Goal: Task Accomplishment & Management: Manage account settings

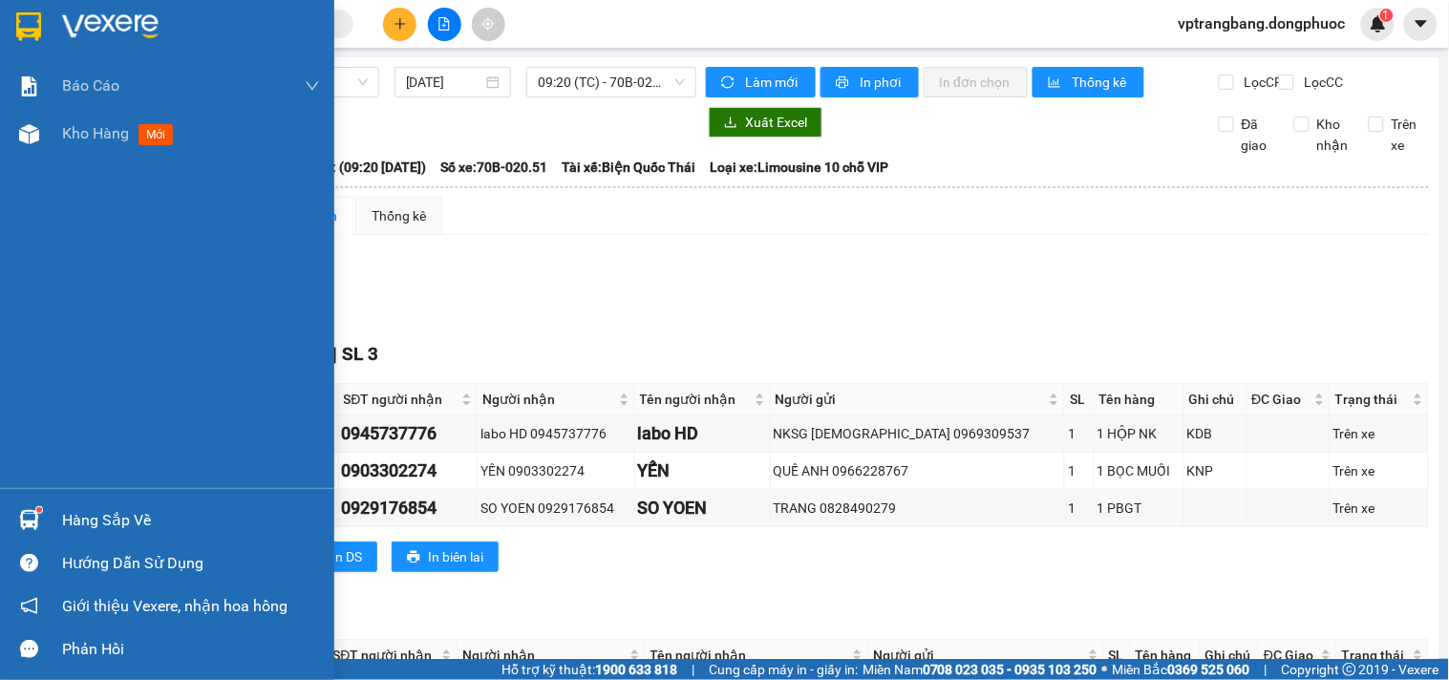
click at [74, 535] on div "Hàng sắp về" at bounding box center [167, 520] width 334 height 43
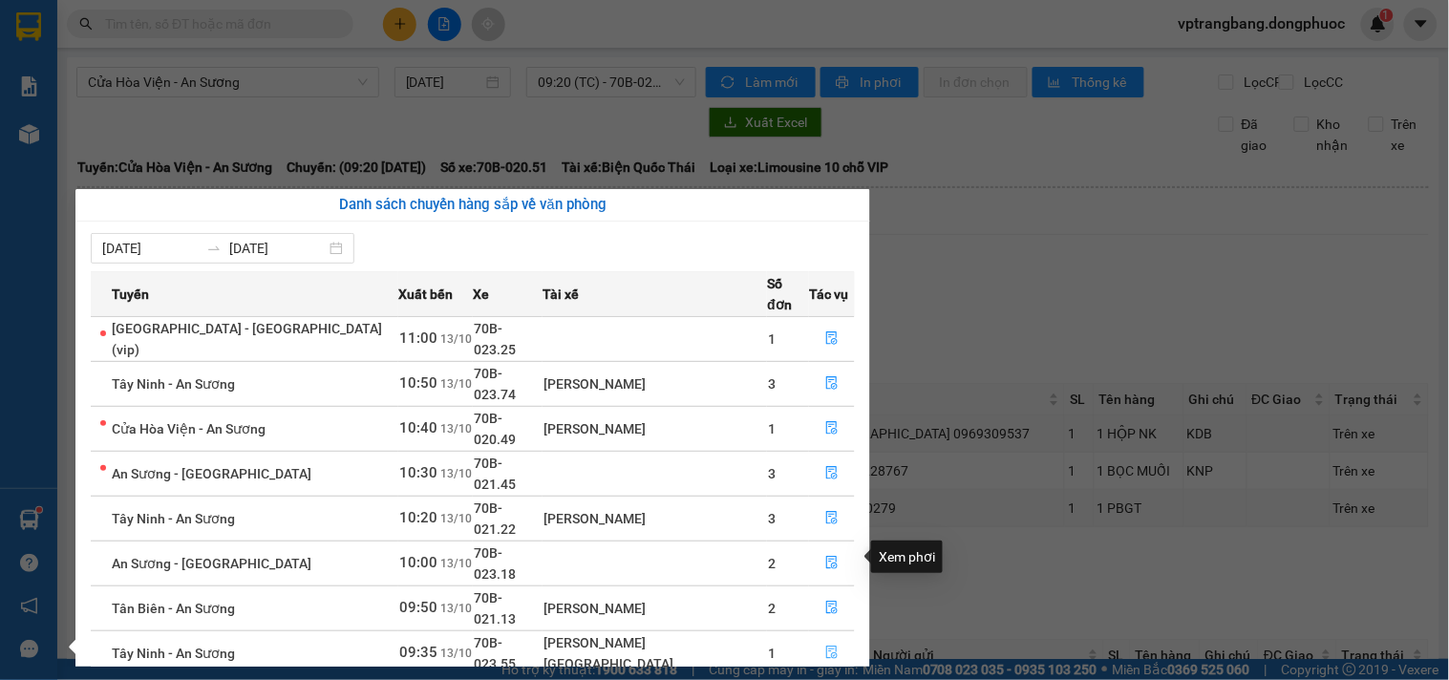
drag, startPoint x: 825, startPoint y: 557, endPoint x: 810, endPoint y: 552, distance: 16.0
click at [825, 646] on icon "file-done" at bounding box center [831, 652] width 13 height 13
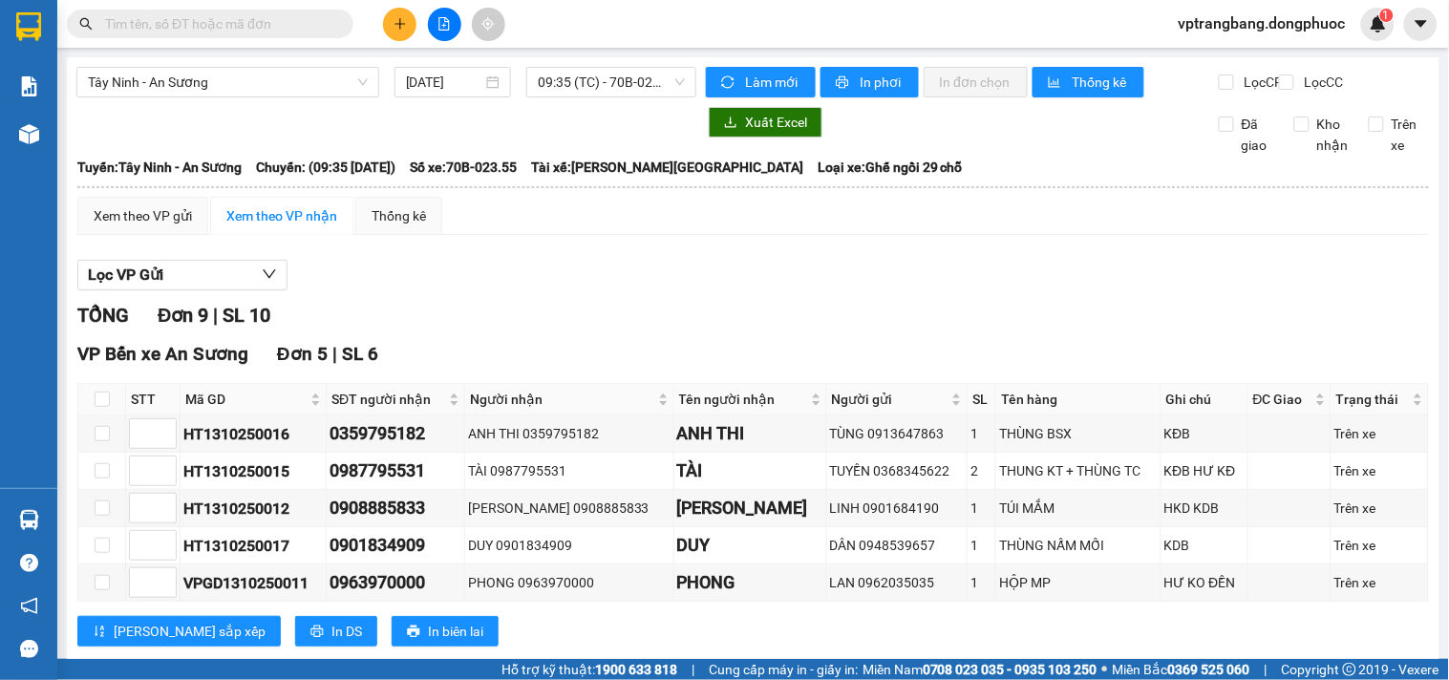
scroll to position [498, 0]
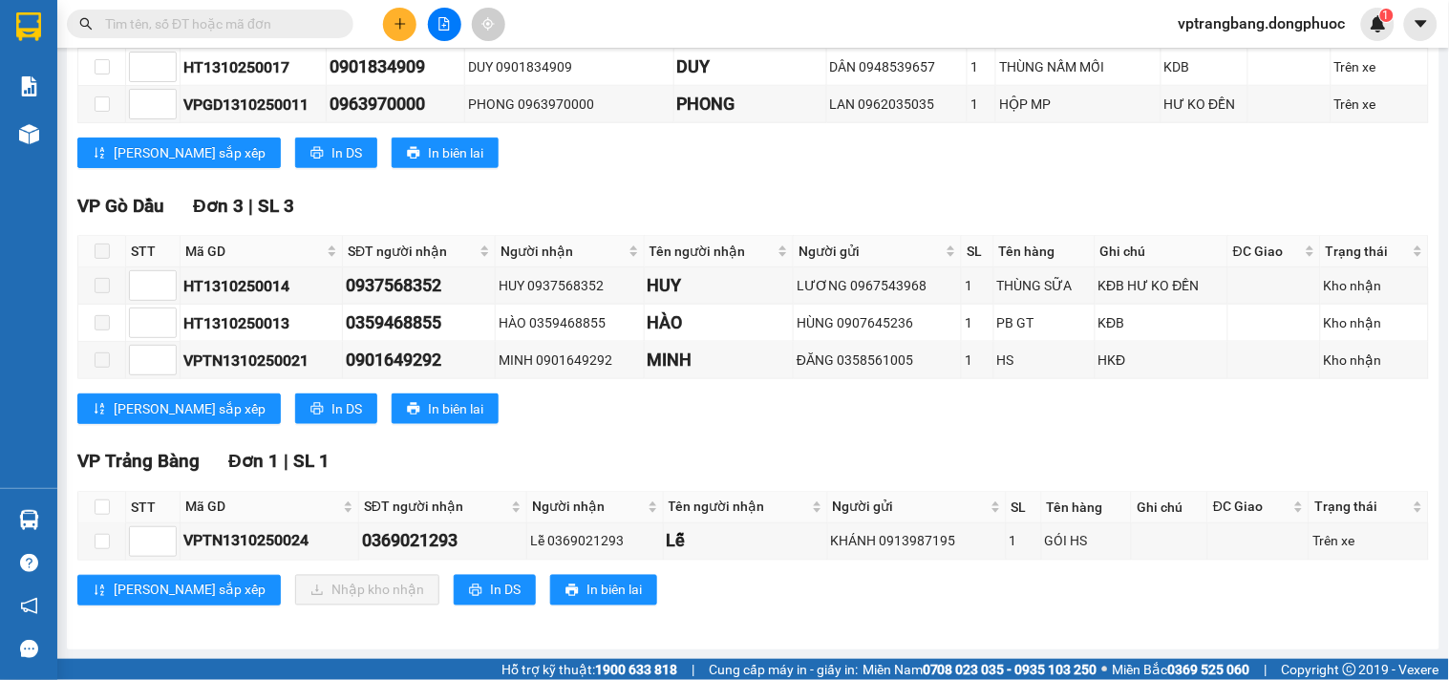
click at [657, 188] on div "TỔNG Đơn 9 | SL 10 VP Bến xe An Sương Đơn 5 | SL 6 STT Mã GD SĐT người nhận Ngư…" at bounding box center [752, 225] width 1351 height 807
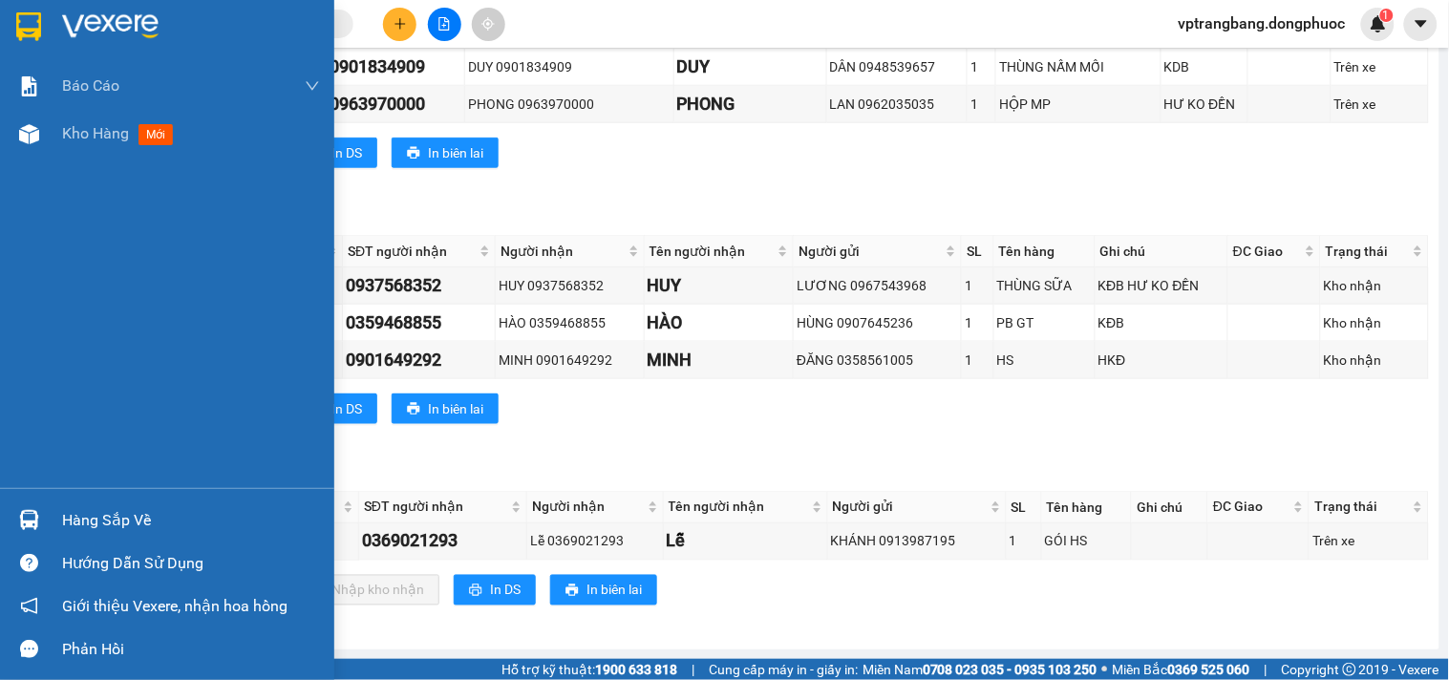
click at [78, 522] on div "Hàng sắp về" at bounding box center [191, 520] width 258 height 29
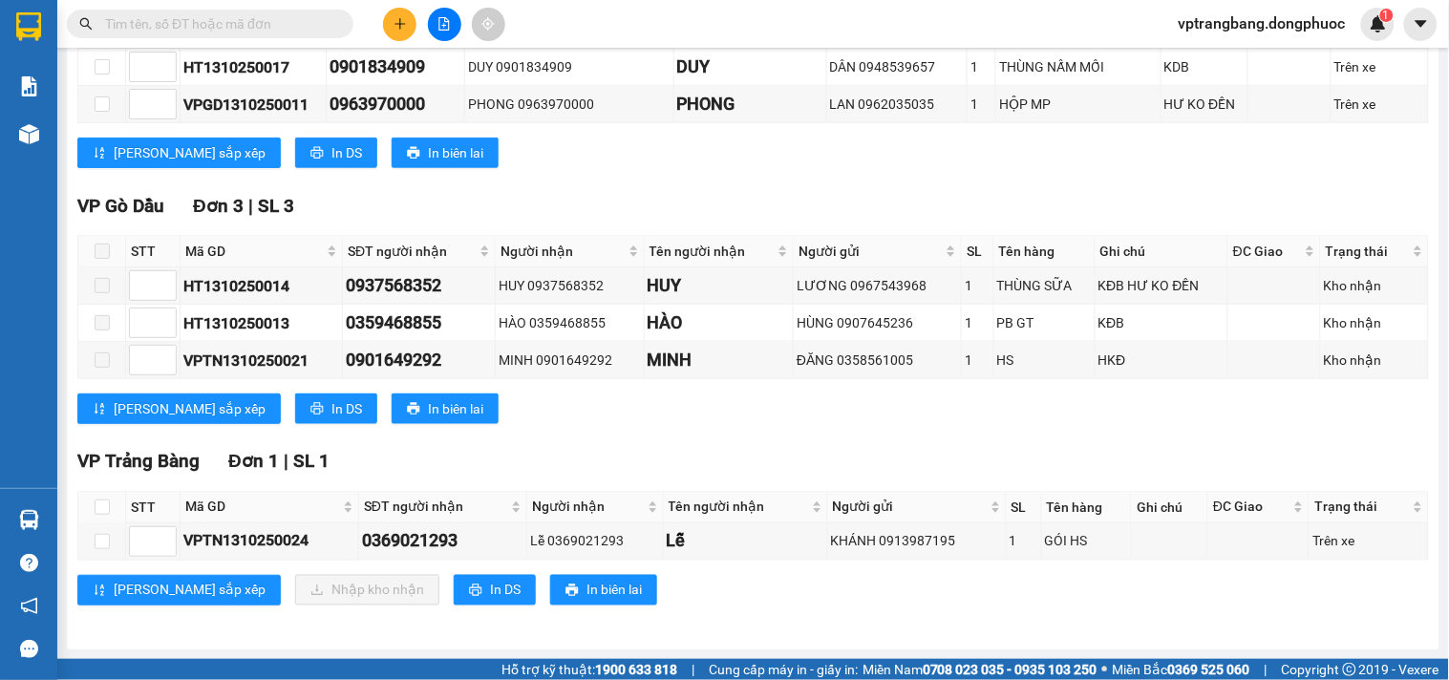
click at [994, 422] on section "Kết quả tìm kiếm ( 0 ) Bộ lọc No Data vptrangbang.dongphuoc 1 Báo cáo Mẫu 1: Bá…" at bounding box center [724, 340] width 1449 height 680
click at [632, 446] on div "TỔNG Đơn 9 | SL 10 VP Bến xe An Sương Đơn 5 | SL 6 STT Mã GD SĐT người nhận Ngư…" at bounding box center [752, 225] width 1351 height 807
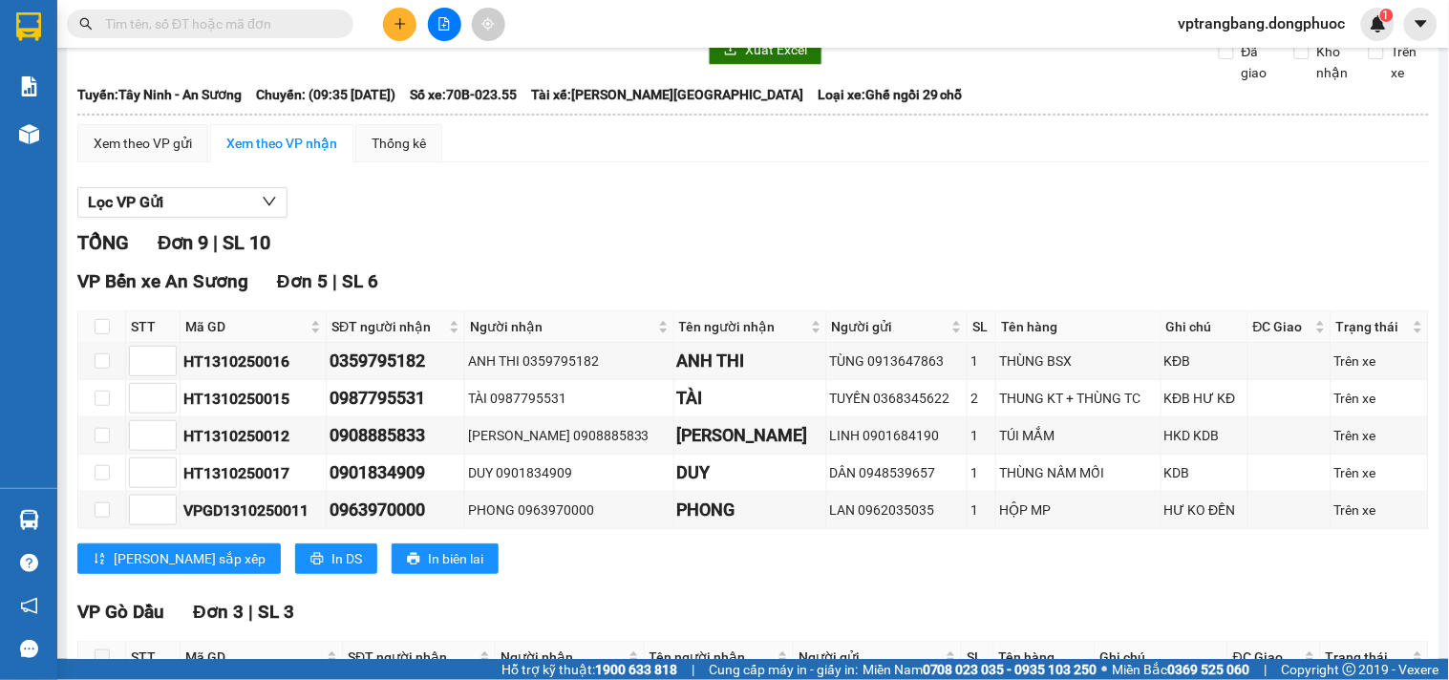
scroll to position [0, 0]
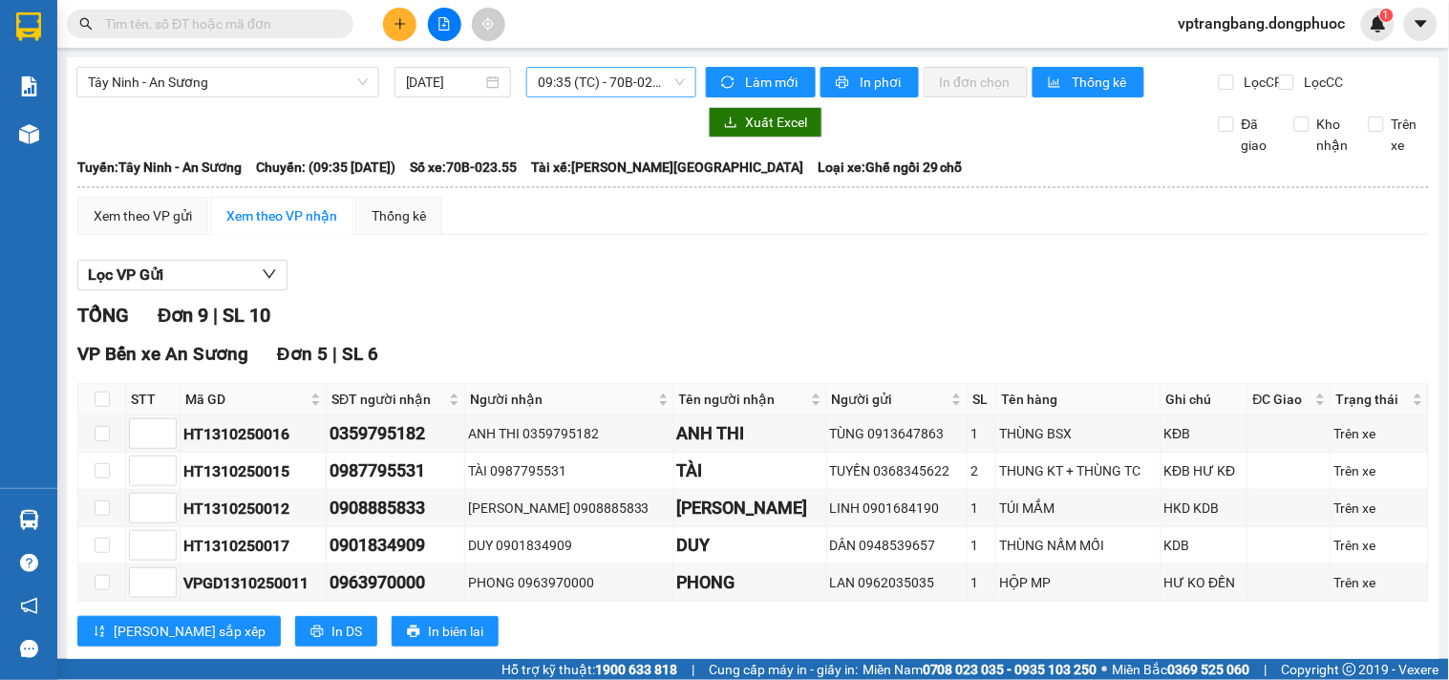
click at [619, 82] on span "09:35 (TC) - 70B-023.55" at bounding box center [611, 82] width 147 height 29
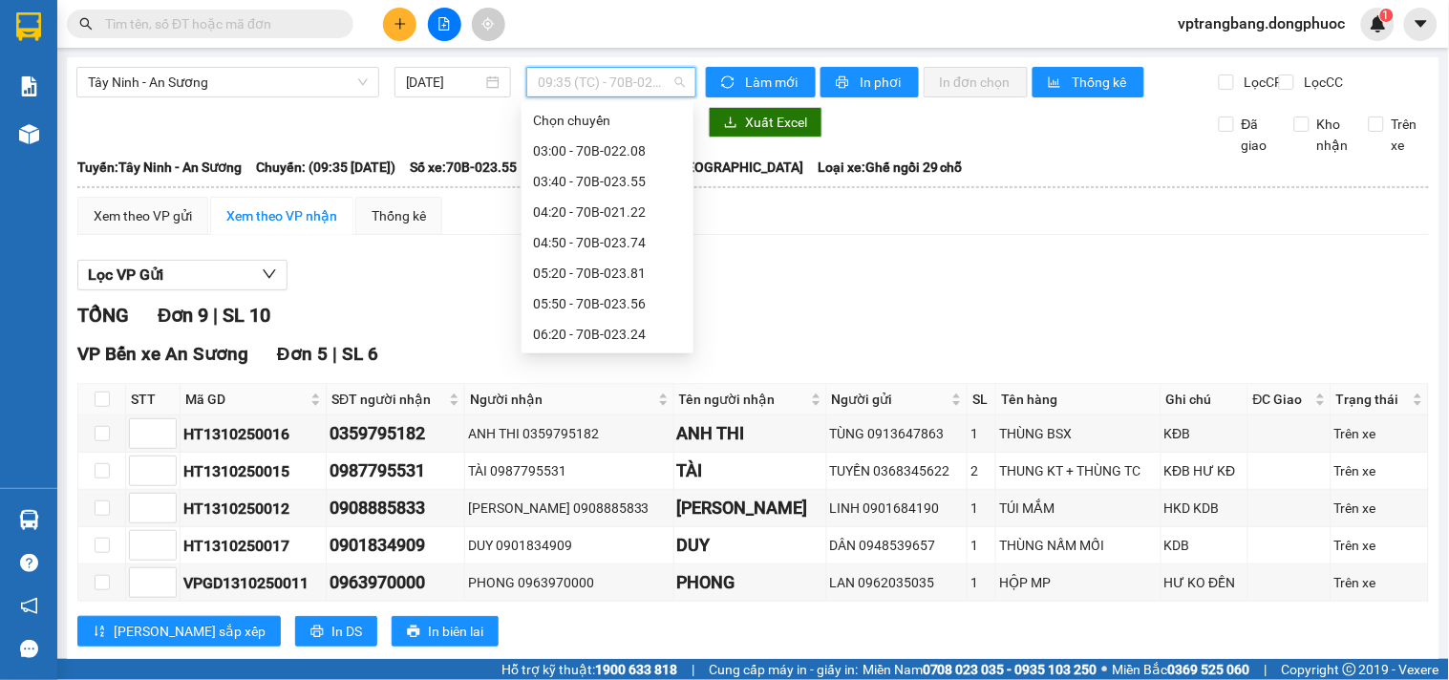
scroll to position [214, 0]
click at [237, 87] on span "Tây Ninh - An Sương" at bounding box center [228, 82] width 280 height 29
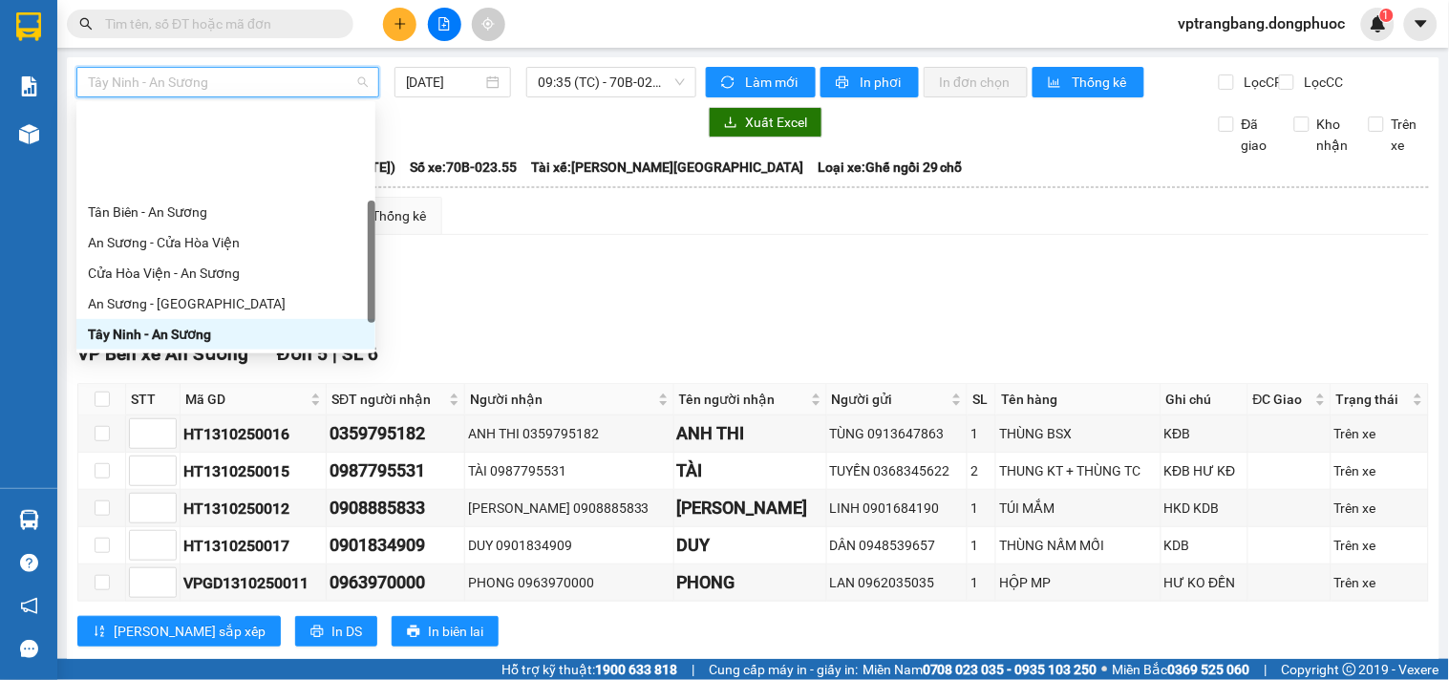
scroll to position [167, 0]
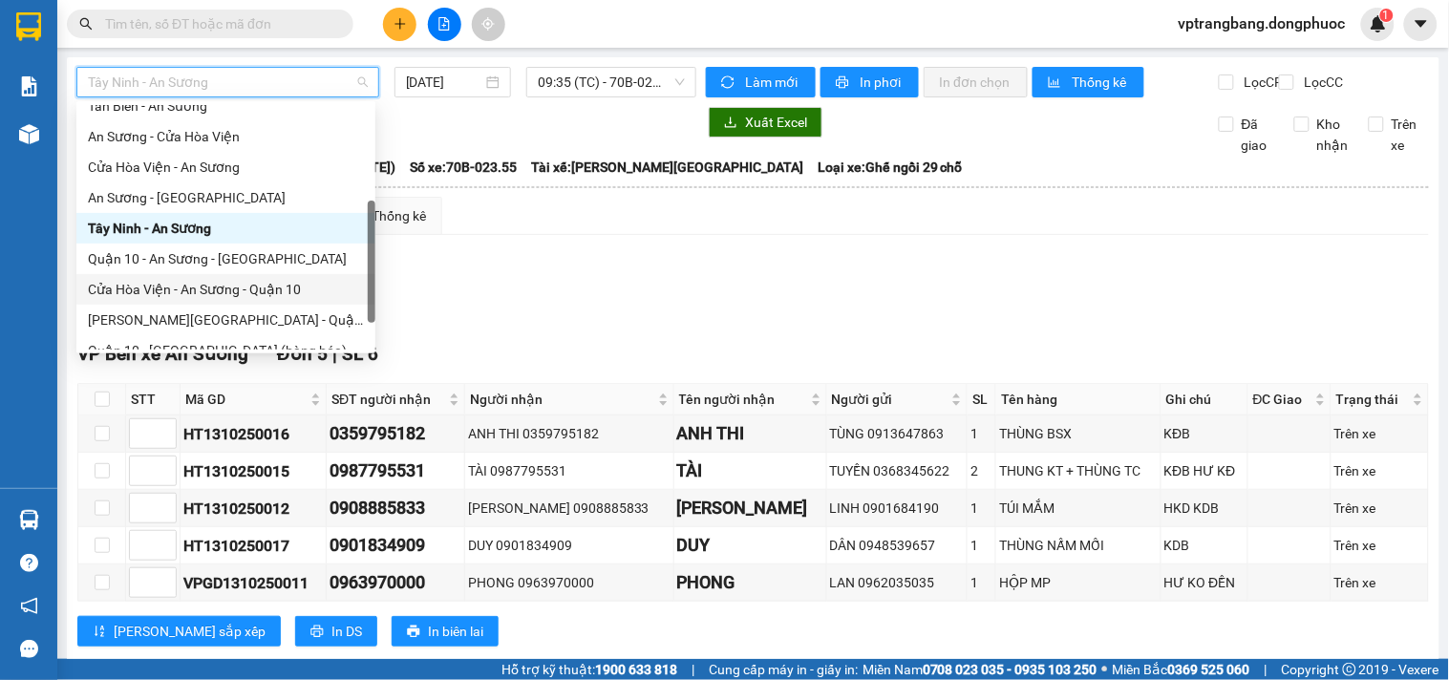
click at [233, 291] on div "Cửa Hòa Viện - An Sương - Quận 10" at bounding box center [226, 289] width 276 height 21
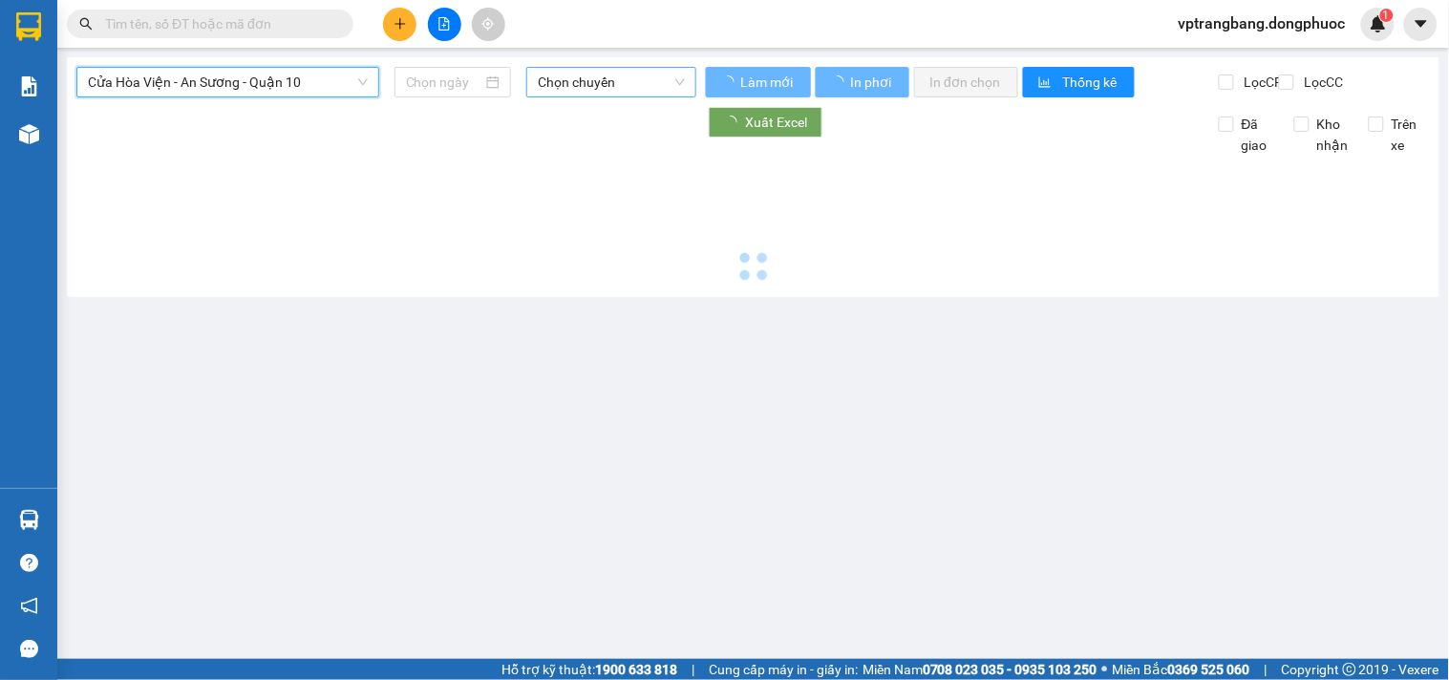
type input "[DATE]"
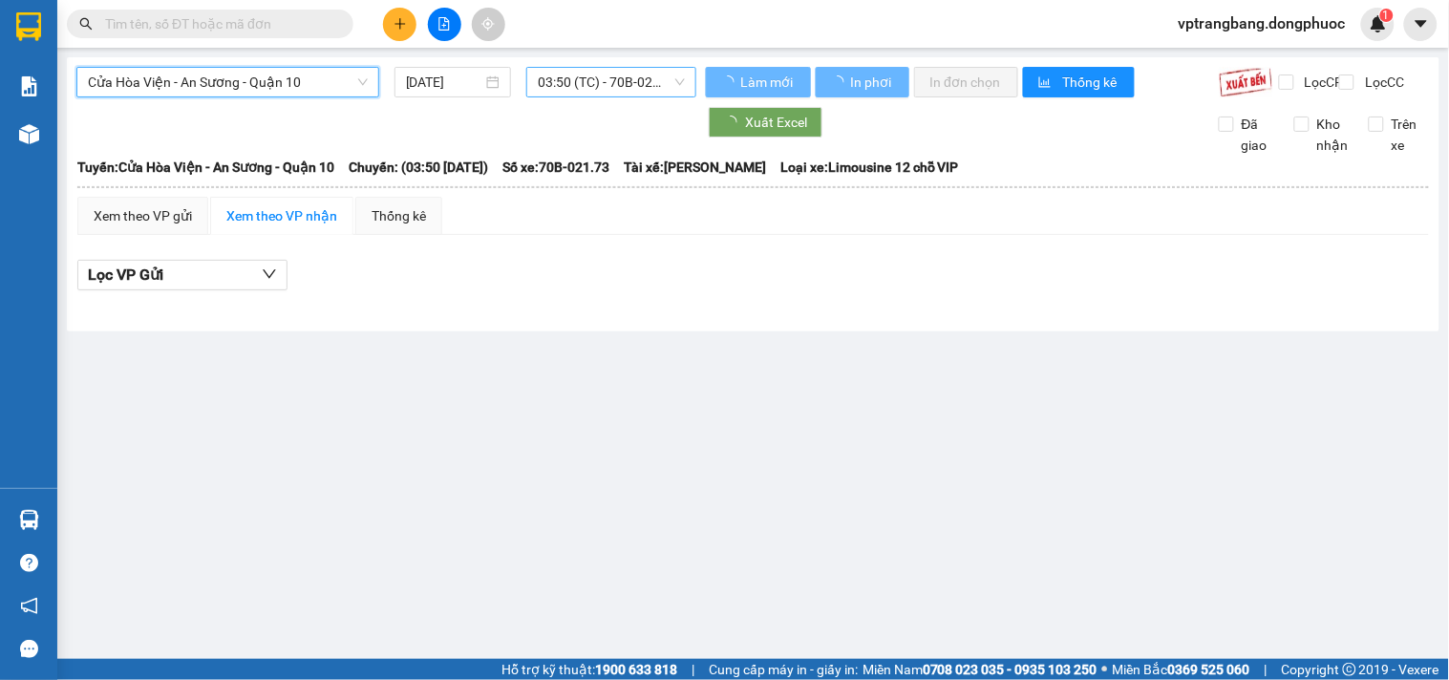
scroll to position [0, 0]
click at [613, 82] on span "03:50 (TC) - 70B-021.73" at bounding box center [611, 82] width 147 height 29
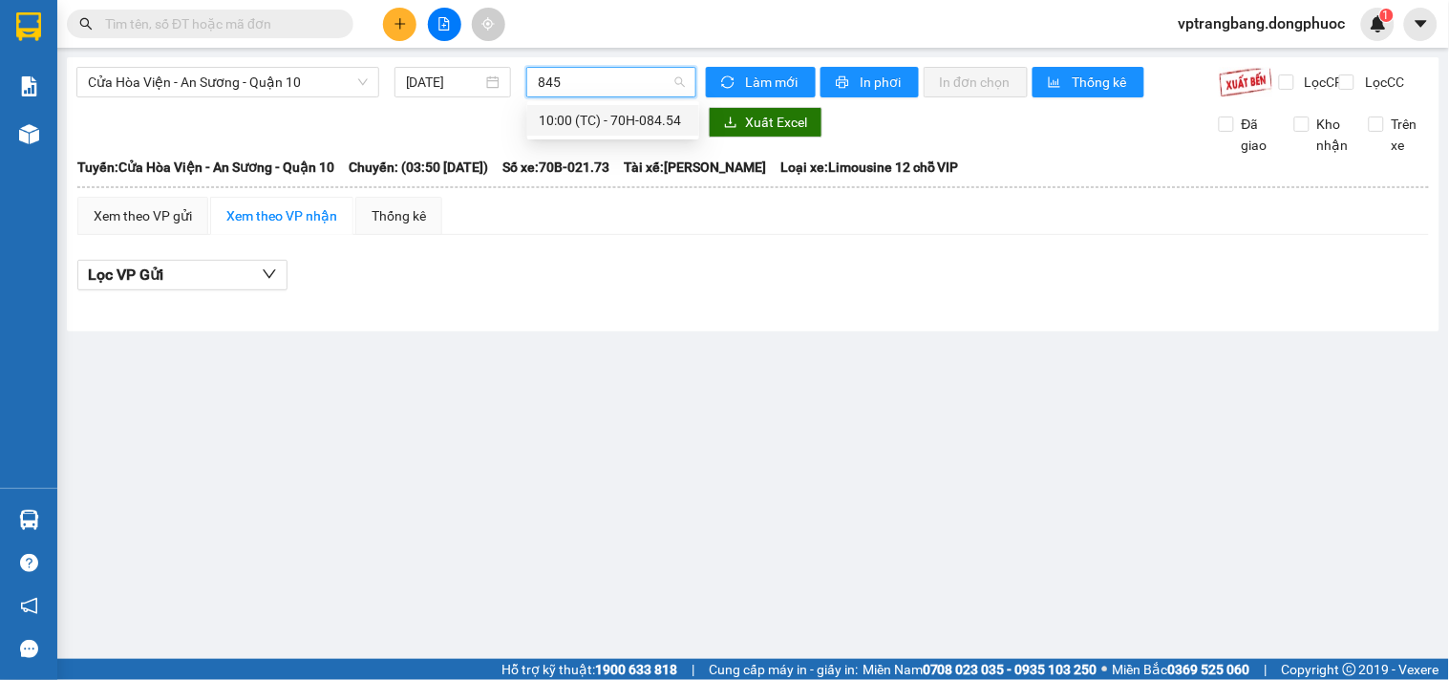
type input "8454"
click at [561, 118] on div "10:00 (TC) - 70H-084.54" at bounding box center [613, 120] width 149 height 21
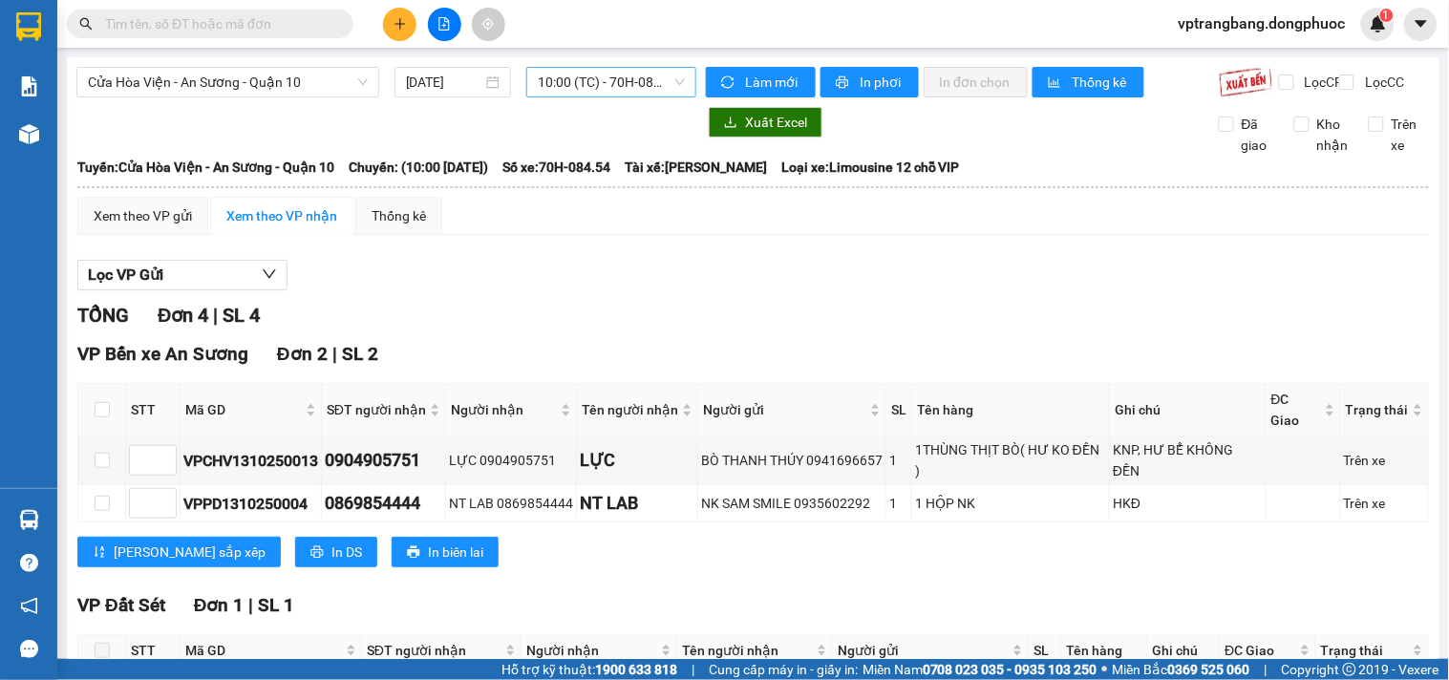
click at [289, 224] on div "Xem theo VP nhận" at bounding box center [281, 215] width 111 height 21
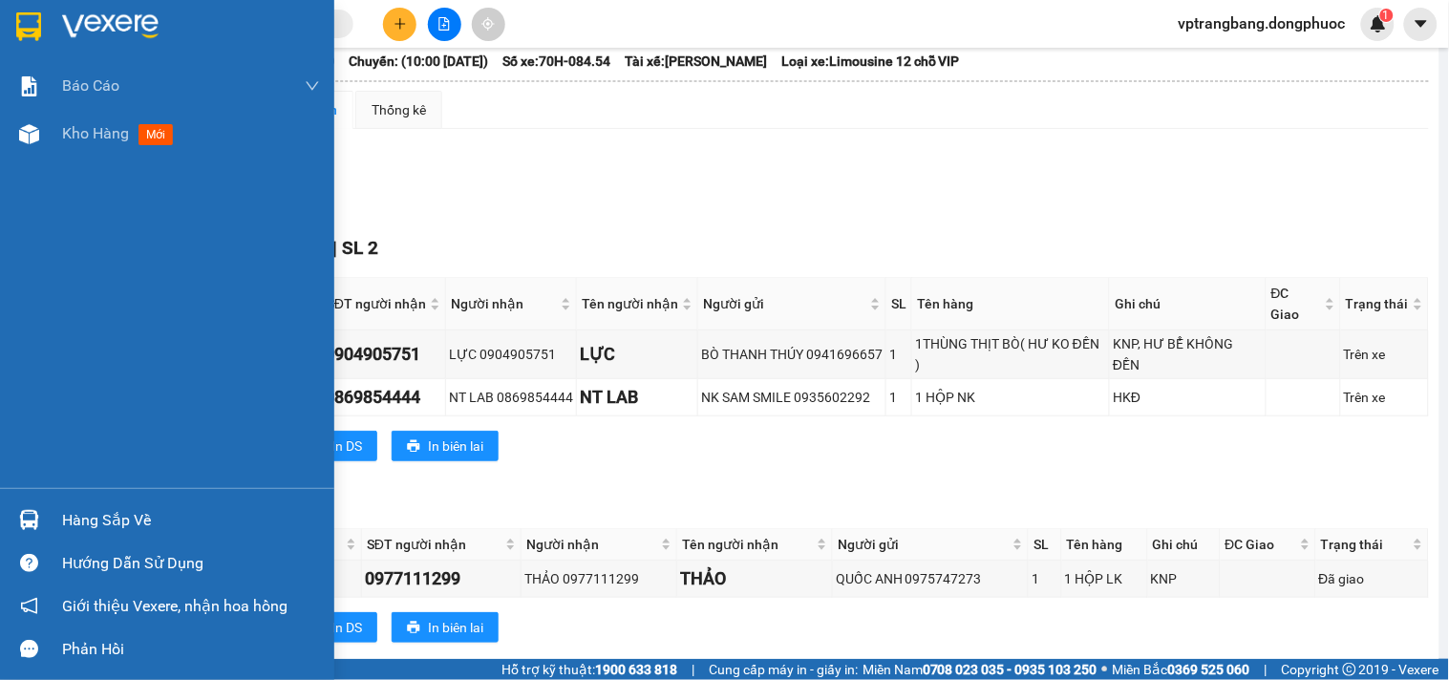
click at [70, 529] on div "Hàng sắp về" at bounding box center [191, 520] width 258 height 29
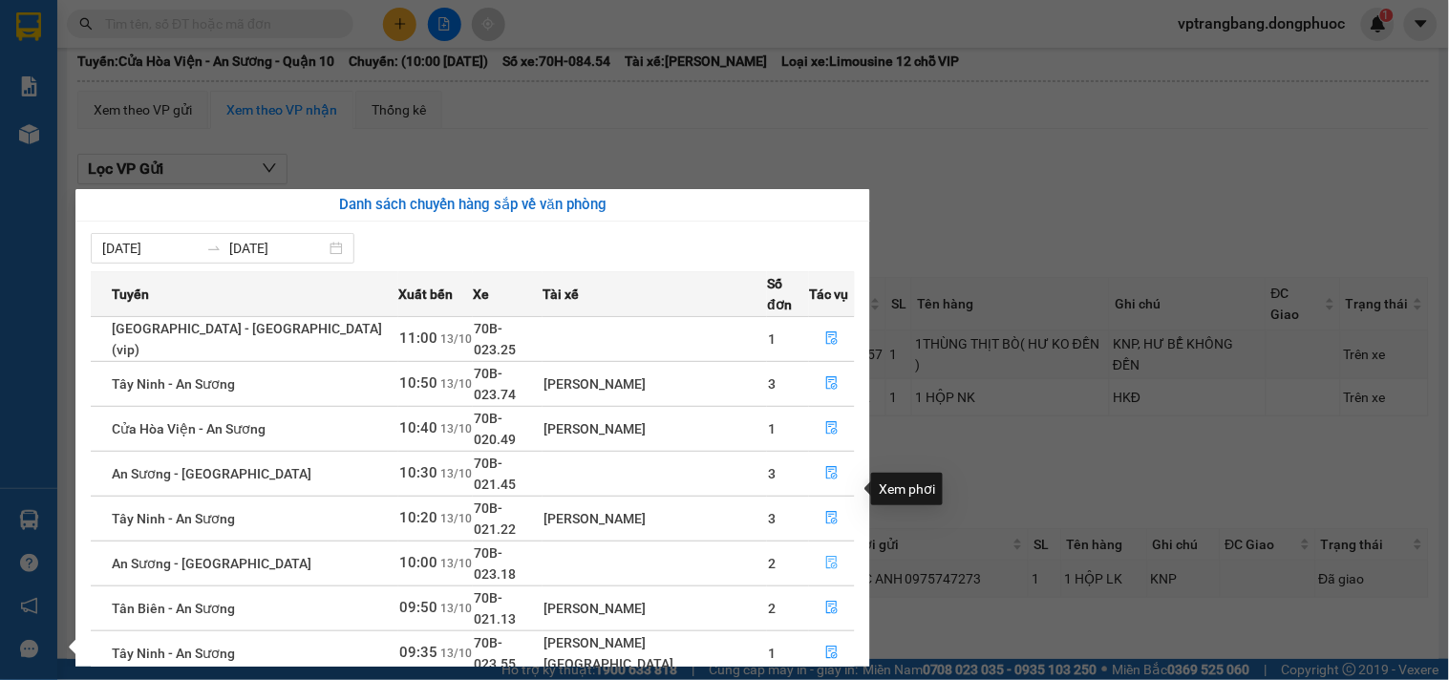
click at [825, 556] on icon "file-done" at bounding box center [831, 562] width 13 height 13
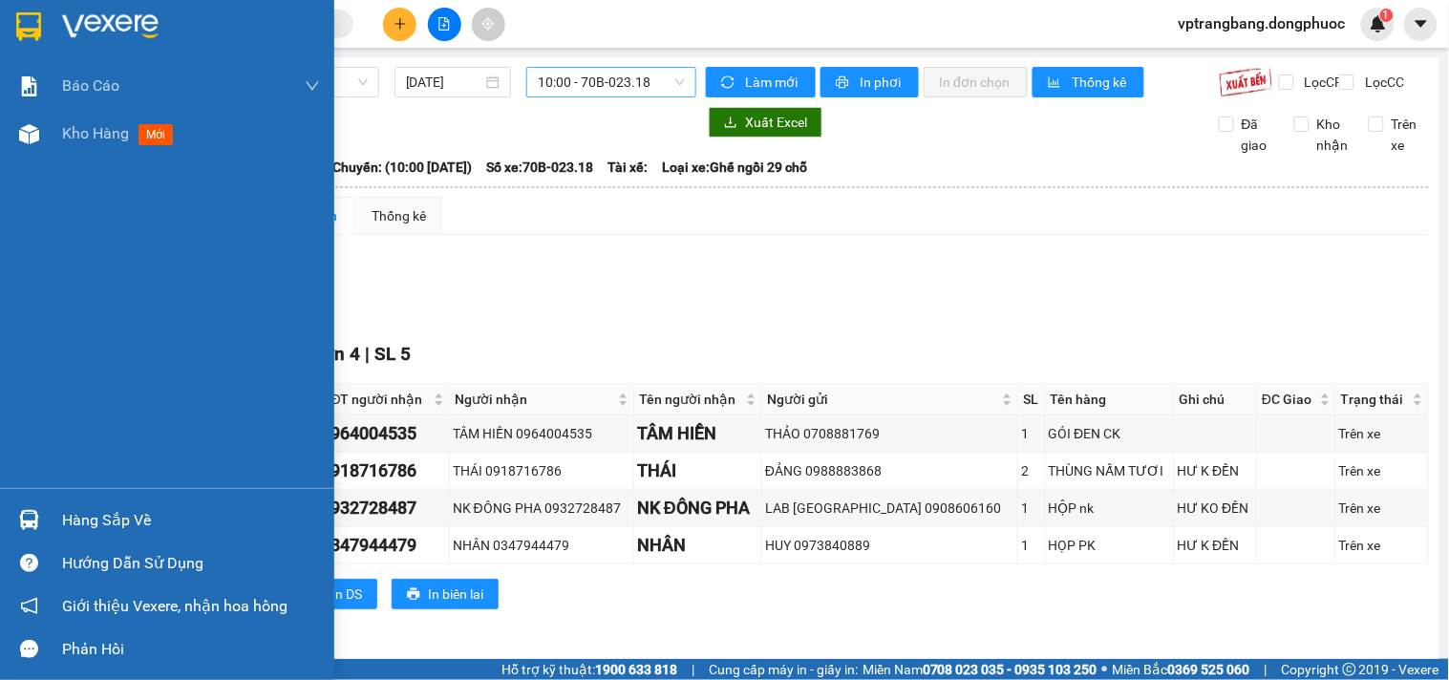
click at [89, 501] on div "Hàng sắp về" at bounding box center [167, 520] width 334 height 43
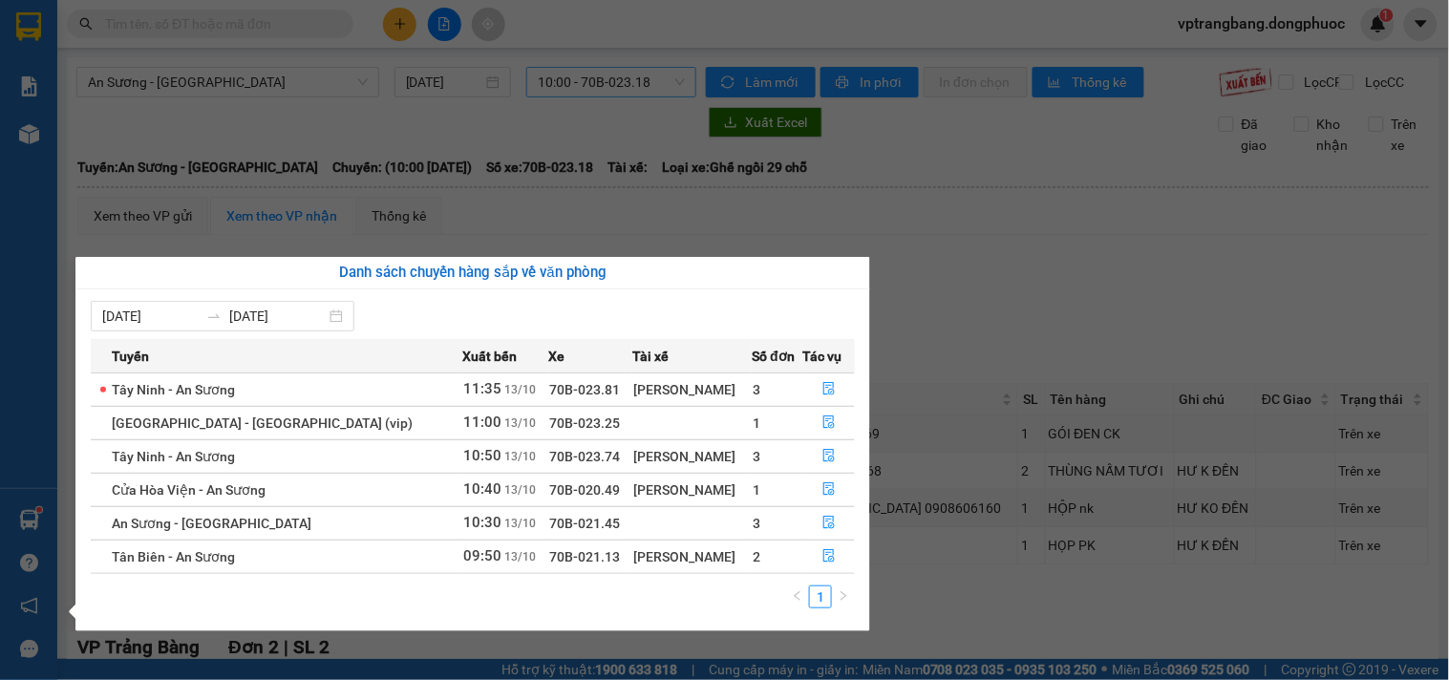
click at [942, 297] on section "Kết quả tìm kiếm ( 0 ) Bộ lọc No Data vptrangbang.dongphuoc 1 Báo cáo Mẫu 1: Bá…" at bounding box center [724, 340] width 1449 height 680
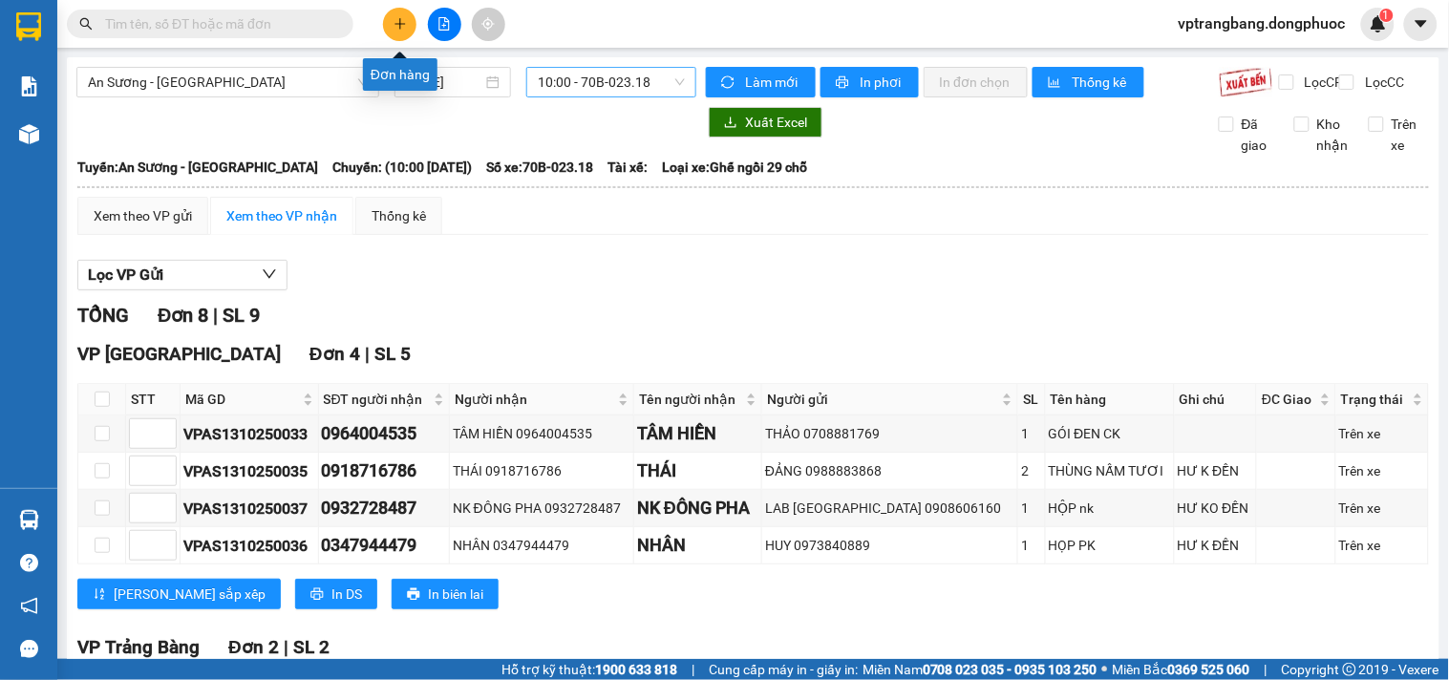
click at [389, 24] on button at bounding box center [399, 24] width 33 height 33
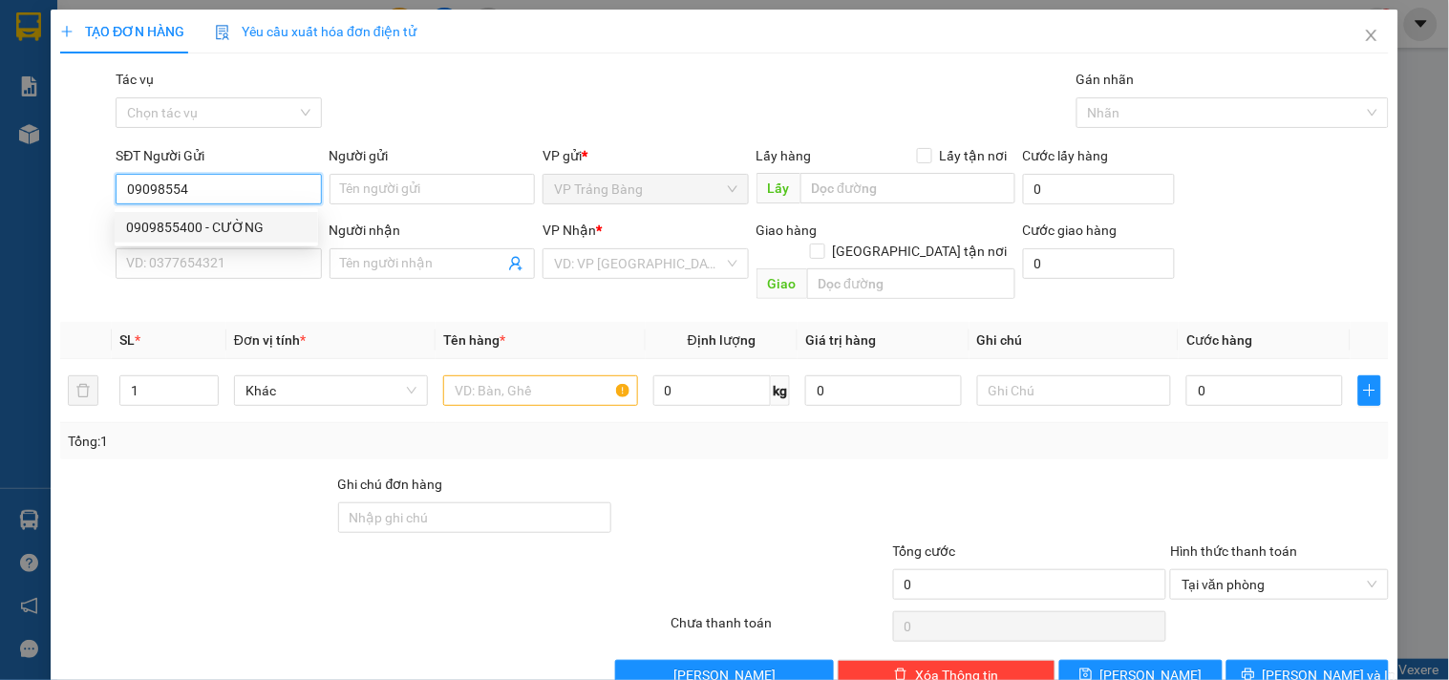
click at [195, 224] on div "0909855400 - CƯỜNG" at bounding box center [216, 227] width 180 height 21
type input "0909855400"
type input "CƯỜNG"
type input "0937006766"
type input "PHƯƠNG"
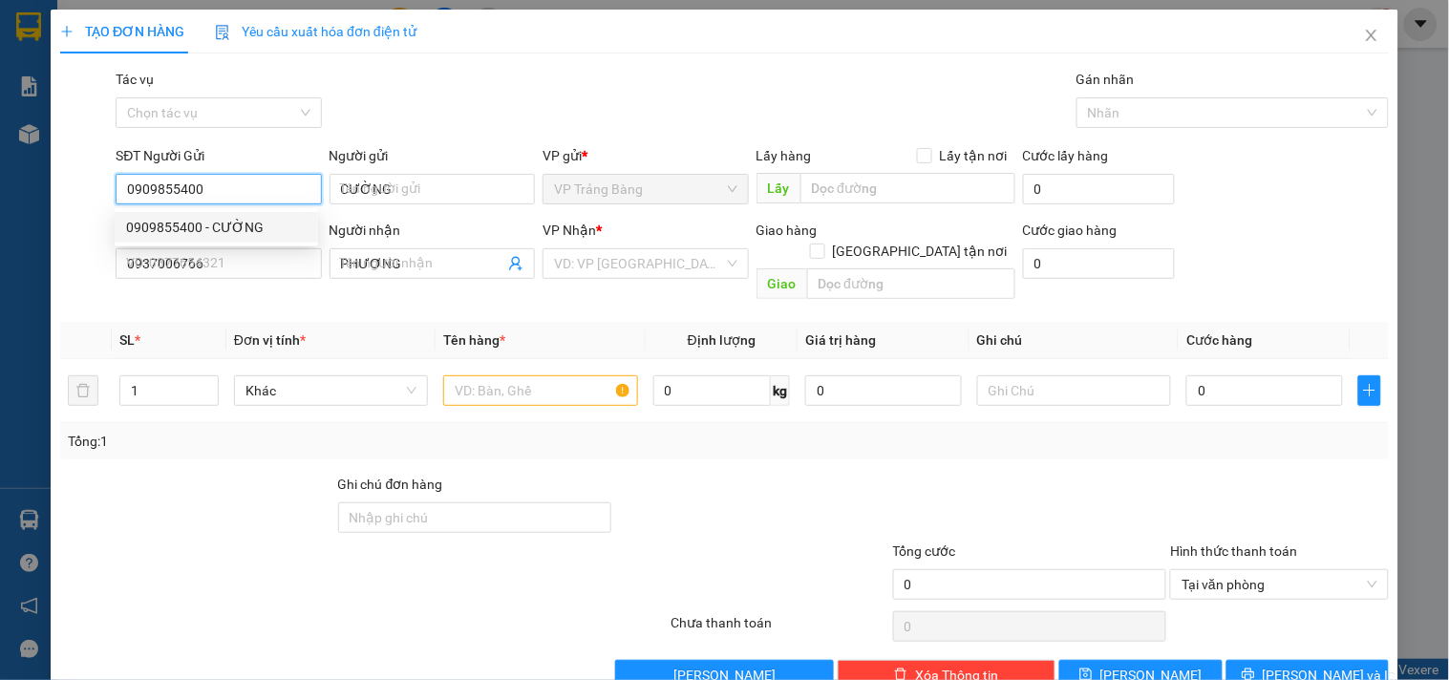
type input "20.000"
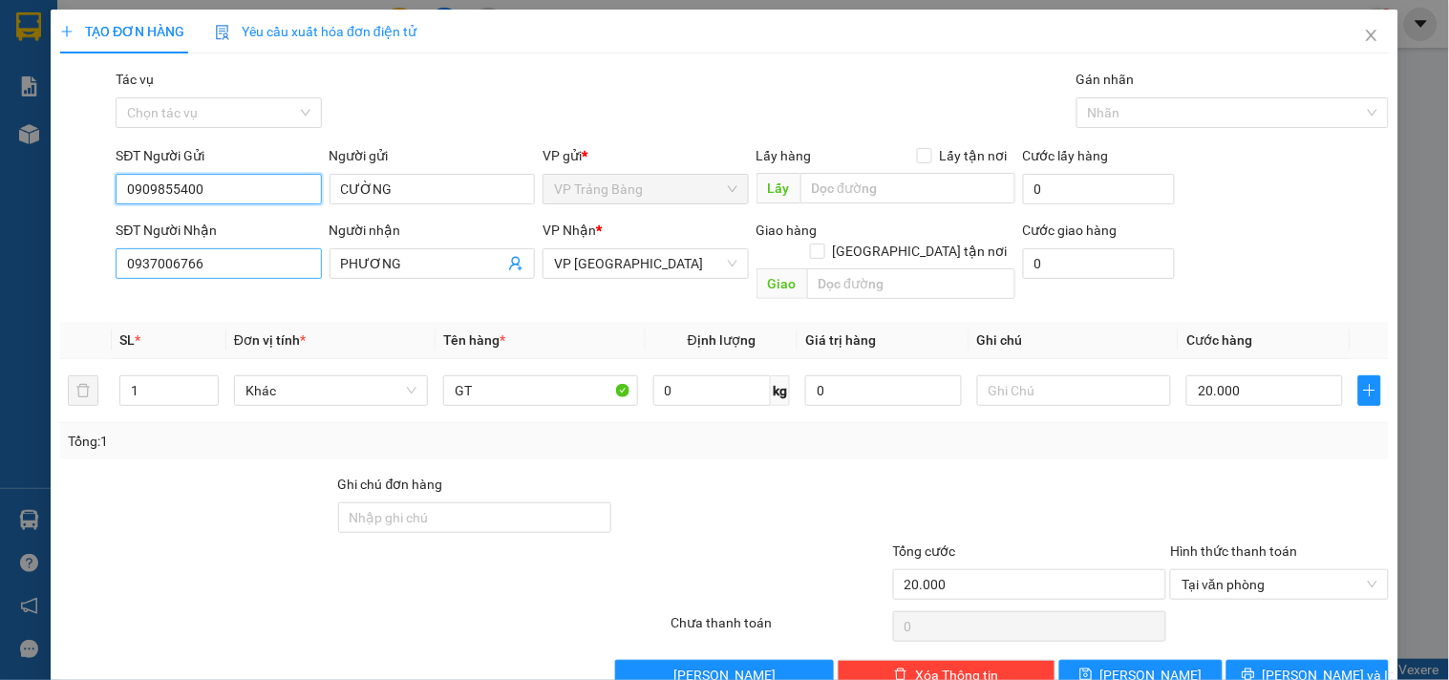
type input "0909855400"
click at [264, 262] on input "0937006766" at bounding box center [218, 263] width 205 height 31
type input "0984919816"
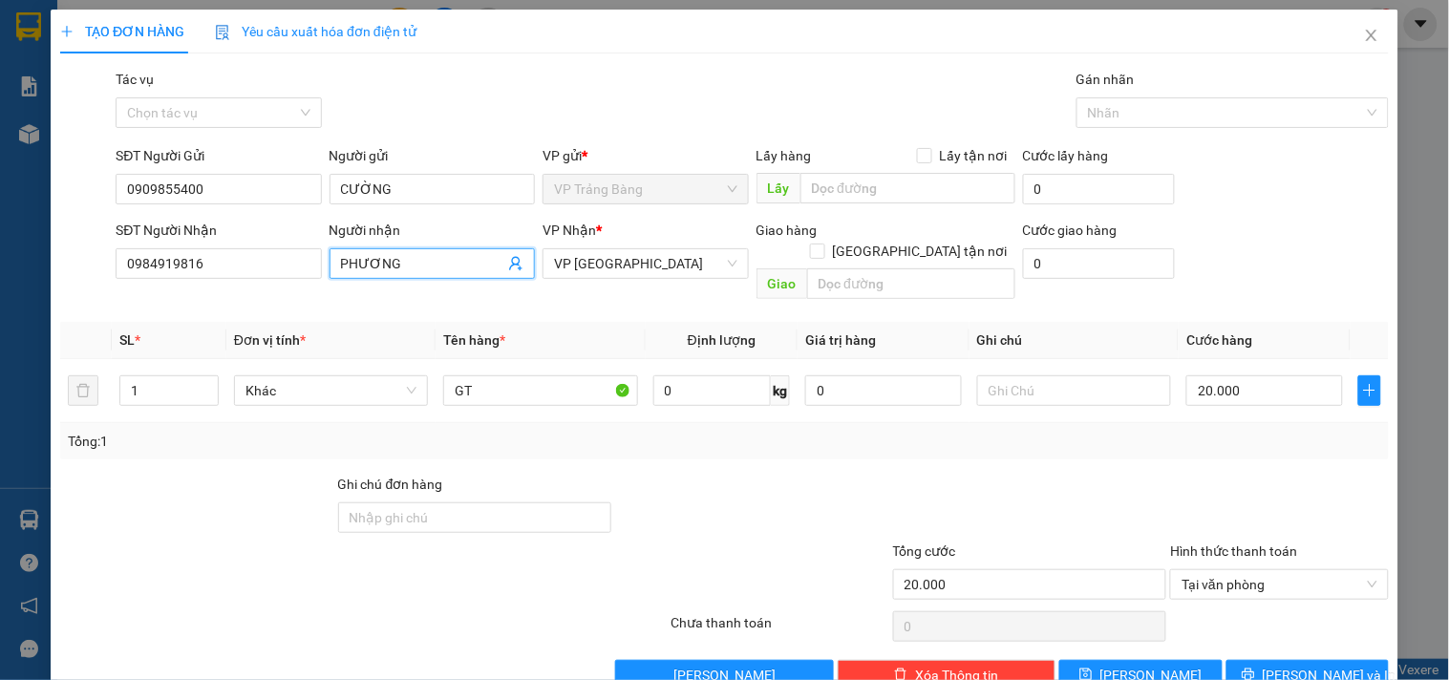
click at [450, 268] on input "PHƯƠNG" at bounding box center [422, 263] width 163 height 21
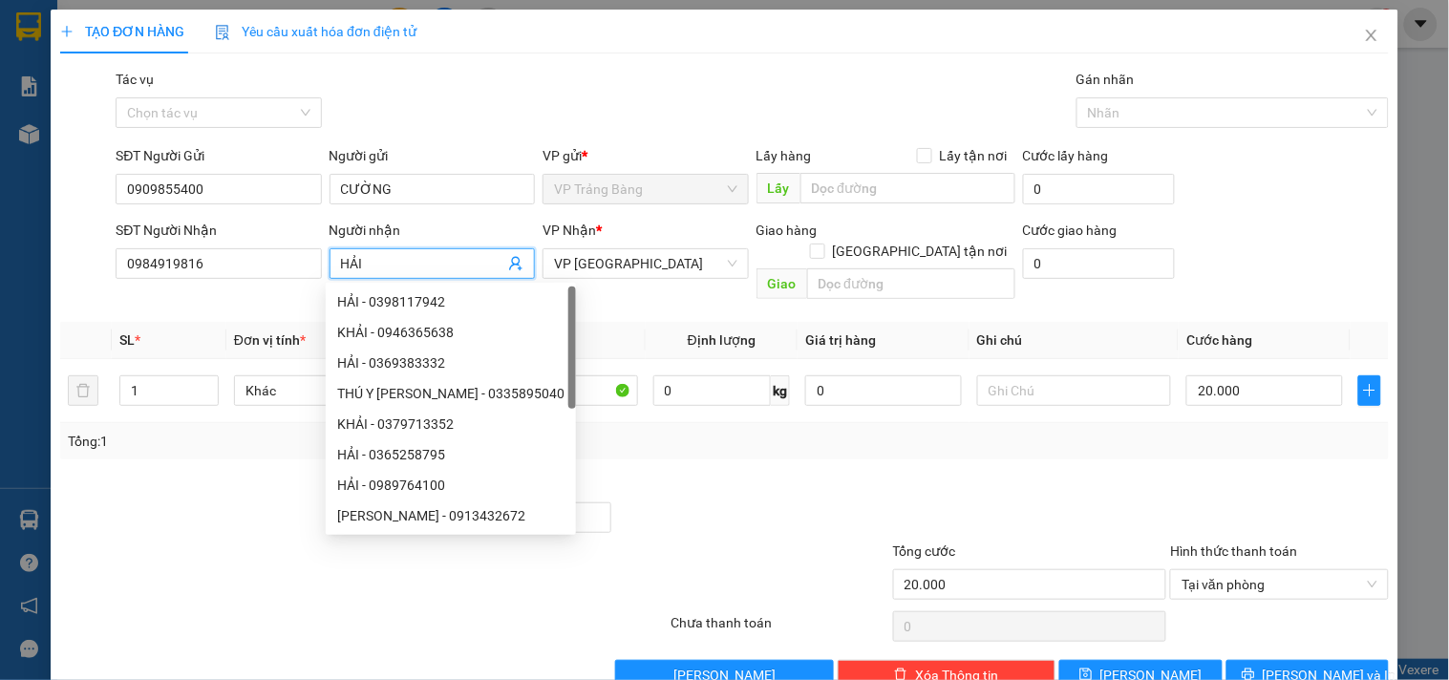
type input "HẢI"
click at [699, 441] on div "Transit Pickup Surcharge Ids Transit Deliver Surcharge Ids Transit Deliver Surc…" at bounding box center [724, 380] width 1328 height 622
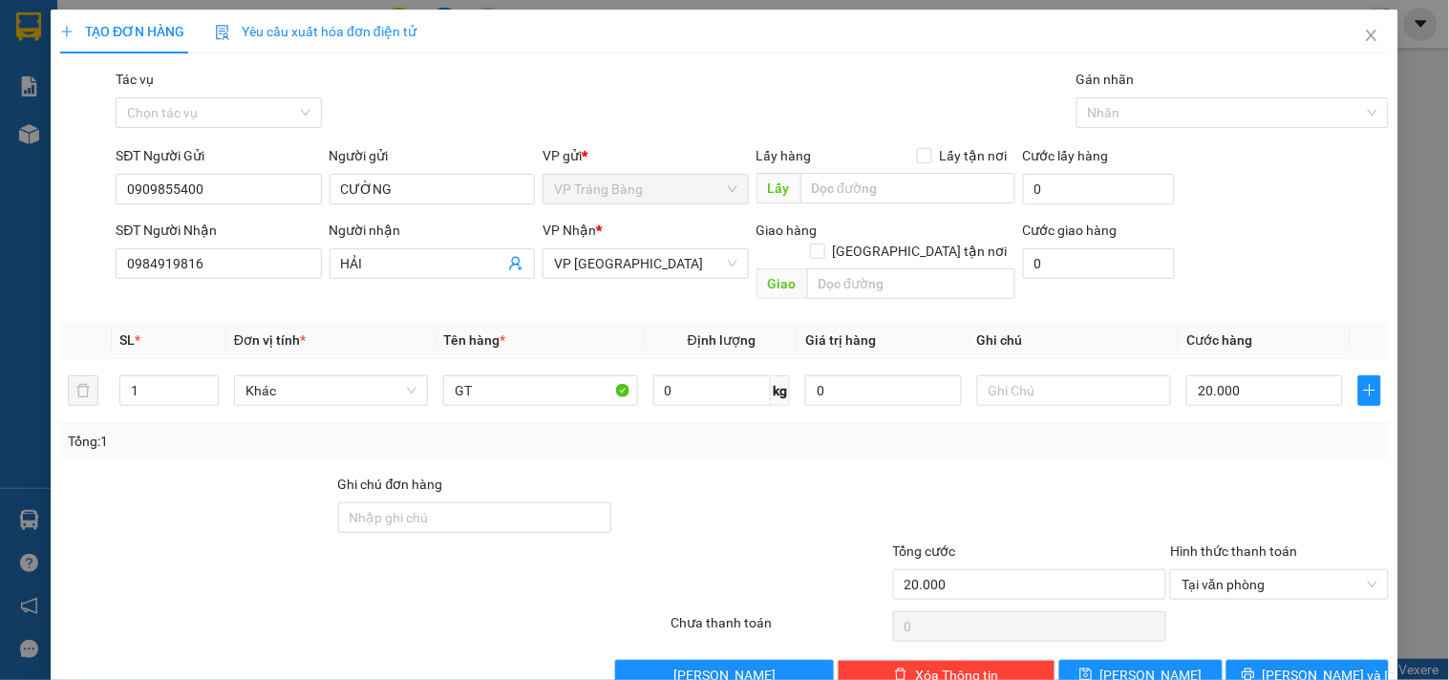
click at [982, 474] on div at bounding box center [1030, 507] width 278 height 67
click at [499, 375] on input "GT" at bounding box center [540, 390] width 194 height 31
type input "G"
type input "HS"
click at [681, 474] on div at bounding box center [752, 507] width 278 height 67
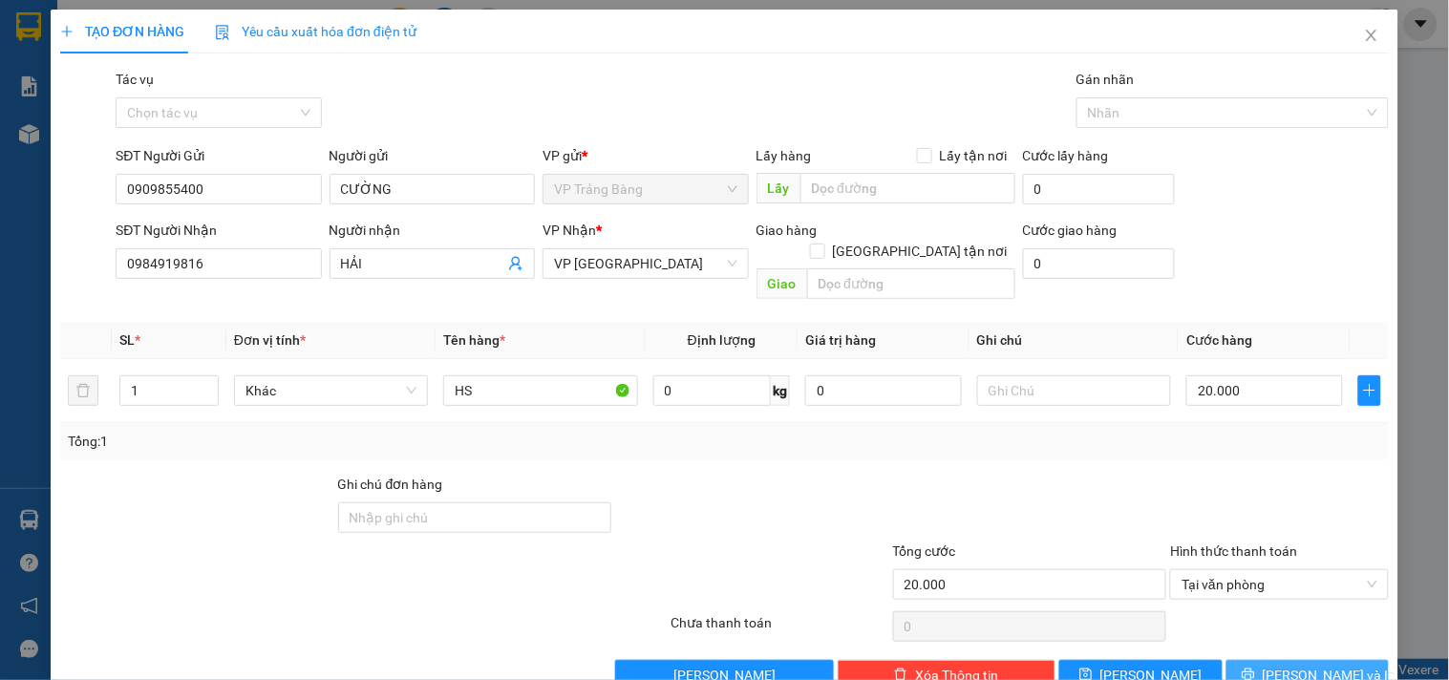
click at [1255, 668] on icon "printer" at bounding box center [1248, 674] width 13 height 13
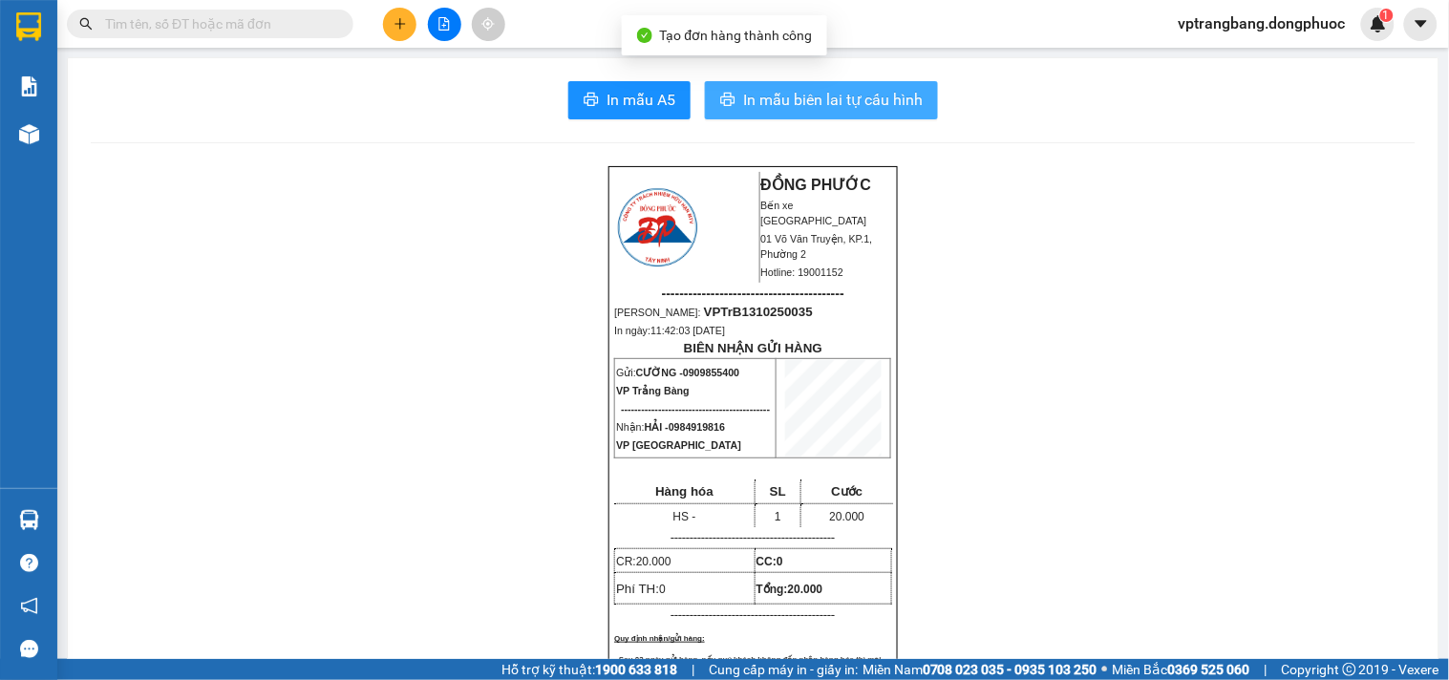
click at [780, 98] on span "In mẫu biên lai tự cấu hình" at bounding box center [833, 100] width 180 height 24
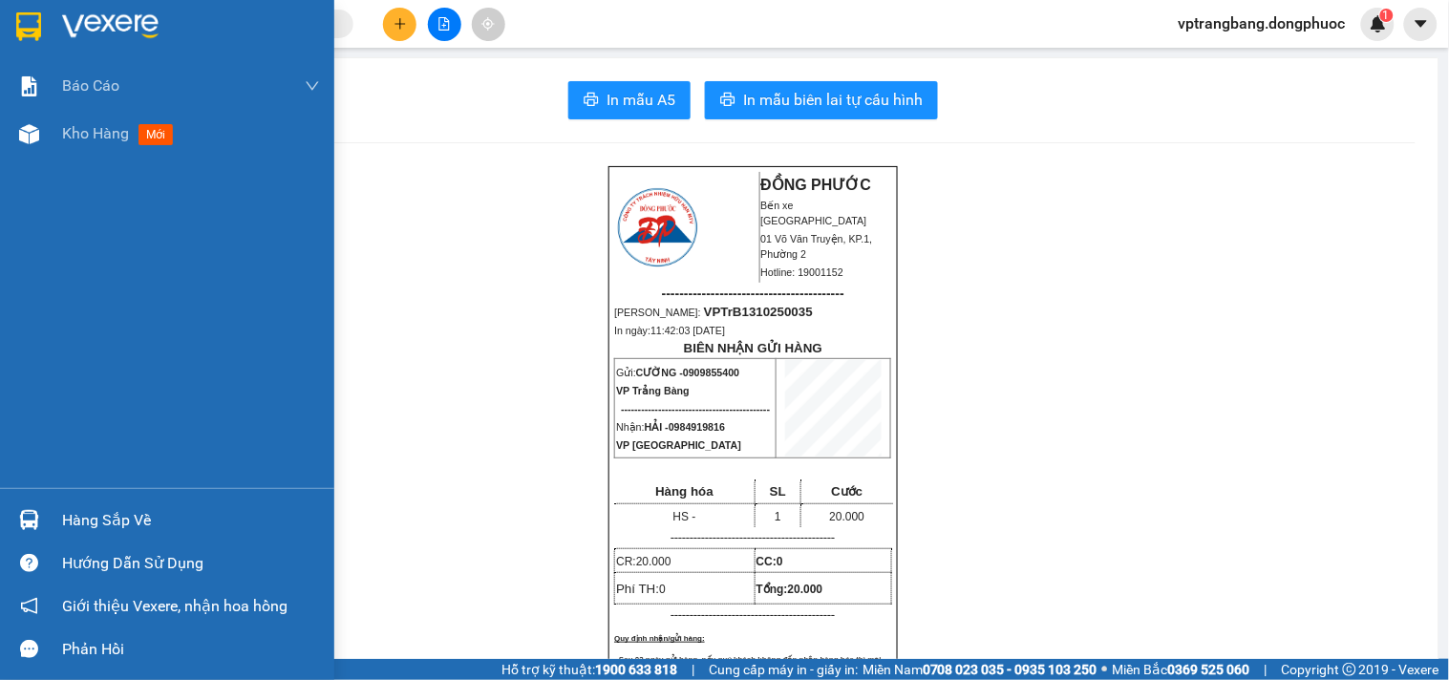
click at [96, 533] on div "Hàng sắp về" at bounding box center [191, 520] width 258 height 29
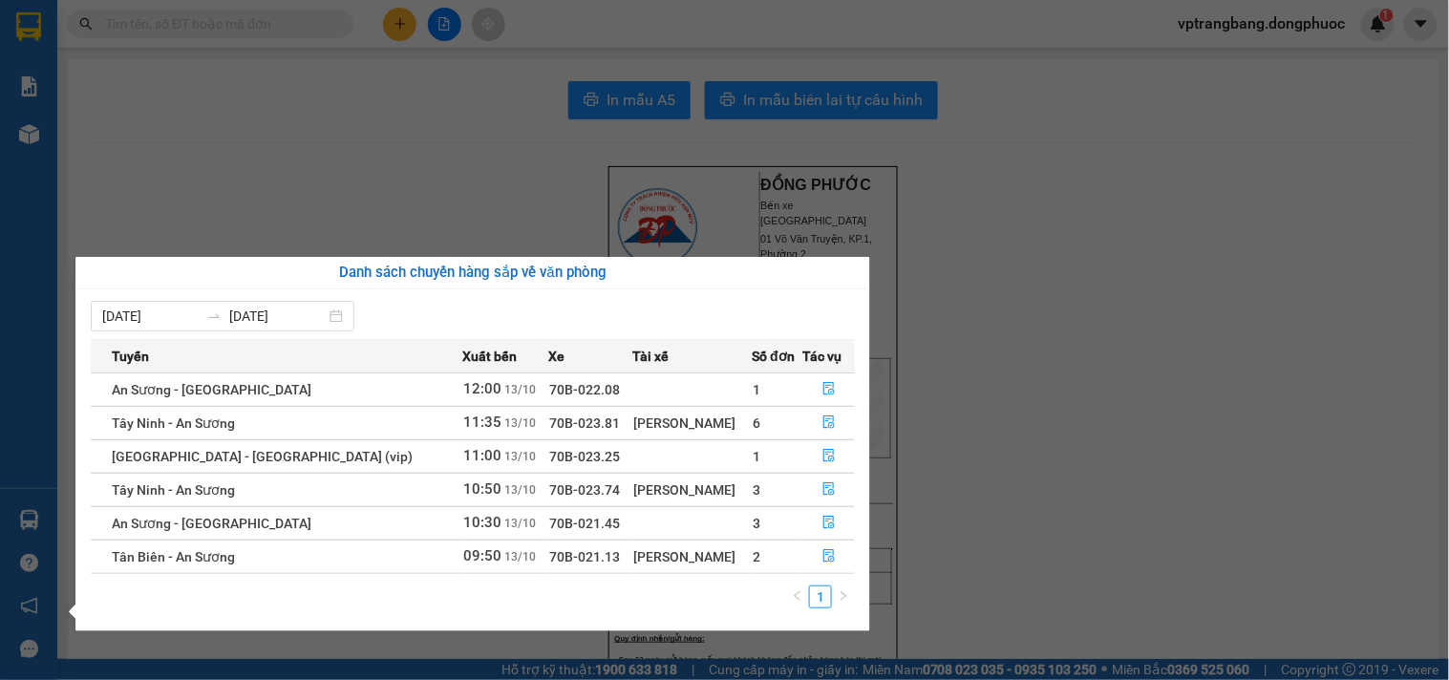
click at [1016, 375] on section "Kết quả tìm kiếm ( 0 ) Bộ lọc No Data vptrangbang.dongphuoc 1 Báo cáo Mẫu 1: Bá…" at bounding box center [724, 340] width 1449 height 680
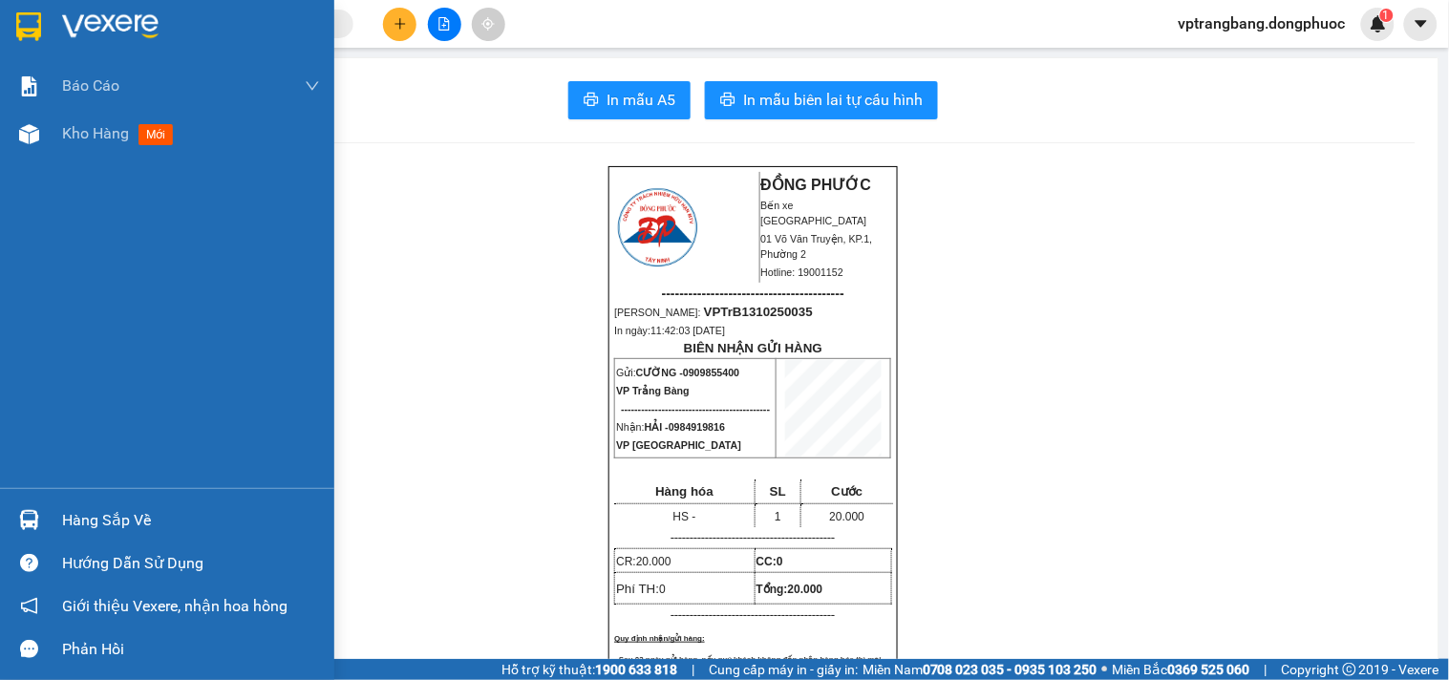
click at [20, 517] on img at bounding box center [29, 520] width 20 height 20
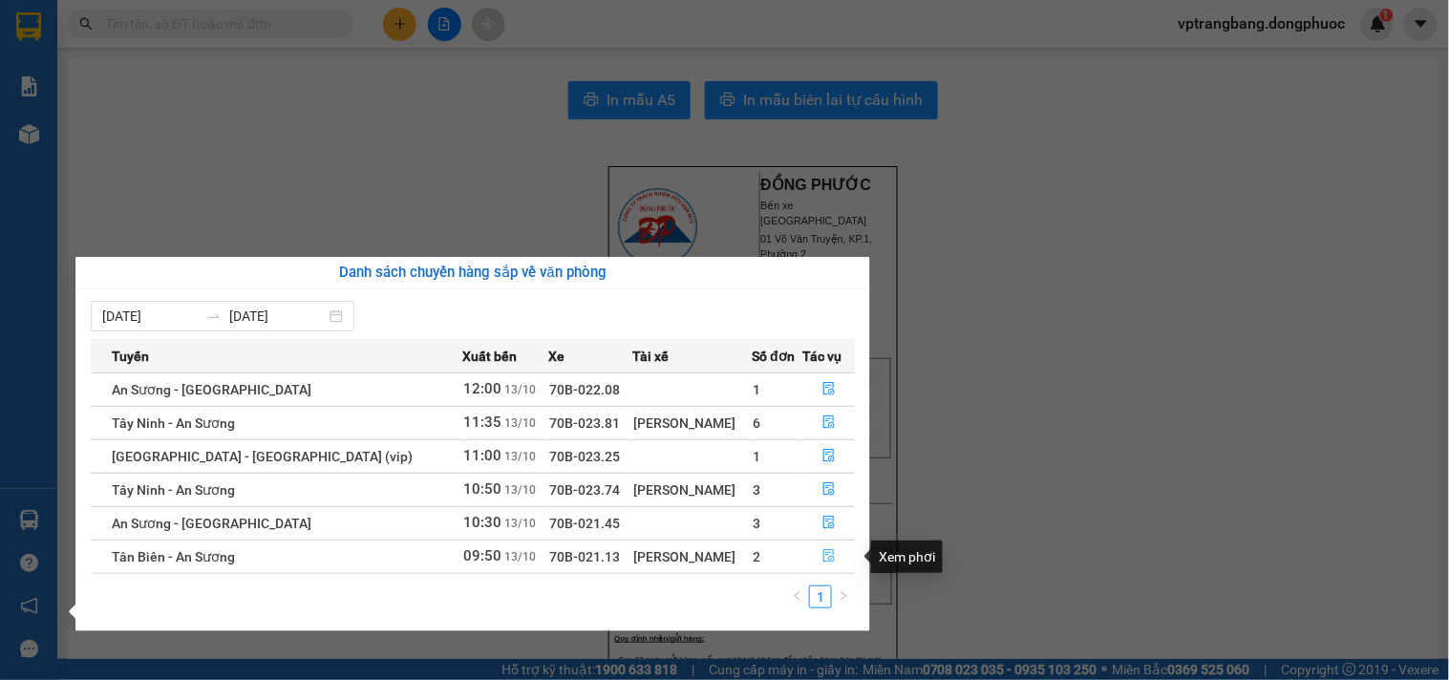
click at [822, 550] on icon "file-done" at bounding box center [828, 555] width 13 height 13
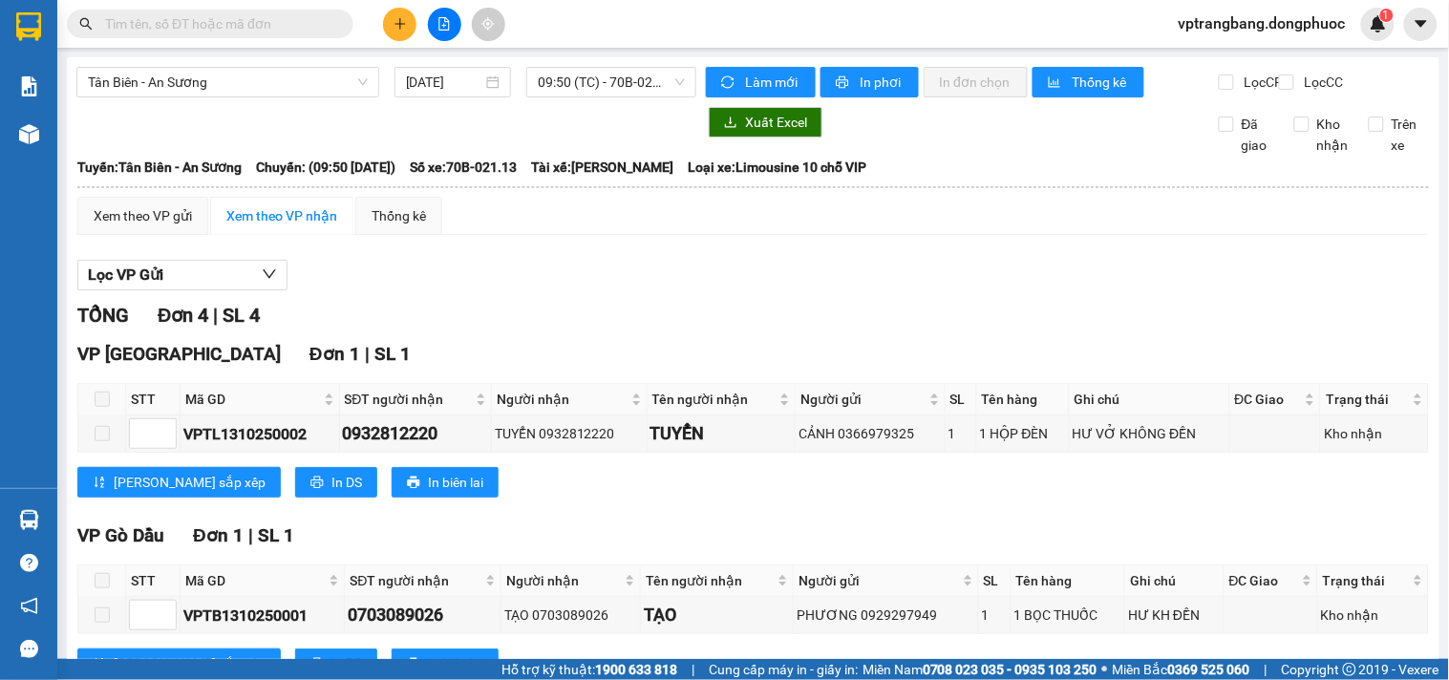
scroll to position [309, 0]
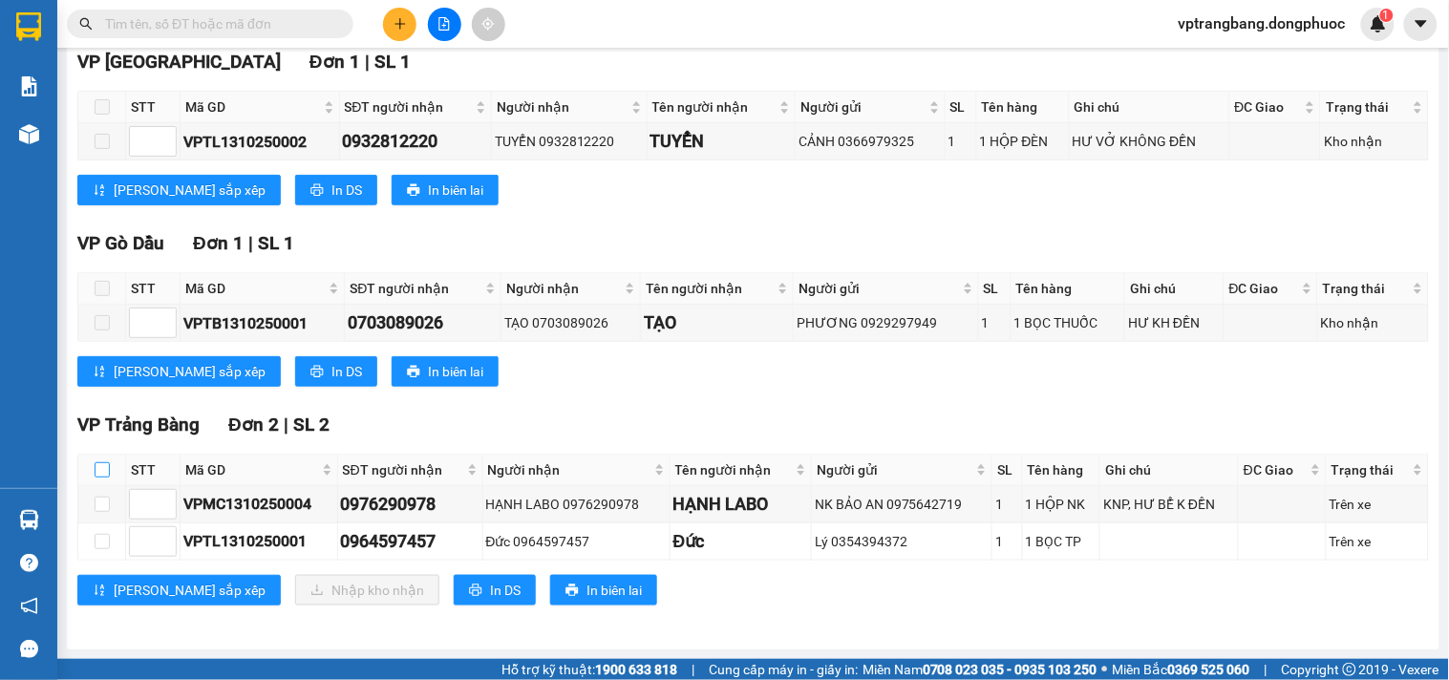
click at [102, 476] on input "checkbox" at bounding box center [102, 469] width 15 height 15
checkbox input "true"
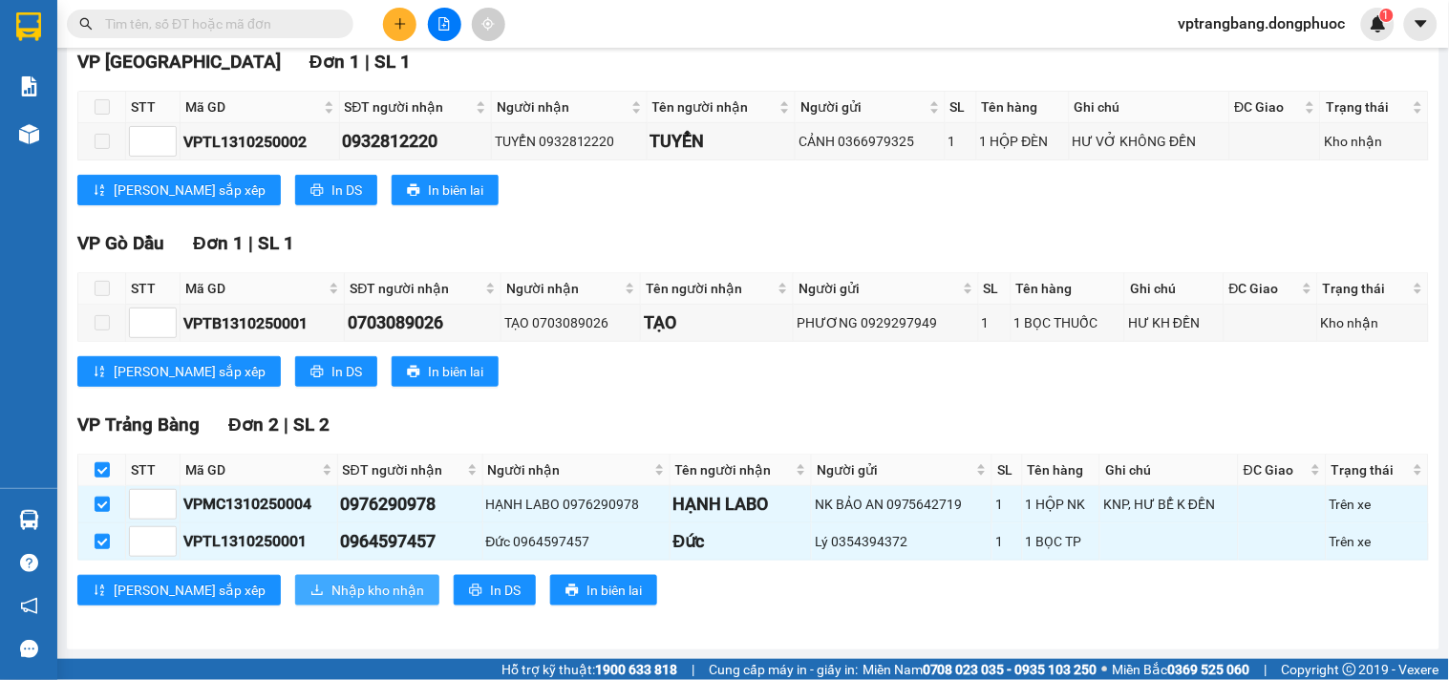
drag, startPoint x: 281, startPoint y: 578, endPoint x: 300, endPoint y: 570, distance: 20.6
click at [295, 578] on button "Nhập kho nhận" at bounding box center [367, 590] width 144 height 31
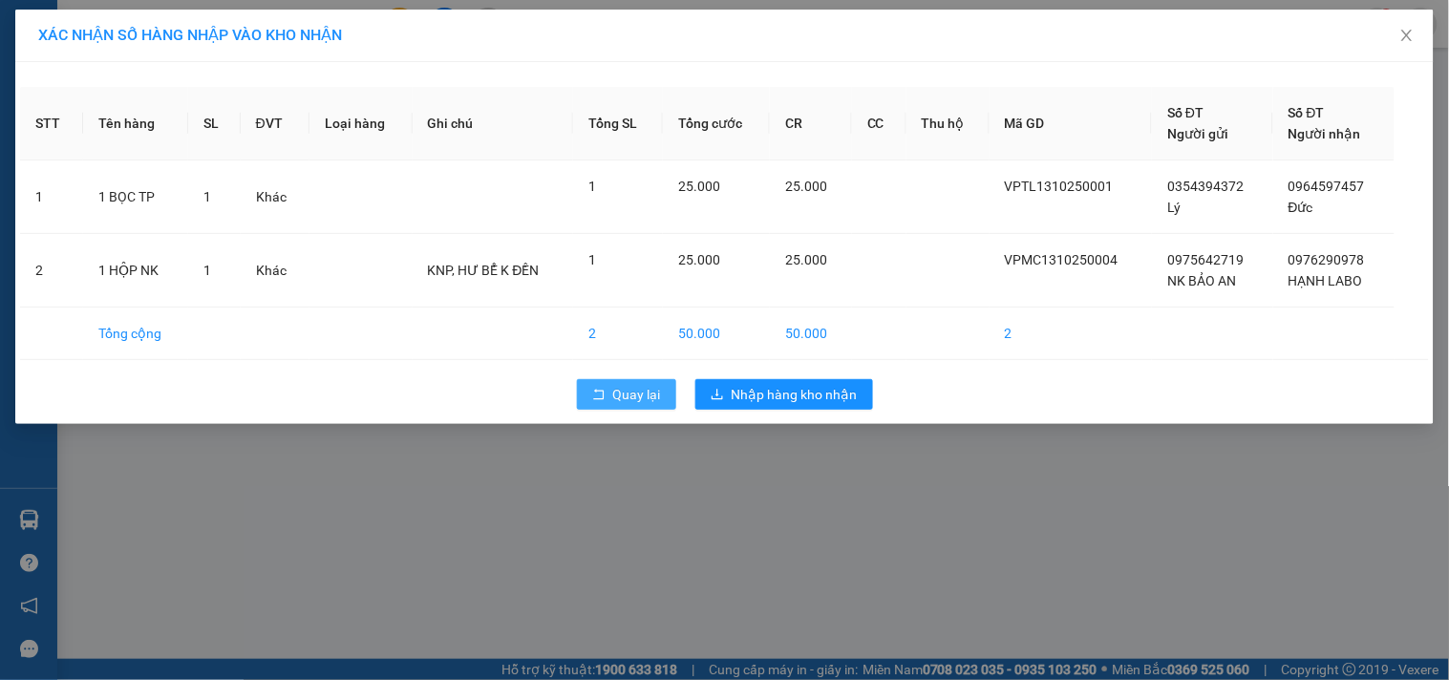
click at [621, 393] on span "Quay lại" at bounding box center [637, 394] width 48 height 21
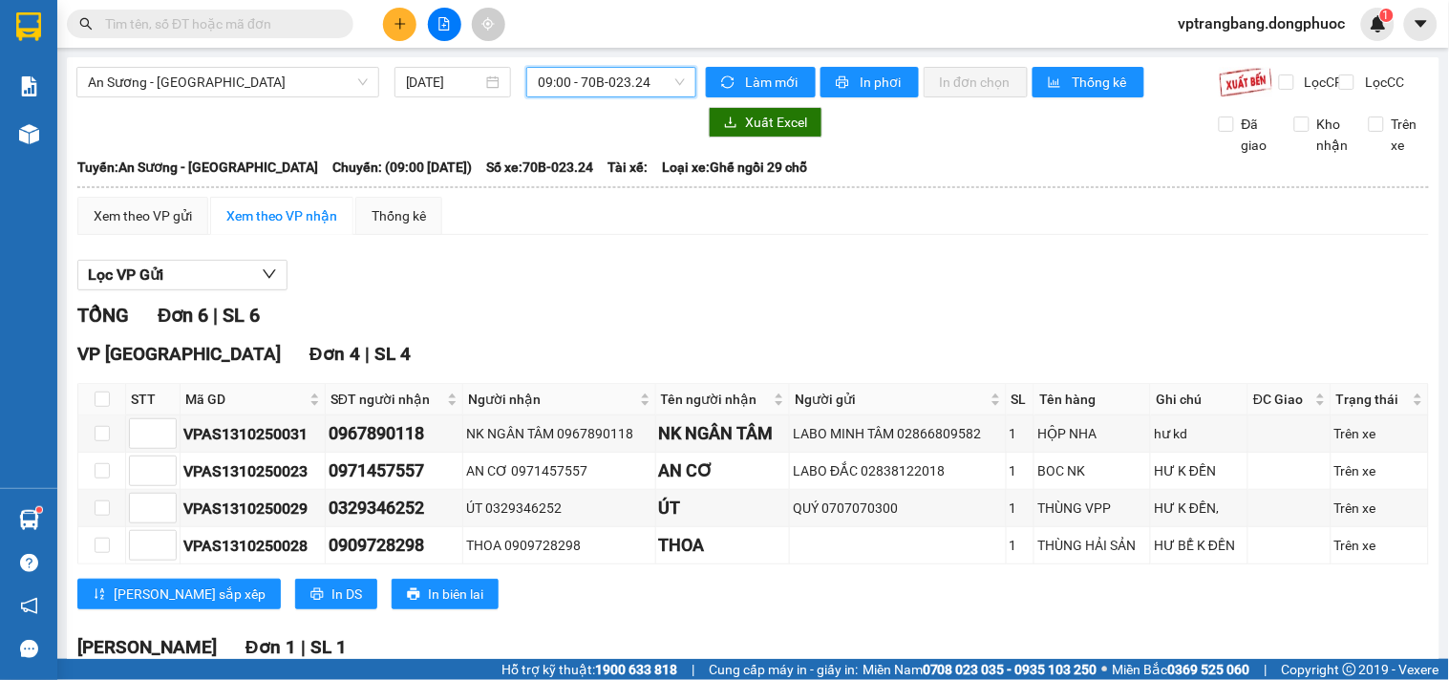
scroll to position [106, 0]
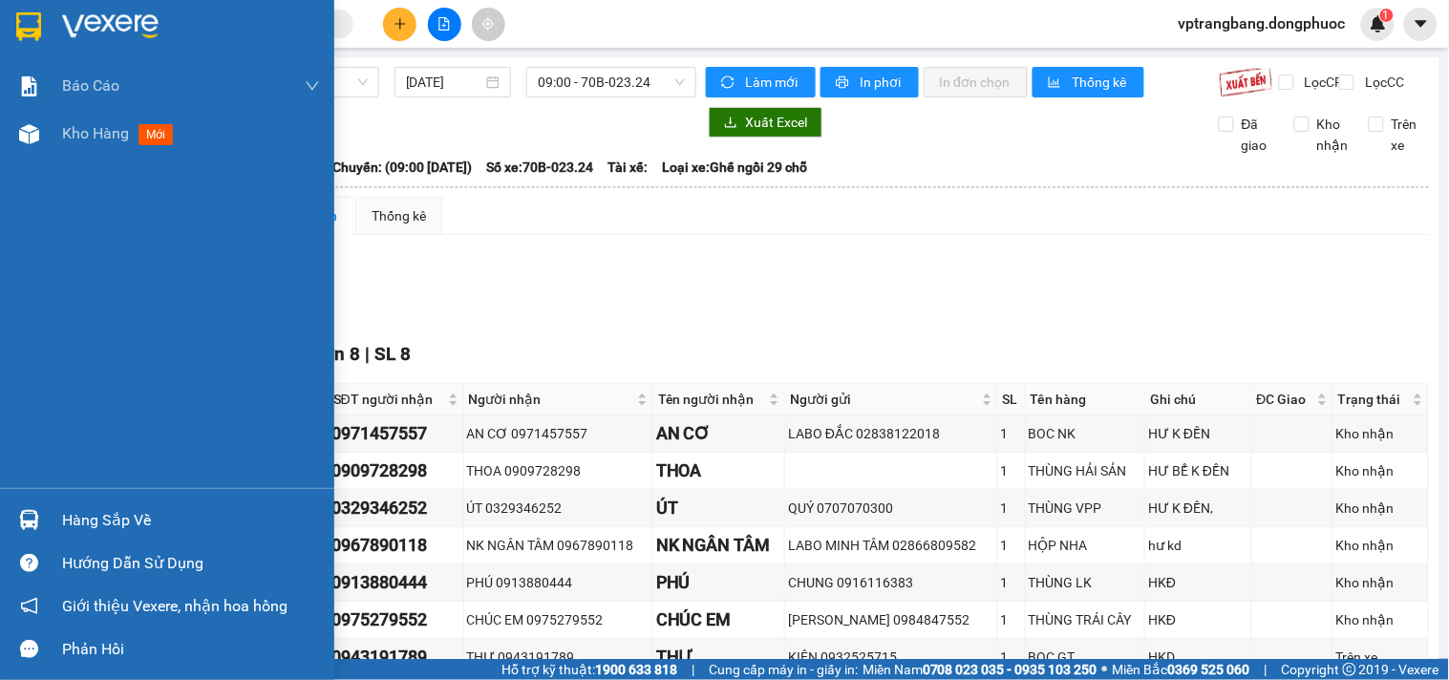
click at [65, 519] on div "Hàng sắp về" at bounding box center [191, 520] width 258 height 29
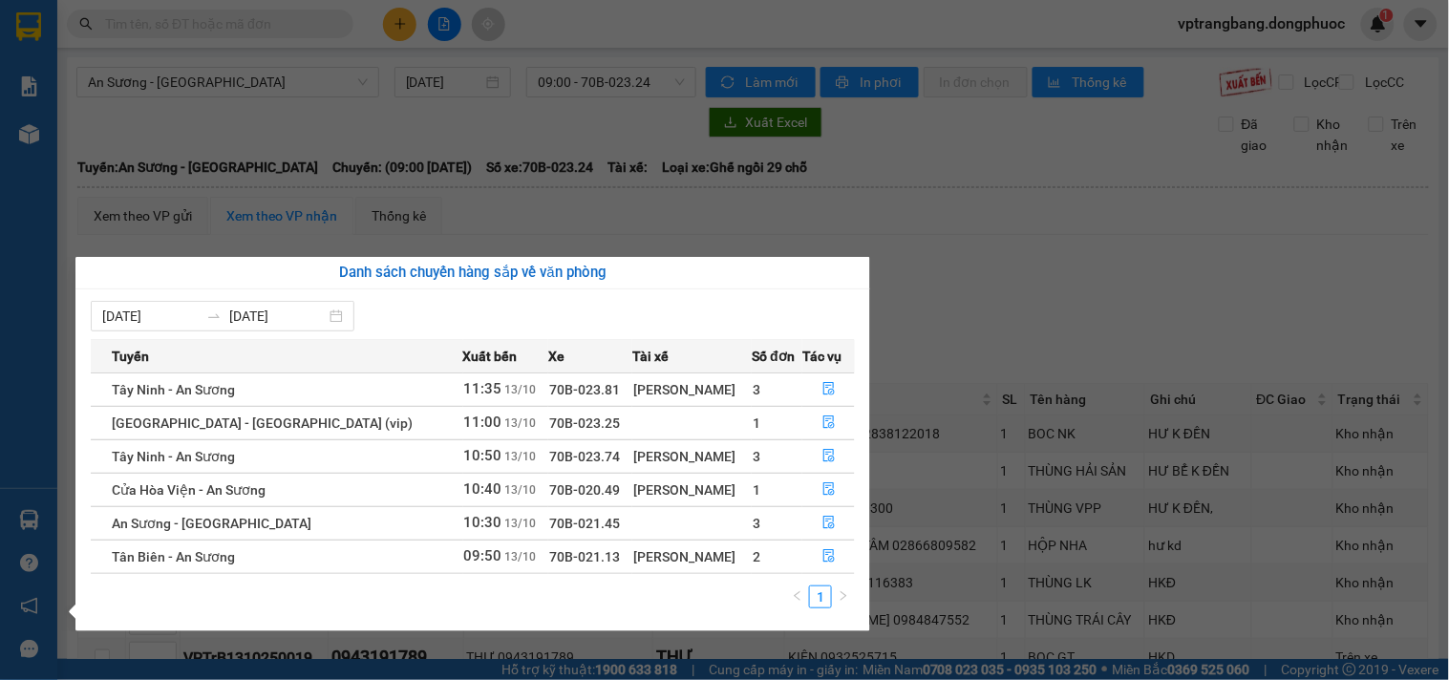
click at [948, 313] on section "Kết quả tìm kiếm ( 0 ) Bộ lọc No Data vptrangbang.dongphuoc 1 Báo cáo Mẫu 1: Bá…" at bounding box center [724, 340] width 1449 height 680
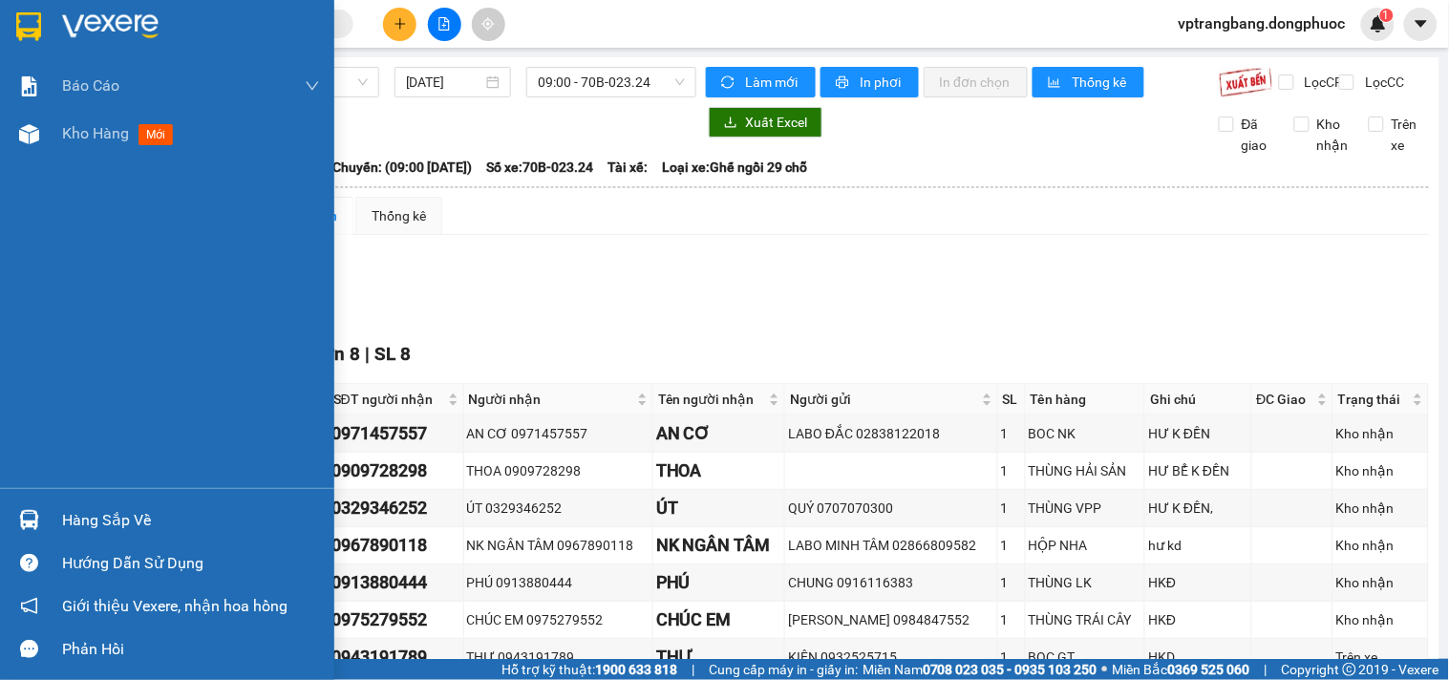
click at [102, 517] on div "Hàng sắp về" at bounding box center [191, 520] width 258 height 29
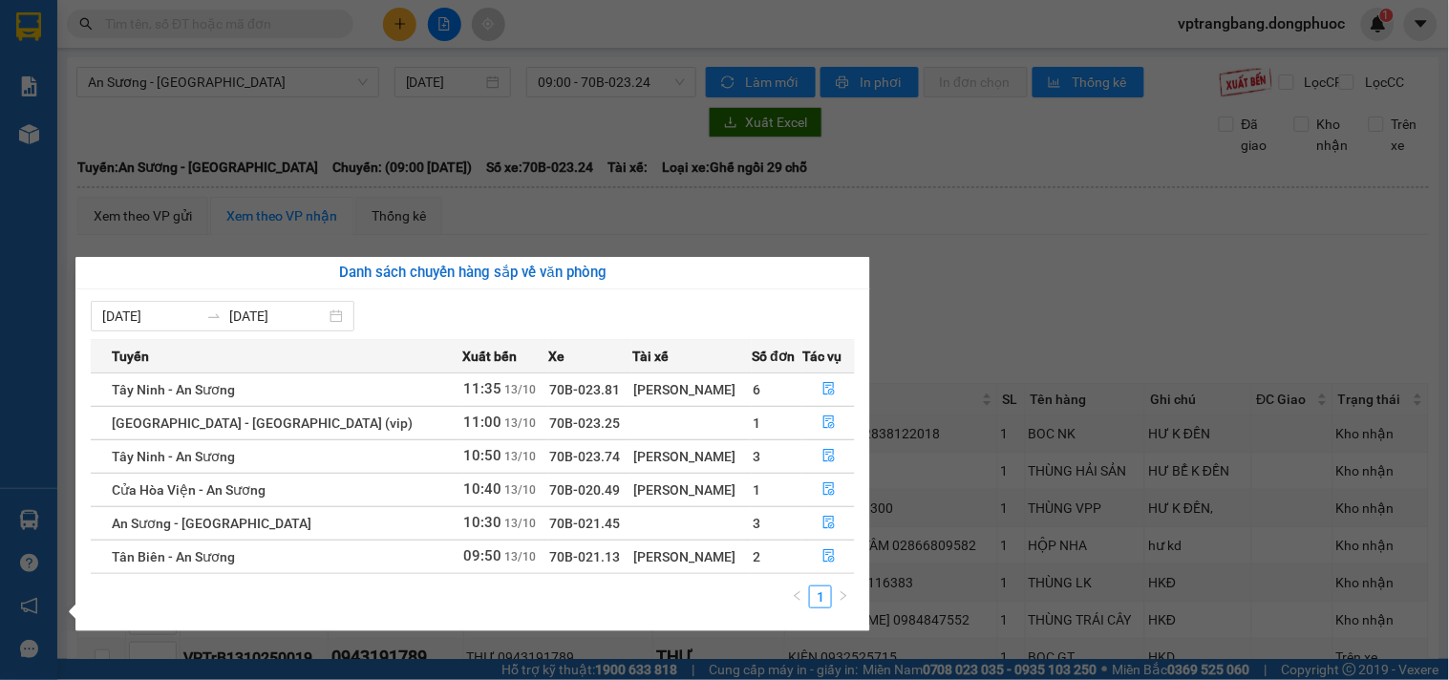
click at [974, 317] on section "Kết quả tìm kiếm ( 0 ) Bộ lọc No Data vptrangbang.dongphuoc 1 Báo cáo Mẫu 1: Bá…" at bounding box center [724, 340] width 1449 height 680
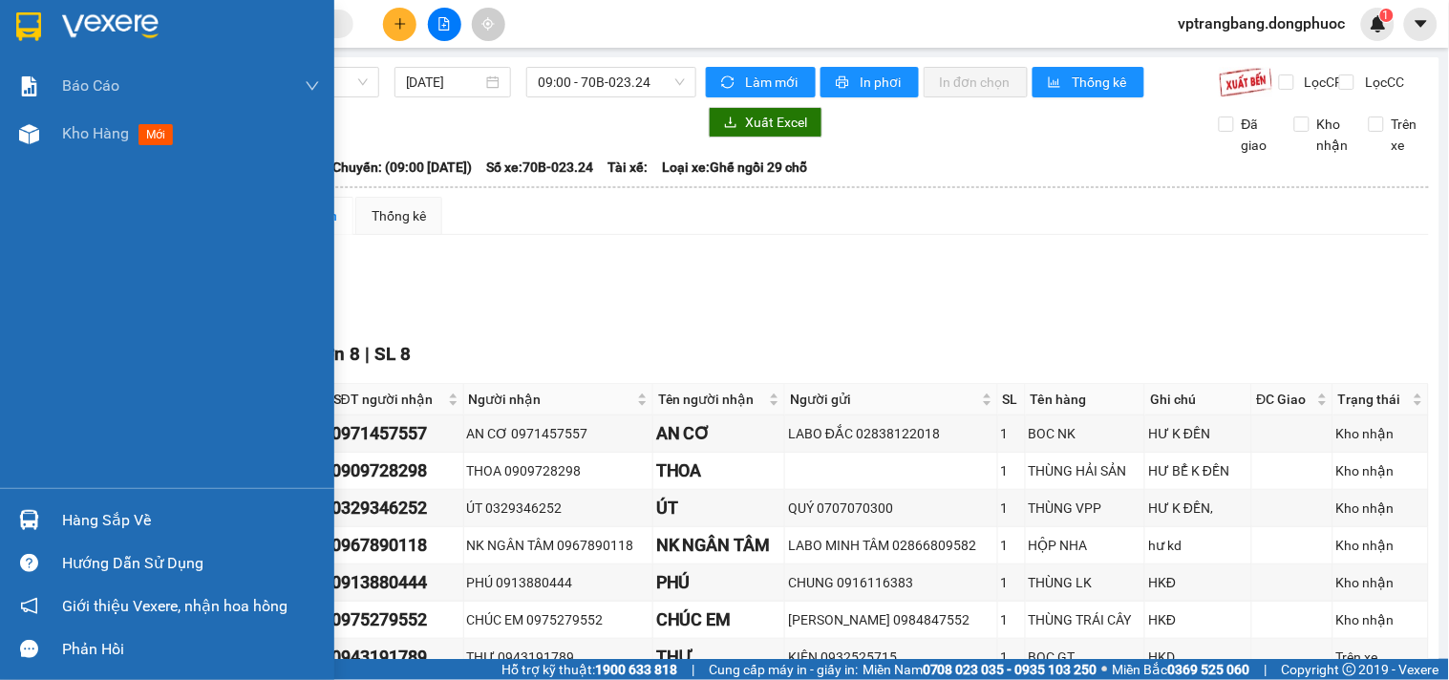
click at [113, 511] on div "Hàng sắp về" at bounding box center [191, 520] width 258 height 29
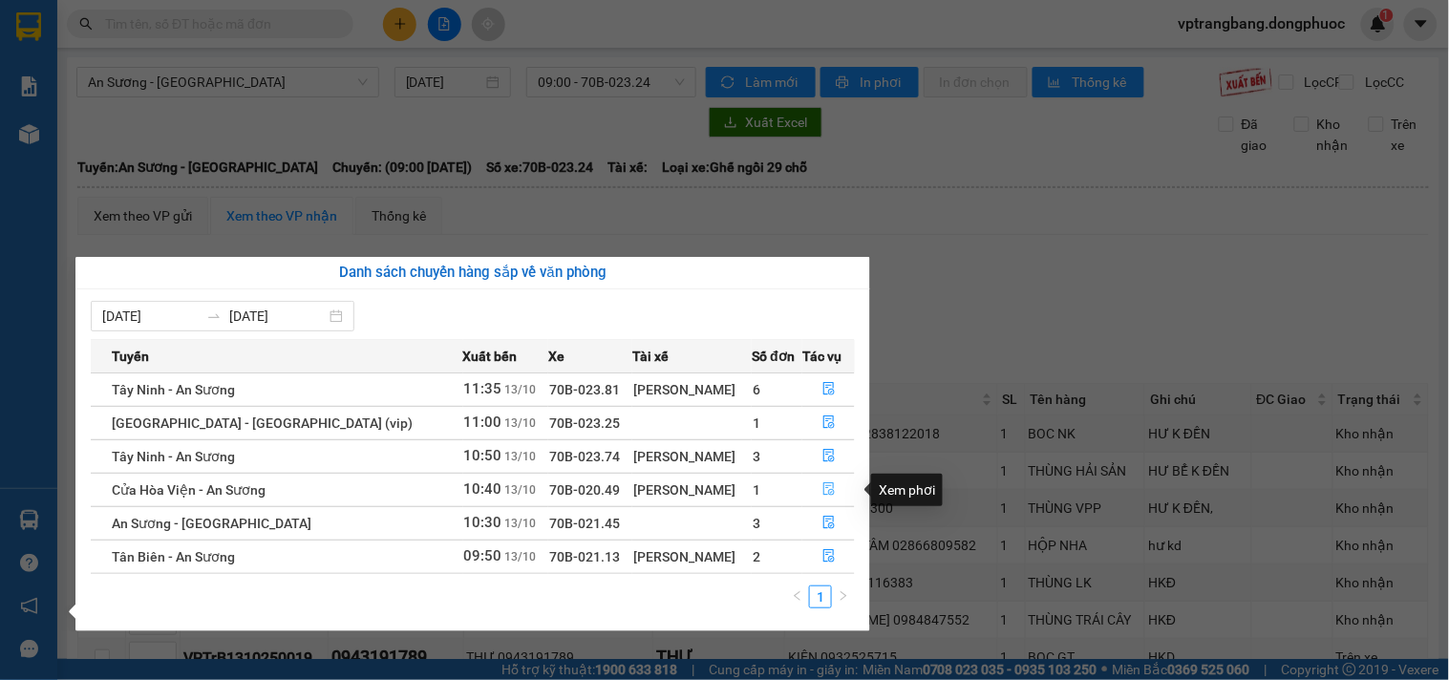
click at [823, 487] on icon "file-done" at bounding box center [828, 488] width 11 height 13
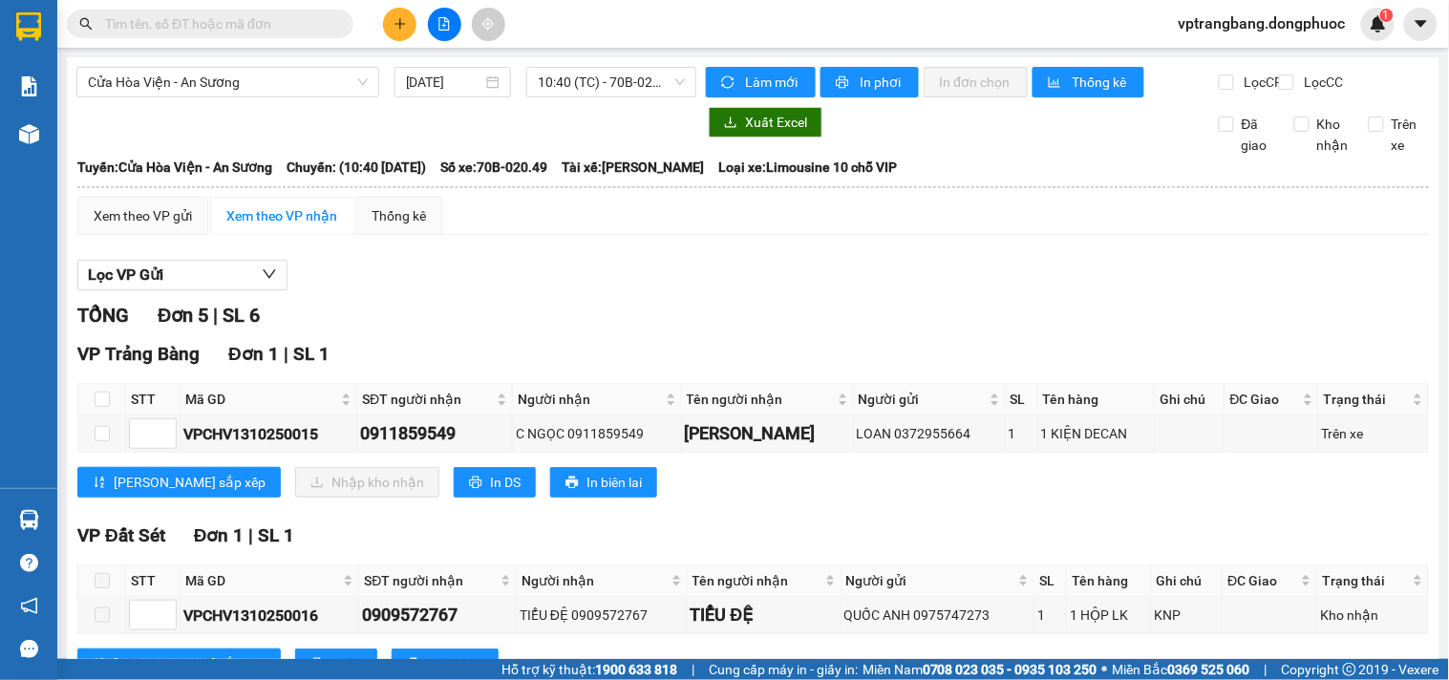
scroll to position [106, 0]
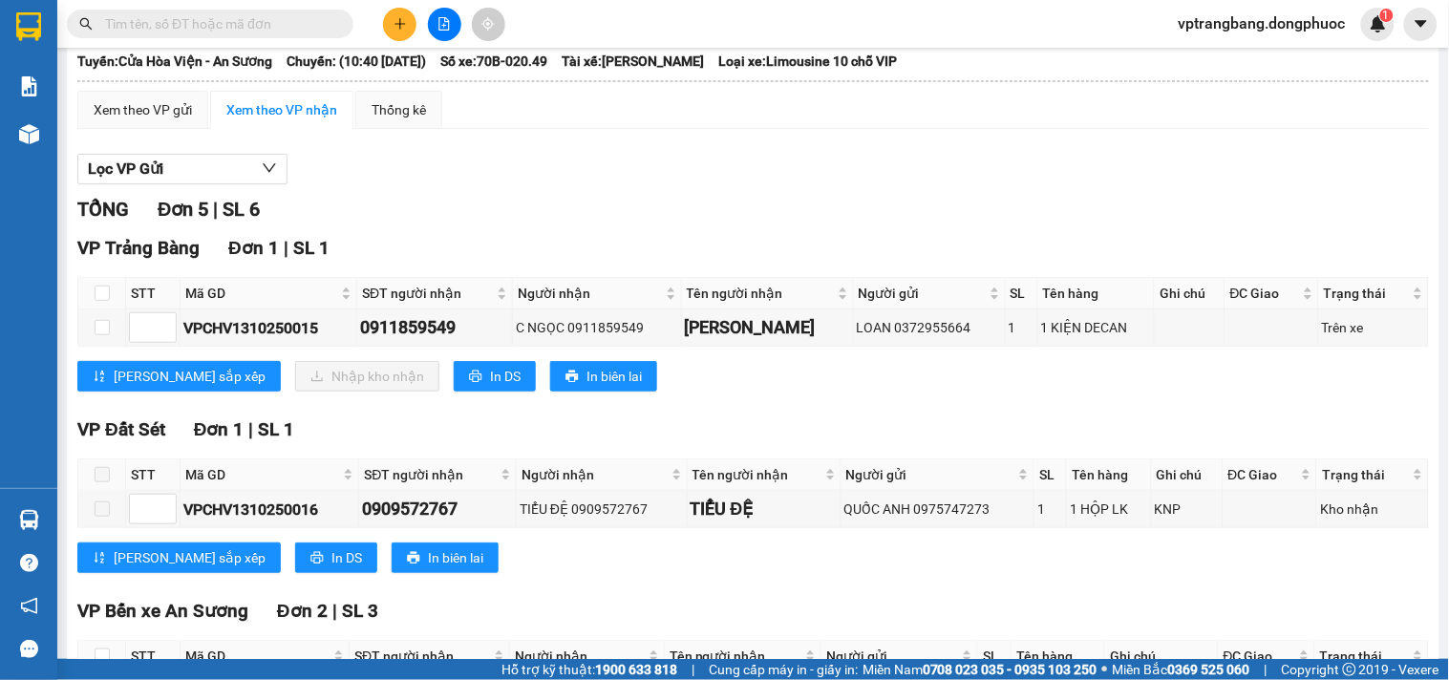
click at [92, 307] on th at bounding box center [102, 294] width 48 height 32
click at [96, 301] on input "checkbox" at bounding box center [102, 293] width 15 height 15
checkbox input "true"
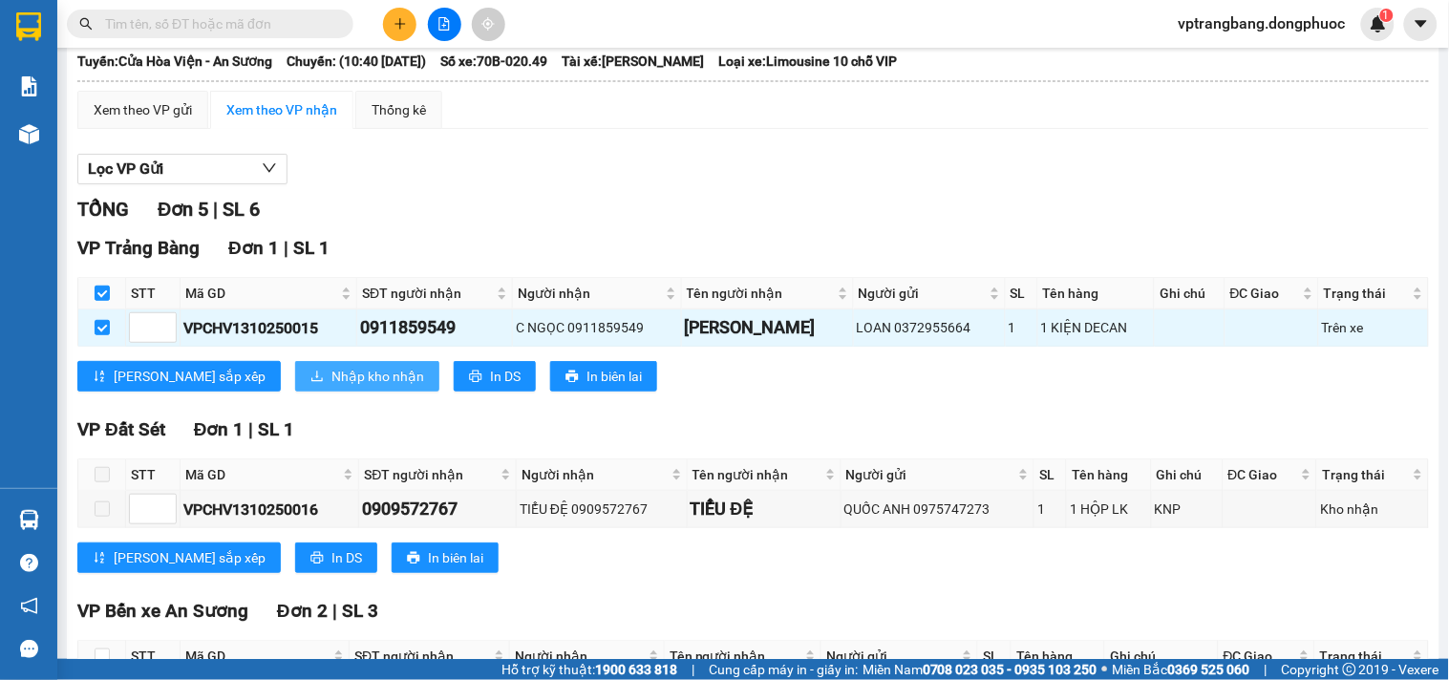
click at [331, 387] on span "Nhập kho nhận" at bounding box center [377, 376] width 93 height 21
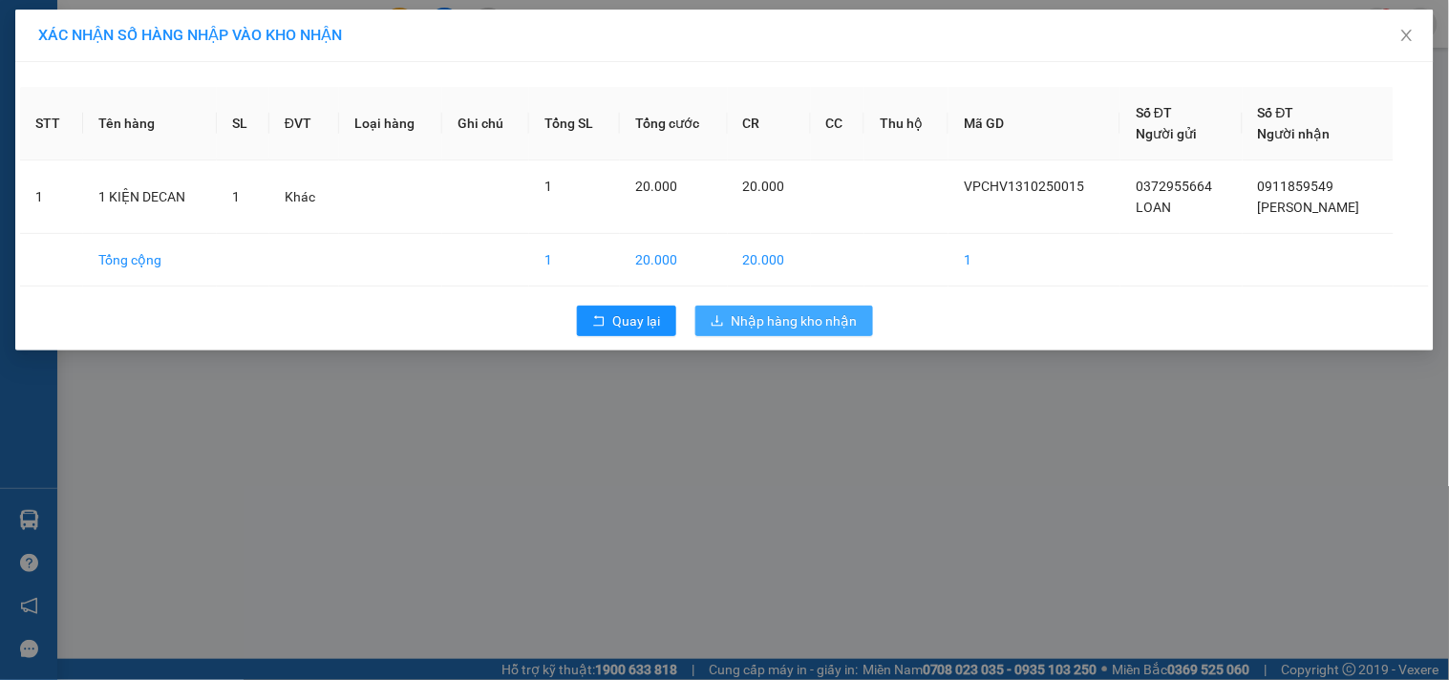
click at [779, 325] on span "Nhập hàng kho nhận" at bounding box center [795, 320] width 126 height 21
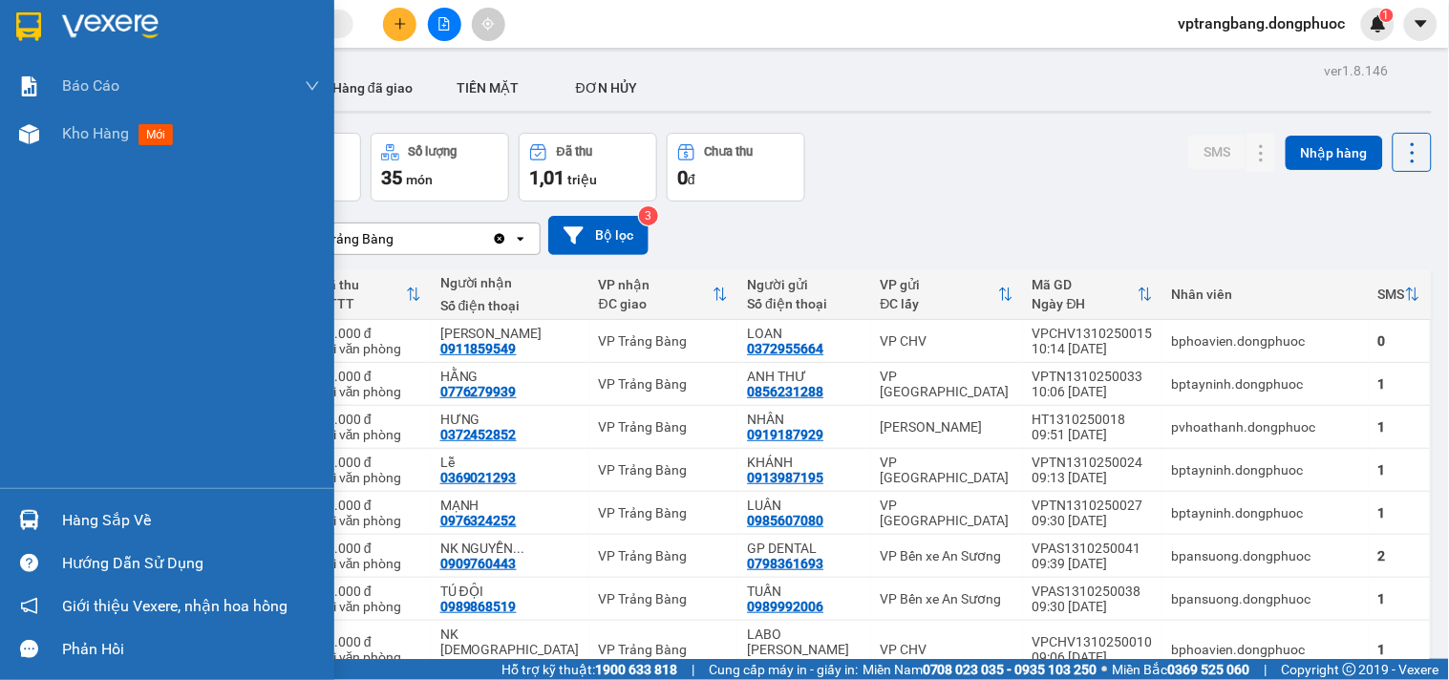
click at [39, 512] on div at bounding box center [28, 519] width 33 height 33
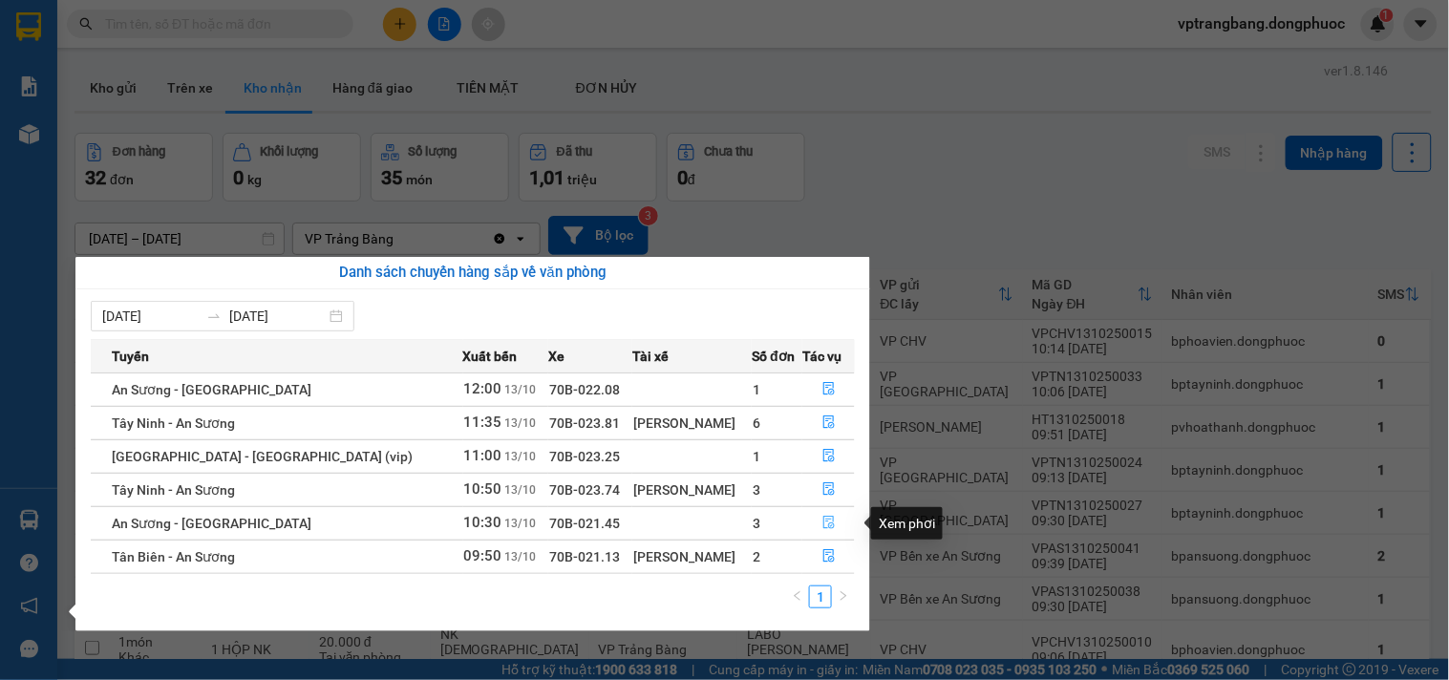
click at [823, 520] on icon "file-done" at bounding box center [828, 522] width 11 height 13
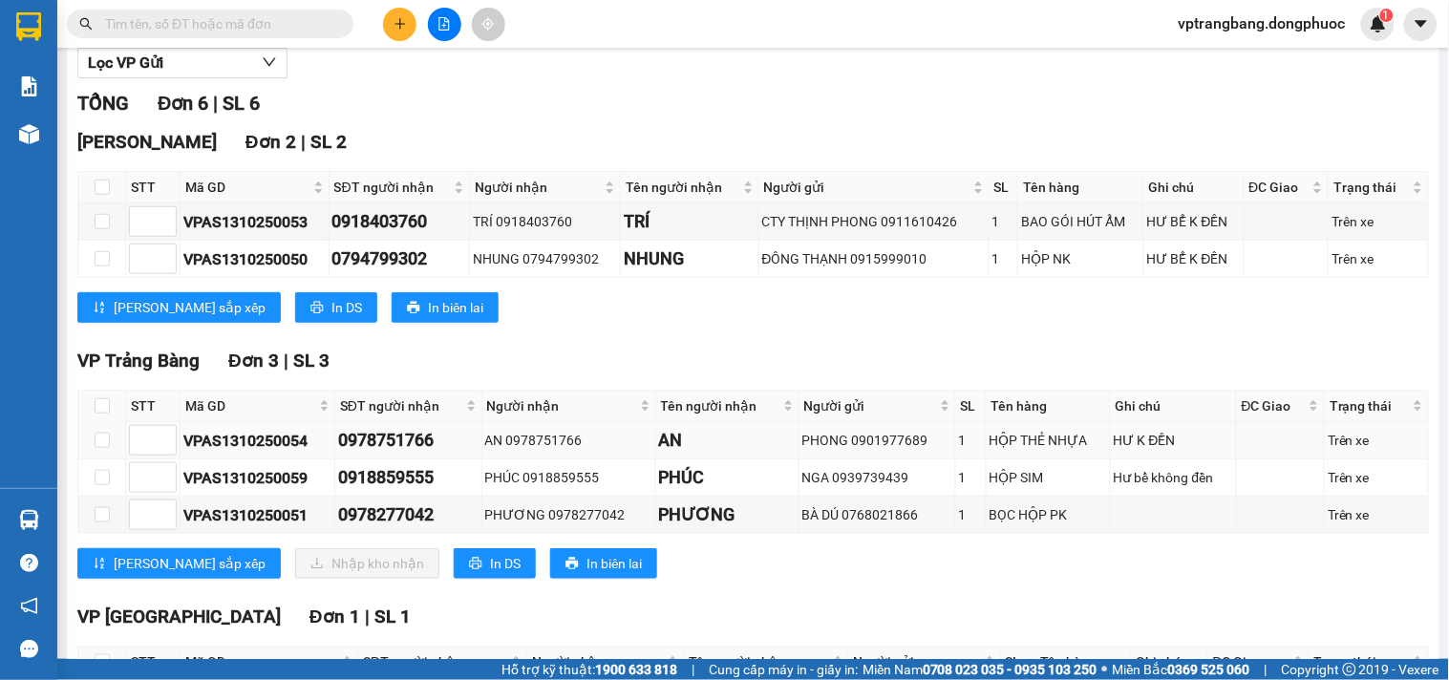
scroll to position [318, 0]
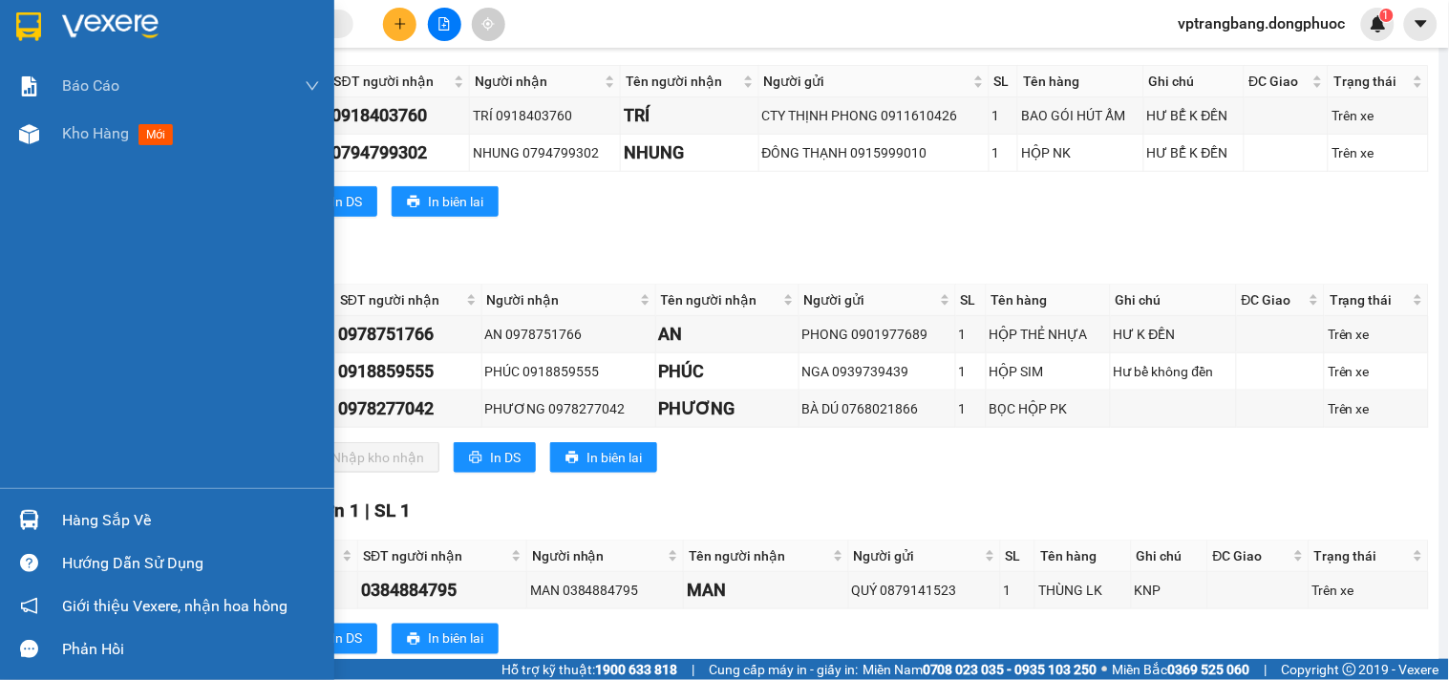
click at [49, 516] on div "Hàng sắp về" at bounding box center [167, 520] width 334 height 43
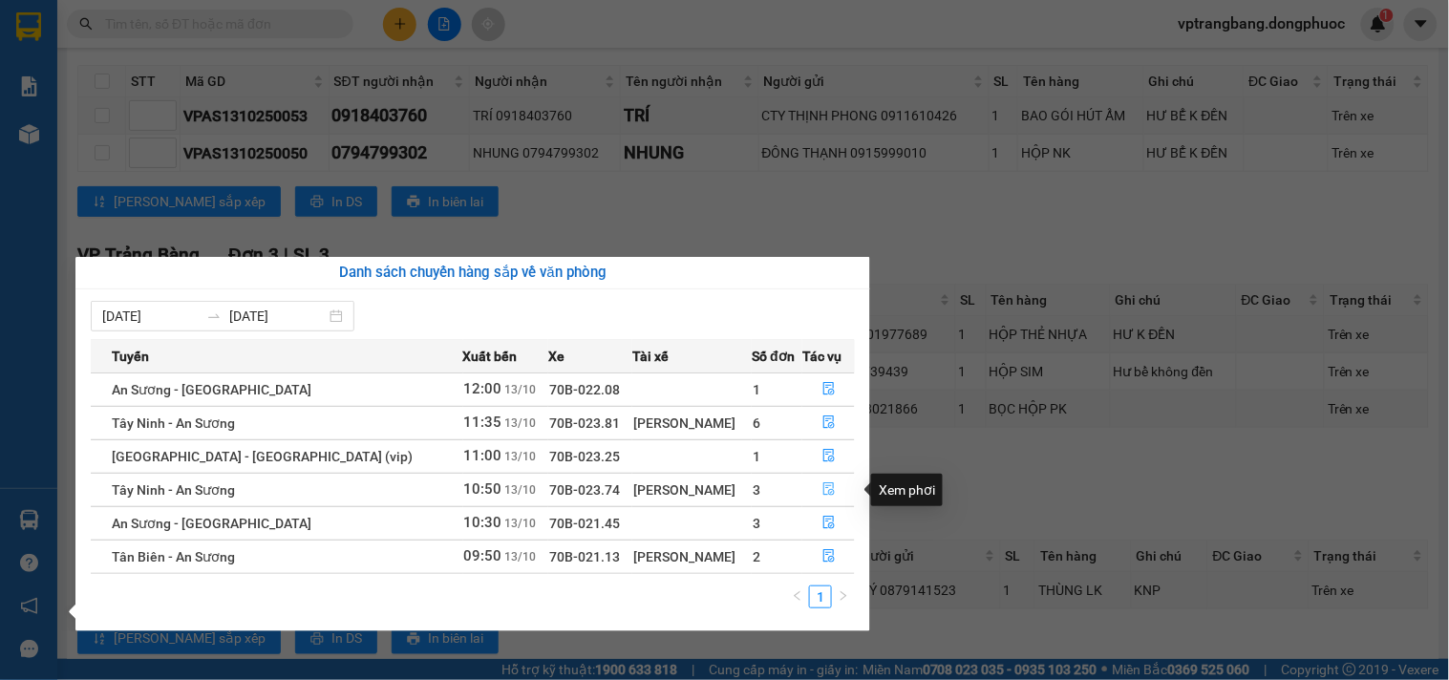
click at [824, 489] on icon "file-done" at bounding box center [828, 488] width 13 height 13
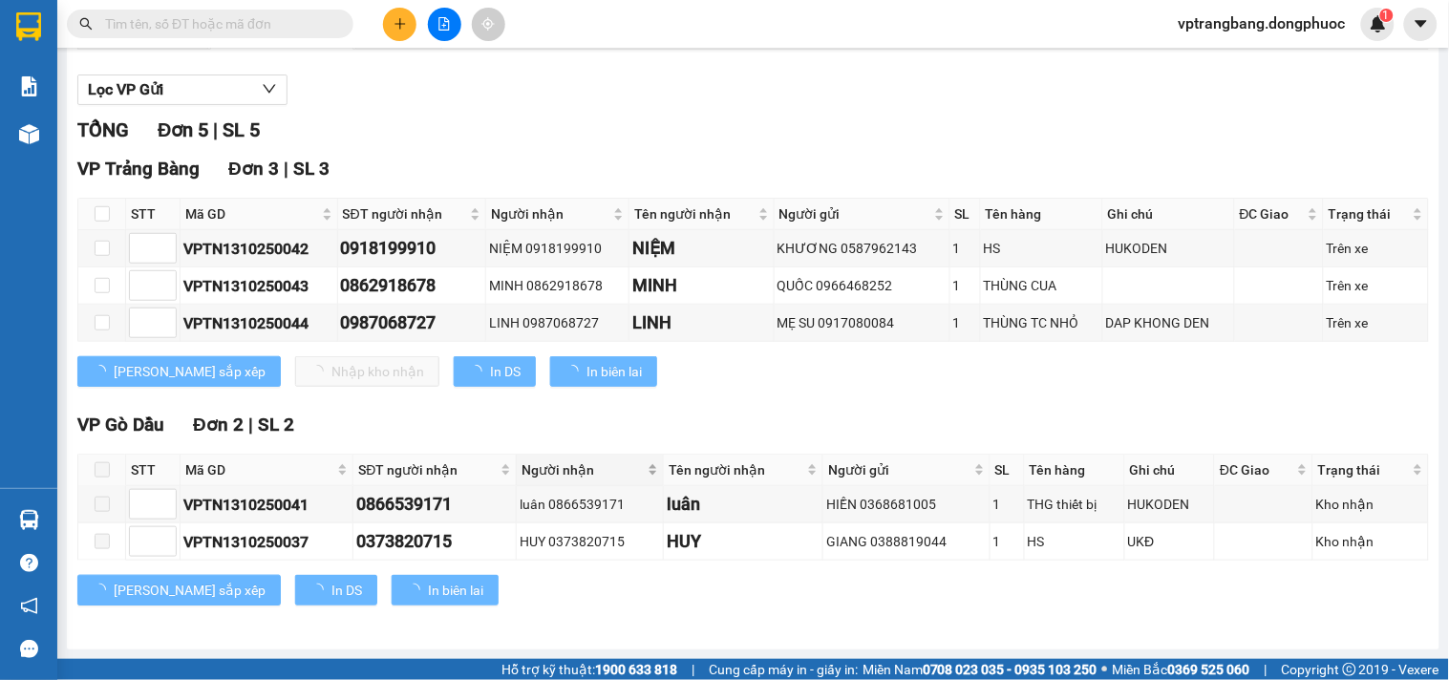
scroll to position [203, 0]
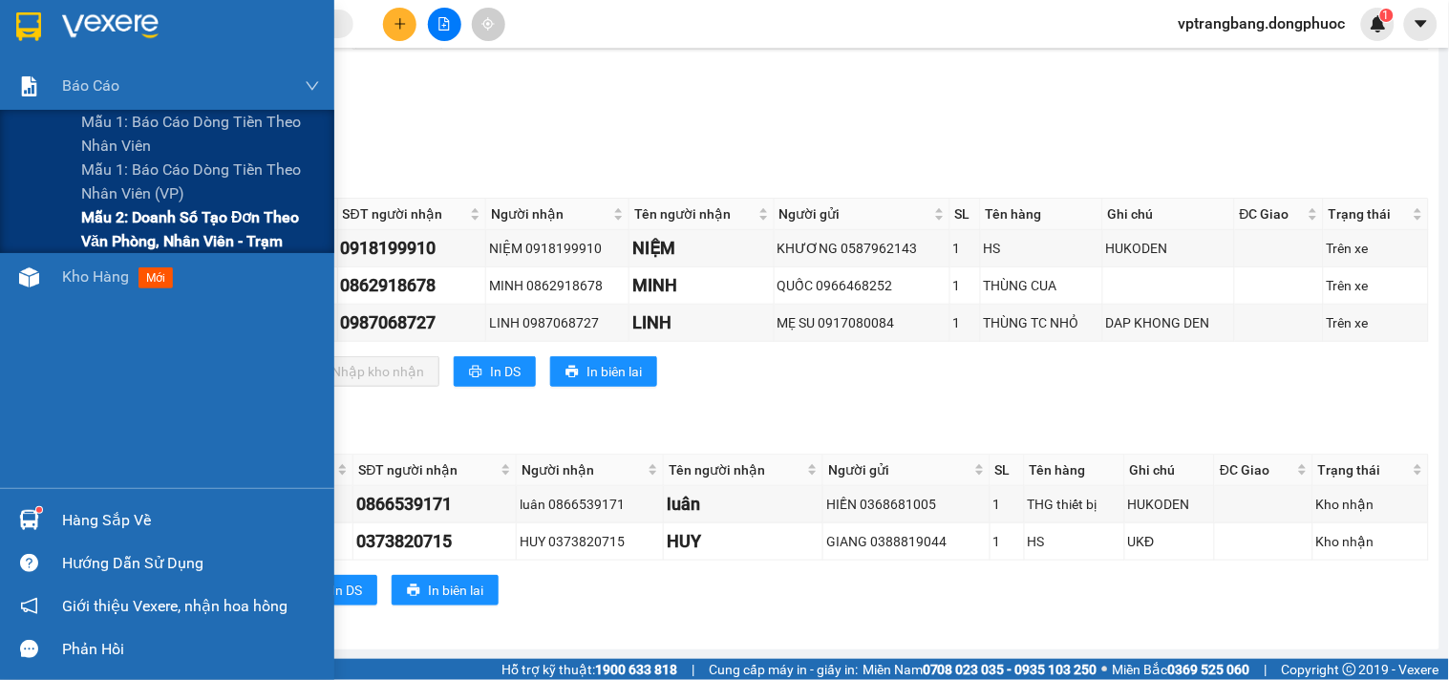
click at [116, 216] on span "Mẫu 2: Doanh số tạo đơn theo Văn phòng, nhân viên - Trạm" at bounding box center [200, 229] width 239 height 48
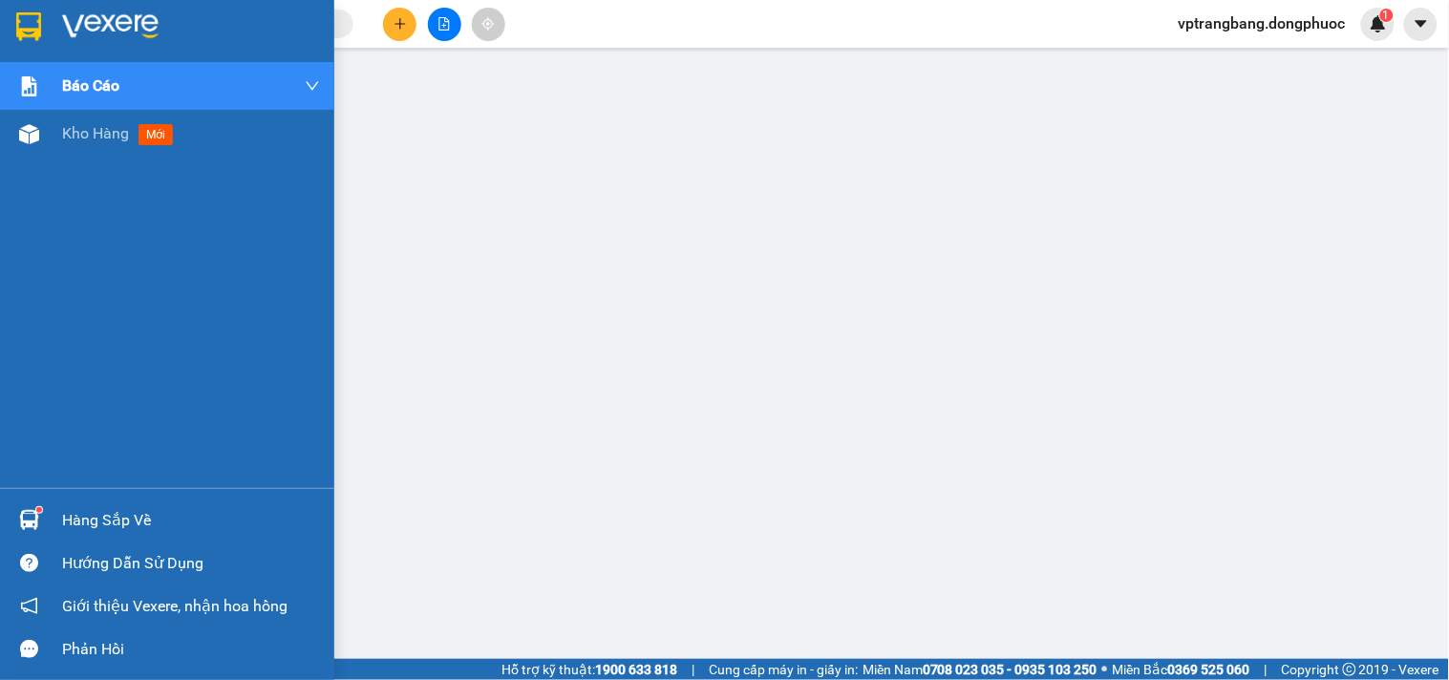
click at [116, 520] on div "Hàng sắp về" at bounding box center [191, 520] width 258 height 29
click at [84, 129] on span "Kho hàng" at bounding box center [95, 133] width 67 height 18
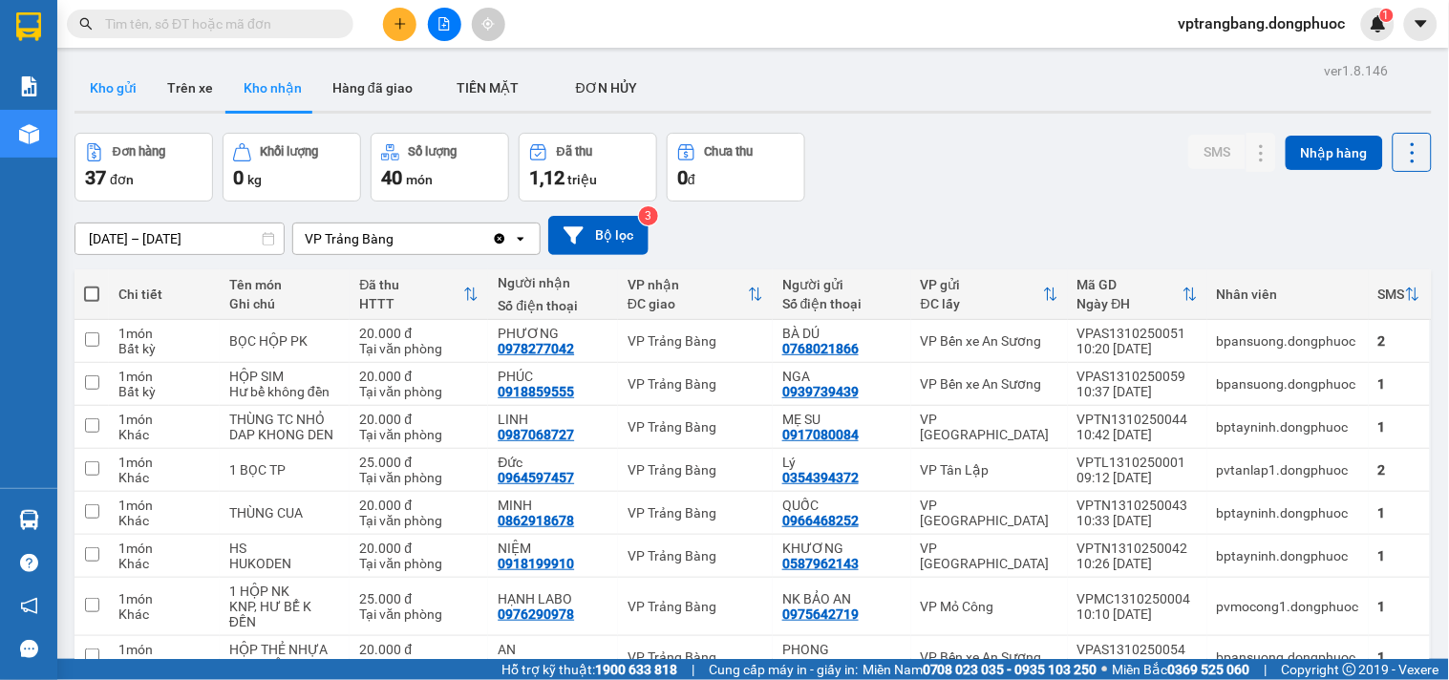
click at [119, 76] on button "Kho gửi" at bounding box center [112, 88] width 77 height 46
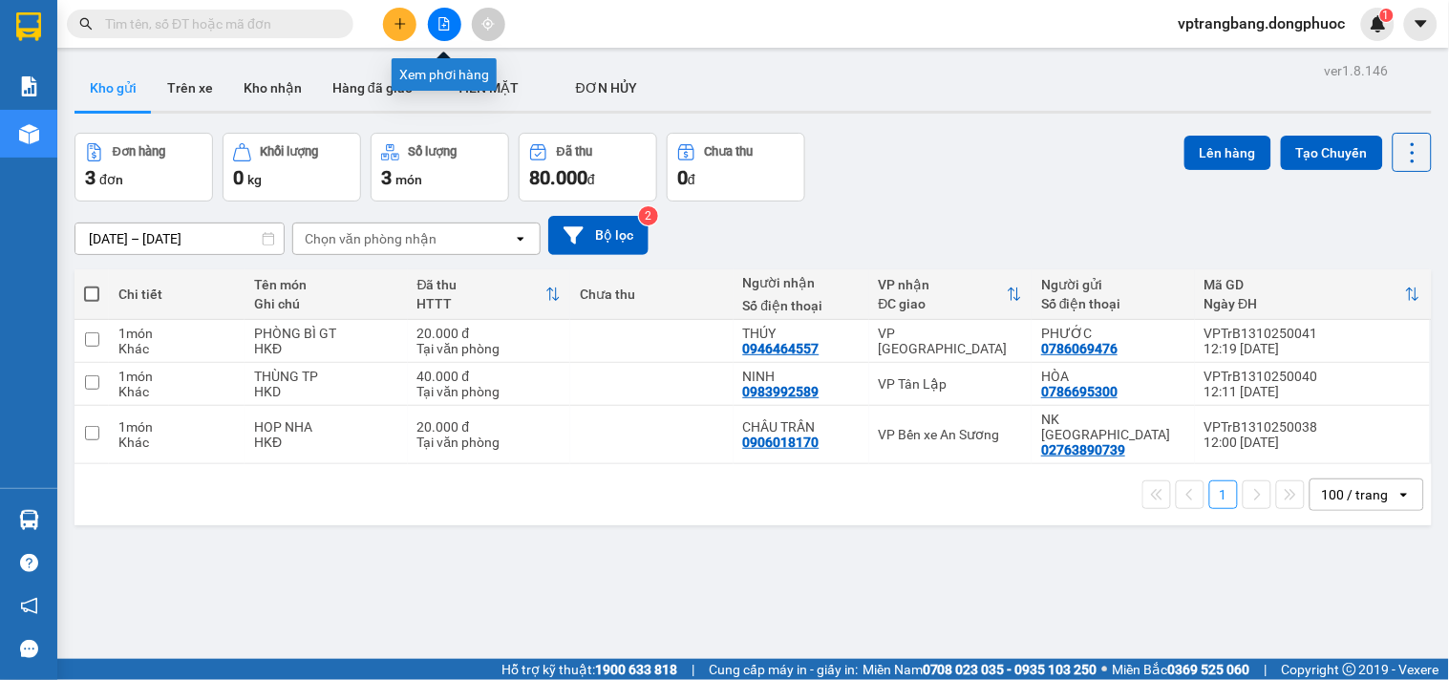
click at [444, 19] on icon "file-add" at bounding box center [444, 23] width 11 height 13
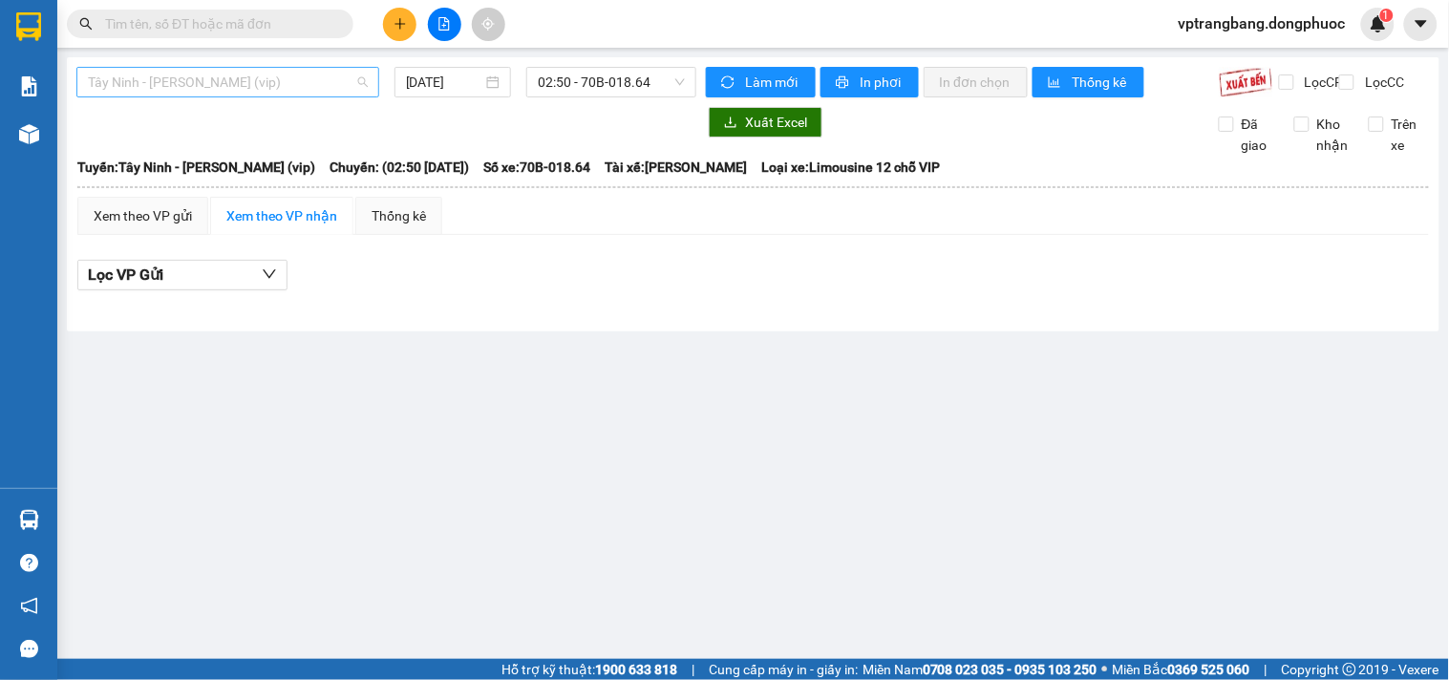
click at [259, 77] on span "Tây Ninh - Hồ Chí Minh (vip)" at bounding box center [228, 82] width 280 height 29
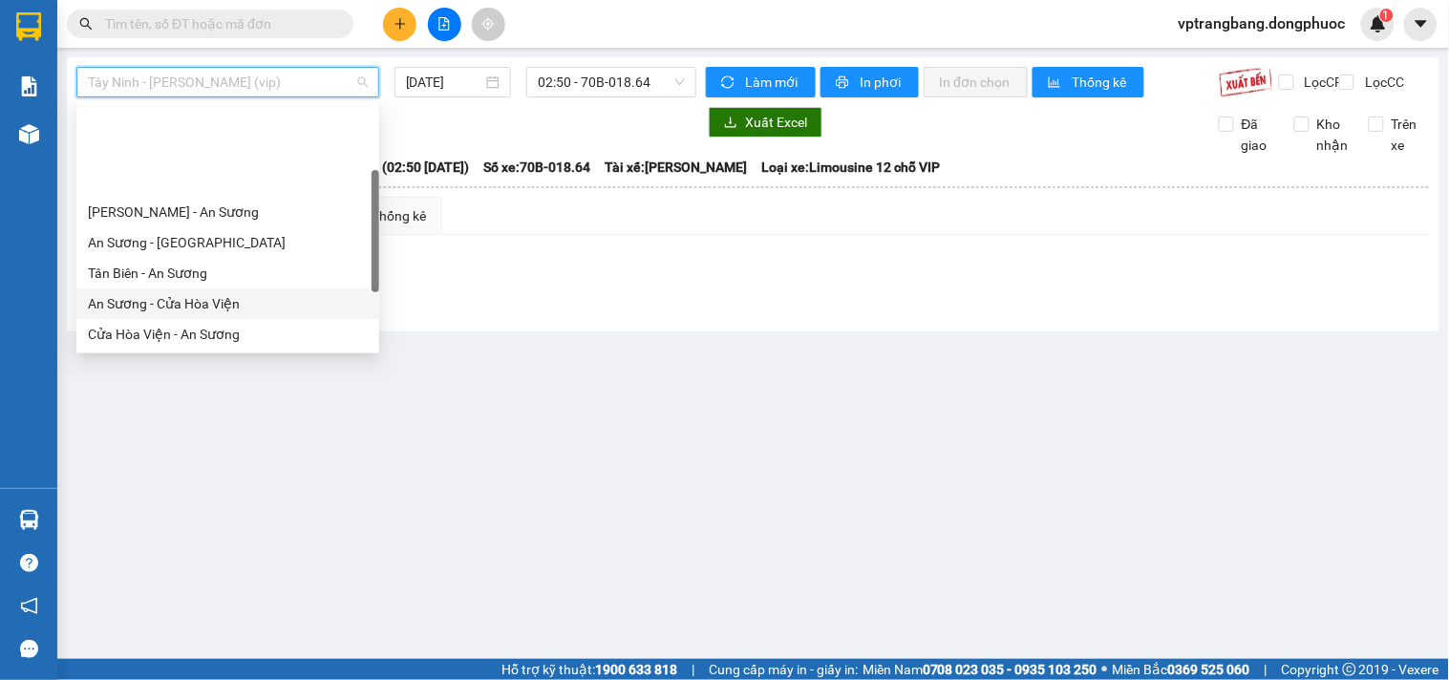
scroll to position [106, 0]
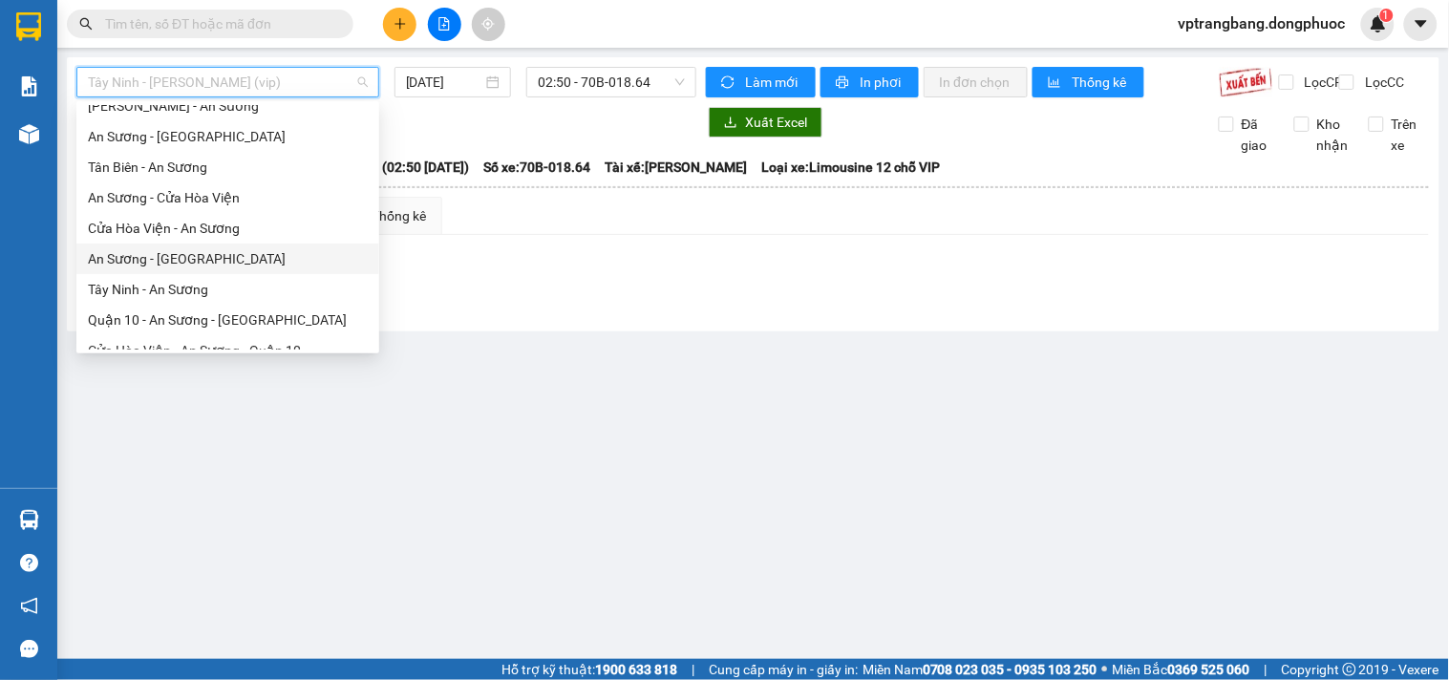
click at [191, 265] on div "An Sương - [GEOGRAPHIC_DATA]" at bounding box center [228, 258] width 280 height 21
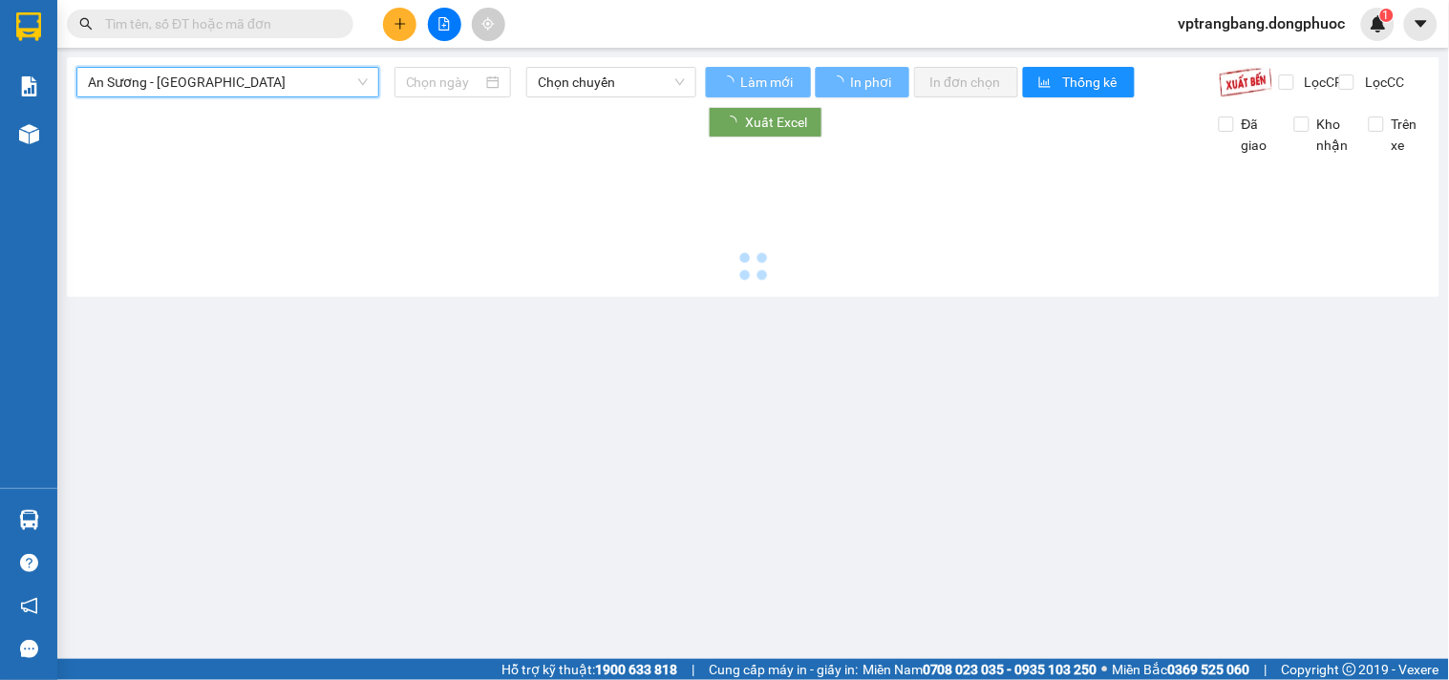
type input "[DATE]"
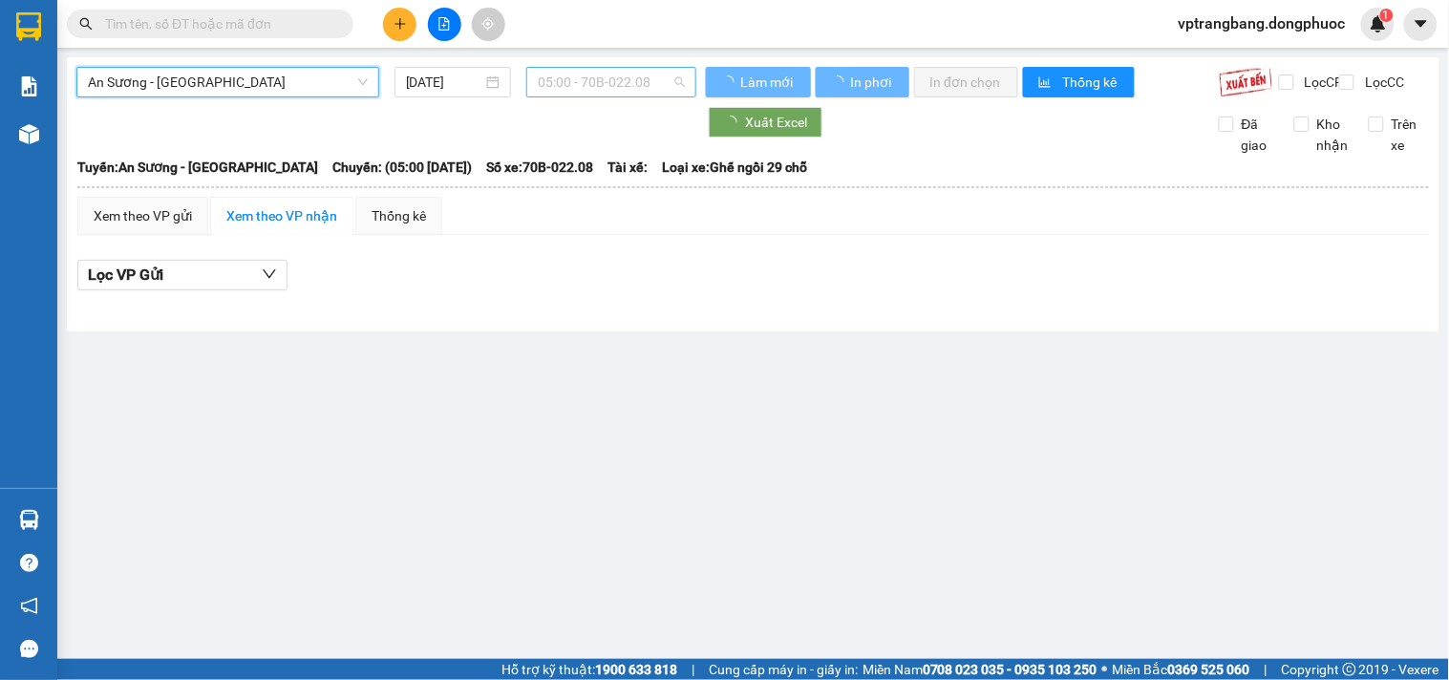
click at [608, 68] on span "05:00 - 70B-022.08" at bounding box center [611, 82] width 147 height 29
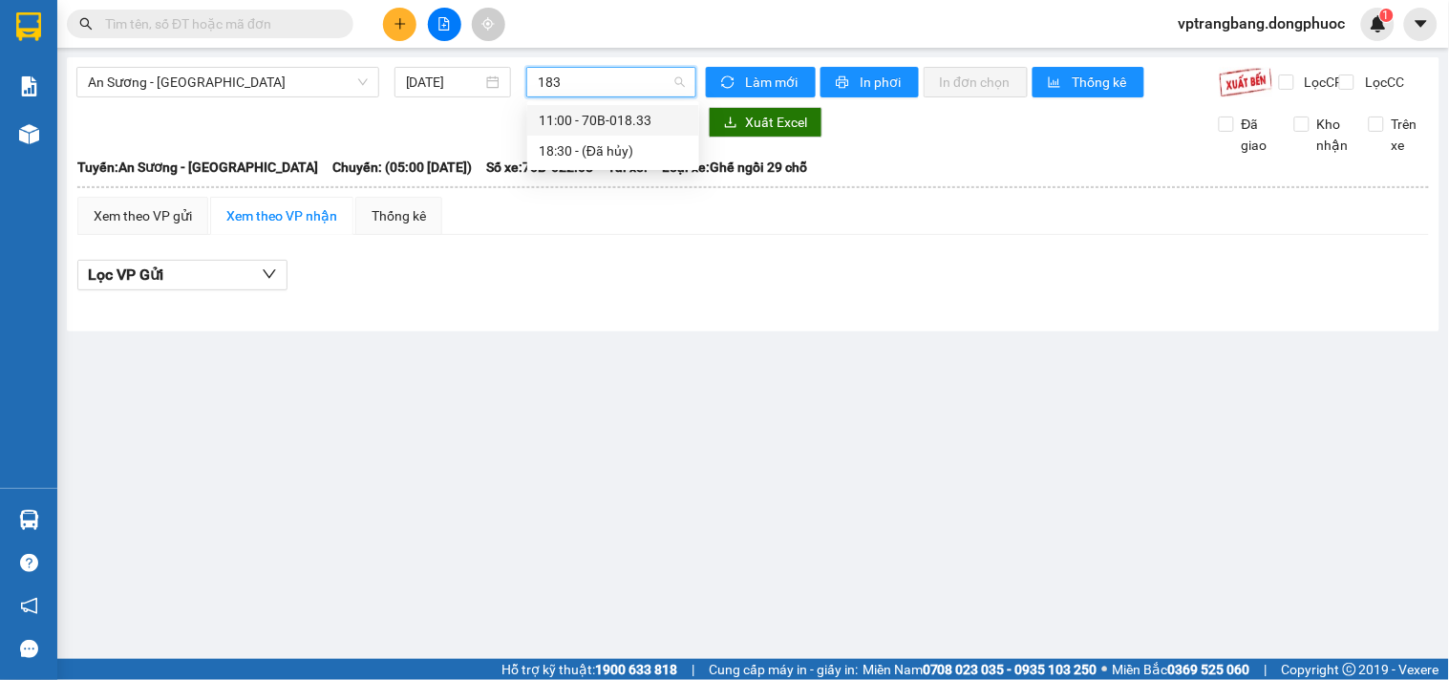
type input "1833"
click at [611, 127] on div "11:00 - 70B-018.33" at bounding box center [613, 120] width 149 height 21
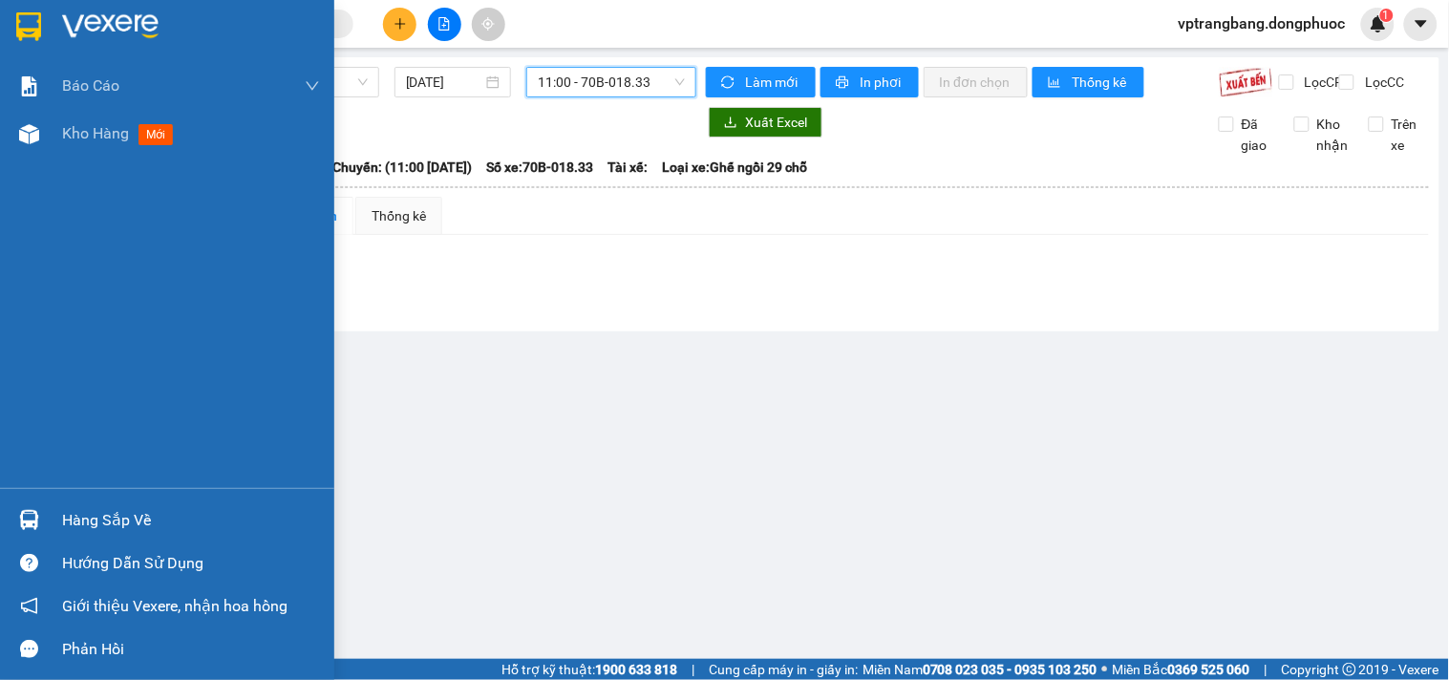
click at [117, 520] on div "Hàng sắp về" at bounding box center [191, 520] width 258 height 29
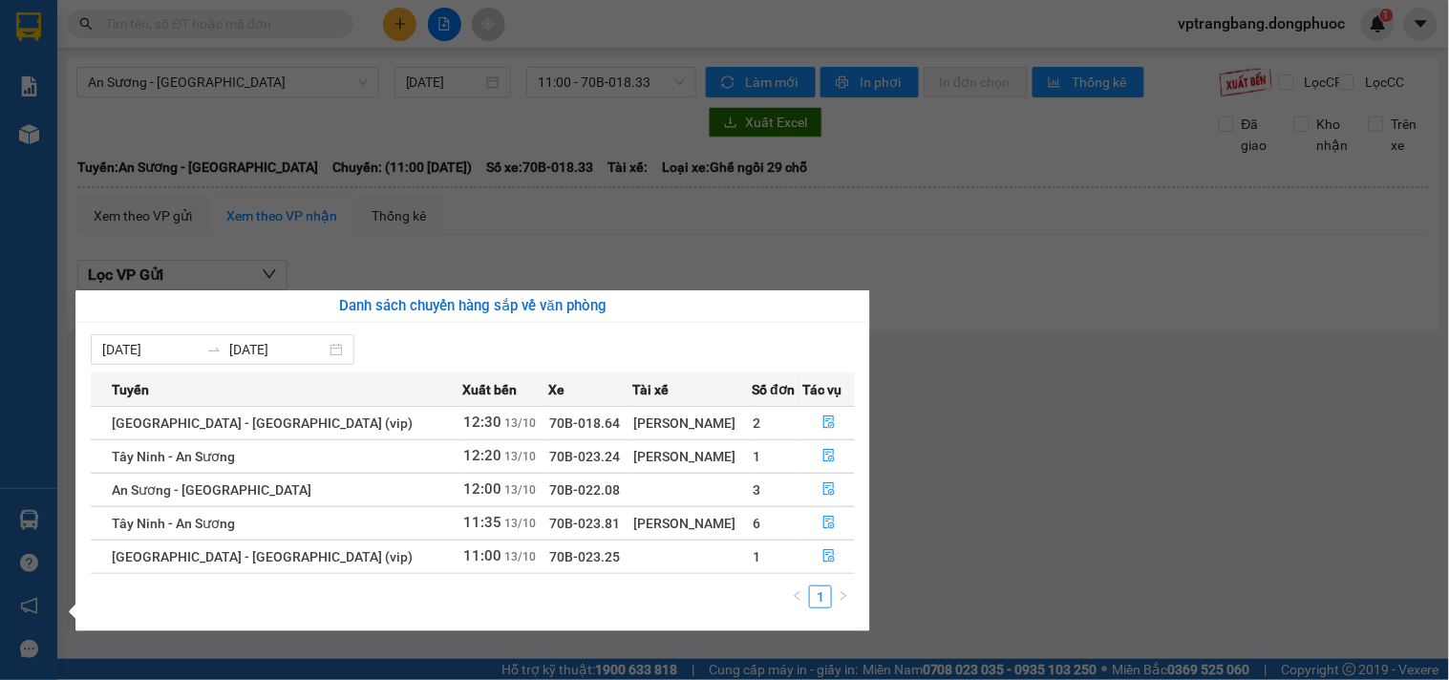
click at [962, 512] on section "Kết quả tìm kiếm ( 0 ) Bộ lọc No Data vptrangbang.dongphuoc 1 Báo cáo Mẫu 1: Bá…" at bounding box center [724, 340] width 1449 height 680
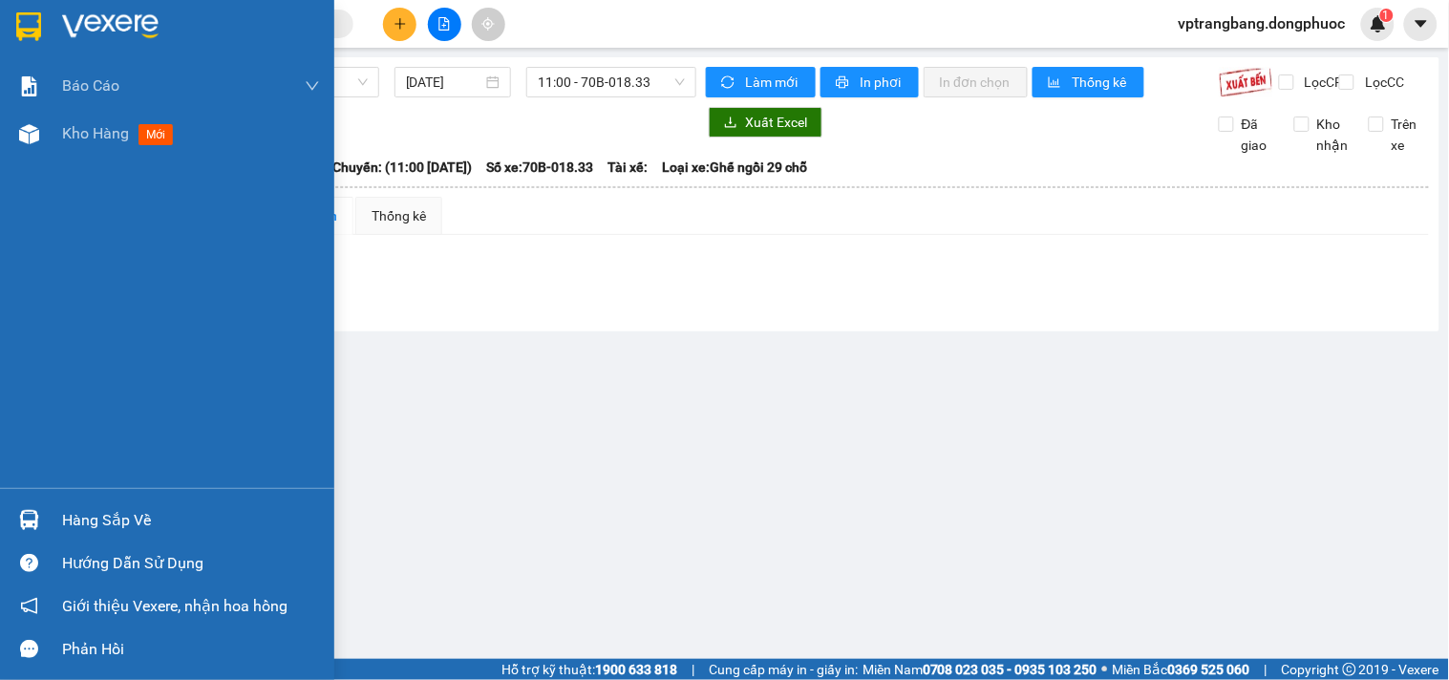
click at [74, 513] on div "Hàng sắp về" at bounding box center [191, 520] width 258 height 29
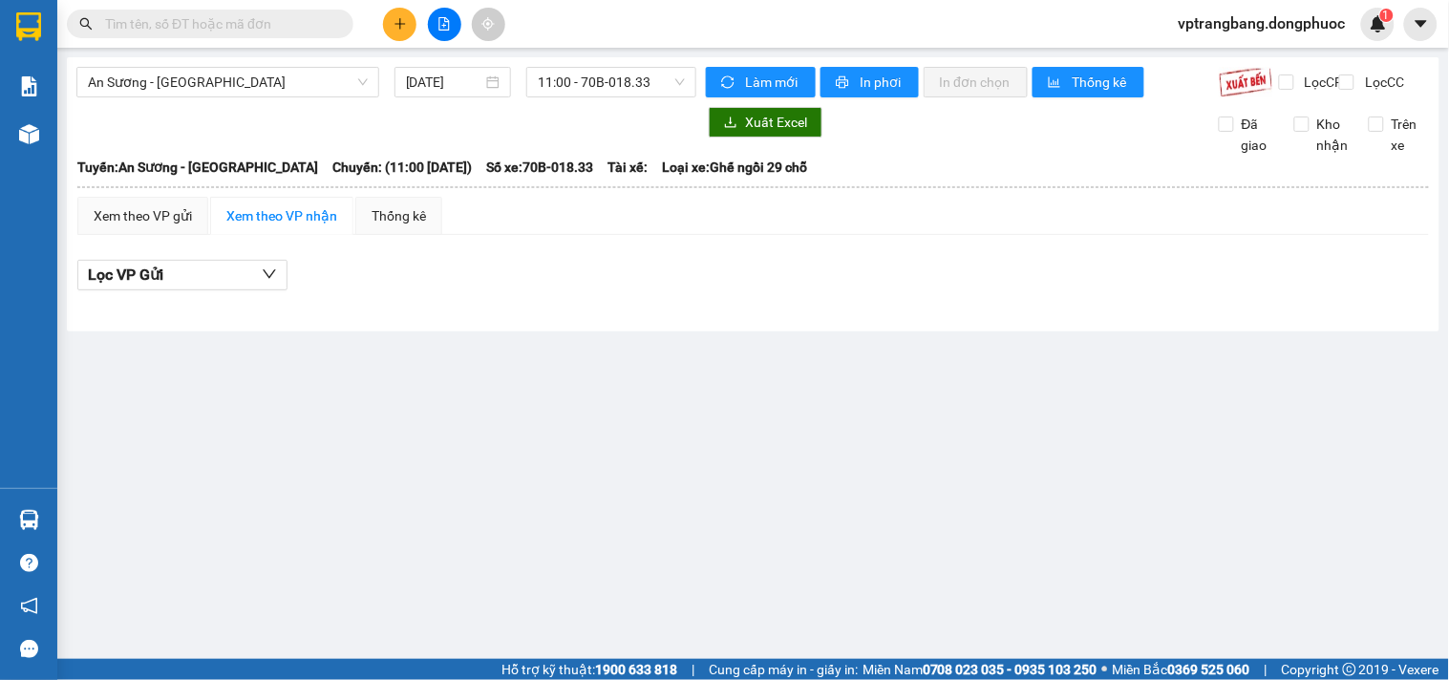
click at [961, 431] on section "Kết quả tìm kiếm ( 0 ) Bộ lọc No Data vptrangbang.dongphuoc 1 Báo cáo Mẫu 1: Bá…" at bounding box center [724, 340] width 1449 height 680
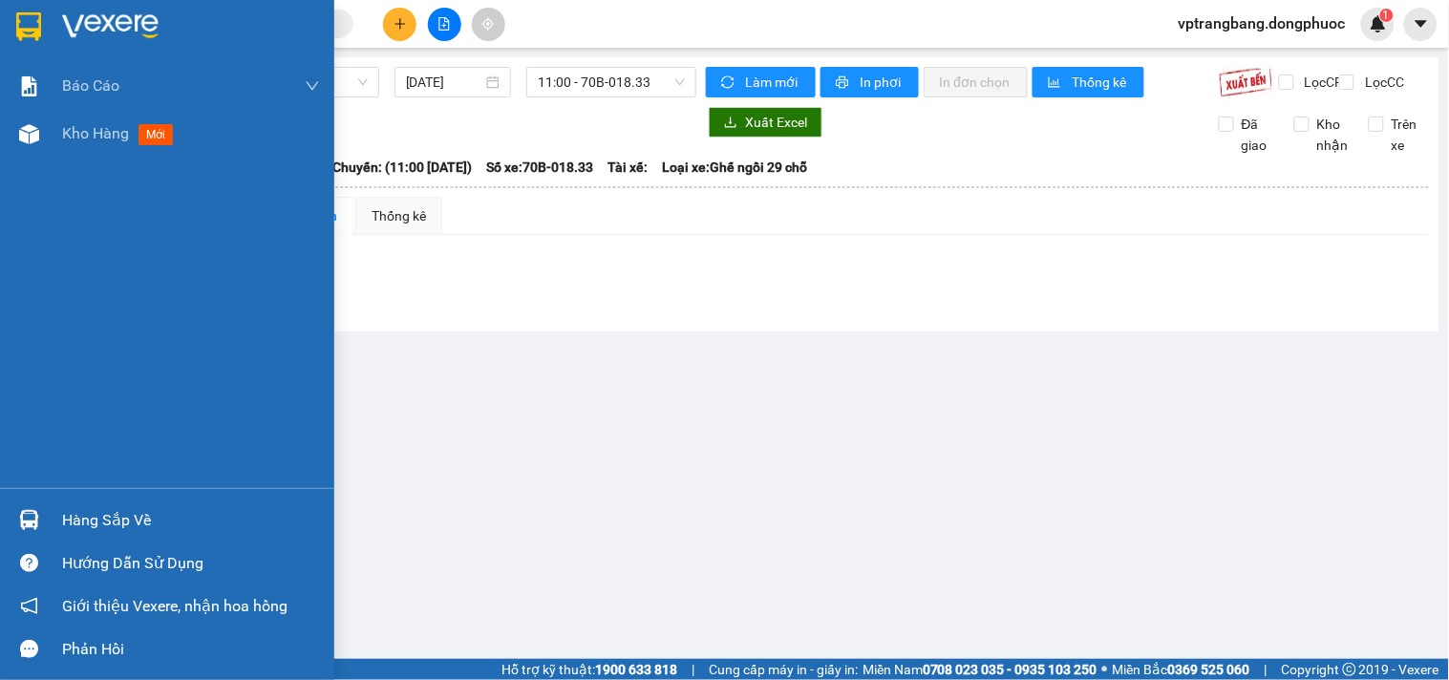
drag, startPoint x: 69, startPoint y: 532, endPoint x: 742, endPoint y: 434, distance: 680.4
click at [74, 530] on div "Hàng sắp về" at bounding box center [191, 520] width 258 height 29
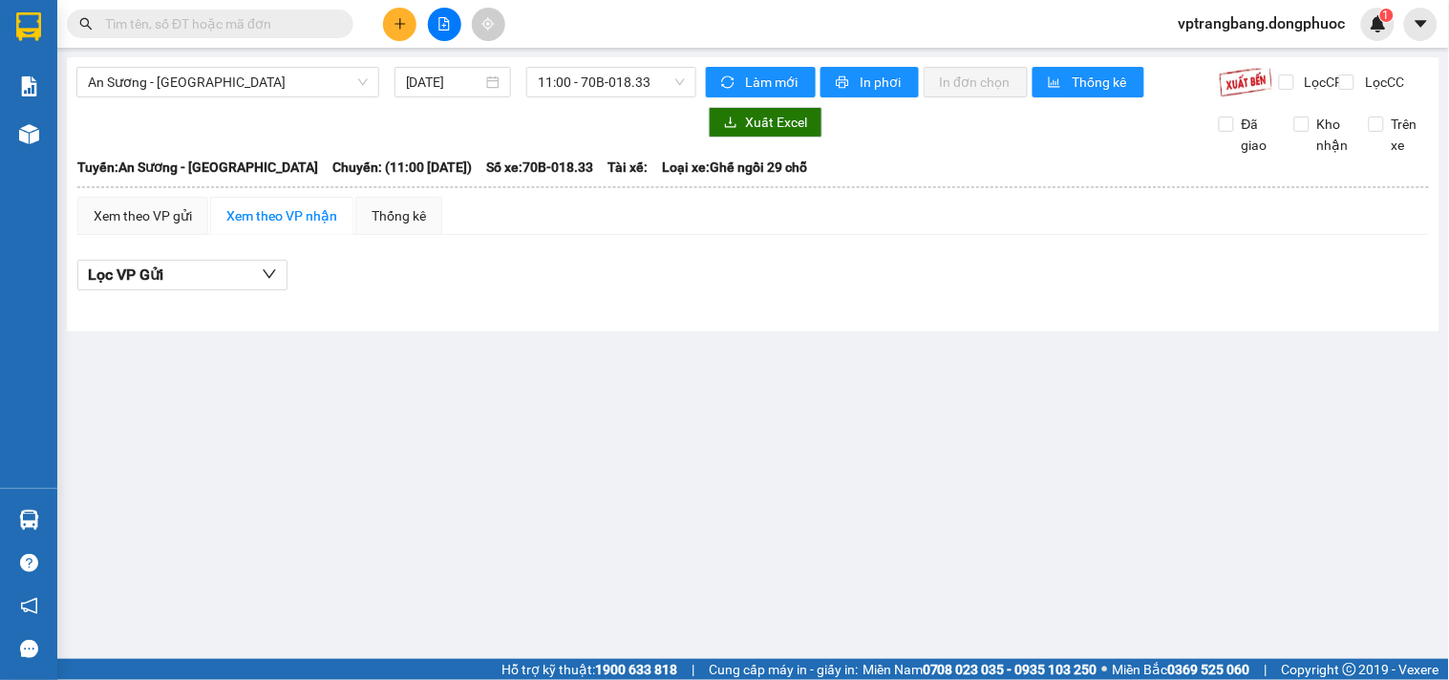
click at [1030, 480] on section "Kết quả tìm kiếm ( 0 ) Bộ lọc No Data vptrangbang.dongphuoc 1 Báo cáo Mẫu 1: Bá…" at bounding box center [724, 340] width 1449 height 680
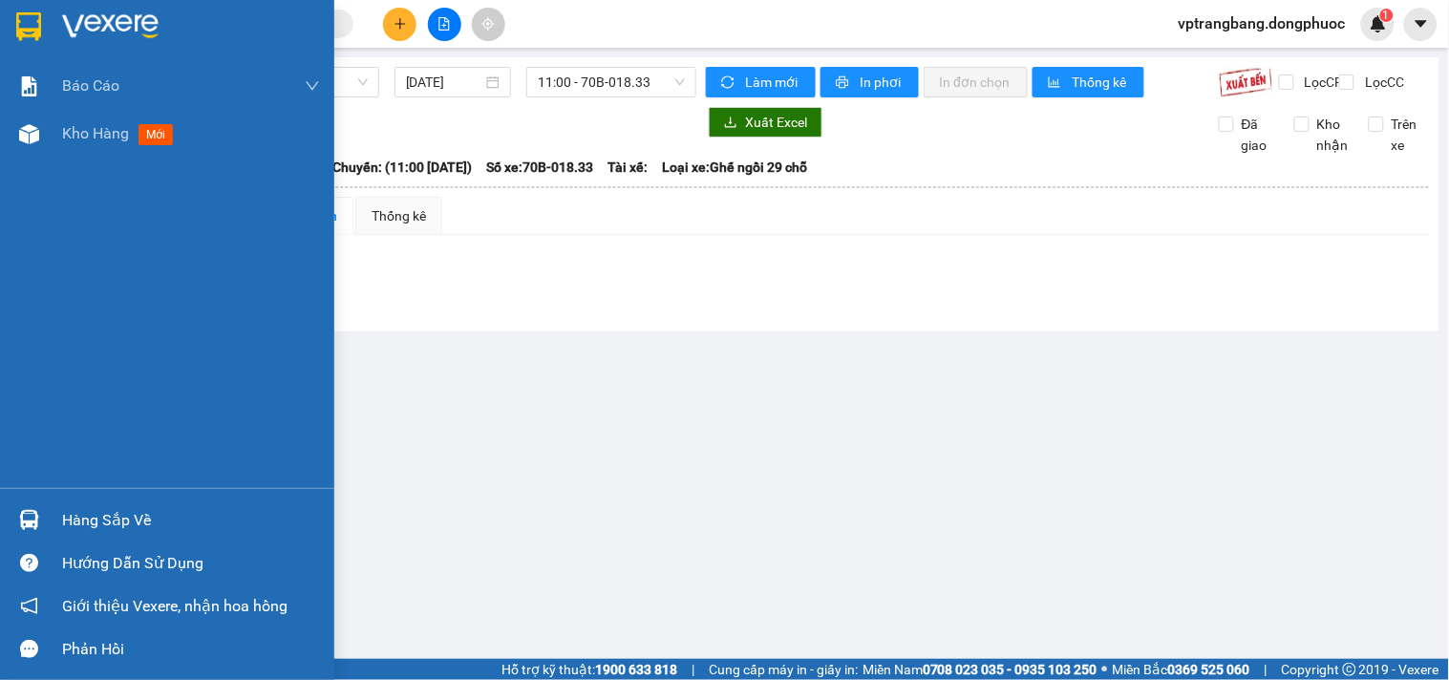
click at [99, 526] on div "Hàng sắp về" at bounding box center [191, 520] width 258 height 29
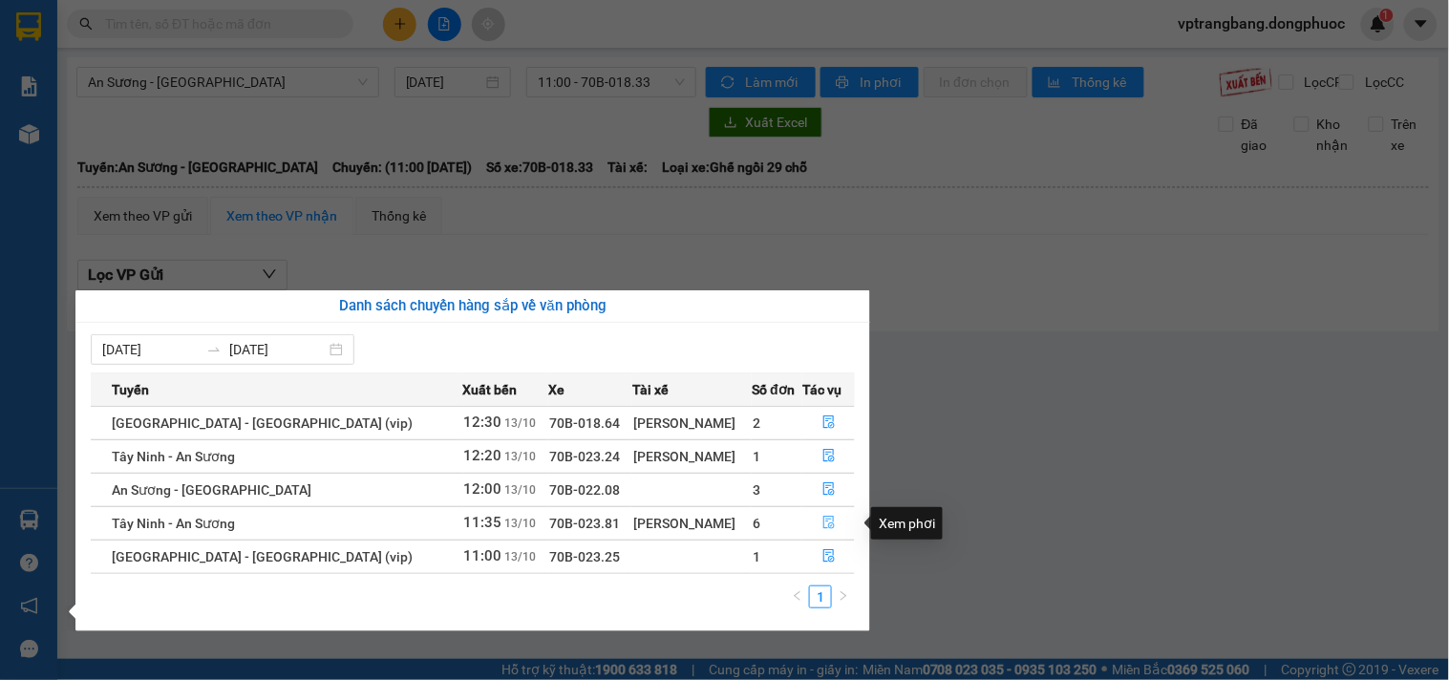
click at [813, 522] on button "button" at bounding box center [828, 523] width 51 height 31
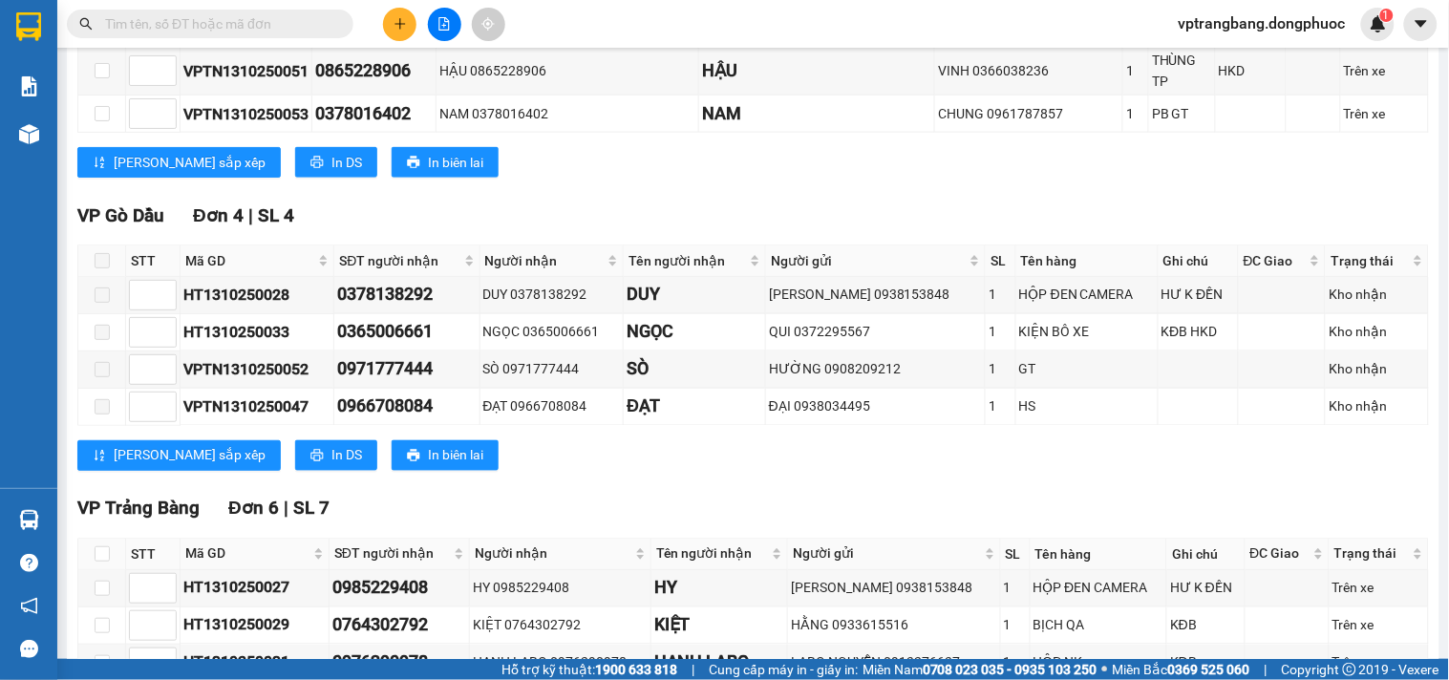
scroll to position [742, 0]
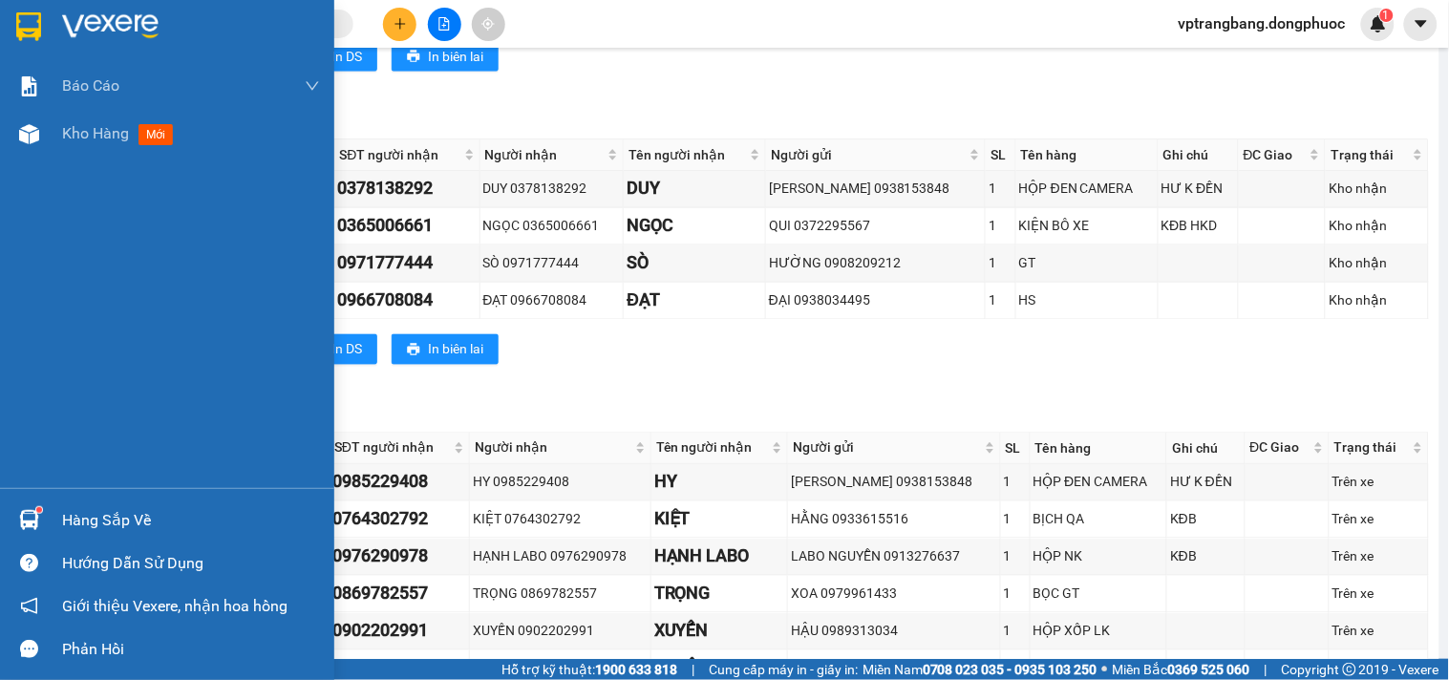
click at [70, 526] on div "Hàng sắp về" at bounding box center [191, 520] width 258 height 29
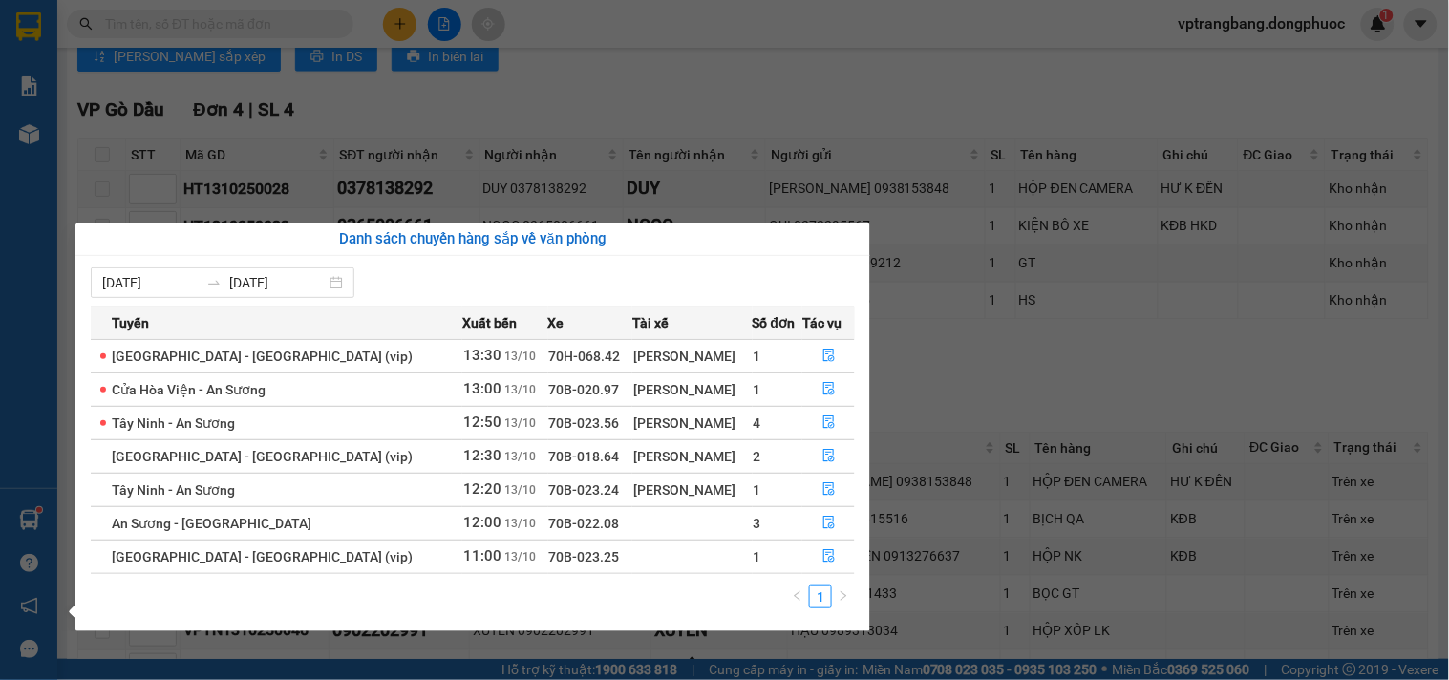
click at [952, 262] on section "Kết quả tìm kiếm ( 0 ) Bộ lọc No Data vptrangbang.dongphuoc 1 Báo cáo Mẫu 1: Bá…" at bounding box center [724, 340] width 1449 height 680
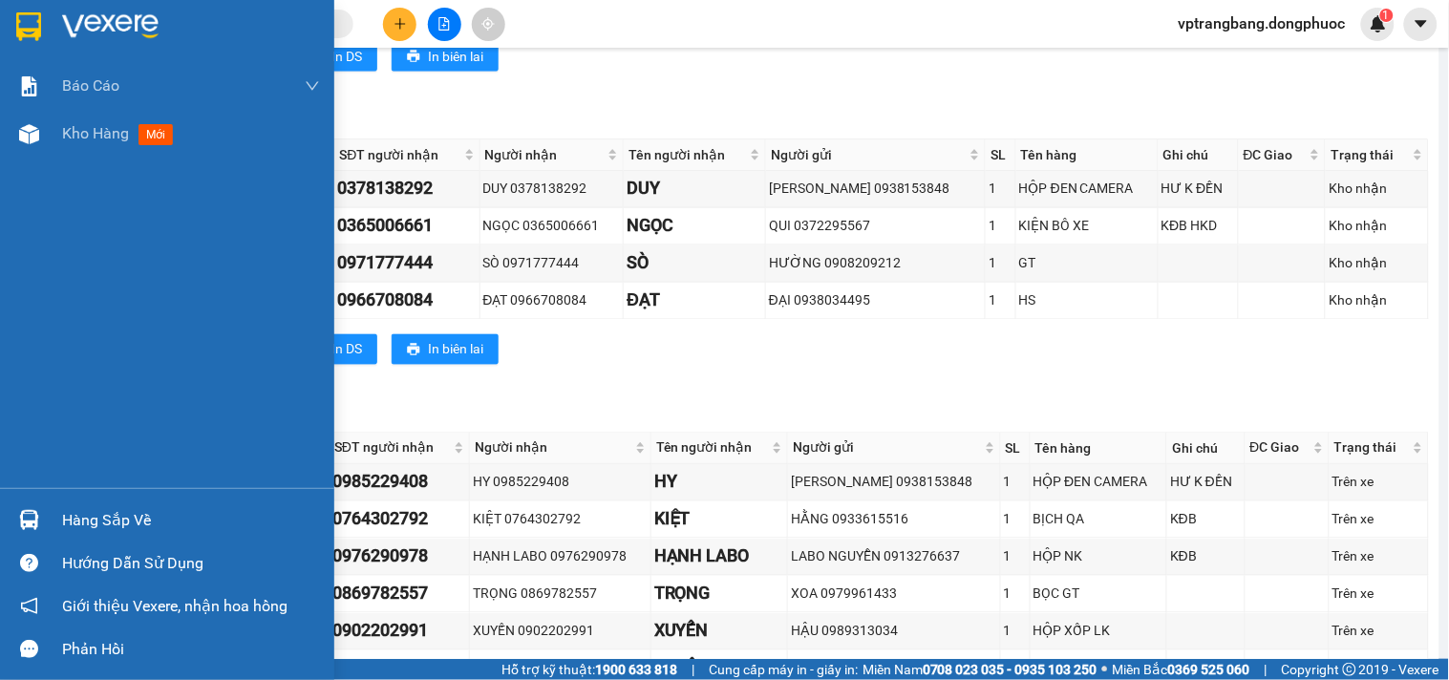
click at [81, 526] on div "Hàng sắp về" at bounding box center [191, 520] width 258 height 29
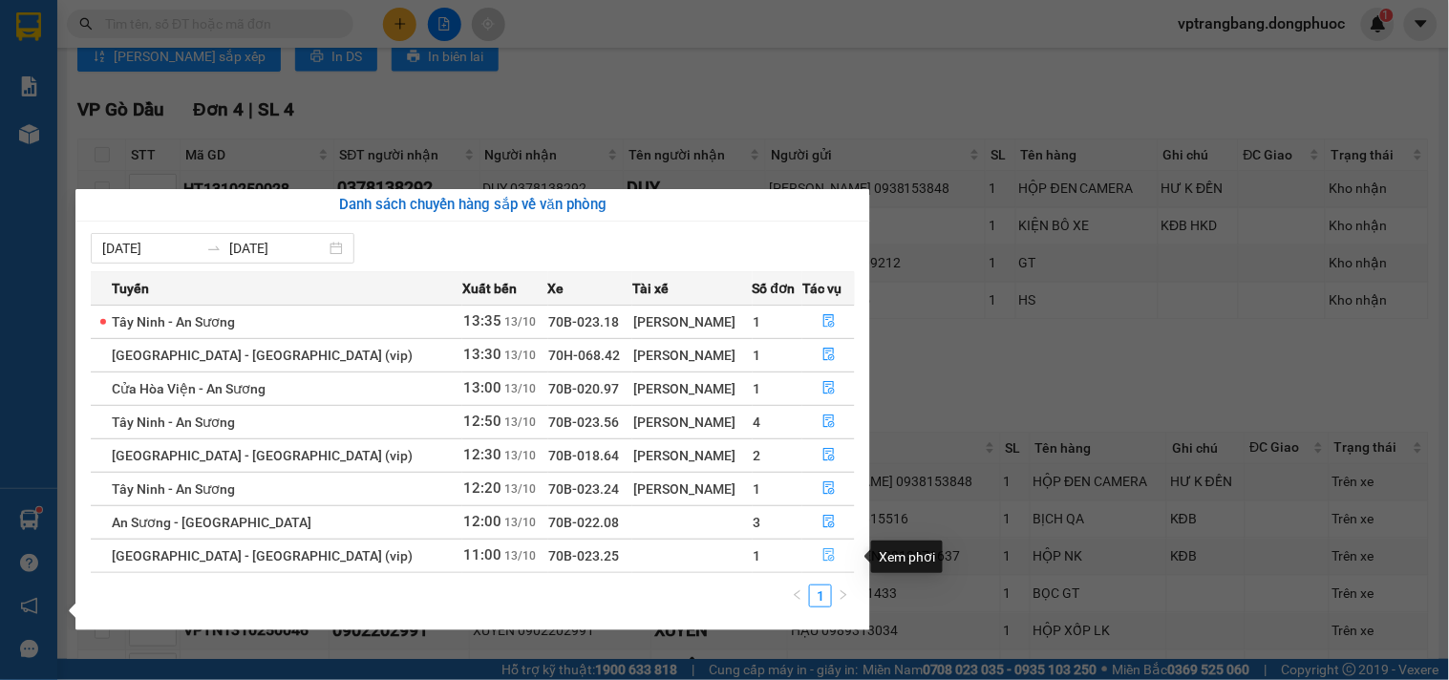
click at [824, 557] on icon "file-done" at bounding box center [828, 554] width 11 height 13
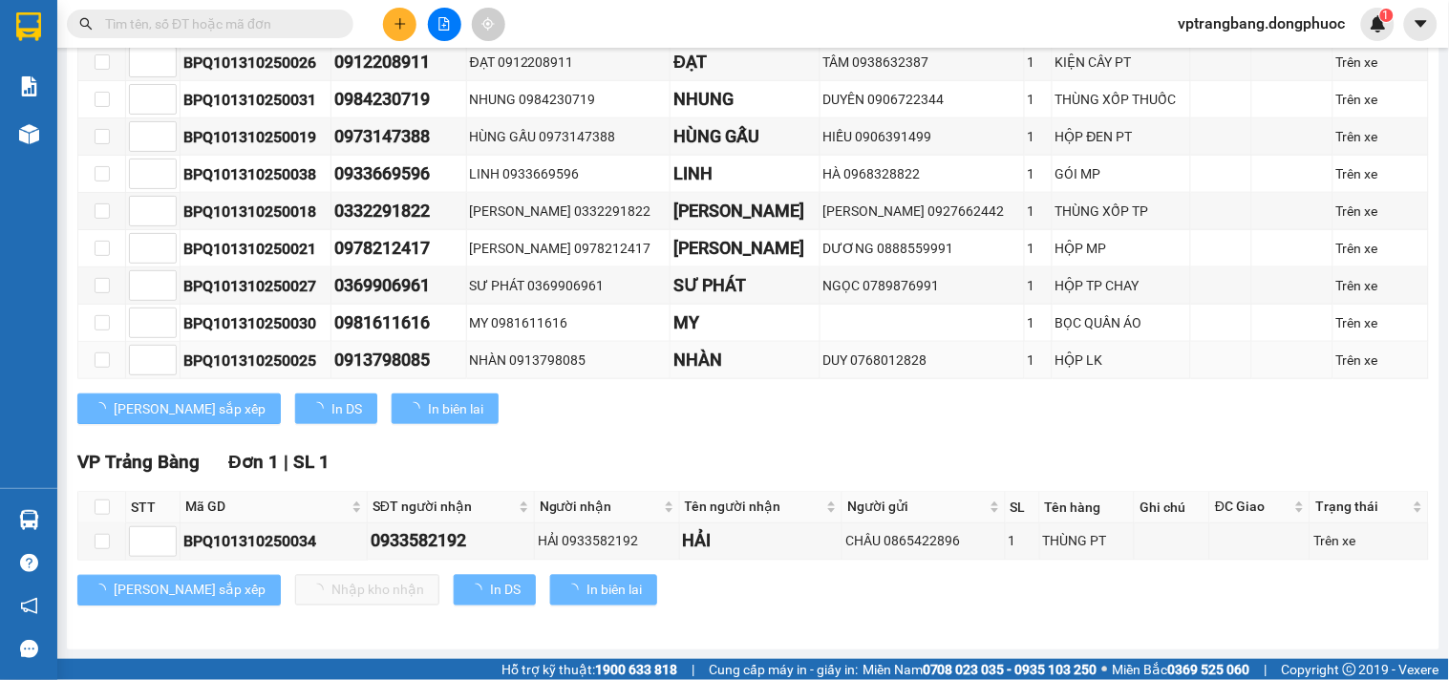
scroll to position [466, 0]
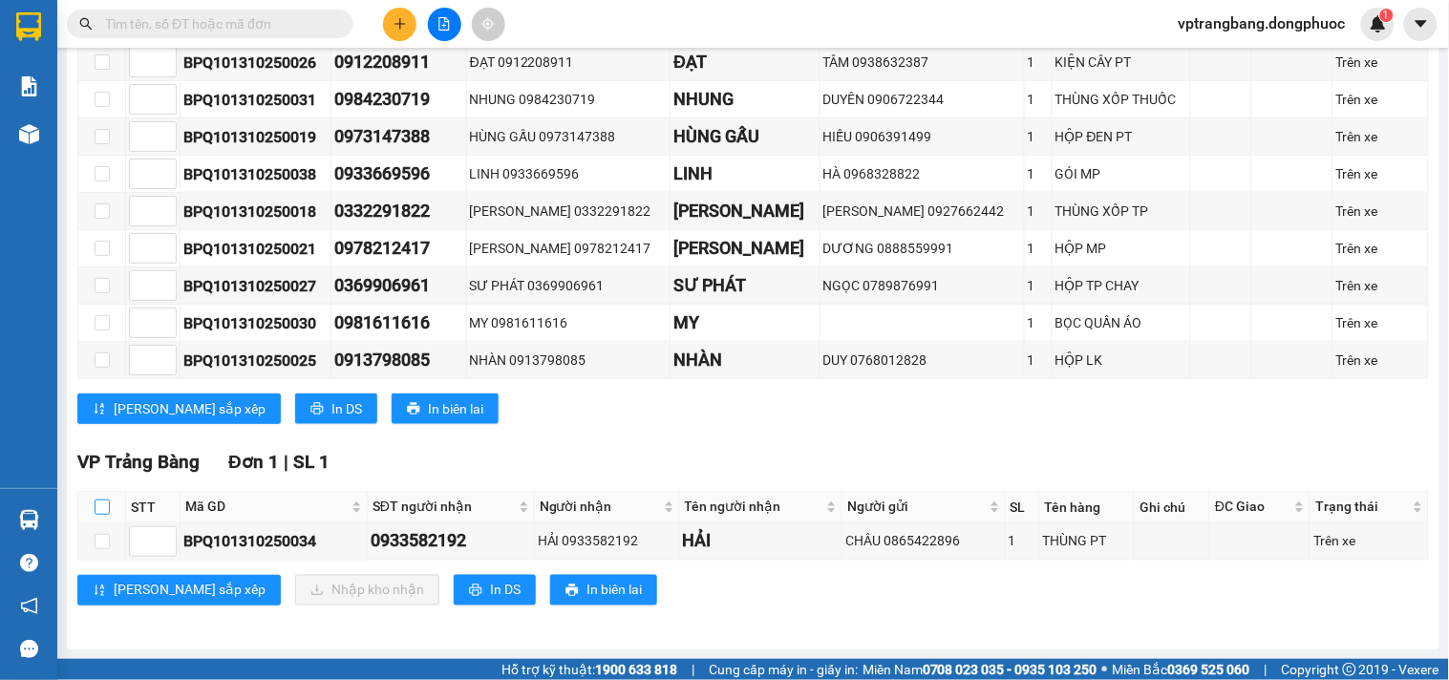
click at [103, 507] on input "checkbox" at bounding box center [102, 506] width 15 height 15
checkbox input "true"
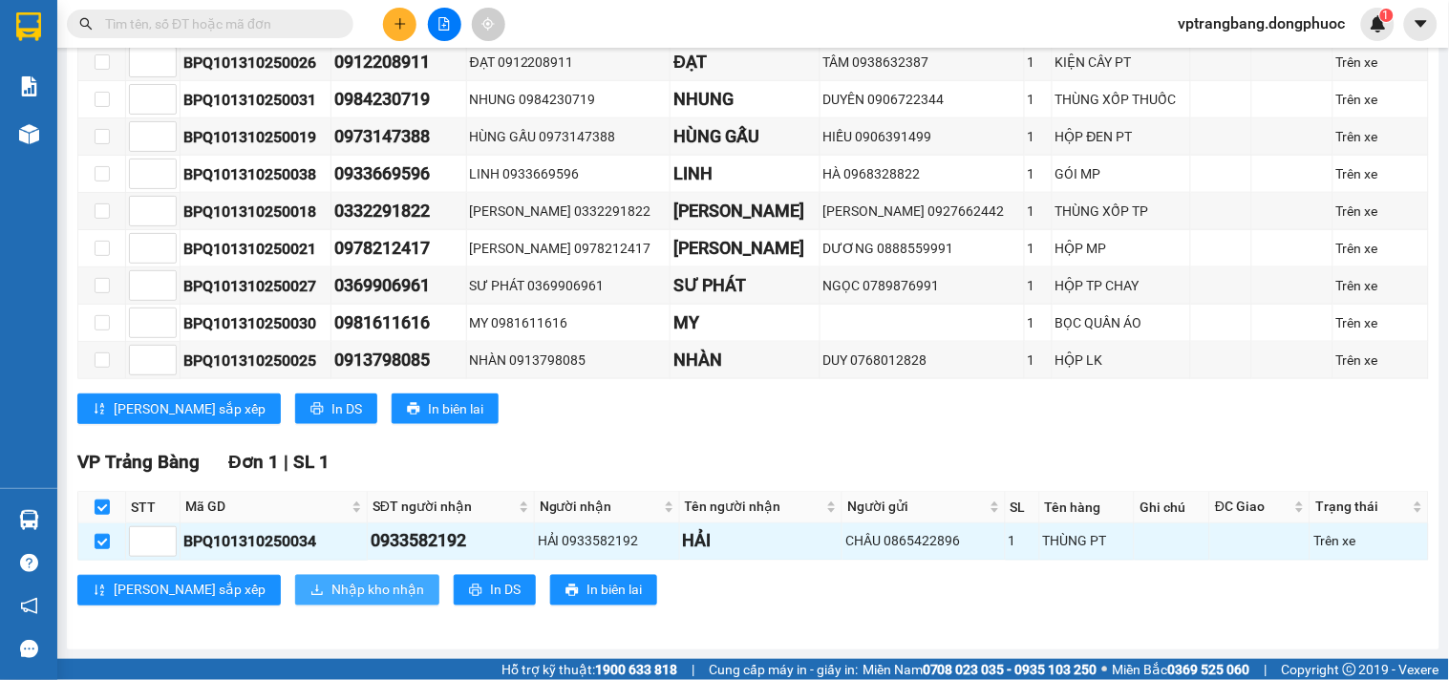
click at [331, 592] on span "Nhập kho nhận" at bounding box center [377, 590] width 93 height 21
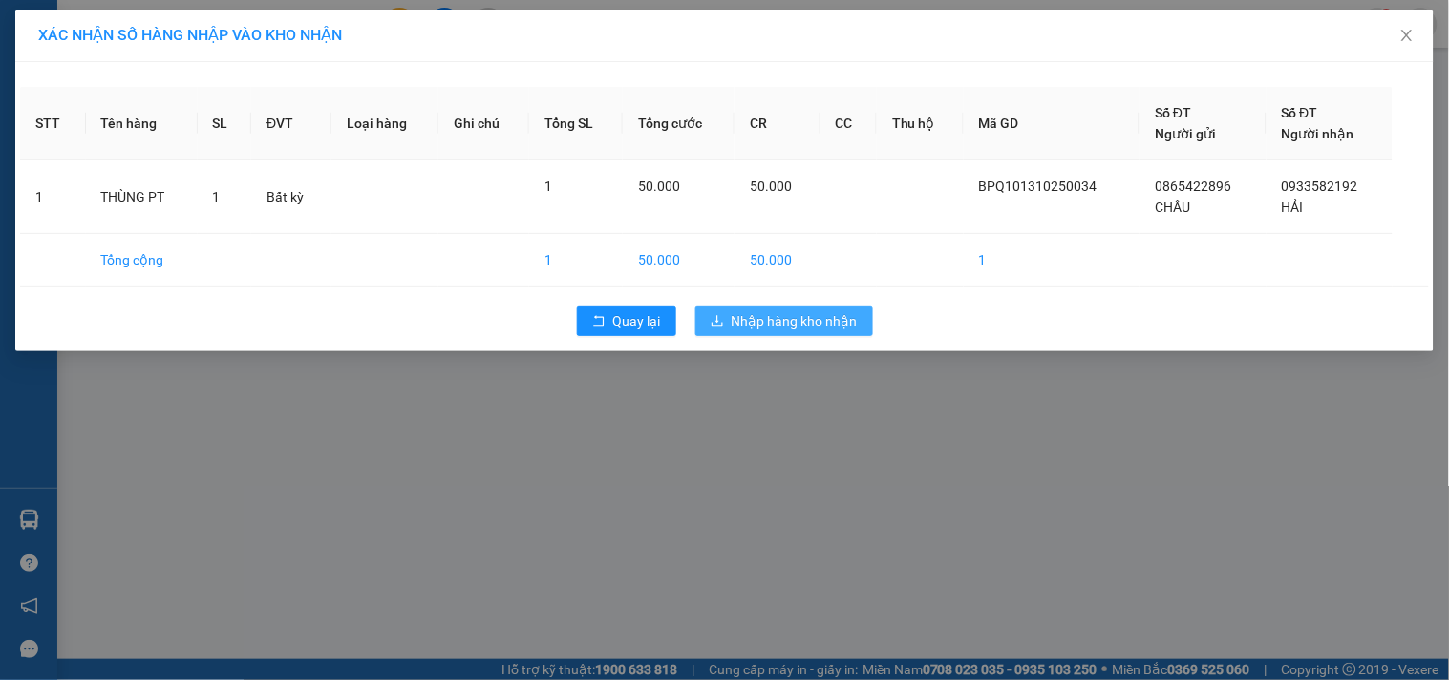
click at [813, 328] on span "Nhập hàng kho nhận" at bounding box center [795, 320] width 126 height 21
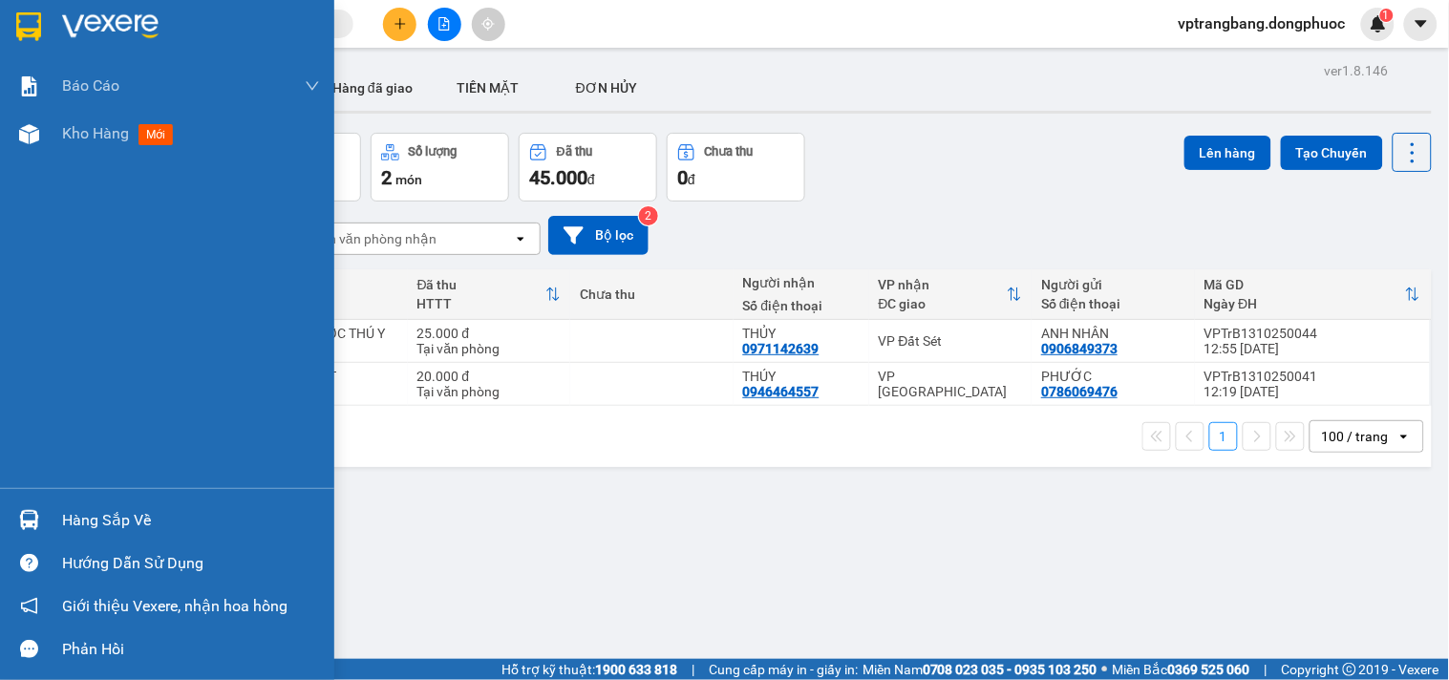
click at [111, 522] on div "Hàng sắp về" at bounding box center [191, 520] width 258 height 29
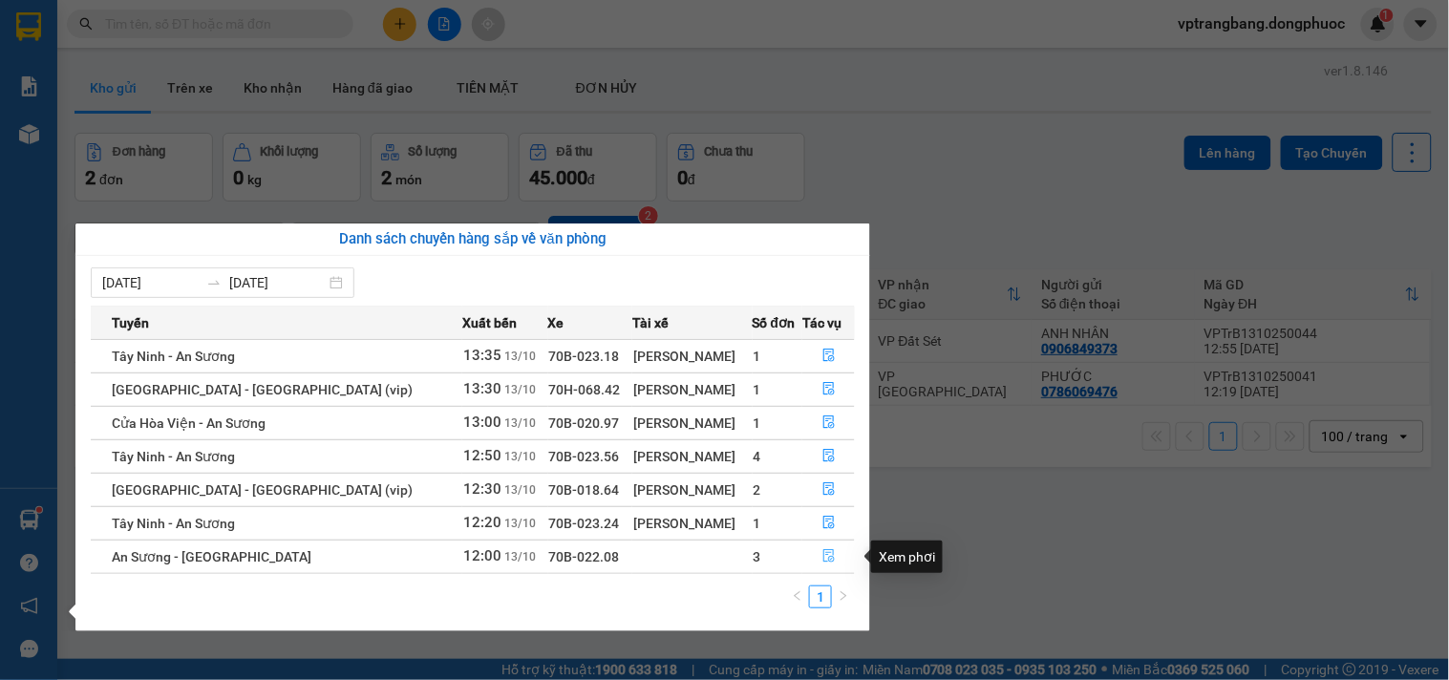
click at [829, 558] on button "button" at bounding box center [828, 556] width 51 height 31
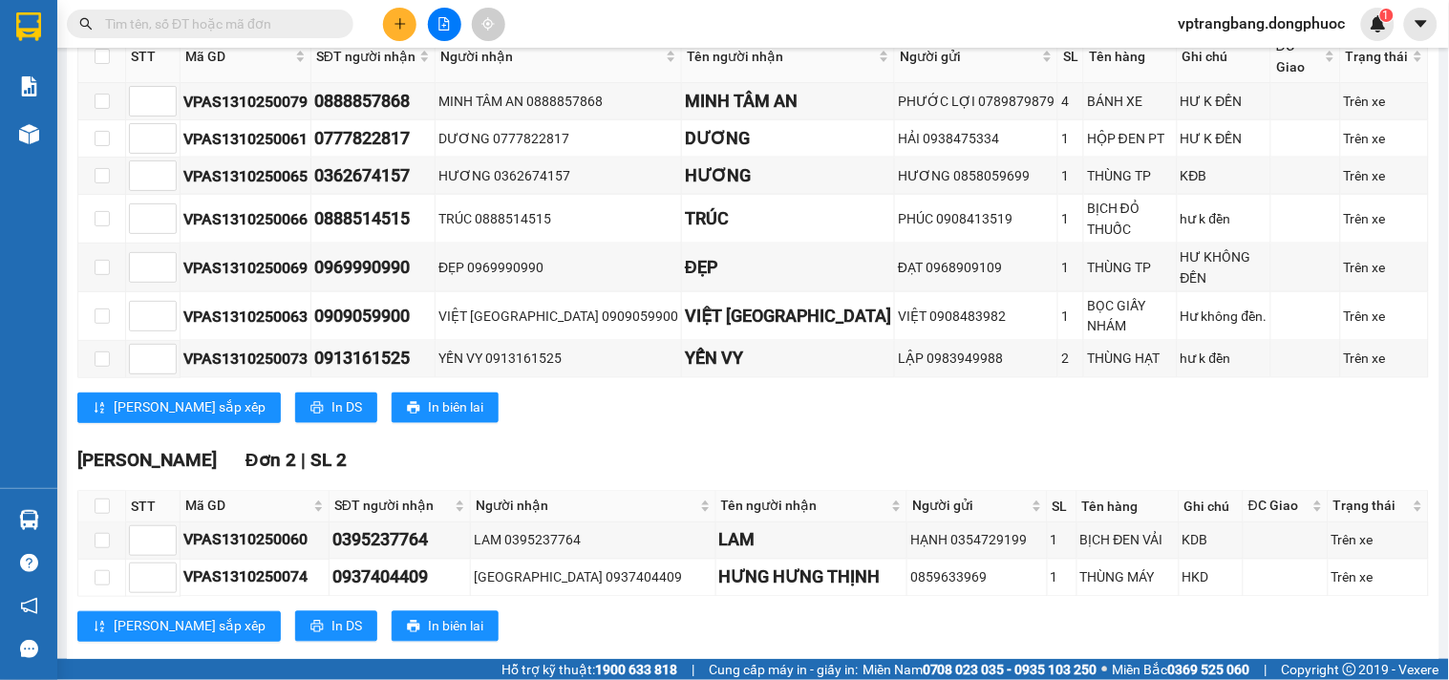
scroll to position [79, 0]
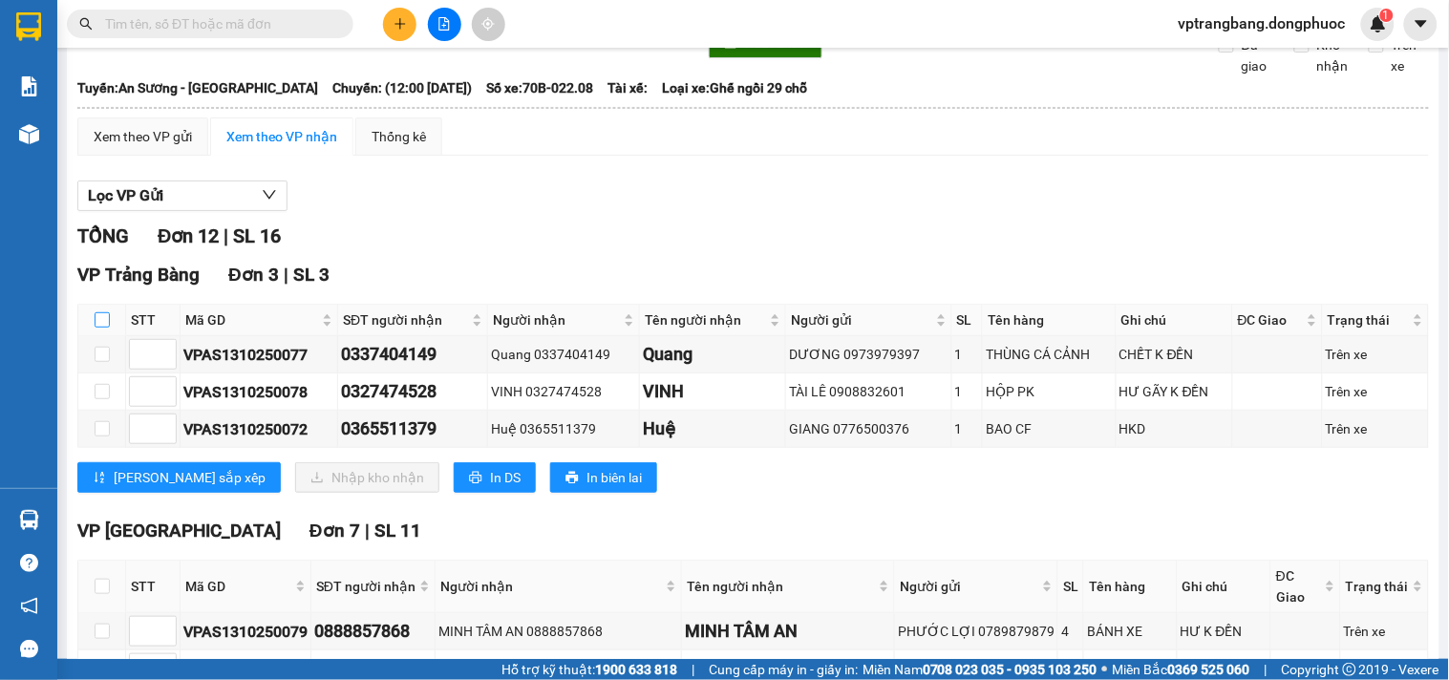
click at [105, 328] on input "checkbox" at bounding box center [102, 319] width 15 height 15
checkbox input "true"
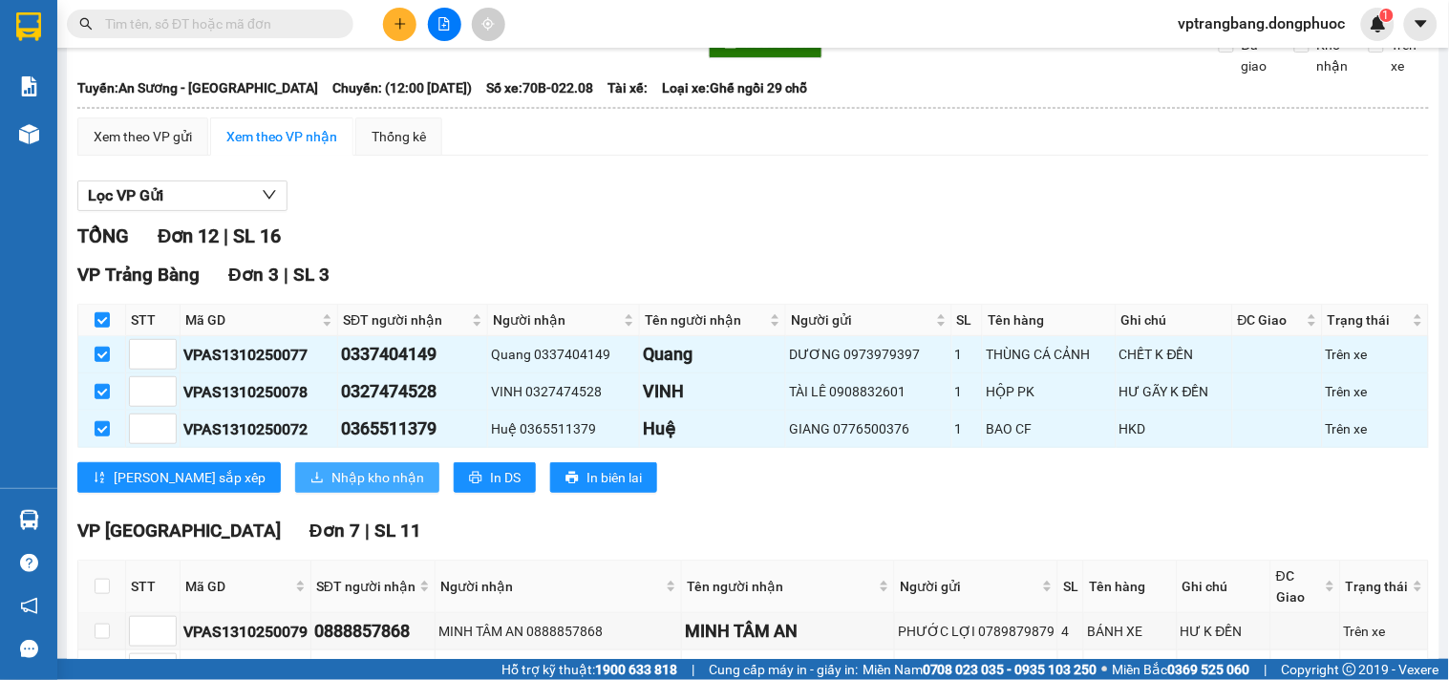
click at [331, 488] on span "Nhập kho nhận" at bounding box center [377, 477] width 93 height 21
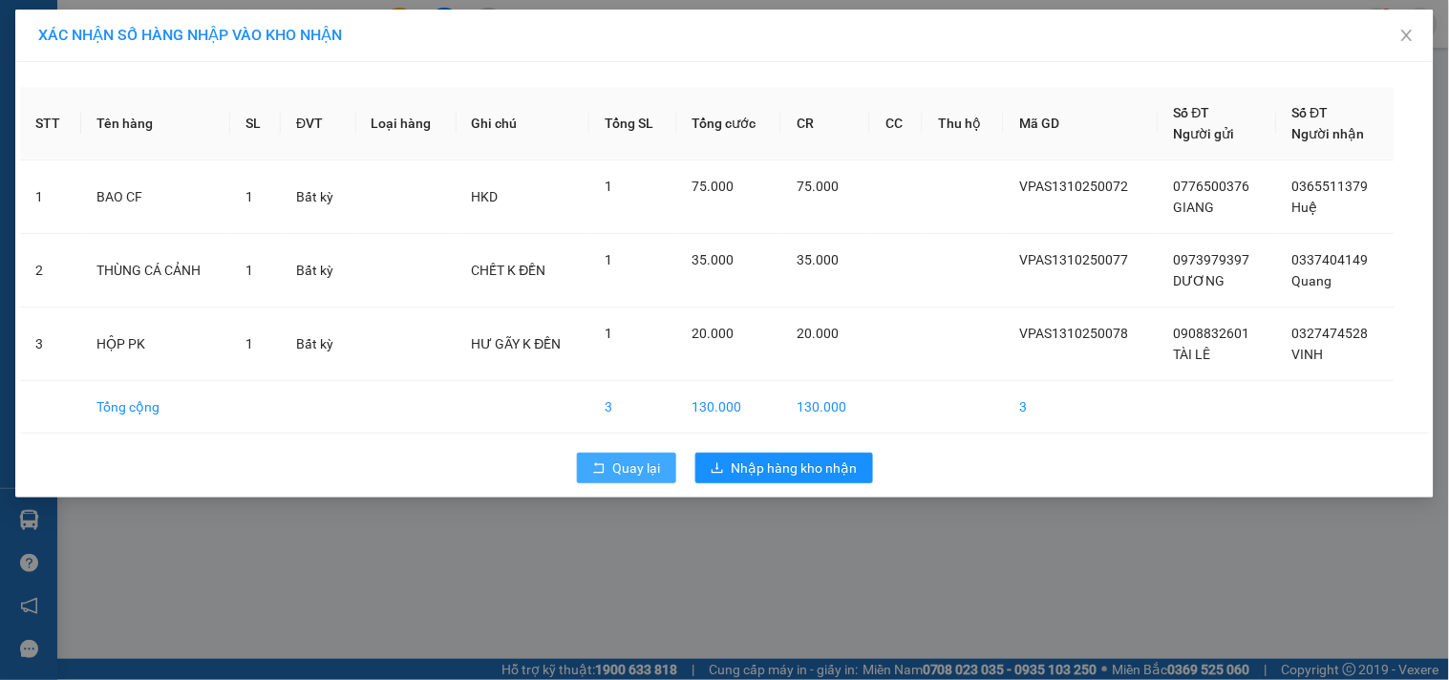
click at [634, 472] on span "Quay lại" at bounding box center [637, 467] width 48 height 21
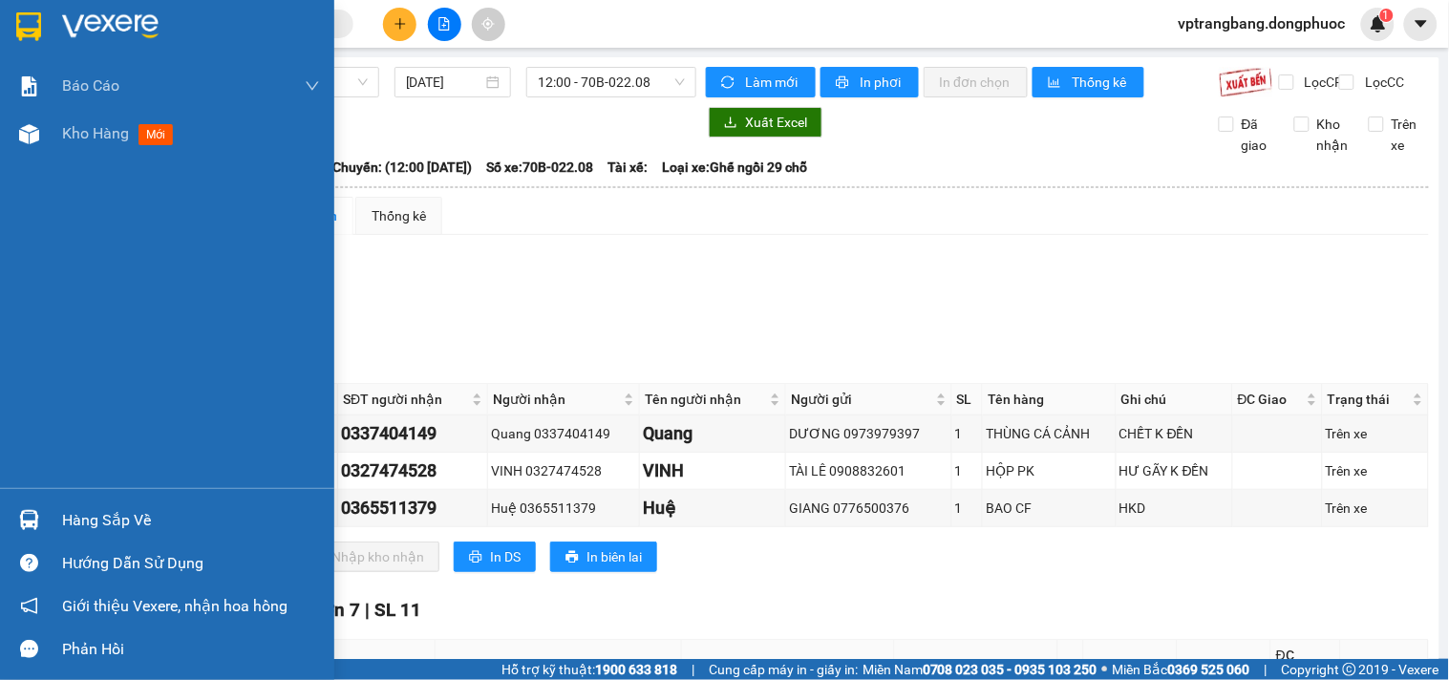
drag, startPoint x: 64, startPoint y: 509, endPoint x: 113, endPoint y: 509, distance: 48.7
click at [65, 509] on div "Hàng sắp về" at bounding box center [191, 520] width 258 height 29
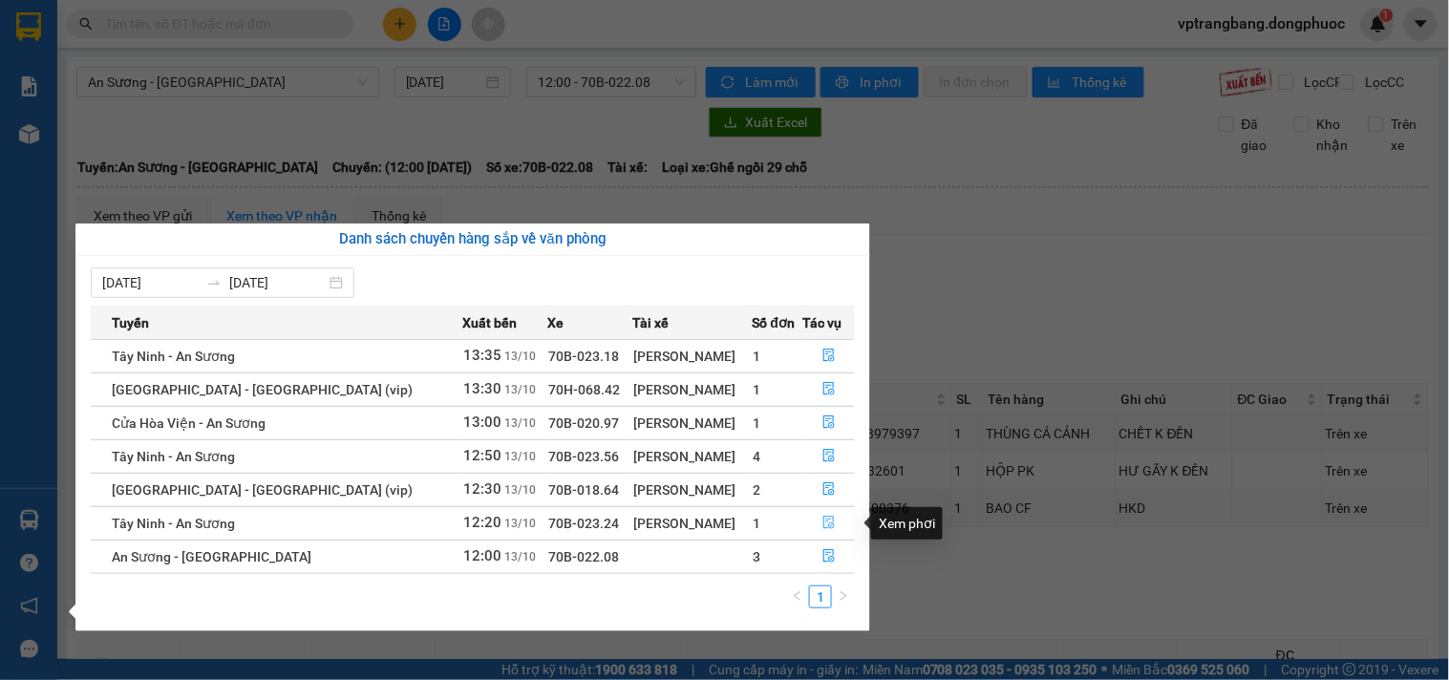
click at [825, 531] on span "file-done" at bounding box center [828, 523] width 13 height 15
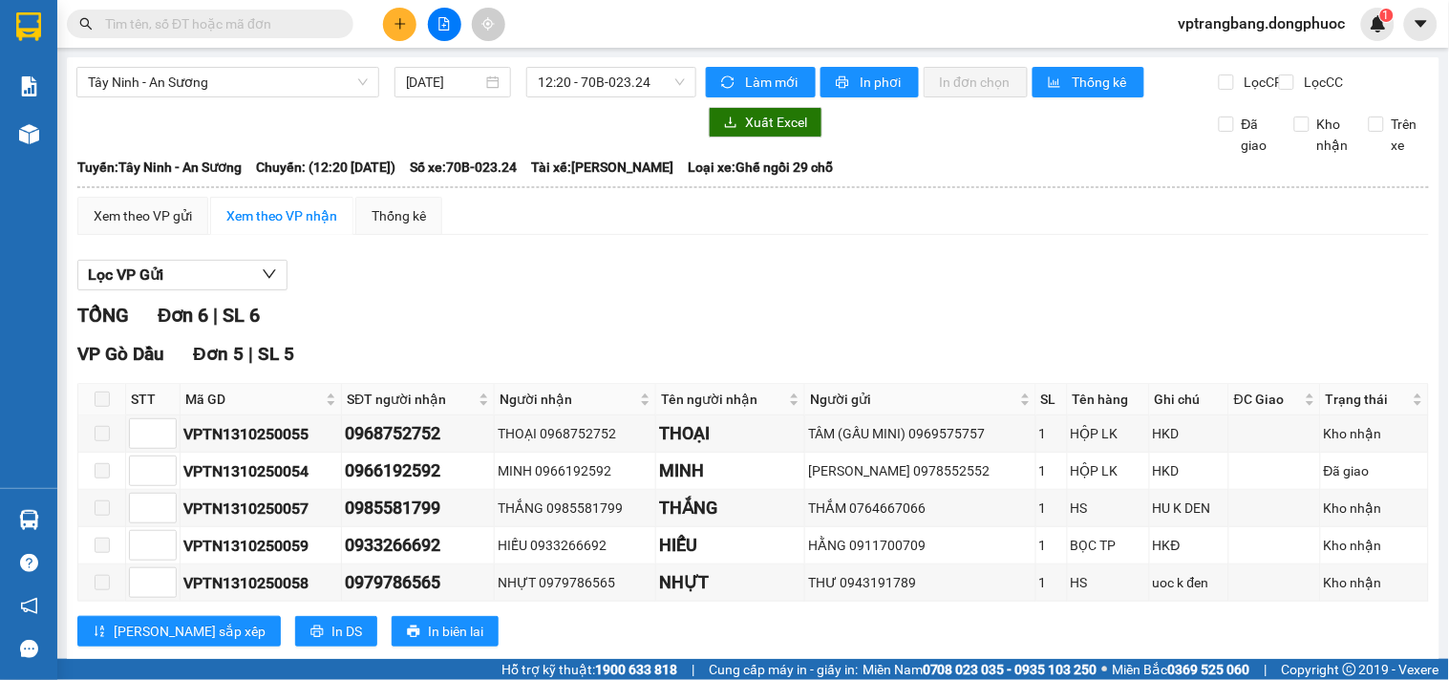
scroll to position [241, 0]
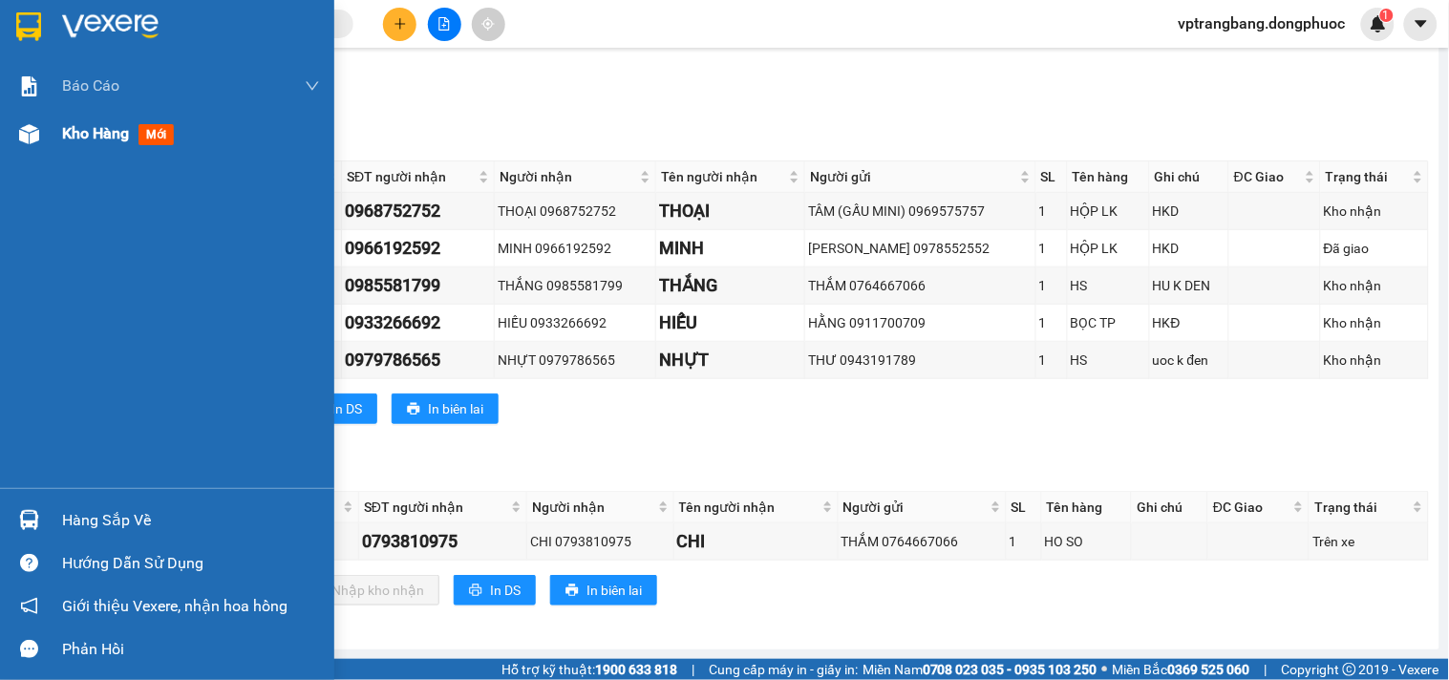
click at [97, 132] on span "Kho hàng" at bounding box center [95, 133] width 67 height 18
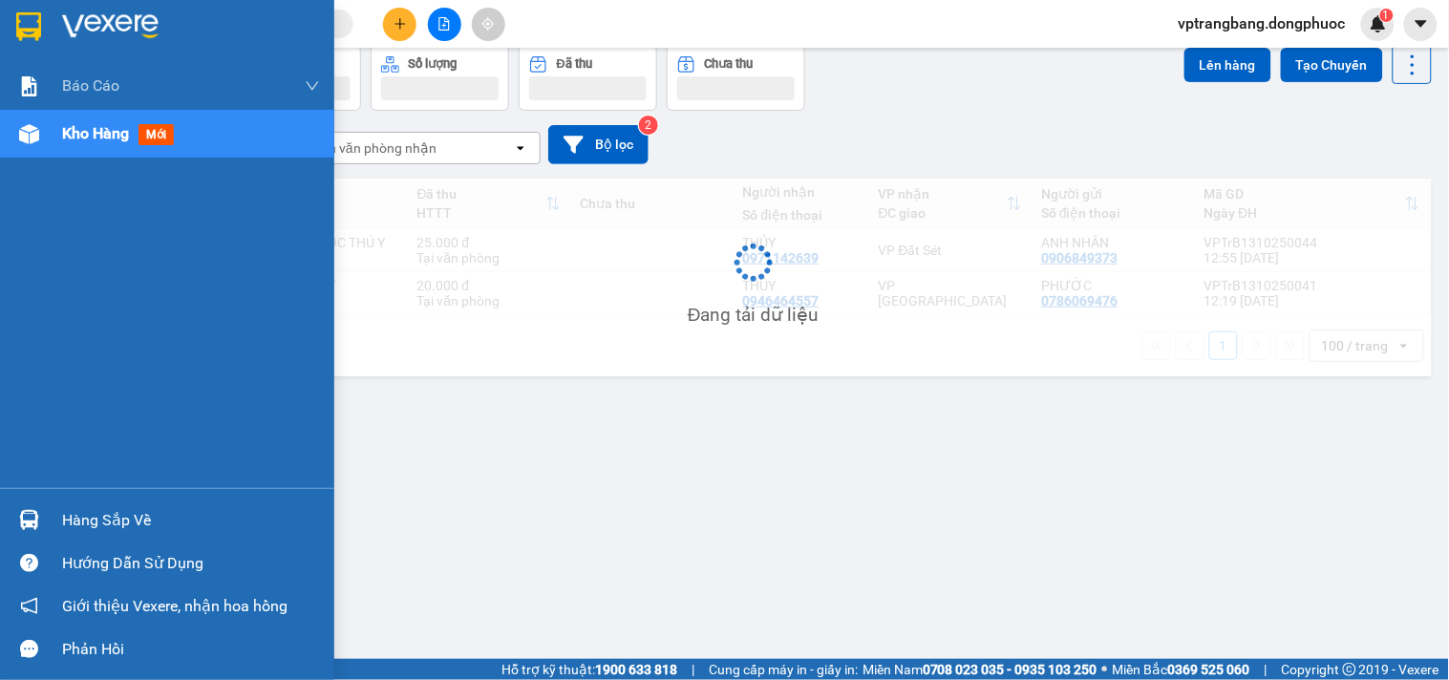
scroll to position [88, 0]
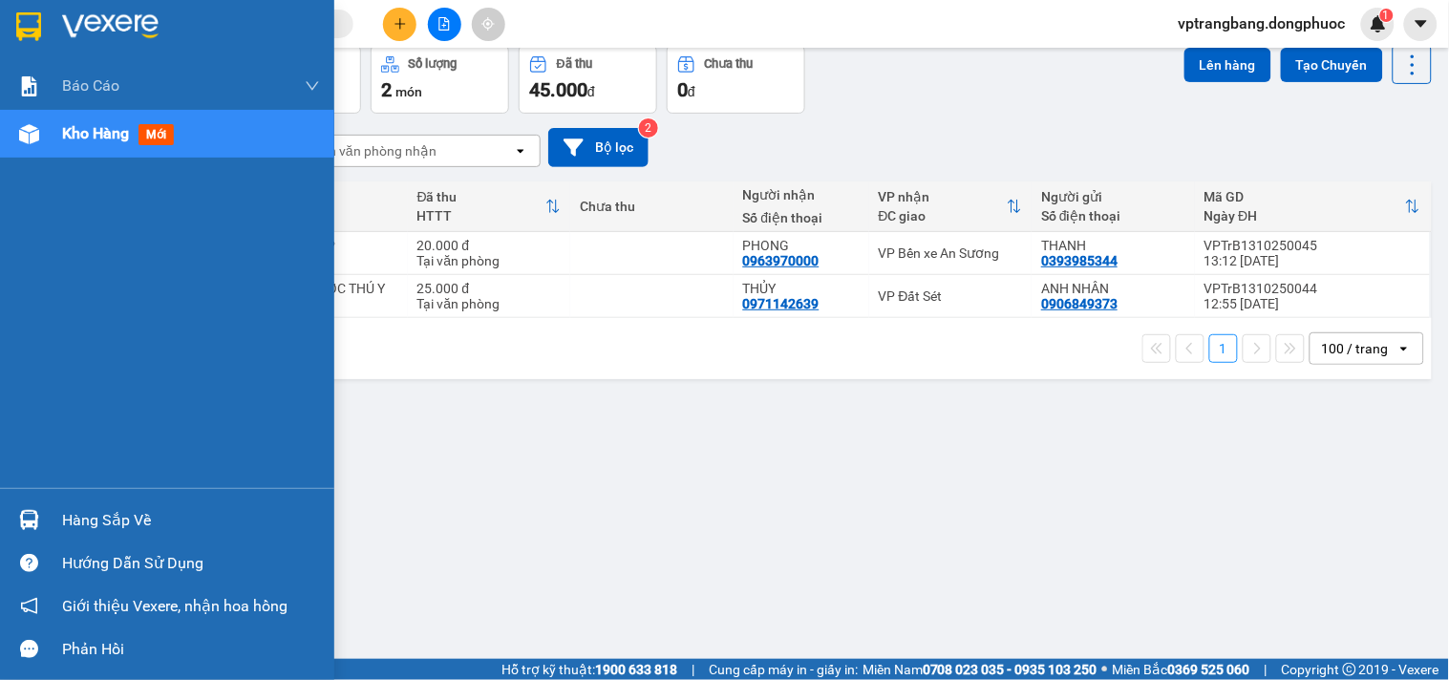
click at [67, 523] on div "Hàng sắp về" at bounding box center [191, 520] width 258 height 29
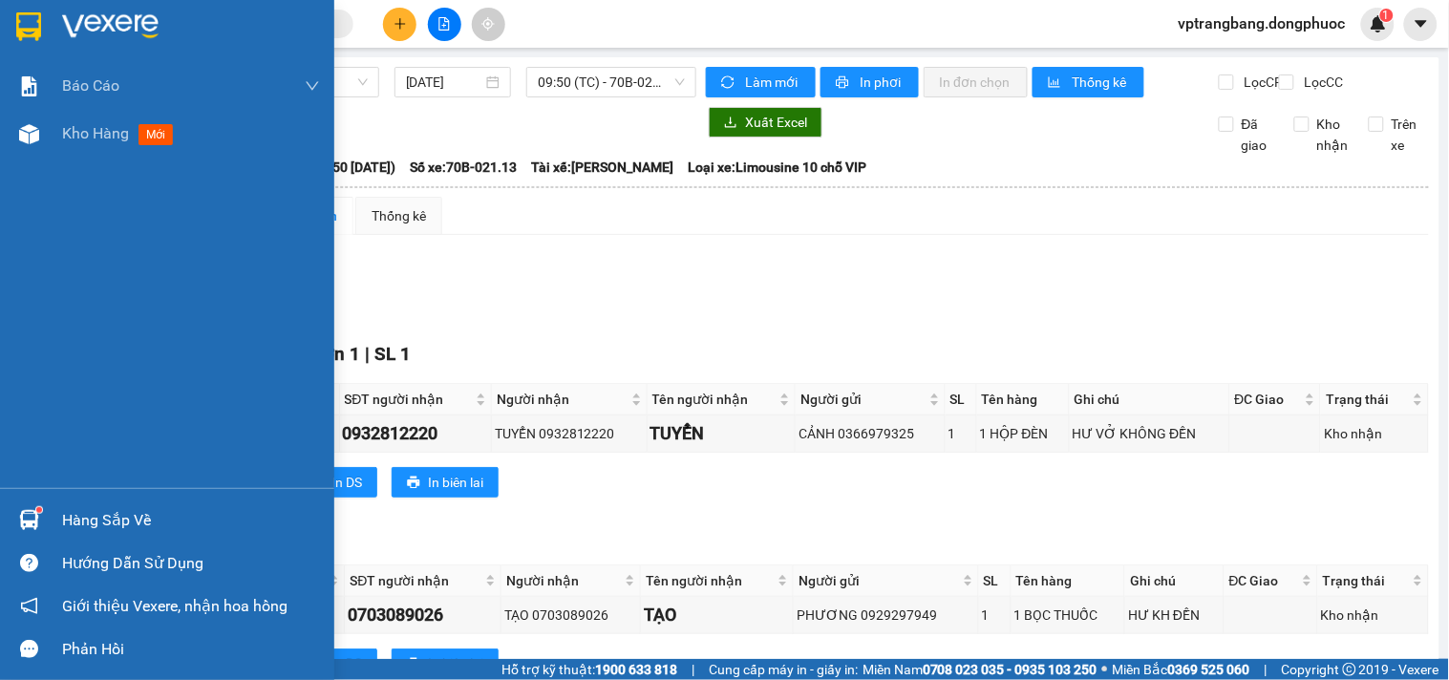
click at [74, 514] on div "Hàng sắp về" at bounding box center [191, 520] width 258 height 29
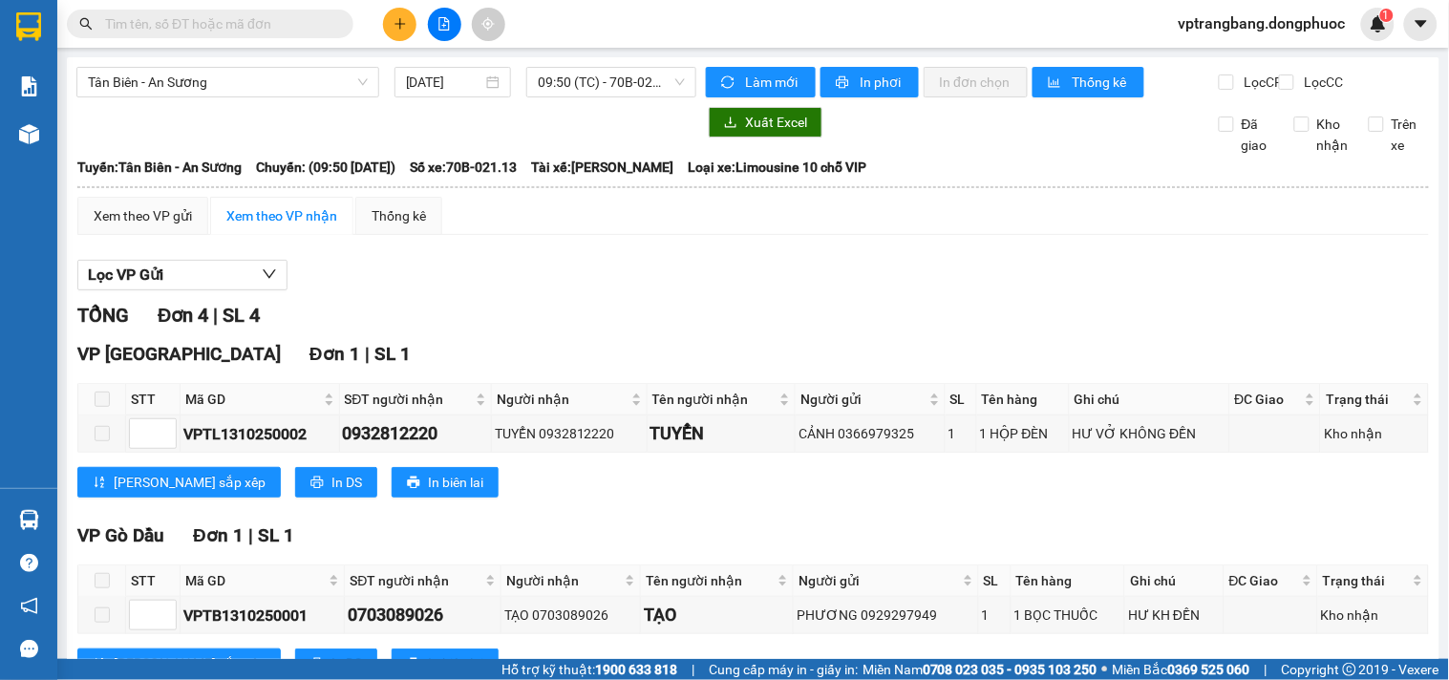
click at [946, 350] on section "Kết quả tìm kiếm ( 0 ) Bộ lọc No Data vptrangbang.dongphuoc 1 Báo cáo Mẫu 1: Bá…" at bounding box center [724, 340] width 1449 height 680
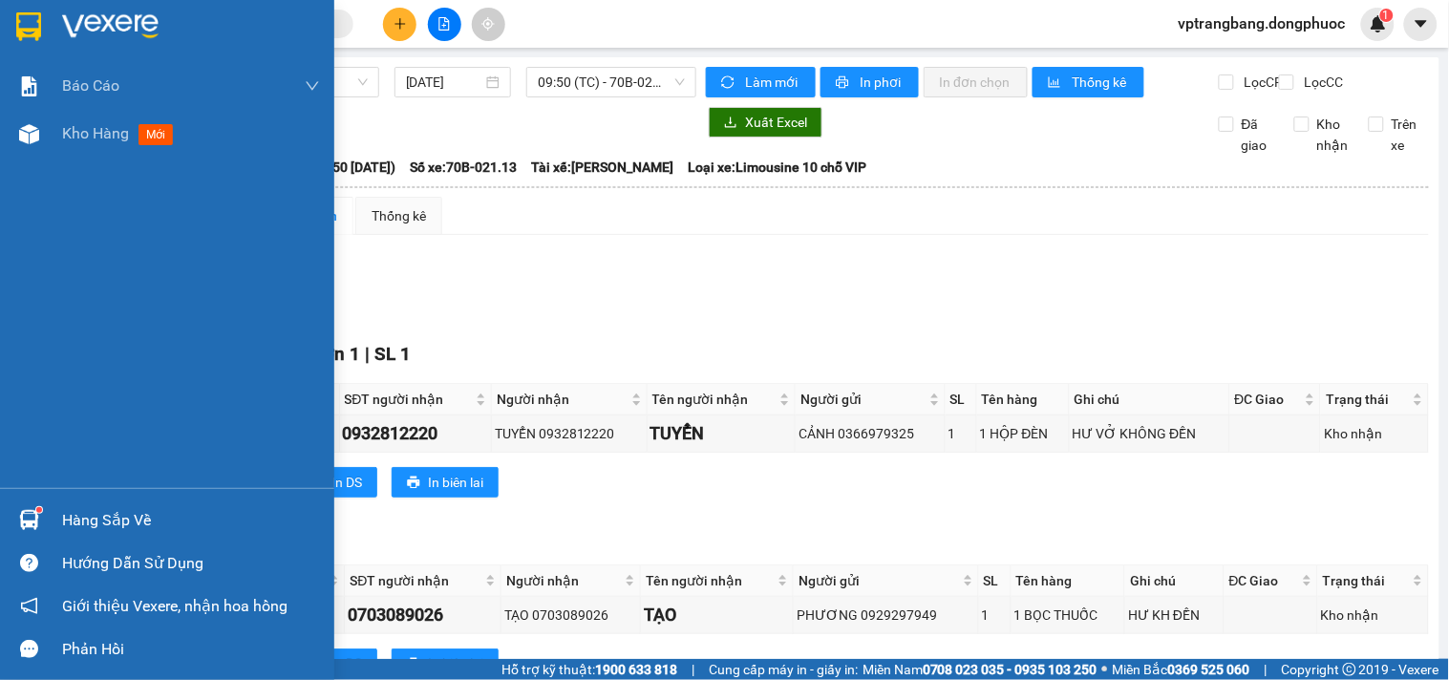
drag, startPoint x: 92, startPoint y: 517, endPoint x: 347, endPoint y: 484, distance: 257.0
click at [96, 517] on div "Hàng sắp về" at bounding box center [191, 520] width 258 height 29
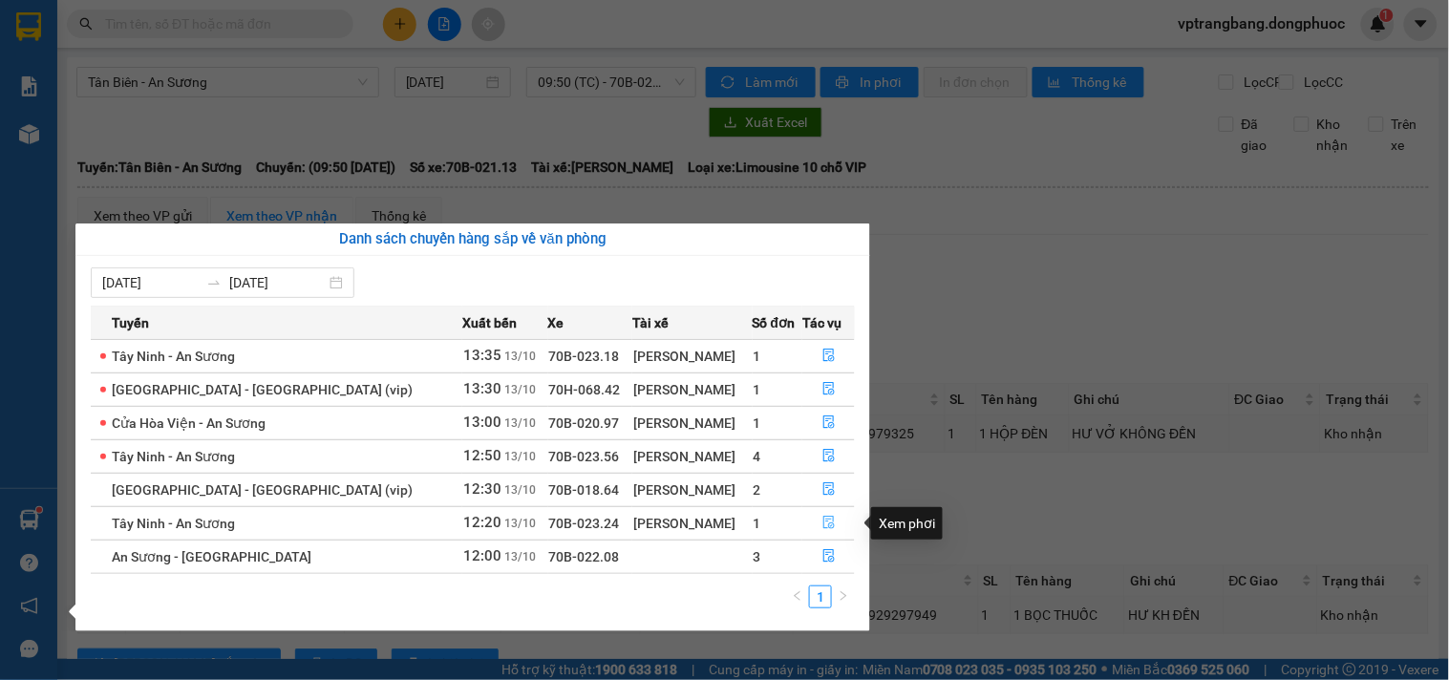
click at [822, 526] on icon "file-done" at bounding box center [828, 522] width 13 height 13
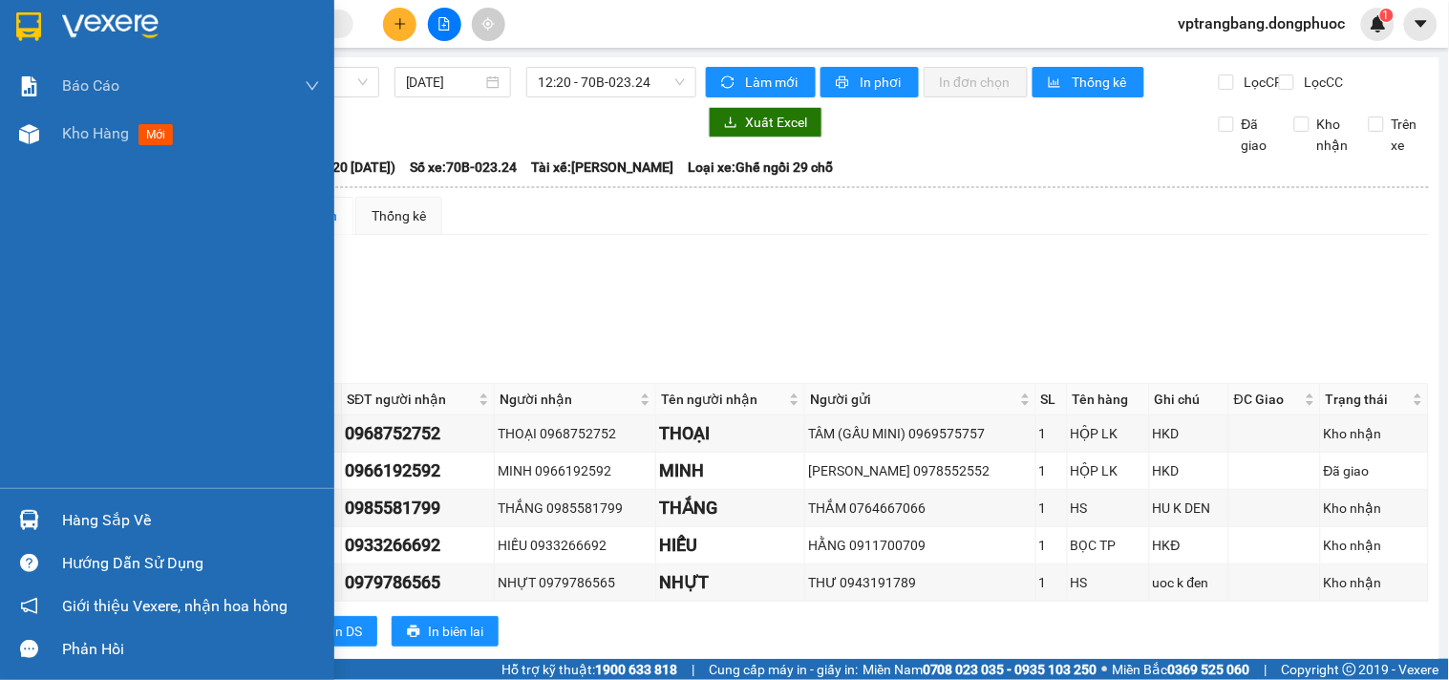
click at [74, 514] on div "Hàng sắp về" at bounding box center [191, 520] width 258 height 29
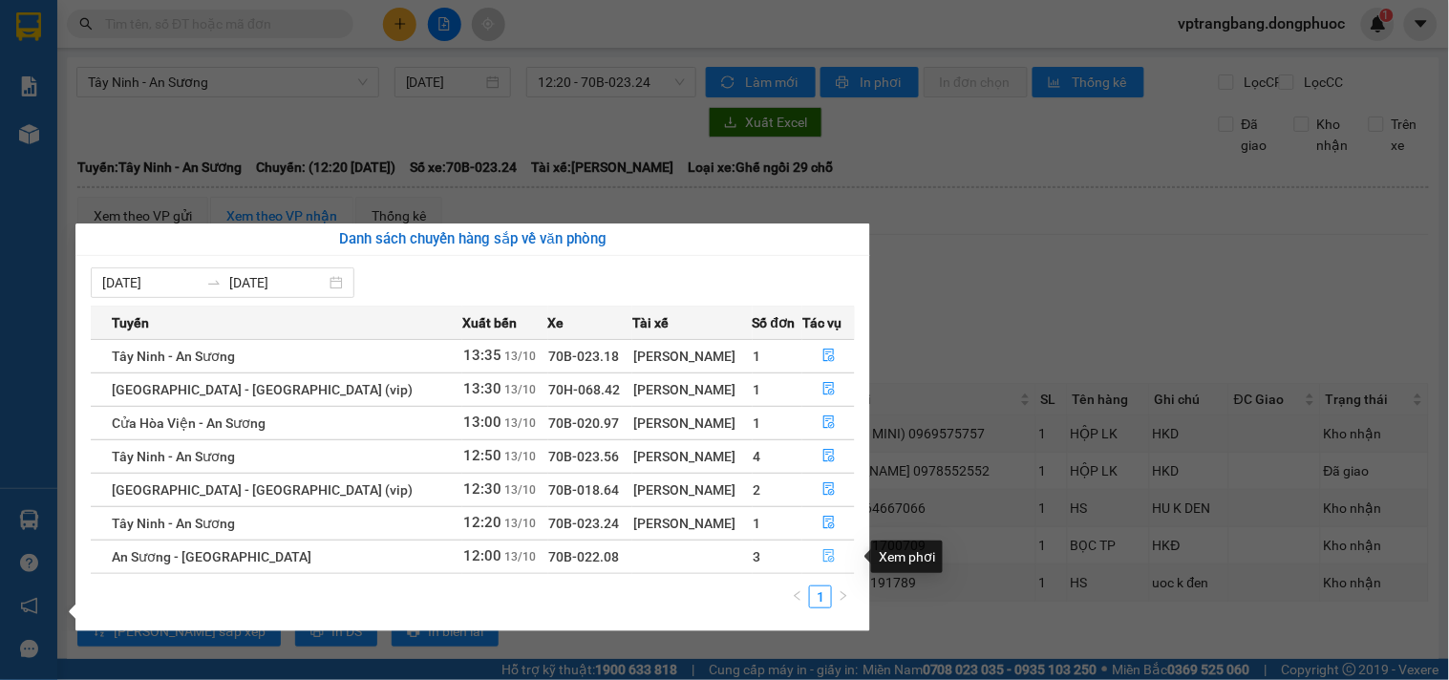
click at [823, 558] on icon "file-done" at bounding box center [828, 555] width 13 height 13
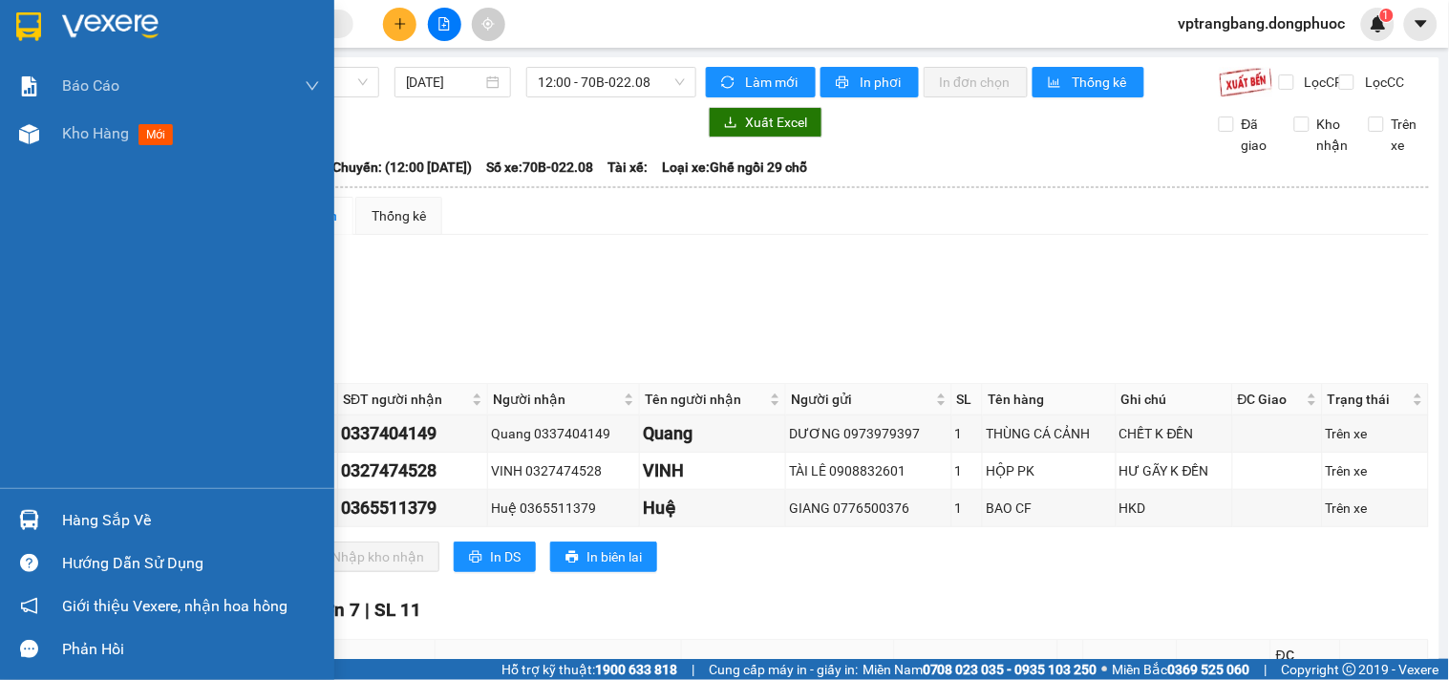
click at [43, 499] on div "Hàng sắp về Hướng dẫn sử dụng Giới thiệu Vexere, nhận hoa hồng Phản hồi" at bounding box center [167, 579] width 334 height 182
click at [39, 506] on div at bounding box center [28, 519] width 33 height 33
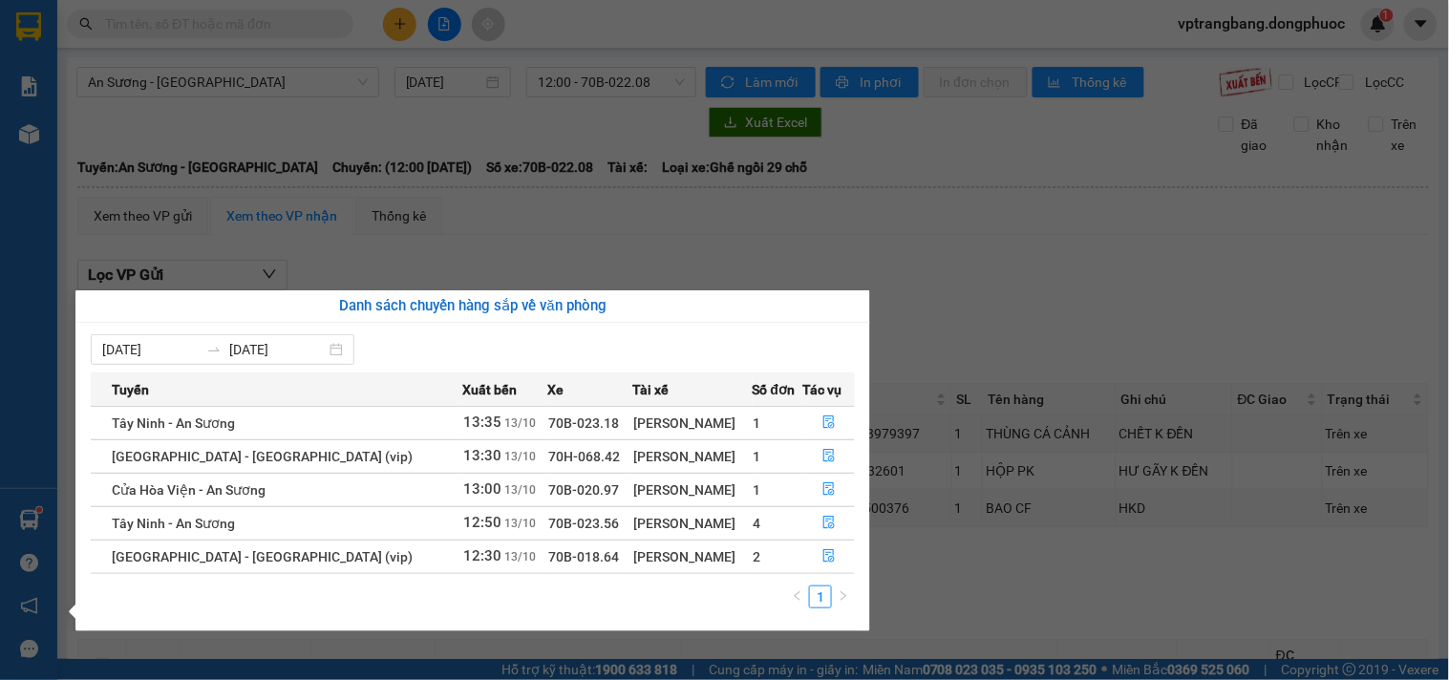
click at [921, 338] on section "Kết quả tìm kiếm ( 0 ) Bộ lọc No Data vptrangbang.dongphuoc 1 Báo cáo Mẫu 1: Bá…" at bounding box center [724, 340] width 1449 height 680
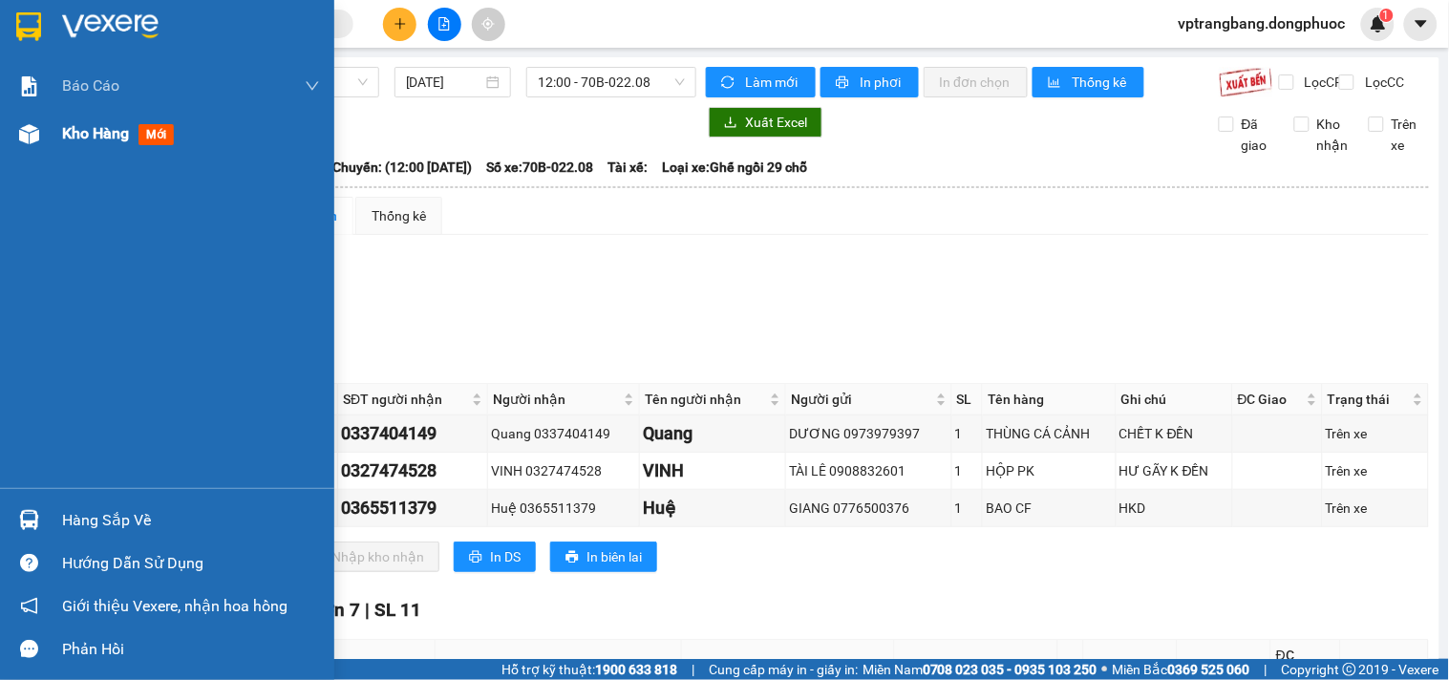
click at [71, 129] on span "Kho hàng" at bounding box center [95, 133] width 67 height 18
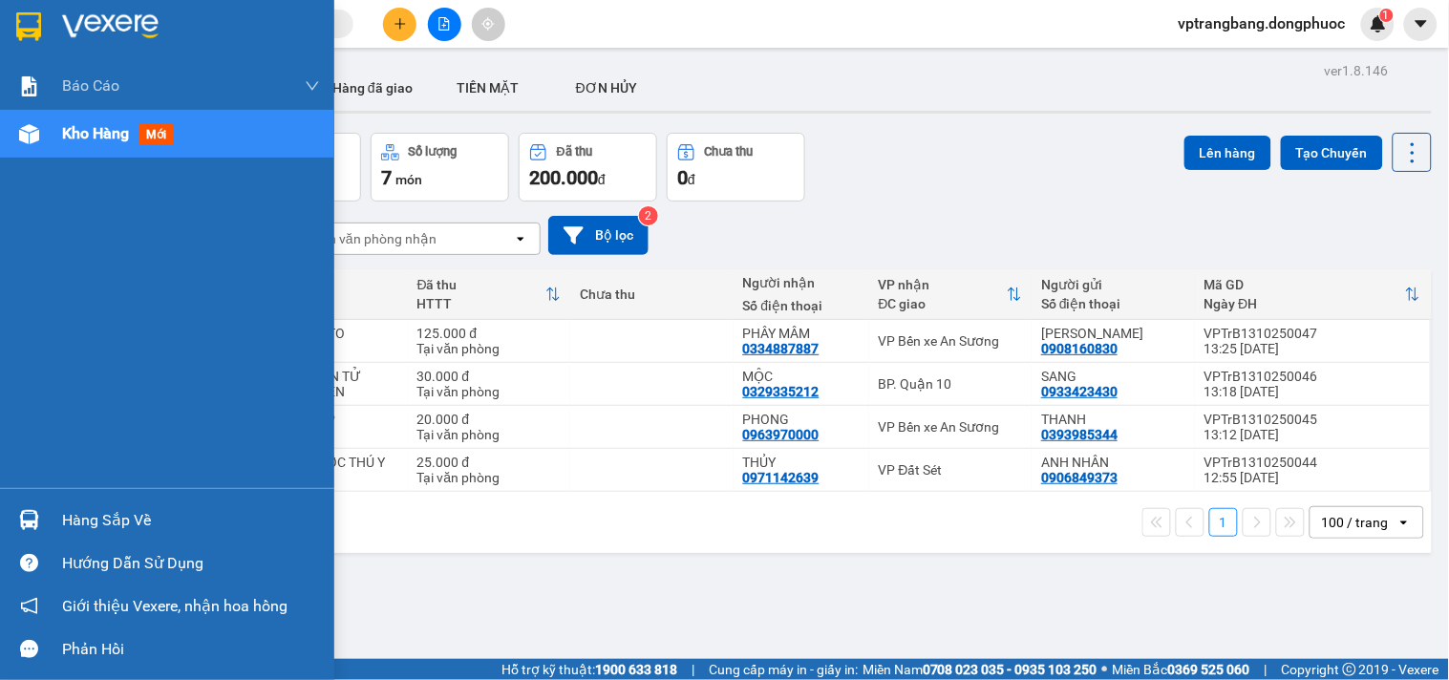
click at [50, 523] on div "Hàng sắp về" at bounding box center [167, 520] width 334 height 43
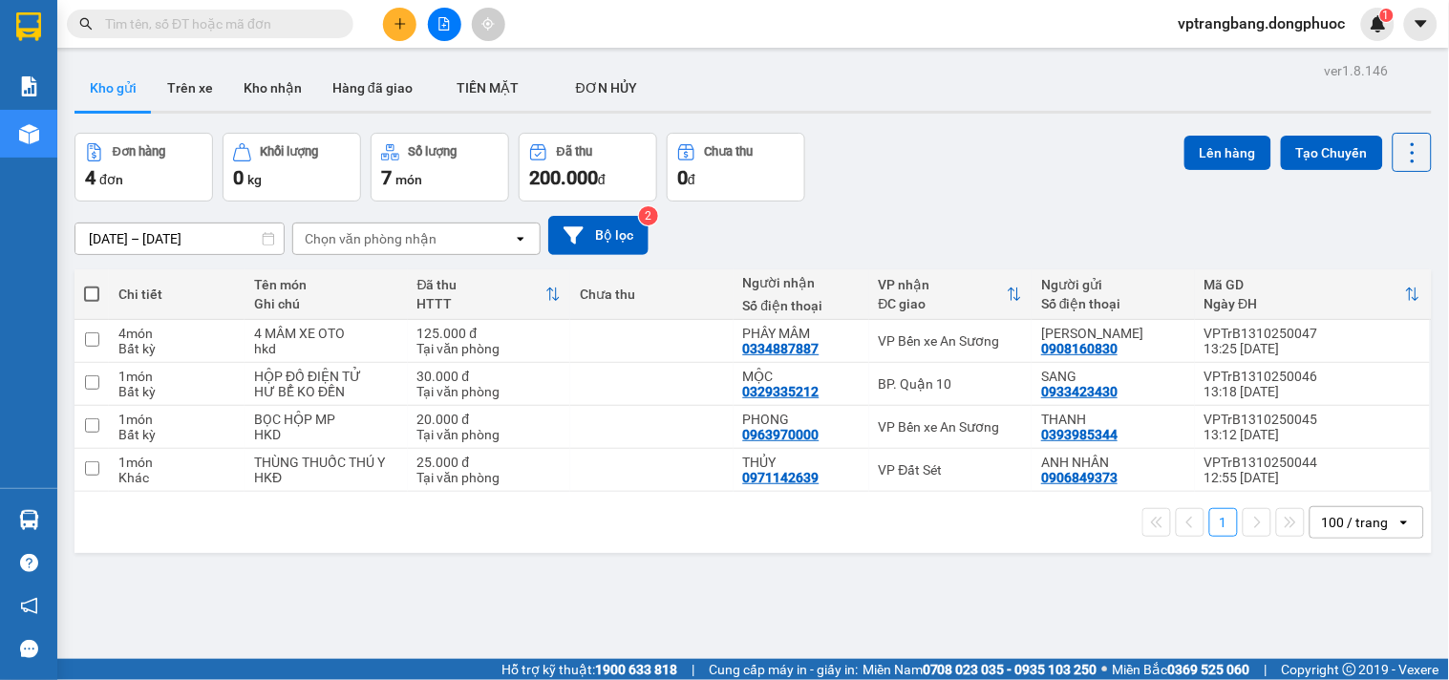
click at [910, 237] on section "Kết quả tìm kiếm ( 0 ) Bộ lọc No Data vptrangbang.dongphuoc 1 Báo cáo Mẫu 1: Bá…" at bounding box center [724, 340] width 1449 height 680
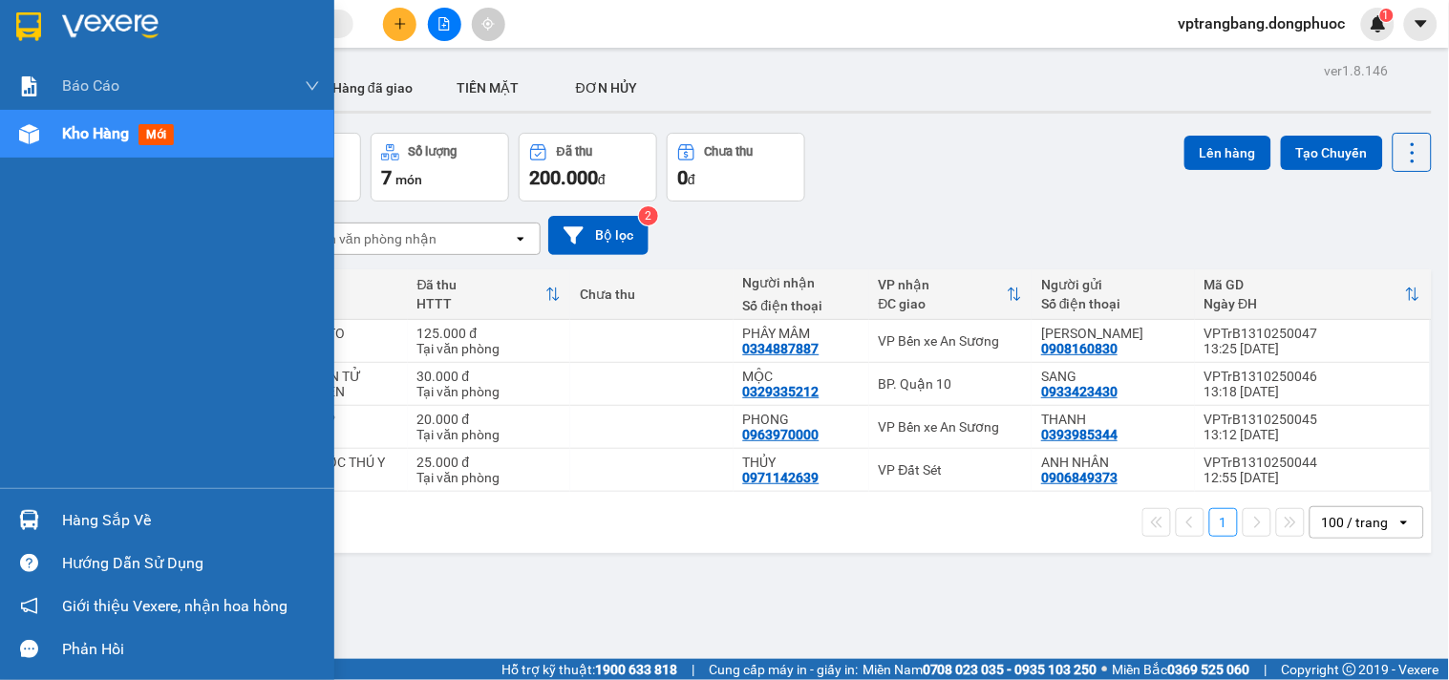
click at [74, 506] on div "Hàng sắp về" at bounding box center [191, 520] width 258 height 29
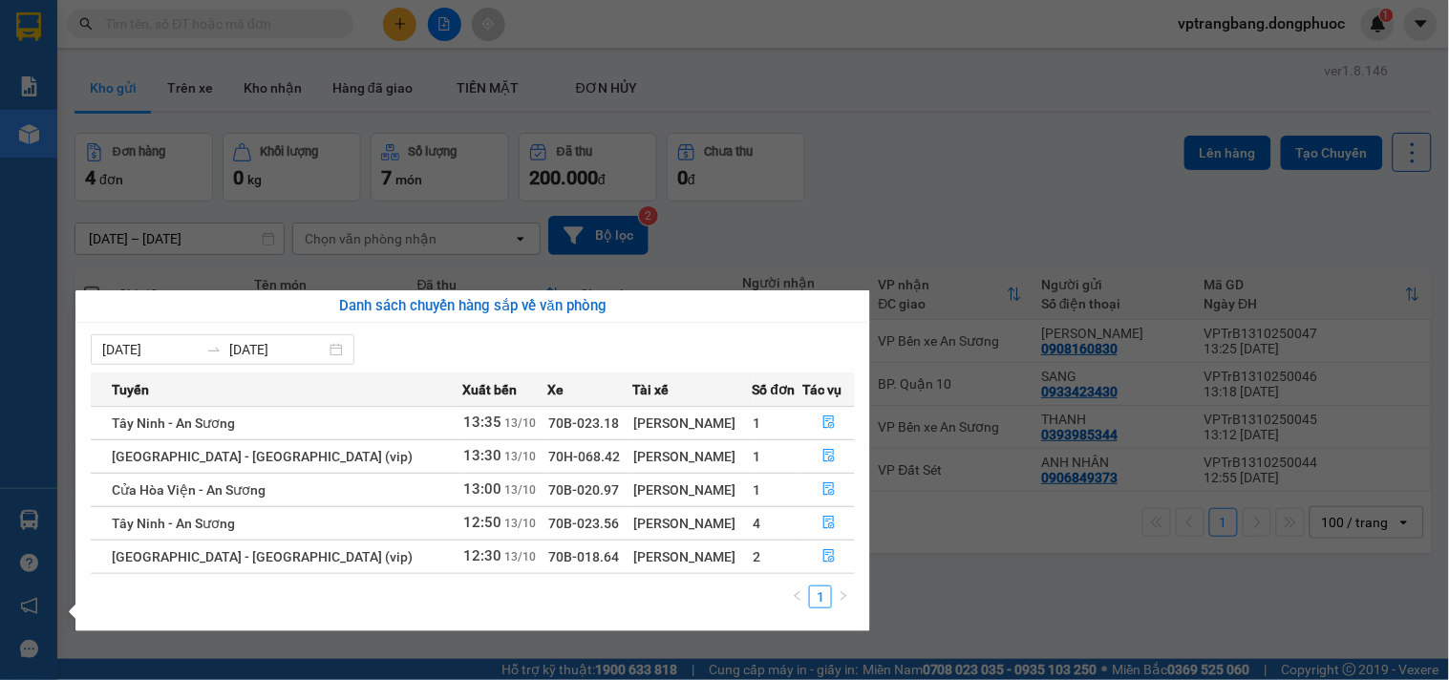
click at [968, 210] on section "Kết quả tìm kiếm ( 0 ) Bộ lọc No Data vptrangbang.dongphuoc 1 Báo cáo Mẫu 1: Bá…" at bounding box center [724, 340] width 1449 height 680
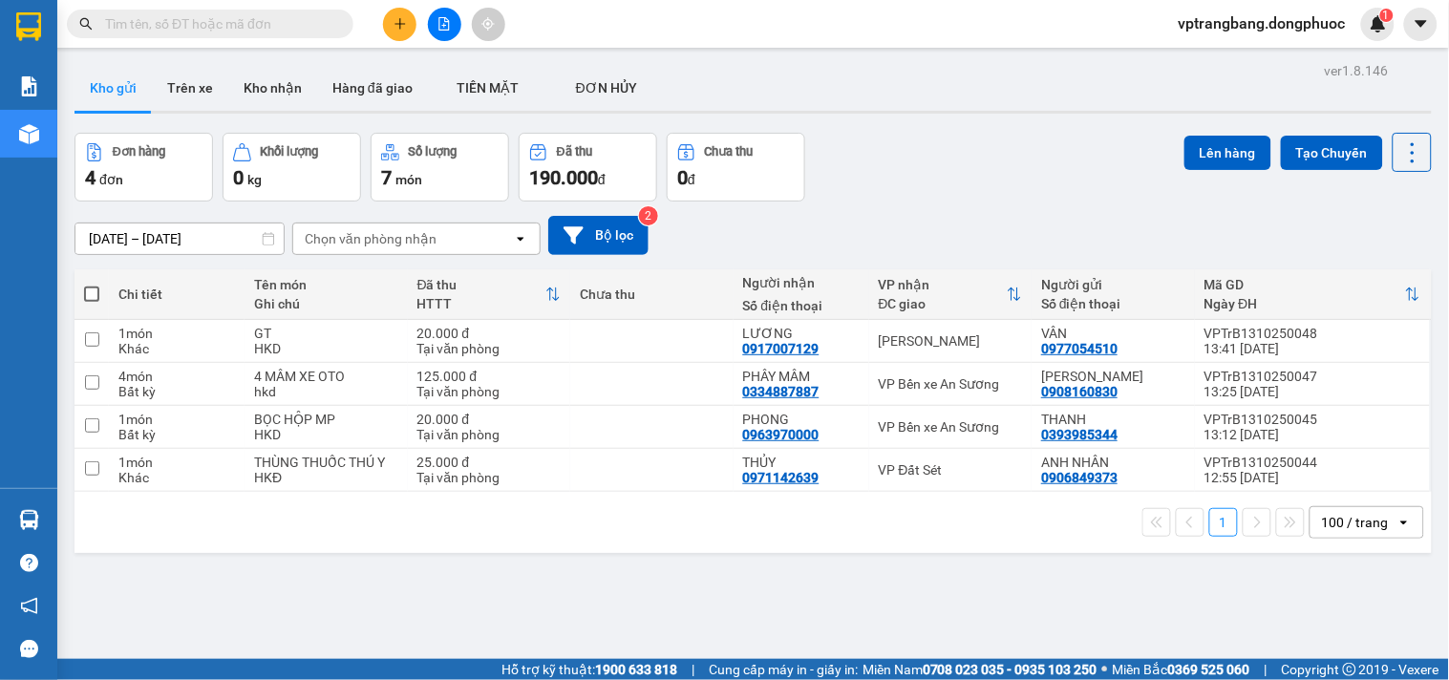
click at [206, 32] on input "text" at bounding box center [217, 23] width 225 height 21
click at [437, 29] on icon "file-add" at bounding box center [443, 23] width 13 height 13
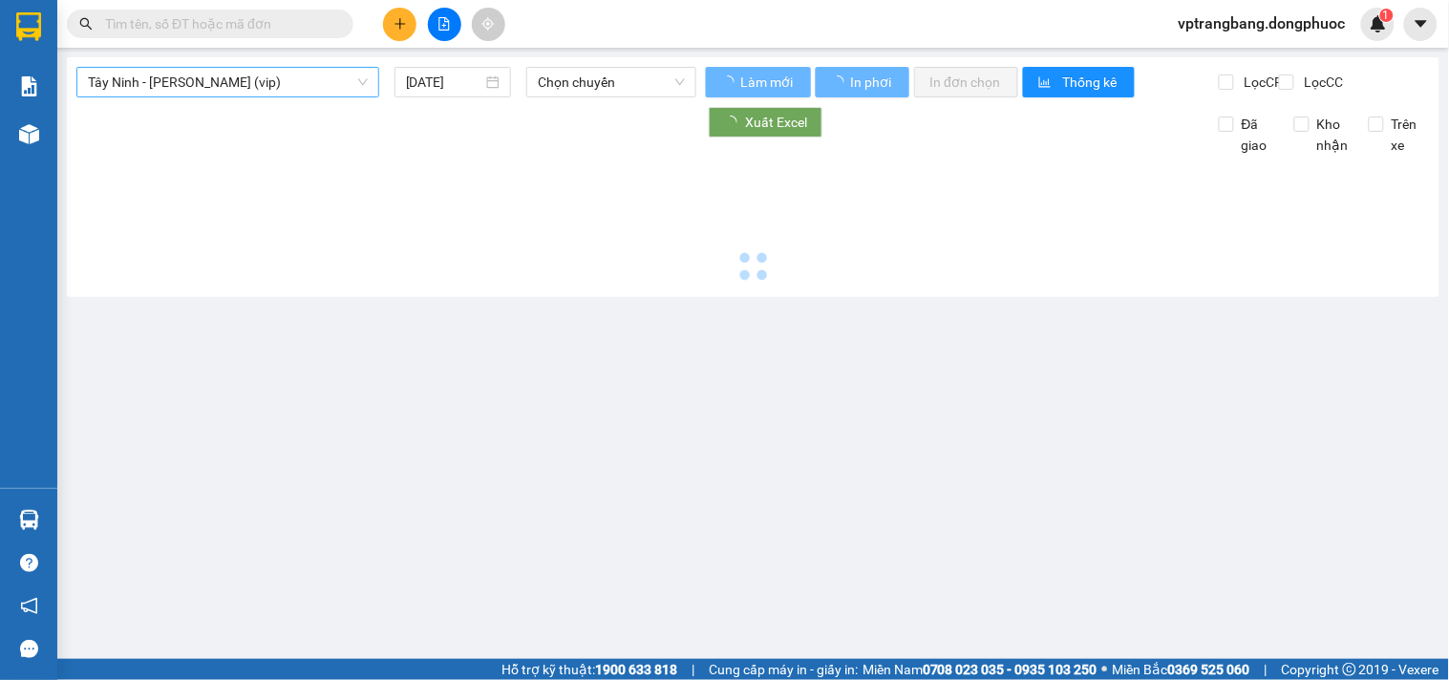
click at [248, 93] on span "Tây Ninh - [PERSON_NAME] (vip)" at bounding box center [228, 82] width 280 height 29
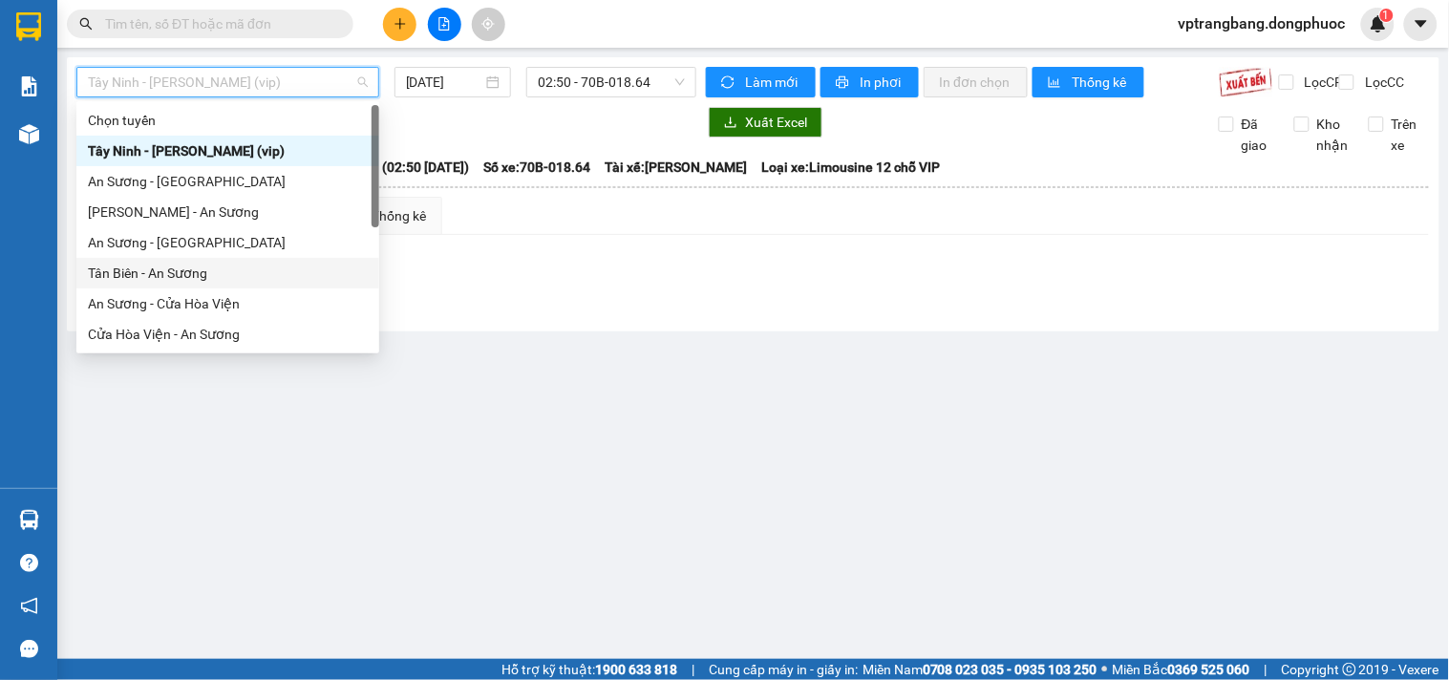
scroll to position [214, 0]
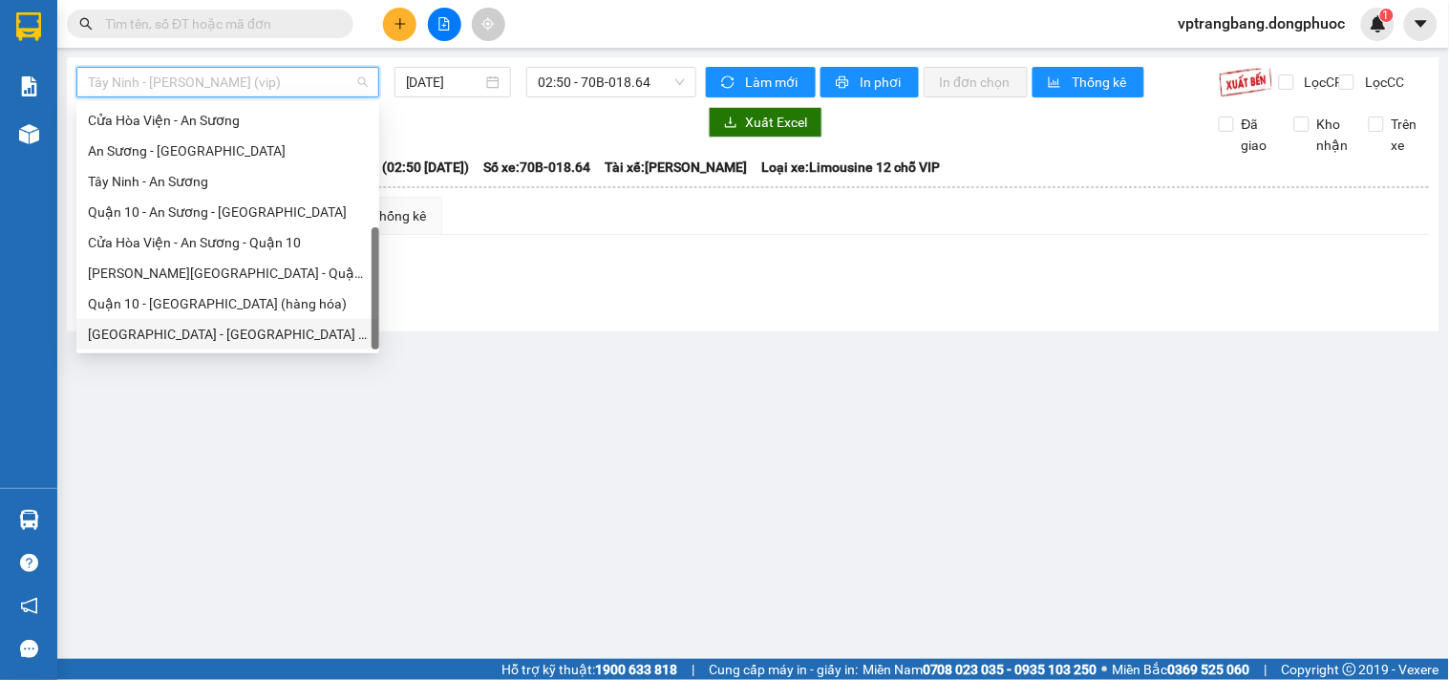
click at [182, 335] on div "[GEOGRAPHIC_DATA] - [GEOGRAPHIC_DATA] (vip)" at bounding box center [228, 334] width 280 height 21
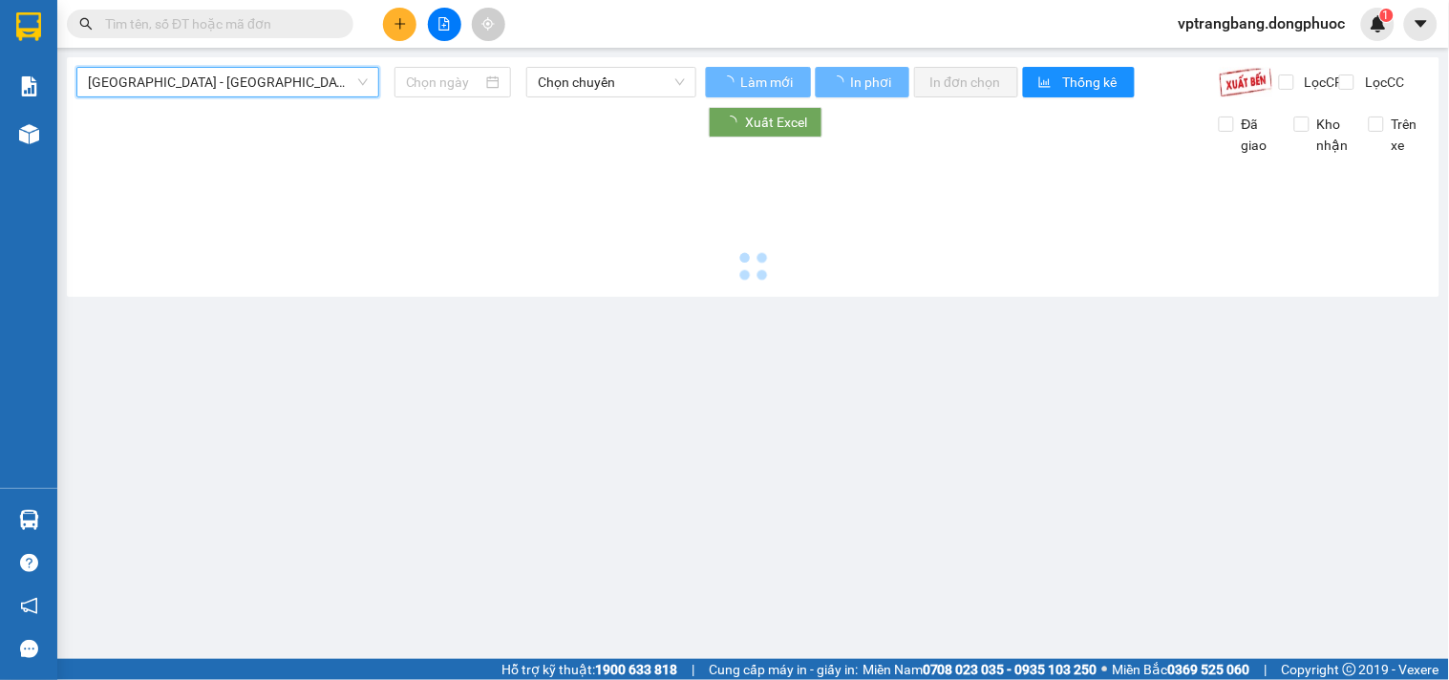
type input "[DATE]"
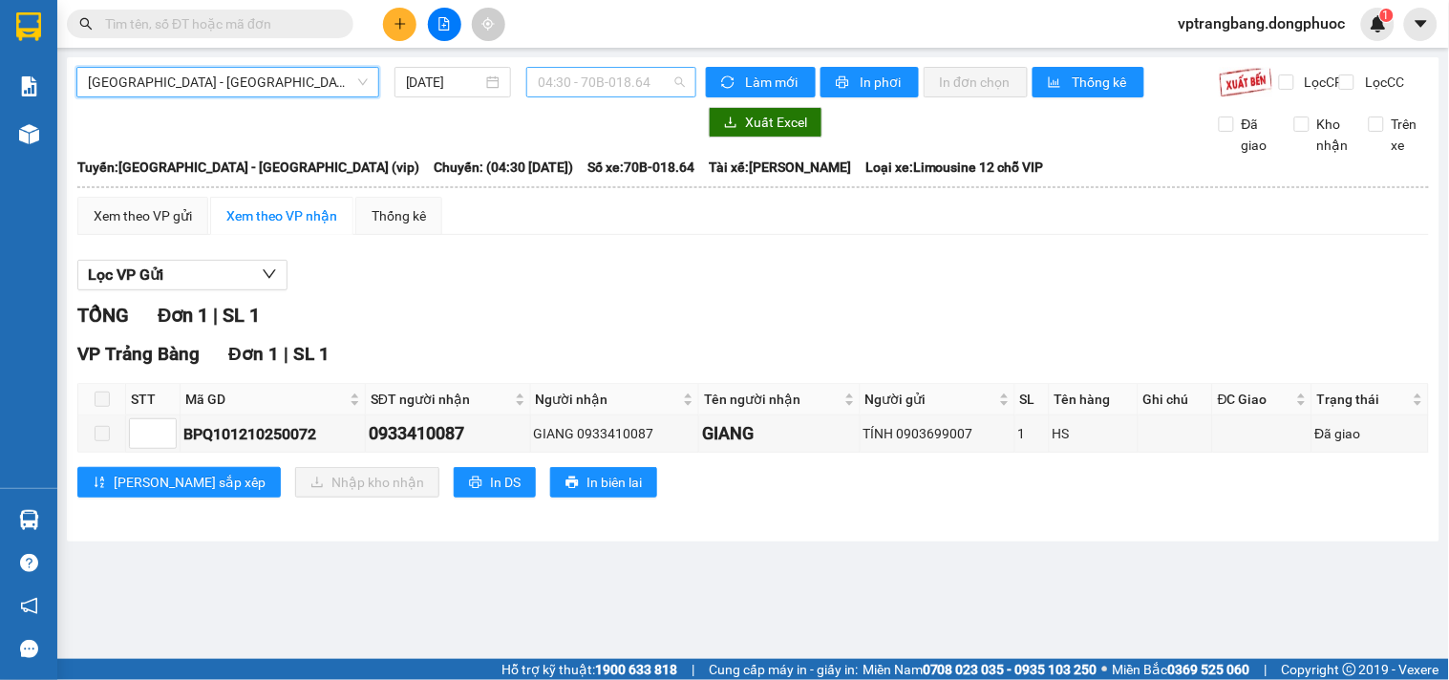
click at [560, 82] on span "04:30 - 70B-018.64" at bounding box center [611, 82] width 147 height 29
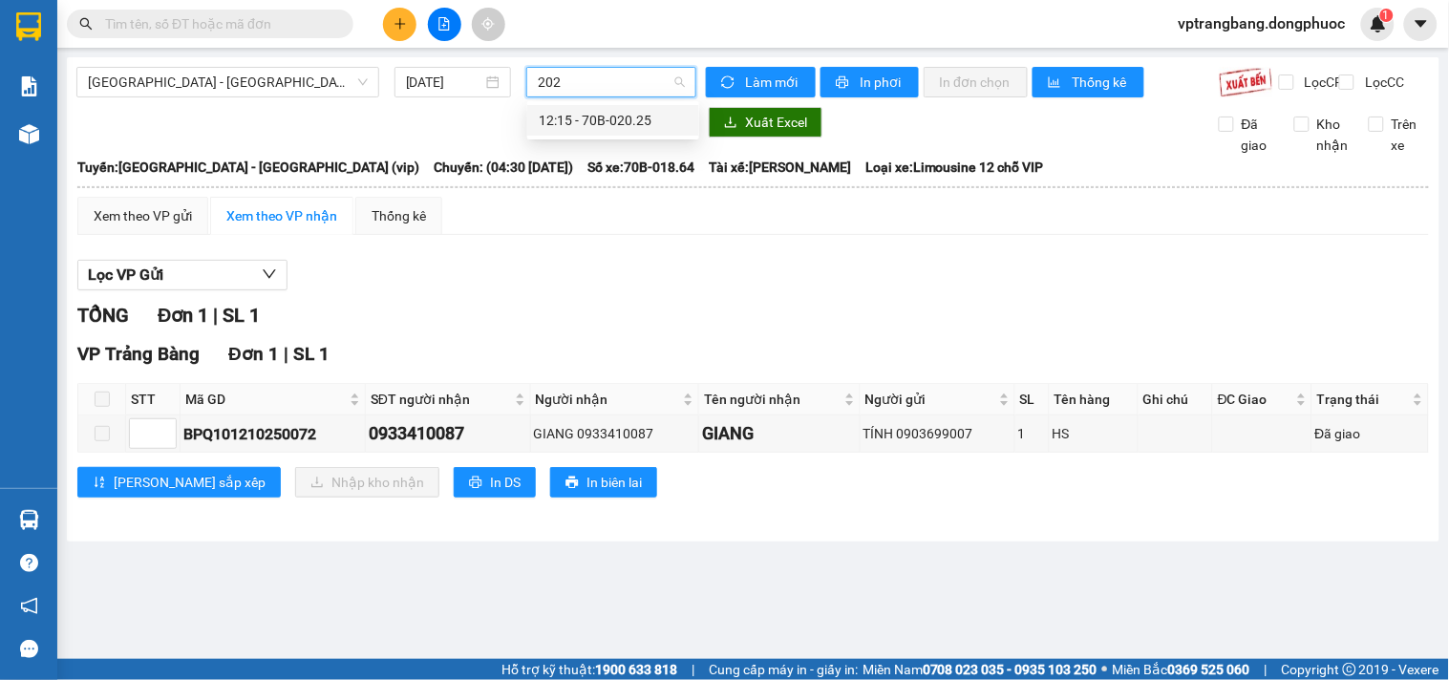
type input "2025"
click at [576, 112] on div "12:15 - 70B-020.25" at bounding box center [613, 120] width 149 height 21
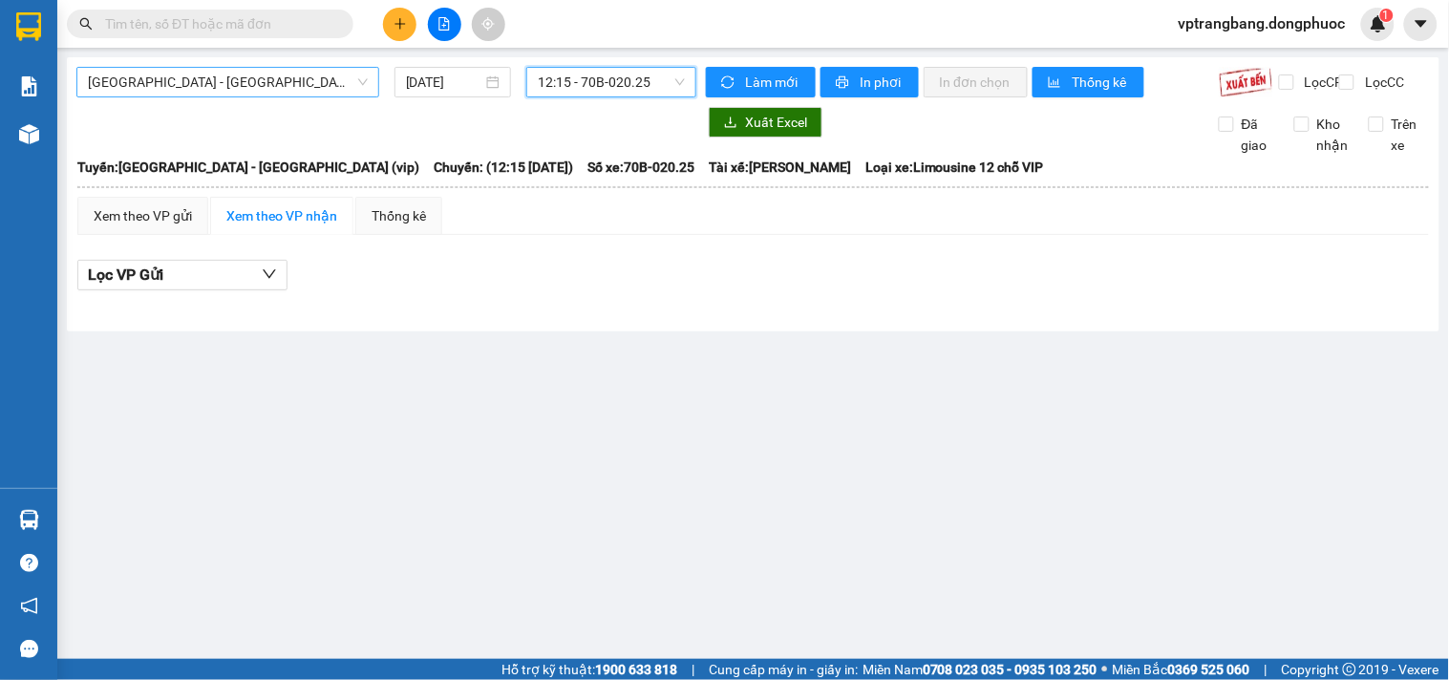
click at [255, 79] on span "[GEOGRAPHIC_DATA] - [GEOGRAPHIC_DATA] (vip)" at bounding box center [228, 82] width 280 height 29
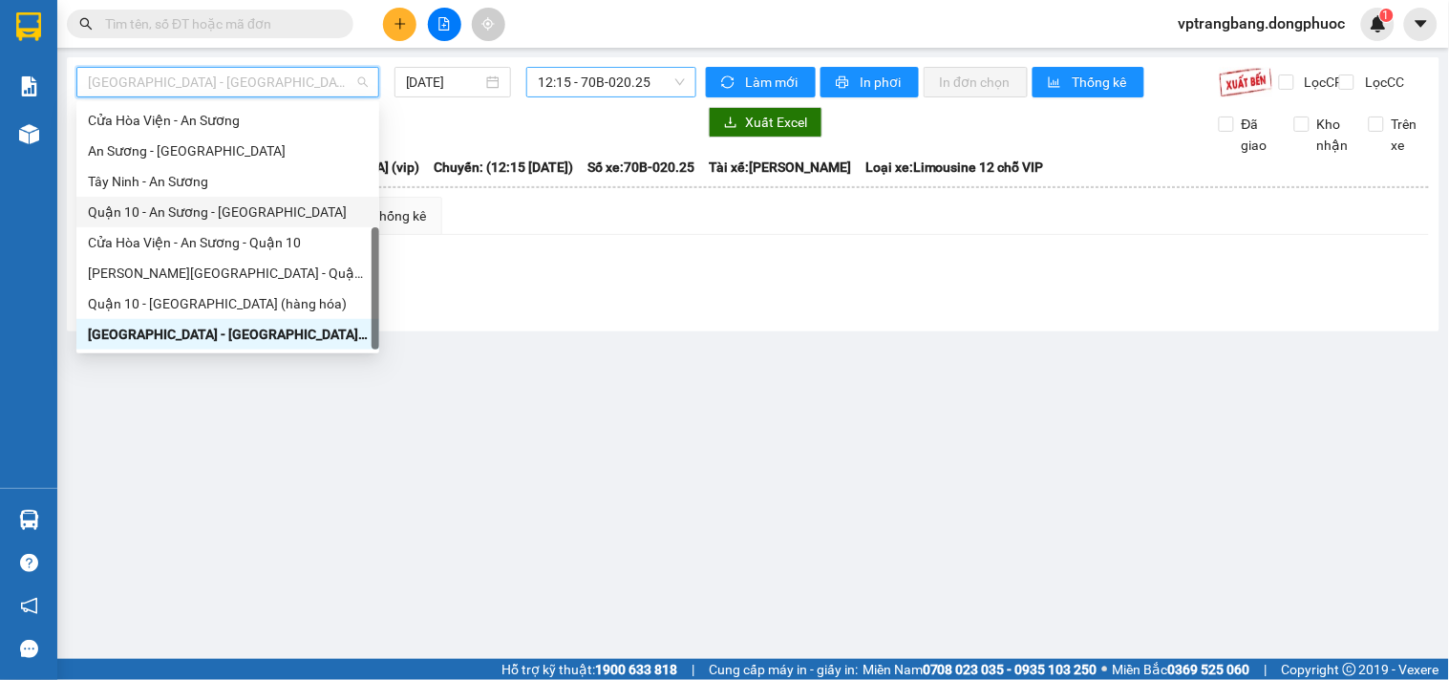
click at [254, 212] on div "Quận 10 - An Sương - [GEOGRAPHIC_DATA]" at bounding box center [228, 212] width 280 height 21
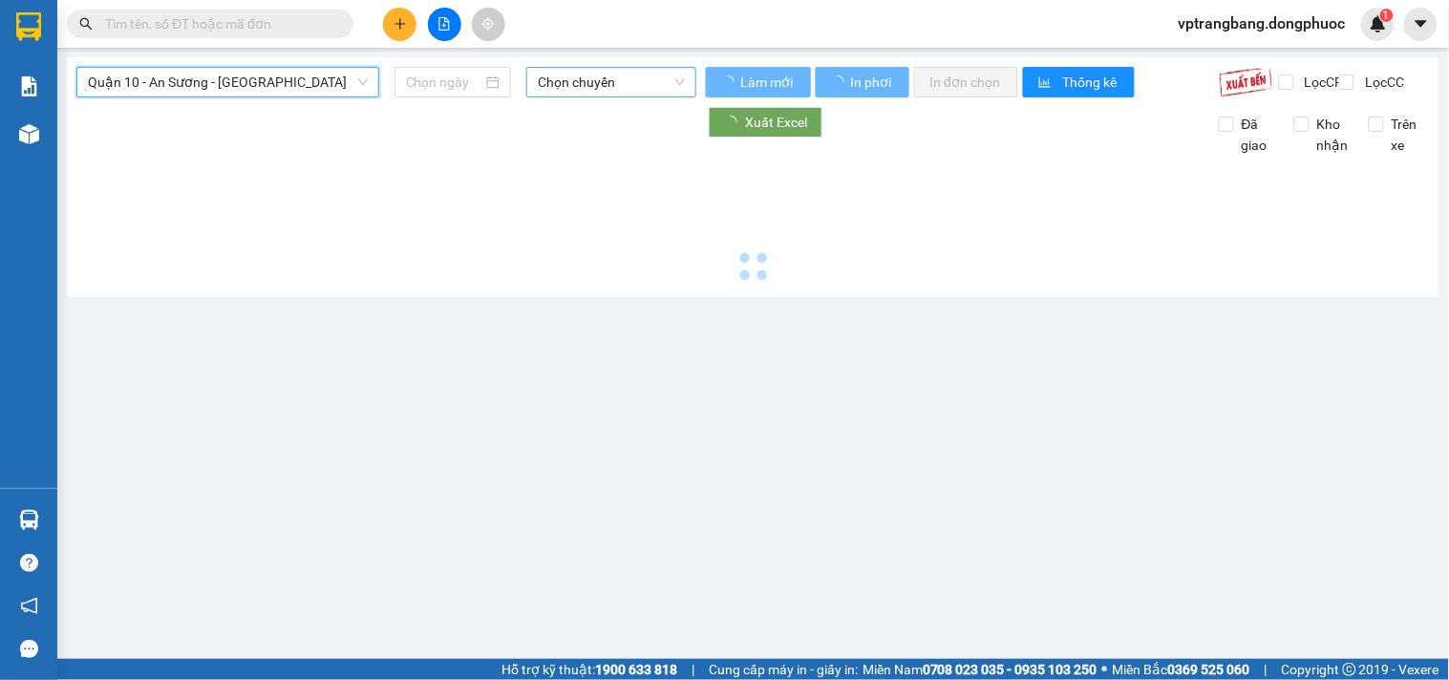
type input "[DATE]"
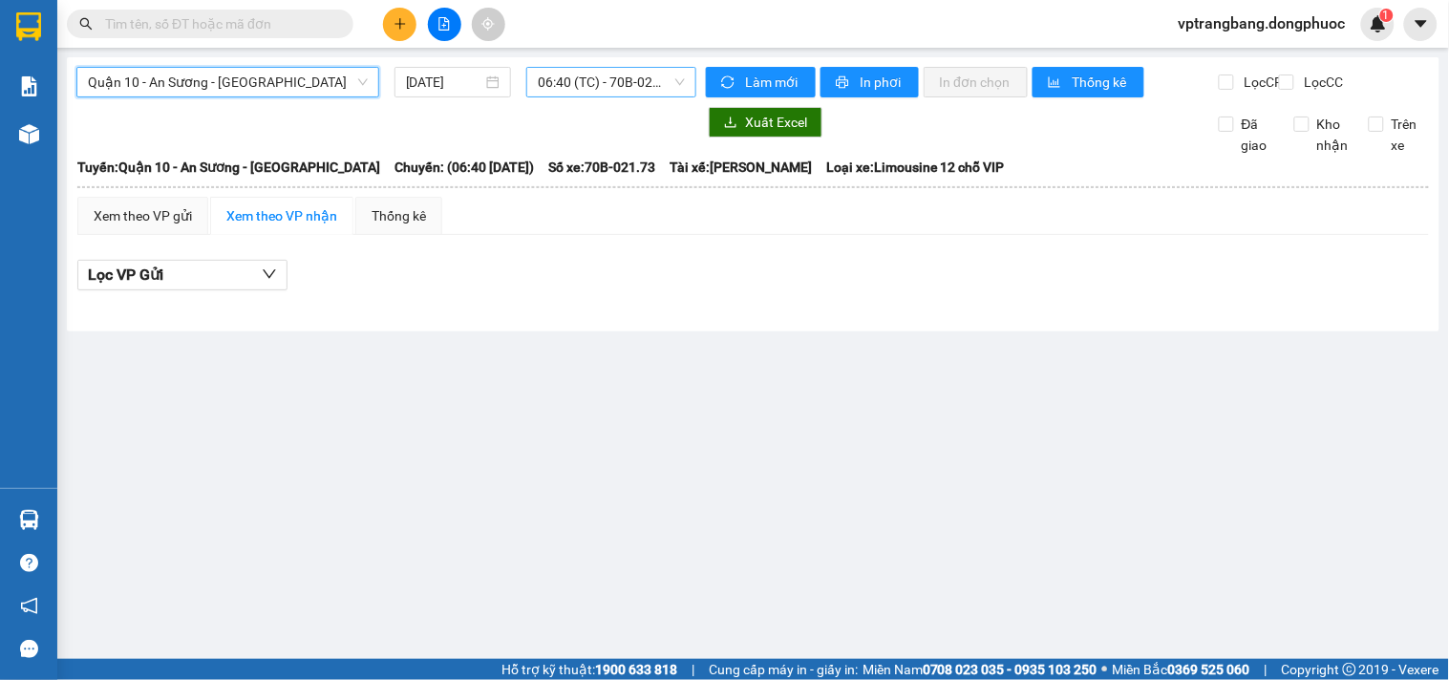
click at [606, 83] on span "06:40 (TC) - 70B-021.73" at bounding box center [611, 82] width 147 height 29
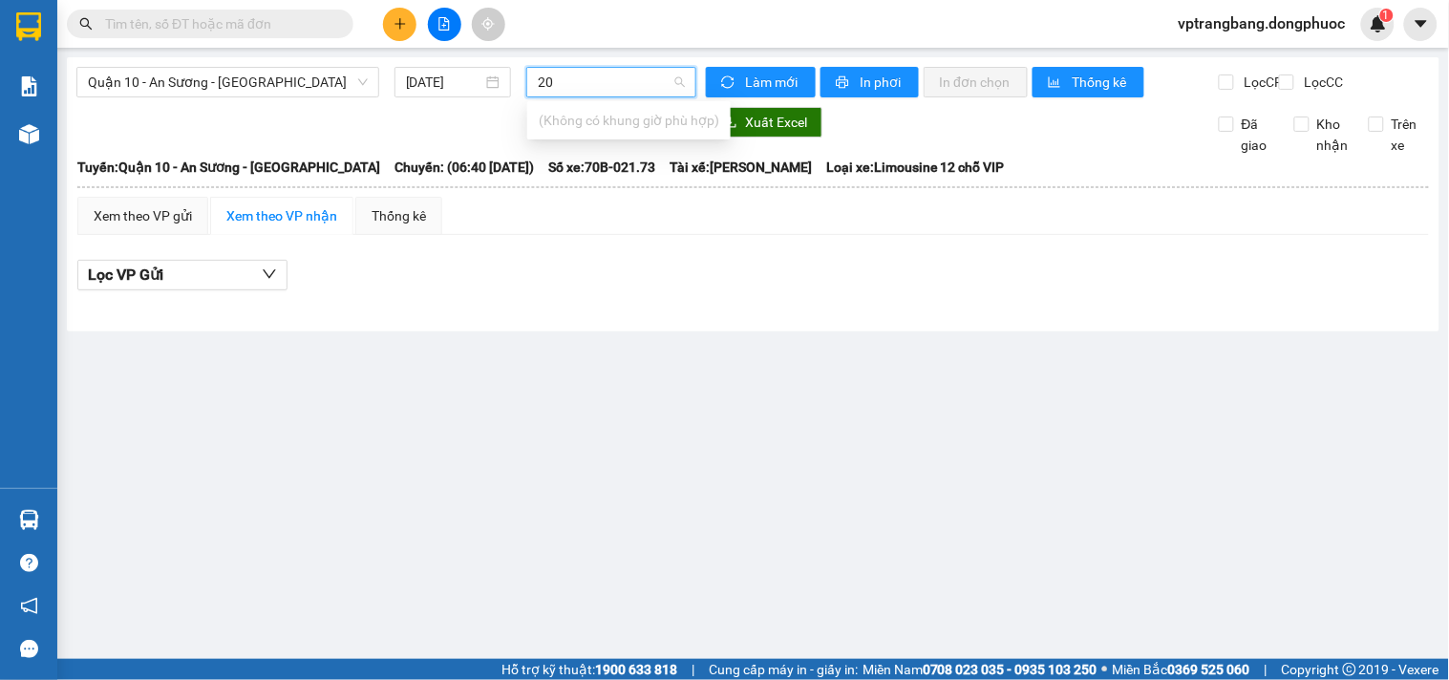
type input "2"
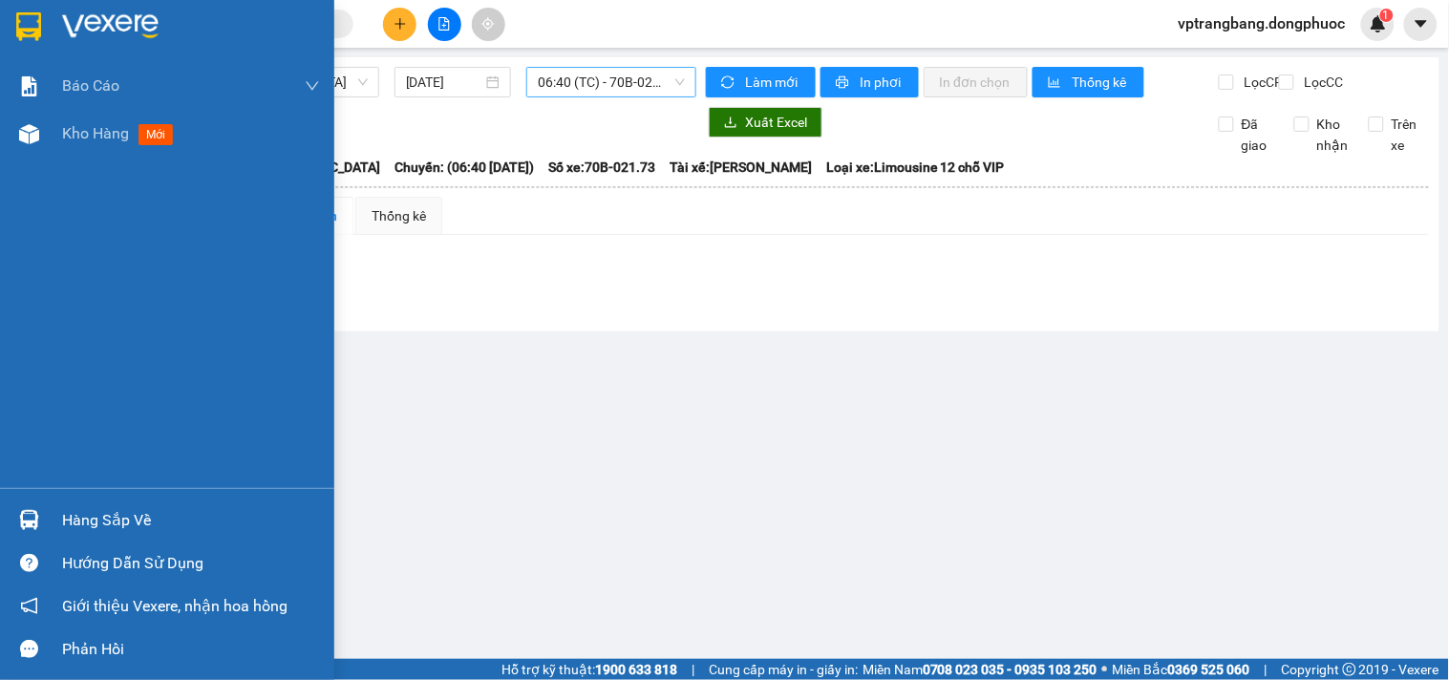
click at [92, 527] on div "Hàng sắp về" at bounding box center [191, 520] width 258 height 29
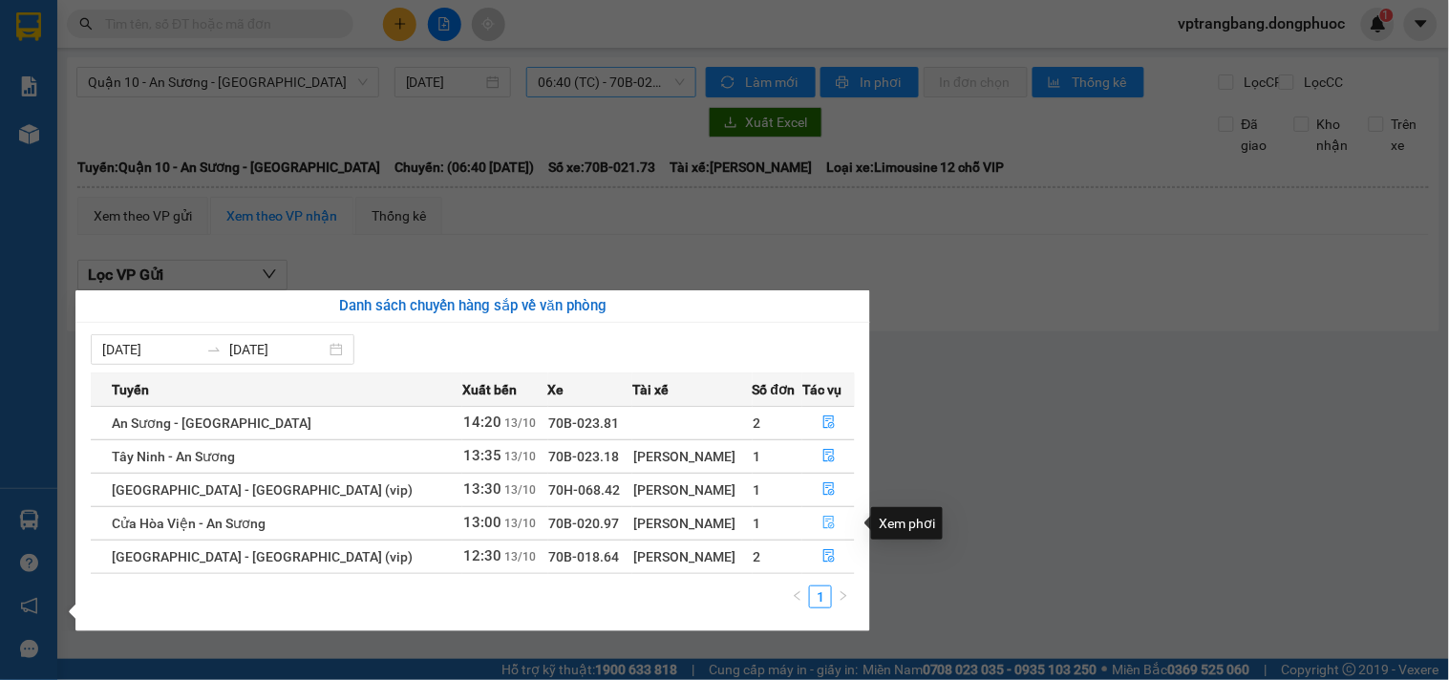
click at [823, 527] on icon "file-done" at bounding box center [828, 522] width 13 height 13
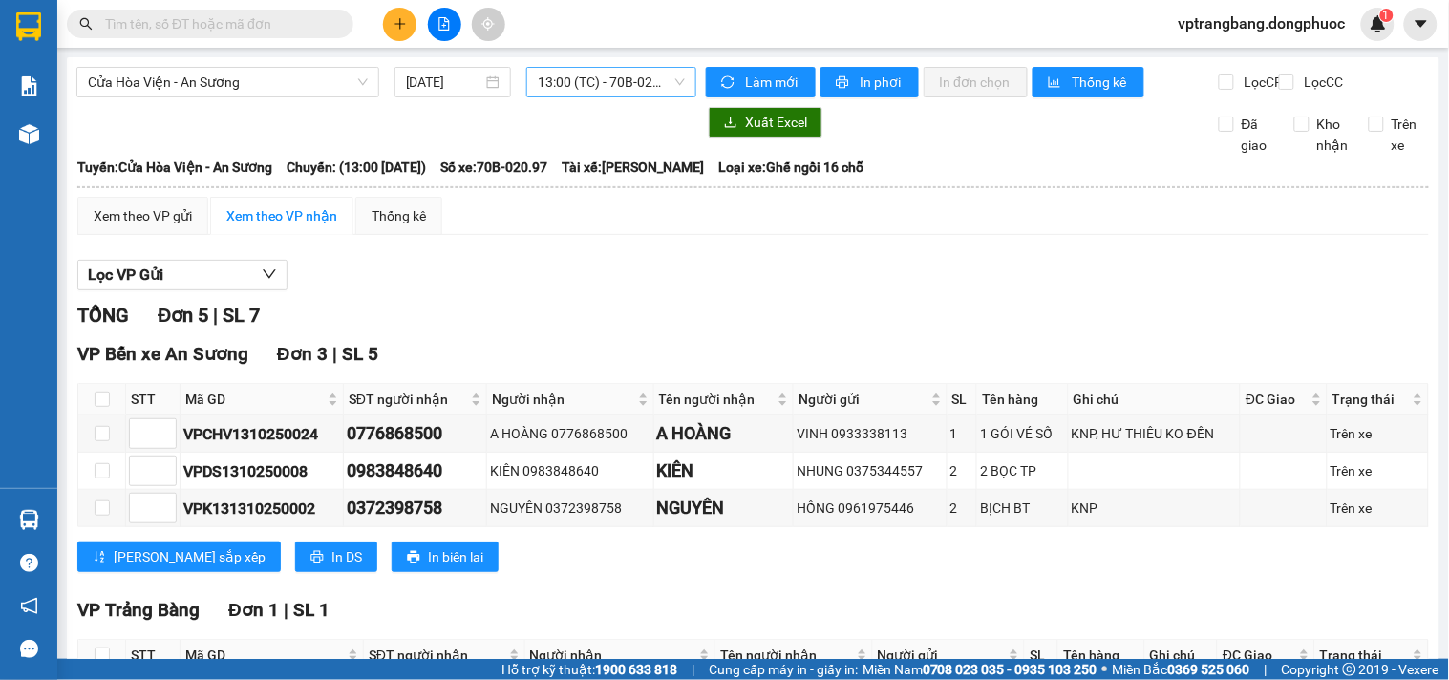
scroll to position [348, 0]
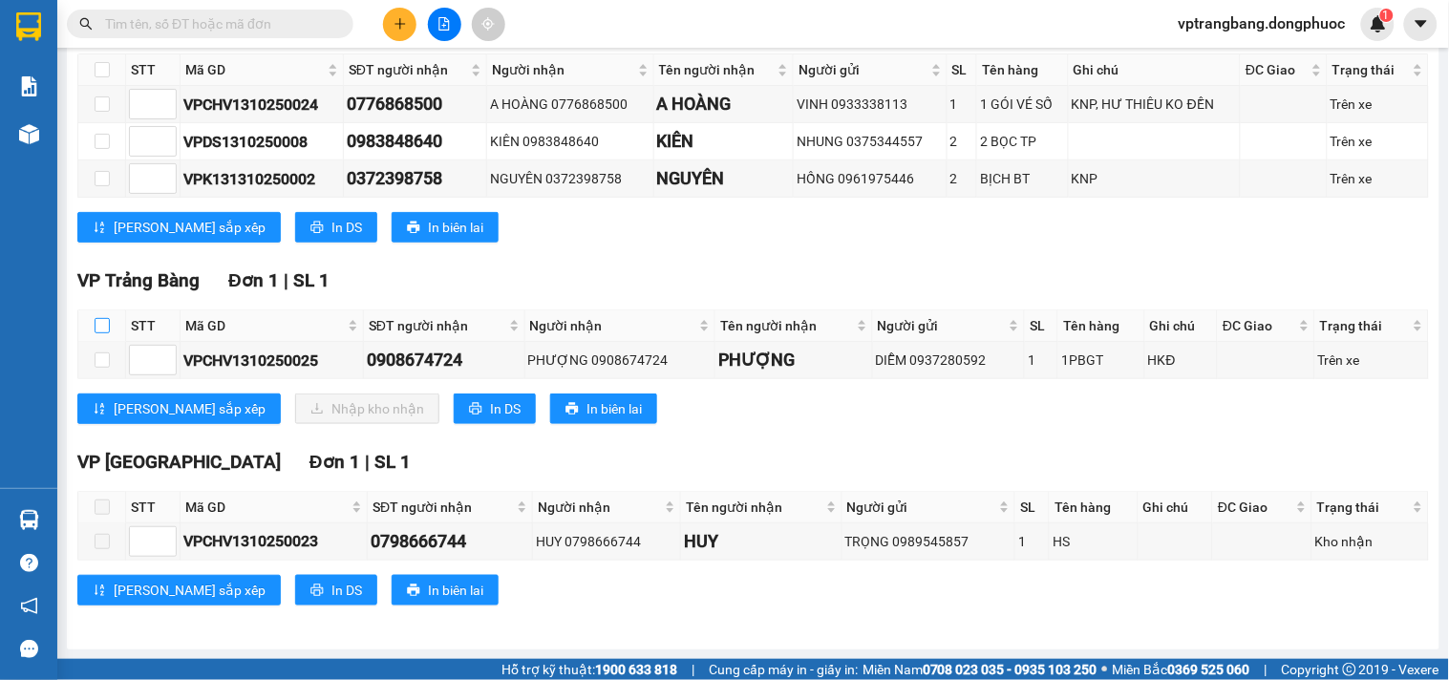
click at [101, 322] on input "checkbox" at bounding box center [102, 325] width 15 height 15
checkbox input "true"
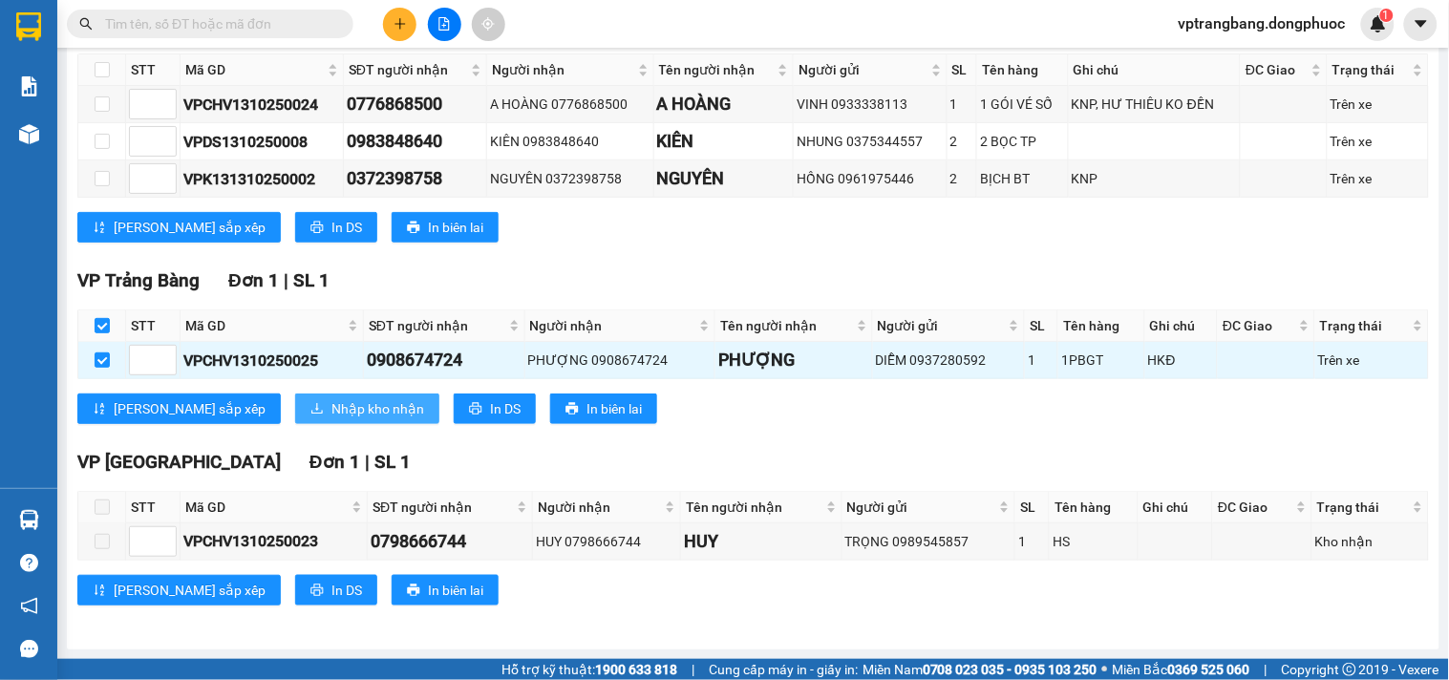
click at [295, 418] on button "Nhập kho nhận" at bounding box center [367, 408] width 144 height 31
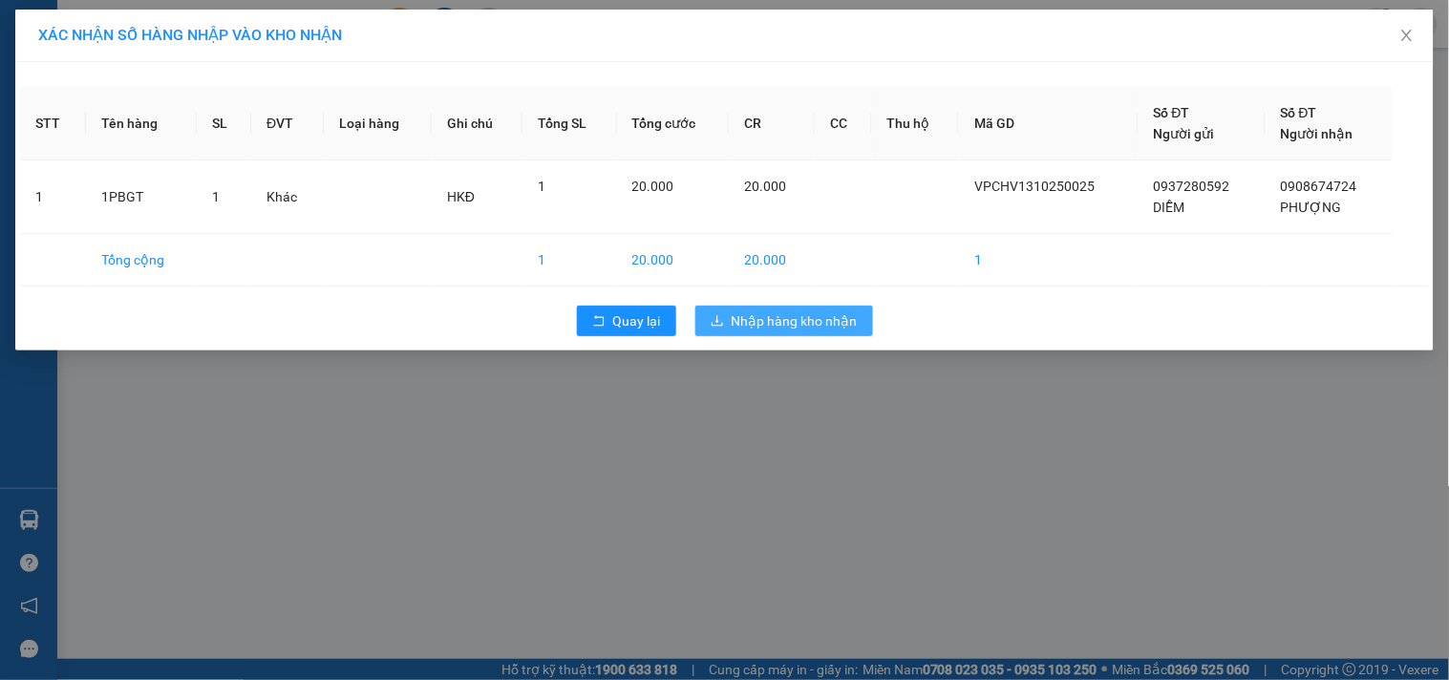
click at [796, 322] on span "Nhập hàng kho nhận" at bounding box center [795, 320] width 126 height 21
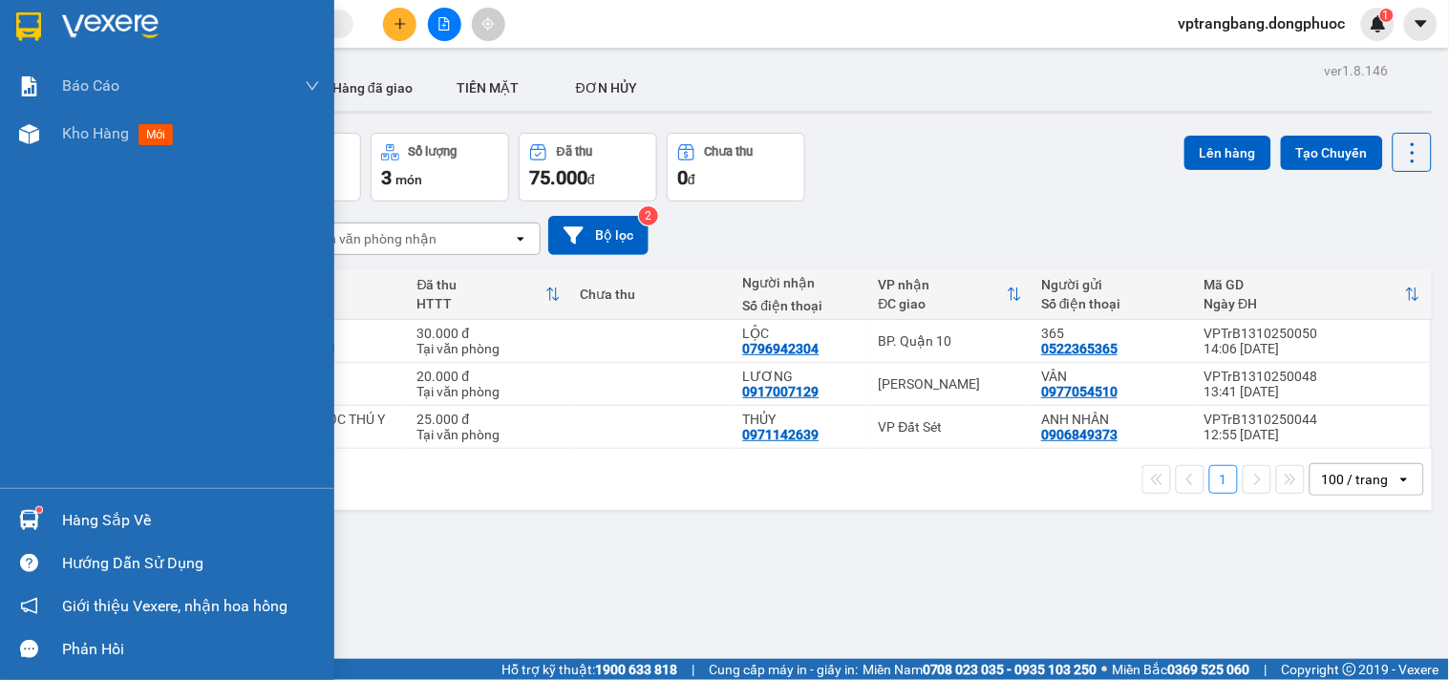
click at [106, 528] on div "Hàng sắp về" at bounding box center [191, 520] width 258 height 29
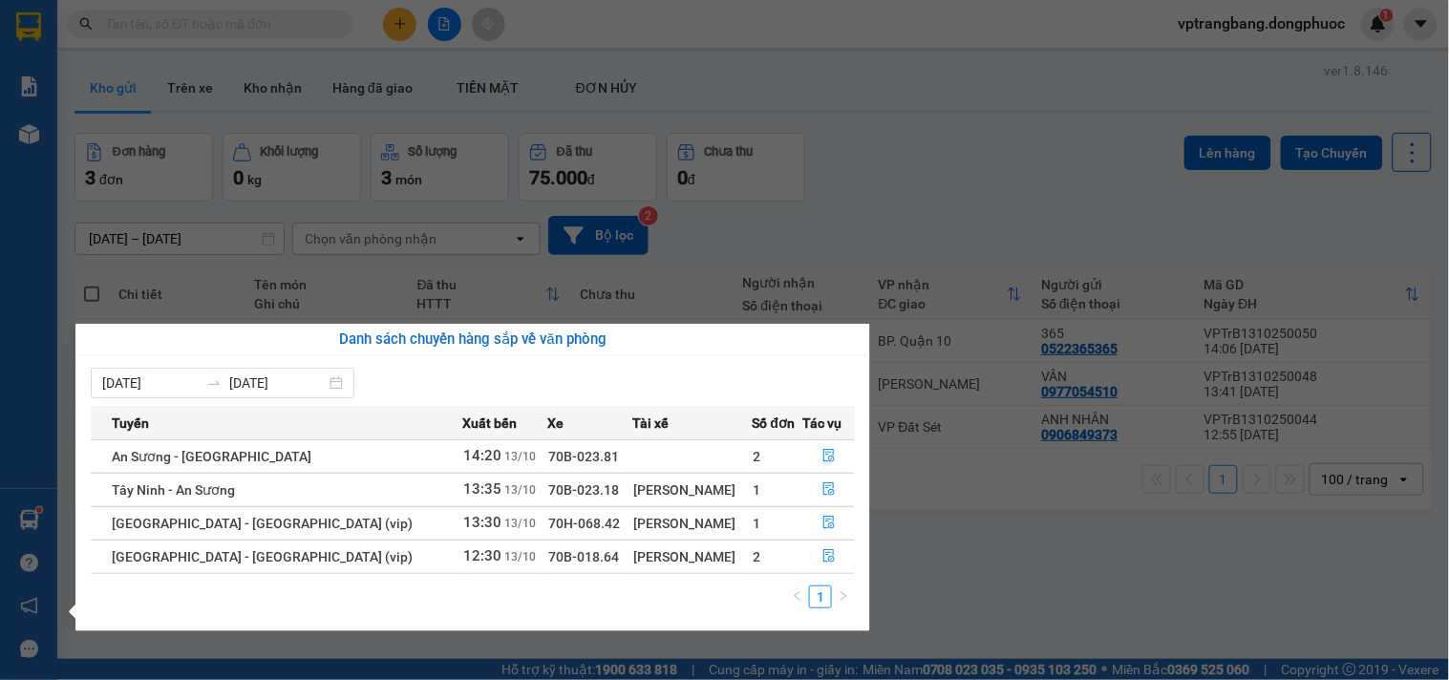
click at [939, 158] on section "Kết quả tìm kiếm ( 0 ) Bộ lọc No Data vptrangbang.dongphuoc 1 Báo cáo Mẫu 1: Bá…" at bounding box center [724, 340] width 1449 height 680
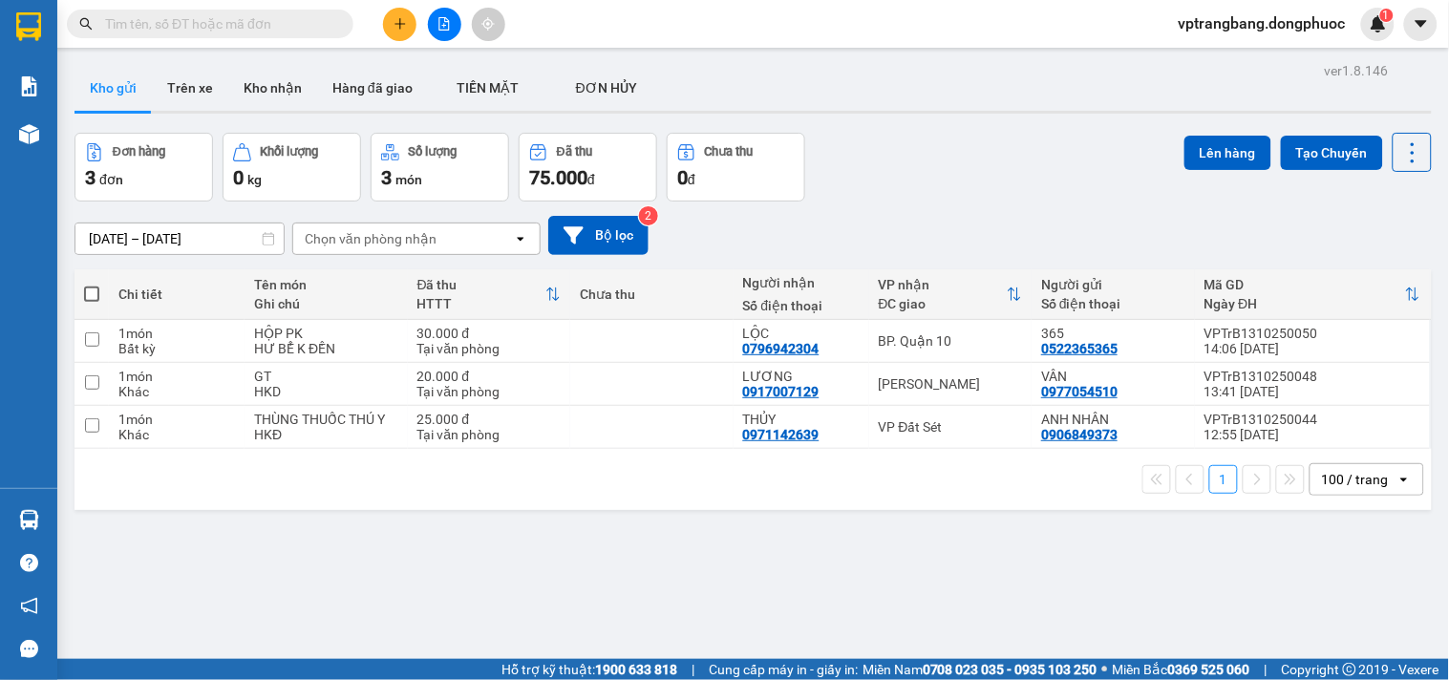
click at [926, 175] on div "Đơn hàng 3 đơn Khối lượng 0 kg Số lượng 3 món Đã thu 75.000 đ Chưa thu 0 đ Lên …" at bounding box center [752, 167] width 1357 height 69
click at [919, 188] on div "Đơn hàng 3 đơn Khối lượng 0 kg Số lượng 3 món Đã thu 75.000 đ Chưa thu 0 đ Lên …" at bounding box center [752, 167] width 1357 height 69
click at [932, 422] on div "VP Đất Sét" at bounding box center [951, 426] width 144 height 15
checkbox input "true"
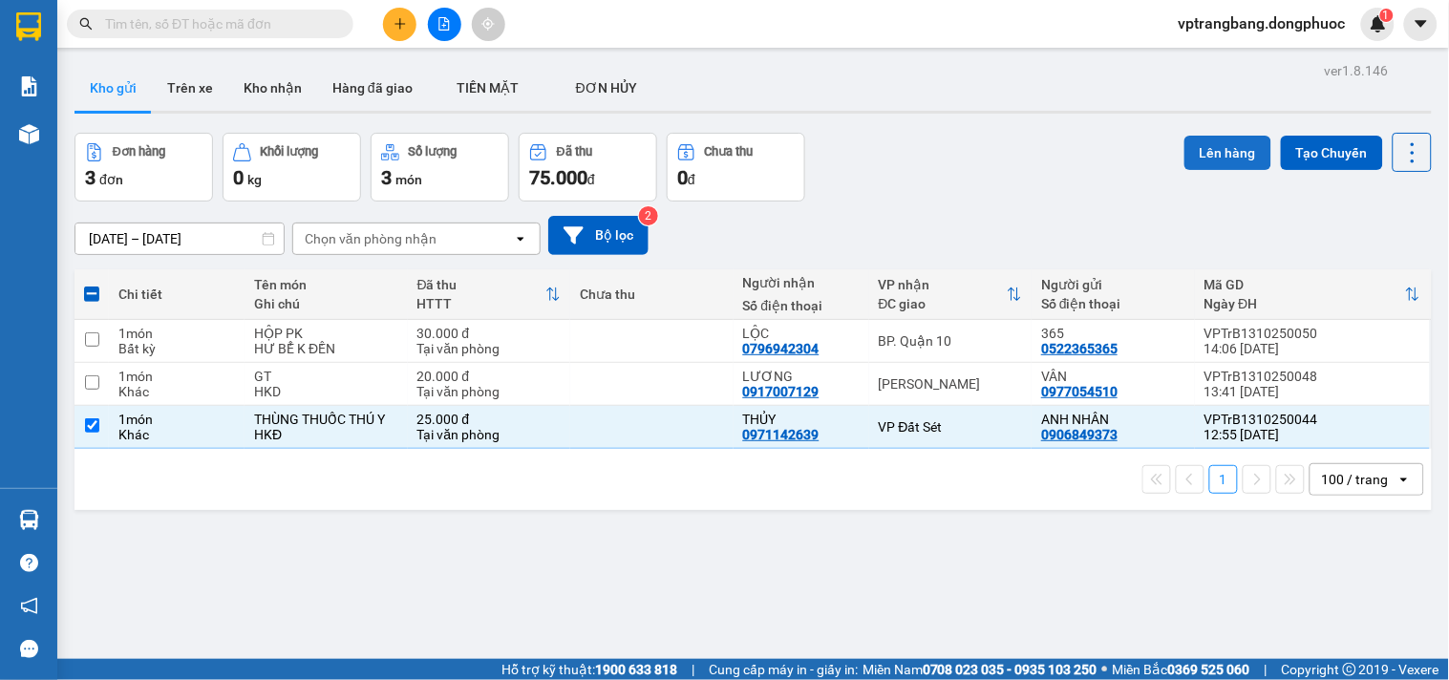
click at [1207, 150] on button "Lên hàng" at bounding box center [1227, 153] width 87 height 34
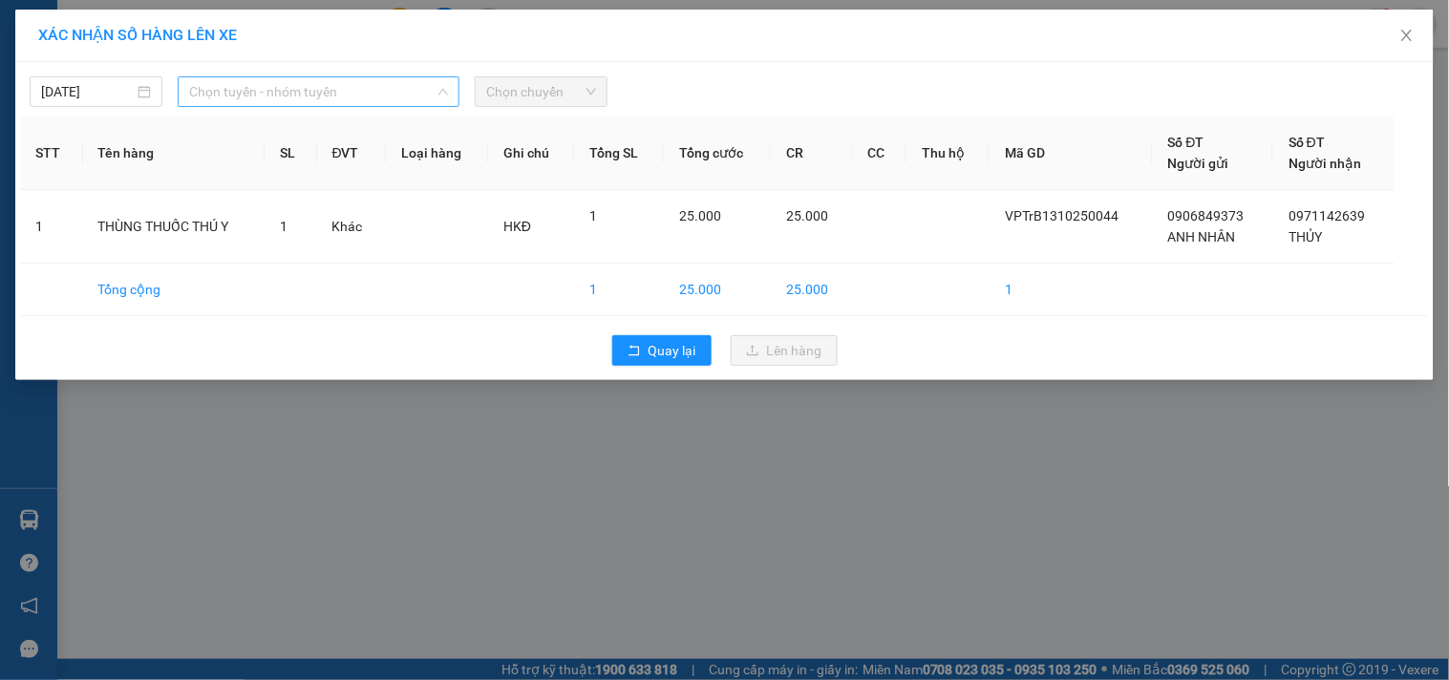
click at [316, 89] on span "Chọn tuyến - nhóm tuyến" at bounding box center [318, 91] width 259 height 29
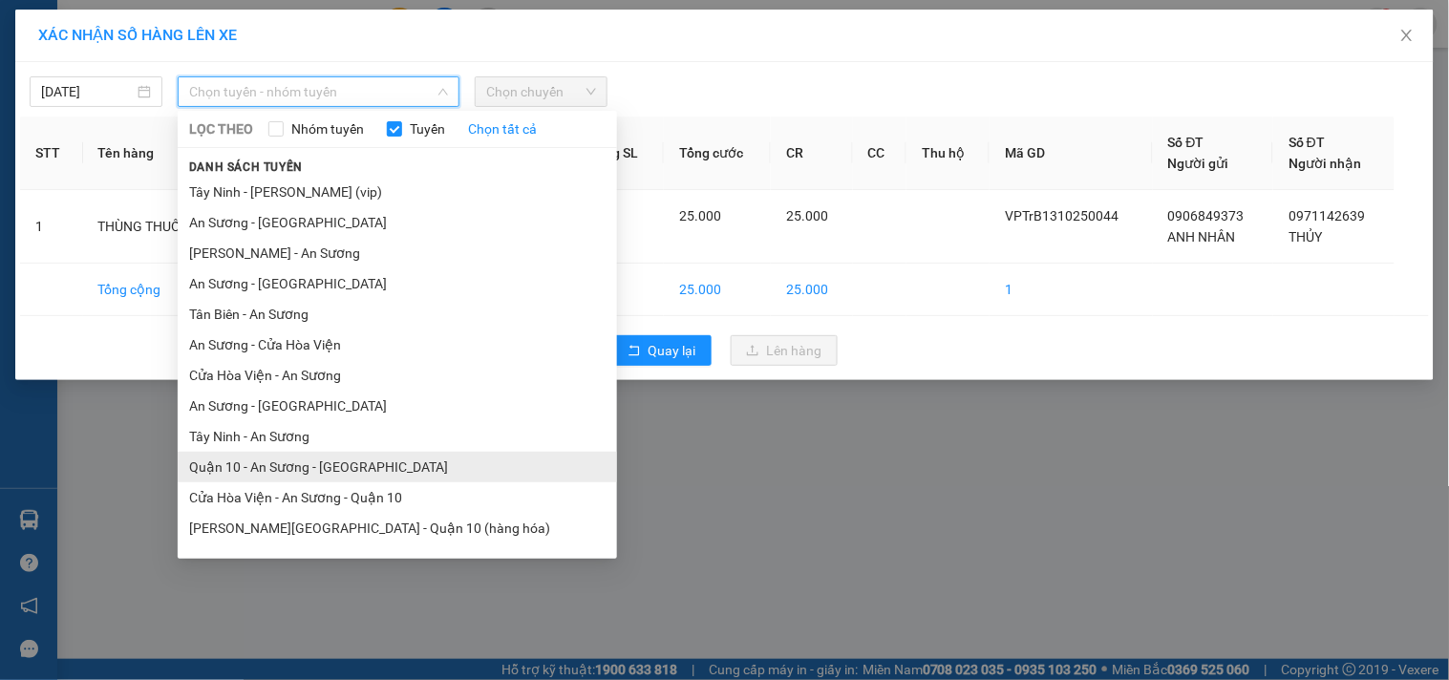
scroll to position [53, 0]
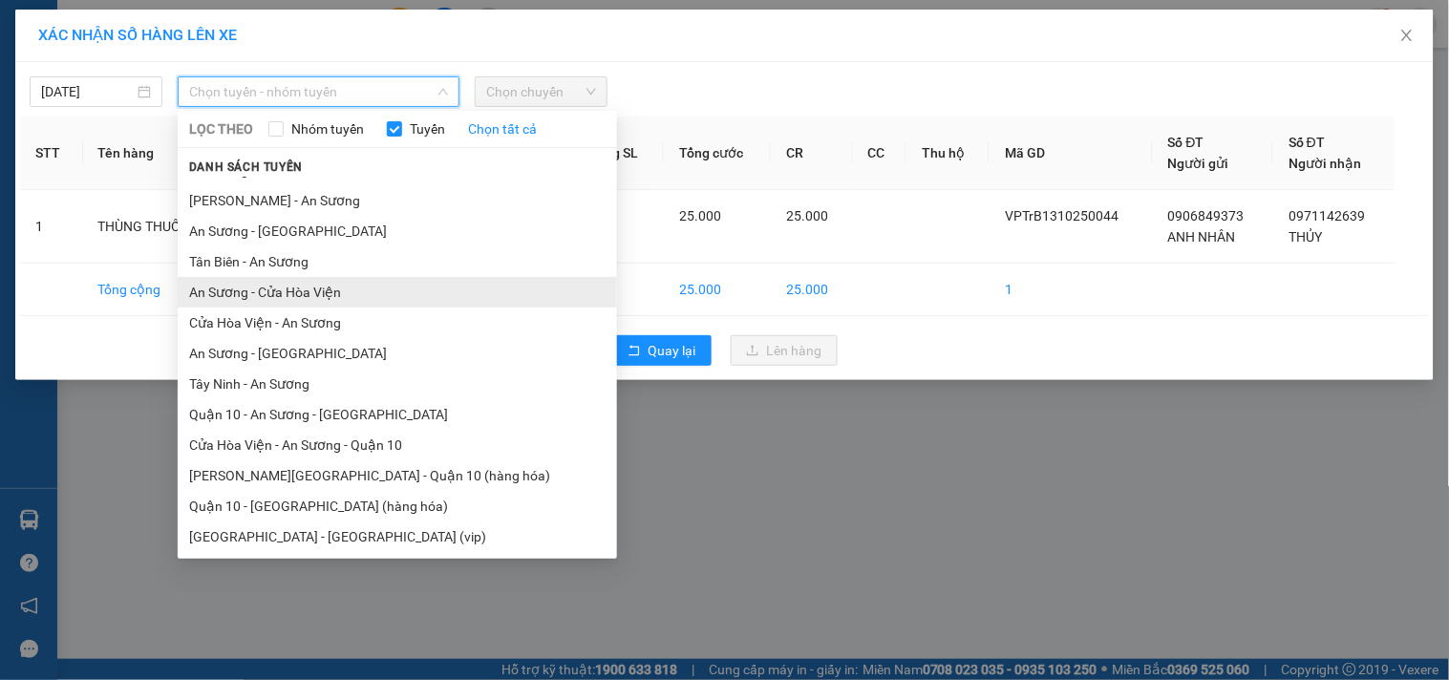
click at [297, 296] on li "An Sương - Cửa Hòa Viện" at bounding box center [397, 292] width 439 height 31
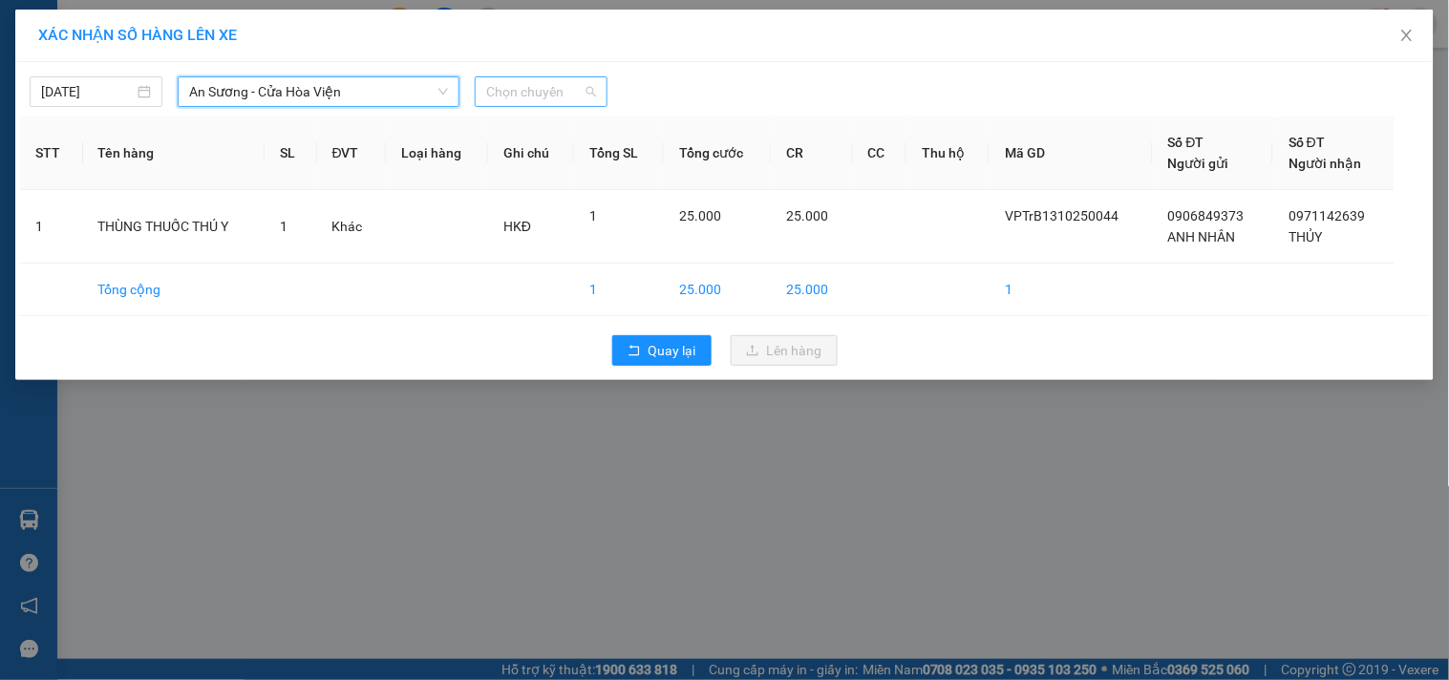
click at [520, 96] on span "Chọn chuyến" at bounding box center [541, 91] width 110 height 29
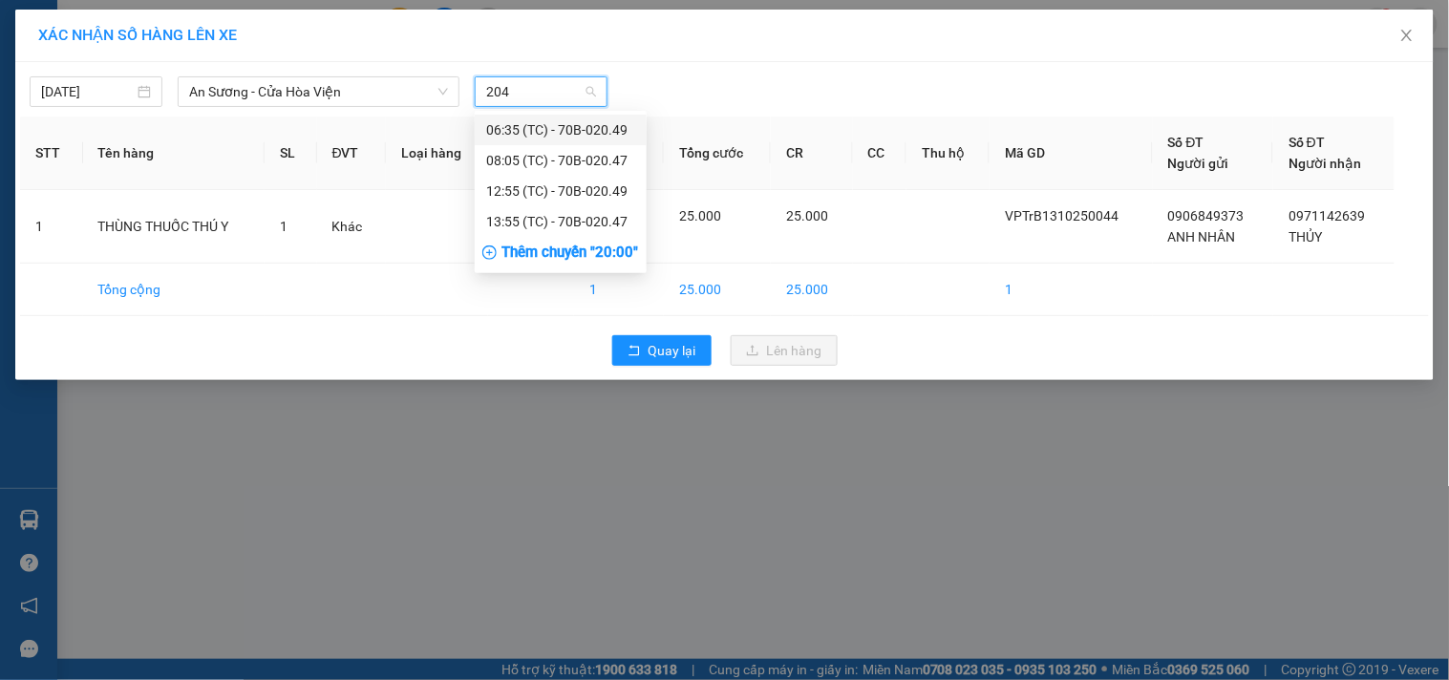
type input "2049"
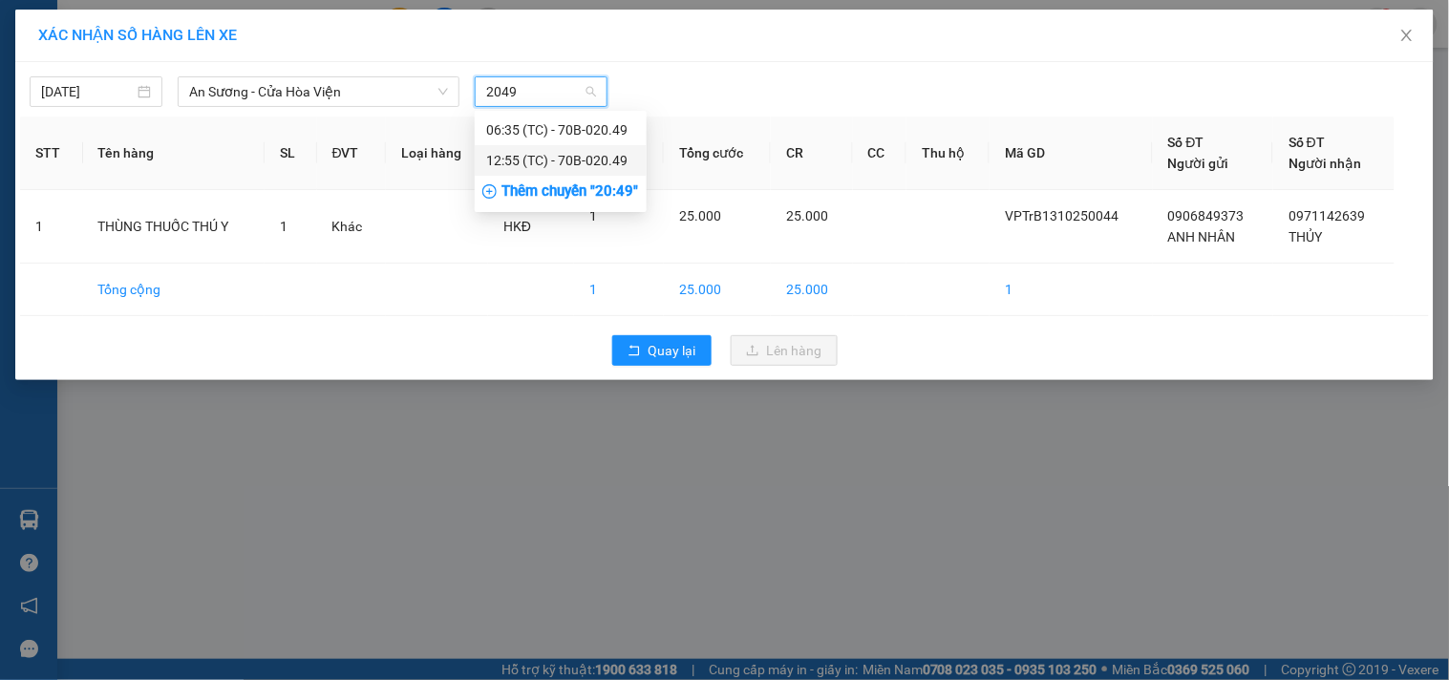
click at [546, 157] on div "12:55 (TC) - 70B-020.49" at bounding box center [560, 160] width 149 height 21
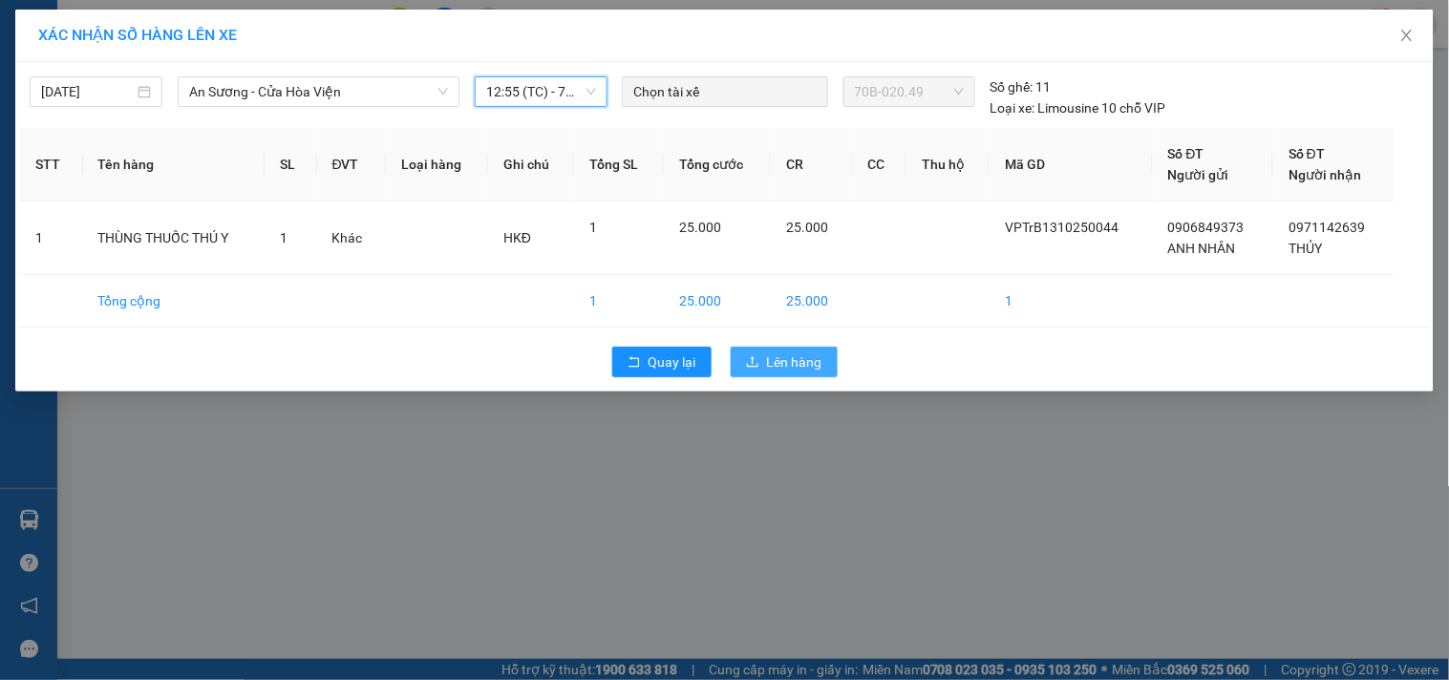
click at [793, 369] on span "Lên hàng" at bounding box center [794, 361] width 55 height 21
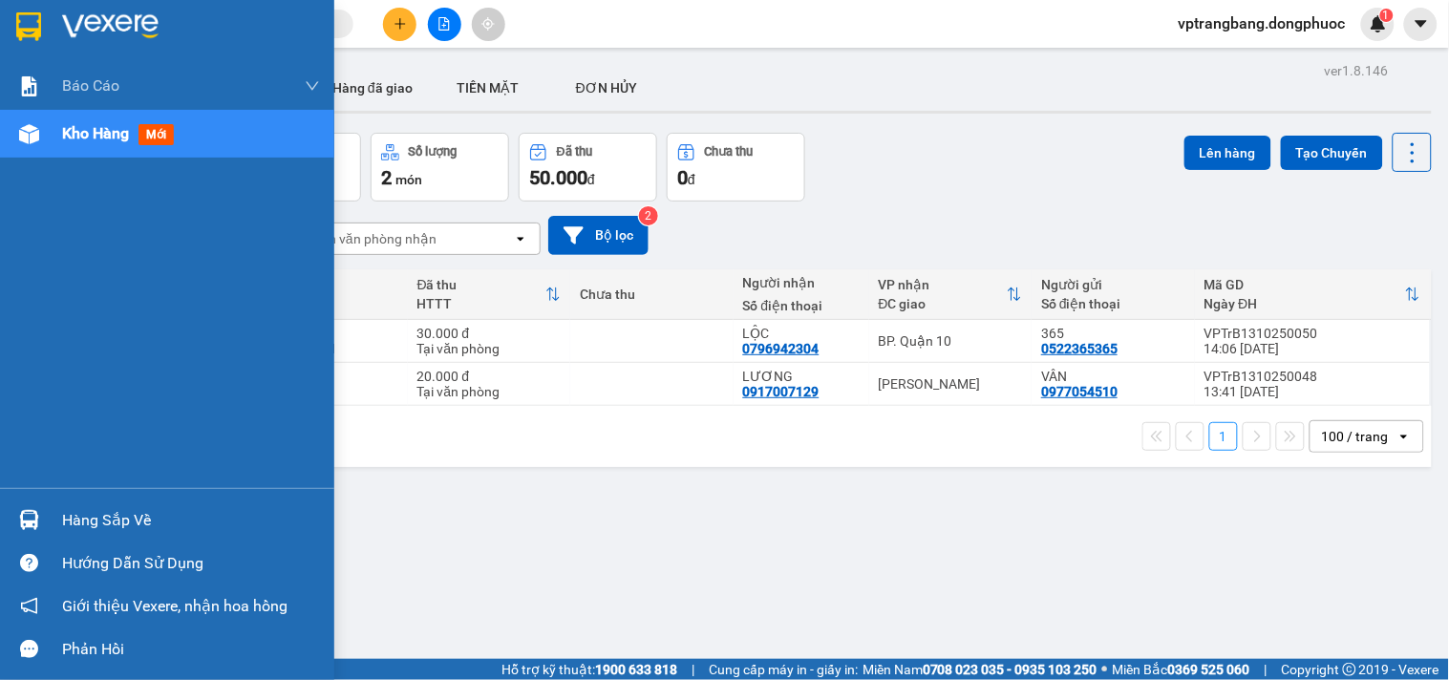
click at [100, 512] on div "Hàng sắp về" at bounding box center [191, 520] width 258 height 29
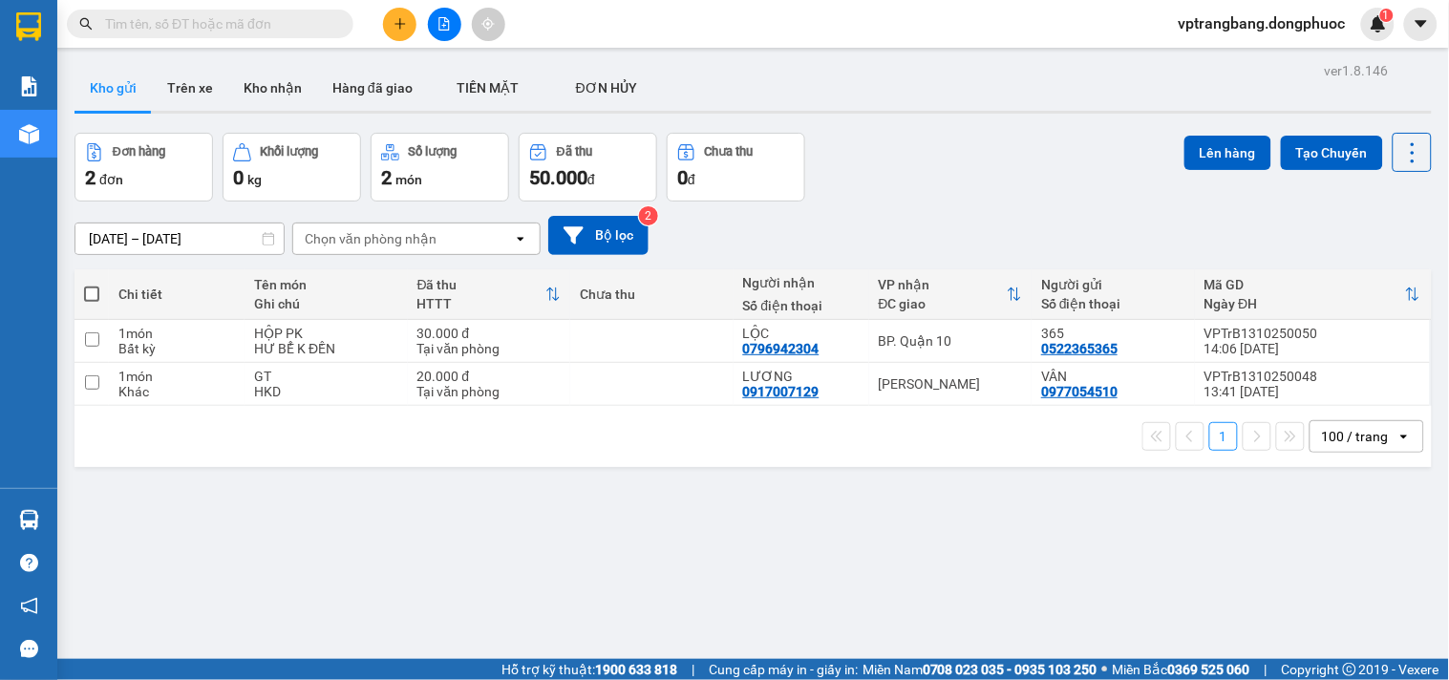
drag, startPoint x: 1135, startPoint y: 564, endPoint x: 561, endPoint y: 495, distance: 578.2
click at [1130, 564] on section "Kết quả tìm kiếm ( 0 ) Bộ lọc No Data vptrangbang.dongphuoc 1 Báo cáo Mẫu 1: Bá…" at bounding box center [724, 340] width 1449 height 680
click at [953, 177] on div "Đơn hàng 2 đơn Khối lượng 0 kg Số lượng 2 món Đã thu 50.000 đ Chưa thu 0 đ Lên …" at bounding box center [752, 167] width 1357 height 69
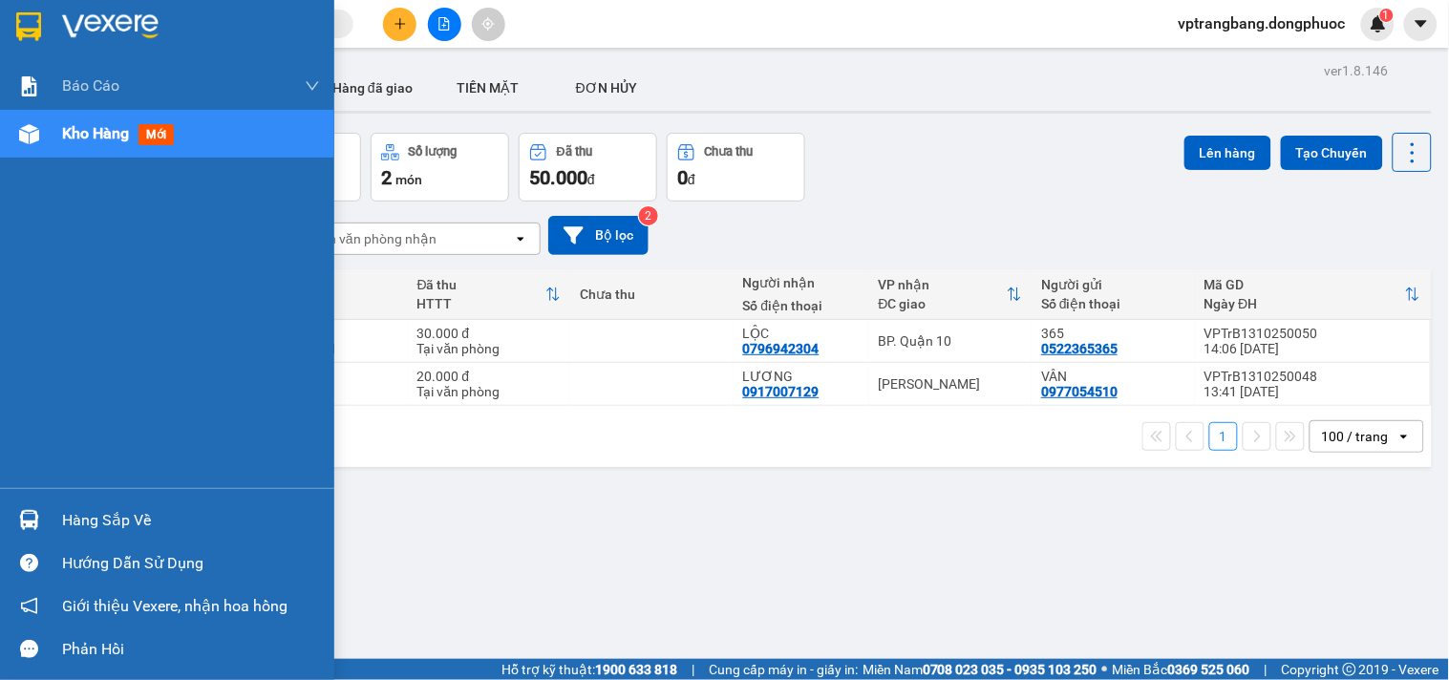
click at [84, 520] on div "Hàng sắp về" at bounding box center [191, 520] width 258 height 29
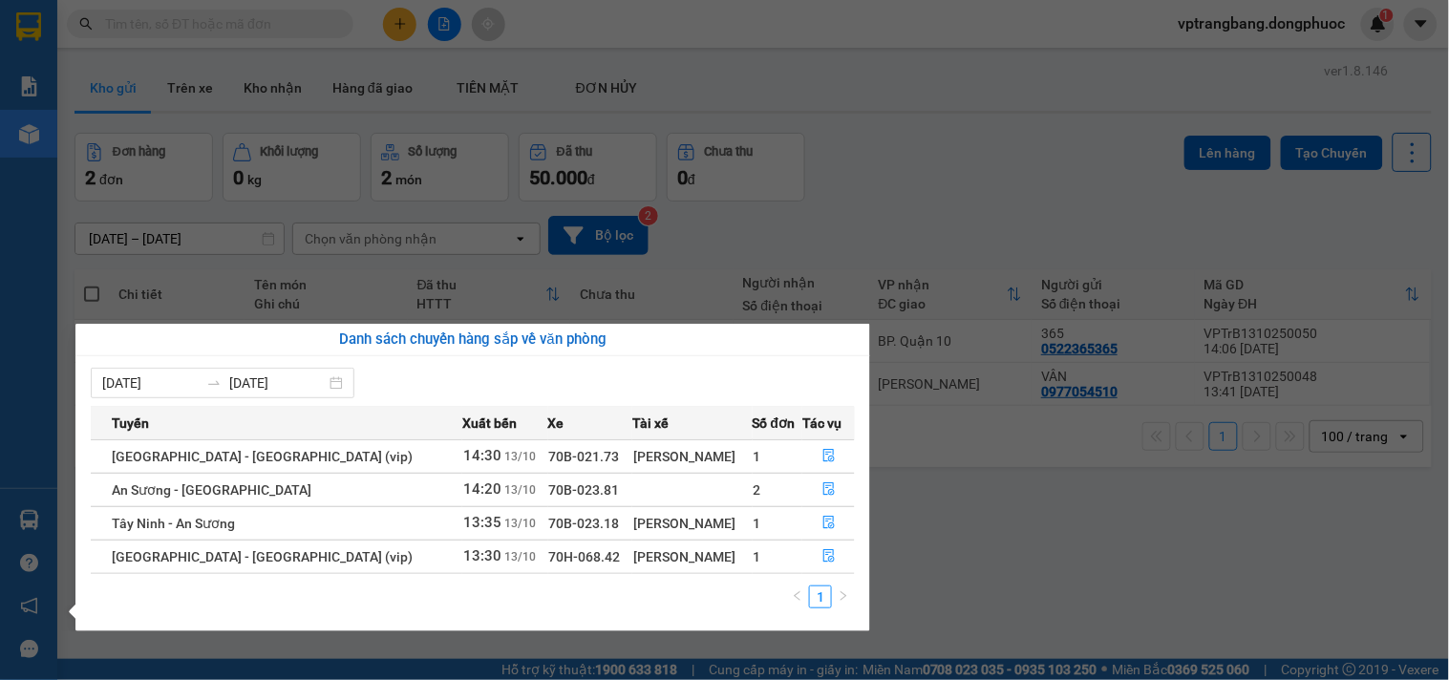
click at [913, 206] on section "Kết quả tìm kiếm ( 0 ) Bộ lọc No Data vptrangbang.dongphuoc 1 Báo cáo Mẫu 1: Bá…" at bounding box center [724, 340] width 1449 height 680
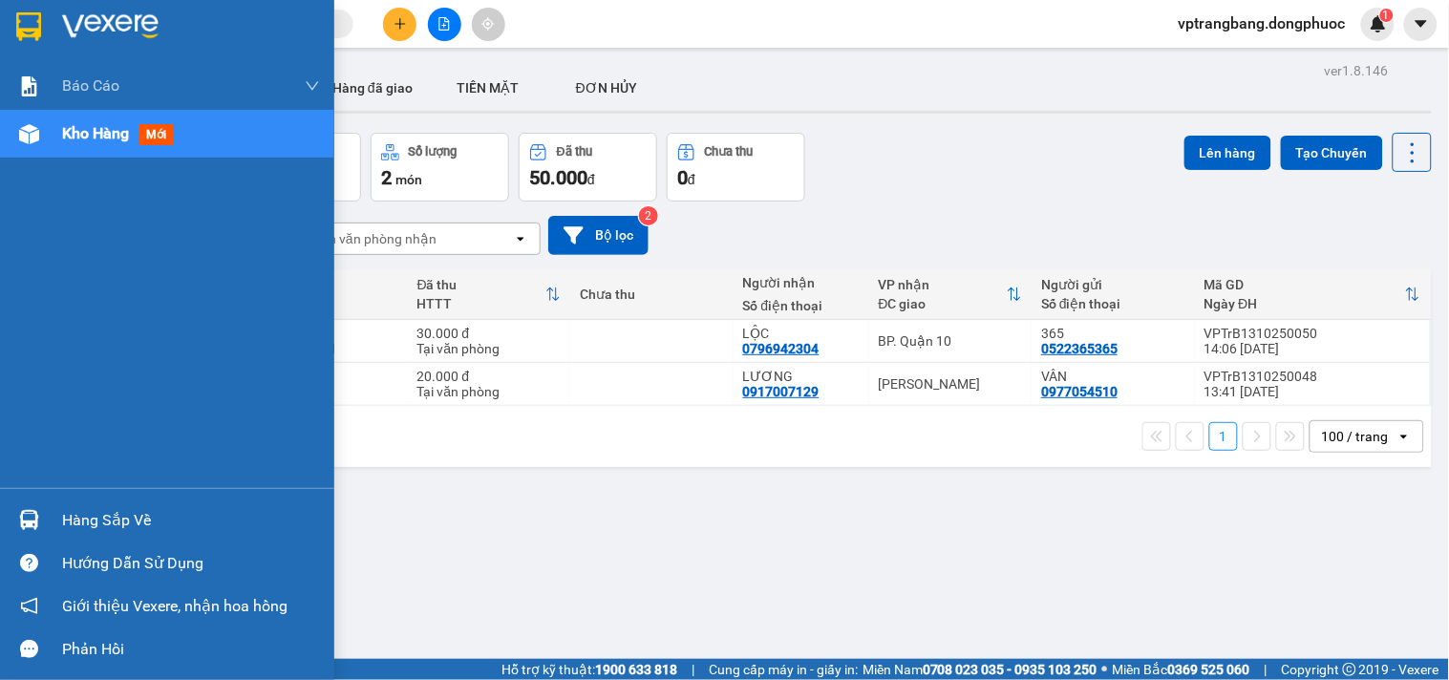
click at [55, 517] on div "Hàng sắp về" at bounding box center [167, 520] width 334 height 43
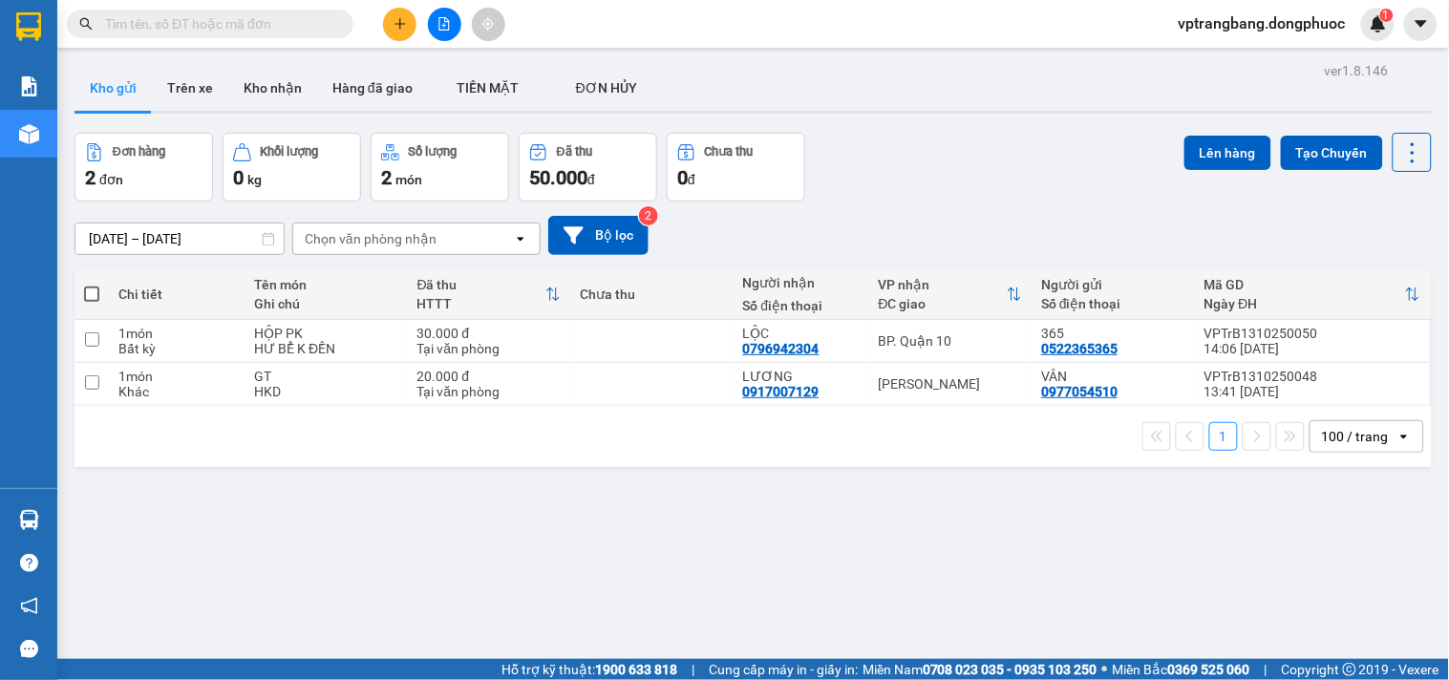
click at [855, 197] on section "Kết quả tìm kiếm ( 0 ) Bộ lọc No Data vptrangbang.dongphuoc 1 Báo cáo Mẫu 1: Bá…" at bounding box center [724, 340] width 1449 height 680
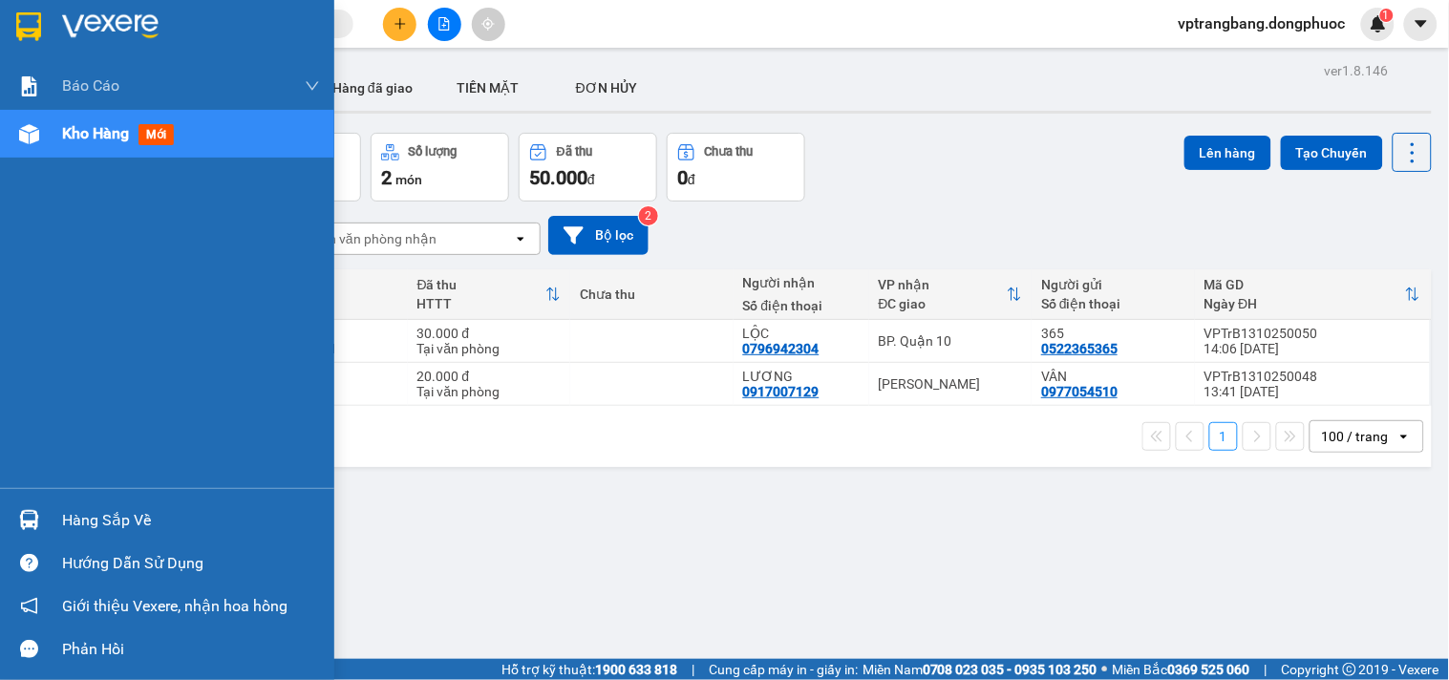
click at [34, 501] on div "Hàng sắp về" at bounding box center [167, 520] width 334 height 43
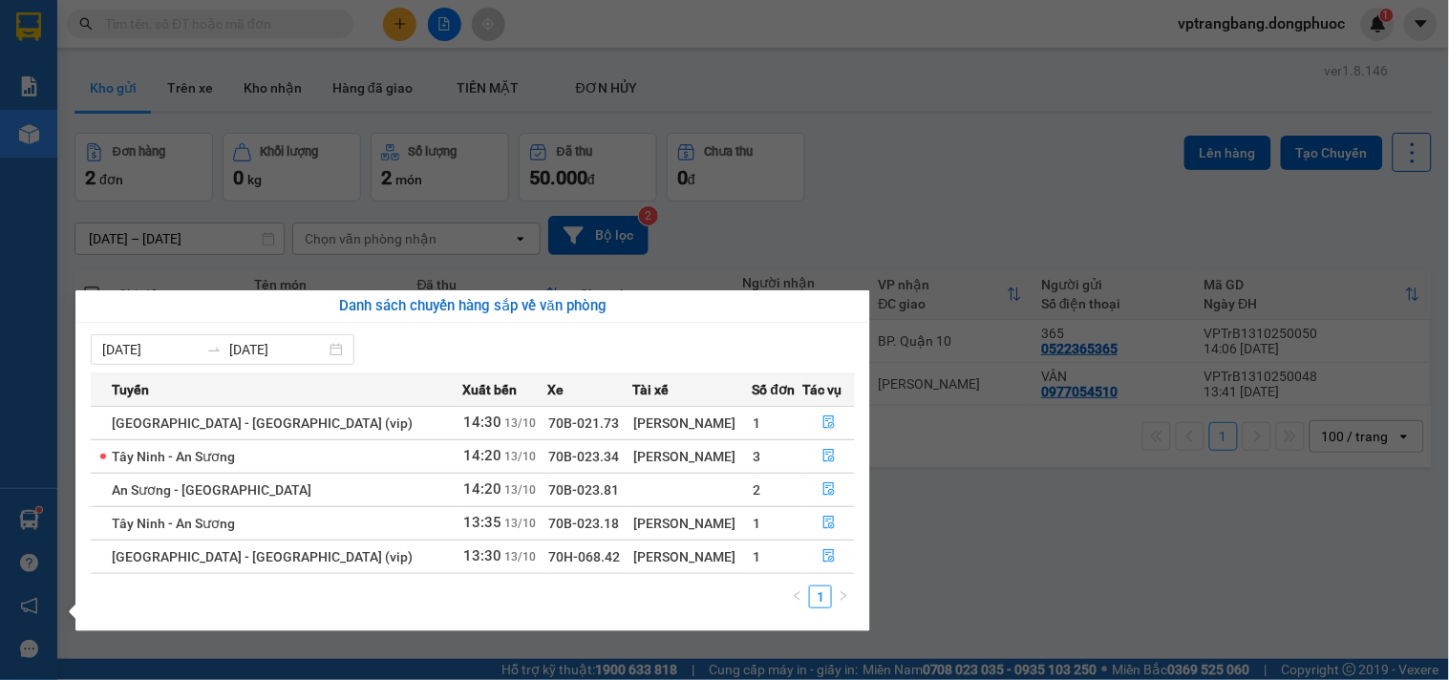
click at [860, 188] on section "Kết quả tìm kiếm ( 0 ) Bộ lọc No Data vptrangbang.dongphuoc 1 Báo cáo Mẫu 1: Bá…" at bounding box center [724, 340] width 1449 height 680
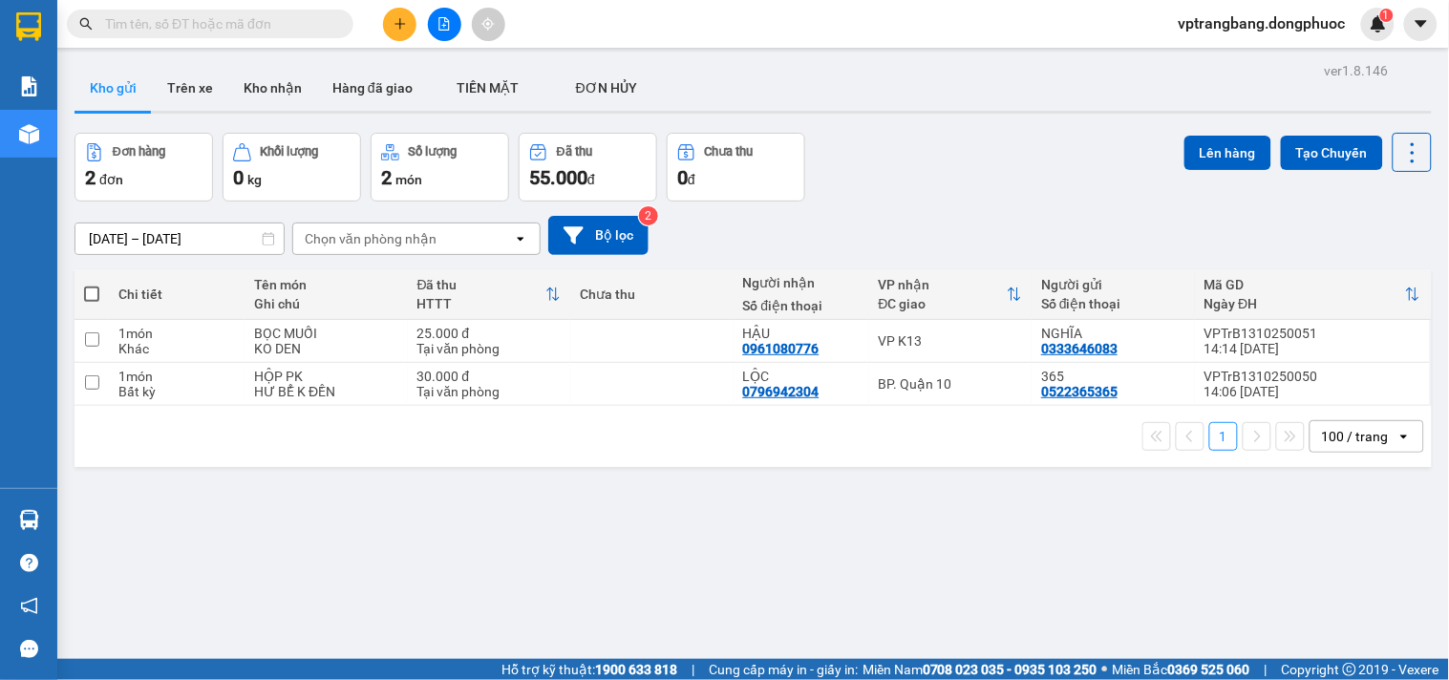
click at [205, 15] on input "text" at bounding box center [217, 23] width 225 height 21
click at [223, 31] on input "text" at bounding box center [217, 23] width 225 height 21
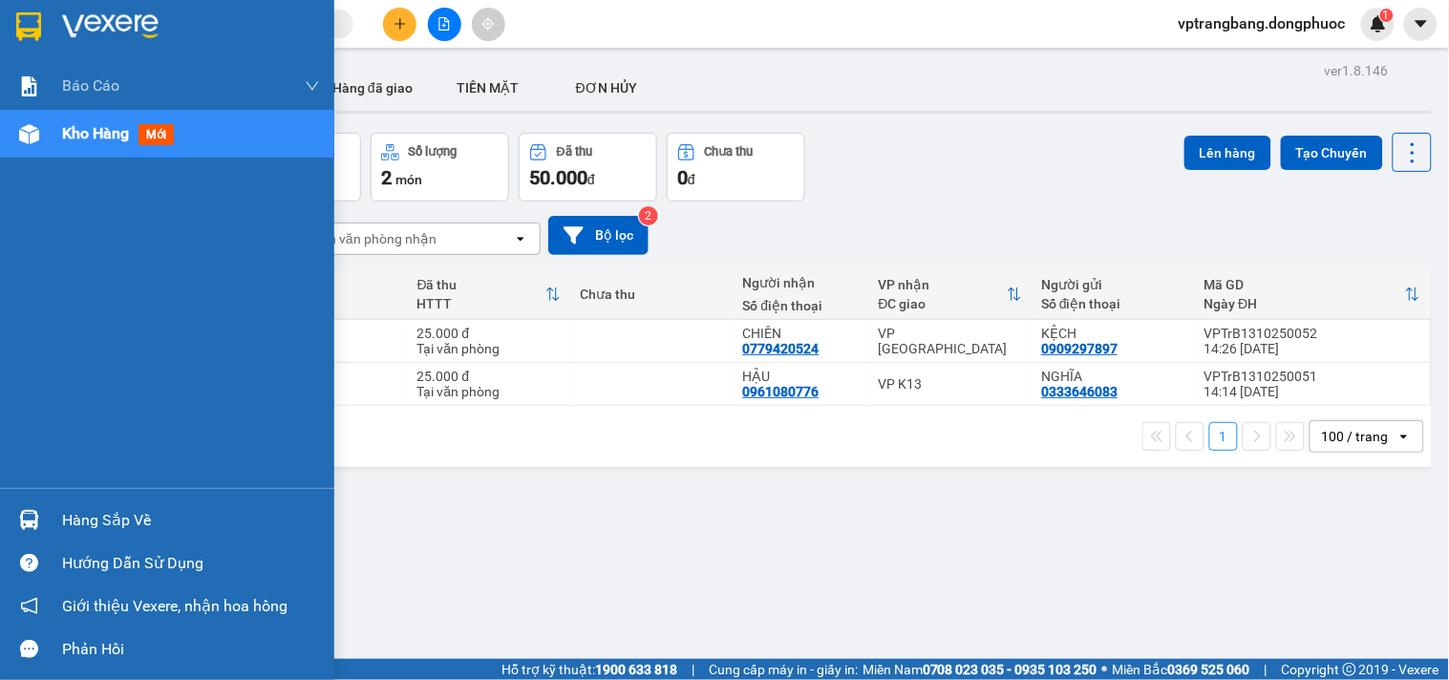
click at [89, 520] on div "Hàng sắp về" at bounding box center [191, 520] width 258 height 29
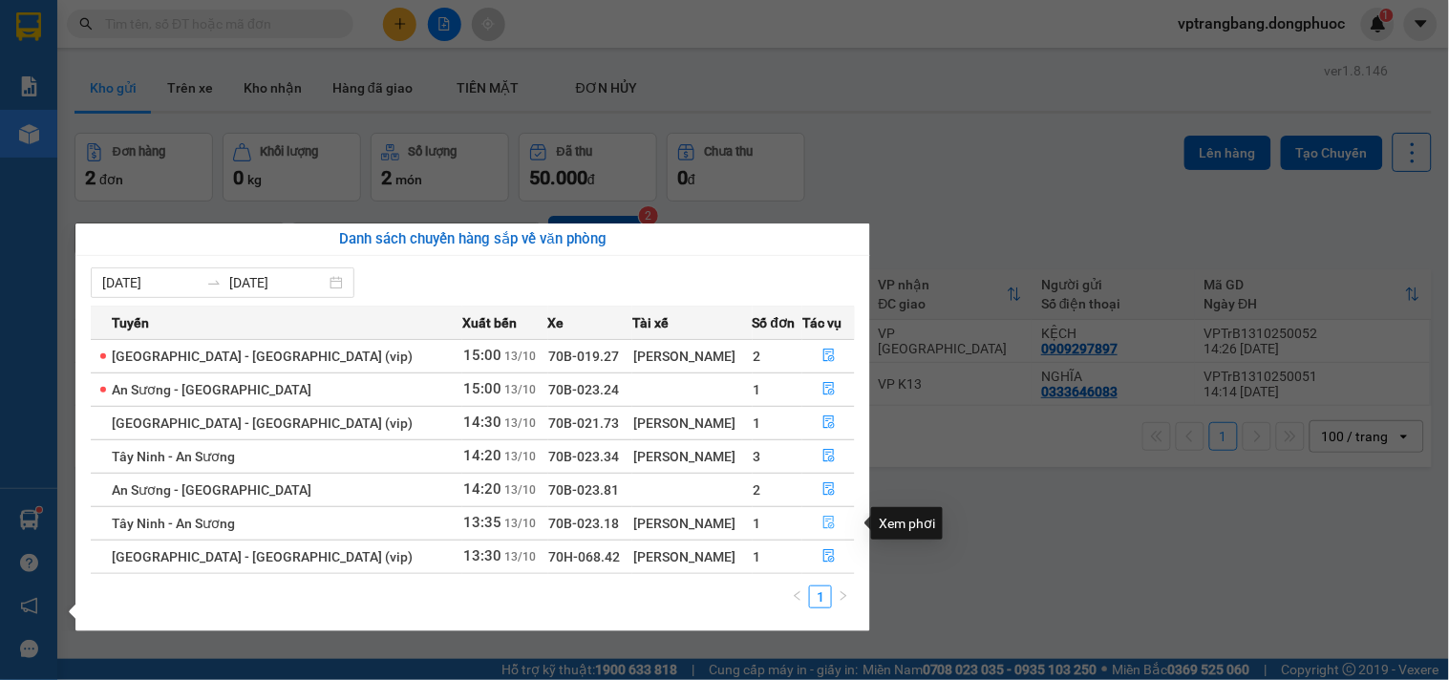
click at [824, 523] on icon "file-done" at bounding box center [828, 522] width 13 height 13
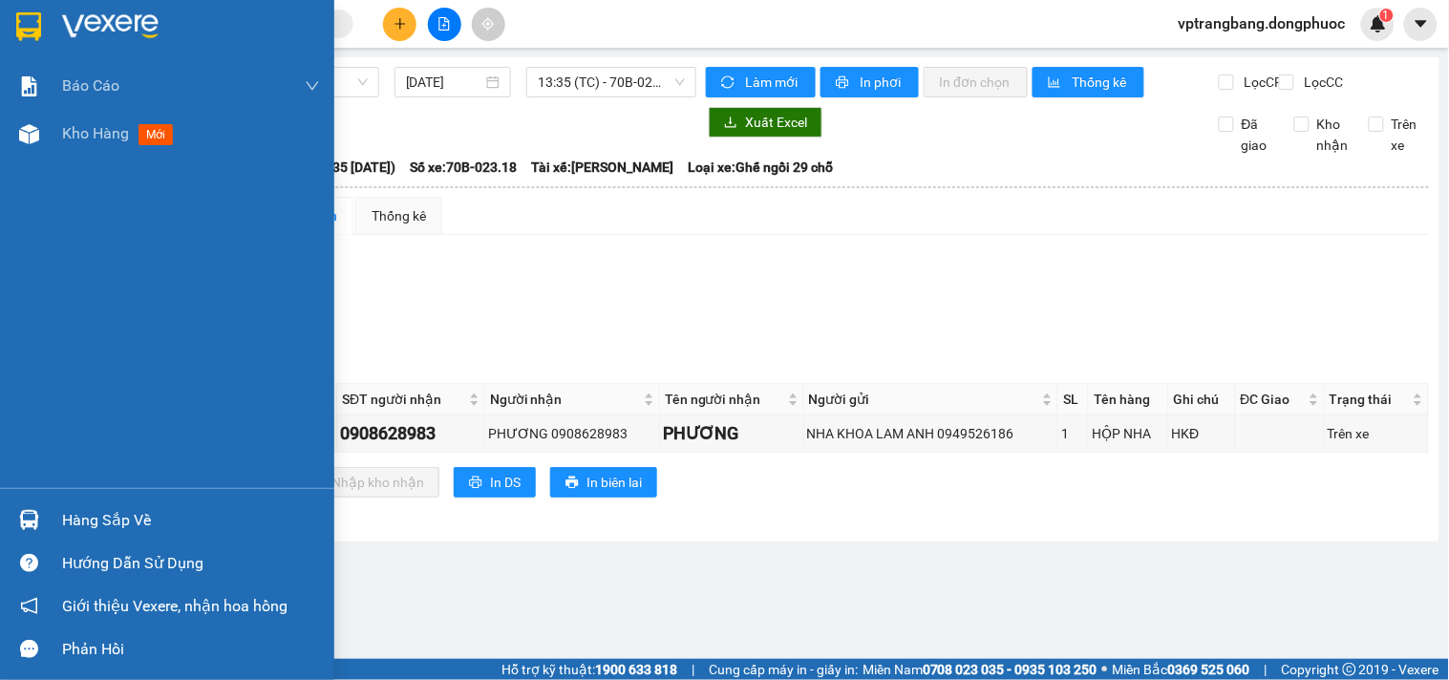
click at [74, 525] on div "Hàng sắp về" at bounding box center [191, 520] width 258 height 29
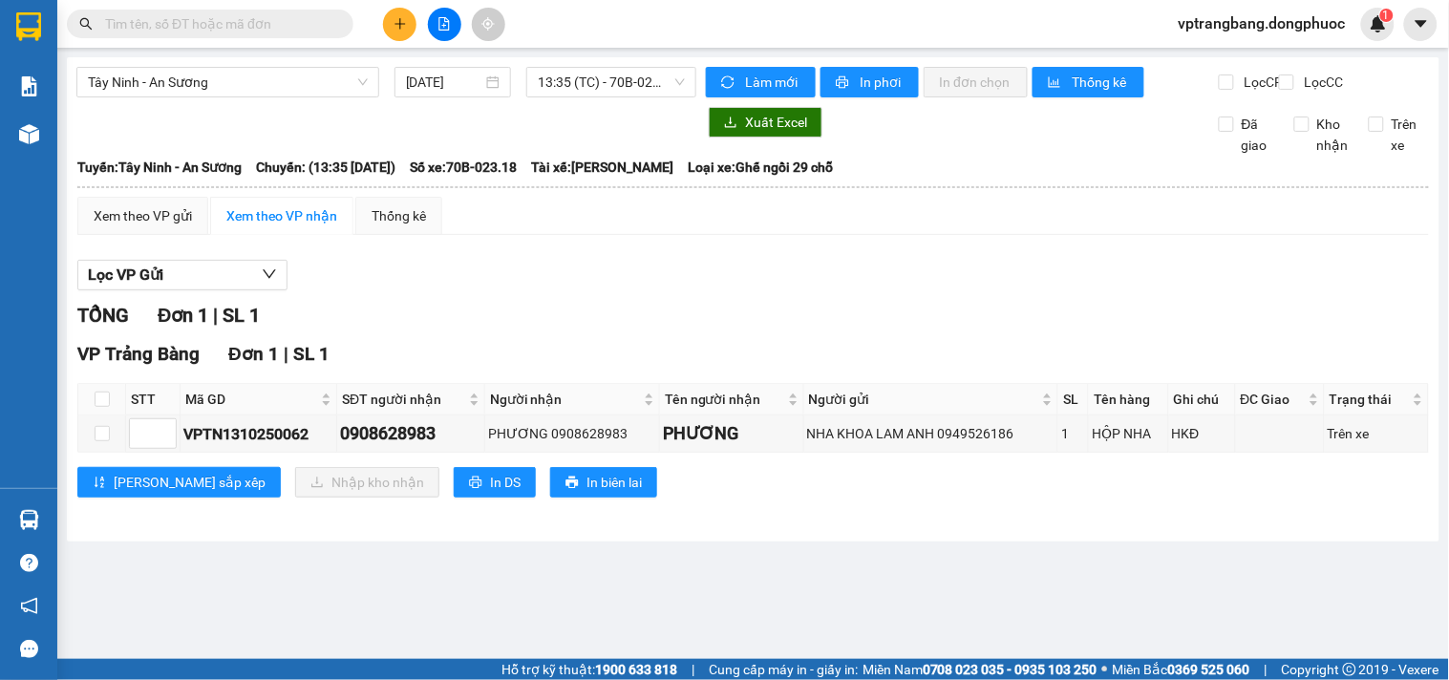
click at [969, 325] on section "Kết quả tìm kiếm ( 0 ) Bộ lọc No Data vptrangbang.dongphuoc 1 Báo cáo Mẫu 1: Bá…" at bounding box center [724, 340] width 1449 height 680
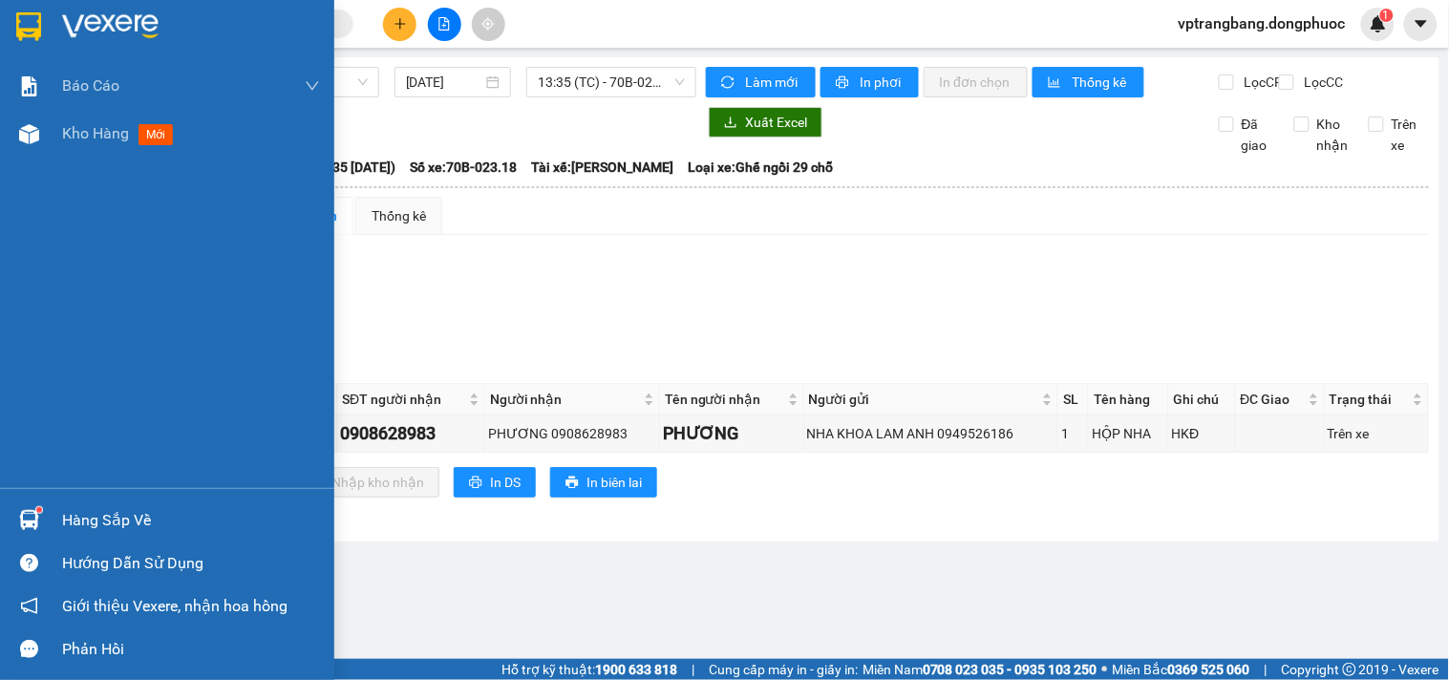
click at [81, 522] on div "Hàng sắp về" at bounding box center [191, 520] width 258 height 29
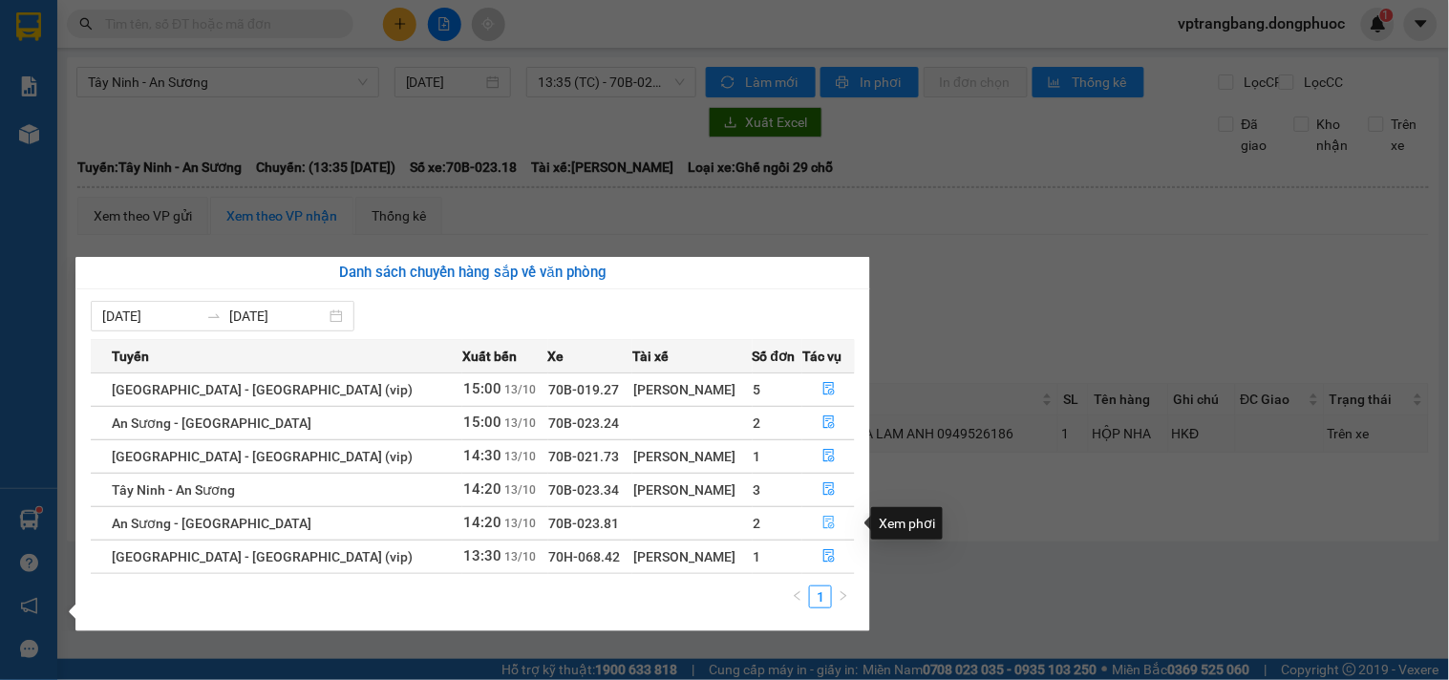
click at [822, 522] on icon "file-done" at bounding box center [828, 522] width 13 height 13
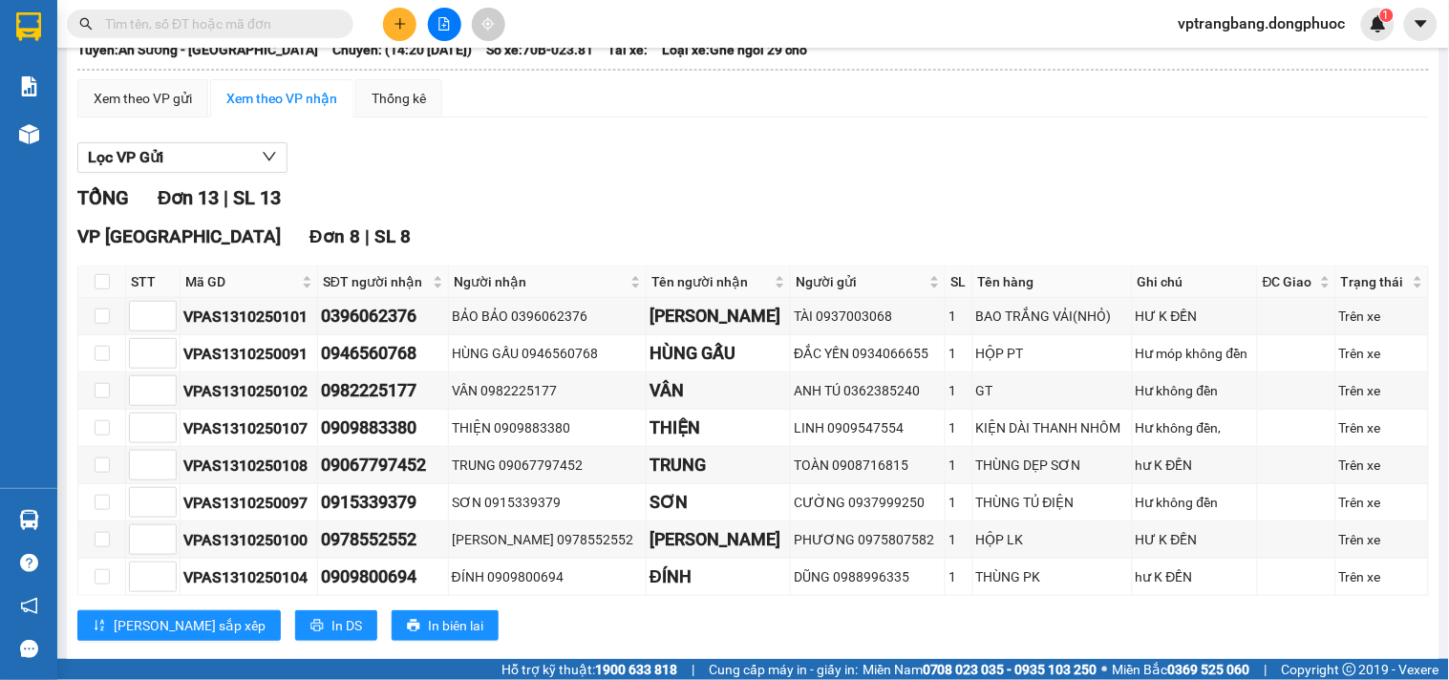
scroll to position [11, 0]
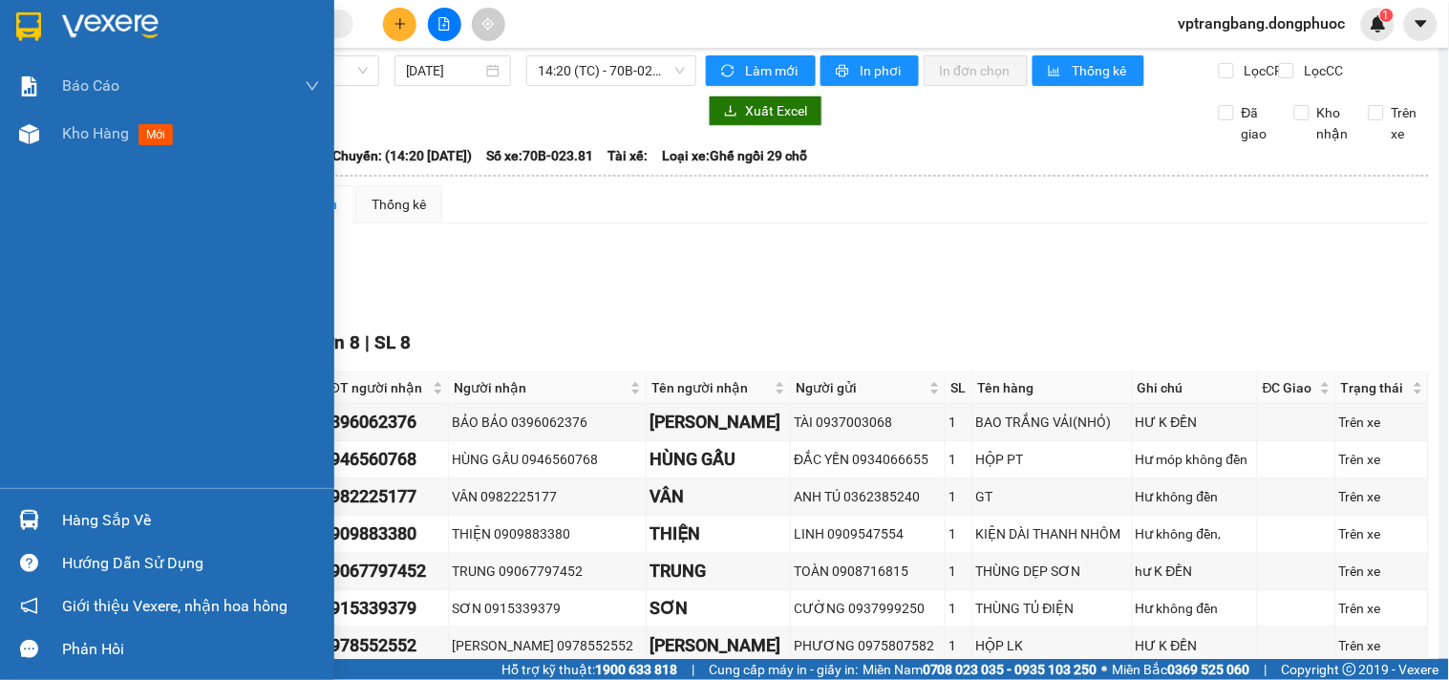
click at [58, 531] on div "Hàng sắp về" at bounding box center [167, 520] width 334 height 43
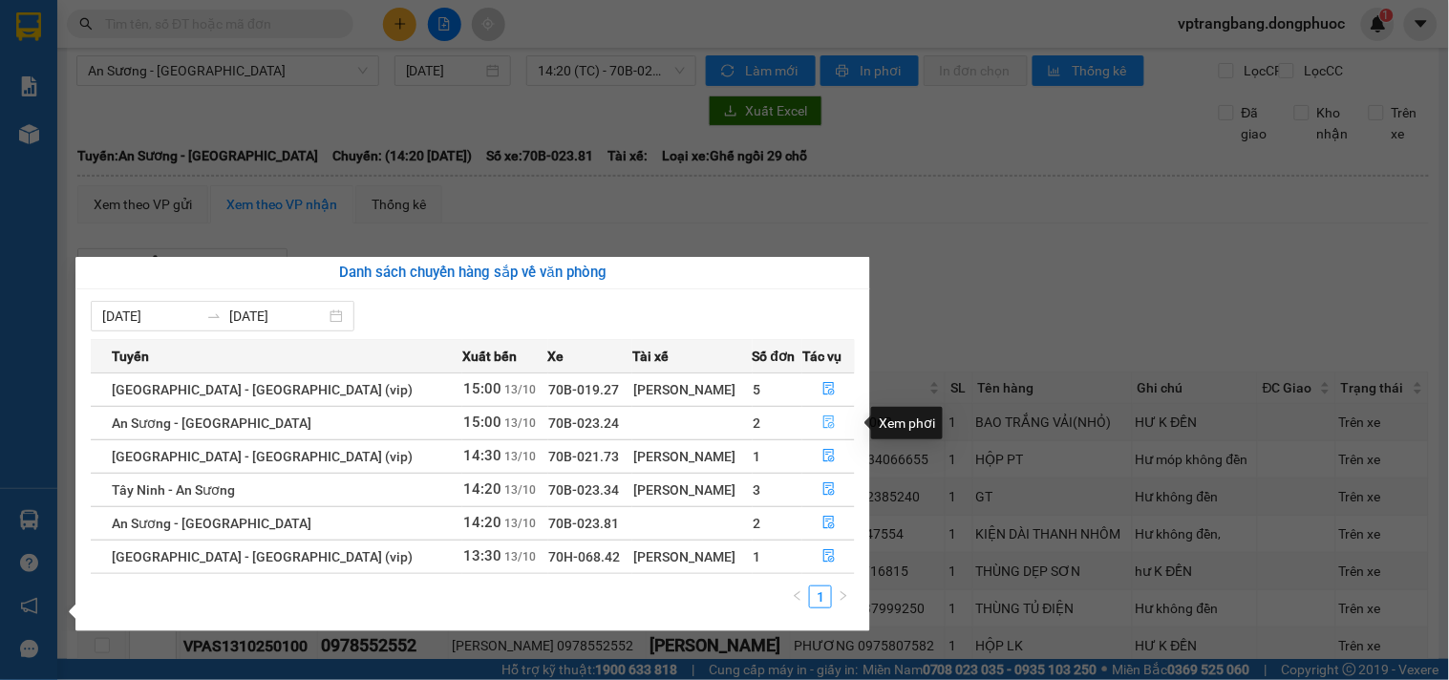
click at [823, 427] on icon "file-done" at bounding box center [828, 421] width 11 height 13
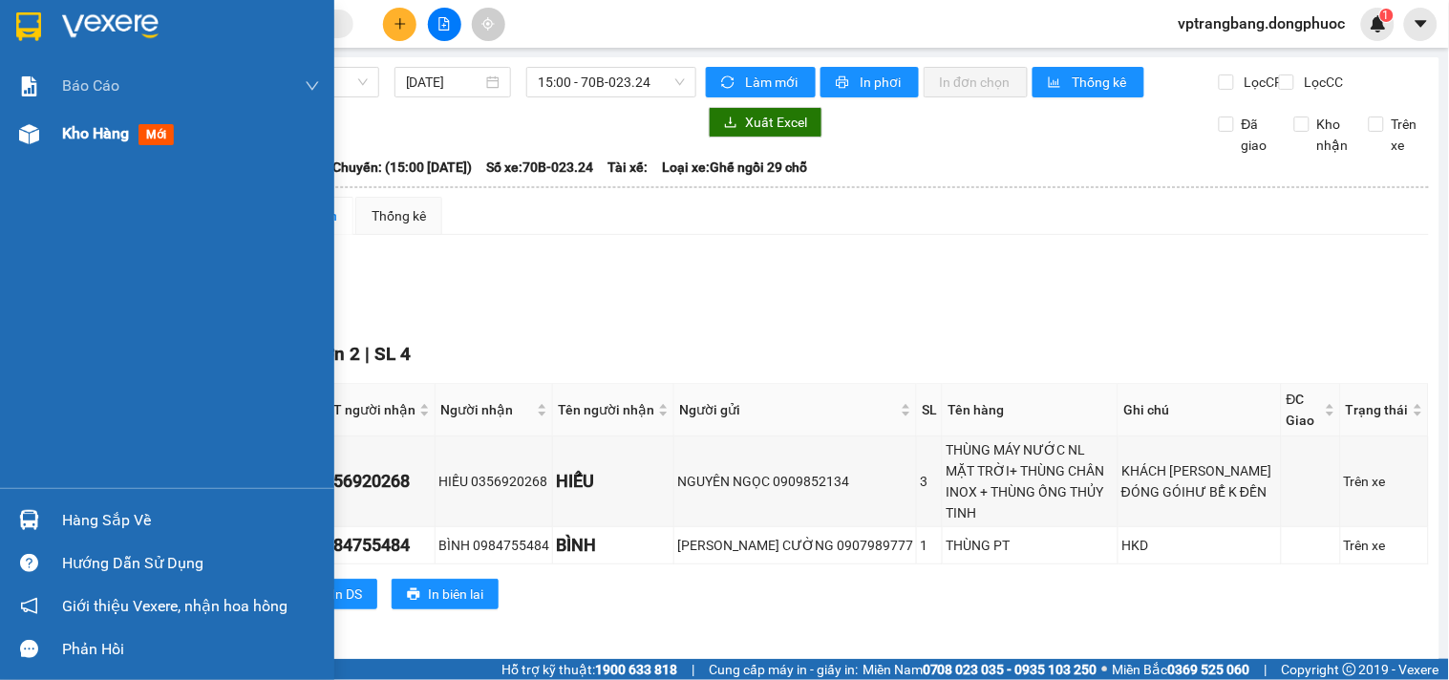
click at [81, 131] on span "Kho hàng" at bounding box center [95, 133] width 67 height 18
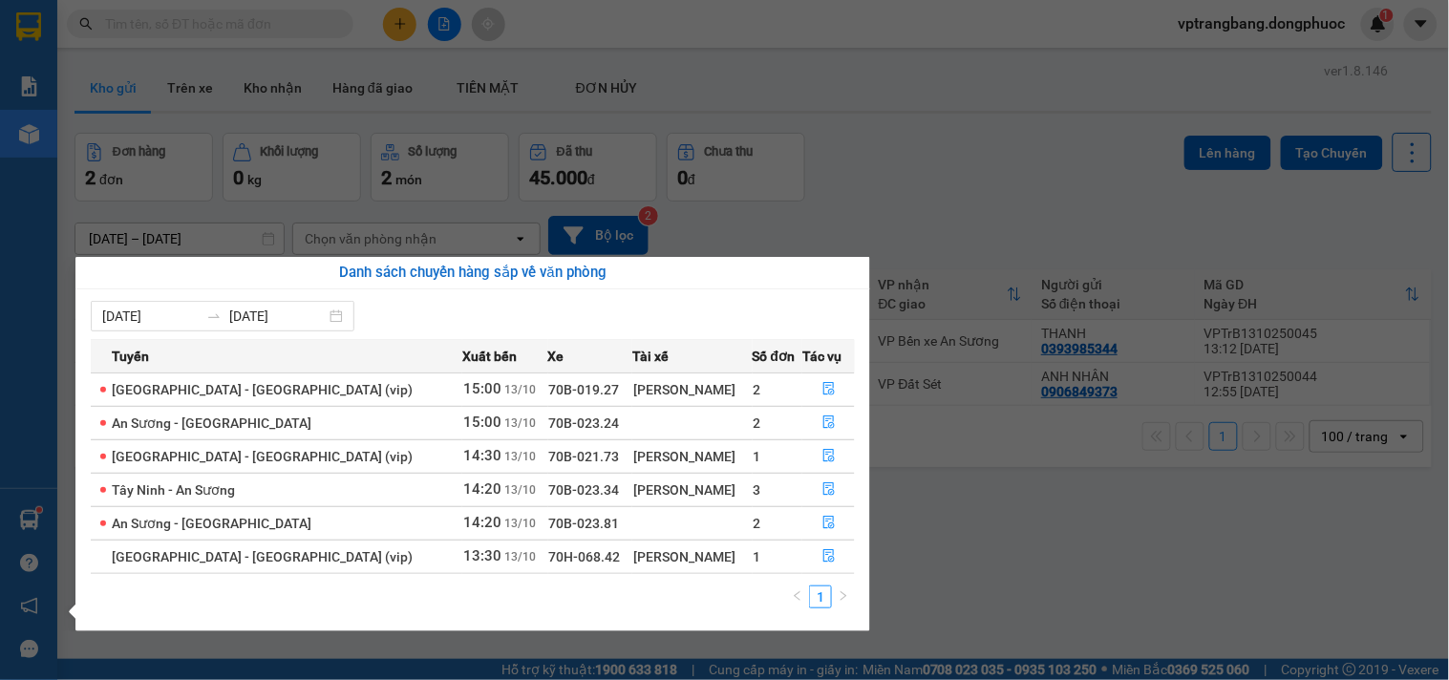
scroll to position [88, 0]
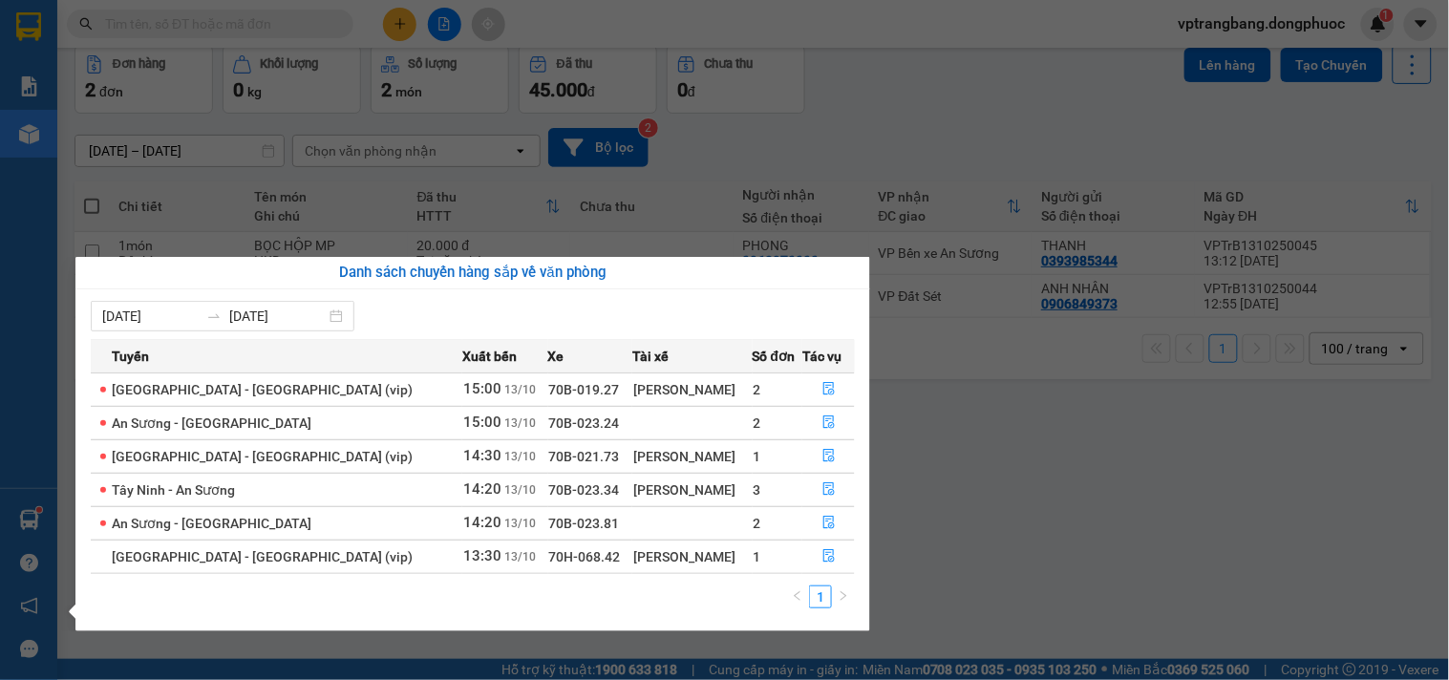
click at [958, 472] on section "Kết quả tìm kiếm ( 0 ) Bộ lọc No Data vptrangbang.dongphuoc 1 Báo cáo Mẫu 1: Bá…" at bounding box center [724, 340] width 1449 height 680
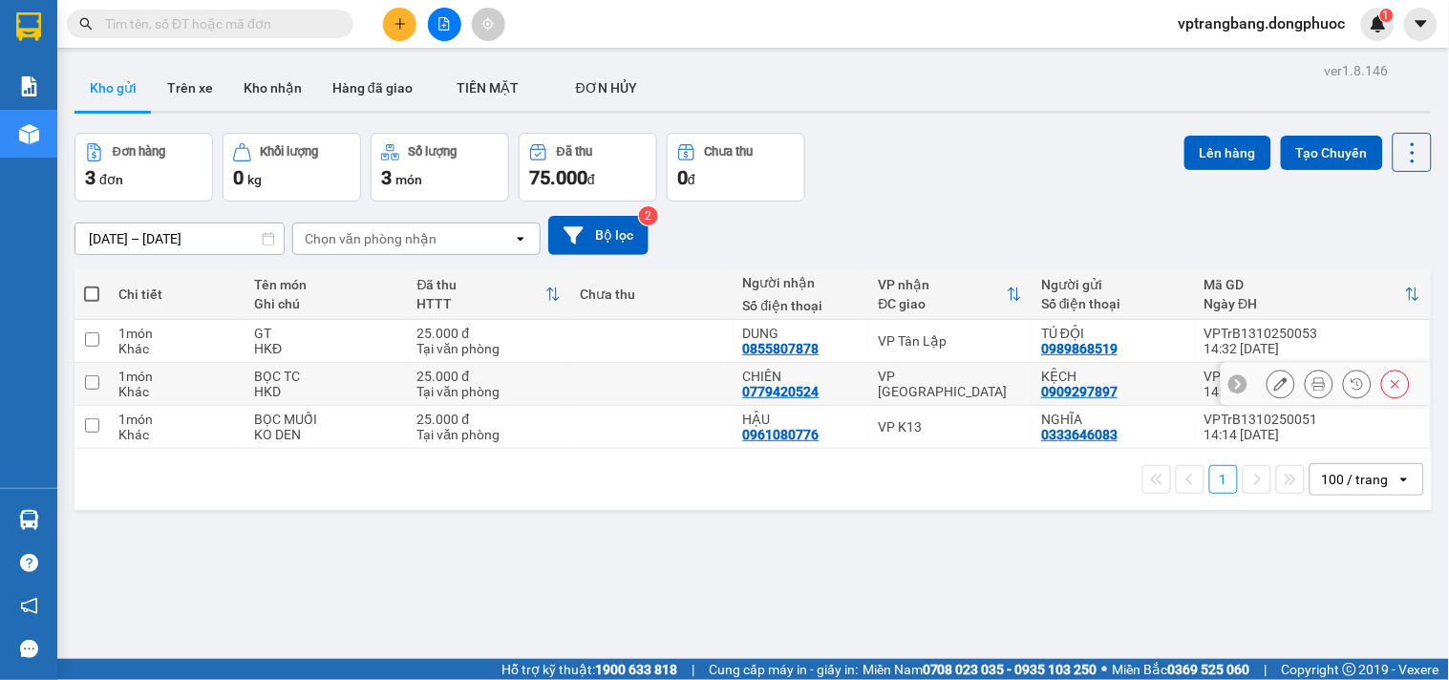
click at [894, 380] on div "VP [GEOGRAPHIC_DATA]" at bounding box center [951, 384] width 144 height 31
checkbox input "true"
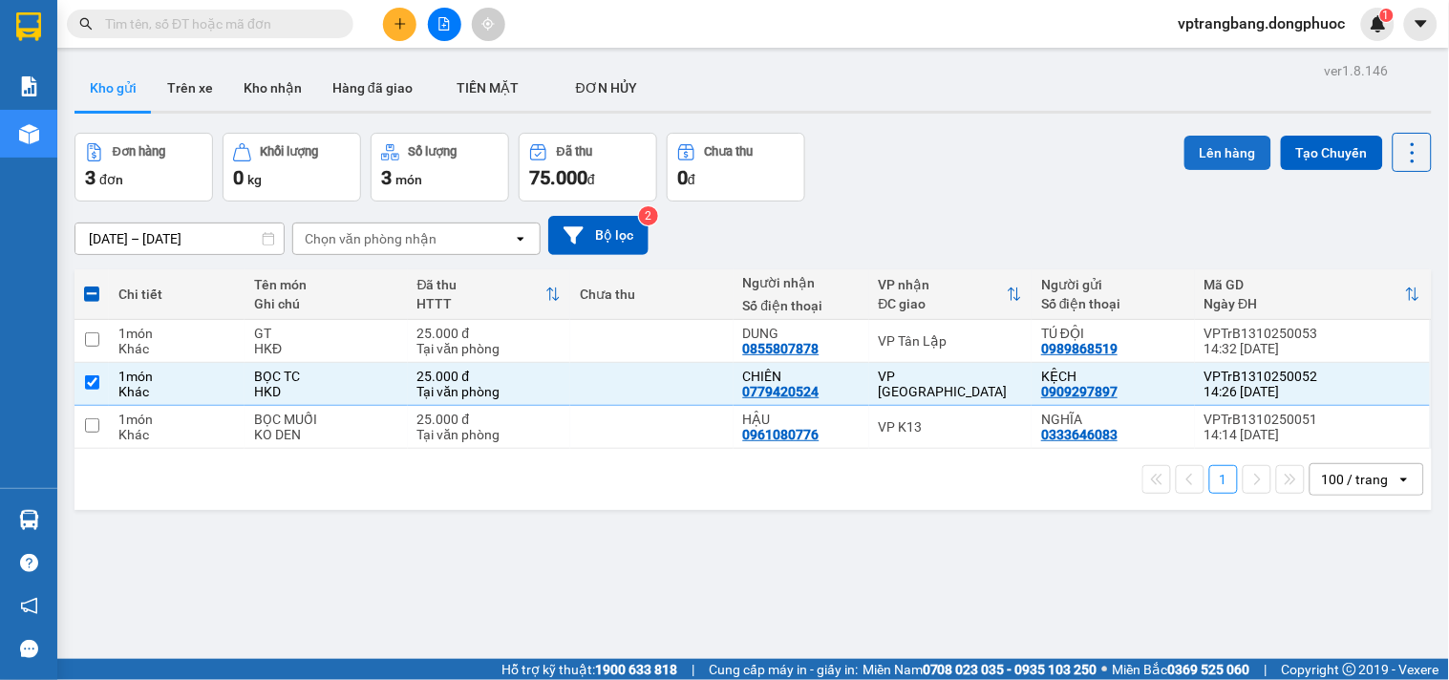
click at [1184, 138] on button "Lên hàng" at bounding box center [1227, 153] width 87 height 34
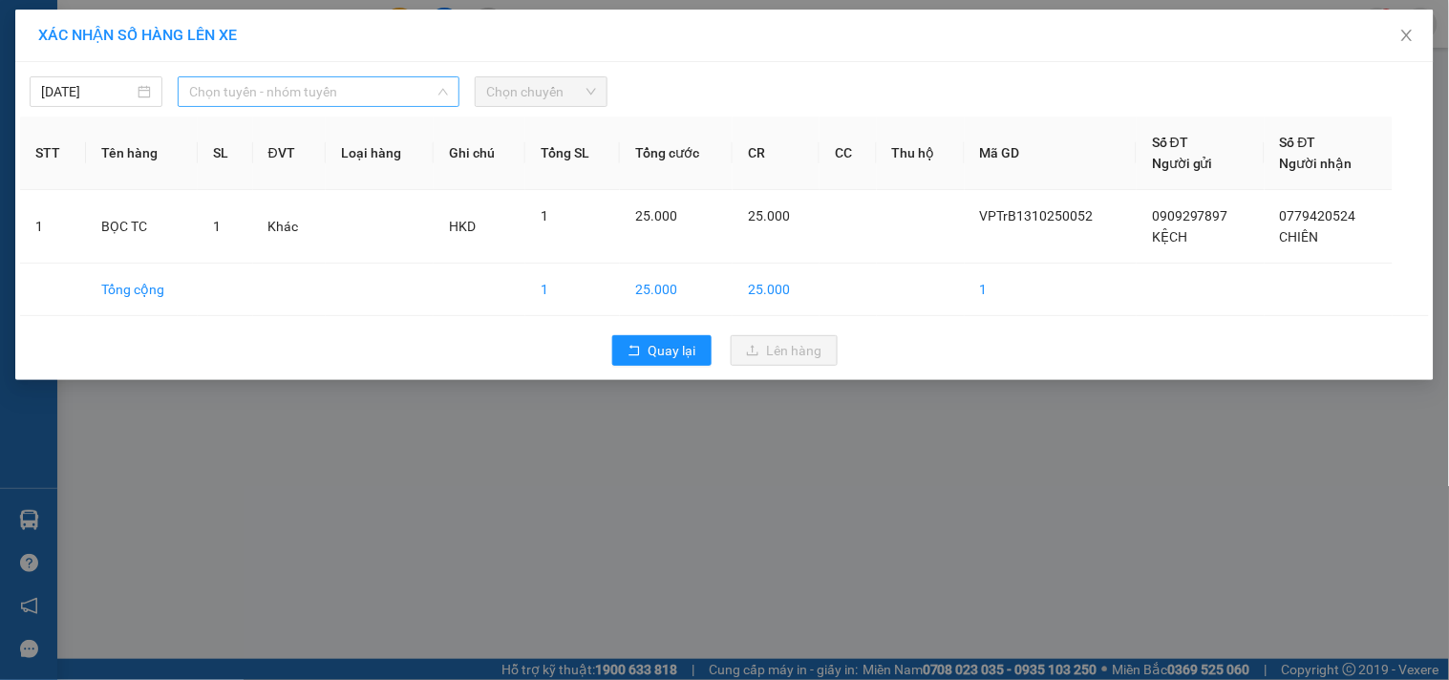
click at [292, 91] on span "Chọn tuyến - nhóm tuyến" at bounding box center [318, 91] width 259 height 29
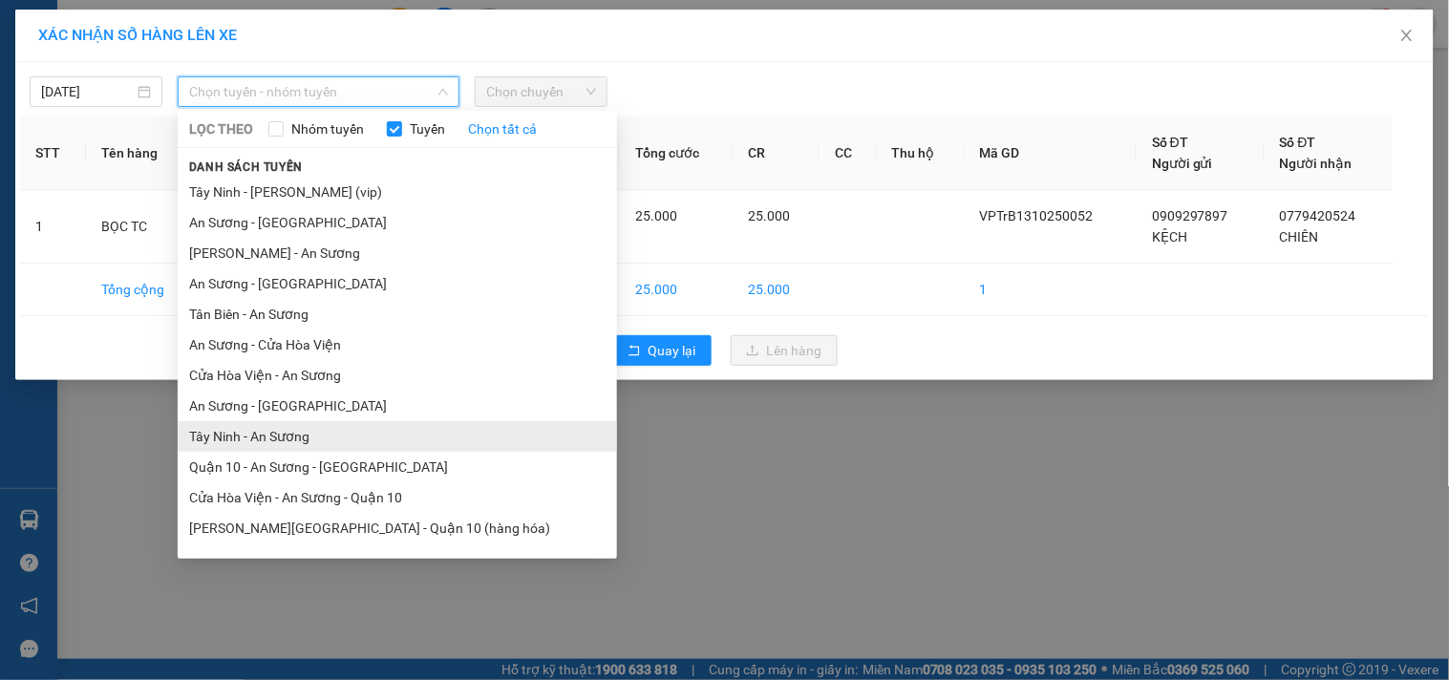
scroll to position [53, 0]
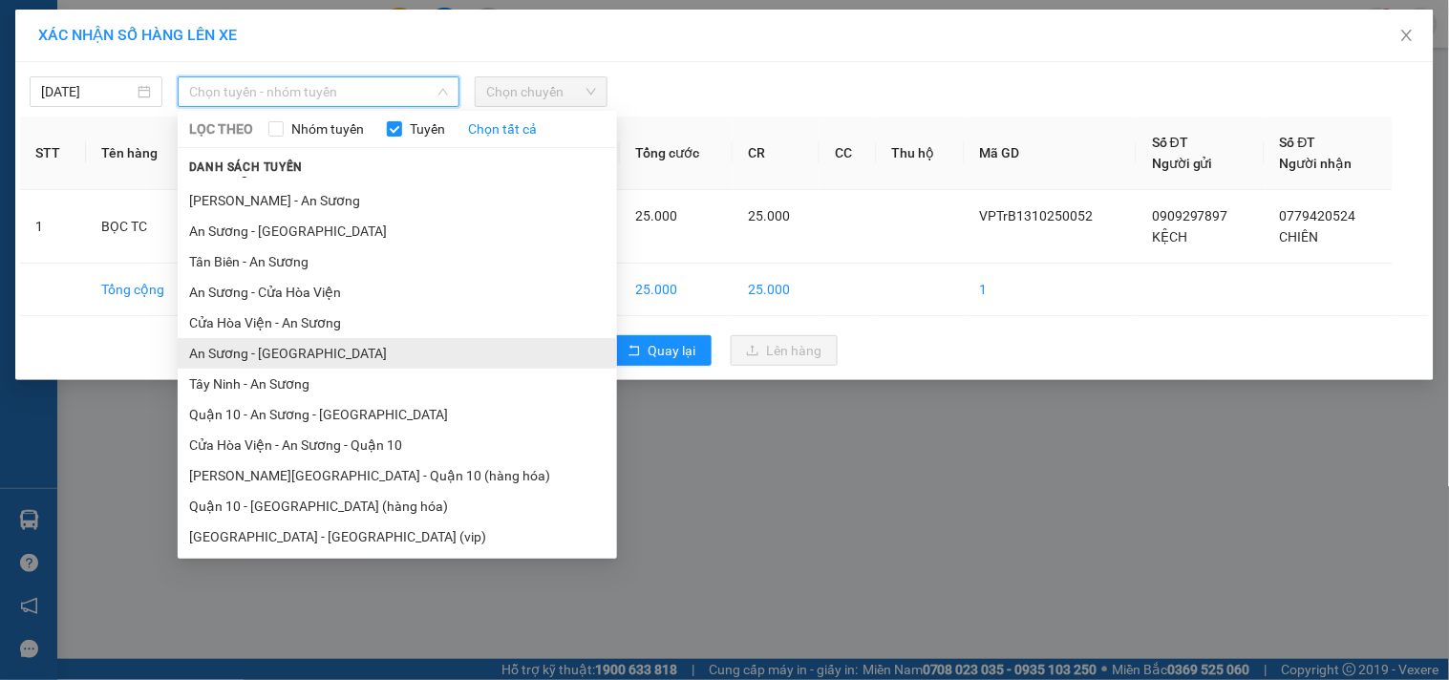
click at [278, 353] on li "An Sương - [GEOGRAPHIC_DATA]" at bounding box center [397, 353] width 439 height 31
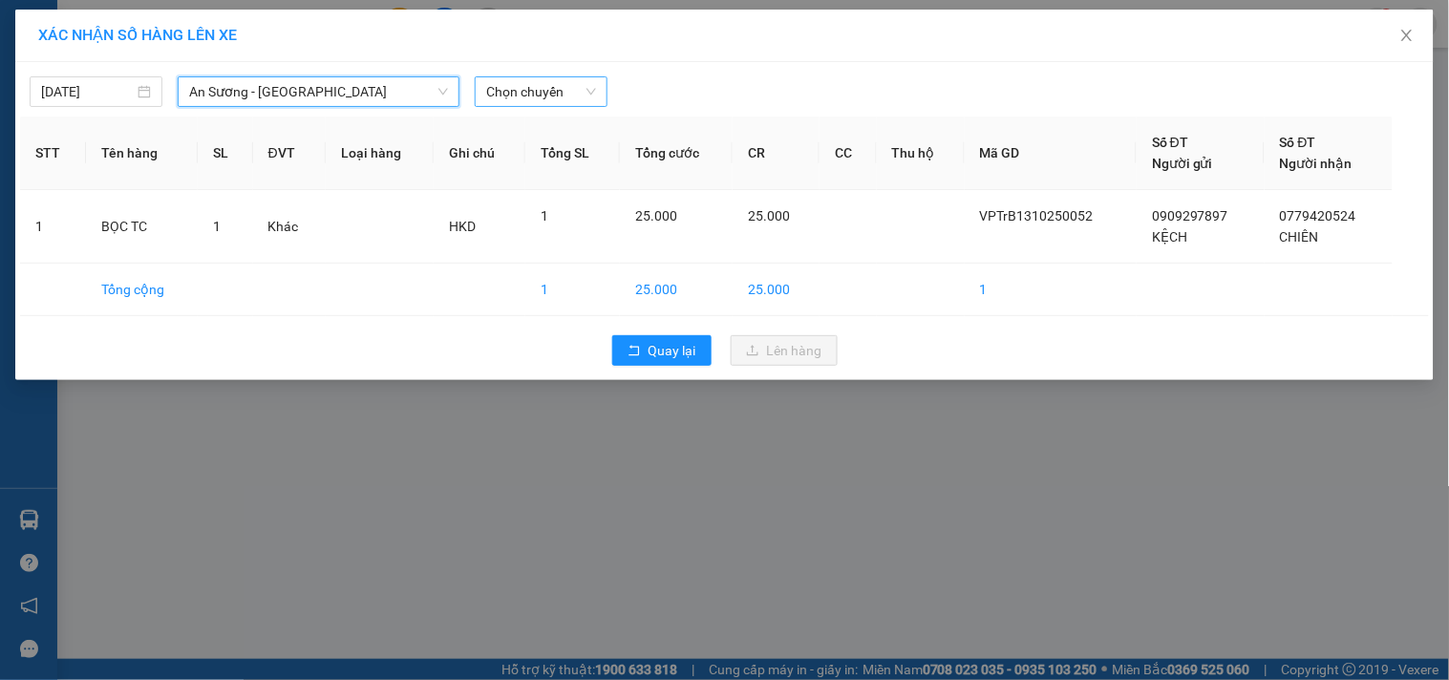
click at [529, 96] on span "Chọn chuyến" at bounding box center [541, 91] width 110 height 29
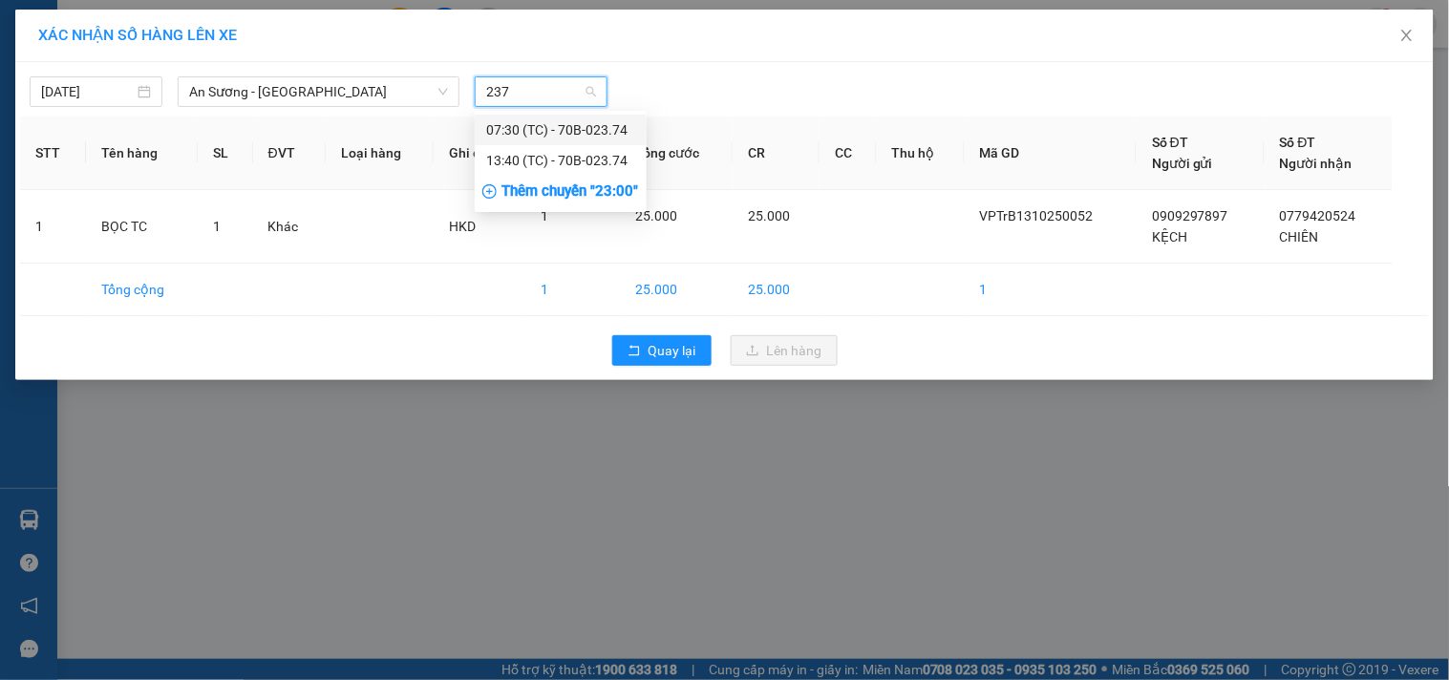
type input "2374"
click at [521, 154] on div "13:40 (TC) - 70B-023.74" at bounding box center [560, 160] width 149 height 21
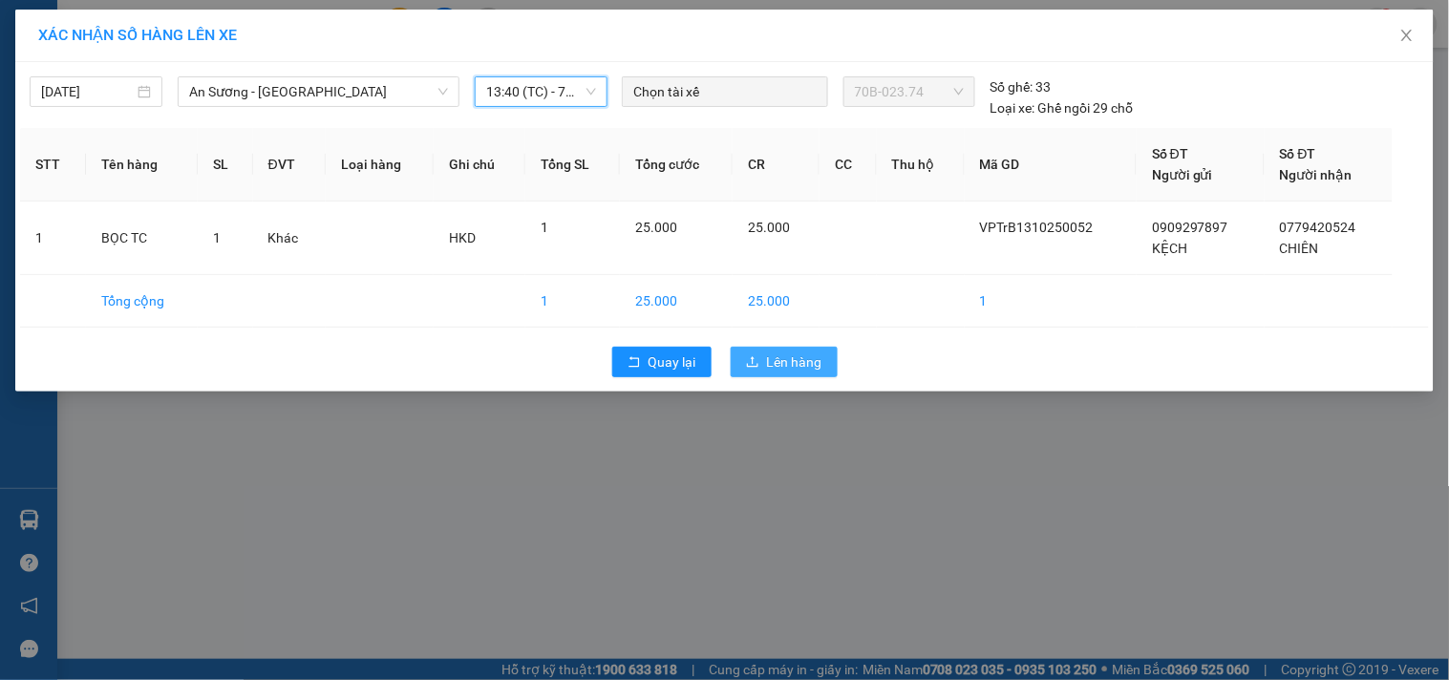
click at [789, 366] on span "Lên hàng" at bounding box center [794, 361] width 55 height 21
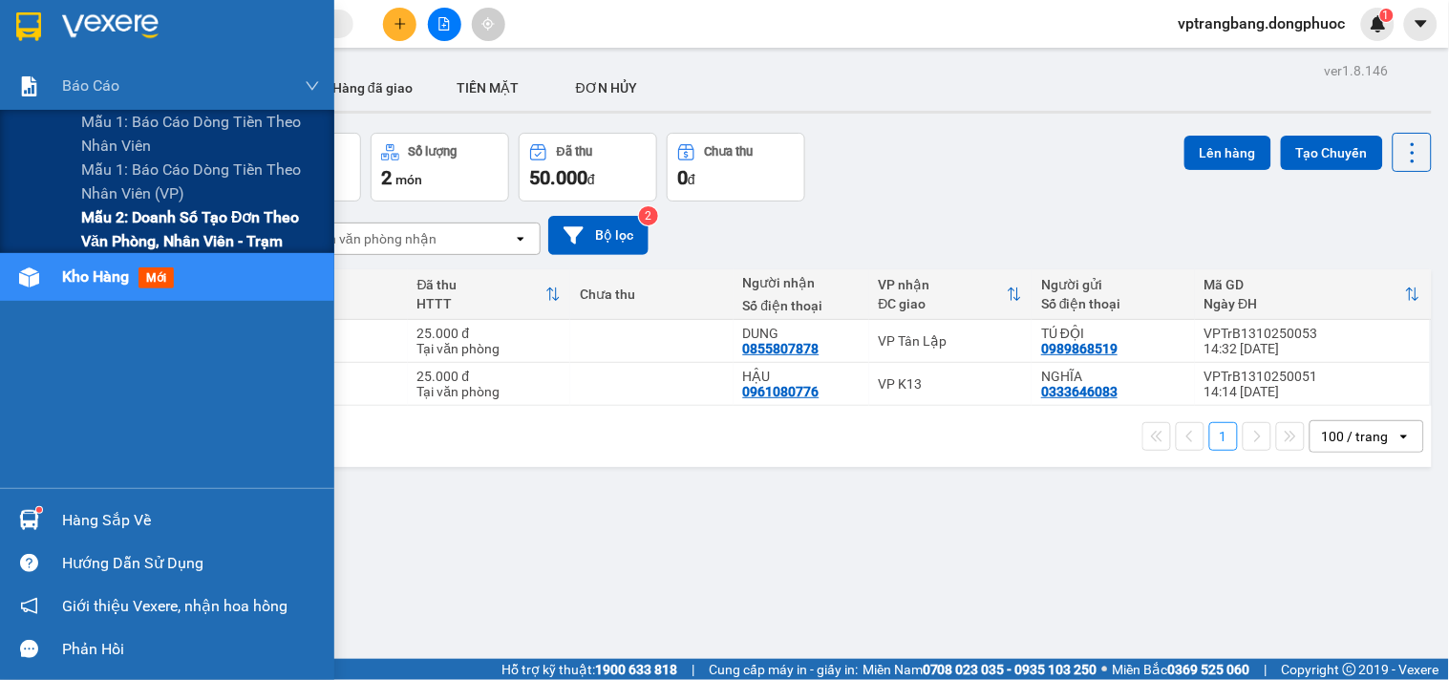
click at [111, 223] on span "Mẫu 2: Doanh số tạo đơn theo Văn phòng, nhân viên - Trạm" at bounding box center [200, 229] width 239 height 48
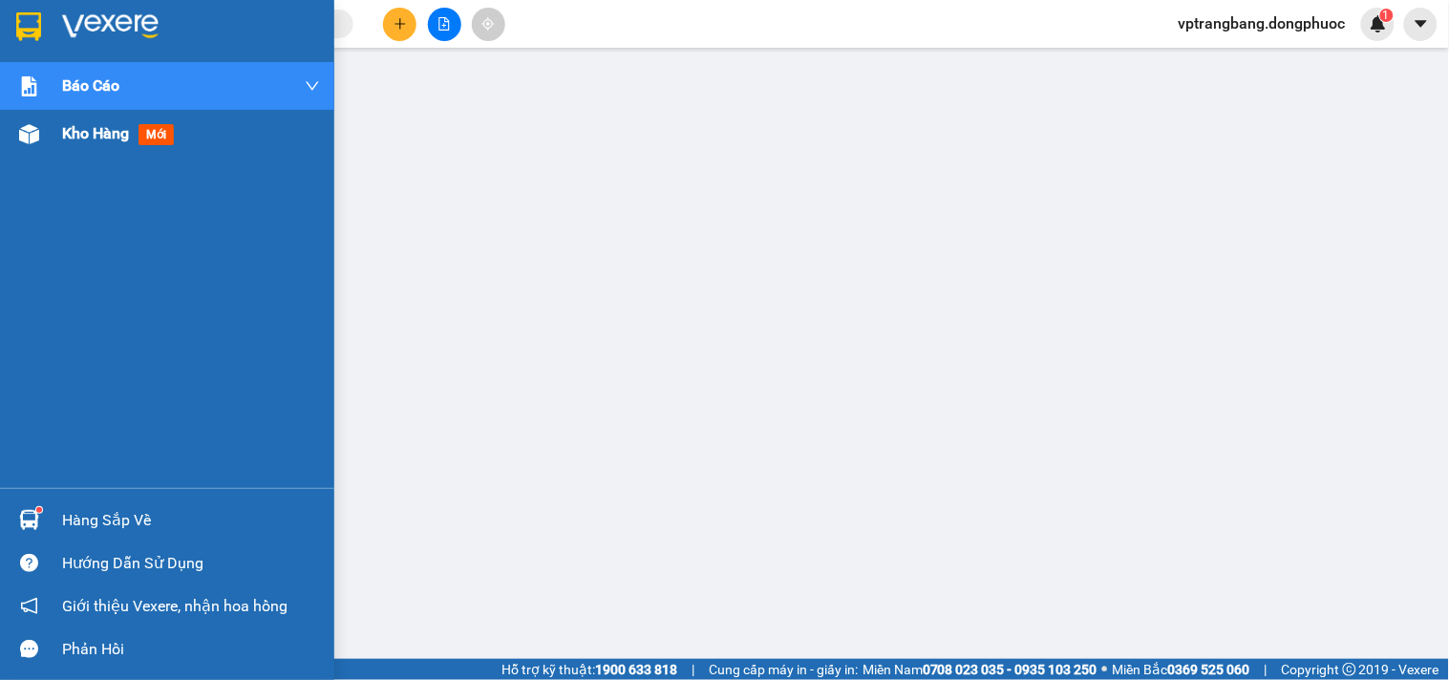
click at [46, 141] on div "Kho hàng mới" at bounding box center [167, 134] width 334 height 48
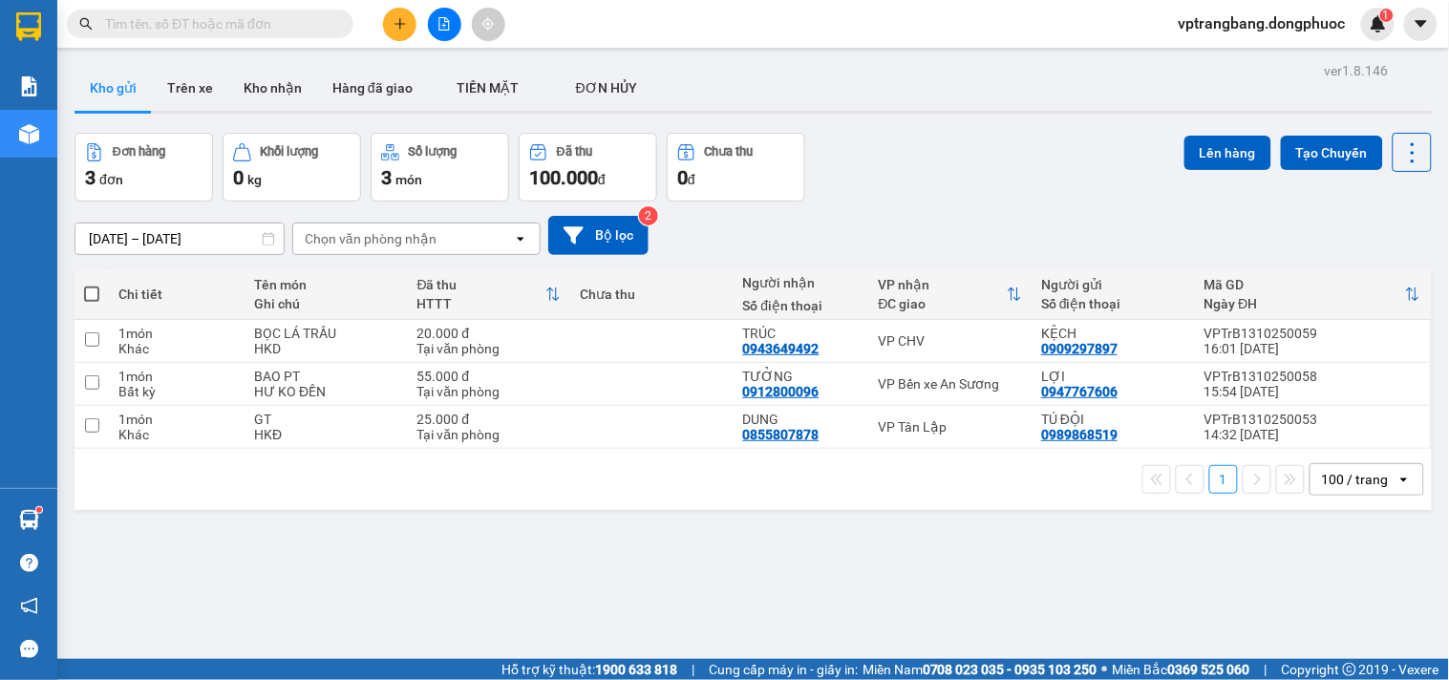
click at [862, 522] on div "ver 1.8.146 Kho gửi Trên xe Kho nhận Hàng đã giao TIỀN MẶT ĐƠN HỦY Đơn hàng 3…" at bounding box center [753, 397] width 1372 height 680
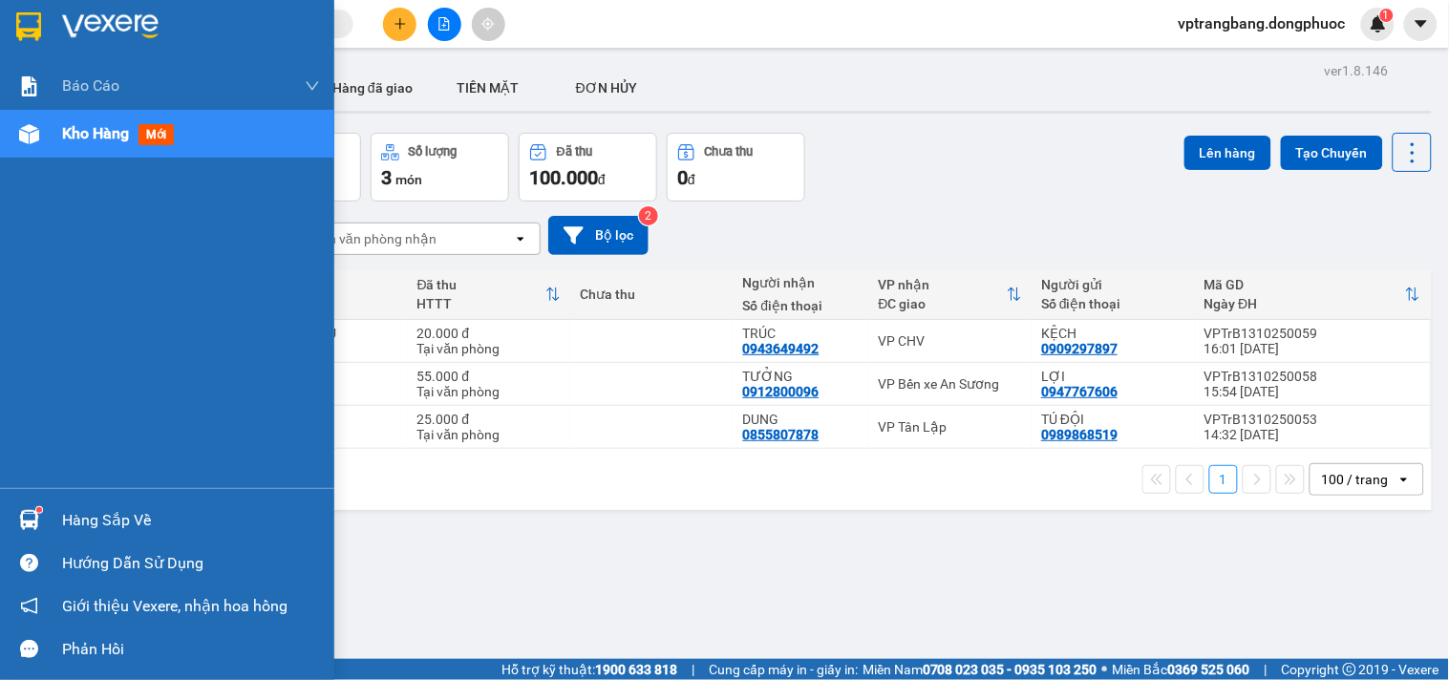
click at [82, 532] on div "Hàng sắp về" at bounding box center [191, 520] width 258 height 29
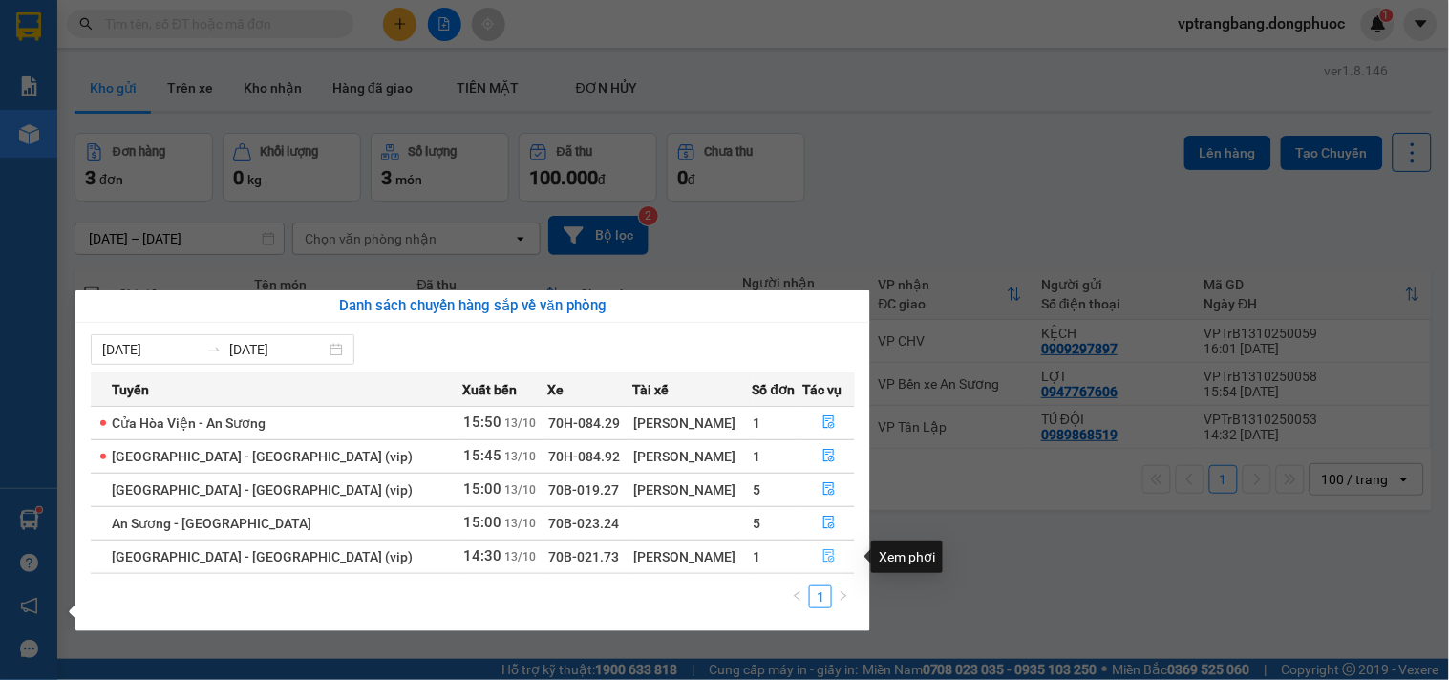
click at [822, 557] on icon "file-done" at bounding box center [828, 555] width 13 height 13
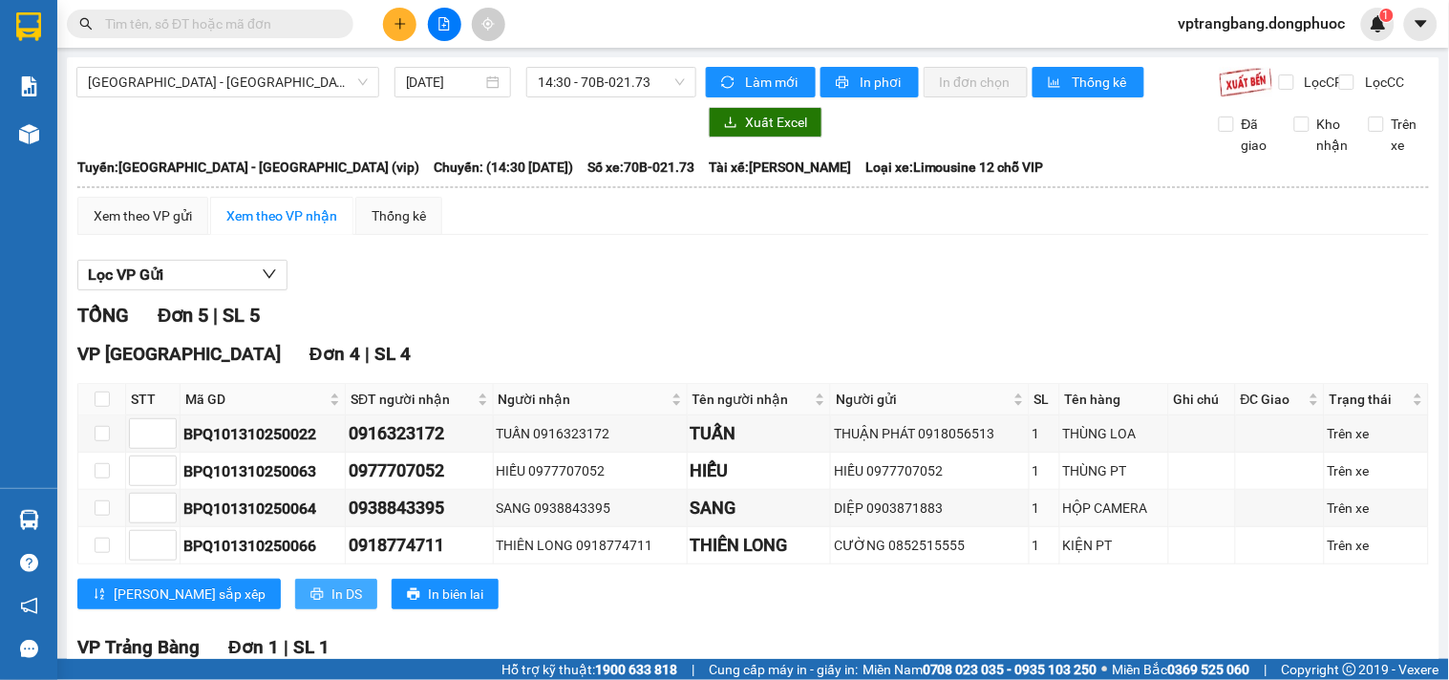
scroll to position [203, 0]
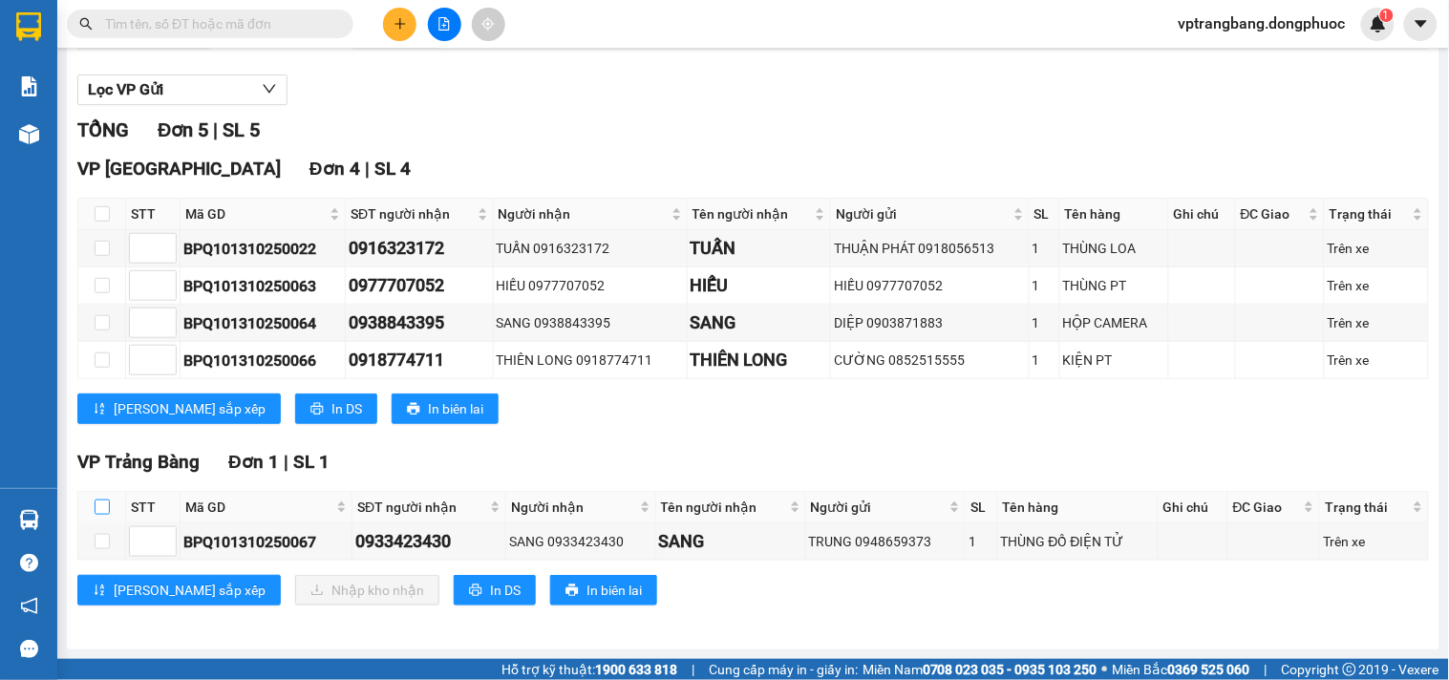
click at [102, 506] on input "checkbox" at bounding box center [102, 506] width 15 height 15
checkbox input "true"
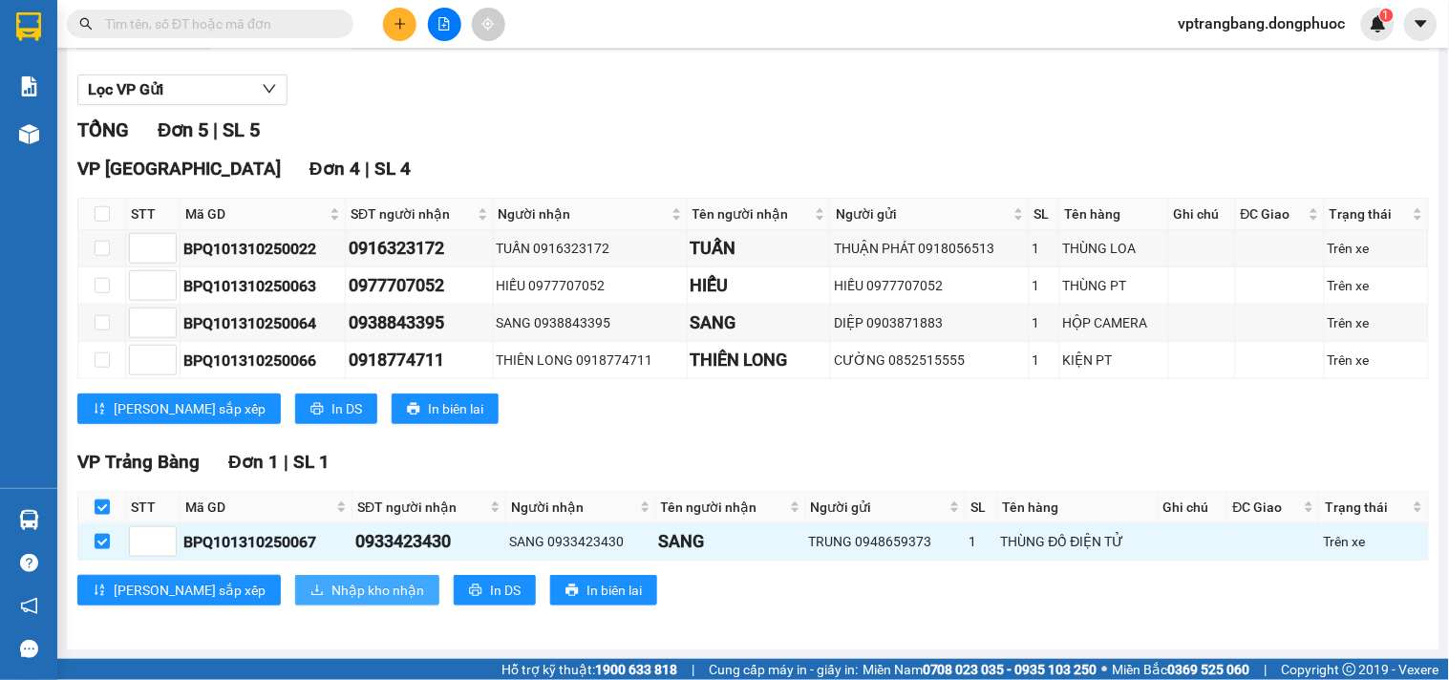
click at [331, 598] on span "Nhập kho nhận" at bounding box center [377, 590] width 93 height 21
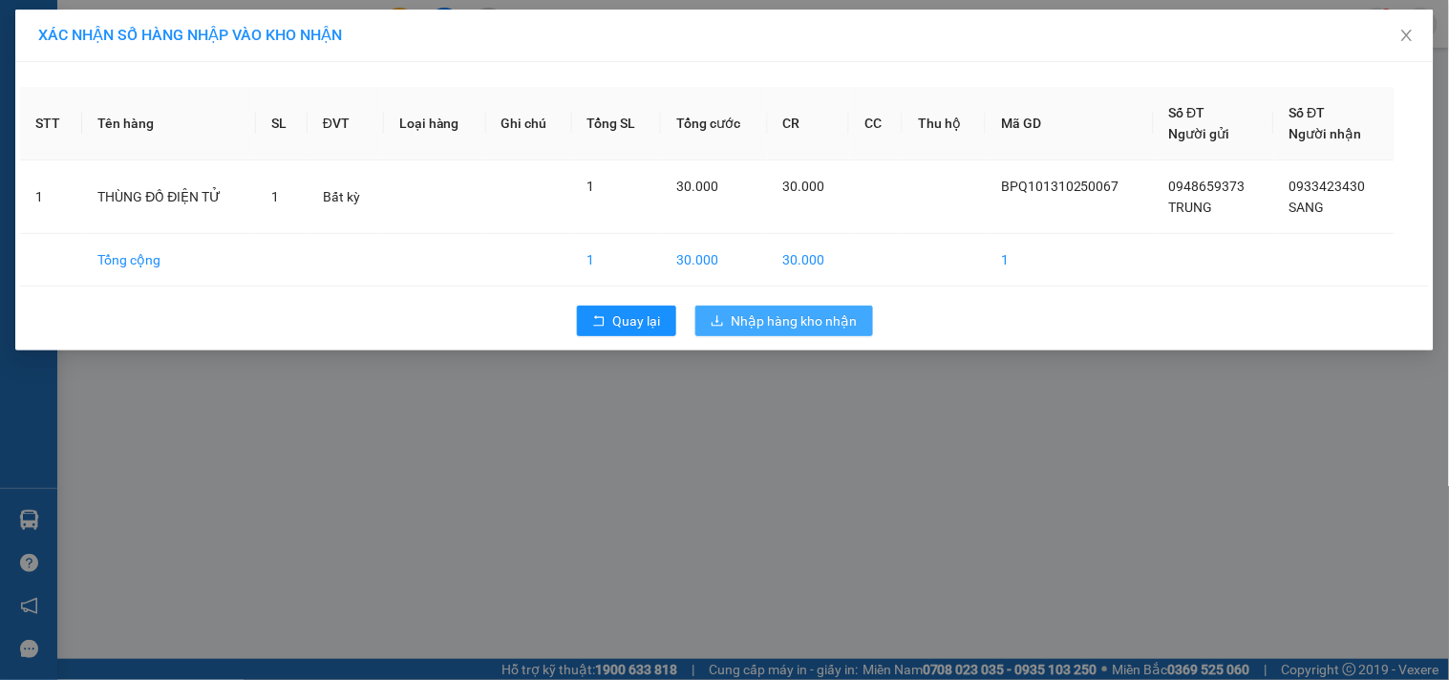
click at [779, 326] on span "Nhập hàng kho nhận" at bounding box center [795, 320] width 126 height 21
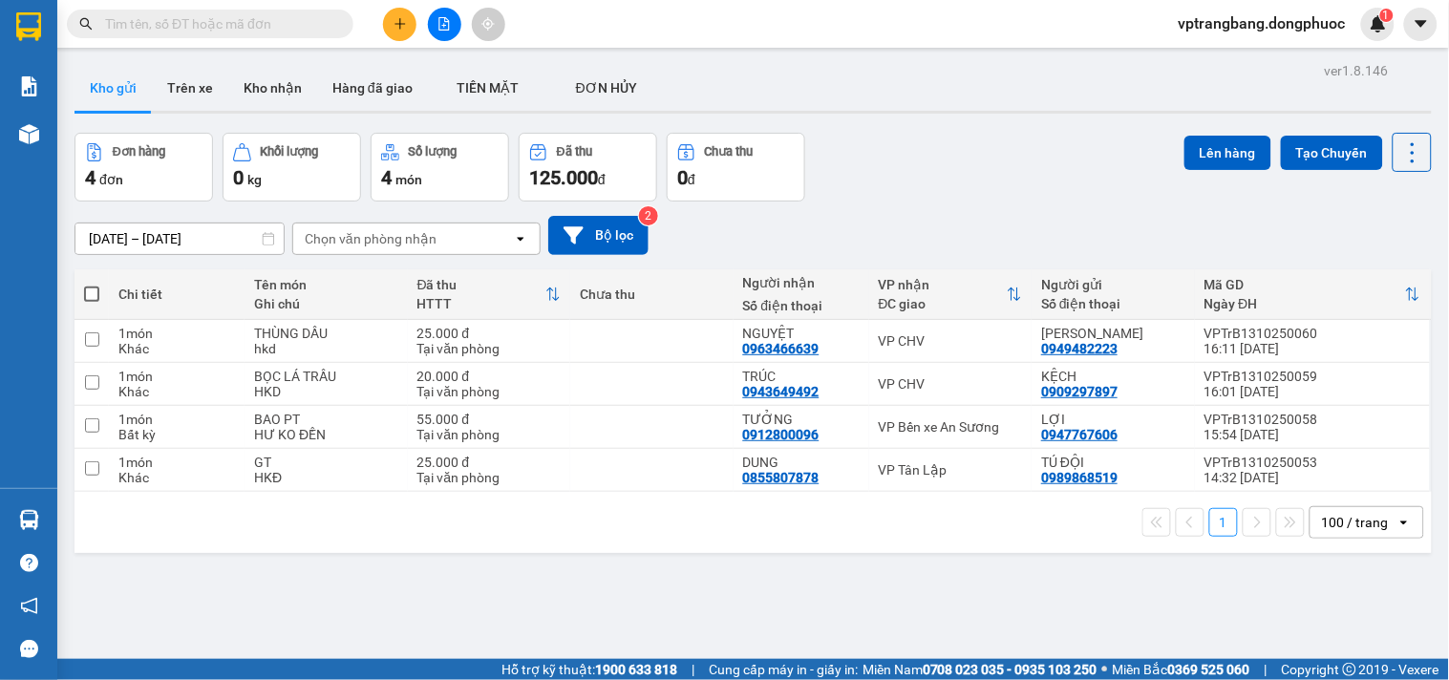
click at [985, 217] on div "11/10/2025 – 13/10/2025 Press the down arrow key to interact with the calendar …" at bounding box center [752, 235] width 1357 height 39
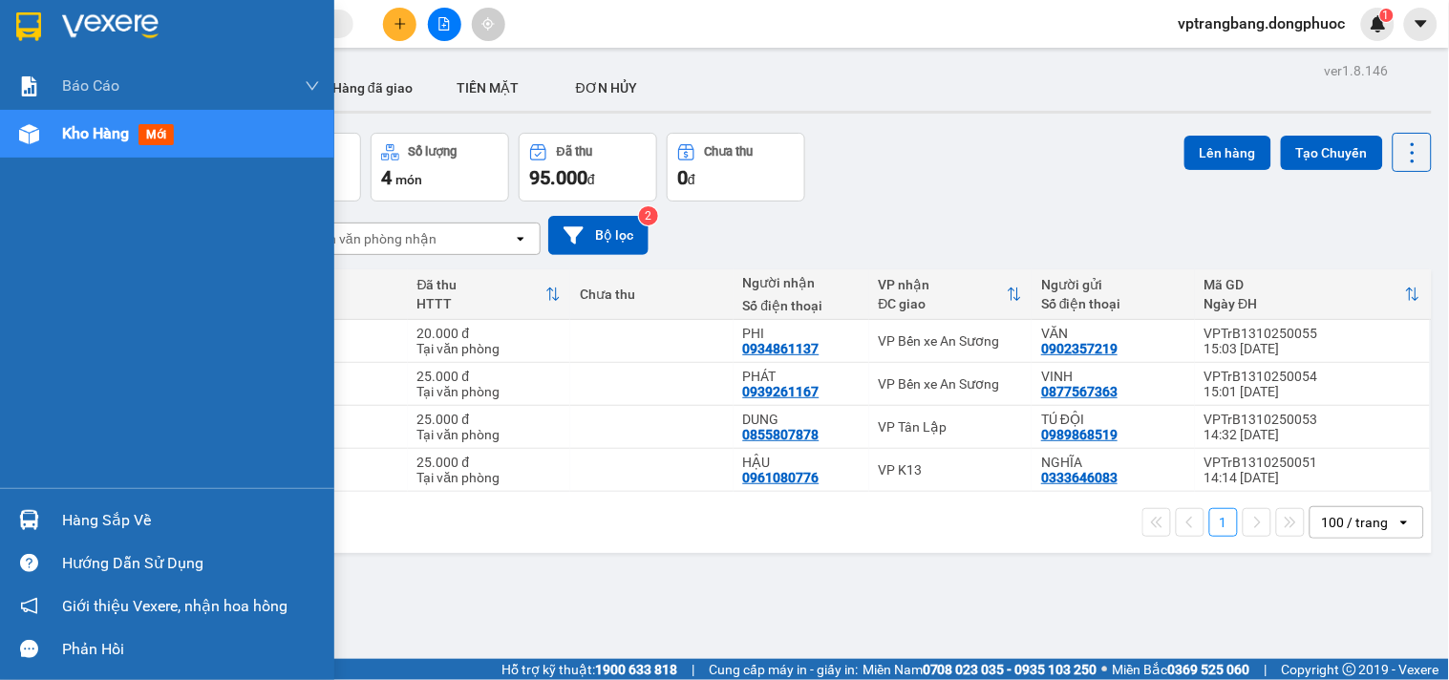
click at [65, 511] on div "Hàng sắp về" at bounding box center [191, 520] width 258 height 29
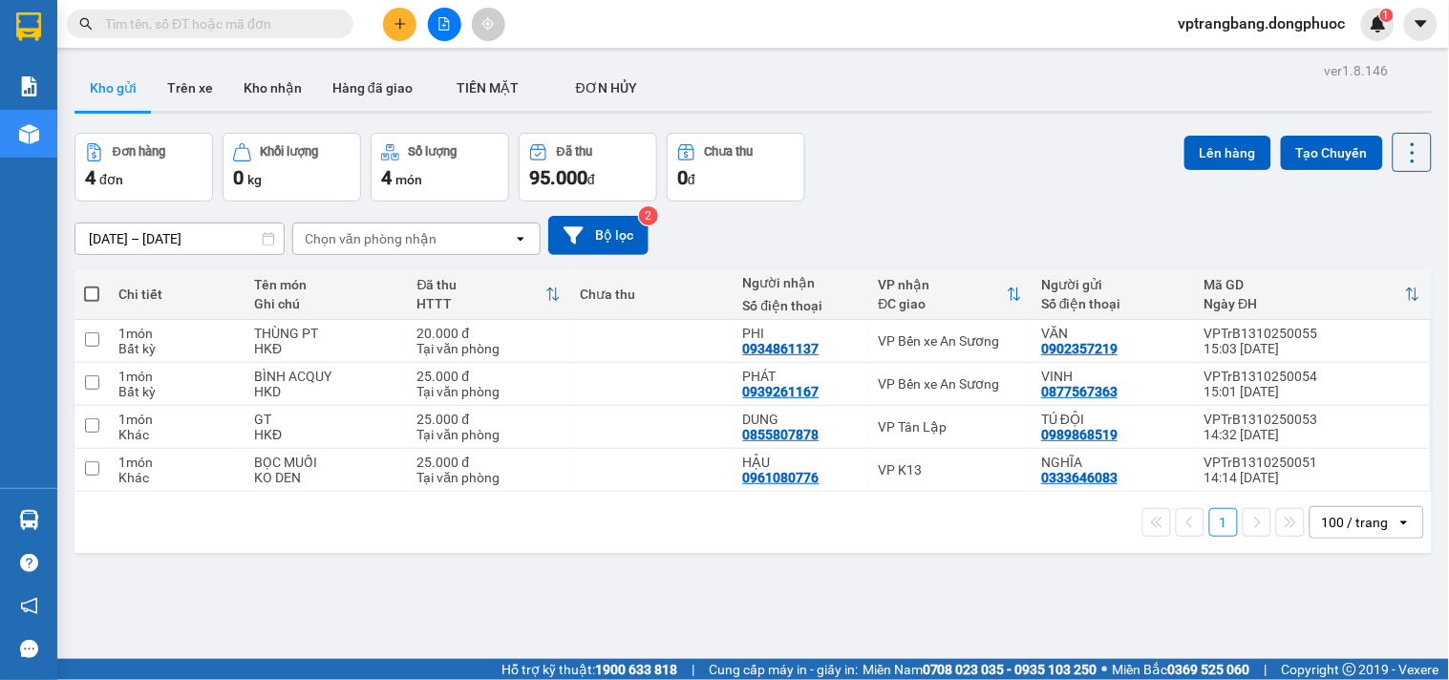
click at [932, 243] on section "Kết quả tìm kiếm ( 0 ) Bộ lọc No Data vptrangbang.dongphuoc 1 Báo cáo Mẫu 1: Bá…" at bounding box center [724, 340] width 1449 height 680
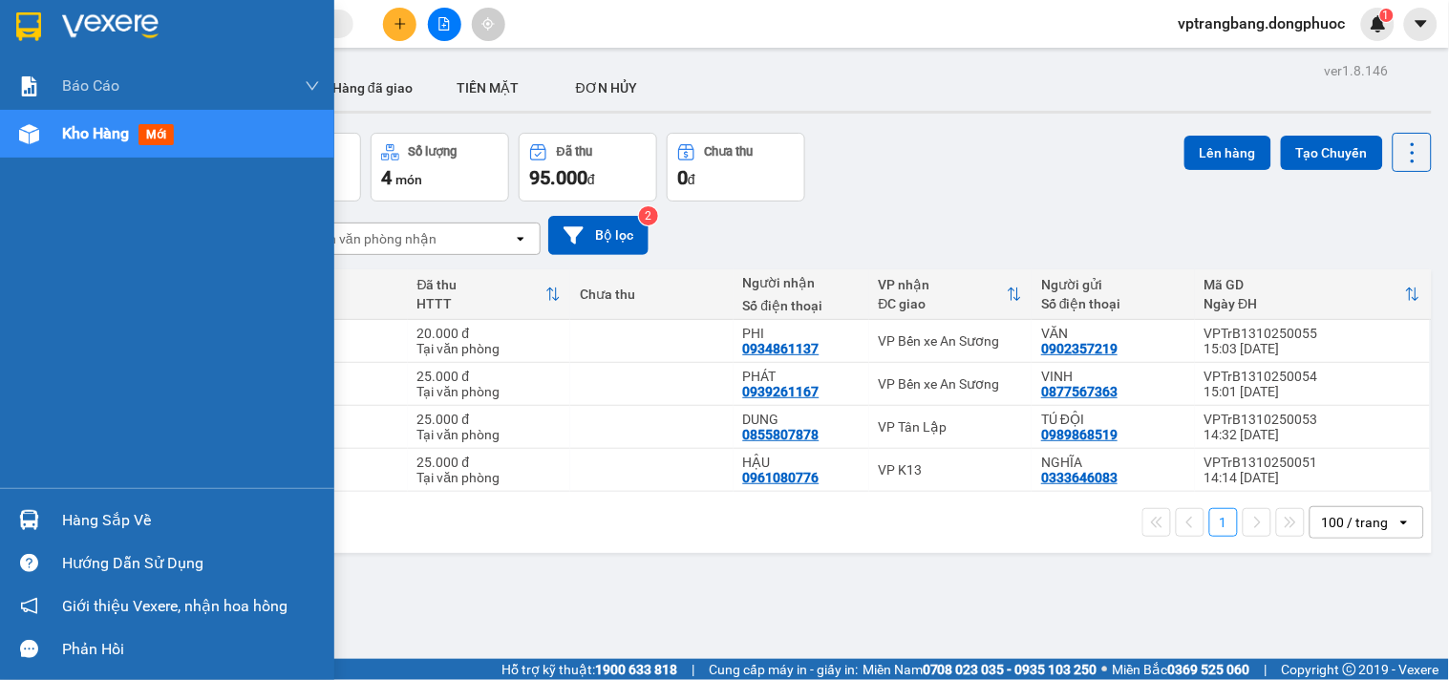
click at [92, 506] on div "Hàng sắp về" at bounding box center [191, 520] width 258 height 29
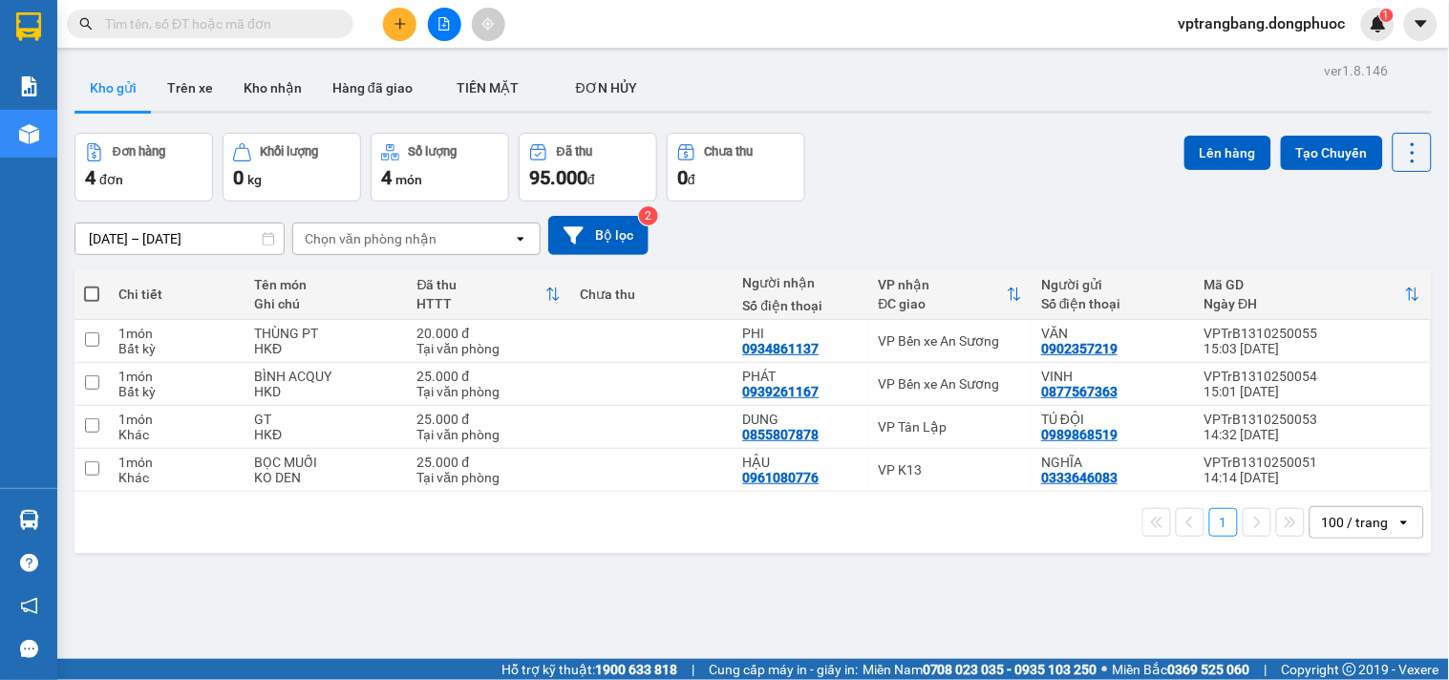
click at [947, 201] on section "Kết quả tìm kiếm ( 0 ) Bộ lọc No Data vptrangbang.dongphuoc 1 Báo cáo Mẫu 1: Bá…" at bounding box center [724, 340] width 1449 height 680
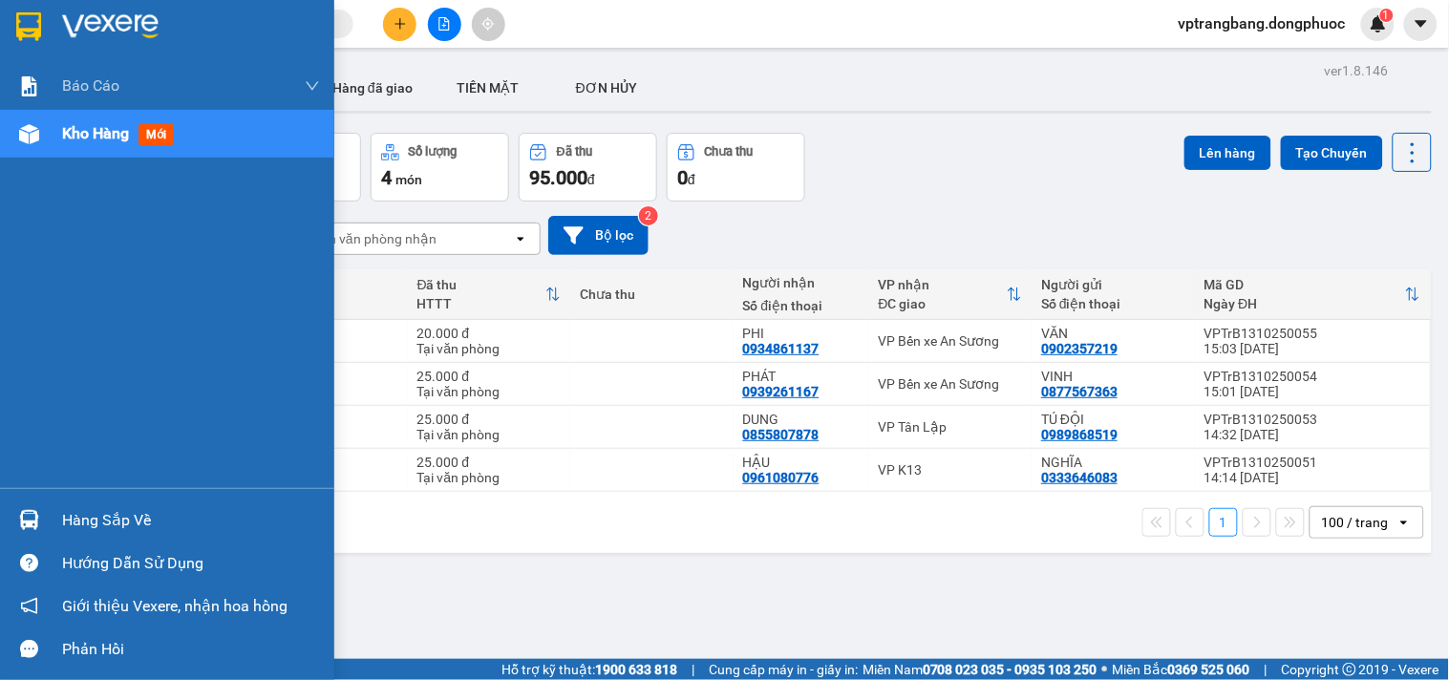
click at [120, 527] on div "Hàng sắp về" at bounding box center [191, 520] width 258 height 29
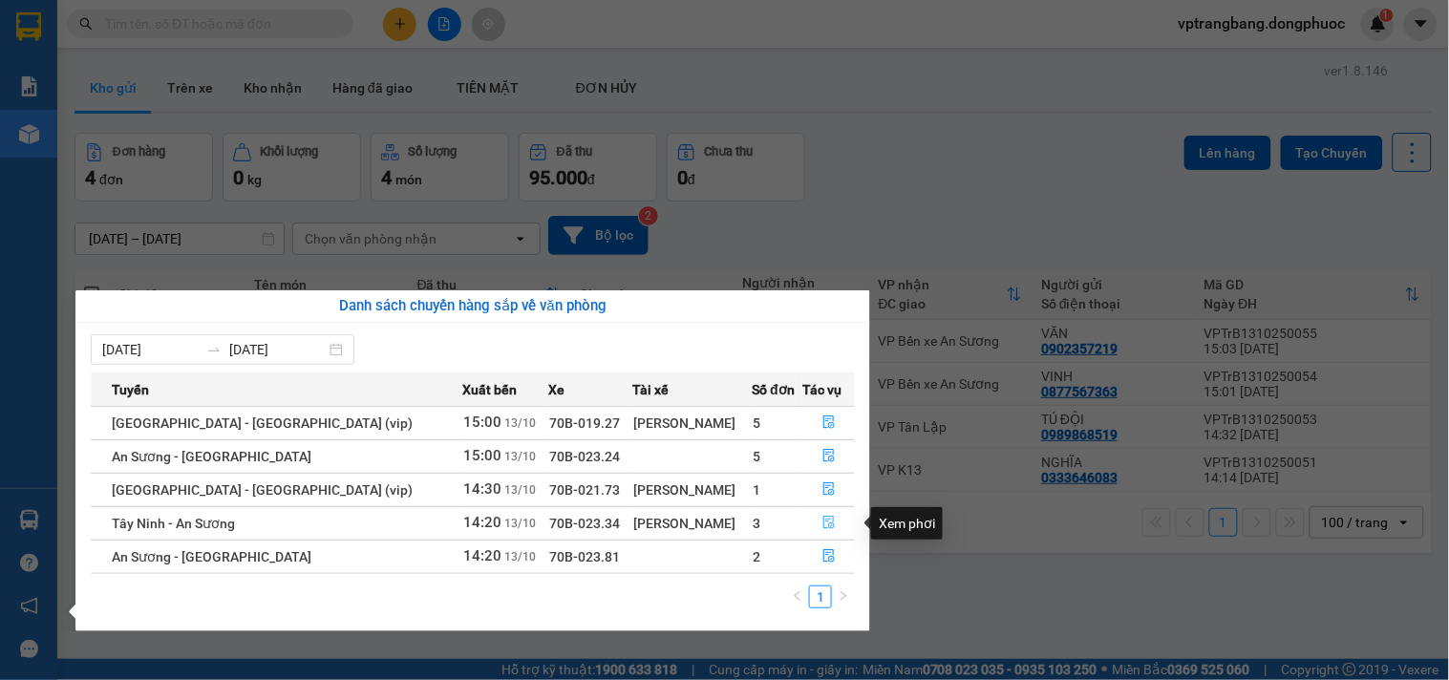
click at [823, 520] on icon "file-done" at bounding box center [828, 522] width 11 height 13
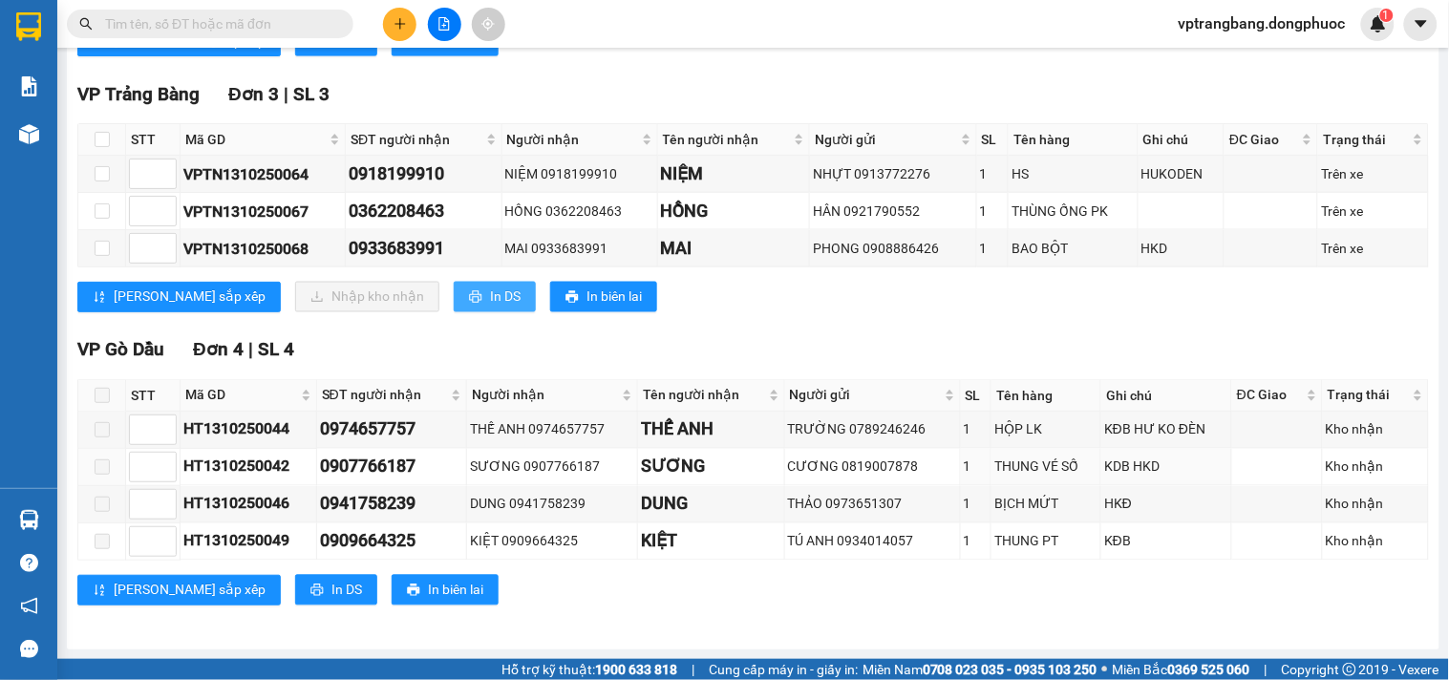
scroll to position [579, 0]
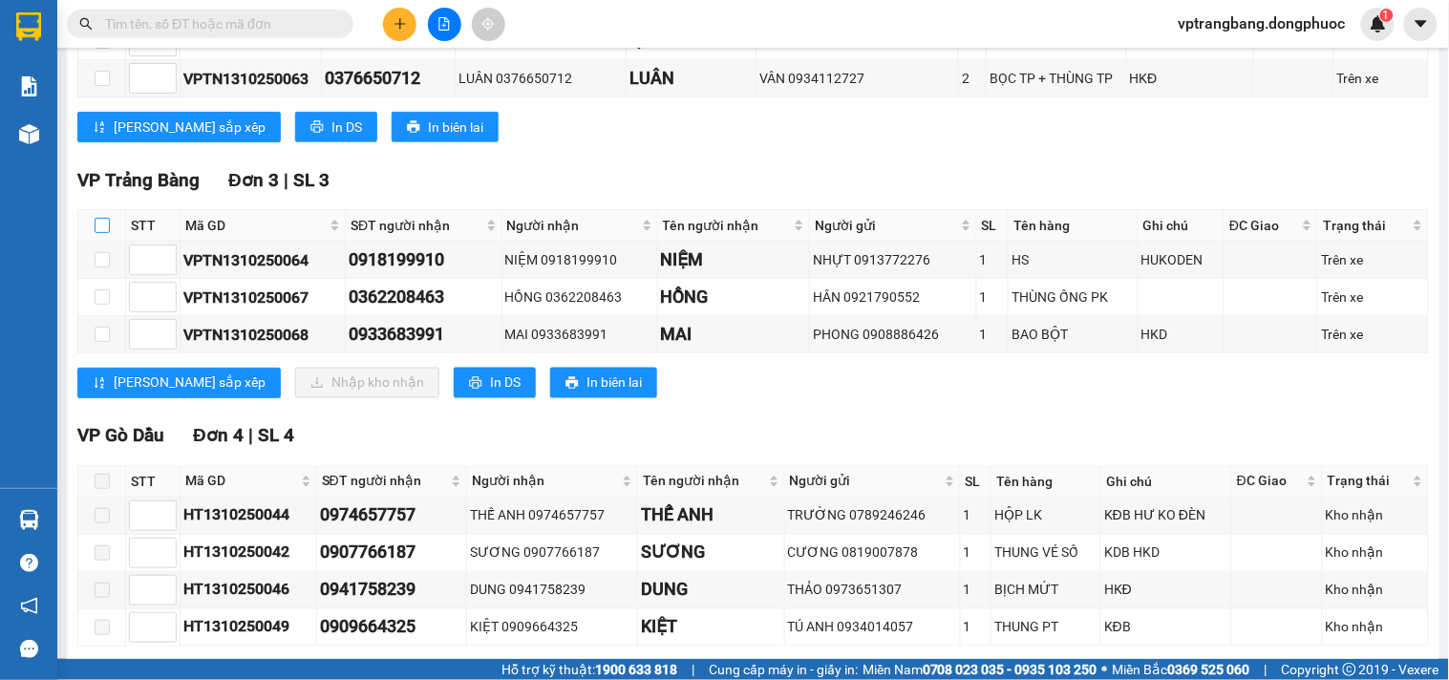
click at [98, 233] on input "checkbox" at bounding box center [102, 225] width 15 height 15
checkbox input "true"
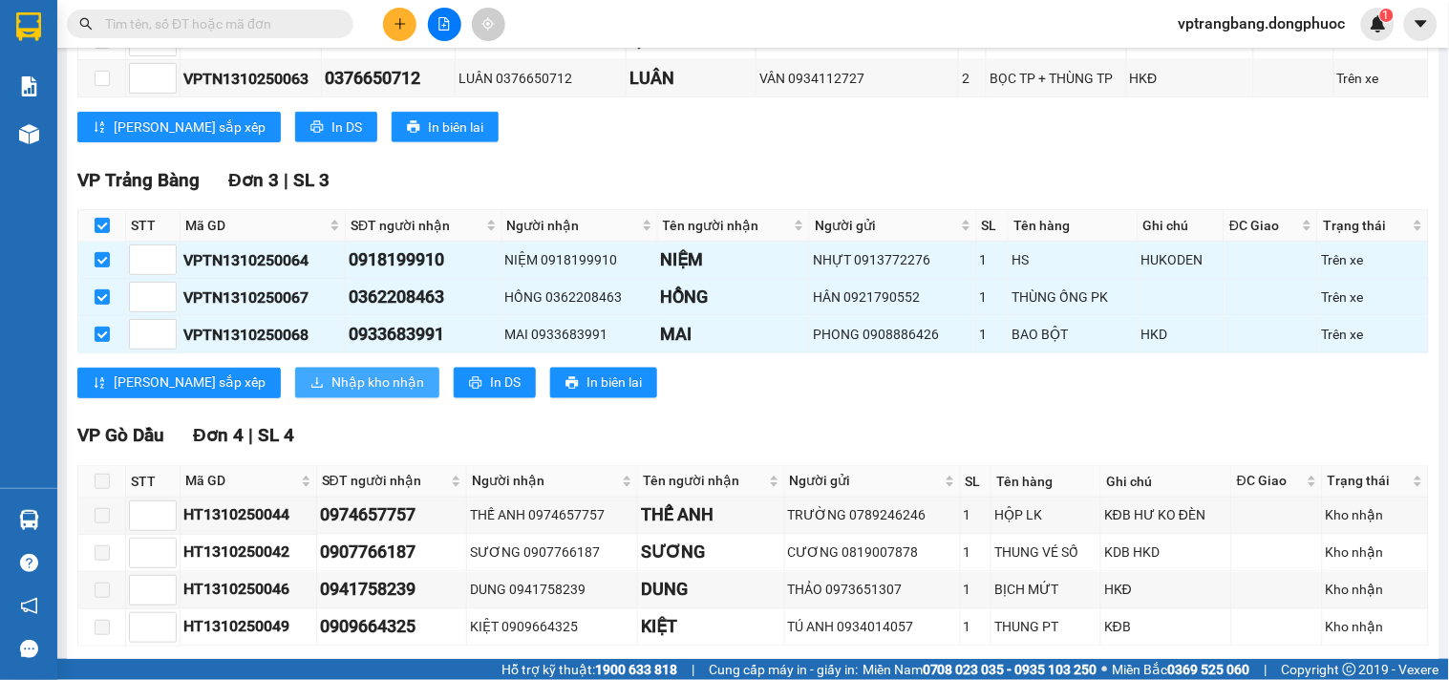
click at [331, 393] on span "Nhập kho nhận" at bounding box center [377, 382] width 93 height 21
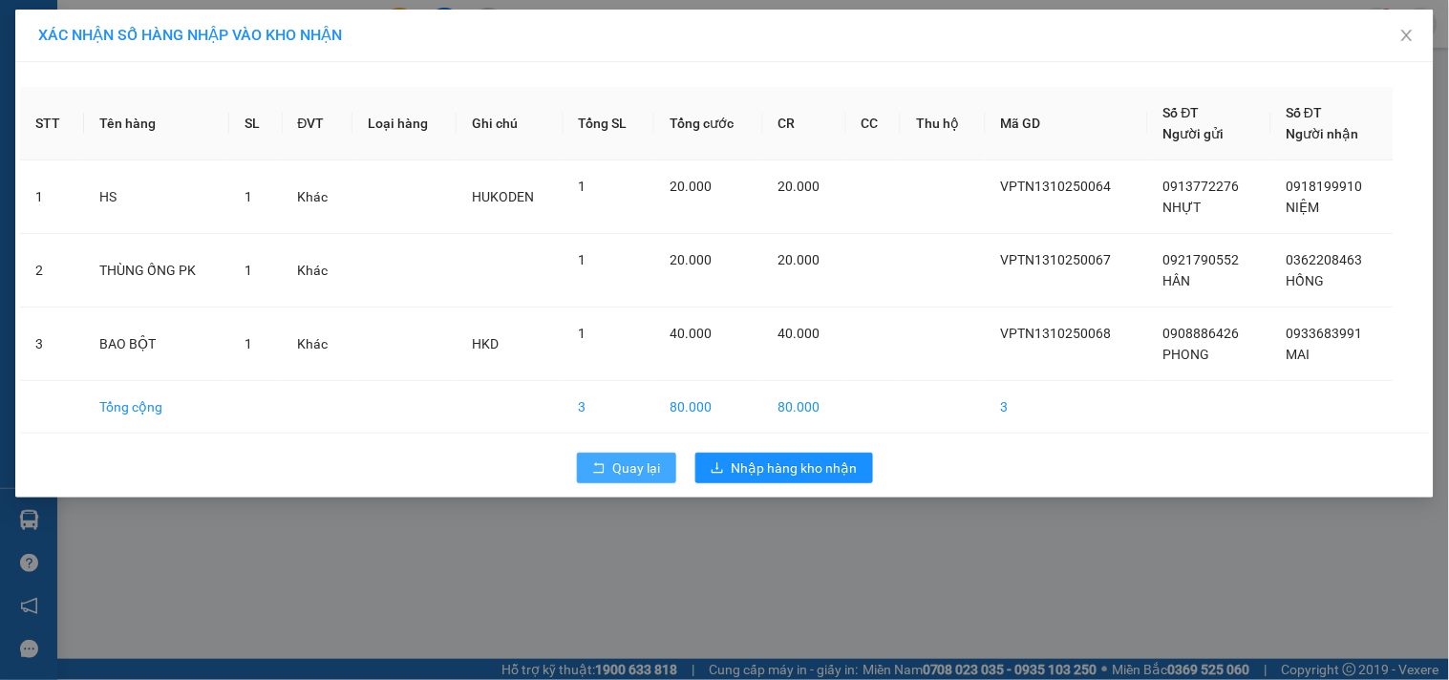
click at [645, 475] on span "Quay lại" at bounding box center [637, 467] width 48 height 21
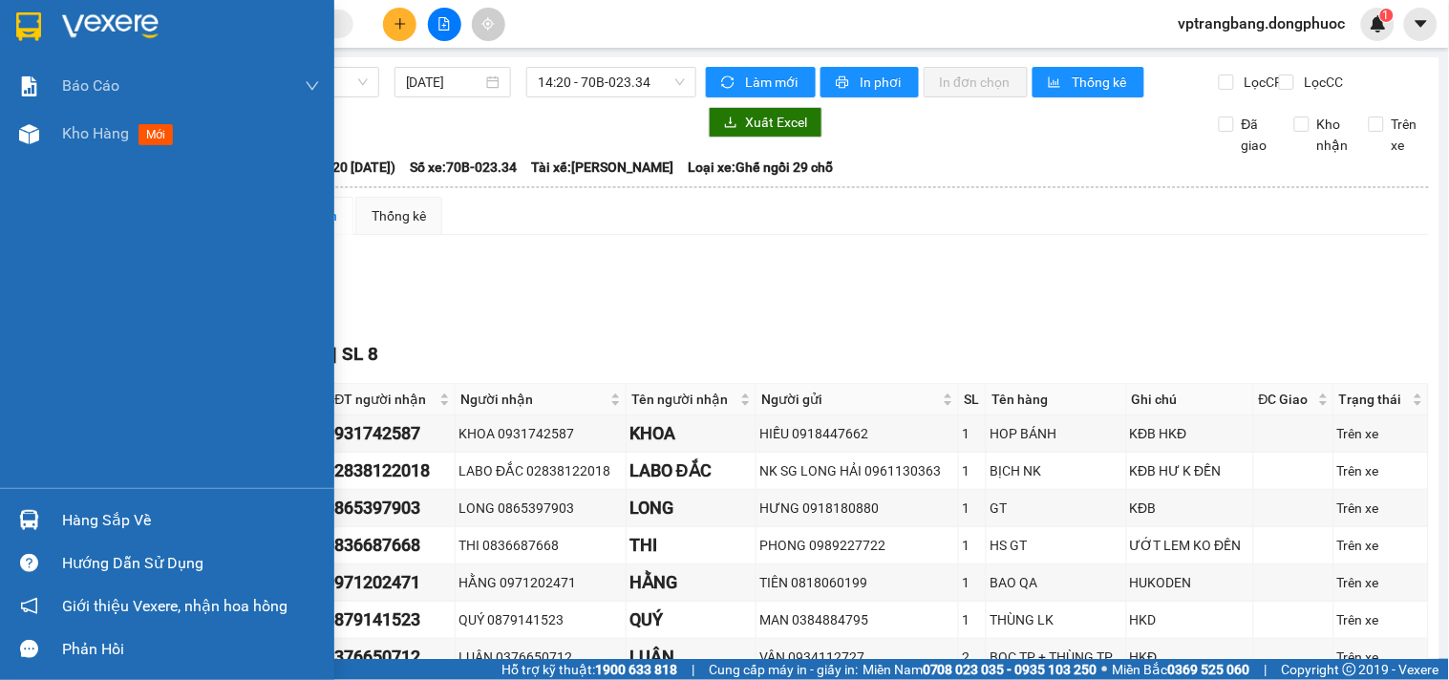
click at [69, 520] on div "Hàng sắp về" at bounding box center [191, 520] width 258 height 29
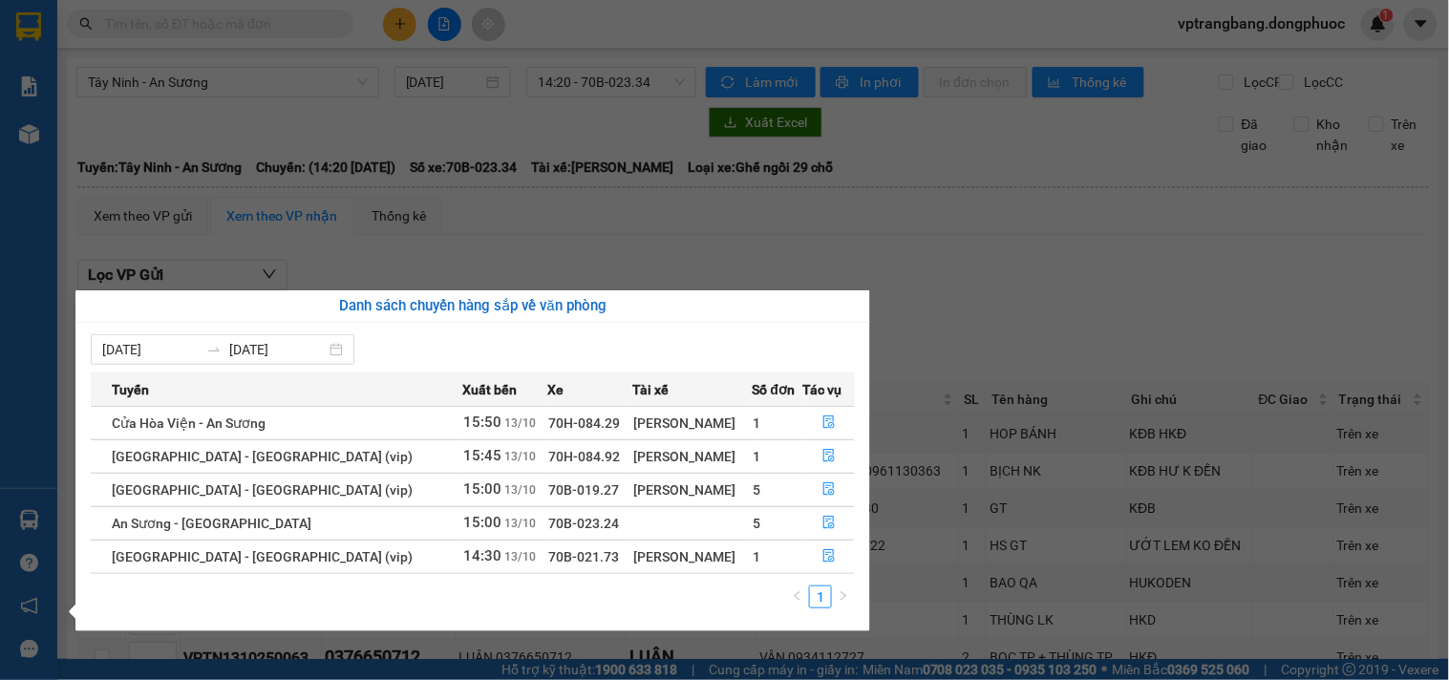
click at [972, 353] on section "Kết quả tìm kiếm ( 0 ) Bộ lọc No Data vptrangbang.dongphuoc 1 Báo cáo Mẫu 1: Bá…" at bounding box center [724, 340] width 1449 height 680
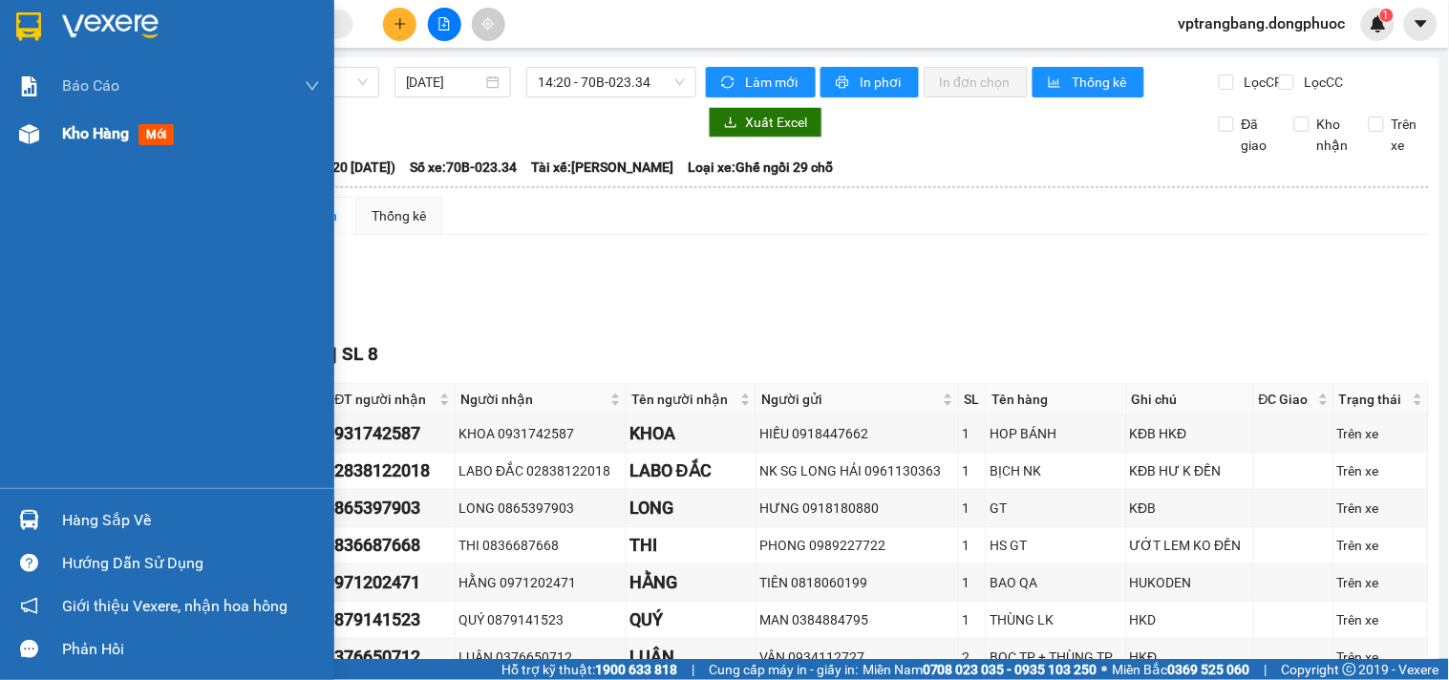
click at [97, 130] on span "Kho hàng" at bounding box center [95, 133] width 67 height 18
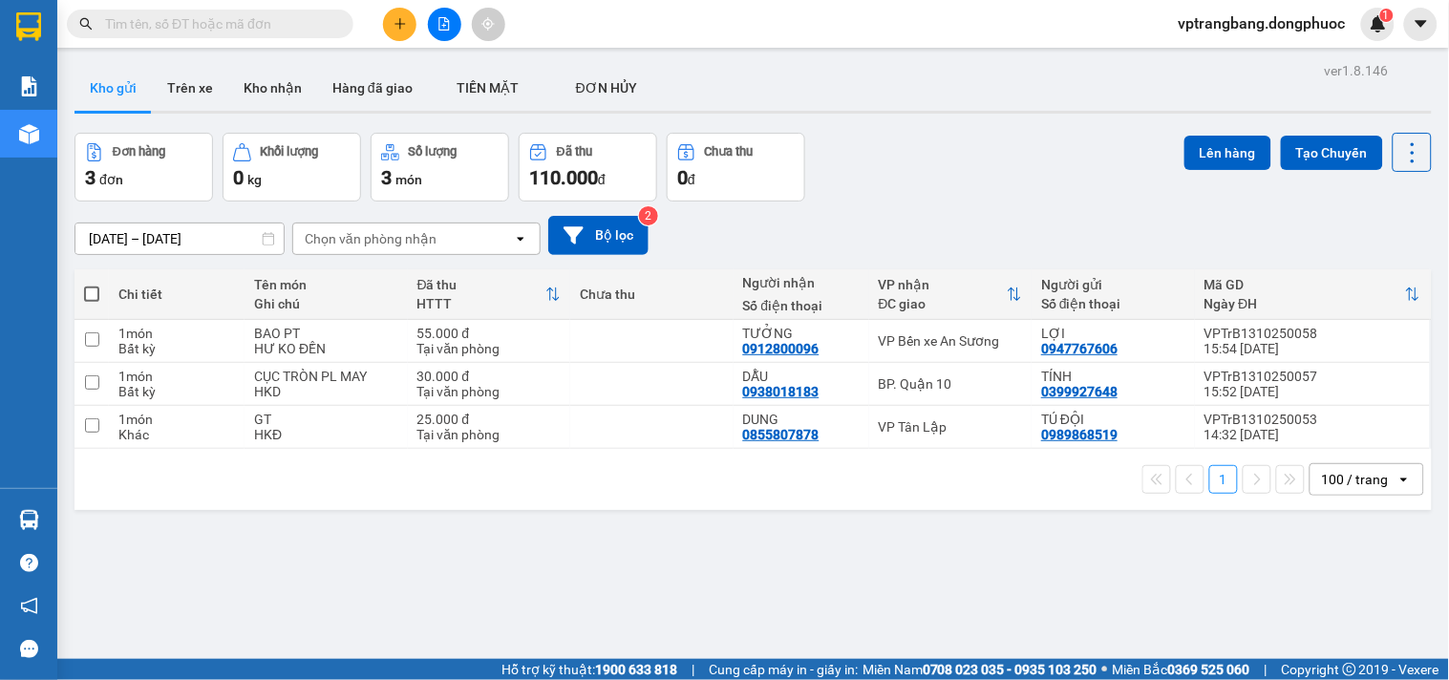
click at [479, 579] on div "ver 1.8.146 Kho gửi Trên xe Kho nhận Hàng đã giao TIỀN MẶT ĐƠN HỦY Đơn hàng 3…" at bounding box center [753, 397] width 1372 height 680
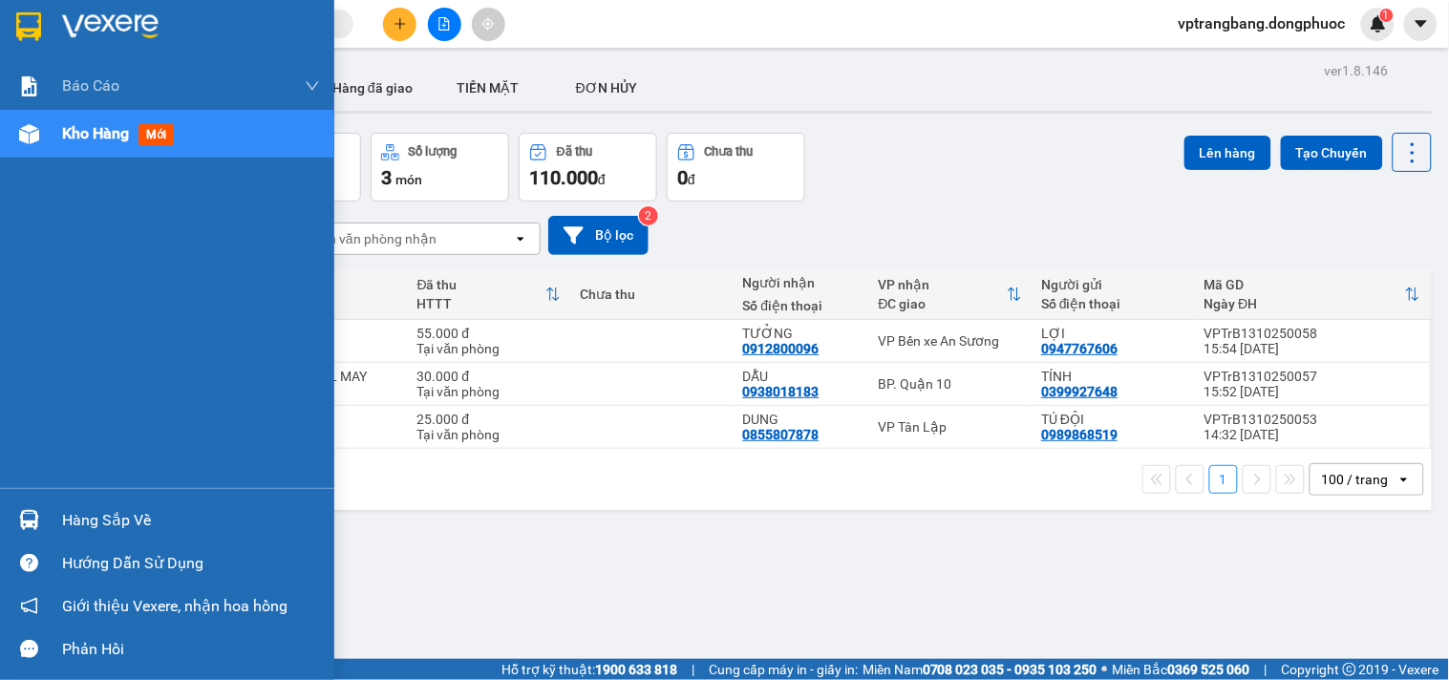
drag, startPoint x: 74, startPoint y: 520, endPoint x: 155, endPoint y: 525, distance: 80.4
click at [76, 520] on div "Hàng sắp về" at bounding box center [191, 520] width 258 height 29
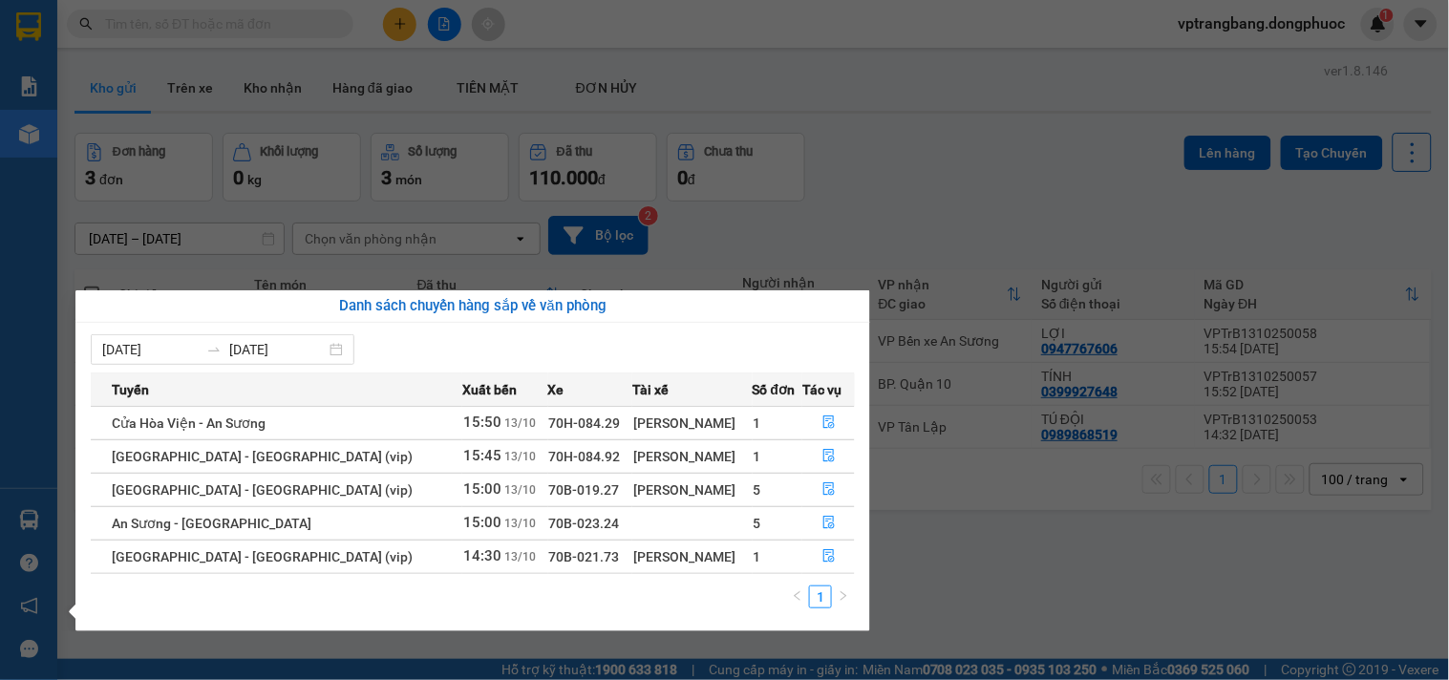
click at [1010, 213] on section "Kết quả tìm kiếm ( 0 ) Bộ lọc No Data vptrangbang.dongphuoc 1 Báo cáo Mẫu 1: Bá…" at bounding box center [724, 340] width 1449 height 680
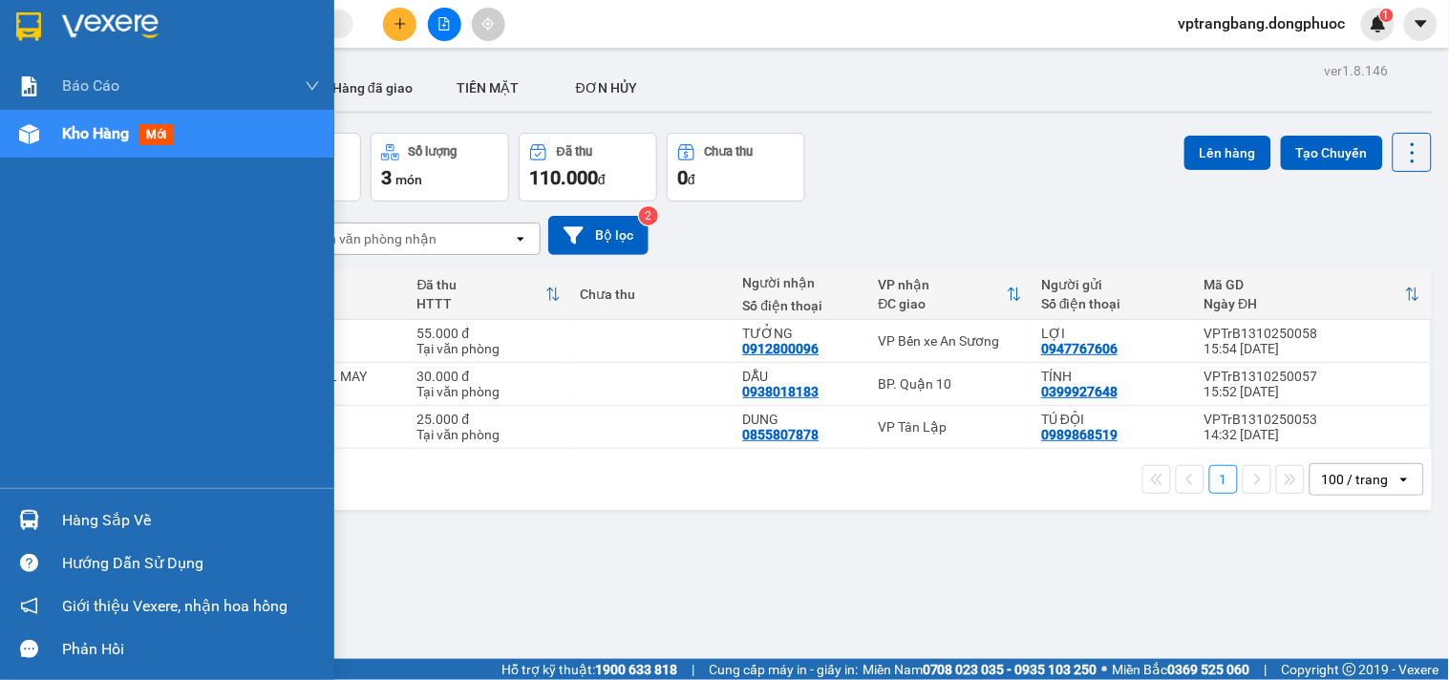
click at [58, 513] on div "Hàng sắp về" at bounding box center [167, 520] width 334 height 43
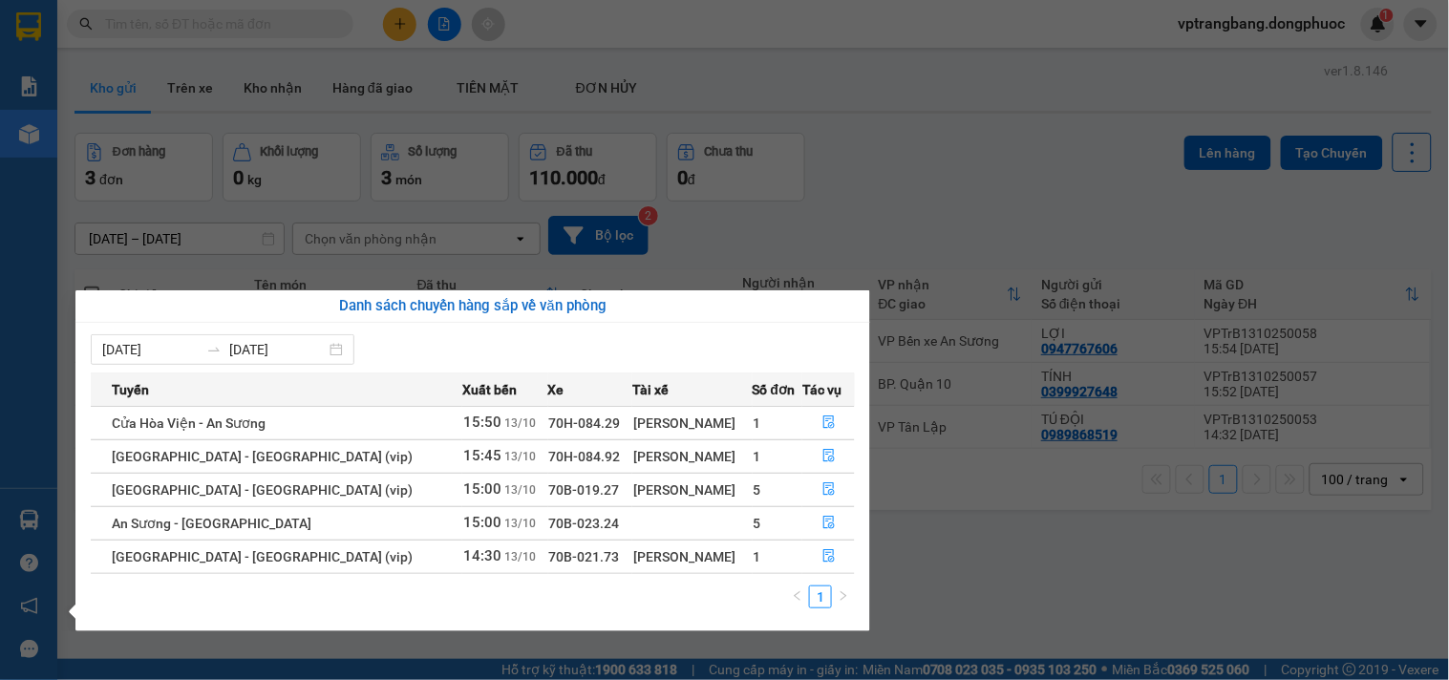
click at [866, 210] on section "Kết quả tìm kiếm ( 0 ) Bộ lọc No Data vptrangbang.dongphuoc 1 Báo cáo Mẫu 1: Bá…" at bounding box center [724, 340] width 1449 height 680
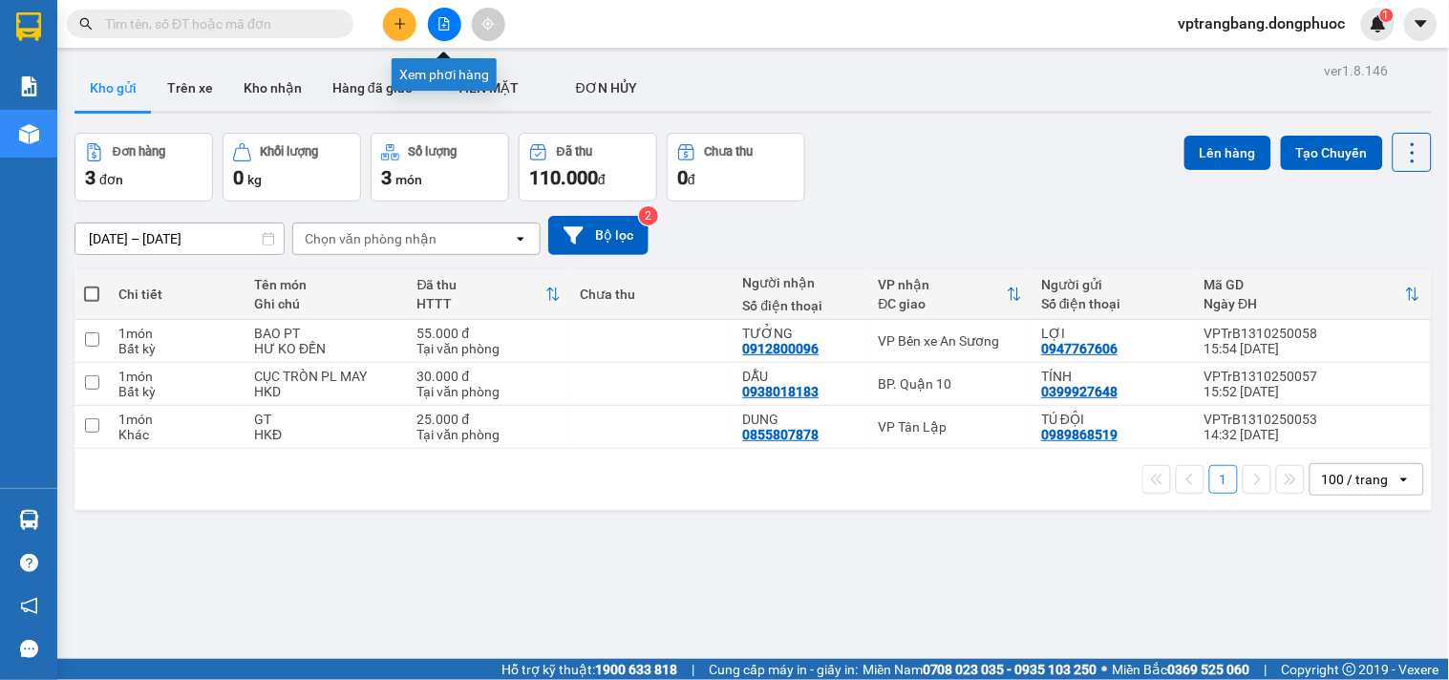
click at [435, 12] on button at bounding box center [444, 24] width 33 height 33
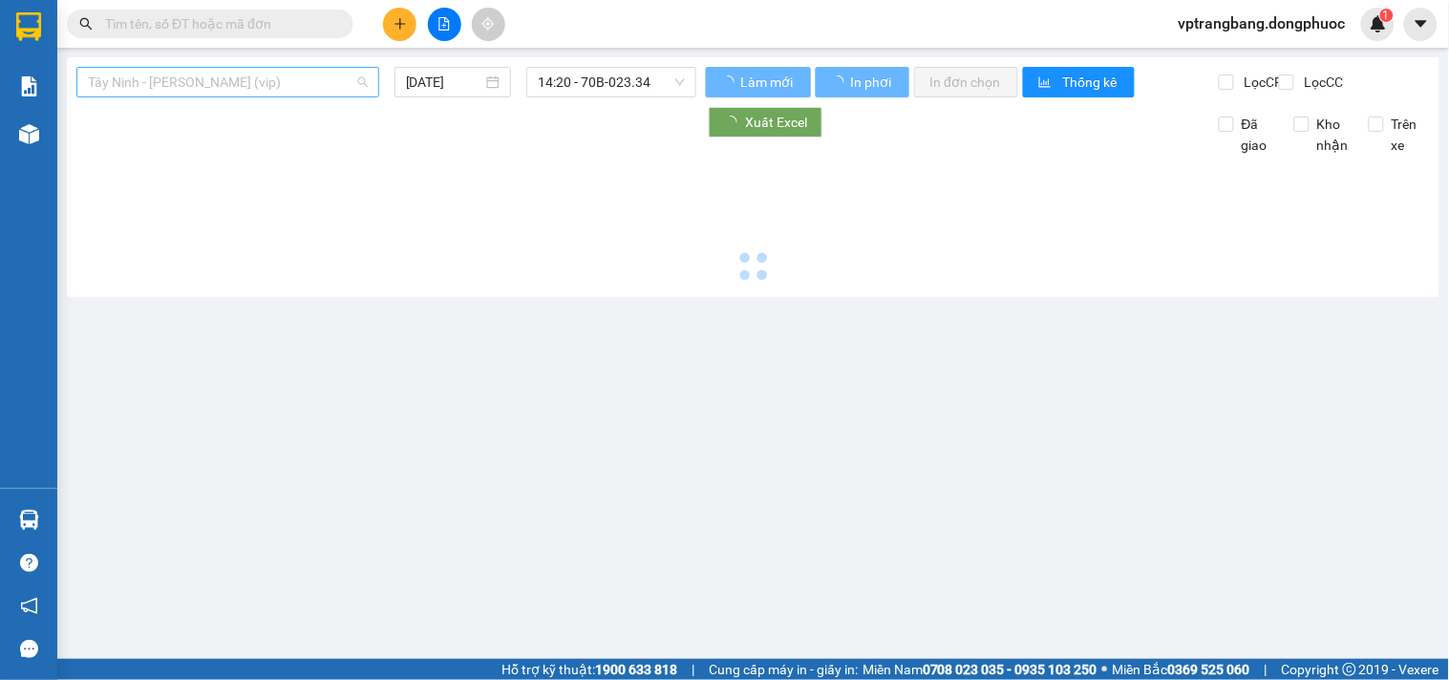
click at [214, 87] on span "Tây Ninh - [PERSON_NAME] (vip)" at bounding box center [228, 82] width 280 height 29
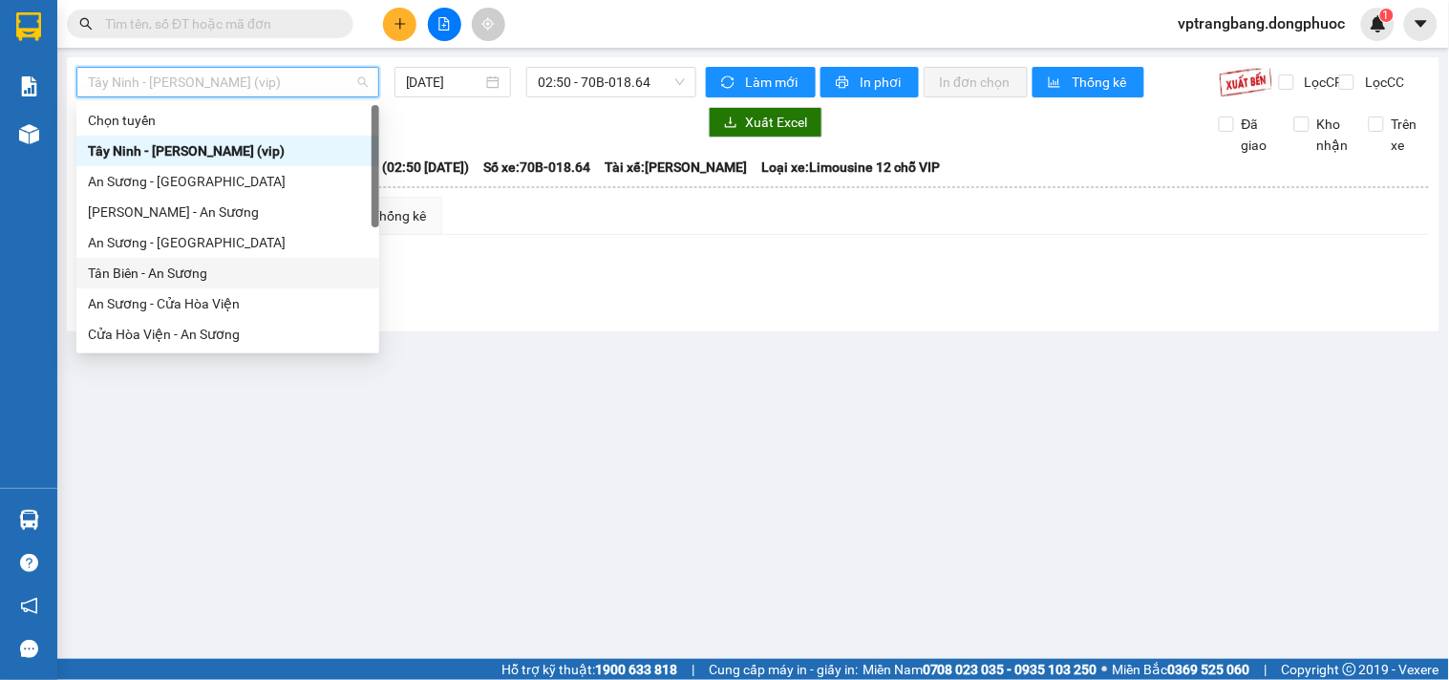
scroll to position [106, 0]
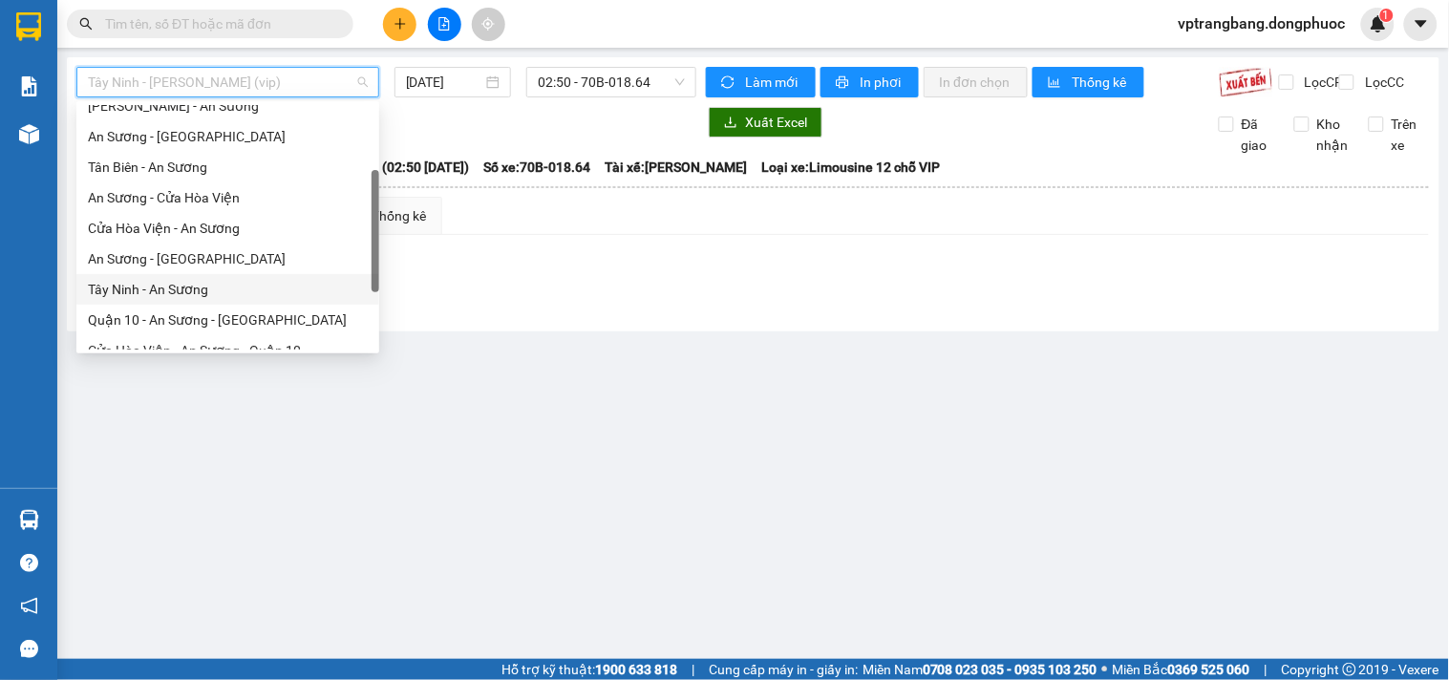
click at [194, 288] on div "Tây Ninh - An Sương" at bounding box center [228, 289] width 280 height 21
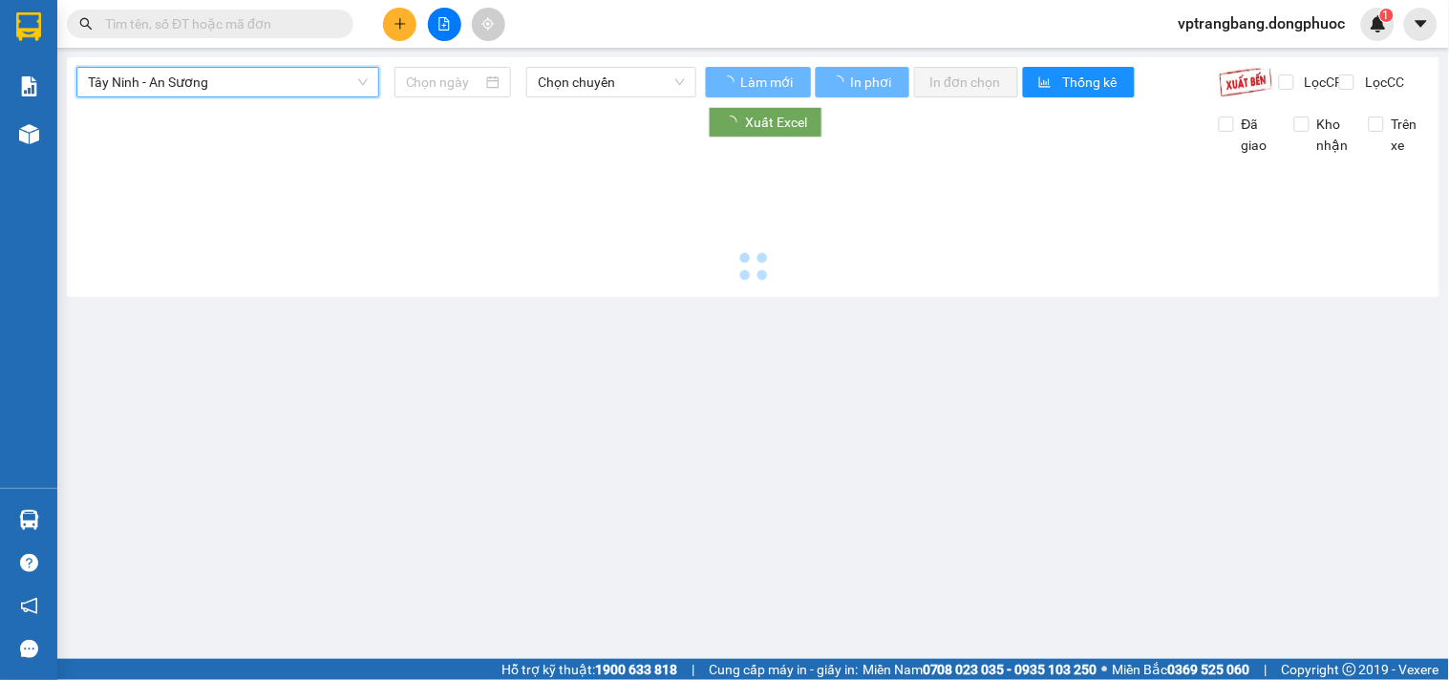
type input "[DATE]"
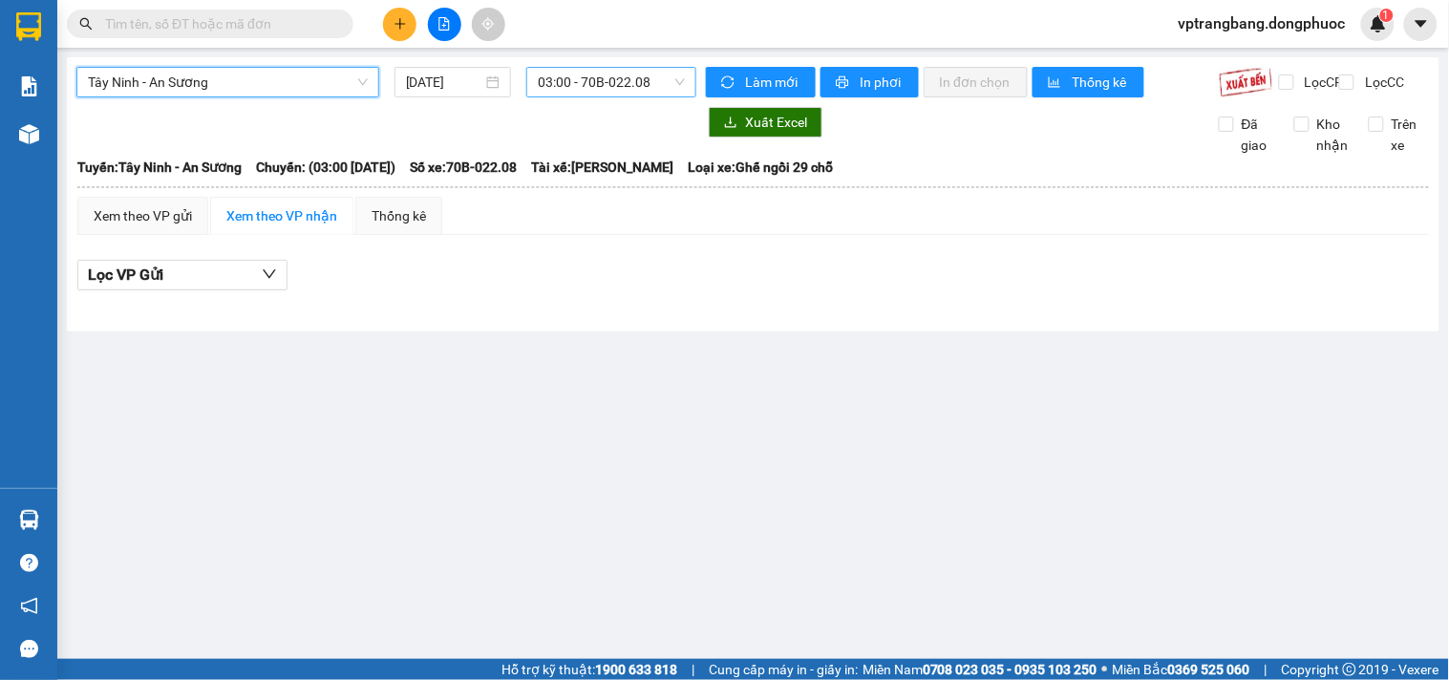
click at [603, 87] on span "03:00 - 70B-022.08" at bounding box center [611, 82] width 147 height 29
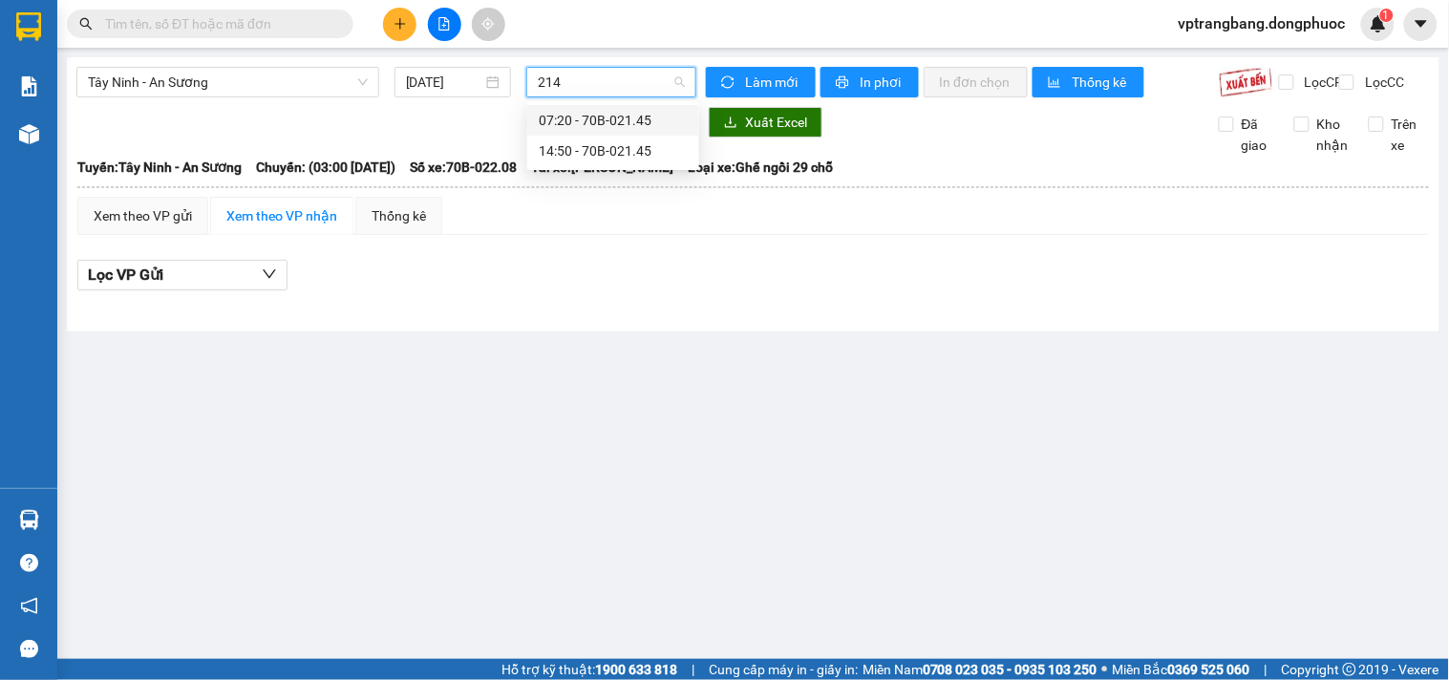
type input "2145"
click at [615, 155] on div "14:50 - 70B-021.45" at bounding box center [613, 150] width 149 height 21
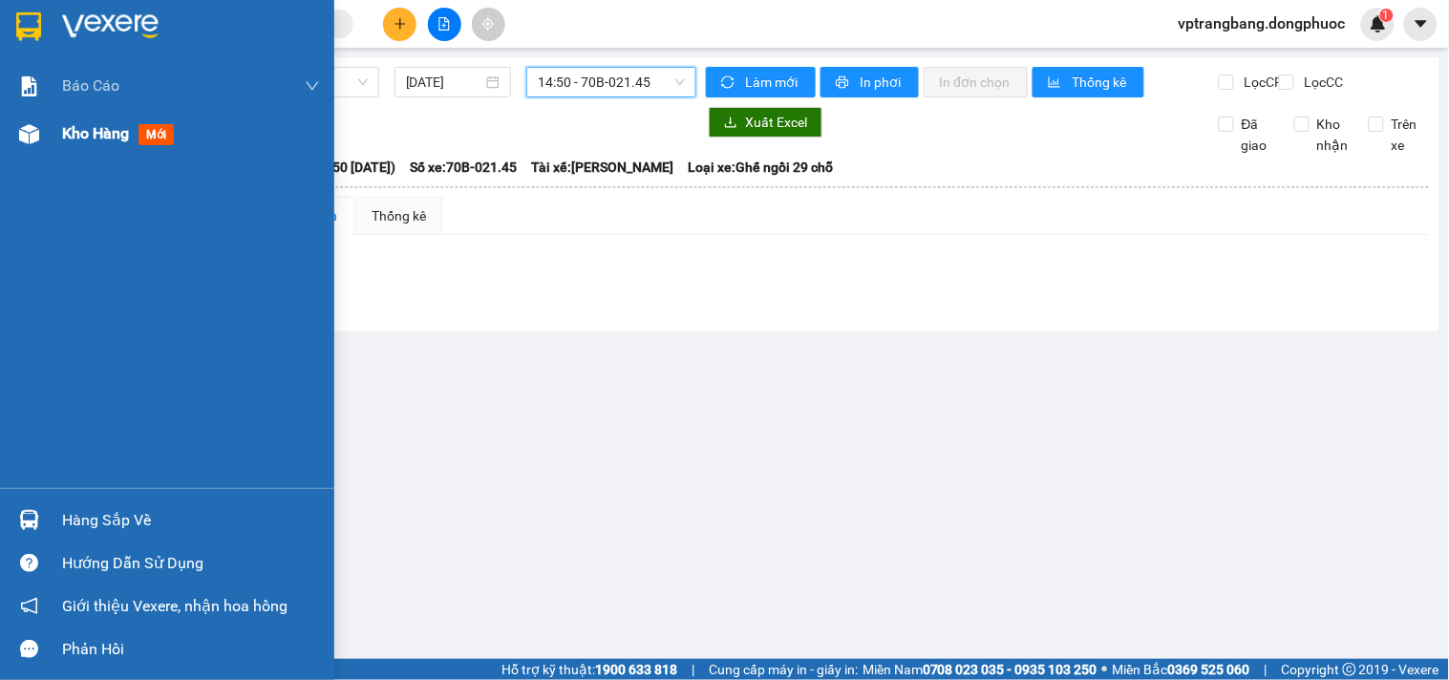
click at [87, 127] on span "Kho hàng" at bounding box center [95, 133] width 67 height 18
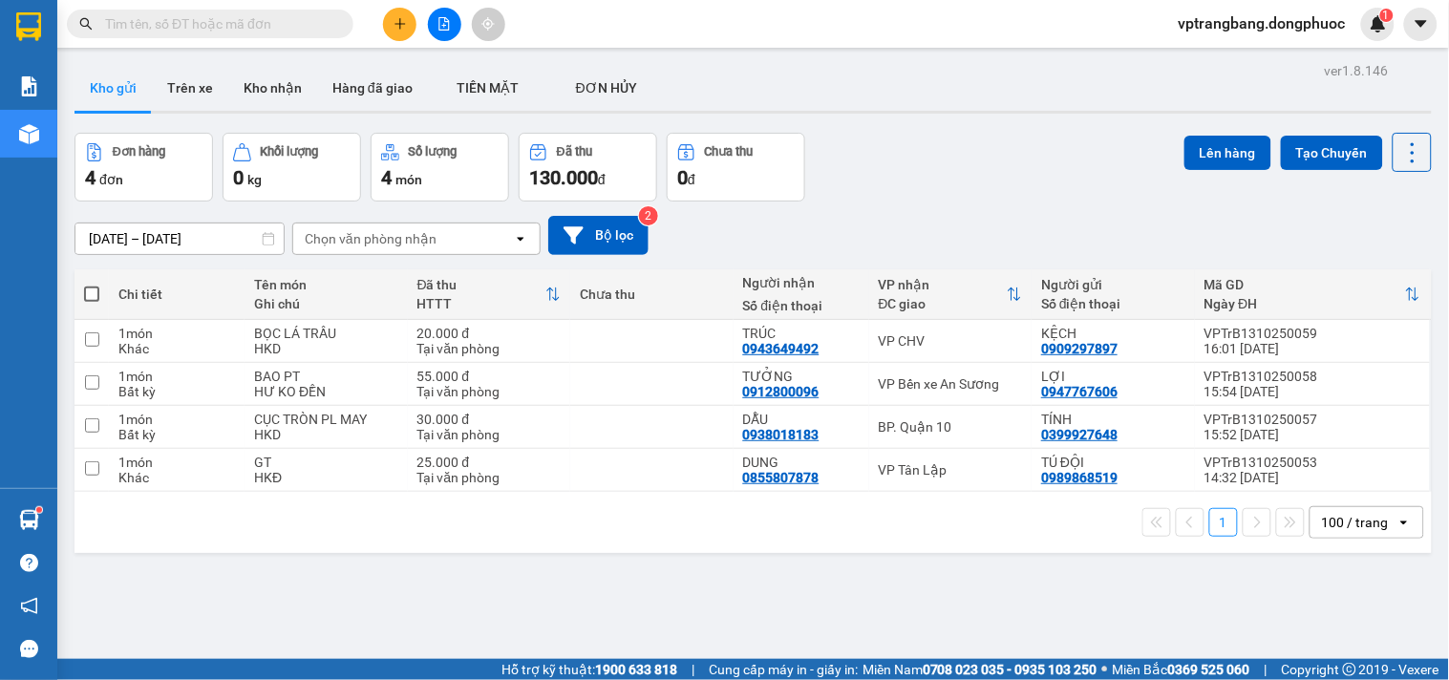
click at [213, 22] on input "text" at bounding box center [217, 23] width 225 height 21
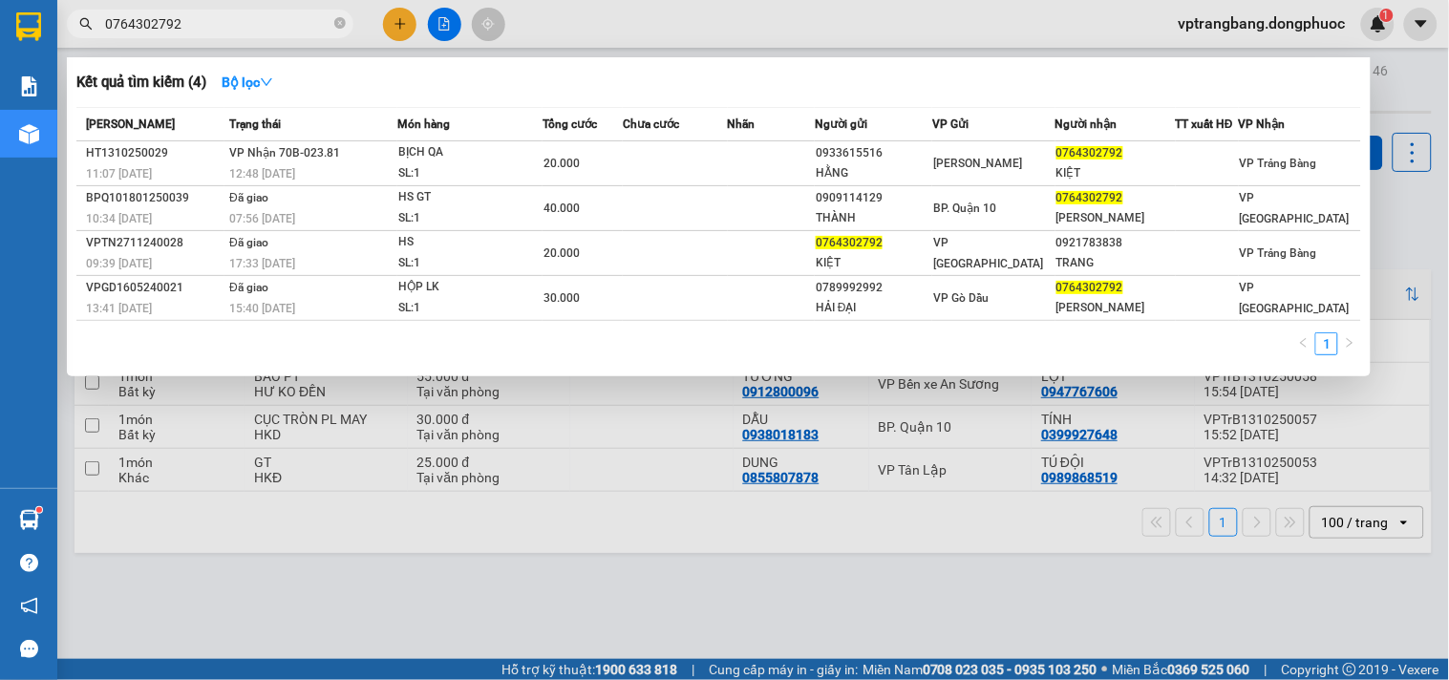
type input "0764302792"
click at [1387, 82] on div at bounding box center [724, 340] width 1449 height 680
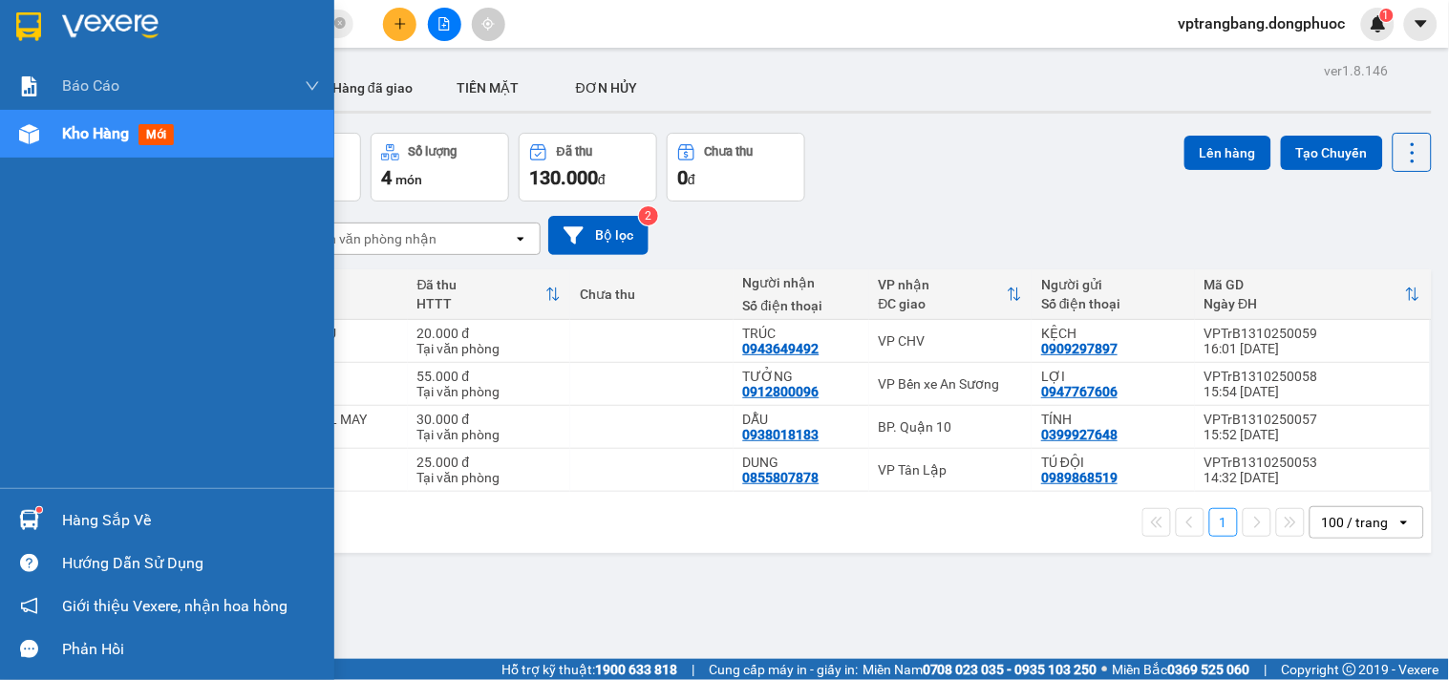
drag, startPoint x: 55, startPoint y: 529, endPoint x: 140, endPoint y: 525, distance: 85.1
click at [61, 529] on div "Hàng sắp về" at bounding box center [167, 520] width 334 height 43
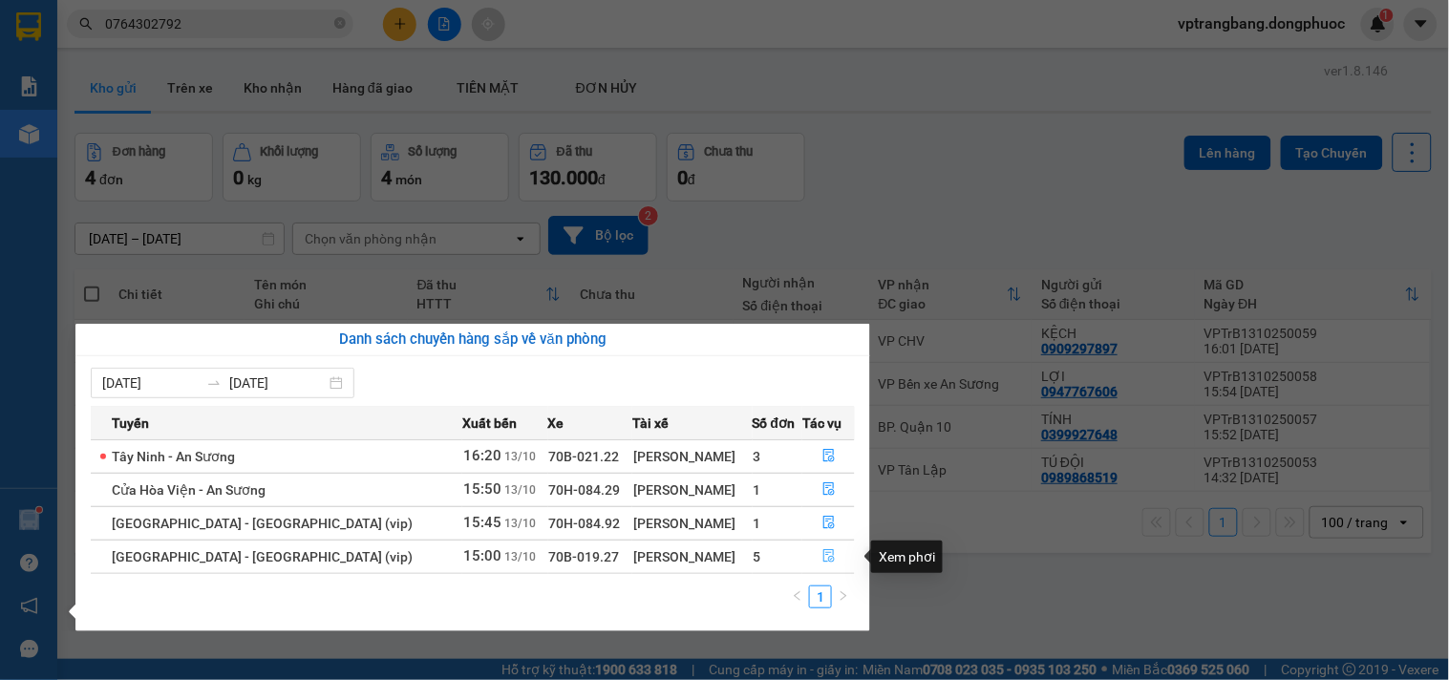
click at [823, 554] on icon "file-done" at bounding box center [828, 555] width 11 height 13
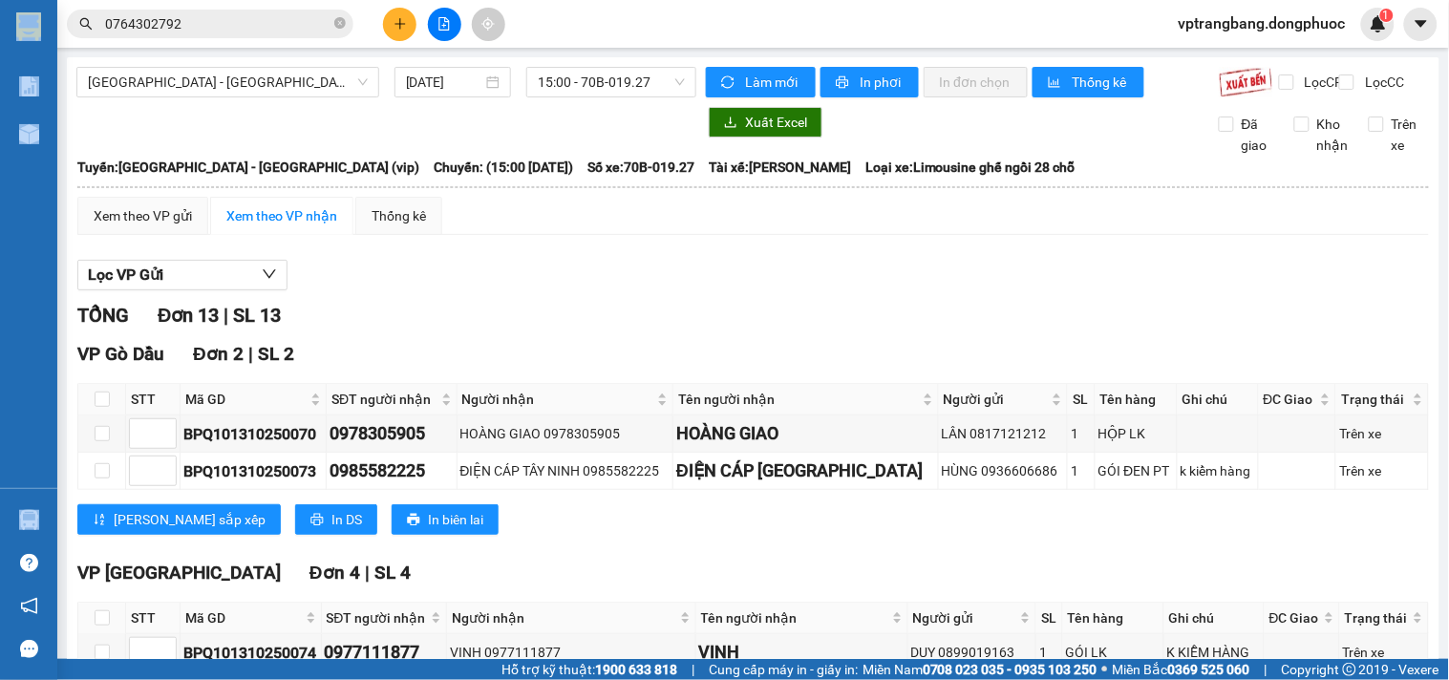
scroll to position [530, 0]
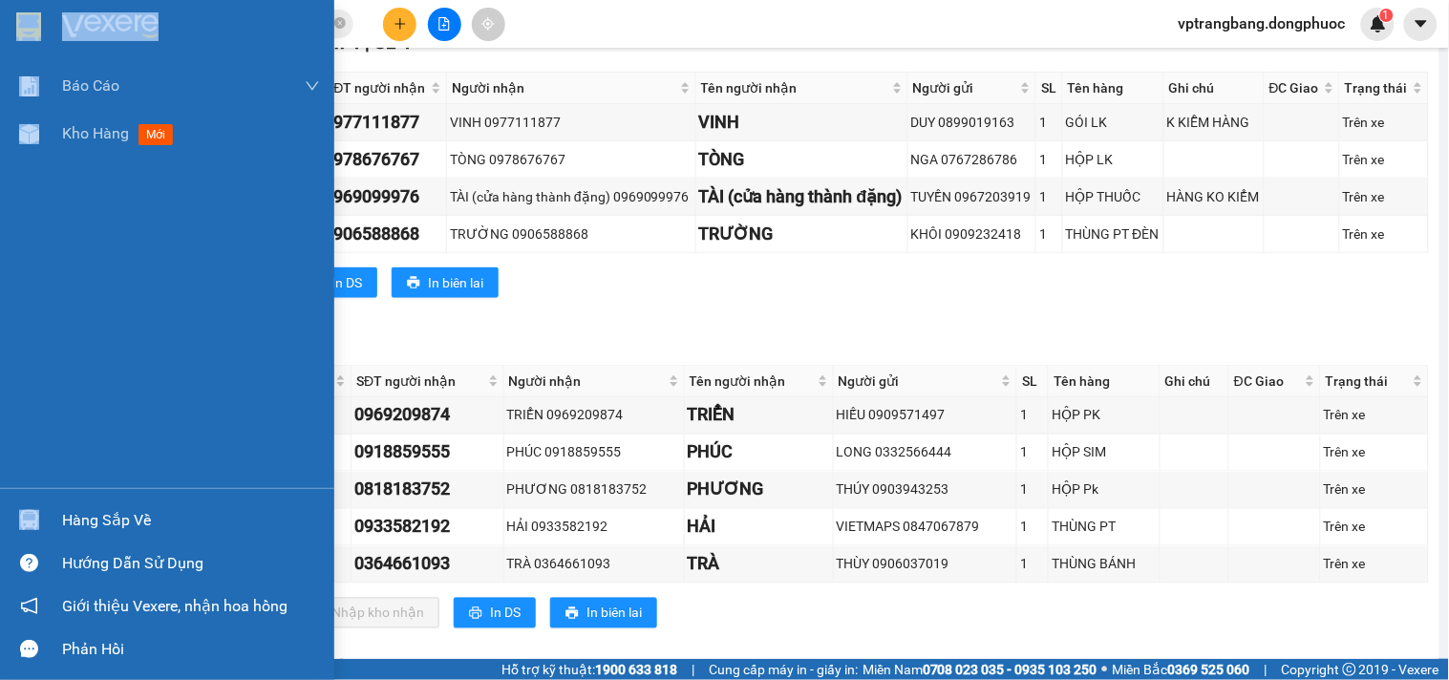
click at [54, 513] on div "Hàng sắp về" at bounding box center [167, 520] width 334 height 43
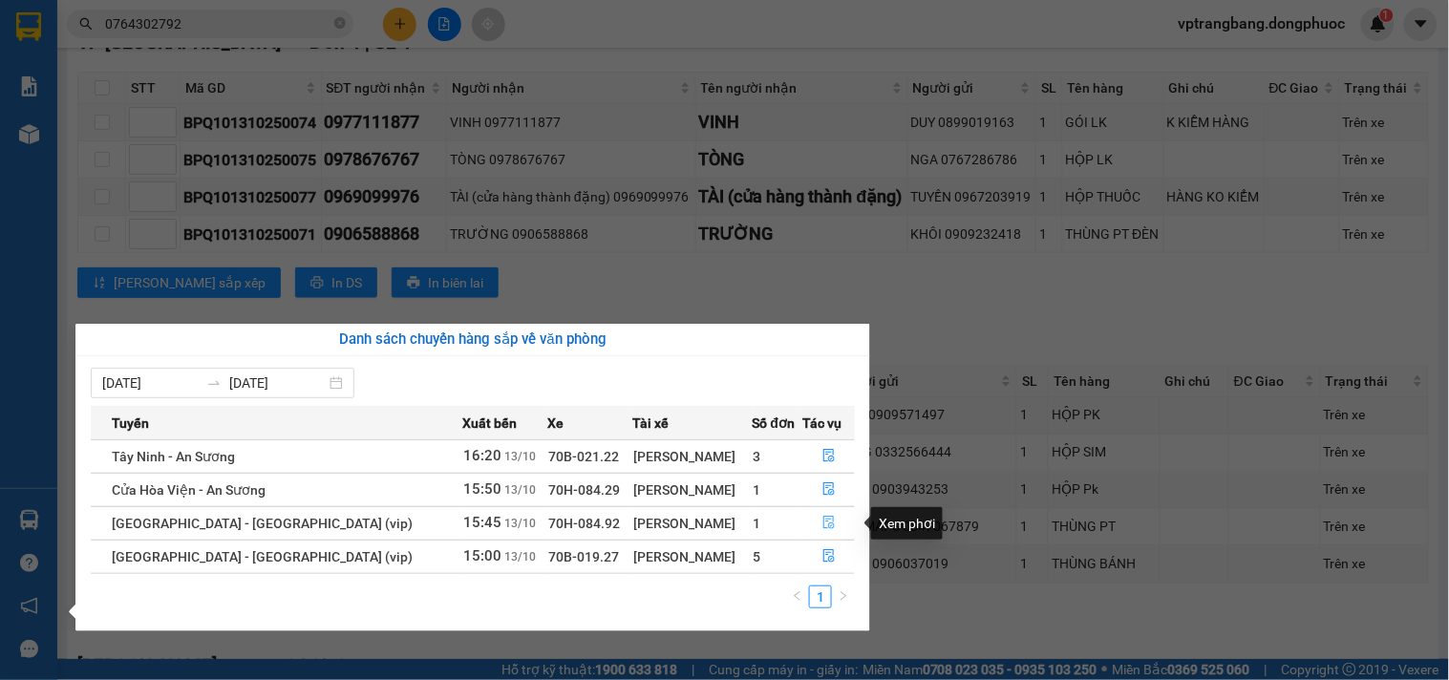
click at [828, 520] on button "button" at bounding box center [828, 523] width 51 height 31
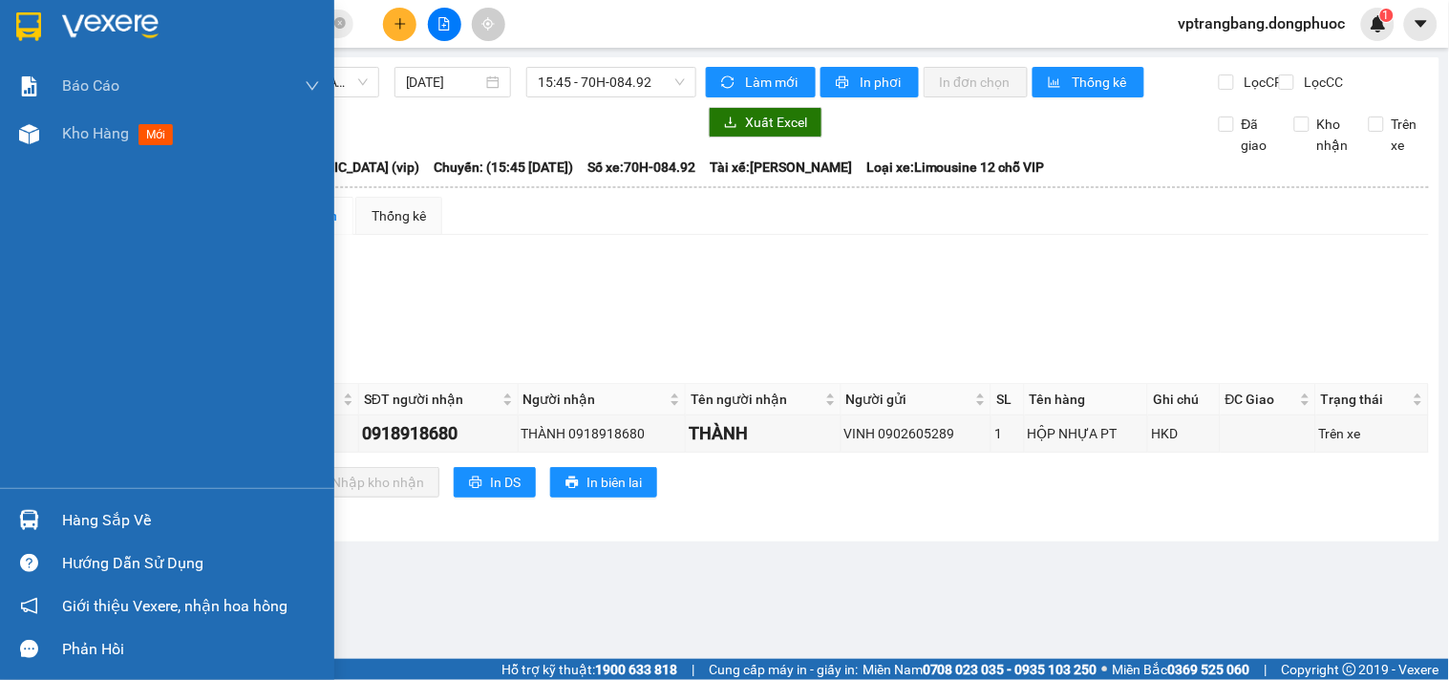
click at [73, 525] on div "Hàng sắp về" at bounding box center [191, 520] width 258 height 29
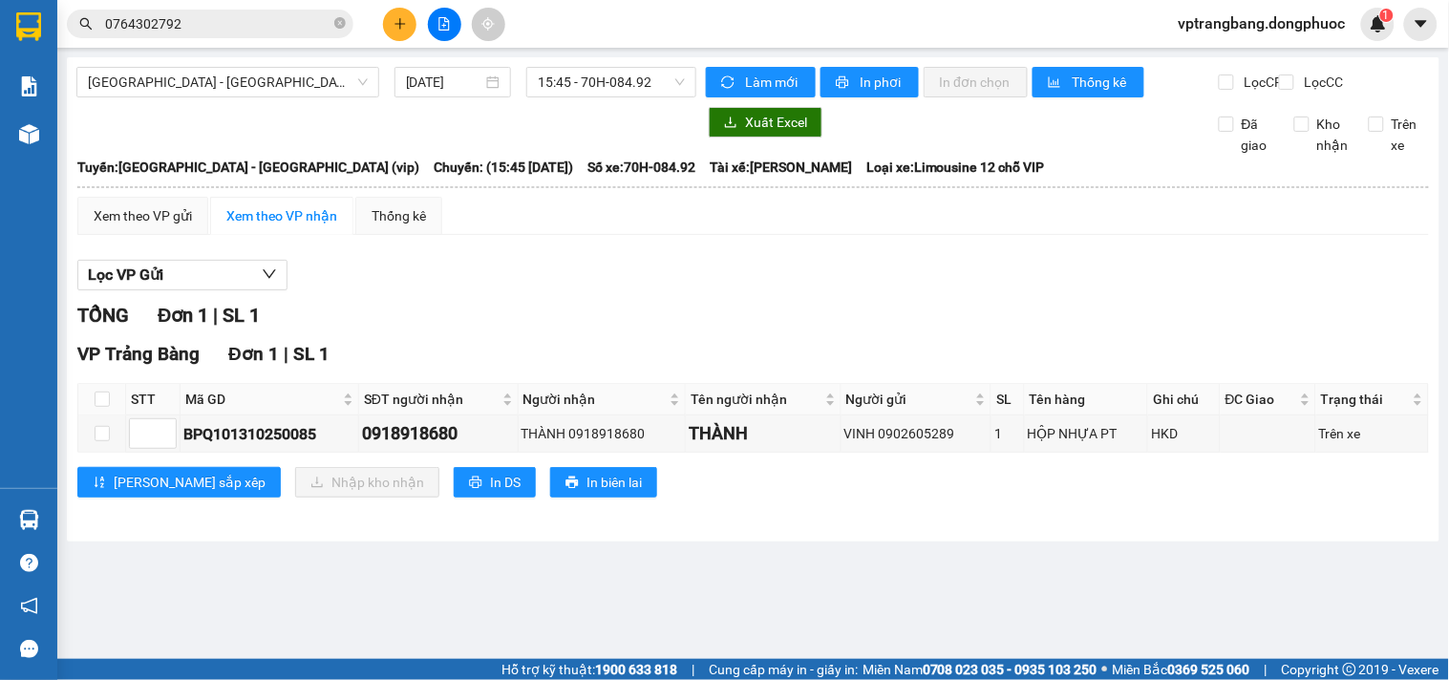
drag, startPoint x: 936, startPoint y: 340, endPoint x: 311, endPoint y: 277, distance: 627.8
click at [936, 338] on section "Kết quả tìm kiếm ( 4 ) Bộ lọc Mã ĐH Trạng thái Món hàng Tổng cước Chưa cước Nhã…" at bounding box center [724, 340] width 1449 height 680
click at [561, 81] on span "15:45 - 70H-084.92" at bounding box center [611, 82] width 147 height 29
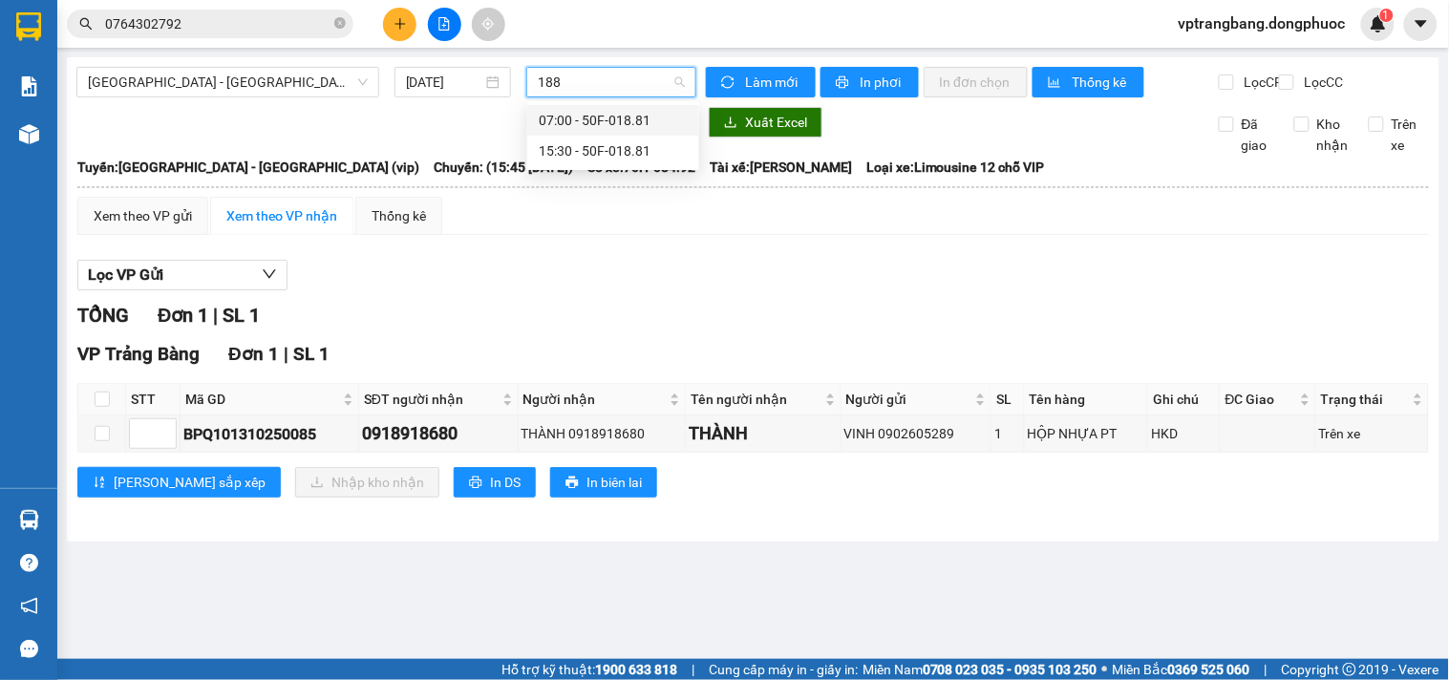
type input "1881"
click at [559, 155] on div "15:30 - 50F-018.81" at bounding box center [613, 150] width 149 height 21
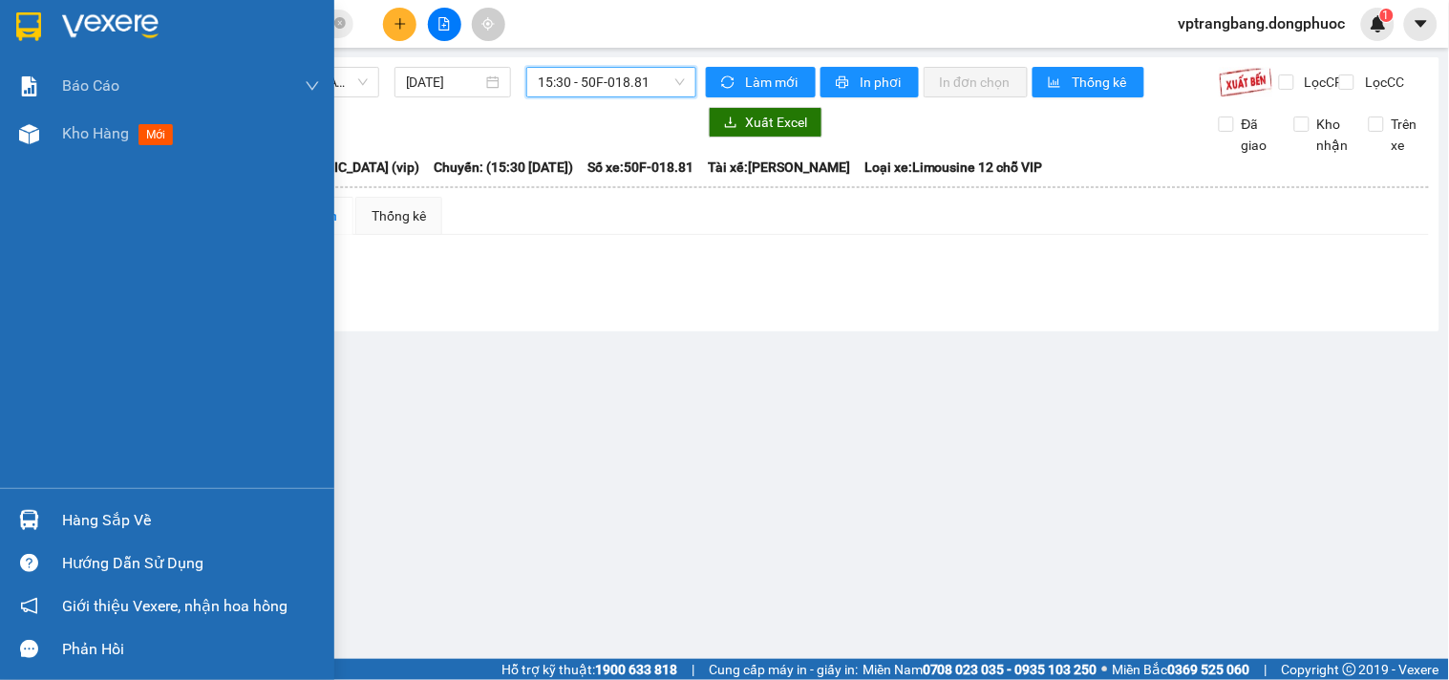
click at [87, 531] on div "Hàng sắp về" at bounding box center [191, 520] width 258 height 29
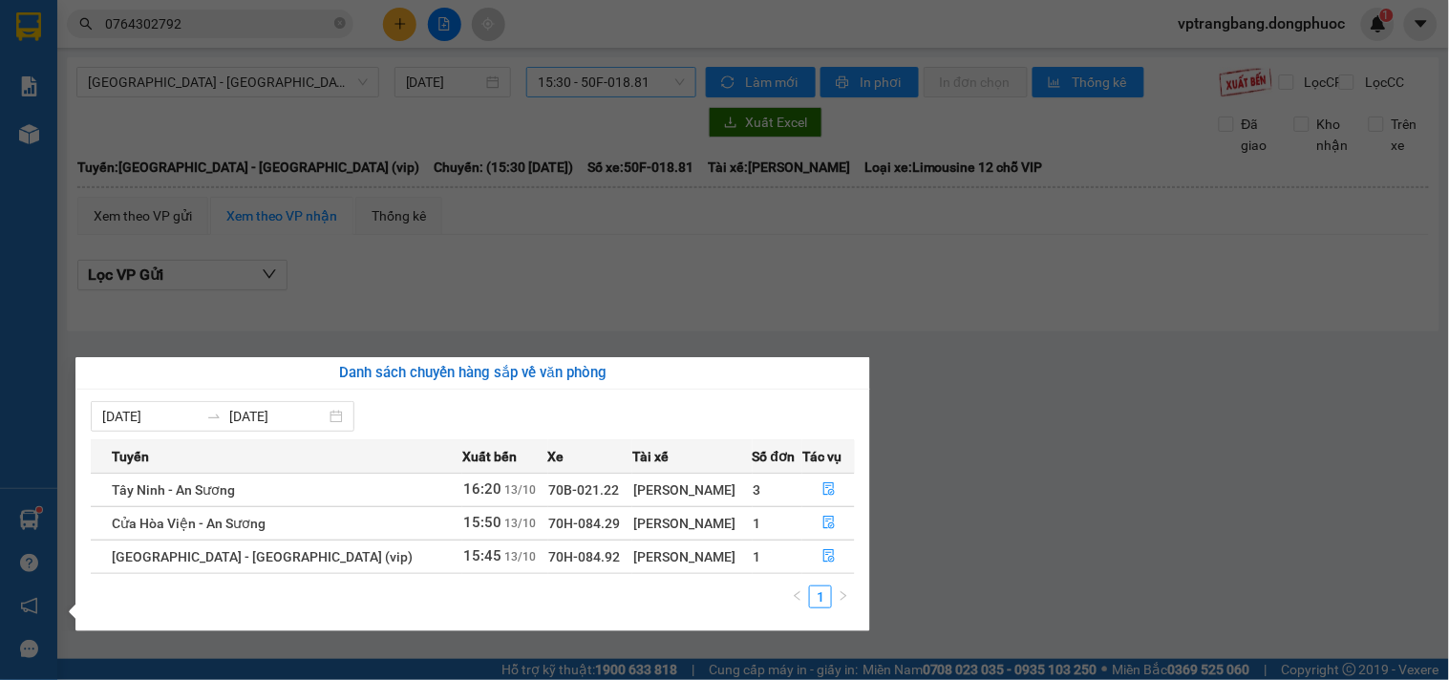
drag, startPoint x: 1044, startPoint y: 359, endPoint x: 962, endPoint y: 329, distance: 87.3
click at [1039, 355] on section "Kết quả tìm kiếm ( 4 ) Bộ lọc Mã ĐH Trạng thái Món hàng Tổng cước Chưa cước Nhã…" at bounding box center [724, 340] width 1449 height 680
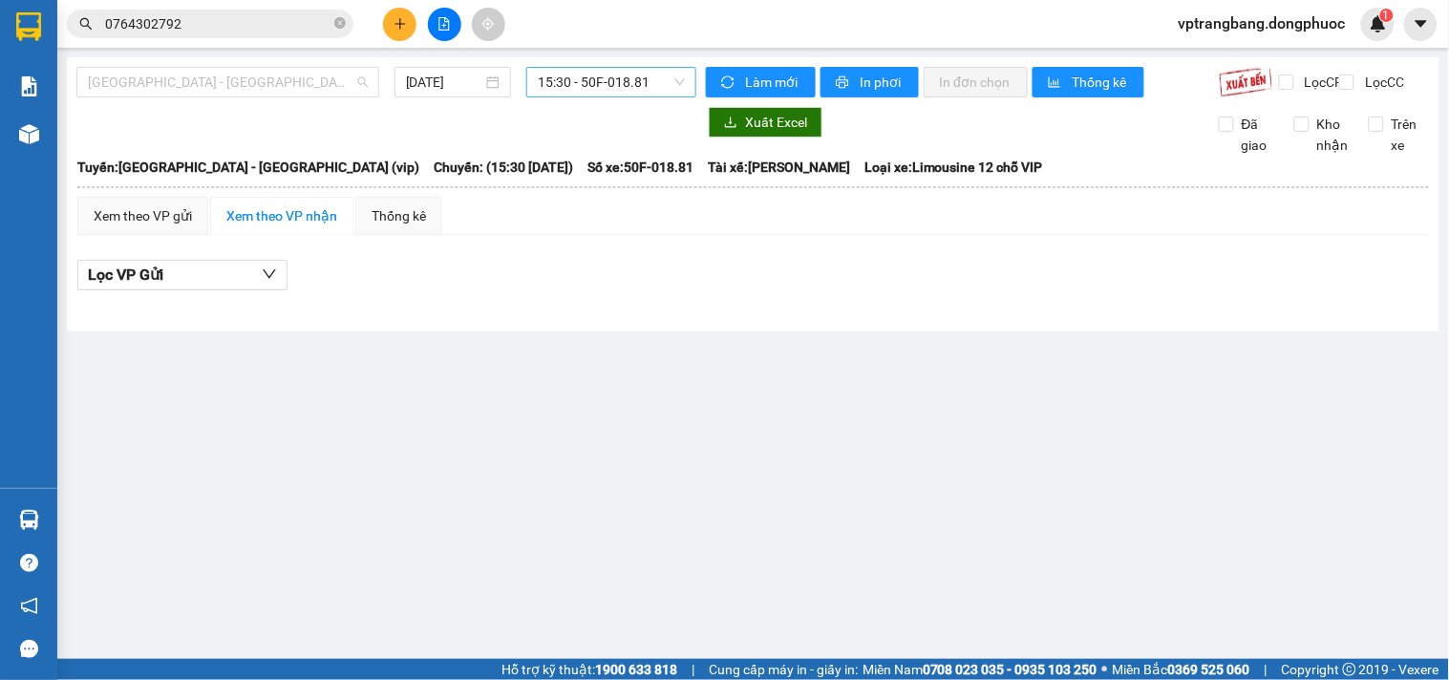
drag, startPoint x: 308, startPoint y: 81, endPoint x: 259, endPoint y: 141, distance: 77.4
click at [307, 81] on span "[GEOGRAPHIC_DATA] - [GEOGRAPHIC_DATA] (vip)" at bounding box center [228, 82] width 280 height 29
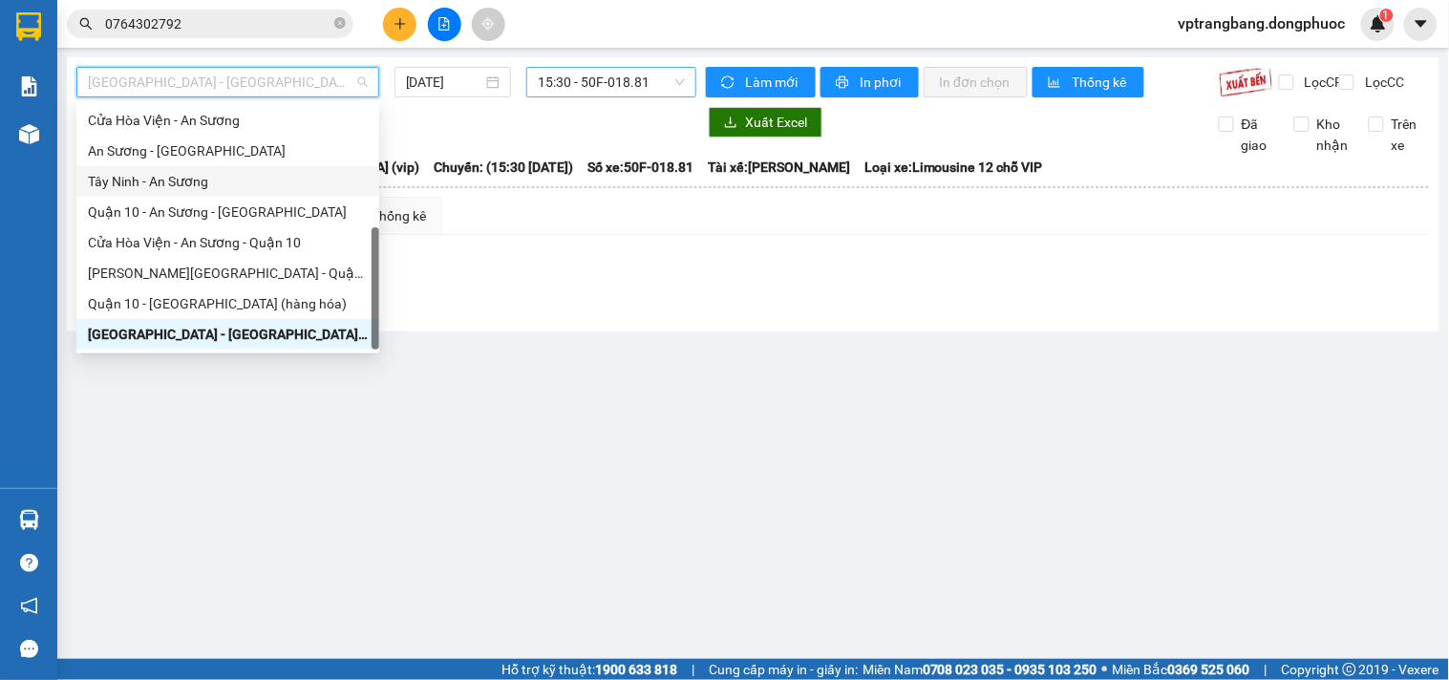
drag, startPoint x: 178, startPoint y: 185, endPoint x: 405, endPoint y: 140, distance: 231.7
click at [178, 183] on div "Tây Ninh - An Sương" at bounding box center [228, 181] width 280 height 21
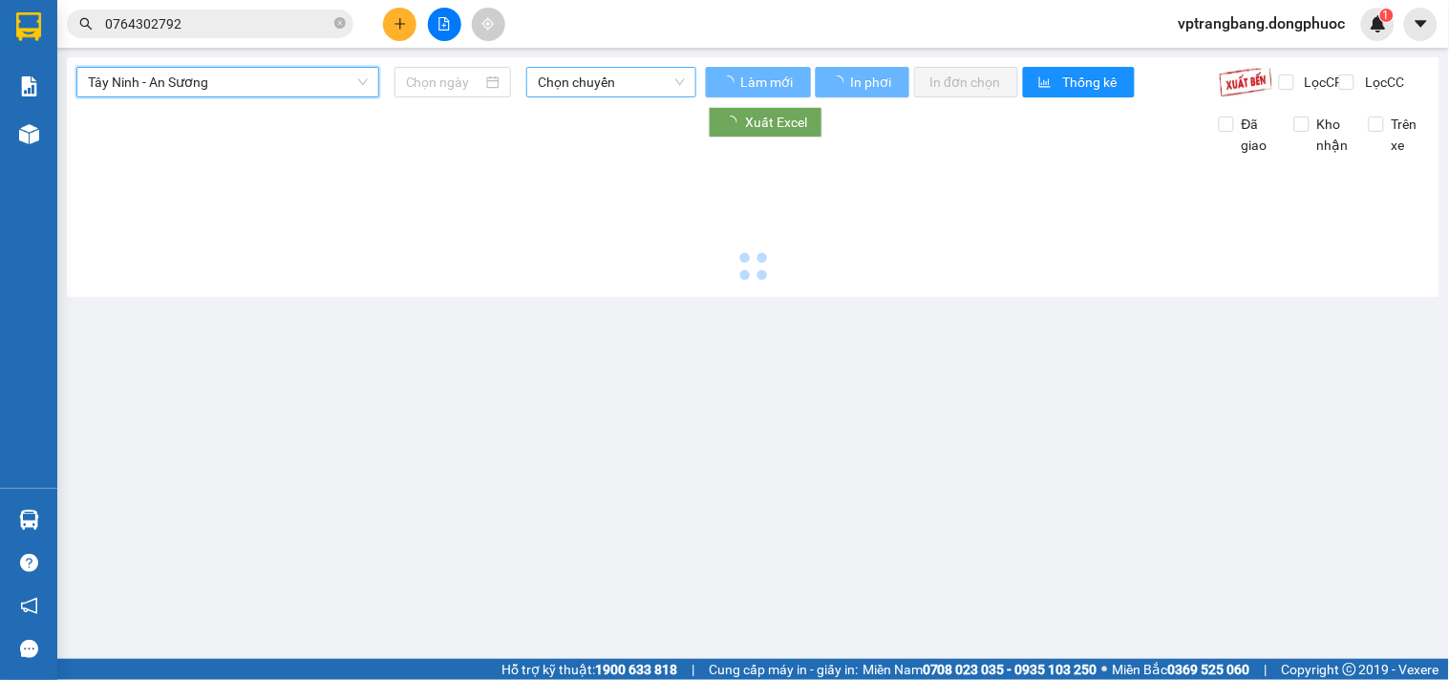
click at [565, 87] on span "Chọn chuyến" at bounding box center [611, 82] width 147 height 29
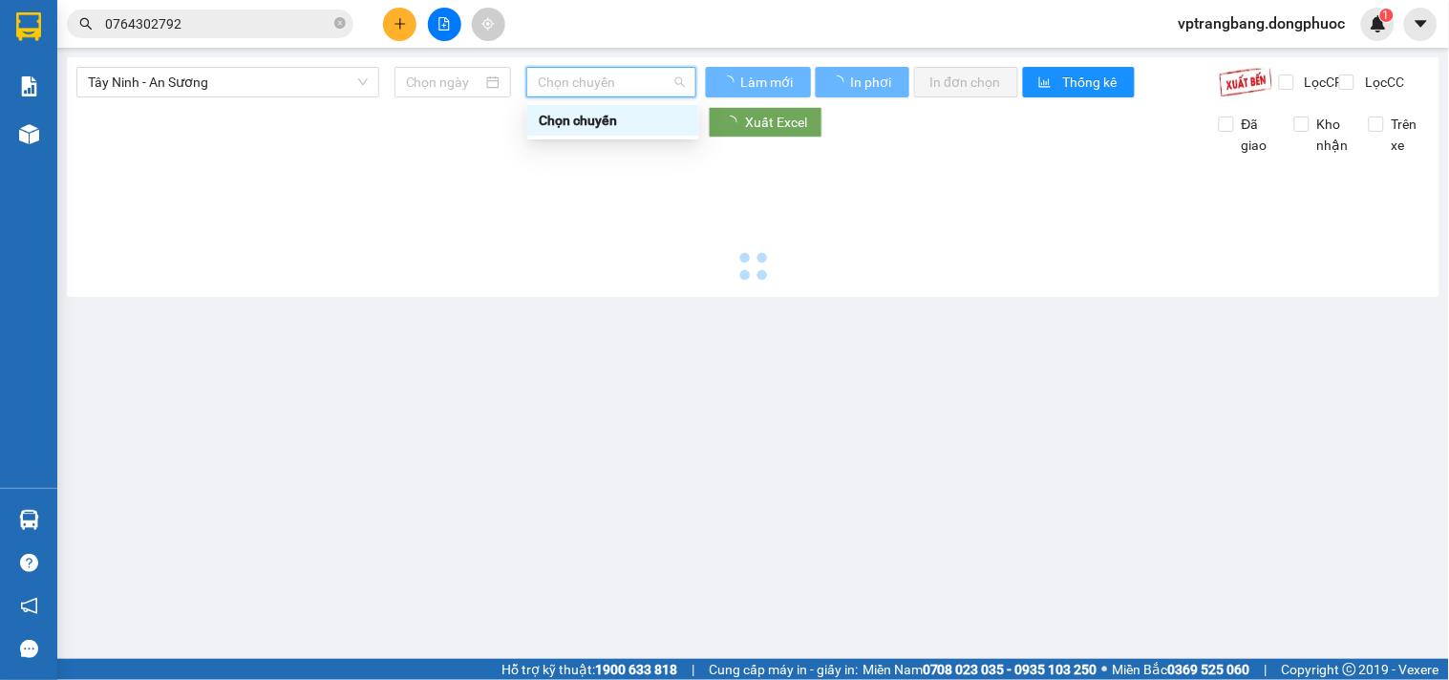
type input "[DATE]"
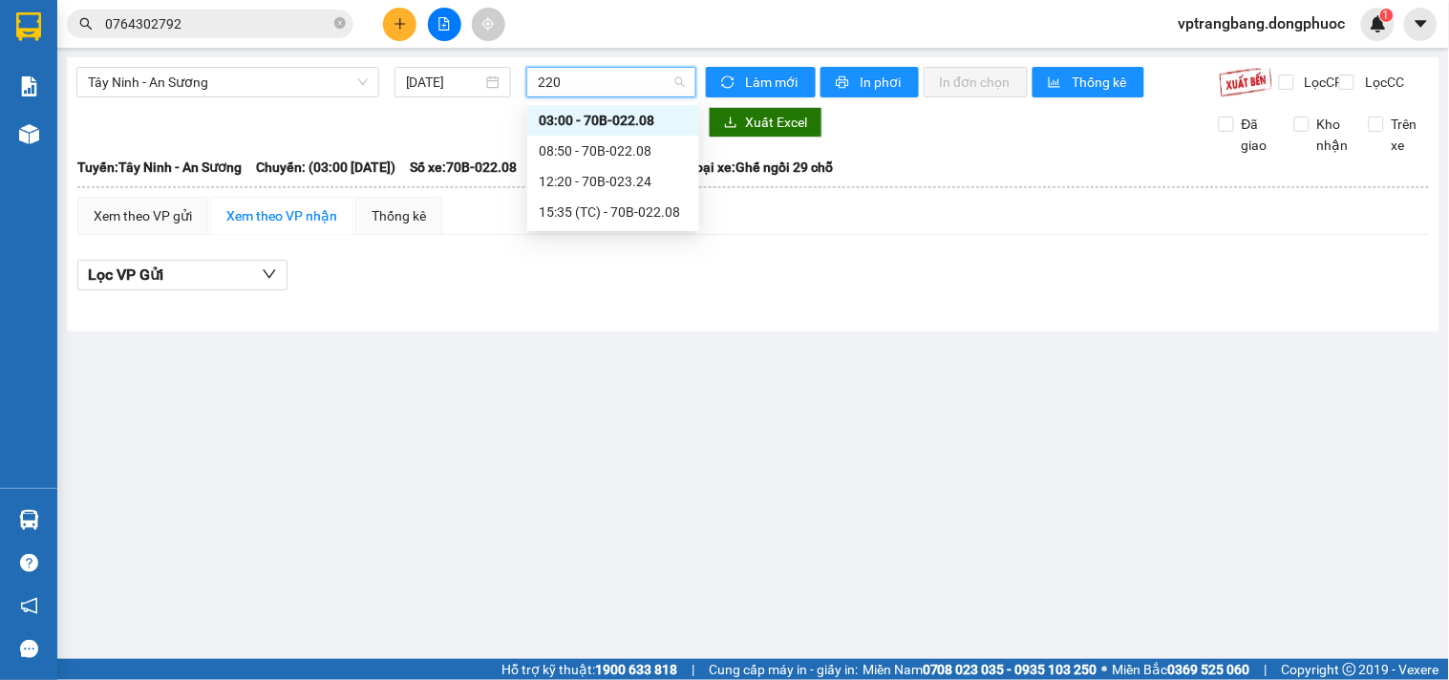
type input "2208"
click at [565, 182] on div "15:35 (TC) - 70B-022.08" at bounding box center [613, 181] width 149 height 21
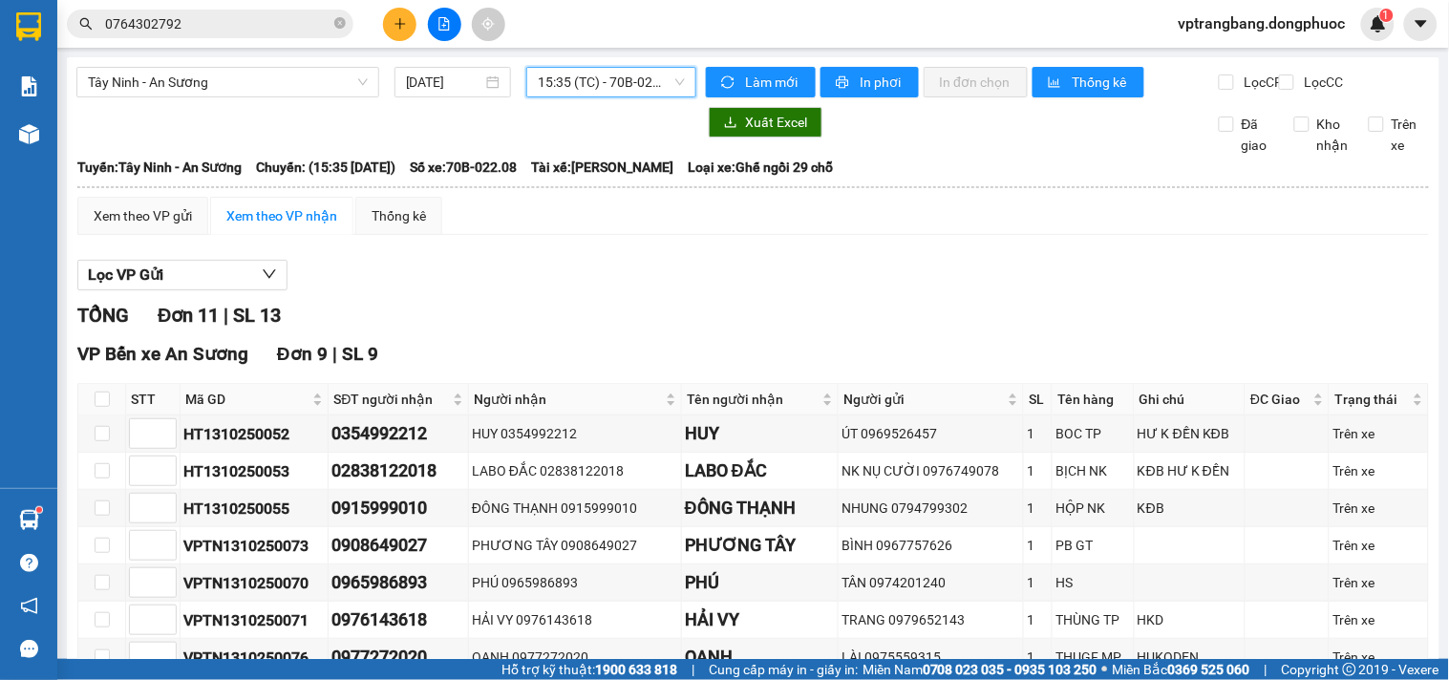
click at [223, 32] on input "0764302792" at bounding box center [217, 23] width 225 height 21
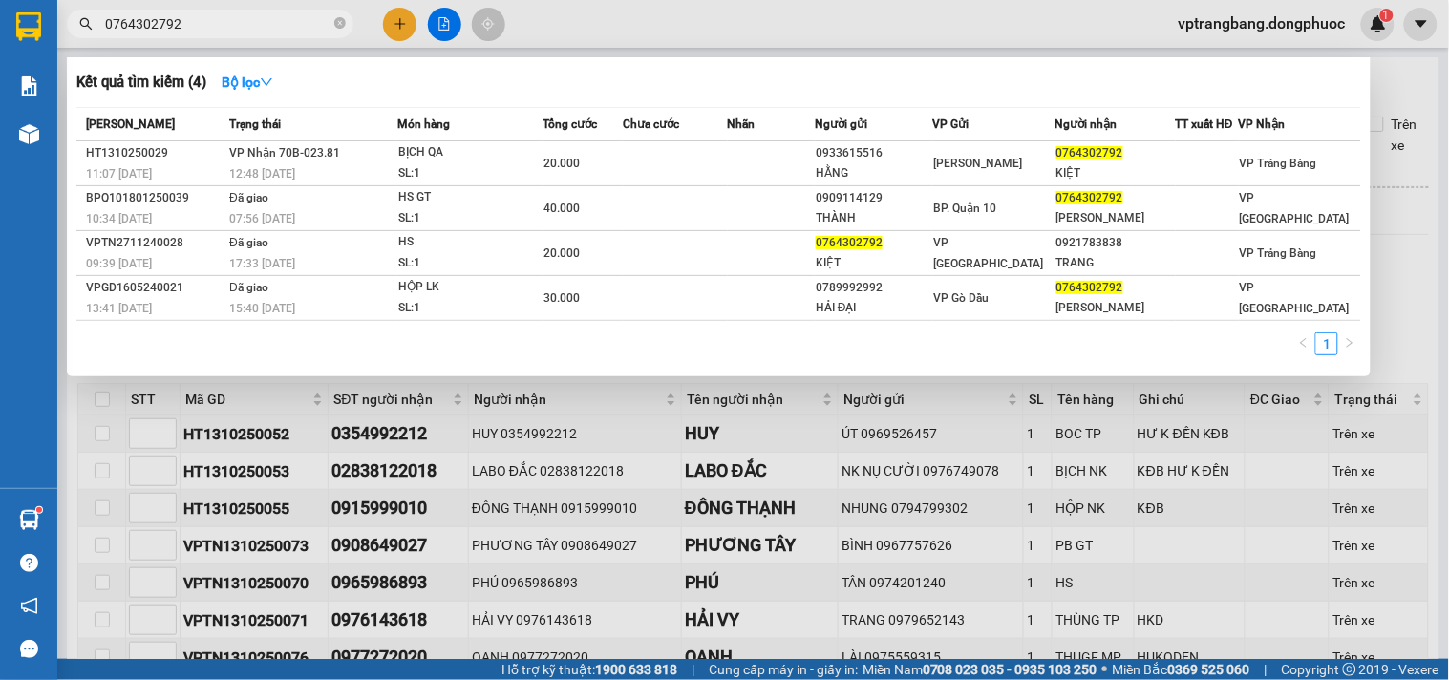
click at [251, 19] on input "0764302792" at bounding box center [217, 23] width 225 height 21
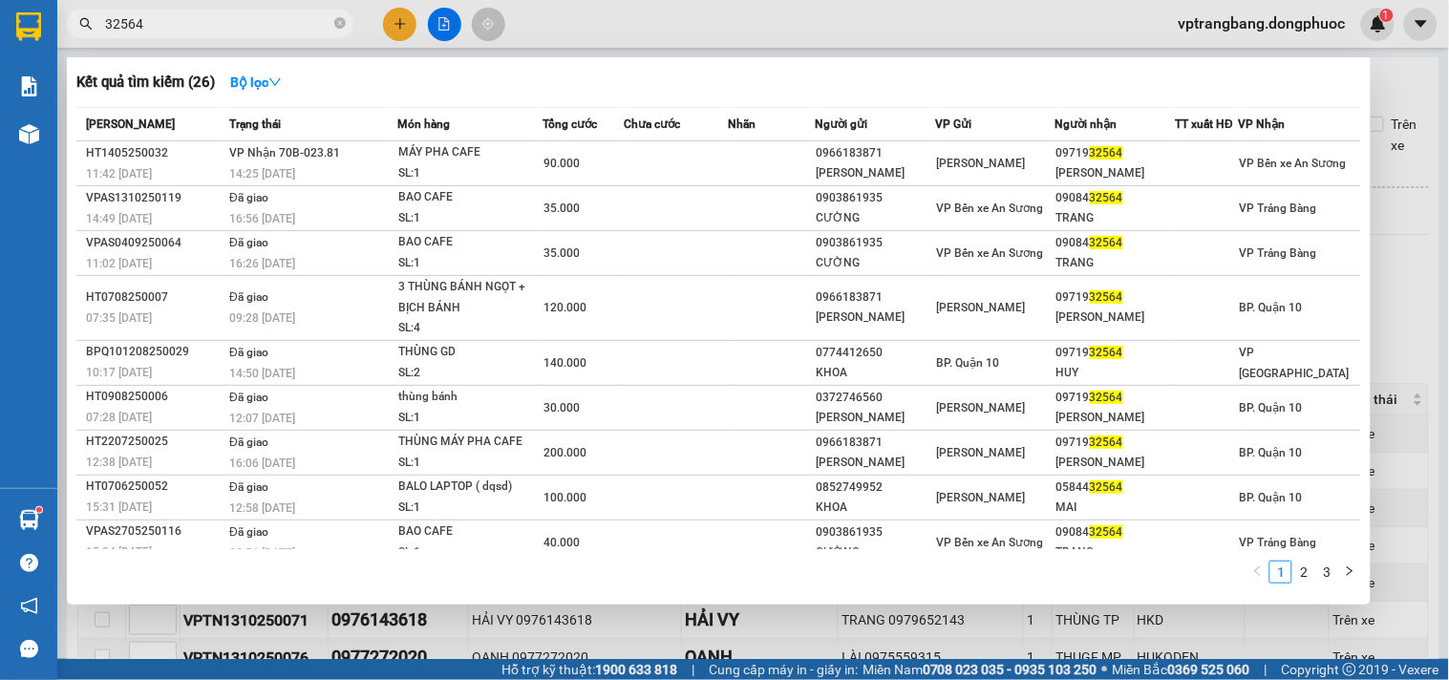
type input "32564"
click at [1402, 256] on div at bounding box center [724, 340] width 1449 height 680
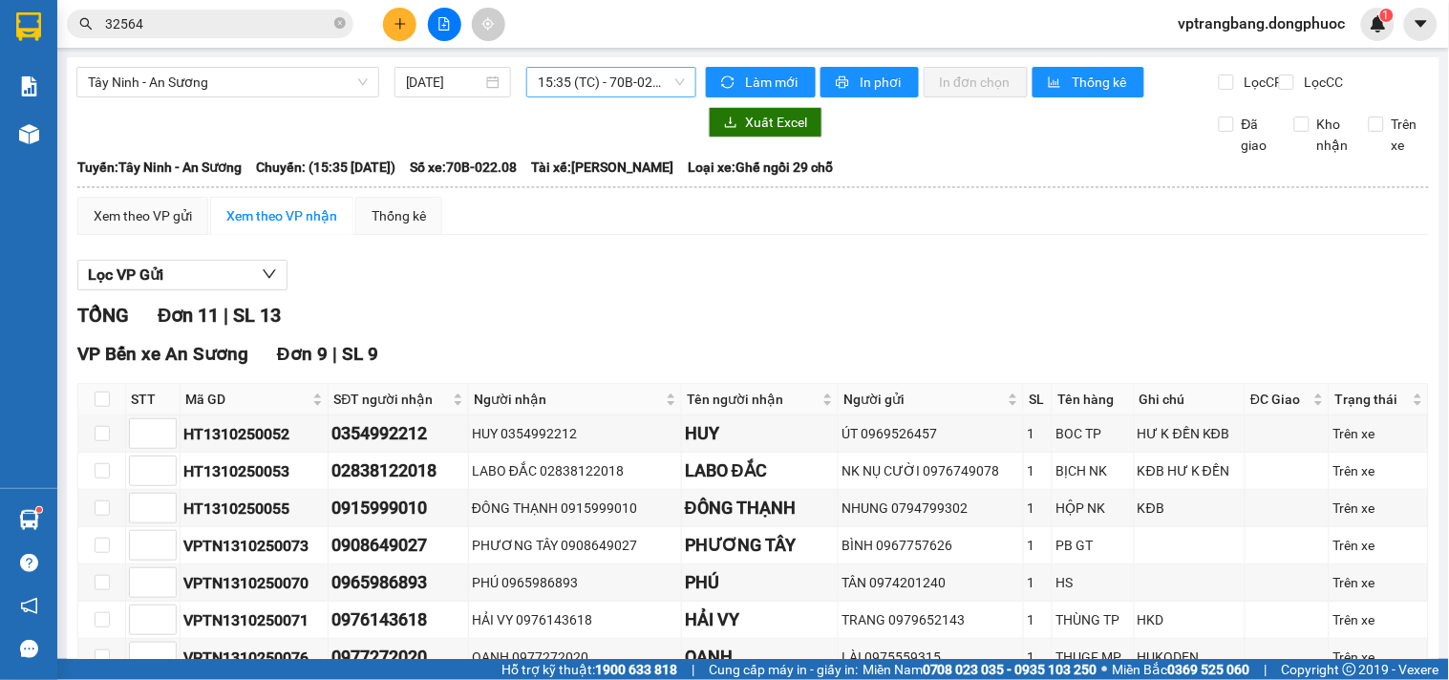
drag, startPoint x: 509, startPoint y: 109, endPoint x: 513, endPoint y: 120, distance: 12.1
click at [509, 97] on div "Tây Ninh - An Sương 13/10/2025 15:35 (TC) - 70B-022.08" at bounding box center [386, 82] width 620 height 31
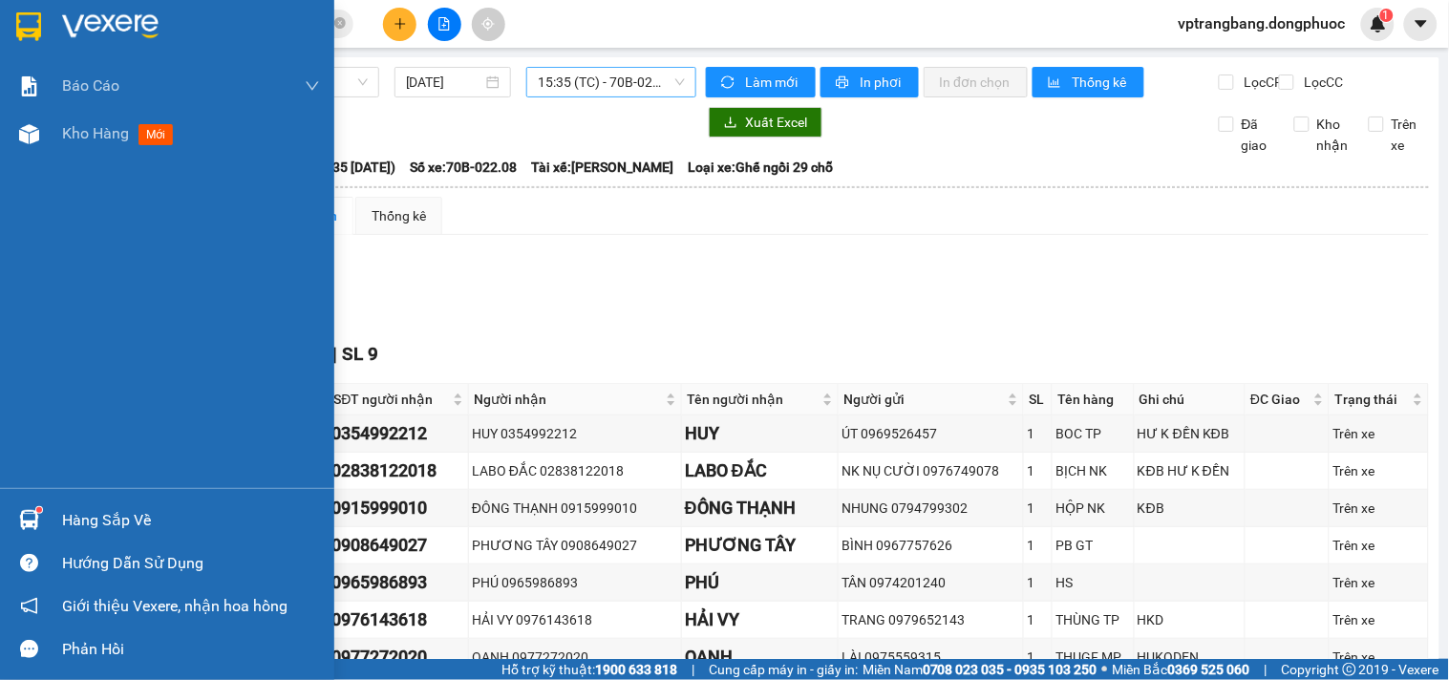
click at [73, 513] on div "Hàng sắp về" at bounding box center [191, 520] width 258 height 29
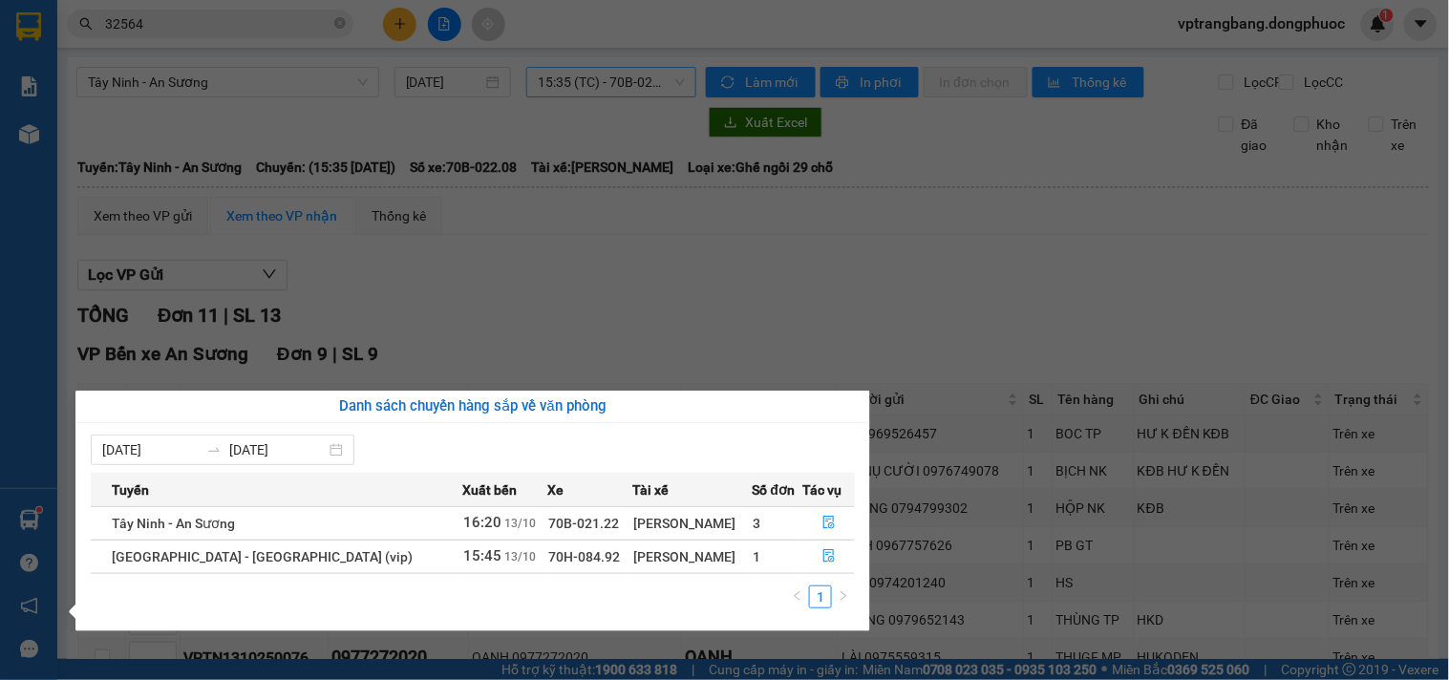
click at [787, 299] on section "Kết quả tìm kiếm ( 26 ) Bộ lọc Mã ĐH Trạng thái Món hàng Tổng cước Chưa cước Nh…" at bounding box center [724, 340] width 1449 height 680
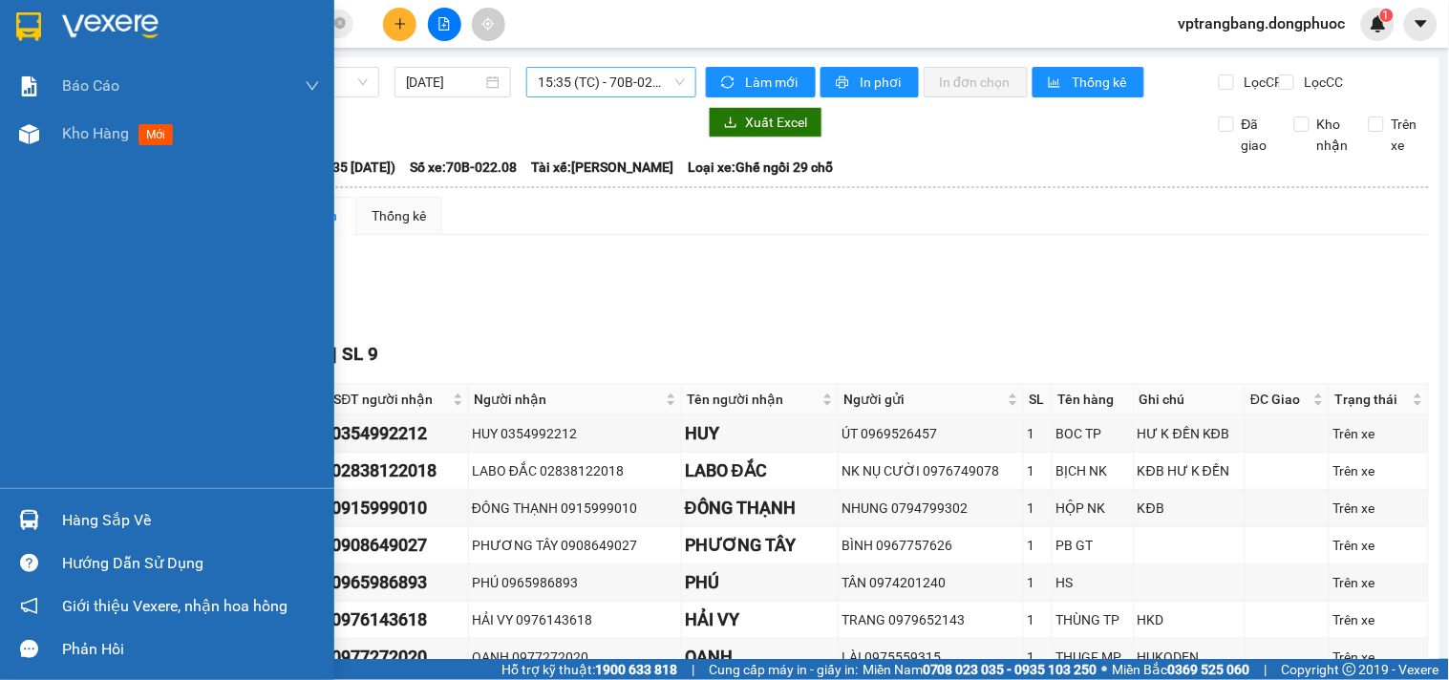
click at [81, 538] on div "Hàng sắp về" at bounding box center [167, 520] width 334 height 43
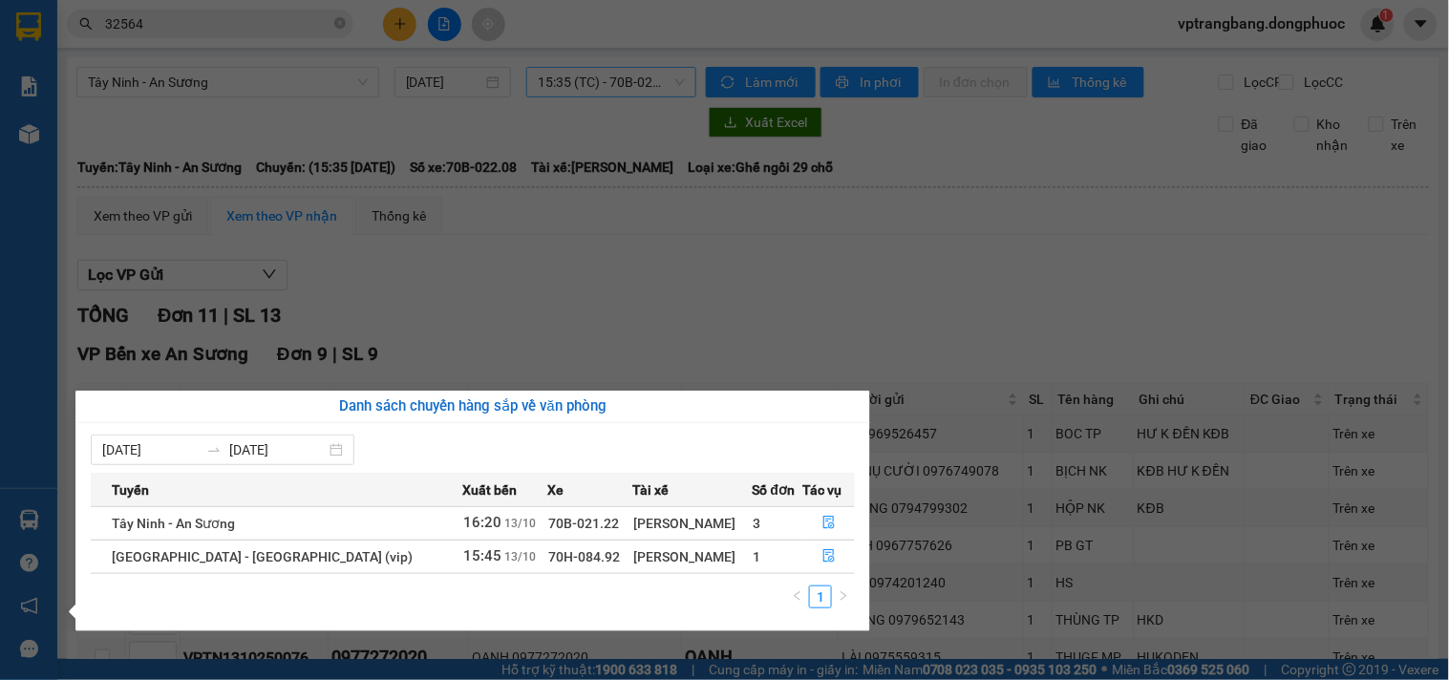
click at [714, 336] on section "Kết quả tìm kiếm ( 26 ) Bộ lọc Mã ĐH Trạng thái Món hàng Tổng cước Chưa cước Nh…" at bounding box center [724, 340] width 1449 height 680
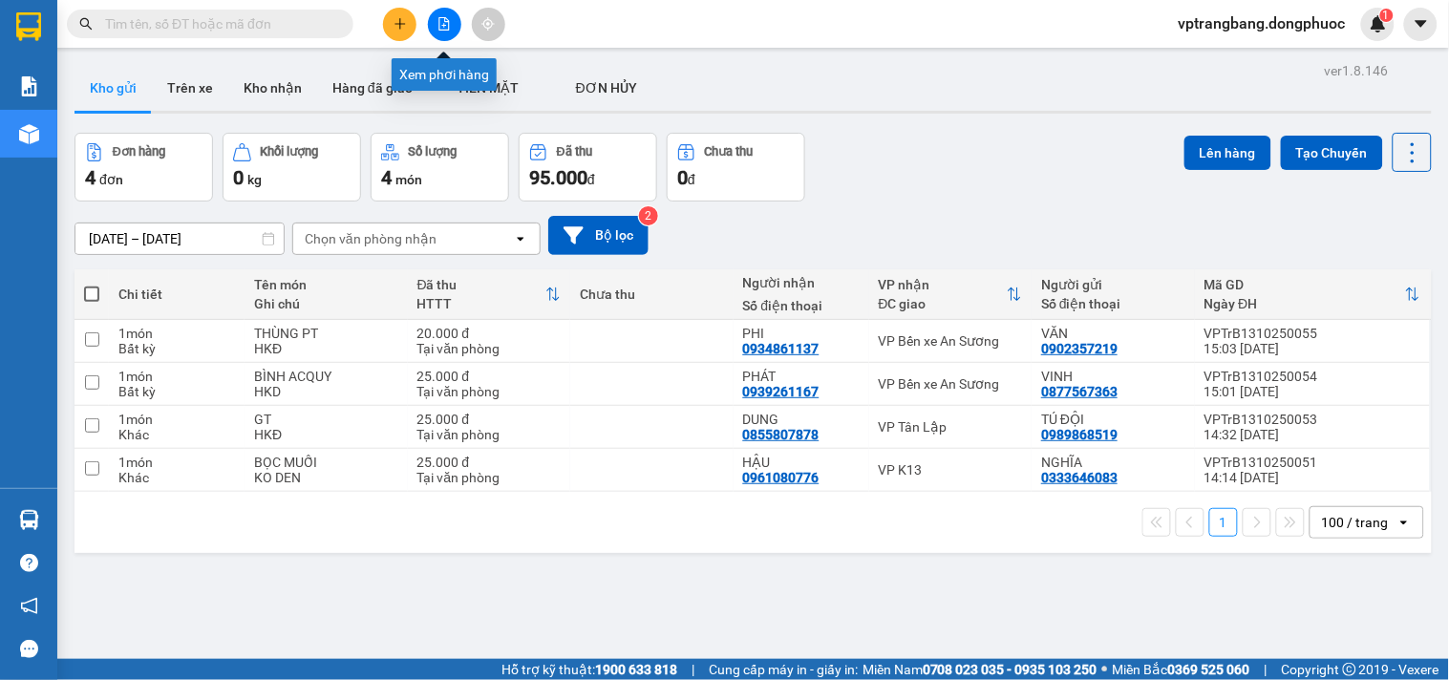
click at [445, 25] on icon "file-add" at bounding box center [444, 23] width 11 height 13
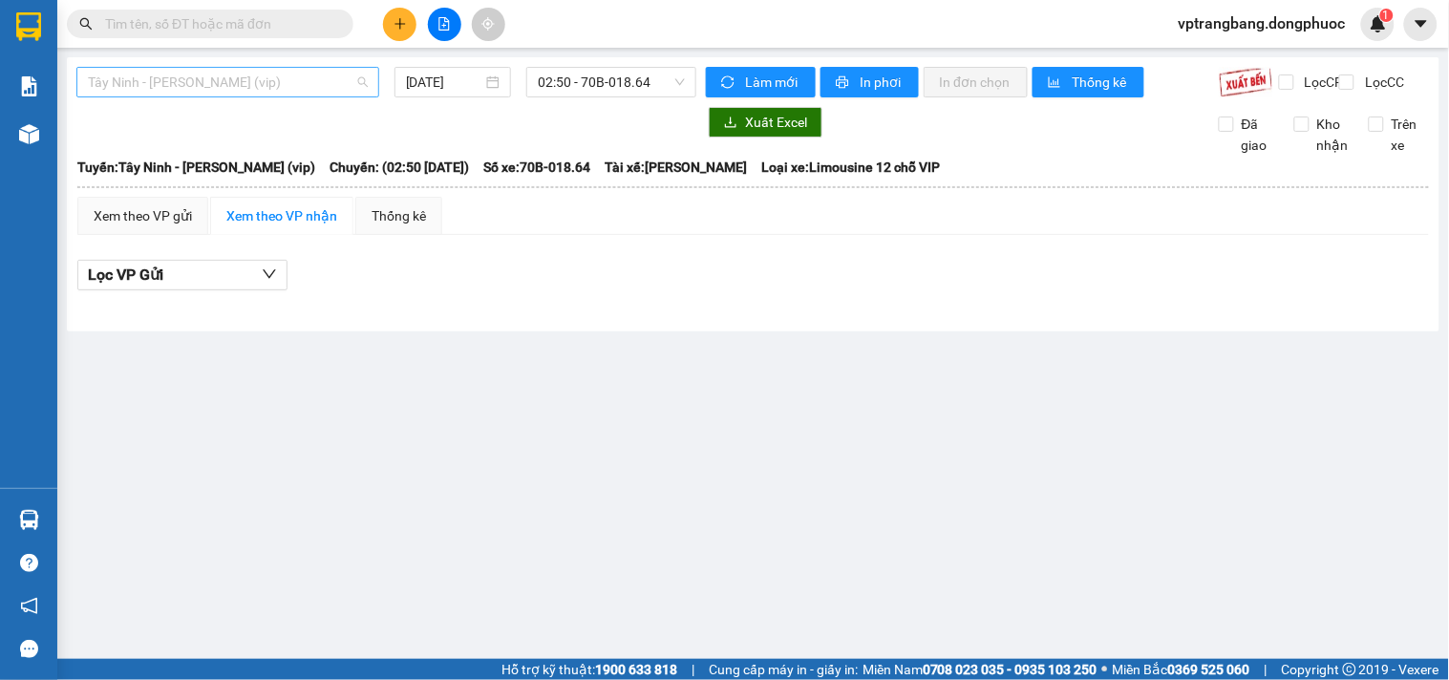
click at [183, 74] on span "Tây Ninh - [PERSON_NAME] (vip)" at bounding box center [228, 82] width 280 height 29
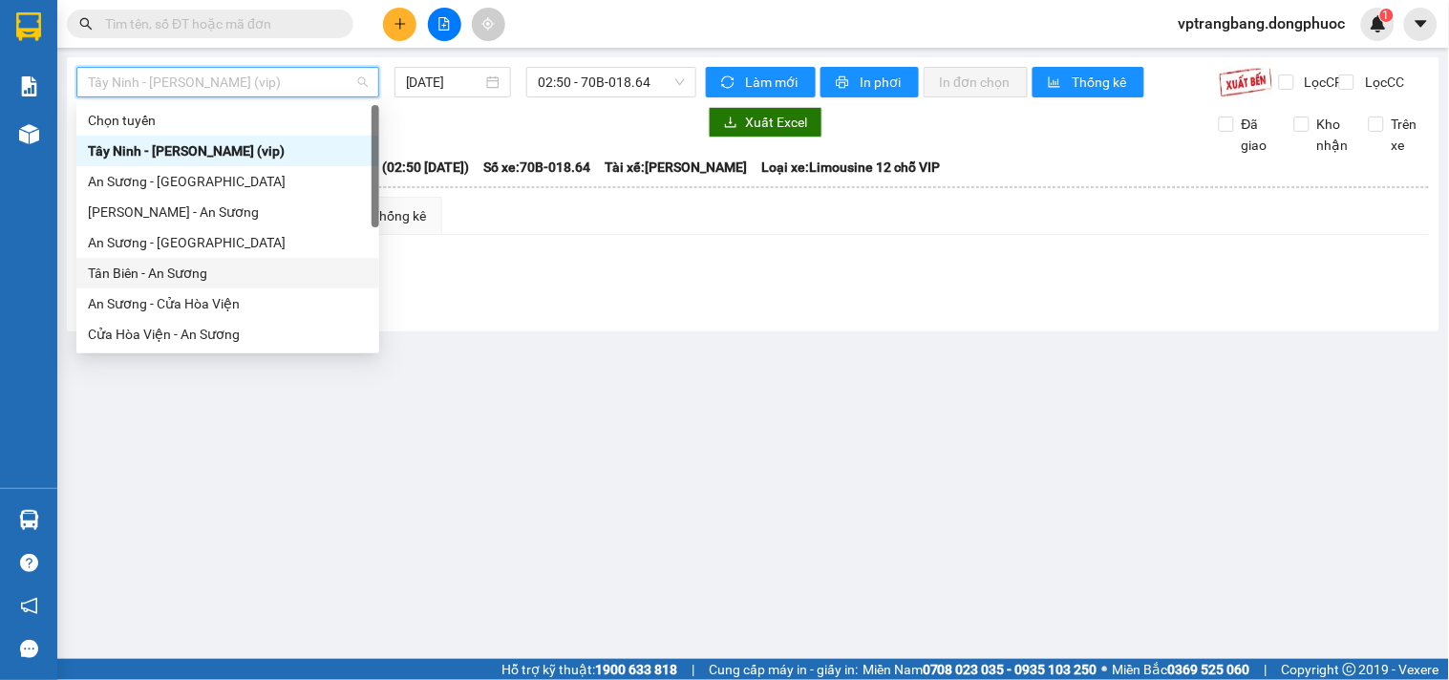
scroll to position [198, 0]
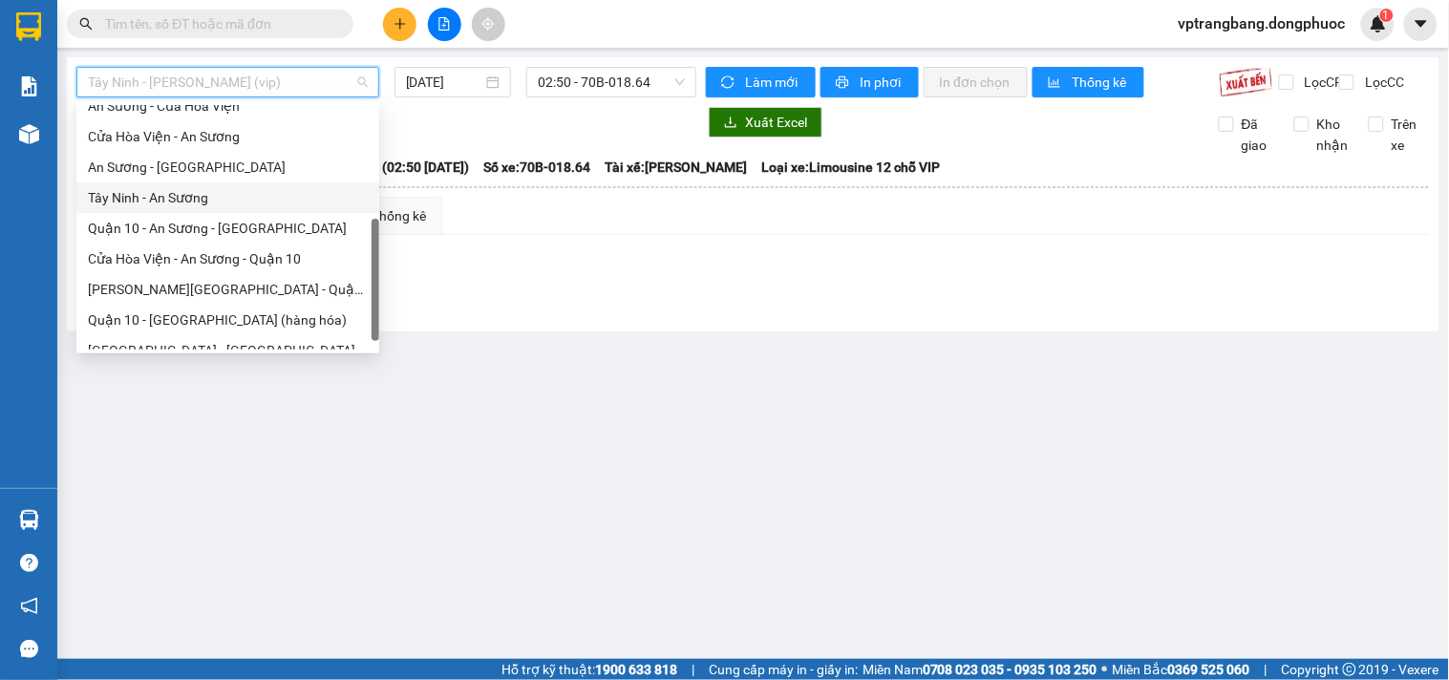
click at [169, 199] on div "Tây Ninh - An Sương" at bounding box center [228, 197] width 280 height 21
type input "[DATE]"
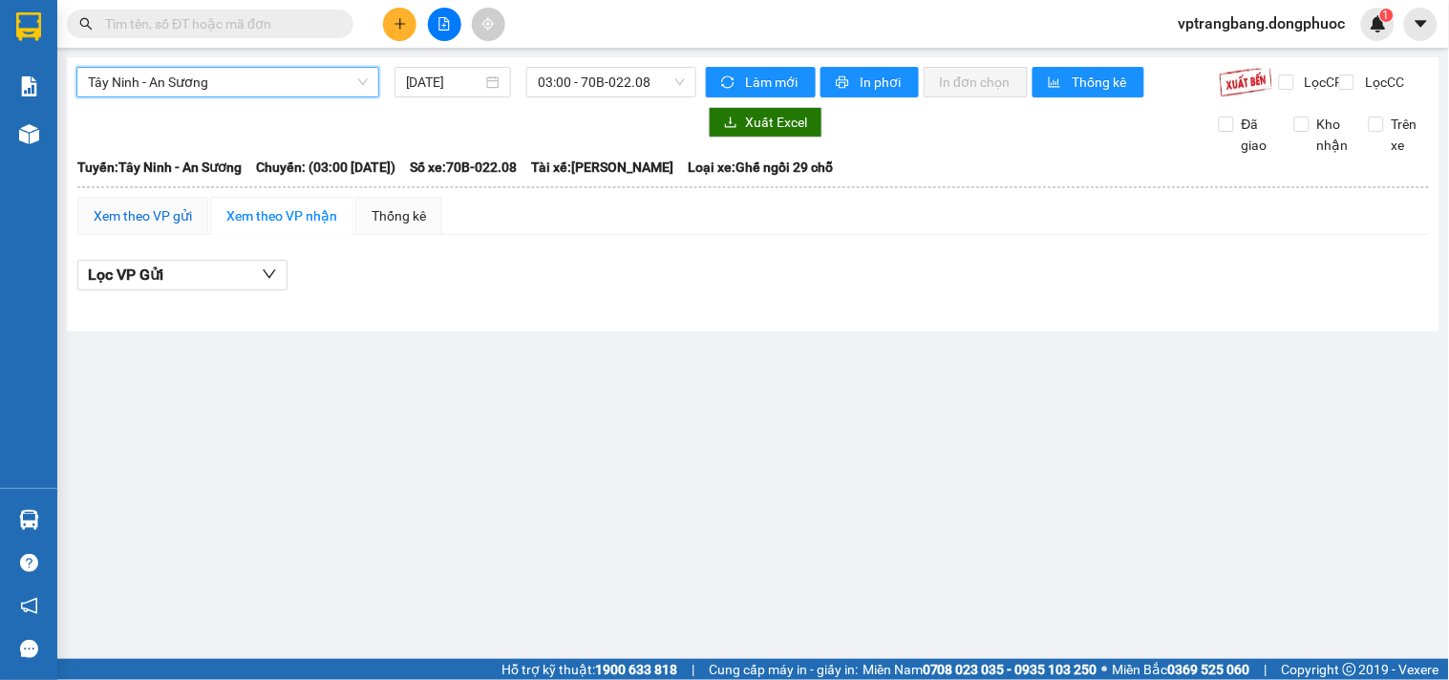
drag, startPoint x: 175, startPoint y: 235, endPoint x: 221, endPoint y: 234, distance: 45.9
click at [175, 226] on div "Xem theo VP gửi" at bounding box center [143, 215] width 98 height 21
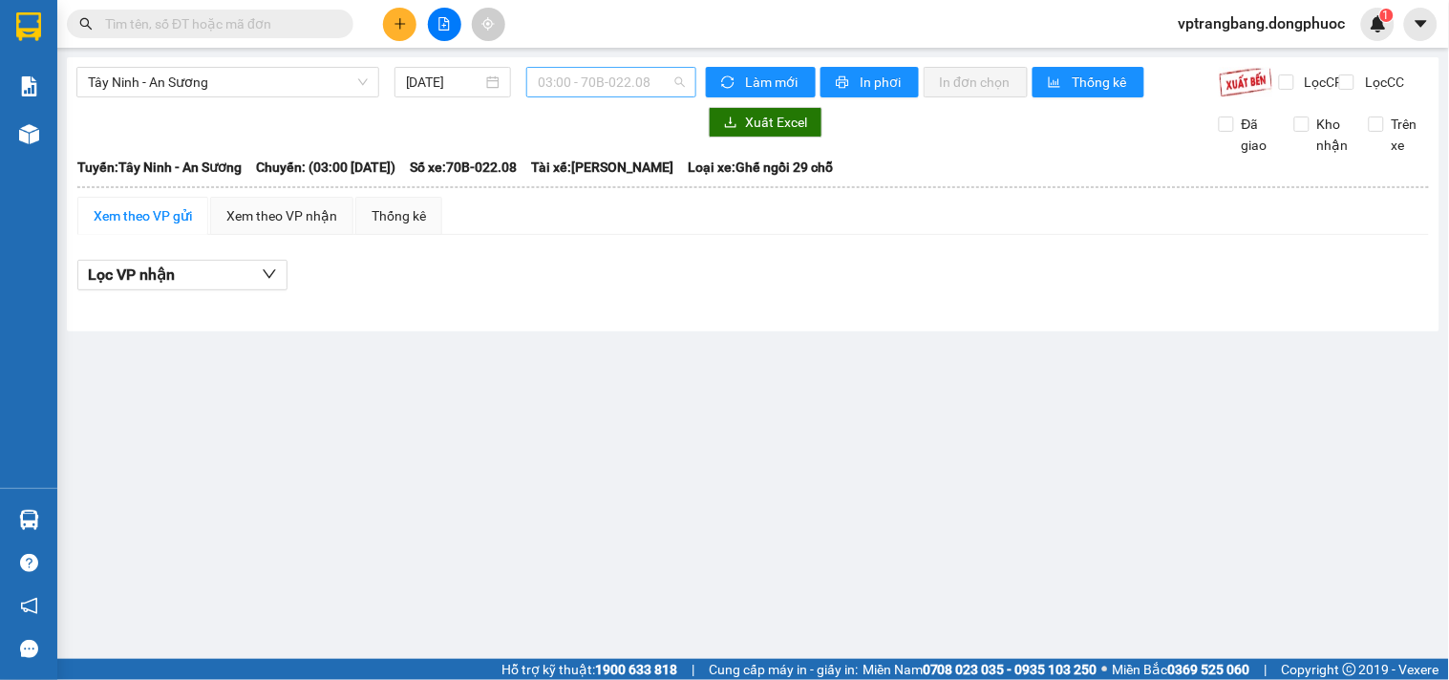
click at [561, 83] on span "03:00 - 70B-022.08" at bounding box center [611, 82] width 147 height 29
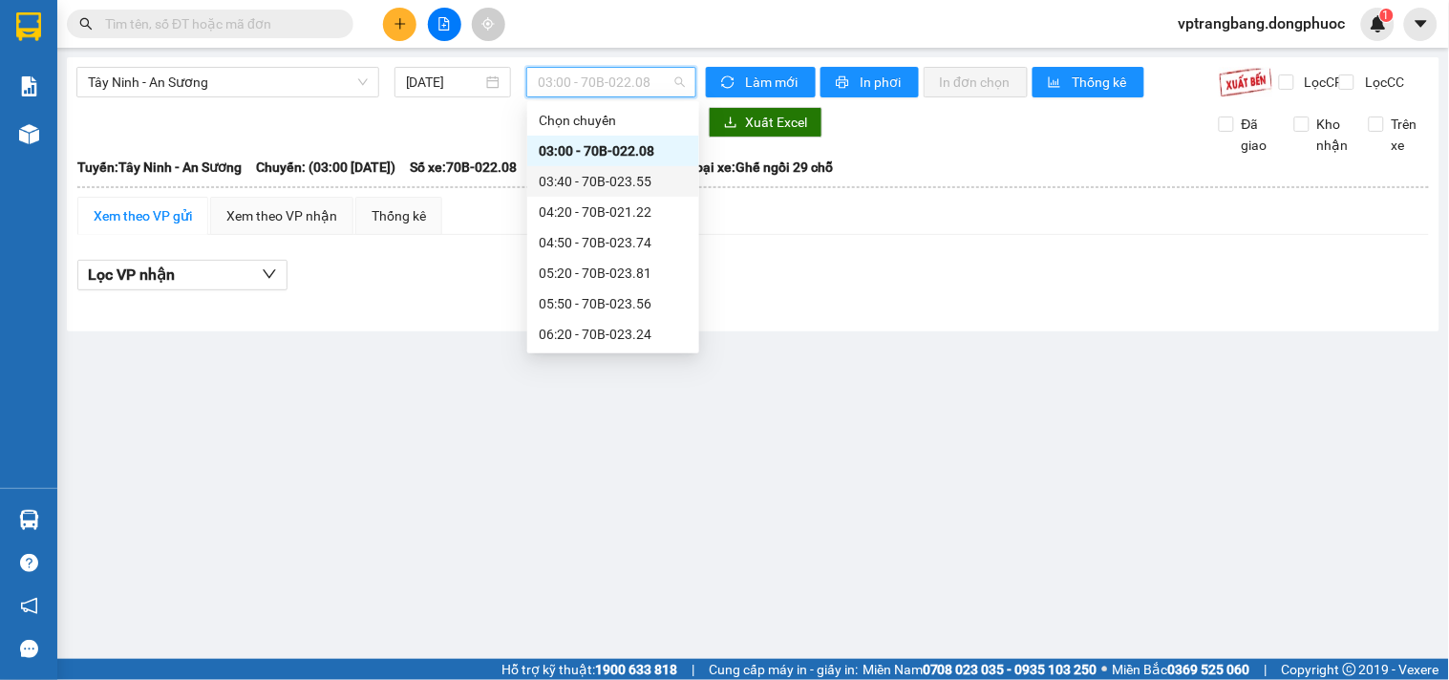
click at [615, 179] on div "03:40 - 70B-023.55" at bounding box center [613, 181] width 149 height 21
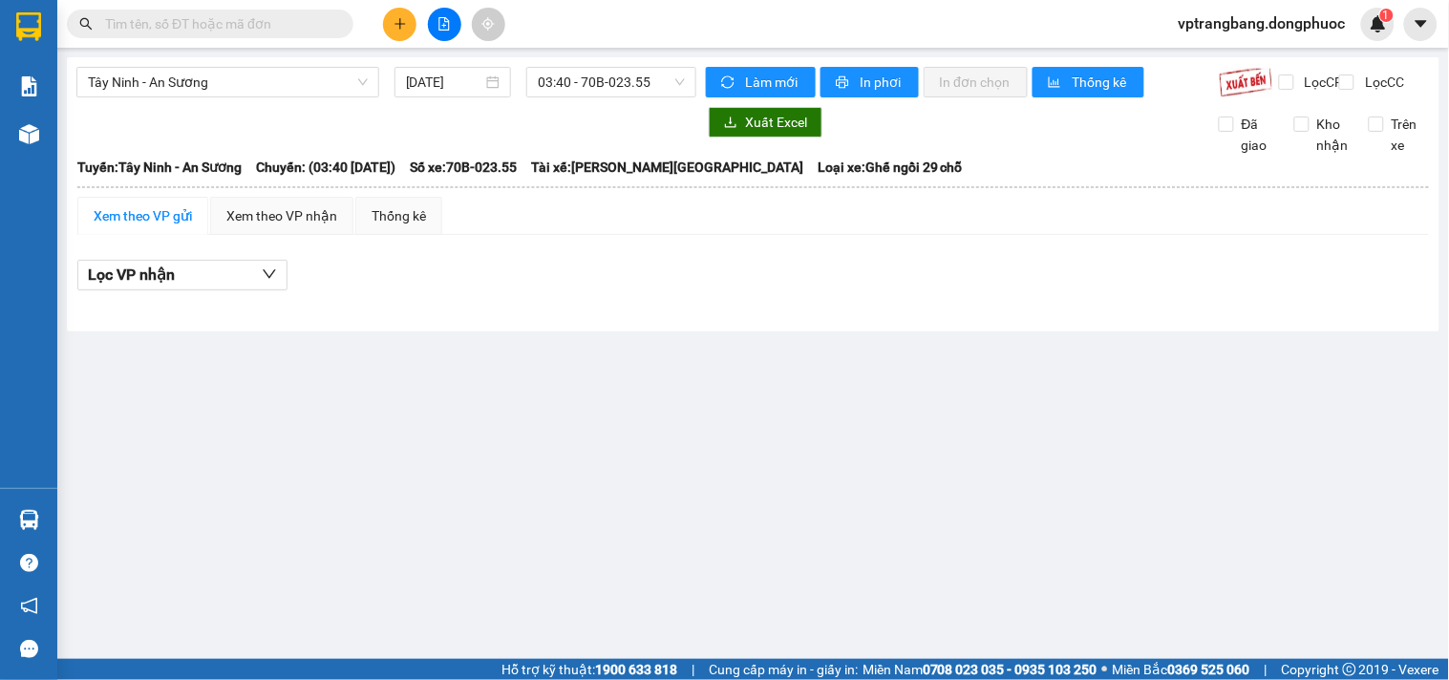
click at [581, 60] on div "Tây Ninh - An Sương [DATE] 03:40 - 70B-023.55 Làm mới In phơi In đơn chọn Thống…" at bounding box center [753, 194] width 1372 height 274
click at [602, 94] on span "03:40 - 70B-023.55" at bounding box center [611, 82] width 147 height 29
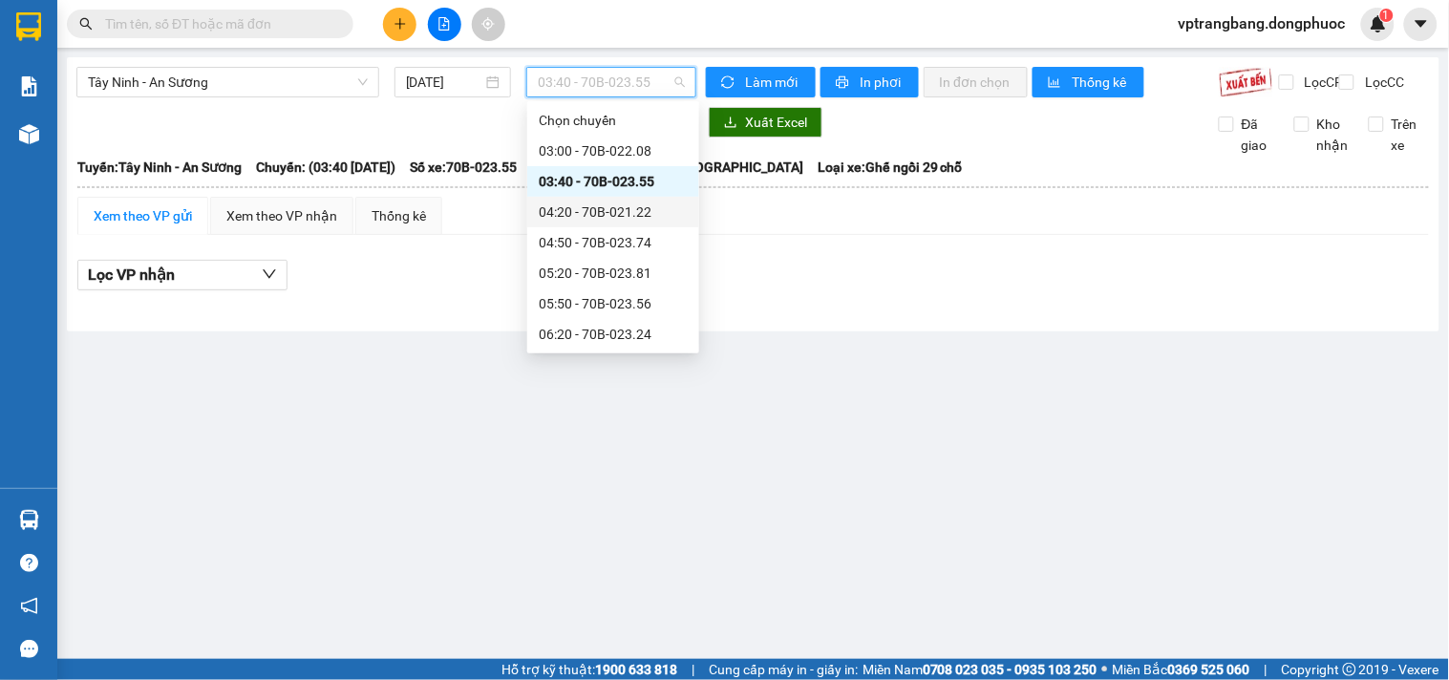
click at [584, 206] on div "04:20 - 70B-021.22" at bounding box center [613, 212] width 149 height 21
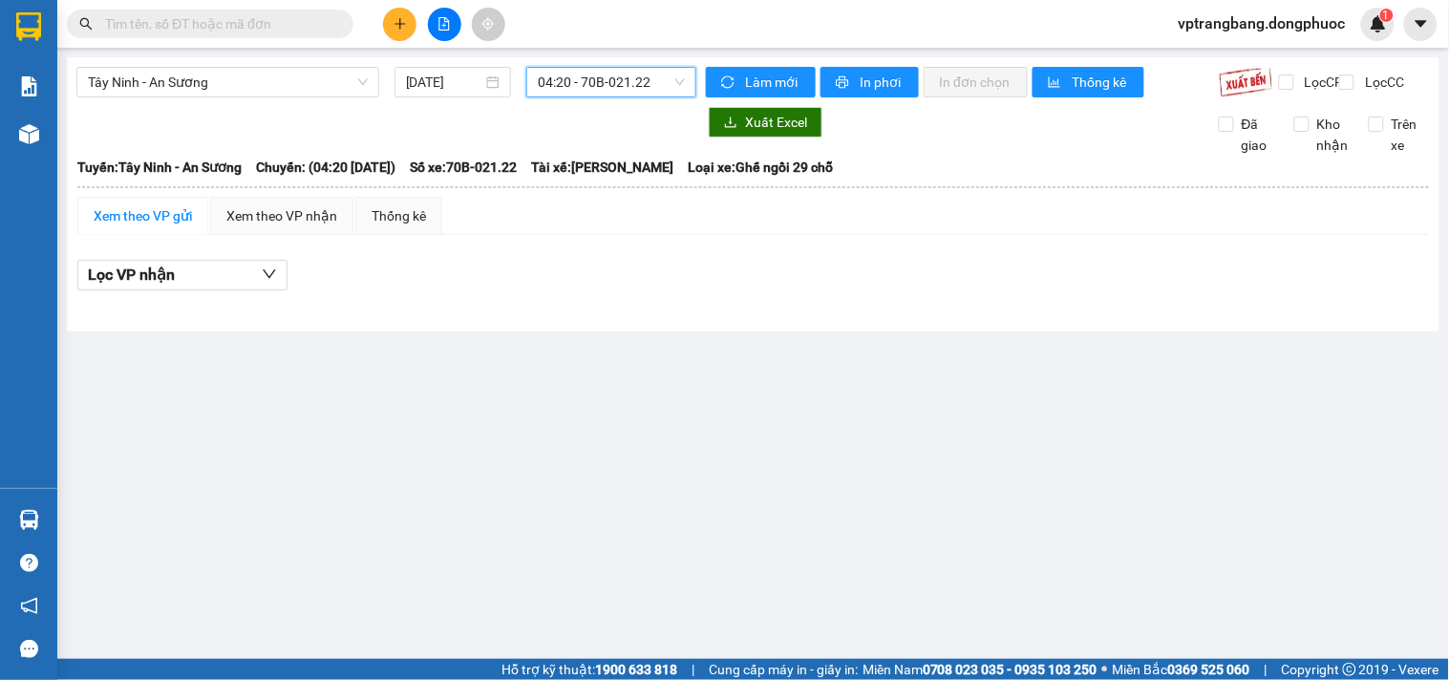
click at [578, 80] on span "04:20 - 70B-021.22" at bounding box center [611, 82] width 147 height 29
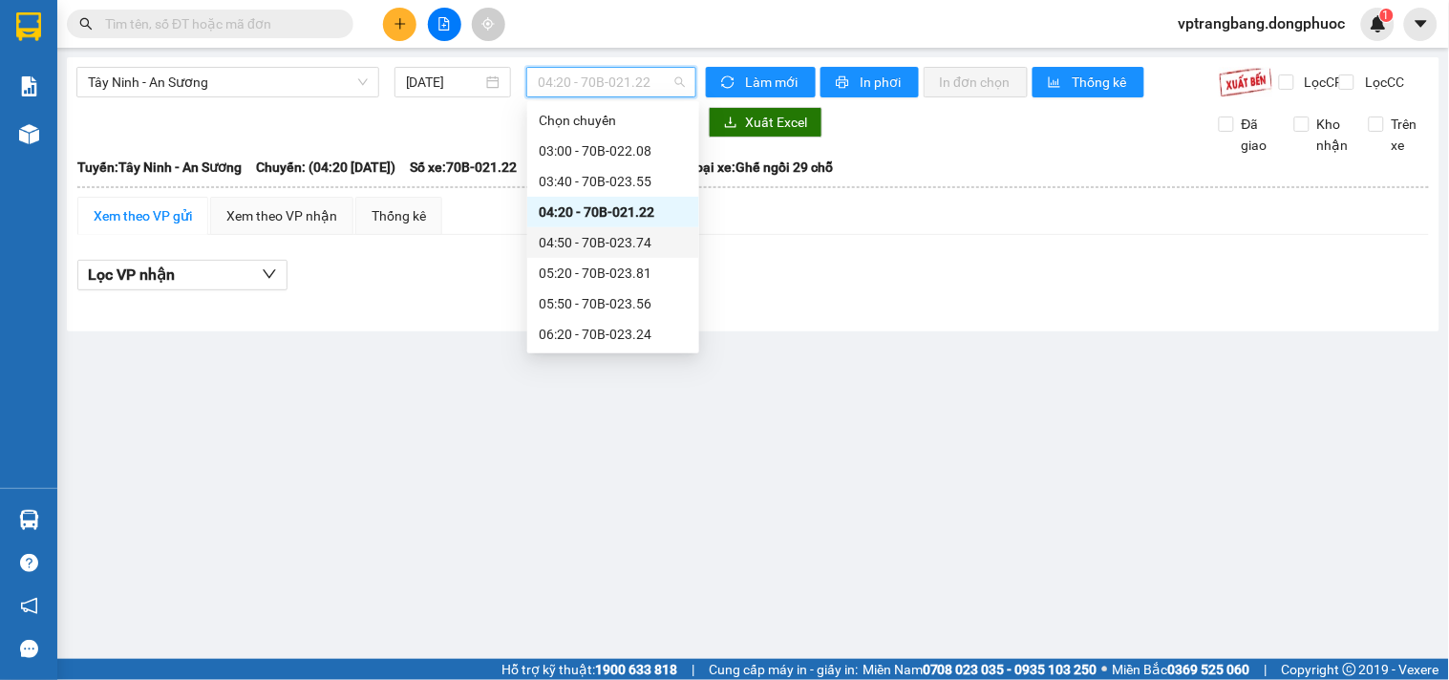
click at [607, 244] on div "04:50 - 70B-023.74" at bounding box center [613, 242] width 149 height 21
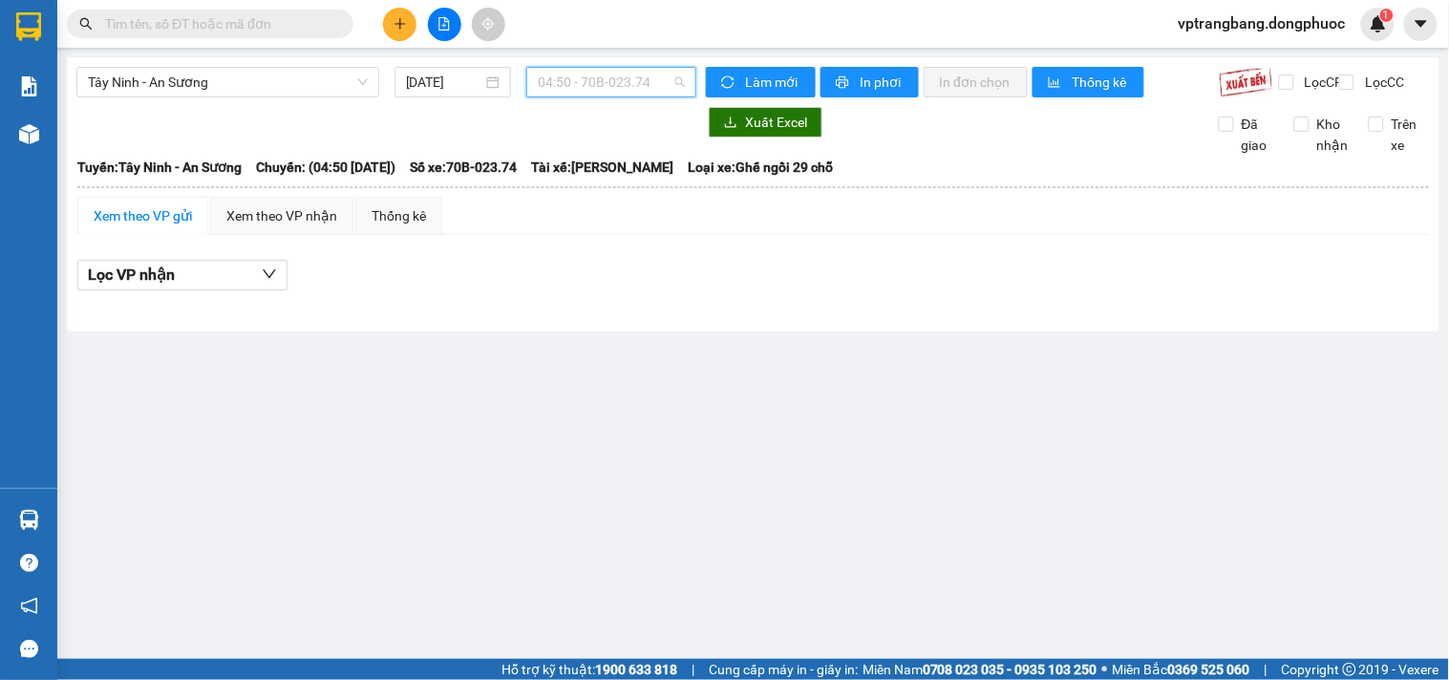
click at [605, 83] on span "04:50 - 70B-023.74" at bounding box center [611, 82] width 147 height 29
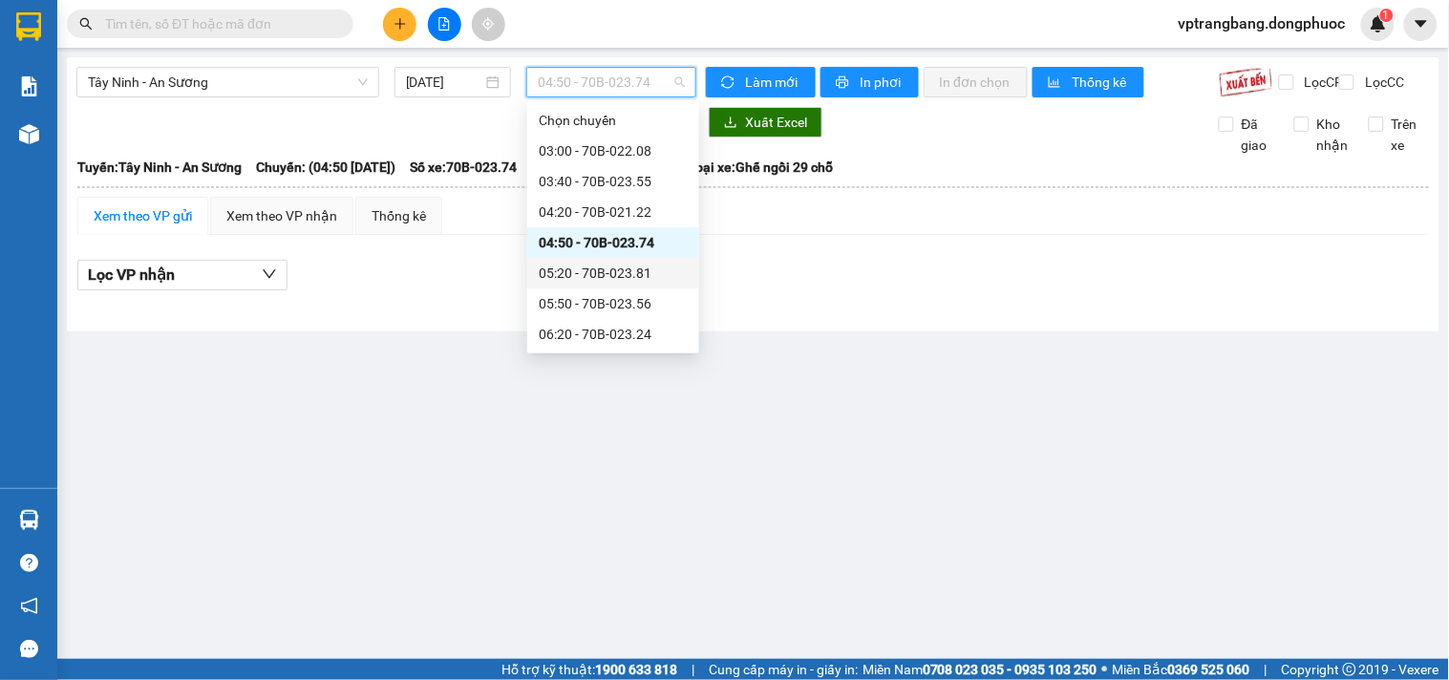
click at [626, 271] on div "05:20 - 70B-023.81" at bounding box center [613, 273] width 149 height 21
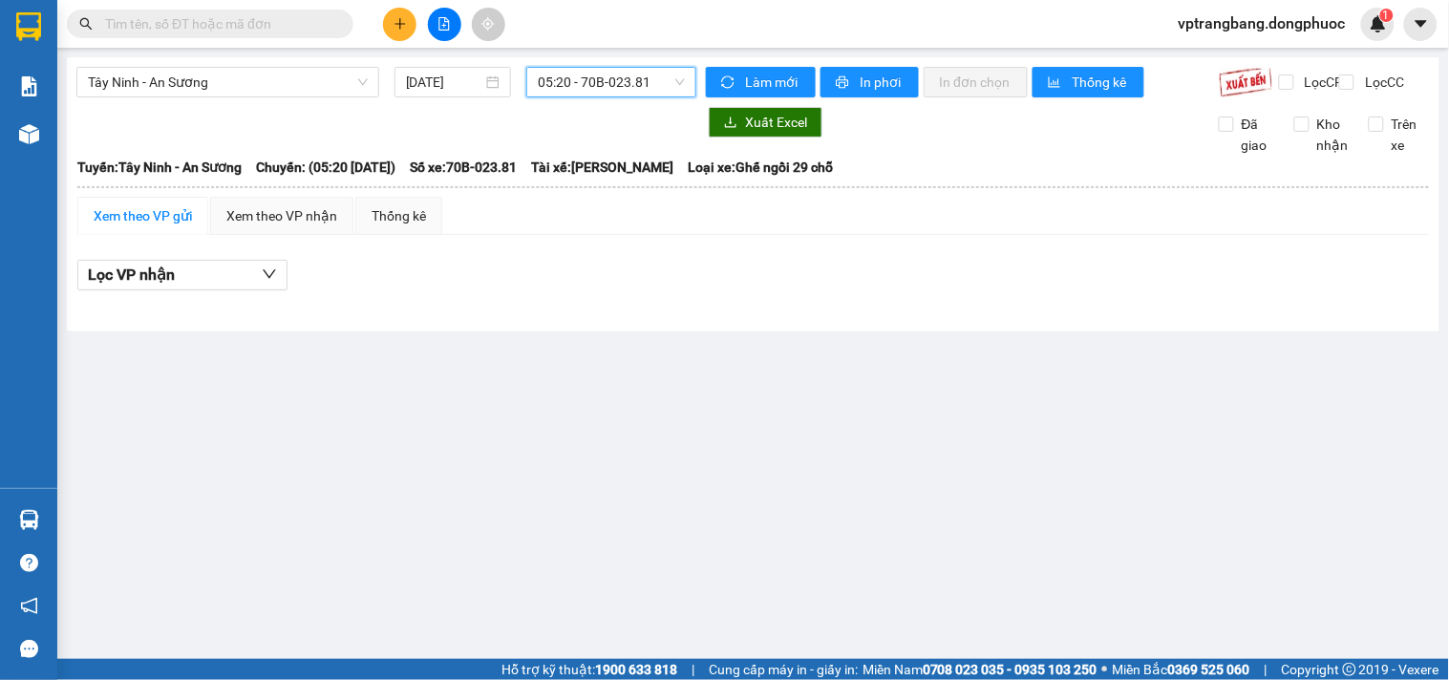
drag, startPoint x: 589, startPoint y: 79, endPoint x: 598, endPoint y: 268, distance: 189.3
click at [589, 84] on span "05:20 - 70B-023.81" at bounding box center [611, 82] width 147 height 29
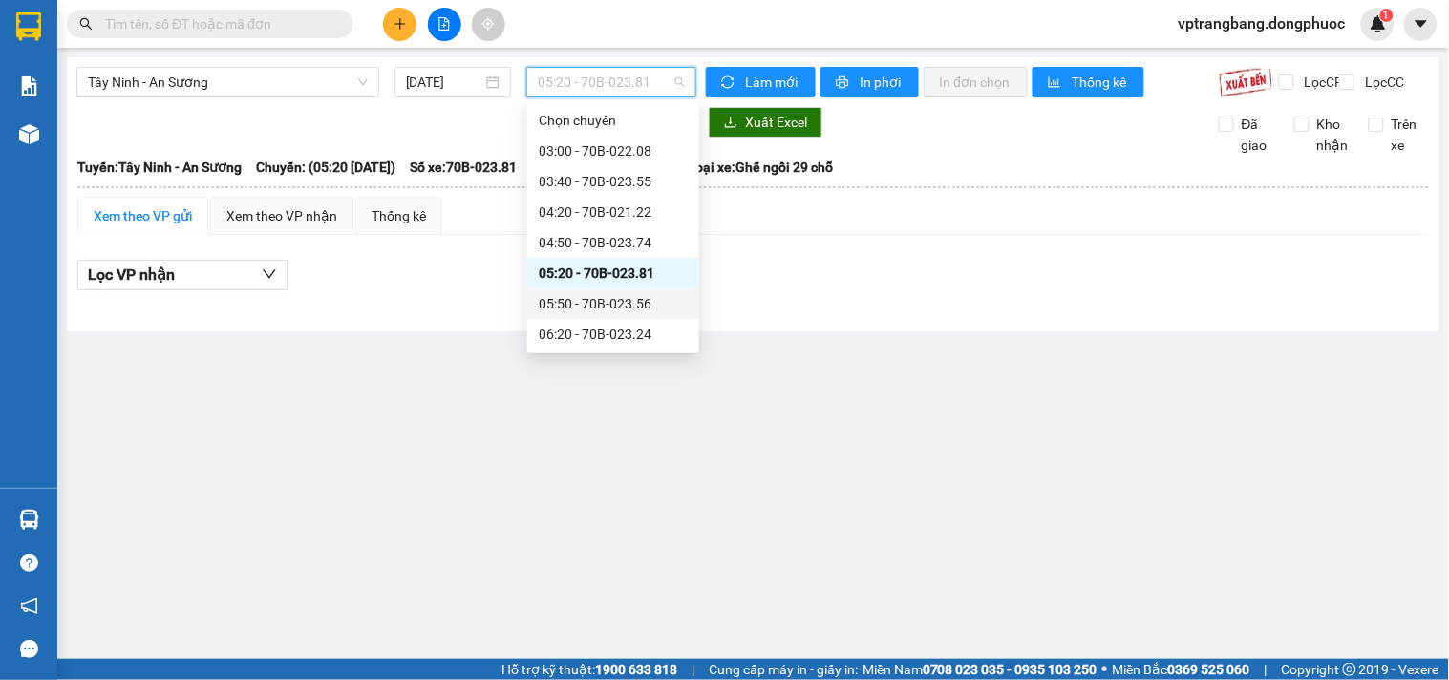
click at [605, 308] on div "05:50 - 70B-023.56" at bounding box center [613, 303] width 149 height 21
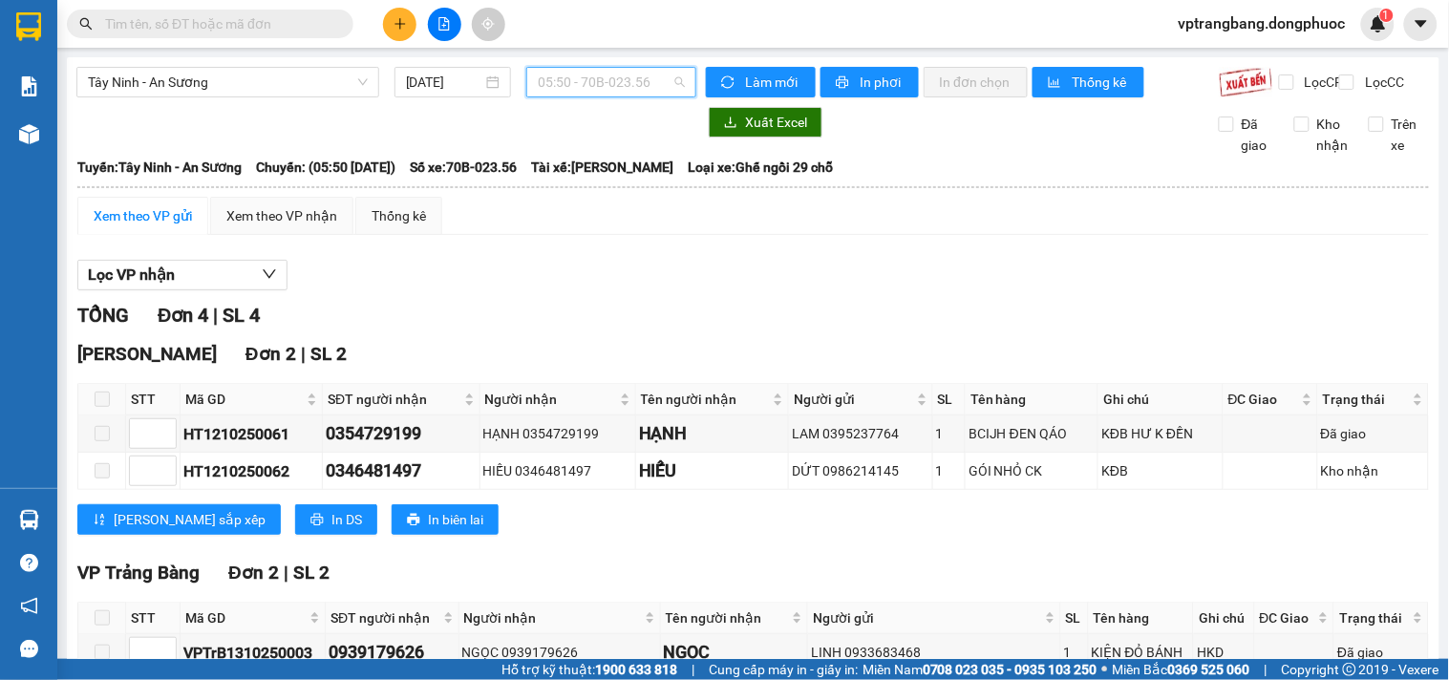
click at [561, 92] on span "05:50 - 70B-023.56" at bounding box center [611, 82] width 147 height 29
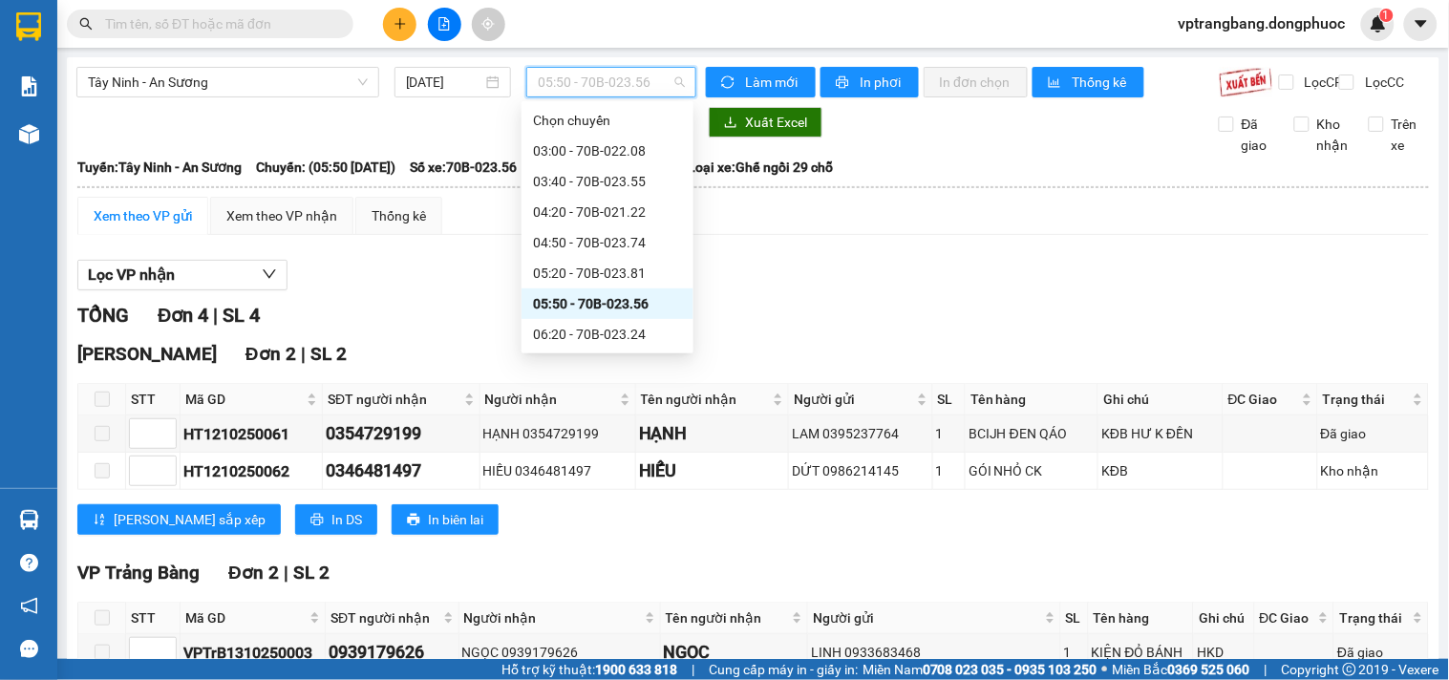
scroll to position [106, 0]
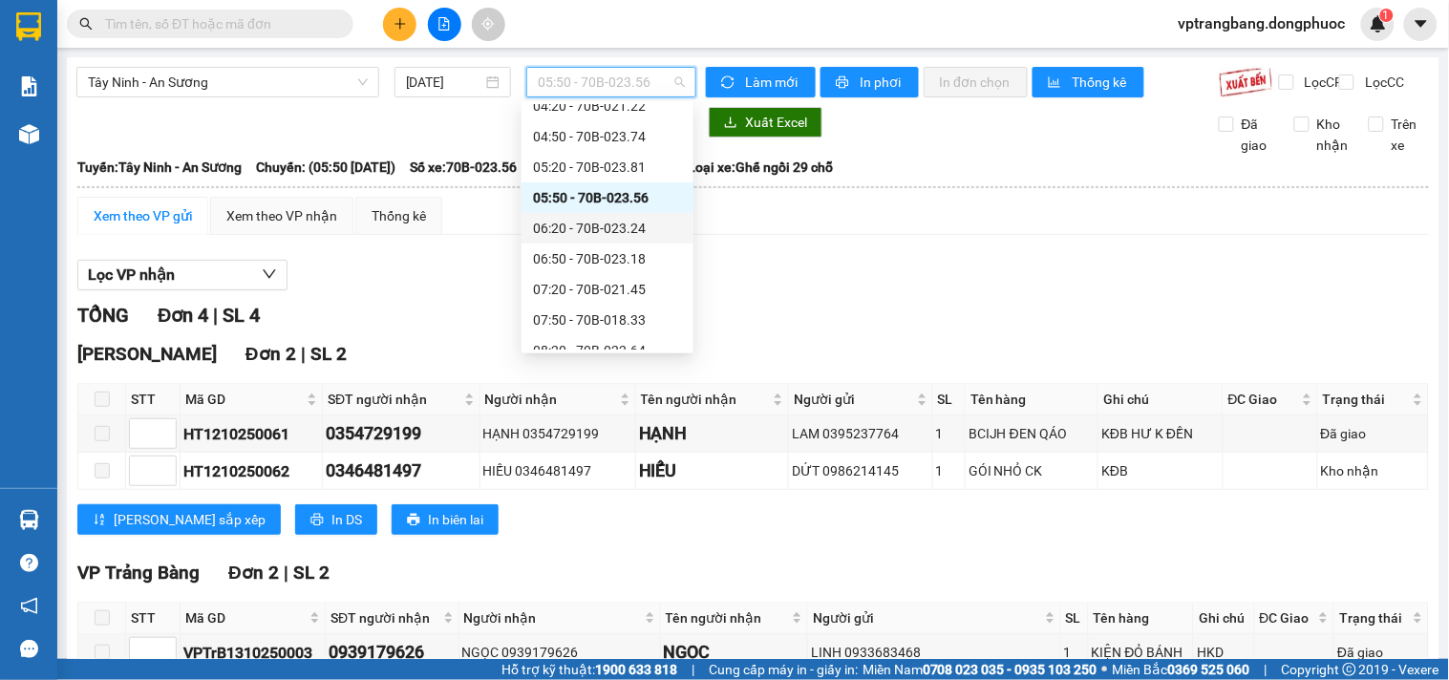
click at [603, 224] on div "06:20 - 70B-023.24" at bounding box center [607, 228] width 149 height 21
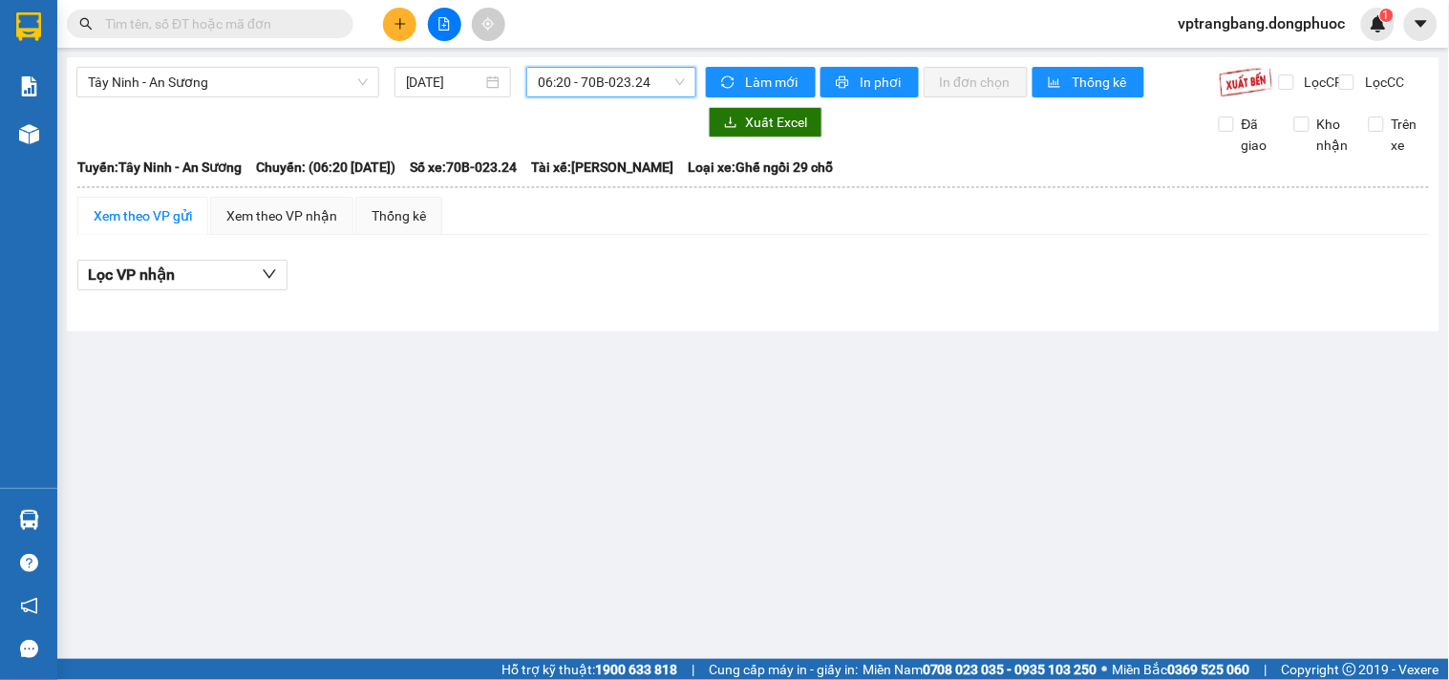
click at [568, 94] on span "06:20 - 70B-023.24" at bounding box center [611, 82] width 147 height 29
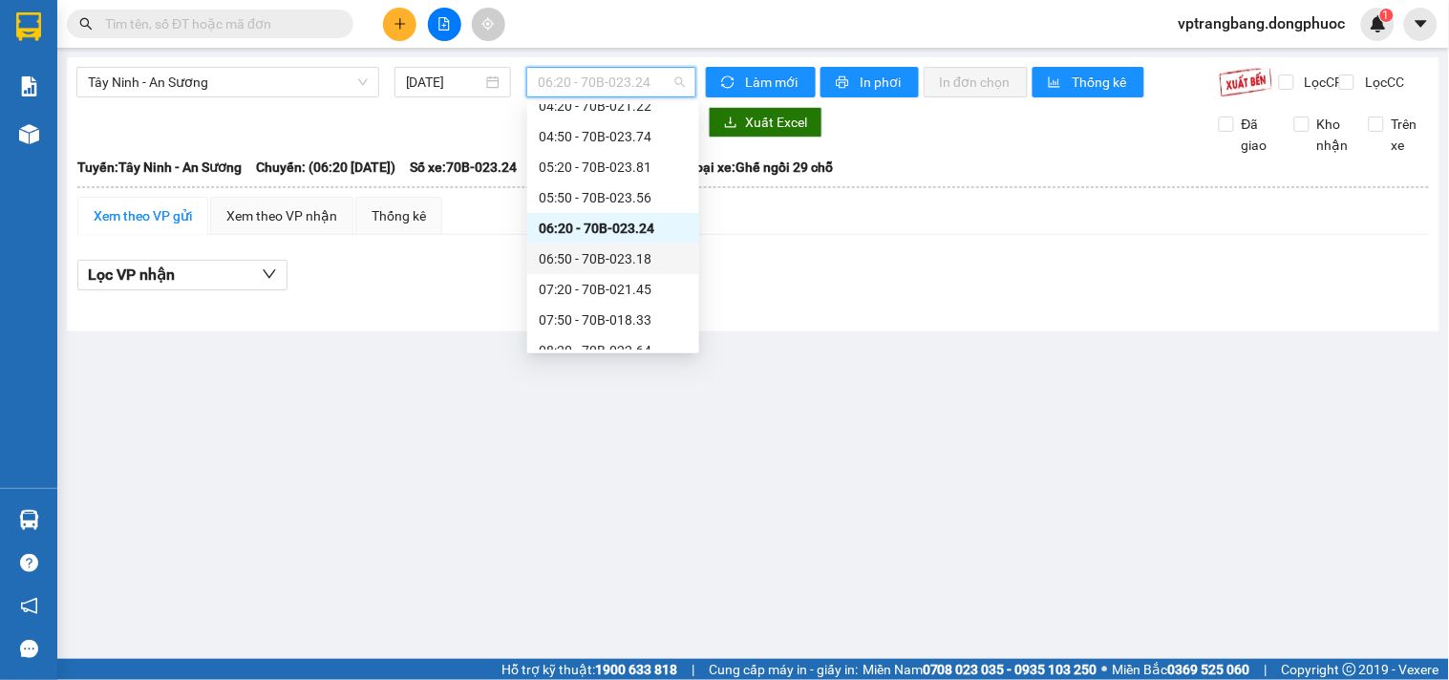
click at [584, 254] on div "06:50 - 70B-023.18" at bounding box center [613, 258] width 149 height 21
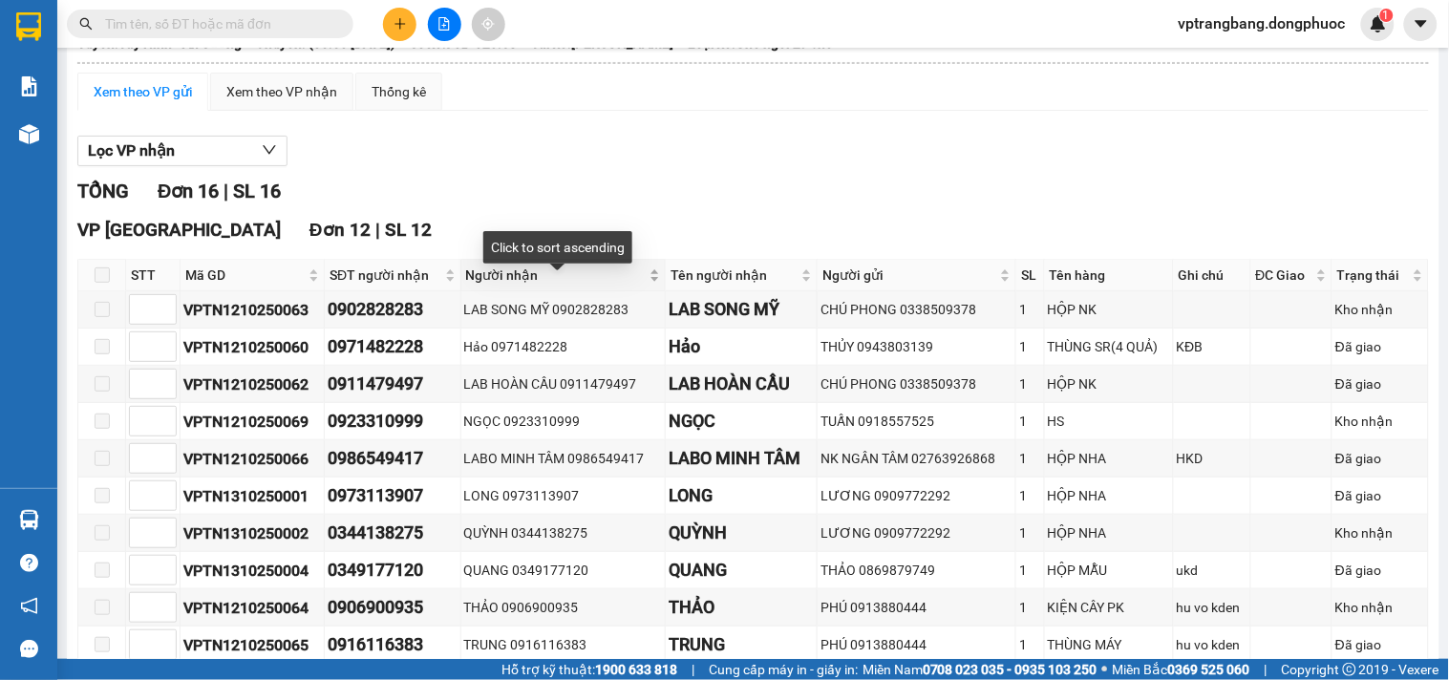
scroll to position [17, 0]
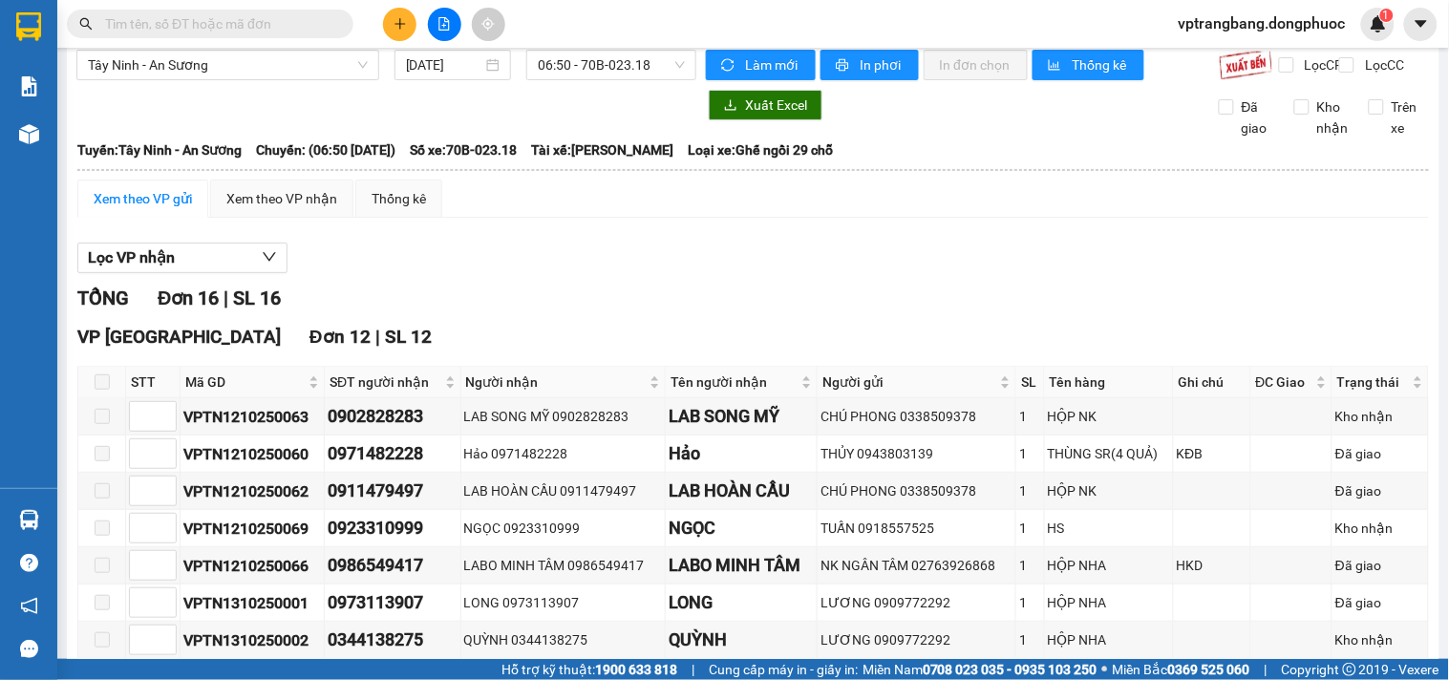
click at [551, 43] on div "Kết quả tìm kiếm ( 0 ) Bộ lọc No Data vptrangbang.dongphuoc 1" at bounding box center [724, 24] width 1449 height 48
click at [558, 57] on span "06:50 - 70B-023.18" at bounding box center [611, 65] width 147 height 29
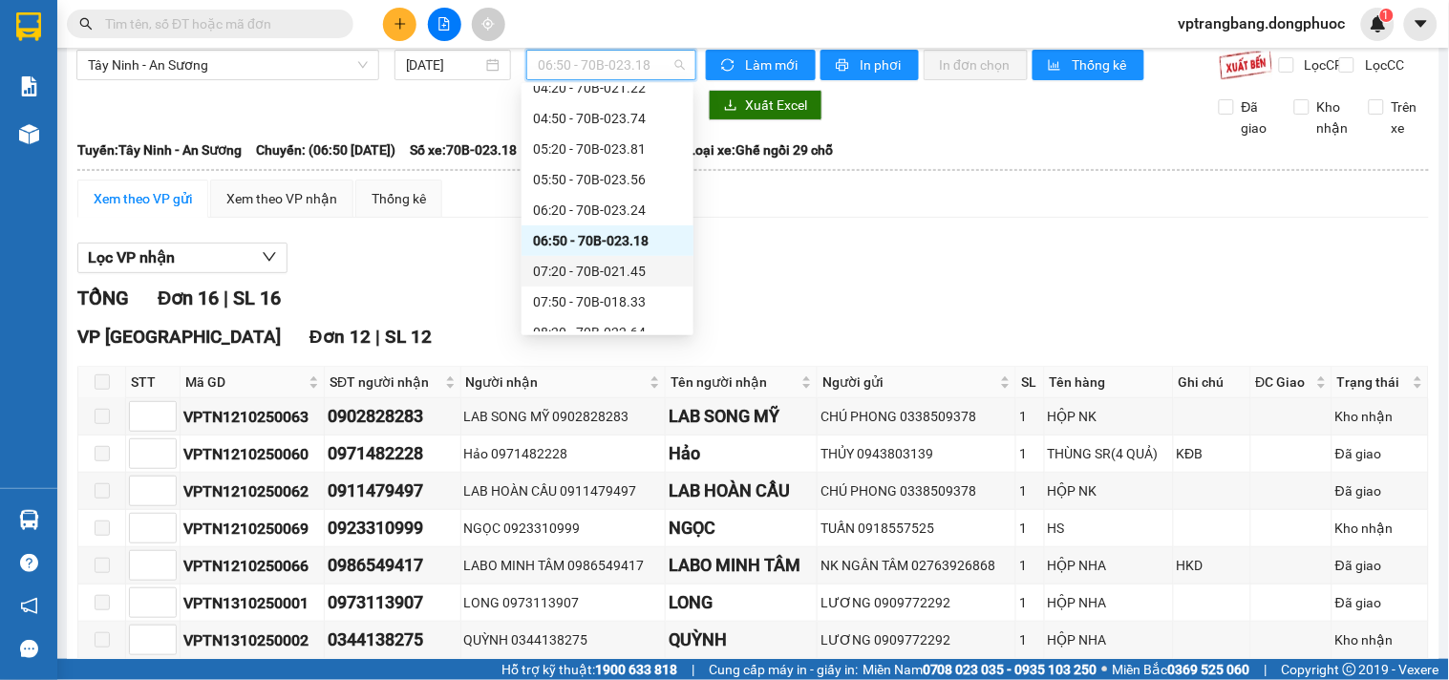
click at [593, 275] on div "07:20 - 70B-021.45" at bounding box center [607, 271] width 149 height 21
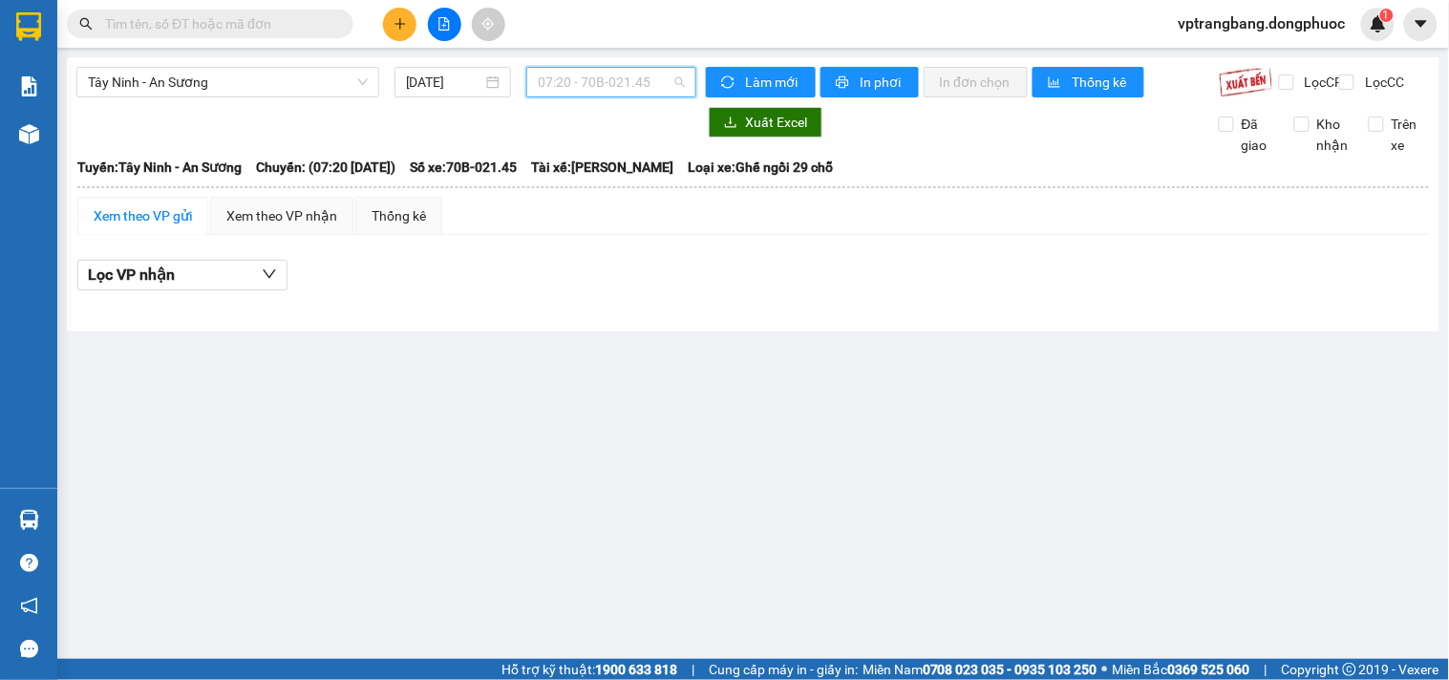
click at [592, 79] on span "07:20 - 70B-021.45" at bounding box center [611, 82] width 147 height 29
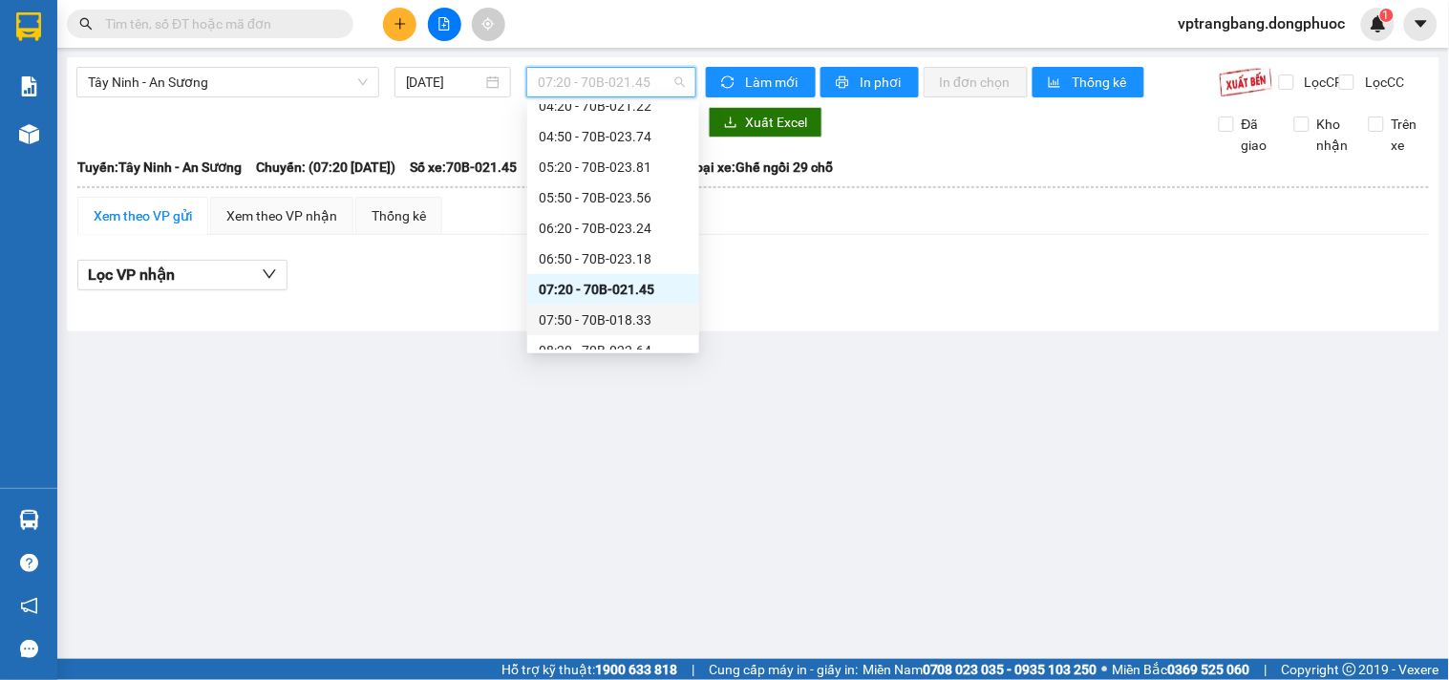
click at [579, 311] on div "07:50 - 70B-018.33" at bounding box center [613, 319] width 149 height 21
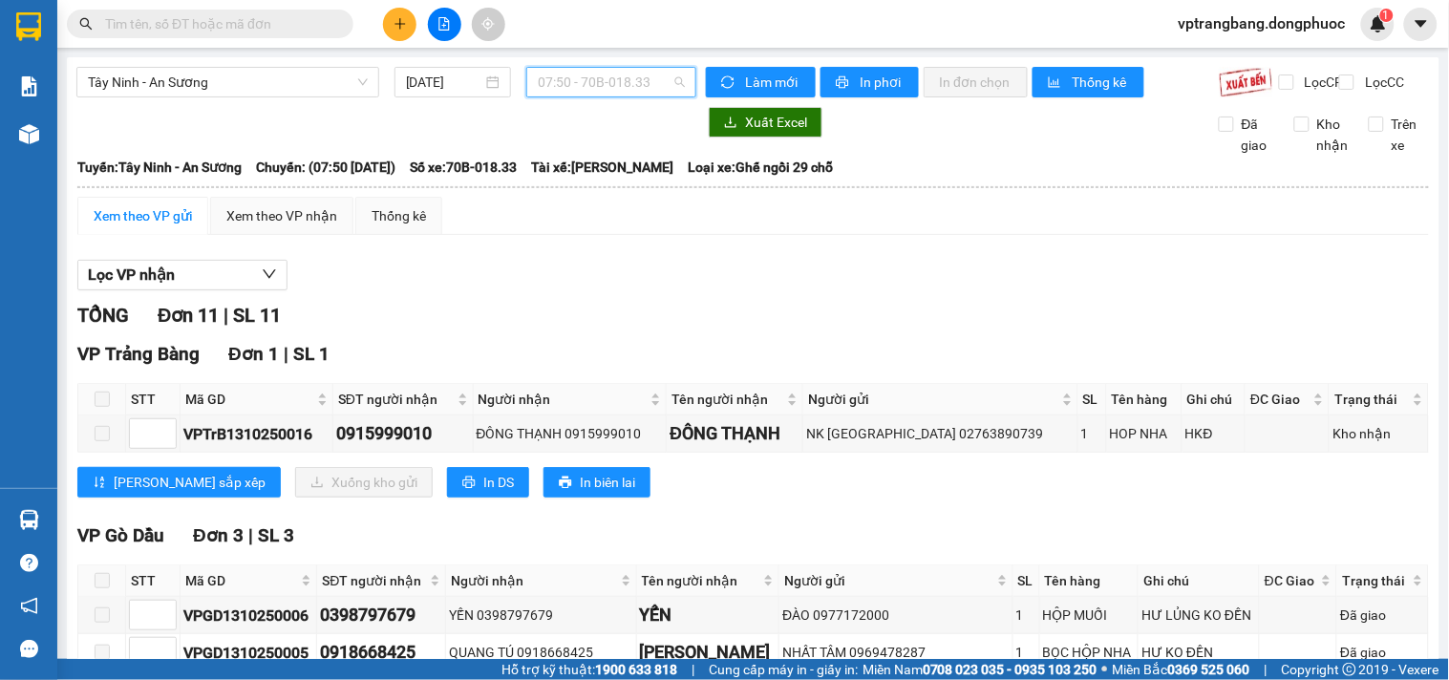
click at [573, 81] on span "07:50 - 70B-018.33" at bounding box center [611, 82] width 147 height 29
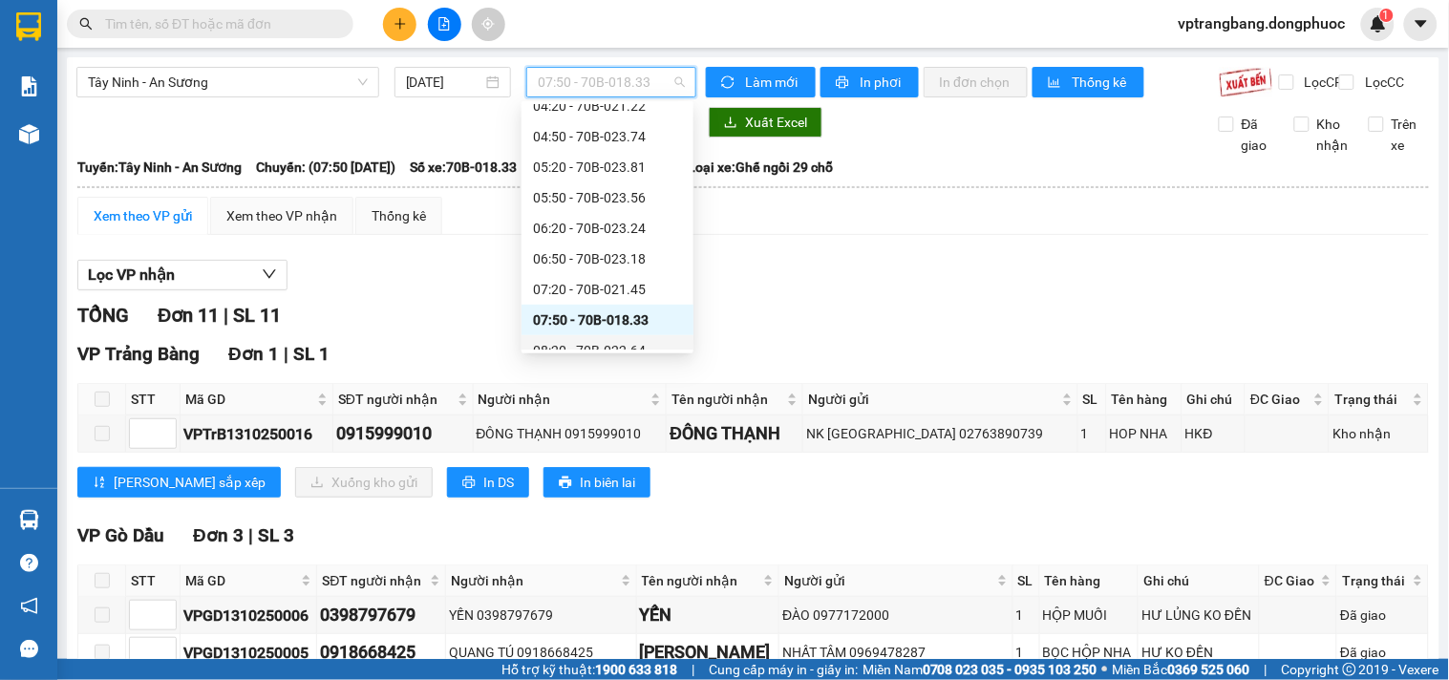
scroll to position [212, 0]
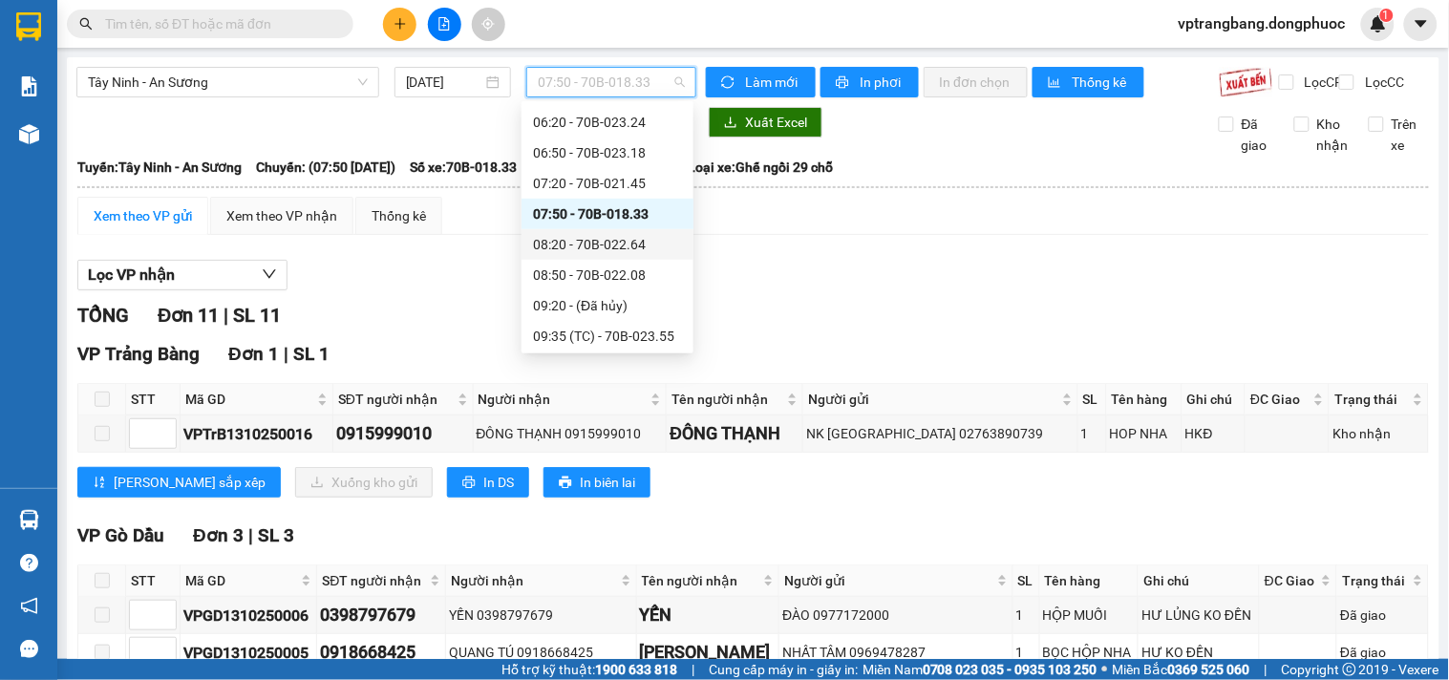
click at [600, 244] on div "08:20 - 70B-022.64" at bounding box center [607, 244] width 149 height 21
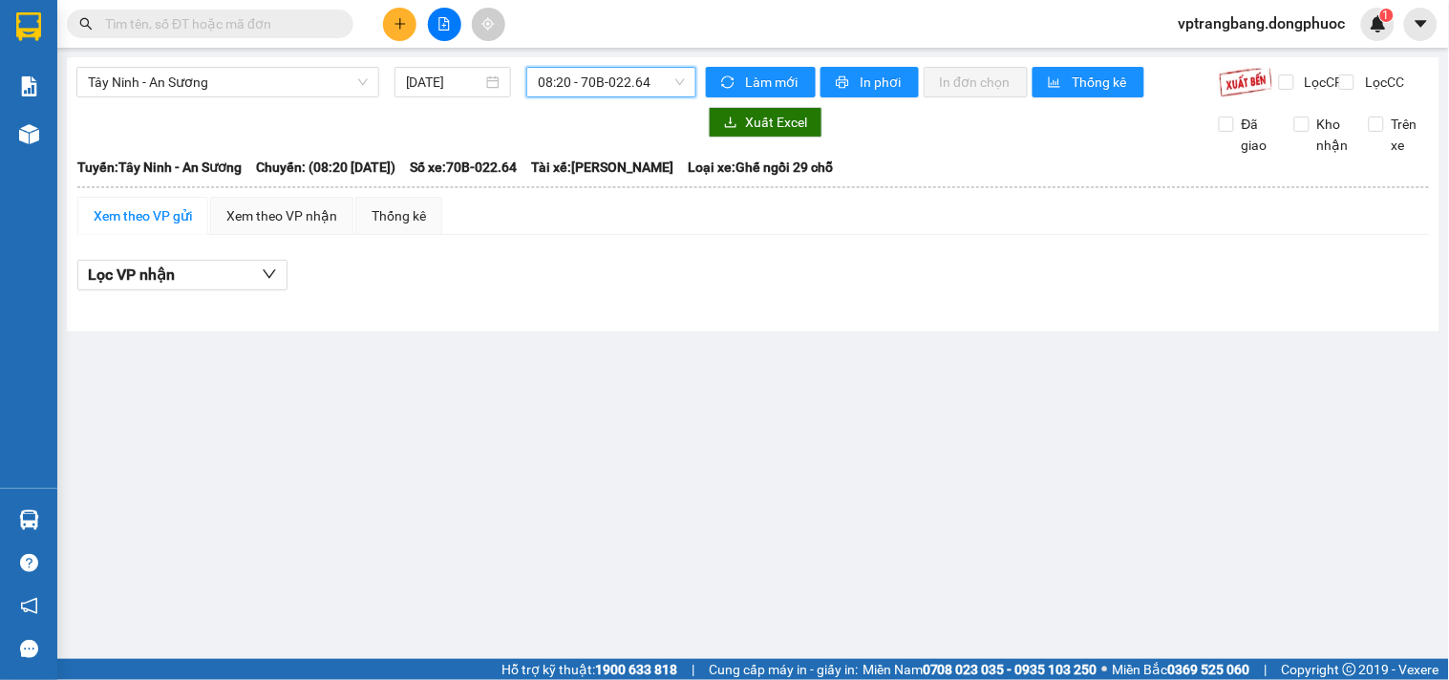
click at [575, 86] on span "08:20 - 70B-022.64" at bounding box center [611, 82] width 147 height 29
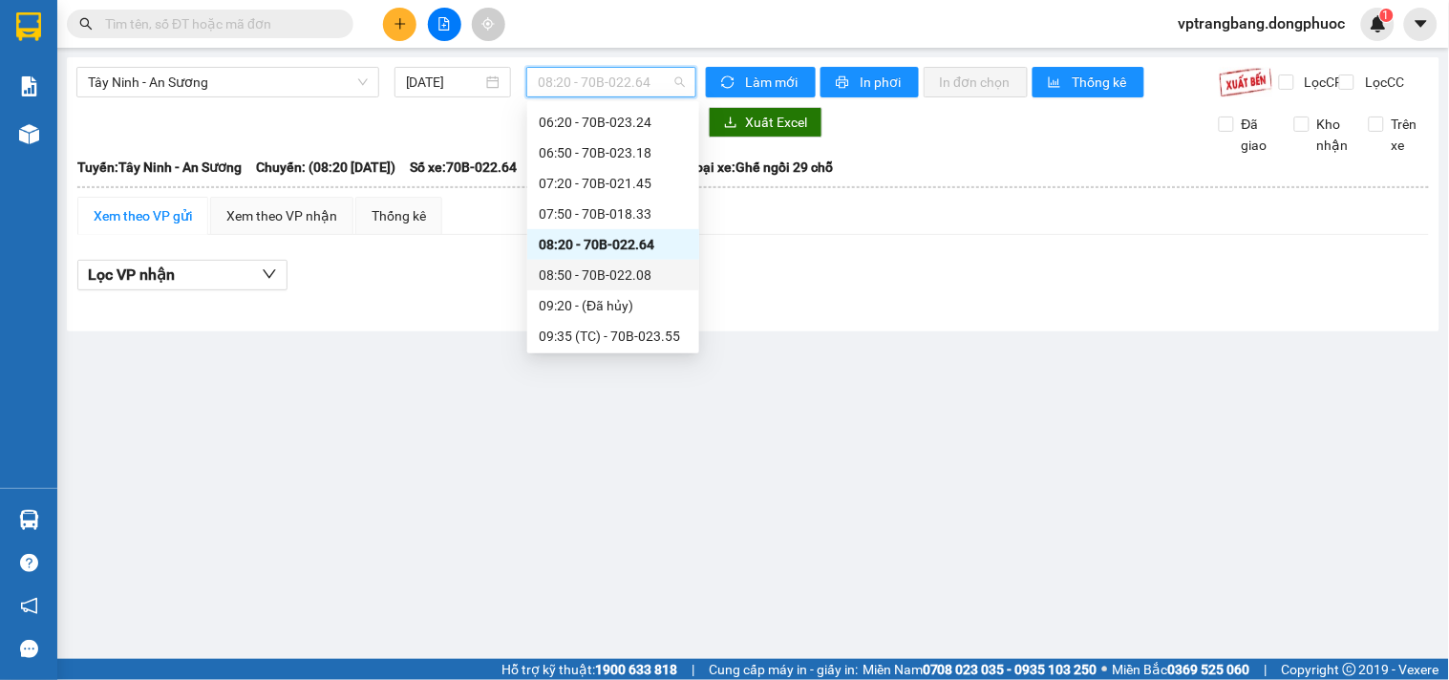
click at [594, 275] on div "08:50 - 70B-022.08" at bounding box center [613, 275] width 149 height 21
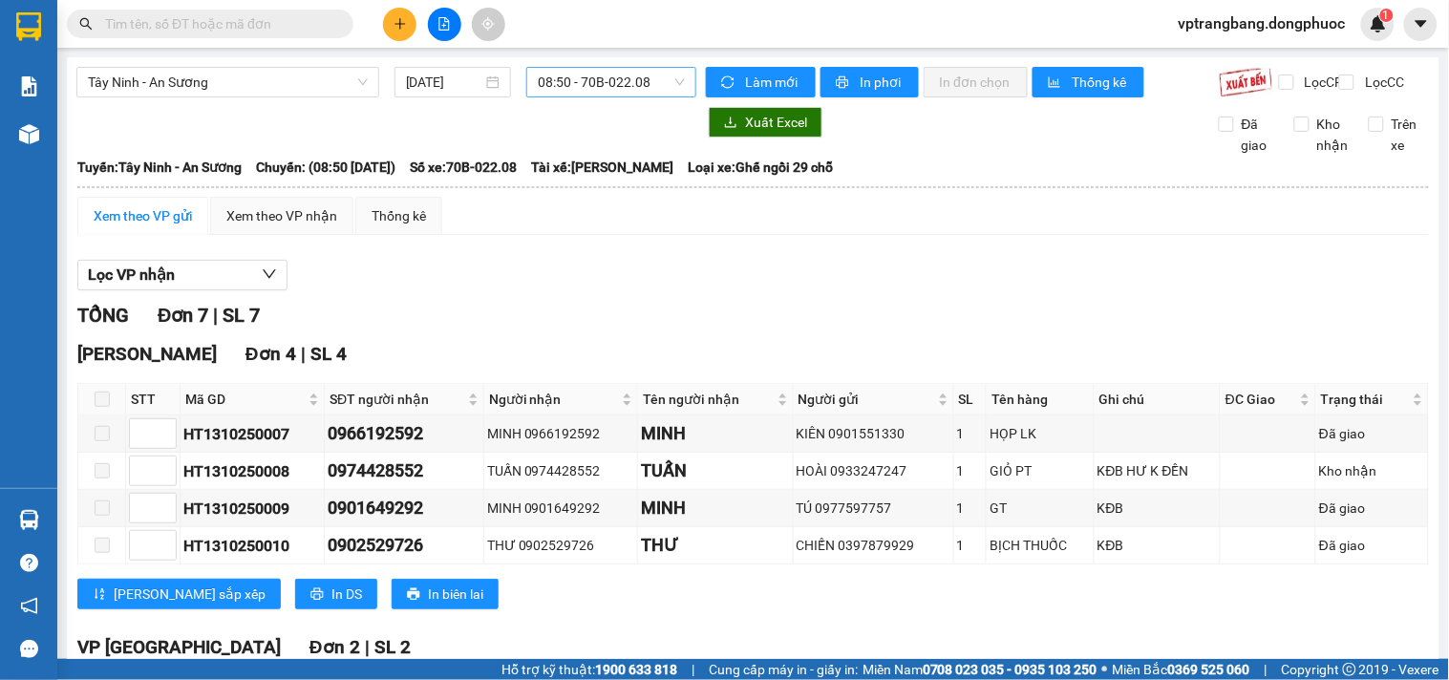
click at [545, 80] on span "08:50 - 70B-022.08" at bounding box center [611, 82] width 147 height 29
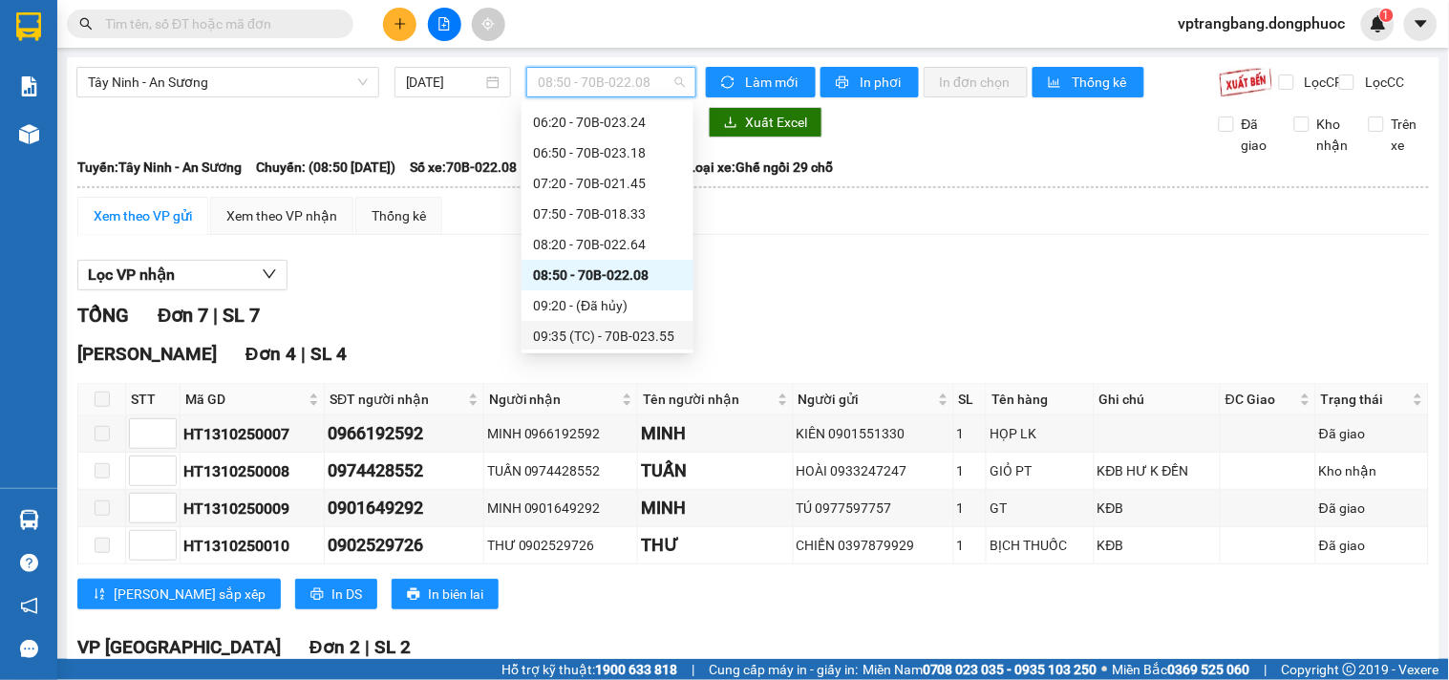
click at [602, 329] on div "09:35 (TC) - 70B-023.55" at bounding box center [607, 336] width 149 height 21
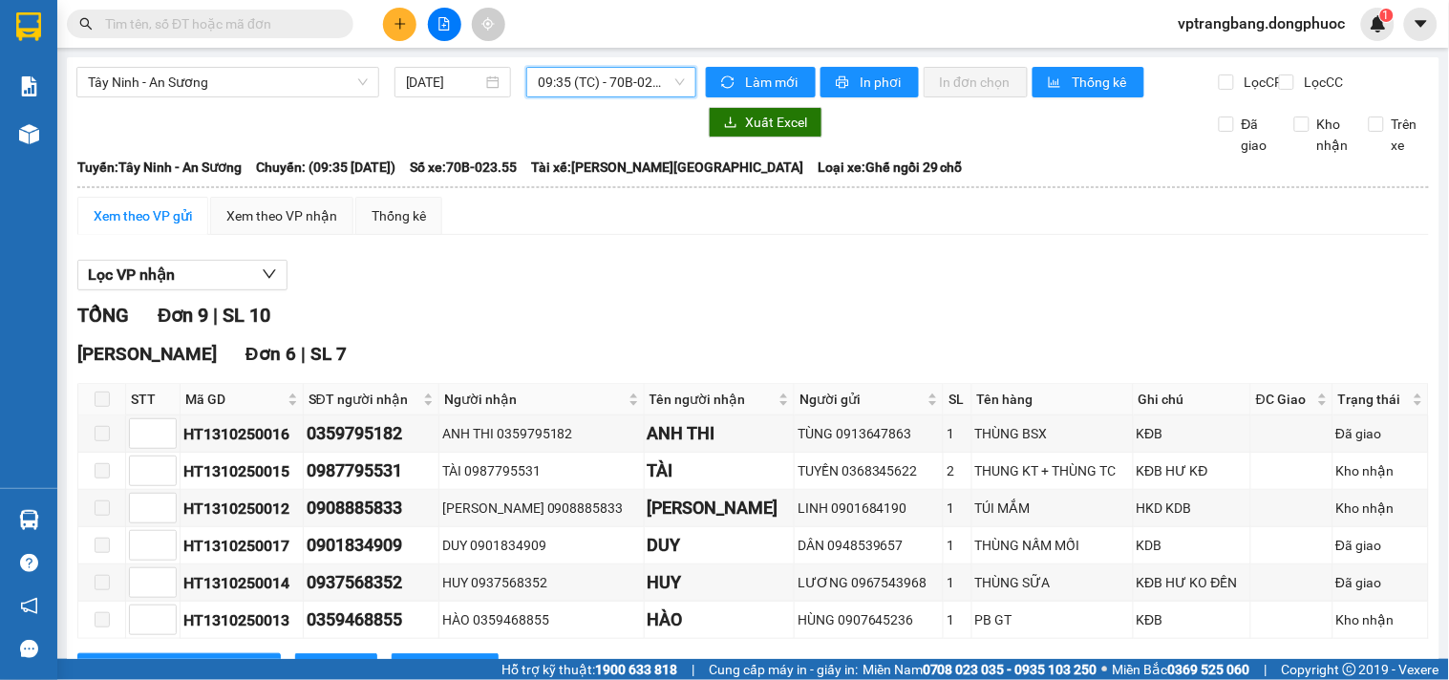
click at [566, 97] on div "Tây Ninh - An Sương 13/10/2025 09:35 09:35 (TC) - 70B-023.55" at bounding box center [386, 82] width 620 height 31
click at [568, 91] on span "09:35 (TC) - 70B-023.55" at bounding box center [611, 82] width 147 height 29
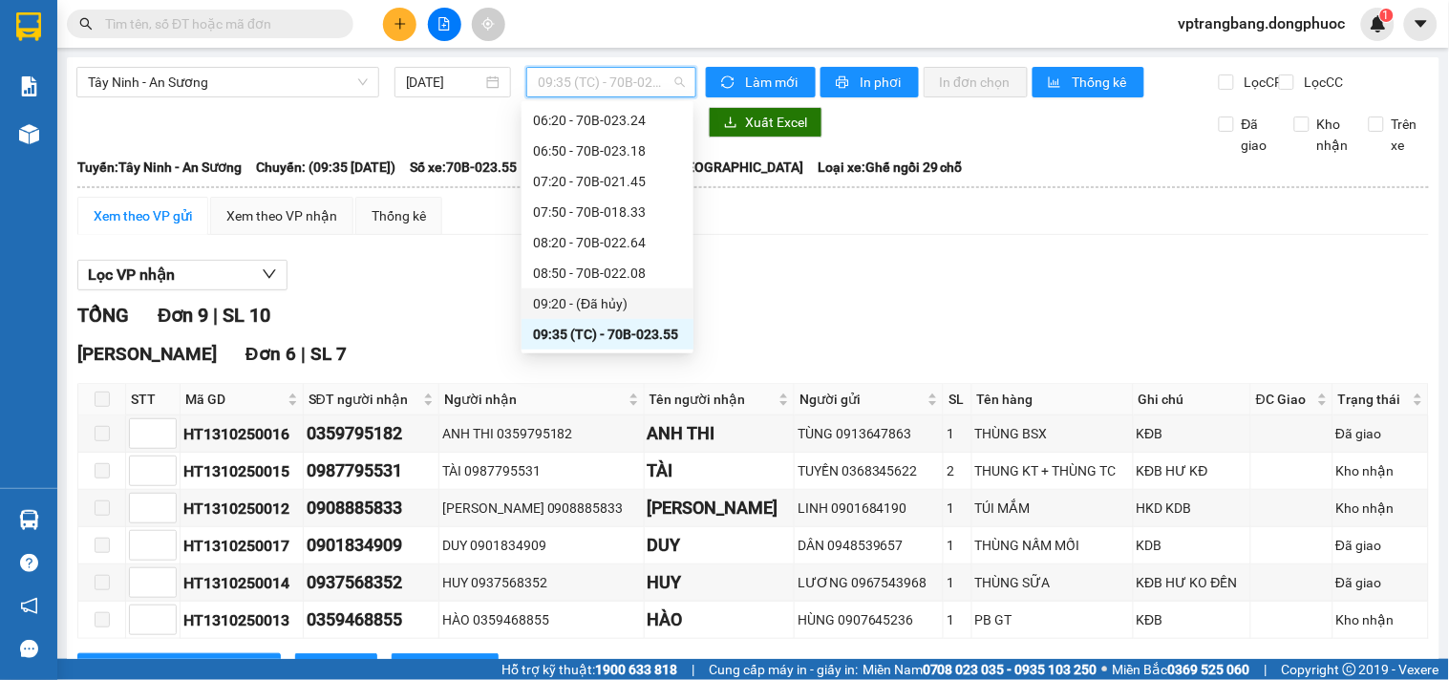
scroll to position [320, 0]
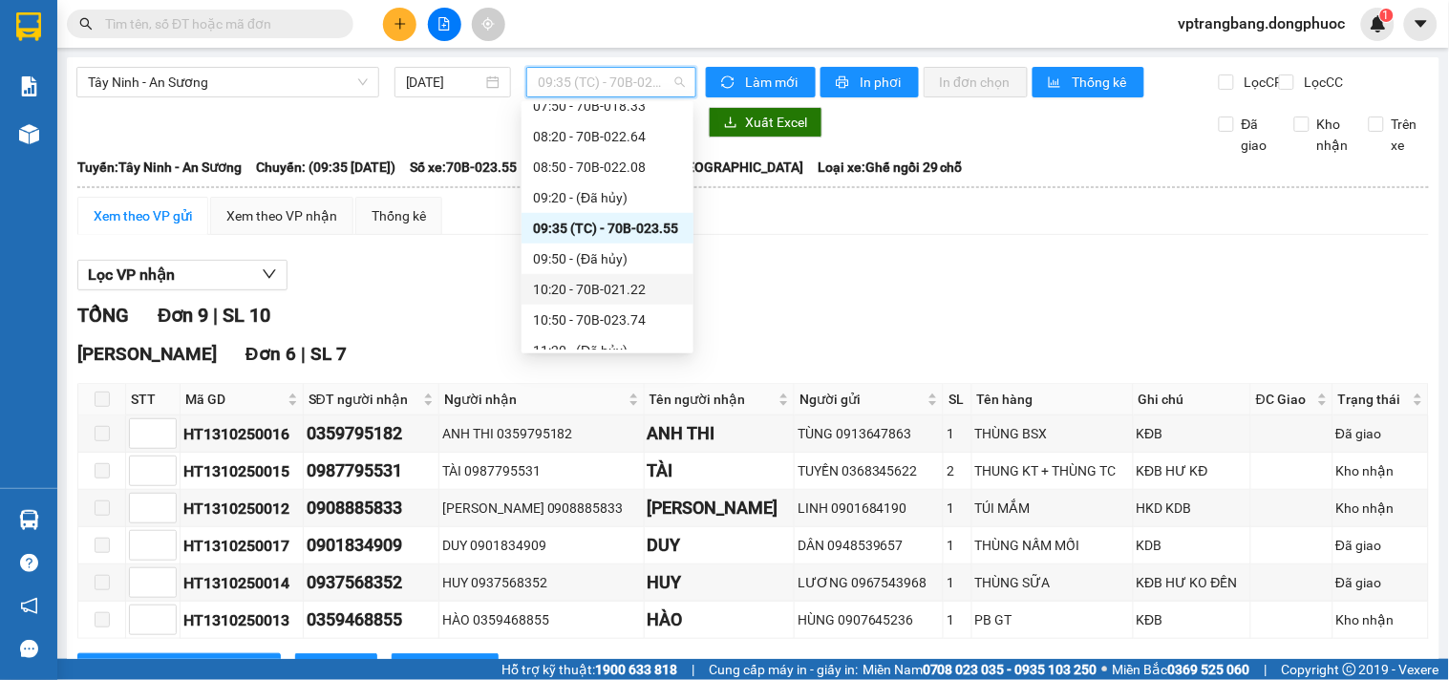
click at [605, 289] on div "10:20 - 70B-021.22" at bounding box center [607, 289] width 149 height 21
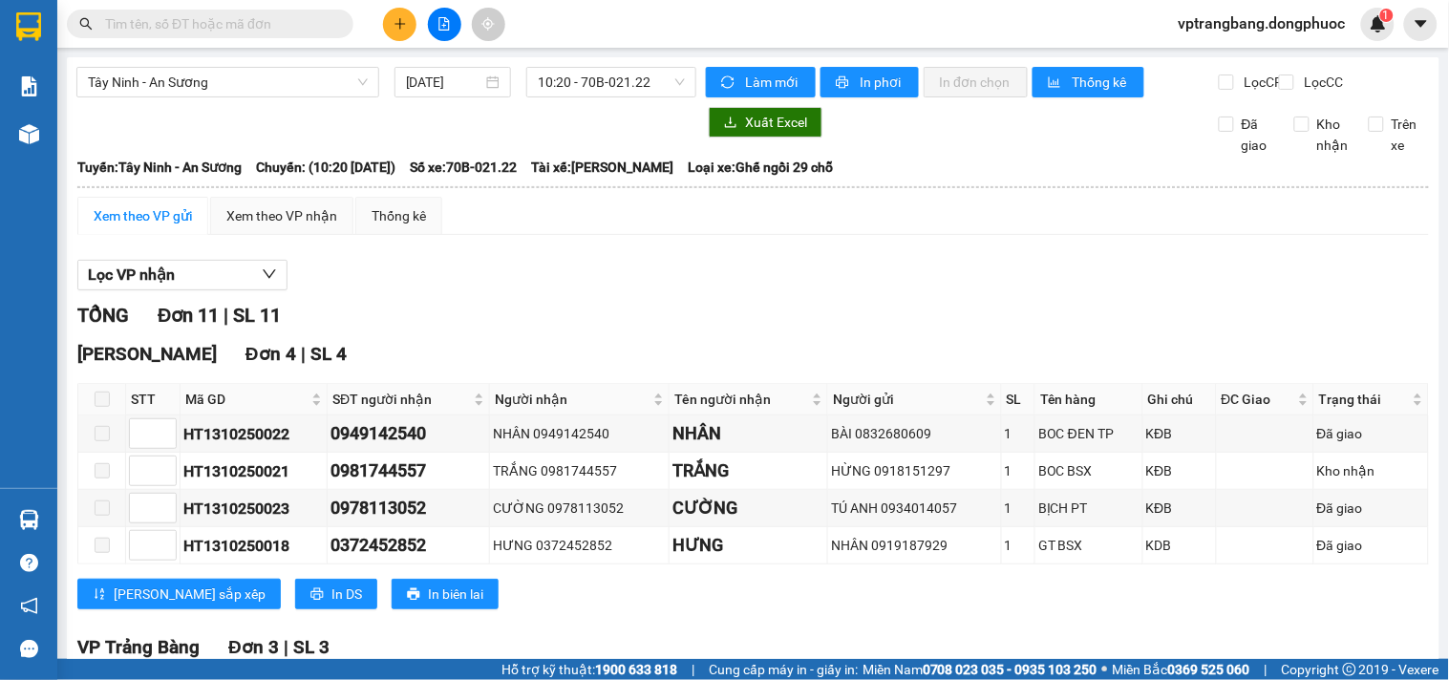
click at [569, 291] on div "Lọc VP nhận" at bounding box center [752, 276] width 1351 height 32
click at [619, 84] on span "10:20 - 70B-021.22" at bounding box center [611, 82] width 147 height 29
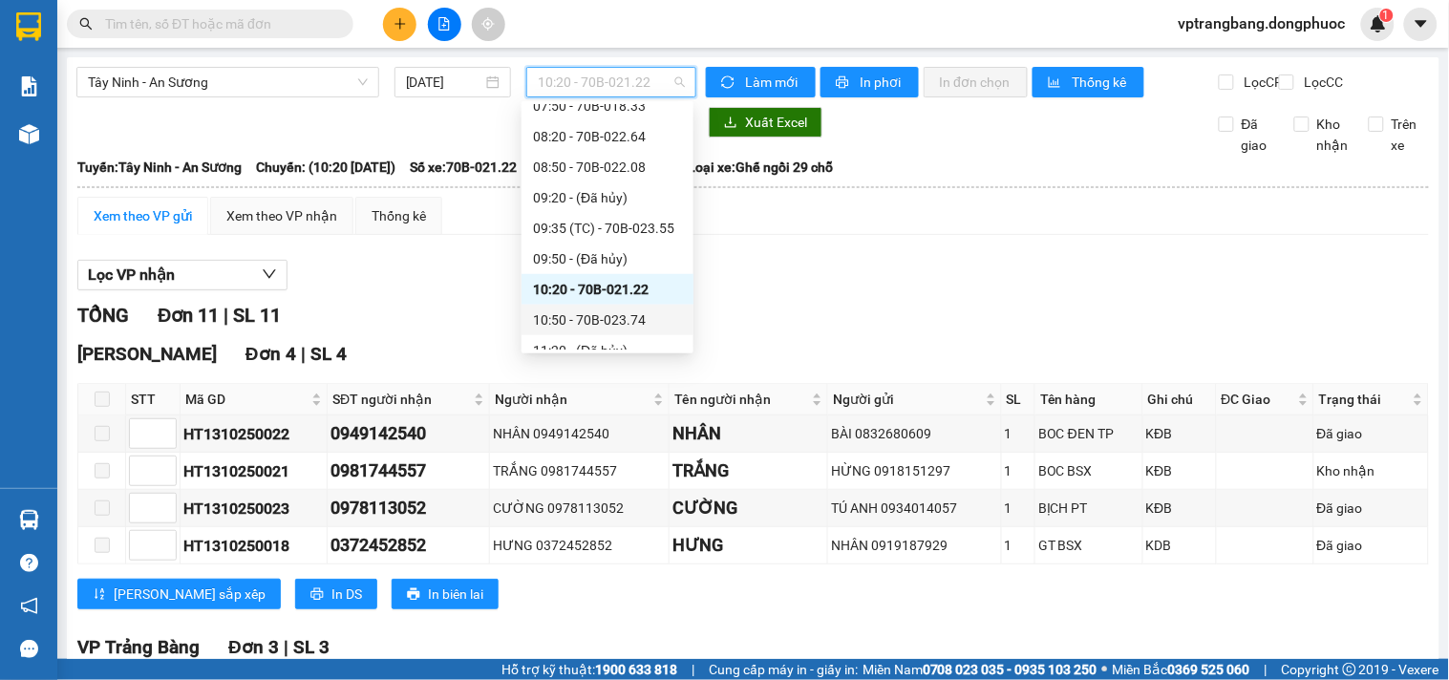
click at [622, 329] on div "10:50 - 70B-023.74" at bounding box center [607, 319] width 149 height 21
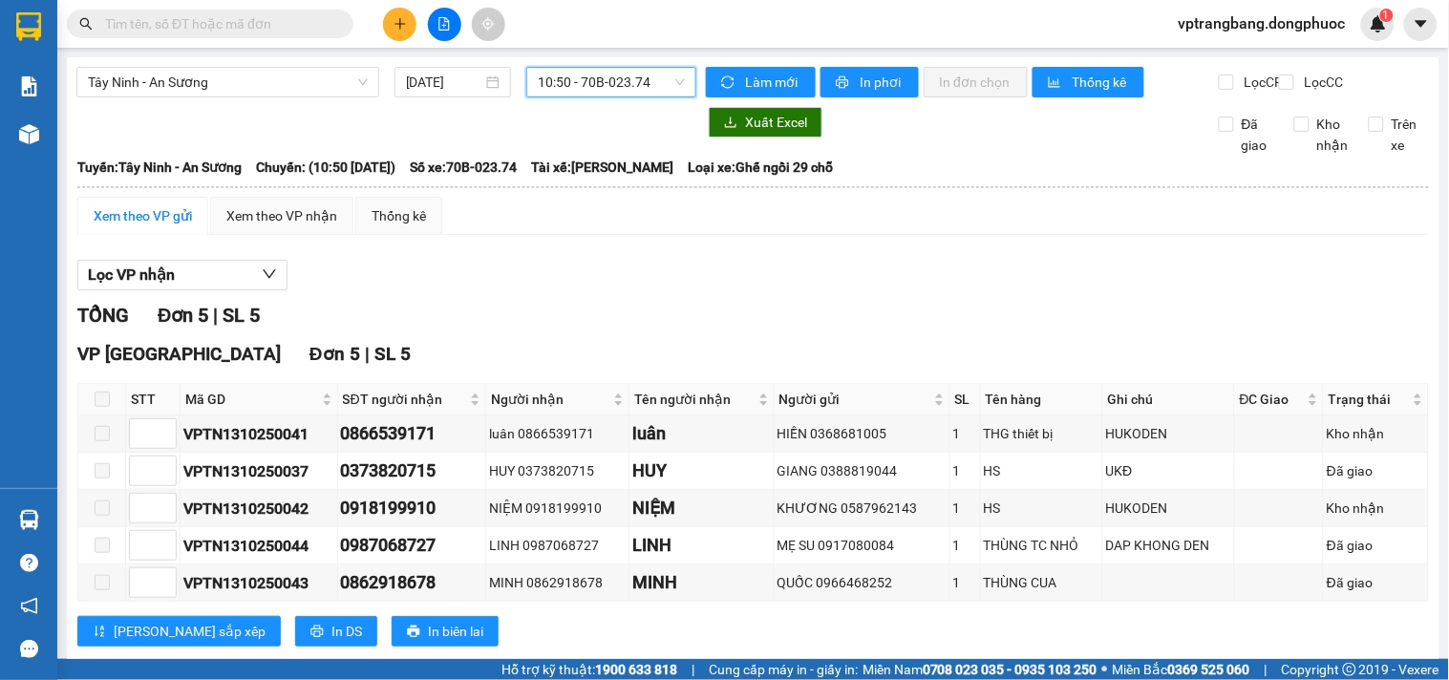
click at [565, 78] on span "10:50 - 70B-023.74" at bounding box center [611, 82] width 147 height 29
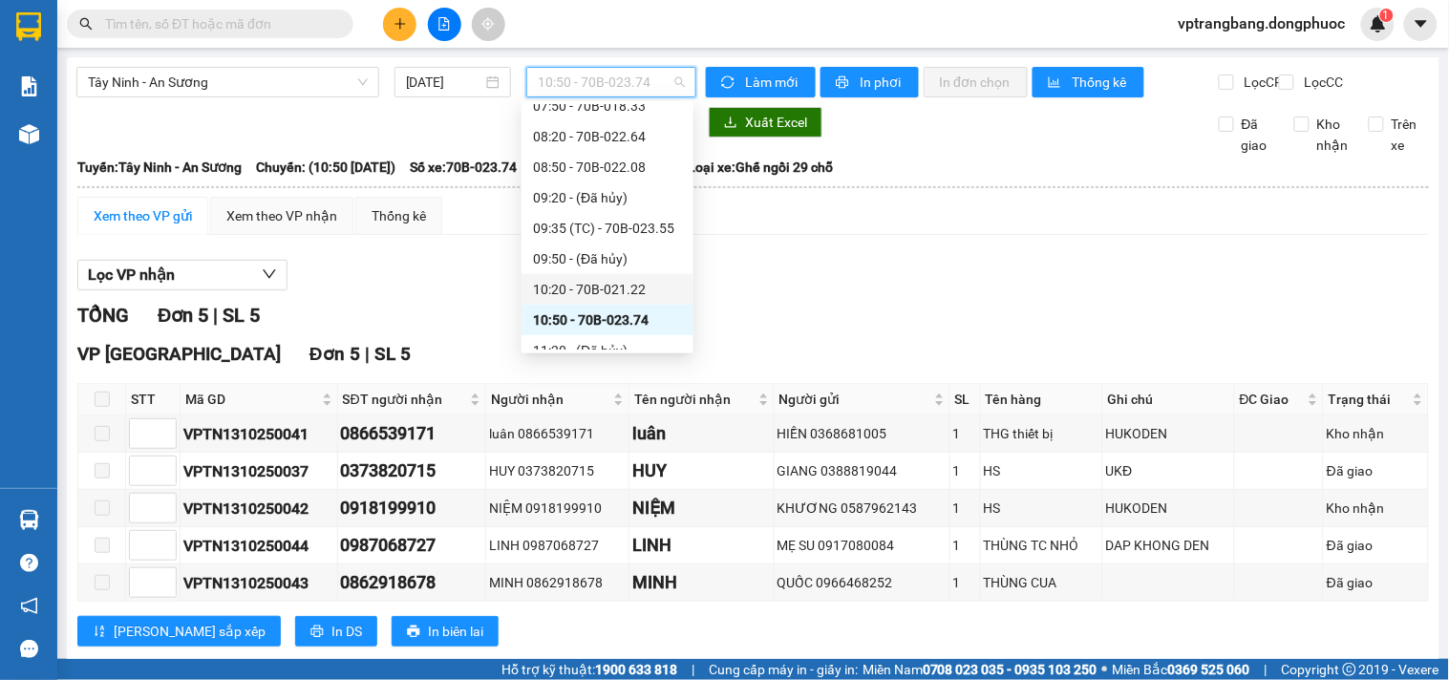
scroll to position [426, 0]
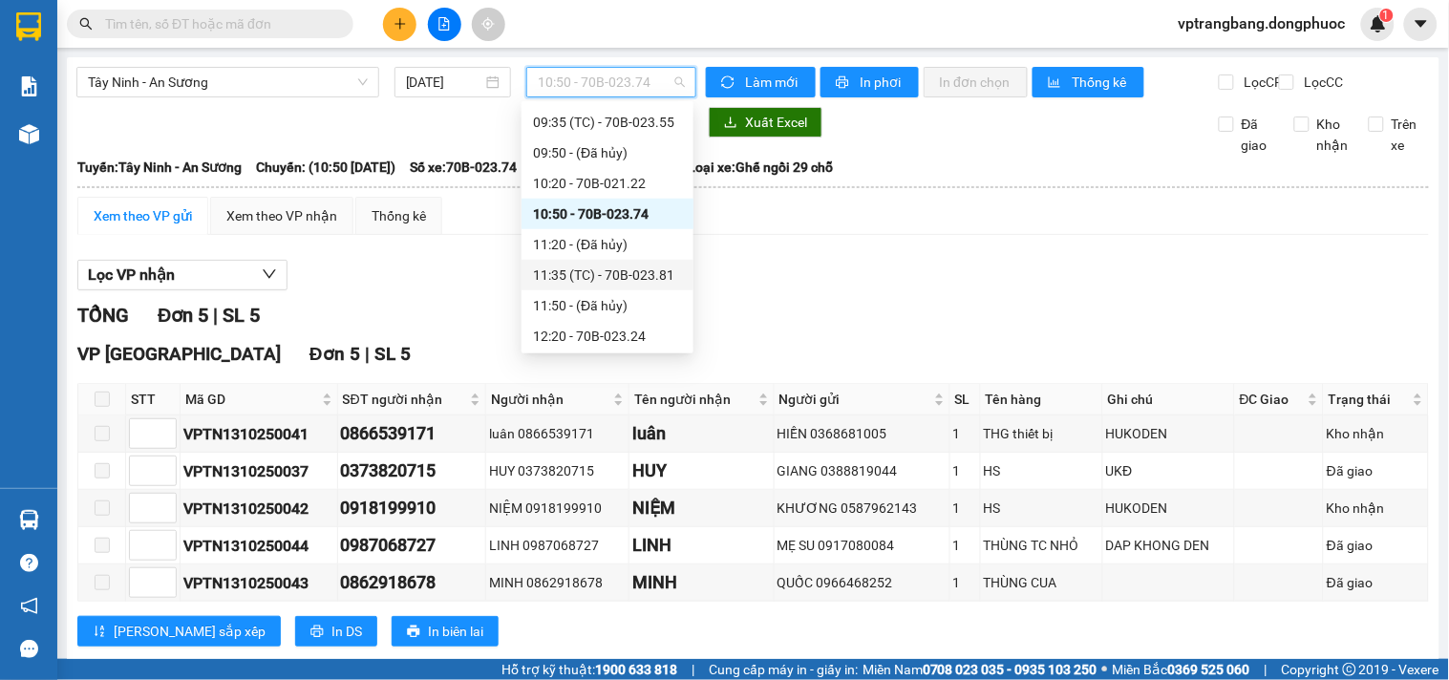
click at [599, 270] on div "11:35 (TC) - 70B-023.81" at bounding box center [607, 275] width 149 height 21
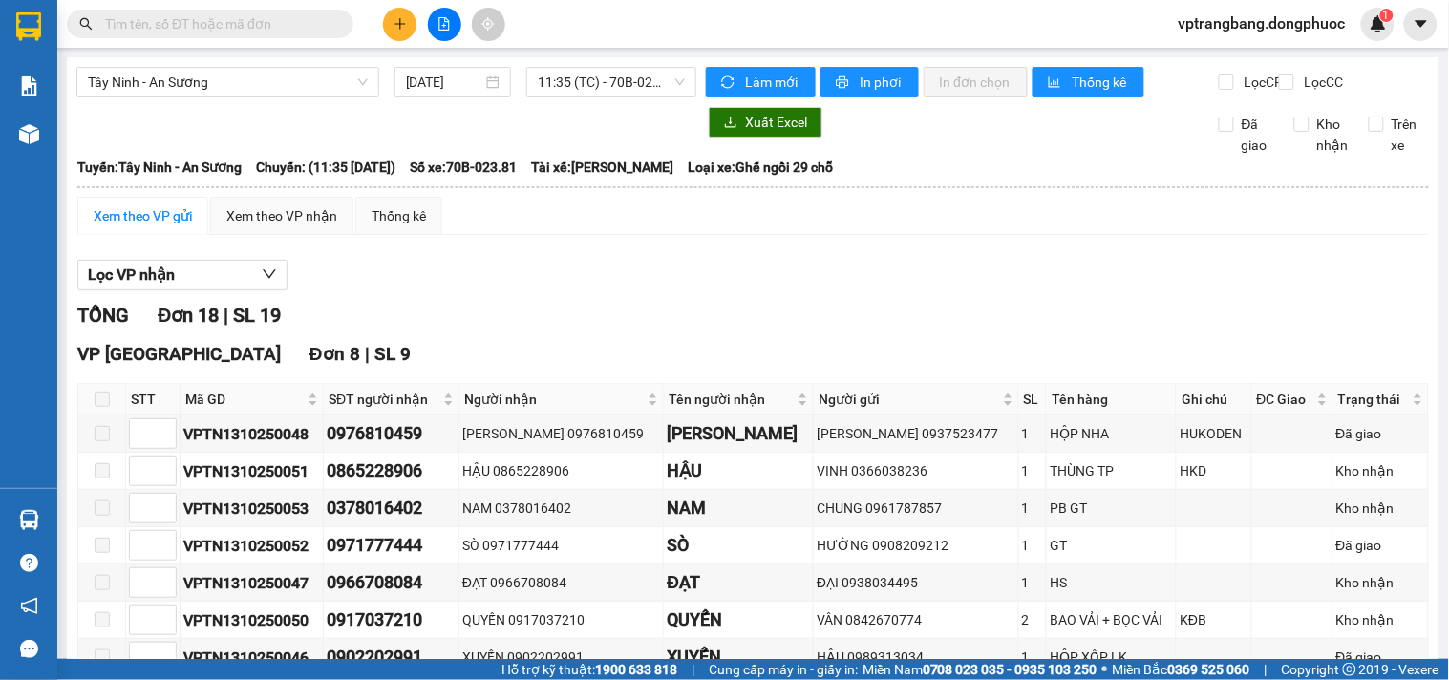
click at [559, 235] on div "Xem theo VP gửi Xem theo VP nhận Thống kê" at bounding box center [752, 216] width 1351 height 38
drag, startPoint x: 579, startPoint y: 100, endPoint x: 584, endPoint y: 89, distance: 12.4
click at [580, 97] on div "Tây Ninh - An Sương 13/10/2025 11:35 (TC) - 70B-023.81" at bounding box center [386, 82] width 620 height 31
click at [584, 87] on span "11:35 (TC) - 70B-023.81" at bounding box center [611, 82] width 147 height 29
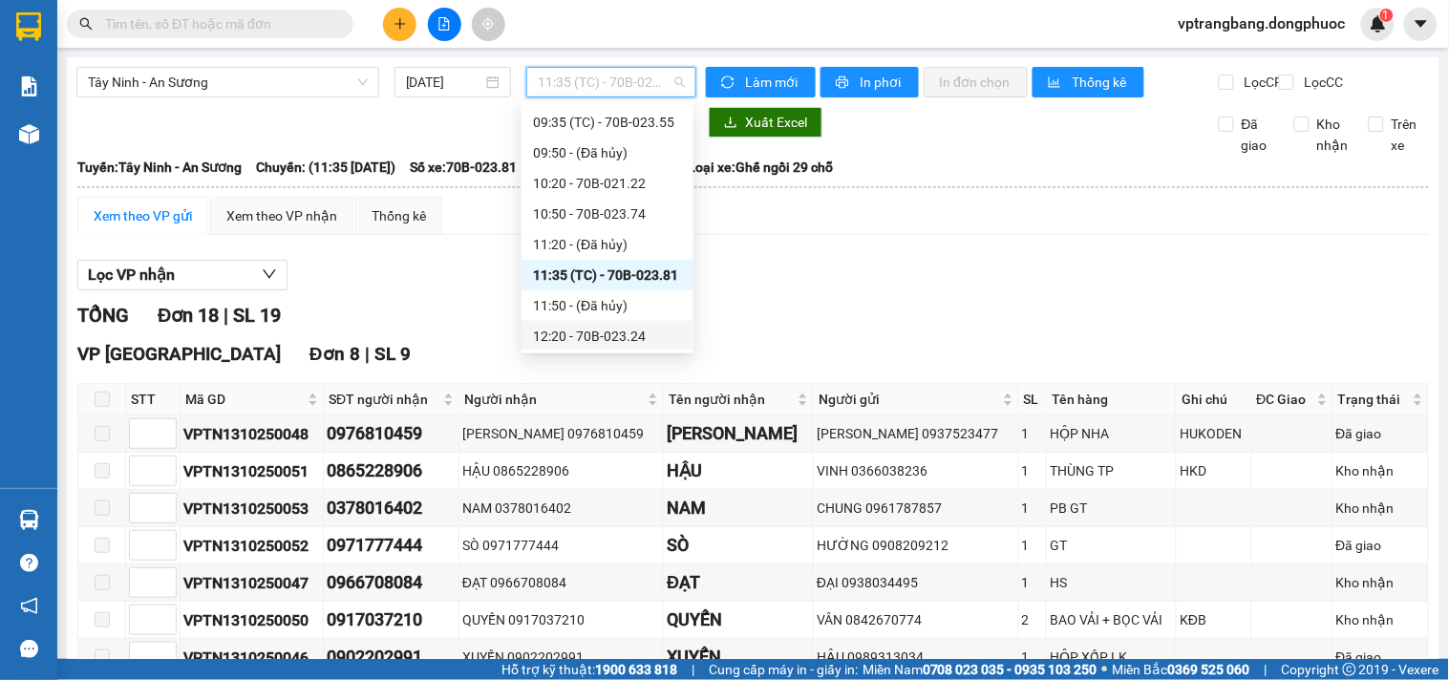
click at [617, 326] on div "12:20 - 70B-023.24" at bounding box center [607, 336] width 149 height 21
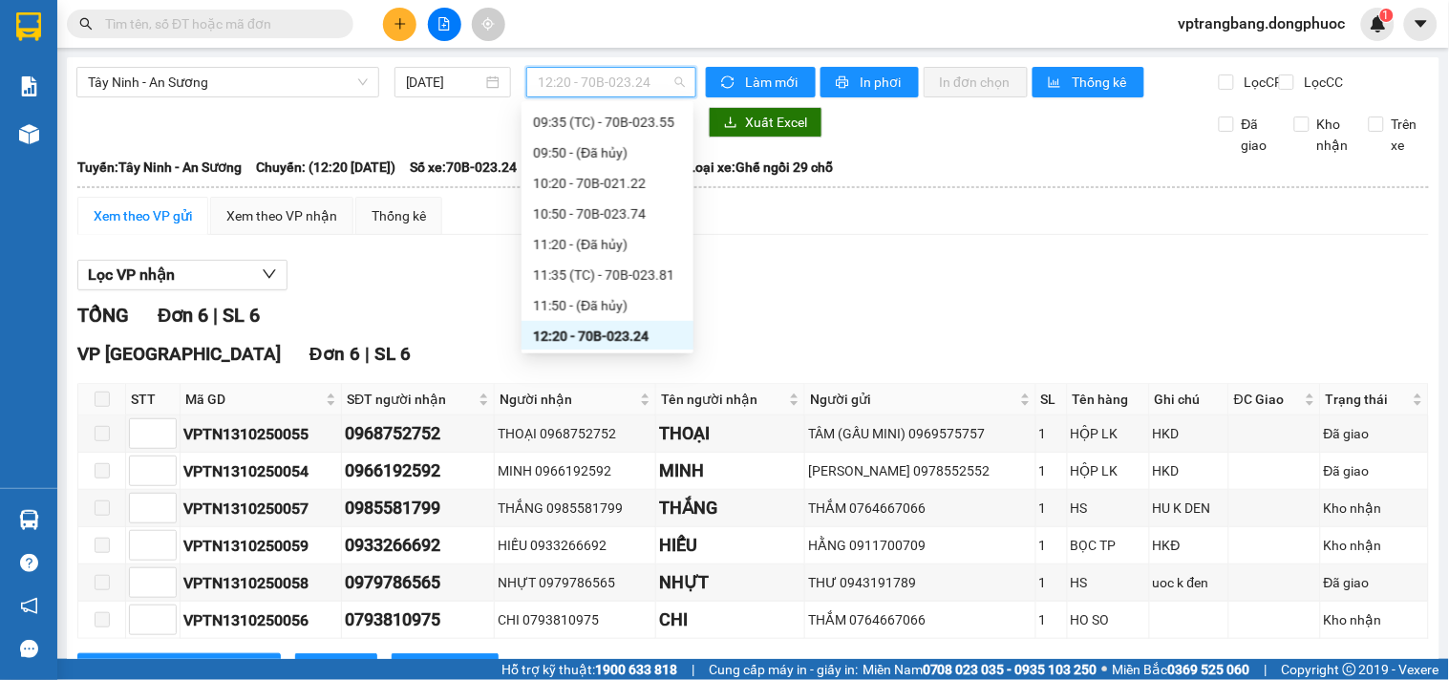
click at [598, 74] on span "12:20 - 70B-023.24" at bounding box center [611, 82] width 147 height 29
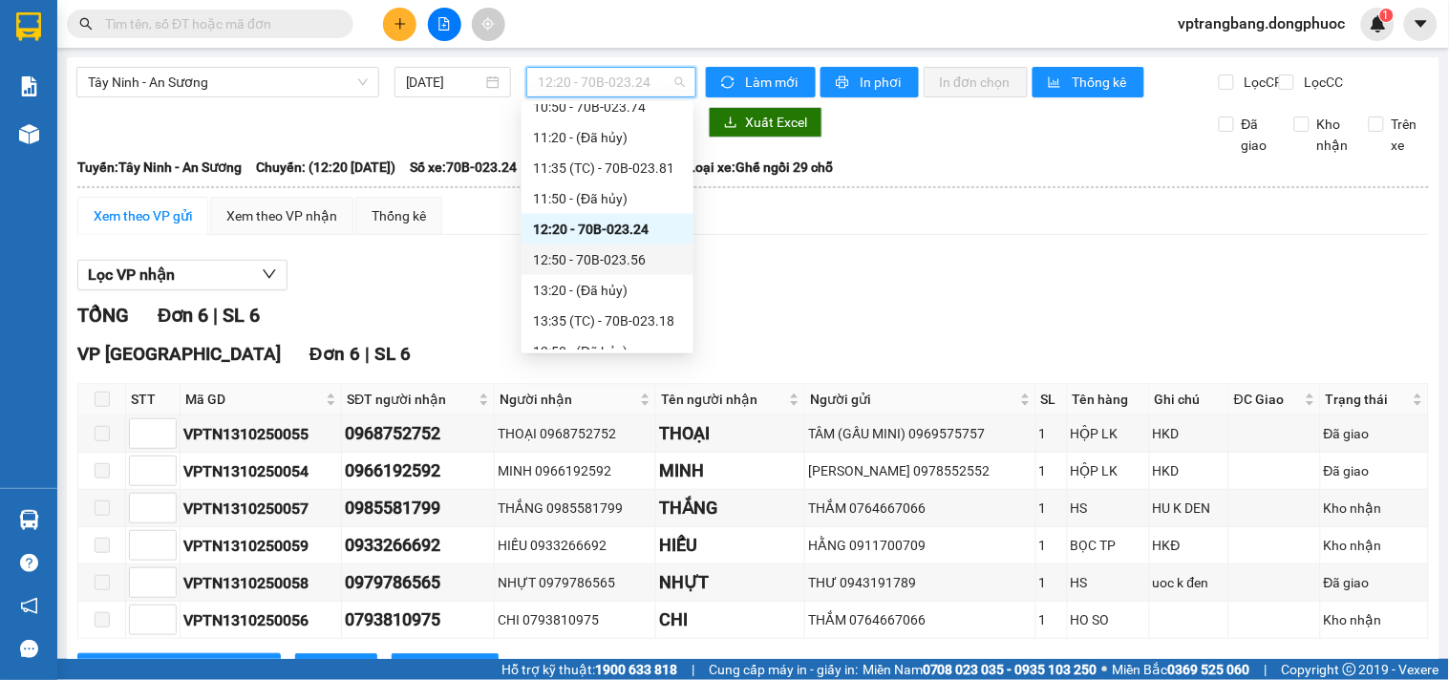
click at [626, 263] on div "12:50 - 70B-023.56" at bounding box center [607, 259] width 149 height 21
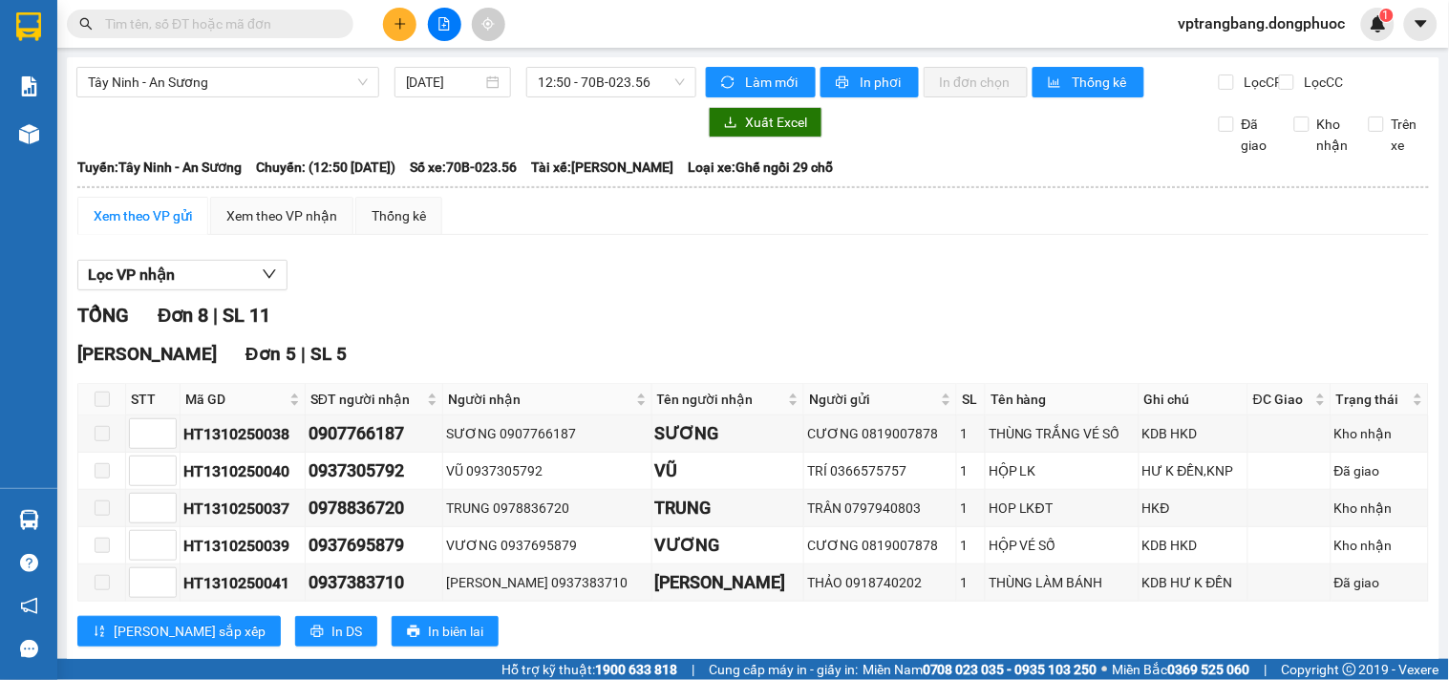
click at [583, 315] on div "Lọc VP nhận TỔNG Đơn 8 | SL 11 Hòa Thành Đơn 5 | SL 5 STT Mã GD SĐT người nhận …" at bounding box center [752, 660] width 1351 height 820
click at [574, 76] on span "12:50 - 70B-023.56" at bounding box center [611, 82] width 147 height 29
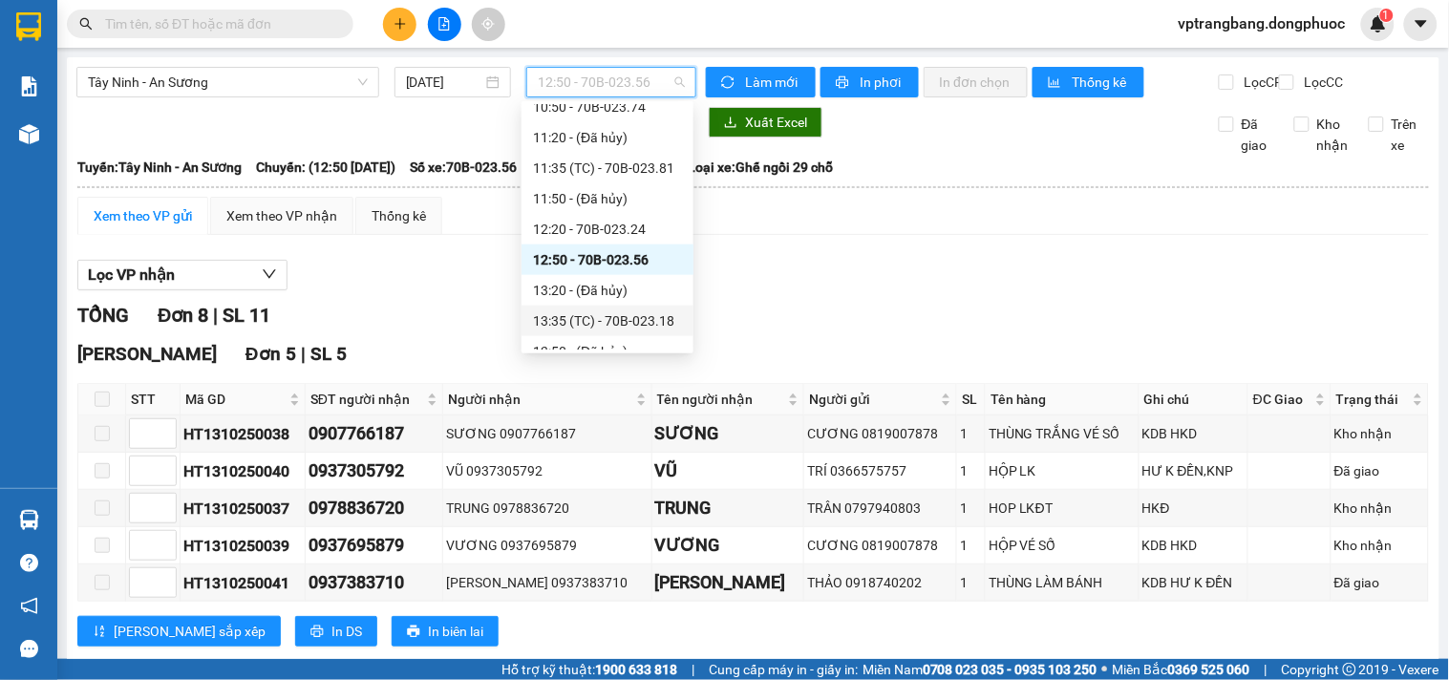
click at [606, 327] on div "13:35 (TC) - 70B-023.18" at bounding box center [607, 320] width 149 height 21
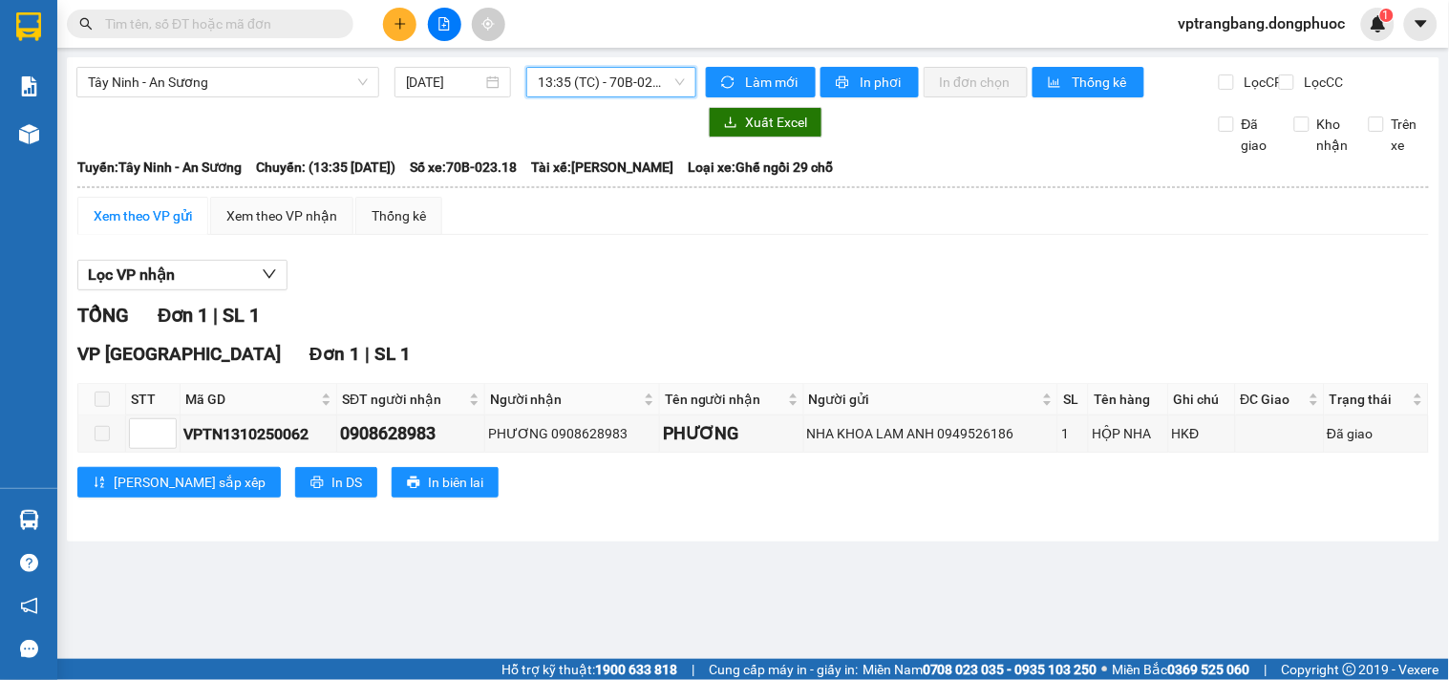
click at [565, 79] on span "13:35 (TC) - 70B-023.18" at bounding box center [611, 82] width 147 height 29
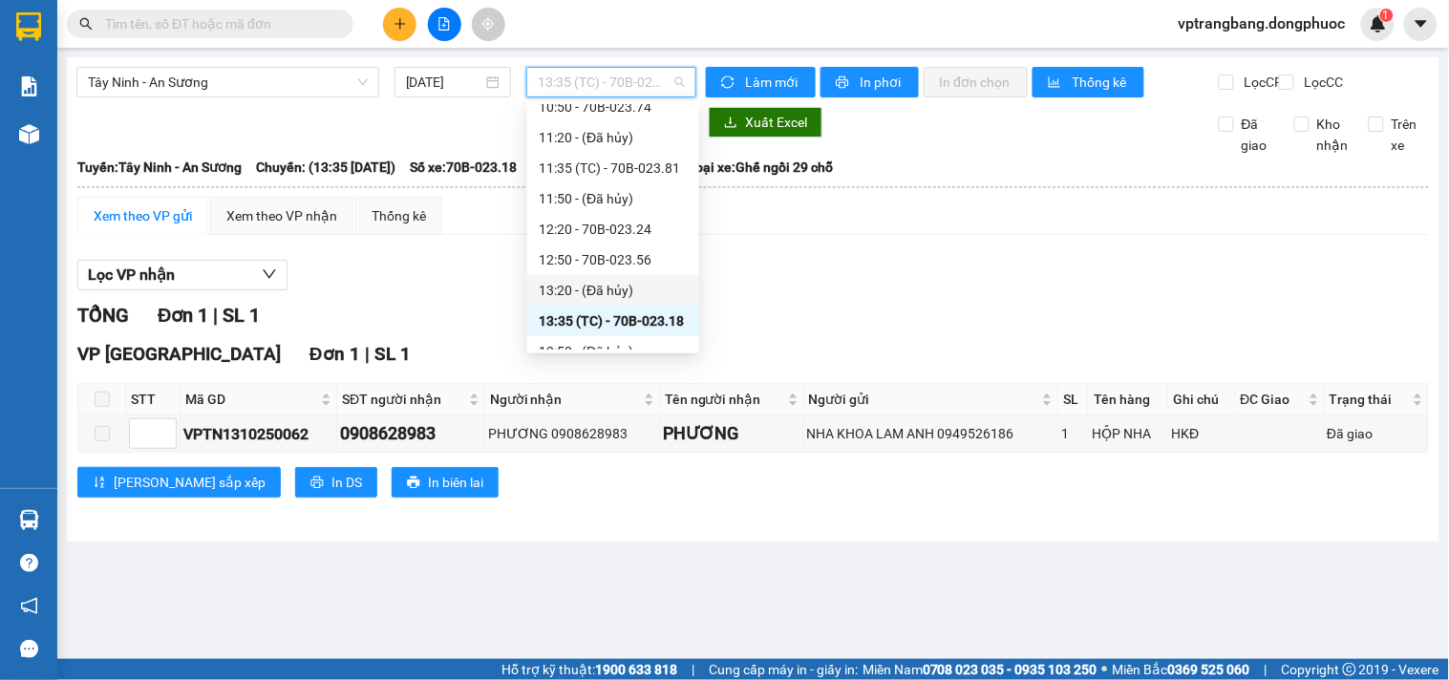
scroll to position [640, 0]
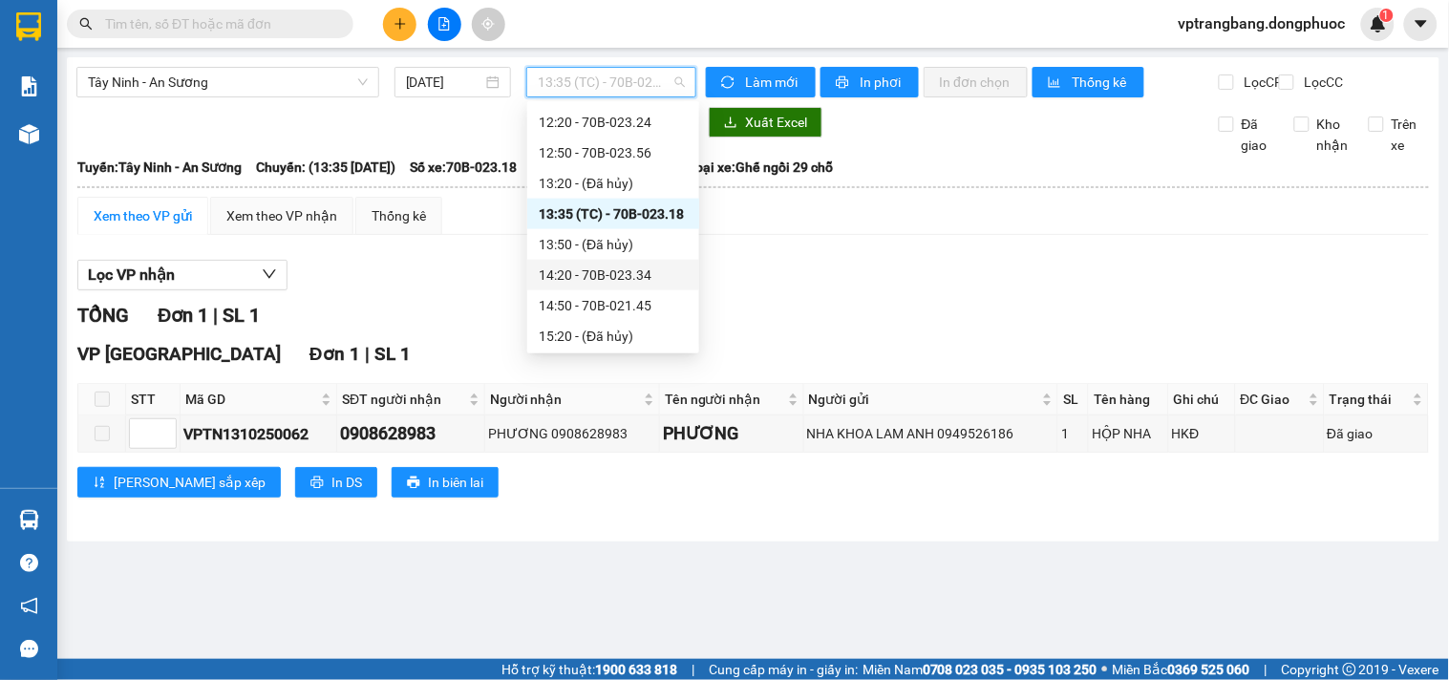
click at [618, 271] on div "14:20 - 70B-023.34" at bounding box center [613, 275] width 149 height 21
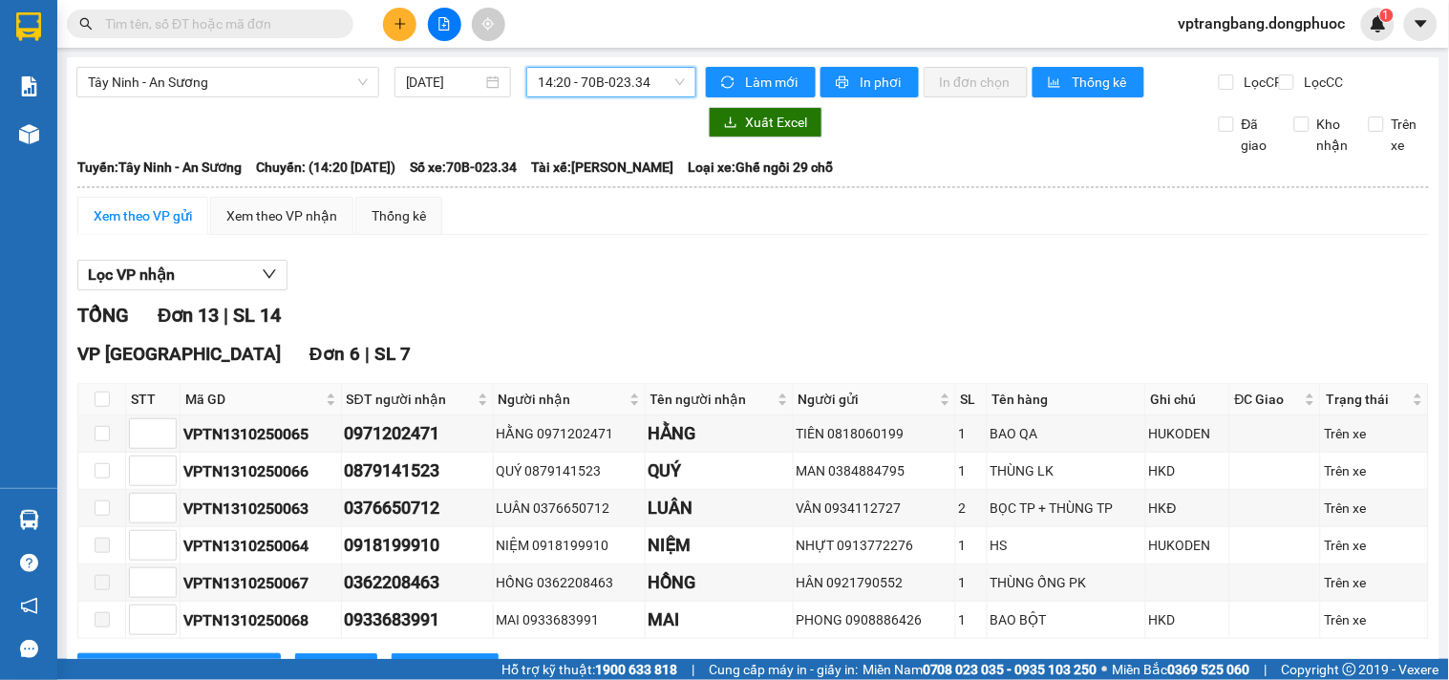
click at [612, 82] on span "14:20 - 70B-023.34" at bounding box center [611, 82] width 147 height 29
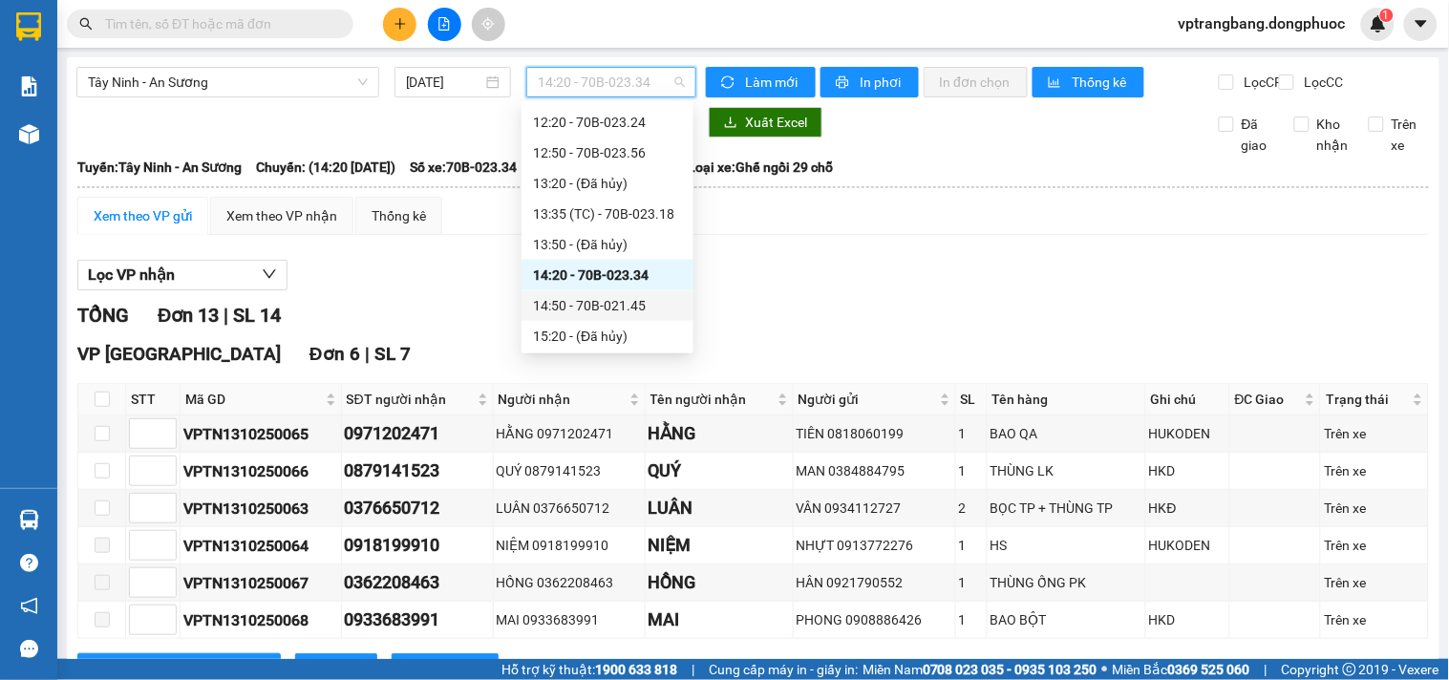
click at [597, 300] on div "14:50 - 70B-021.45" at bounding box center [607, 305] width 149 height 21
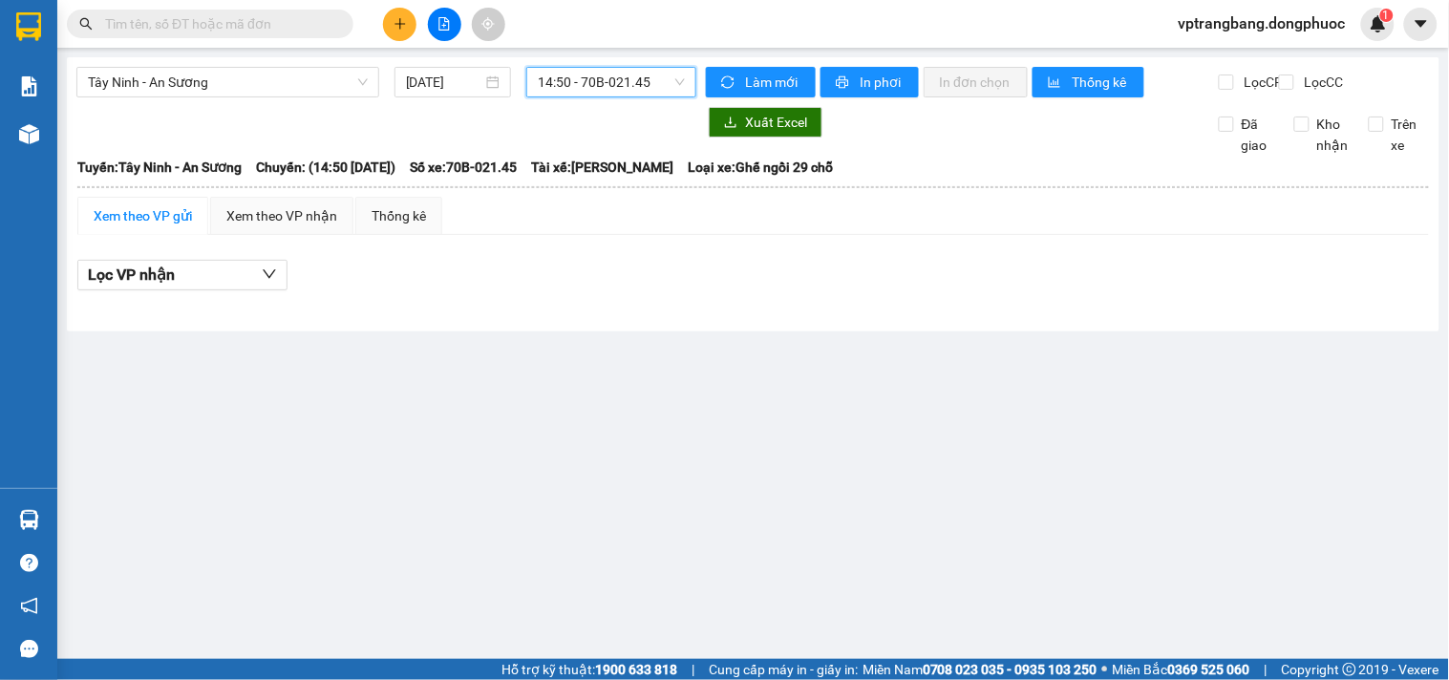
click at [596, 97] on div "Tây Ninh - An Sương 13/10/2025 14:50 14:50 - 70B-021.45" at bounding box center [386, 82] width 620 height 31
click at [602, 88] on span "14:50 - 70B-021.45" at bounding box center [611, 82] width 147 height 29
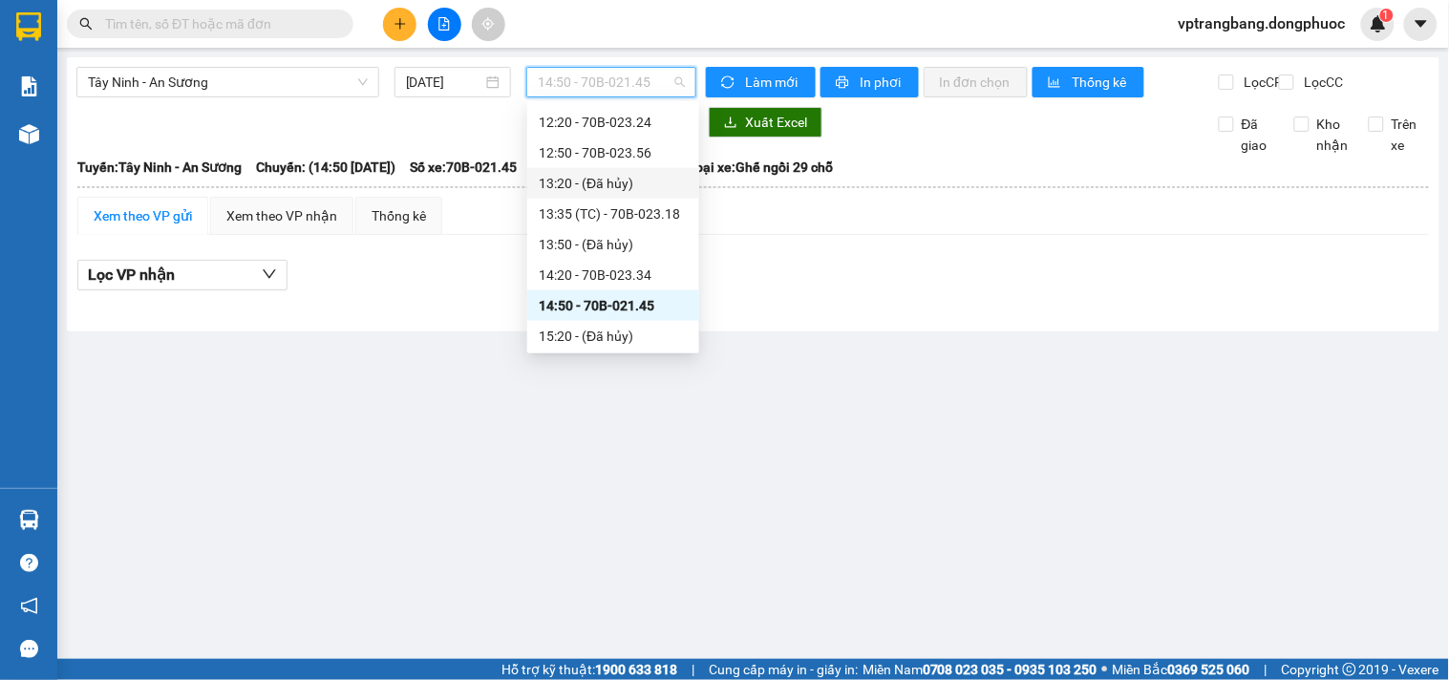
scroll to position [746, 0]
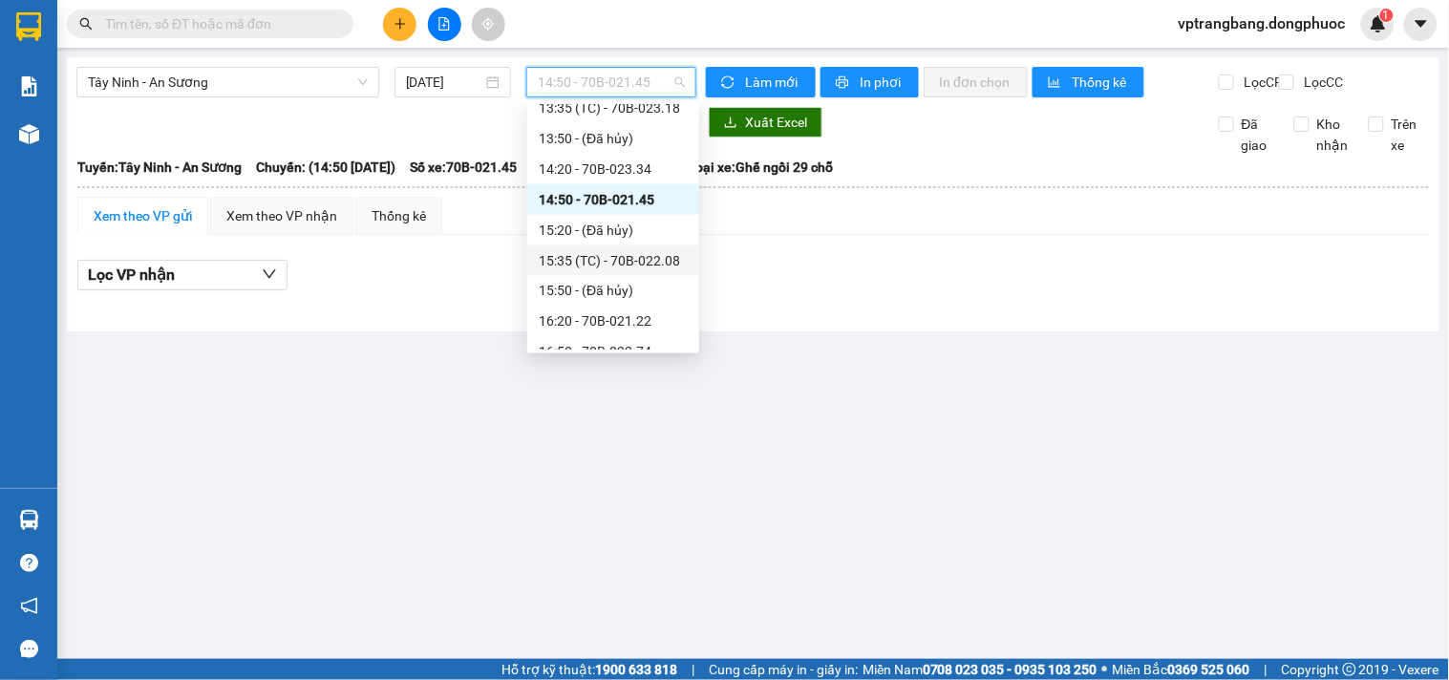
click at [622, 246] on div "15:35 (TC) - 70B-022.08" at bounding box center [613, 260] width 172 height 31
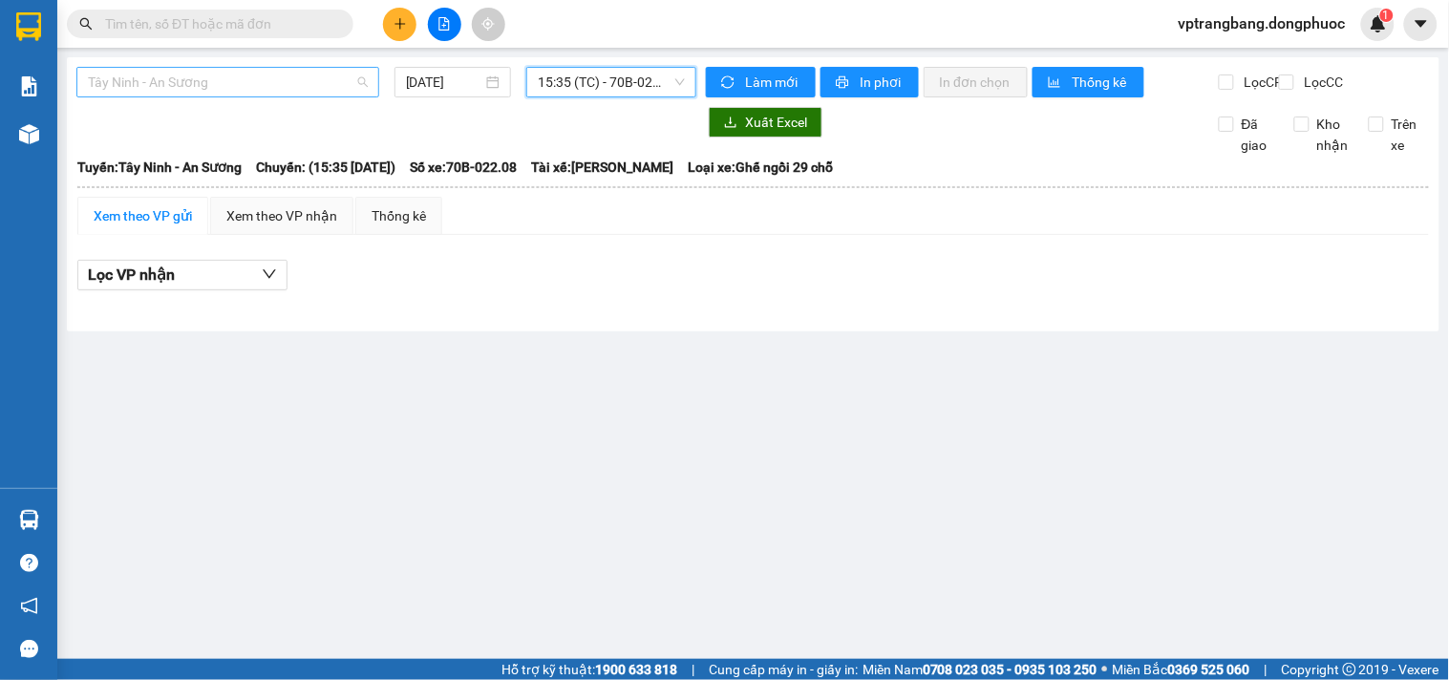
click at [225, 80] on span "Tây Ninh - An Sương" at bounding box center [228, 82] width 280 height 29
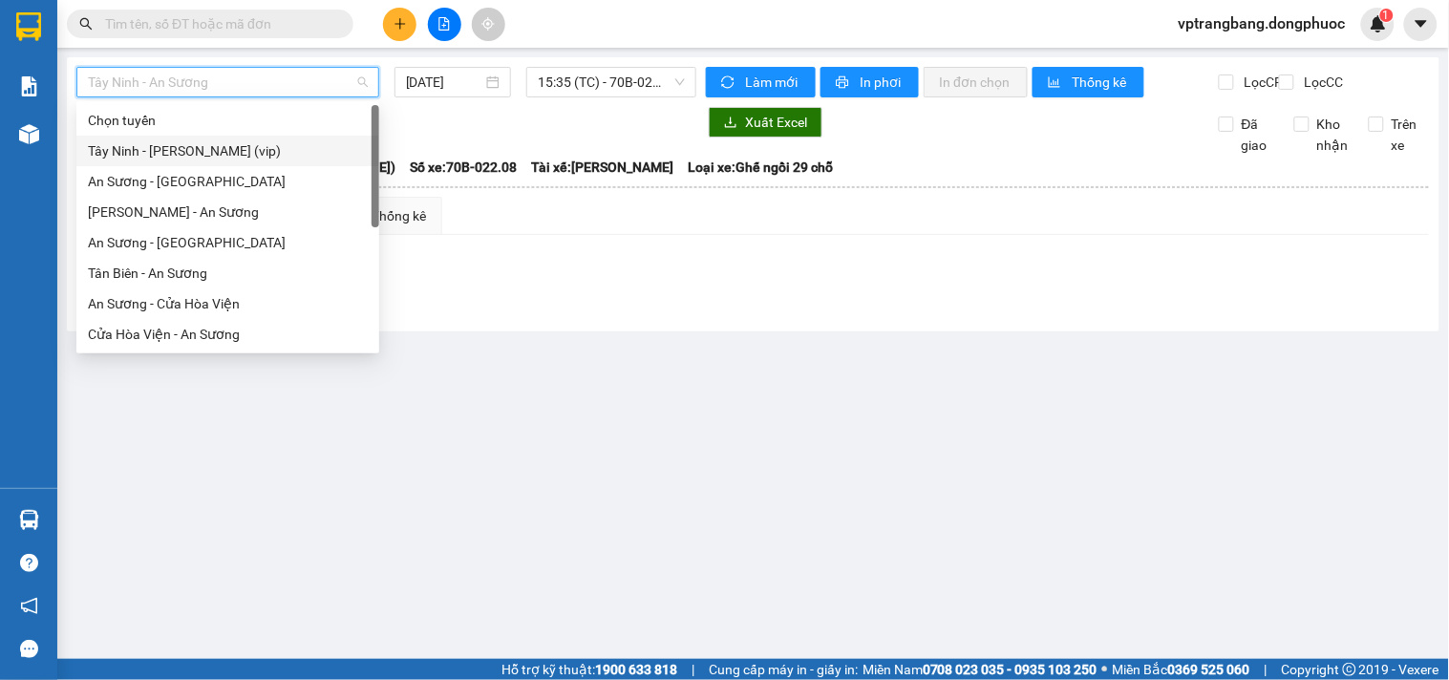
click at [243, 155] on div "Tây Ninh - Hồ Chí Minh (vip)" at bounding box center [228, 150] width 280 height 21
type input "[DATE]"
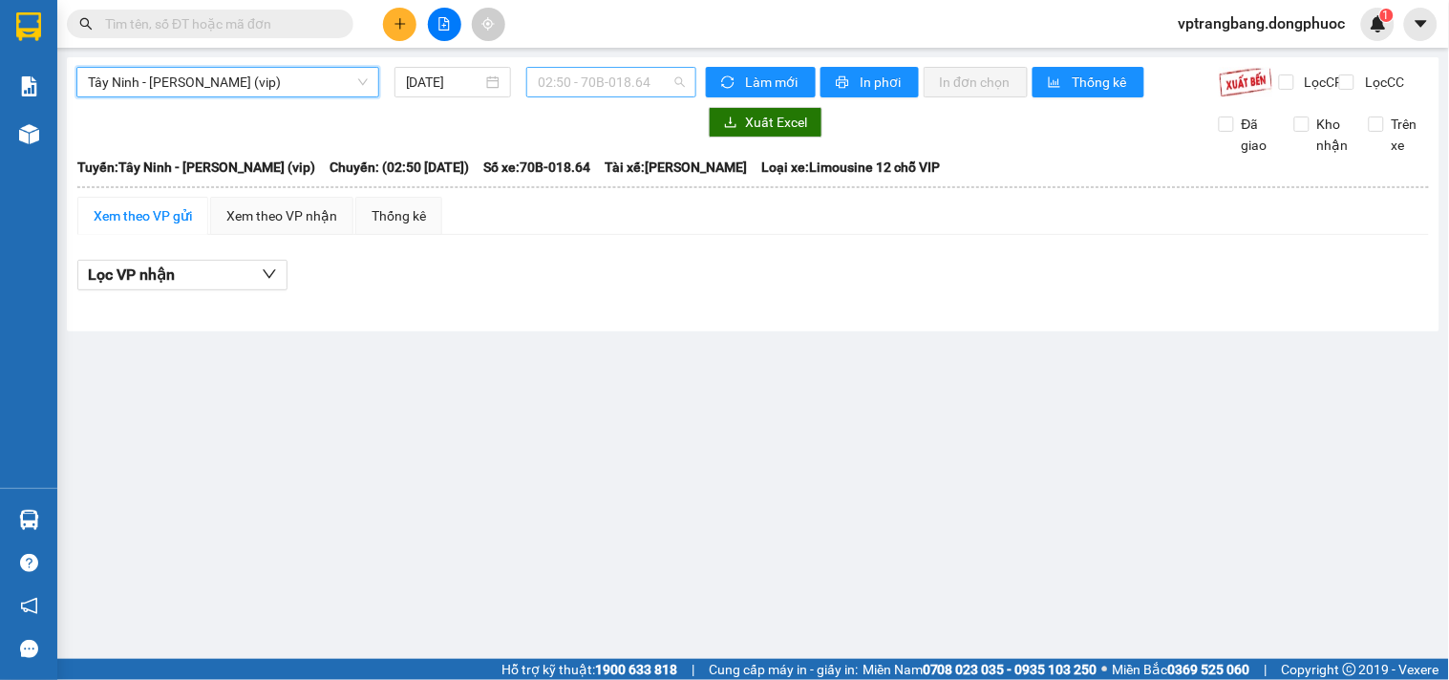
click at [579, 92] on span "02:50 - 70B-018.64" at bounding box center [611, 82] width 147 height 29
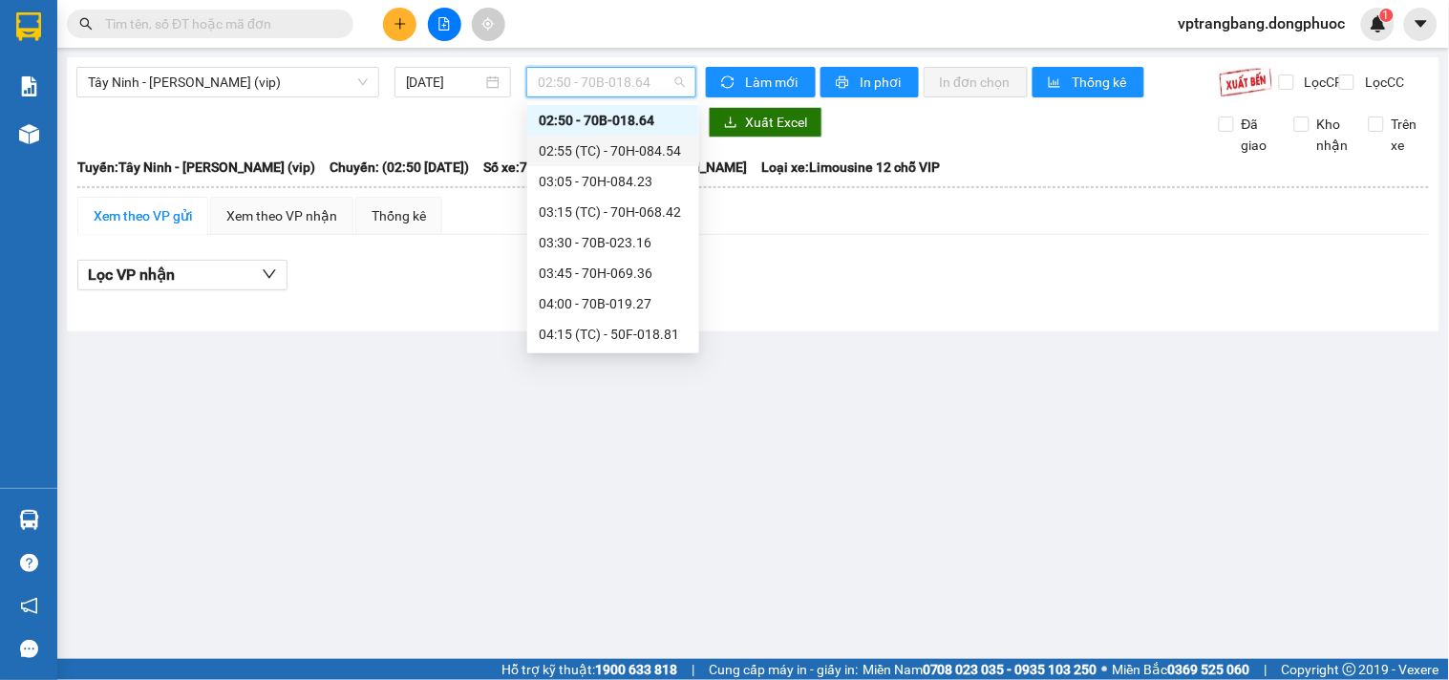
click at [602, 153] on div "02:55 (TC) - 70H-084.54" at bounding box center [613, 150] width 149 height 21
click at [587, 89] on span "02:55 (TC) - 70H-084.54" at bounding box center [611, 82] width 147 height 29
click at [590, 182] on div "03:05 - 70H-084.23" at bounding box center [613, 181] width 149 height 21
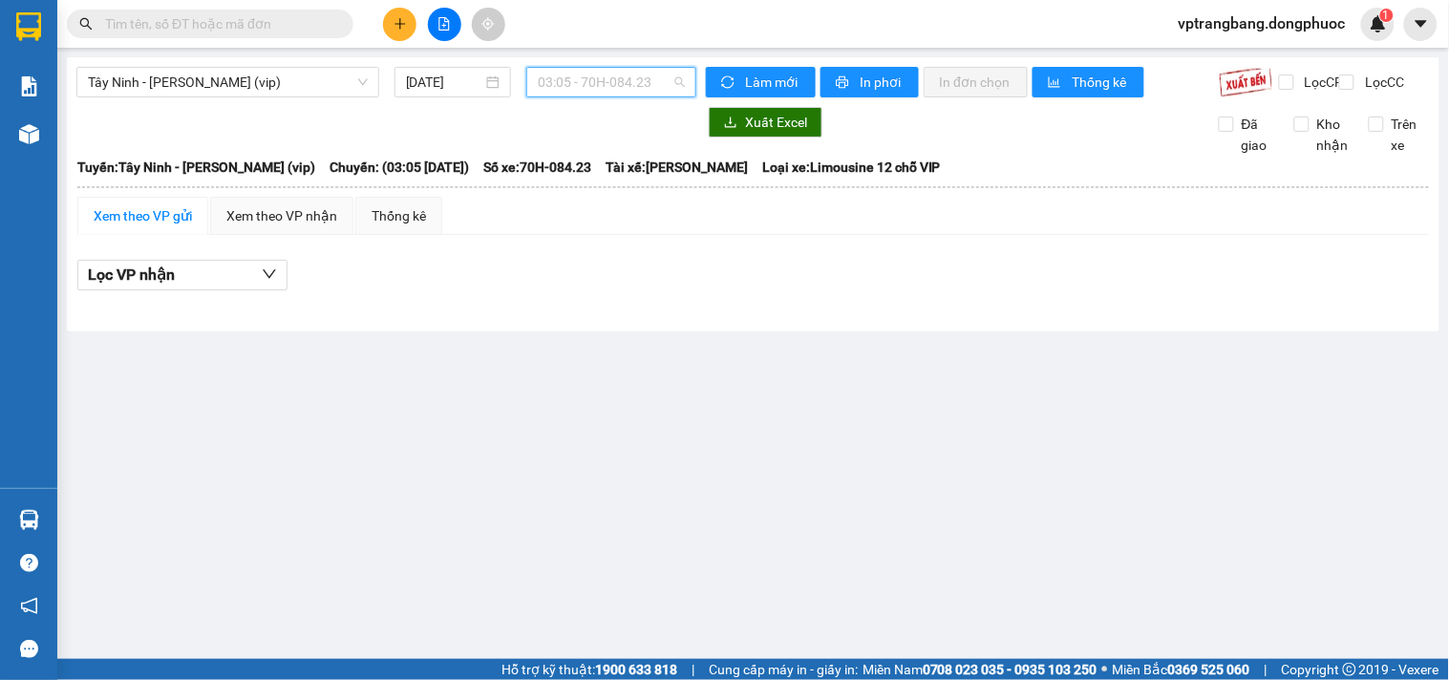
click at [613, 89] on span "03:05 - 70H-084.23" at bounding box center [611, 82] width 147 height 29
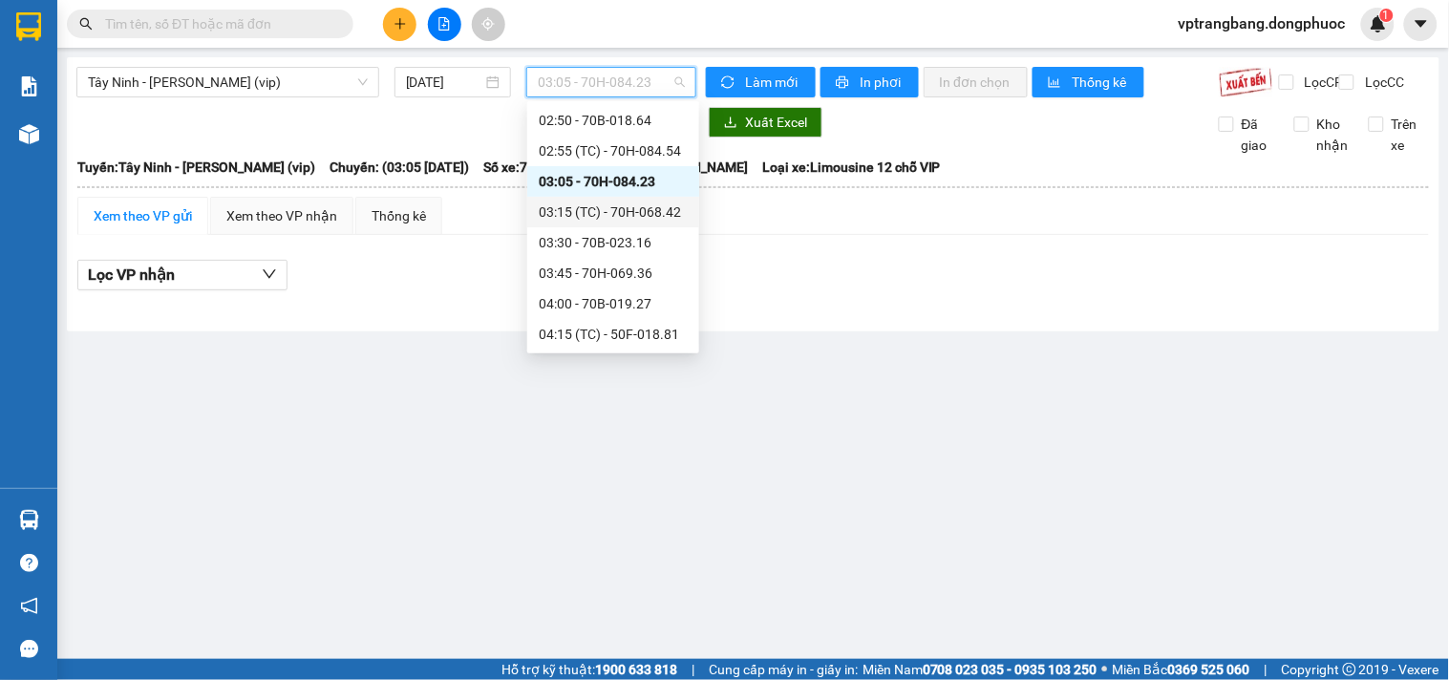
click at [597, 206] on div "03:15 (TC) - 70H-068.42" at bounding box center [613, 212] width 149 height 21
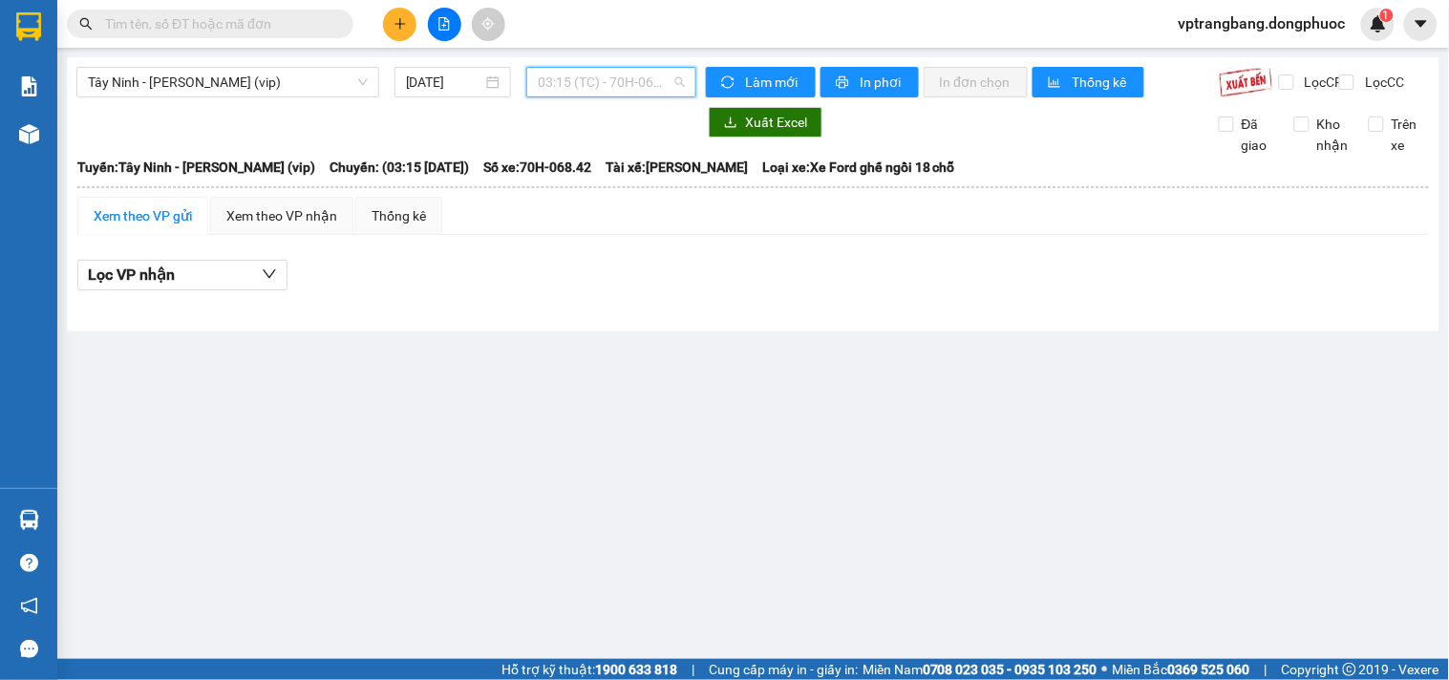
click at [593, 91] on span "03:15 (TC) - 70H-068.42" at bounding box center [611, 82] width 147 height 29
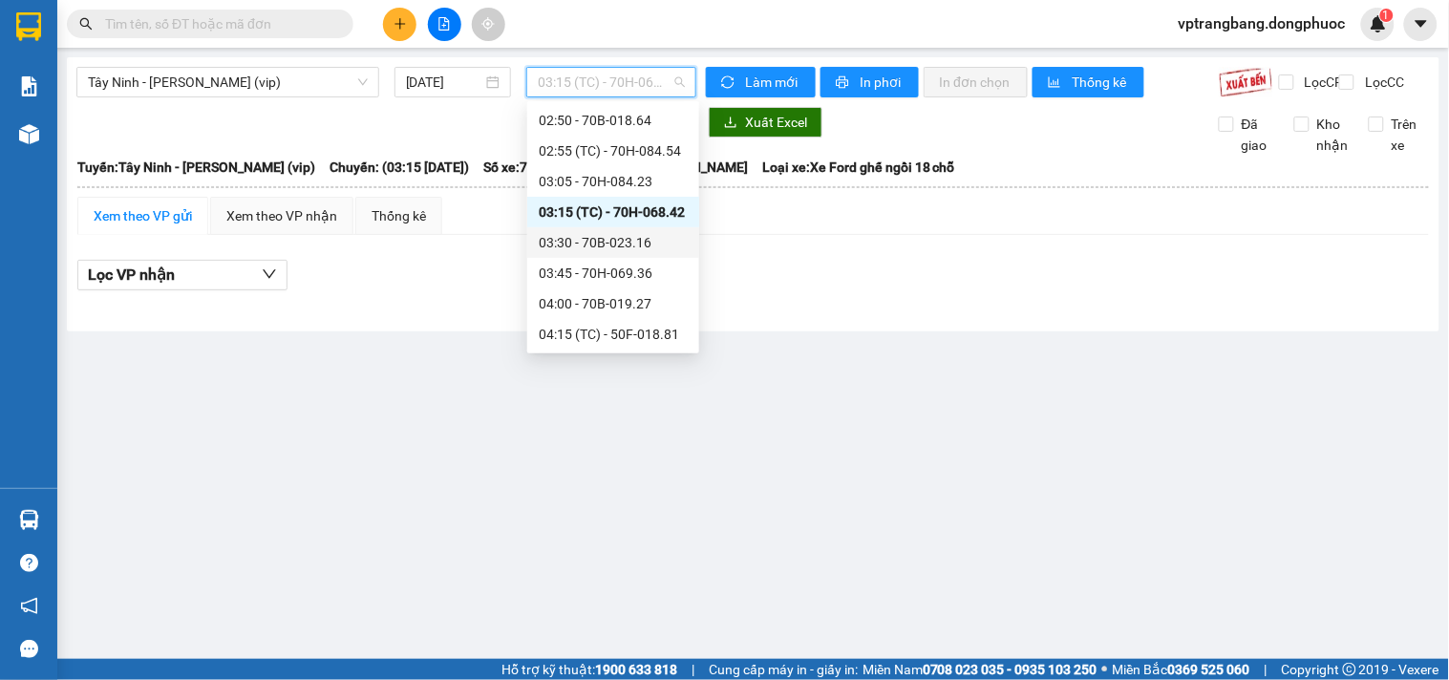
click at [594, 245] on div "03:30 - 70B-023.16" at bounding box center [613, 242] width 149 height 21
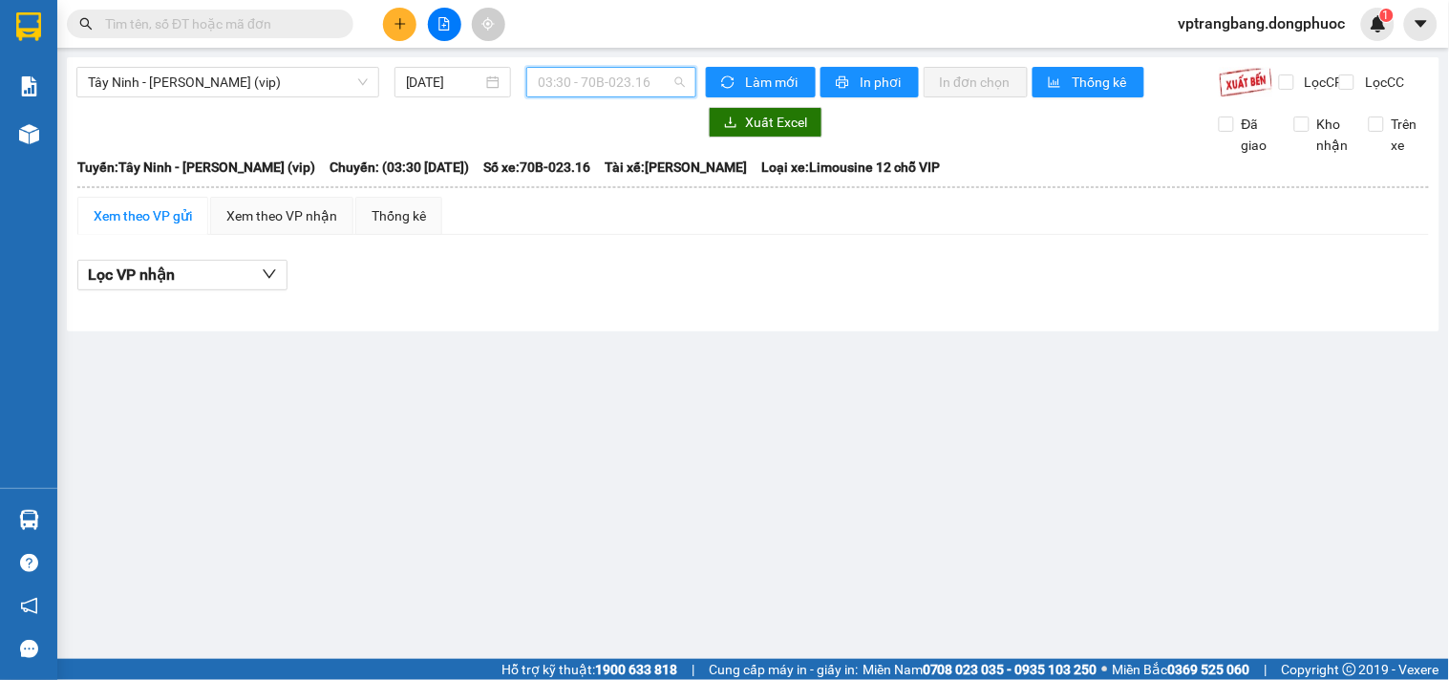
click at [621, 70] on span "03:30 - 70B-023.16" at bounding box center [611, 82] width 147 height 29
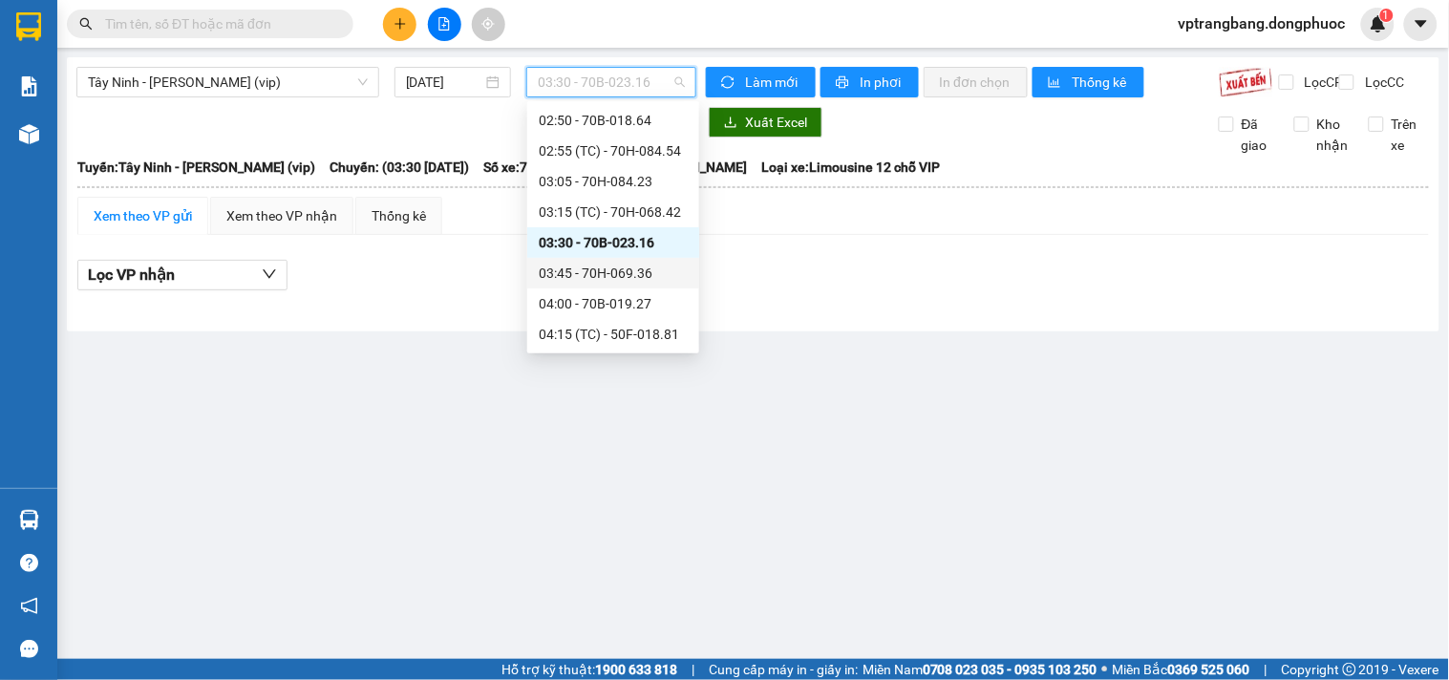
click at [615, 269] on div "03:45 - 70H-069.36" at bounding box center [613, 273] width 149 height 21
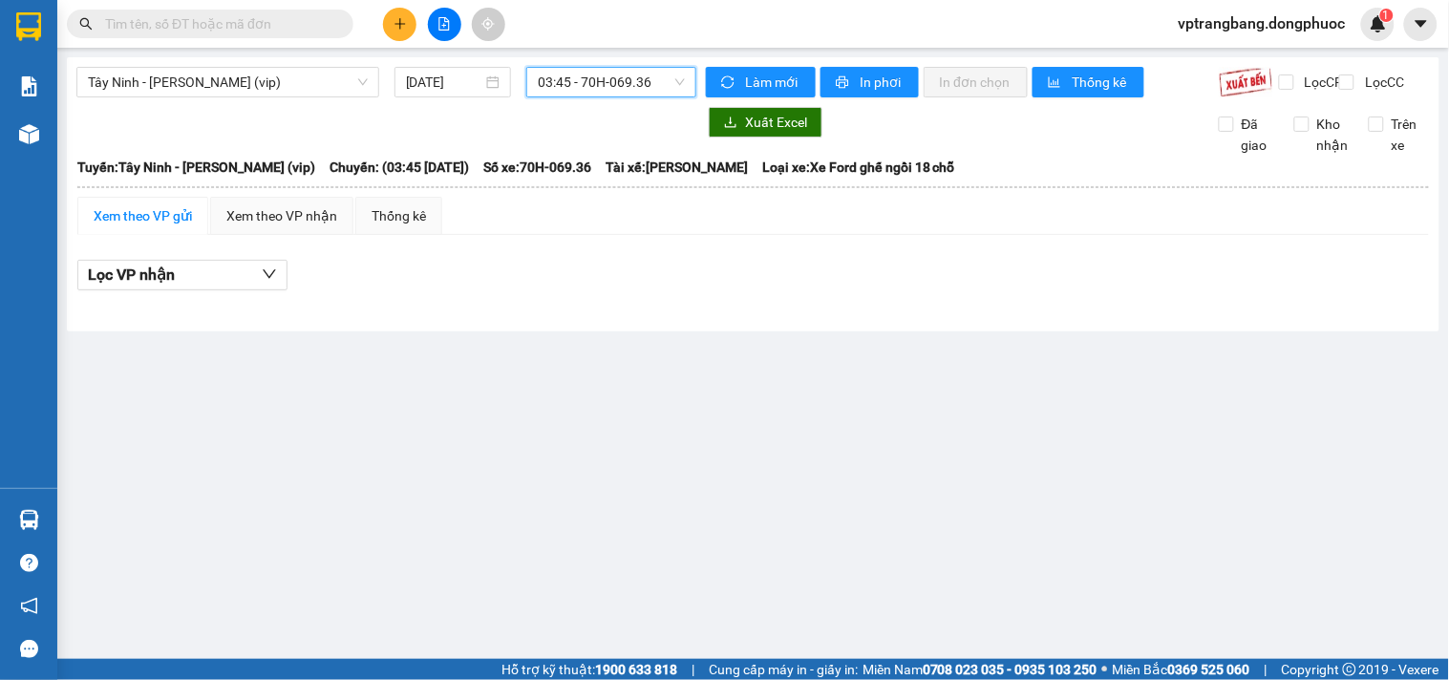
click at [618, 83] on span "03:45 - 70H-069.36" at bounding box center [611, 82] width 147 height 29
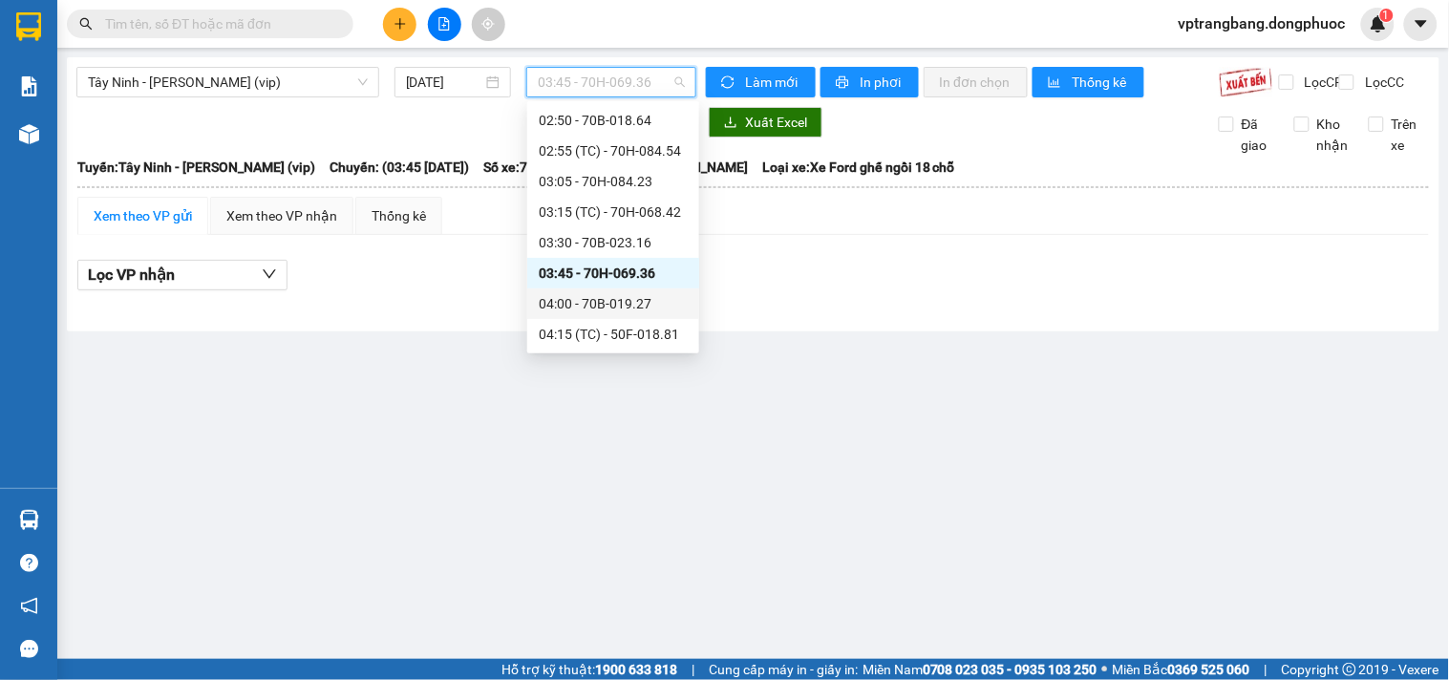
click at [609, 296] on div "04:00 - 70B-019.27" at bounding box center [613, 303] width 149 height 21
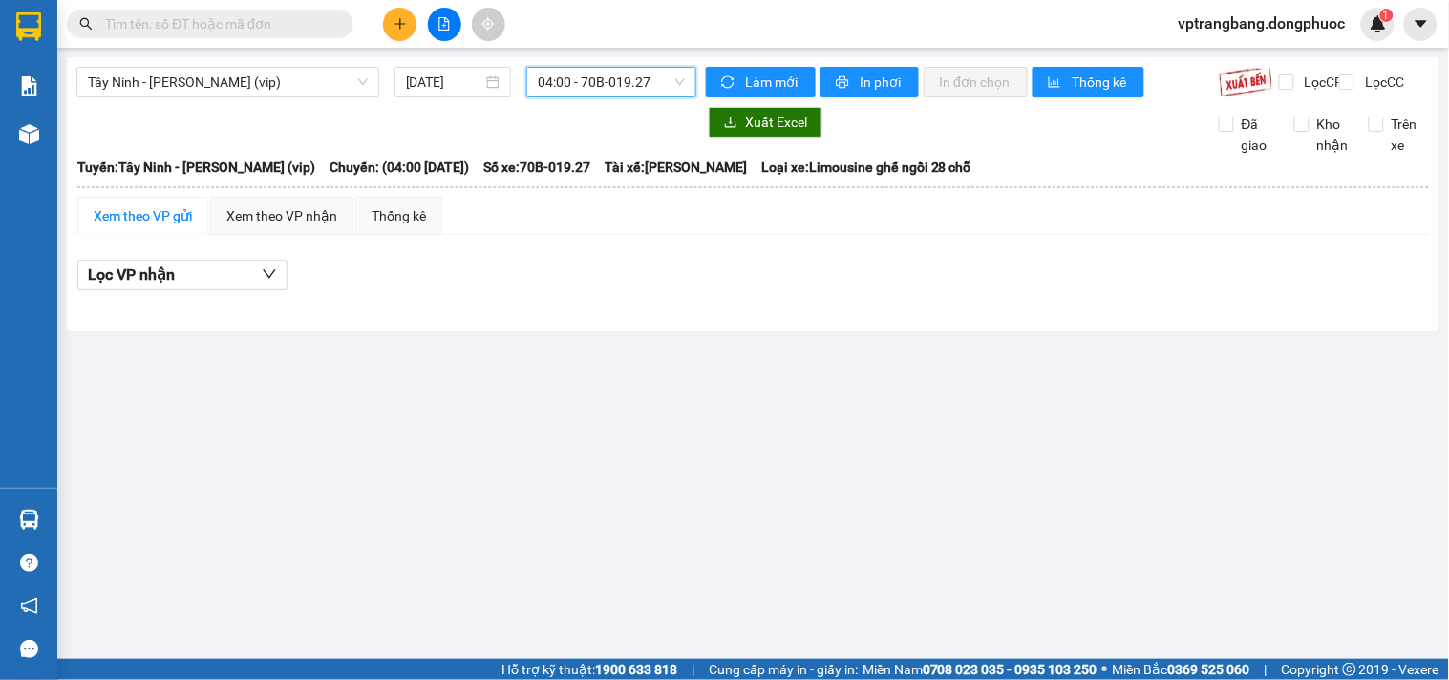
click at [611, 97] on div "Tây Ninh - Hồ Chí Minh (vip) 13/10/2025 04:00 04:00 - 70B-019.27" at bounding box center [386, 82] width 620 height 31
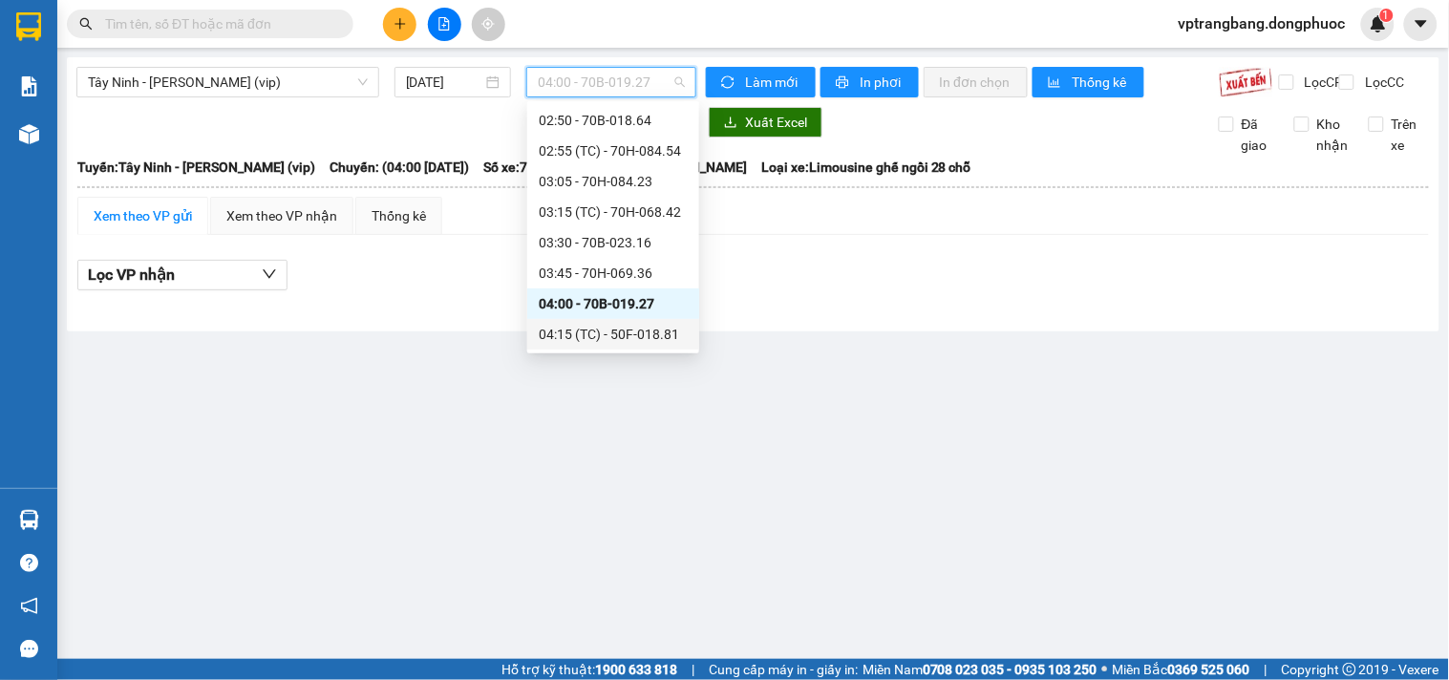
click at [612, 328] on div "04:15 (TC) - 50F-018.81" at bounding box center [613, 334] width 149 height 21
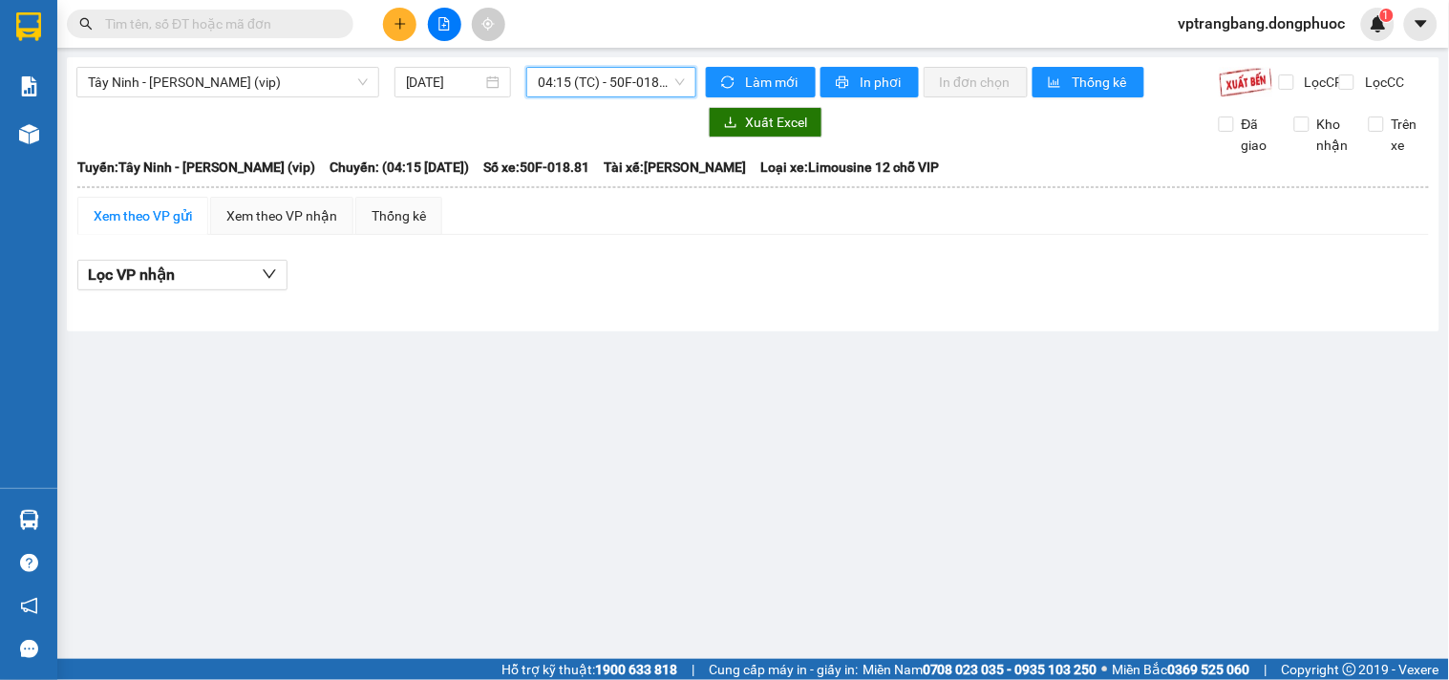
click at [612, 79] on span "04:15 (TC) - 50F-018.81" at bounding box center [611, 82] width 147 height 29
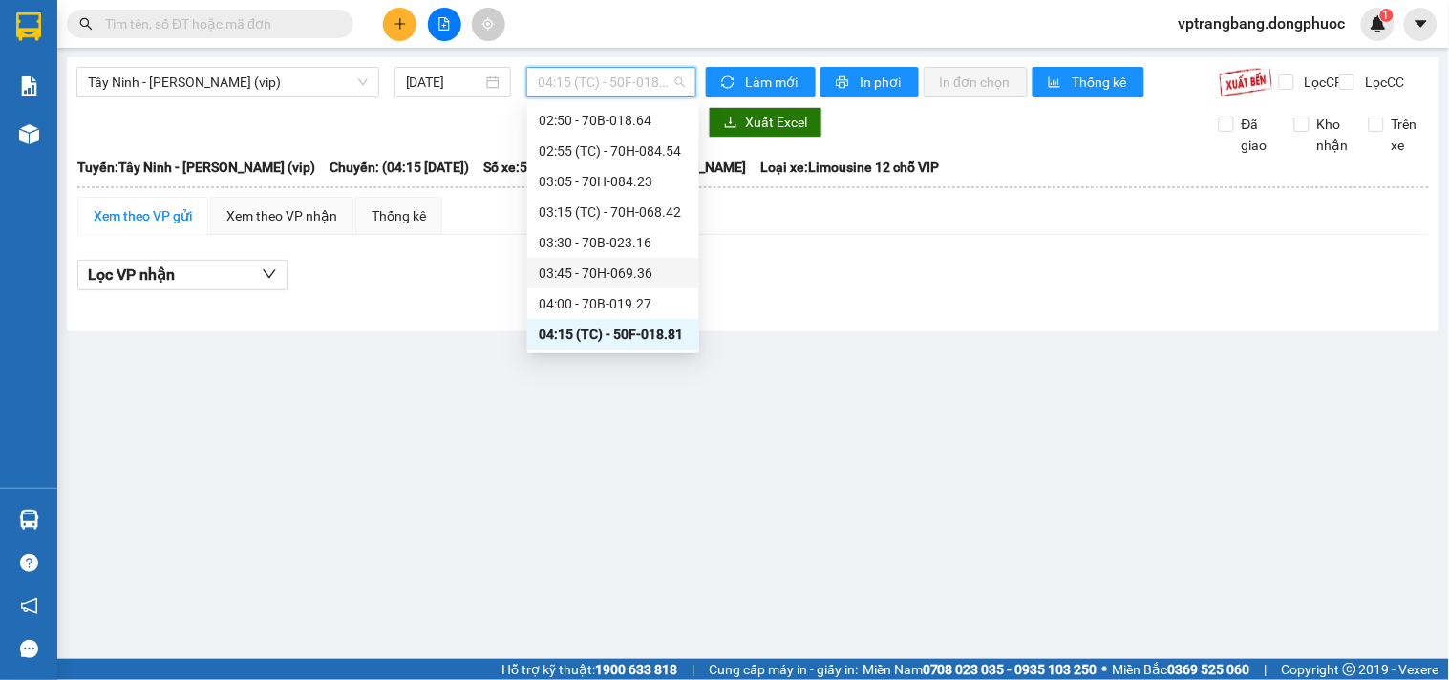
scroll to position [137, 0]
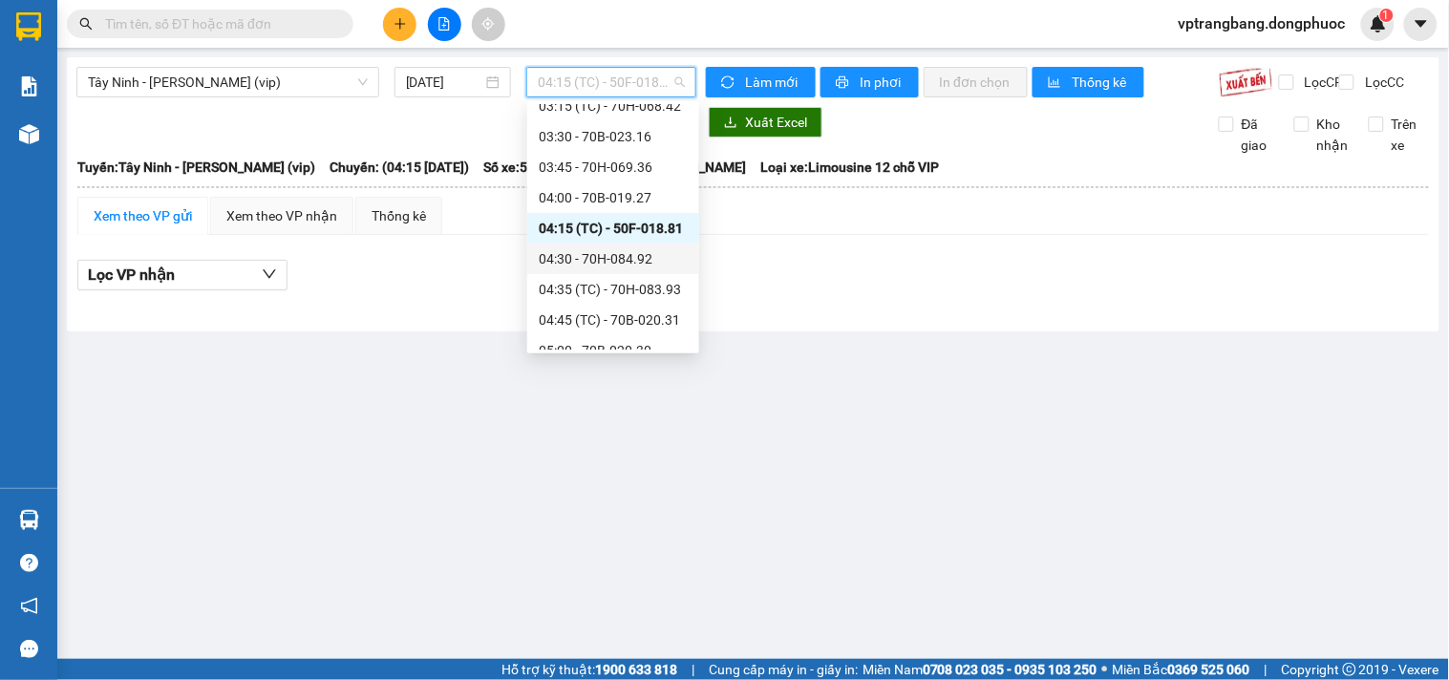
click at [622, 255] on div "04:30 - 70H-084.92" at bounding box center [613, 258] width 149 height 21
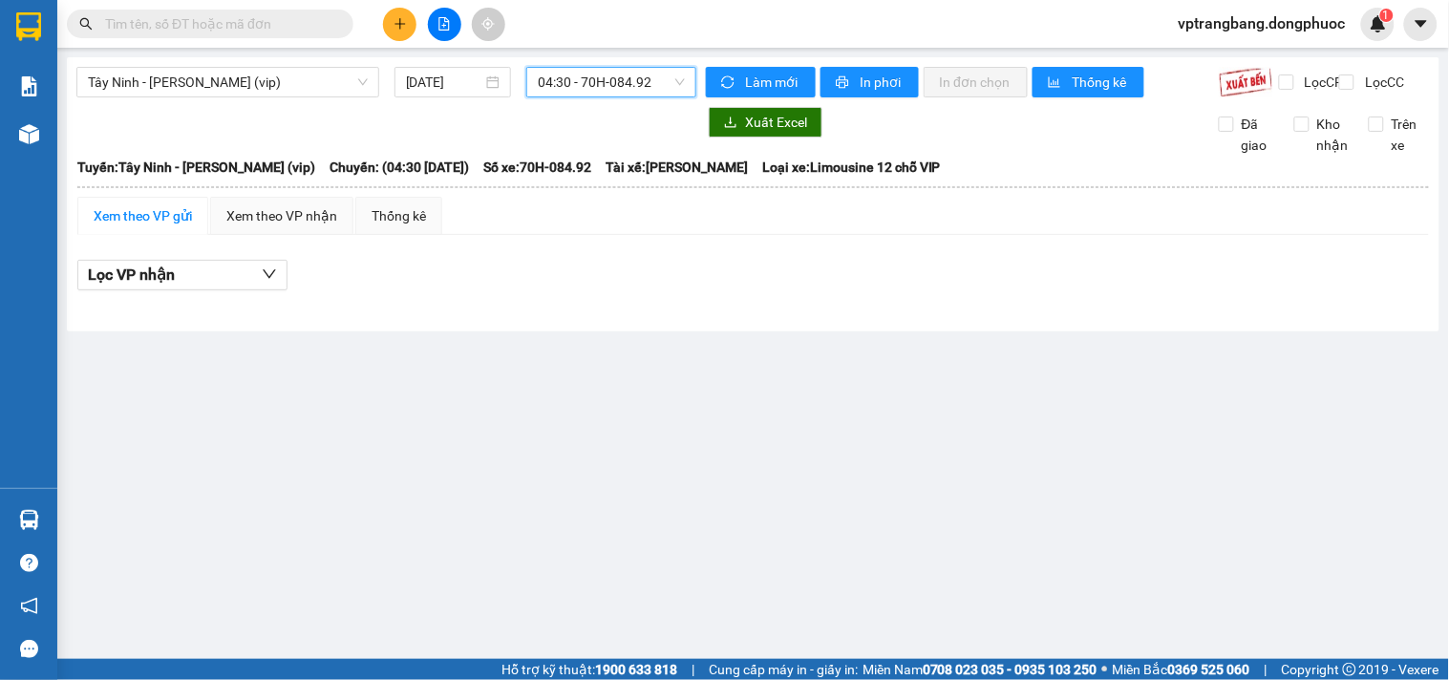
click at [573, 74] on span "04:30 - 70H-084.92" at bounding box center [611, 82] width 147 height 29
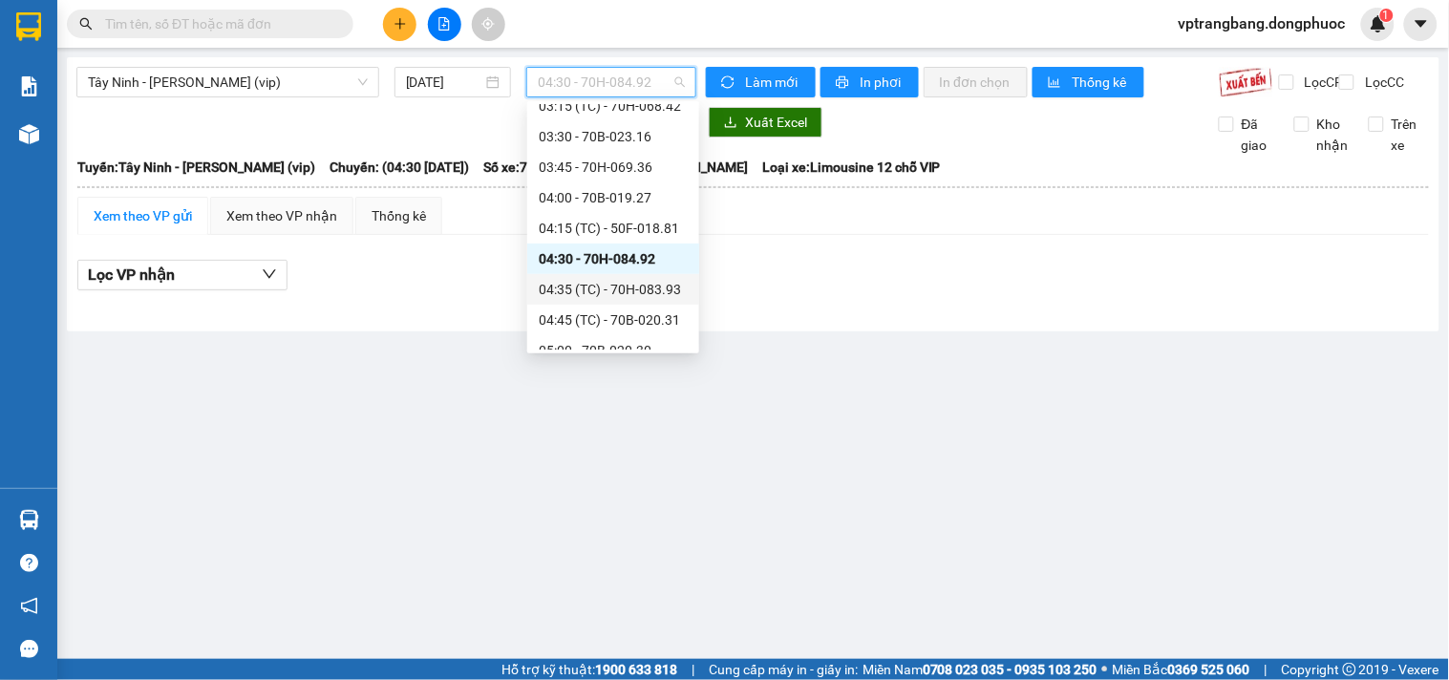
click at [623, 289] on div "04:35 (TC) - 70H-083.93" at bounding box center [613, 289] width 149 height 21
click at [559, 80] on span "04:35 (TC) - 70H-083.93" at bounding box center [611, 82] width 147 height 29
click at [598, 312] on div "04:45 (TC) - 70B-020.31" at bounding box center [613, 319] width 149 height 21
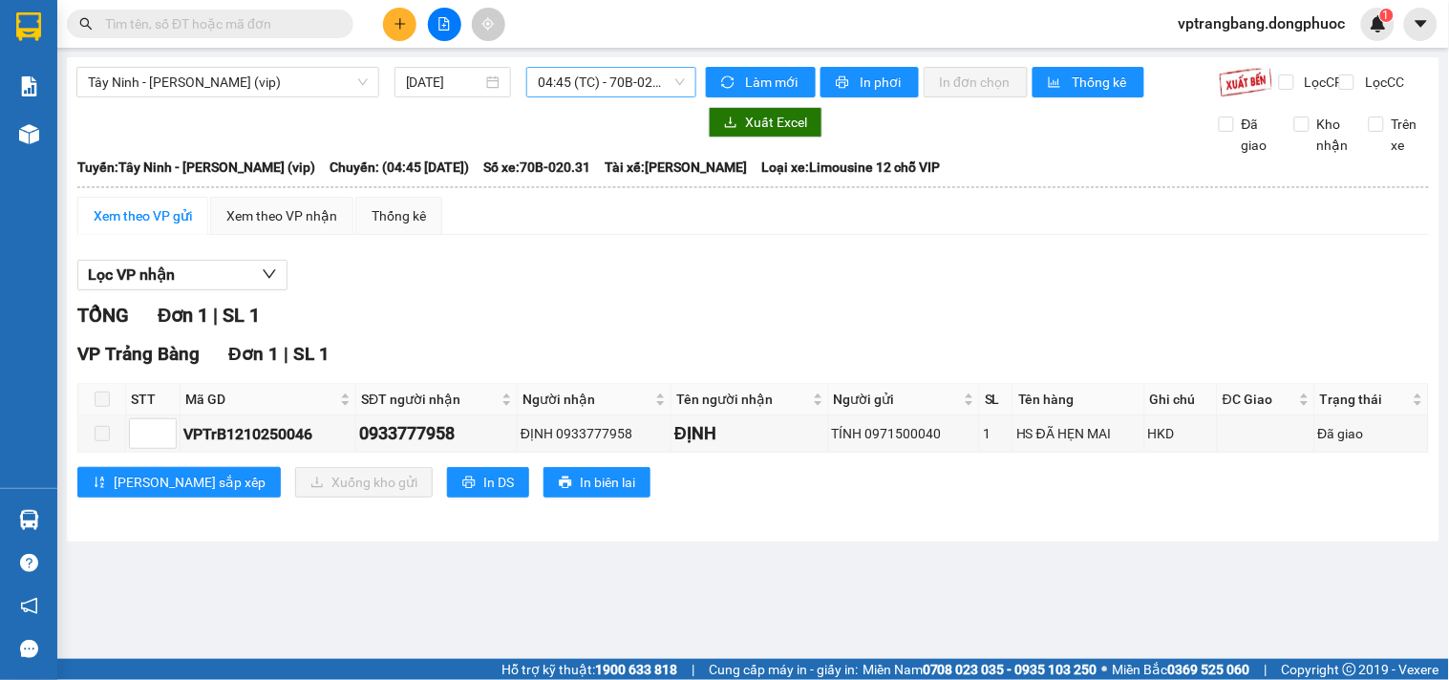
click at [584, 87] on span "04:45 (TC) - 70B-020.31" at bounding box center [611, 82] width 147 height 29
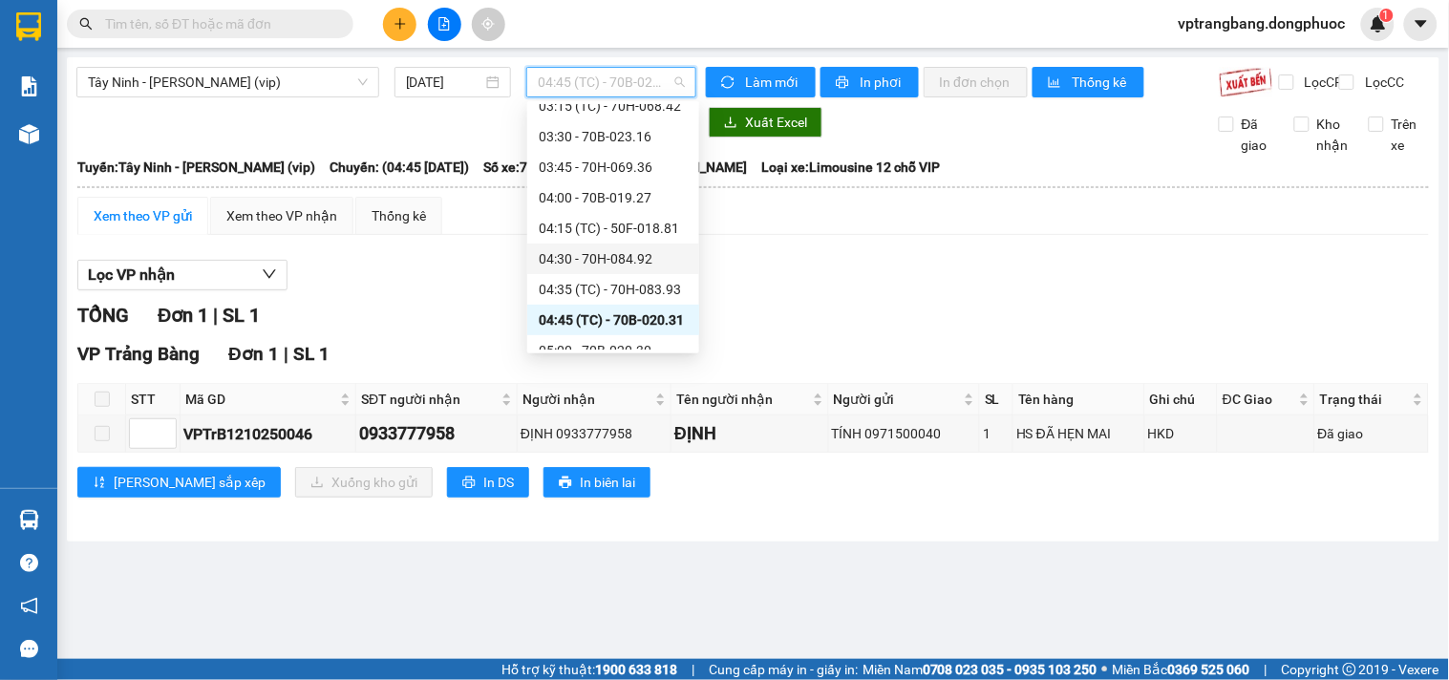
scroll to position [243, 0]
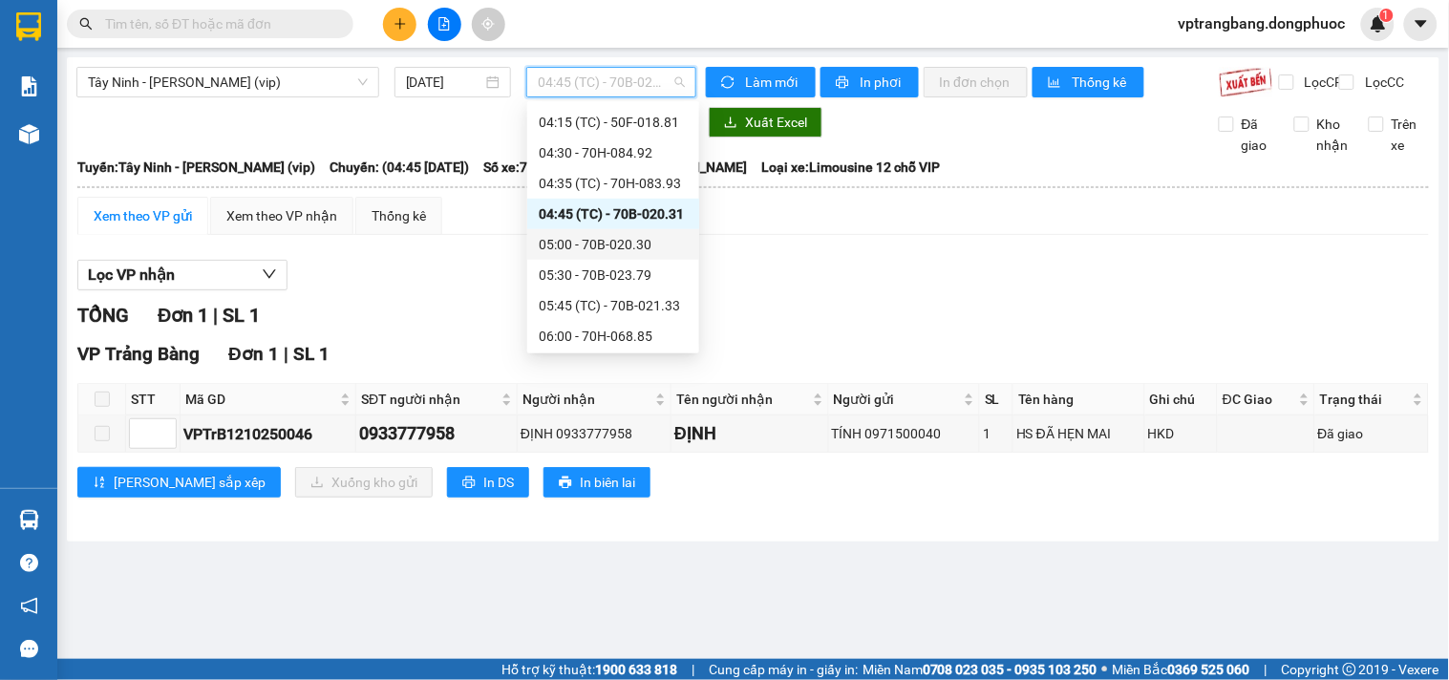
click at [619, 254] on div "05:00 - 70B-020.30" at bounding box center [613, 244] width 172 height 31
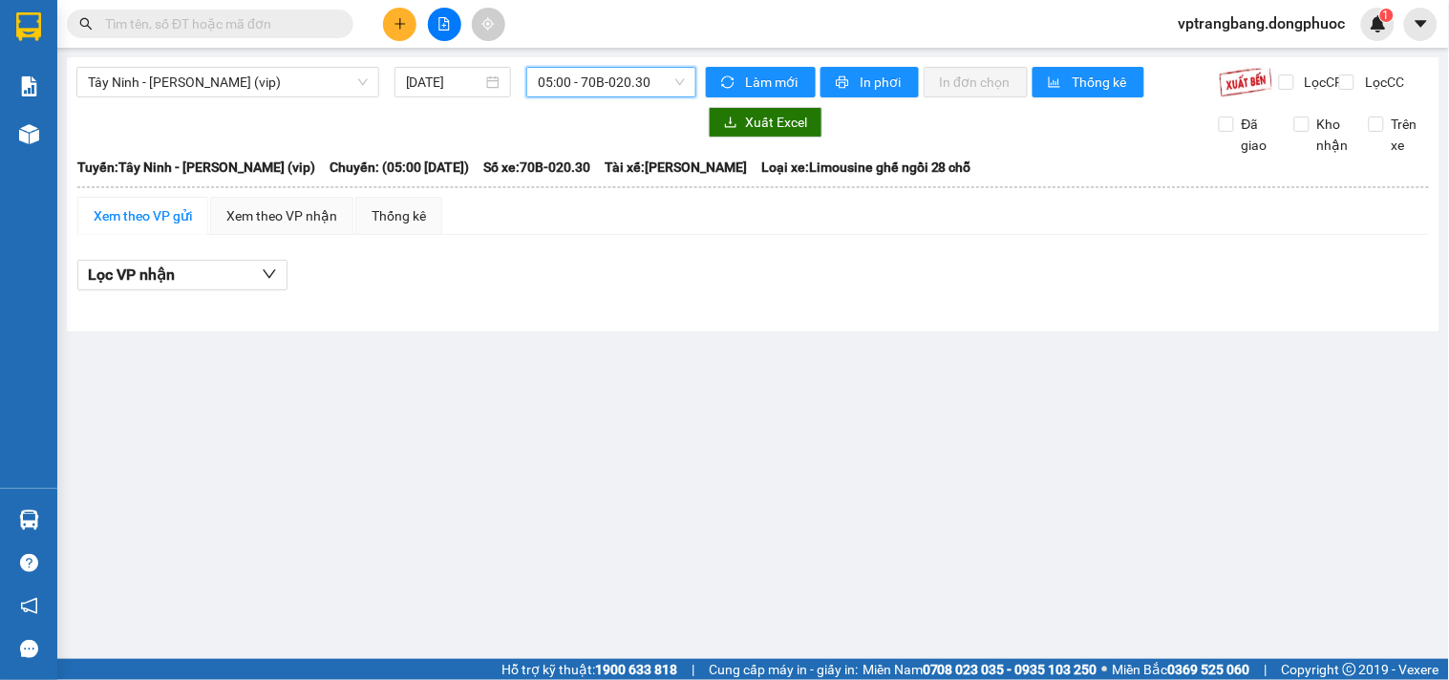
click at [583, 97] on div "Tây Ninh - Hồ Chí Minh (vip) 13/10/2025 05:00 05:00 - 70B-020.30" at bounding box center [386, 82] width 620 height 31
click at [587, 84] on span "05:00 - 70B-020.30" at bounding box center [611, 82] width 147 height 29
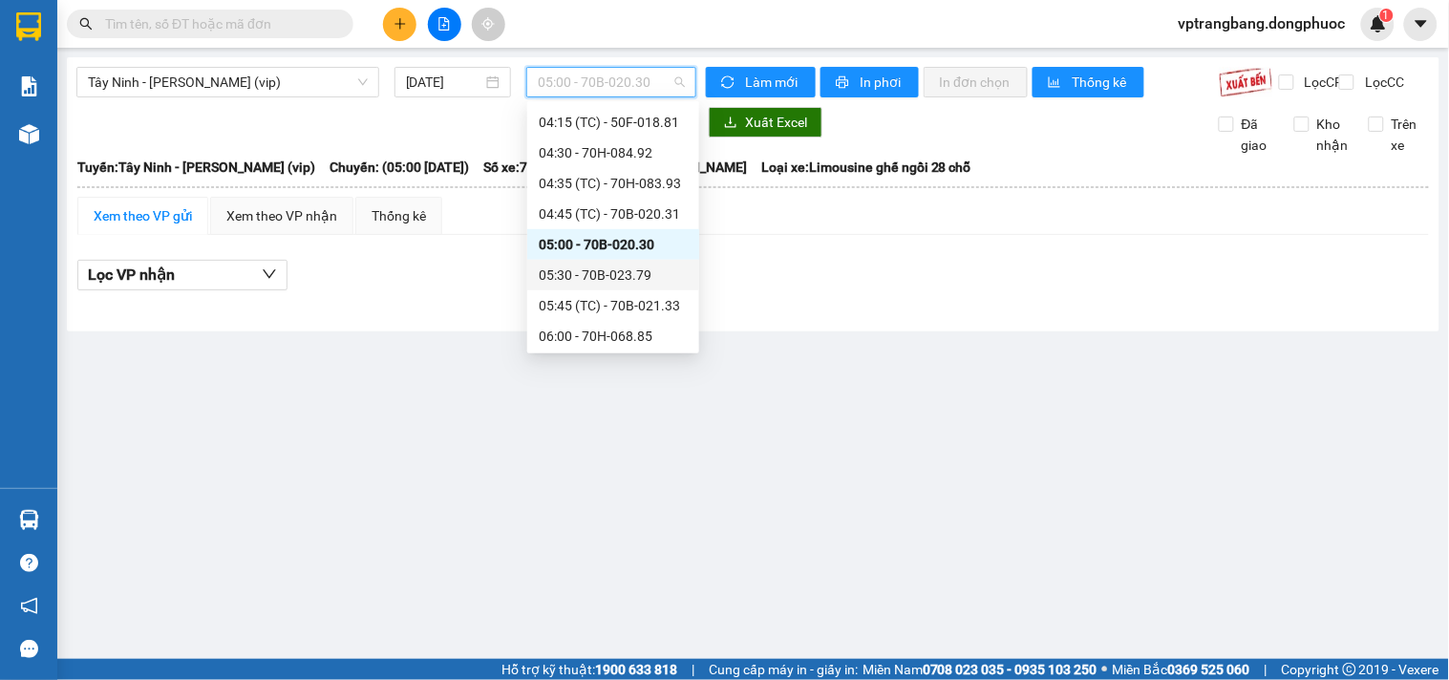
click at [619, 272] on div "05:30 - 70B-023.79" at bounding box center [613, 275] width 149 height 21
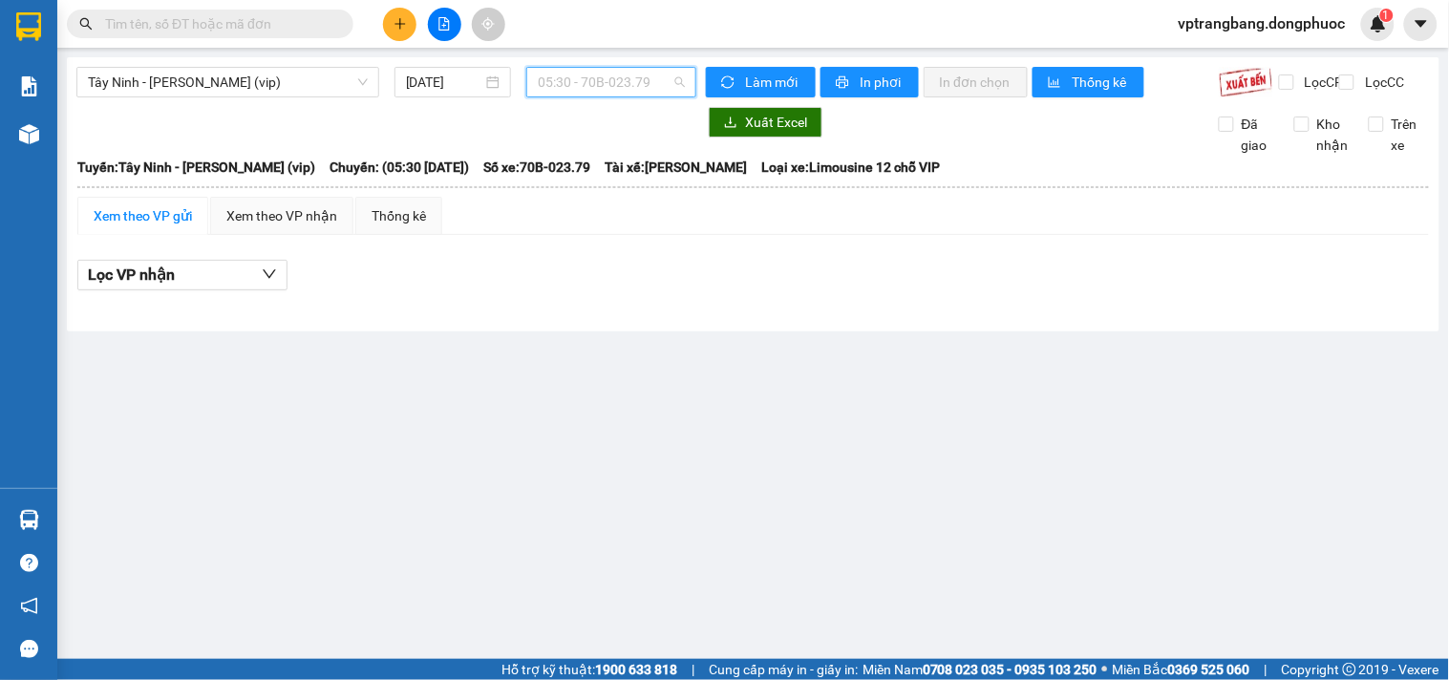
click at [584, 88] on span "05:30 - 70B-023.79" at bounding box center [611, 82] width 147 height 29
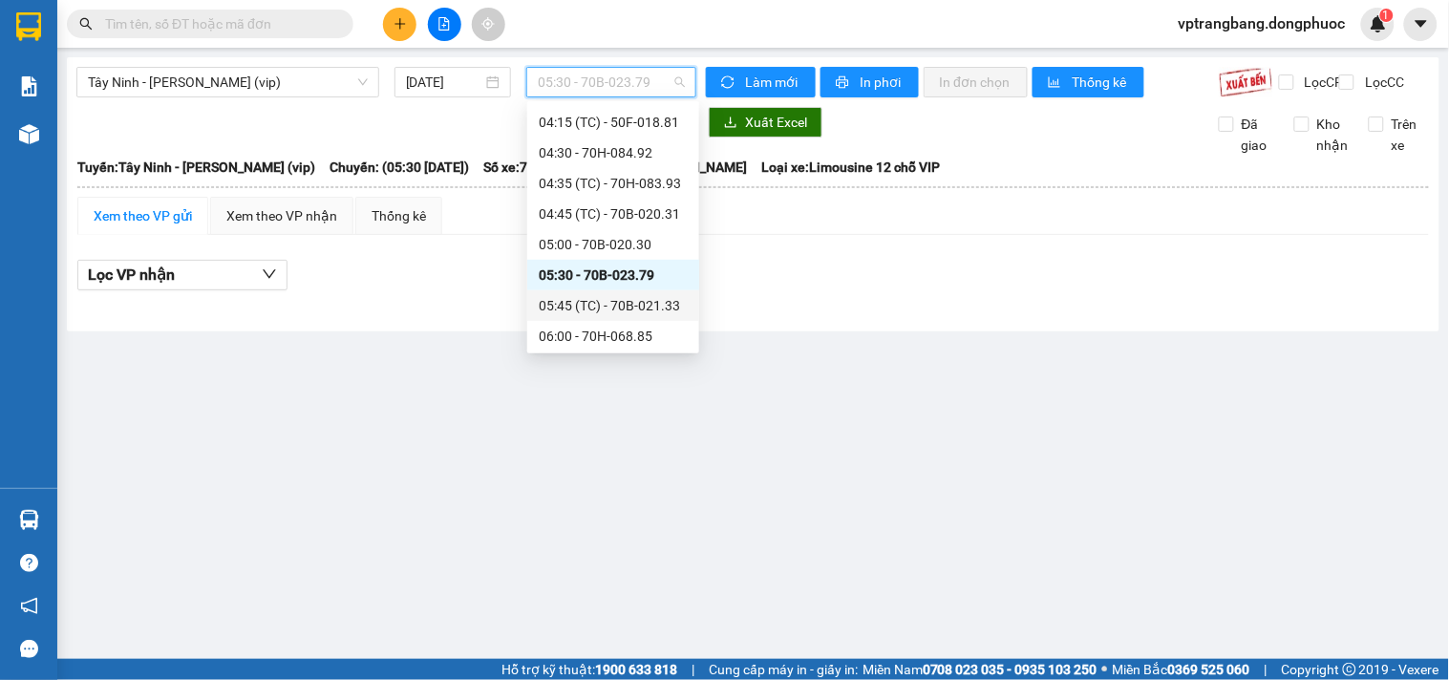
click at [616, 313] on div "05:45 (TC) - 70B-021.33" at bounding box center [613, 305] width 149 height 21
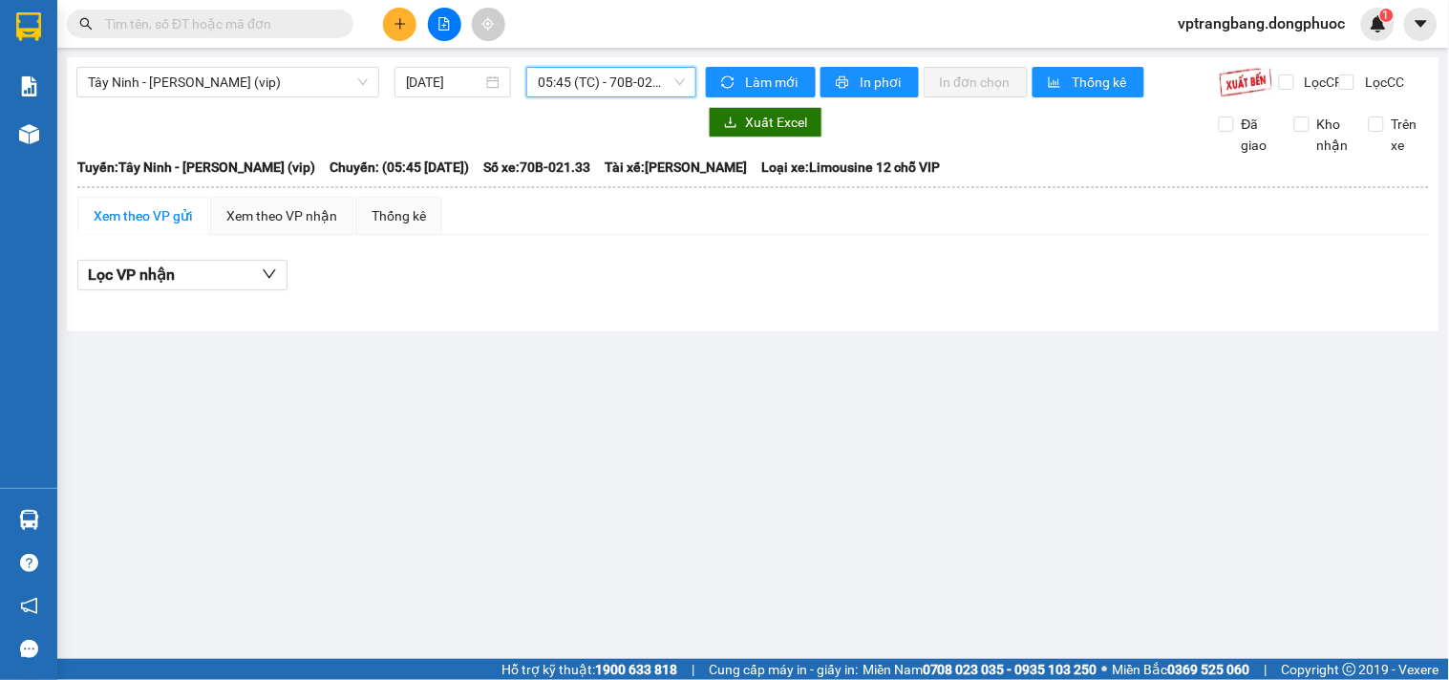
click at [567, 64] on div "Tây Ninh - Hồ Chí Minh (vip) 13/10/2025 05:45 05:45 (TC) - 70B-021.33 Làm mới I…" at bounding box center [753, 194] width 1372 height 274
click at [573, 74] on span "05:45 (TC) - 70B-021.33" at bounding box center [611, 82] width 147 height 29
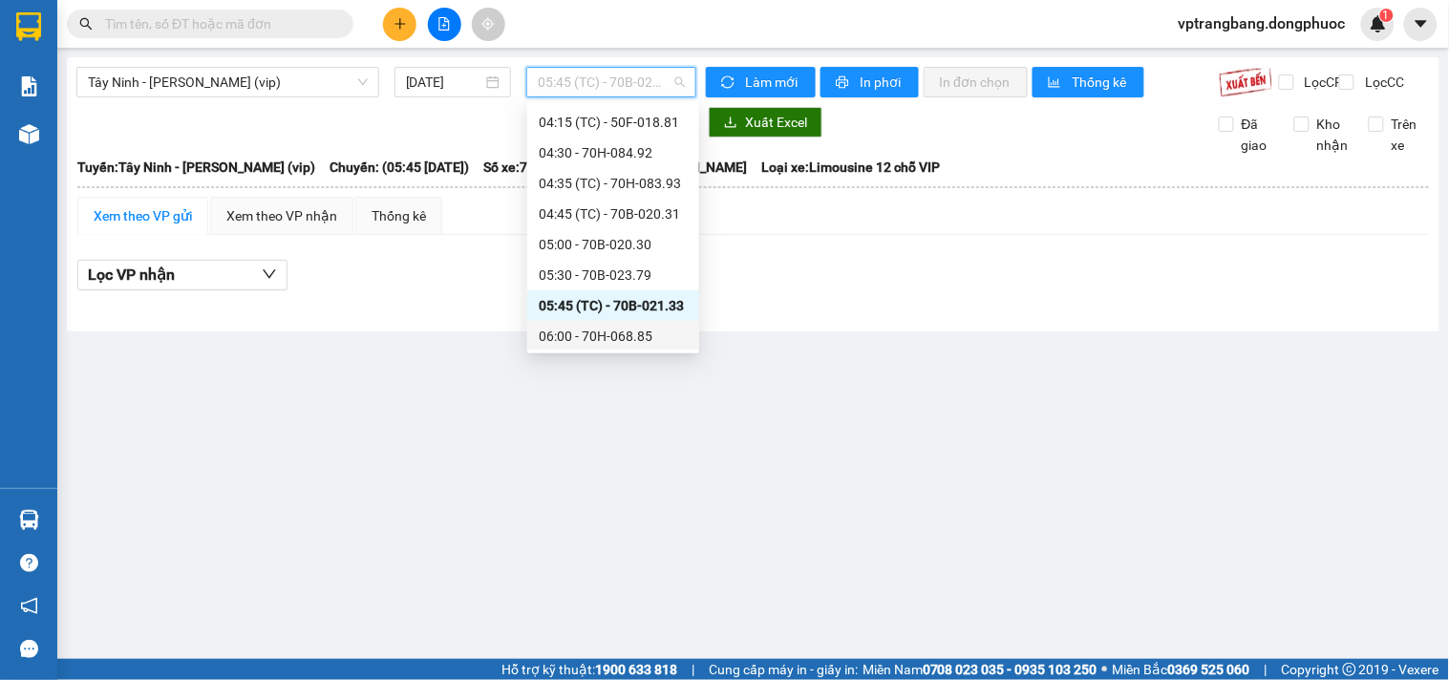
click at [597, 341] on div "06:00 - 70H-068.85" at bounding box center [613, 336] width 149 height 21
click at [588, 77] on span "06:00 - 70H-068.85" at bounding box center [611, 82] width 147 height 29
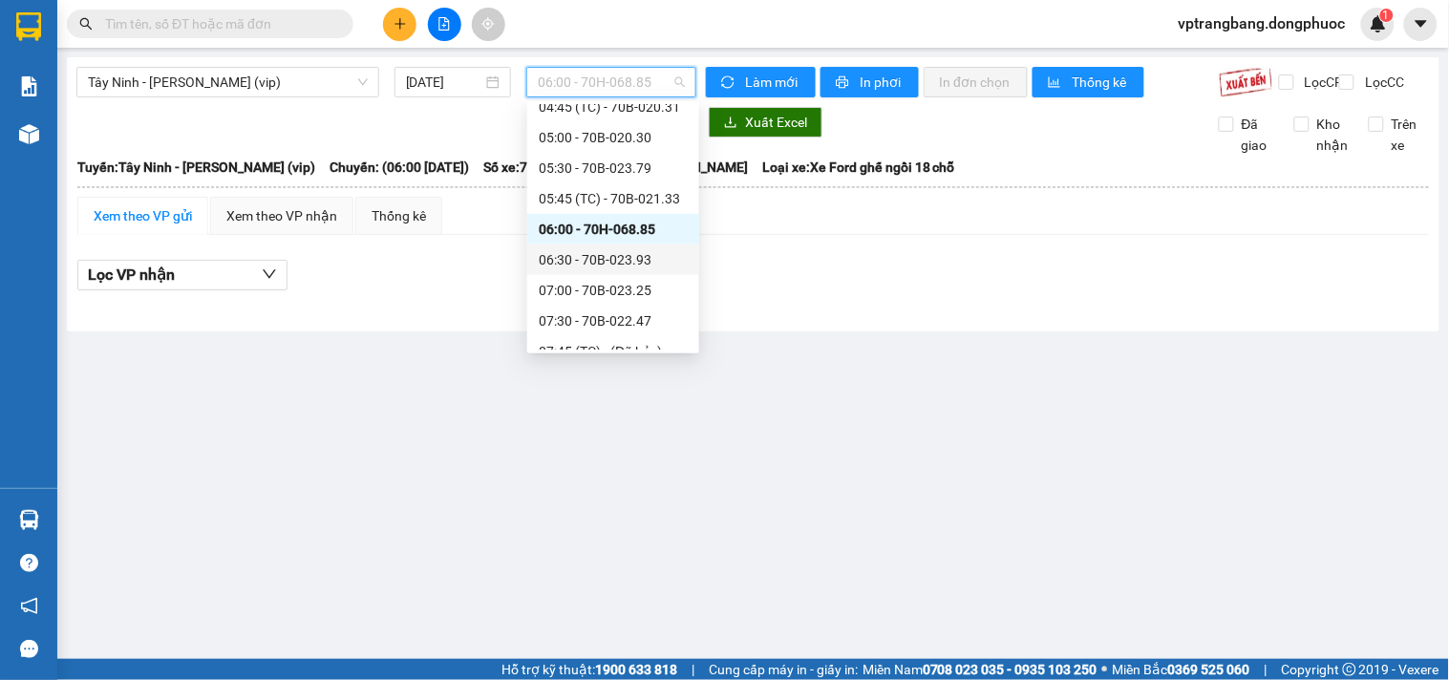
click at [615, 269] on div "06:30 - 70B-023.93" at bounding box center [613, 259] width 149 height 21
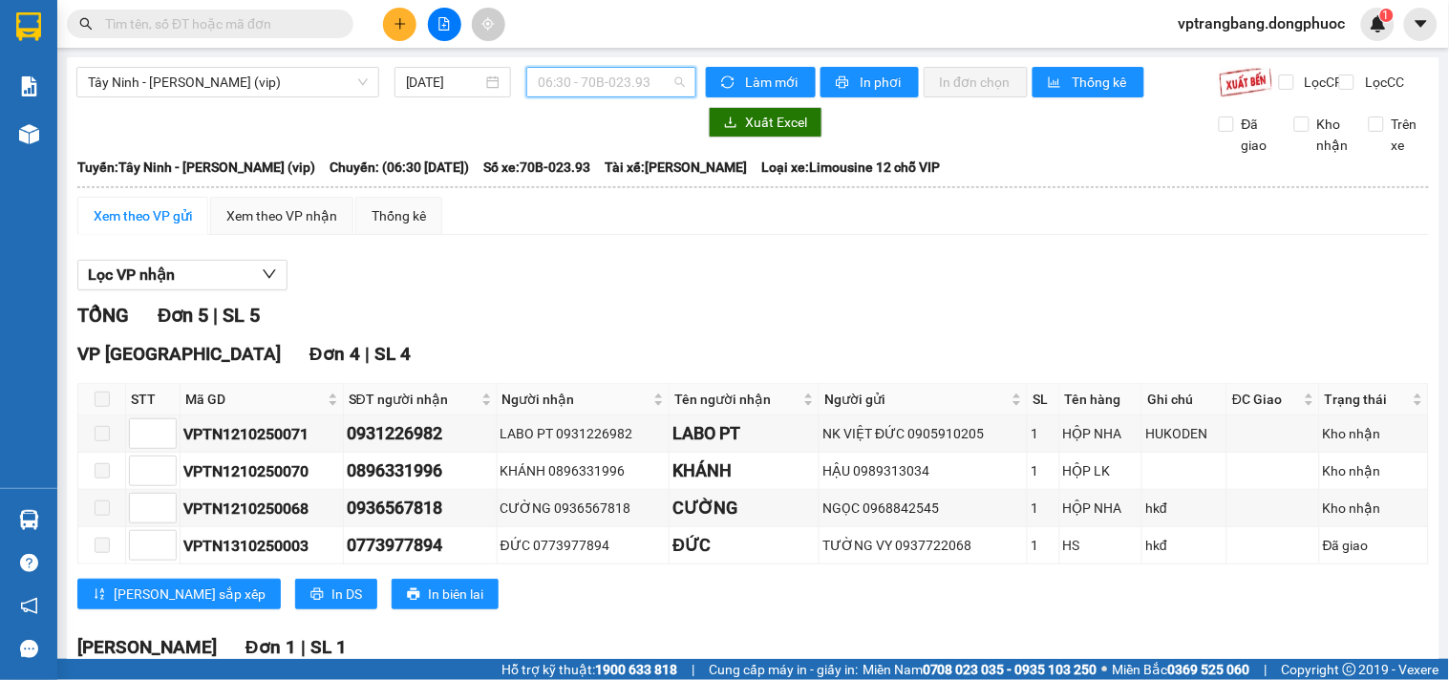
click at [594, 78] on span "06:30 - 70B-023.93" at bounding box center [611, 82] width 147 height 29
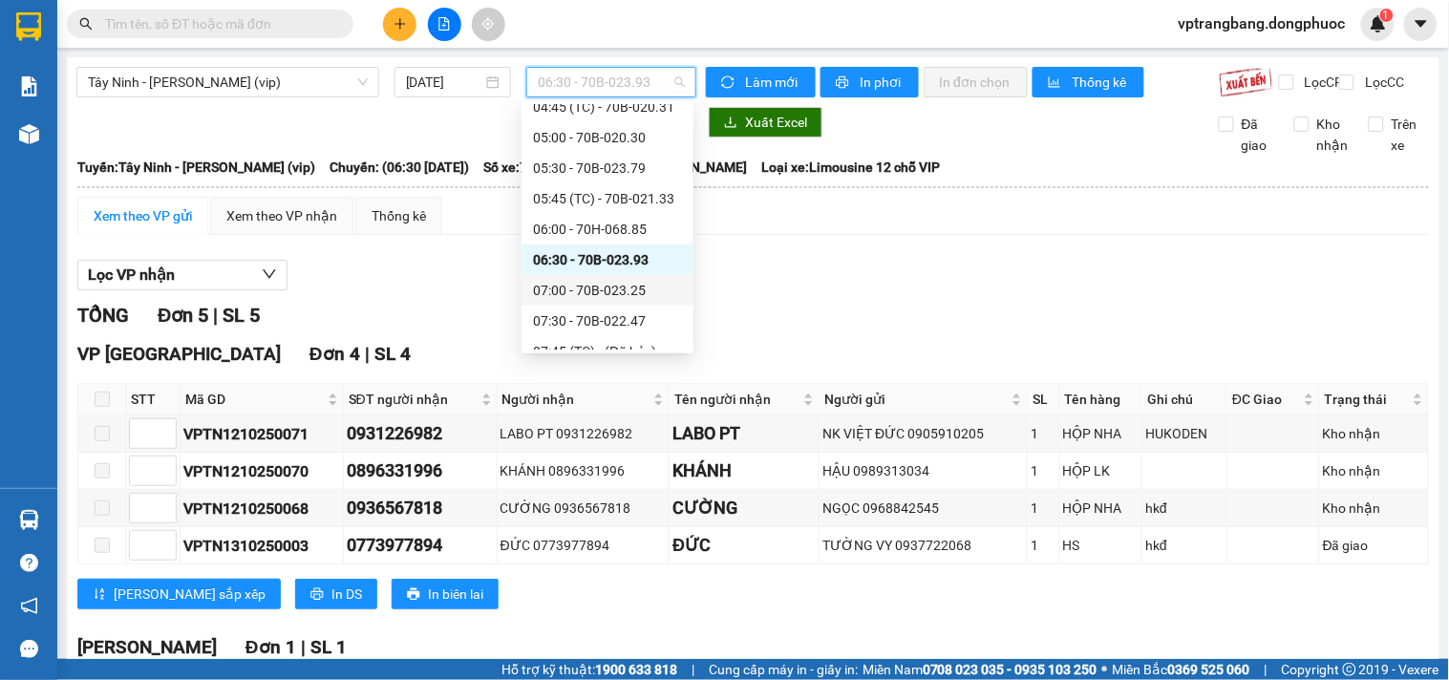
click at [624, 292] on div "07:00 - 70B-023.25" at bounding box center [607, 290] width 149 height 21
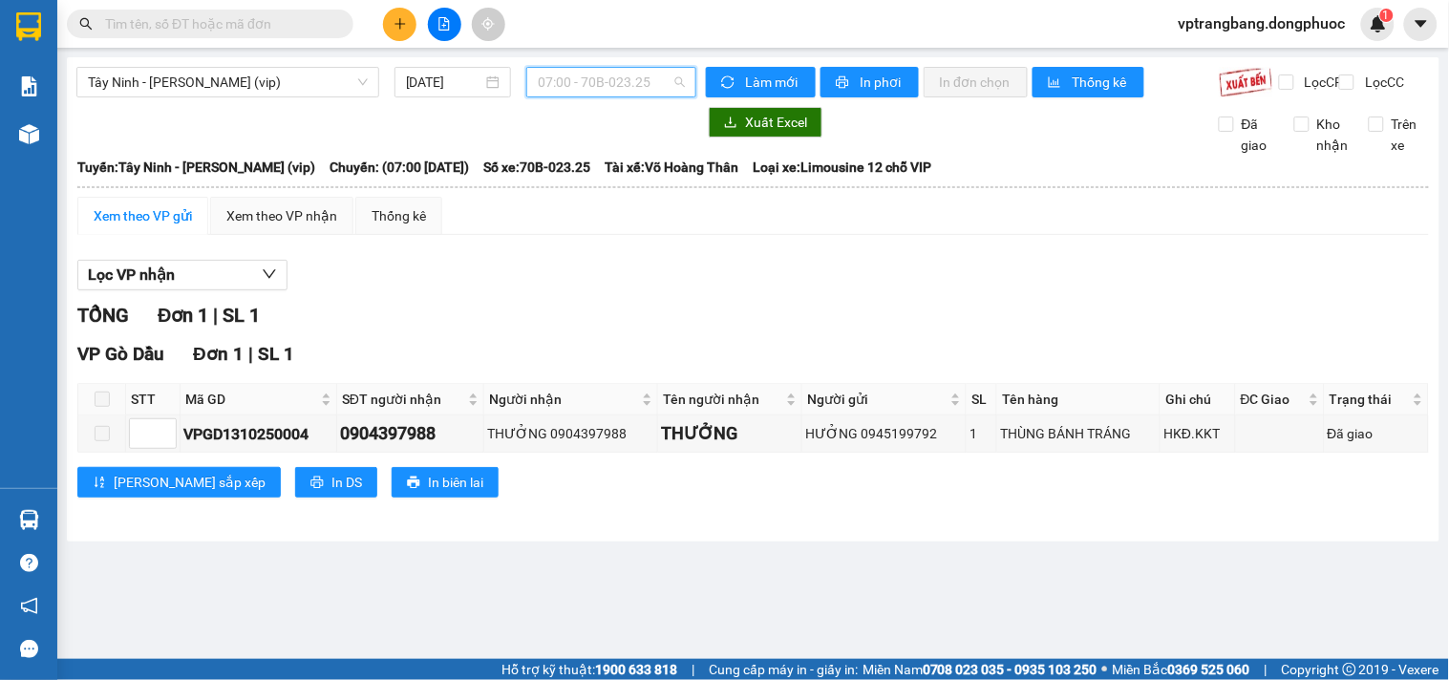
click at [611, 80] on span "07:00 - 70B-023.25" at bounding box center [611, 82] width 147 height 29
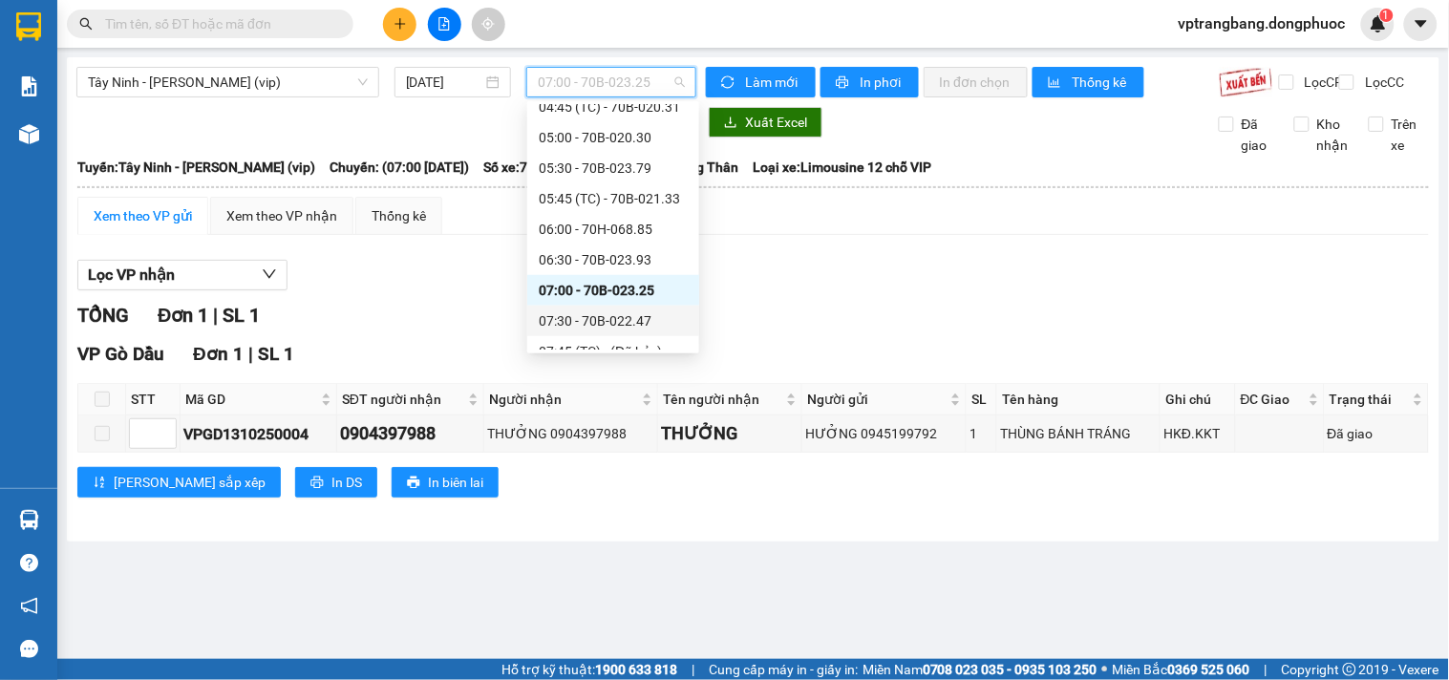
click at [598, 320] on div "07:30 - 70B-022.47" at bounding box center [613, 320] width 149 height 21
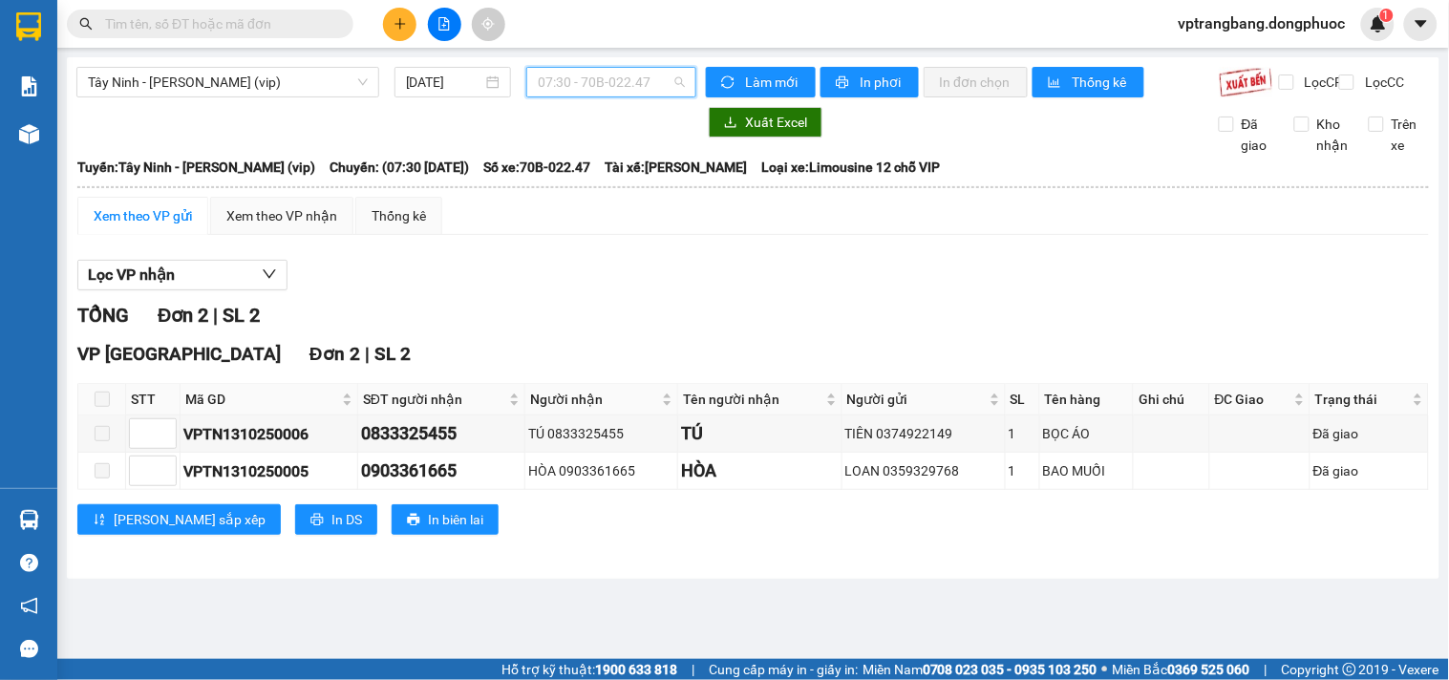
click at [596, 74] on span "07:30 - 70B-022.47" at bounding box center [611, 82] width 147 height 29
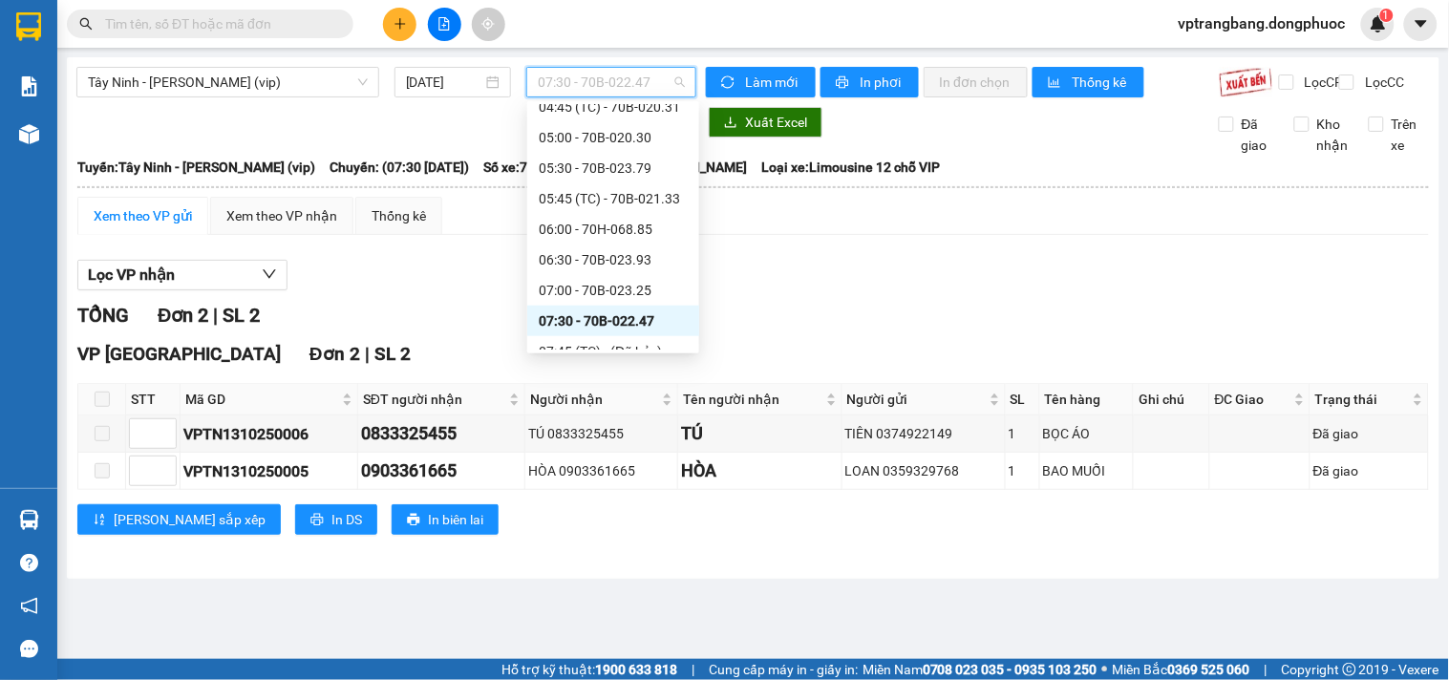
scroll to position [456, 0]
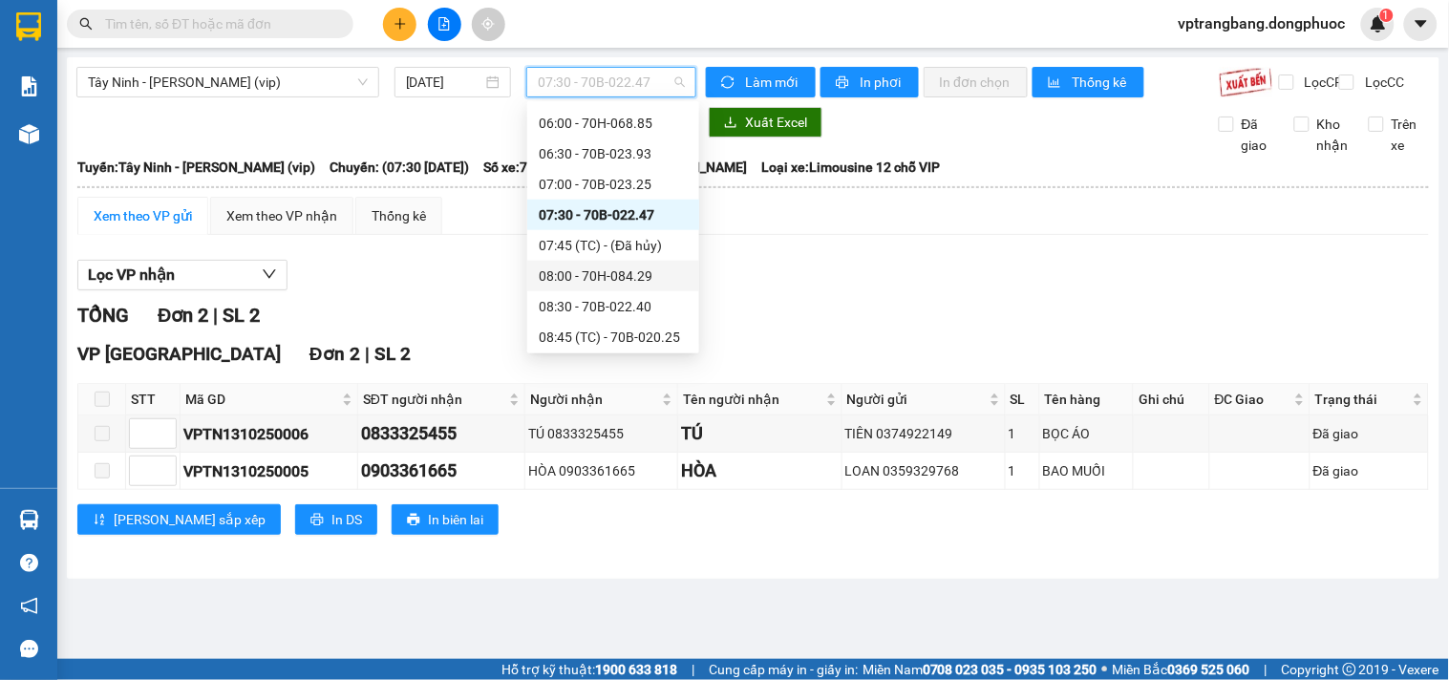
click at [607, 265] on div "08:00 - 70H-084.29" at bounding box center [613, 275] width 149 height 21
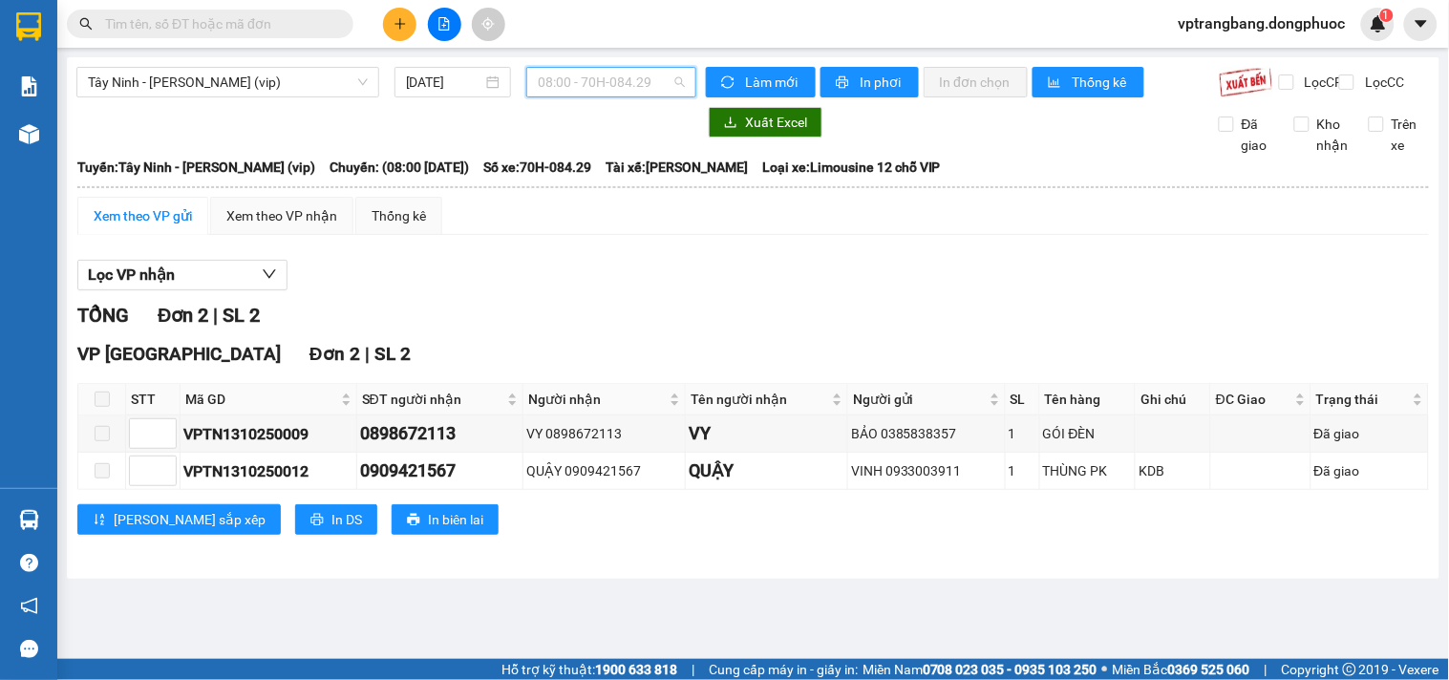
click at [564, 79] on span "08:00 - 70H-084.29" at bounding box center [611, 82] width 147 height 29
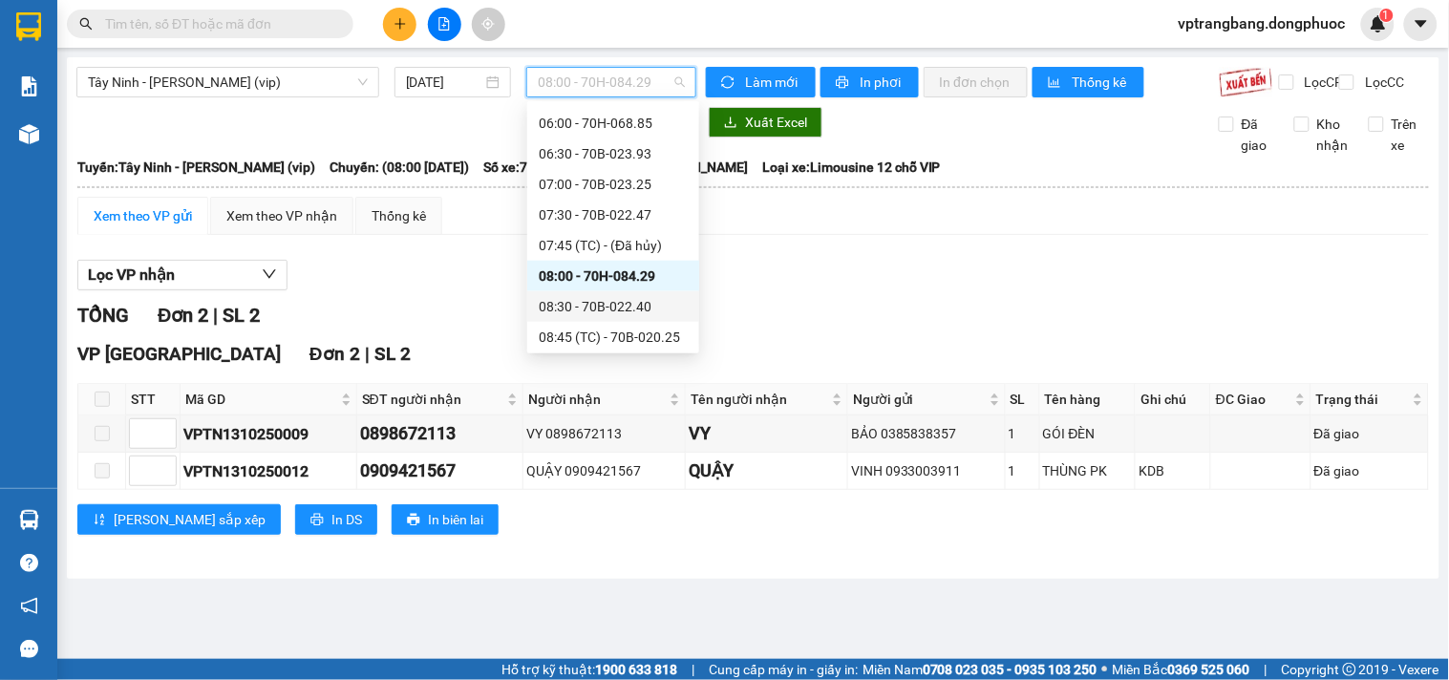
click at [598, 308] on div "08:30 - 70B-022.40" at bounding box center [613, 306] width 149 height 21
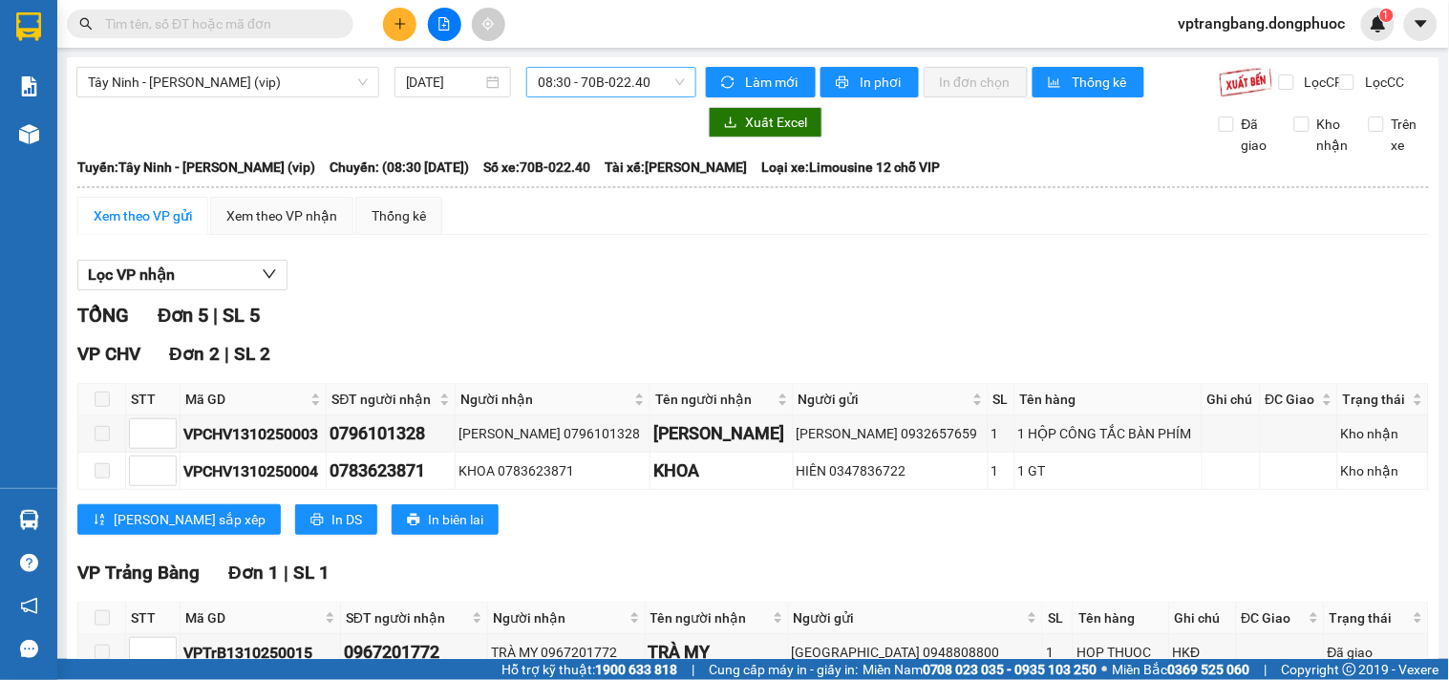
click at [565, 72] on span "08:30 - 70B-022.40" at bounding box center [611, 82] width 147 height 29
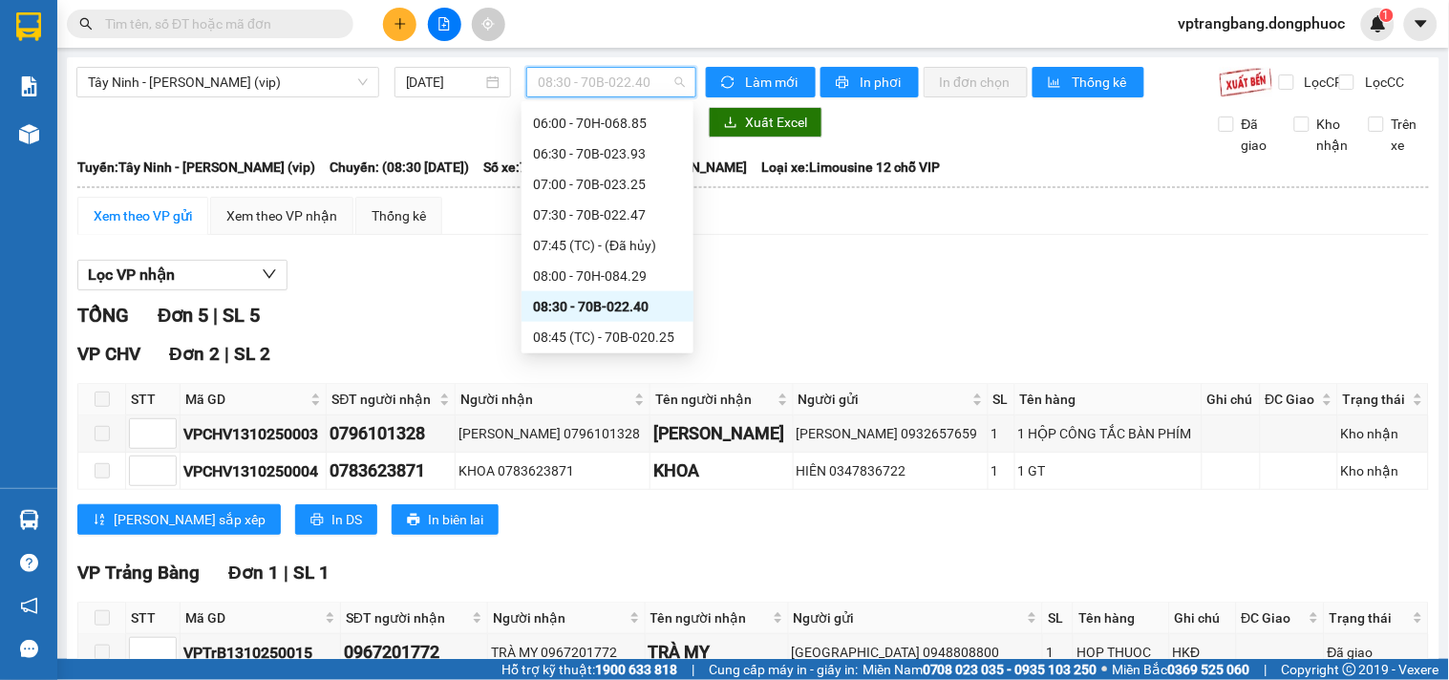
scroll to position [562, 0]
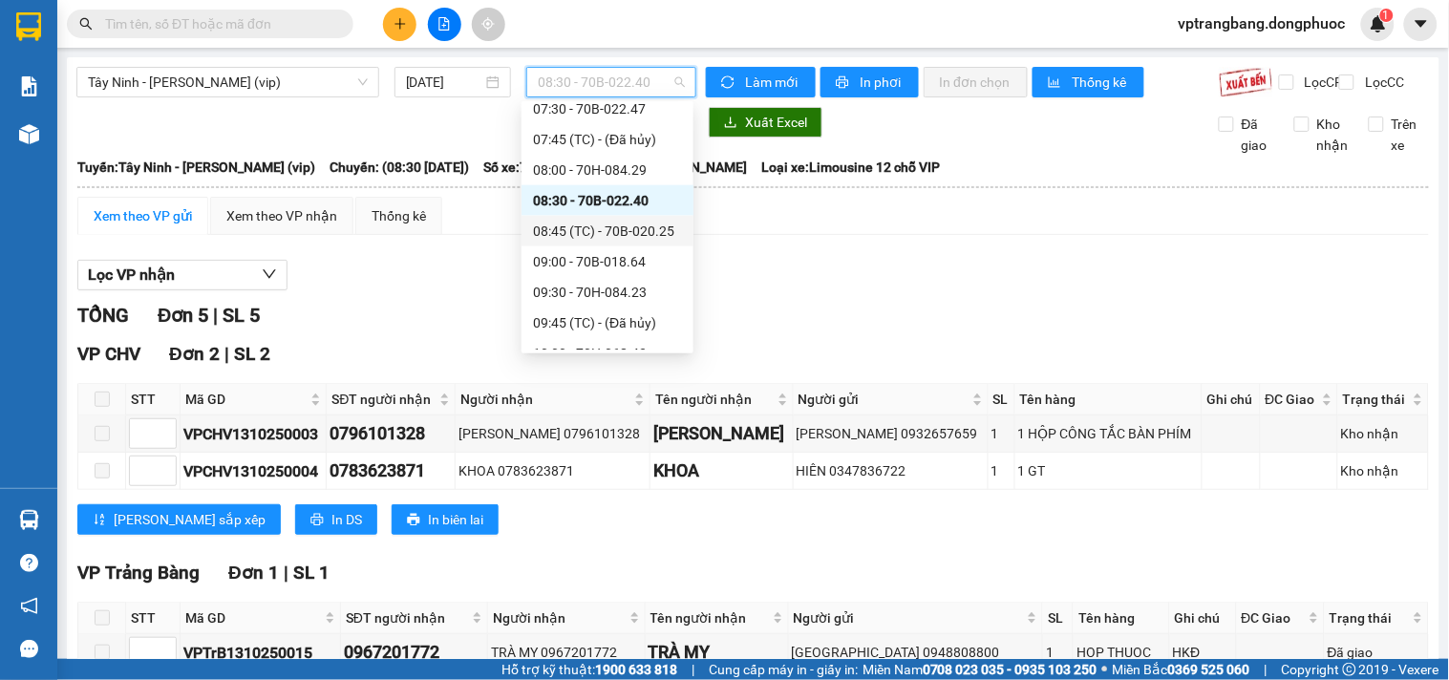
click at [616, 236] on div "08:45 (TC) - 70B-020.25" at bounding box center [607, 231] width 149 height 21
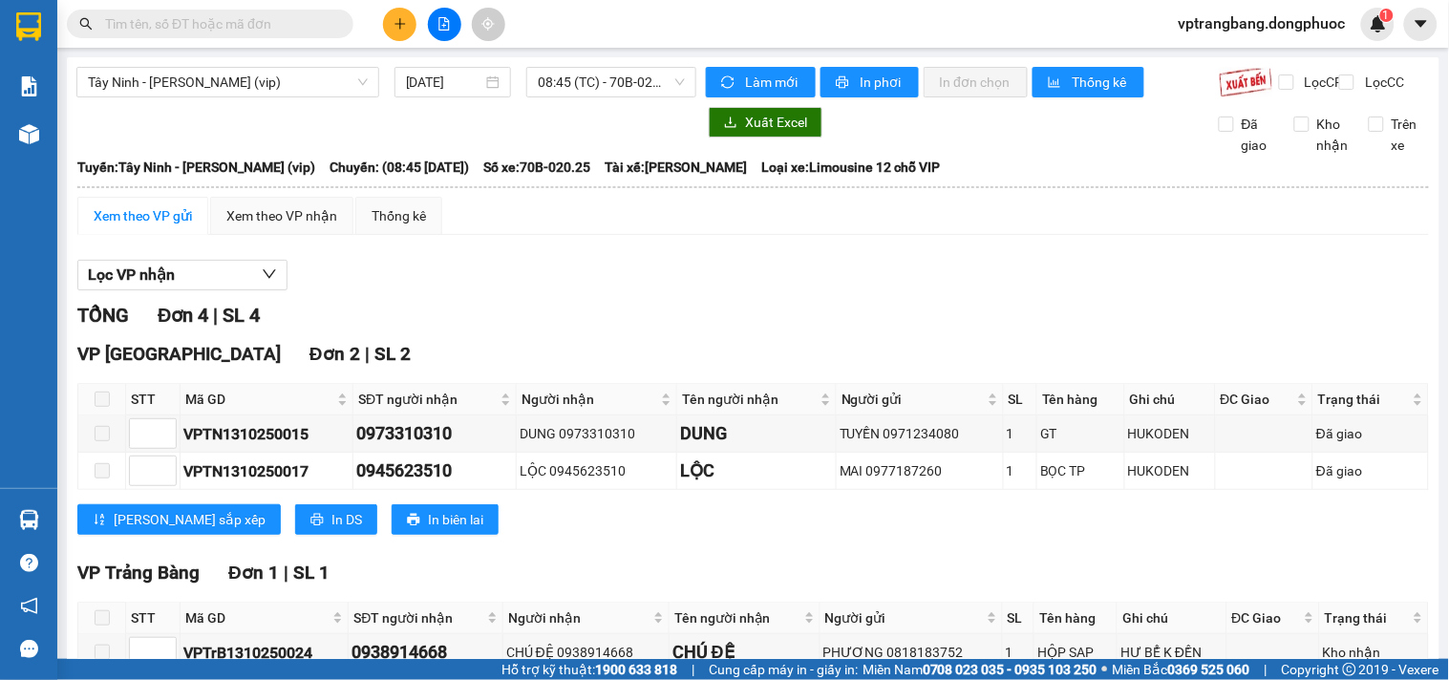
click at [527, 255] on div "Xem theo VP gửi Xem theo VP nhận Thống kê Lọc VP nhận TỔNG Đơn 4 | SL 4 VP Tây …" at bounding box center [752, 559] width 1351 height 725
click at [562, 94] on span "08:45 (TC) - 70B-020.25" at bounding box center [611, 82] width 147 height 29
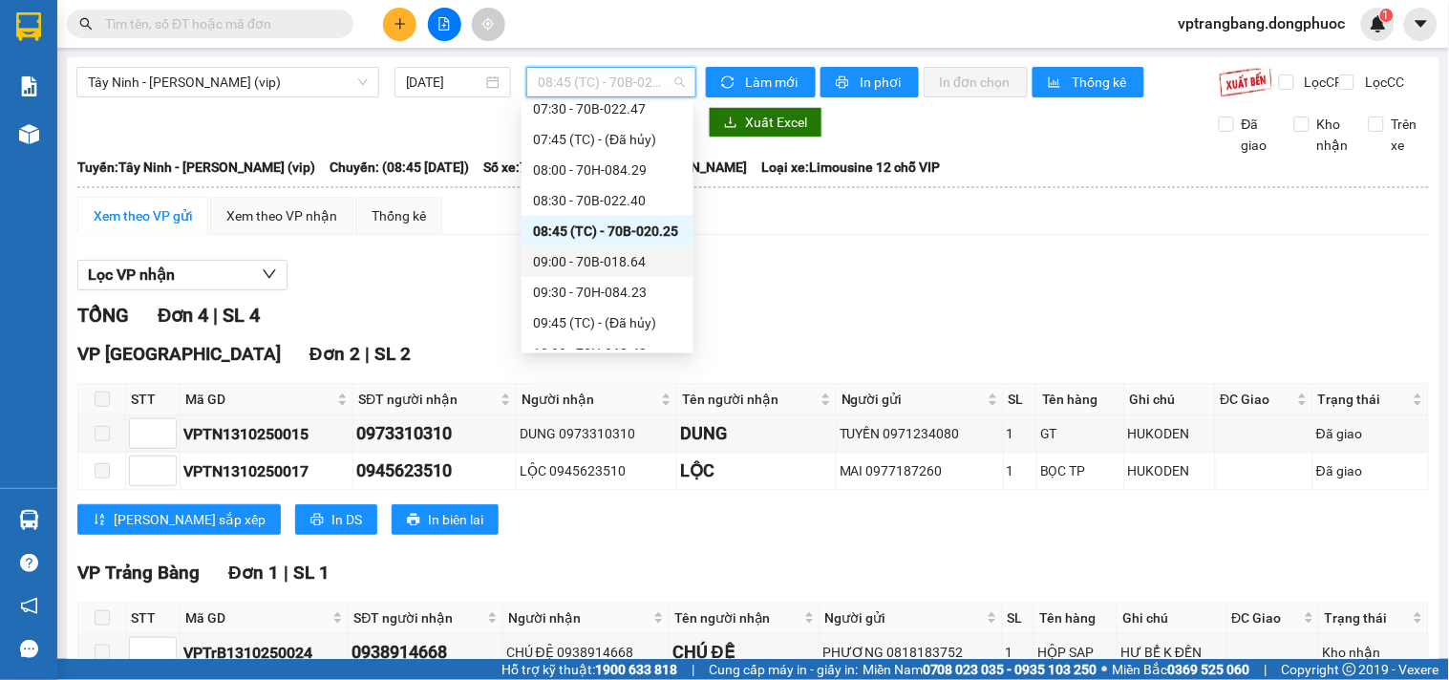
click at [598, 271] on div "09:00 - 70B-018.64" at bounding box center [607, 261] width 172 height 31
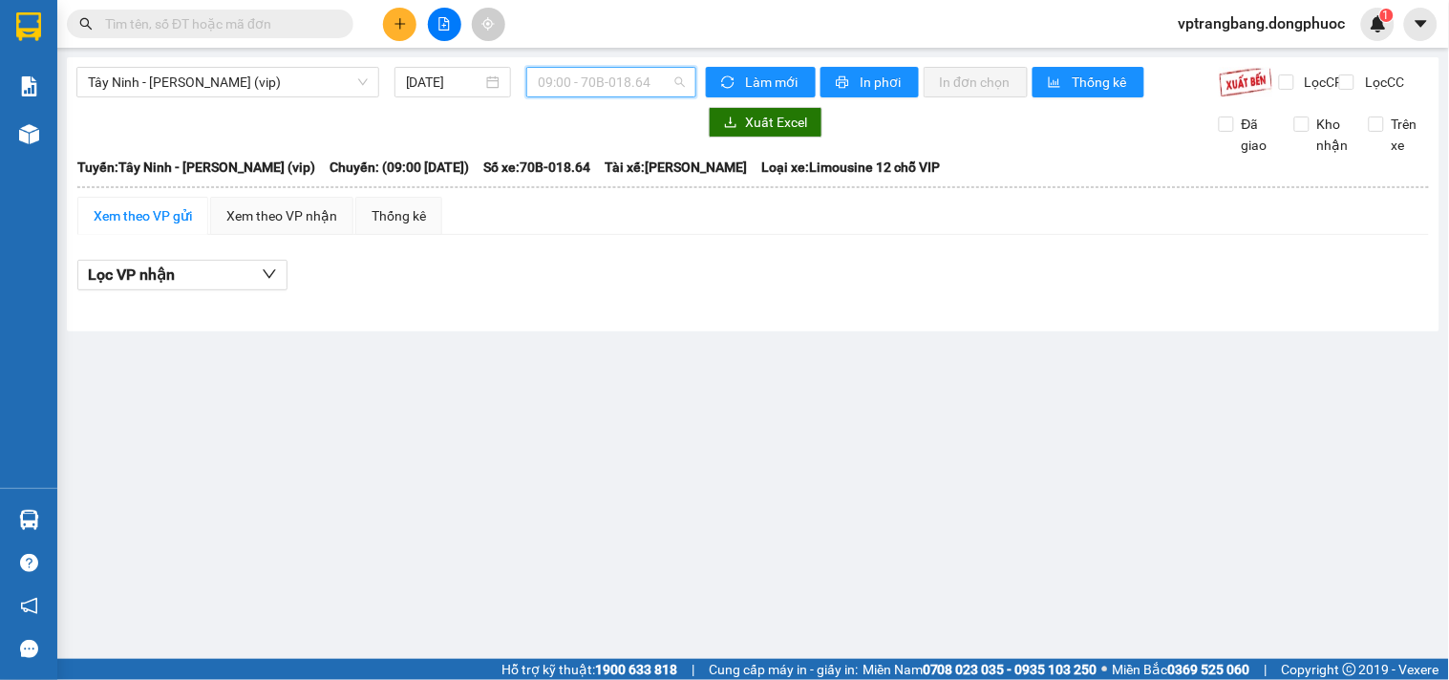
drag, startPoint x: 593, startPoint y: 92, endPoint x: 581, endPoint y: 91, distance: 12.5
click at [589, 91] on span "09:00 - 70B-018.64" at bounding box center [611, 82] width 147 height 29
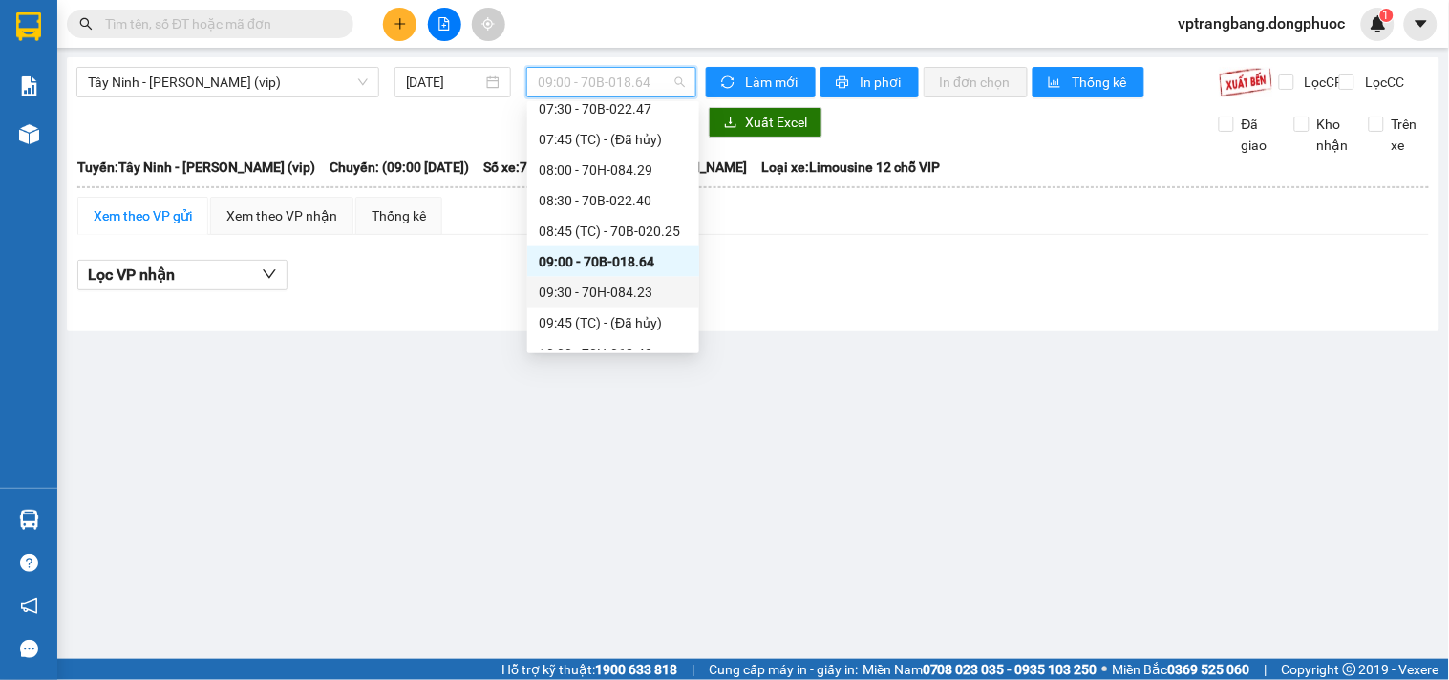
click at [586, 301] on div "09:30 - 70H-084.23" at bounding box center [613, 292] width 149 height 21
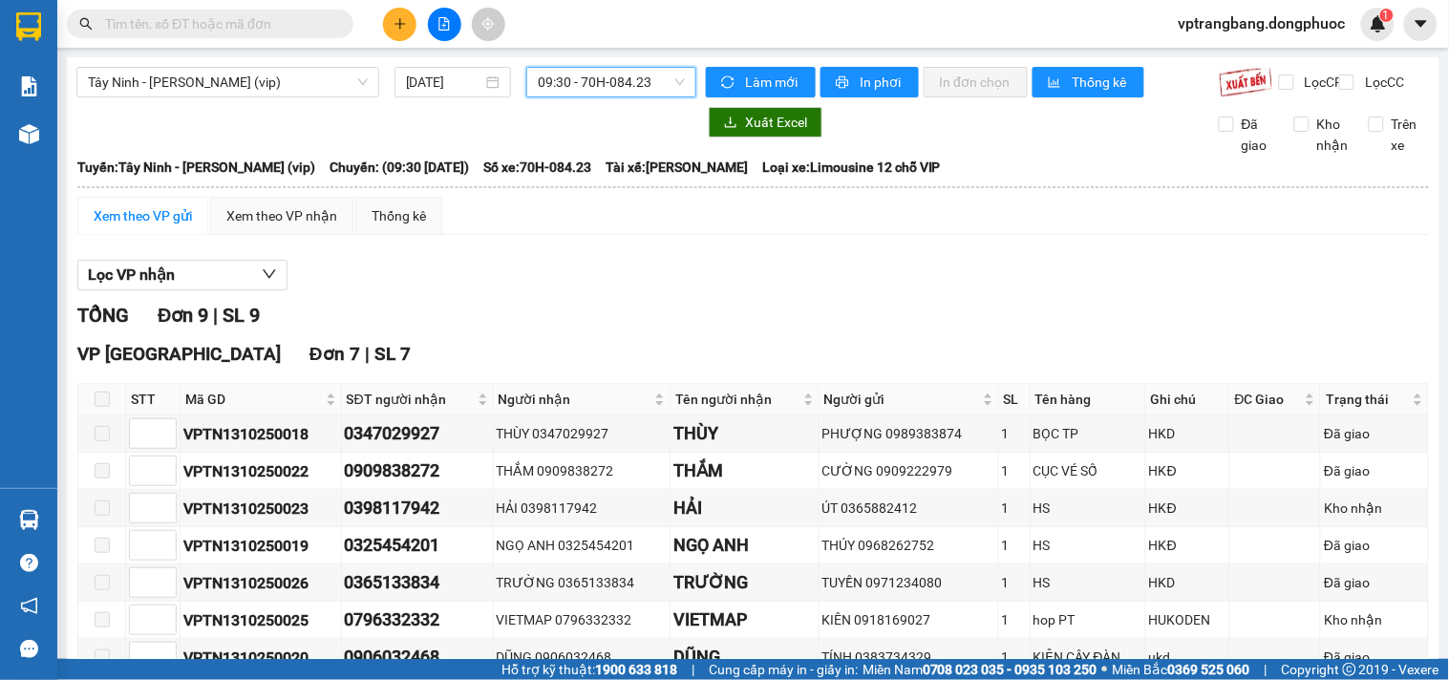
click at [538, 76] on span "09:30 - 70H-084.23" at bounding box center [611, 82] width 147 height 29
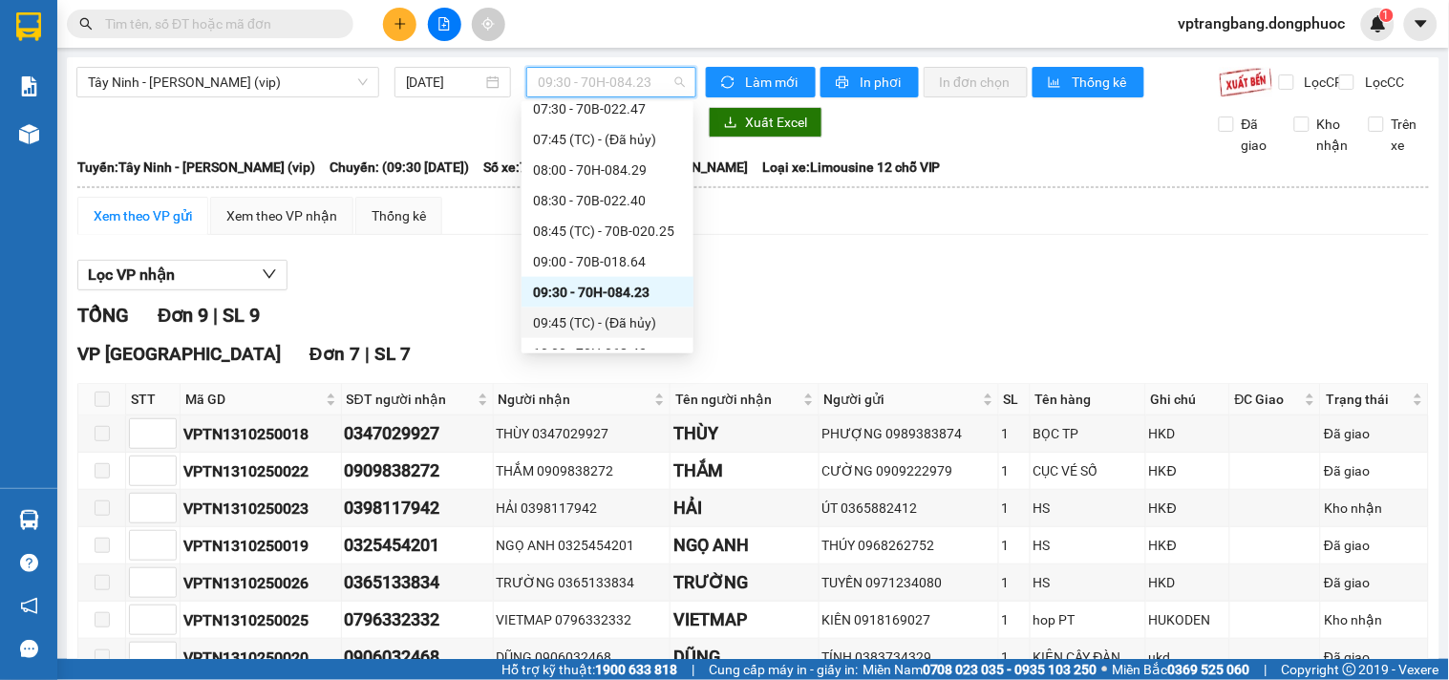
scroll to position [669, 0]
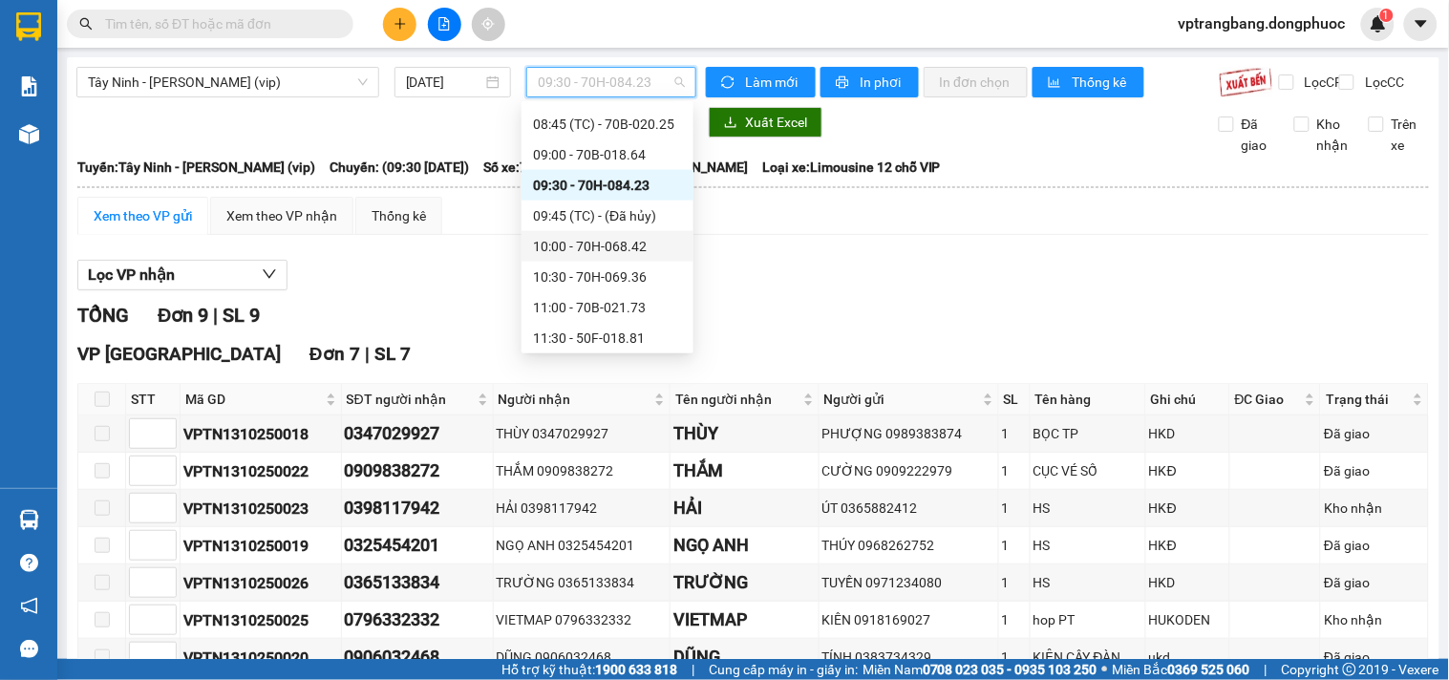
click at [613, 242] on div "10:00 - 70H-068.42" at bounding box center [607, 246] width 149 height 21
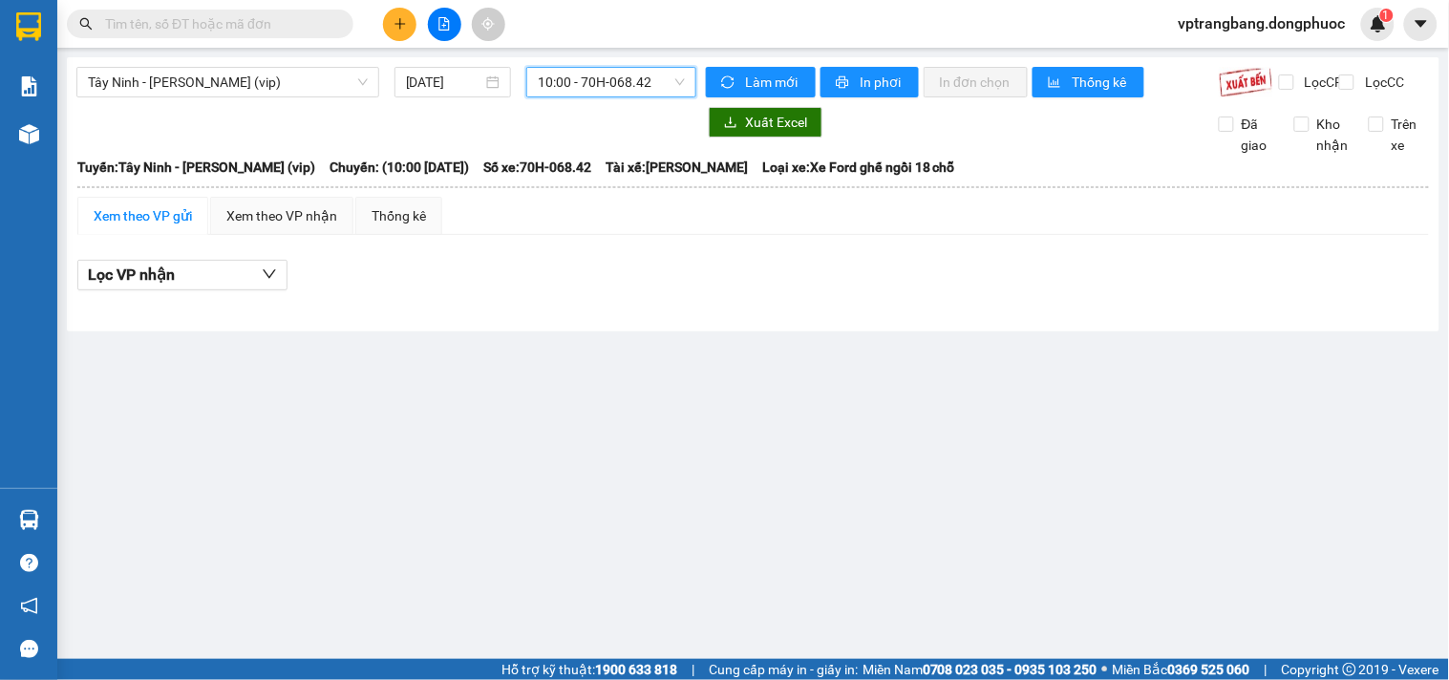
click at [607, 97] on div "Tây Ninh - Hồ Chí Minh (vip) 13/10/2025 10:00 10:00 - 70H-068.42" at bounding box center [386, 82] width 620 height 31
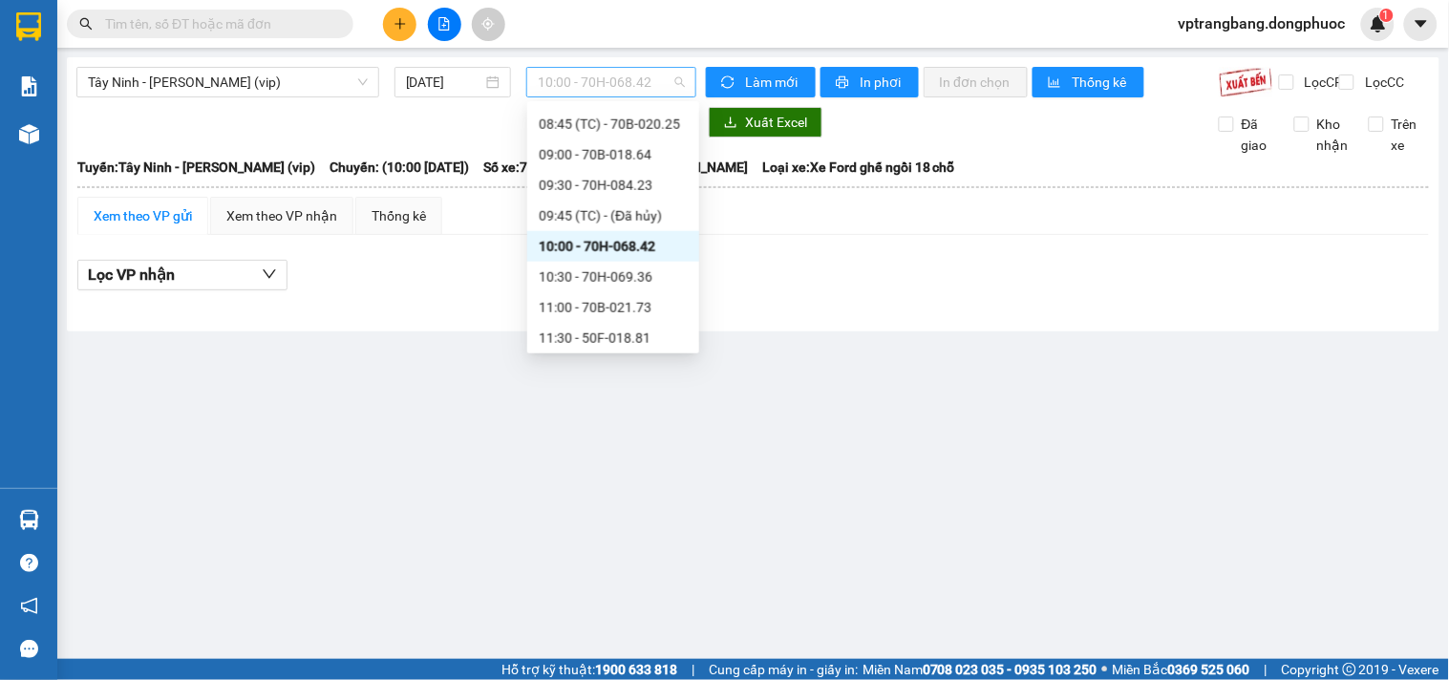
click at [606, 96] on div "10:00 - 70H-068.42" at bounding box center [611, 82] width 170 height 31
click at [618, 280] on div "10:30 - 70H-069.36" at bounding box center [613, 276] width 149 height 21
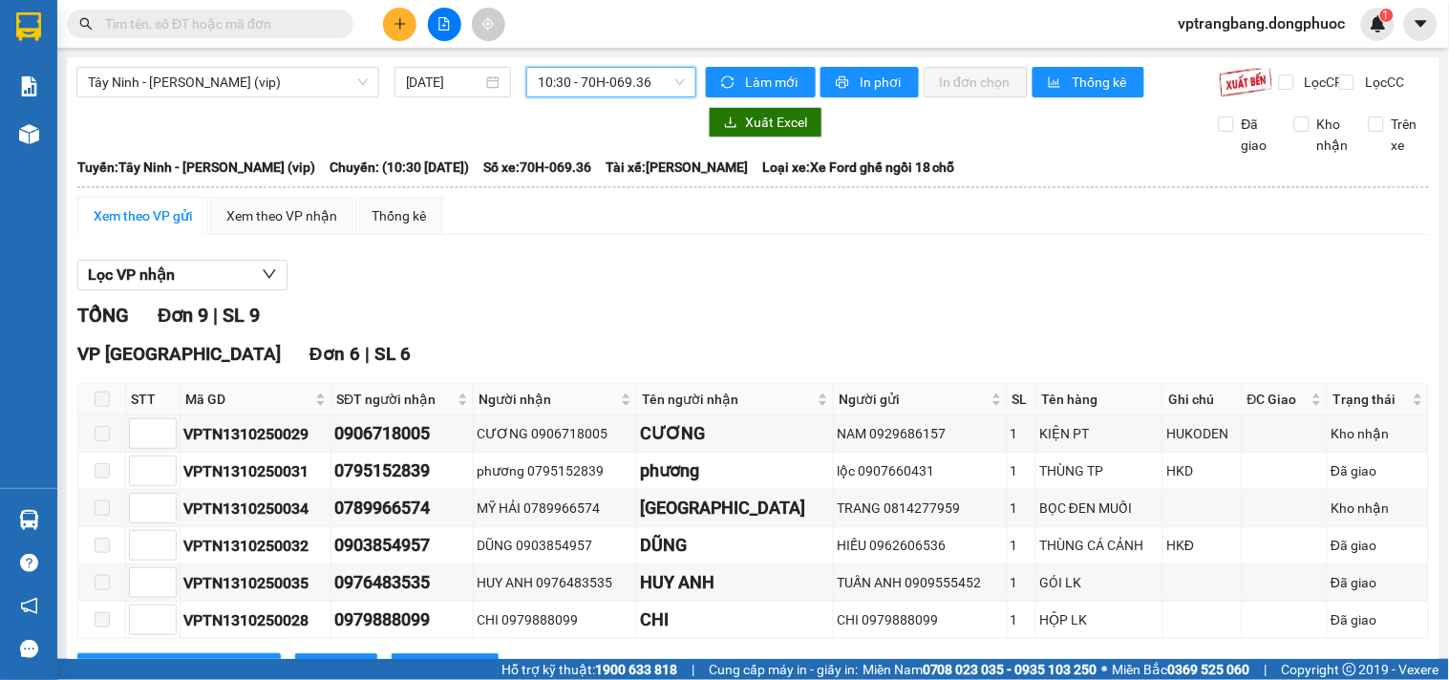
click at [598, 91] on span "10:30 - 70H-069.36" at bounding box center [611, 82] width 147 height 29
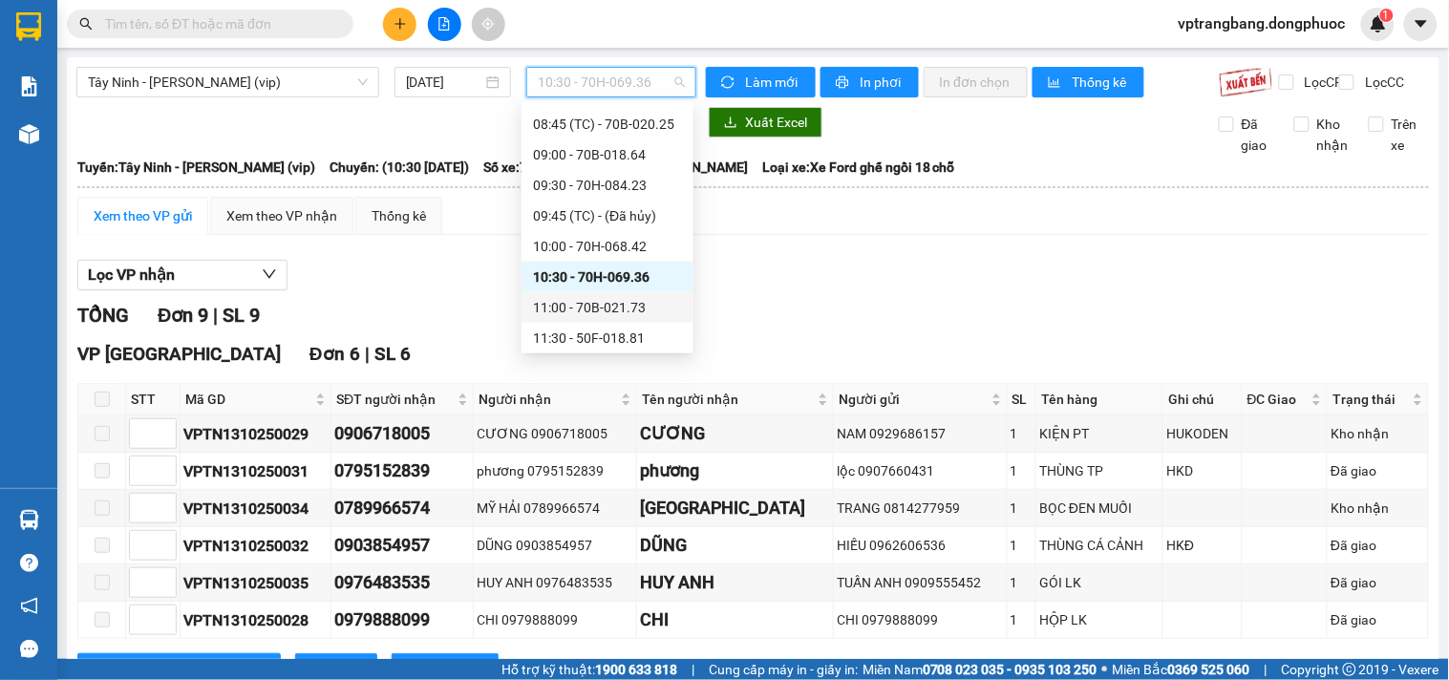
click at [605, 313] on div "11:00 - 70B-021.73" at bounding box center [607, 307] width 149 height 21
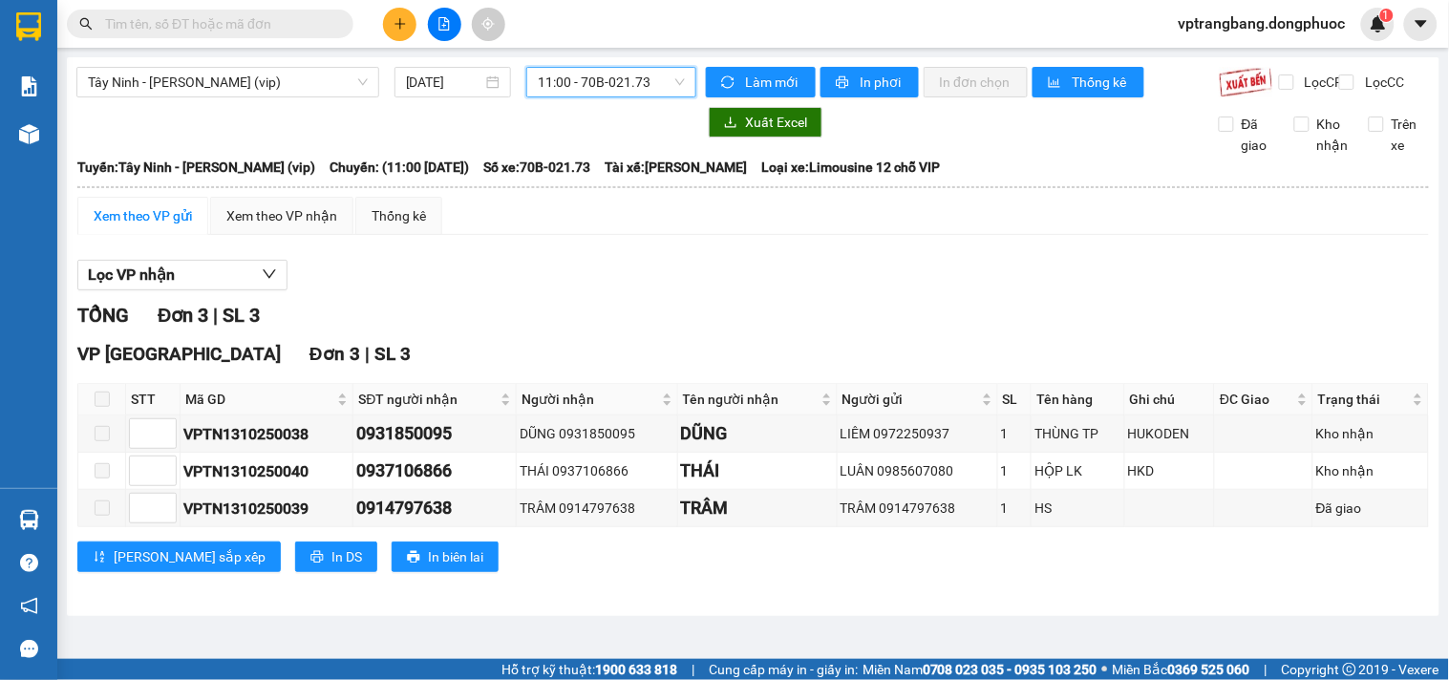
click at [632, 83] on span "11:00 - 70B-021.73" at bounding box center [611, 82] width 147 height 29
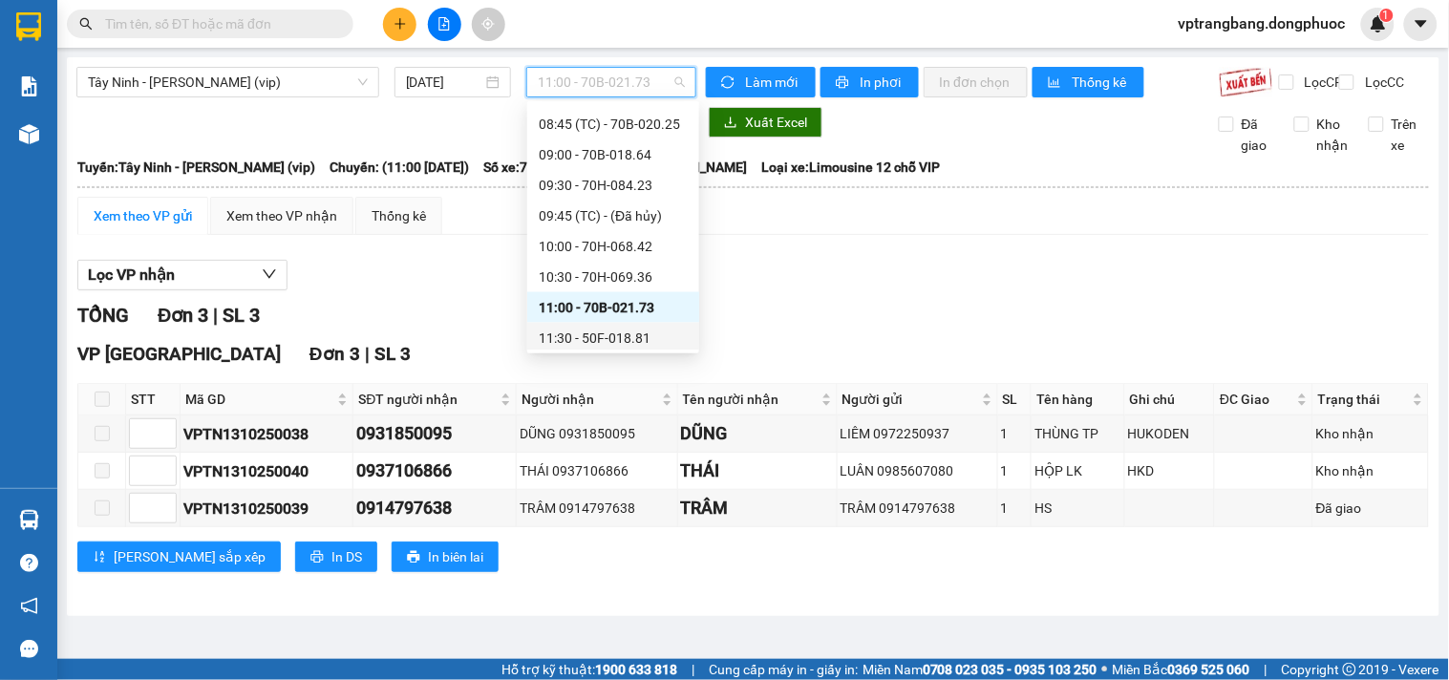
click at [599, 334] on div "11:30 - 50F-018.81" at bounding box center [613, 338] width 149 height 21
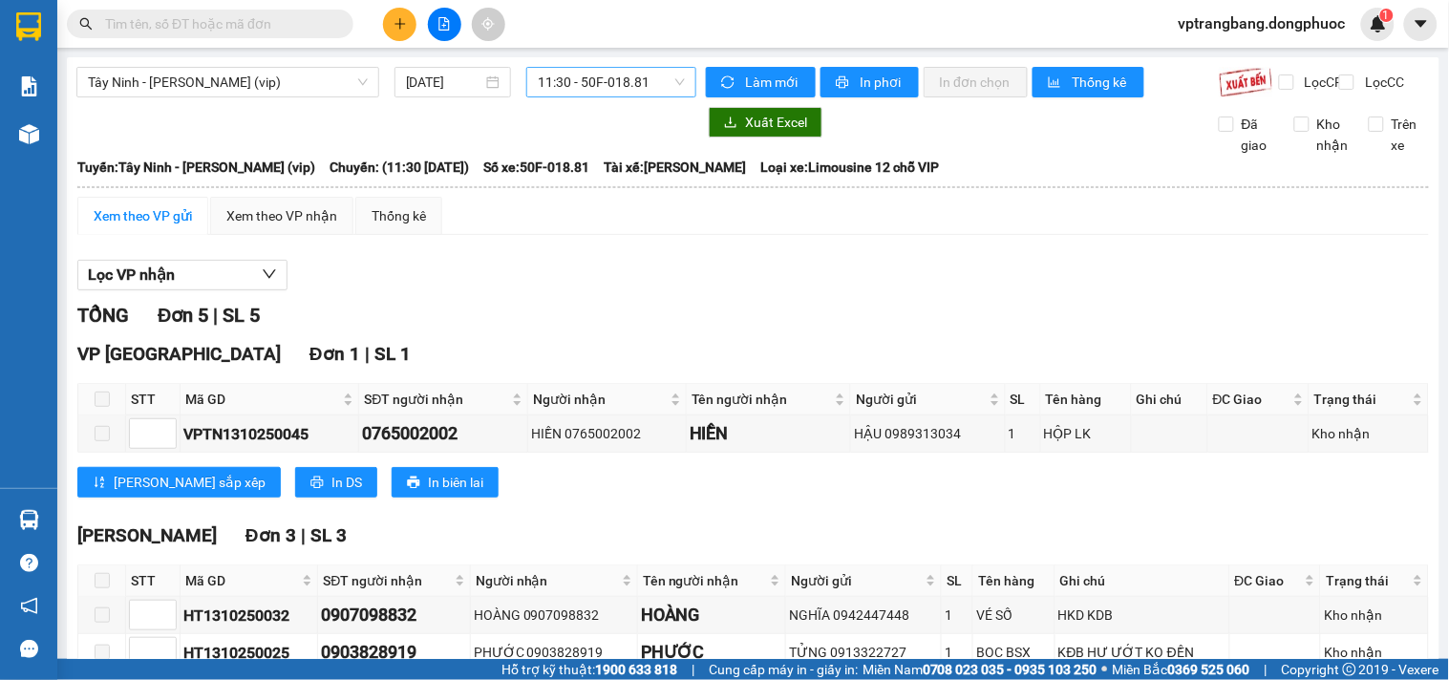
click at [581, 83] on span "11:30 - 50F-018.81" at bounding box center [611, 82] width 147 height 29
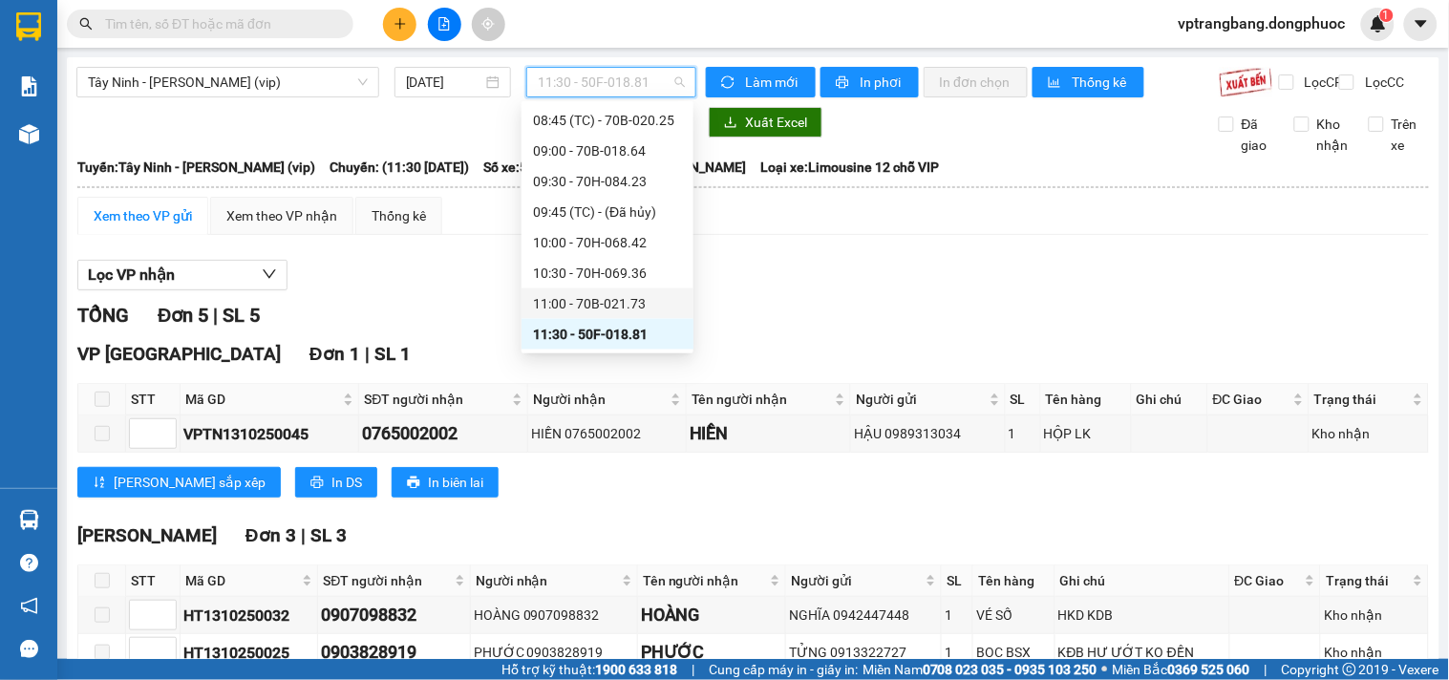
scroll to position [778, 0]
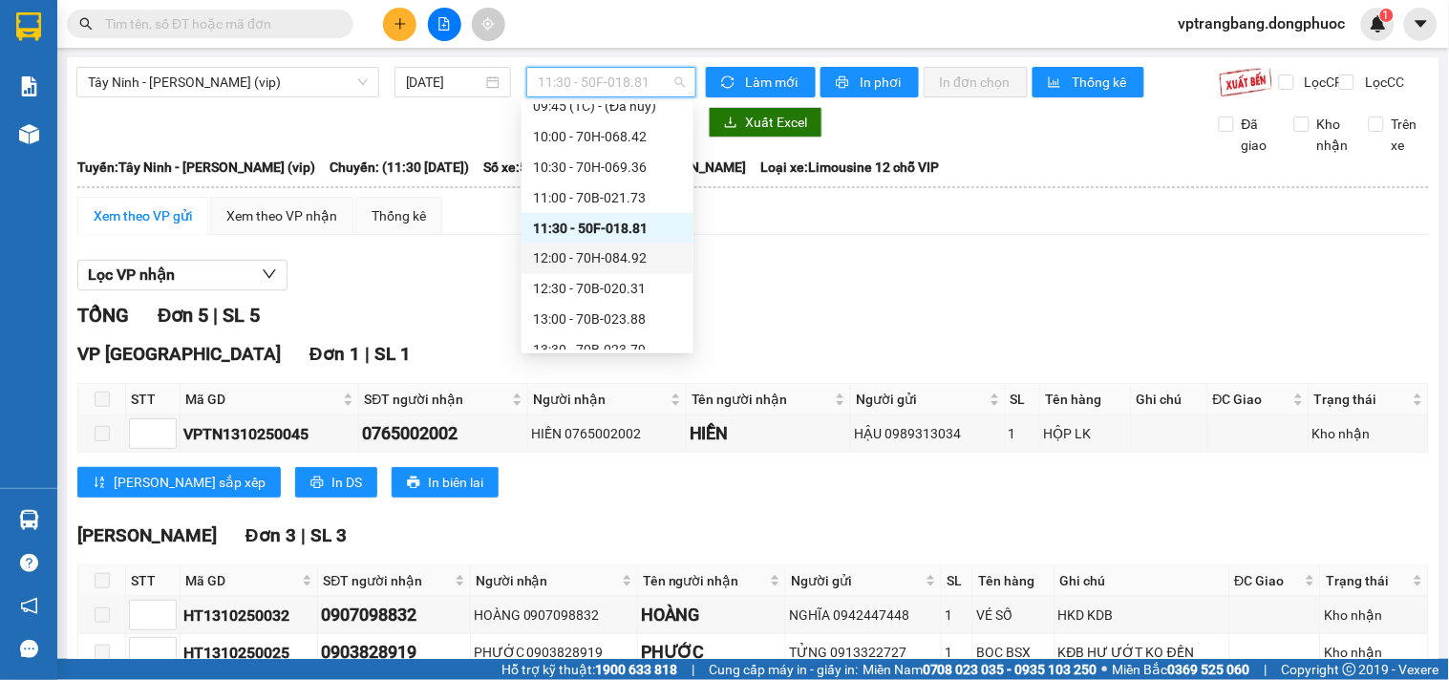
click at [597, 265] on div "12:00 - 70H-084.92" at bounding box center [607, 258] width 149 height 21
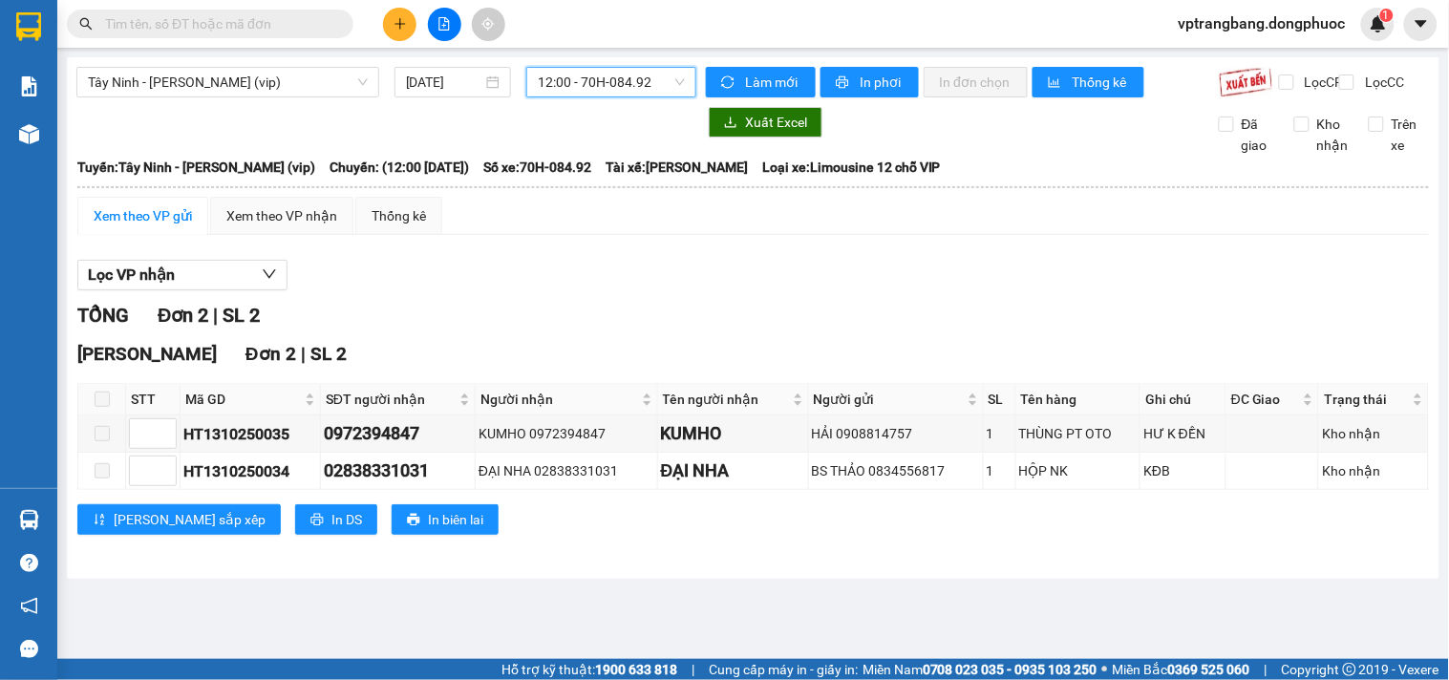
click at [613, 77] on span "12:00 - 70H-084.92" at bounding box center [611, 82] width 147 height 29
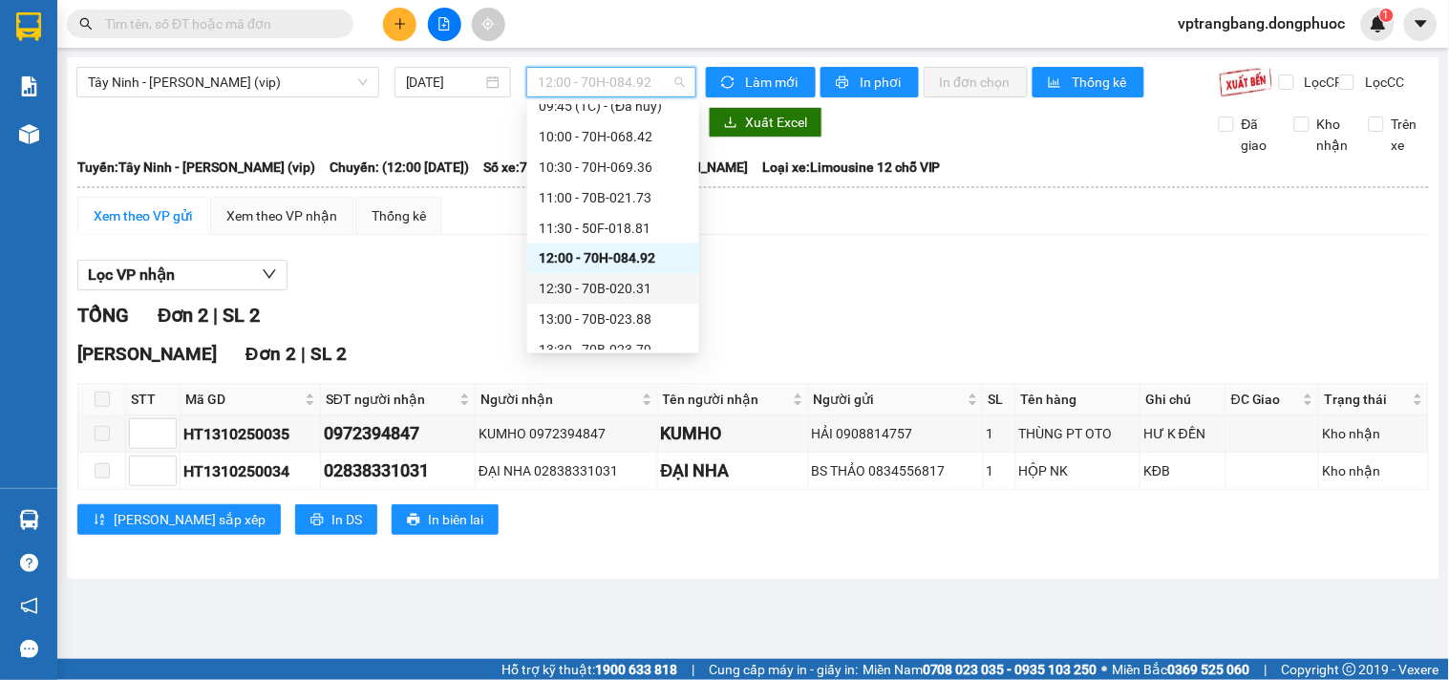
click at [619, 287] on div "12:30 - 70B-020.31" at bounding box center [613, 289] width 149 height 21
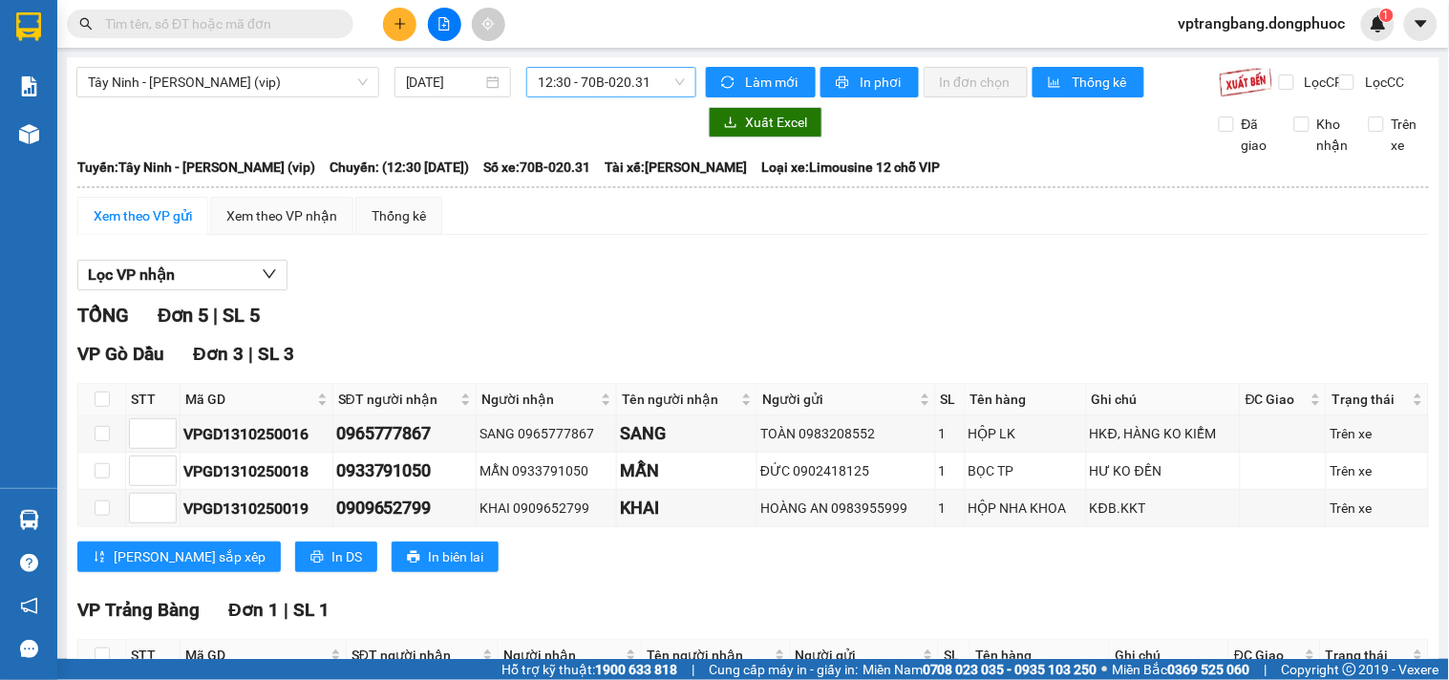
click at [589, 88] on span "12:30 - 70B-020.31" at bounding box center [611, 82] width 147 height 29
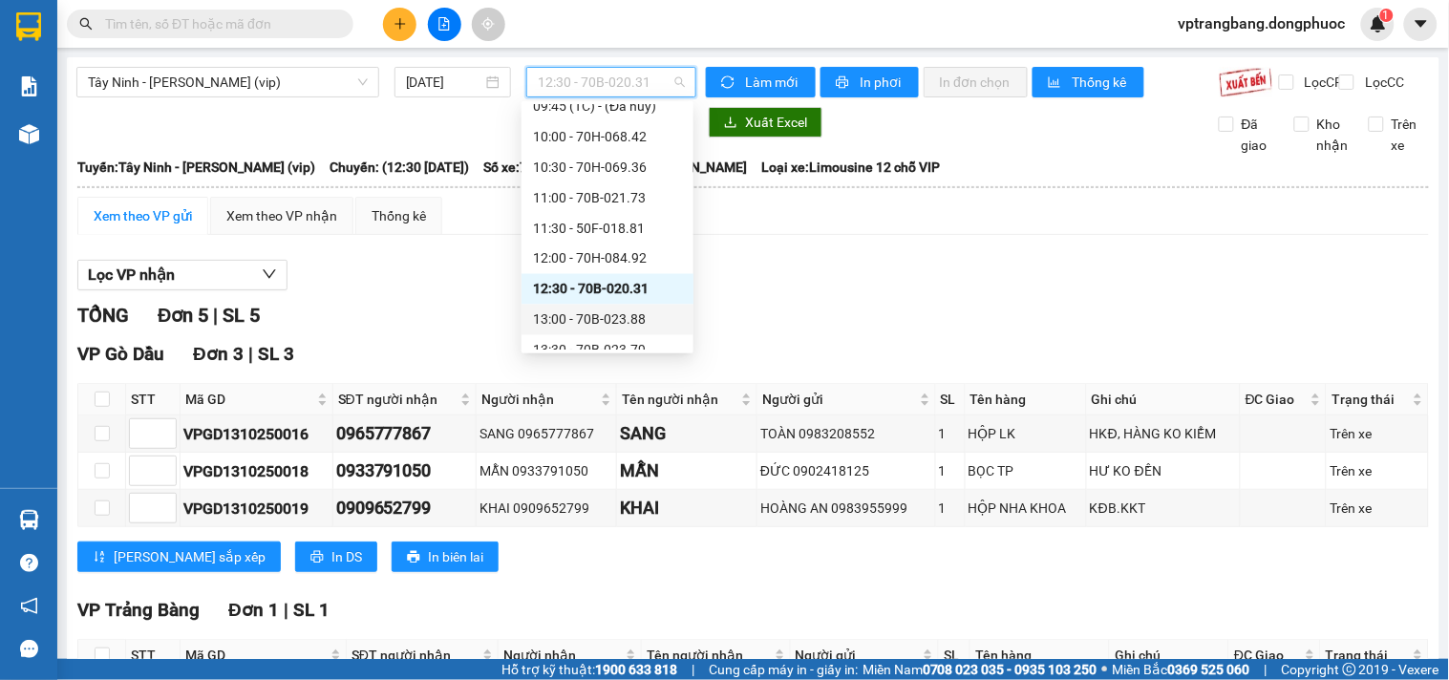
click at [605, 316] on div "13:00 - 70B-023.88" at bounding box center [607, 319] width 149 height 21
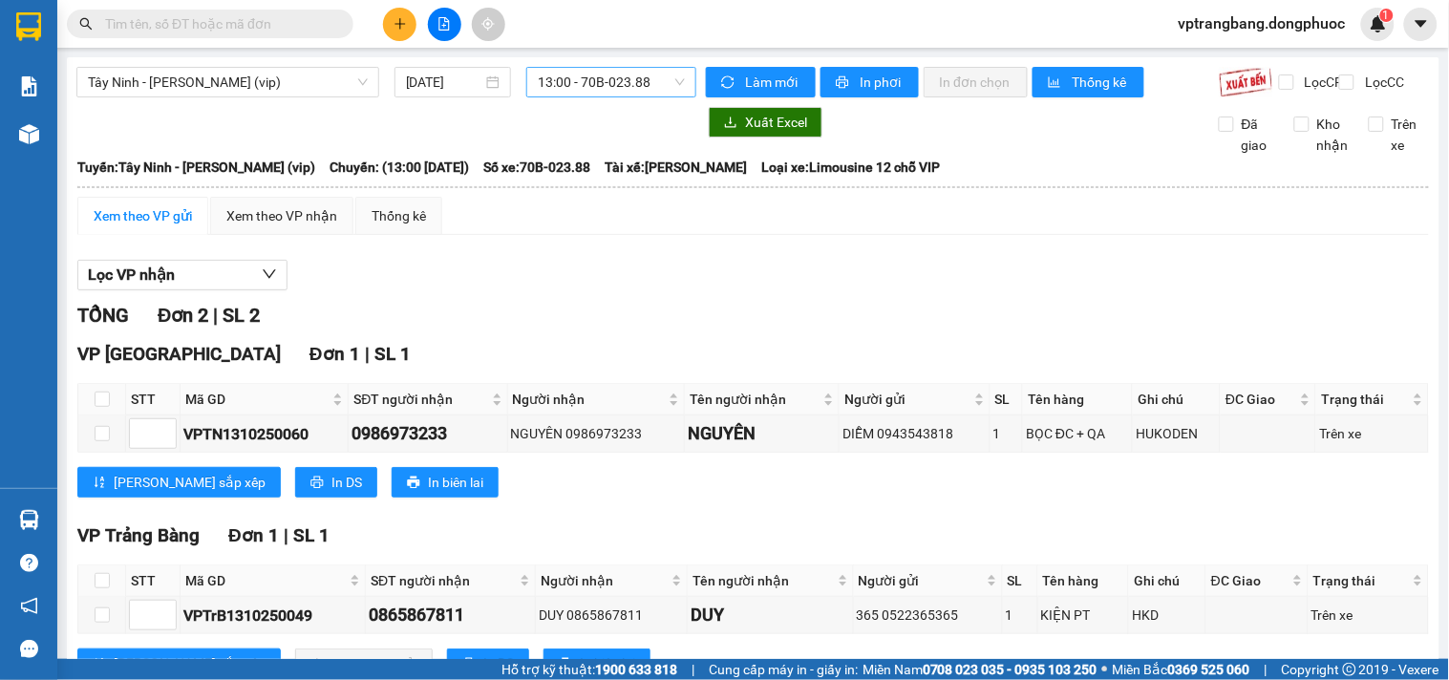
drag, startPoint x: 564, startPoint y: 74, endPoint x: 570, endPoint y: 84, distance: 12.0
click at [564, 74] on span "13:00 - 70B-023.88" at bounding box center [611, 82] width 147 height 29
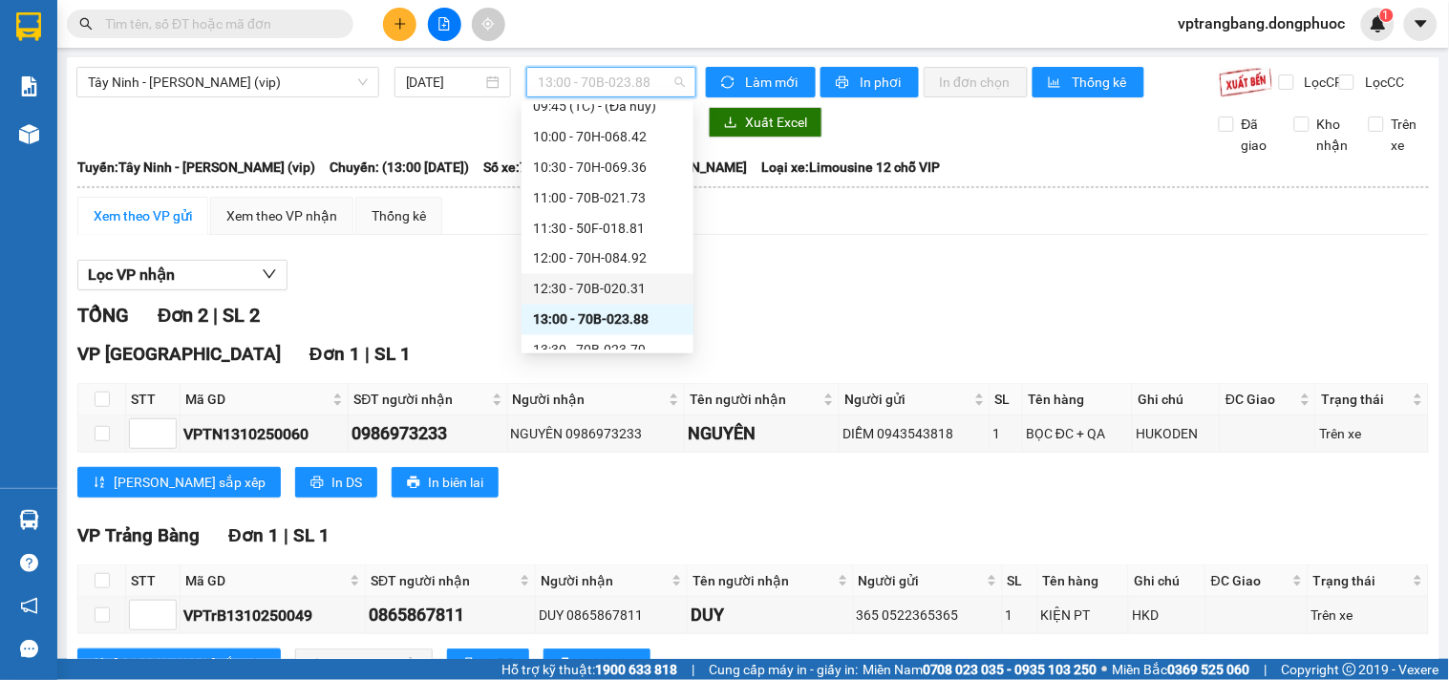
scroll to position [884, 0]
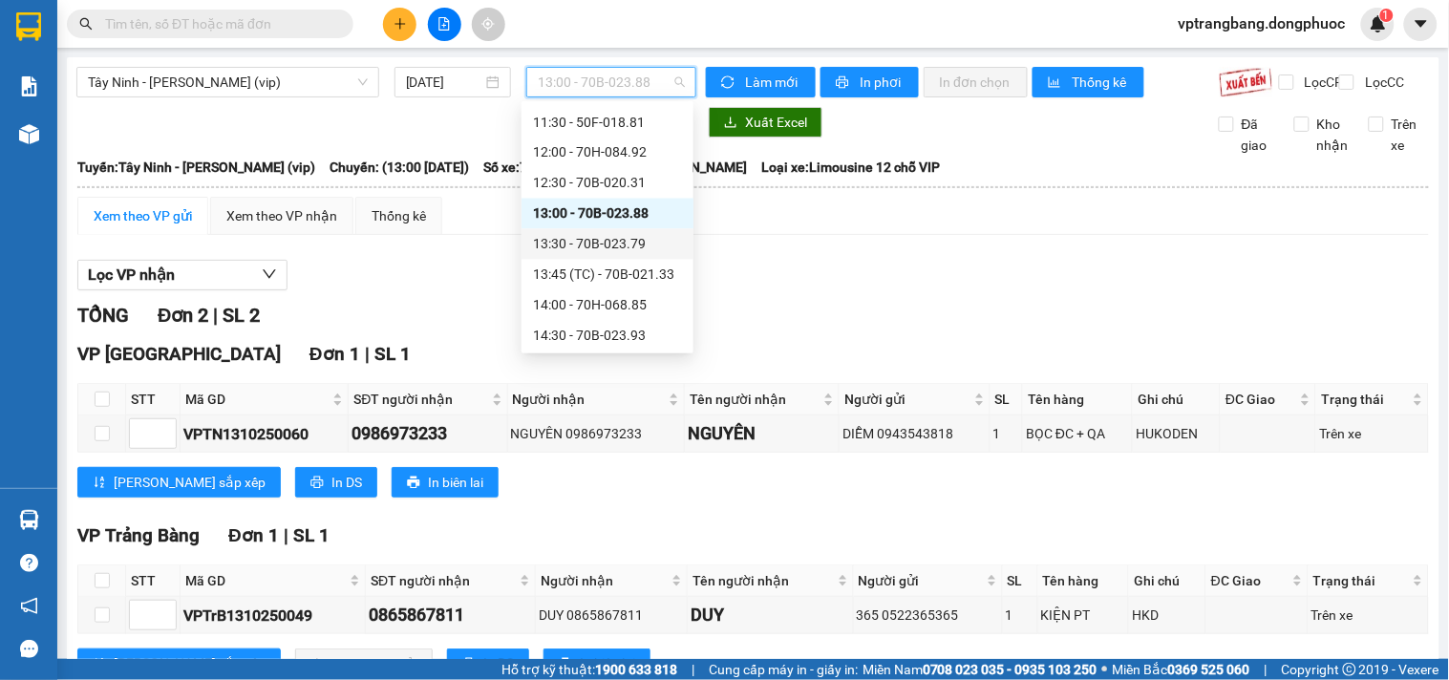
click at [627, 243] on div "13:30 - 70B-023.79" at bounding box center [607, 244] width 149 height 21
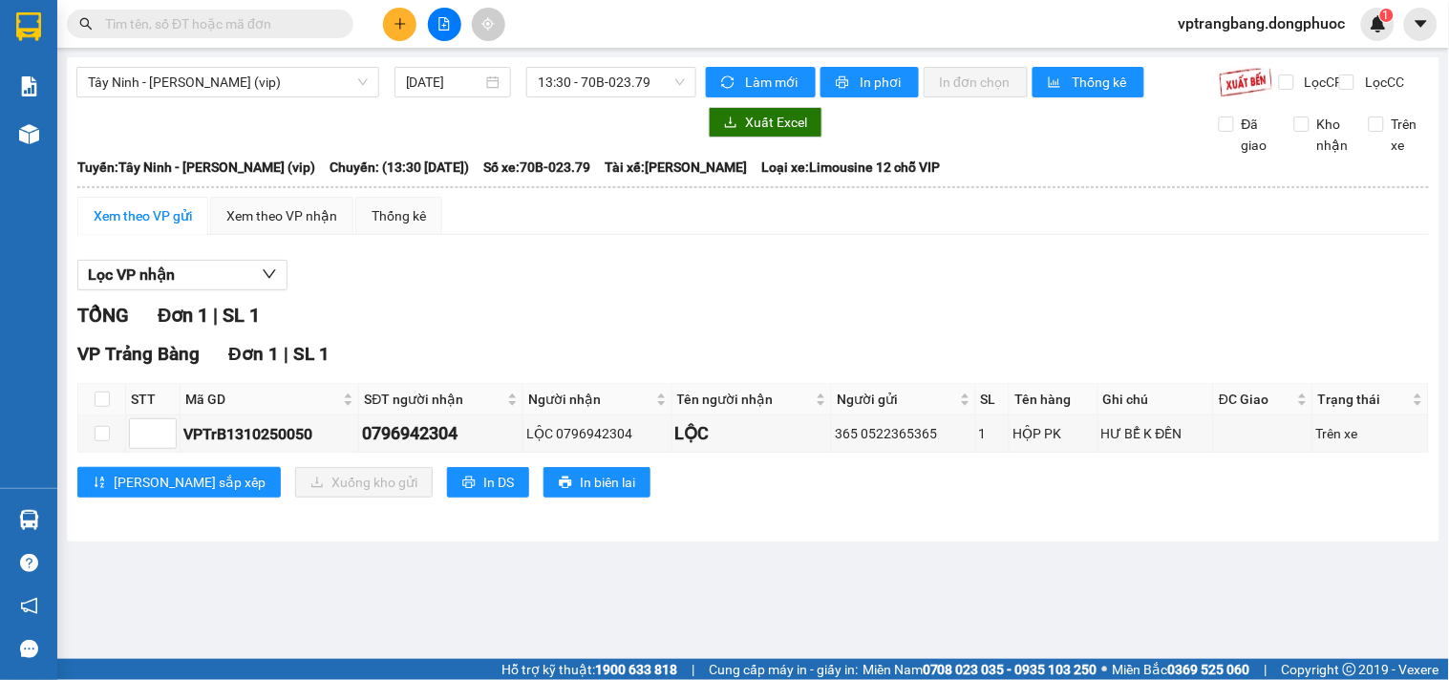
click at [579, 289] on div "Lọc VP nhận" at bounding box center [752, 276] width 1351 height 32
click at [509, 322] on div "TỔNG Đơn 1 | SL 1" at bounding box center [752, 316] width 1351 height 30
click at [560, 96] on span "13:30 - 70B-023.79" at bounding box center [611, 82] width 147 height 29
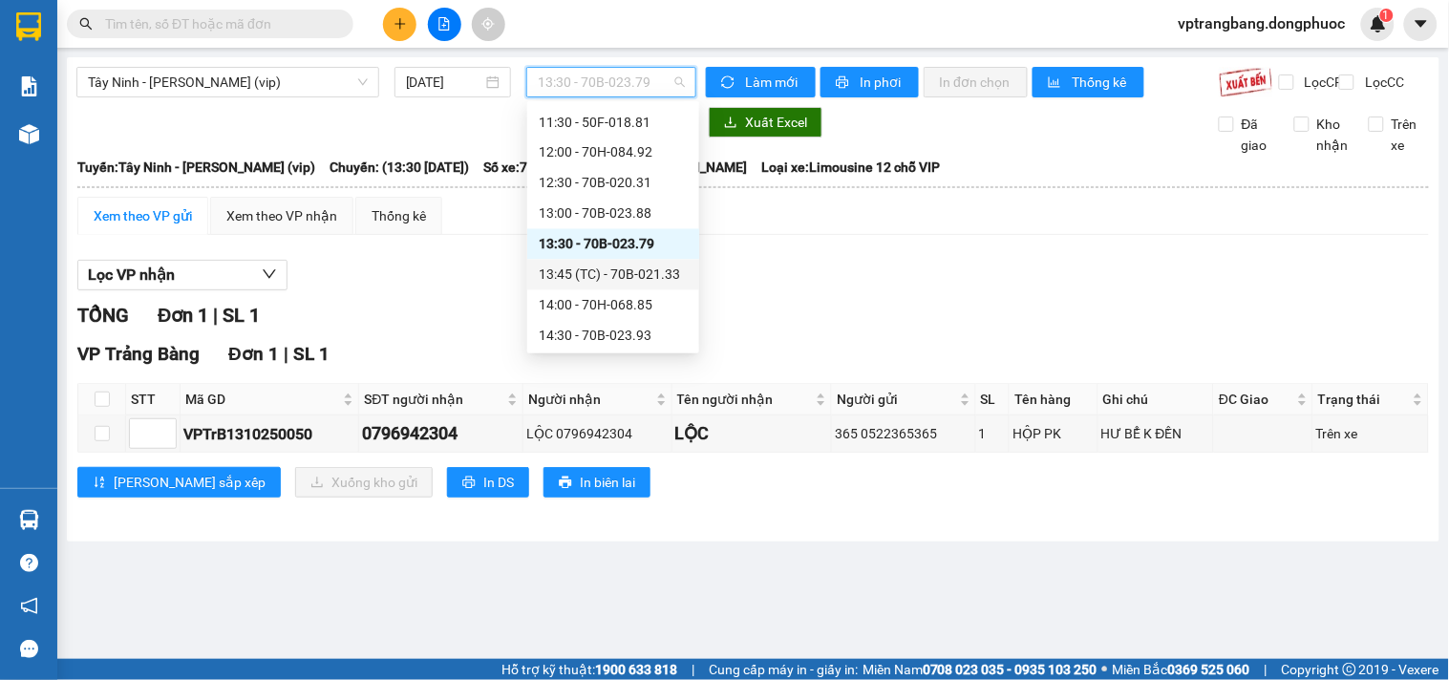
click at [603, 280] on div "13:45 (TC) - 70B-021.33" at bounding box center [613, 275] width 149 height 21
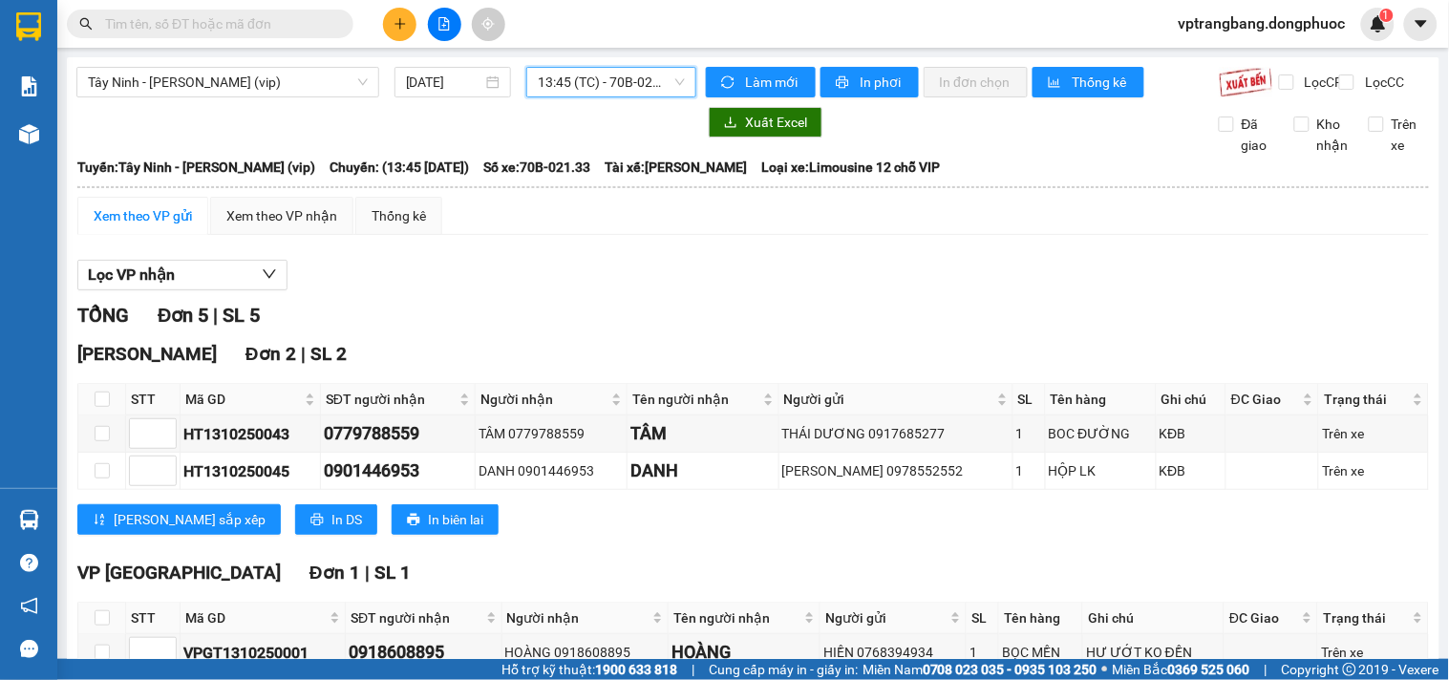
click at [603, 73] on span "13:45 (TC) - 70B-021.33" at bounding box center [611, 82] width 147 height 29
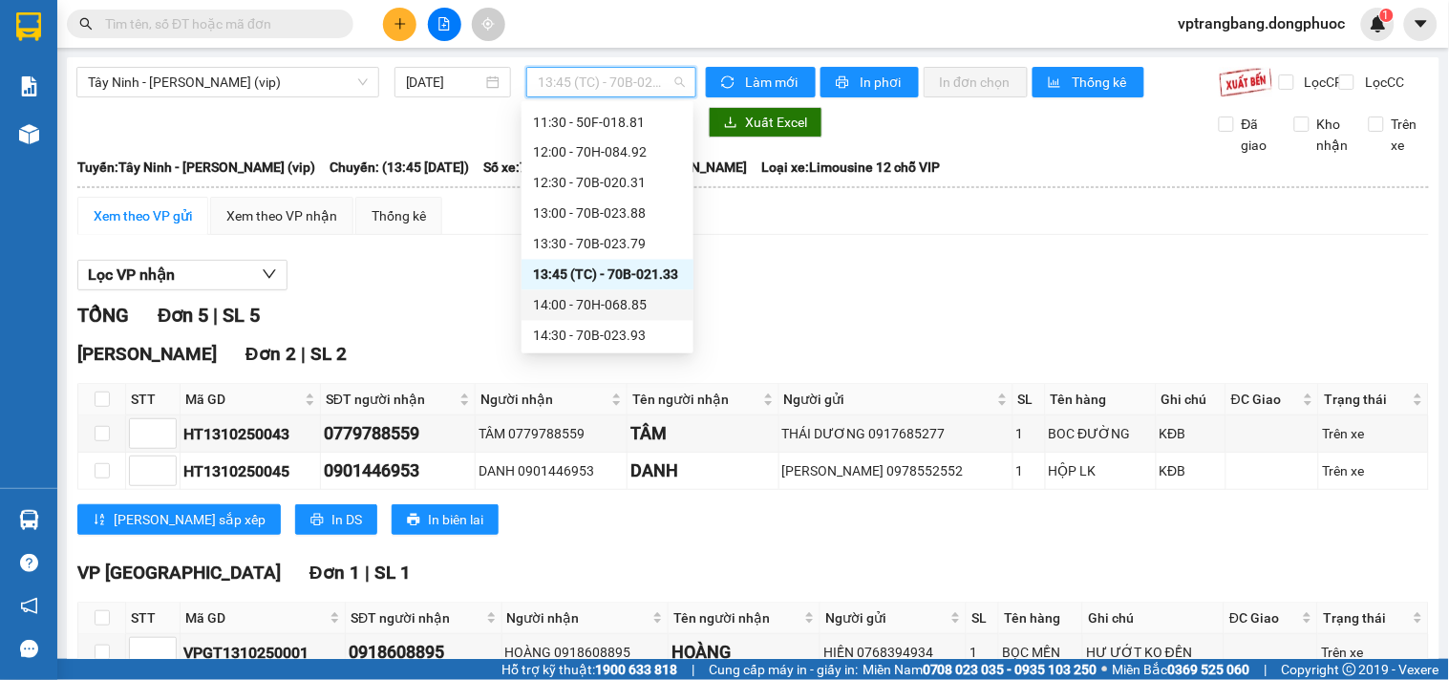
click at [598, 307] on div "14:00 - 70H-068.85" at bounding box center [607, 305] width 149 height 21
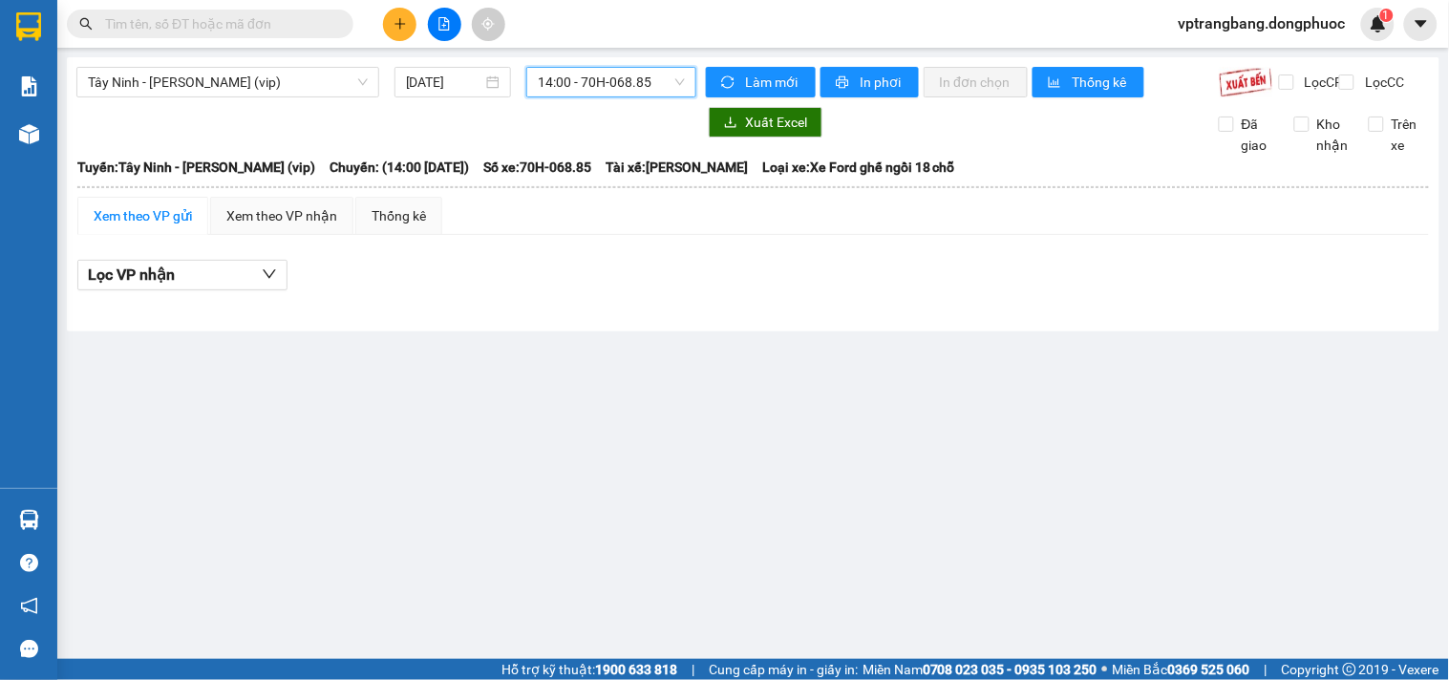
click at [614, 92] on span "14:00 - 70H-068.85" at bounding box center [611, 82] width 147 height 29
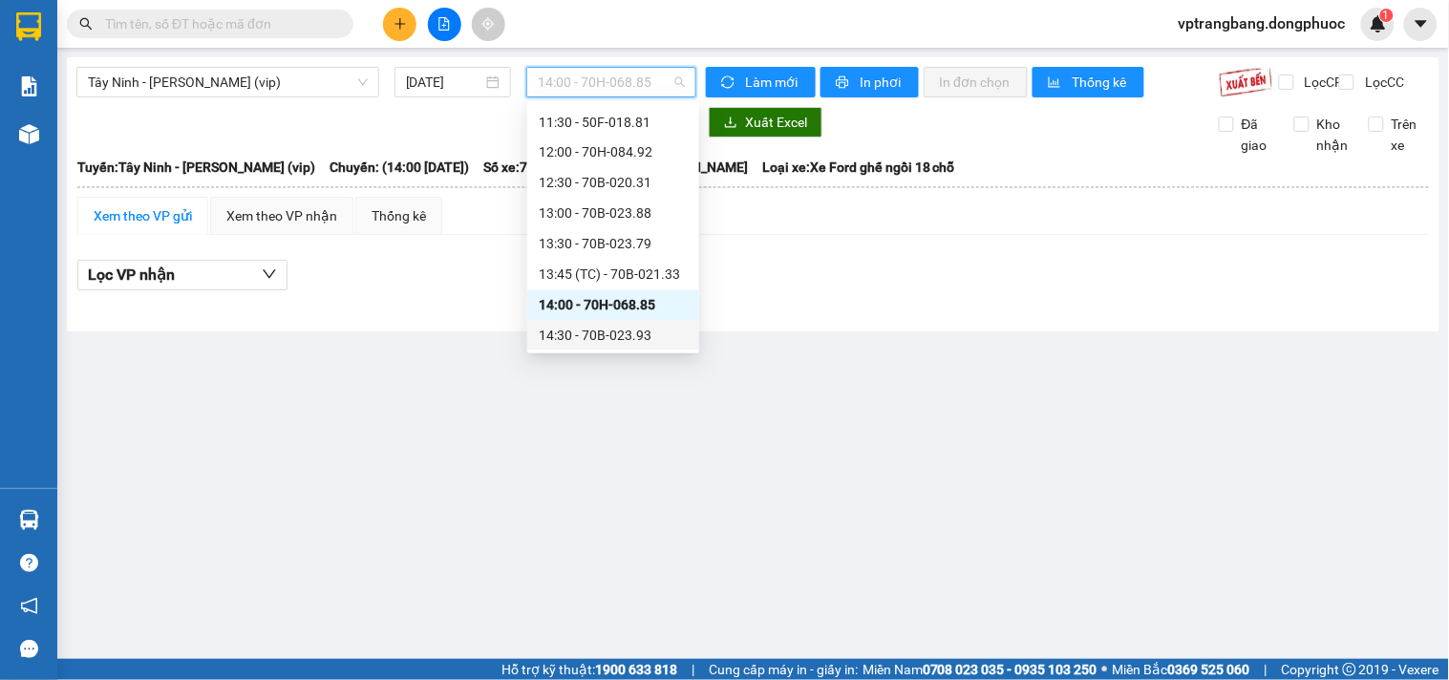
click at [593, 329] on div "14:30 - 70B-023.93" at bounding box center [613, 336] width 149 height 21
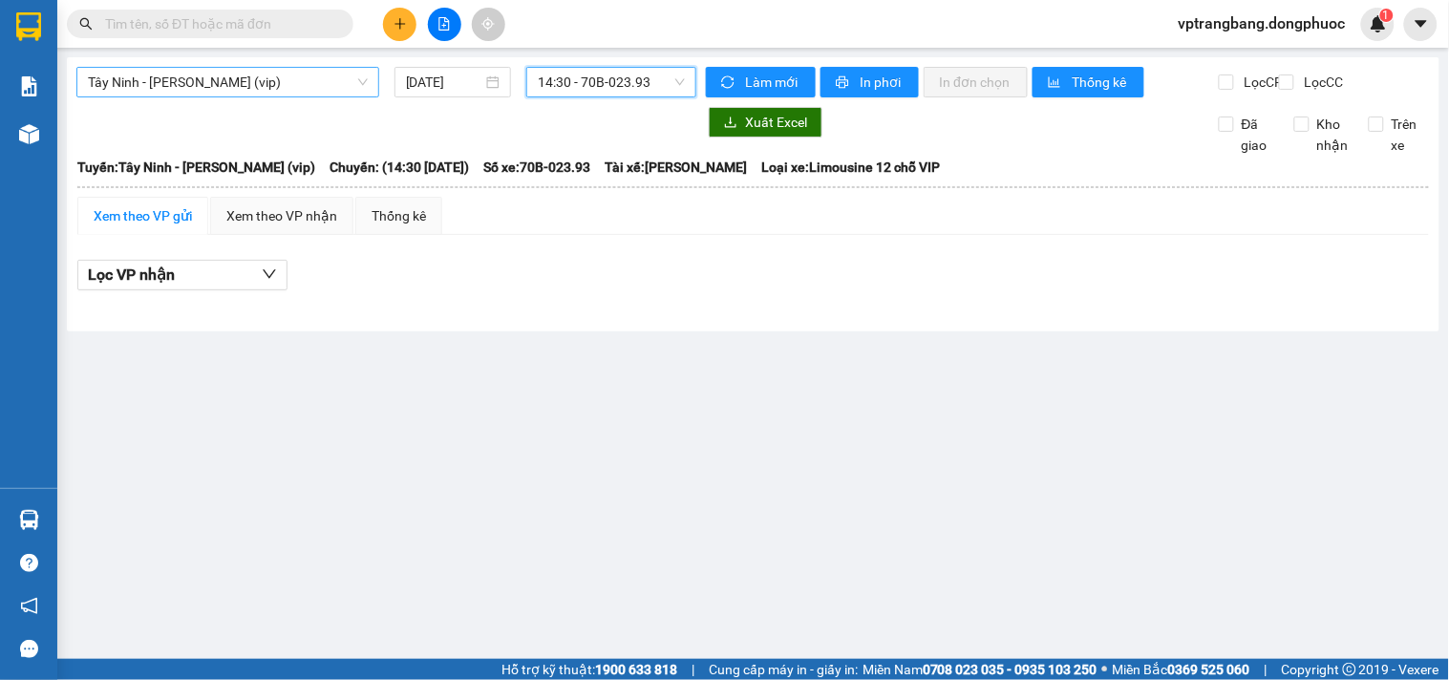
click at [181, 93] on span "Tây Ninh - Hồ Chí Minh (vip)" at bounding box center [228, 82] width 280 height 29
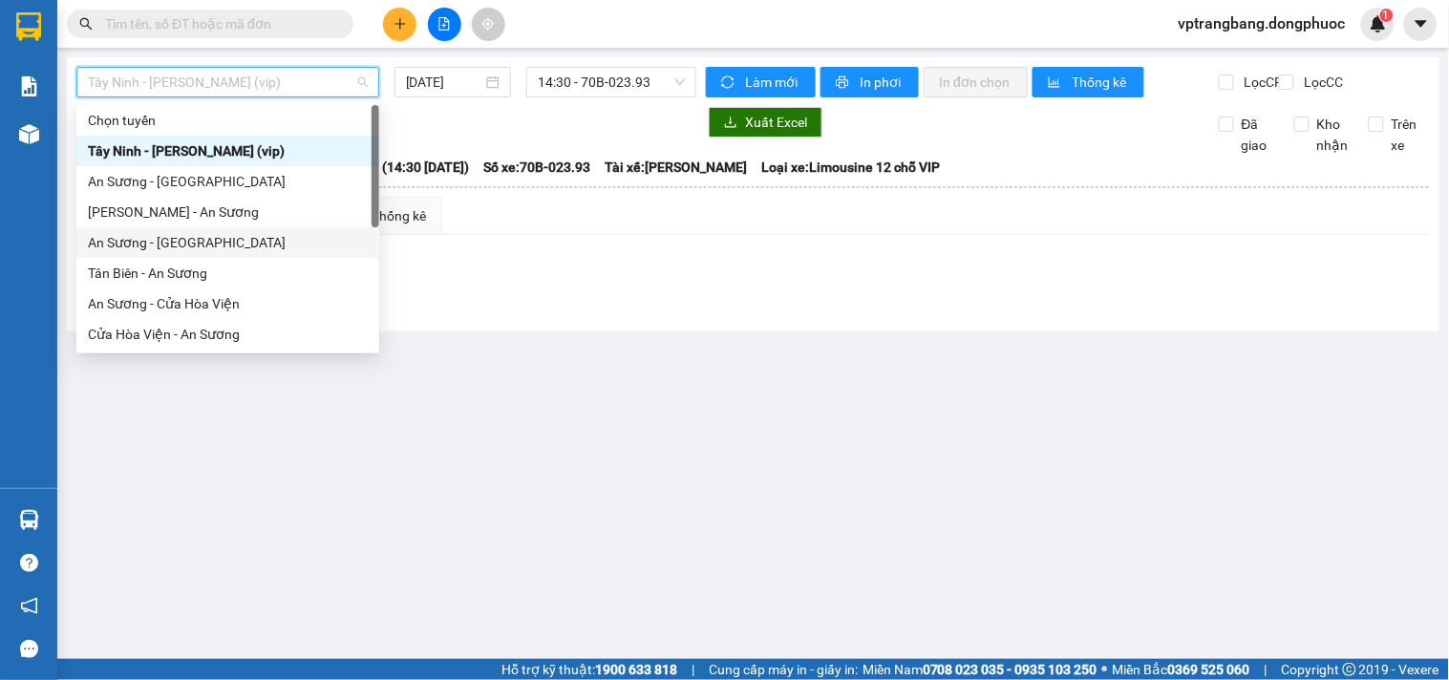
scroll to position [214, 0]
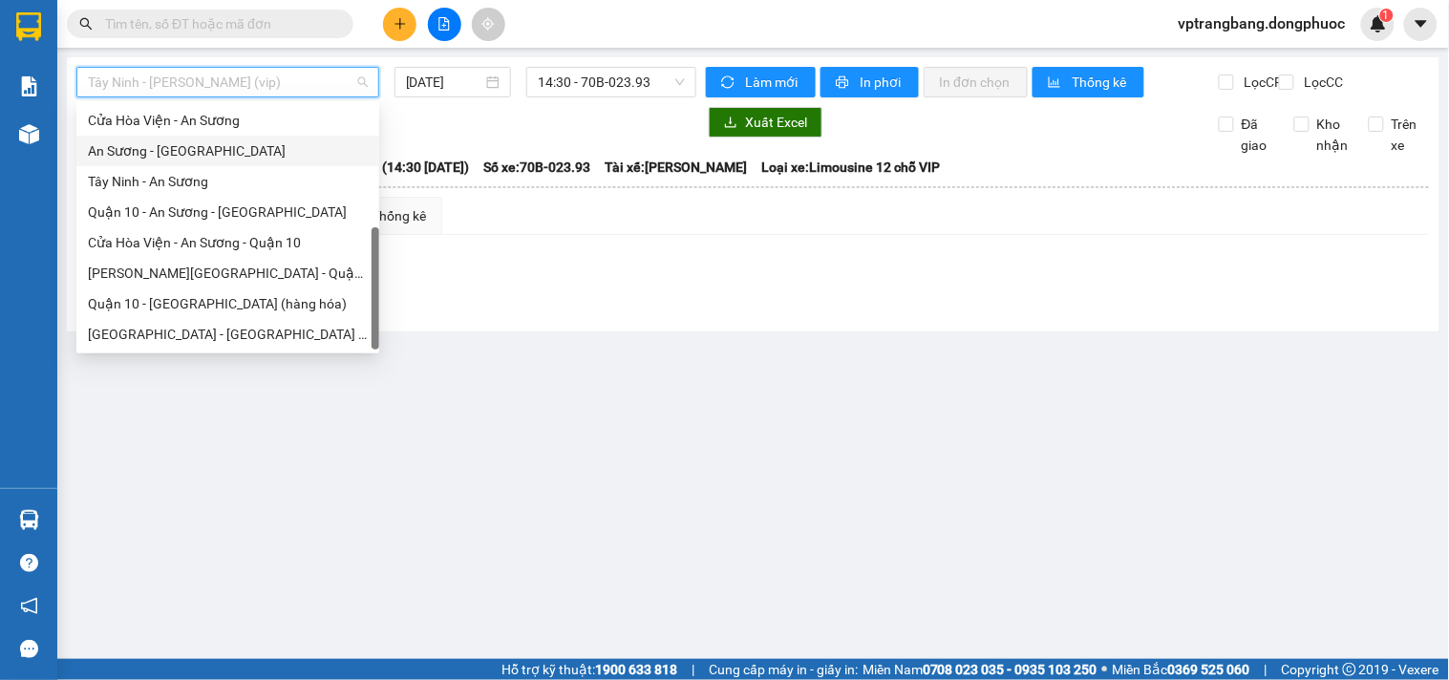
click at [183, 148] on div "An Sương - [GEOGRAPHIC_DATA]" at bounding box center [228, 150] width 280 height 21
type input "[DATE]"
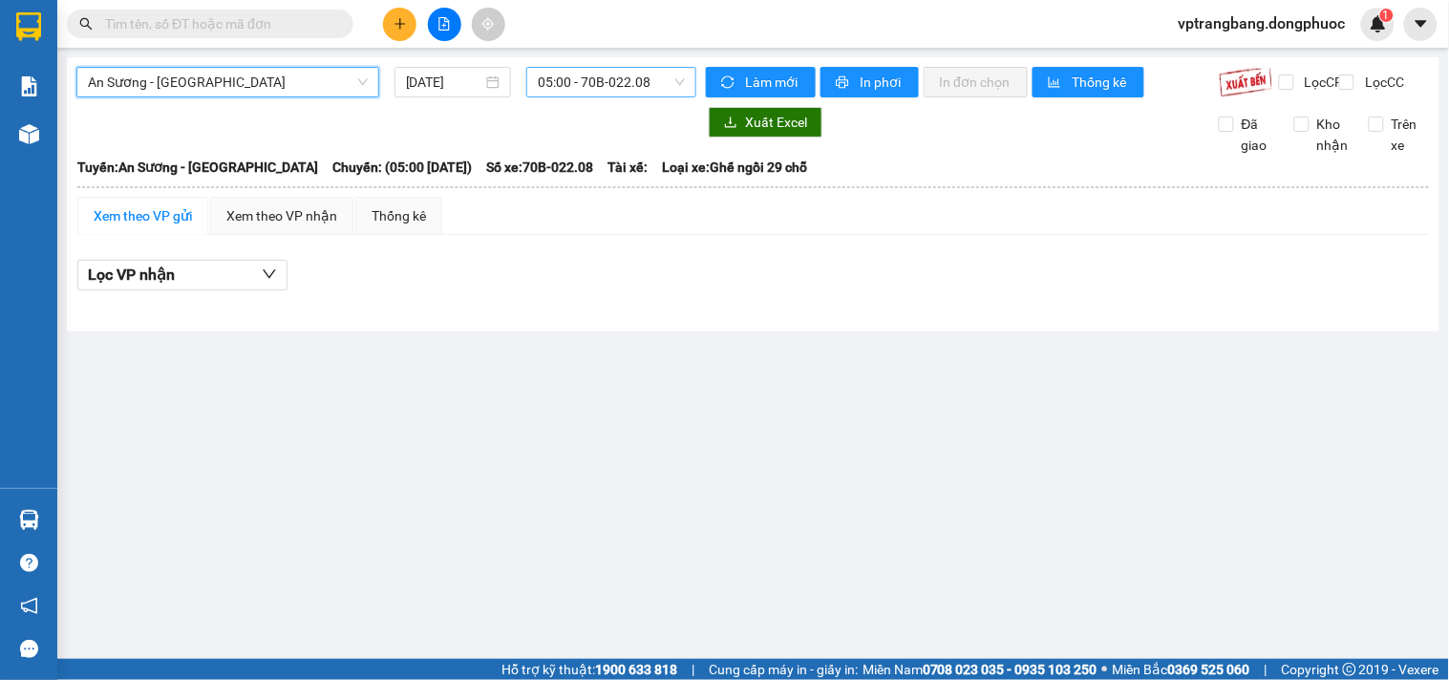
click at [602, 81] on span "05:00 - 70B-022.08" at bounding box center [611, 82] width 147 height 29
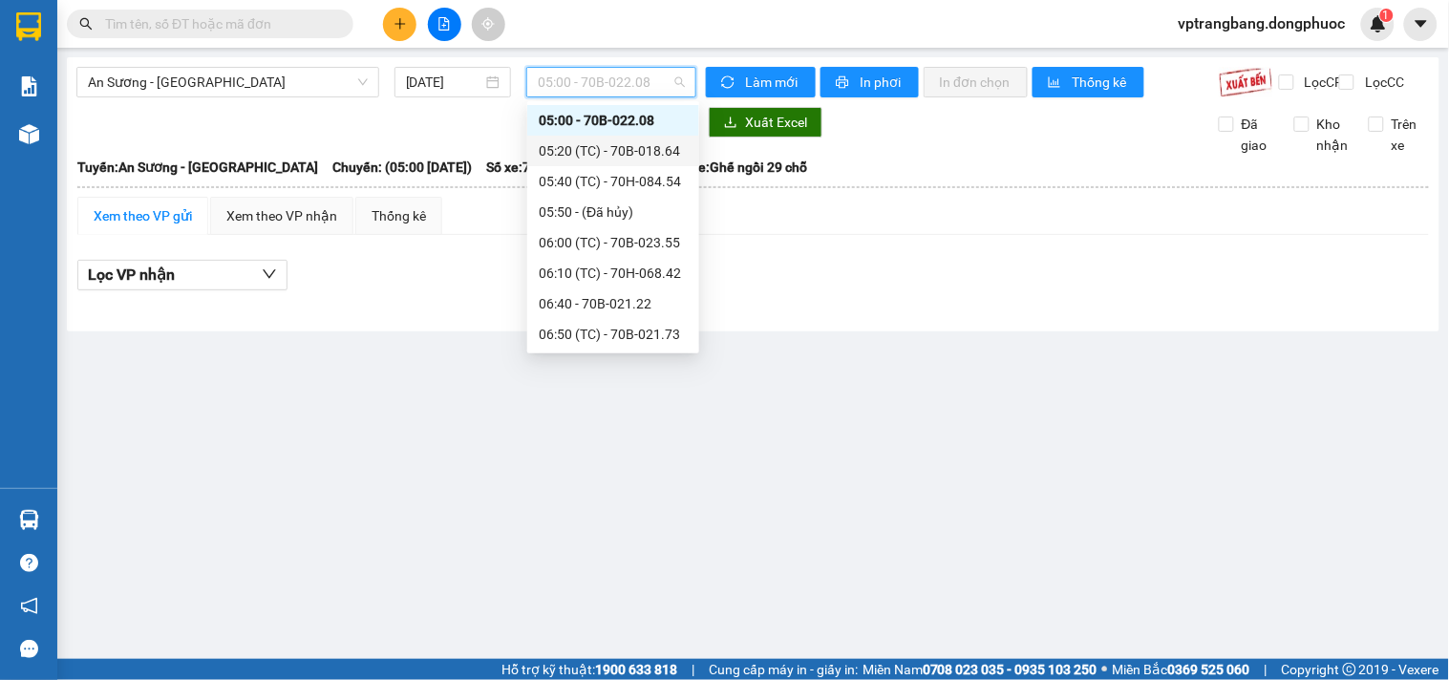
click at [585, 147] on div "05:20 (TC) - 70B-018.64" at bounding box center [613, 150] width 149 height 21
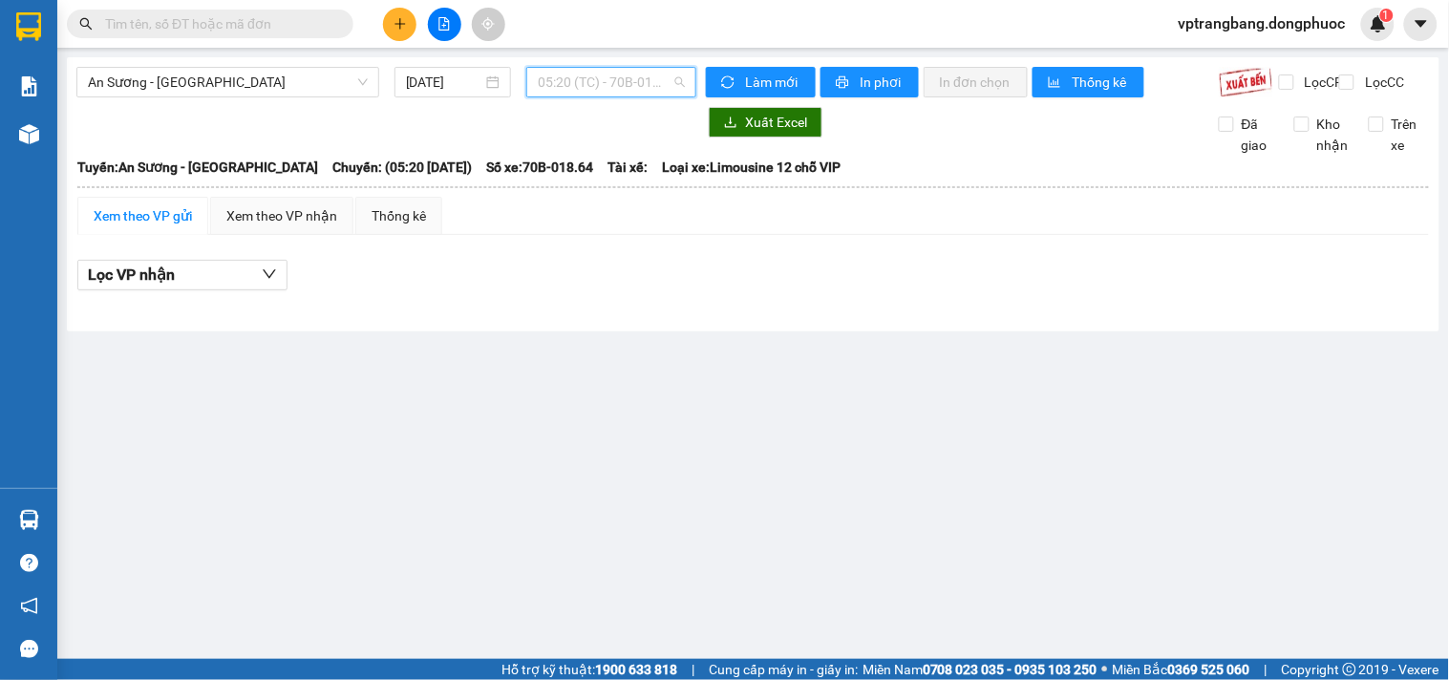
click at [568, 80] on span "05:20 (TC) - 70B-018.64" at bounding box center [611, 82] width 147 height 29
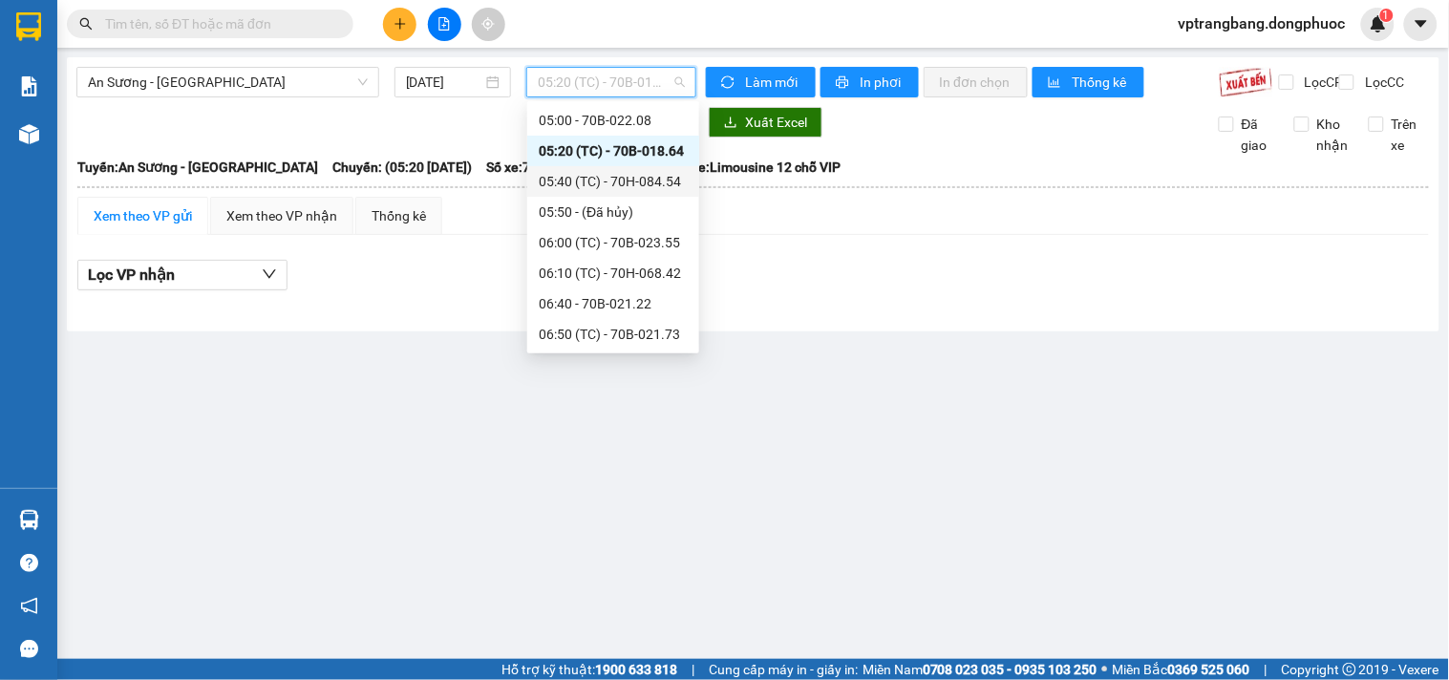
click at [604, 185] on div "05:40 (TC) - 70H-084.54" at bounding box center [613, 181] width 149 height 21
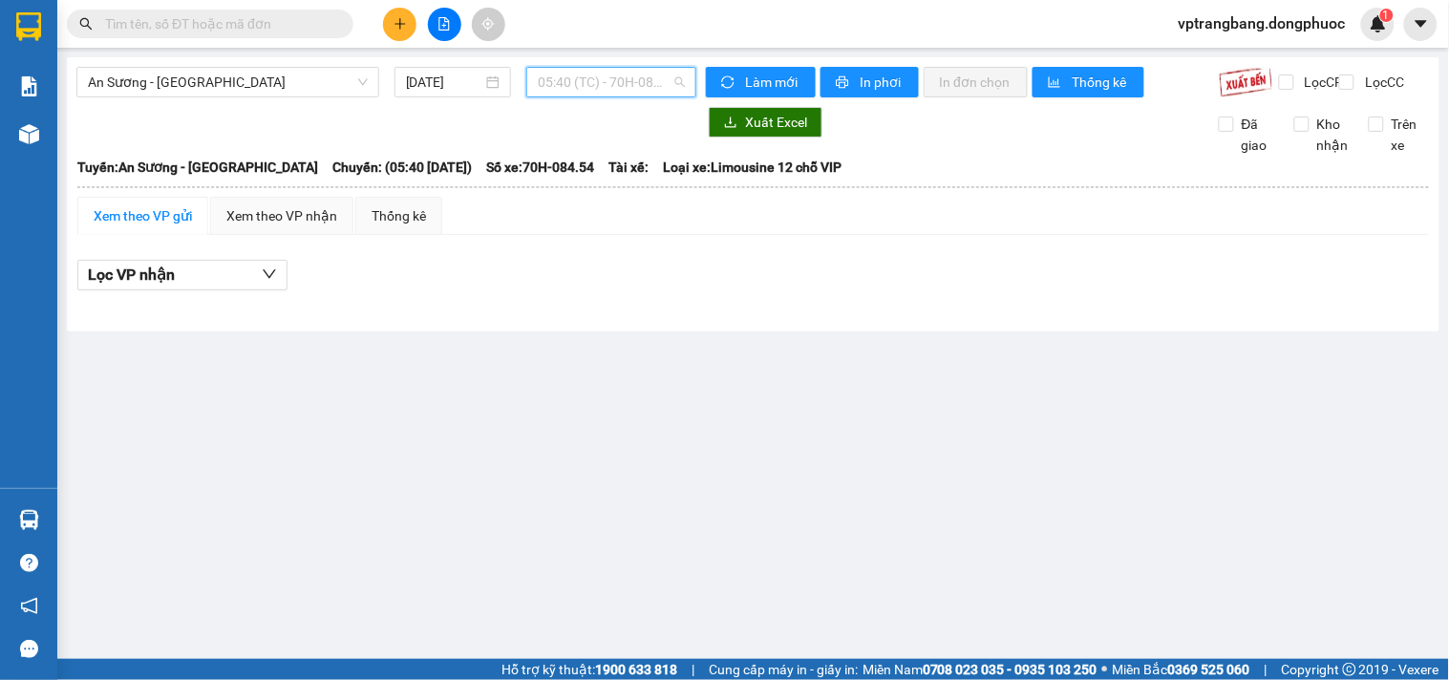
click at [576, 88] on span "05:40 (TC) - 70H-084.54" at bounding box center [611, 82] width 147 height 29
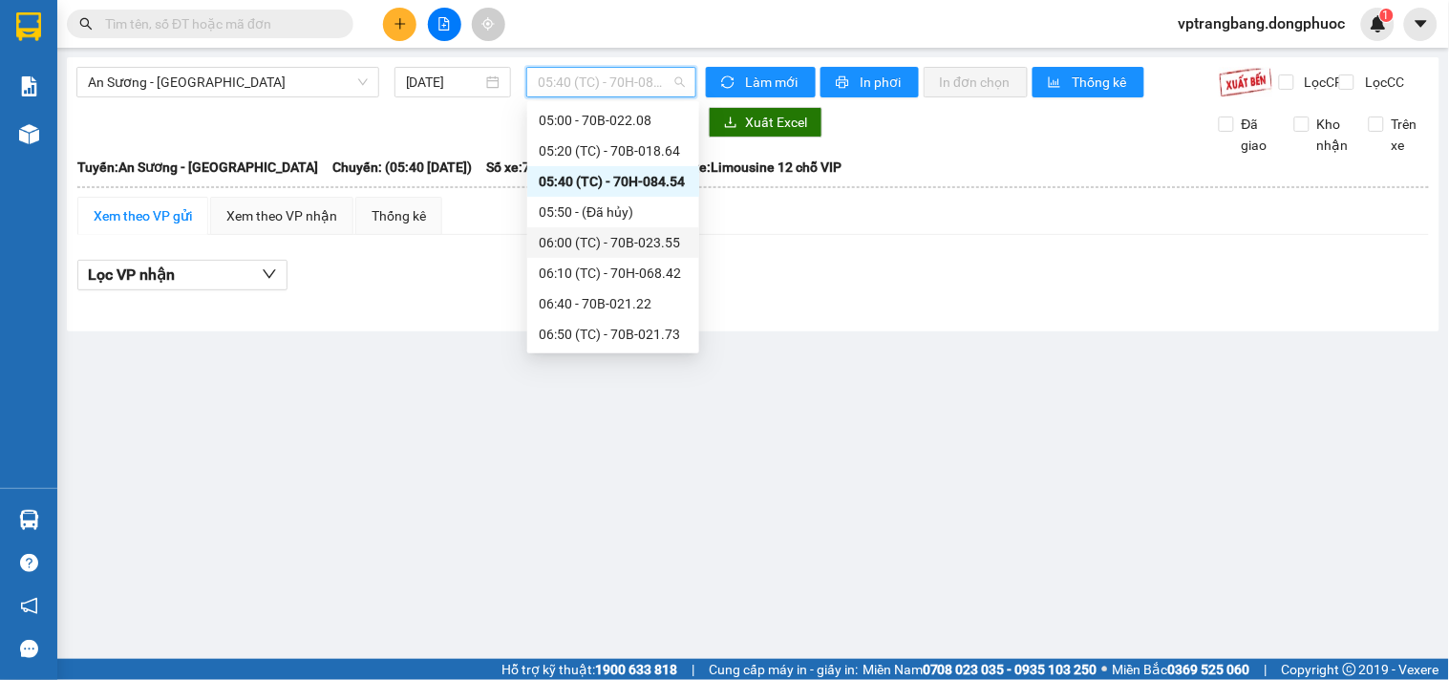
click at [603, 234] on div "06:00 (TC) - 70B-023.55" at bounding box center [613, 242] width 149 height 21
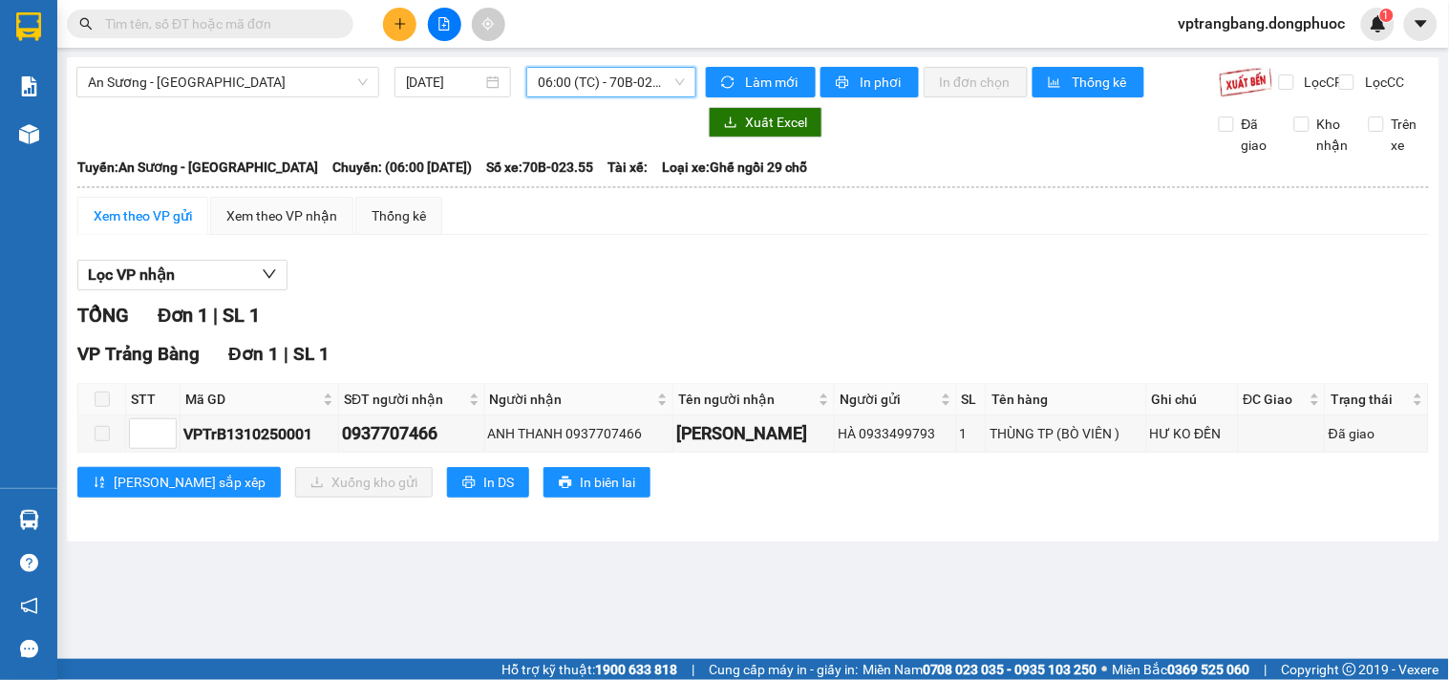
click at [563, 96] on div "An Sương - Tây Ninh 13/10/2025 06:00 06:00 (TC) - 70B-023.55" at bounding box center [386, 82] width 620 height 31
click at [598, 79] on span "06:00 (TC) - 70B-023.55" at bounding box center [611, 82] width 147 height 29
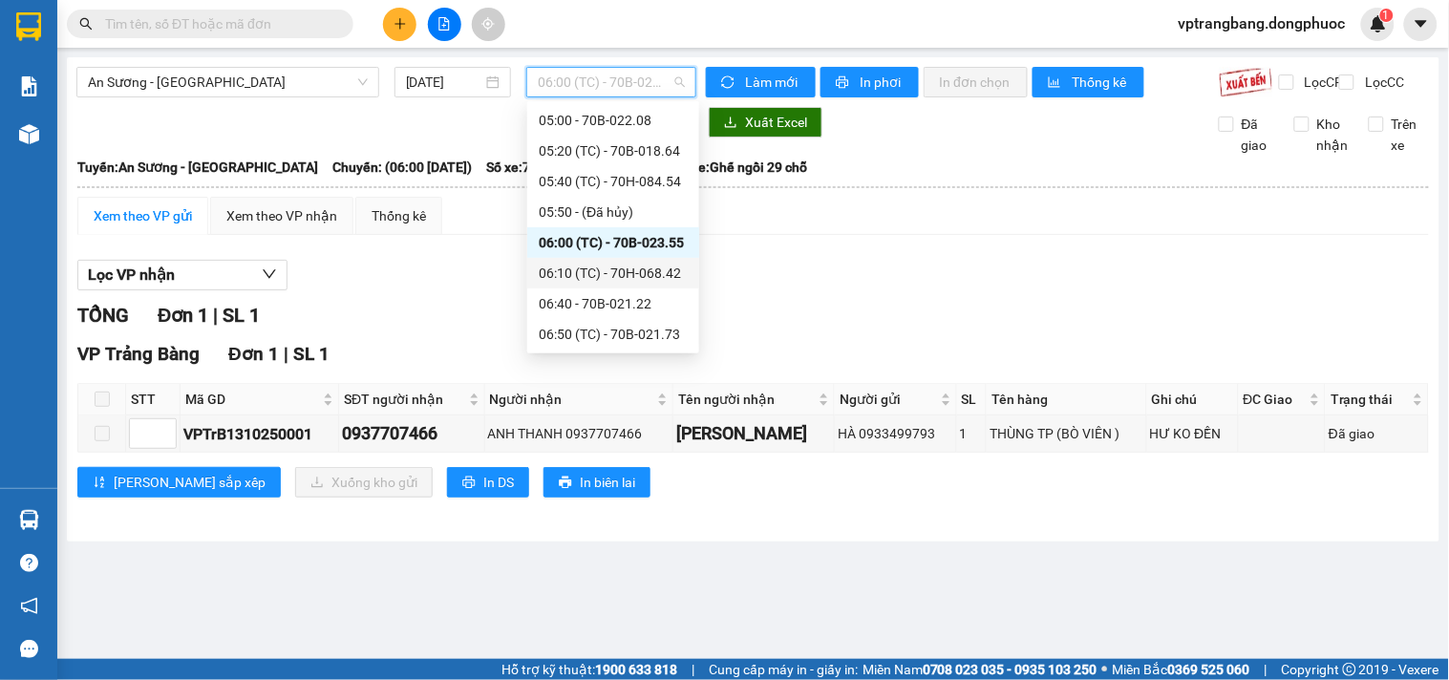
click at [628, 269] on div "06:10 (TC) - 70H-068.42" at bounding box center [613, 273] width 149 height 21
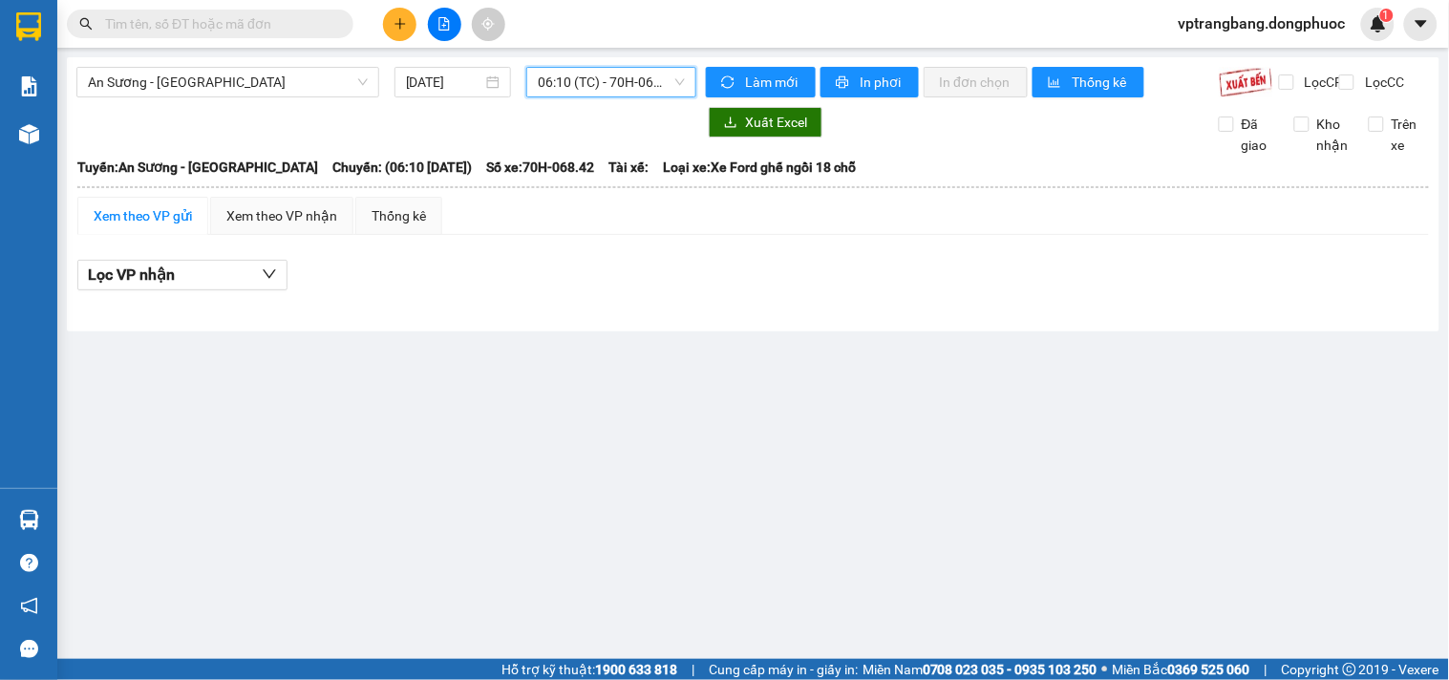
click at [618, 76] on span "06:10 (TC) - 70H-068.42" at bounding box center [611, 82] width 147 height 29
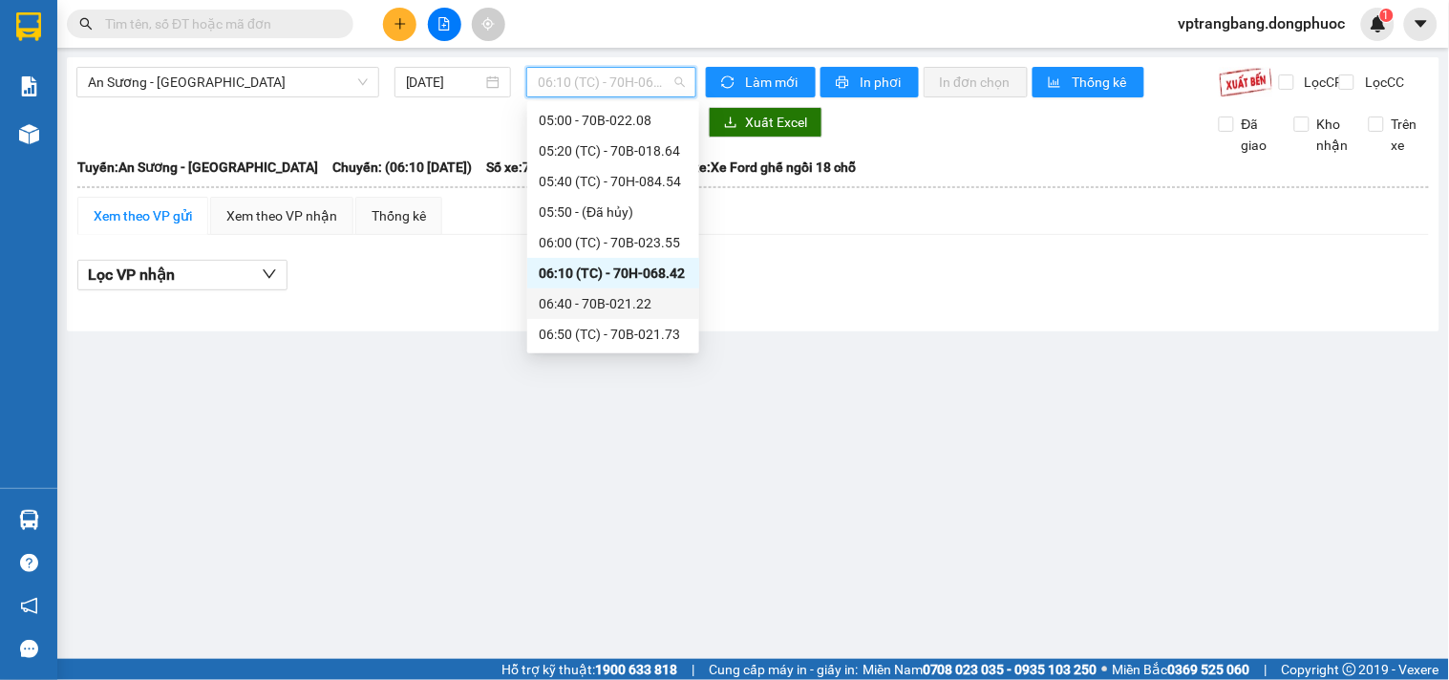
click at [612, 302] on div "06:40 - 70B-021.22" at bounding box center [613, 303] width 149 height 21
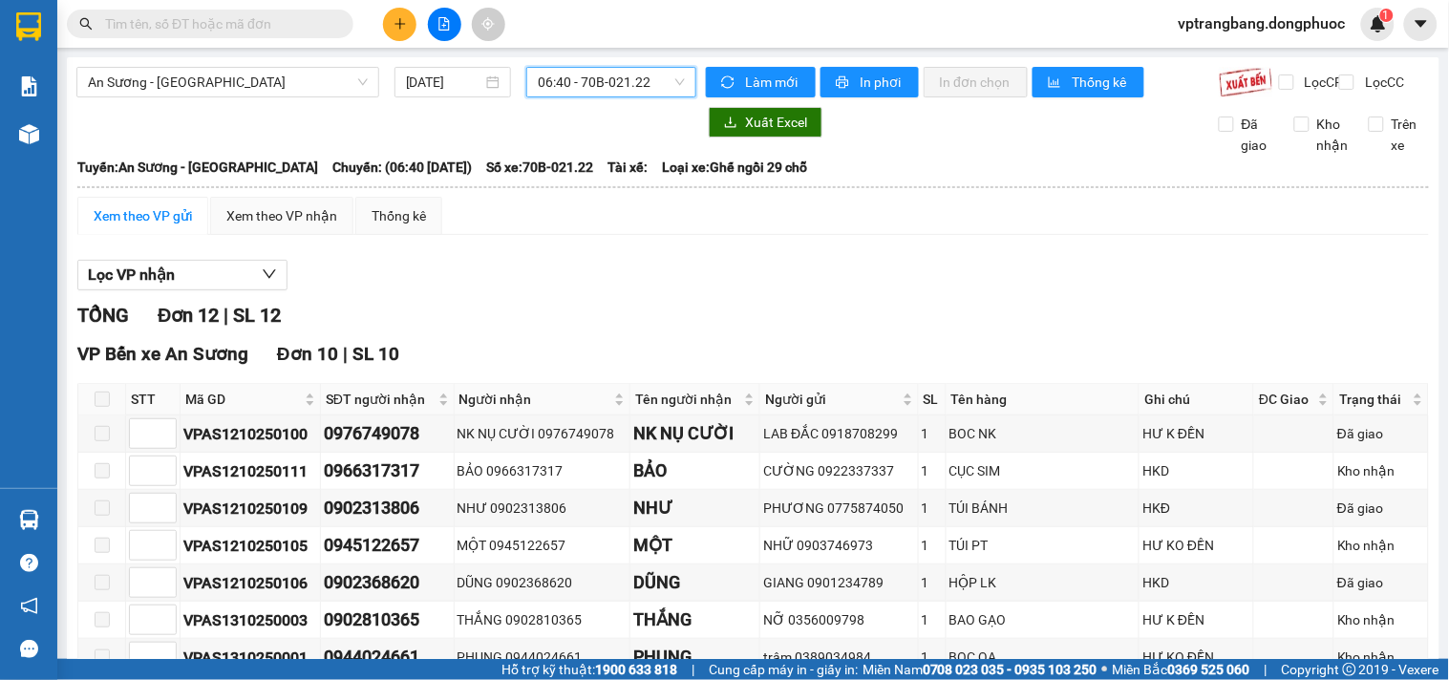
drag, startPoint x: 611, startPoint y: 86, endPoint x: 609, endPoint y: 115, distance: 28.7
click at [611, 84] on span "06:40 - 70B-021.22" at bounding box center [611, 82] width 147 height 29
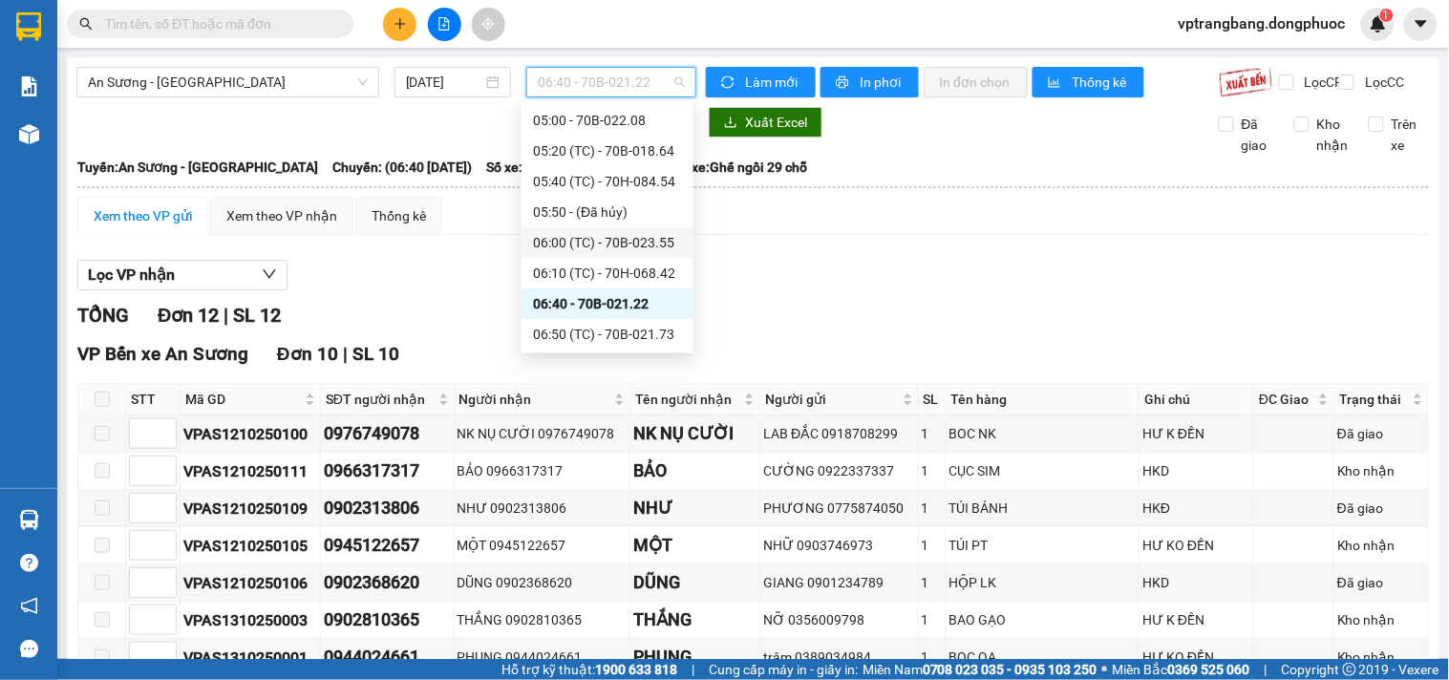
scroll to position [137, 0]
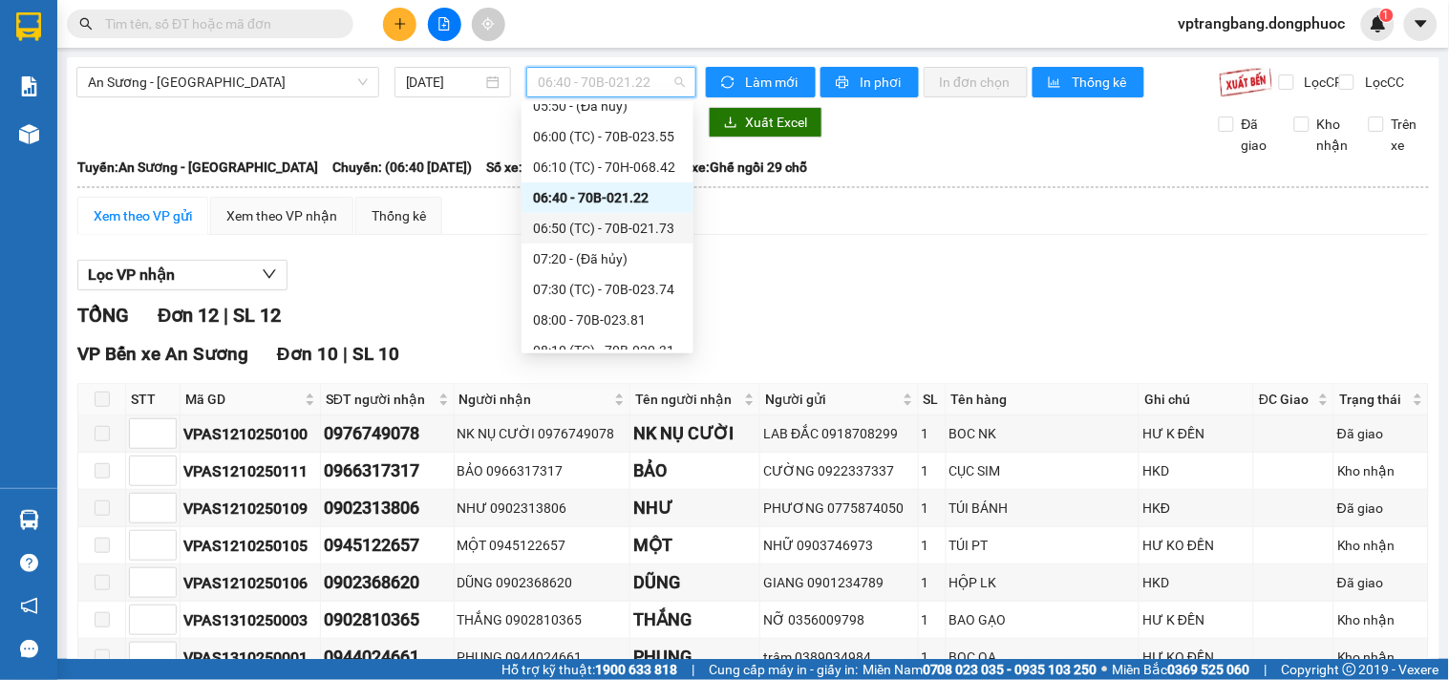
click at [621, 226] on div "06:50 (TC) - 70B-021.73" at bounding box center [607, 228] width 149 height 21
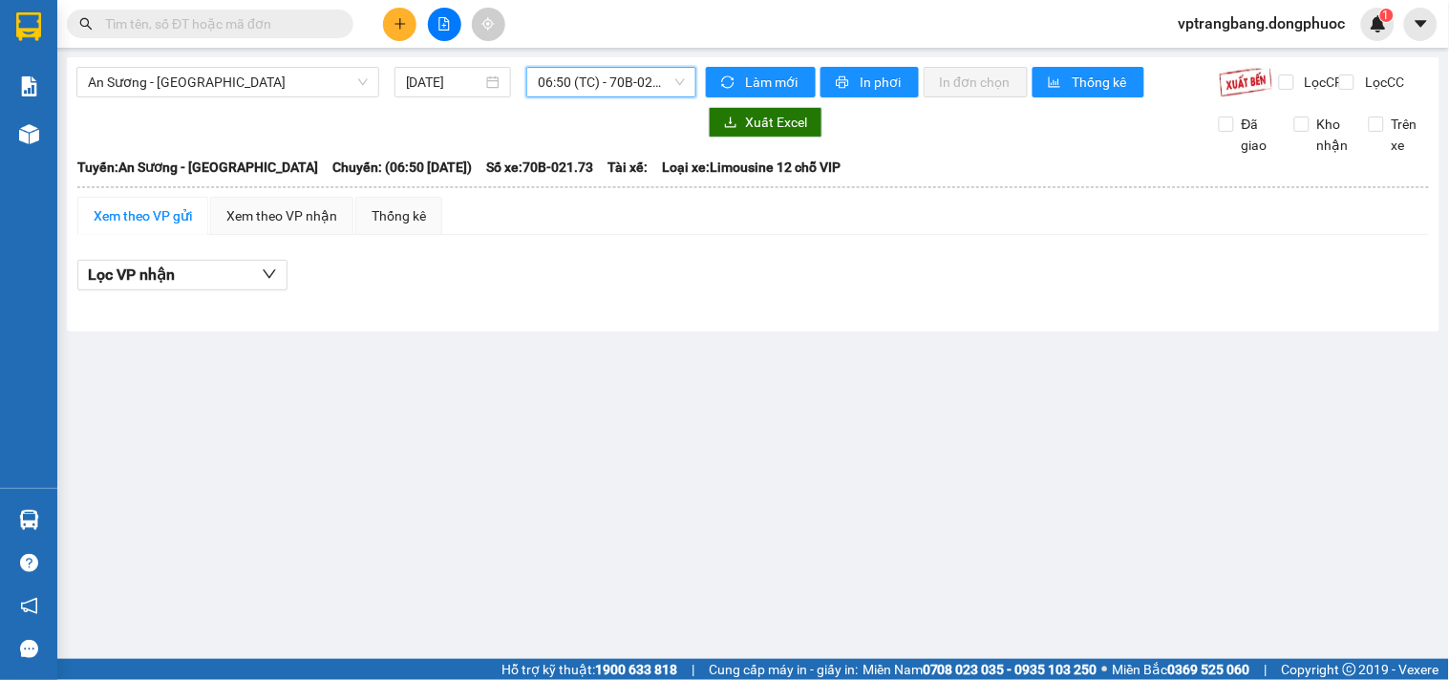
drag, startPoint x: 584, startPoint y: 89, endPoint x: 583, endPoint y: 121, distance: 32.5
click at [583, 89] on span "06:50 (TC) - 70B-021.73" at bounding box center [611, 82] width 147 height 29
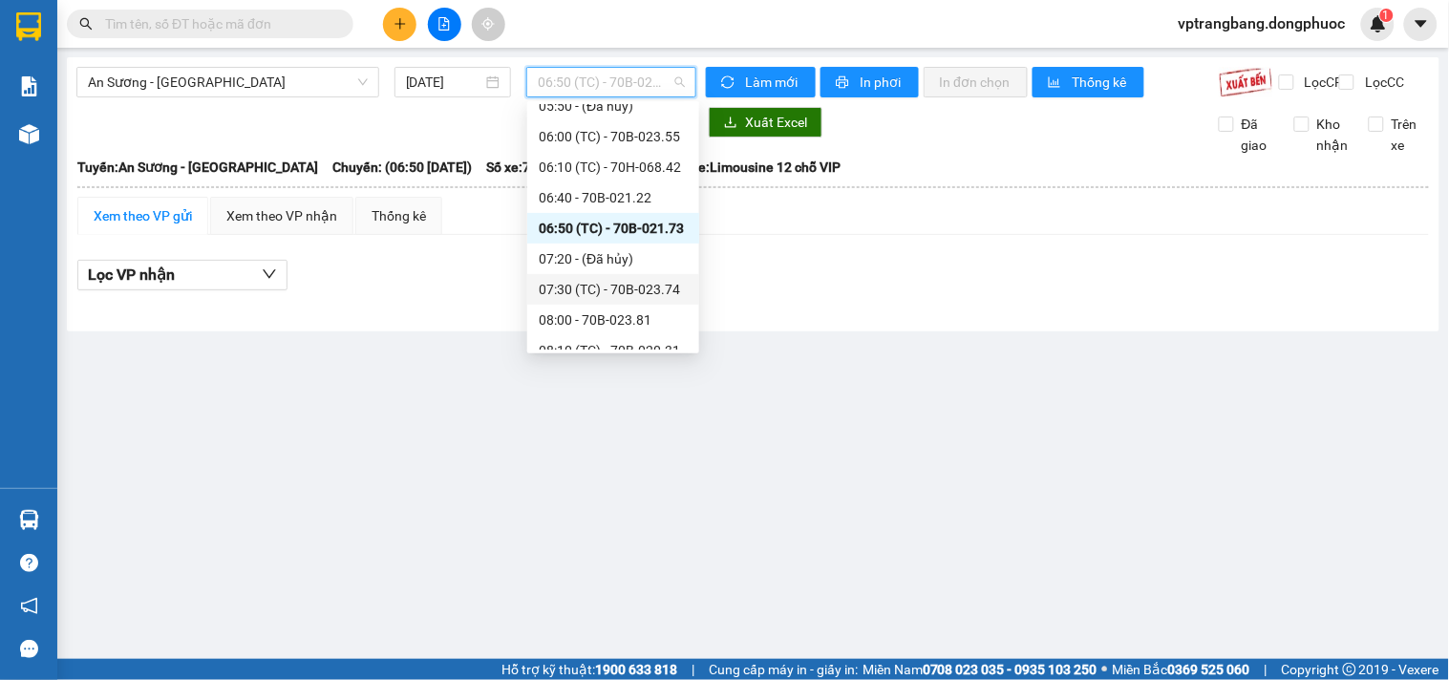
click at [578, 281] on div "07:30 (TC) - 70B-023.74" at bounding box center [613, 289] width 149 height 21
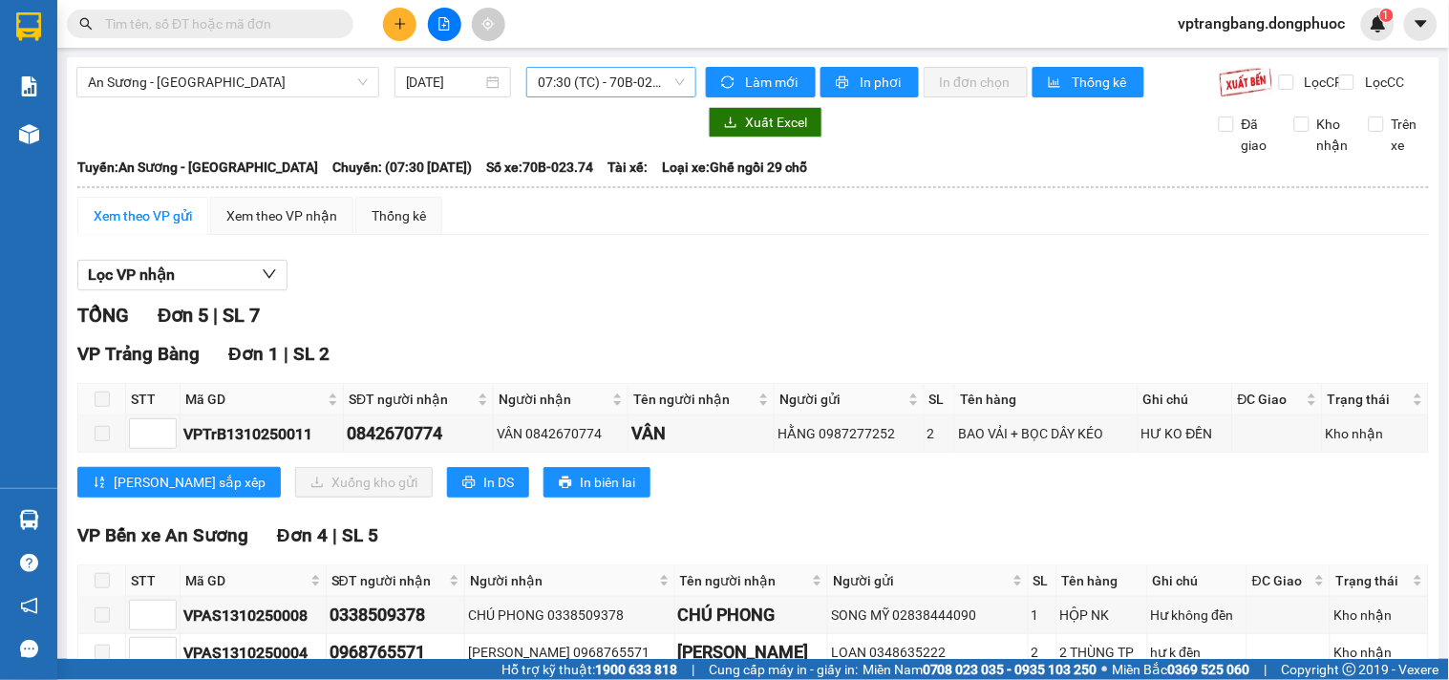
click at [573, 90] on span "07:30 (TC) - 70B-023.74" at bounding box center [611, 82] width 147 height 29
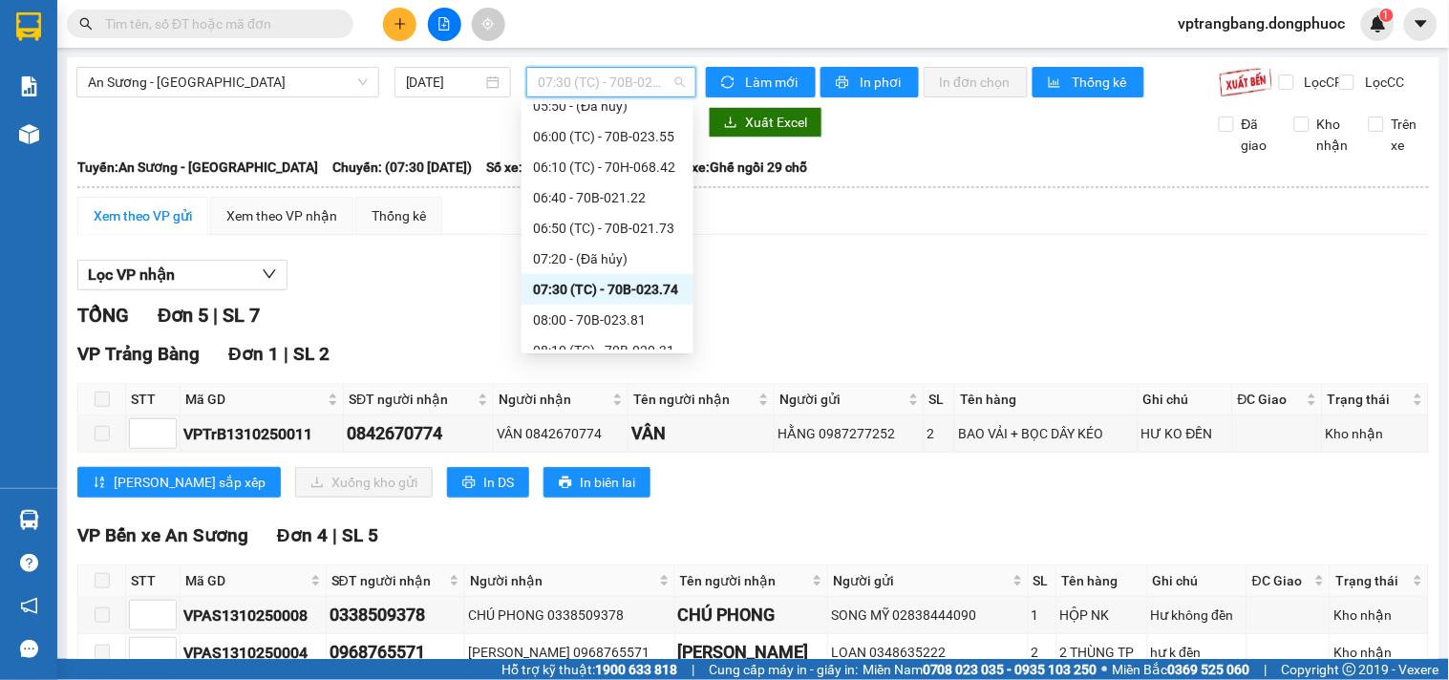
scroll to position [243, 0]
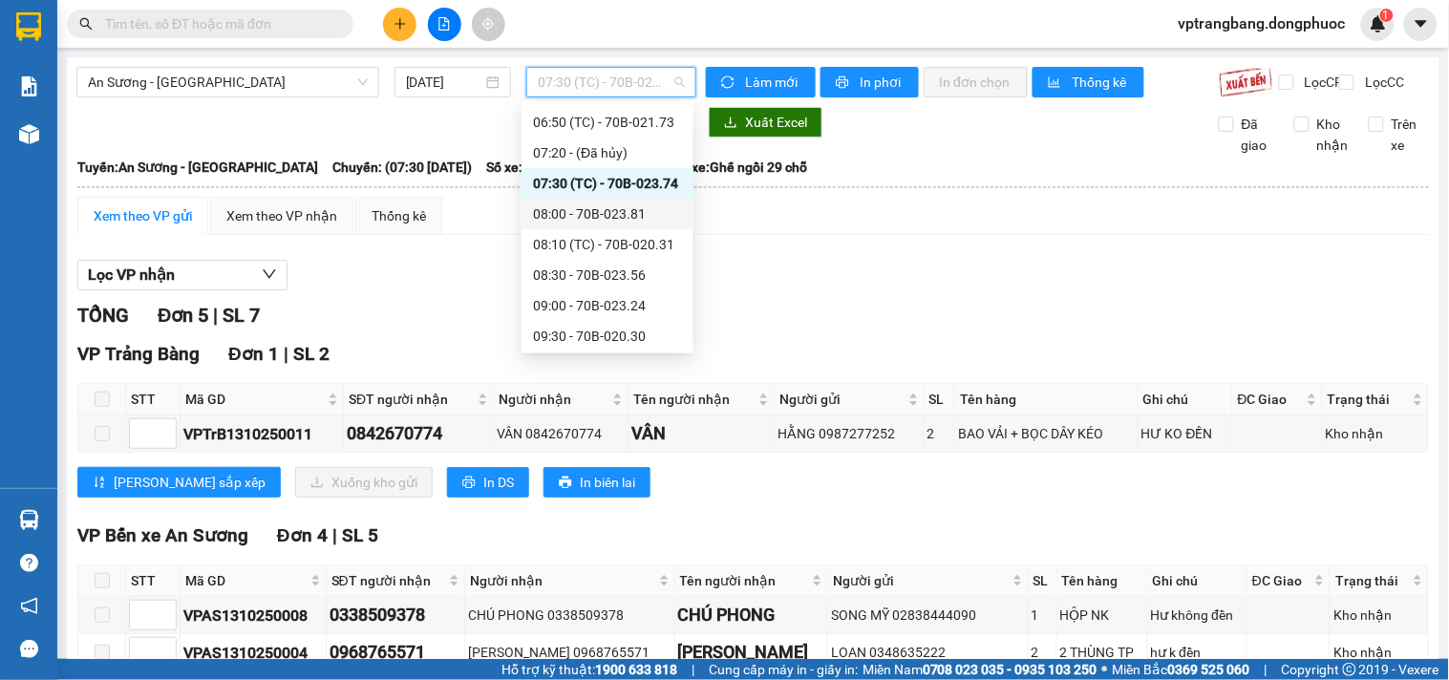
click at [615, 208] on div "08:00 - 70B-023.81" at bounding box center [607, 213] width 149 height 21
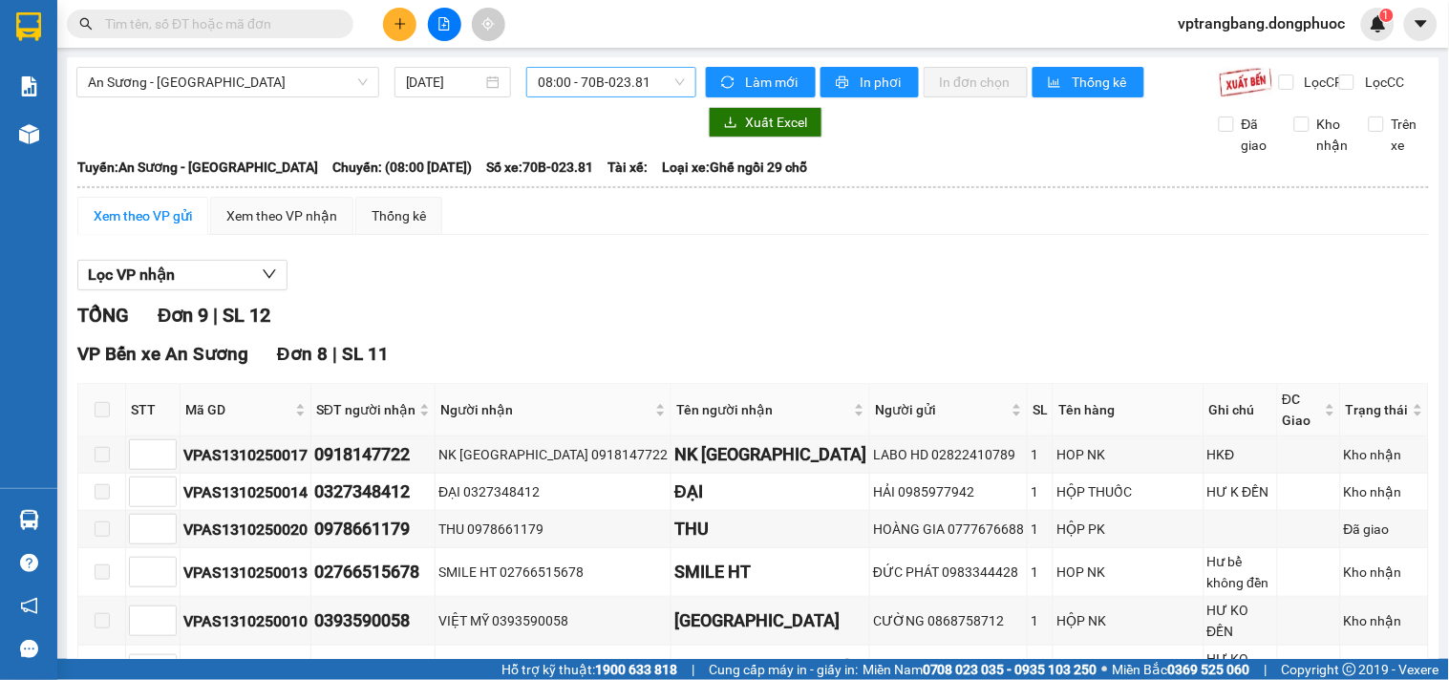
click at [577, 76] on span "08:00 - 70B-023.81" at bounding box center [611, 82] width 147 height 29
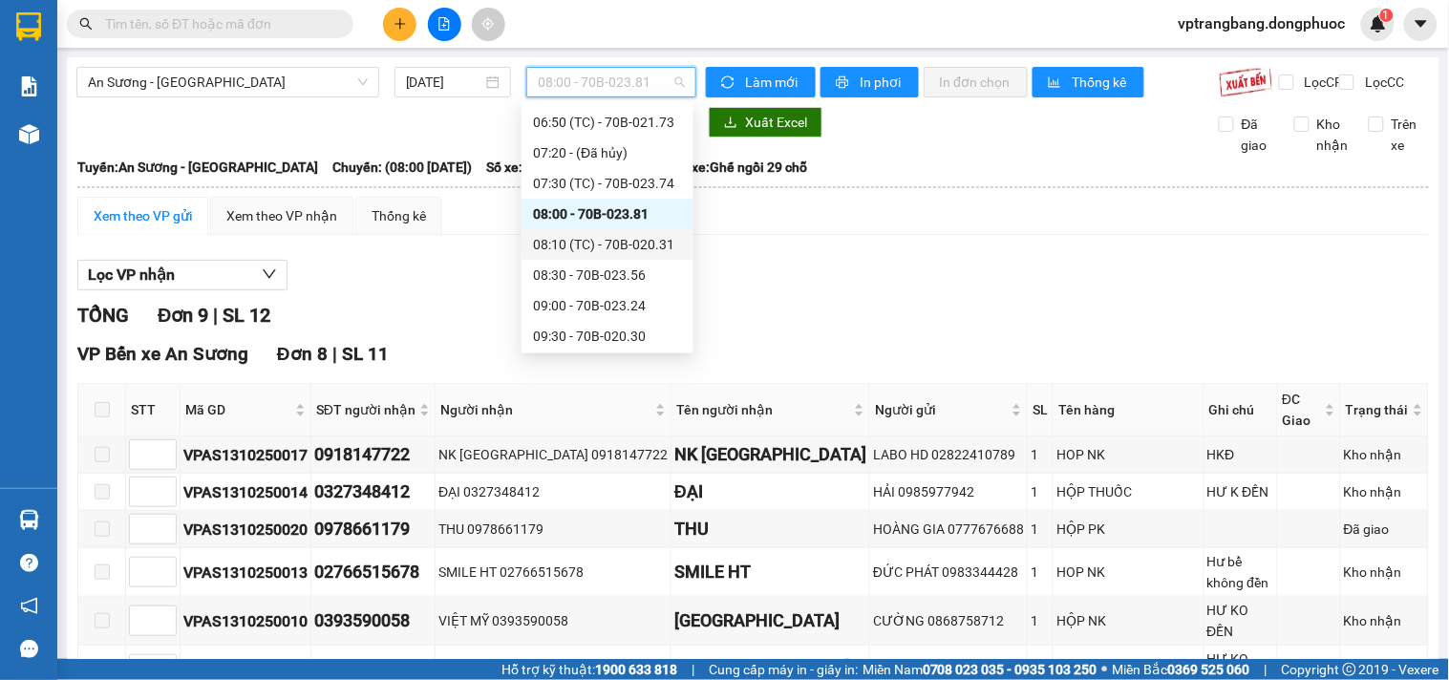
click at [626, 251] on div "08:10 (TC) - 70B-020.31" at bounding box center [607, 244] width 149 height 21
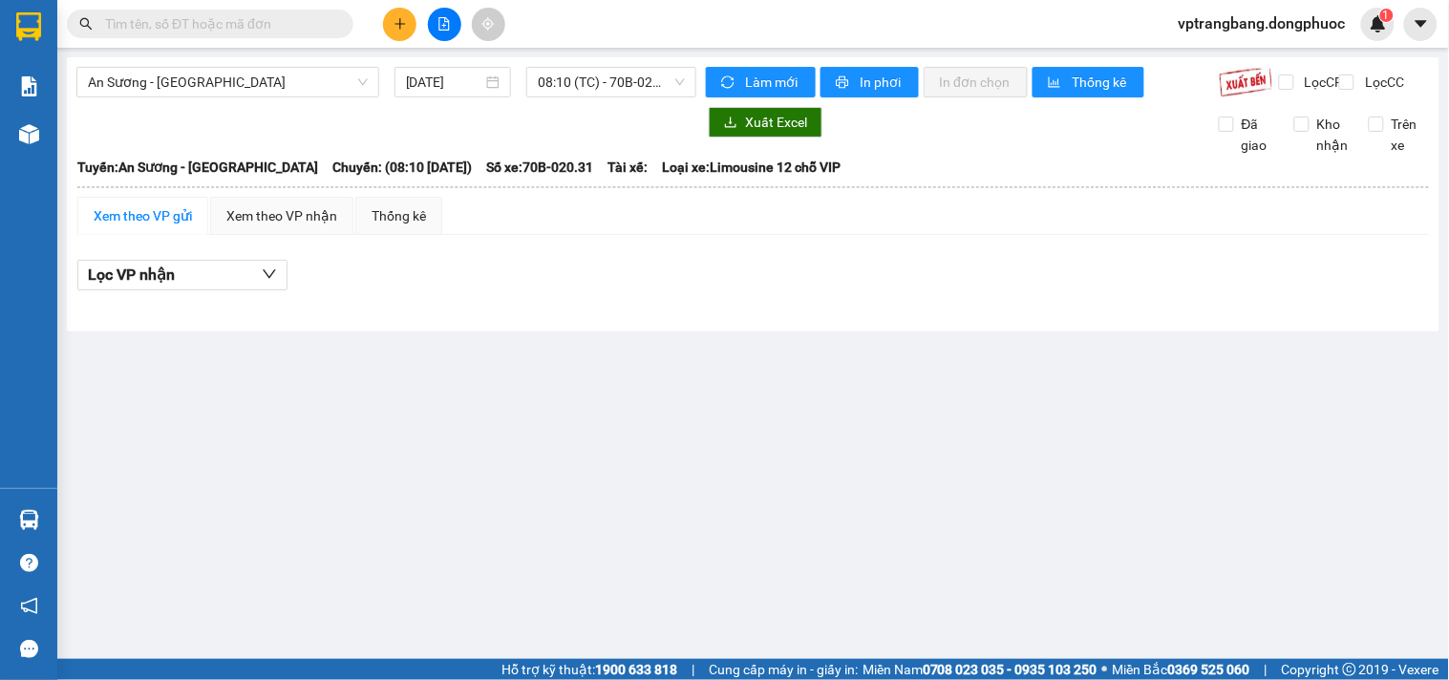
click at [594, 97] on div "An Sương - Tây Ninh 13/10/2025 08:10 (TC) - 70B-020.31" at bounding box center [386, 82] width 620 height 31
click at [597, 91] on span "08:10 (TC) - 70B-020.31" at bounding box center [611, 82] width 147 height 29
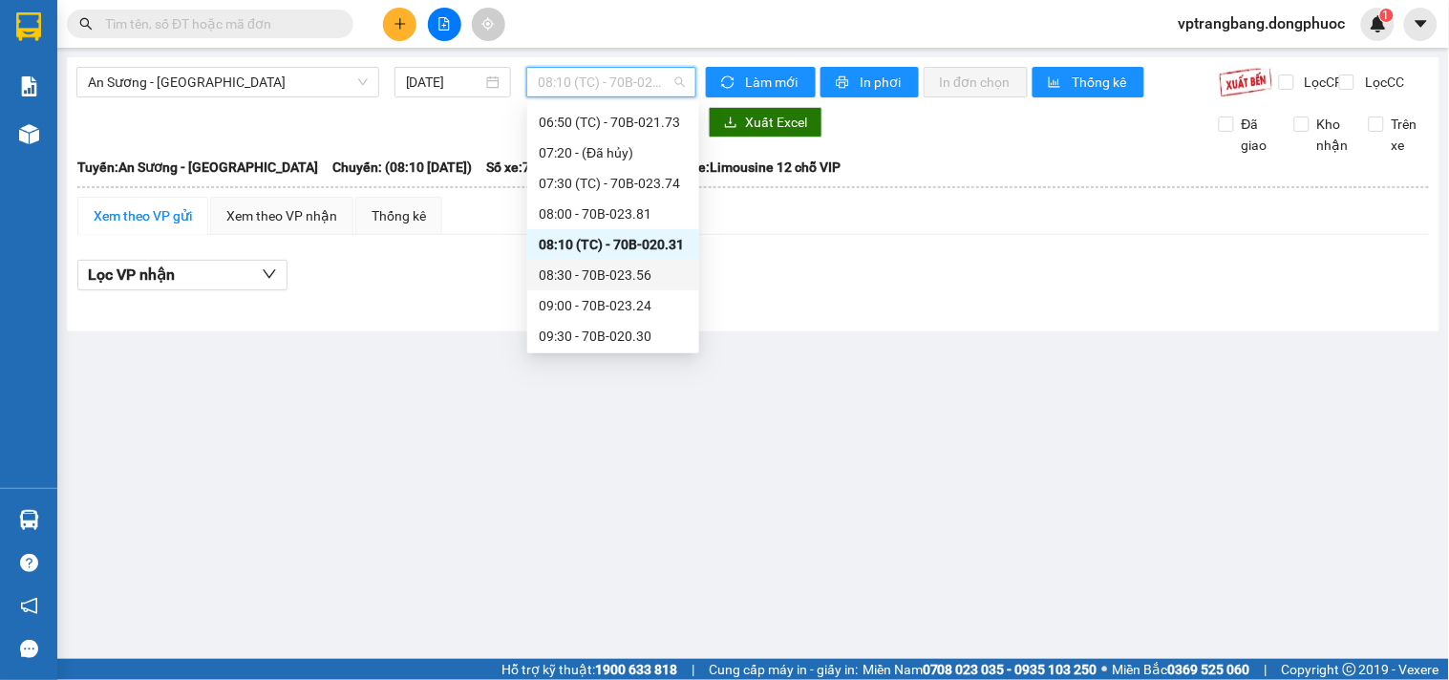
click at [612, 275] on div "08:30 - 70B-023.56" at bounding box center [613, 275] width 149 height 21
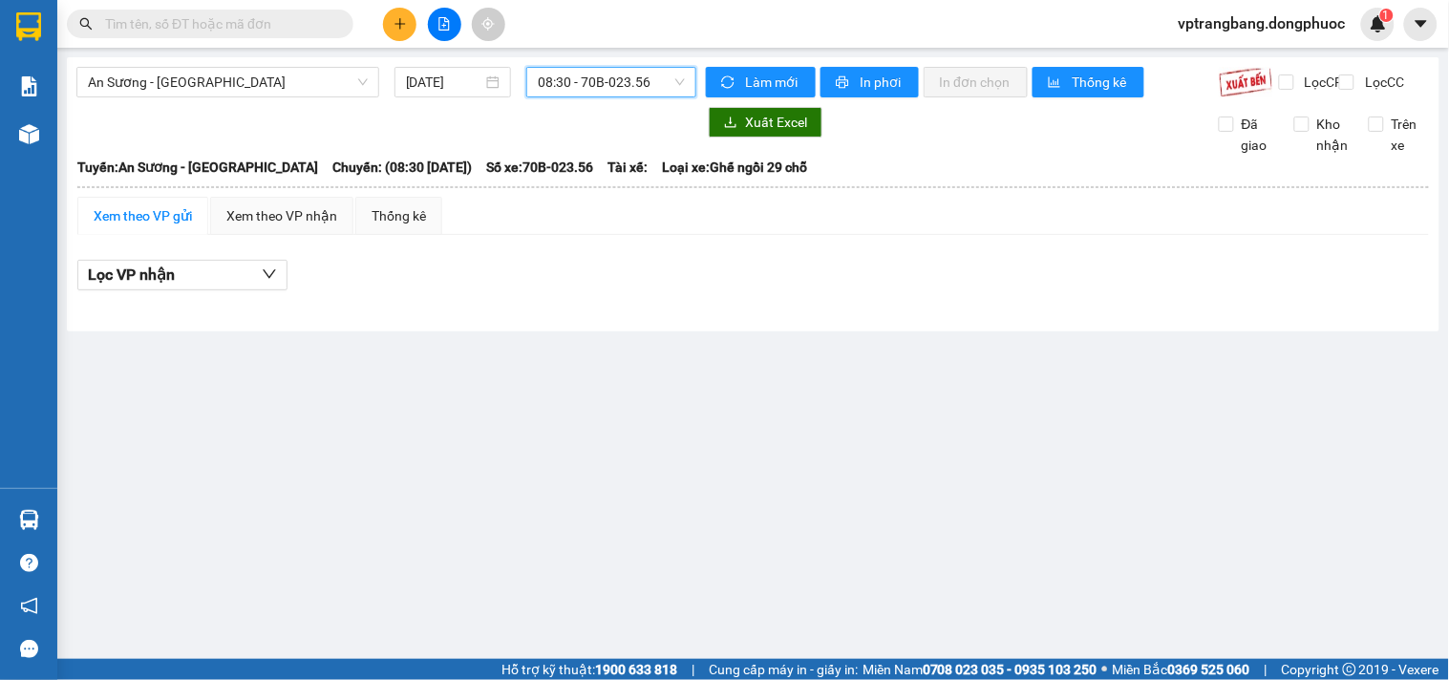
click at [541, 86] on span "08:30 - 70B-023.56" at bounding box center [611, 82] width 147 height 29
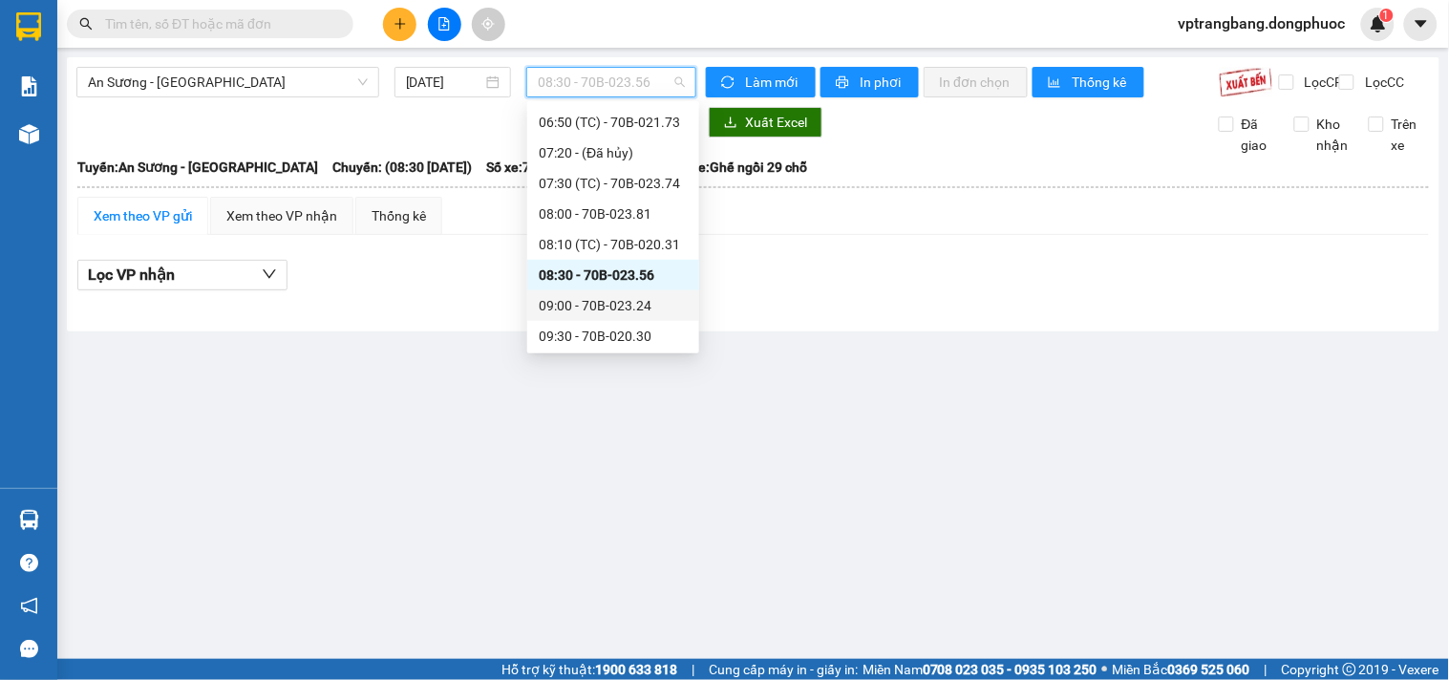
click at [584, 310] on div "09:00 - 70B-023.24" at bounding box center [613, 305] width 149 height 21
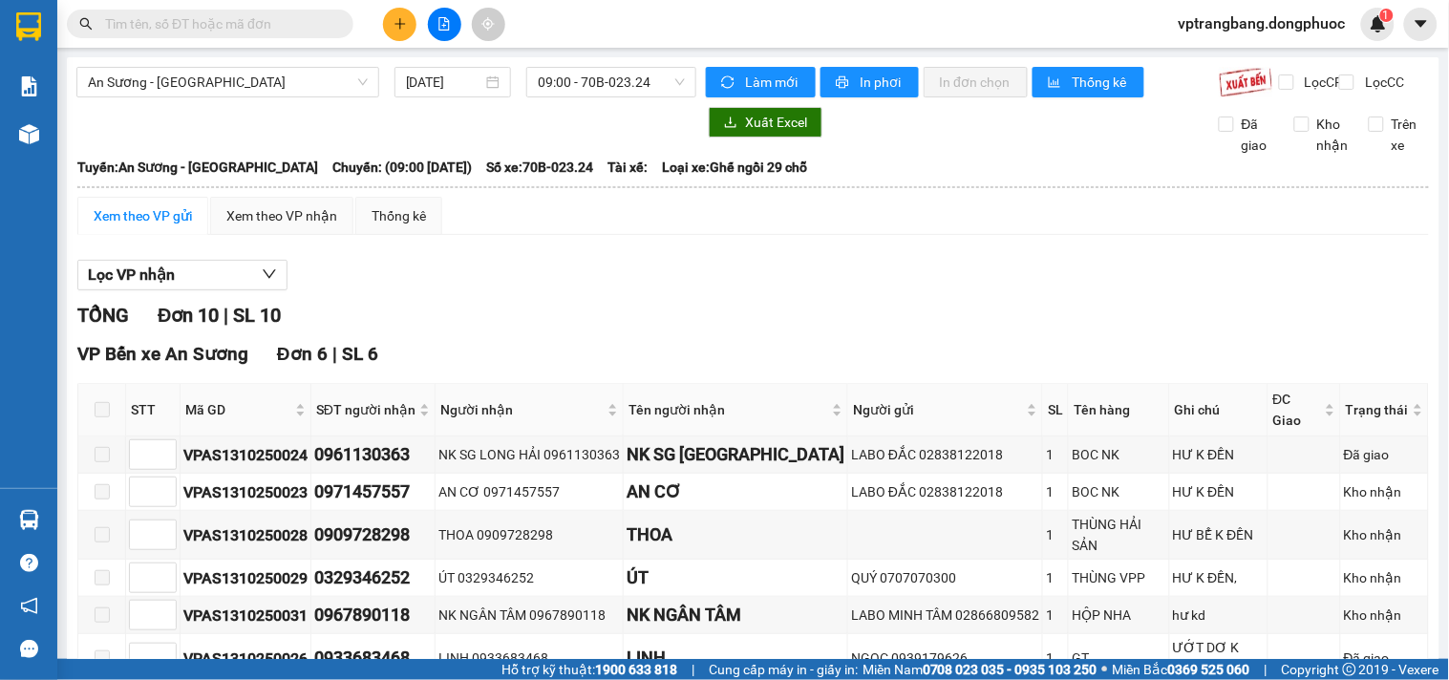
click at [504, 320] on div "TỔNG Đơn 10 | SL 10" at bounding box center [752, 316] width 1351 height 30
click at [595, 87] on span "09:00 - 70B-023.24" at bounding box center [611, 82] width 147 height 29
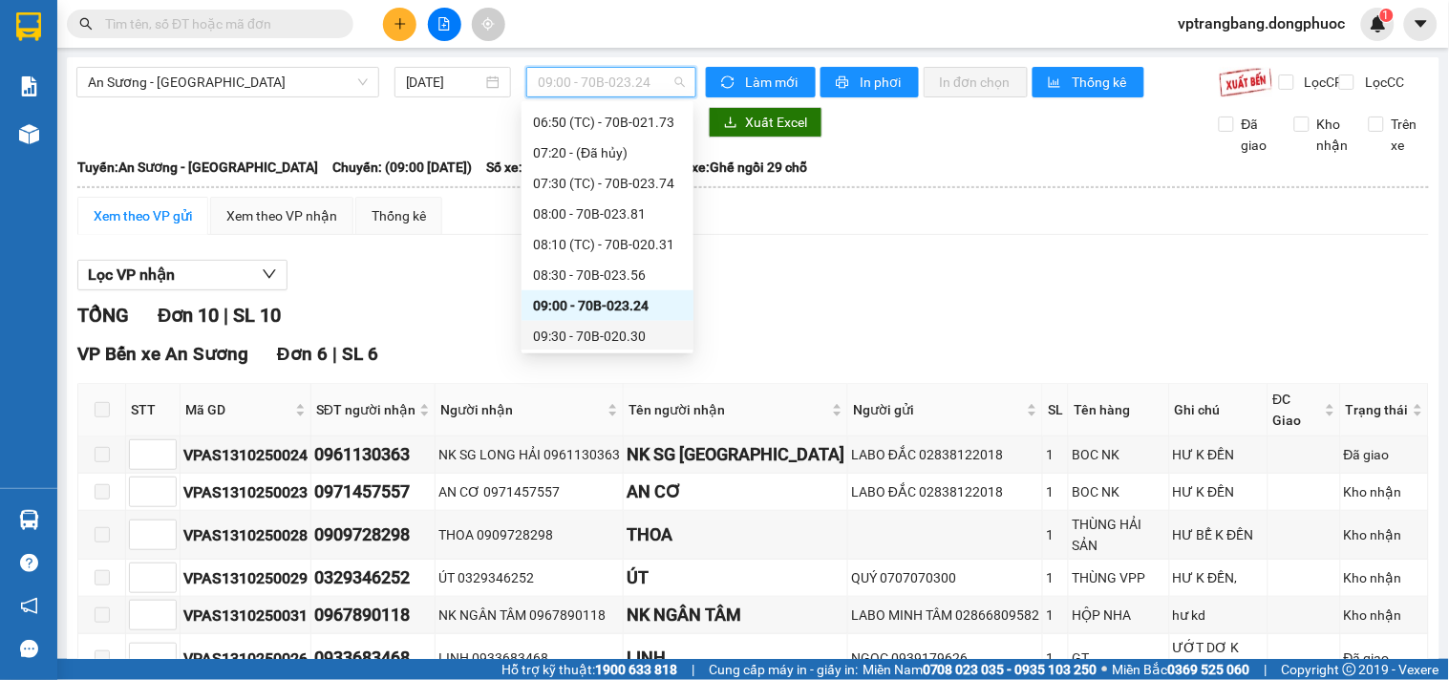
click at [611, 331] on div "09:30 - 70B-020.30" at bounding box center [607, 336] width 149 height 21
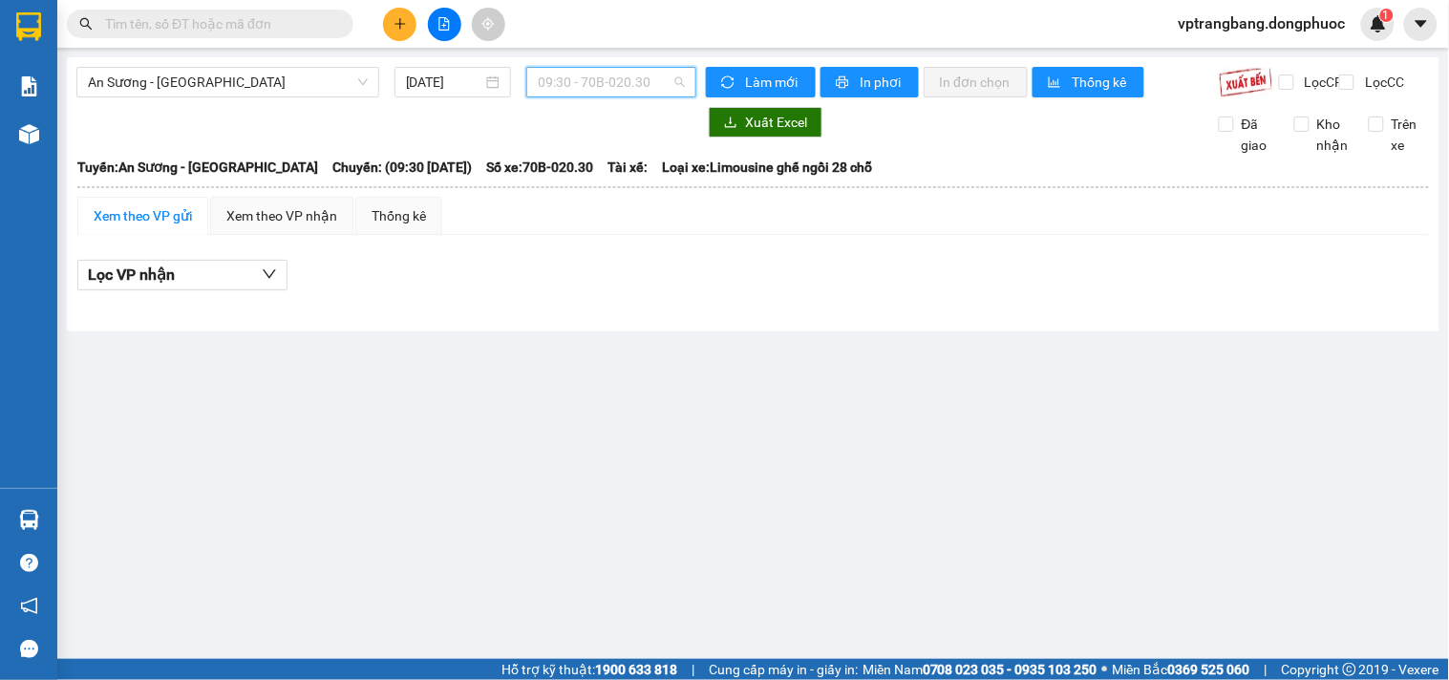
click at [635, 78] on span "09:30 - 70B-020.30" at bounding box center [611, 82] width 147 height 29
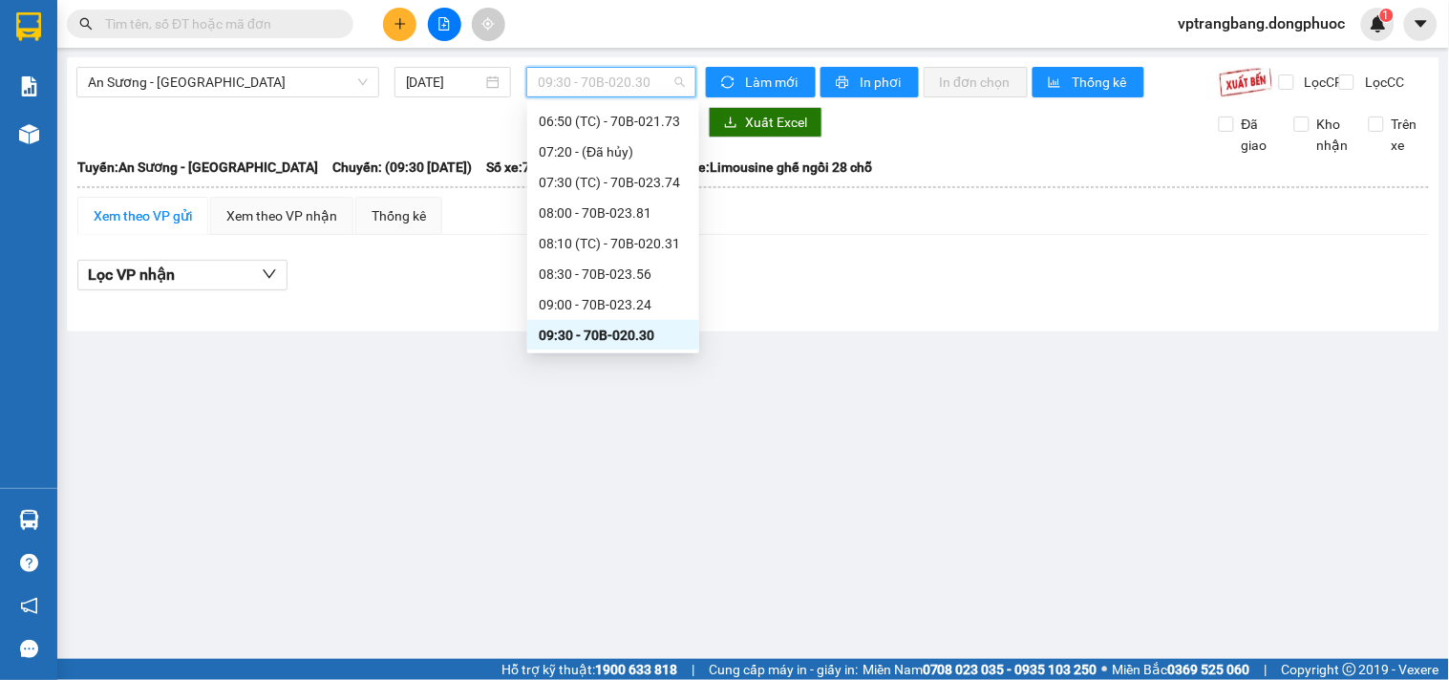
scroll to position [350, 0]
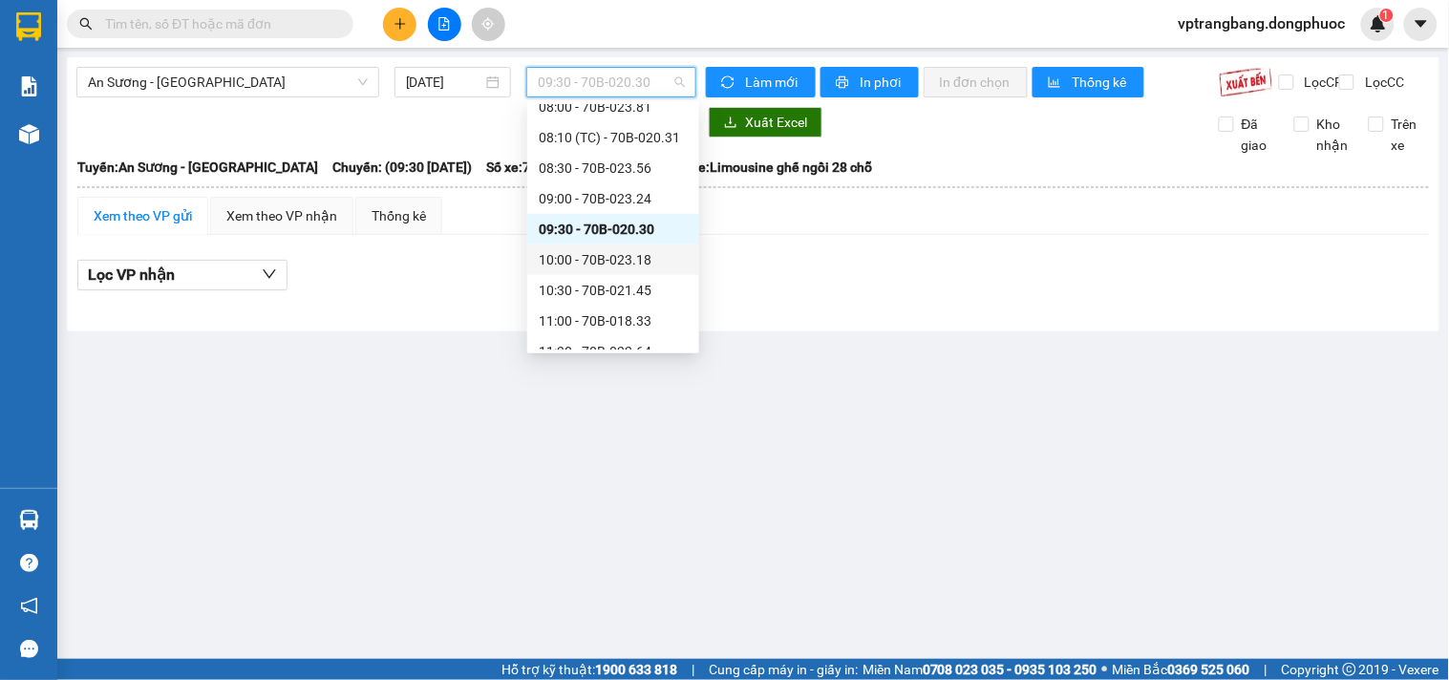
click at [598, 264] on div "10:00 - 70B-023.18" at bounding box center [613, 259] width 149 height 21
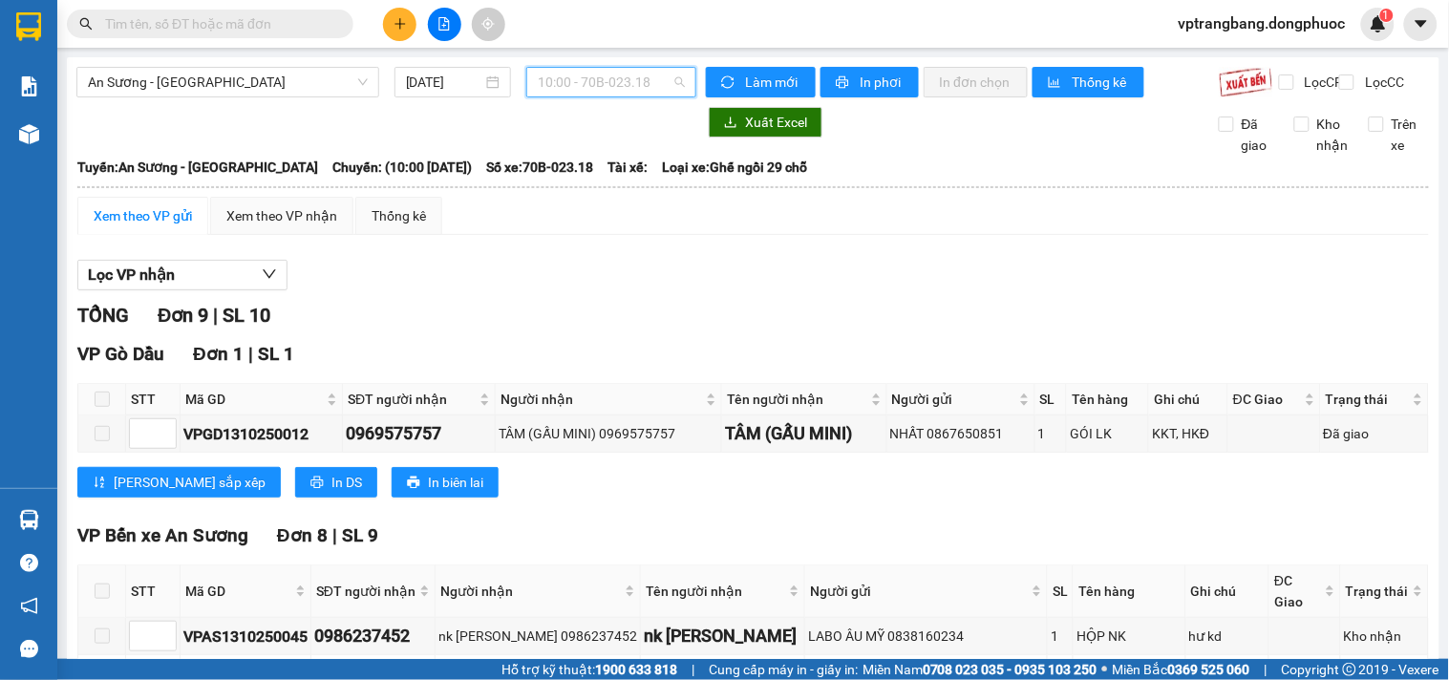
click at [555, 74] on span "10:00 - 70B-023.18" at bounding box center [611, 82] width 147 height 29
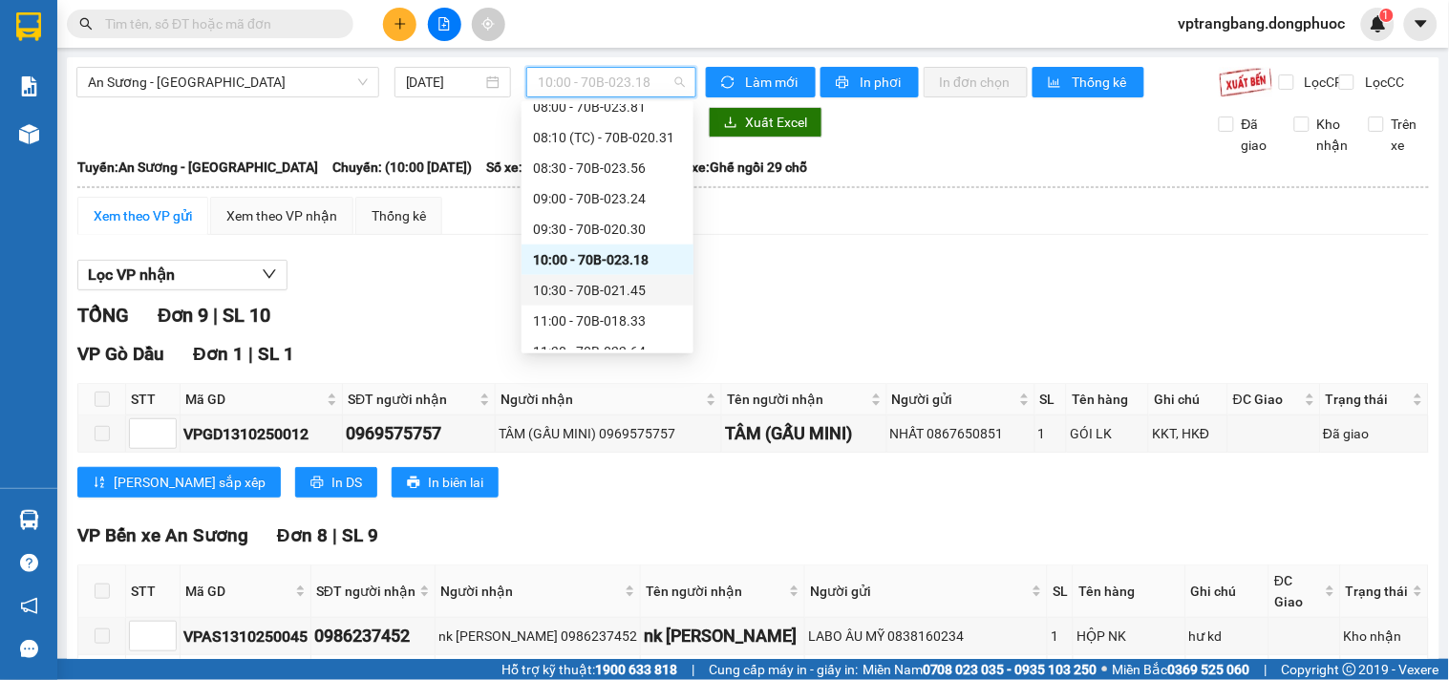
click at [611, 296] on div "10:30 - 70B-021.45" at bounding box center [607, 290] width 149 height 21
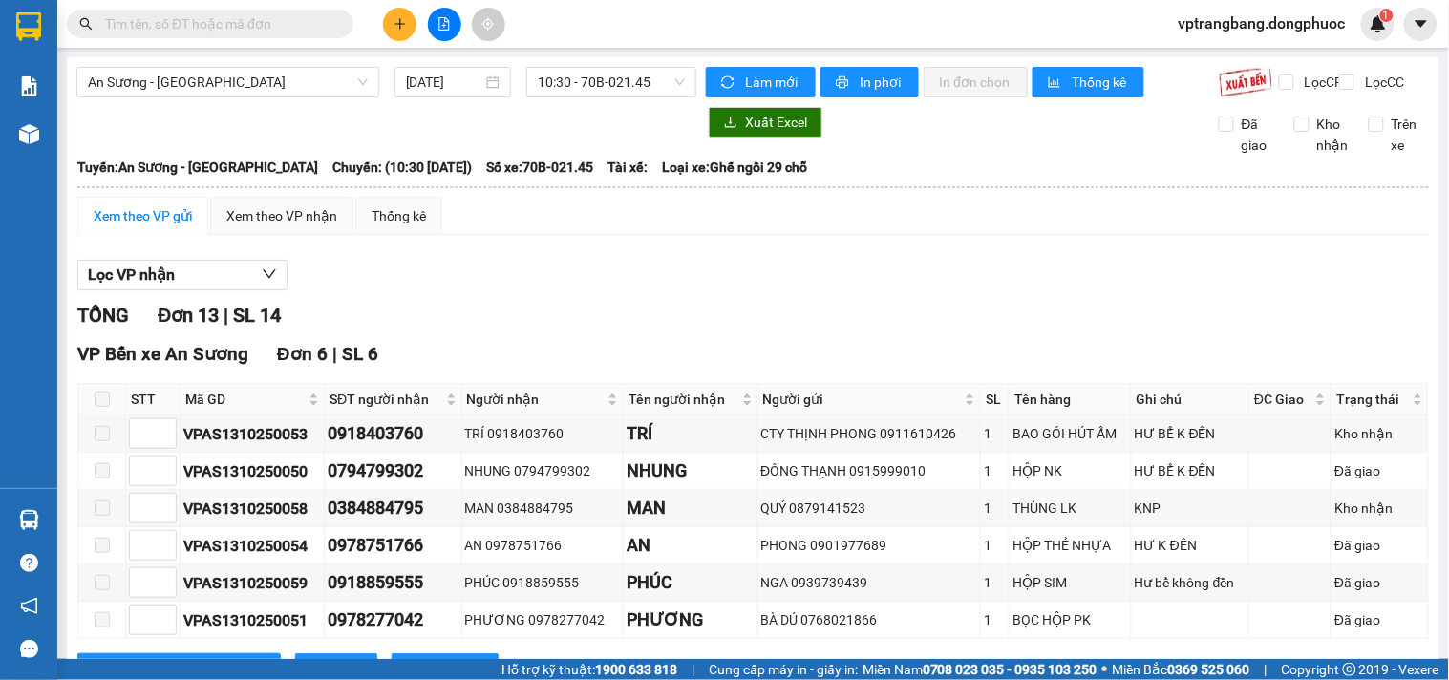
click at [539, 281] on div "Lọc VP nhận" at bounding box center [752, 276] width 1351 height 32
click at [573, 84] on span "10:30 - 70B-021.45" at bounding box center [611, 82] width 147 height 29
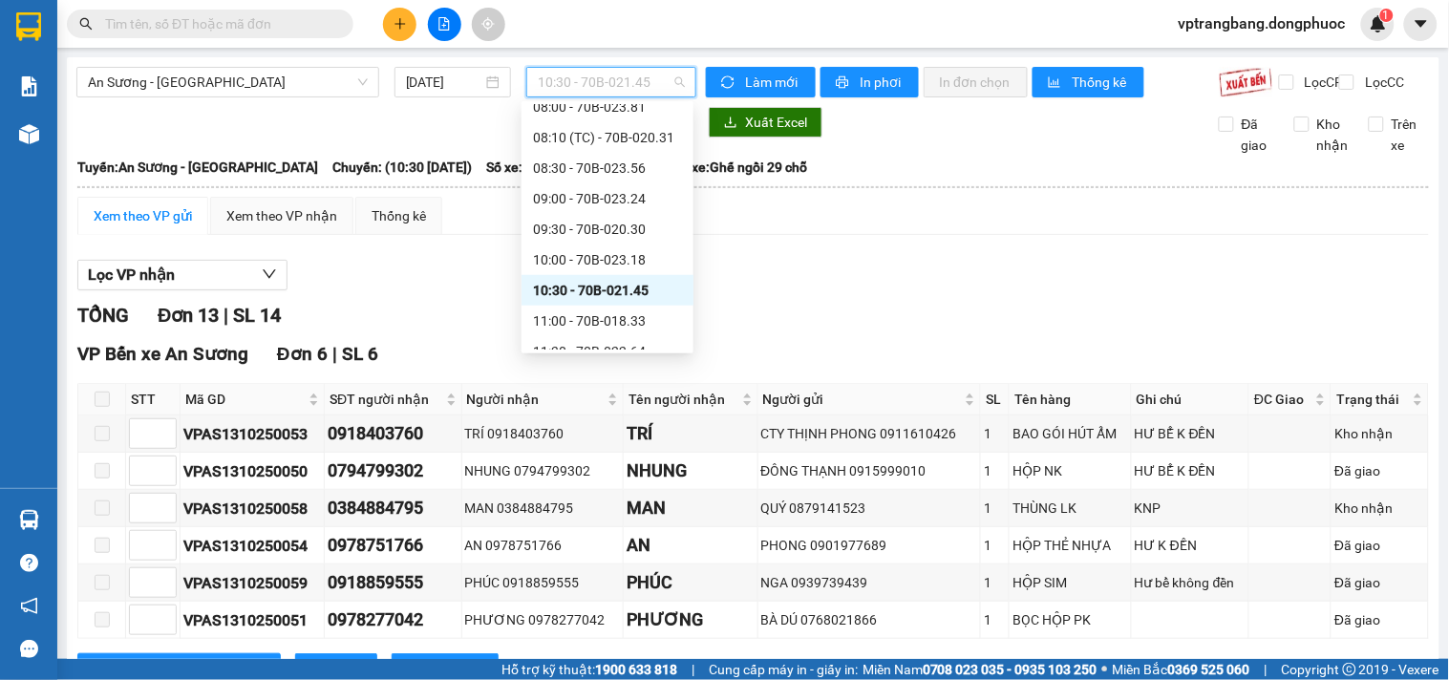
scroll to position [456, 0]
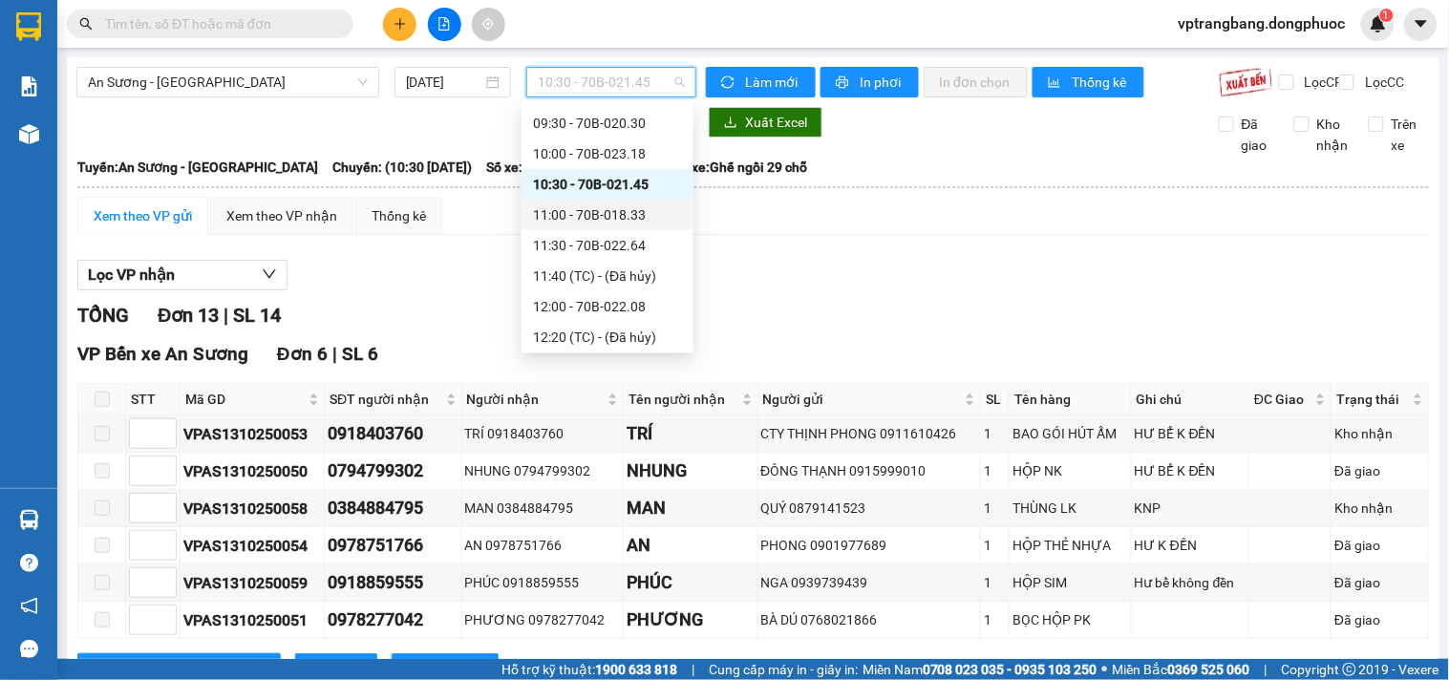
click at [608, 208] on div "11:00 - 70B-018.33" at bounding box center [607, 214] width 149 height 21
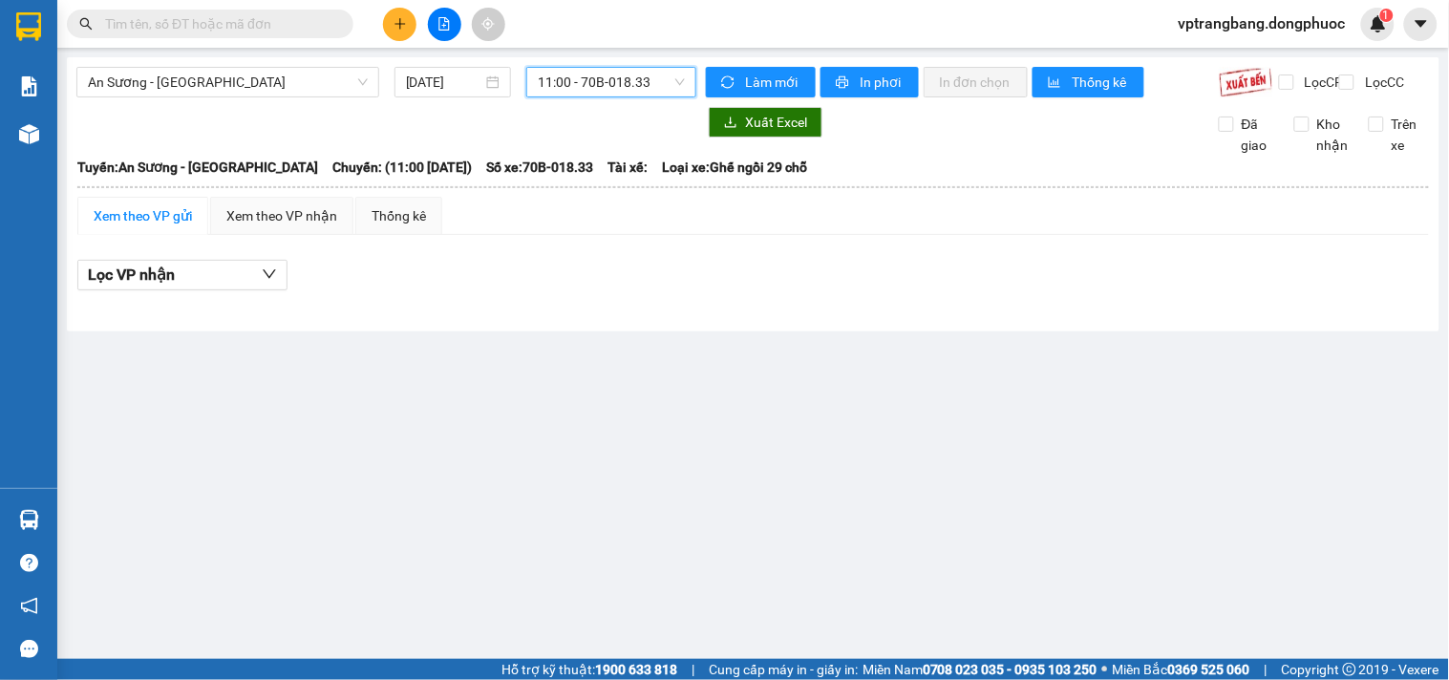
click at [641, 78] on span "11:00 - 70B-018.33" at bounding box center [611, 82] width 147 height 29
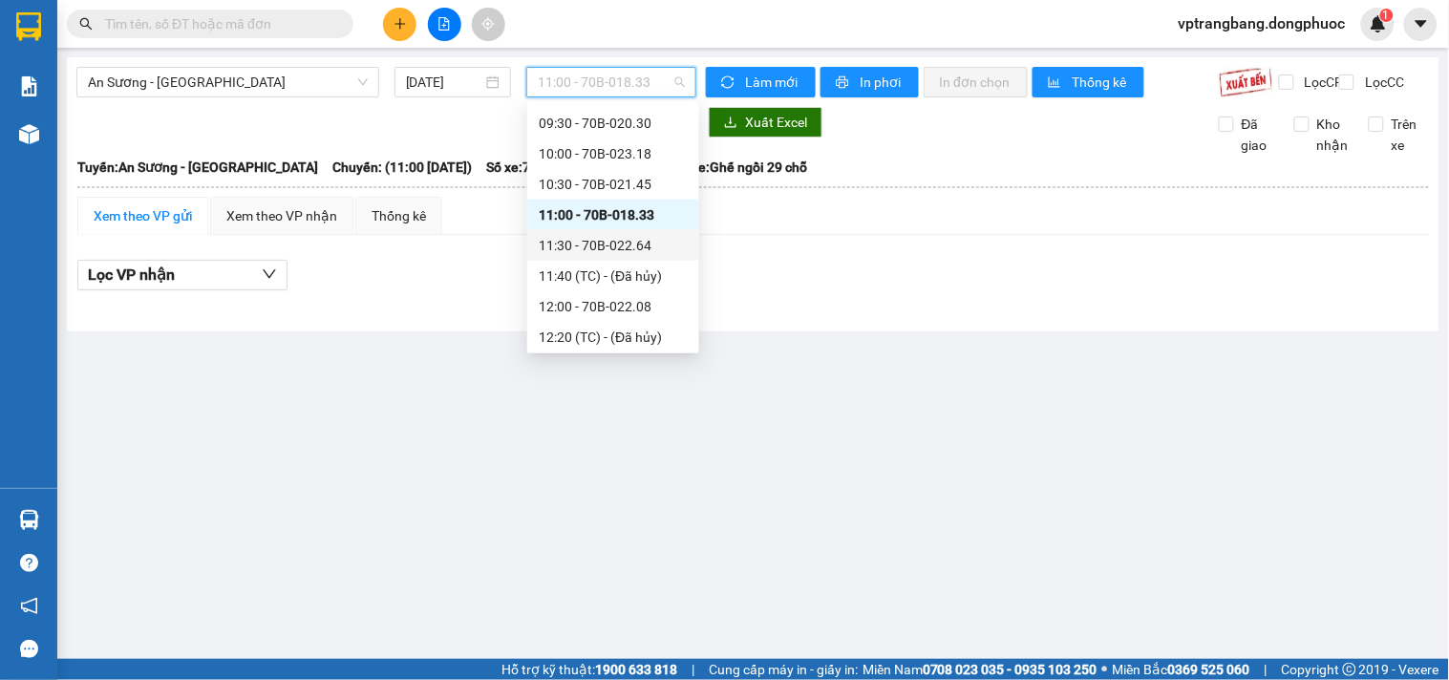
click at [600, 244] on div "11:30 - 70B-022.64" at bounding box center [613, 245] width 149 height 21
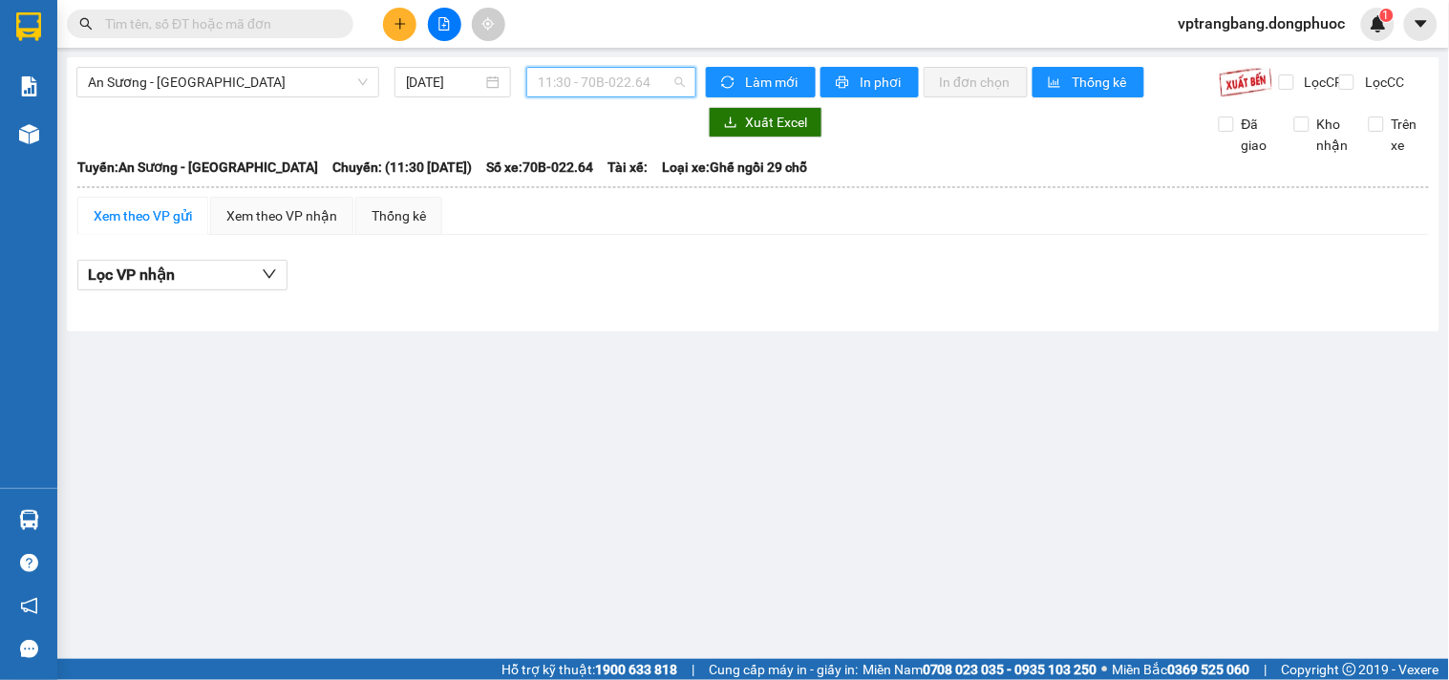
click at [584, 90] on span "11:30 - 70B-022.64" at bounding box center [611, 82] width 147 height 29
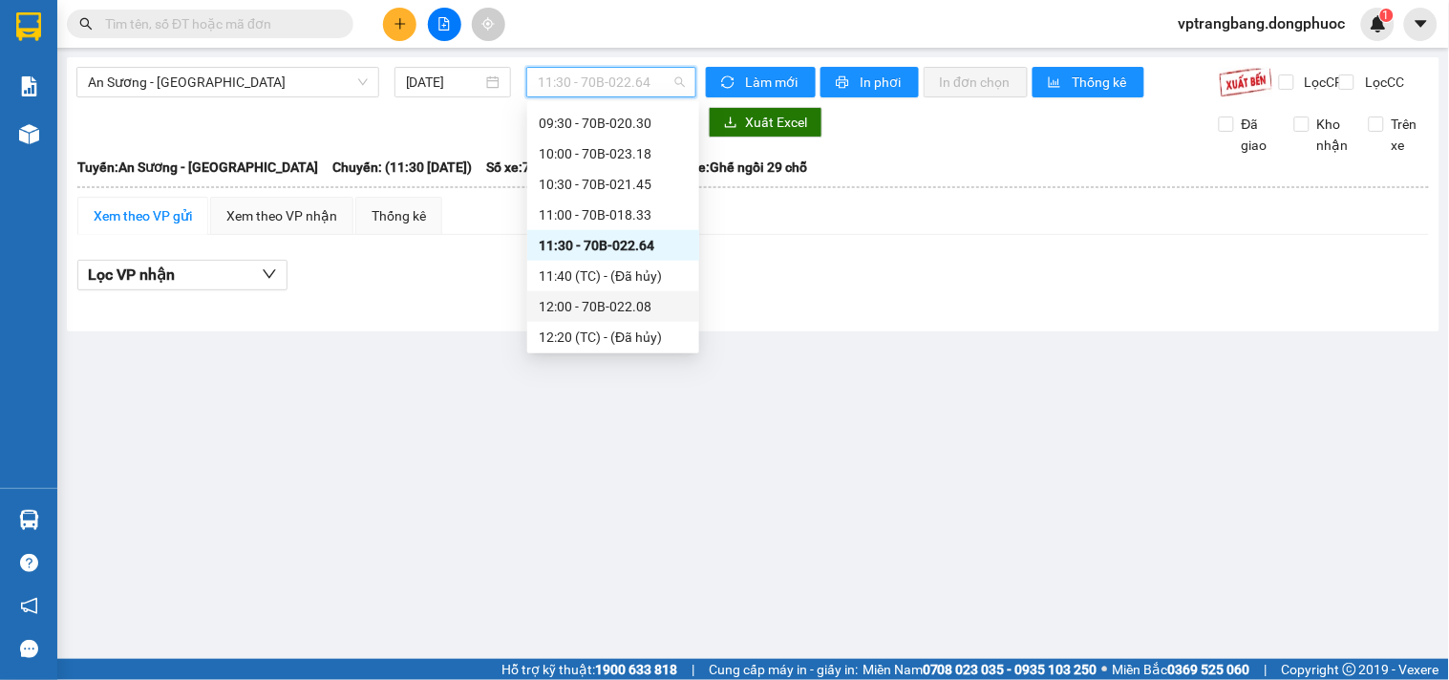
click at [605, 311] on div "12:00 - 70B-022.08" at bounding box center [613, 306] width 149 height 21
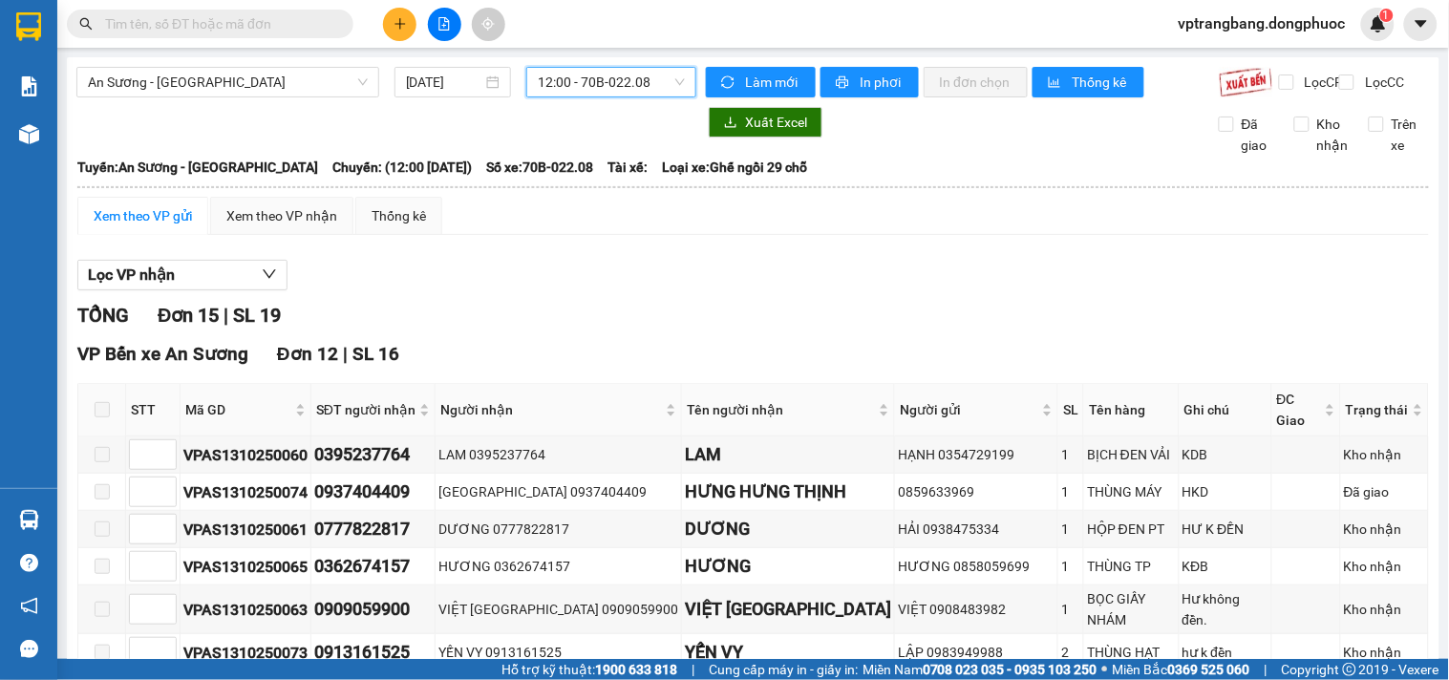
click at [550, 84] on span "12:00 - 70B-022.08" at bounding box center [611, 82] width 147 height 29
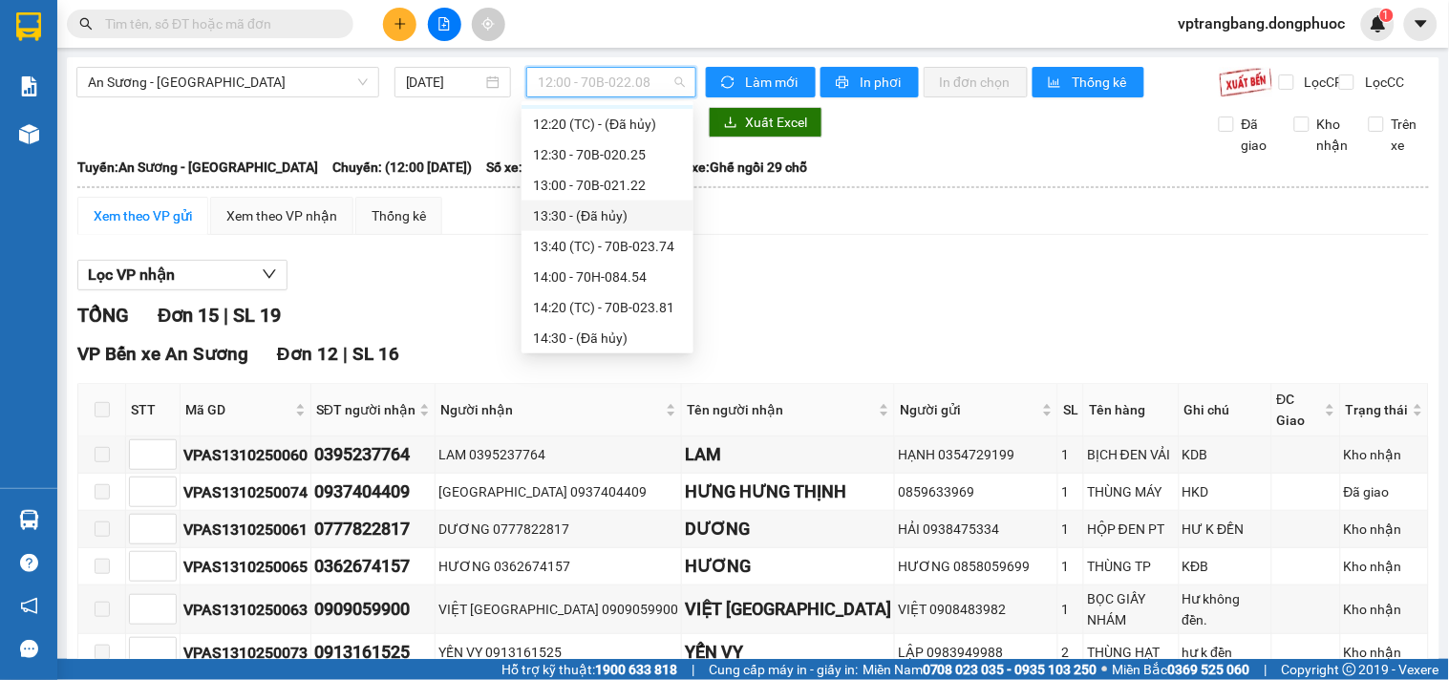
scroll to position [562, 0]
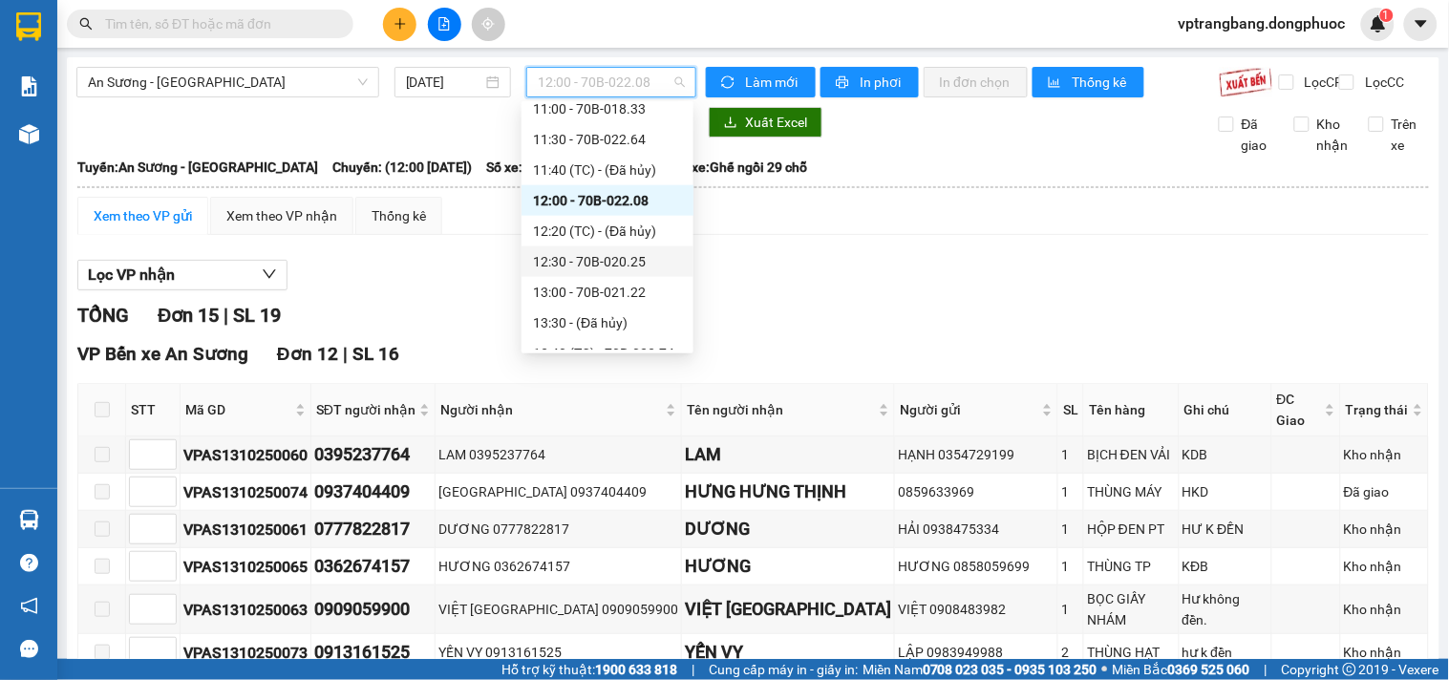
click at [583, 256] on div "12:30 - 70B-020.25" at bounding box center [607, 261] width 149 height 21
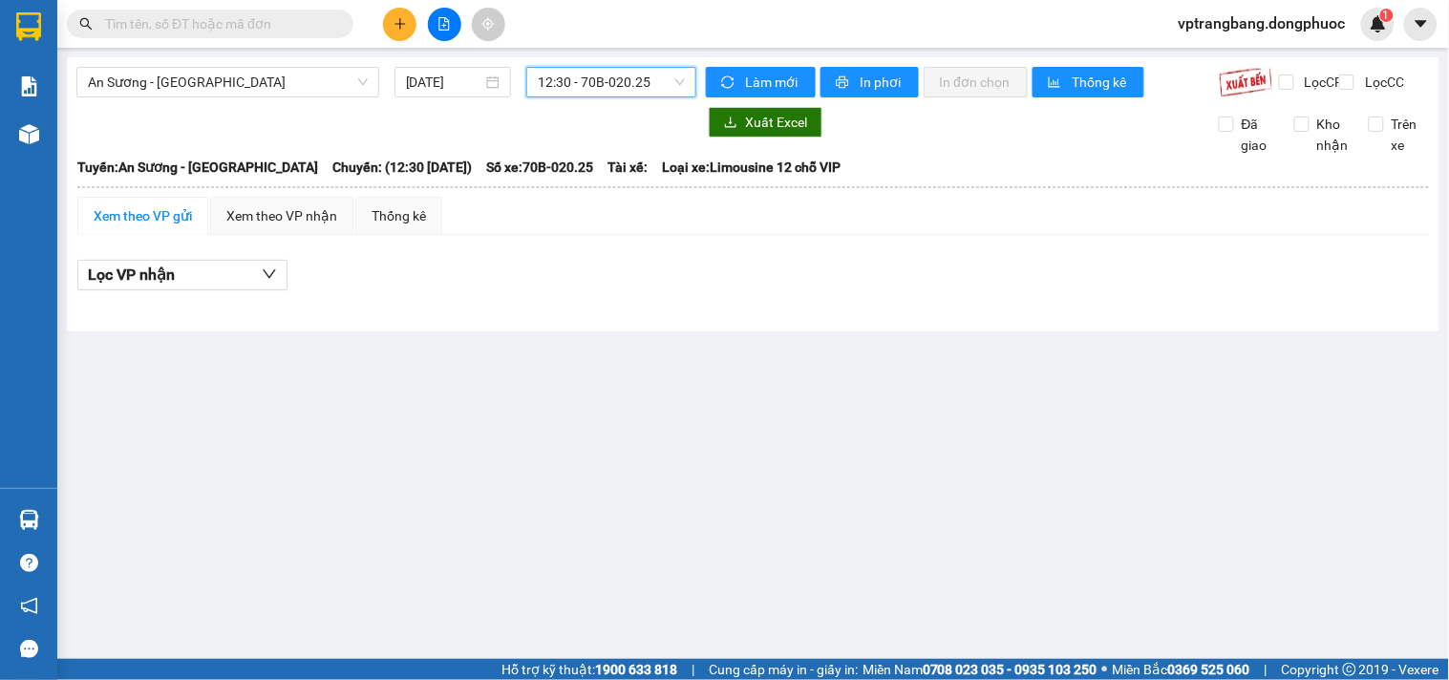
click at [604, 90] on span "12:30 - 70B-020.25" at bounding box center [611, 82] width 147 height 29
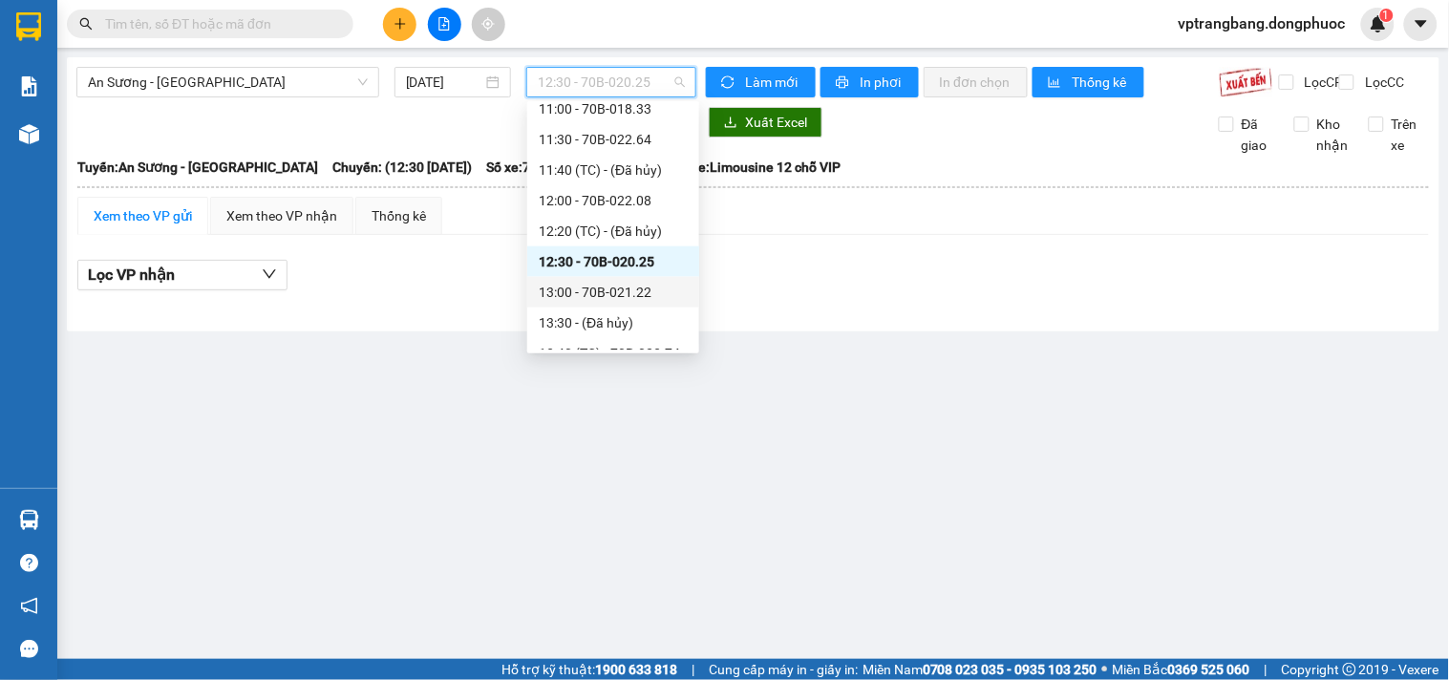
click at [614, 290] on div "13:00 - 70B-021.22" at bounding box center [613, 292] width 149 height 21
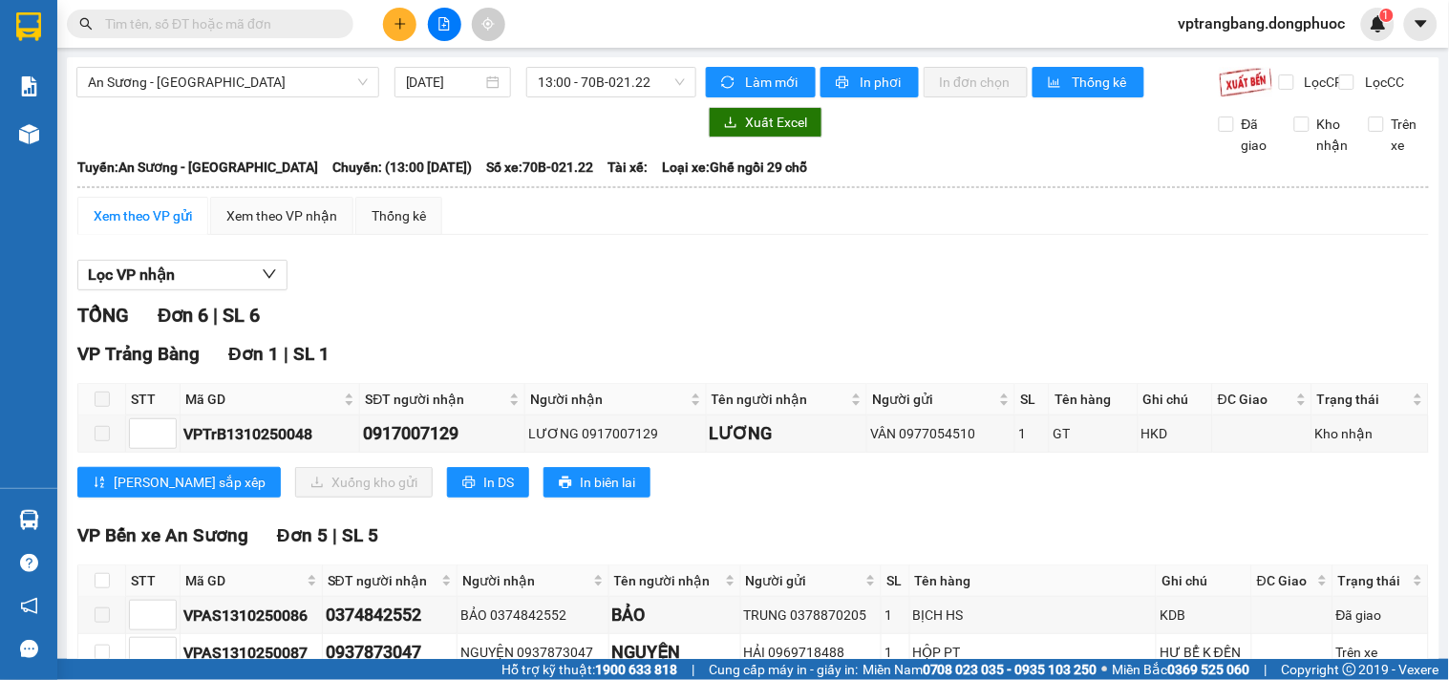
click at [544, 279] on div "Lọc VP nhận" at bounding box center [752, 276] width 1351 height 32
click at [584, 63] on div "An Sương - Tây Ninh 13/10/2025 13:00 - 70B-021.22 Làm mới In phơi In đơn chọn T…" at bounding box center [753, 464] width 1372 height 815
click at [604, 69] on span "13:00 - 70B-021.22" at bounding box center [611, 82] width 147 height 29
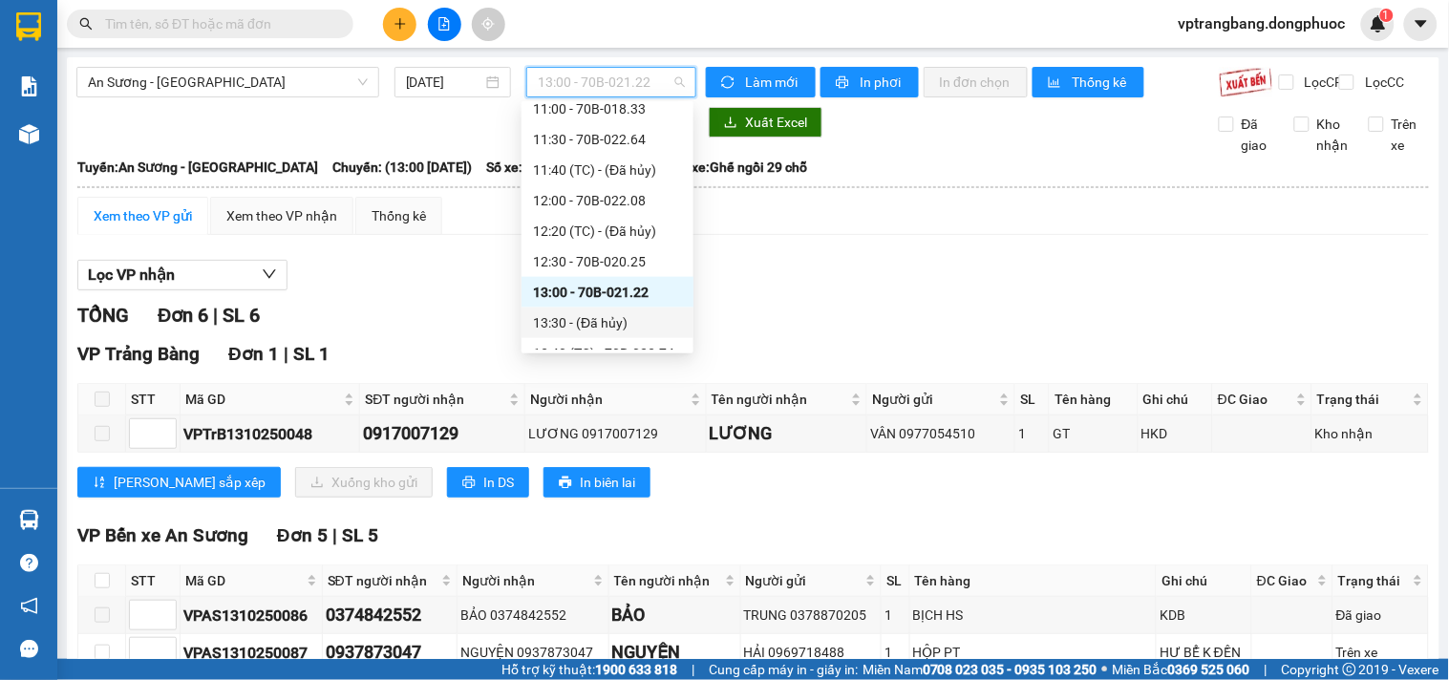
scroll to position [669, 0]
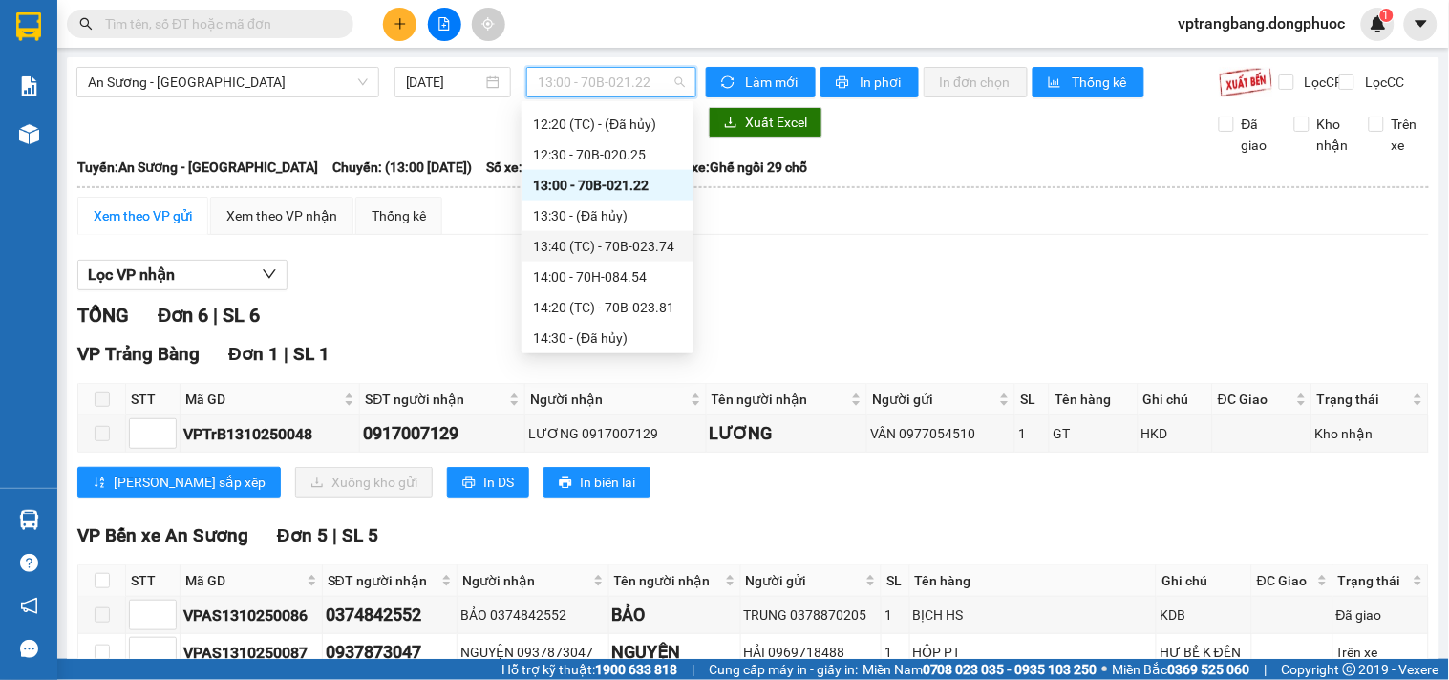
click at [609, 246] on div "13:40 (TC) - 70B-023.74" at bounding box center [607, 246] width 149 height 21
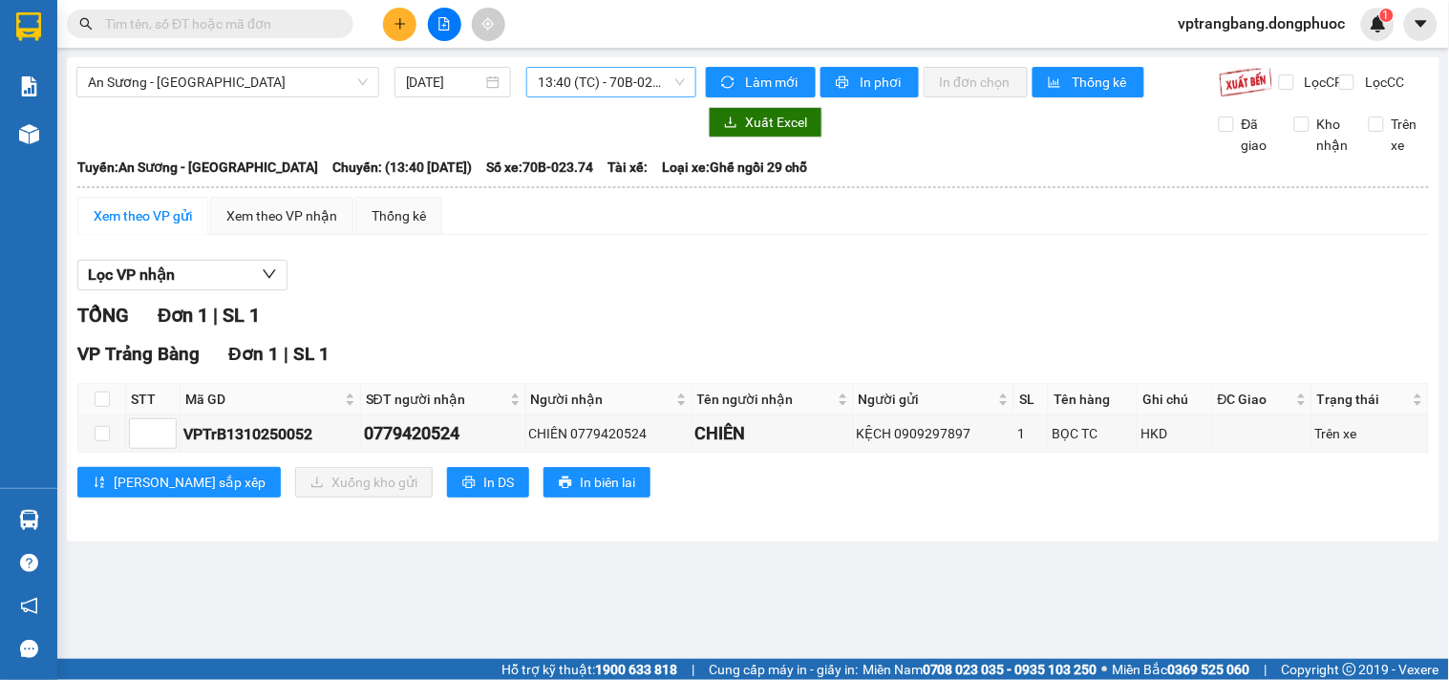
click at [571, 87] on span "13:40 (TC) - 70B-023.74" at bounding box center [611, 82] width 147 height 29
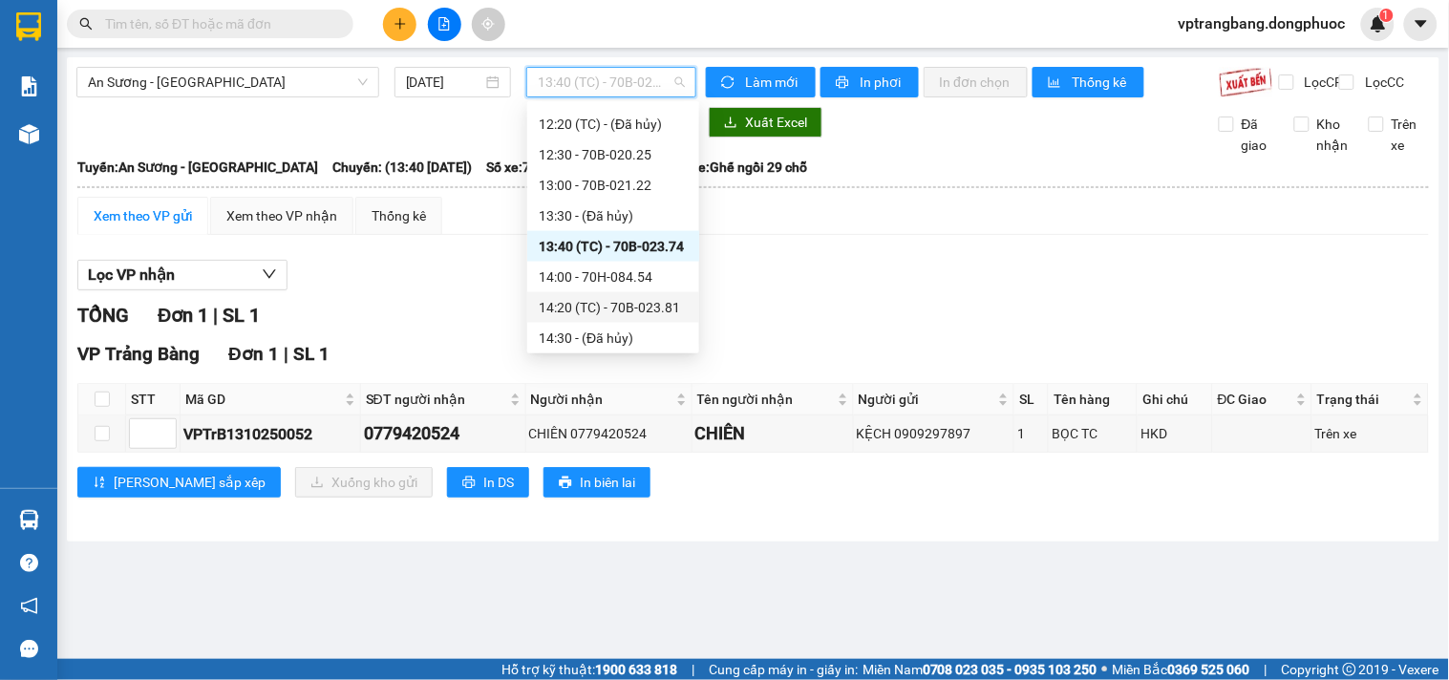
click at [584, 311] on div "14:20 (TC) - 70B-023.81" at bounding box center [613, 307] width 149 height 21
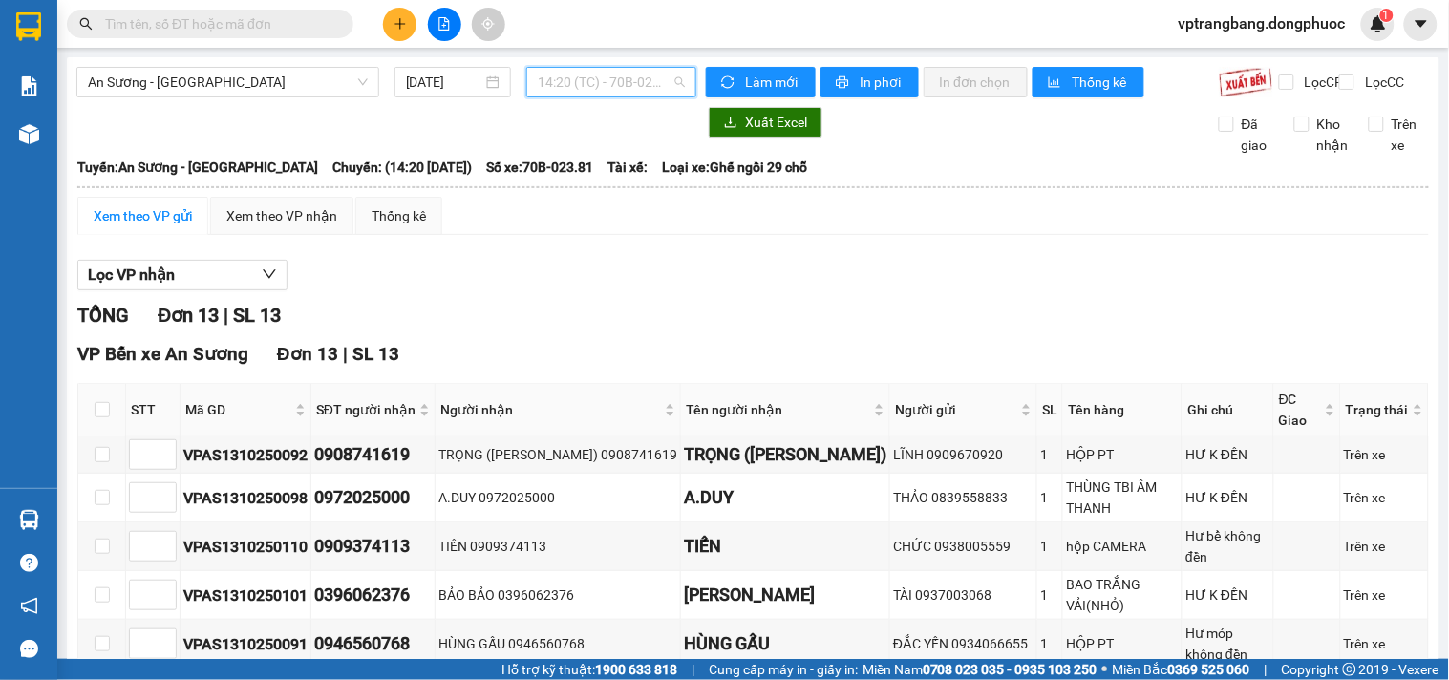
click at [554, 88] on span "14:20 (TC) - 70B-023.81" at bounding box center [611, 82] width 147 height 29
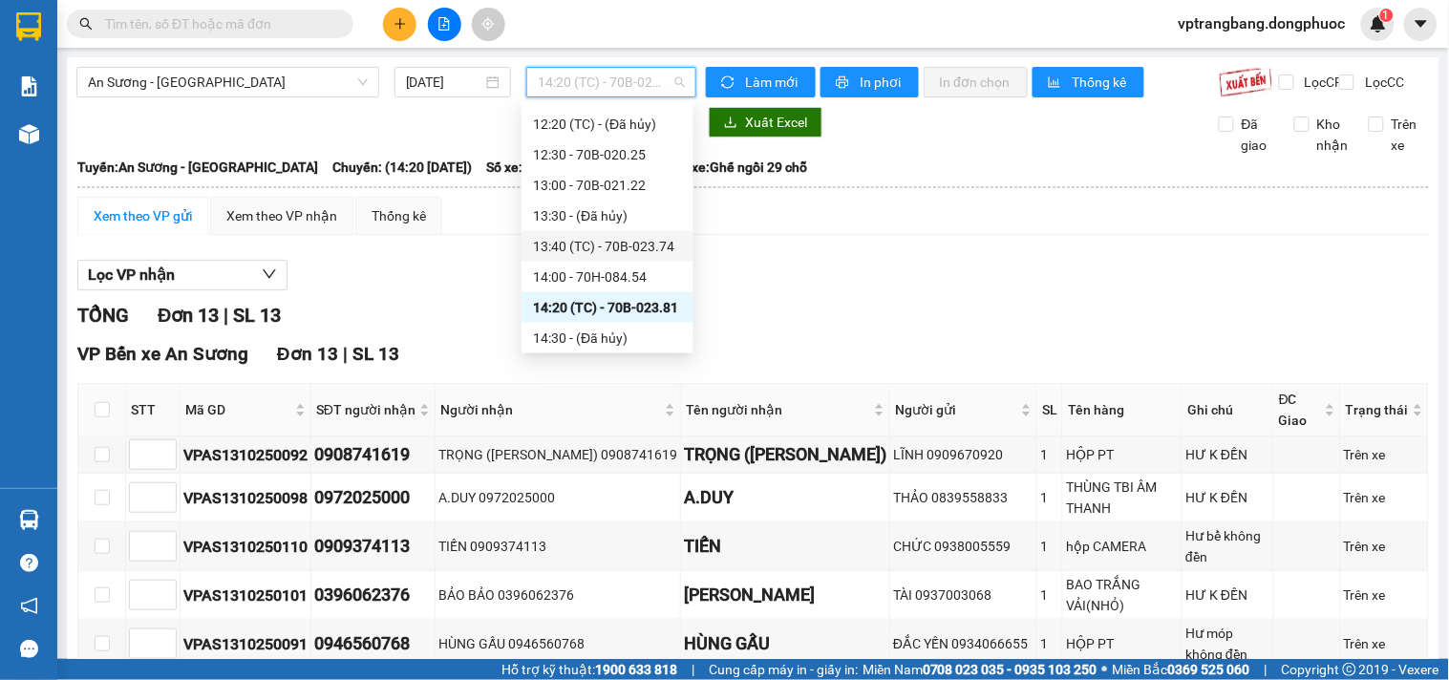
scroll to position [775, 0]
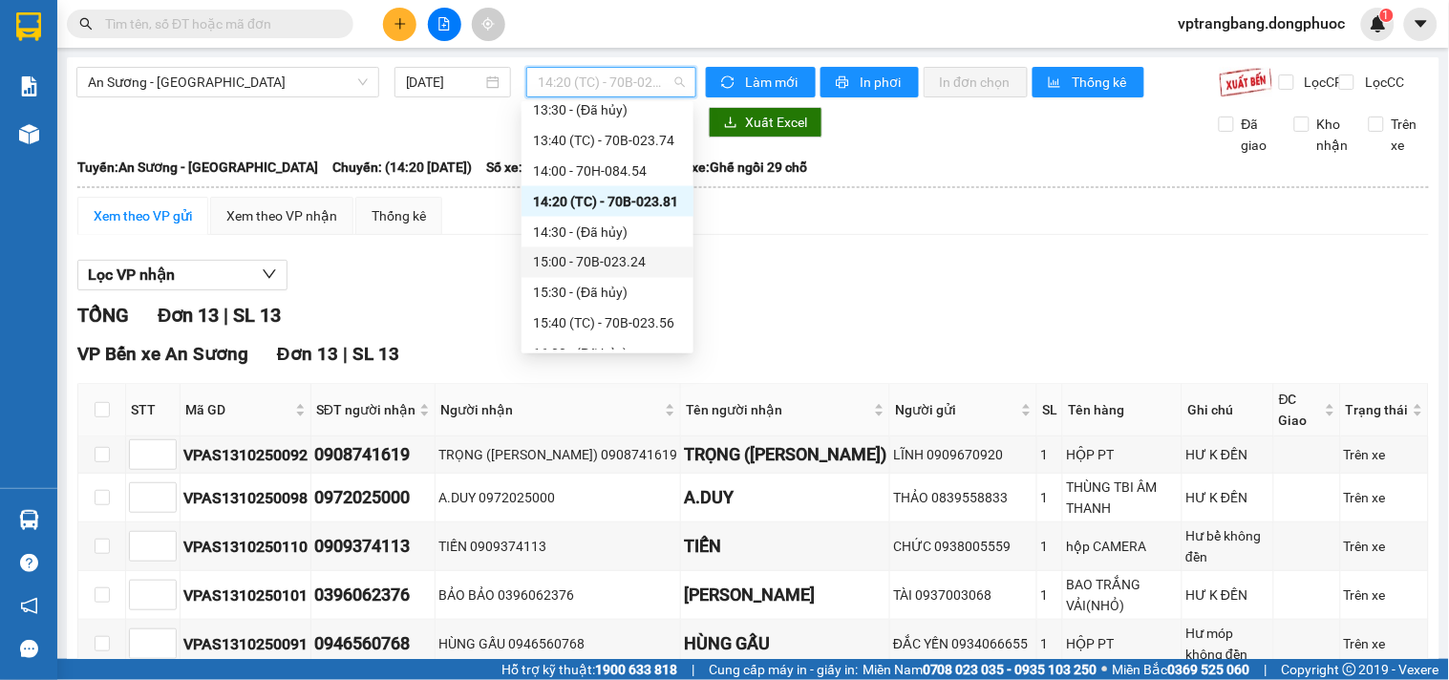
click at [614, 263] on div "15:00 - 70B-023.24" at bounding box center [607, 262] width 149 height 21
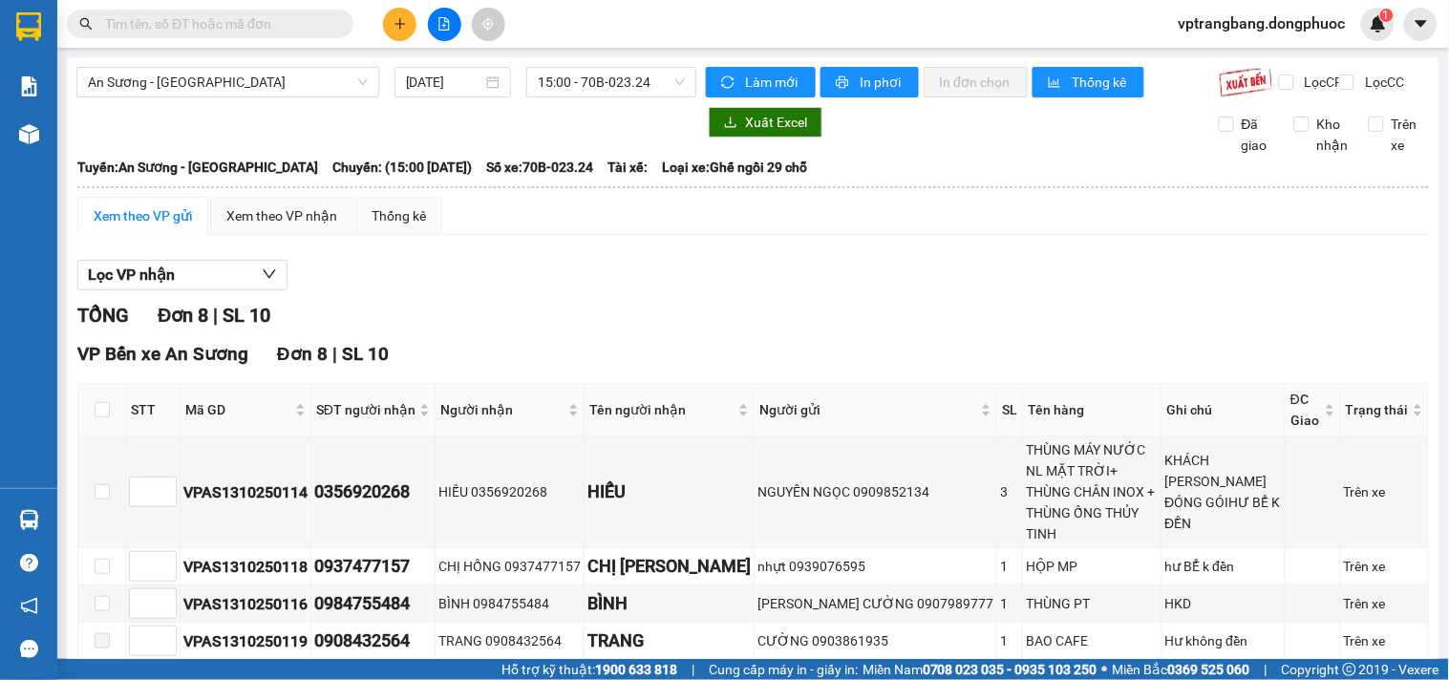
click at [529, 308] on div "Lọc VP nhận TỔNG Đơn 8 | SL 10 VP Bến xe An Sương Đơn 8 | SL 10 STT Mã GD SĐT n…" at bounding box center [752, 563] width 1351 height 627
click at [580, 72] on span "15:00 - 70B-023.24" at bounding box center [611, 82] width 147 height 29
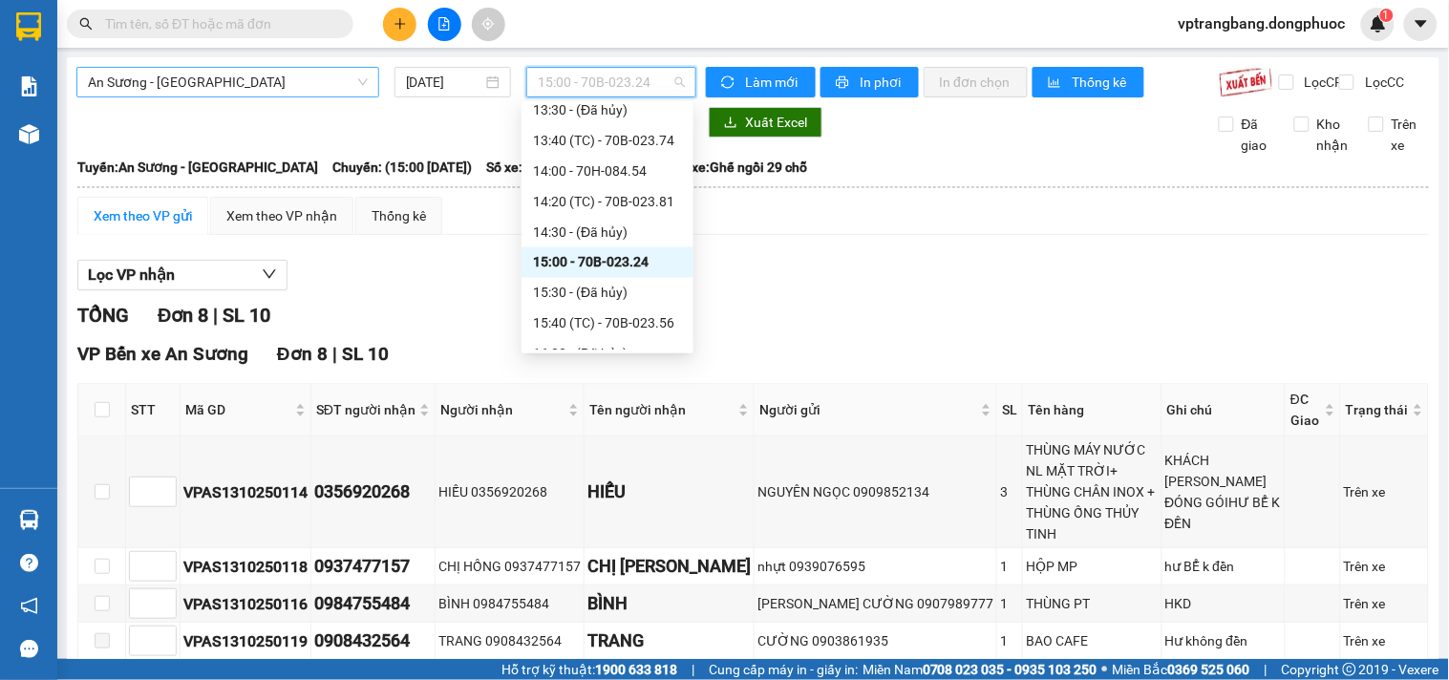
click at [222, 92] on span "An Sương - [GEOGRAPHIC_DATA]" at bounding box center [228, 82] width 280 height 29
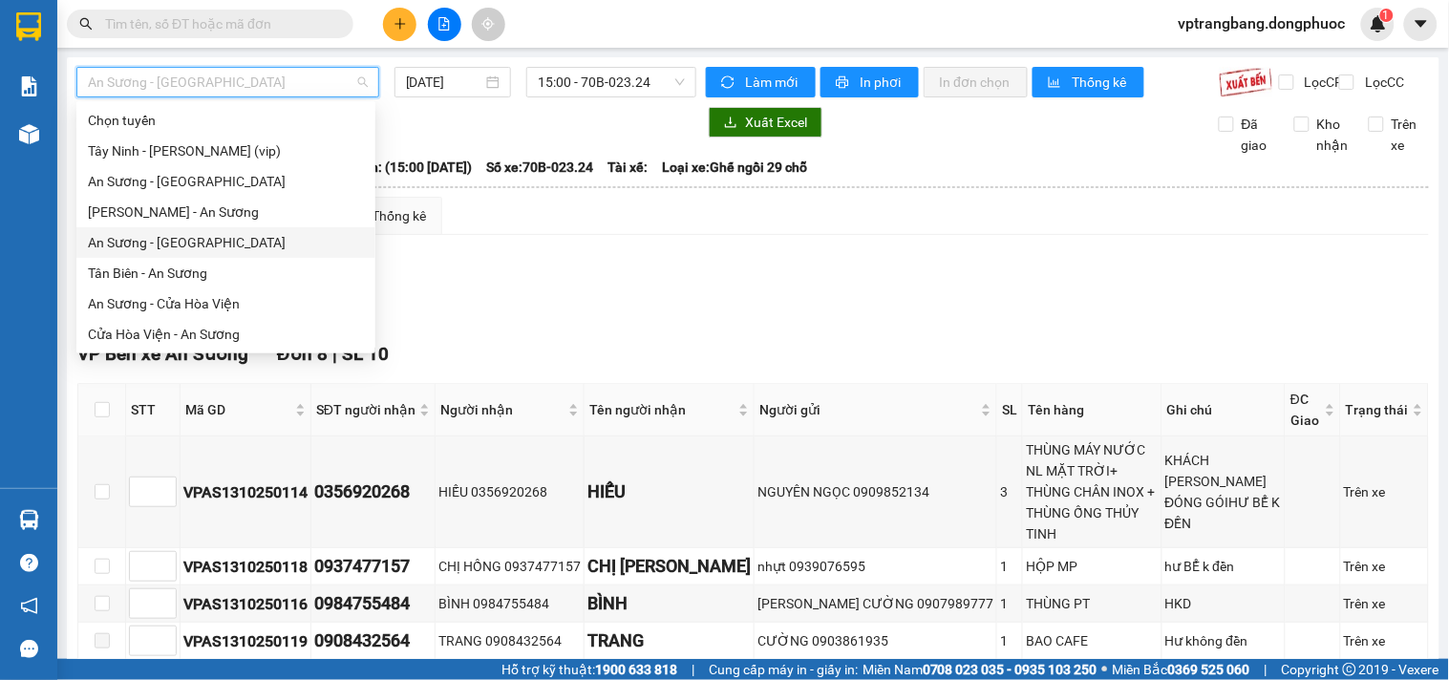
click at [180, 245] on div "An Sương - Tân Biên" at bounding box center [226, 242] width 276 height 21
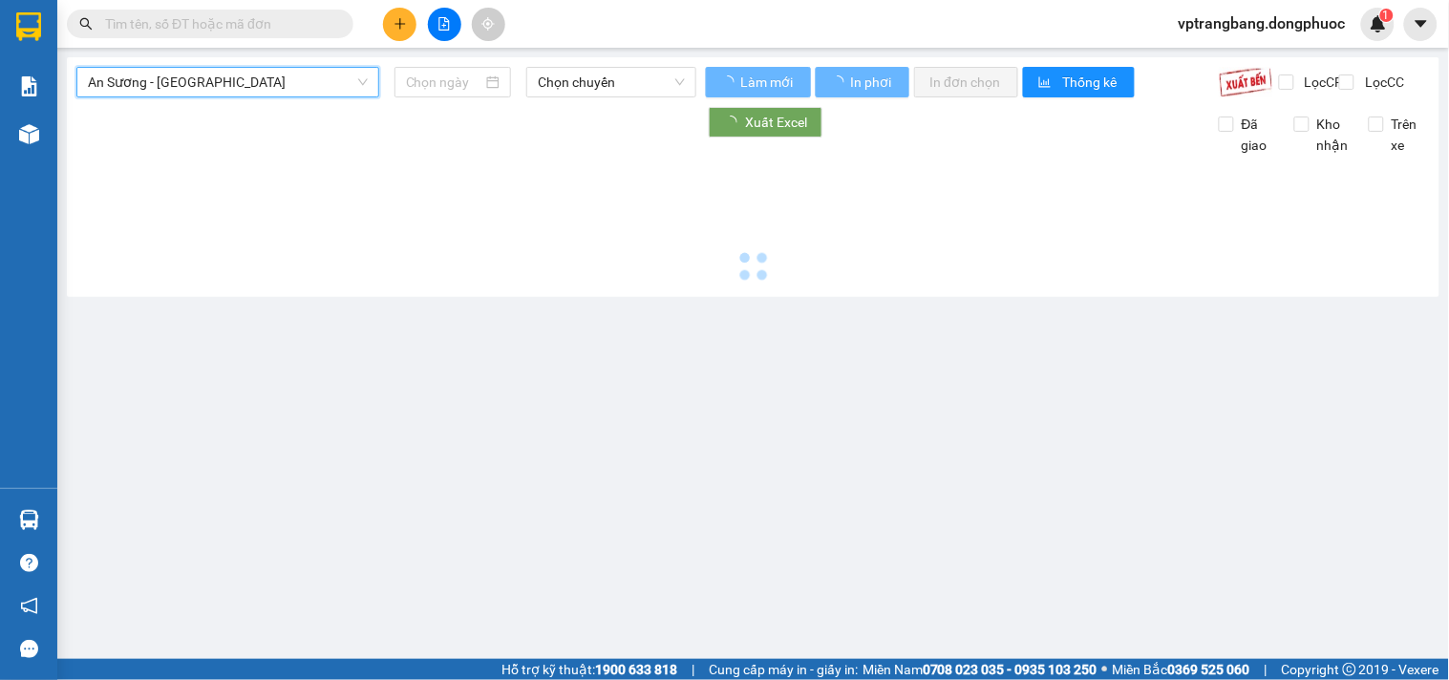
type input "[DATE]"
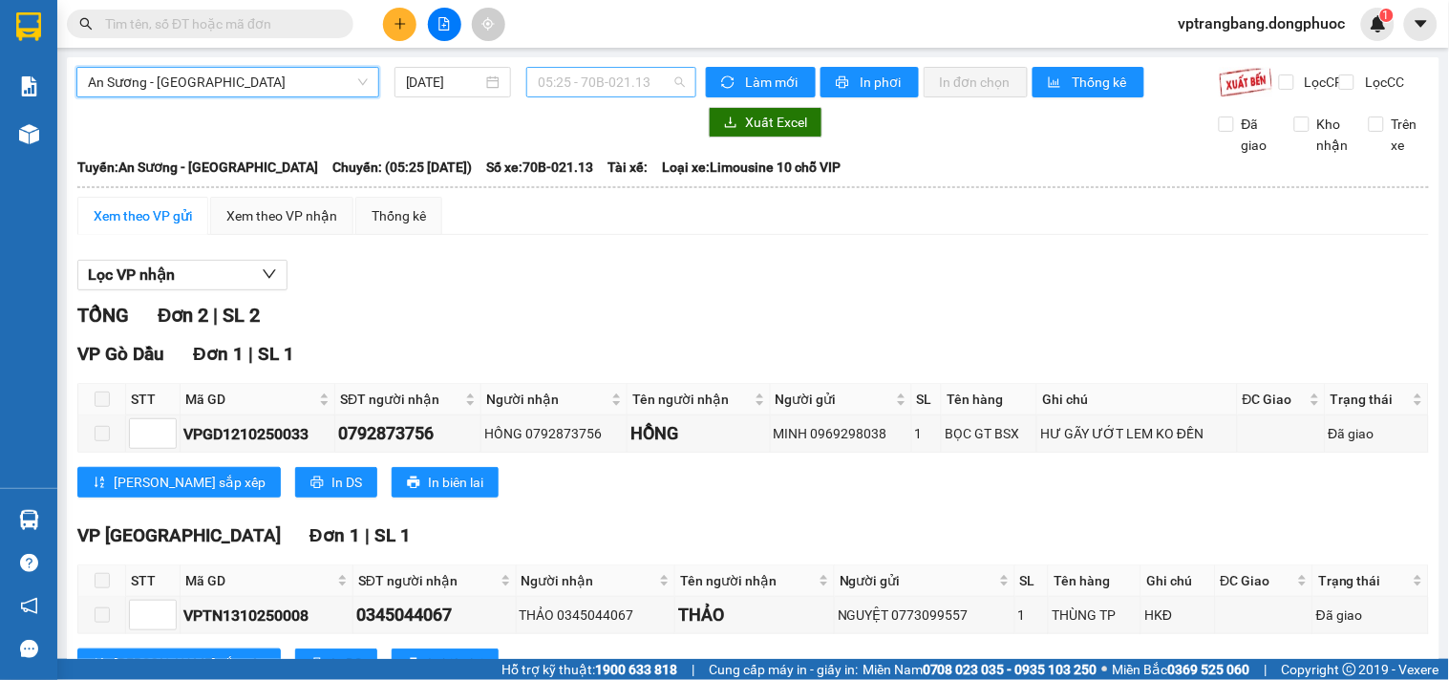
click at [588, 90] on span "05:25 - 70B-021.13" at bounding box center [611, 82] width 147 height 29
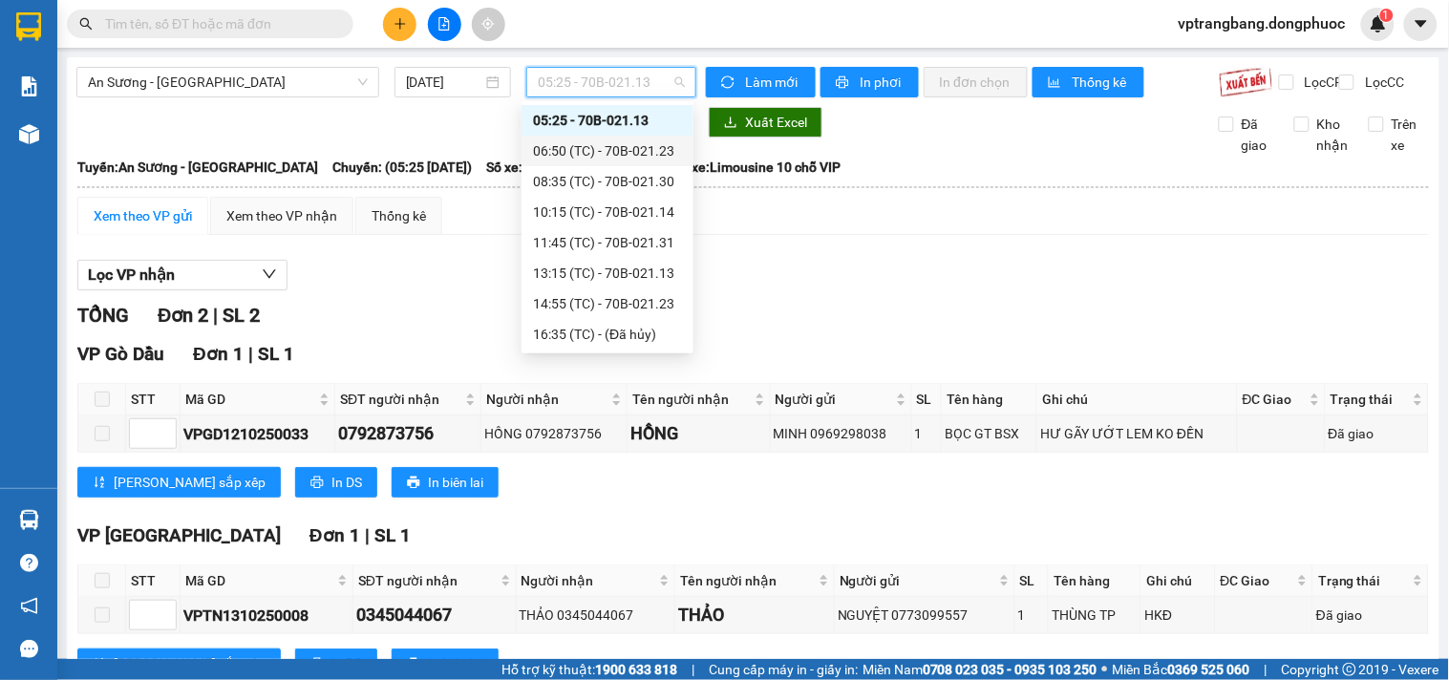
click at [607, 148] on div "06:50 (TC) - 70B-021.23" at bounding box center [607, 150] width 149 height 21
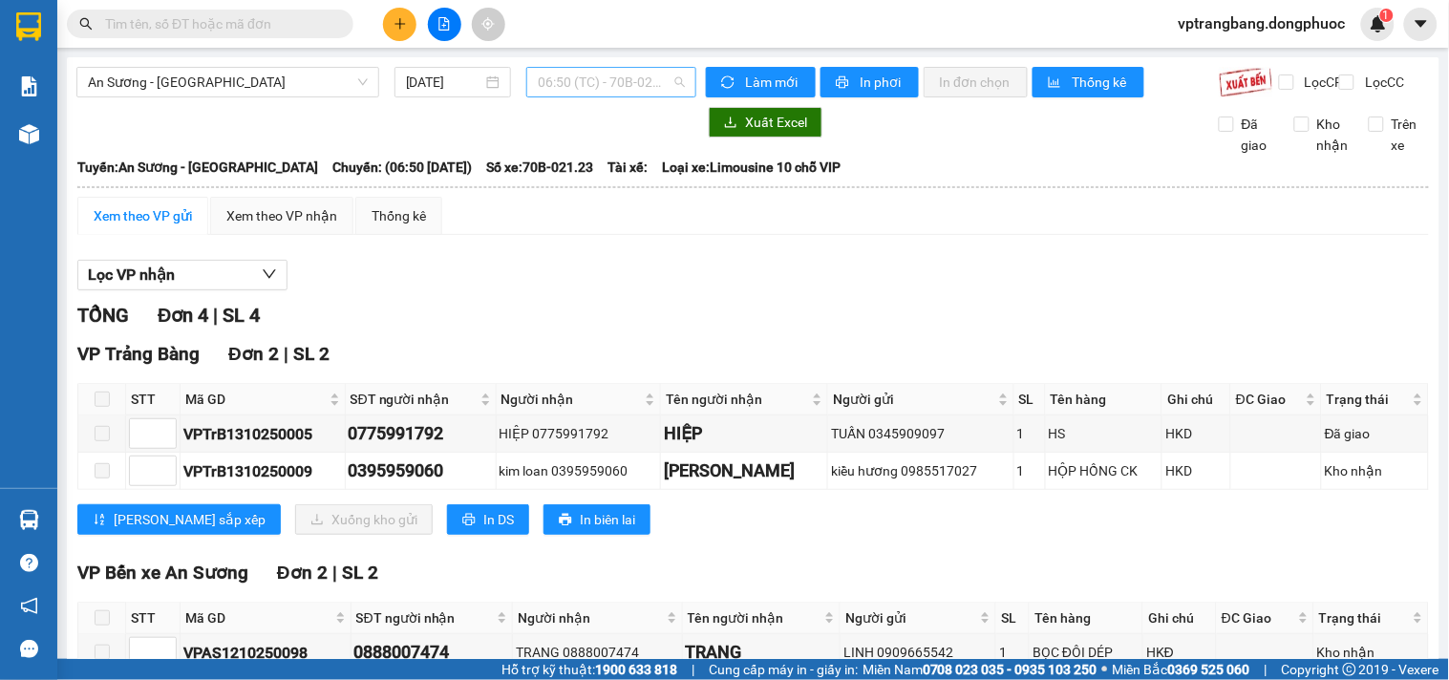
click at [607, 73] on span "06:50 (TC) - 70B-021.23" at bounding box center [611, 82] width 147 height 29
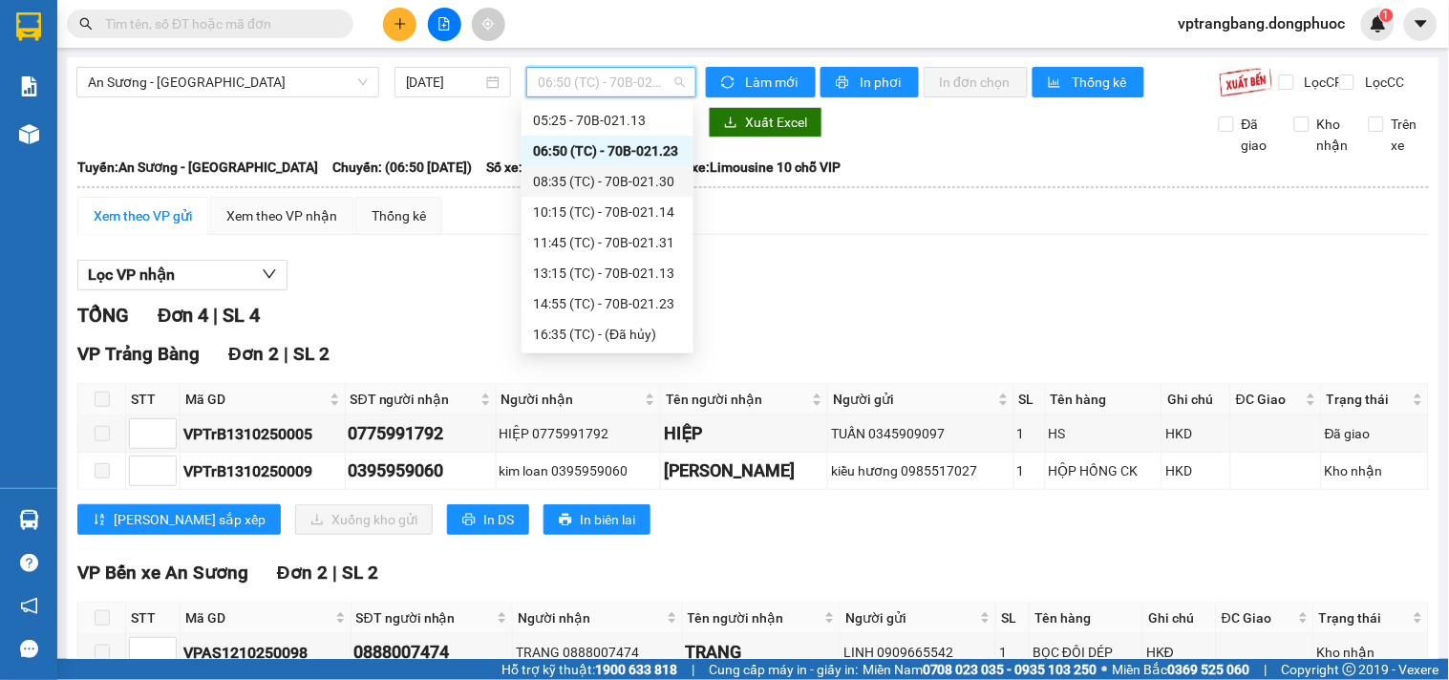
click at [635, 183] on div "08:35 (TC) - 70B-021.30" at bounding box center [607, 181] width 149 height 21
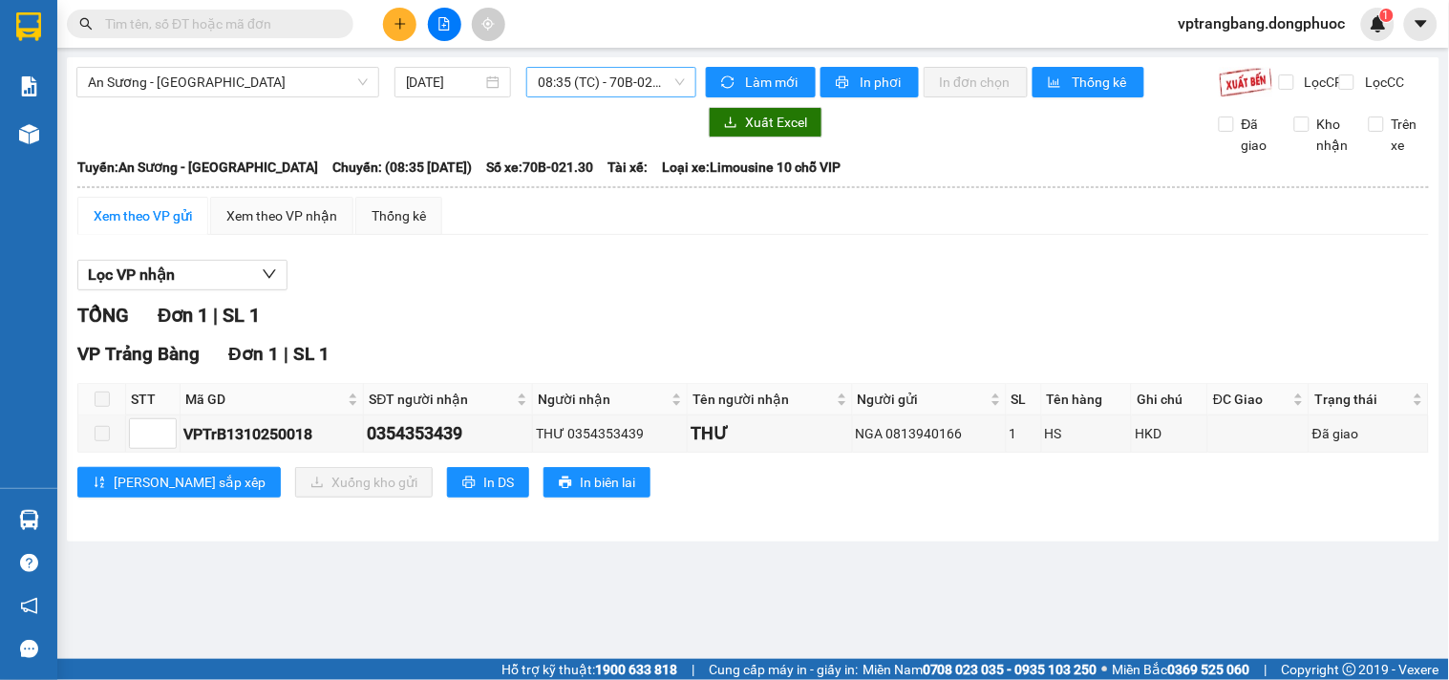
click at [568, 74] on span "08:35 (TC) - 70B-021.30" at bounding box center [611, 82] width 147 height 29
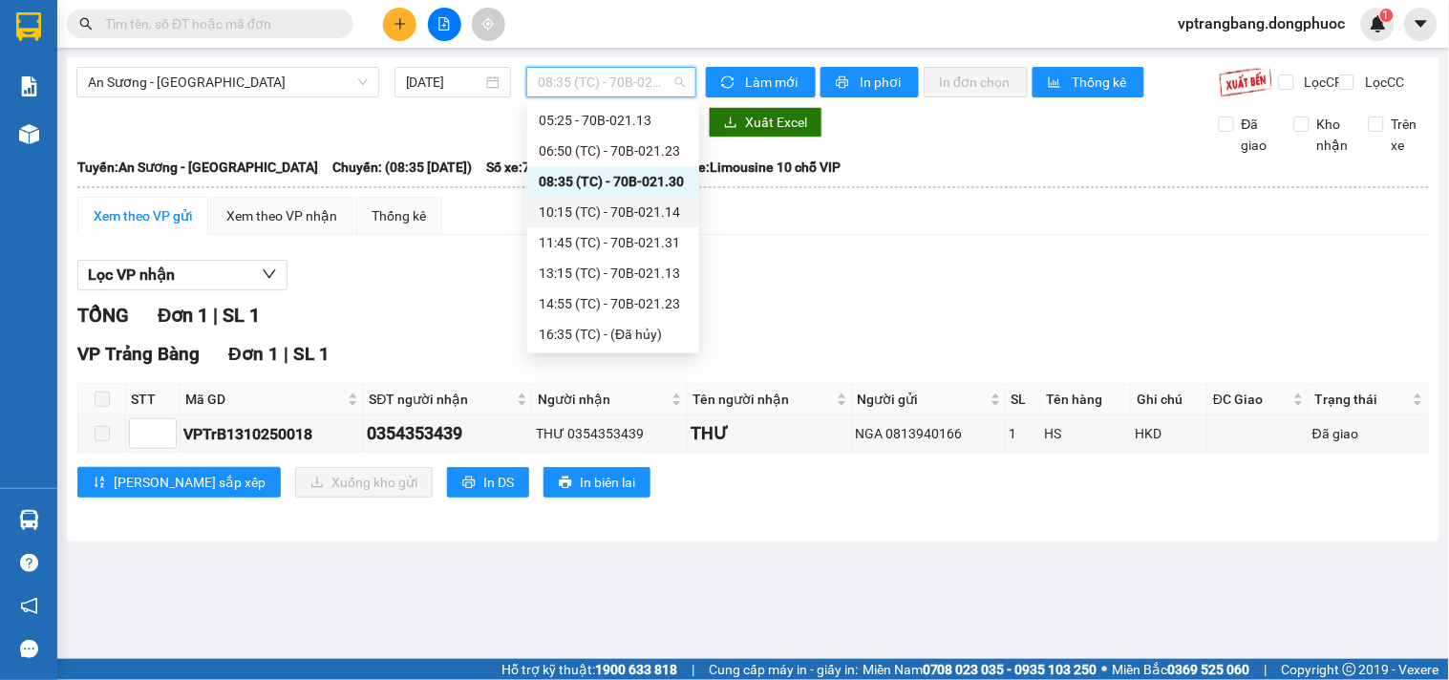
click at [622, 221] on div "10:15 (TC) - 70B-021.14" at bounding box center [613, 212] width 149 height 21
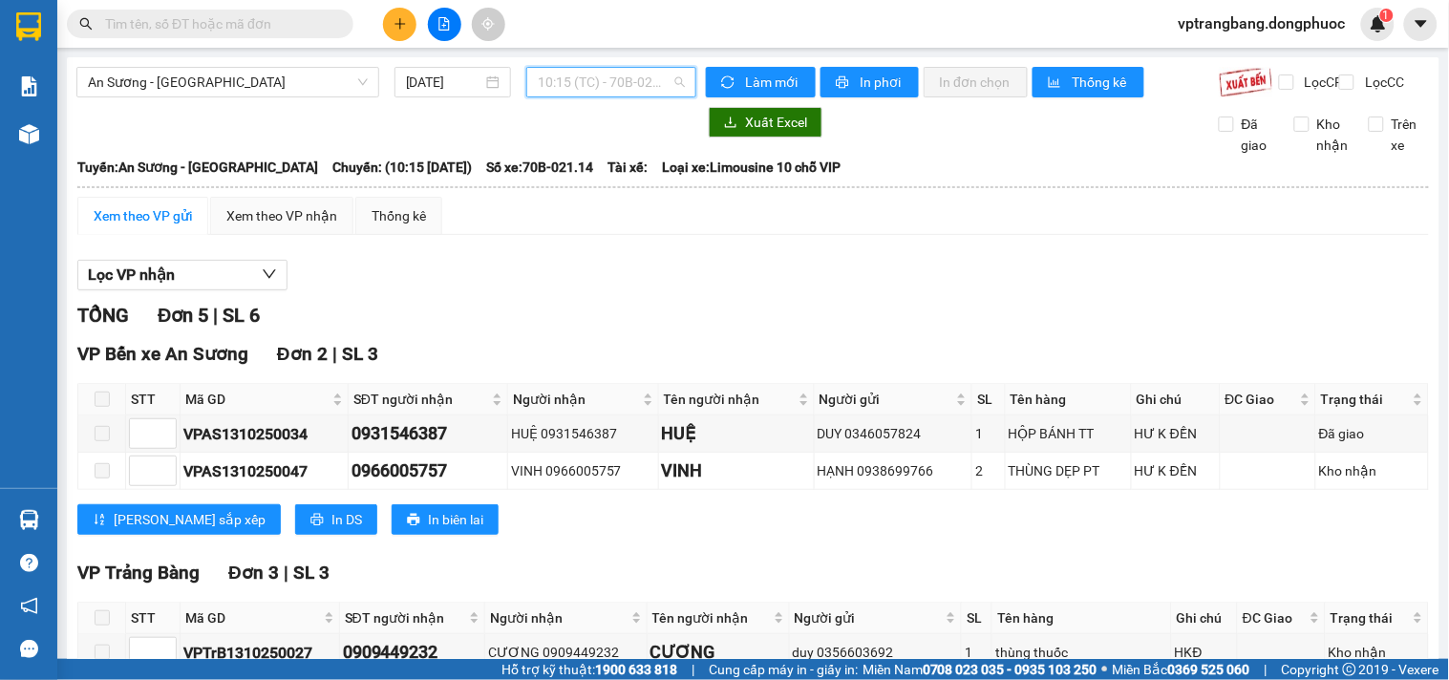
click at [552, 89] on span "10:15 (TC) - 70B-021.14" at bounding box center [611, 82] width 147 height 29
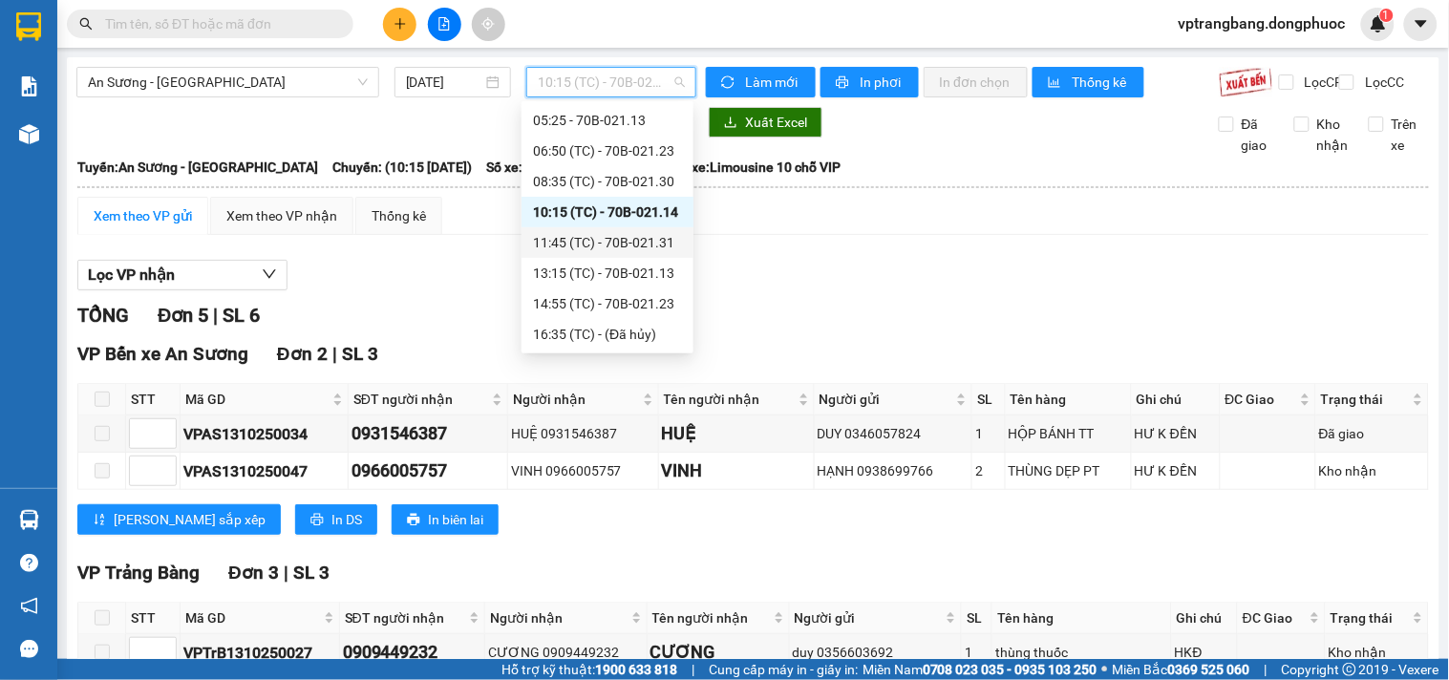
click at [600, 252] on div "11:45 (TC) - 70B-021.31" at bounding box center [607, 242] width 149 height 21
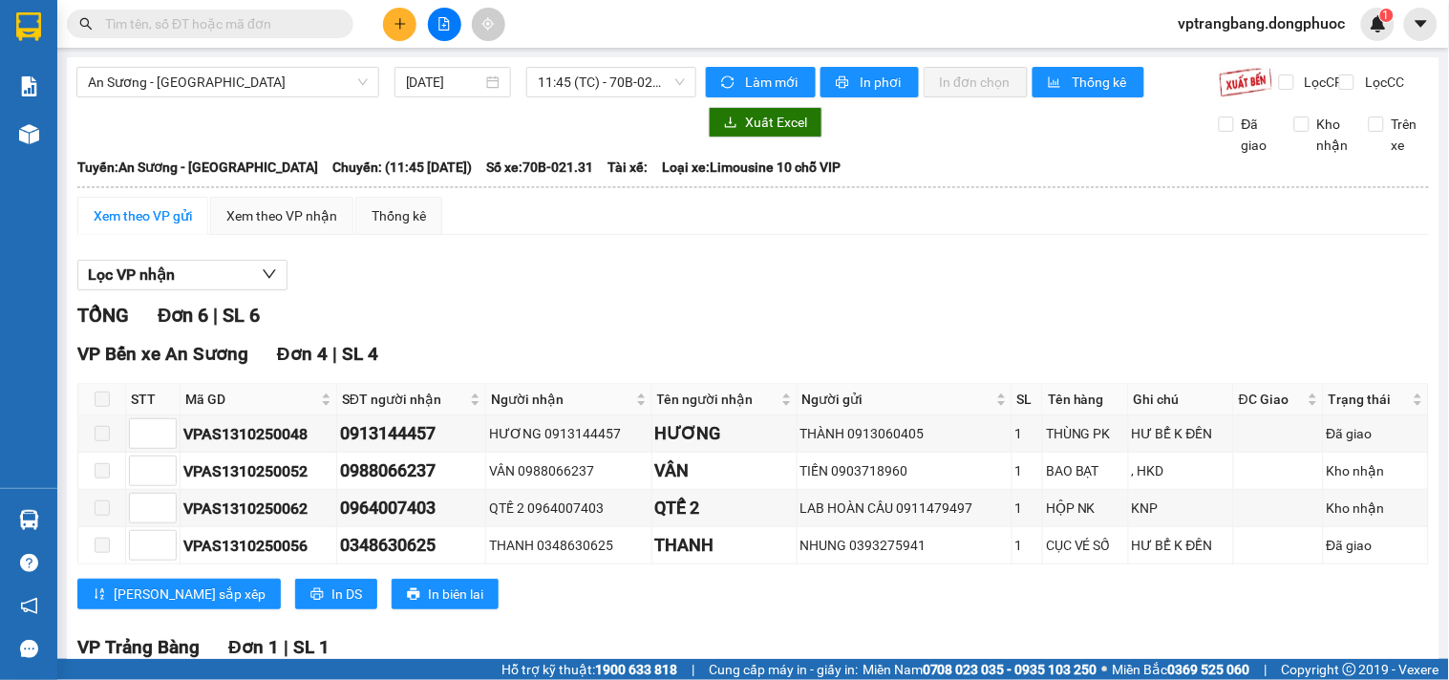
drag, startPoint x: 580, startPoint y: 78, endPoint x: 580, endPoint y: 128, distance: 49.7
click at [580, 78] on span "11:45 (TC) - 70B-021.31" at bounding box center [611, 82] width 147 height 29
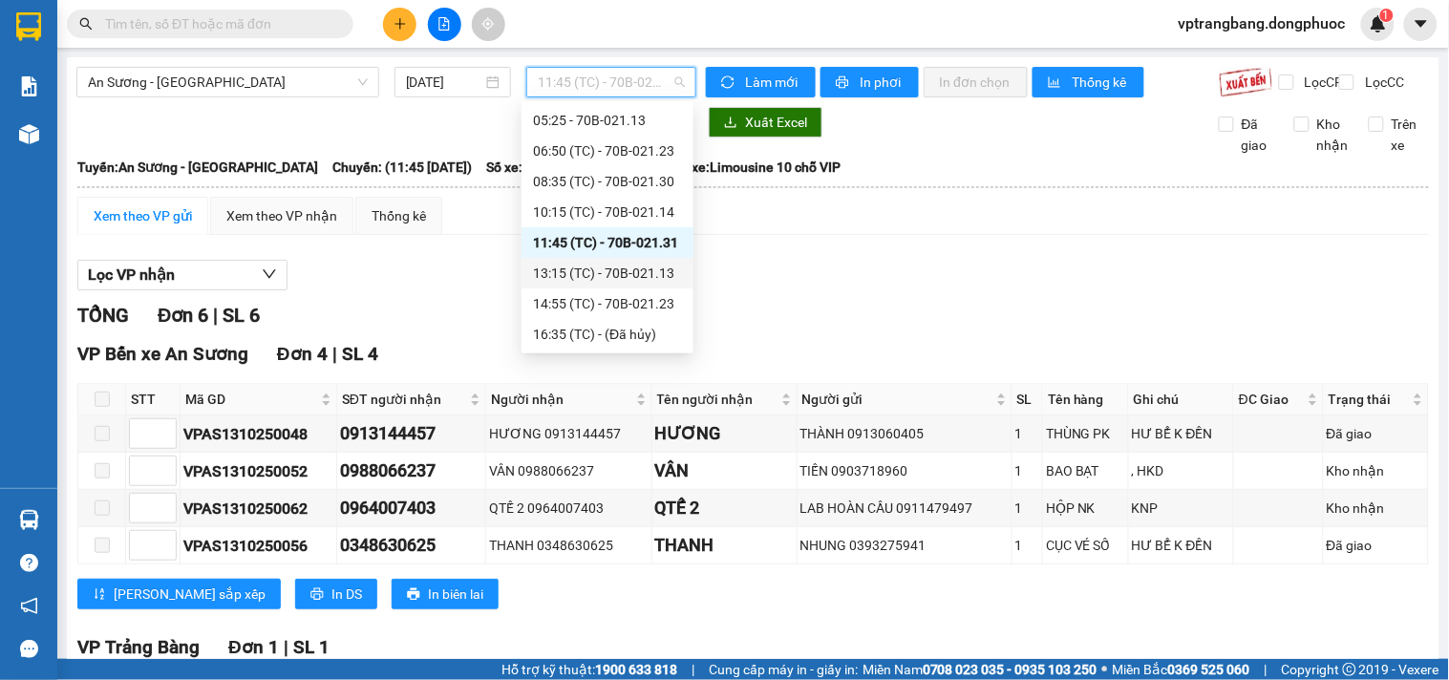
click at [612, 271] on div "13:15 (TC) - 70B-021.13" at bounding box center [607, 273] width 149 height 21
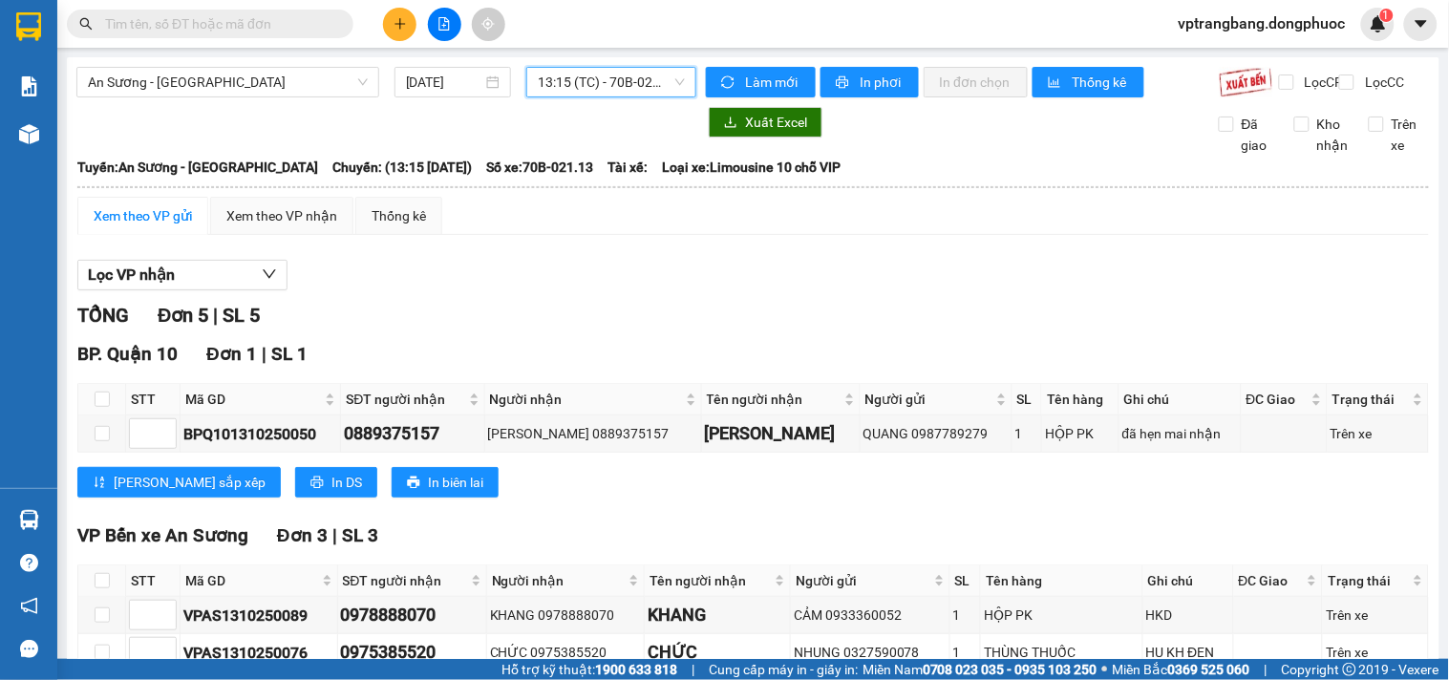
click at [577, 88] on span "13:15 (TC) - 70B-021.13" at bounding box center [611, 82] width 147 height 29
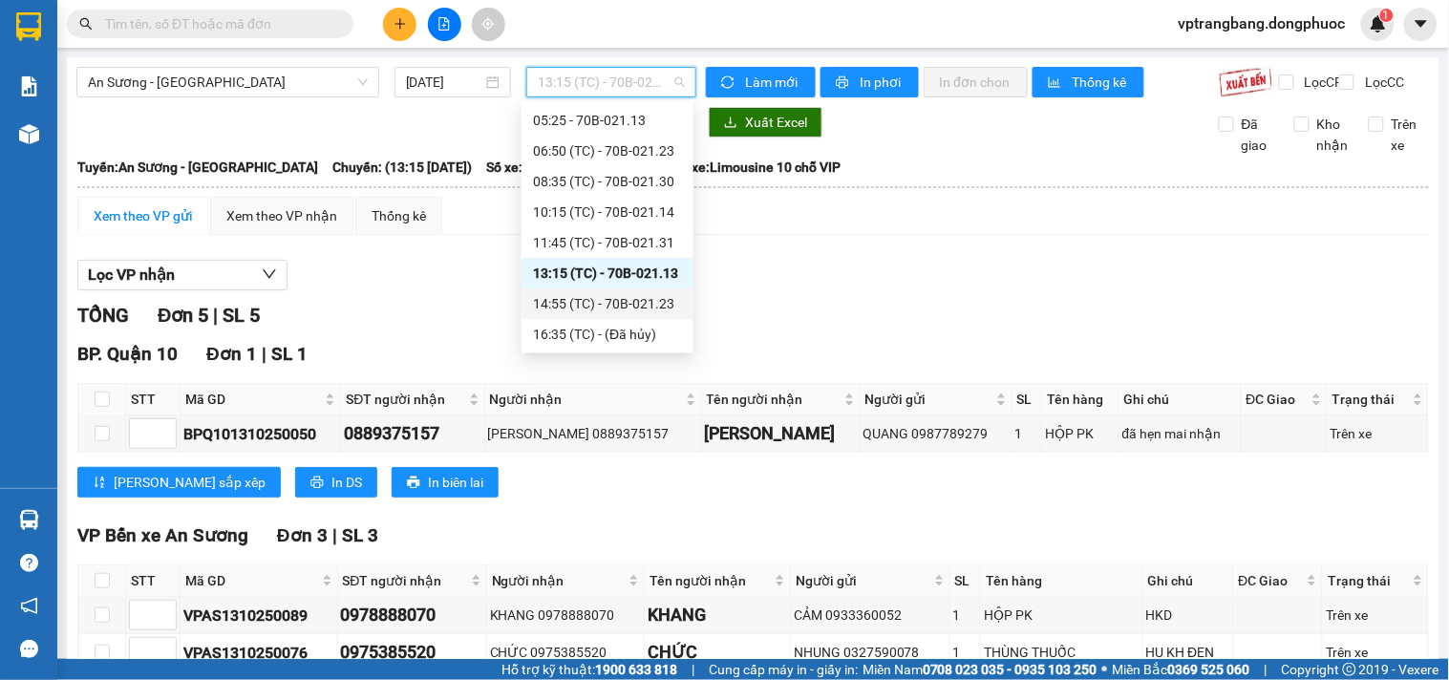
click at [613, 307] on div "14:55 (TC) - 70B-021.23" at bounding box center [607, 303] width 149 height 21
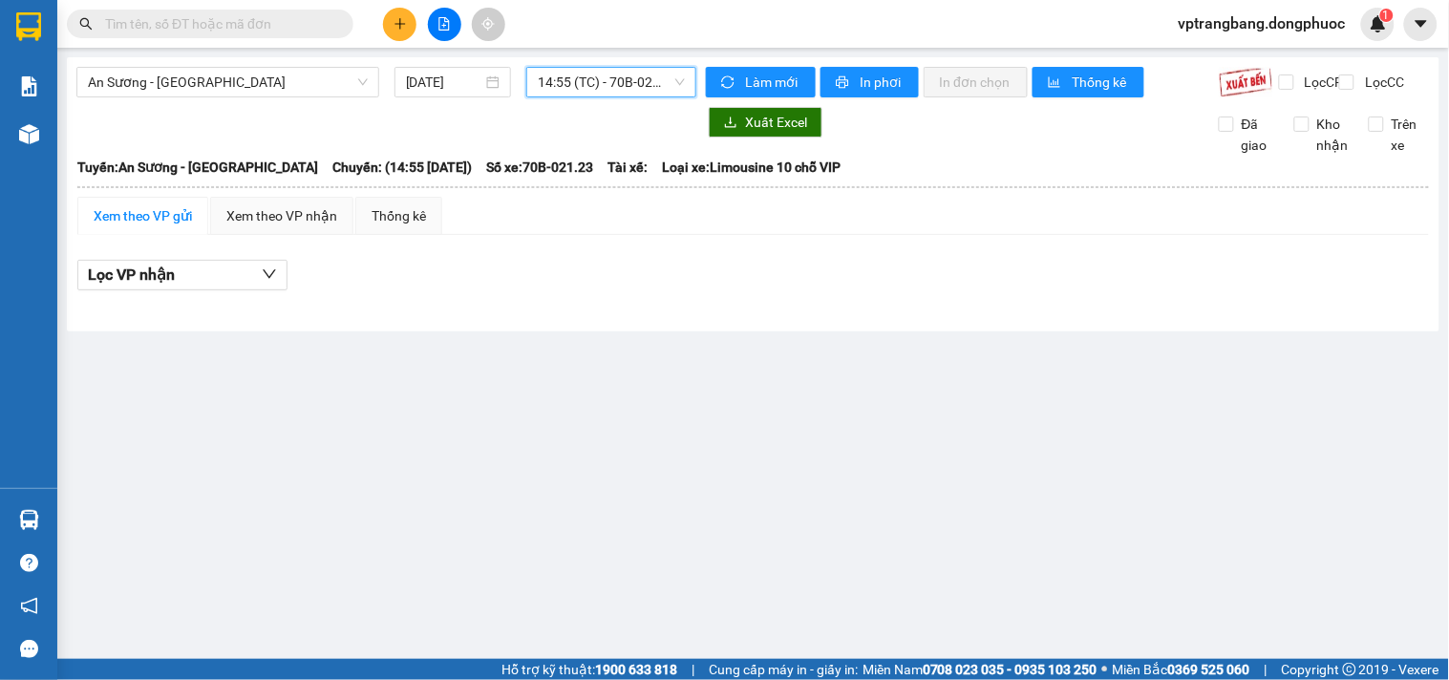
click at [623, 76] on span "14:55 (TC) - 70B-021.23" at bounding box center [611, 82] width 147 height 29
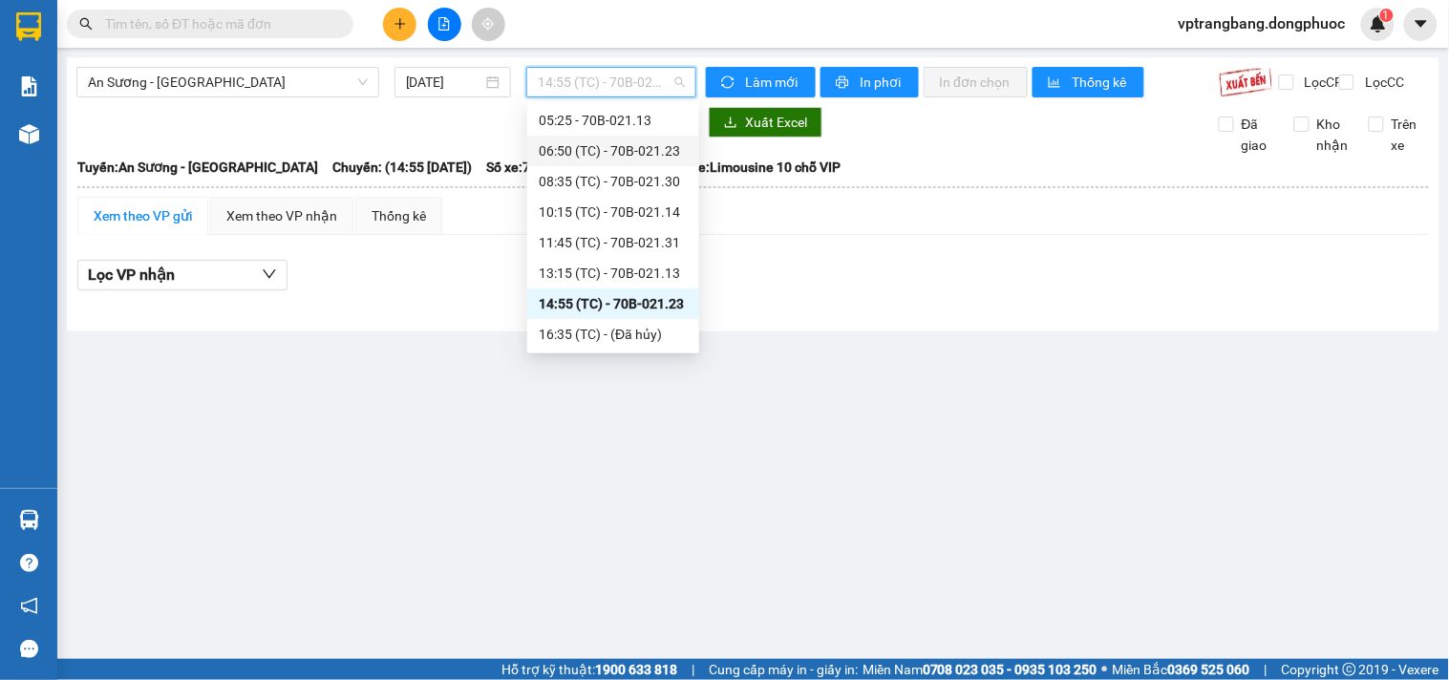
scroll to position [137, 0]
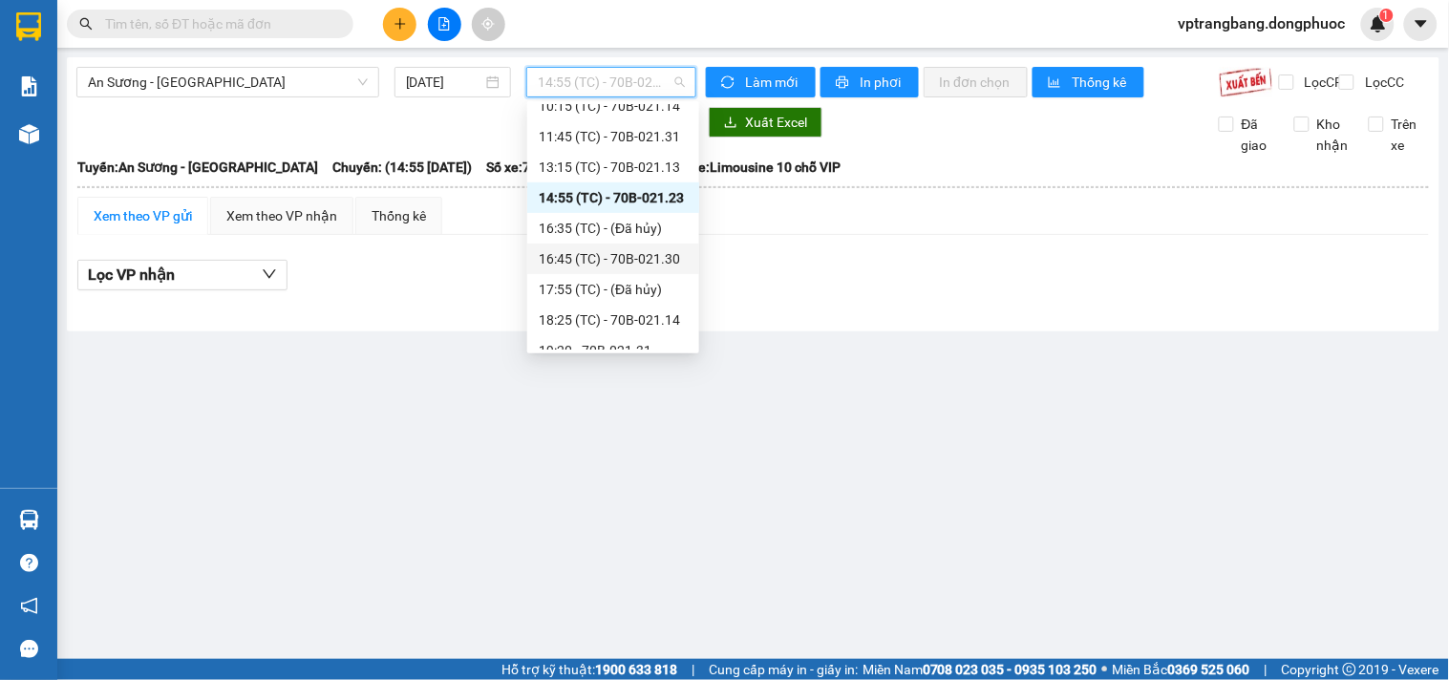
click at [621, 259] on div "16:45 (TC) - 70B-021.30" at bounding box center [613, 258] width 149 height 21
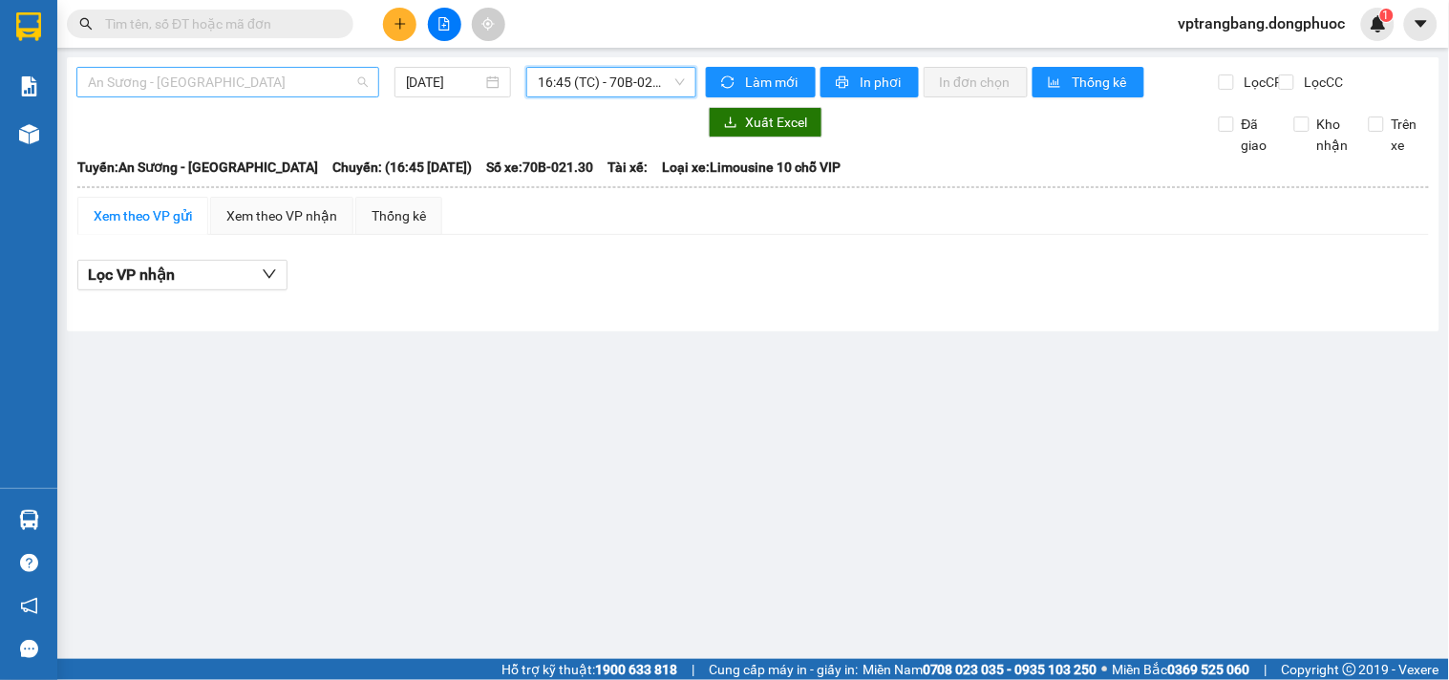
click at [254, 92] on span "An Sương - Tân Biên" at bounding box center [228, 82] width 280 height 29
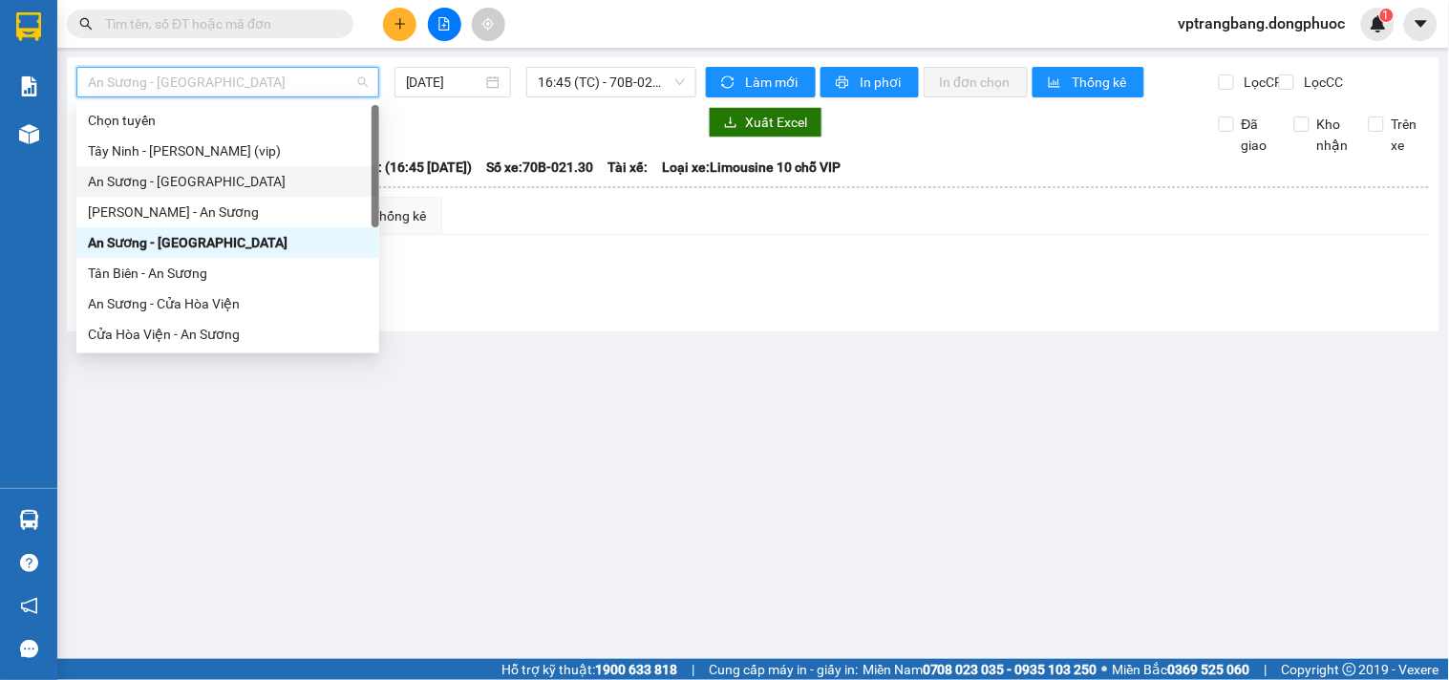
click at [186, 181] on div "An Sương - Châu Thành" at bounding box center [228, 181] width 280 height 21
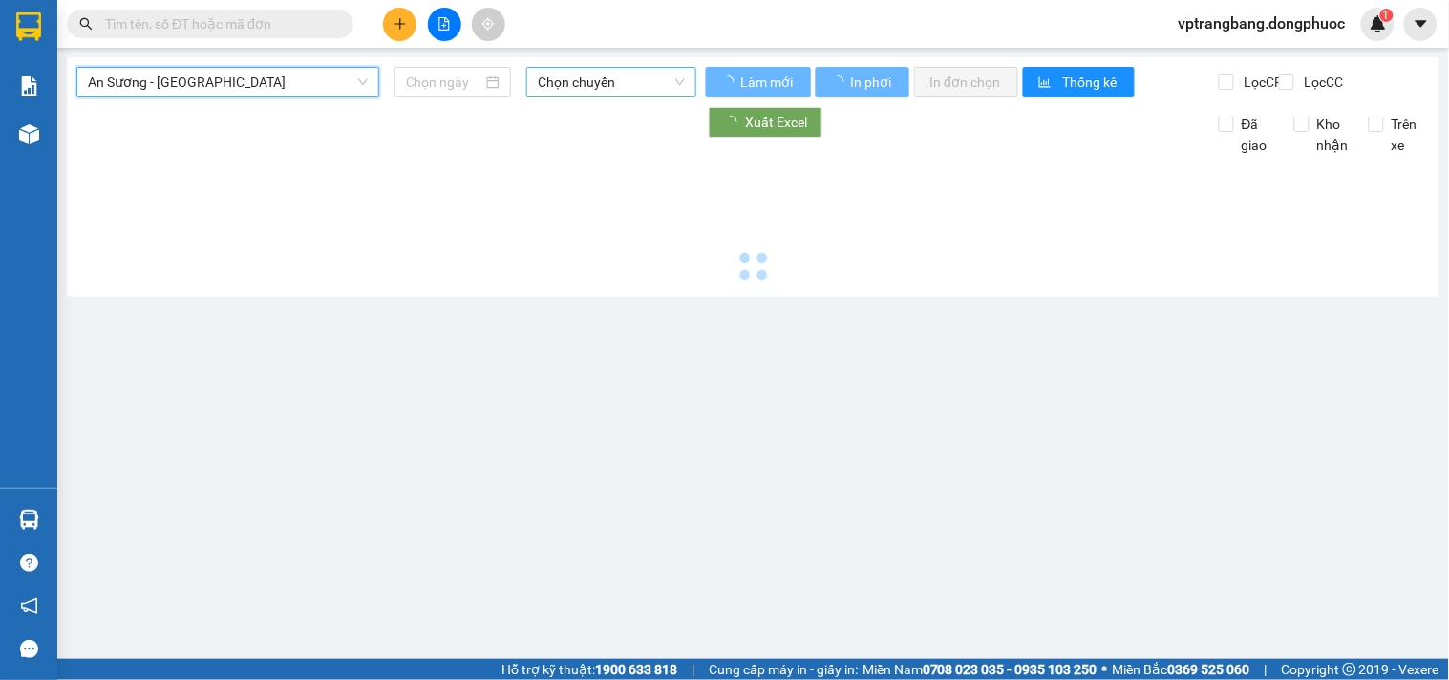
type input "[DATE]"
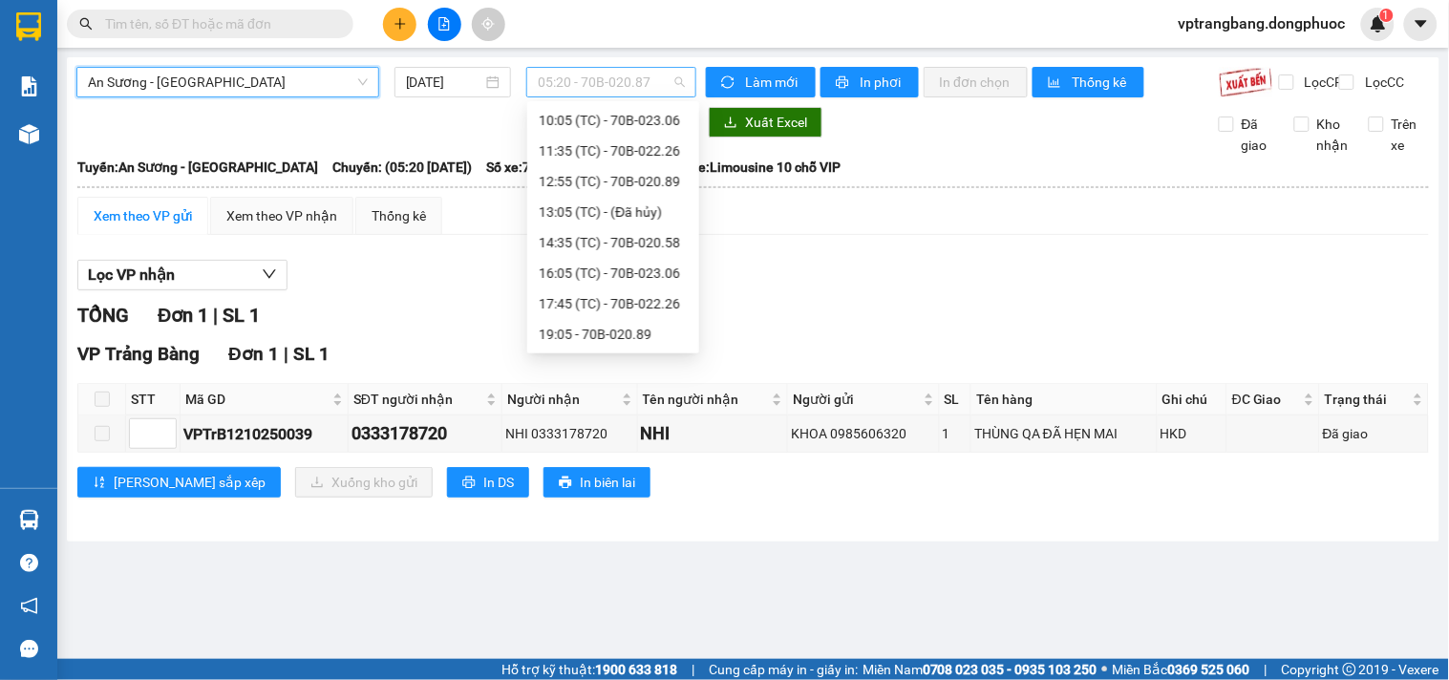
click at [622, 74] on span "05:20 - 70B-020.87" at bounding box center [611, 82] width 147 height 29
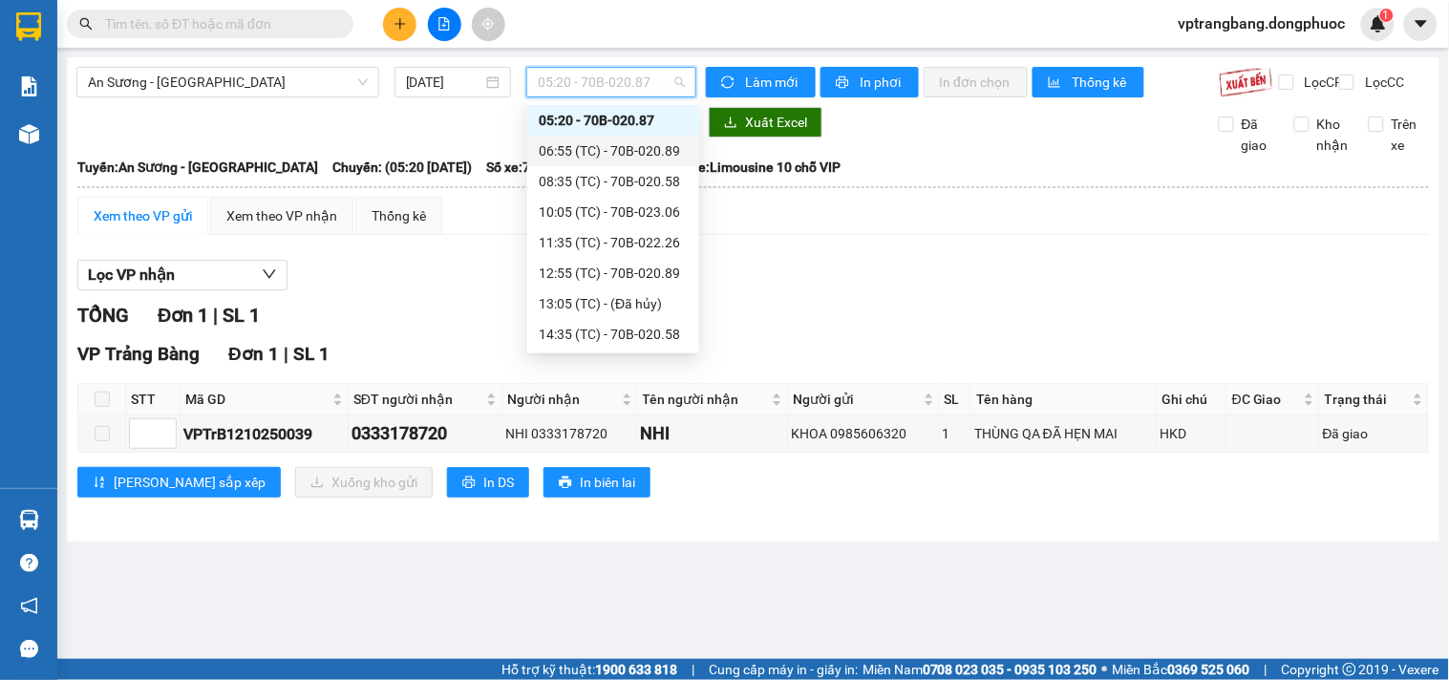
click at [927, 272] on div "Lọc VP nhận TỔNG Đơn 1 | SL 1 VP Trảng Bàng Đơn 1 | SL 1 STT Mã GD SĐT người nh…" at bounding box center [752, 385] width 1351 height 271
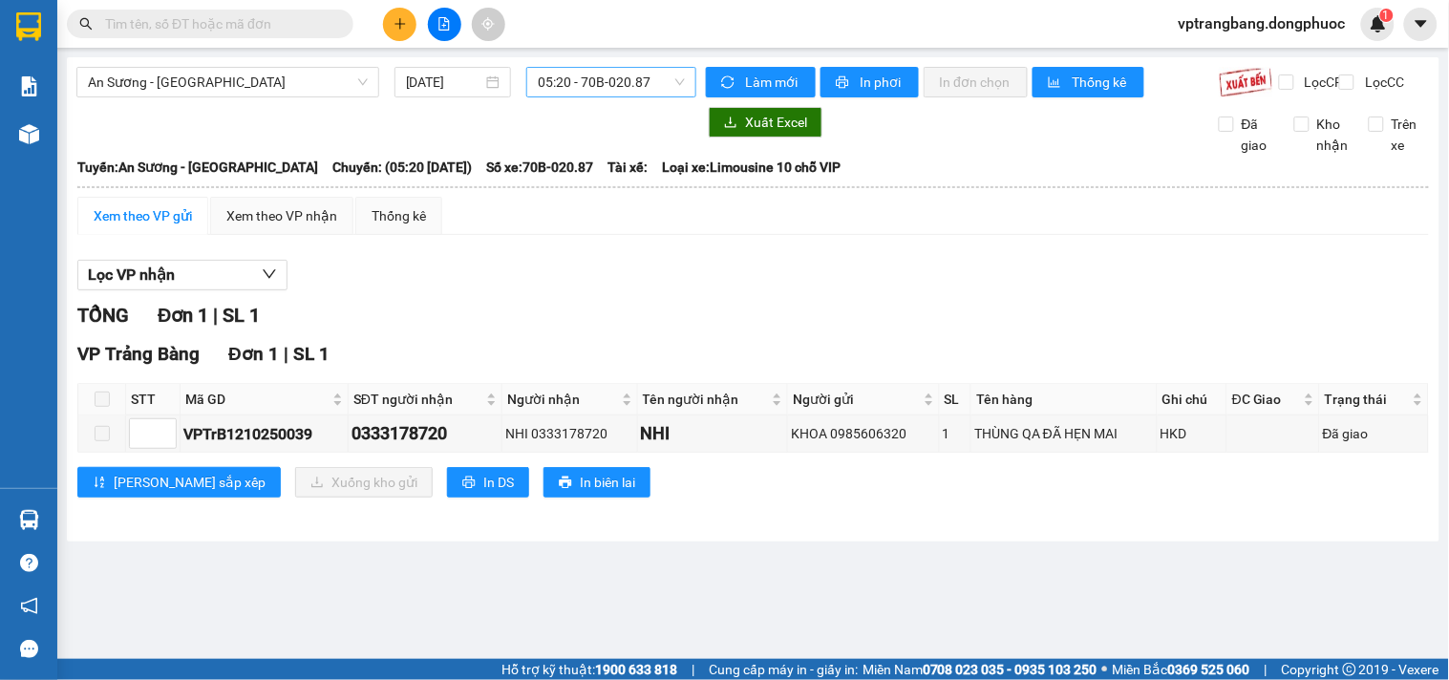
click at [566, 88] on span "05:20 - 70B-020.87" at bounding box center [611, 82] width 147 height 29
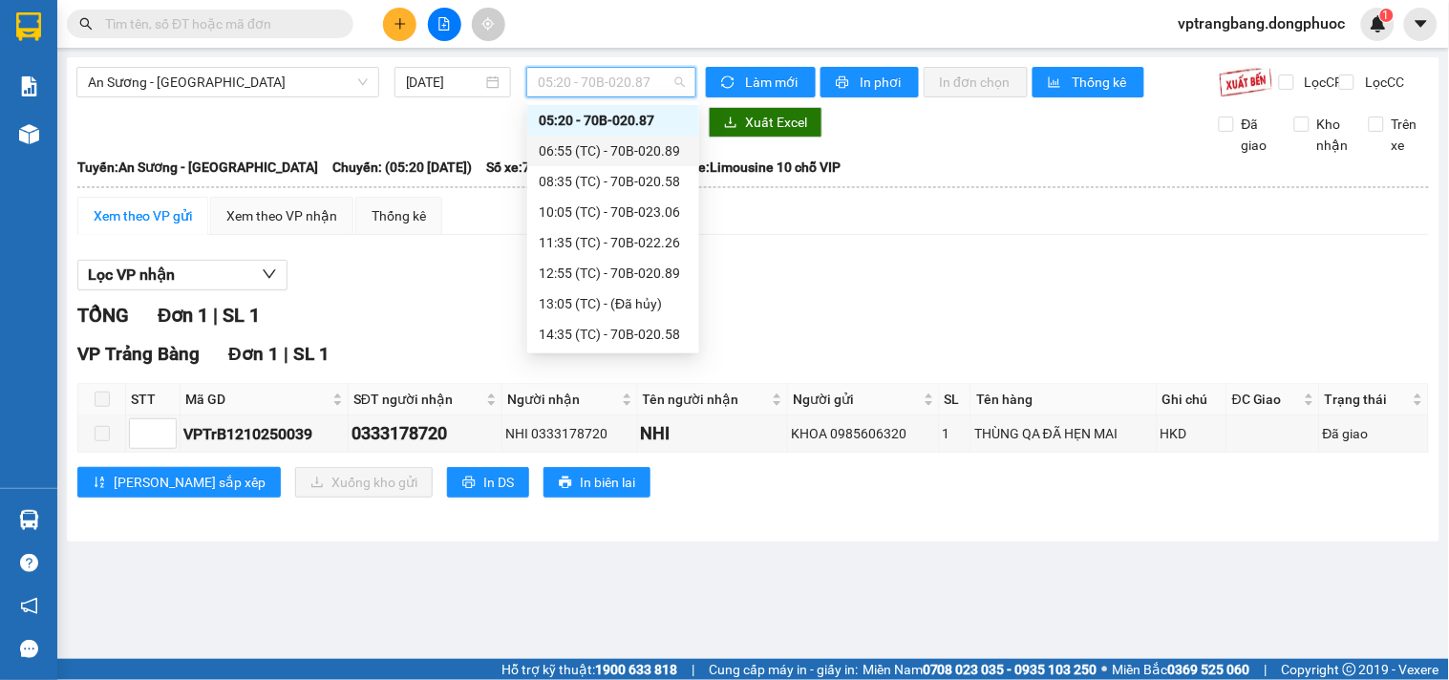
click at [625, 155] on div "06:55 (TC) - 70B-020.89" at bounding box center [613, 150] width 149 height 21
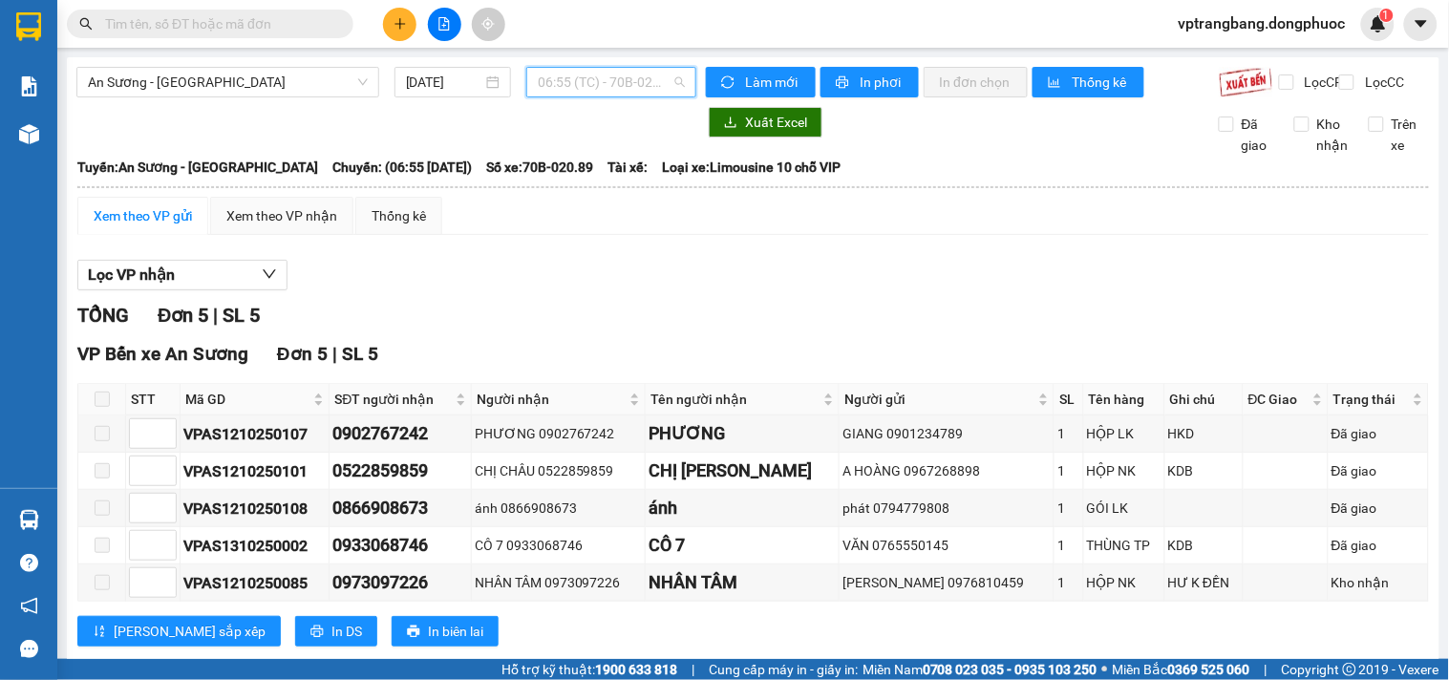
click at [586, 88] on span "06:55 (TC) - 70B-020.89" at bounding box center [611, 82] width 147 height 29
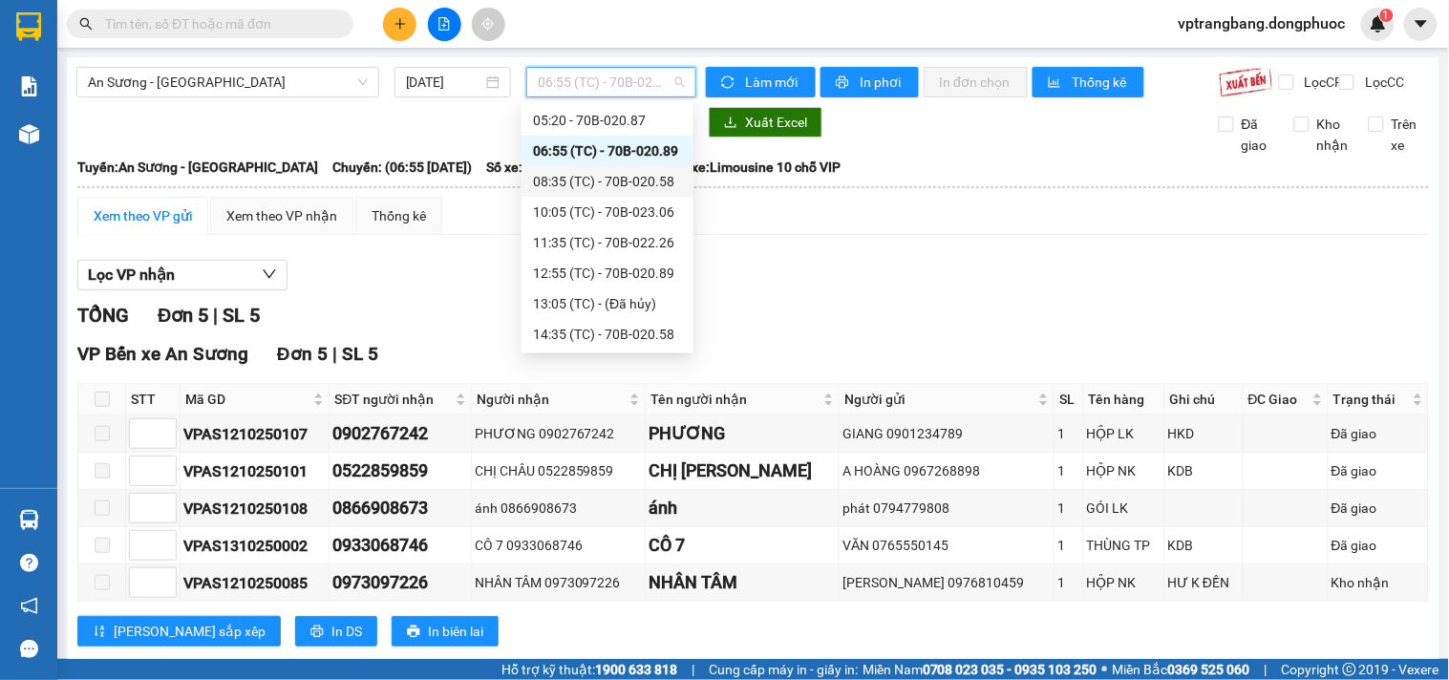
click at [602, 179] on div "08:35 (TC) - 70B-020.58" at bounding box center [607, 181] width 149 height 21
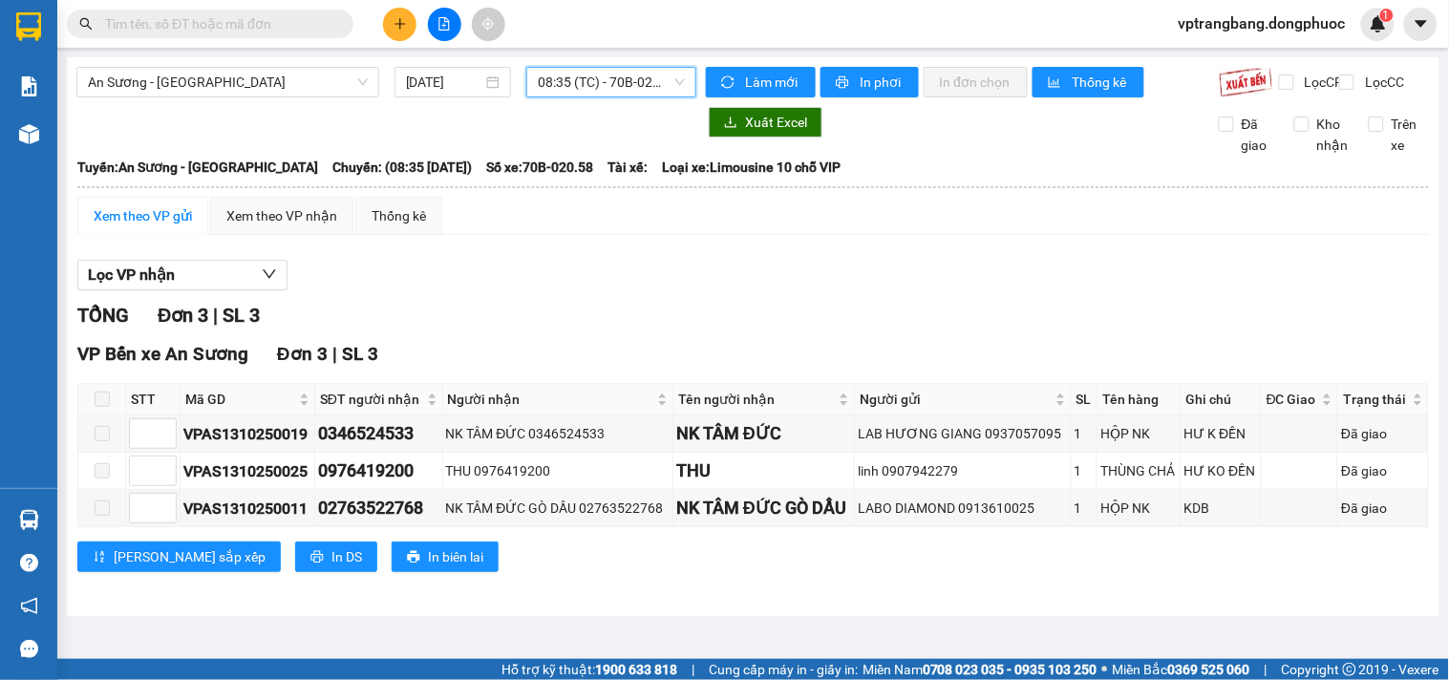
click at [604, 74] on span "08:35 (TC) - 70B-020.58" at bounding box center [611, 82] width 147 height 29
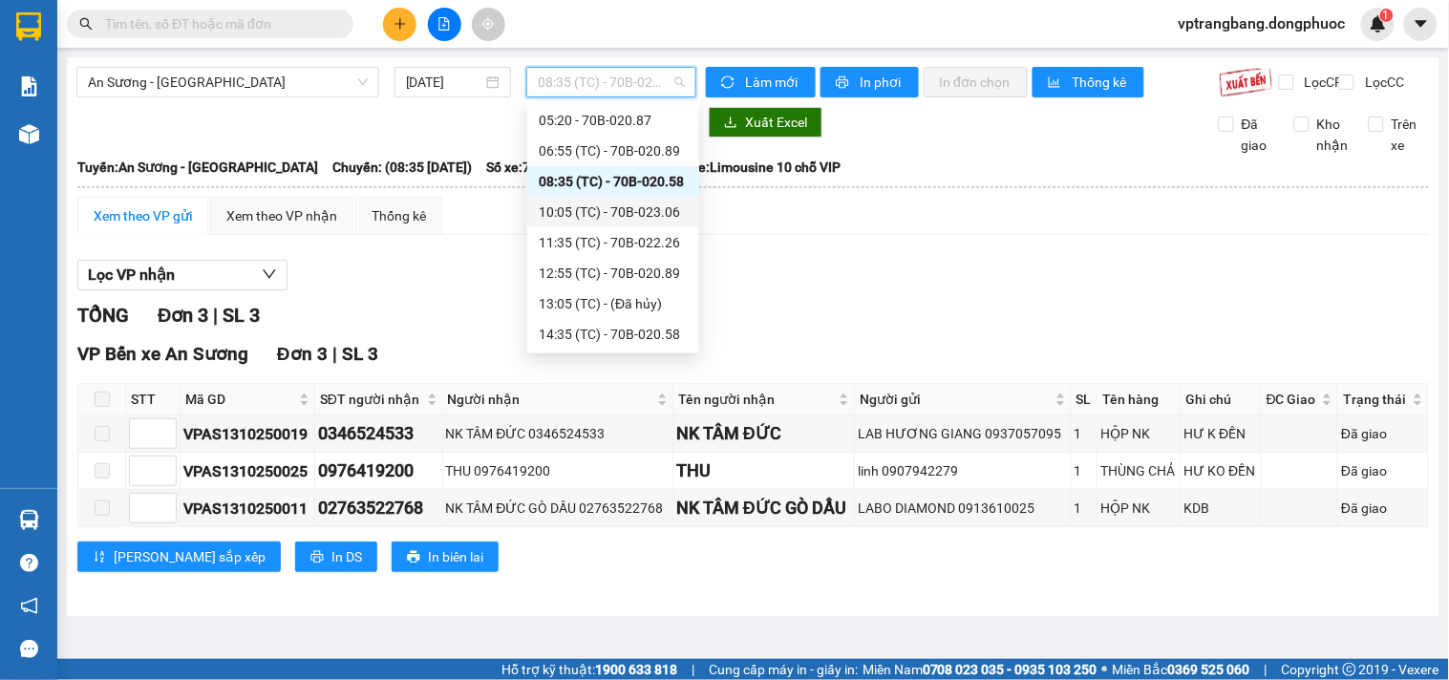
click at [636, 203] on div "10:05 (TC) - 70B-023.06" at bounding box center [613, 212] width 149 height 21
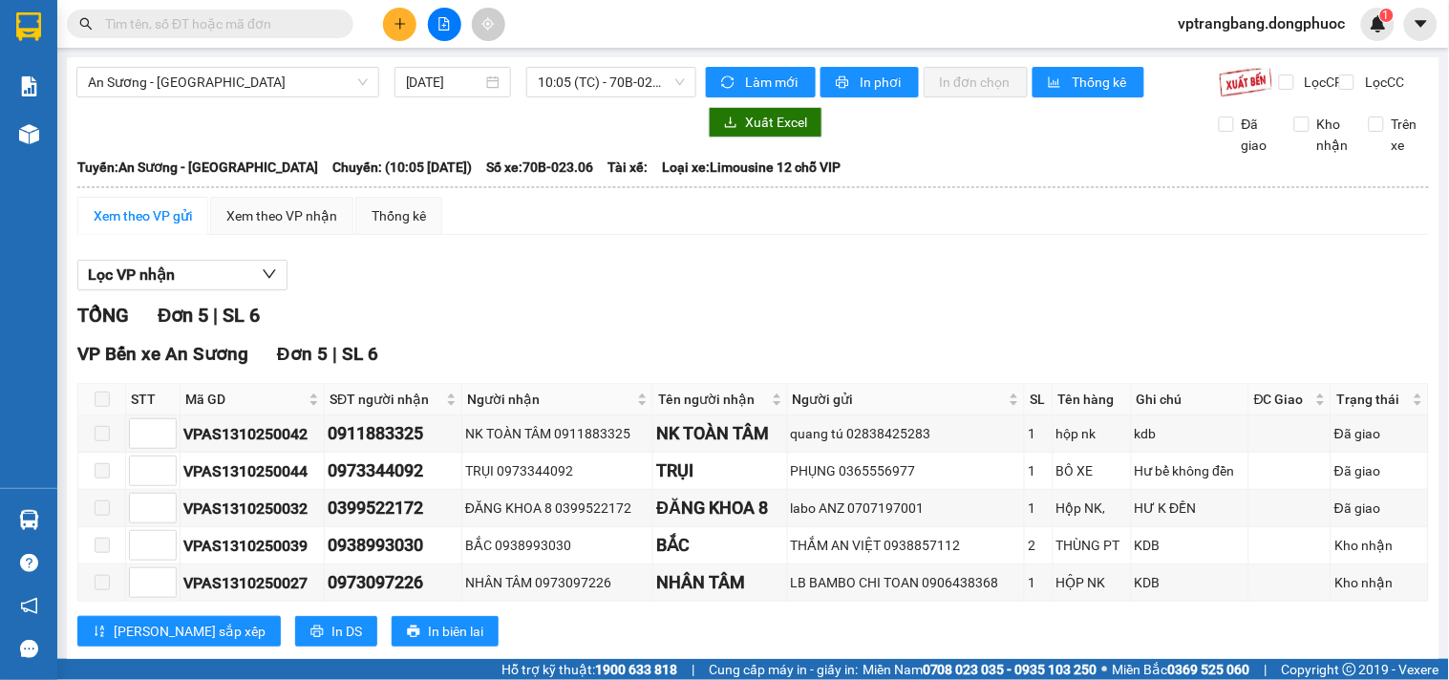
click at [565, 97] on div "An Sương - Châu Thành 13/10/2025 10:05 (TC) - 70B-023.06" at bounding box center [386, 82] width 620 height 31
click at [571, 96] on span "10:05 (TC) - 70B-023.06" at bounding box center [611, 82] width 147 height 29
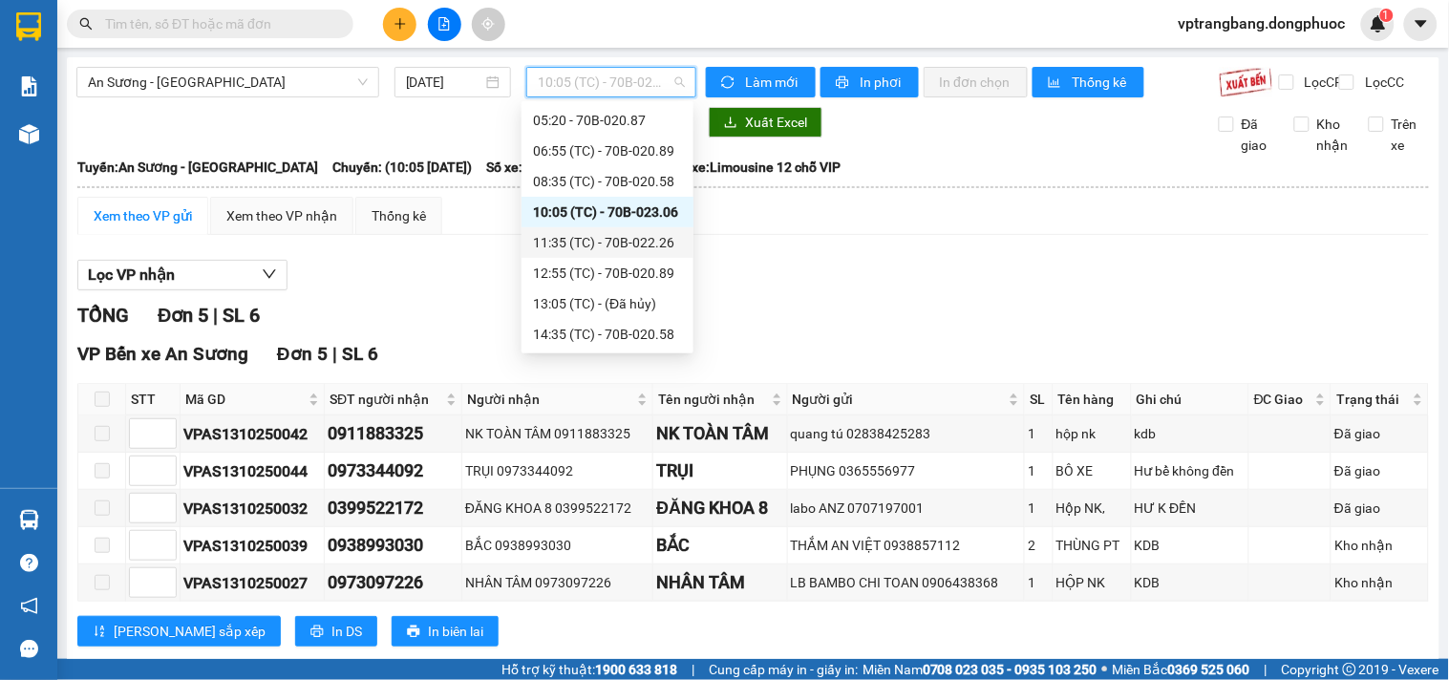
click at [599, 244] on div "11:35 (TC) - 70B-022.26" at bounding box center [607, 242] width 149 height 21
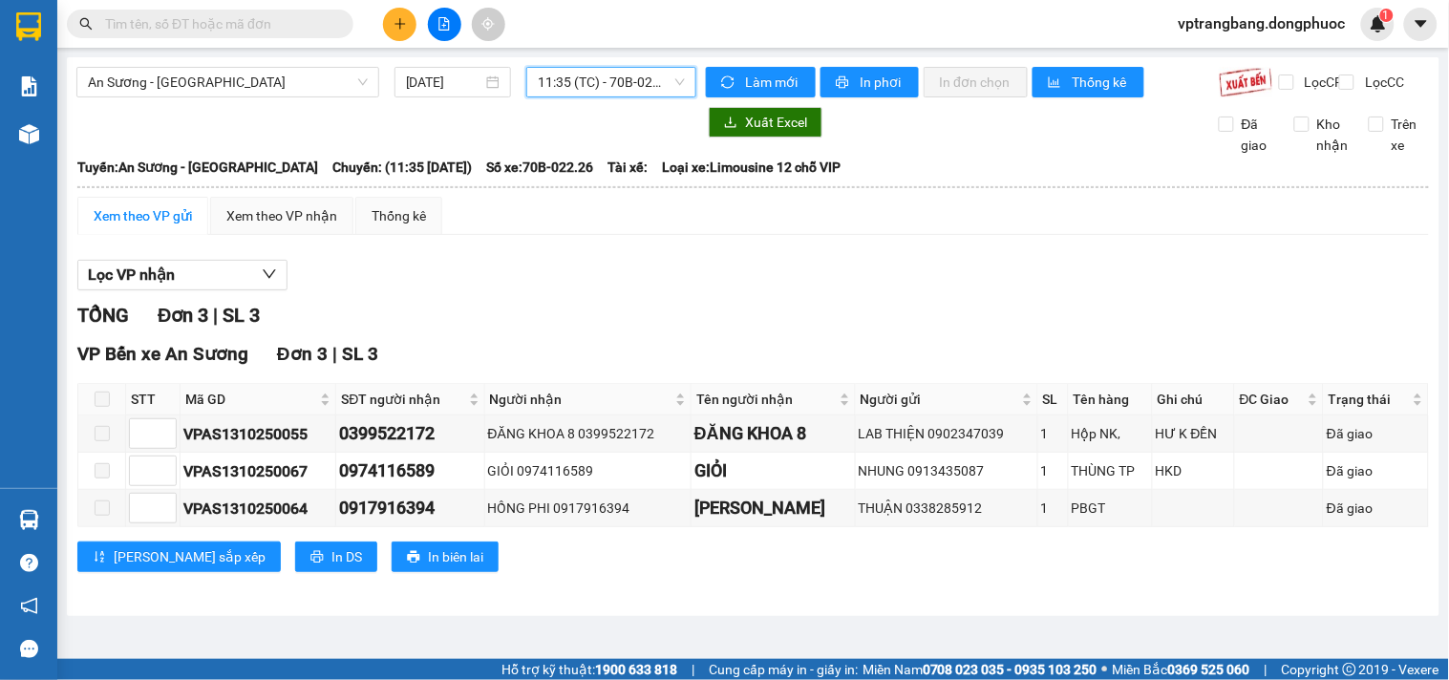
click at [588, 79] on span "11:35 (TC) - 70B-022.26" at bounding box center [611, 82] width 147 height 29
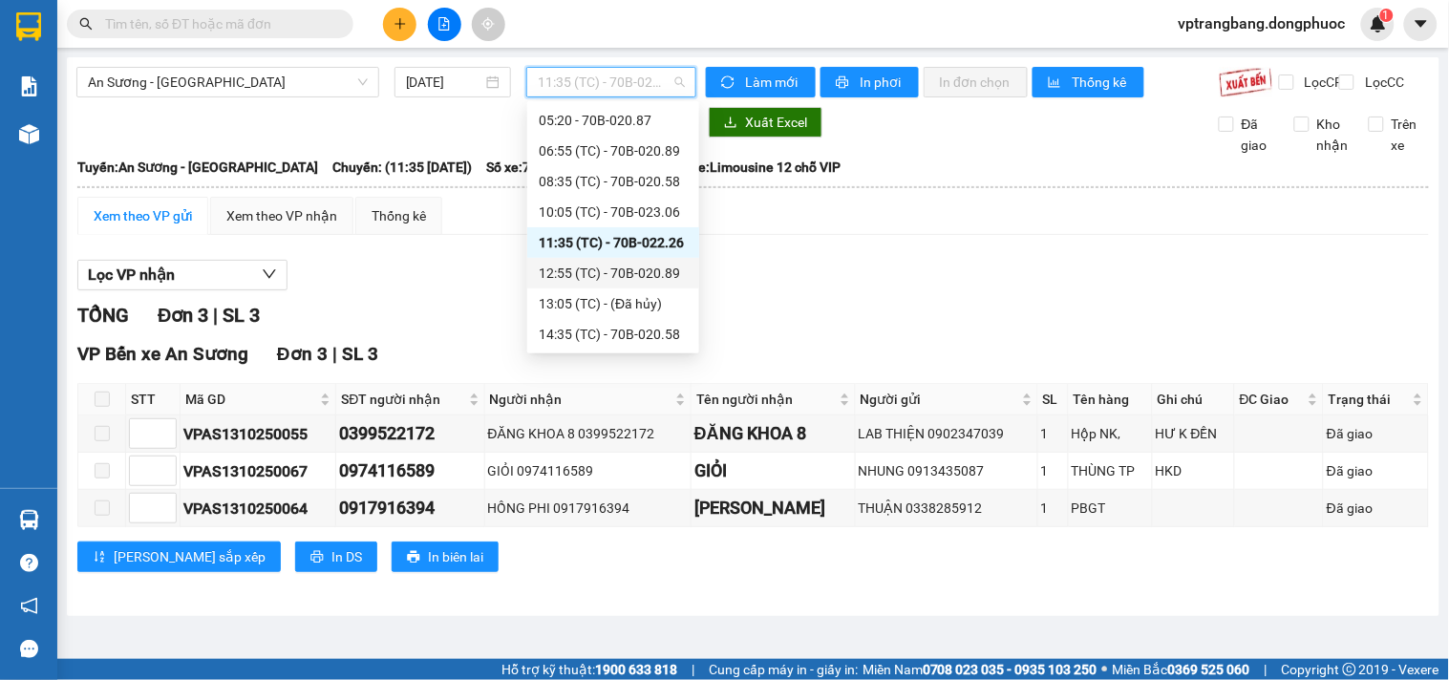
click at [604, 263] on div "12:55 (TC) - 70B-020.89" at bounding box center [613, 273] width 149 height 21
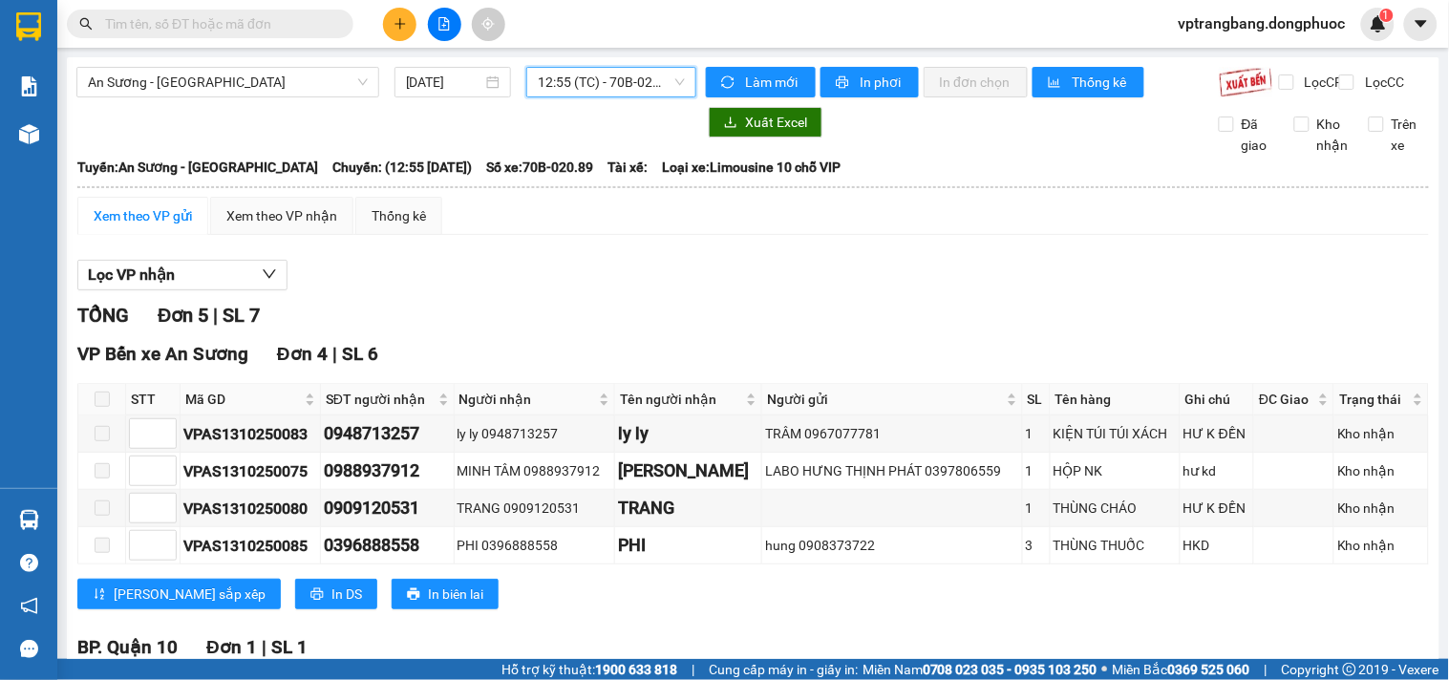
click at [594, 79] on span "12:55 (TC) - 70B-020.89" at bounding box center [611, 82] width 147 height 29
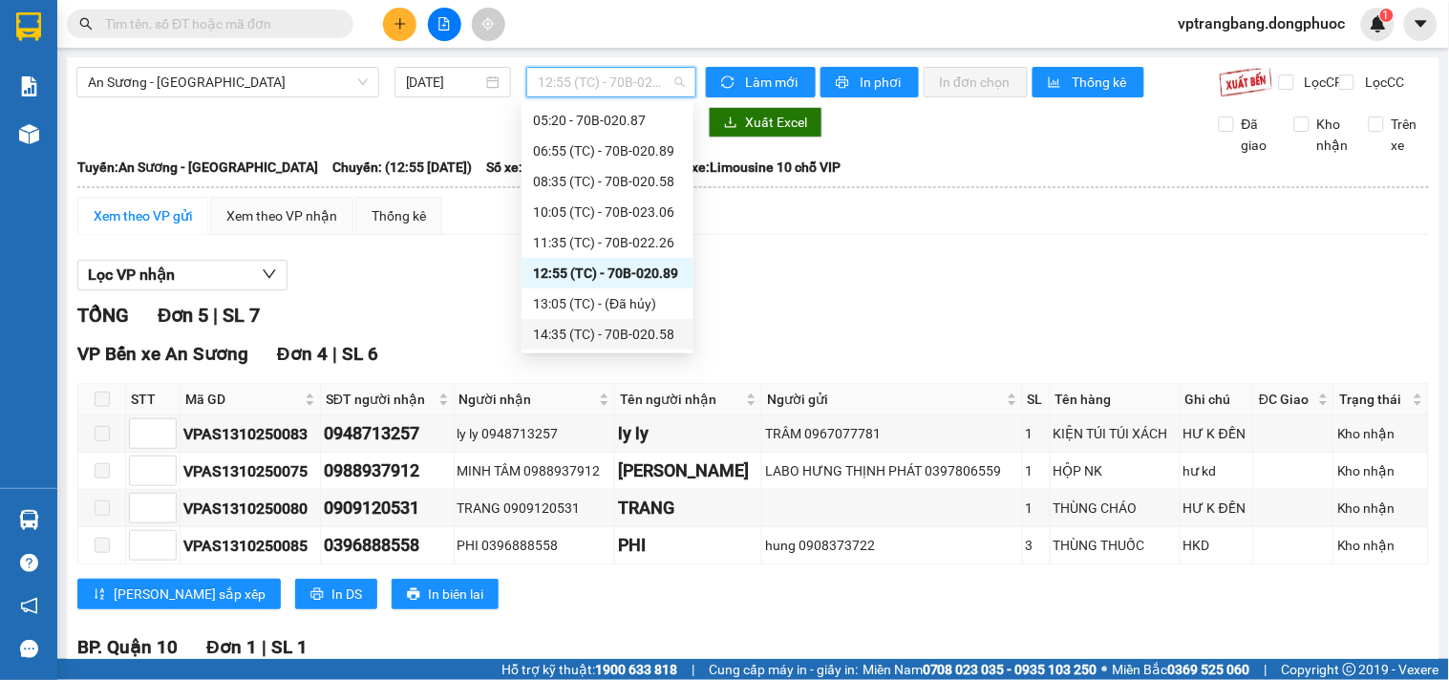
click at [614, 327] on div "14:35 (TC) - 70B-020.58" at bounding box center [607, 334] width 149 height 21
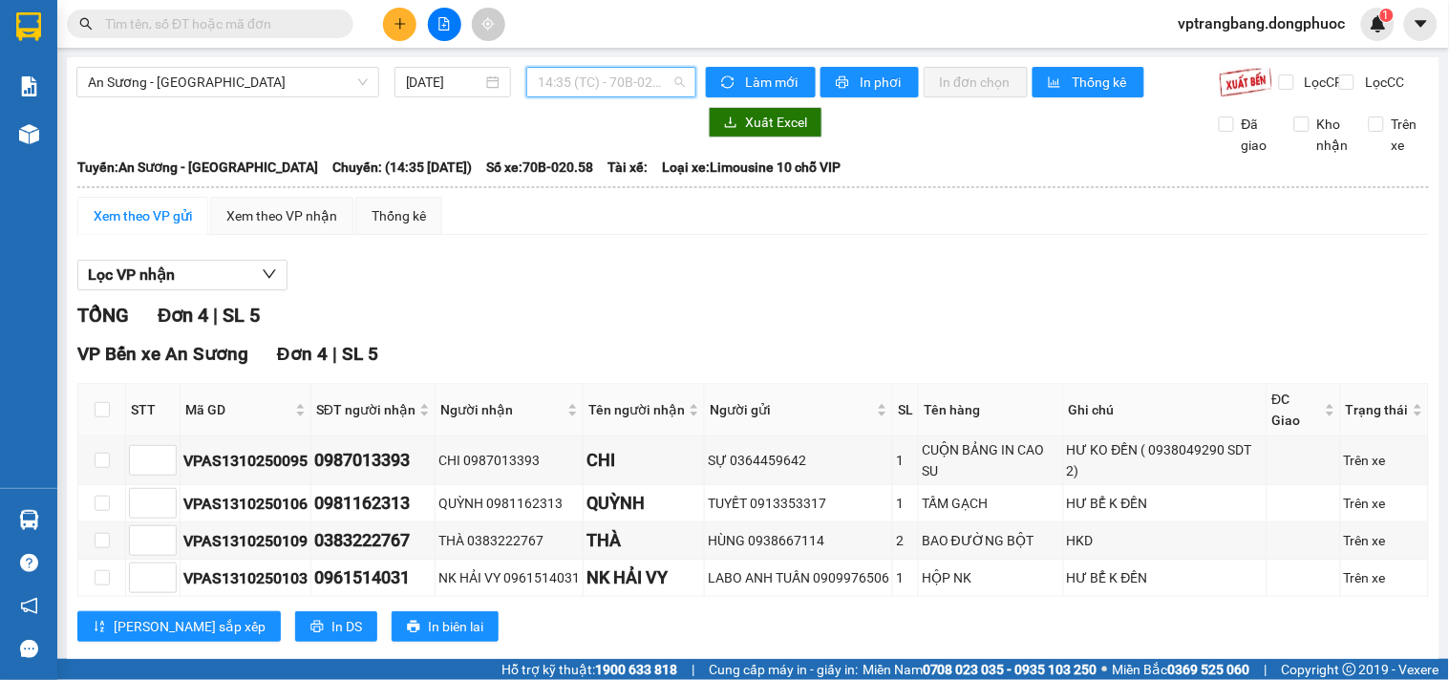
click at [599, 89] on span "14:35 (TC) - 70B-020.58" at bounding box center [611, 82] width 147 height 29
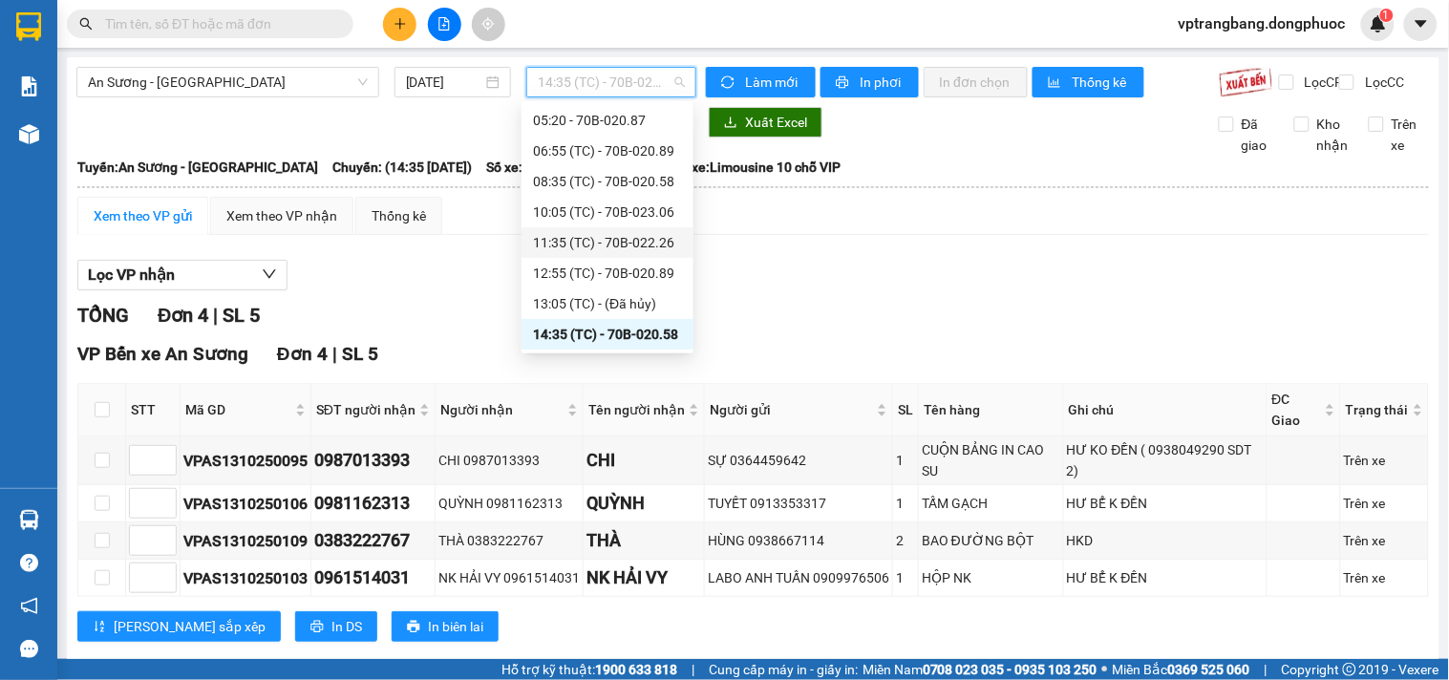
scroll to position [122, 0]
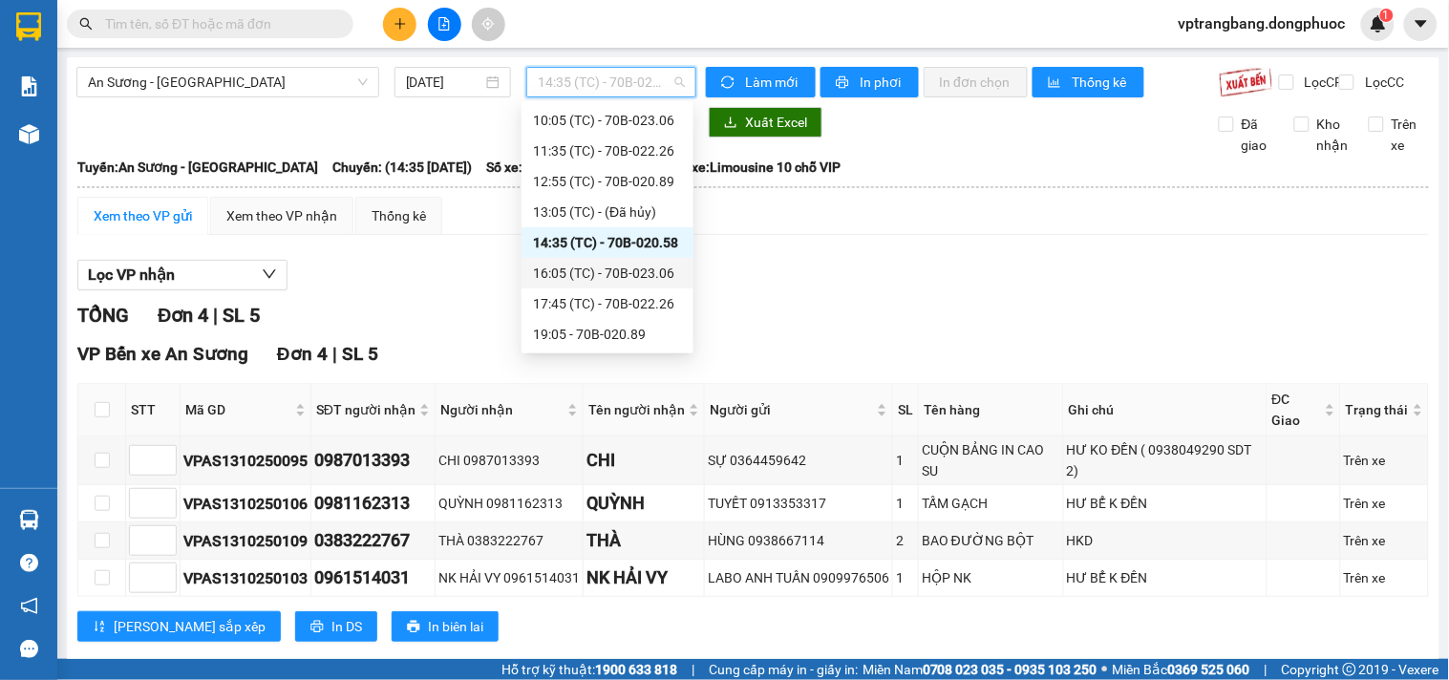
click at [609, 274] on div "16:05 (TC) - 70B-023.06" at bounding box center [607, 273] width 149 height 21
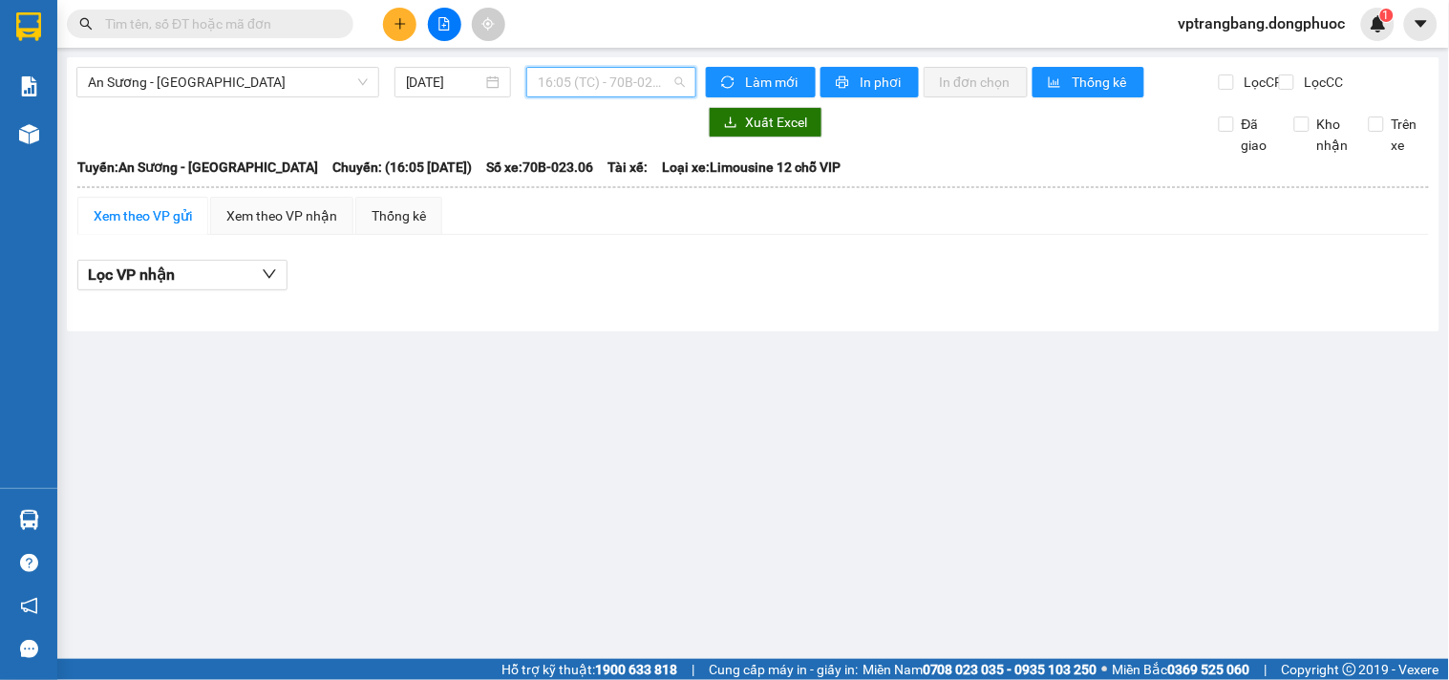
click at [579, 84] on span "16:05 (TC) - 70B-023.06" at bounding box center [611, 82] width 147 height 29
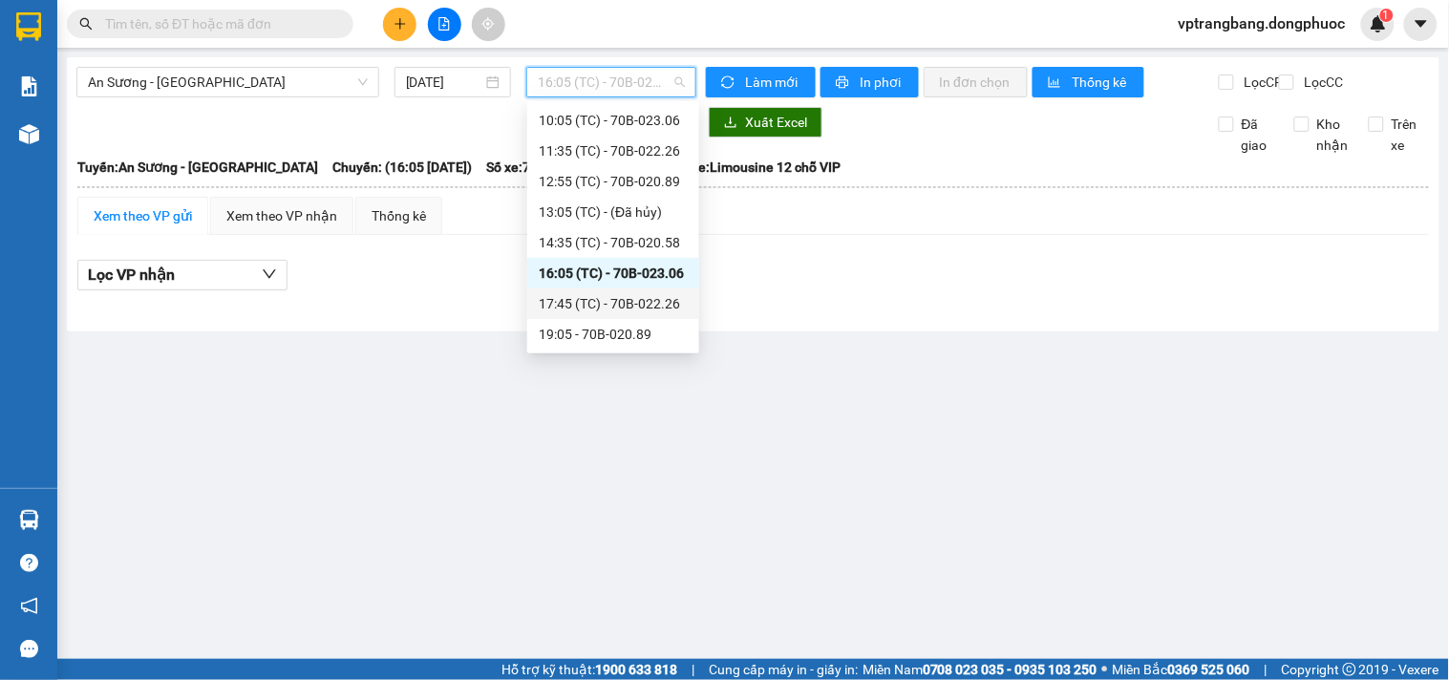
click at [607, 302] on div "17:45 (TC) - 70B-022.26" at bounding box center [613, 303] width 149 height 21
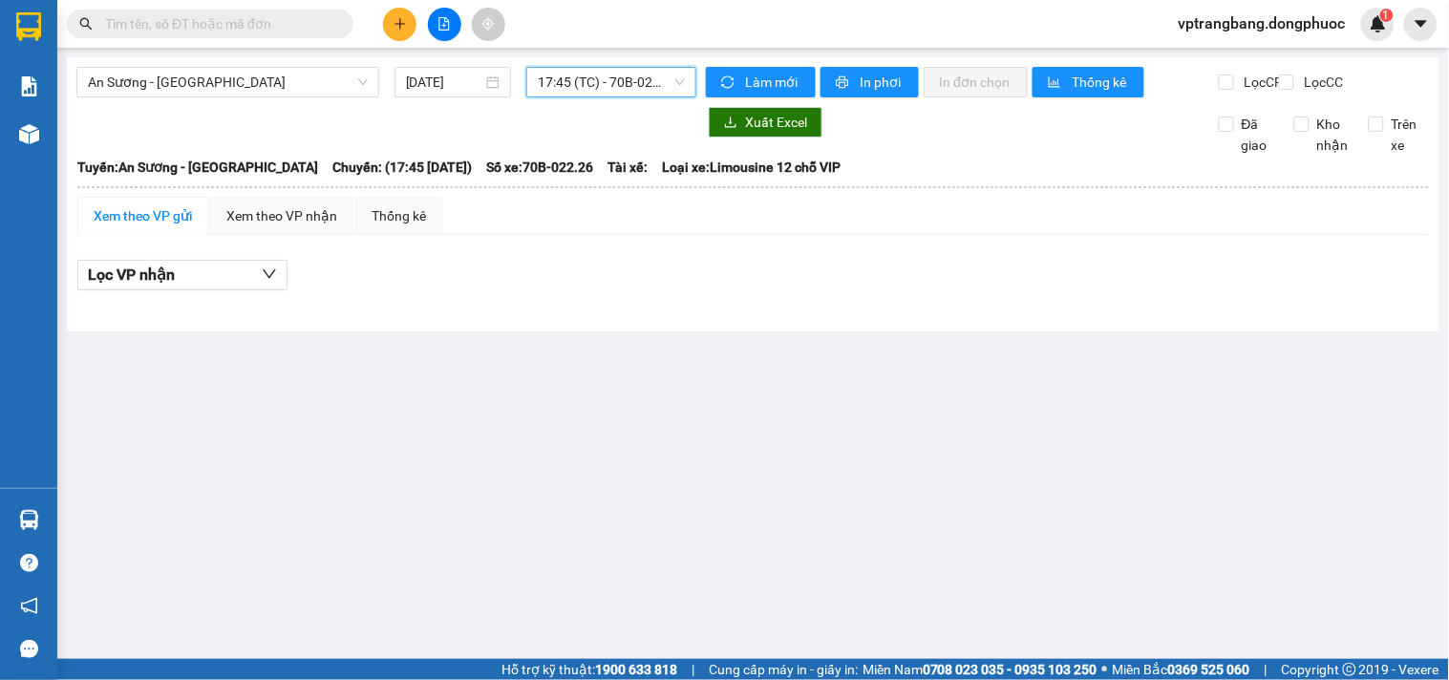
click at [586, 88] on span "17:45 (TC) - 70B-022.26" at bounding box center [611, 82] width 147 height 29
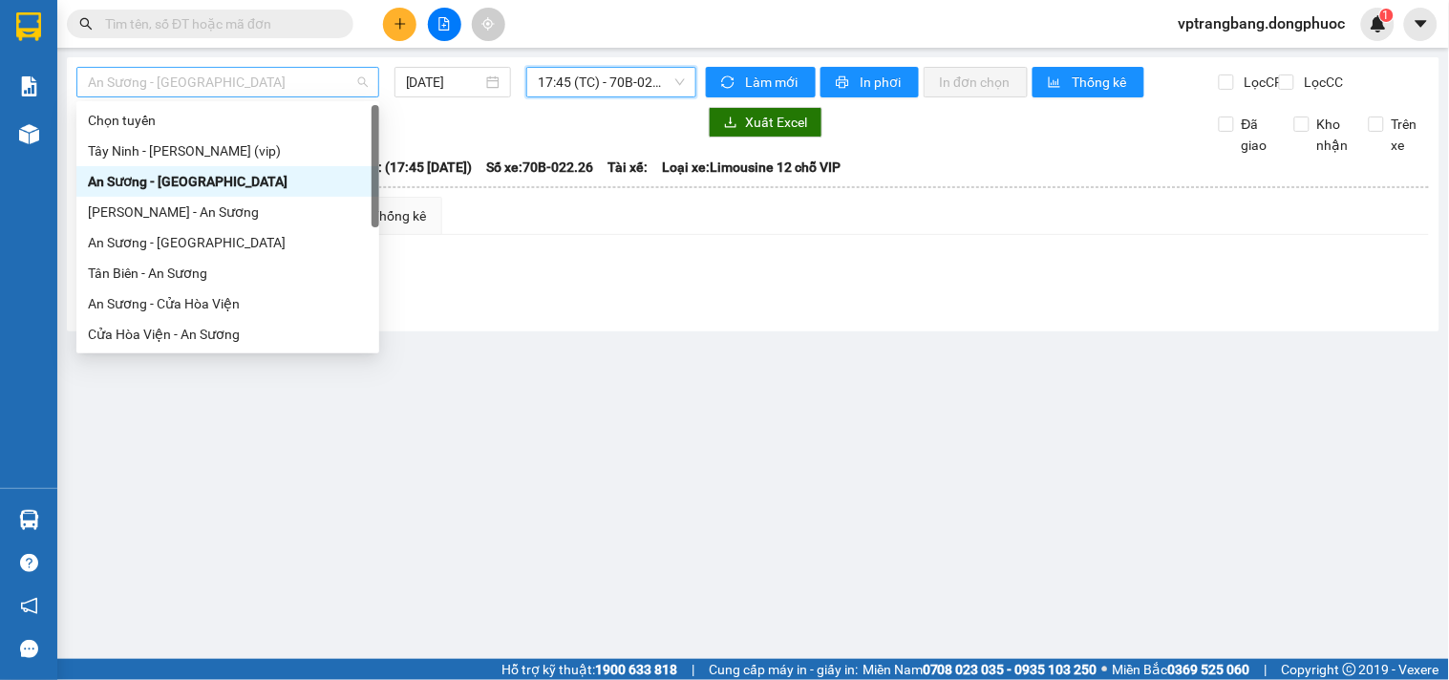
click at [224, 90] on span "An Sương - Châu Thành" at bounding box center [228, 82] width 280 height 29
click at [198, 309] on div "An Sương - Cửa Hòa Viện" at bounding box center [228, 303] width 280 height 21
type input "[DATE]"
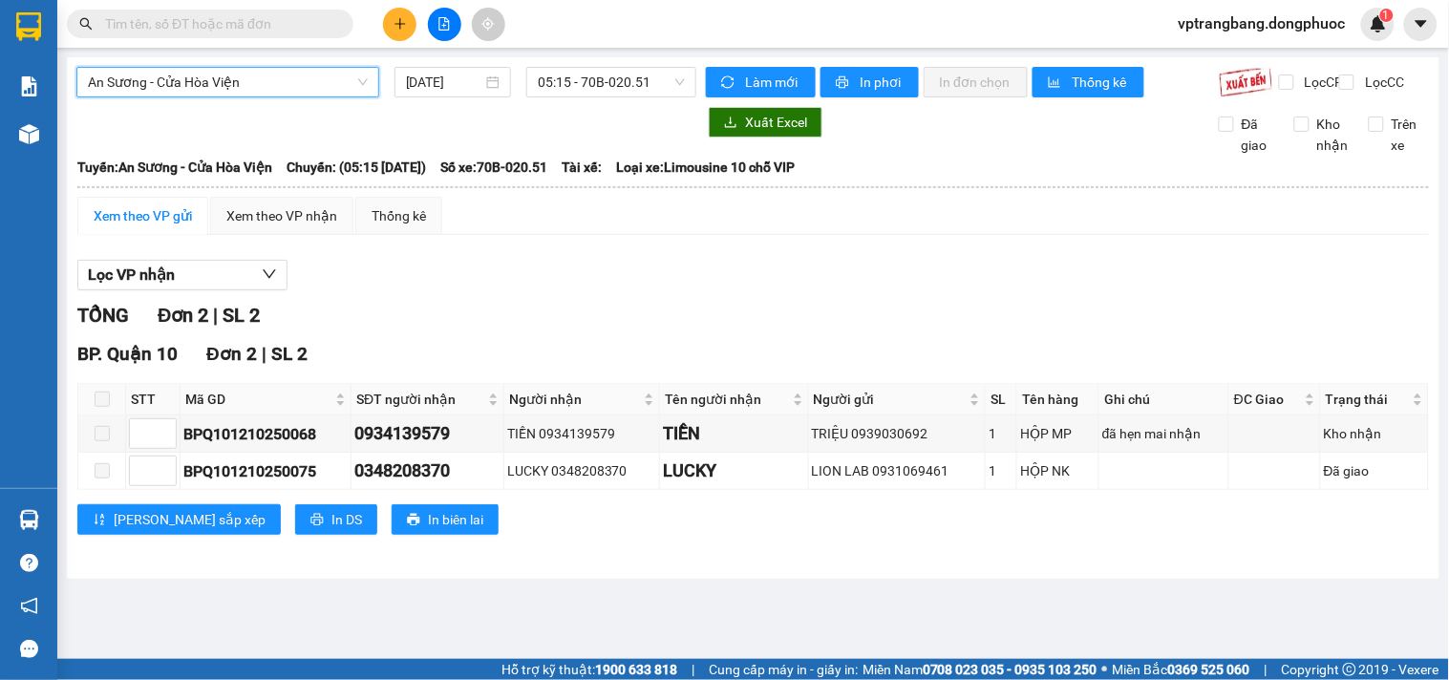
click at [637, 87] on span "05:15 - 70B-020.51" at bounding box center [611, 82] width 147 height 29
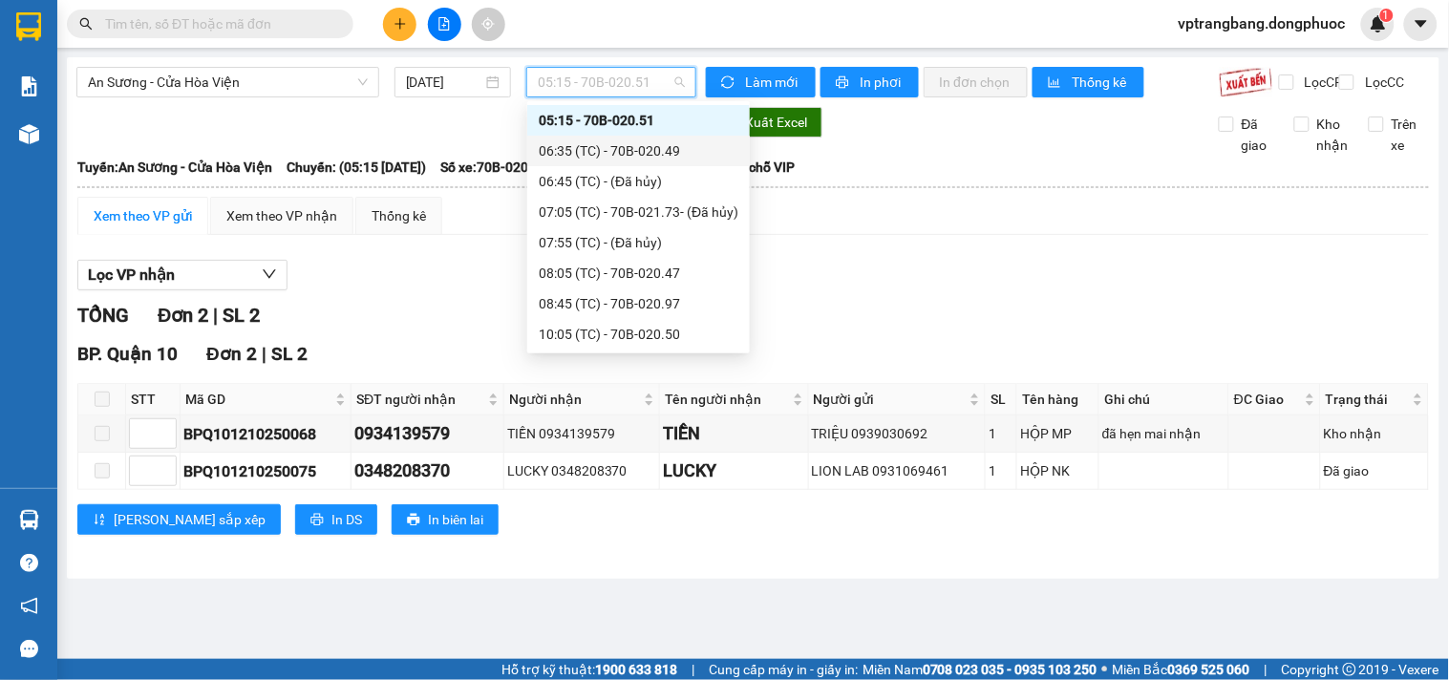
click at [612, 157] on div "06:35 (TC) - 70B-020.49" at bounding box center [639, 150] width 200 height 21
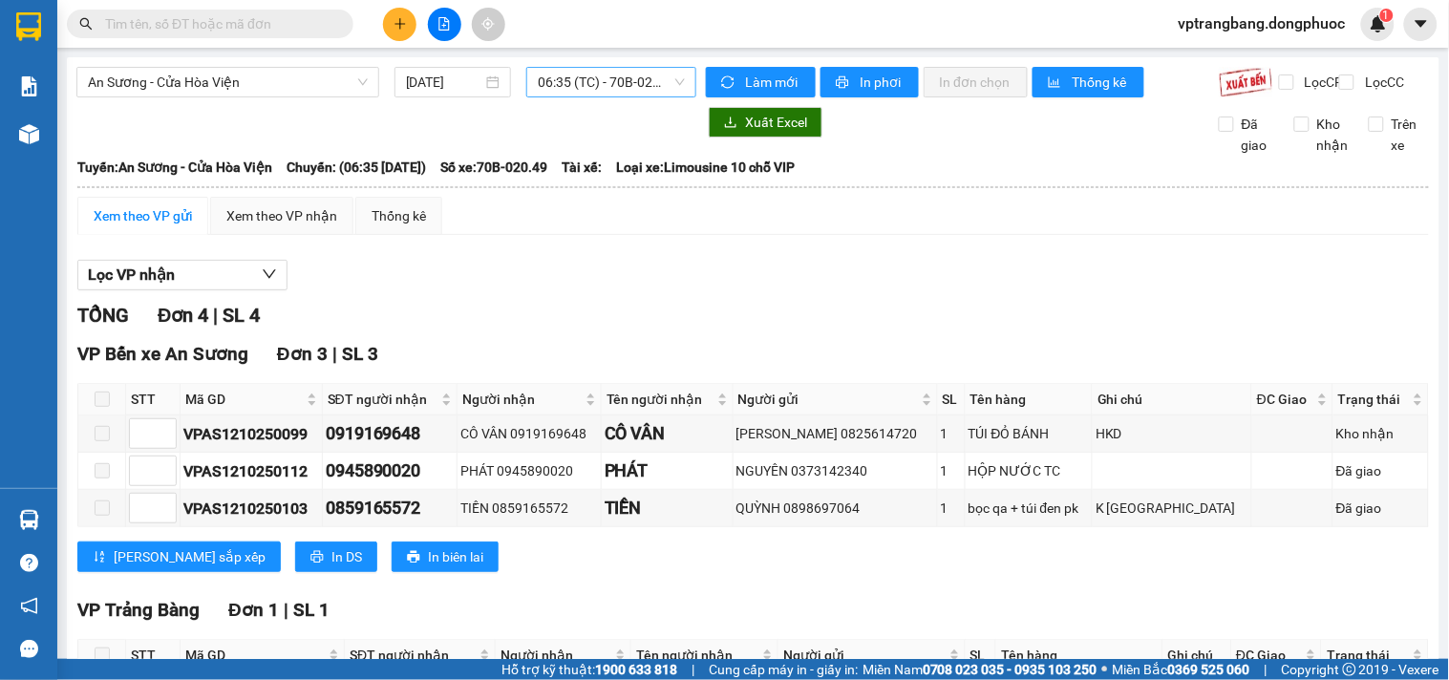
click at [563, 88] on span "06:35 (TC) - 70B-020.49" at bounding box center [611, 82] width 147 height 29
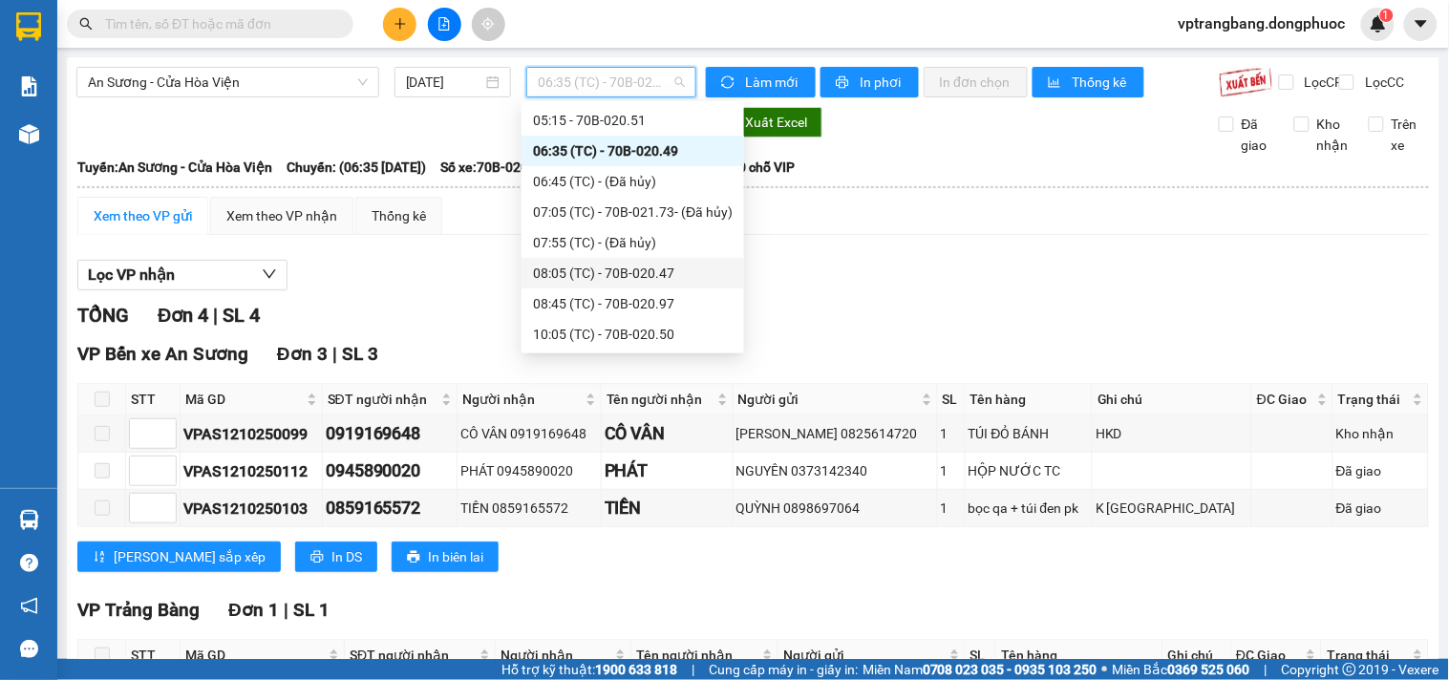
drag, startPoint x: 621, startPoint y: 246, endPoint x: 605, endPoint y: 270, distance: 28.3
click at [607, 265] on div "Chọn chuyến 05:15 - 70B-020.51 06:35 (TC) - 70B-020.49 06:45 (TC) - (Đã hủy) 07…" at bounding box center [632, 410] width 223 height 672
click at [605, 271] on div "08:05 (TC) - 70B-020.47" at bounding box center [633, 273] width 200 height 21
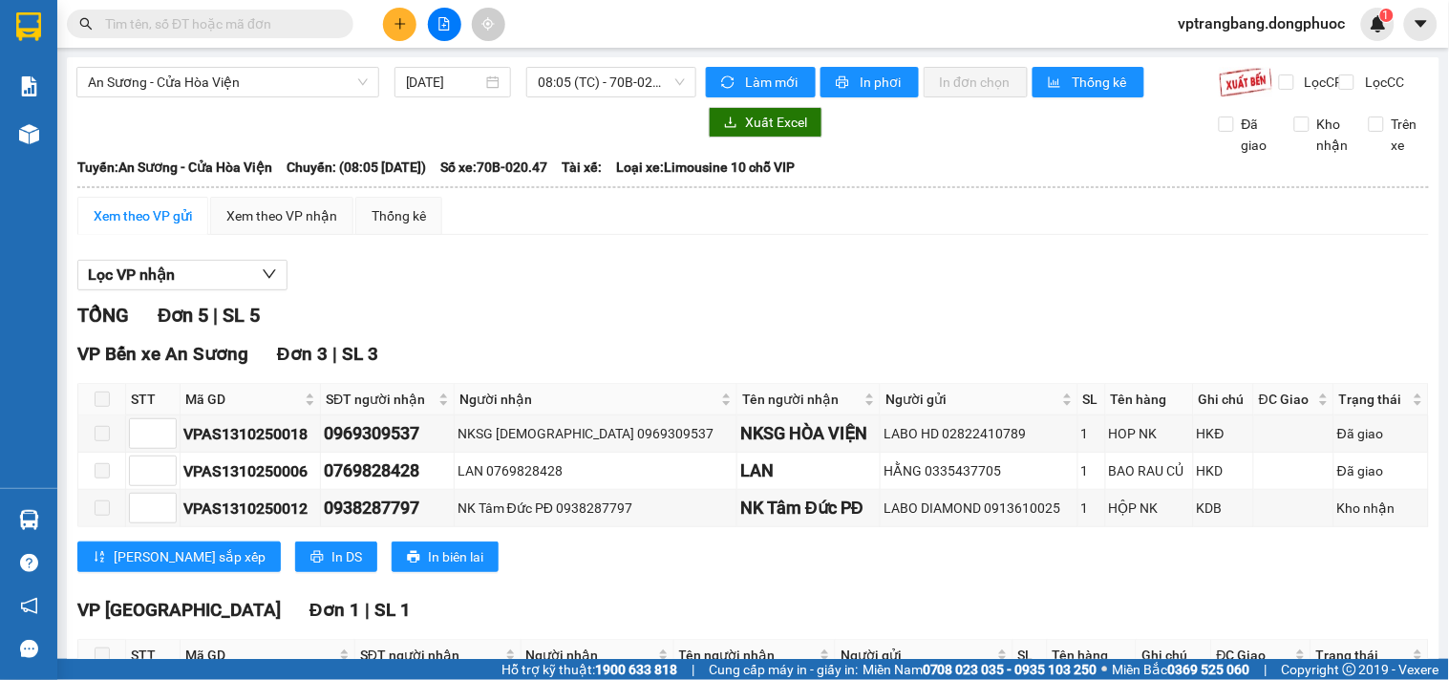
click at [529, 317] on div "TỔNG Đơn 5 | SL 5" at bounding box center [752, 316] width 1351 height 30
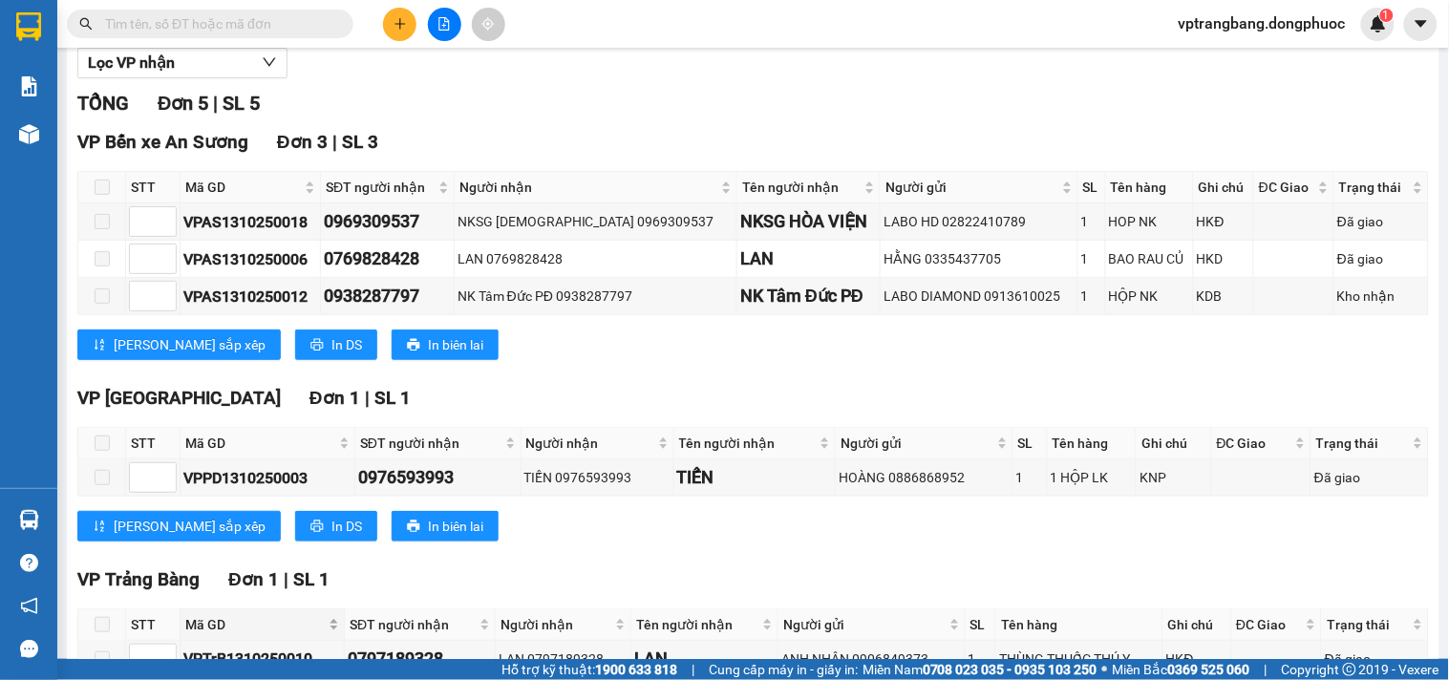
scroll to position [348, 0]
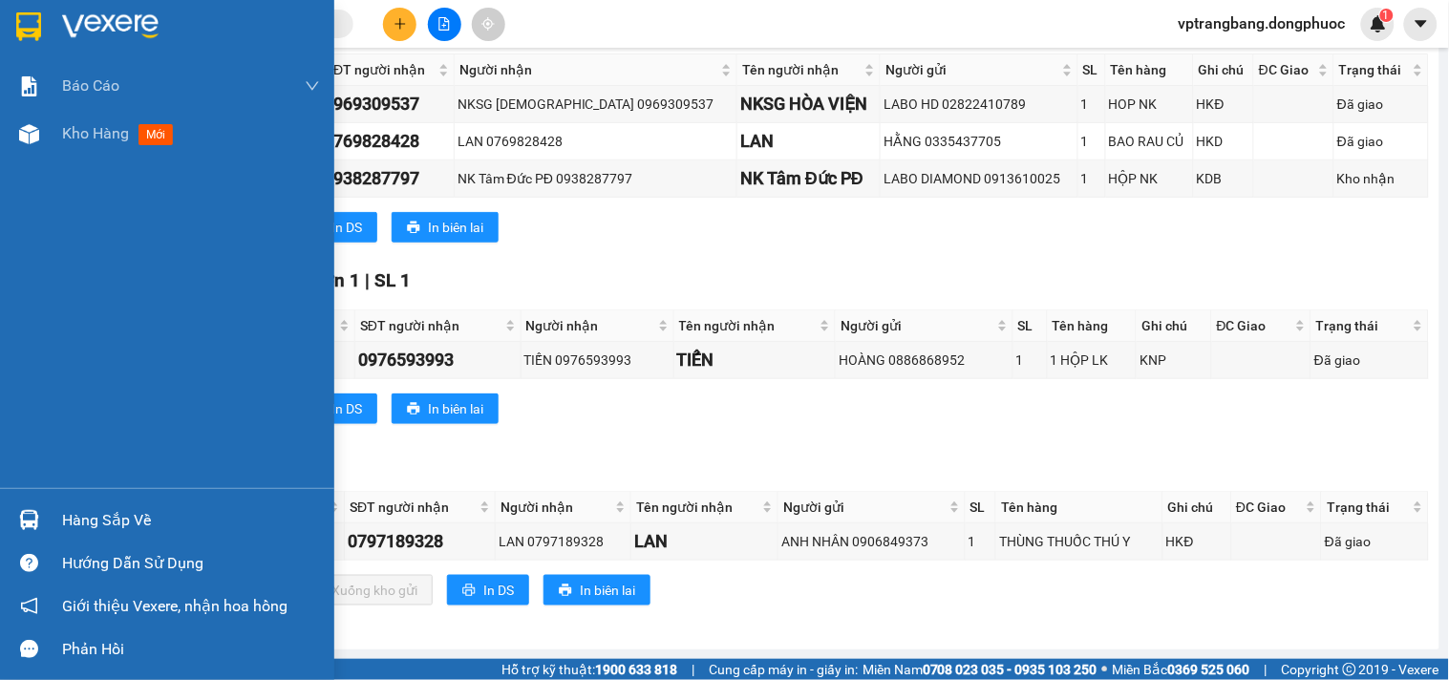
click at [57, 523] on div "Hàng sắp về" at bounding box center [167, 520] width 334 height 43
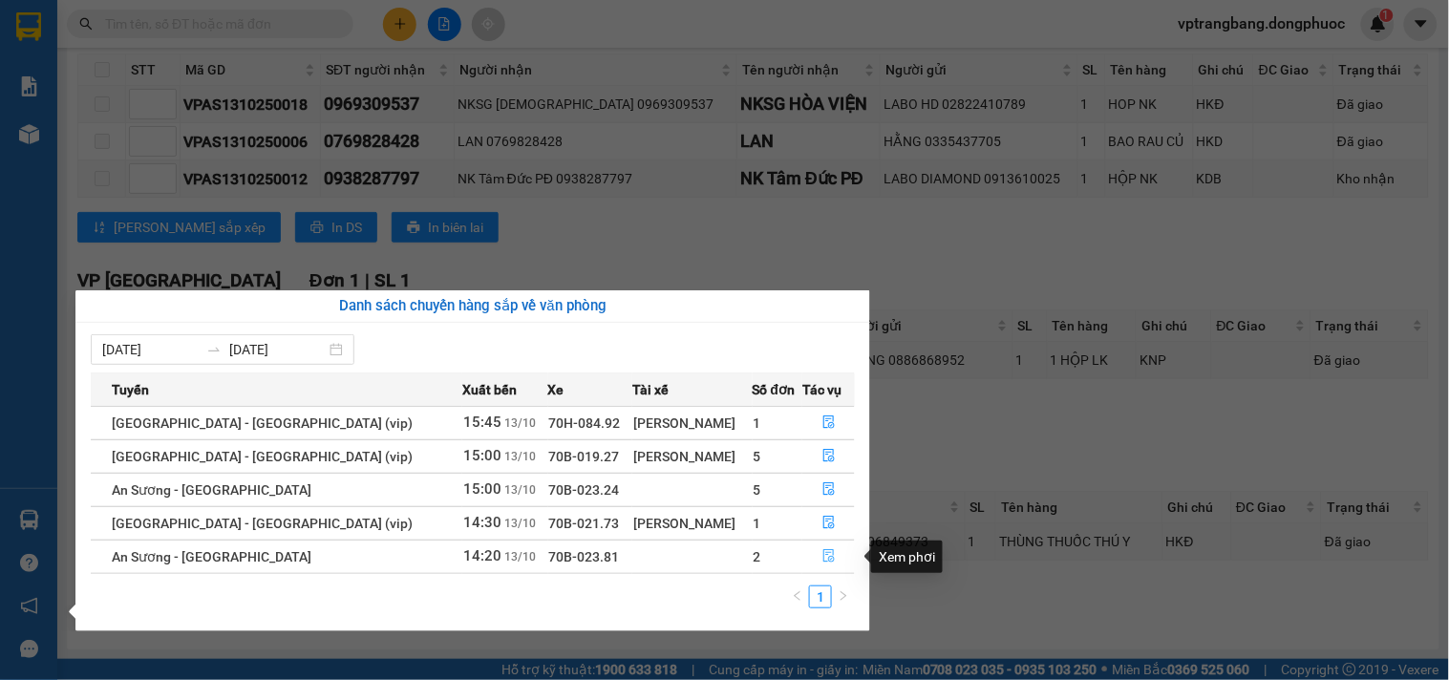
click at [823, 557] on icon "file-done" at bounding box center [828, 555] width 13 height 13
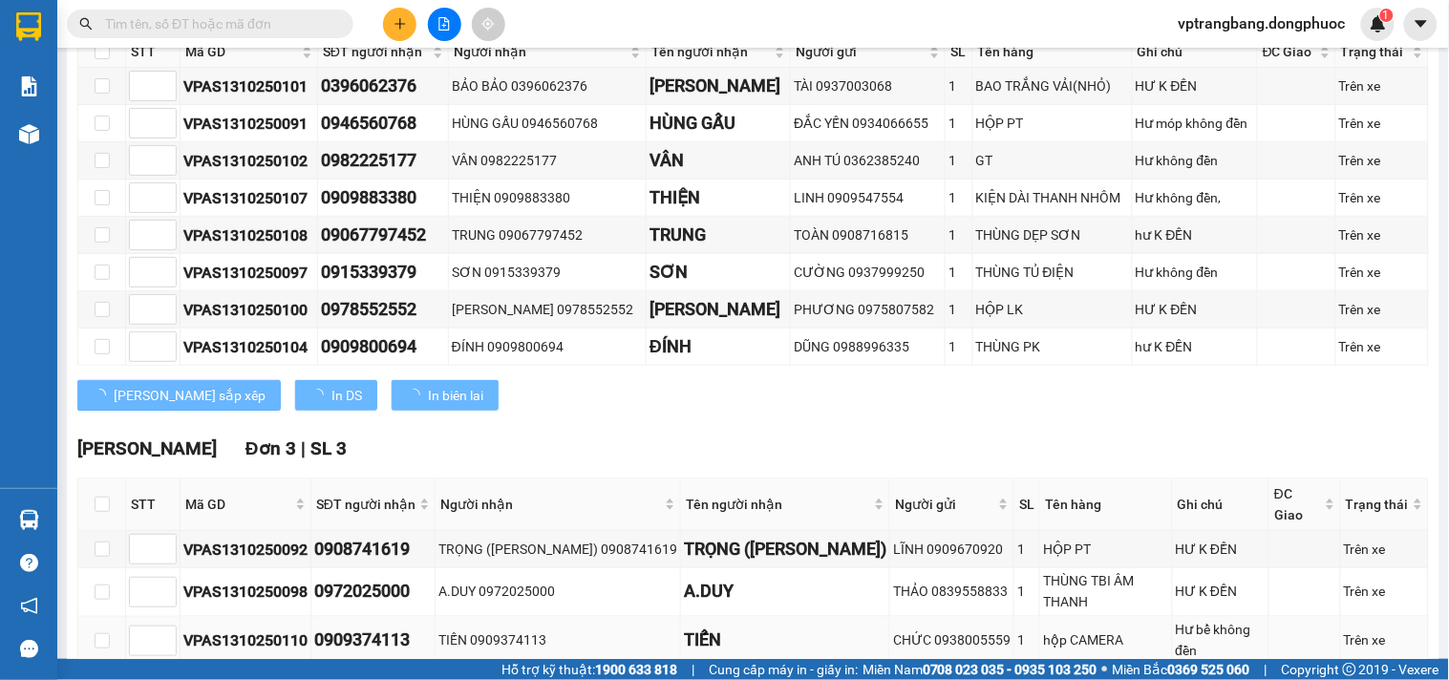
scroll to position [609, 0]
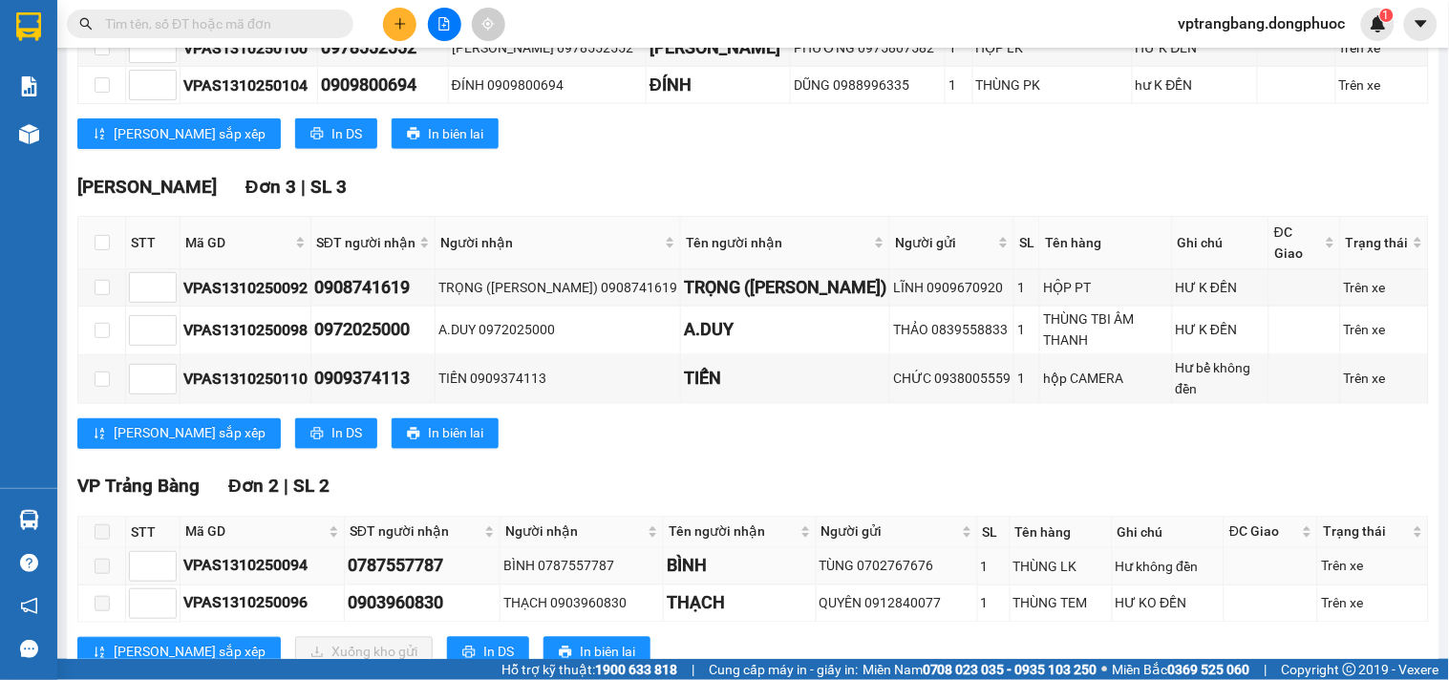
click at [87, 548] on td at bounding box center [102, 566] width 48 height 37
click at [103, 524] on span at bounding box center [102, 531] width 15 height 15
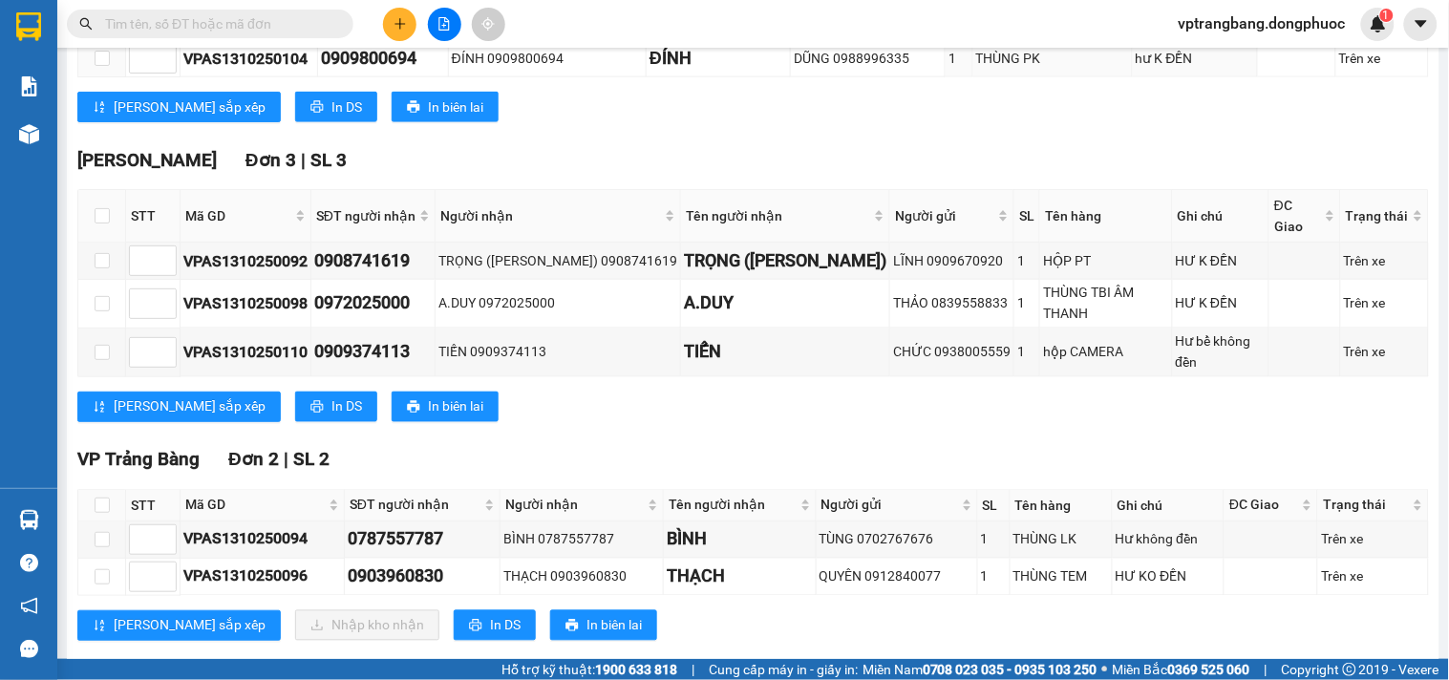
scroll to position [647, 0]
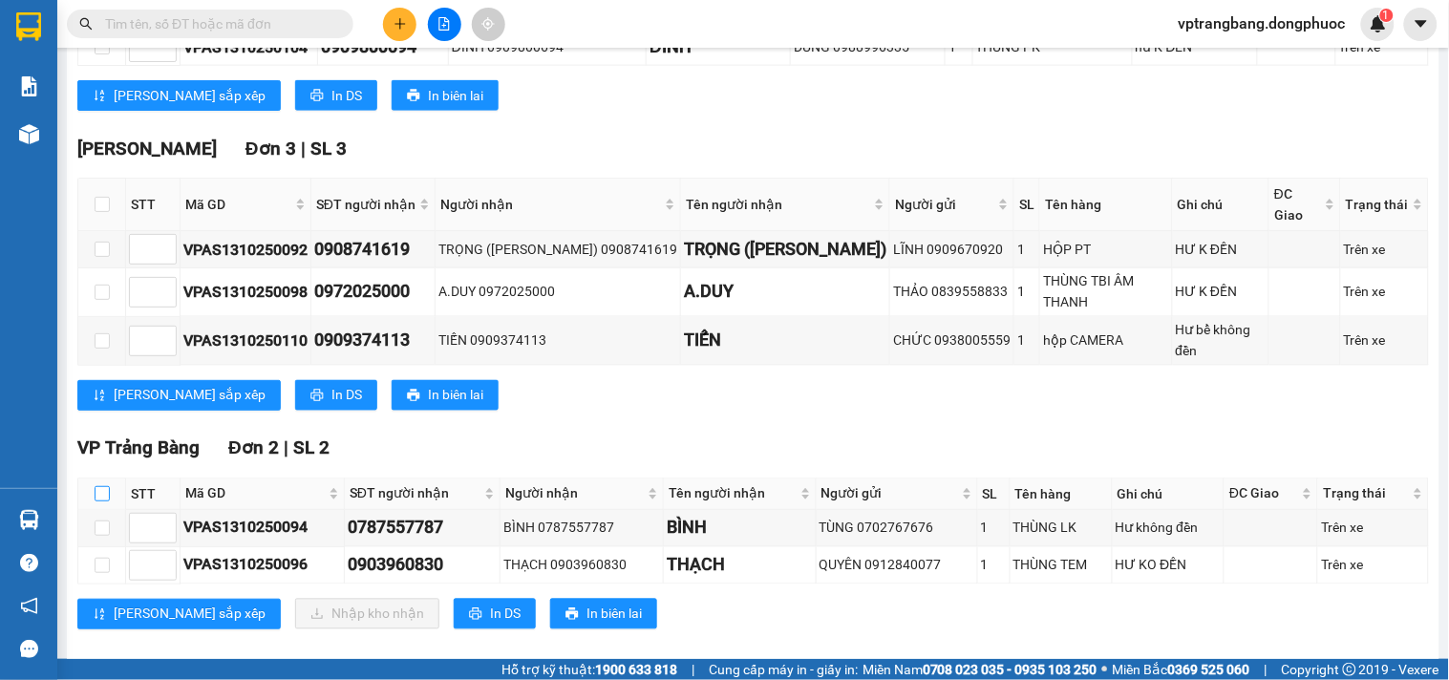
click at [99, 486] on input "checkbox" at bounding box center [102, 493] width 15 height 15
checkbox input "true"
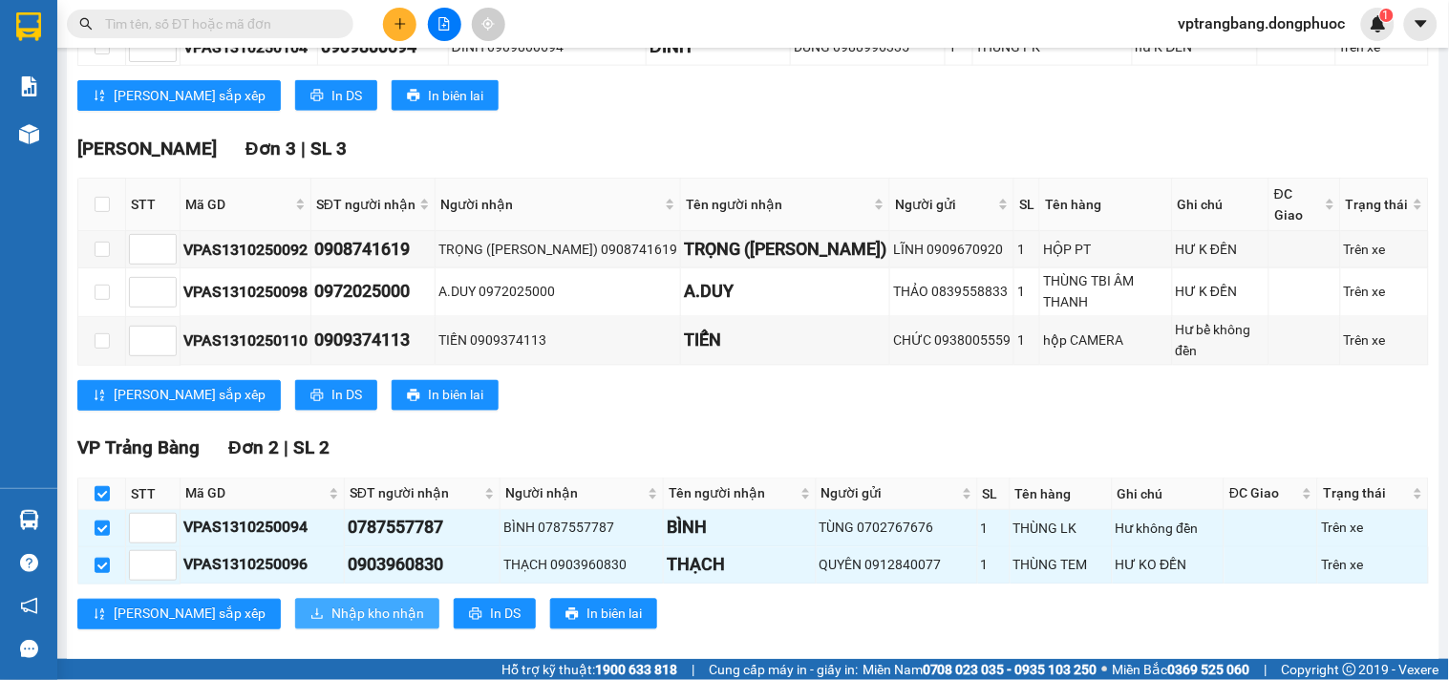
click at [331, 604] on span "Nhập kho nhận" at bounding box center [377, 614] width 93 height 21
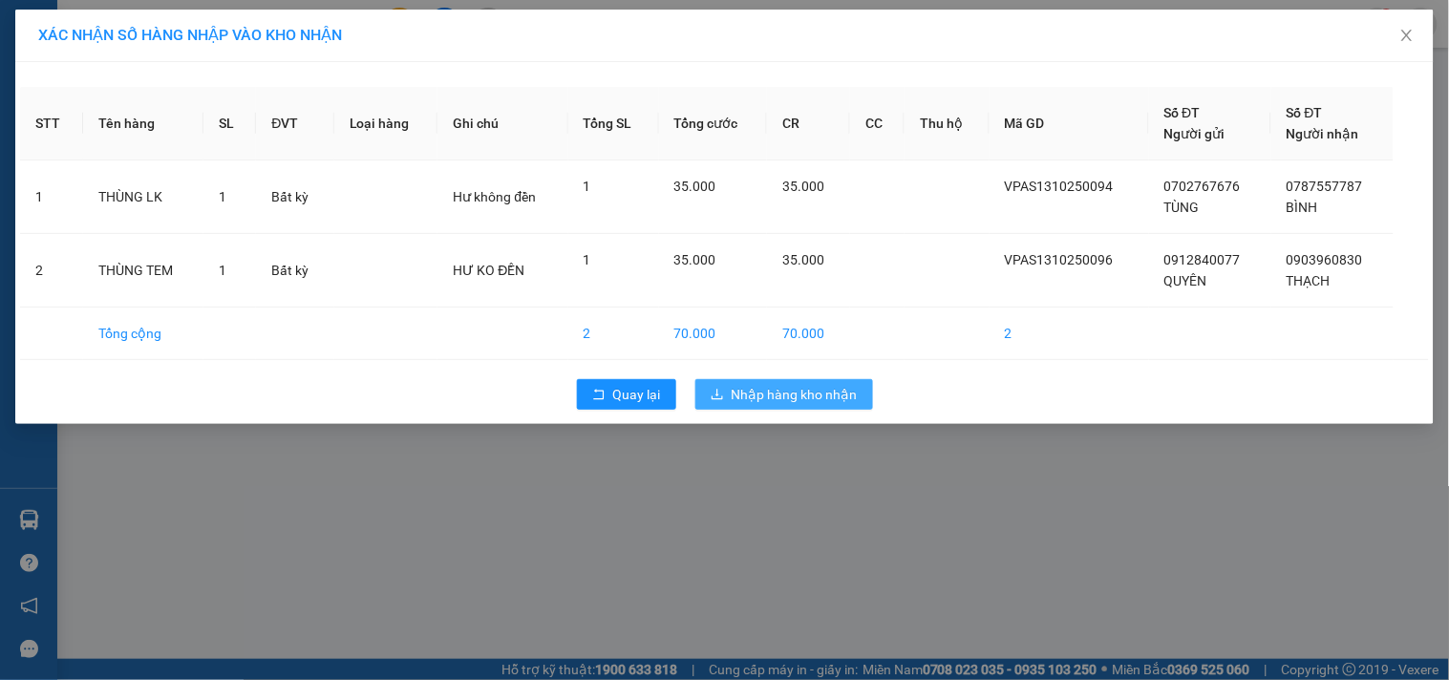
click at [758, 390] on span "Nhập hàng kho nhận" at bounding box center [795, 394] width 126 height 21
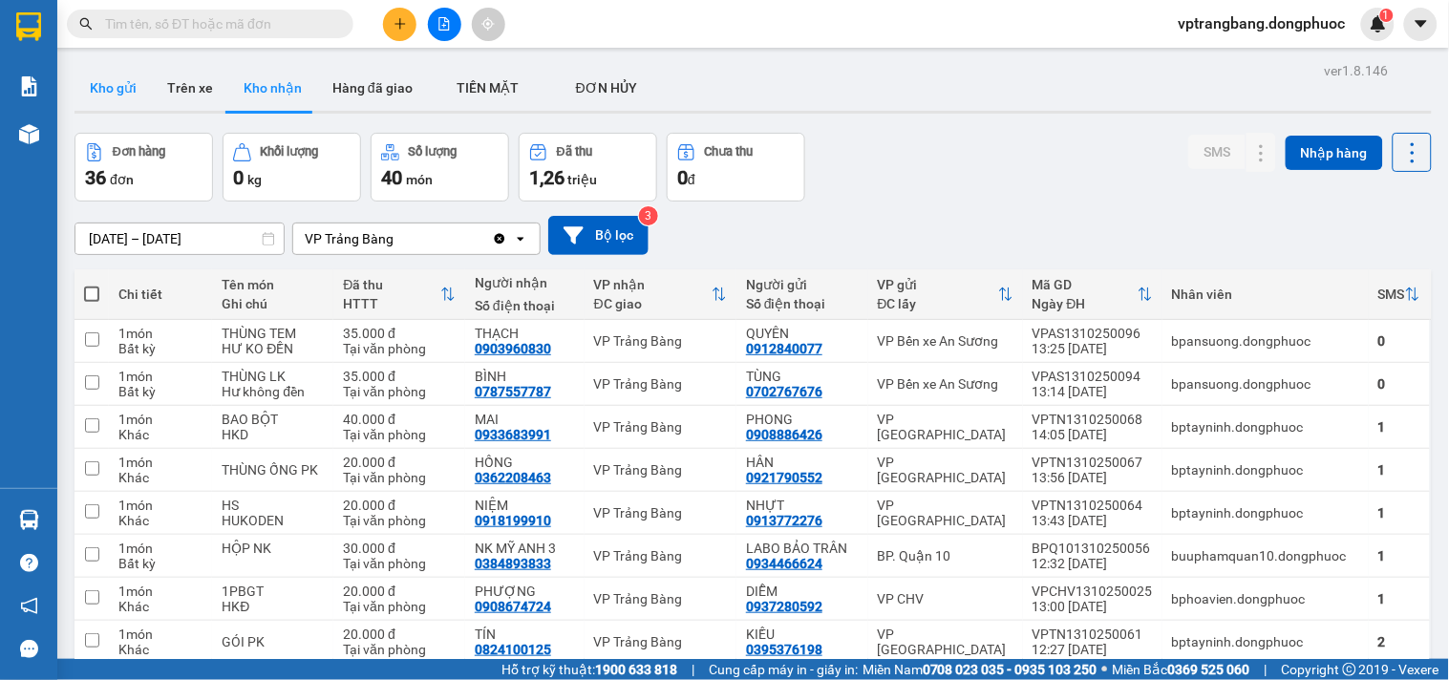
click at [116, 70] on button "Kho gửi" at bounding box center [112, 88] width 77 height 46
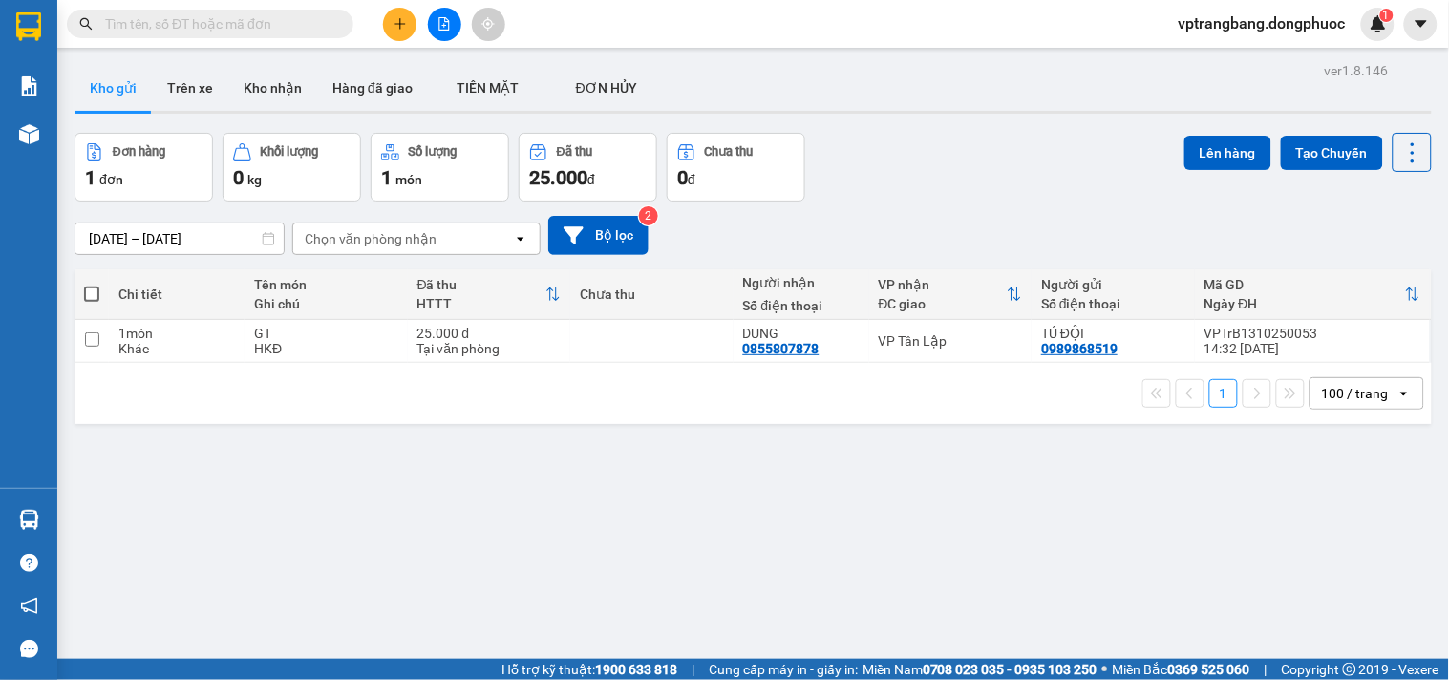
click at [545, 562] on div "ver 1.8.146 Kho gửi Trên xe Kho nhận Hàng đã giao TIỀN MẶT ĐƠN HỦY Đơn hàng 1…" at bounding box center [753, 397] width 1372 height 680
click at [445, 17] on icon "file-add" at bounding box center [443, 23] width 13 height 13
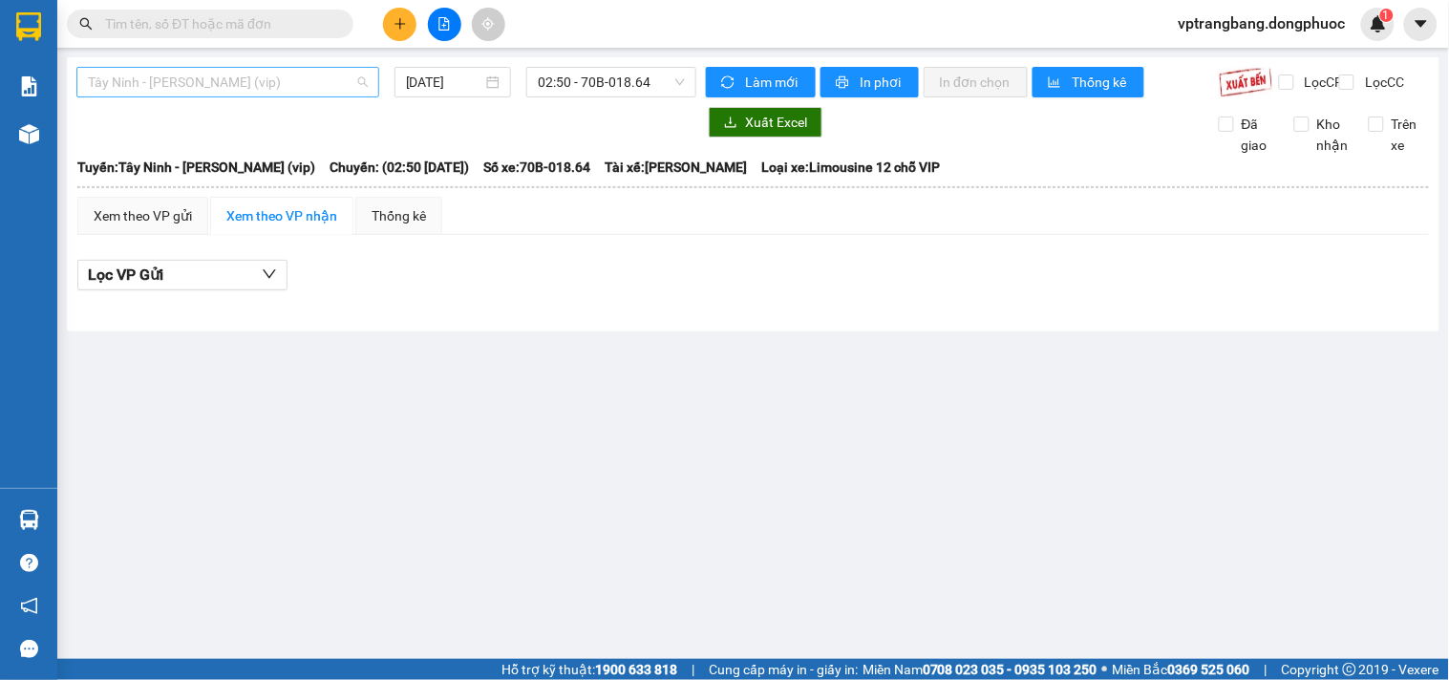
click at [253, 82] on span "Tây Ninh - [PERSON_NAME] (vip)" at bounding box center [228, 82] width 280 height 29
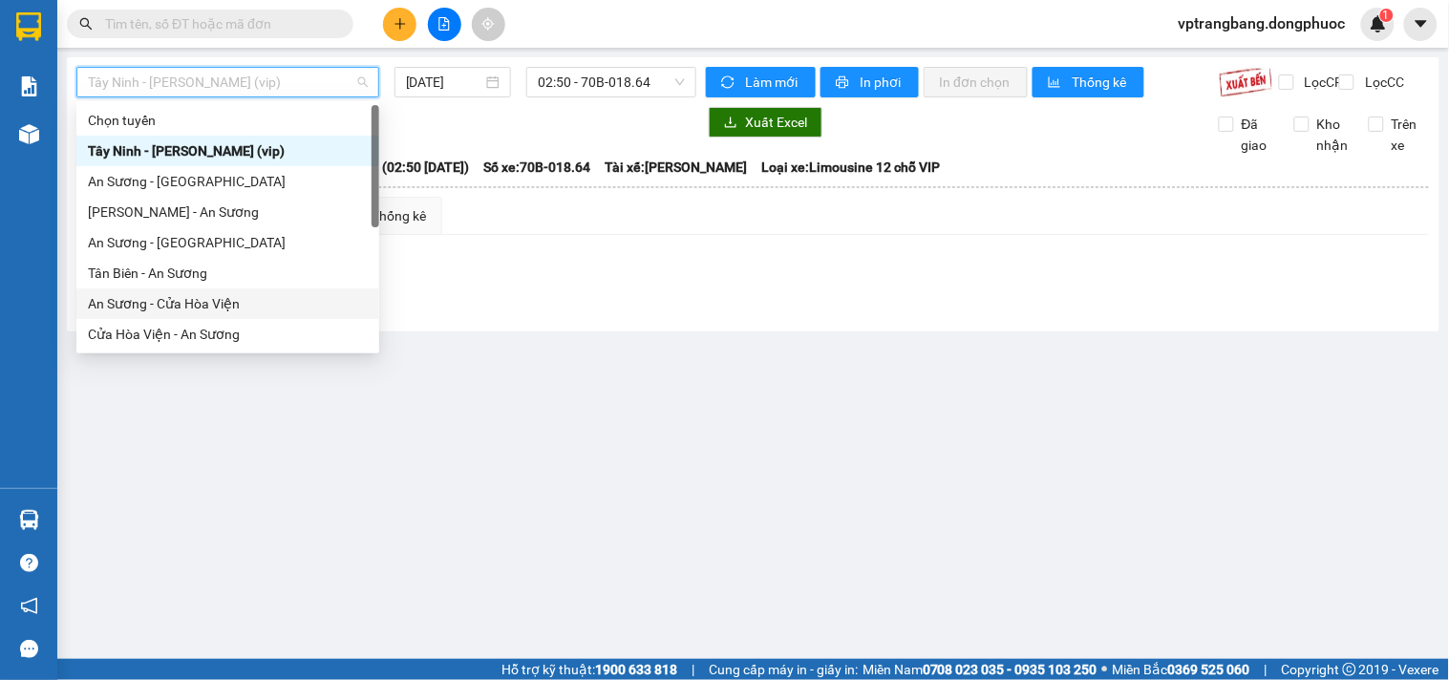
click at [185, 303] on div "An Sương - Cửa Hòa Viện" at bounding box center [228, 303] width 280 height 21
type input "[DATE]"
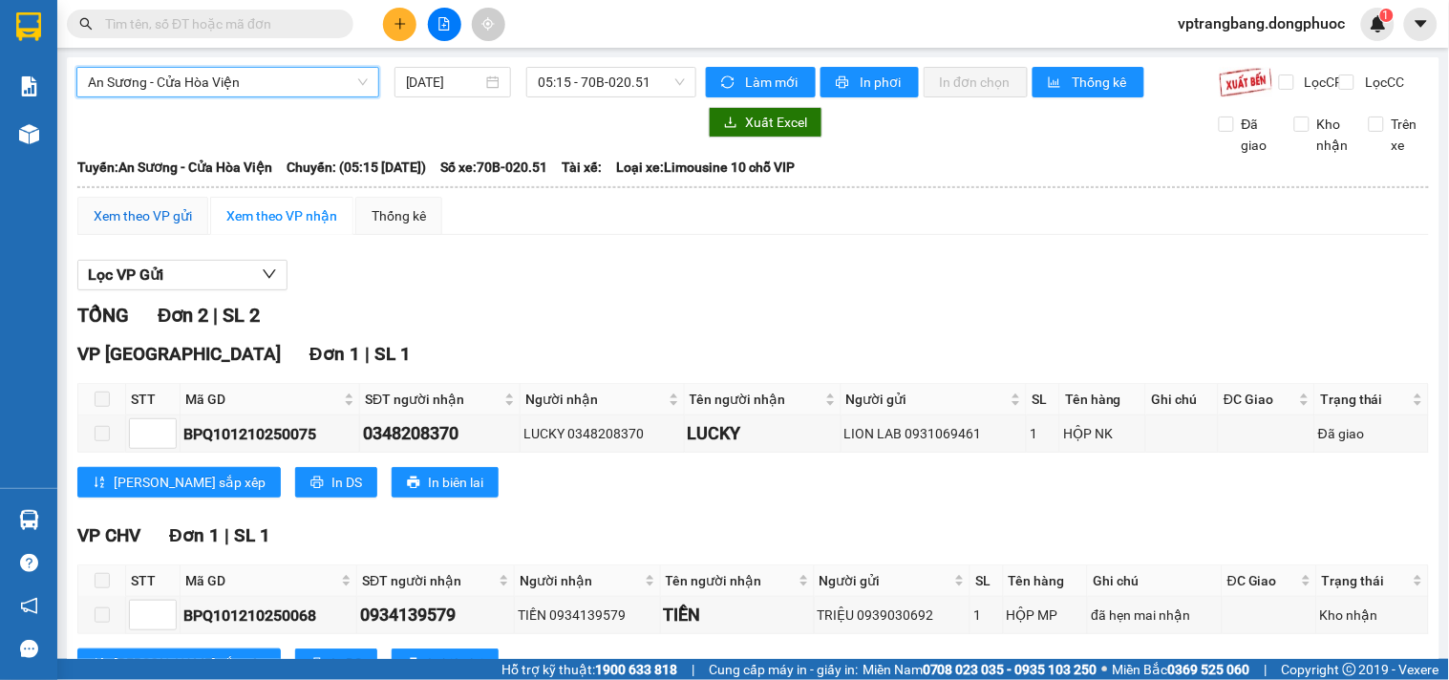
click at [165, 226] on div "Xem theo VP gửi" at bounding box center [143, 215] width 98 height 21
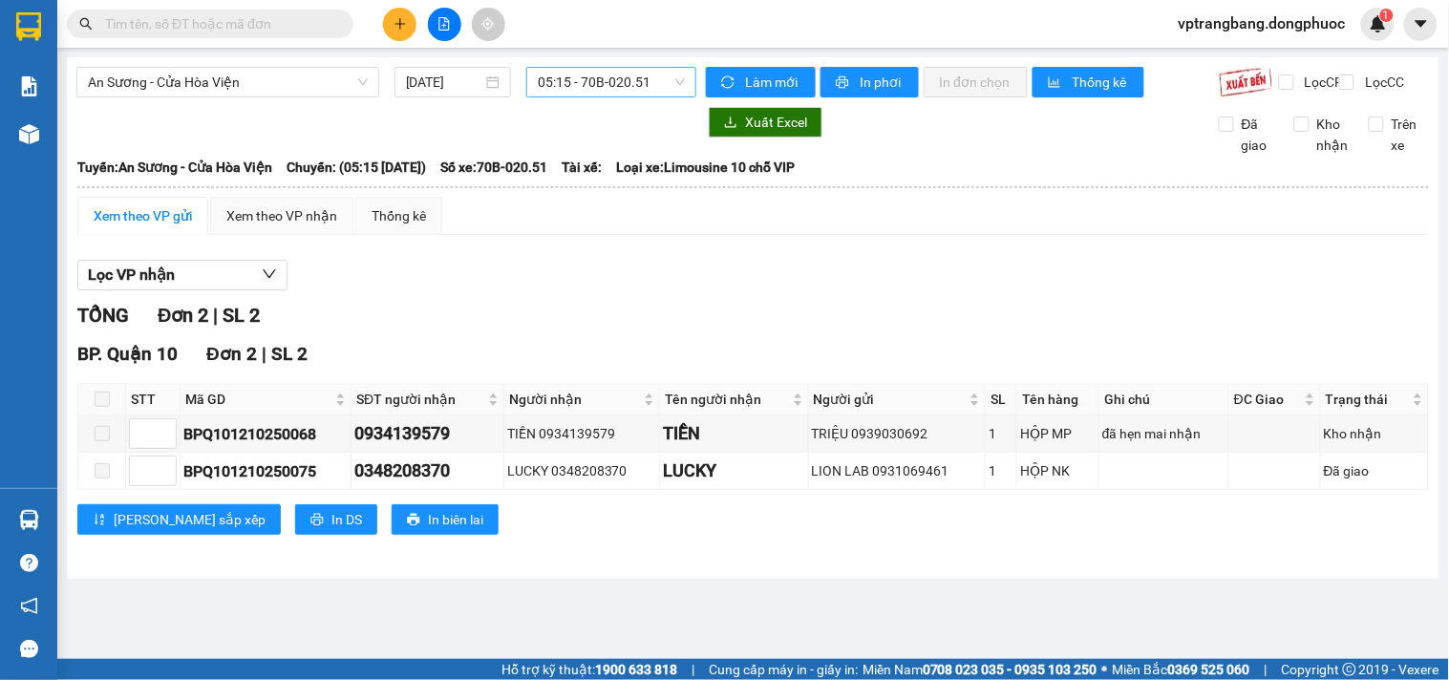
click at [564, 90] on span "05:15 - 70B-020.51" at bounding box center [611, 82] width 147 height 29
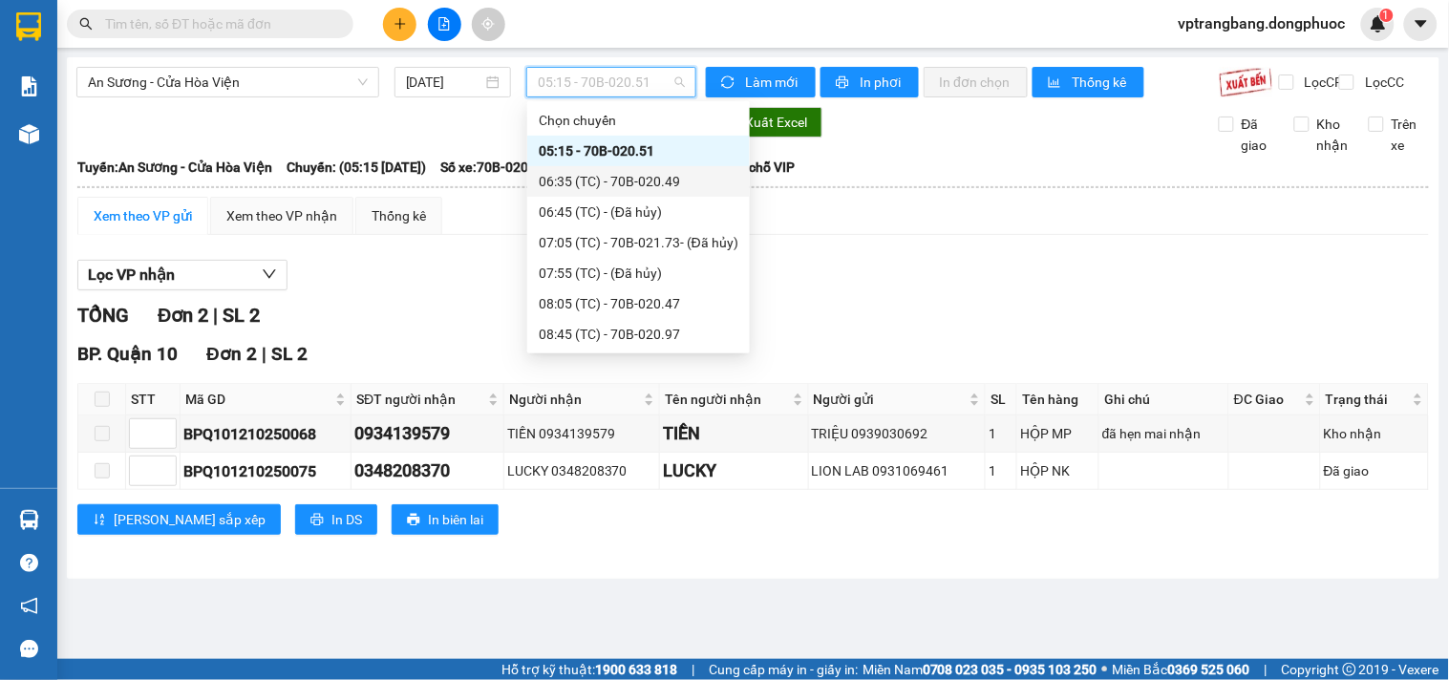
click at [587, 182] on div "06:35 (TC) - 70B-020.49" at bounding box center [639, 181] width 200 height 21
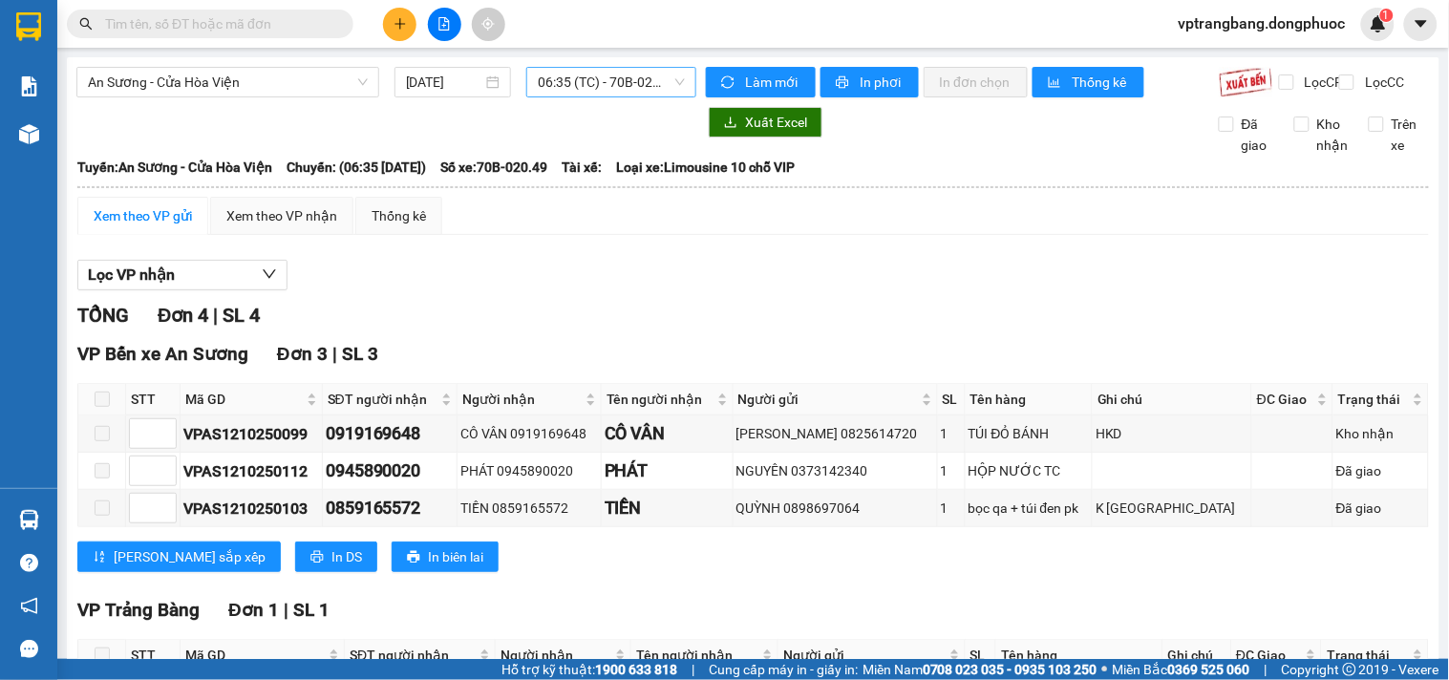
click at [544, 80] on span "06:35 (TC) - 70B-020.49" at bounding box center [611, 82] width 147 height 29
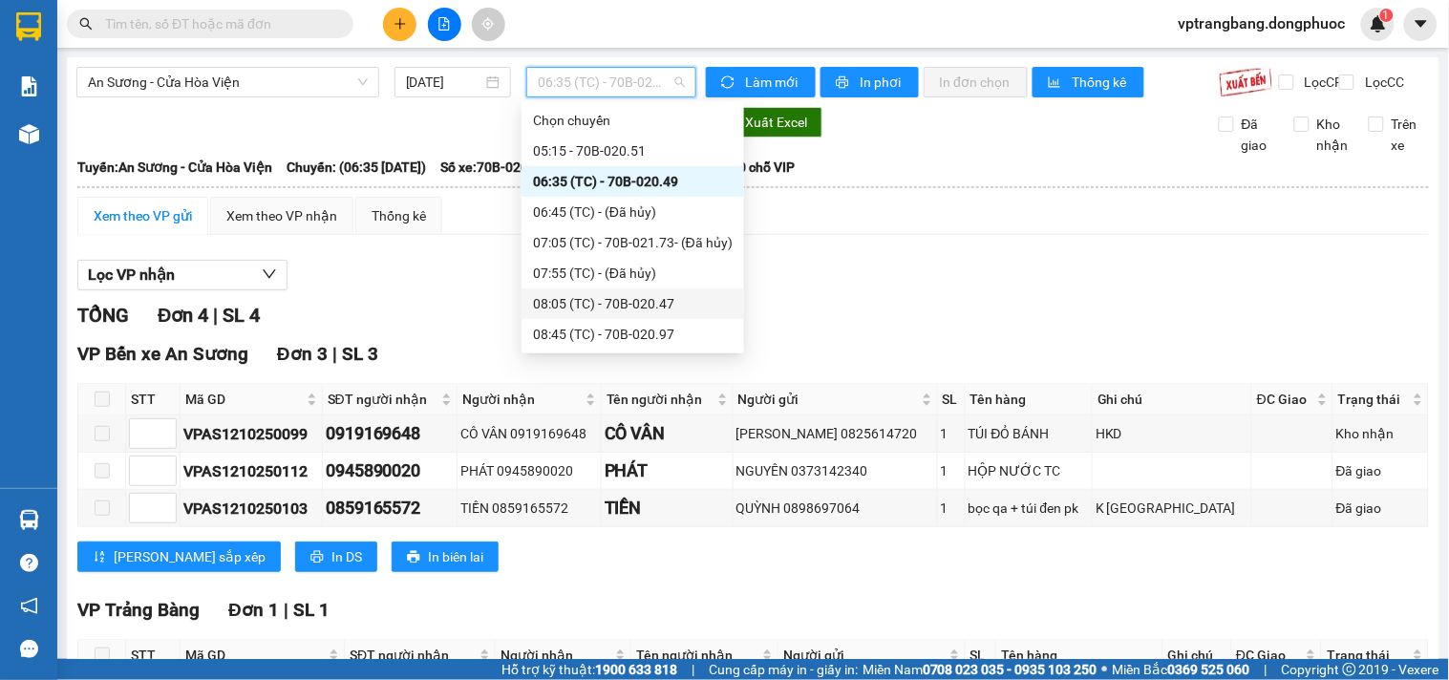
click at [608, 302] on div "08:05 (TC) - 70B-020.47" at bounding box center [633, 303] width 200 height 21
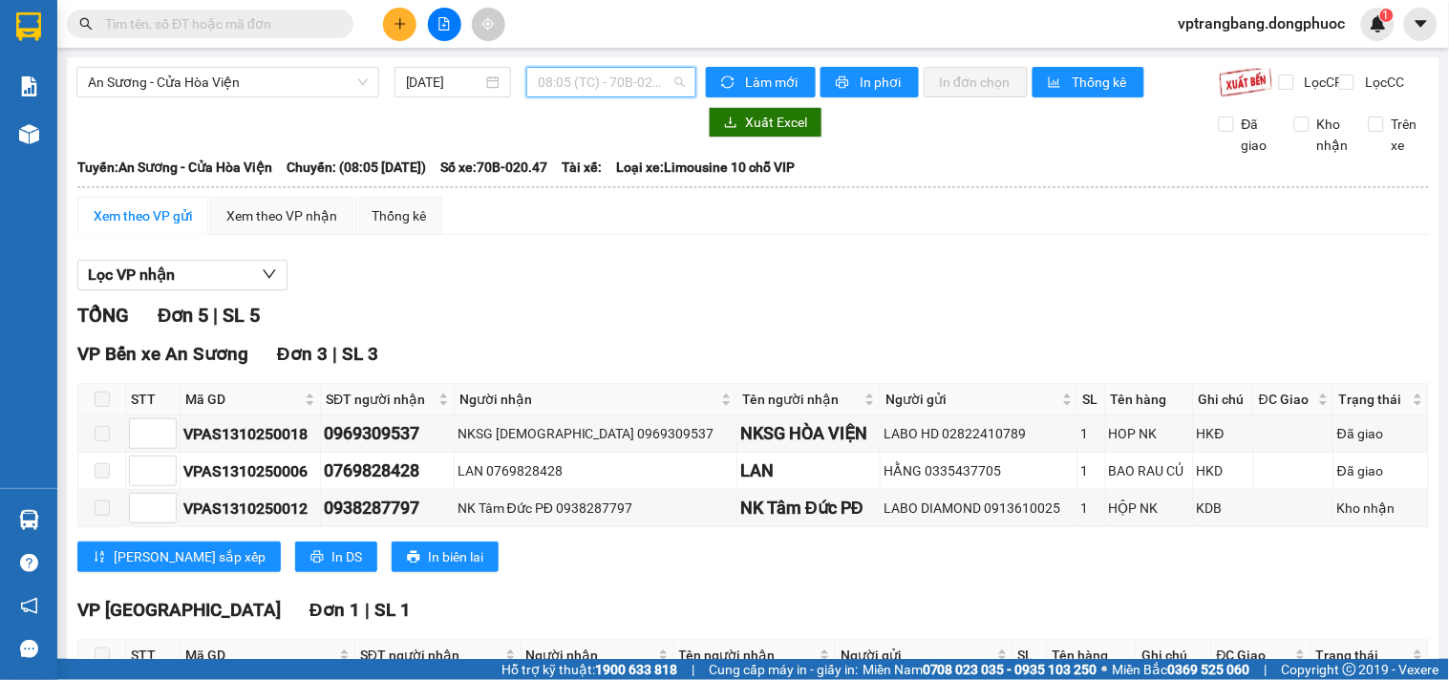
click at [561, 87] on span "08:05 (TC) - 70B-020.47" at bounding box center [611, 82] width 147 height 29
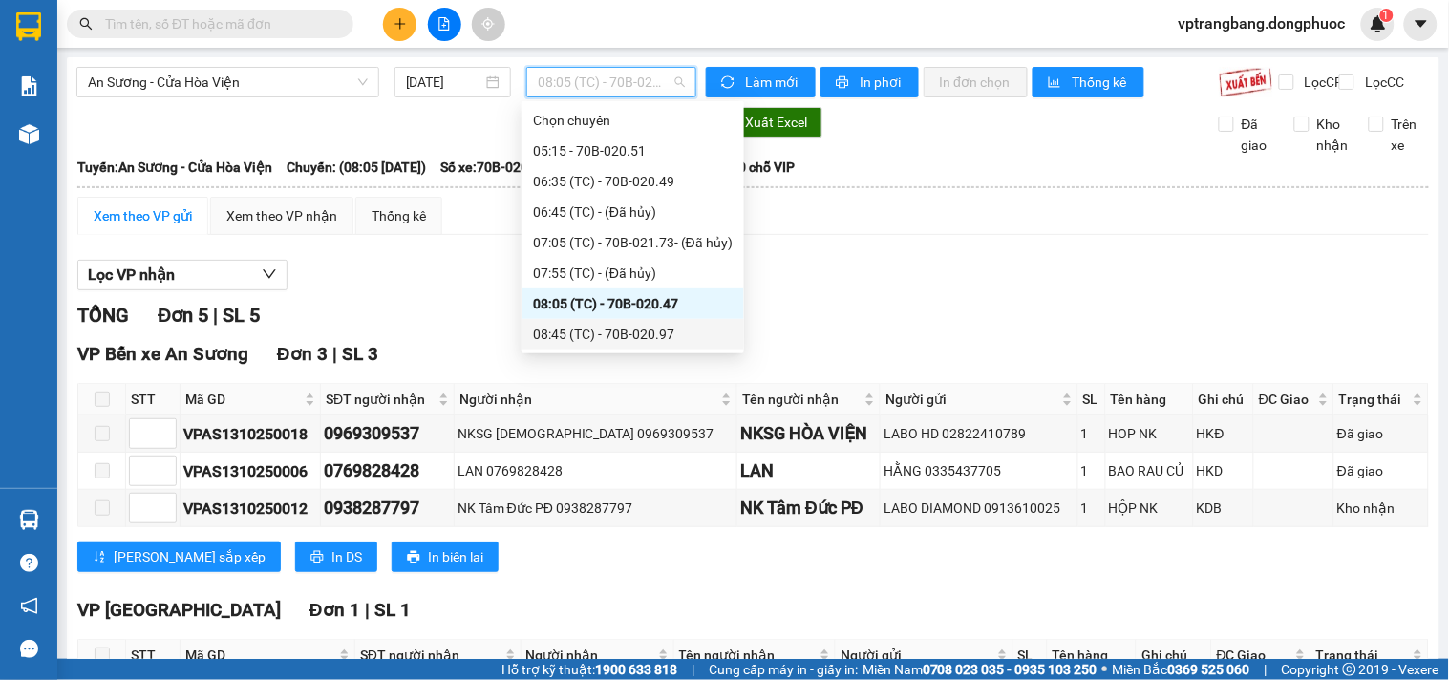
click at [645, 330] on div "08:45 (TC) - 70B-020.97" at bounding box center [633, 334] width 200 height 21
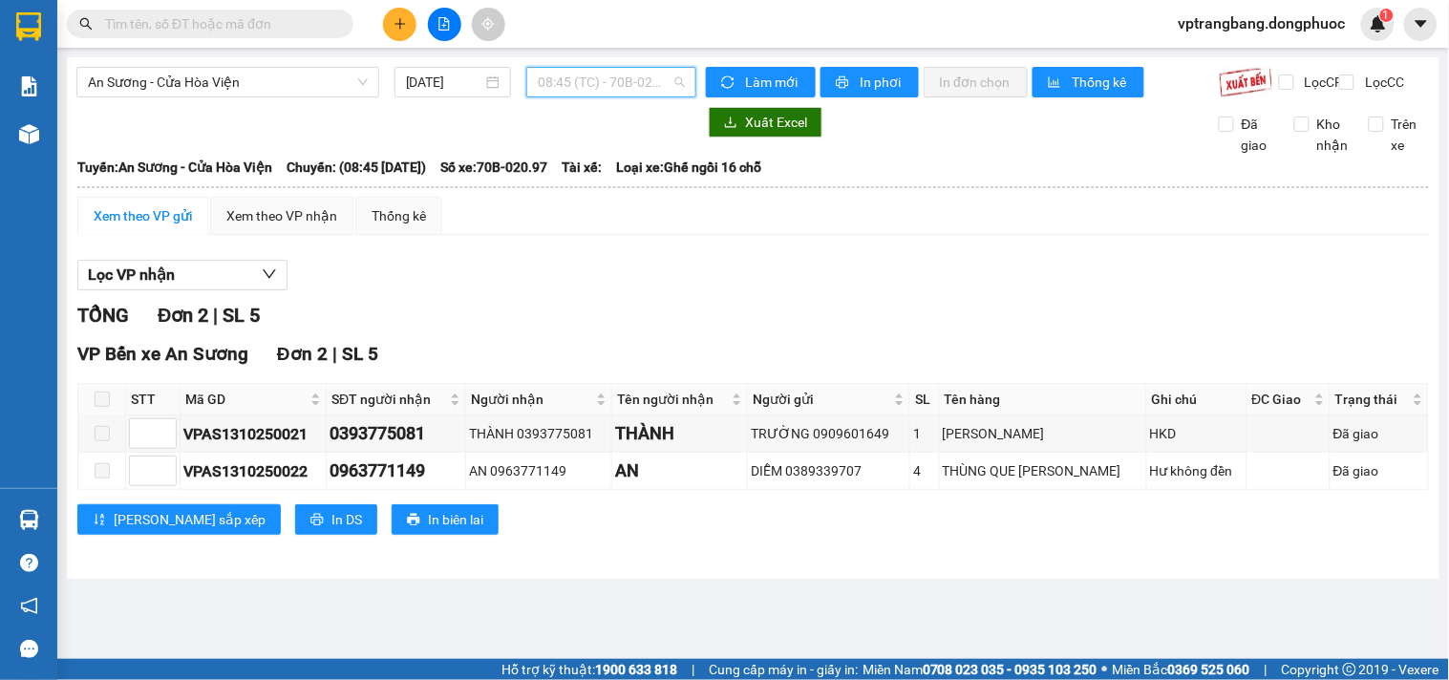
click at [615, 80] on span "08:45 (TC) - 70B-020.97" at bounding box center [611, 82] width 147 height 29
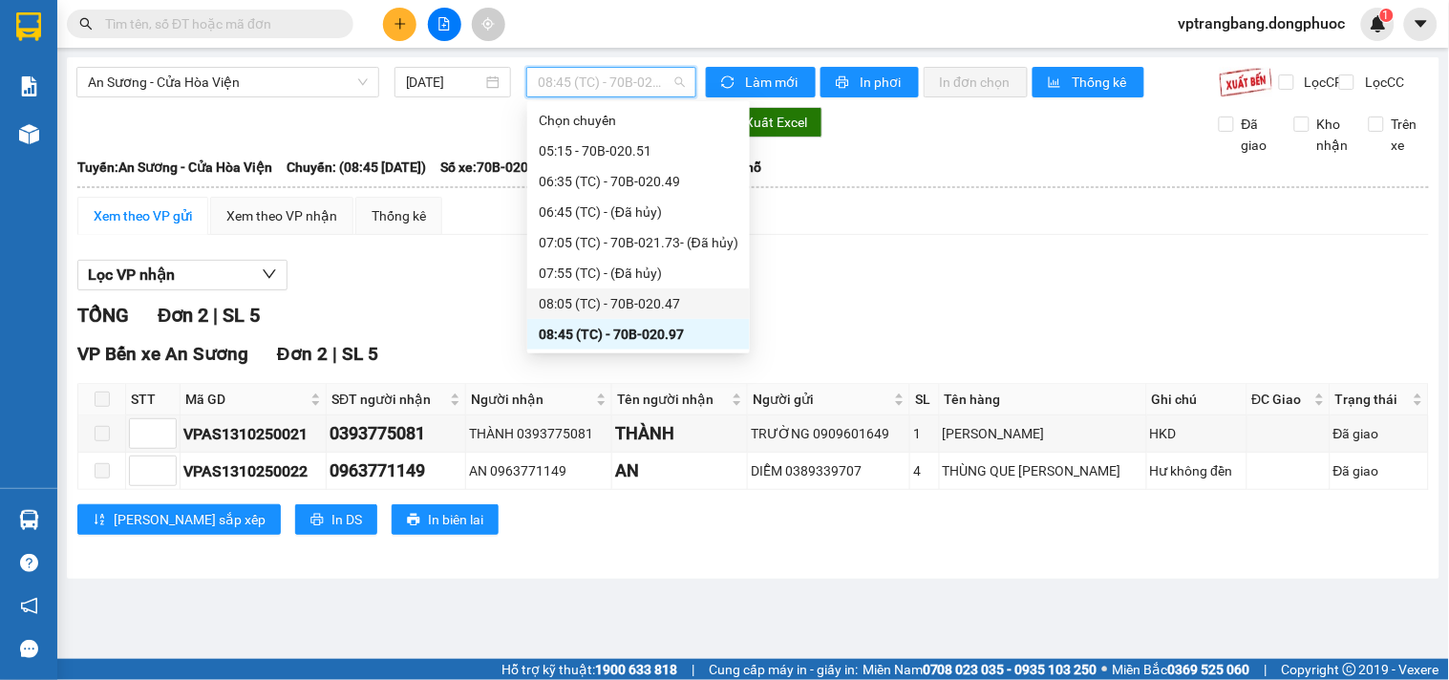
scroll to position [106, 0]
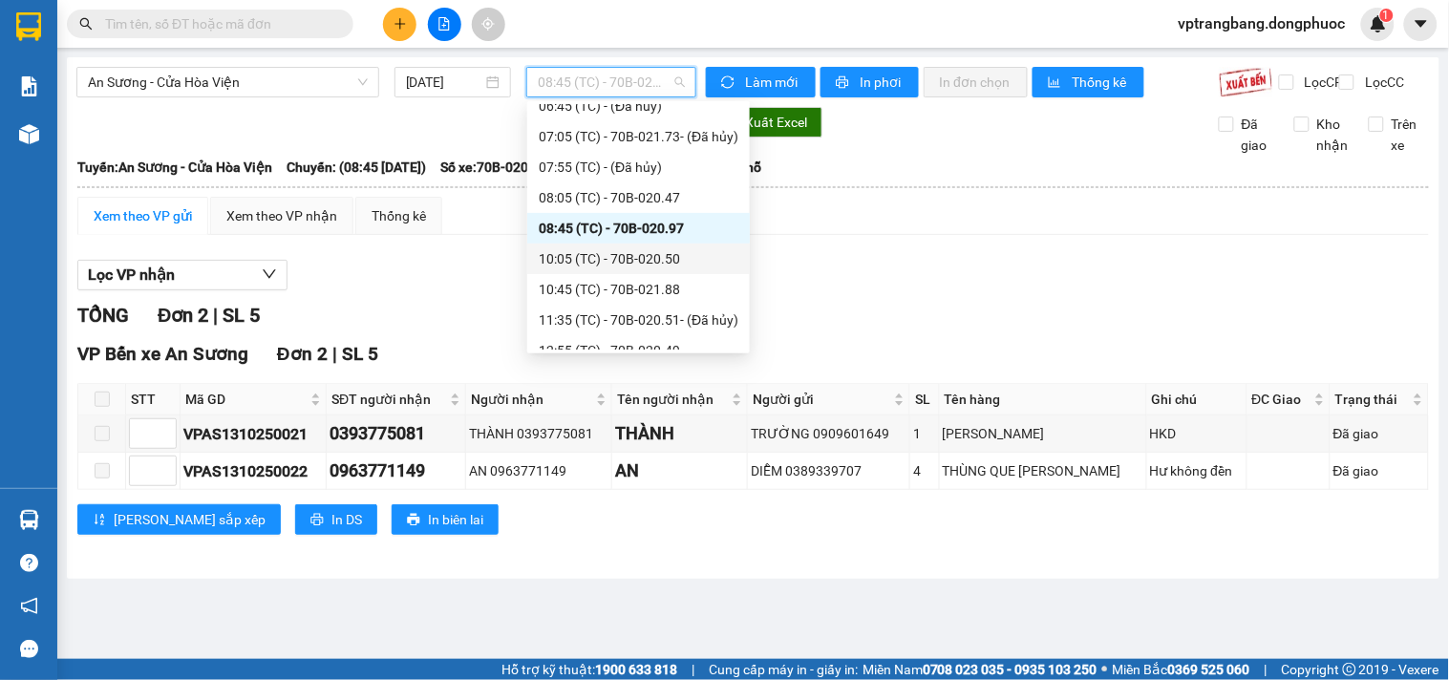
click at [634, 256] on div "10:05 (TC) - 70B-020.50" at bounding box center [639, 258] width 200 height 21
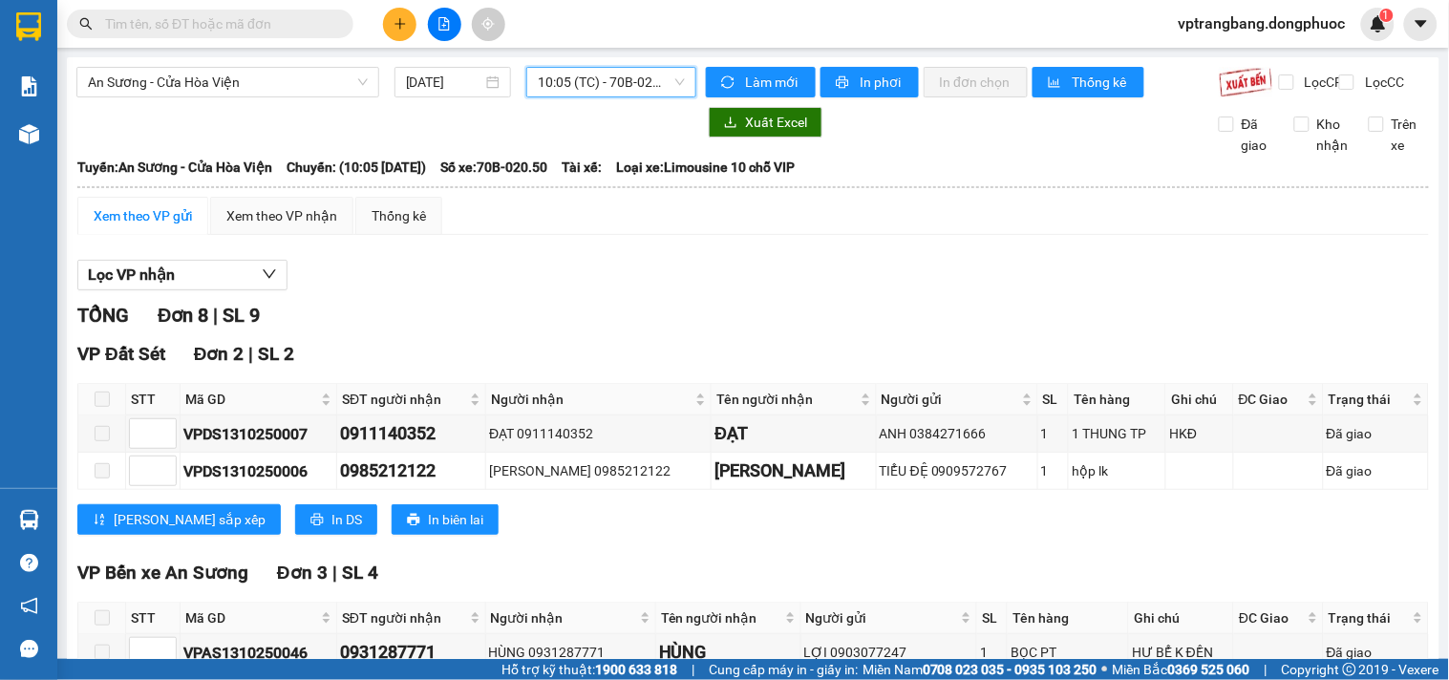
click at [588, 53] on main "An Sương - Cửa Hòa Viện 13/10/2025 10:05 10:05 (TC) - 70B-020.50 Làm mới In phơ…" at bounding box center [724, 329] width 1449 height 659
click at [584, 77] on span "10:05 (TC) - 70B-020.50" at bounding box center [611, 82] width 147 height 29
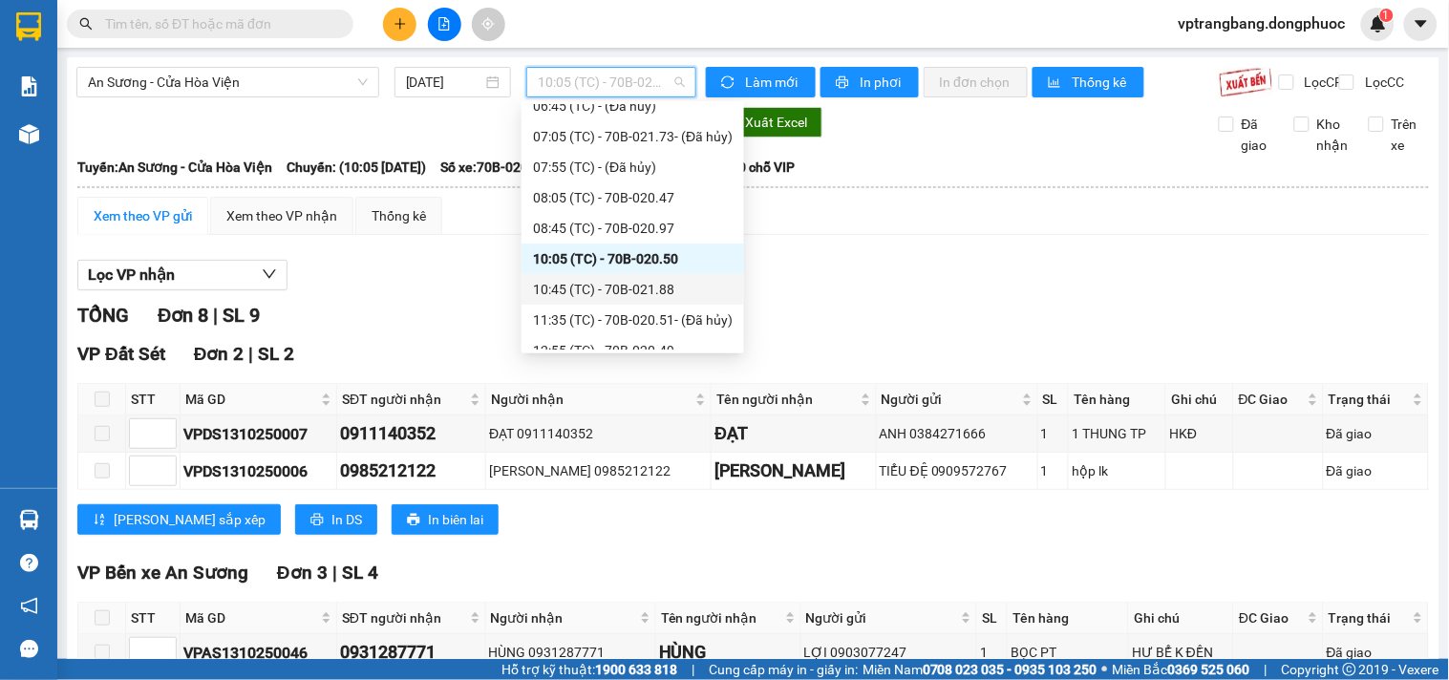
click at [644, 292] on div "10:45 (TC) - 70B-021.88" at bounding box center [633, 289] width 200 height 21
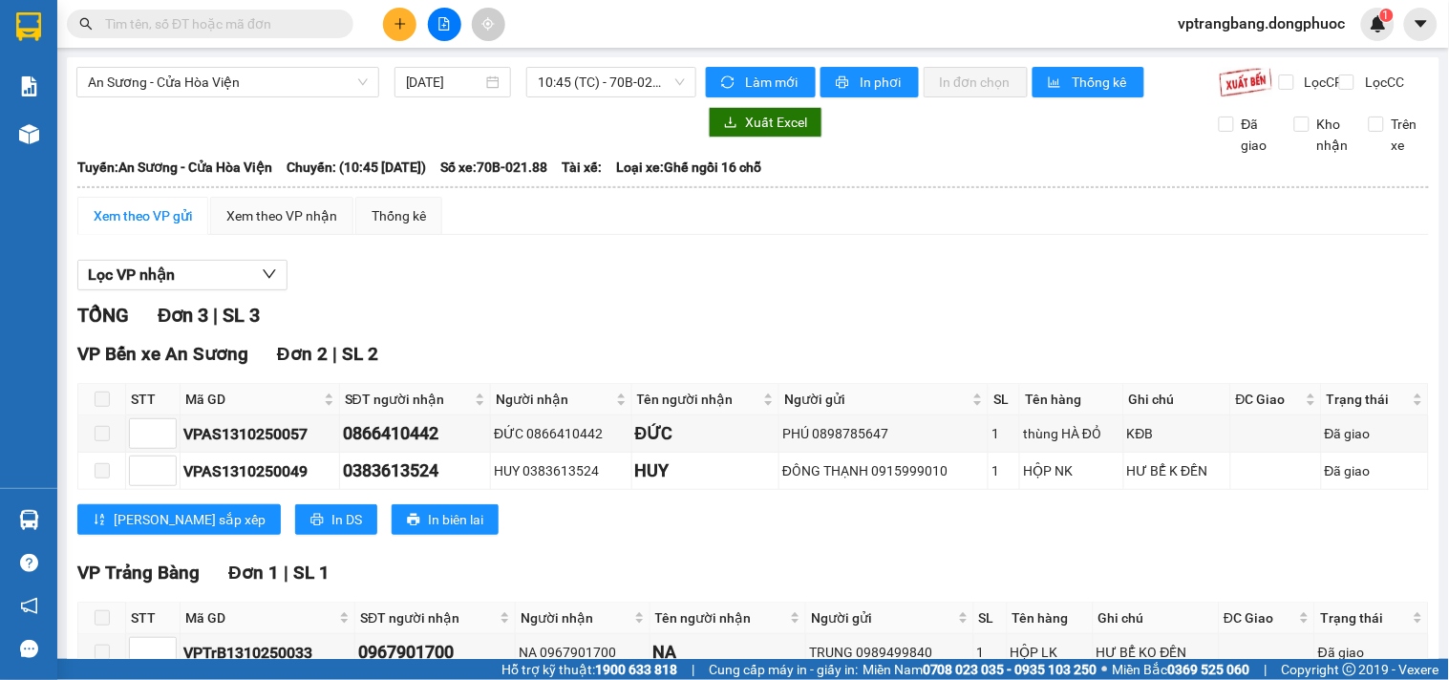
click at [509, 322] on div "TỔNG Đơn 3 | SL 3" at bounding box center [752, 316] width 1351 height 30
click at [598, 96] on div "An Sương - Cửa Hòa Viện 13/10/2025 10:45 (TC) - 70B-021.88" at bounding box center [386, 82] width 620 height 31
click at [597, 87] on span "10:45 (TC) - 70B-021.88" at bounding box center [611, 82] width 147 height 29
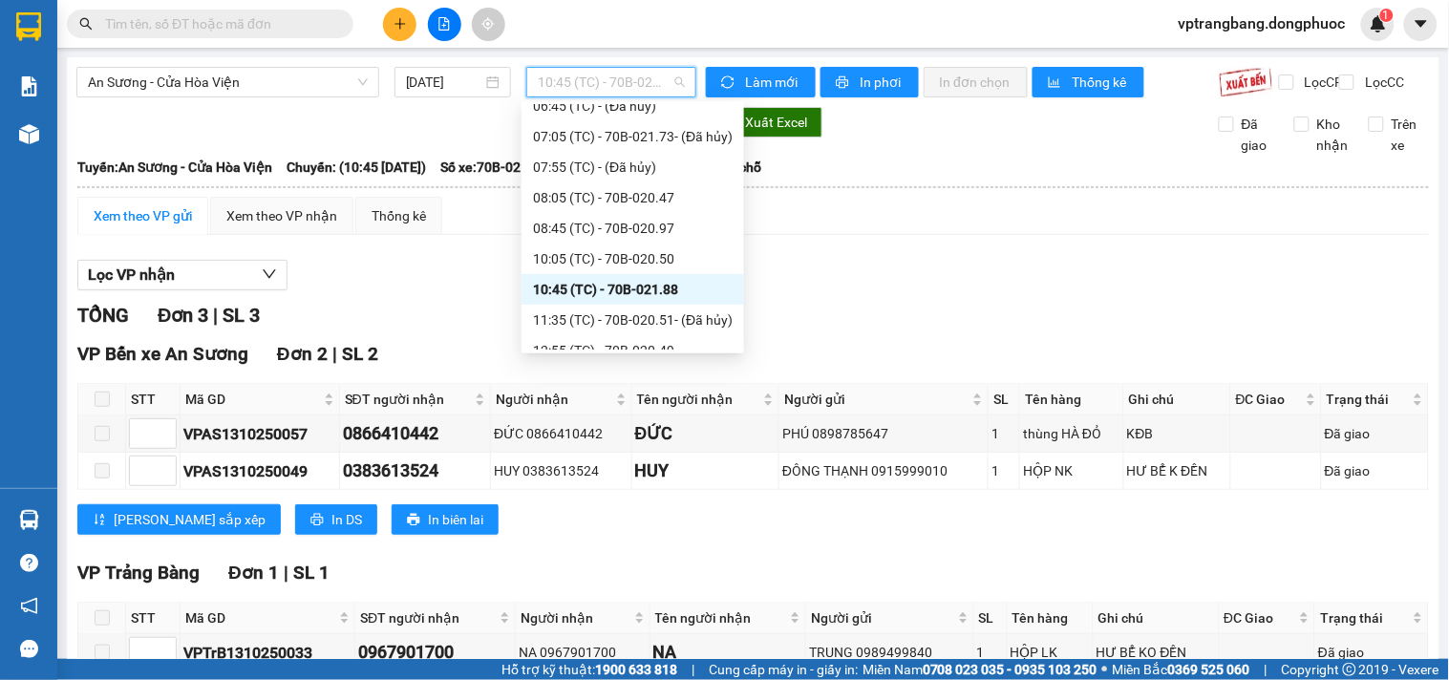
scroll to position [212, 0]
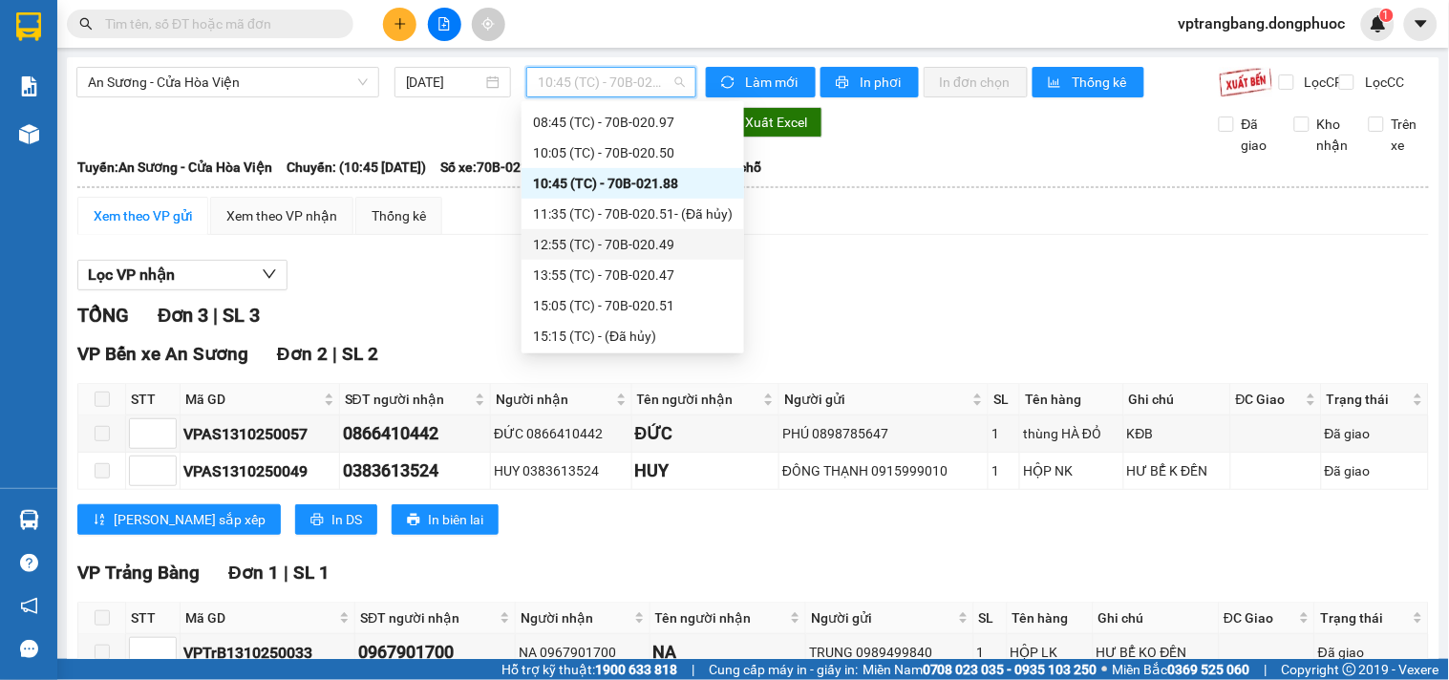
click at [614, 232] on div "12:55 (TC) - 70B-020.49" at bounding box center [632, 244] width 223 height 31
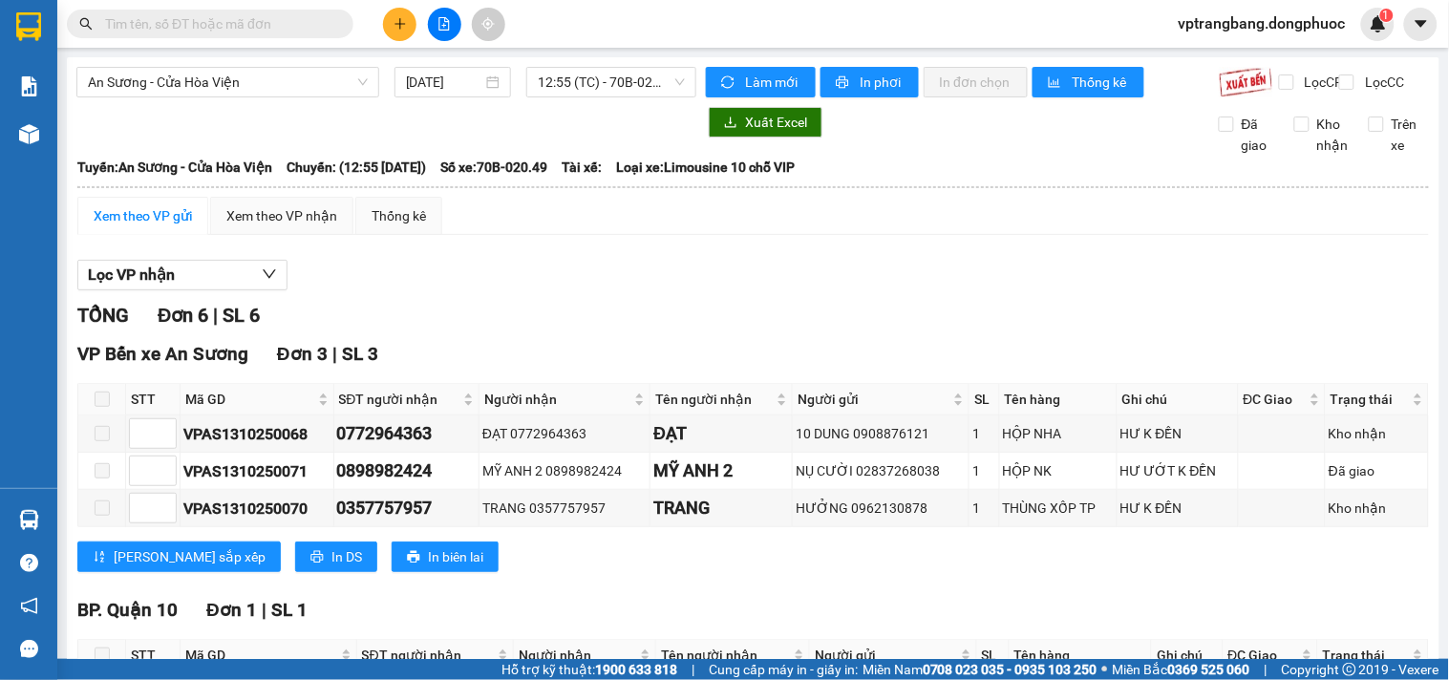
click at [605, 330] on div "TỔNG Đơn 6 | SL 6" at bounding box center [752, 316] width 1351 height 30
click at [609, 73] on span "12:55 (TC) - 70B-020.49" at bounding box center [611, 82] width 147 height 29
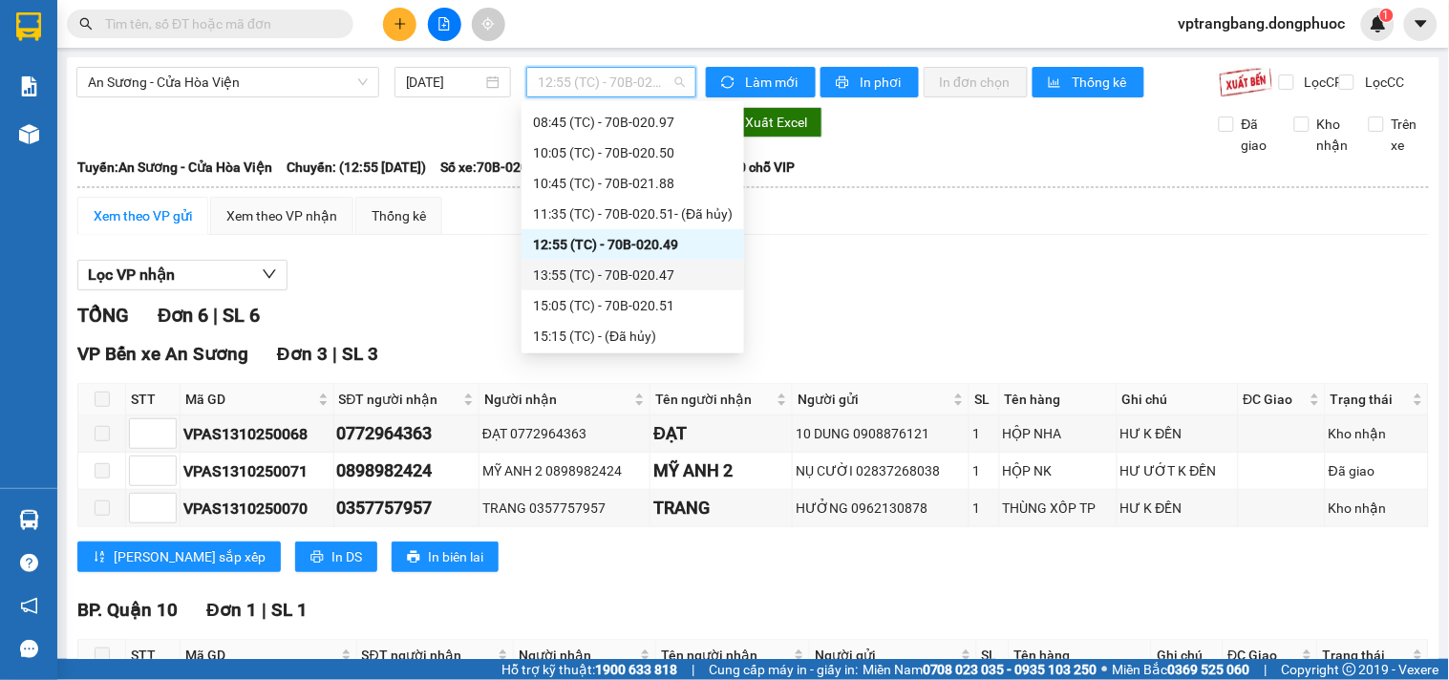
click at [634, 283] on div "13:55 (TC) - 70B-020.47" at bounding box center [633, 275] width 200 height 21
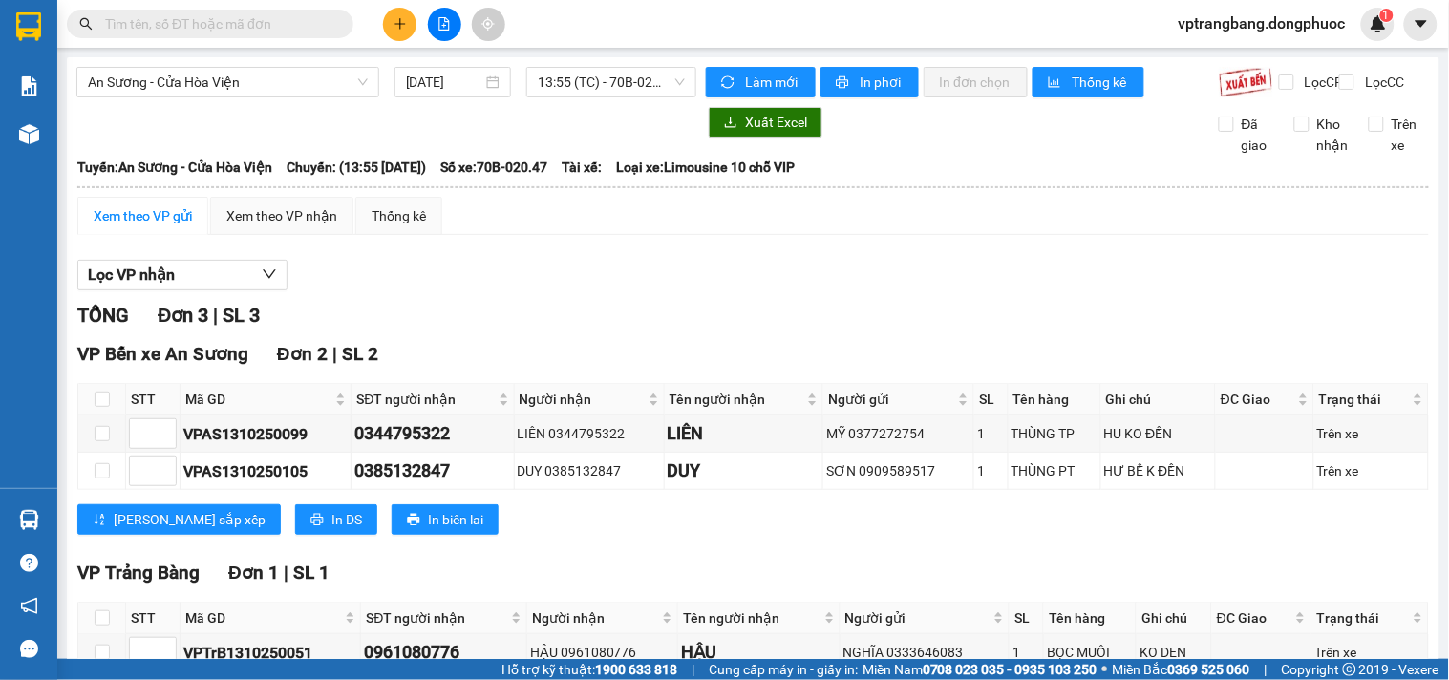
click at [544, 156] on div "Xuất Excel Đã giao Kho nhận Trên xe" at bounding box center [752, 131] width 1353 height 49
click at [612, 88] on span "13:55 (TC) - 70B-020.47" at bounding box center [611, 82] width 147 height 29
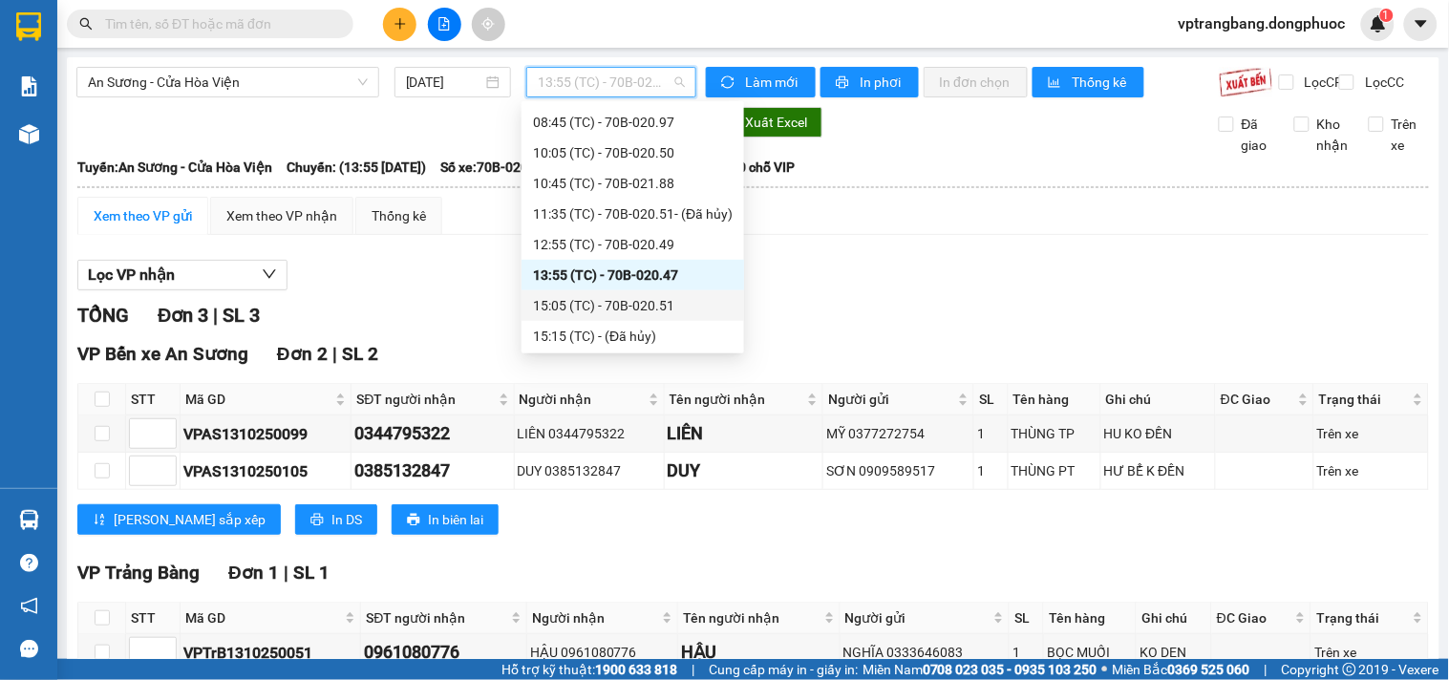
click at [628, 316] on div "15:05 (TC) - 70B-020.51" at bounding box center [632, 305] width 223 height 31
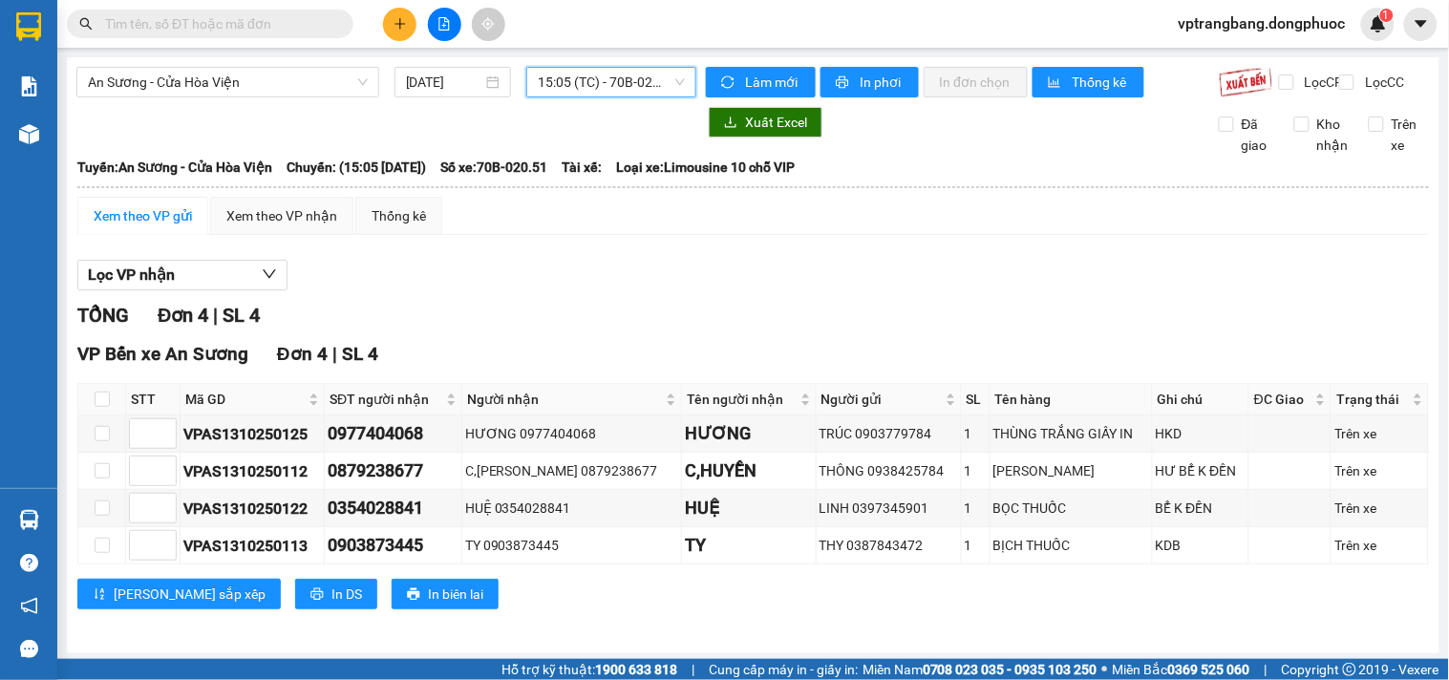
click at [568, 73] on span "15:05 (TC) - 70B-020.51" at bounding box center [611, 82] width 147 height 29
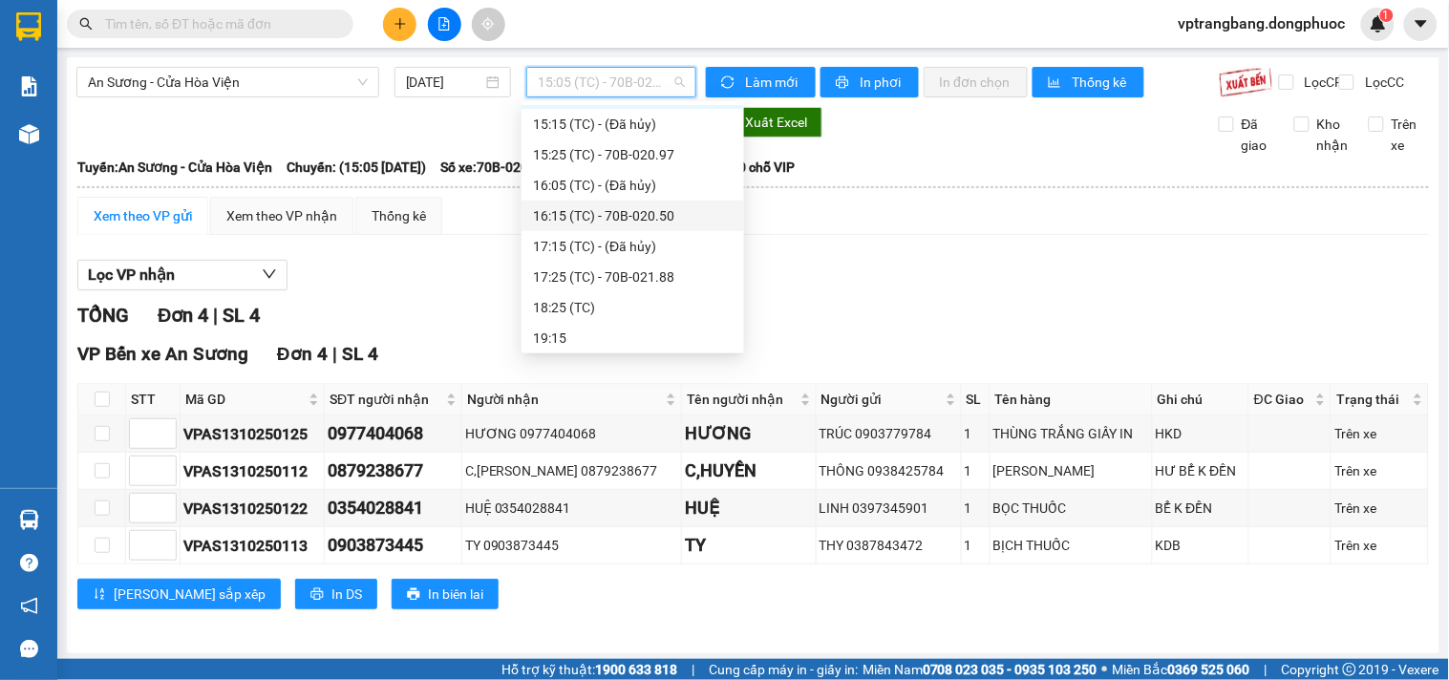
scroll to position [318, 0]
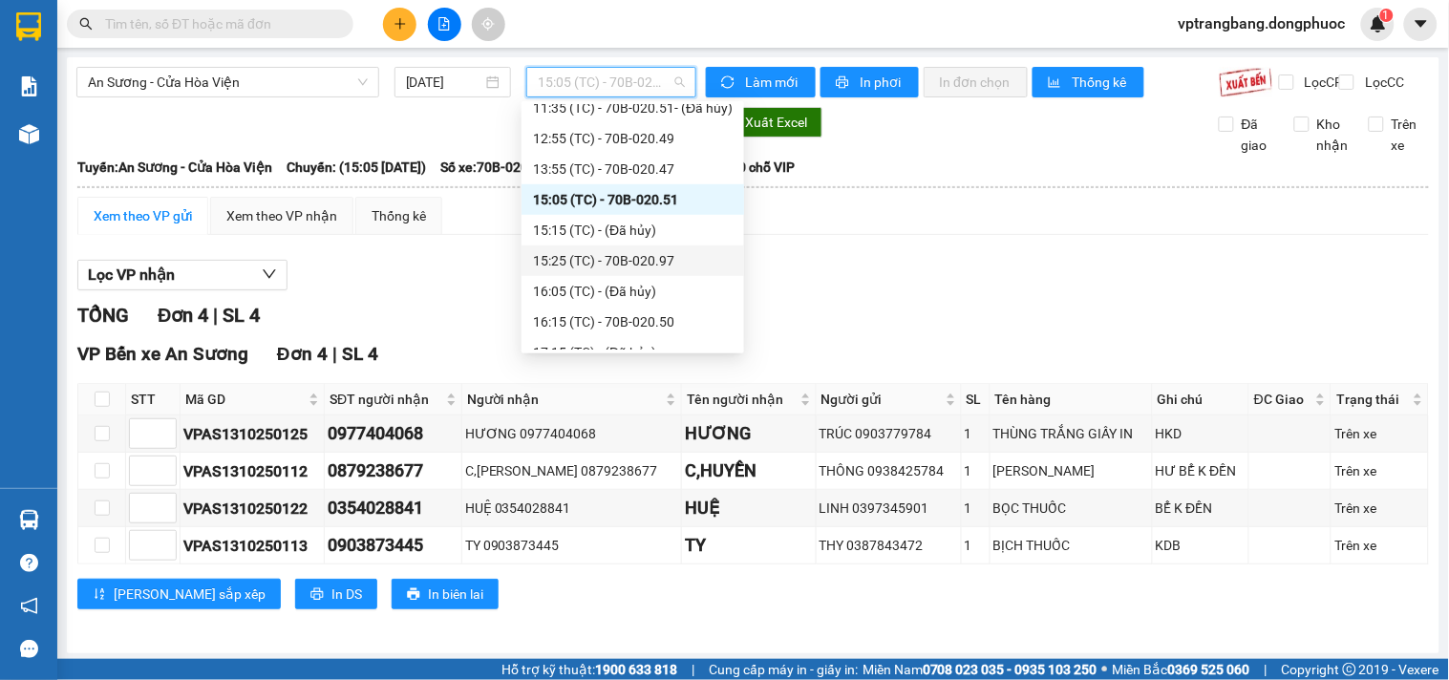
click at [636, 259] on div "15:25 (TC) - 70B-020.97" at bounding box center [633, 260] width 200 height 21
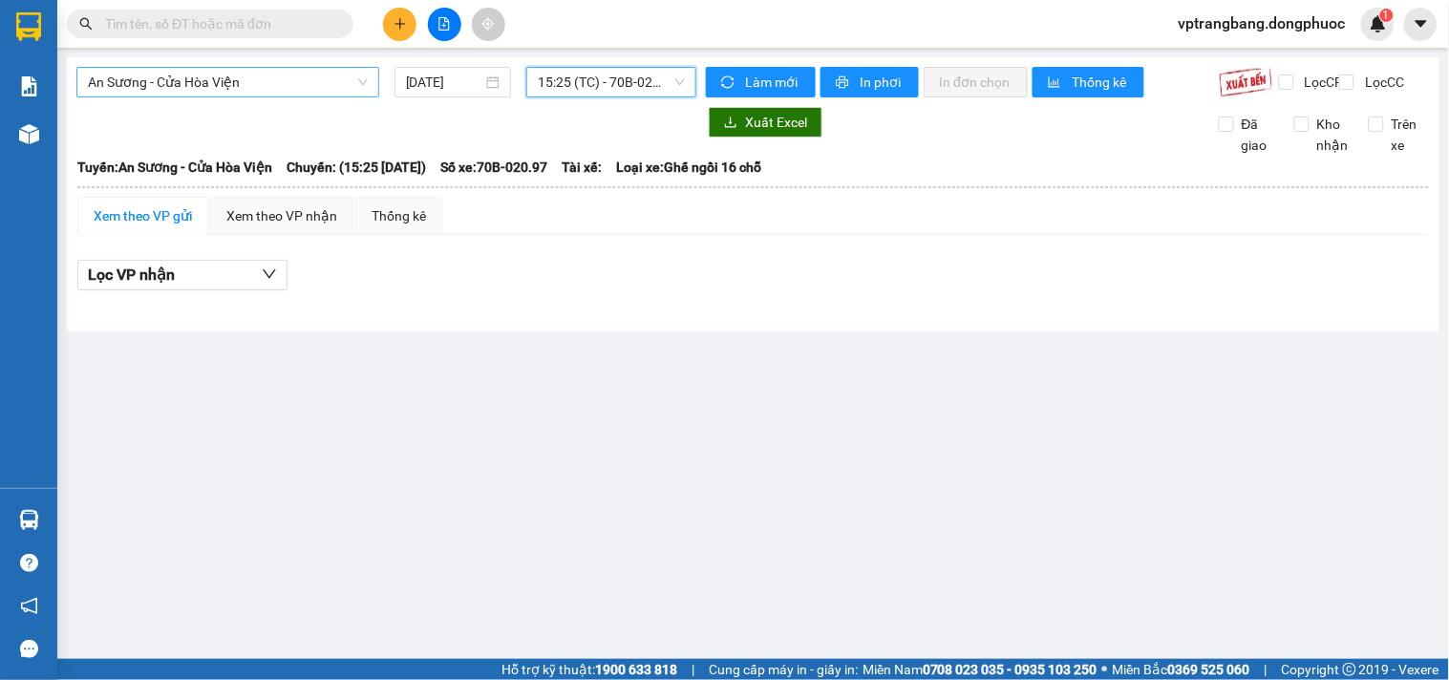
click at [252, 87] on span "An Sương - Cửa Hòa Viện" at bounding box center [228, 82] width 280 height 29
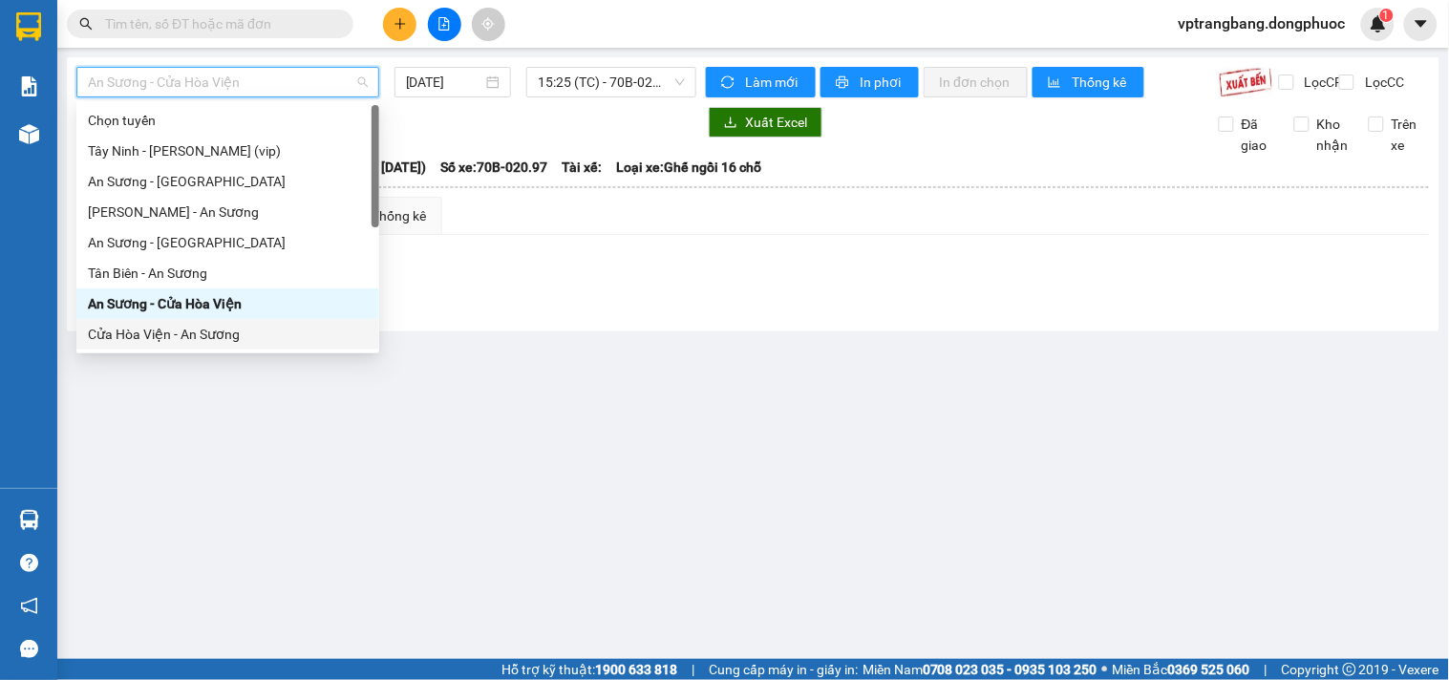
click at [215, 337] on div "Cửa Hòa Viện - An Sương" at bounding box center [228, 334] width 280 height 21
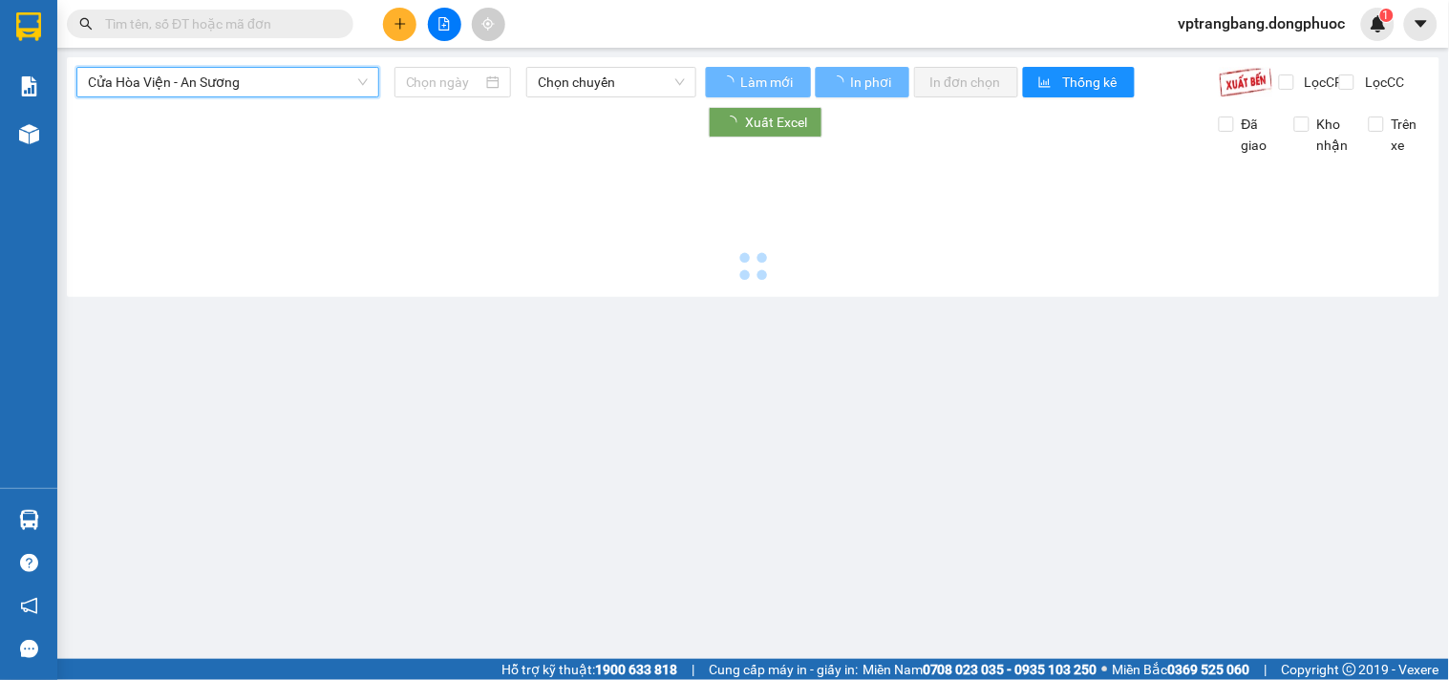
type input "[DATE]"
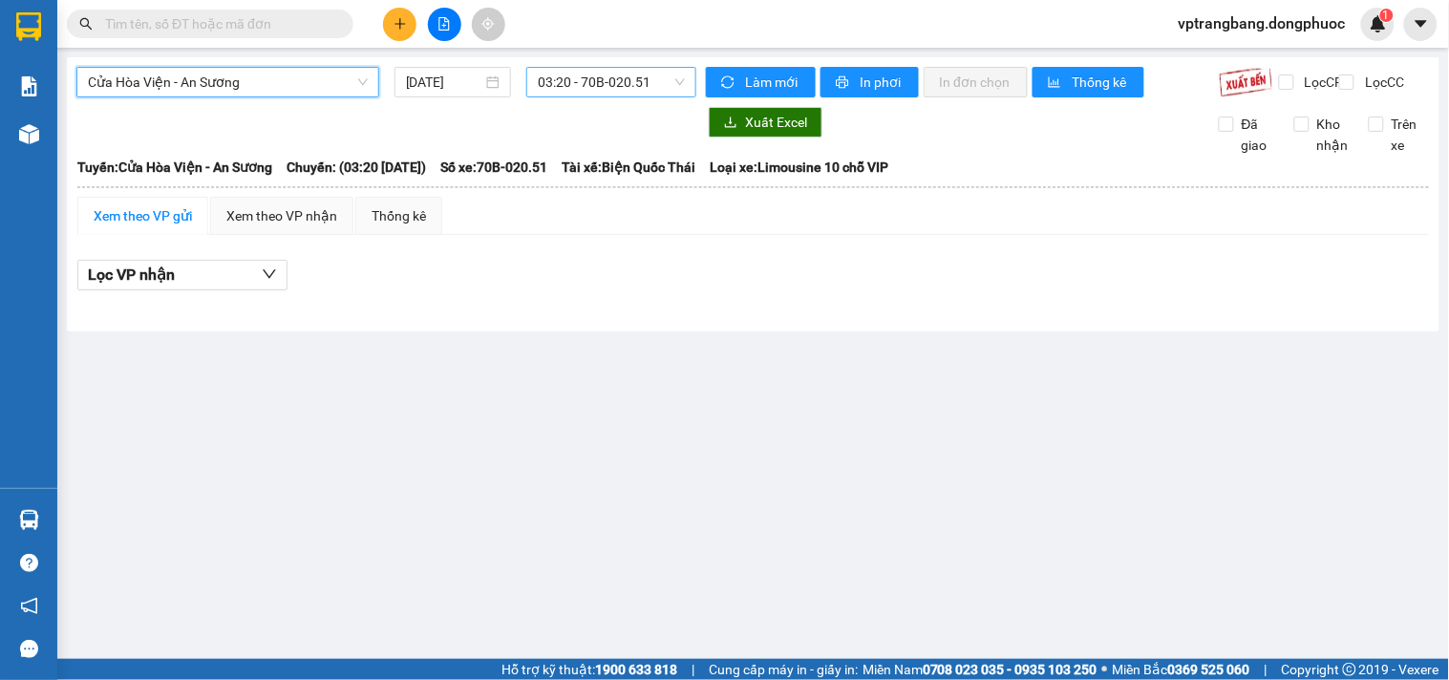
click at [564, 87] on span "03:20 - 70B-020.51" at bounding box center [611, 82] width 147 height 29
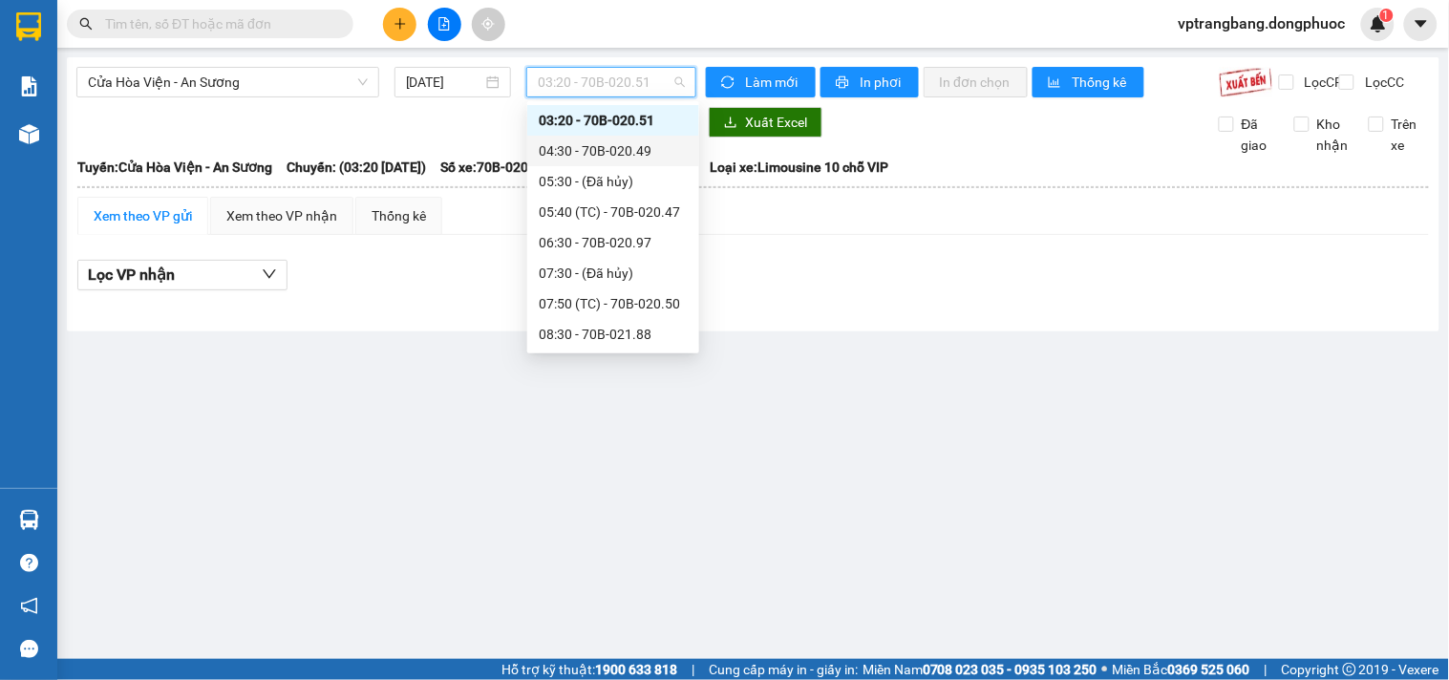
click at [554, 151] on div "04:30 - 70B-020.49" at bounding box center [613, 150] width 149 height 21
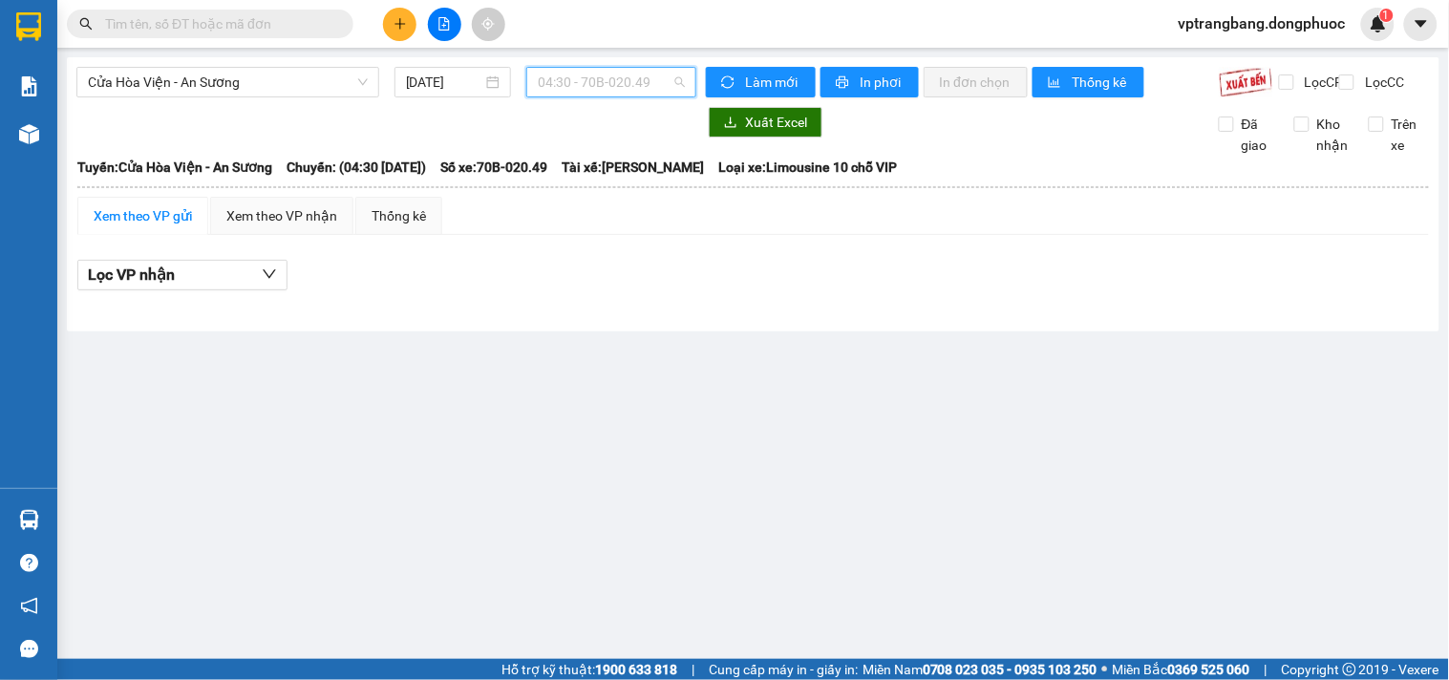
click at [560, 89] on span "04:30 - 70B-020.49" at bounding box center [611, 82] width 147 height 29
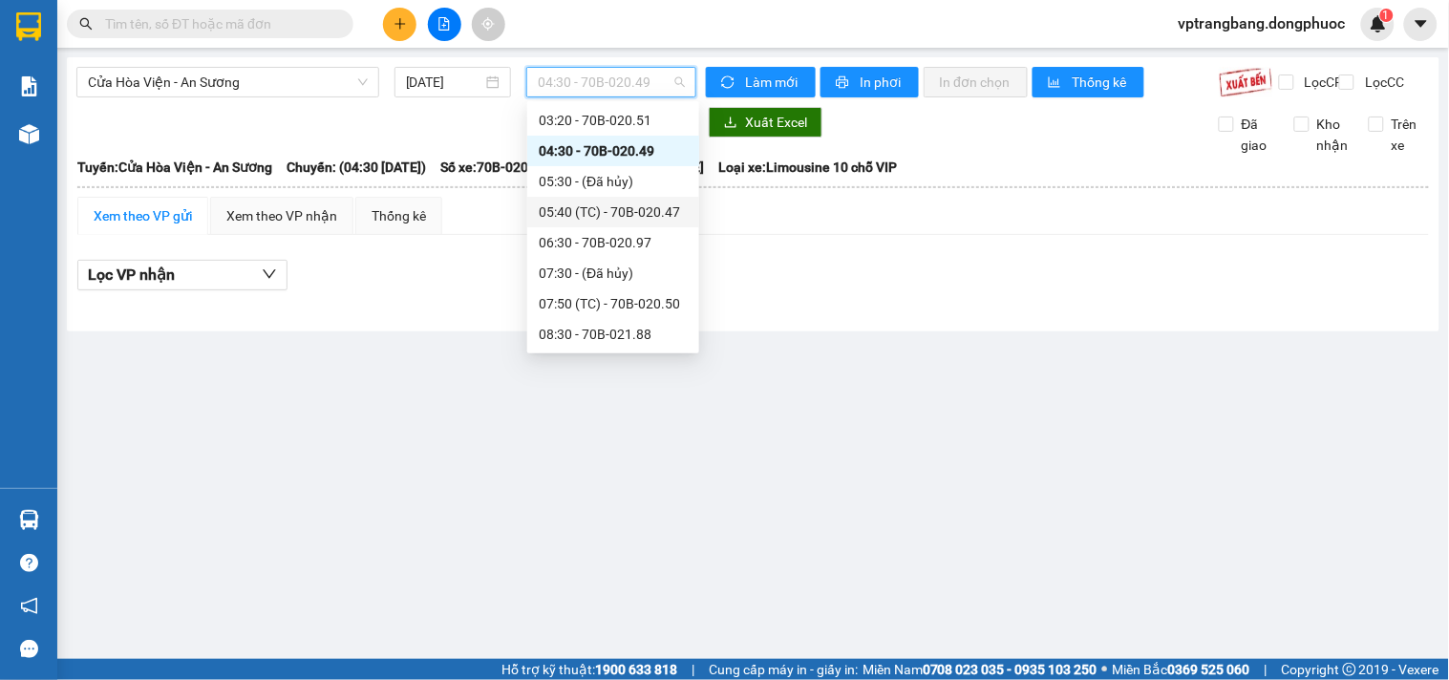
click at [584, 214] on div "05:40 (TC) - 70B-020.47" at bounding box center [613, 212] width 149 height 21
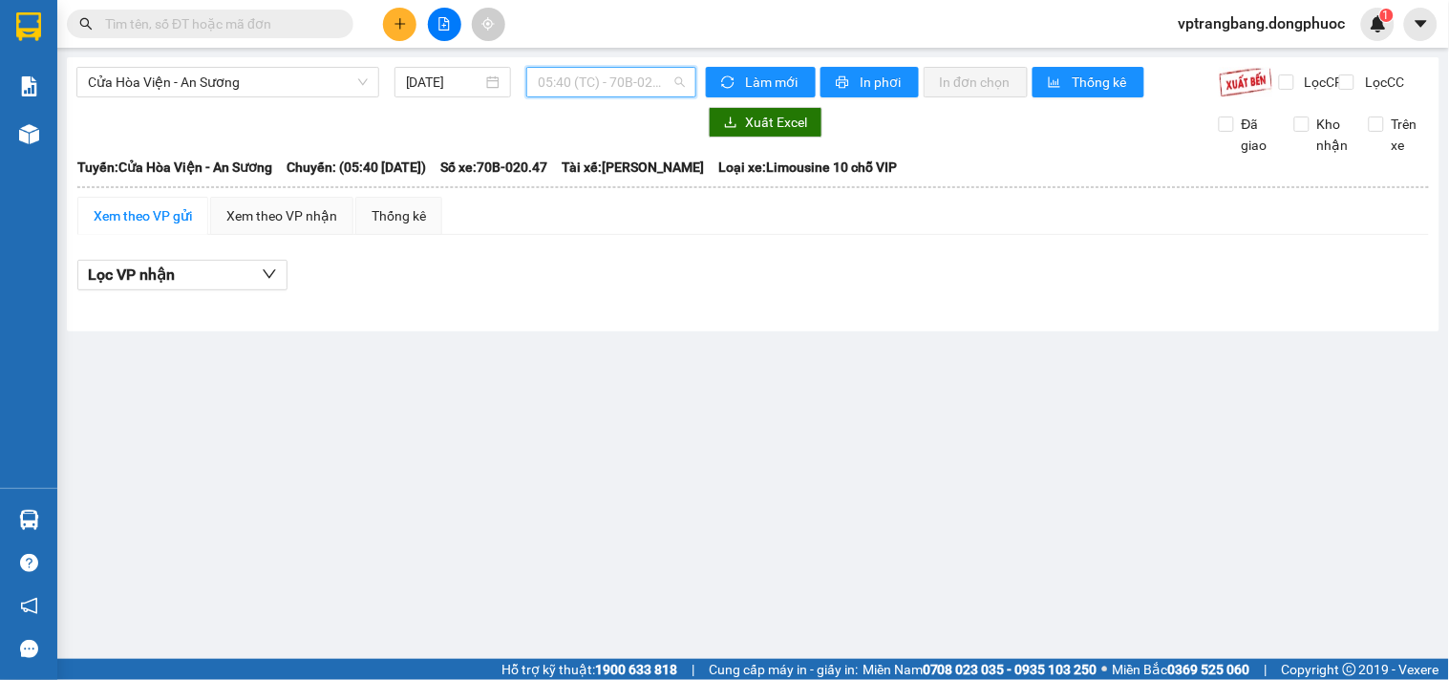
click at [576, 84] on span "05:40 (TC) - 70B-020.47" at bounding box center [611, 82] width 147 height 29
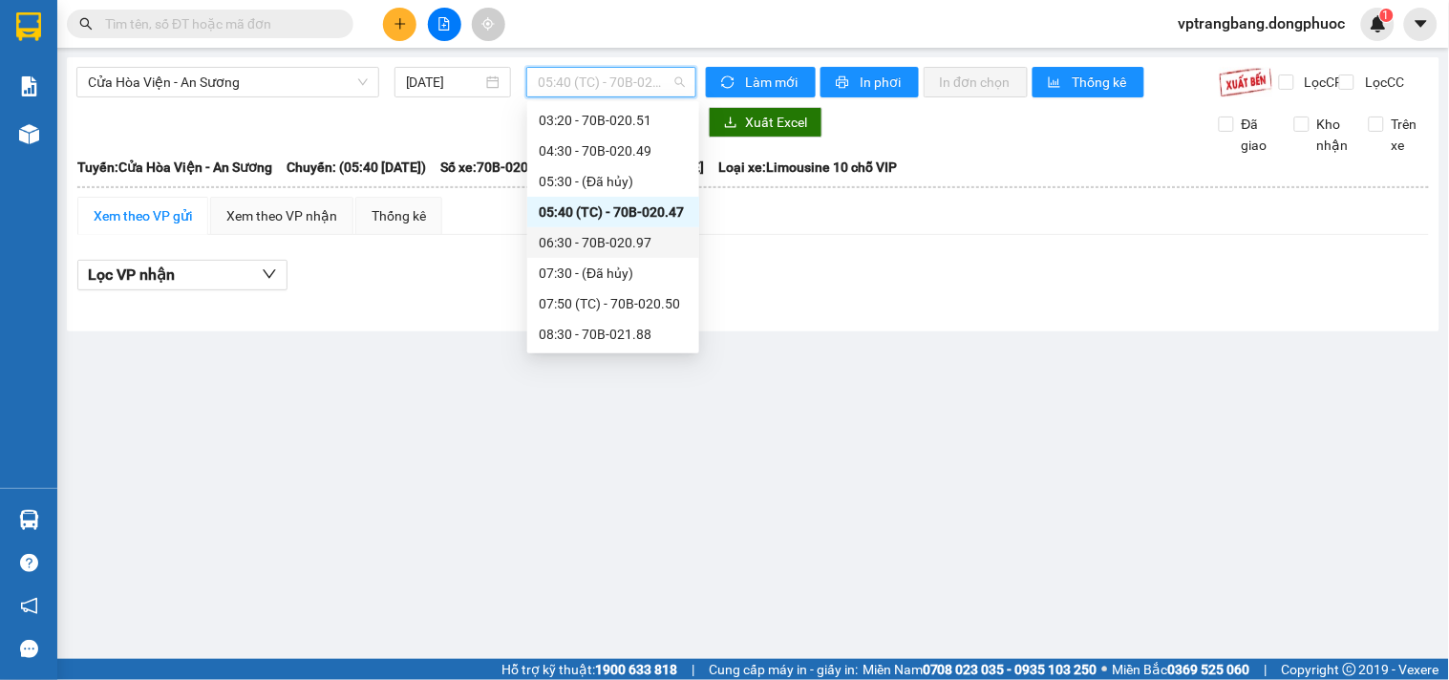
click at [592, 244] on div "06:30 - 70B-020.97" at bounding box center [613, 242] width 149 height 21
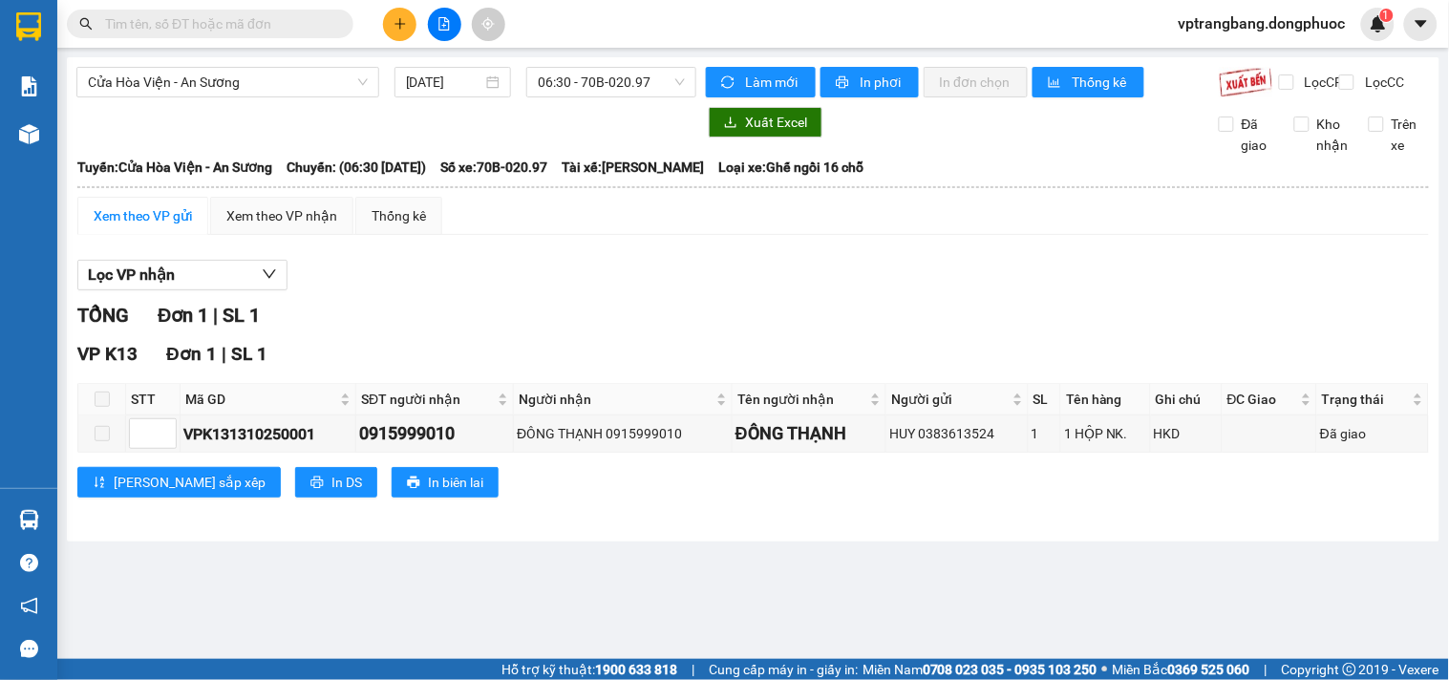
click at [599, 97] on div "Cửa Hòa Viện - An Sương 13/10/2025 06:30 - 70B-020.97" at bounding box center [386, 82] width 620 height 31
click at [597, 93] on span "06:30 - 70B-020.97" at bounding box center [611, 82] width 147 height 29
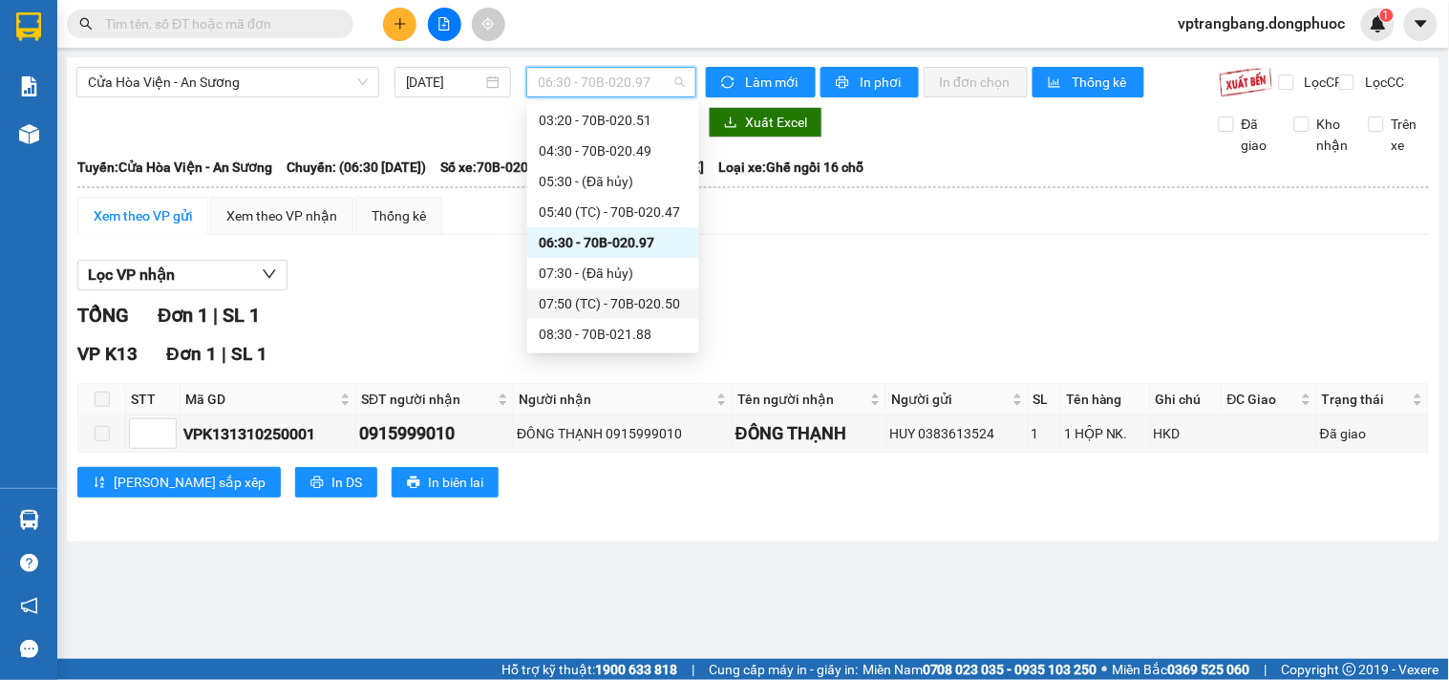
click at [616, 297] on div "07:50 (TC) - 70B-020.50" at bounding box center [613, 303] width 149 height 21
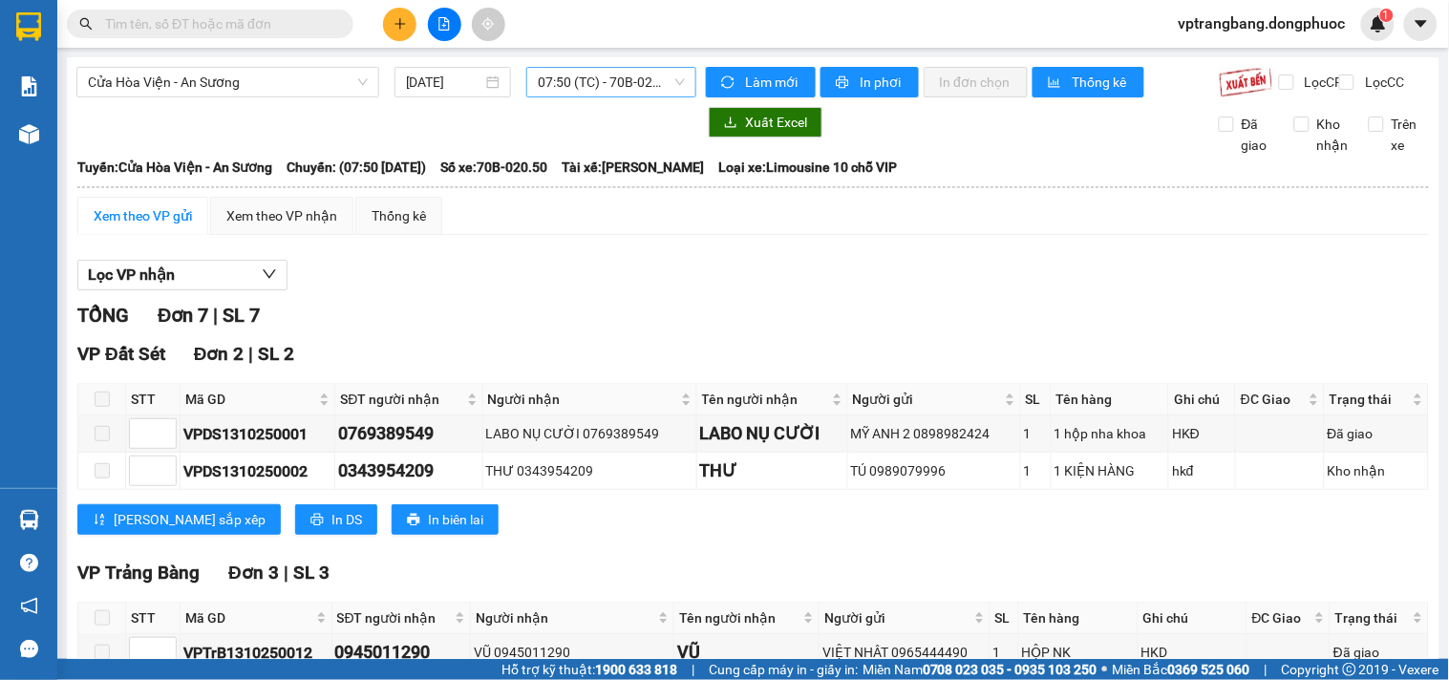
click at [598, 77] on span "07:50 (TC) - 70B-020.50" at bounding box center [611, 82] width 147 height 29
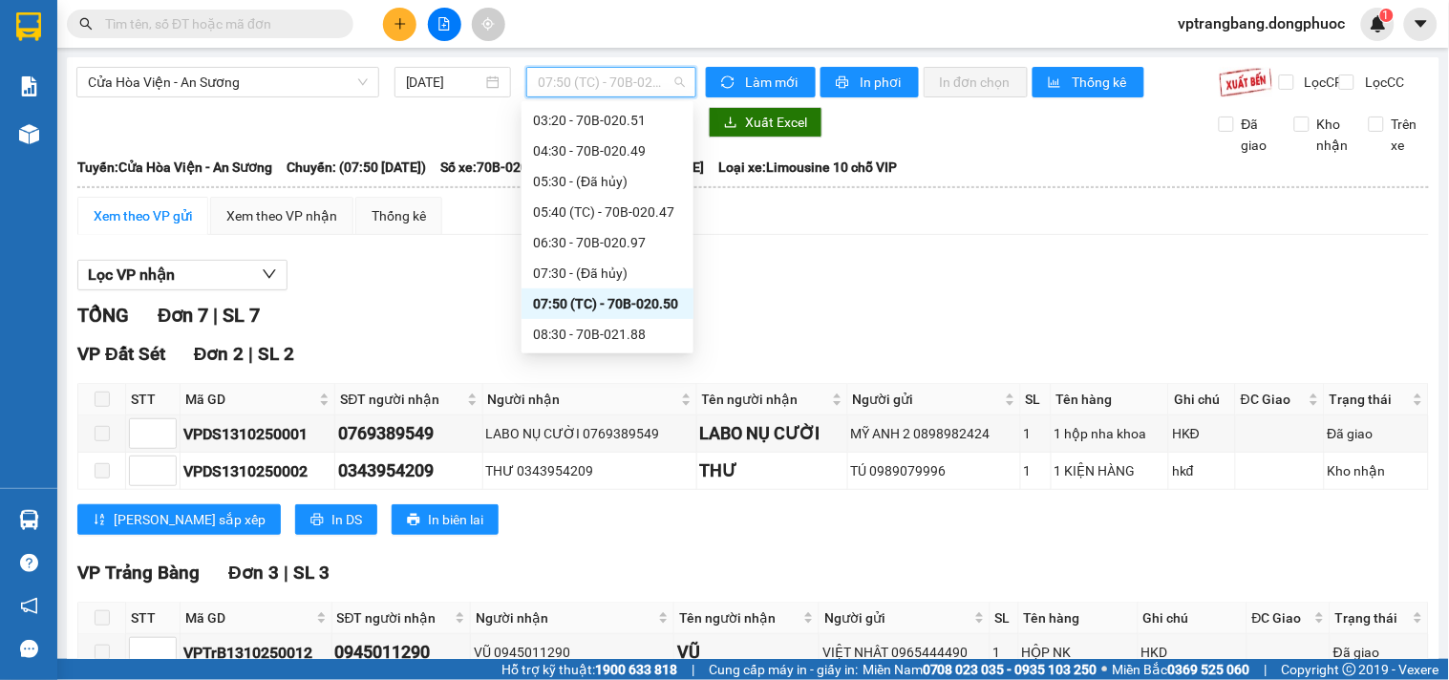
scroll to position [137, 0]
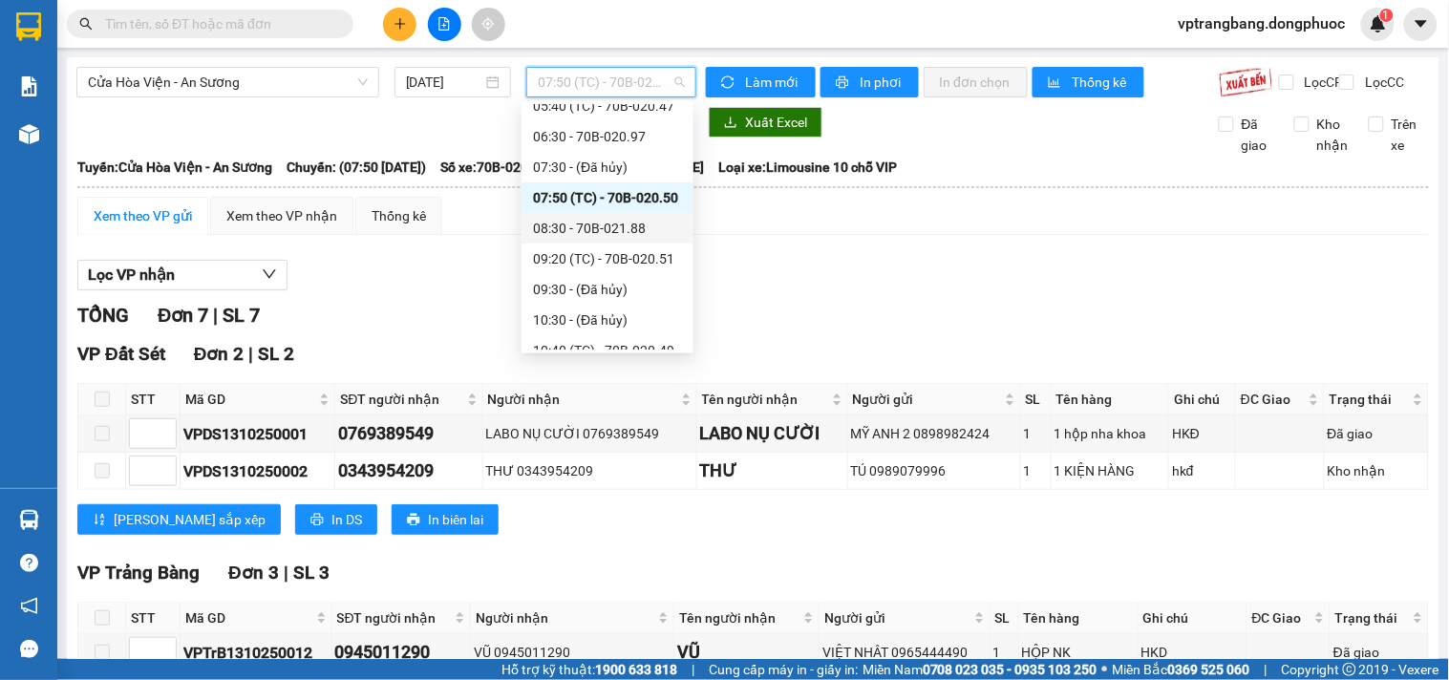
click at [614, 226] on div "08:30 - 70B-021.88" at bounding box center [607, 228] width 149 height 21
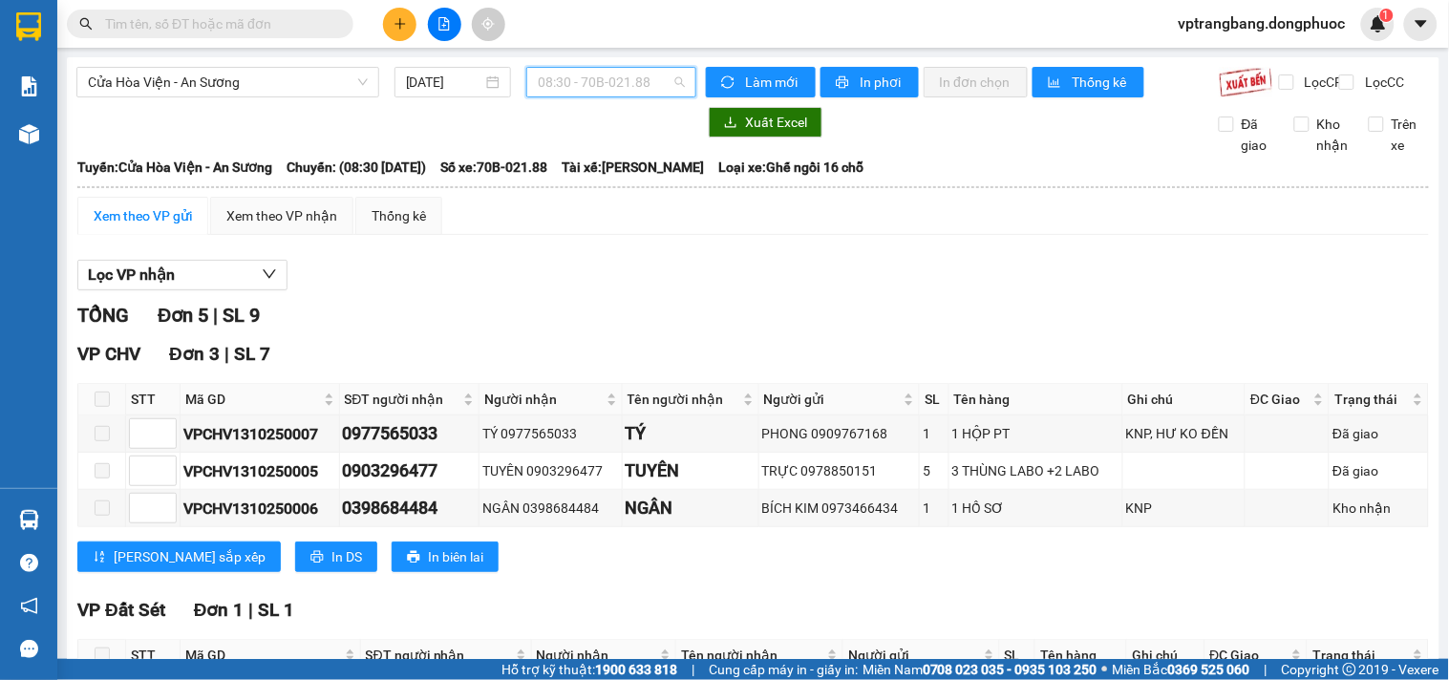
click at [597, 86] on span "08:30 - 70B-021.88" at bounding box center [611, 82] width 147 height 29
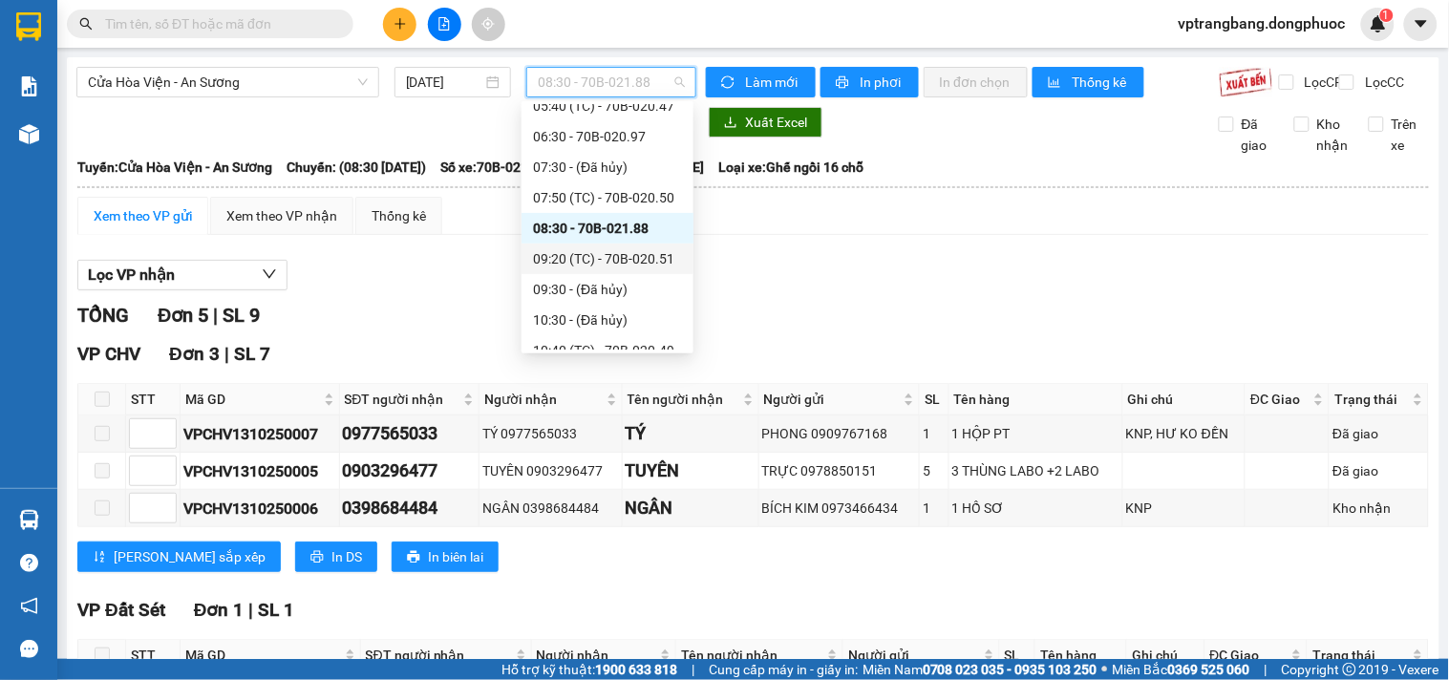
click at [615, 262] on div "09:20 (TC) - 70B-020.51" at bounding box center [607, 258] width 149 height 21
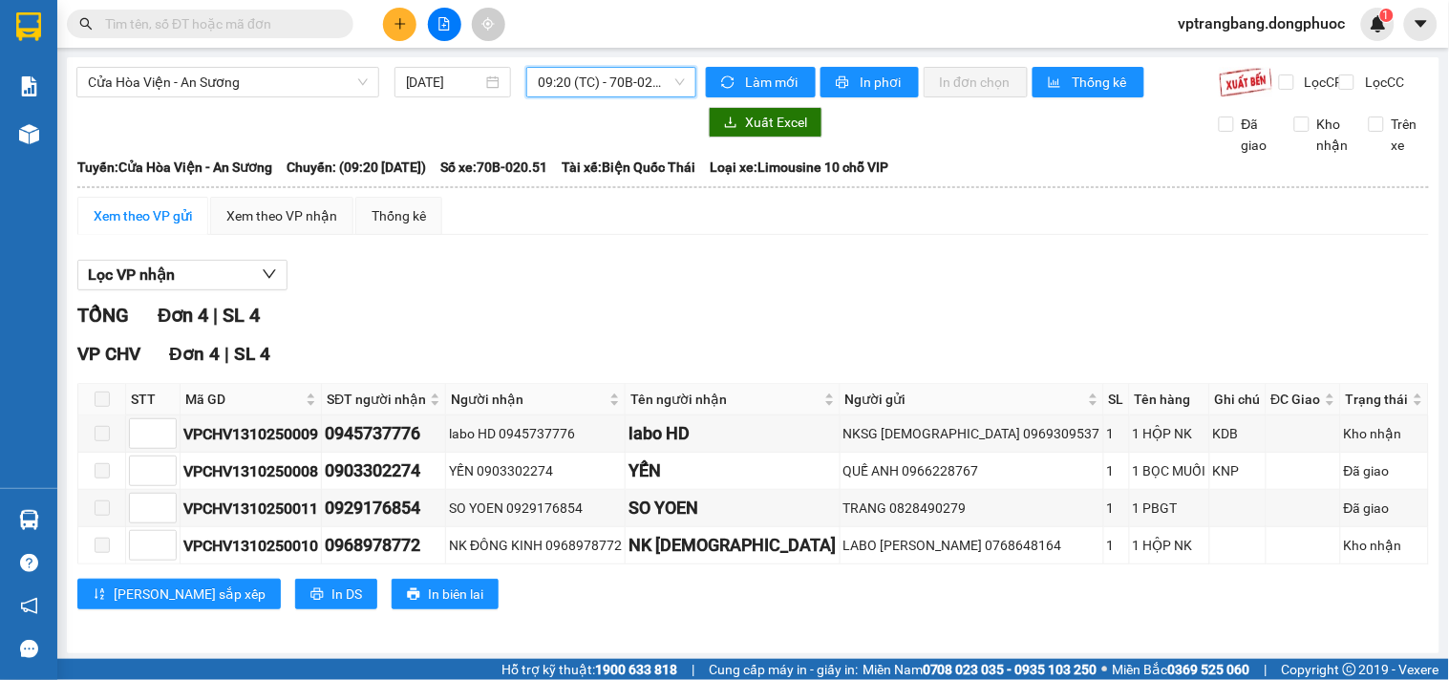
click at [584, 59] on div "Cửa Hòa Viện - An Sương 13/10/2025 09:20 09:20 (TC) - 70B-020.51 Làm mới In phơ…" at bounding box center [753, 355] width 1372 height 596
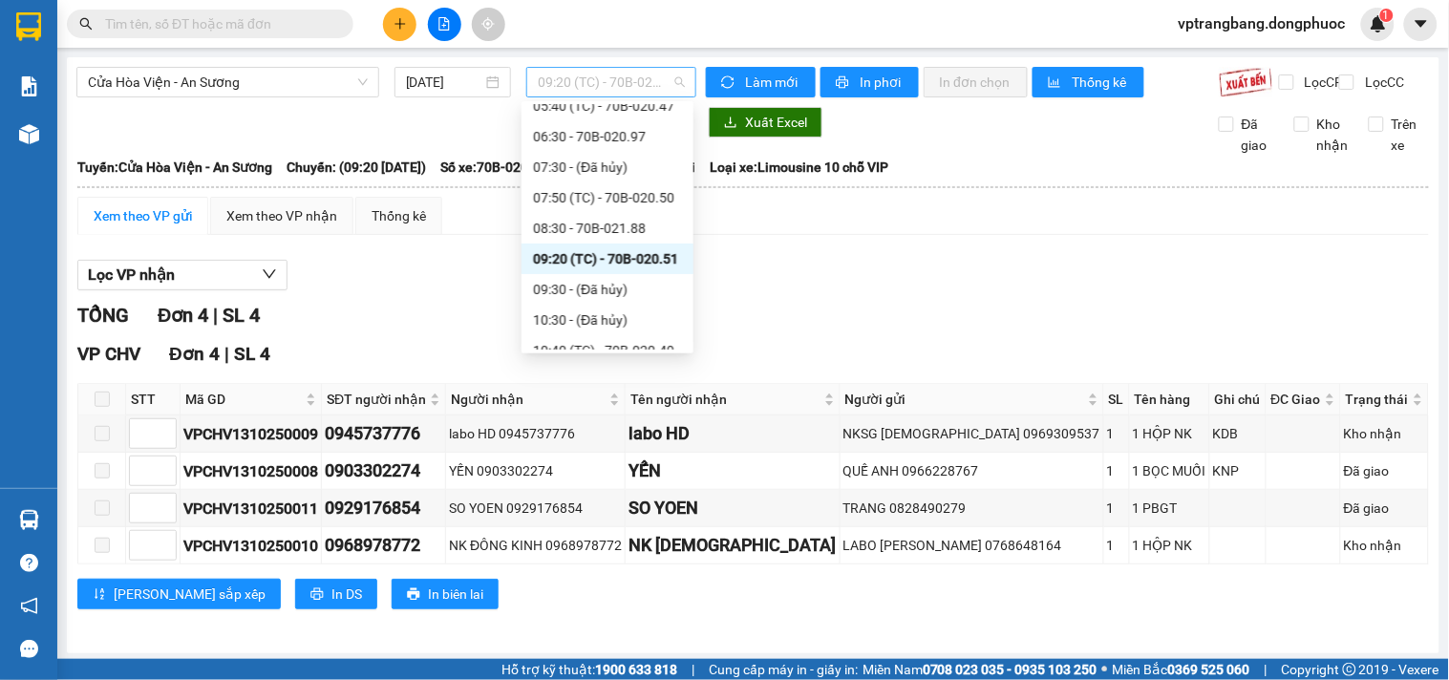
click at [598, 87] on span "09:20 (TC) - 70B-020.51" at bounding box center [611, 82] width 147 height 29
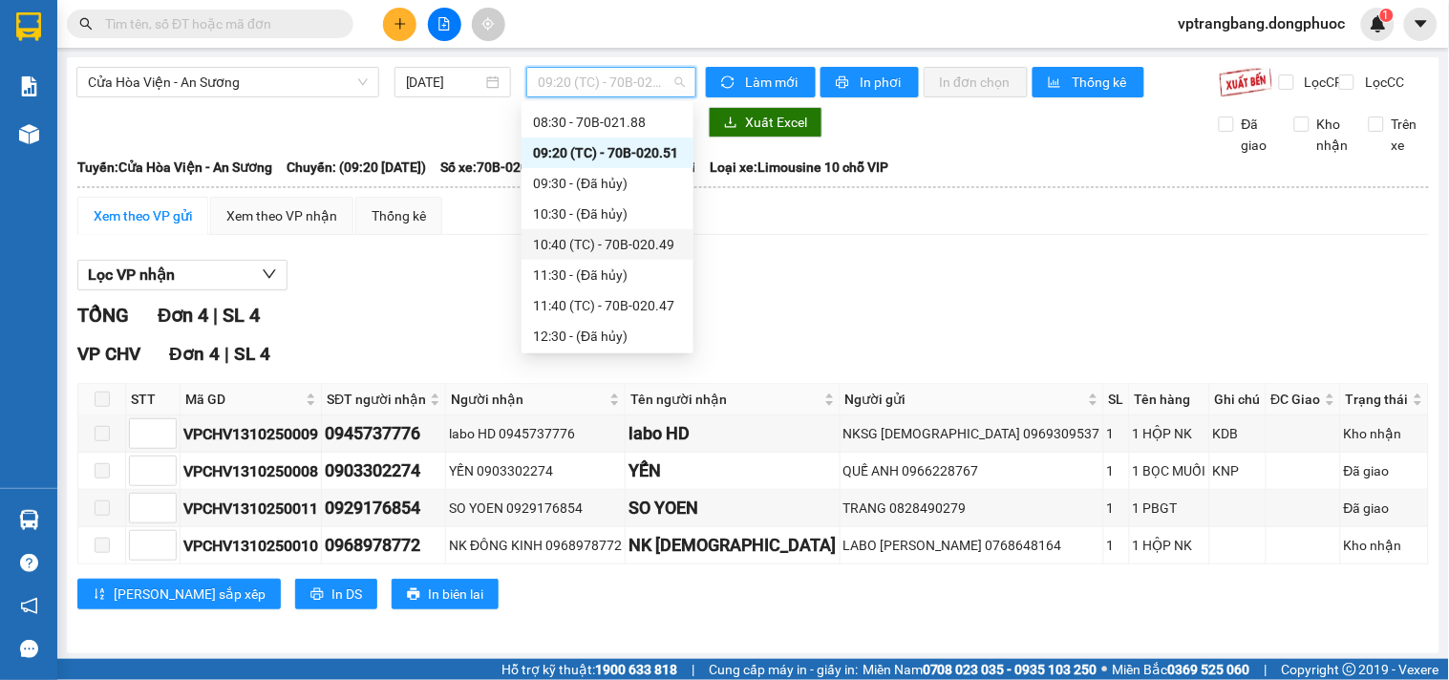
click at [612, 252] on div "10:40 (TC) - 70B-020.49" at bounding box center [607, 244] width 149 height 21
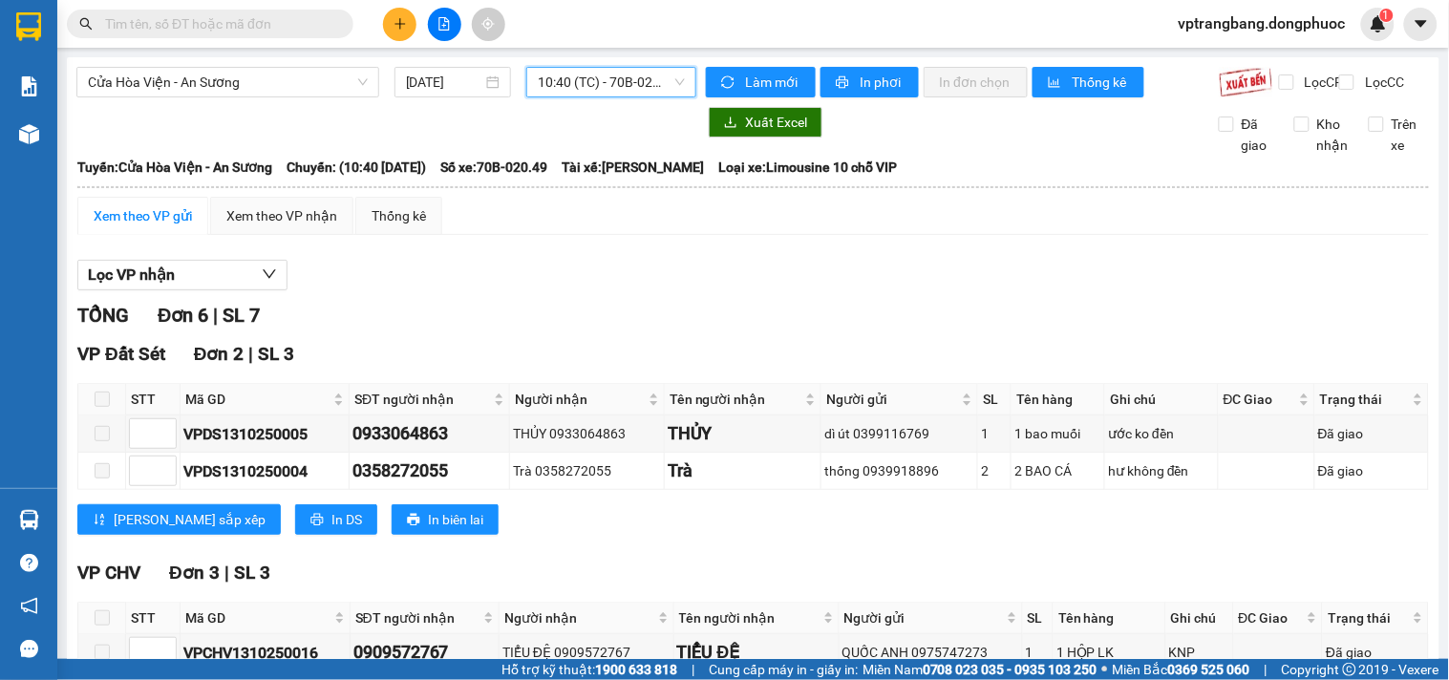
click at [586, 84] on span "10:40 (TC) - 70B-020.49" at bounding box center [611, 82] width 147 height 29
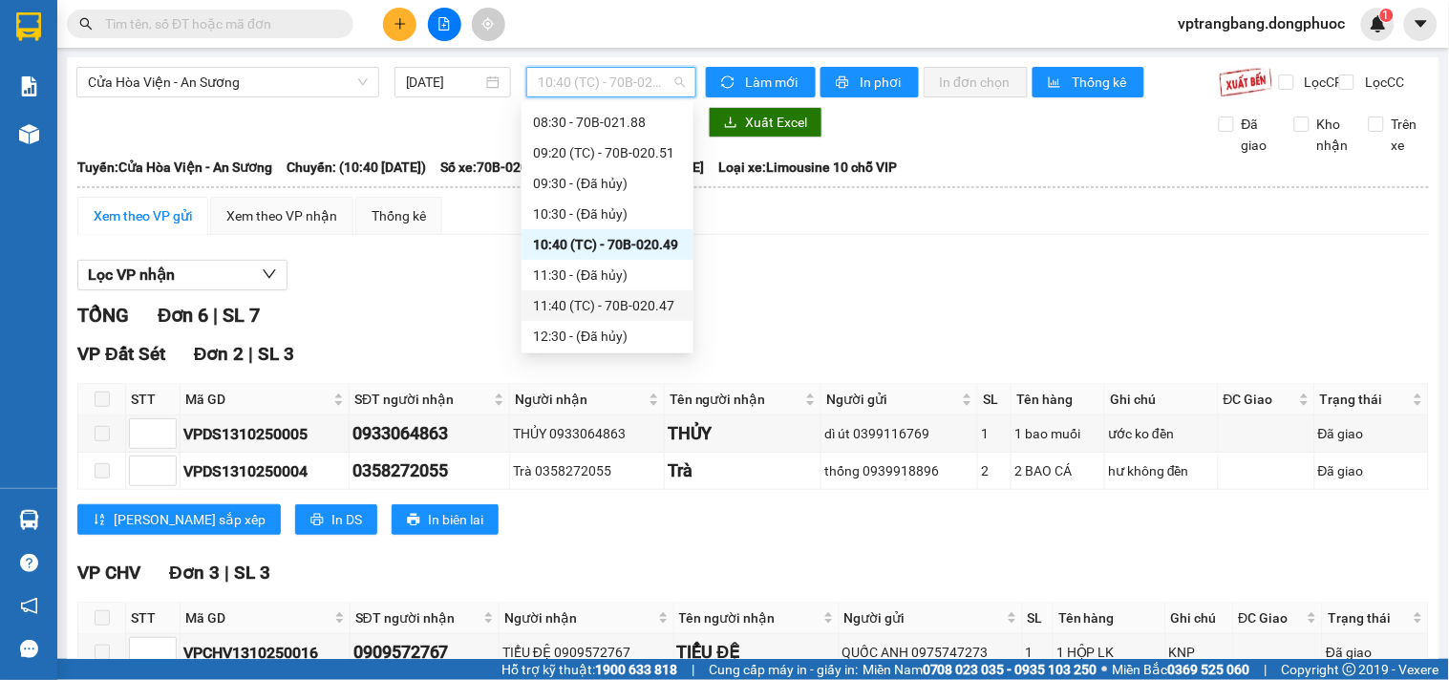
click at [608, 303] on div "11:40 (TC) - 70B-020.47" at bounding box center [607, 305] width 149 height 21
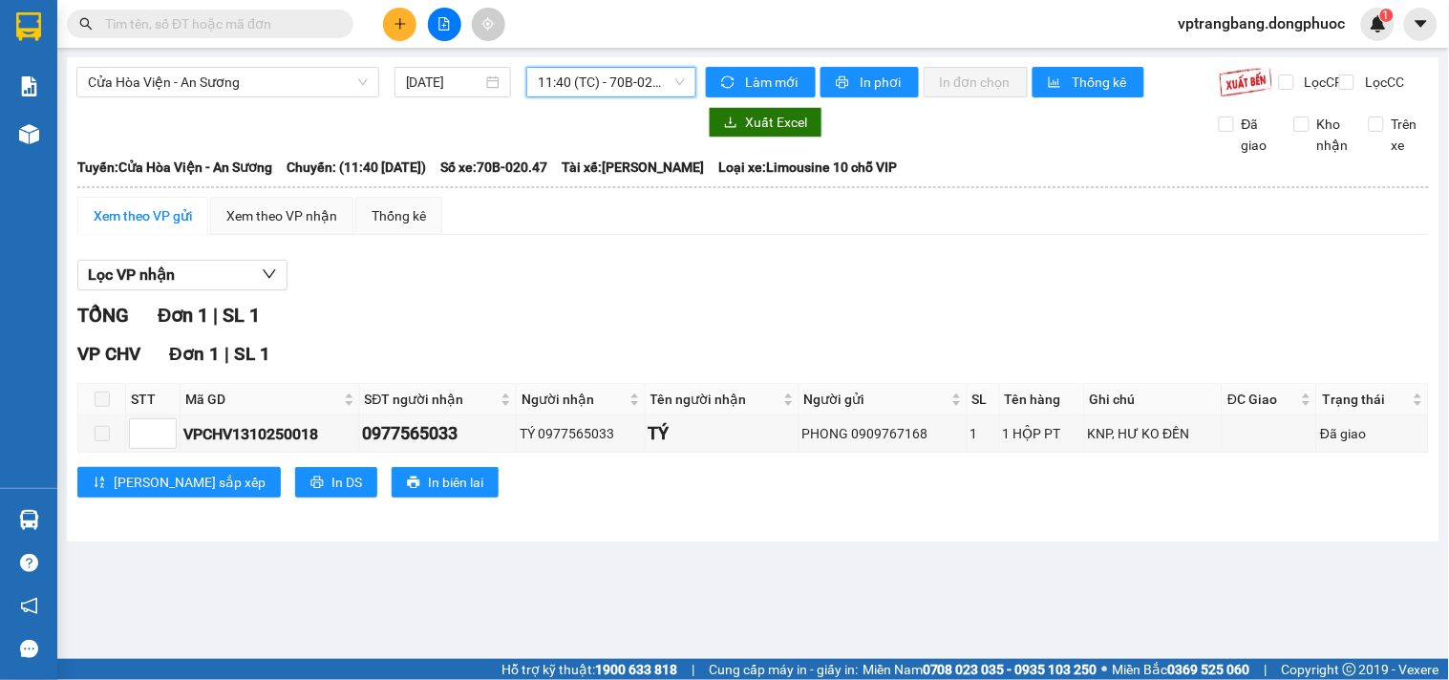
click at [622, 79] on span "11:40 (TC) - 70B-020.47" at bounding box center [611, 82] width 147 height 29
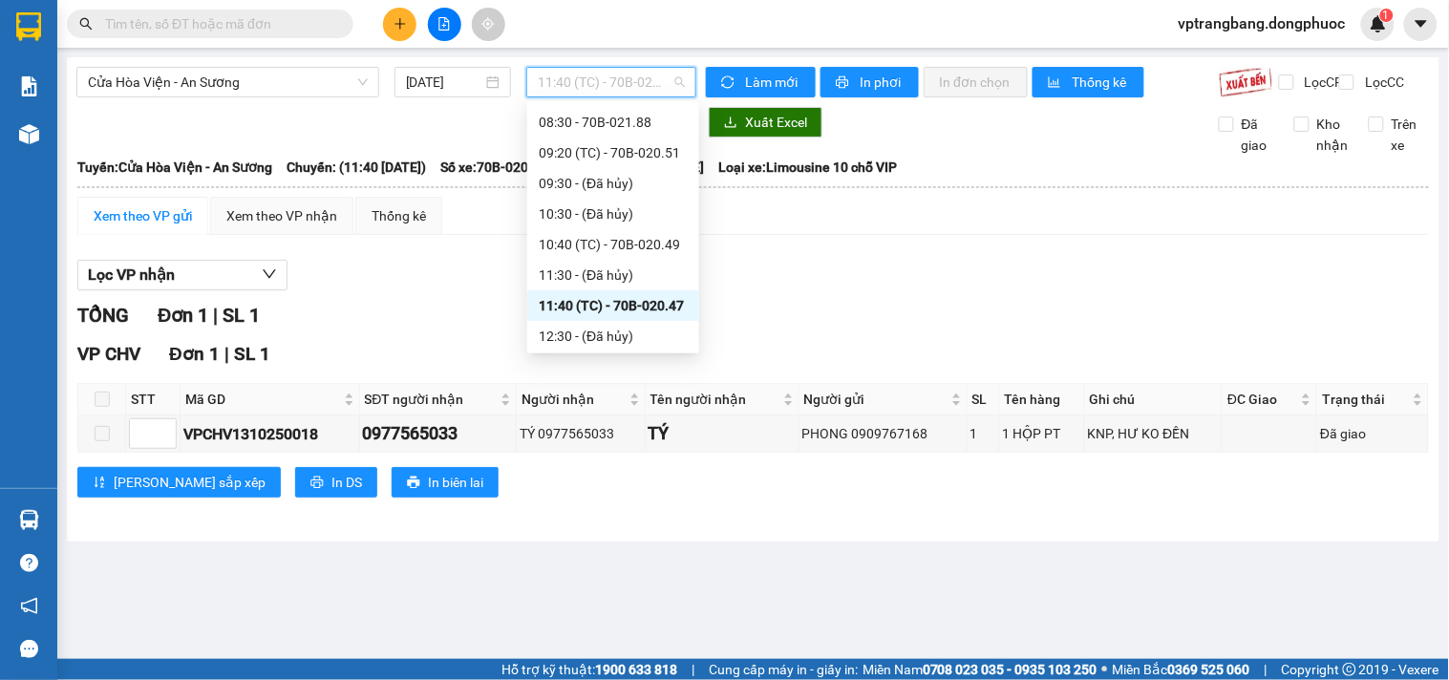
scroll to position [349, 0]
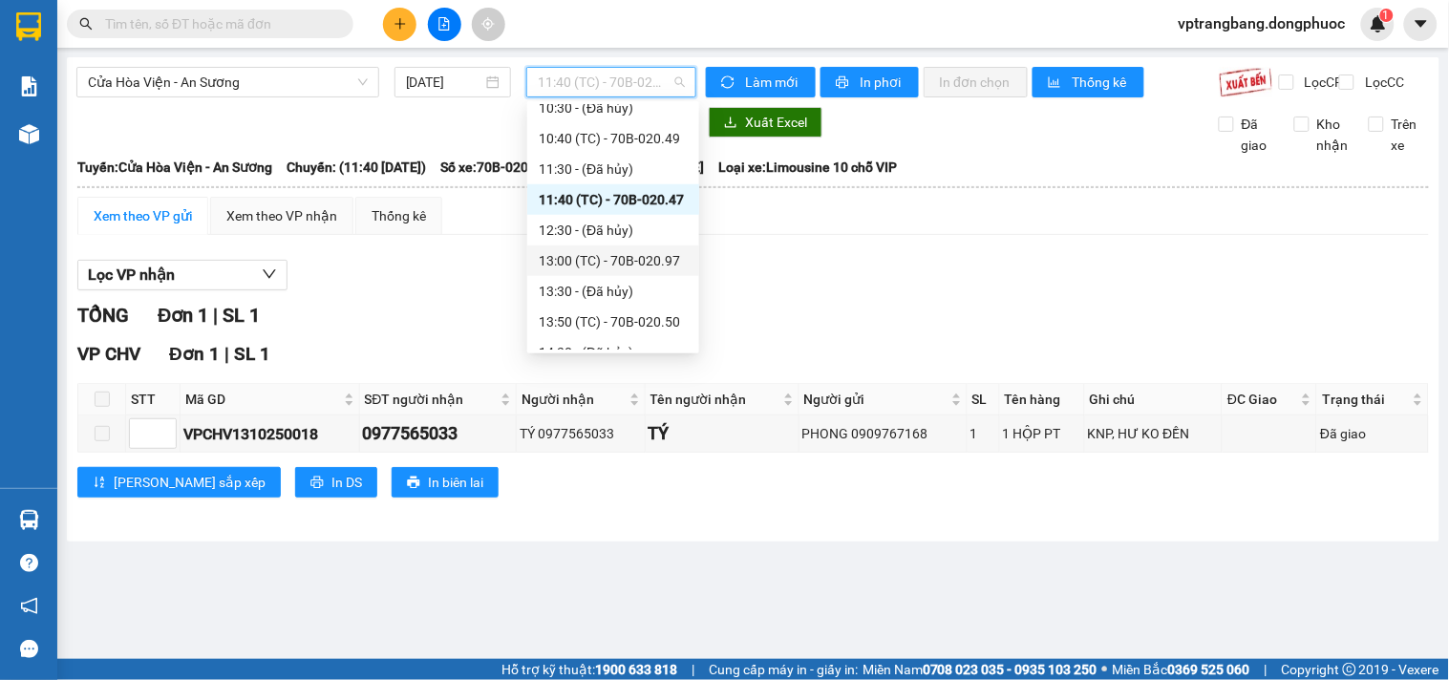
click at [637, 265] on div "13:00 (TC) - 70B-020.97" at bounding box center [613, 260] width 149 height 21
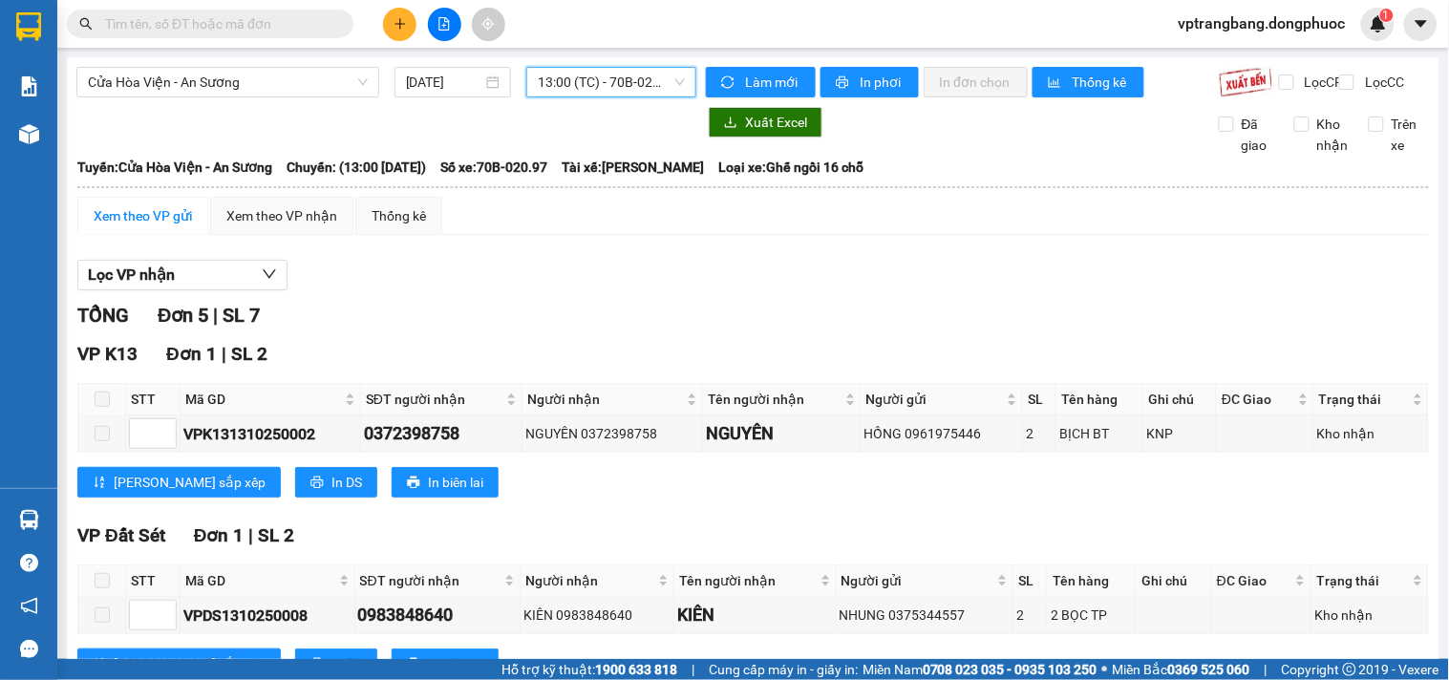
click at [625, 78] on span "13:00 (TC) - 70B-020.97" at bounding box center [611, 82] width 147 height 29
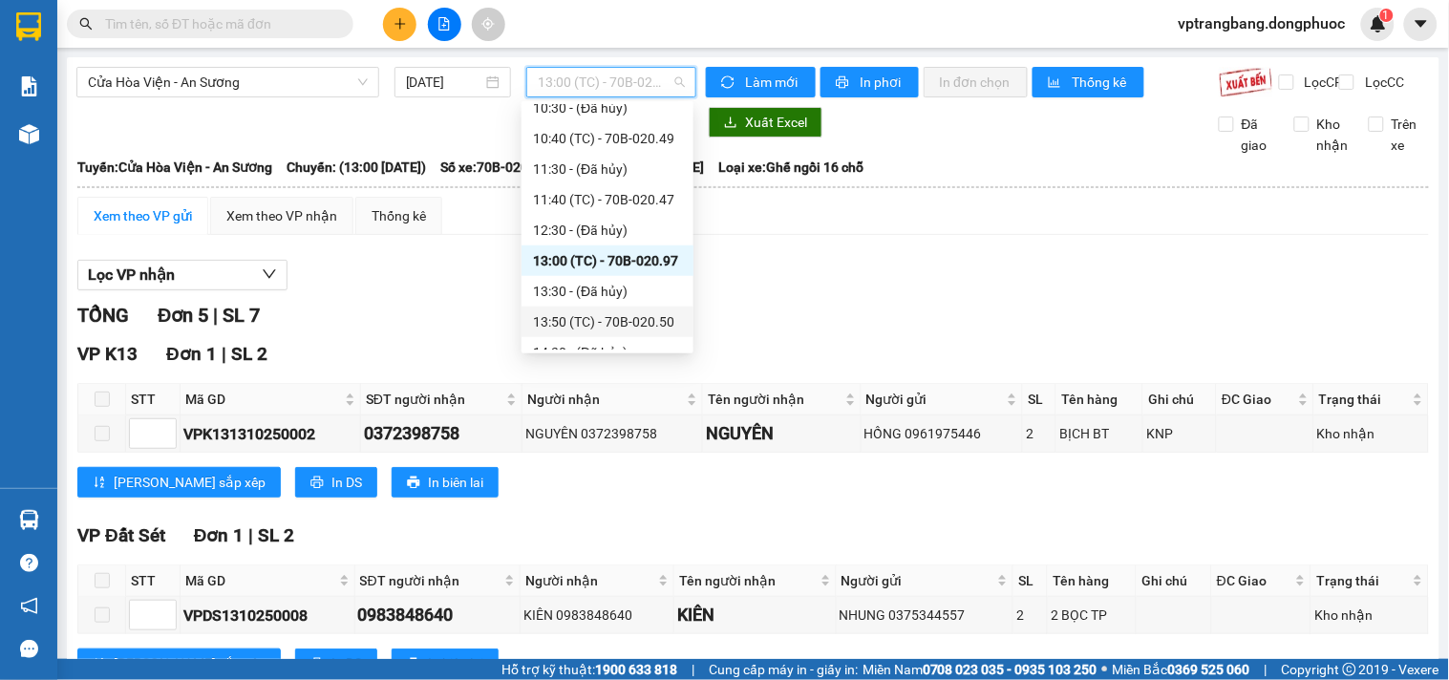
click at [632, 315] on div "13:50 (TC) - 70B-020.50" at bounding box center [607, 321] width 149 height 21
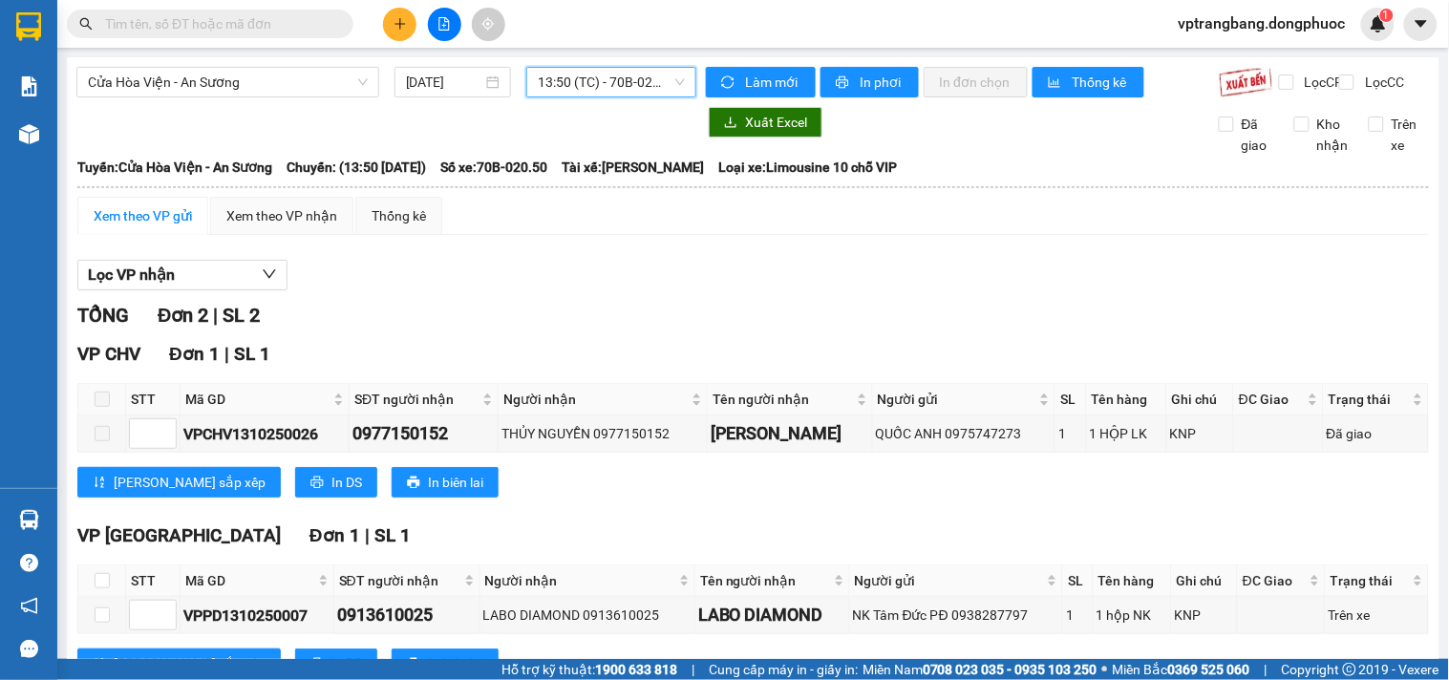
click at [596, 82] on span "13:50 (TC) - 70B-020.50" at bounding box center [611, 82] width 147 height 29
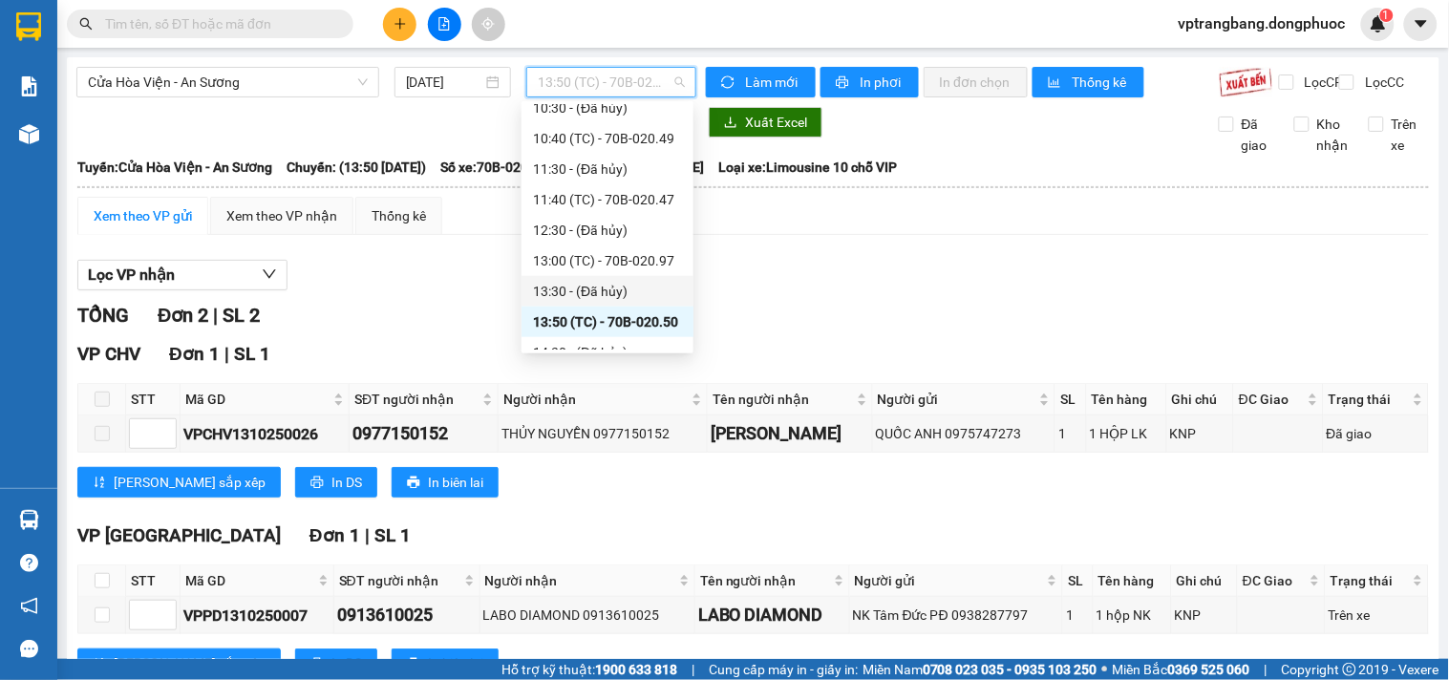
scroll to position [455, 0]
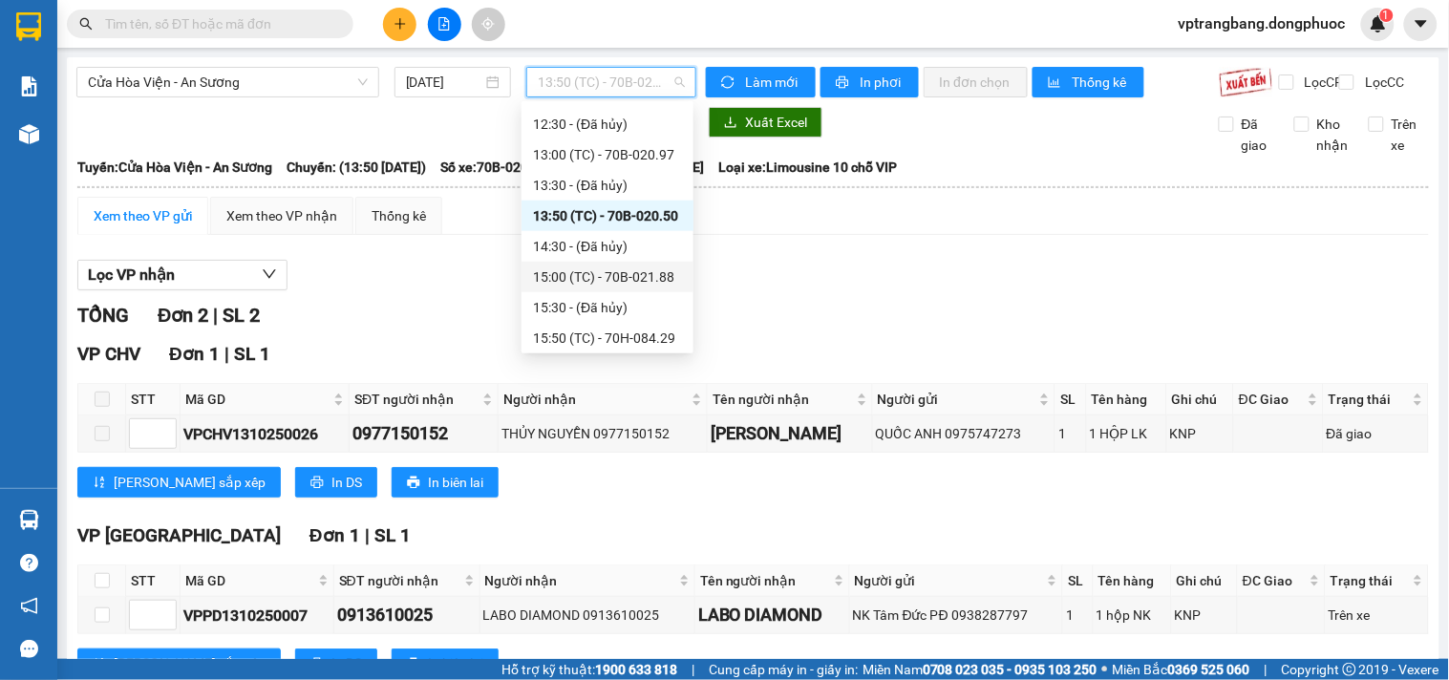
click at [611, 281] on div "15:00 (TC) - 70B-021.88" at bounding box center [607, 276] width 149 height 21
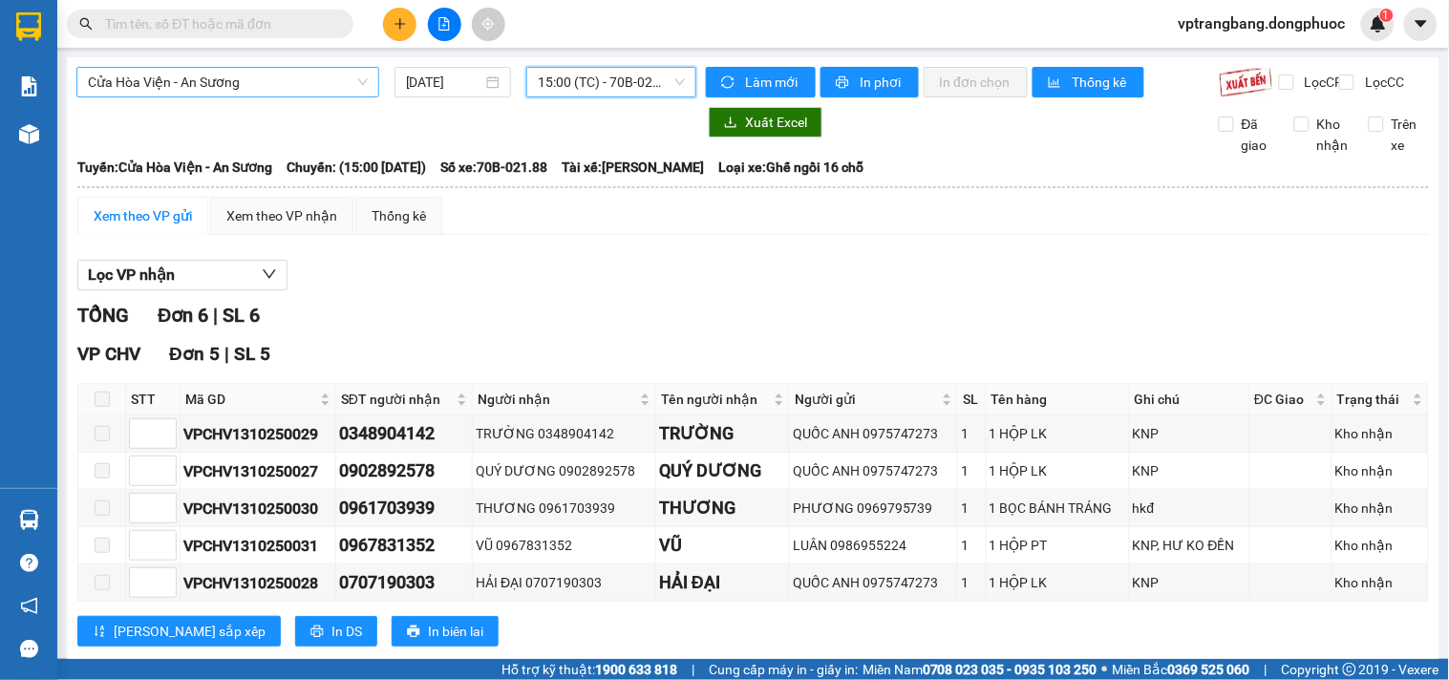
click at [287, 93] on span "Cửa Hòa Viện - An Sương" at bounding box center [228, 82] width 280 height 29
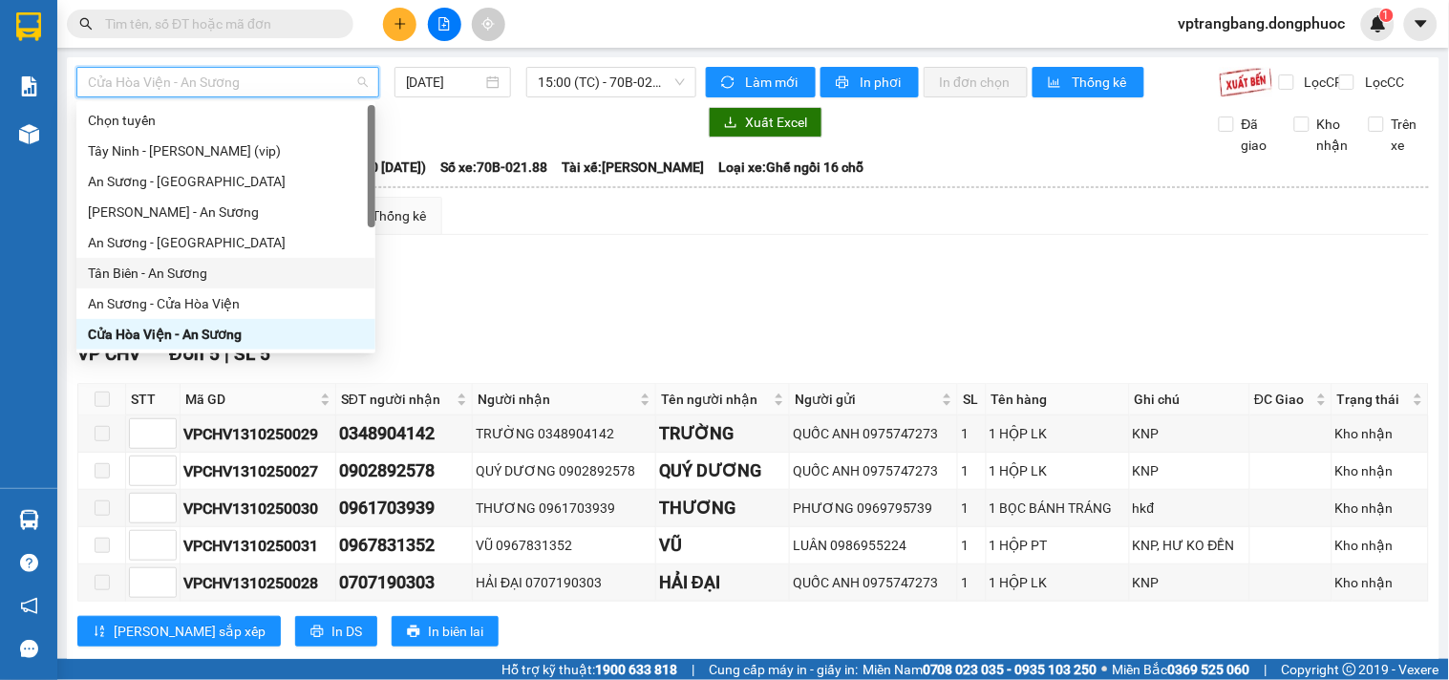
click at [186, 267] on div "Tân Biên - An Sương" at bounding box center [226, 273] width 276 height 21
type input "[DATE]"
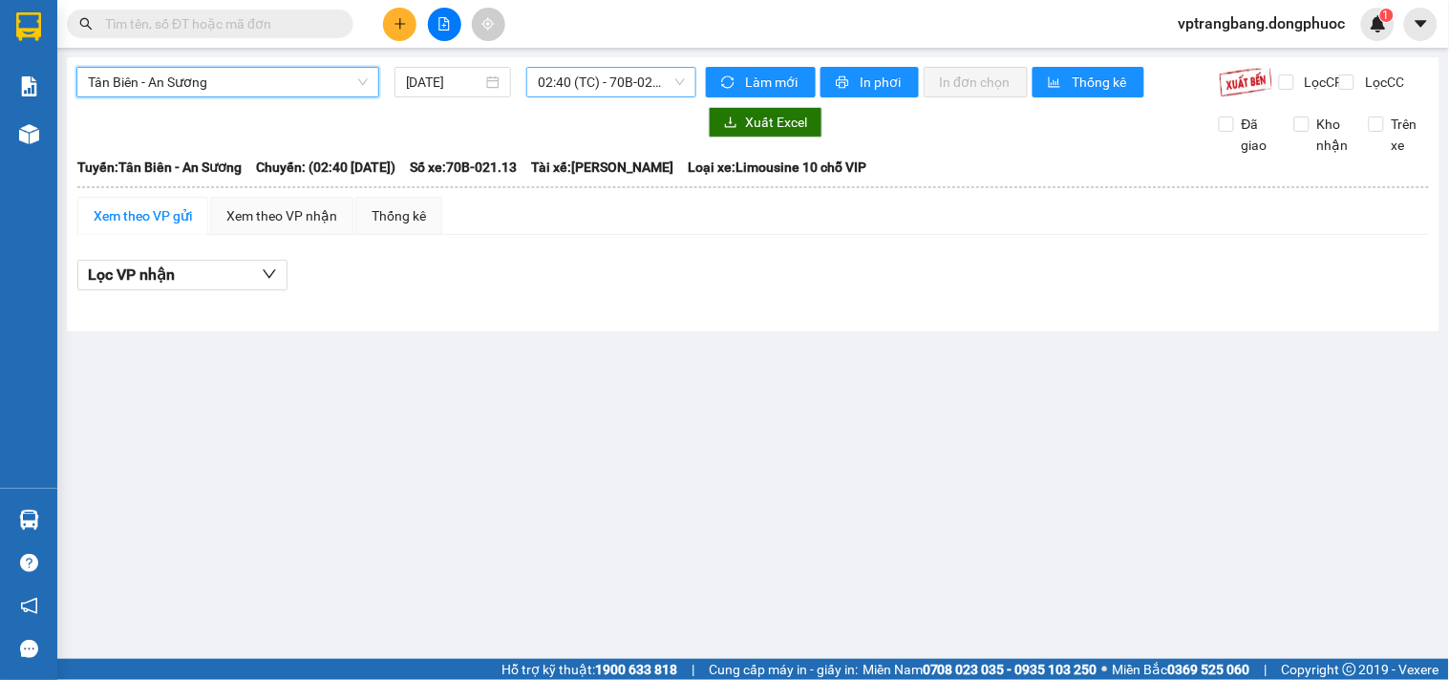
click at [576, 90] on span "02:40 (TC) - 70B-021.13" at bounding box center [611, 82] width 147 height 29
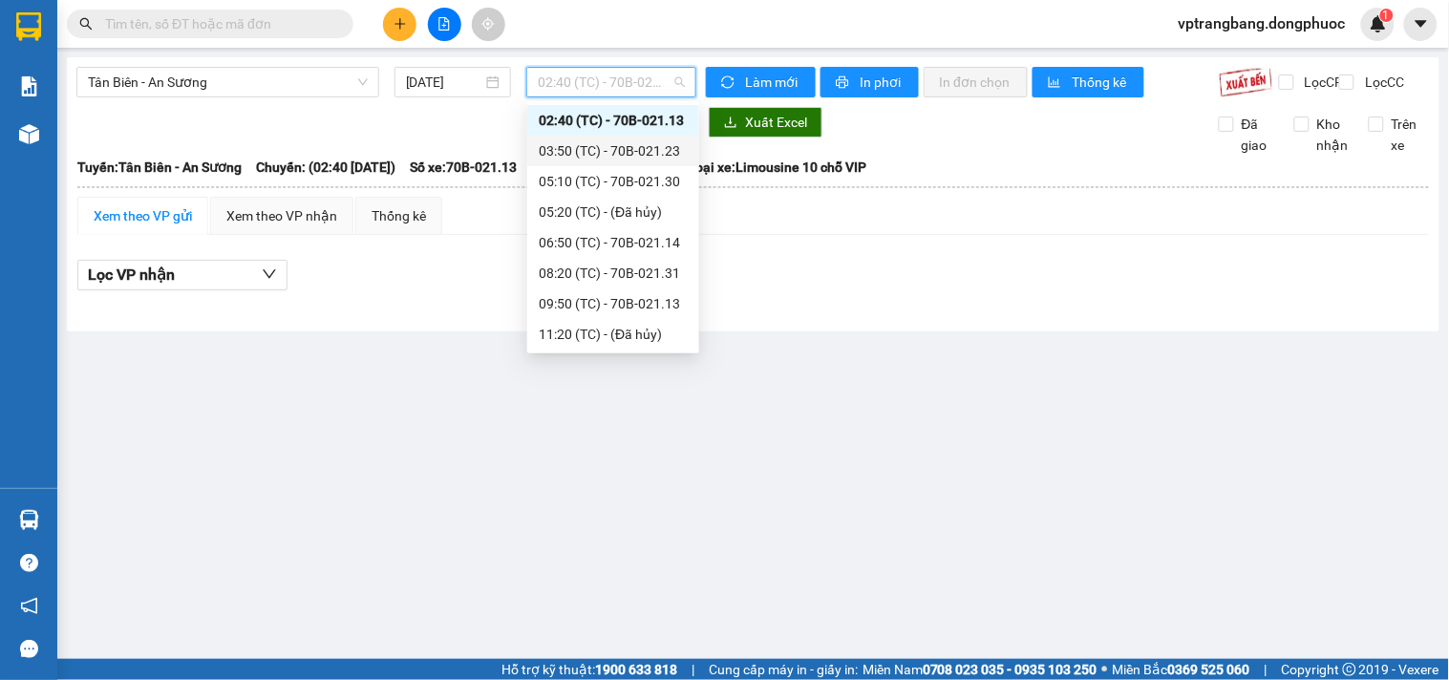
drag, startPoint x: 595, startPoint y: 150, endPoint x: 584, endPoint y: 118, distance: 33.2
click at [595, 151] on div "03:50 (TC) - 70B-021.23" at bounding box center [613, 150] width 149 height 21
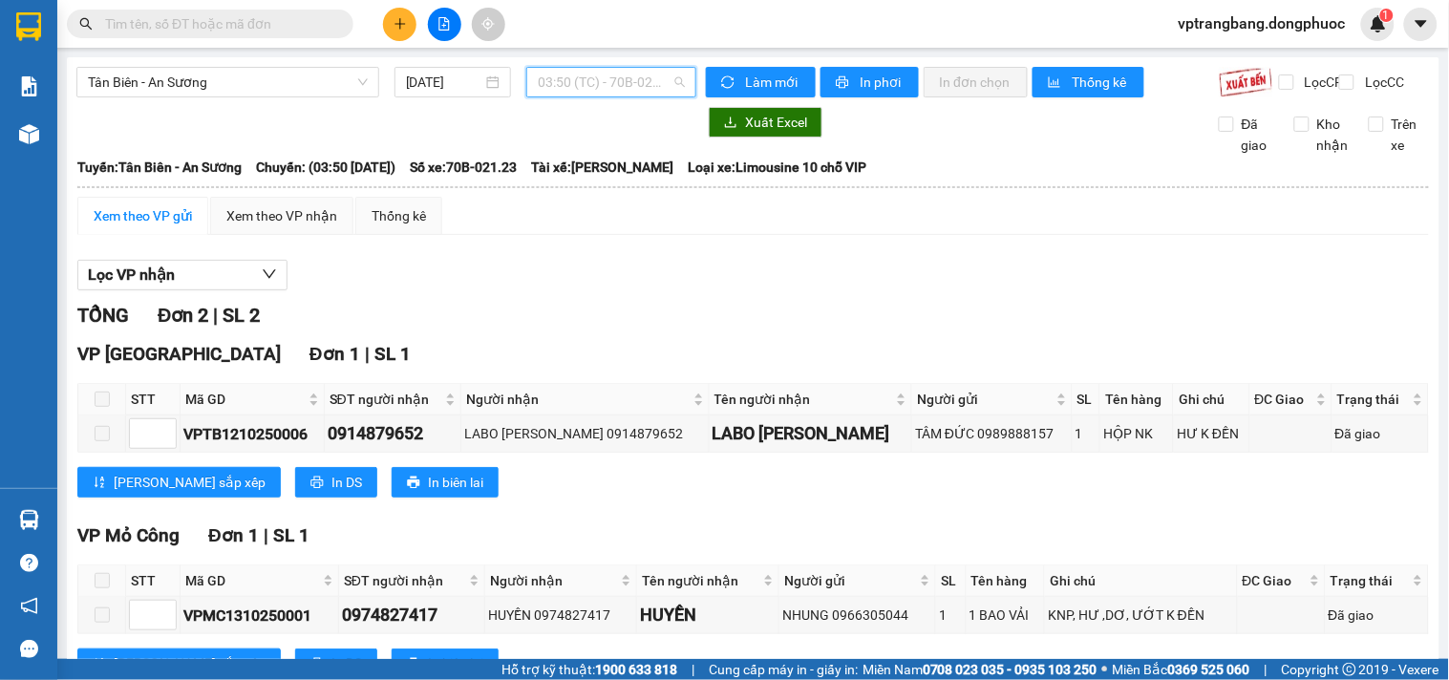
click at [592, 77] on span "03:50 (TC) - 70B-021.23" at bounding box center [611, 82] width 147 height 29
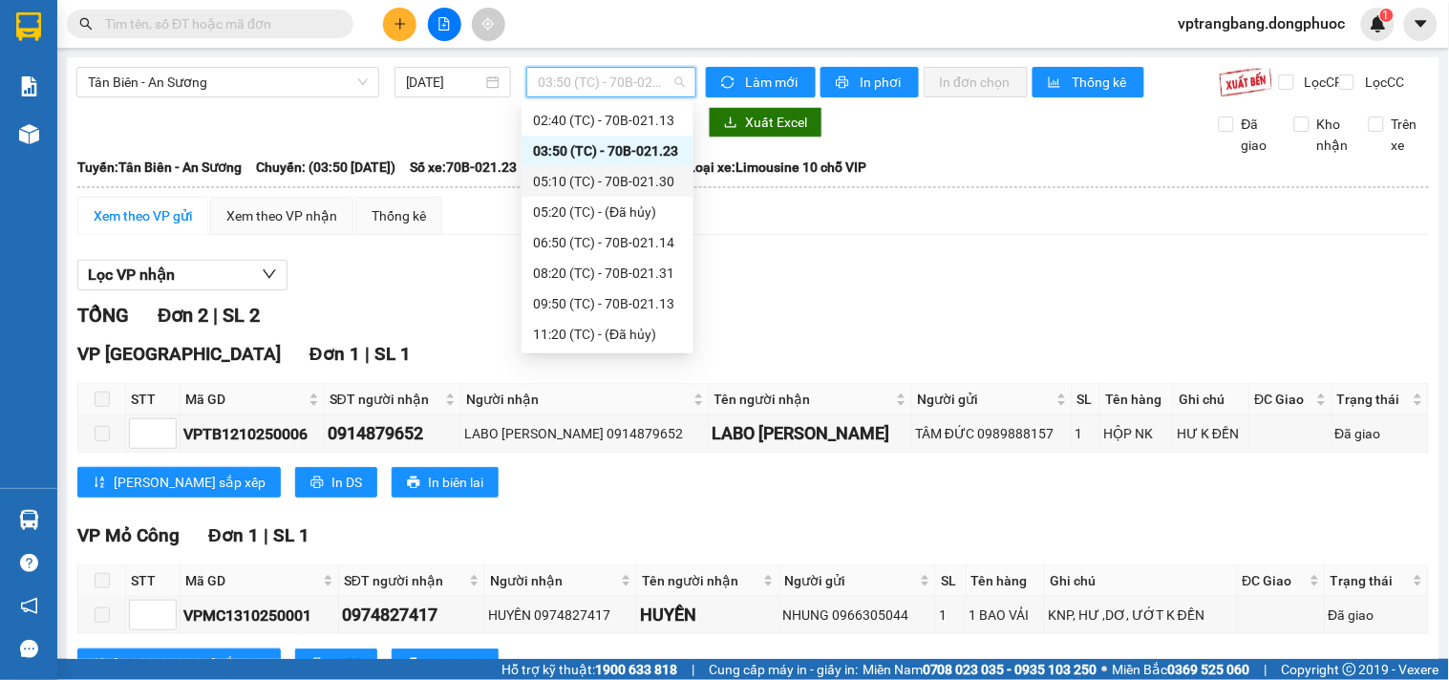
click at [623, 189] on div "05:10 (TC) - 70B-021.30" at bounding box center [607, 181] width 149 height 21
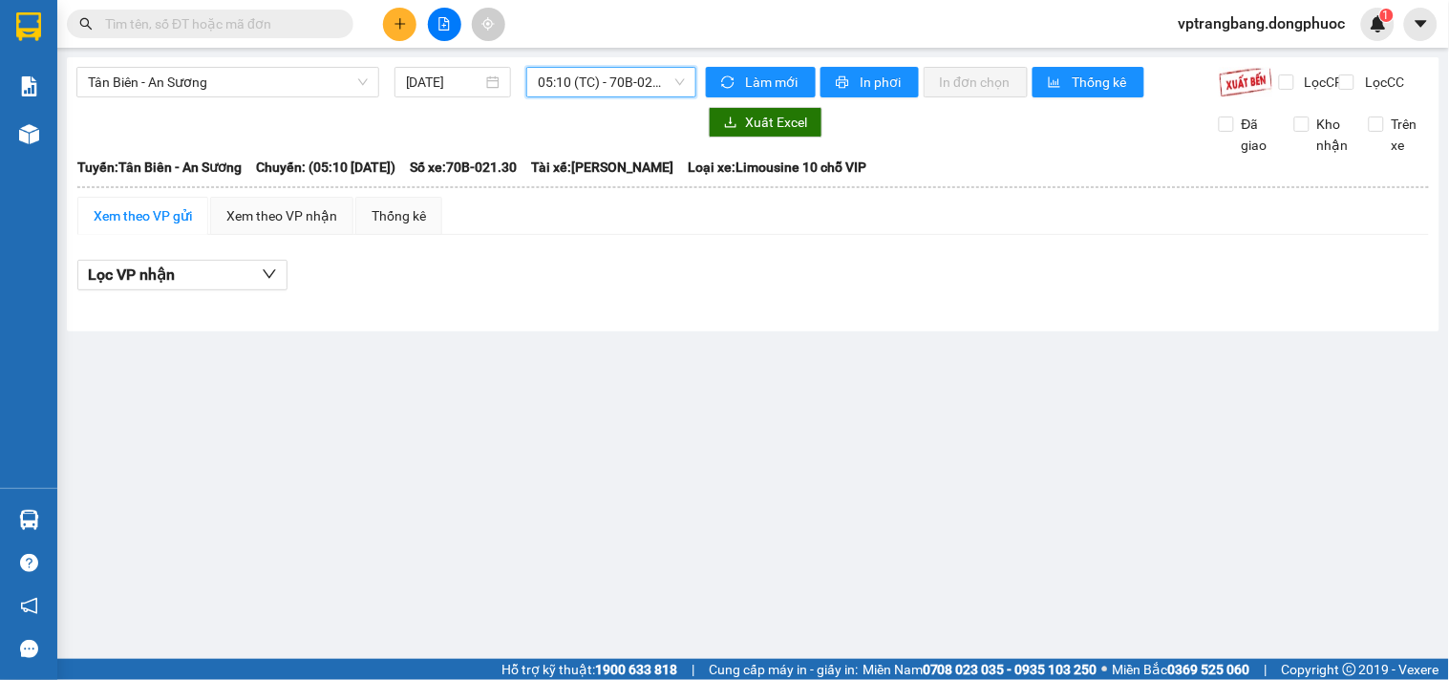
click at [584, 78] on span "05:10 (TC) - 70B-021.30" at bounding box center [611, 82] width 147 height 29
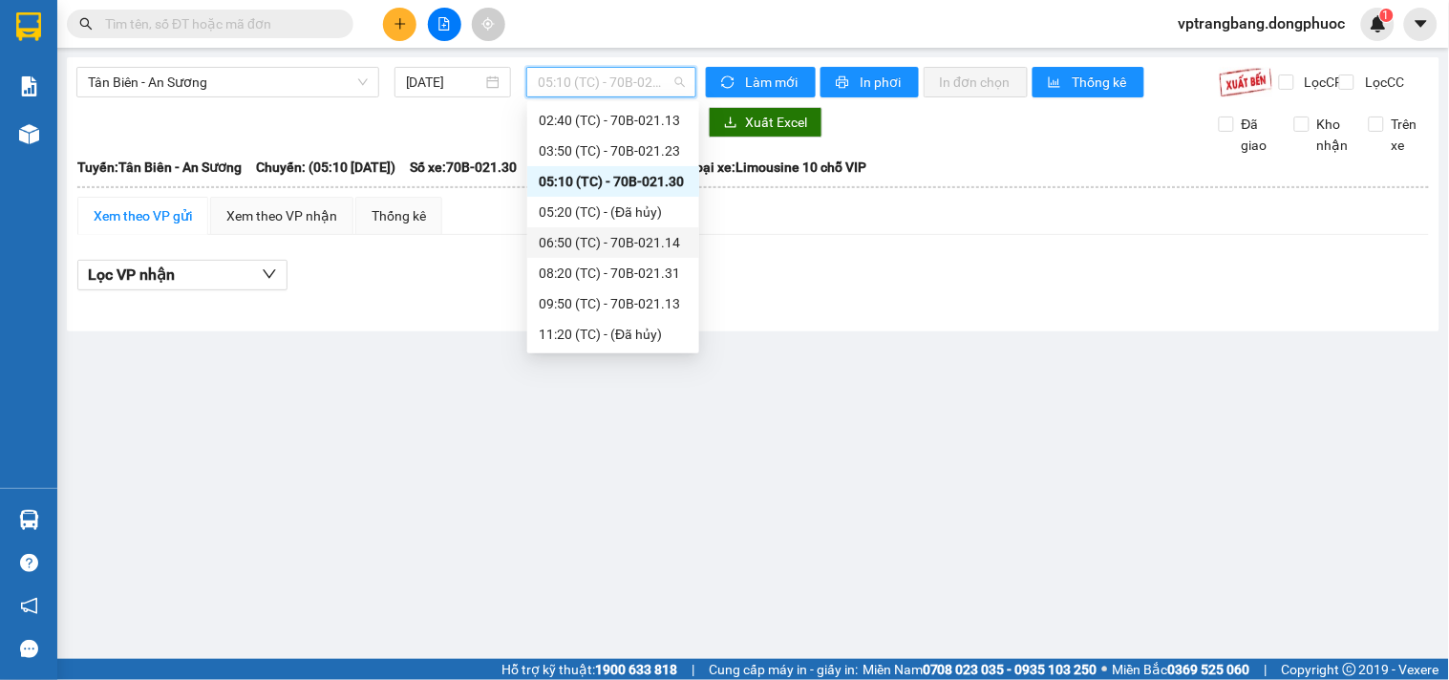
click at [598, 236] on div "06:50 (TC) - 70B-021.14" at bounding box center [613, 242] width 149 height 21
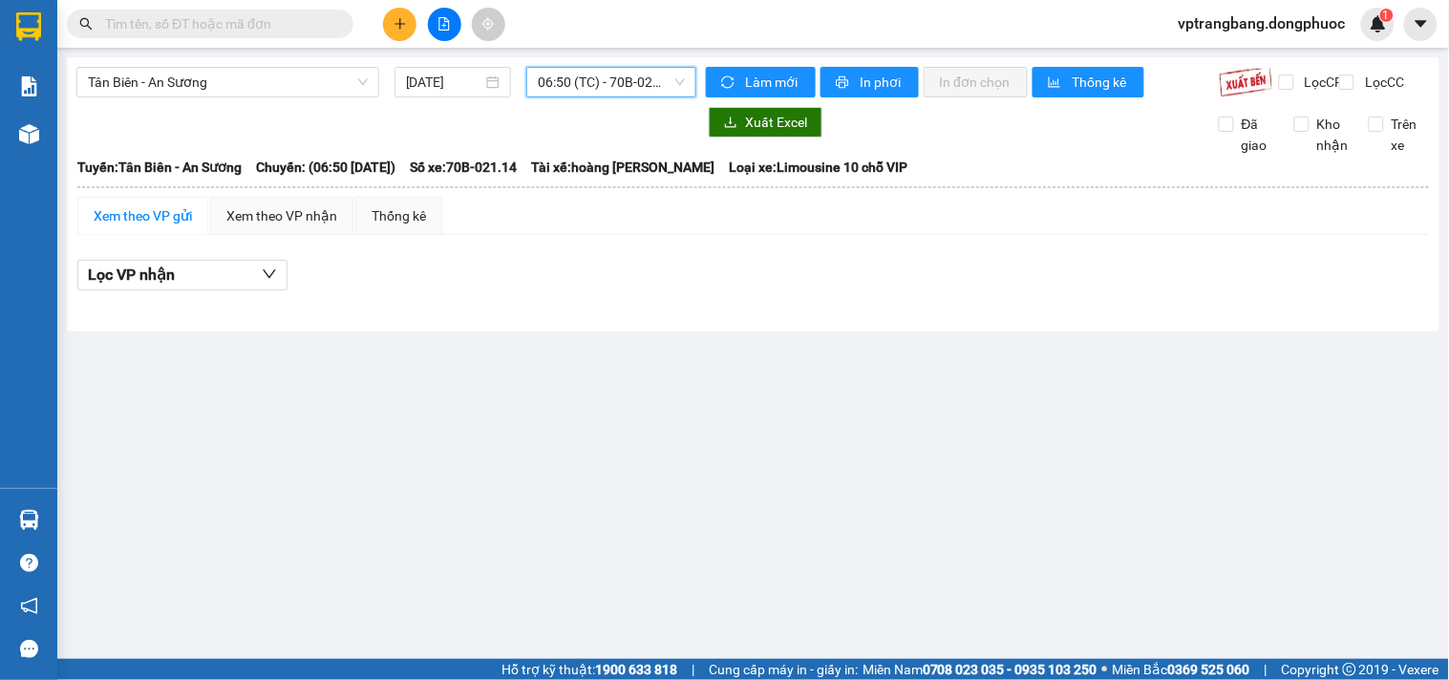
click at [554, 94] on span "06:50 (TC) - 70B-021.14" at bounding box center [611, 82] width 147 height 29
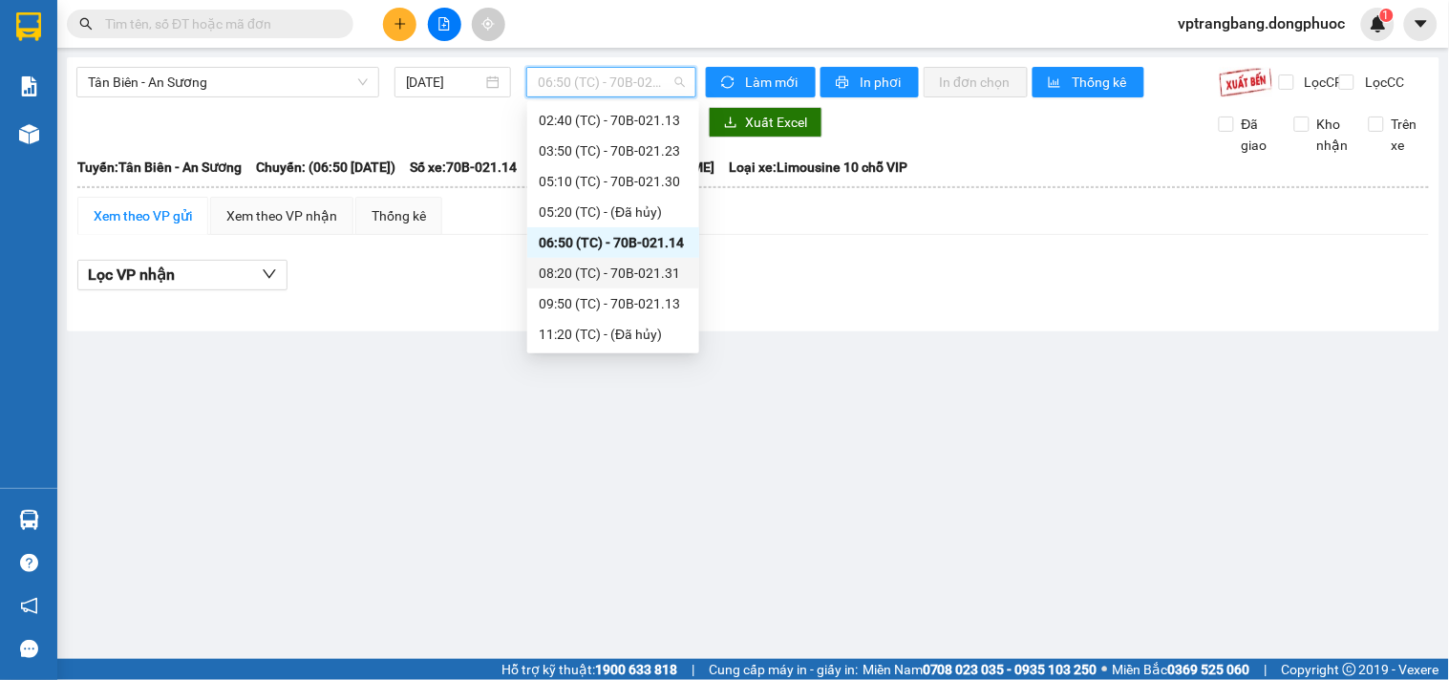
click at [605, 268] on div "08:20 (TC) - 70B-021.31" at bounding box center [613, 273] width 149 height 21
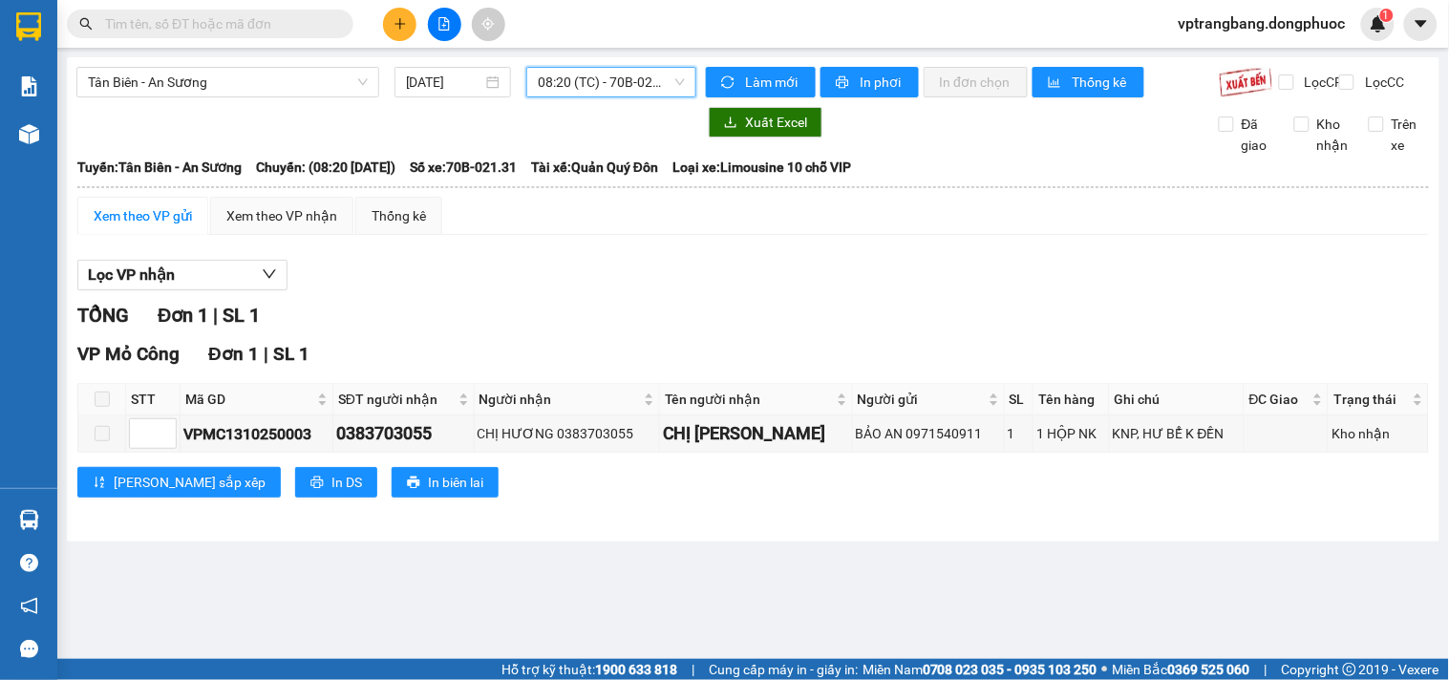
click at [614, 88] on span "08:20 (TC) - 70B-021.31" at bounding box center [611, 82] width 147 height 29
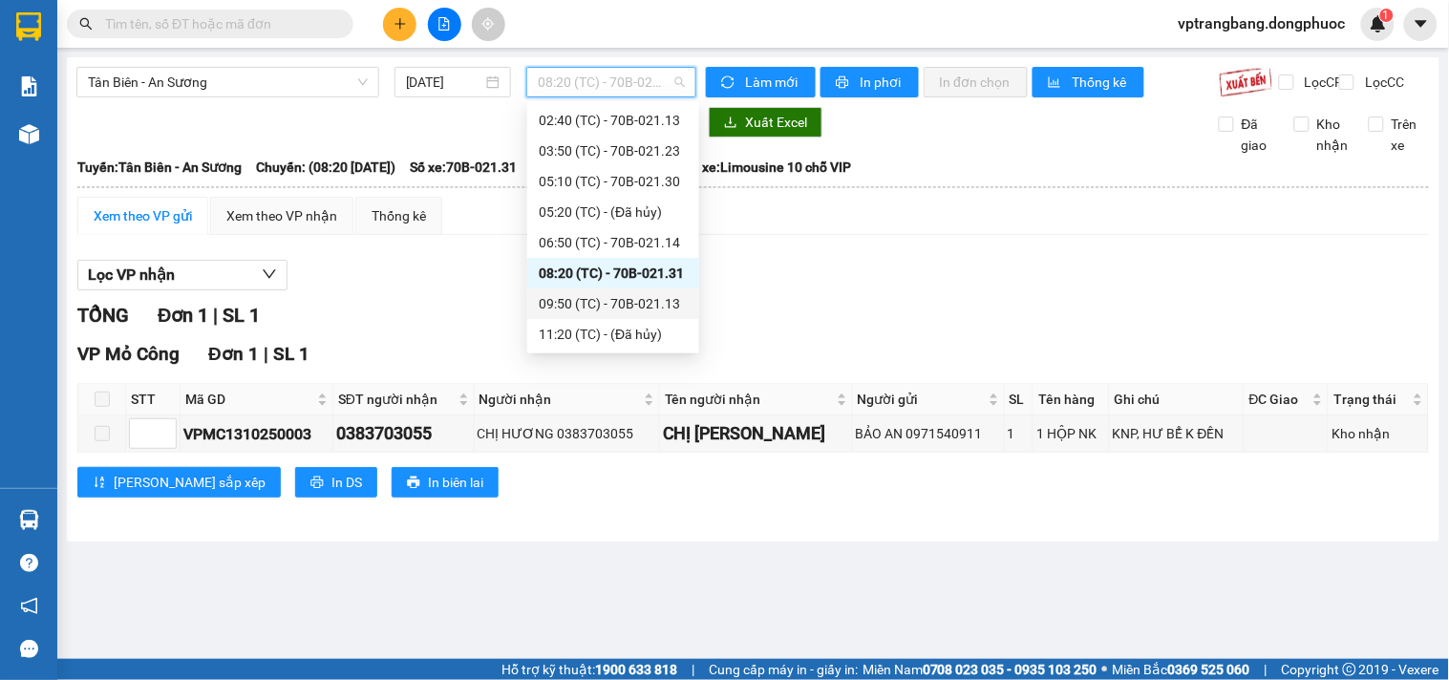
click at [608, 312] on div "09:50 (TC) - 70B-021.13" at bounding box center [613, 303] width 172 height 31
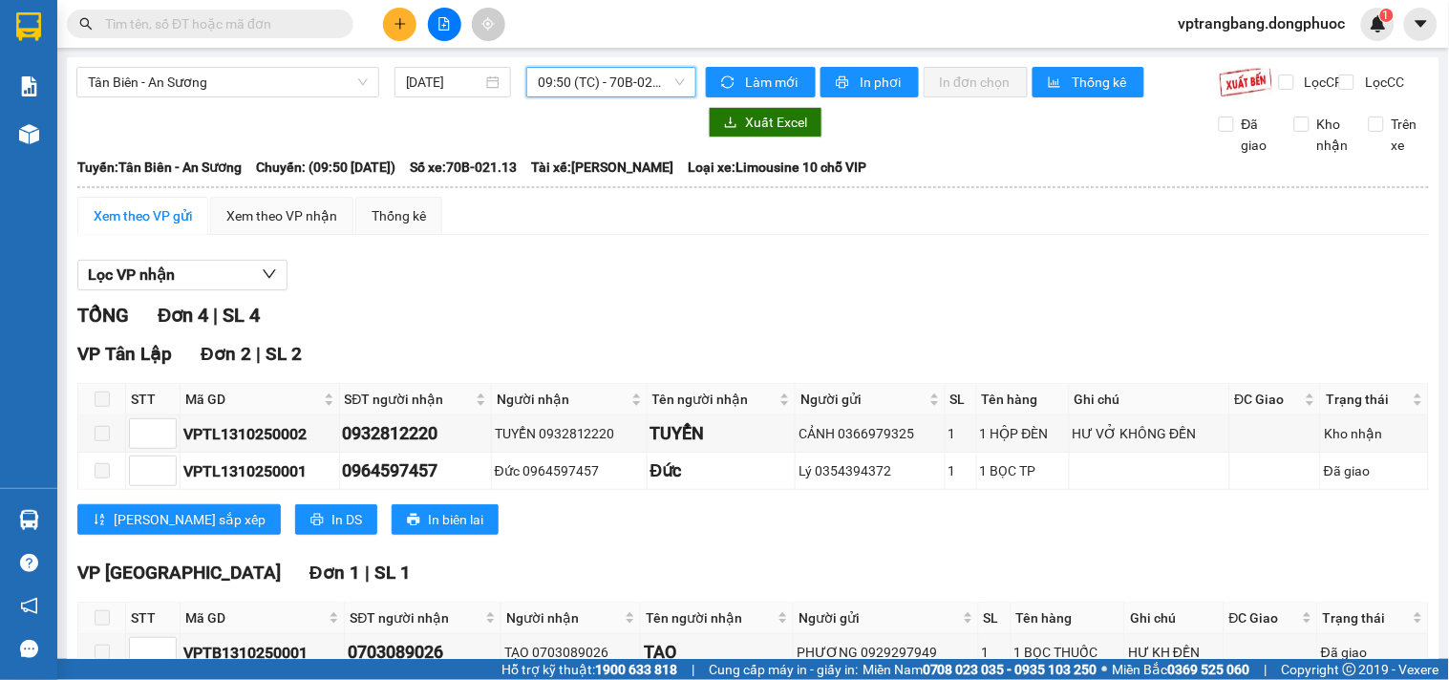
click at [547, 92] on span "09:50 (TC) - 70B-021.13" at bounding box center [611, 82] width 147 height 29
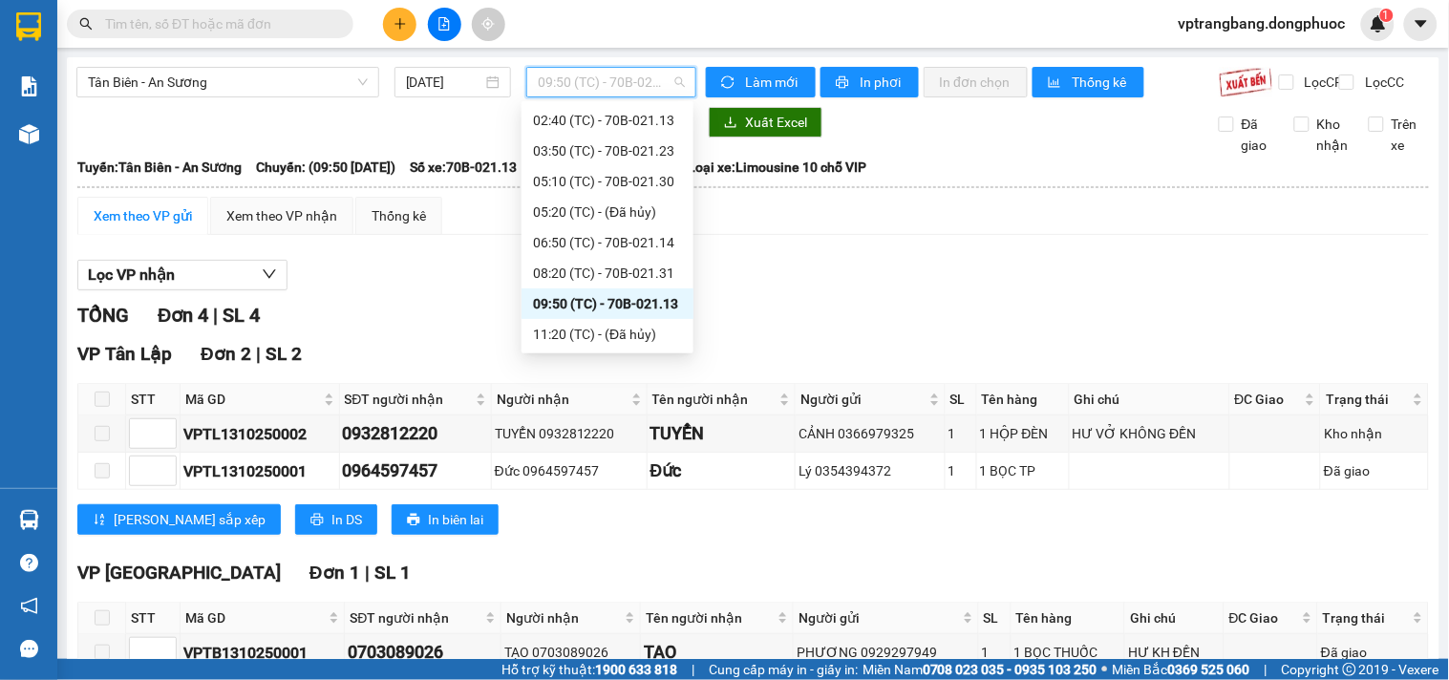
scroll to position [137, 0]
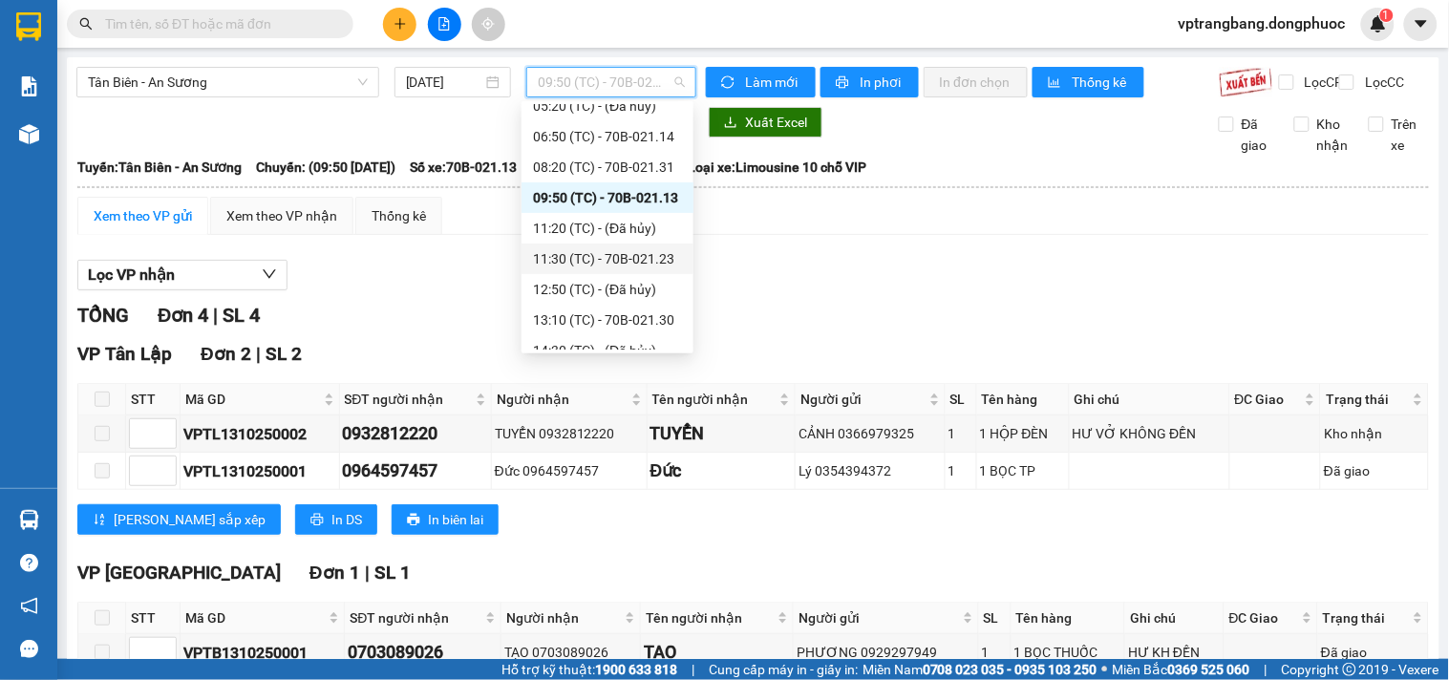
click at [614, 256] on div "11:30 (TC) - 70B-021.23" at bounding box center [607, 258] width 149 height 21
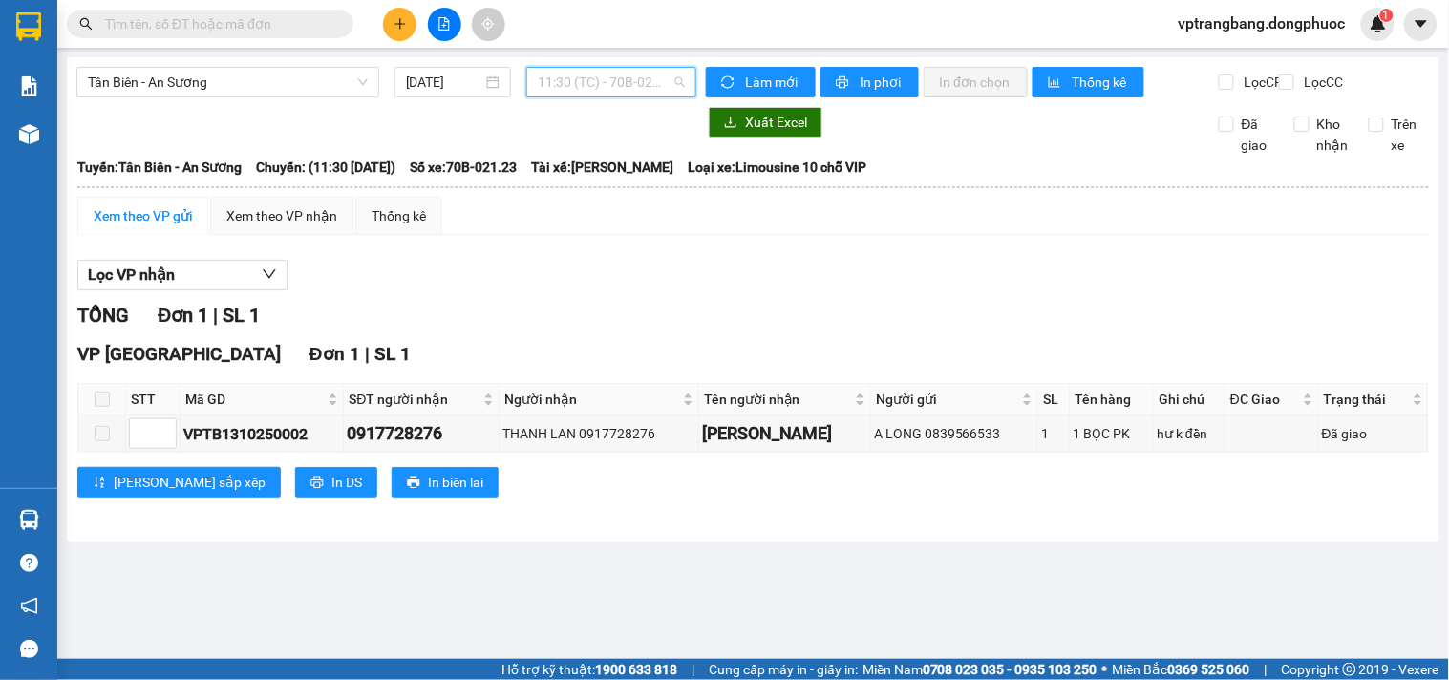
click at [579, 74] on span "11:30 (TC) - 70B-021.23" at bounding box center [611, 82] width 147 height 29
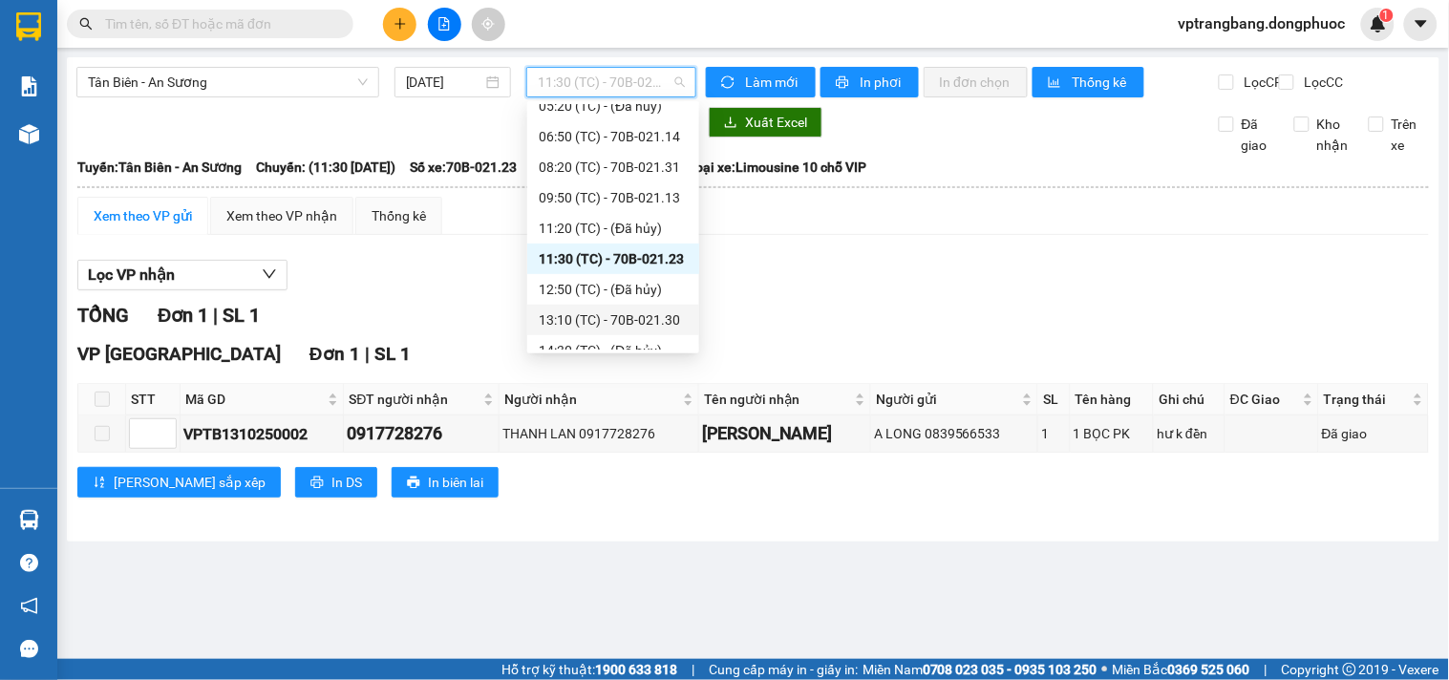
click at [604, 311] on div "13:10 (TC) - 70B-021.30" at bounding box center [613, 319] width 149 height 21
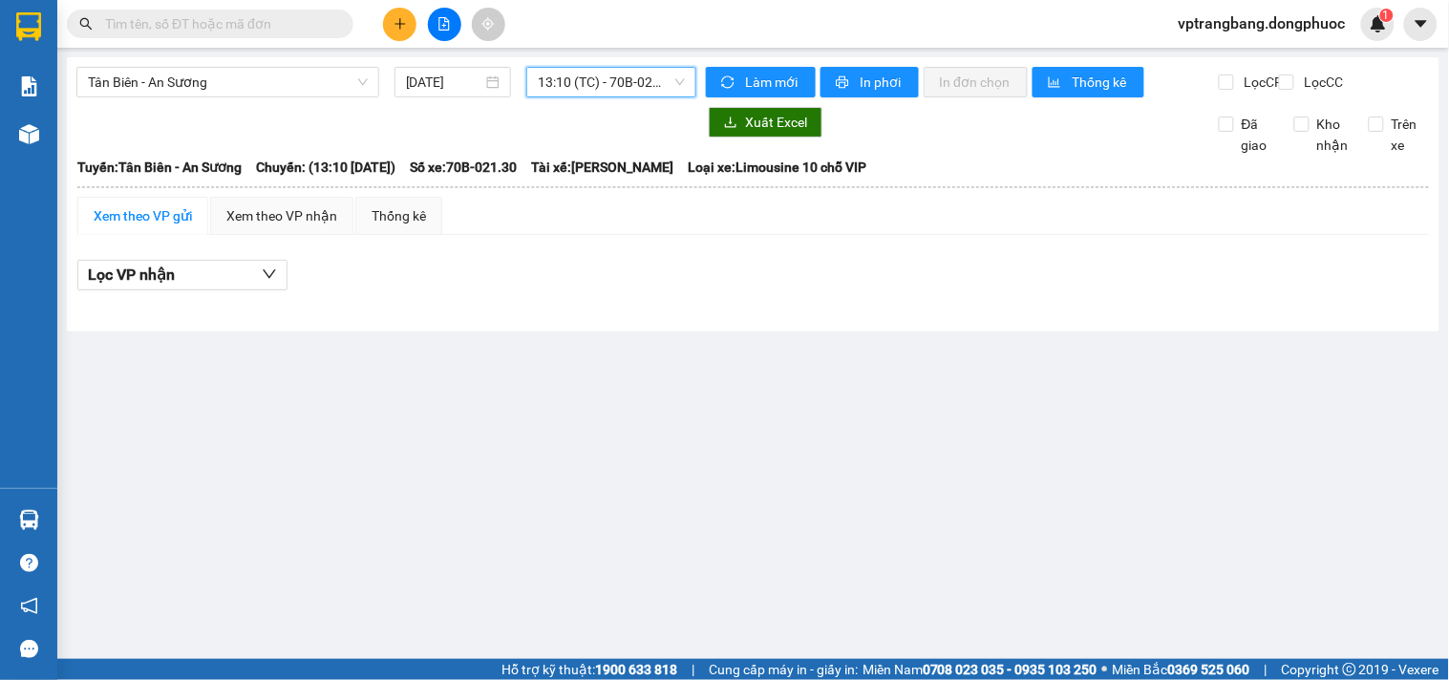
click at [609, 87] on span "13:10 (TC) - 70B-021.30" at bounding box center [611, 82] width 147 height 29
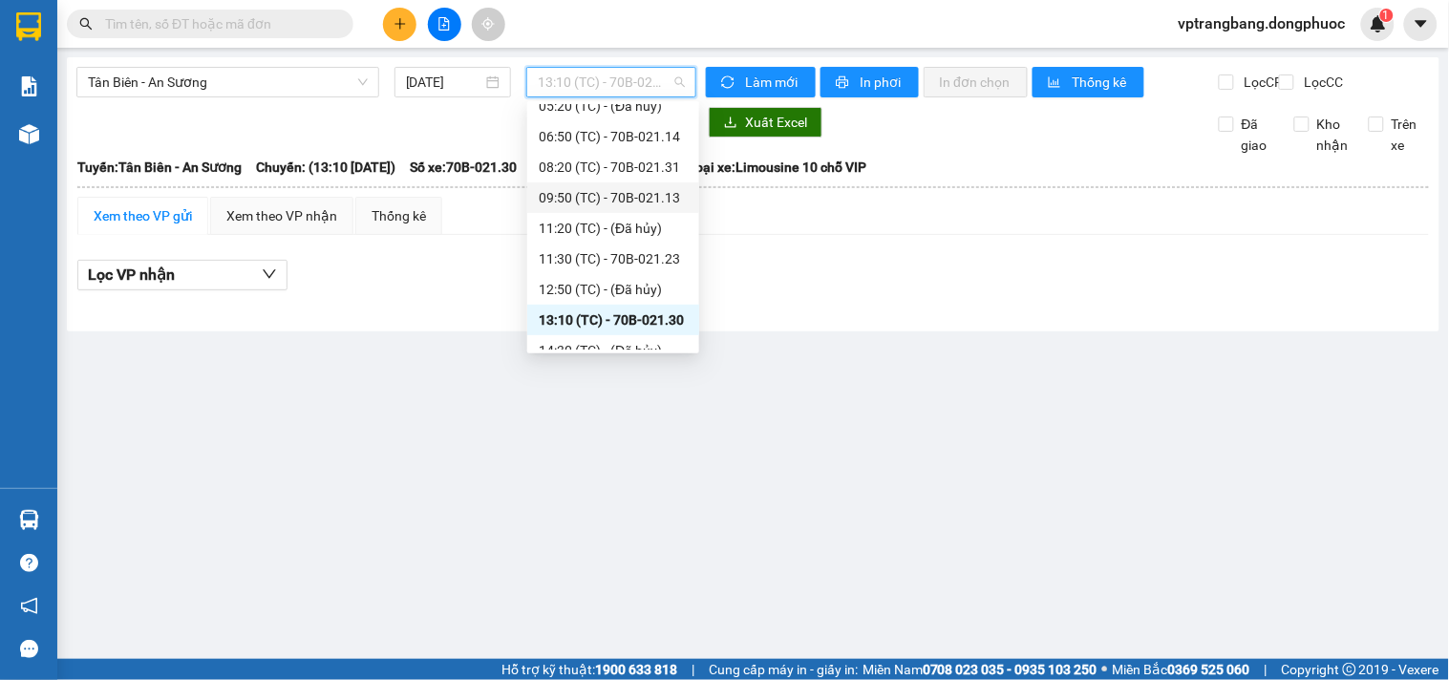
scroll to position [214, 0]
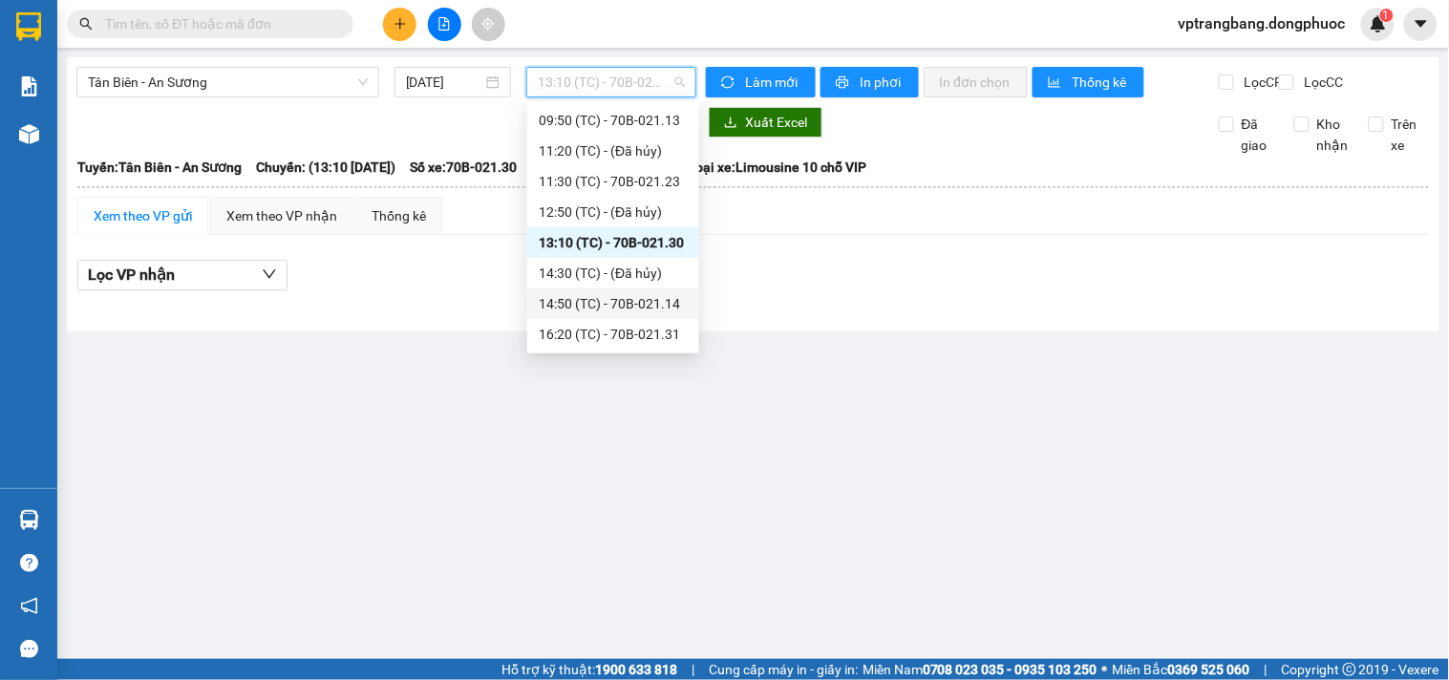
click at [625, 298] on div "14:50 (TC) - 70B-021.14" at bounding box center [613, 303] width 149 height 21
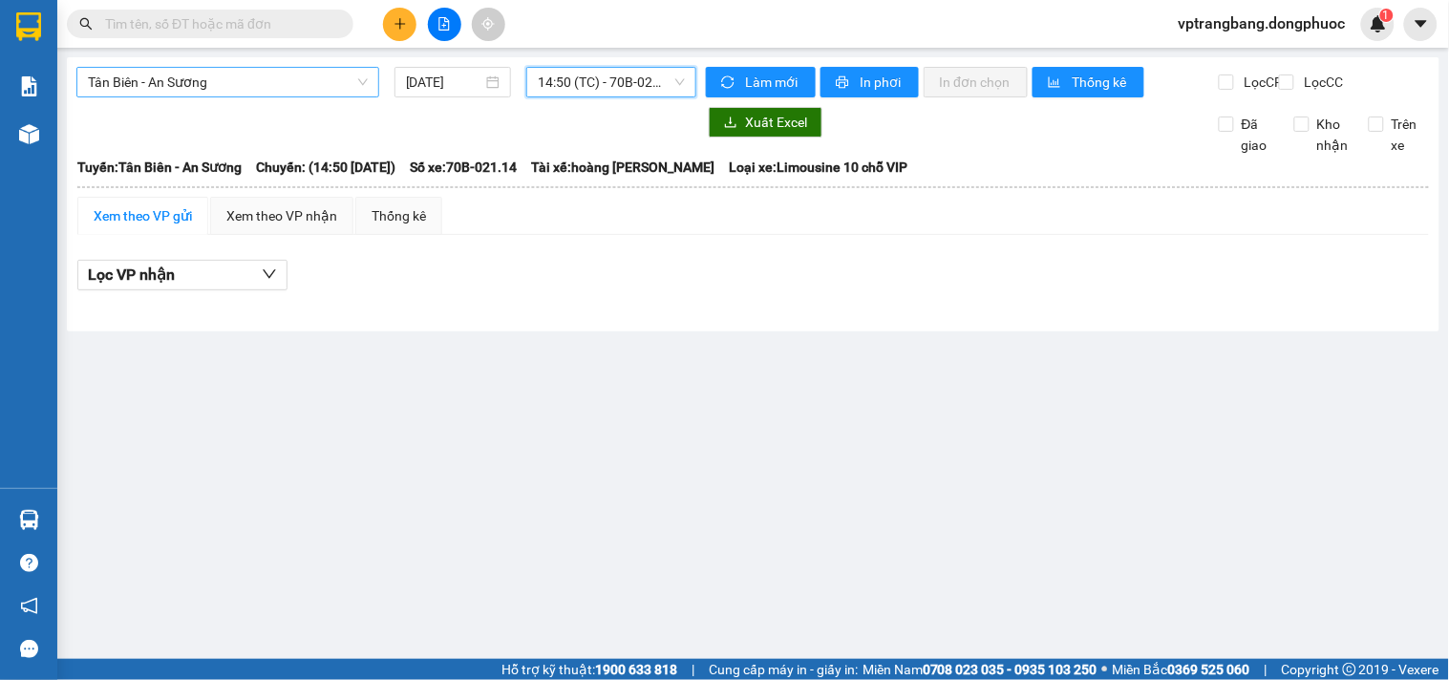
click at [234, 79] on span "Tân Biên - An Sương" at bounding box center [228, 82] width 280 height 29
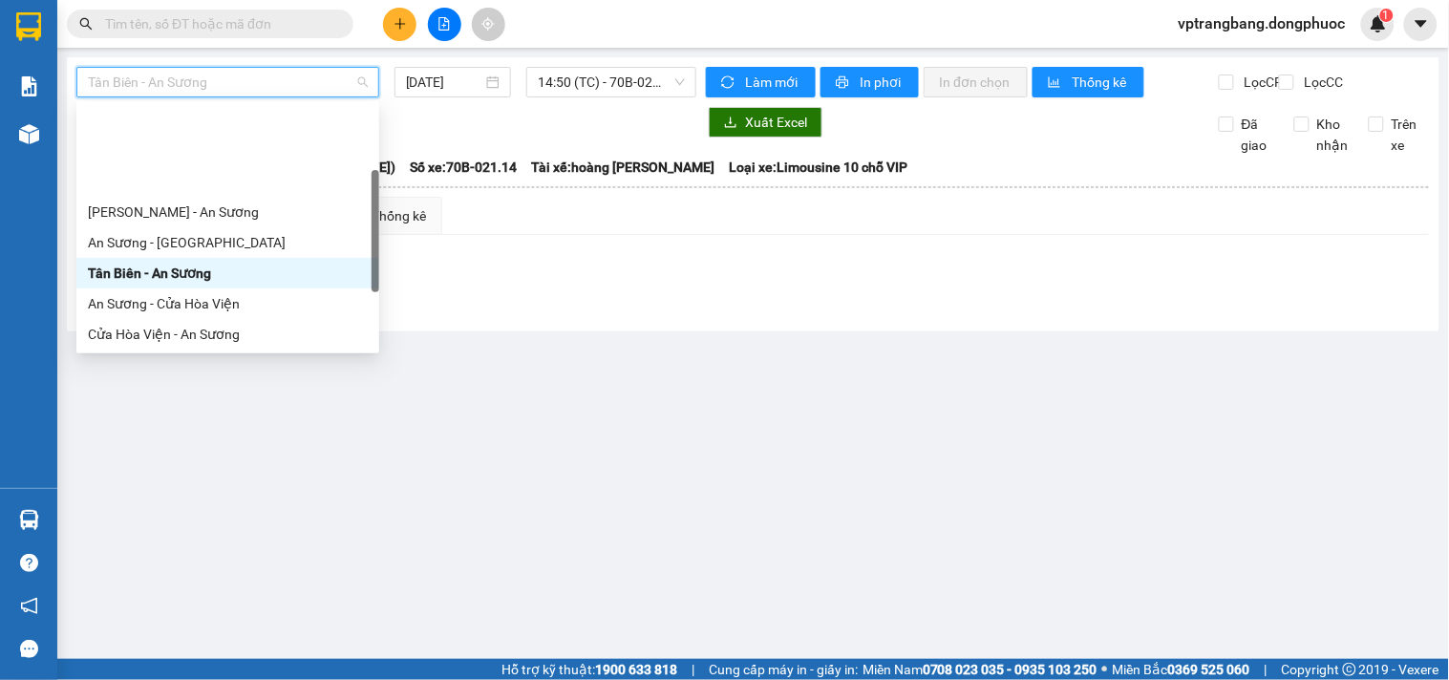
scroll to position [106, 0]
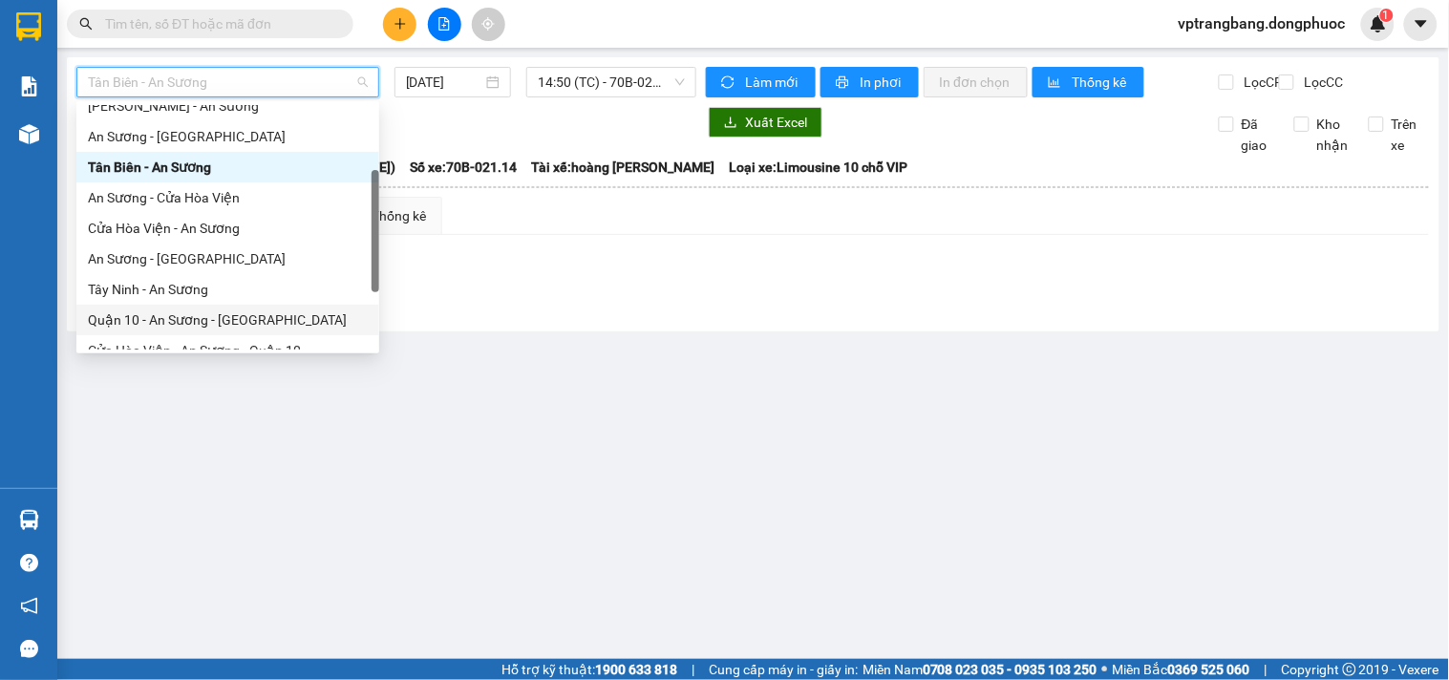
click at [233, 313] on div "Quận 10 - An Sương - [GEOGRAPHIC_DATA]" at bounding box center [228, 319] width 280 height 21
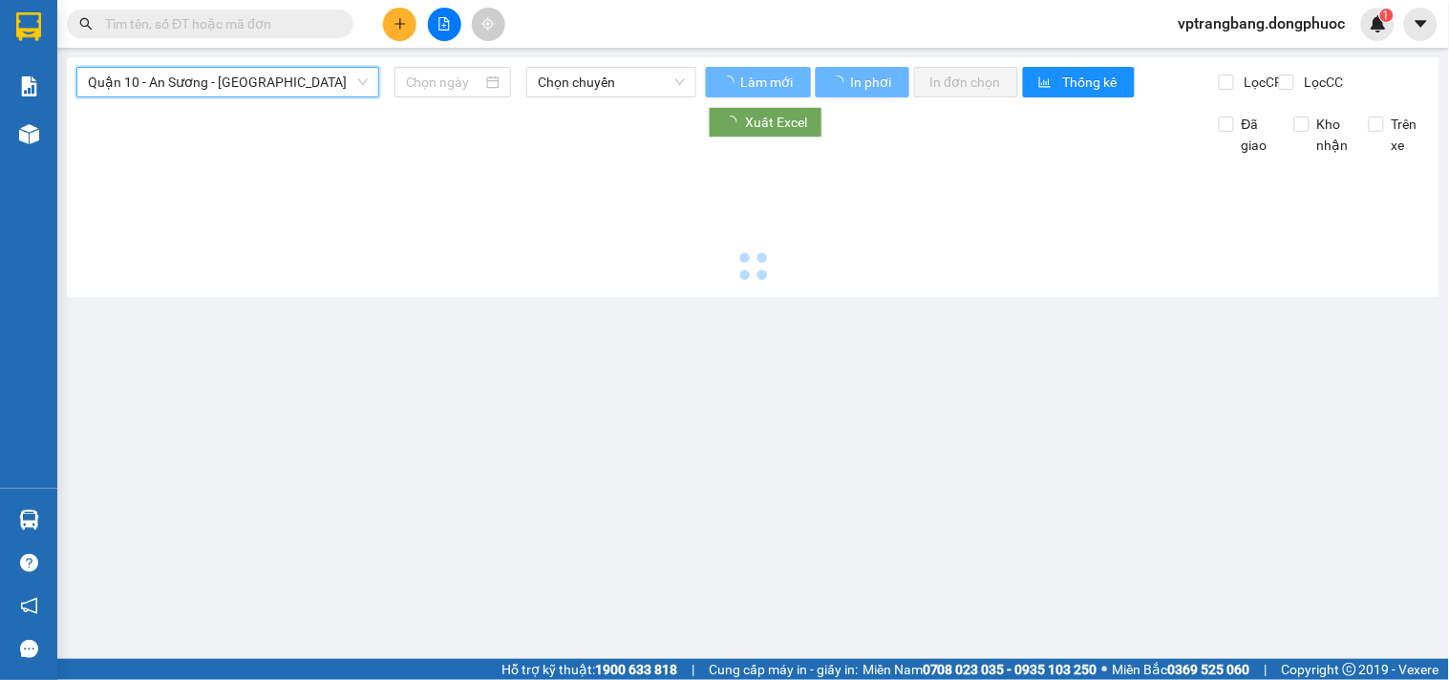
type input "[DATE]"
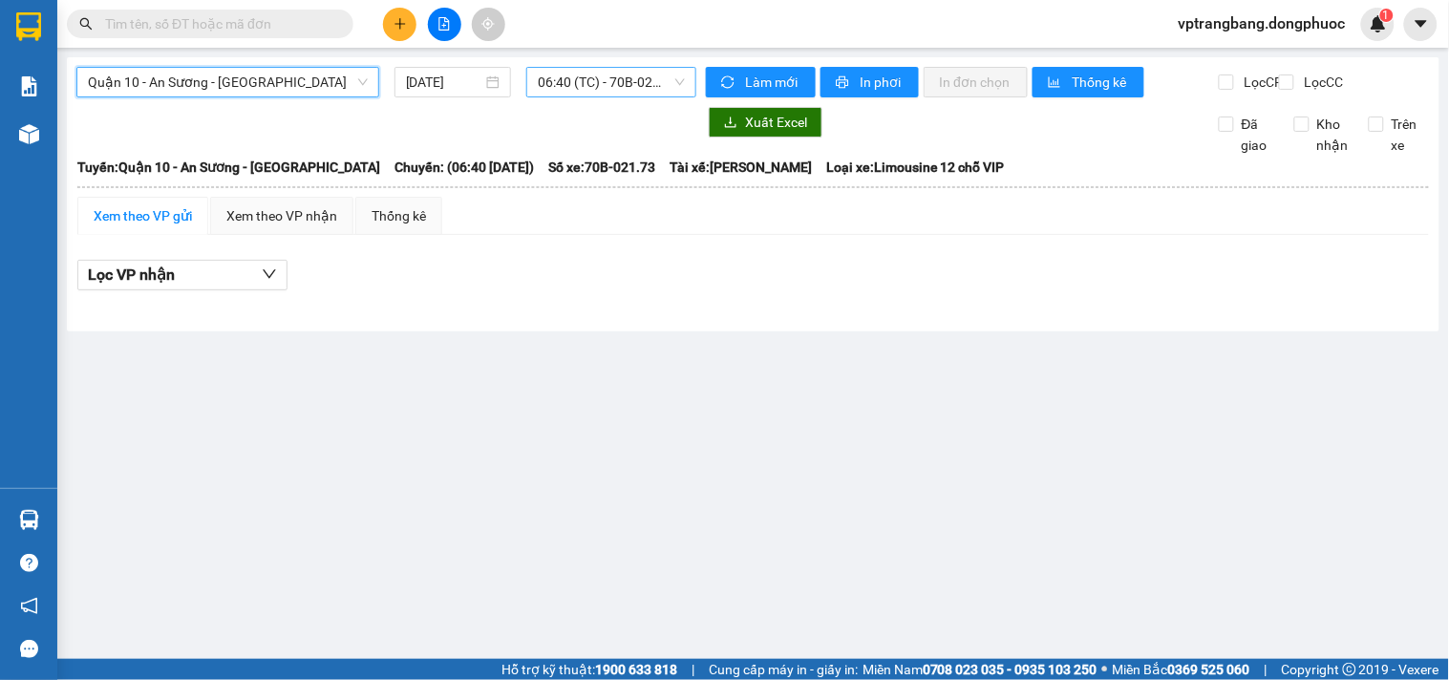
click at [587, 74] on span "06:40 (TC) - 70B-021.73" at bounding box center [611, 82] width 147 height 29
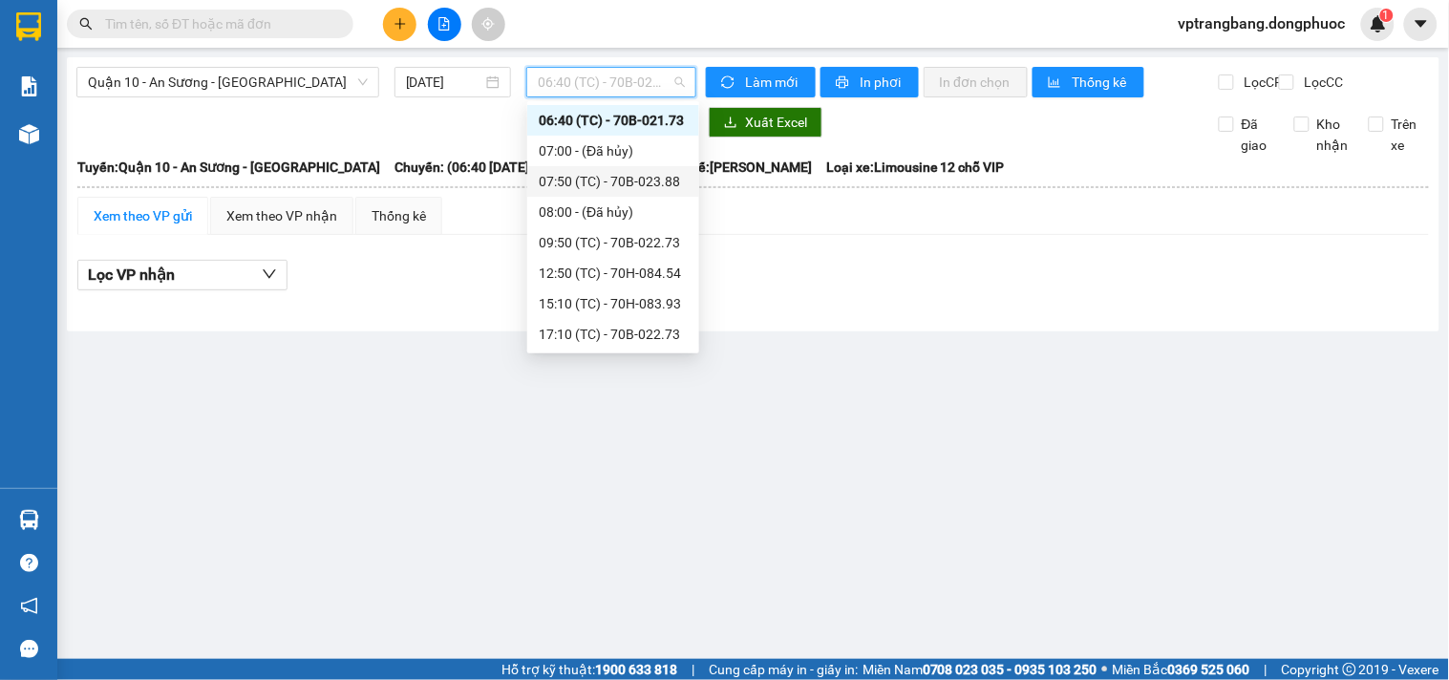
click at [625, 187] on div "07:50 (TC) - 70B-023.88" at bounding box center [613, 181] width 149 height 21
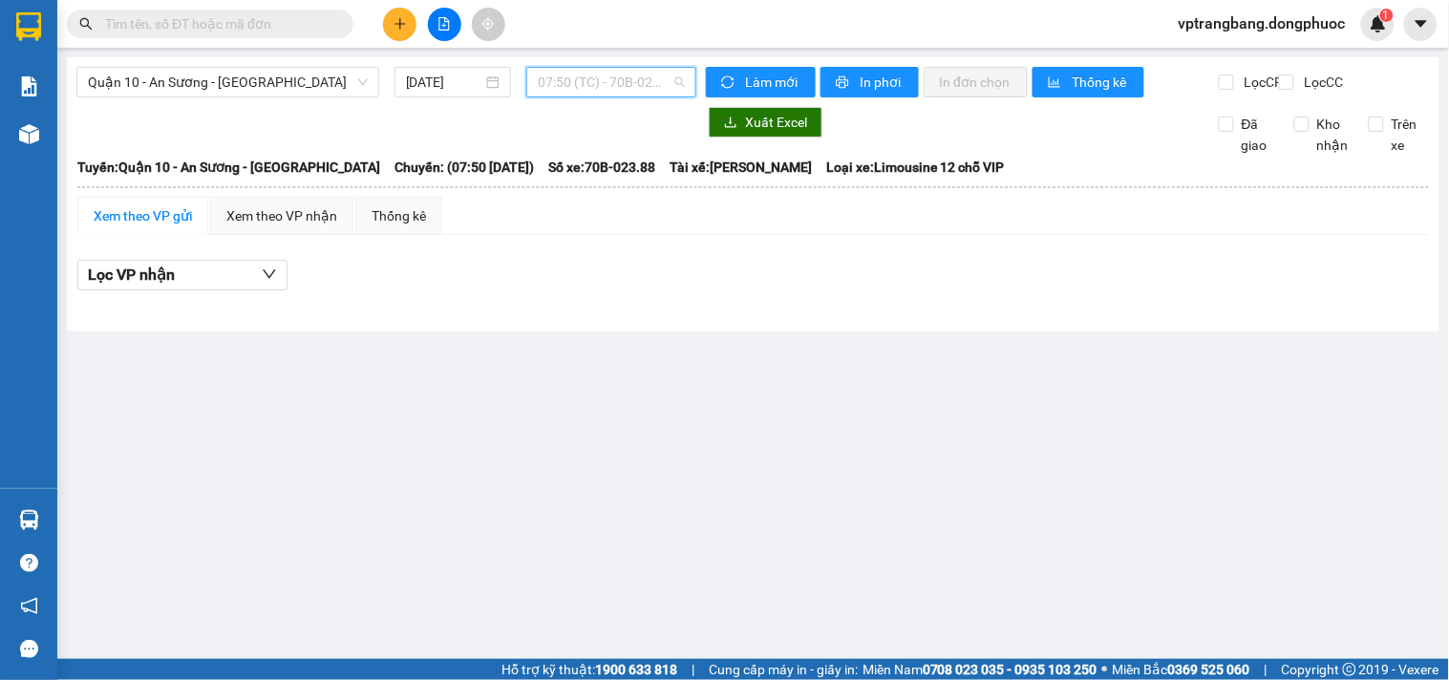
click at [600, 89] on span "07:50 (TC) - 70B-023.88" at bounding box center [611, 82] width 147 height 29
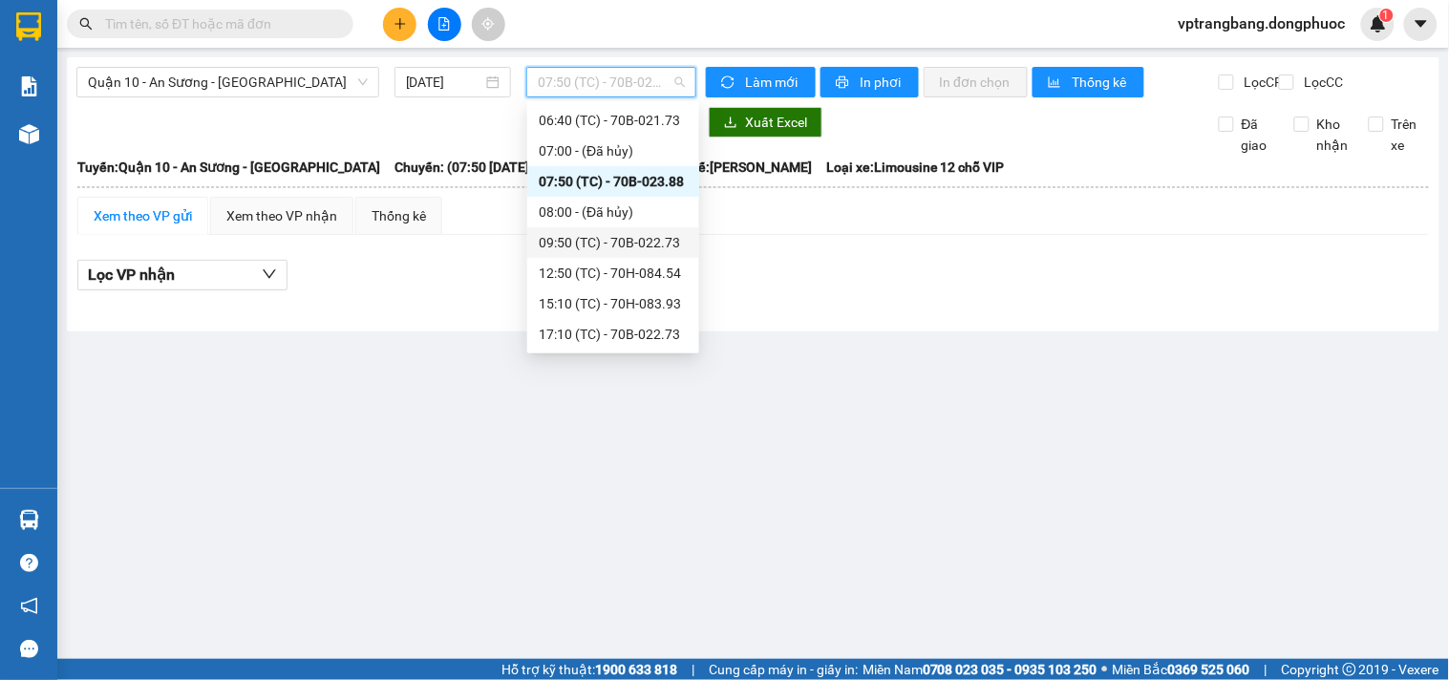
click at [625, 236] on div "09:50 (TC) - 70B-022.73" at bounding box center [613, 242] width 149 height 21
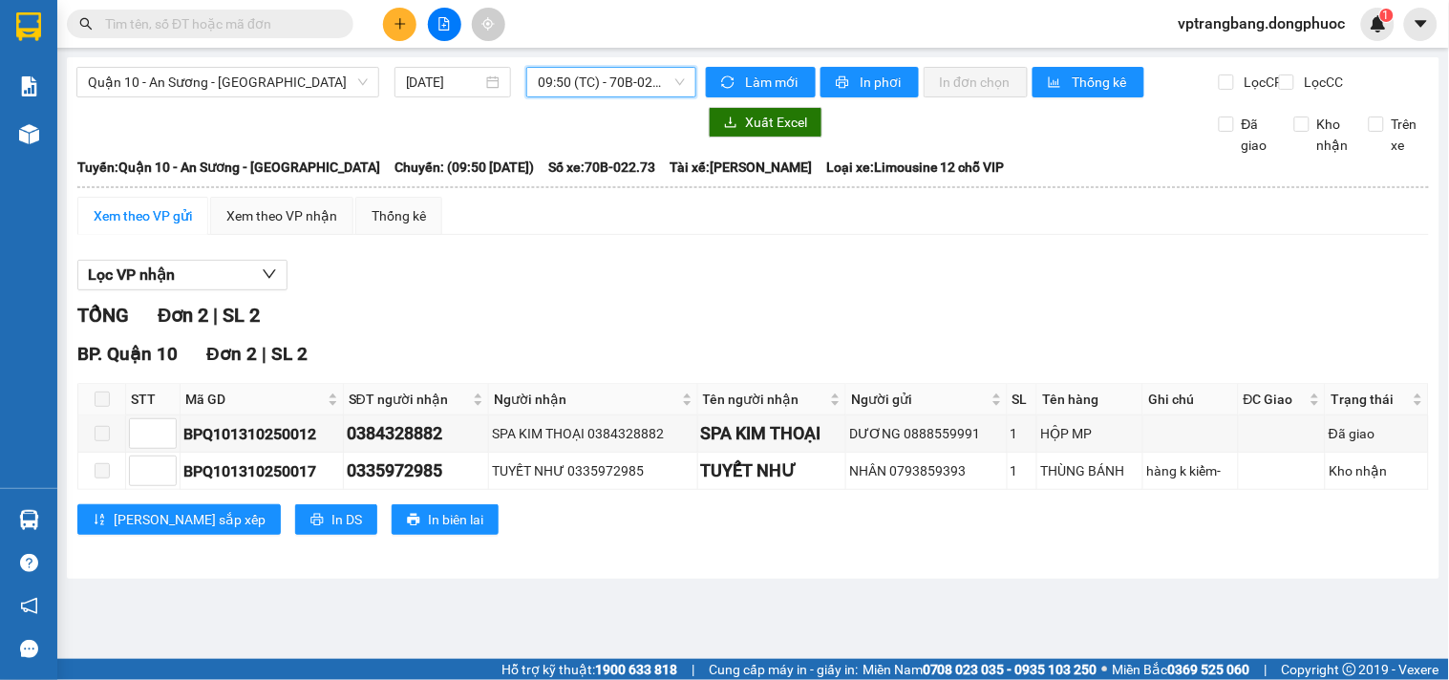
click at [588, 76] on span "09:50 (TC) - 70B-022.73" at bounding box center [611, 82] width 147 height 29
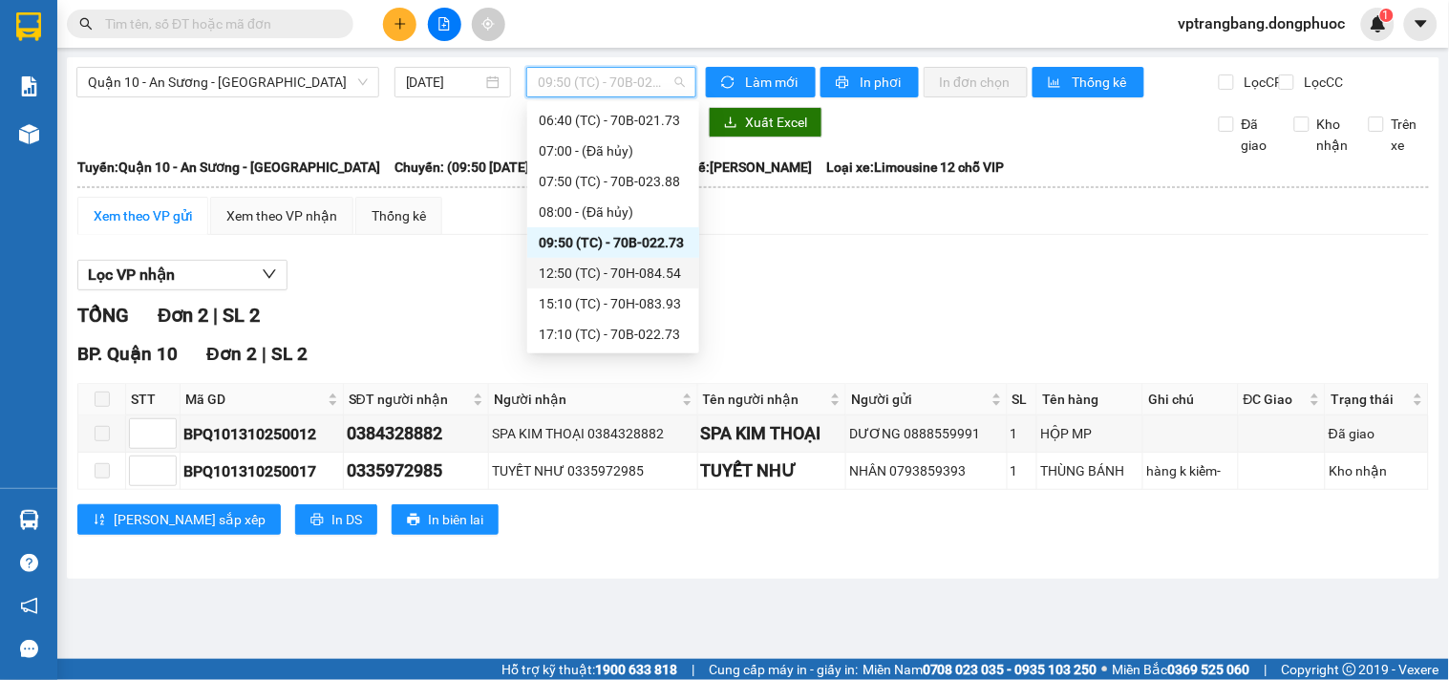
click at [615, 278] on div "12:50 (TC) - 70H-084.54" at bounding box center [613, 273] width 149 height 21
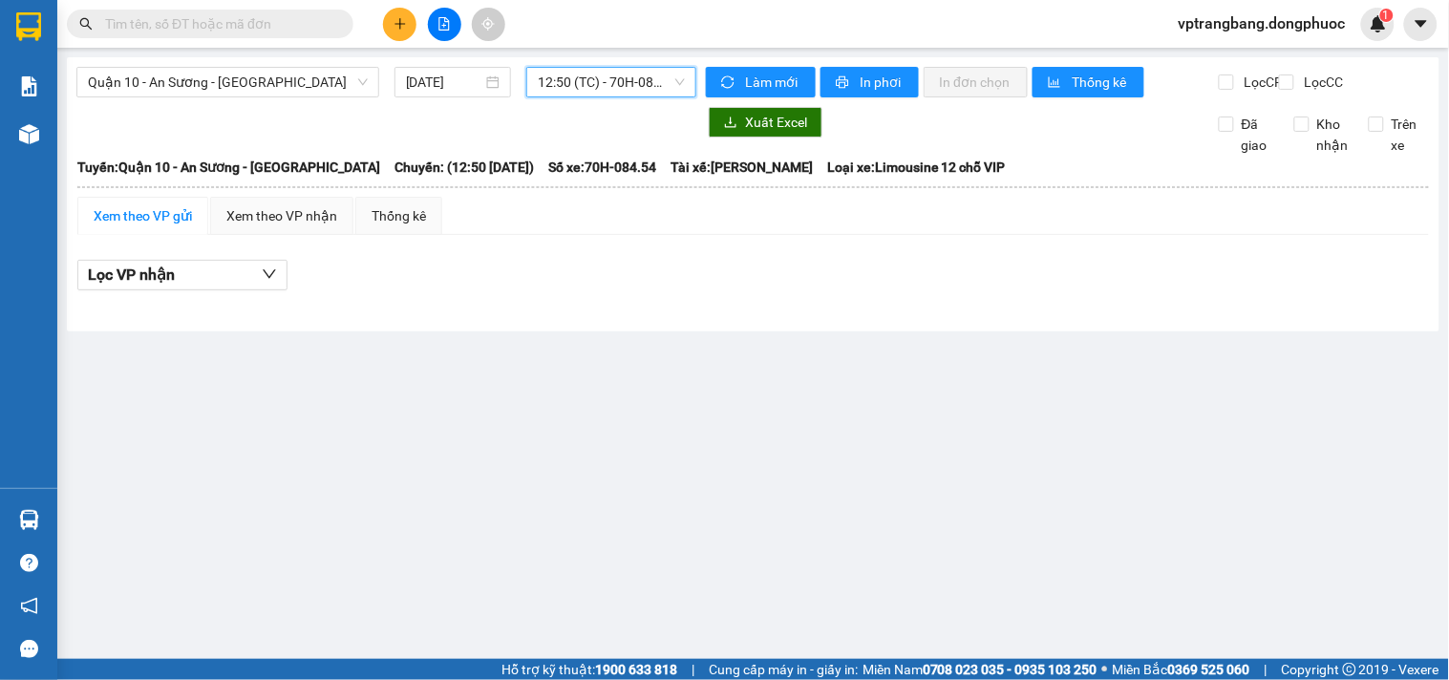
click at [552, 74] on span "12:50 (TC) - 70H-084.54" at bounding box center [611, 82] width 147 height 29
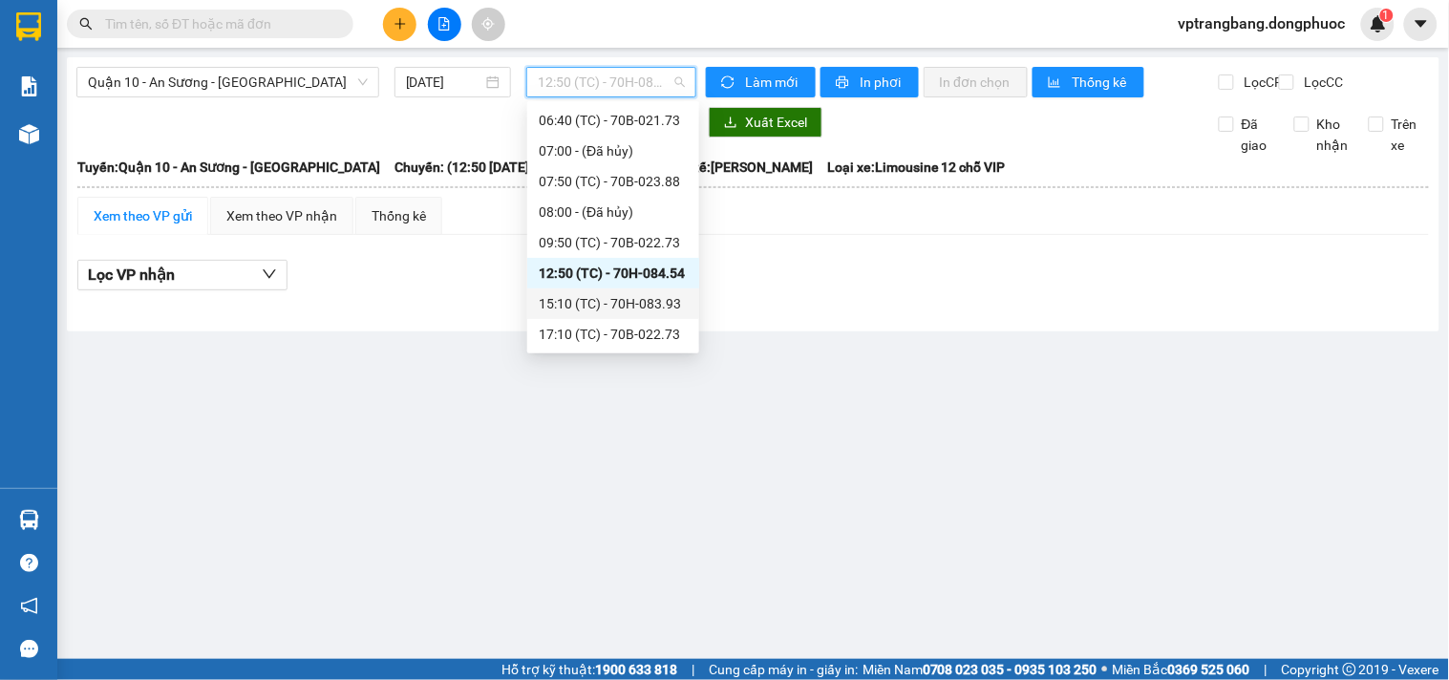
click at [585, 297] on div "15:10 (TC) - 70H-083.93" at bounding box center [613, 303] width 149 height 21
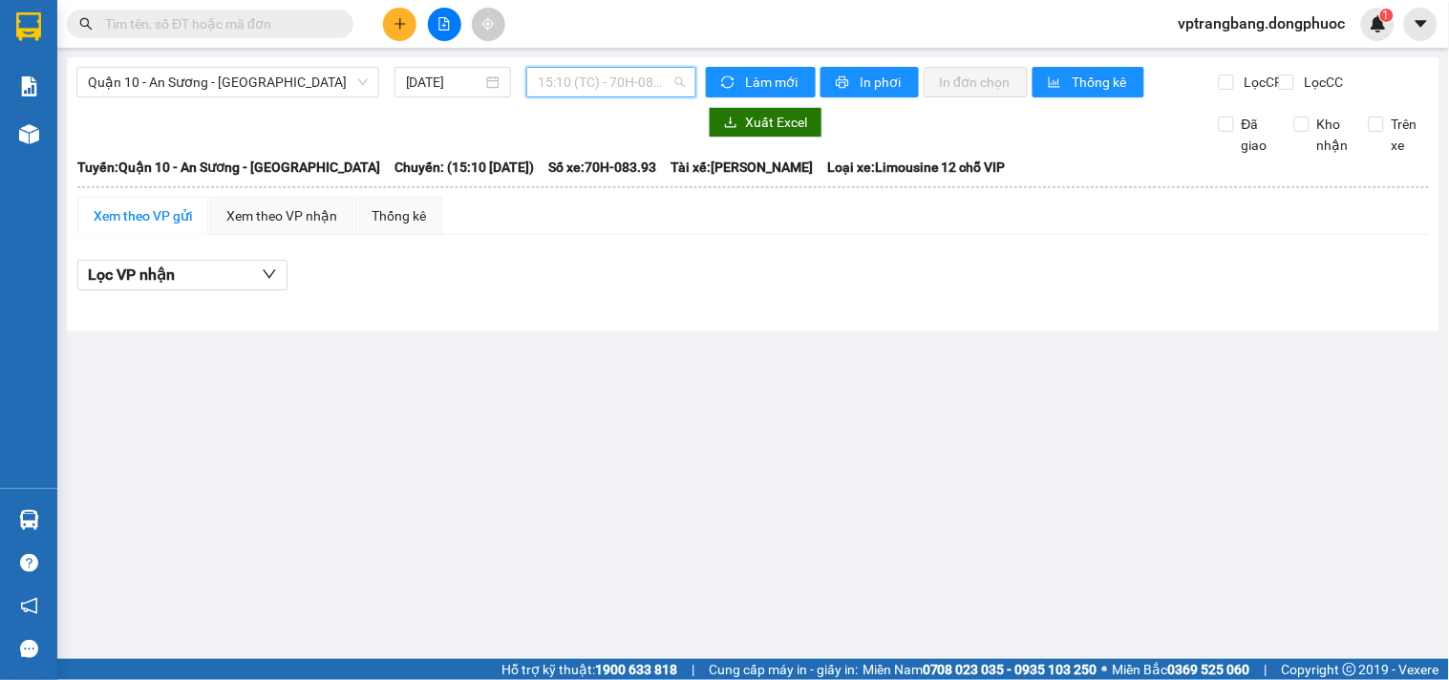
click at [575, 83] on span "15:10 (TC) - 70H-083.93" at bounding box center [611, 82] width 147 height 29
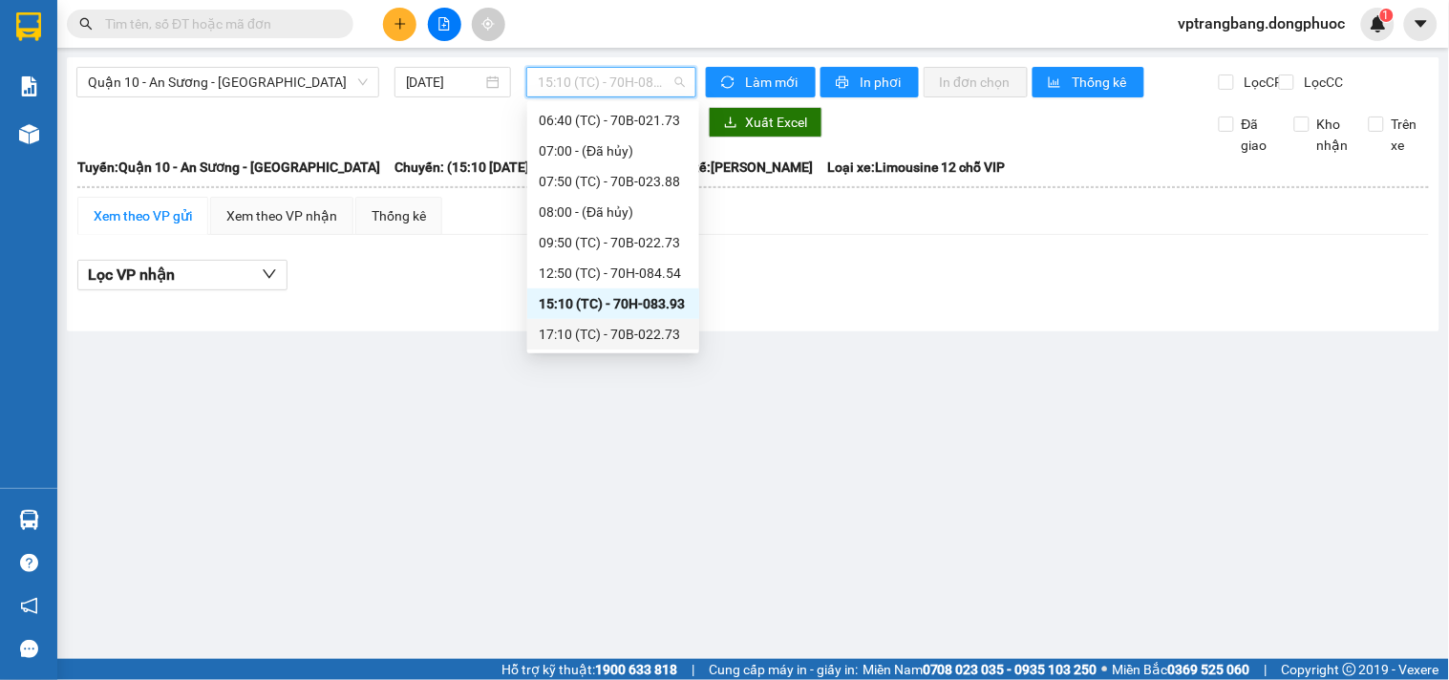
click at [599, 326] on div "17:10 (TC) - 70B-022.73" at bounding box center [613, 334] width 149 height 21
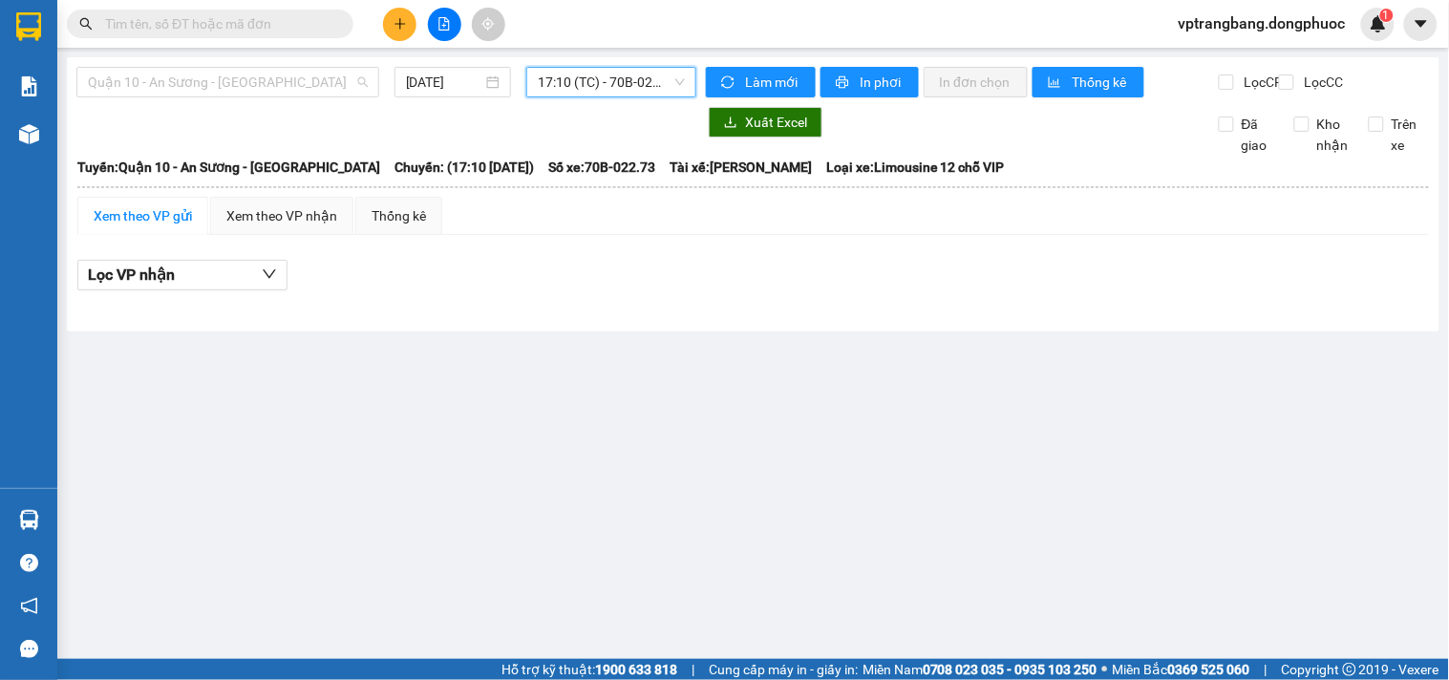
drag, startPoint x: 268, startPoint y: 70, endPoint x: 308, endPoint y: 130, distance: 71.8
click at [270, 72] on span "Quận 10 - An Sương - [GEOGRAPHIC_DATA]" at bounding box center [228, 82] width 280 height 29
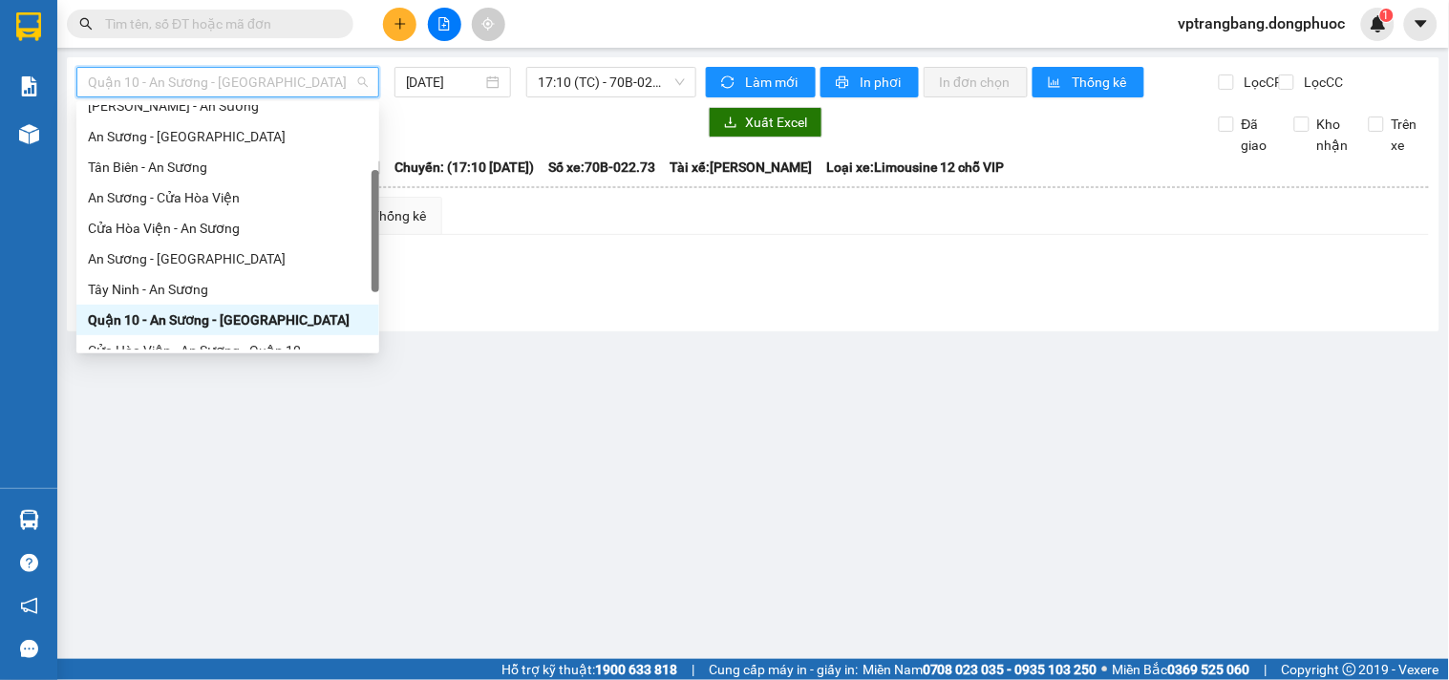
scroll to position [198, 0]
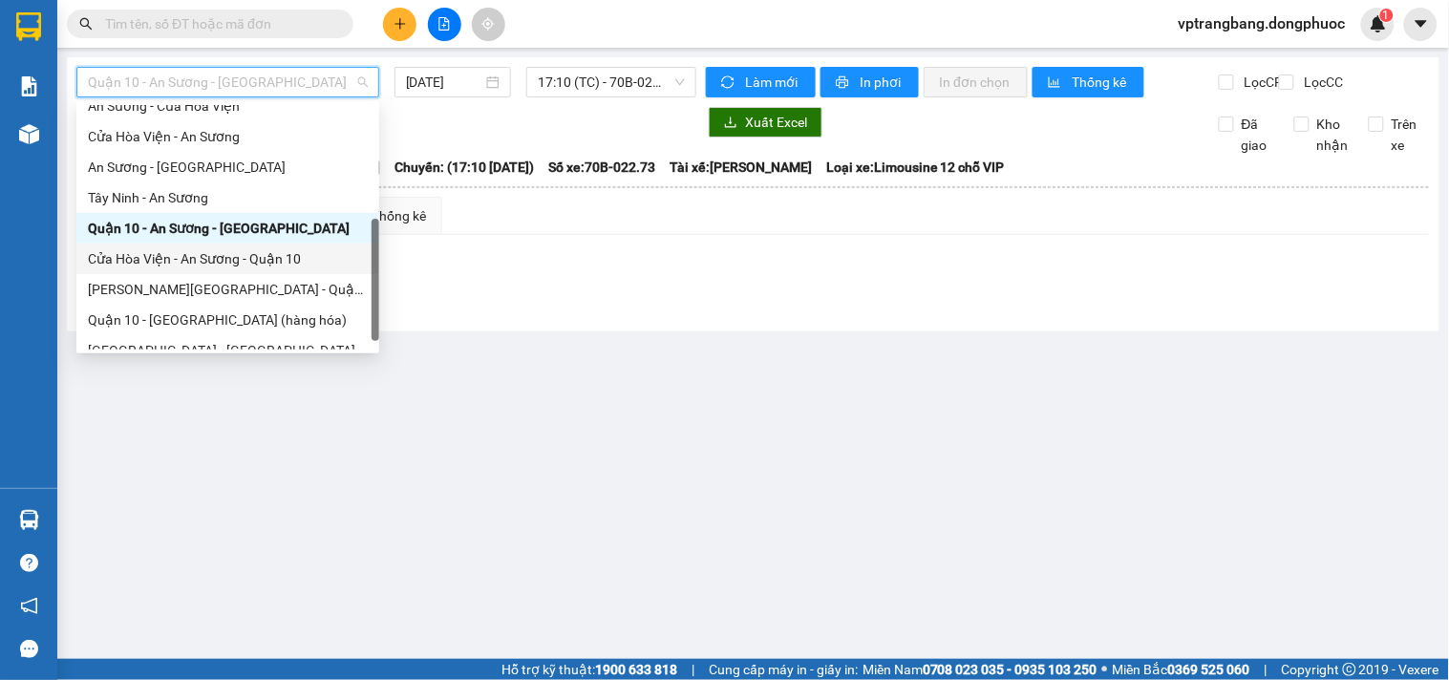
click at [250, 253] on div "Cửa Hòa Viện - An Sương - Quận 10" at bounding box center [228, 258] width 280 height 21
type input "[DATE]"
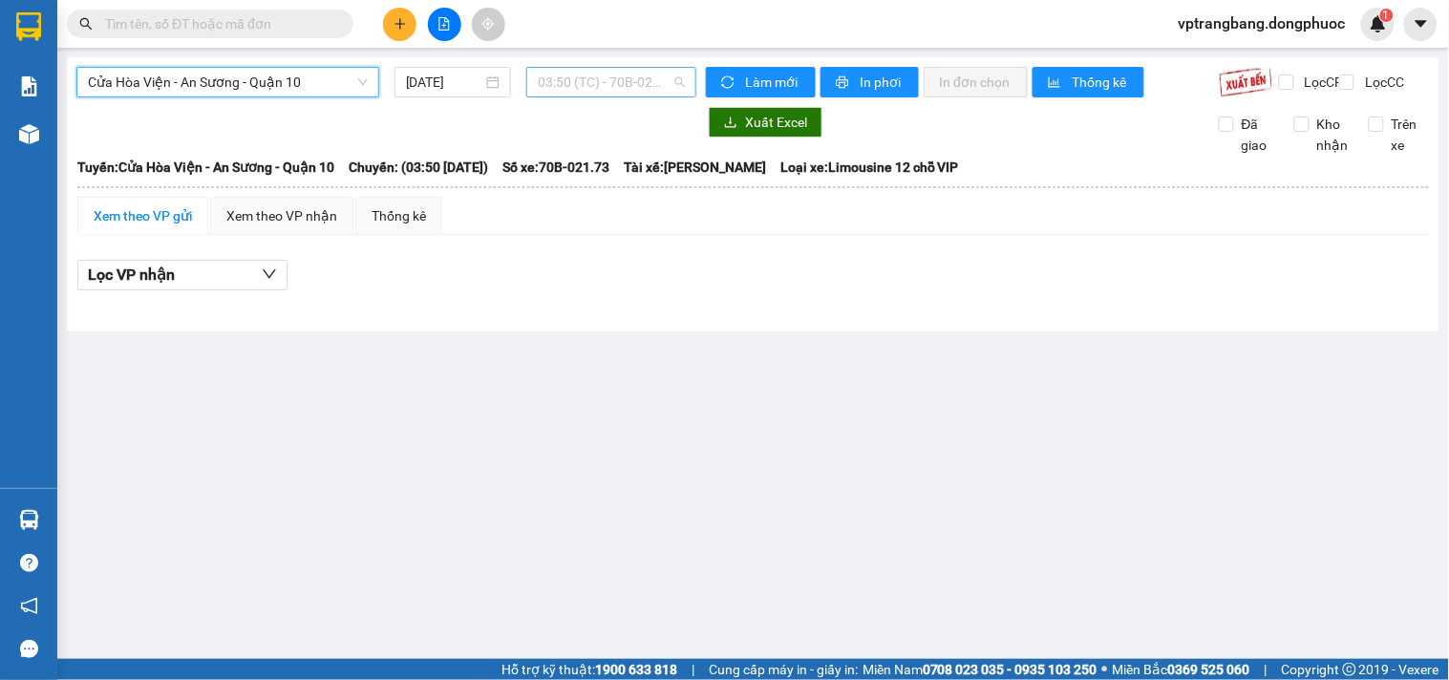
click at [581, 74] on span "03:50 (TC) - 70B-021.73" at bounding box center [611, 82] width 147 height 29
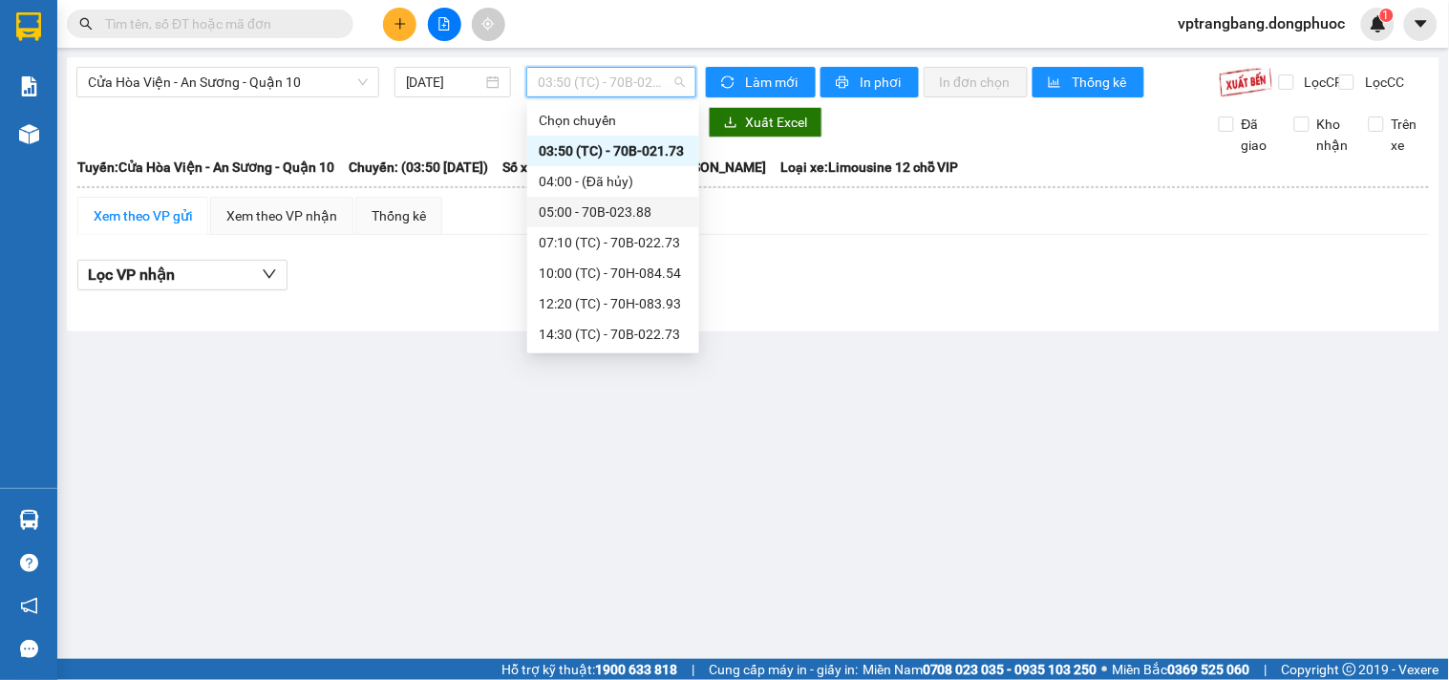
click at [625, 214] on div "05:00 - 70B-023.88" at bounding box center [613, 212] width 149 height 21
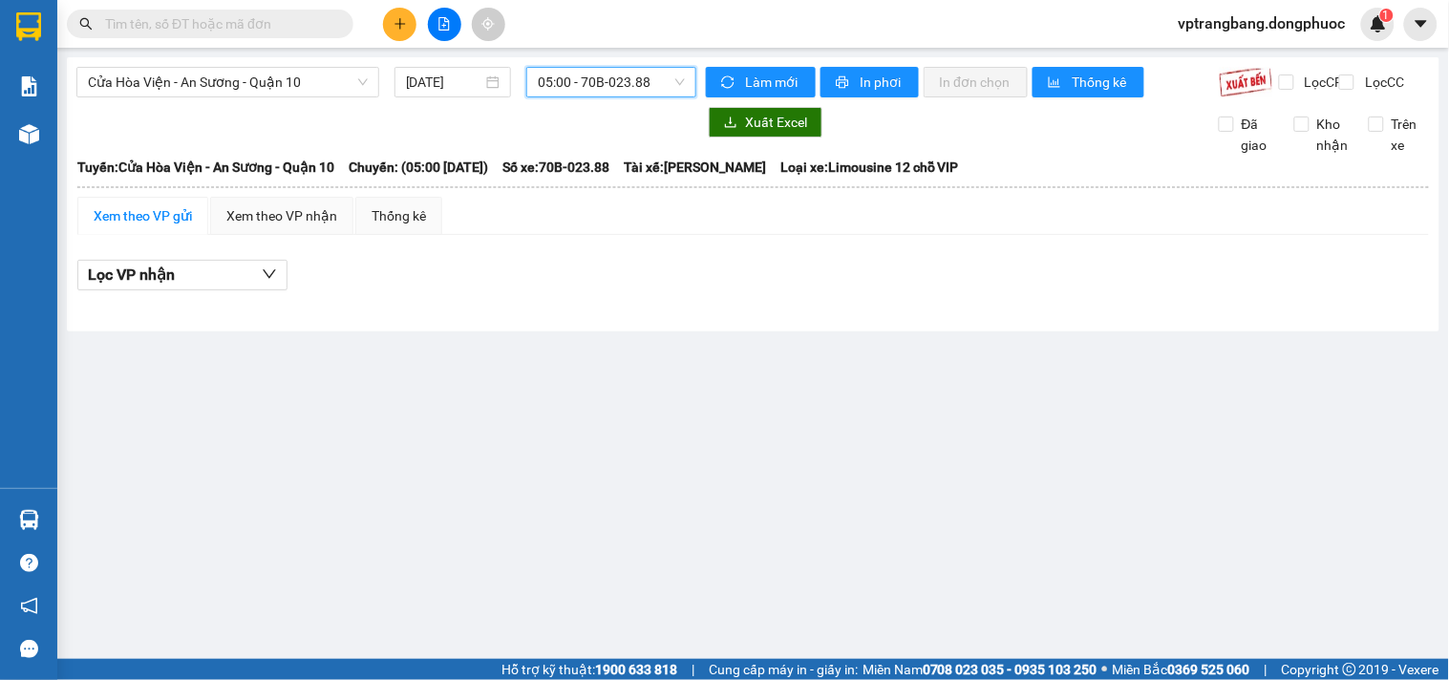
click at [571, 82] on span "05:00 - 70B-023.88" at bounding box center [611, 82] width 147 height 29
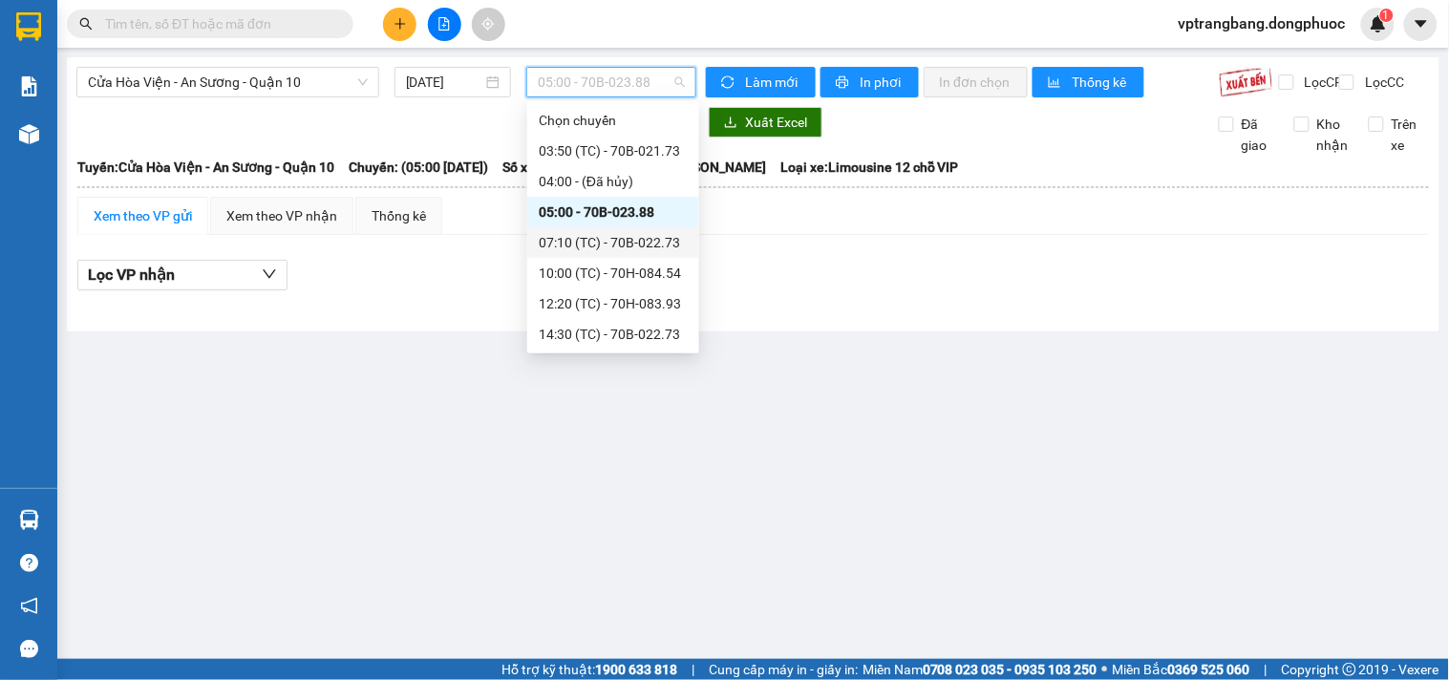
click at [605, 246] on div "07:10 (TC) - 70B-022.73" at bounding box center [613, 242] width 149 height 21
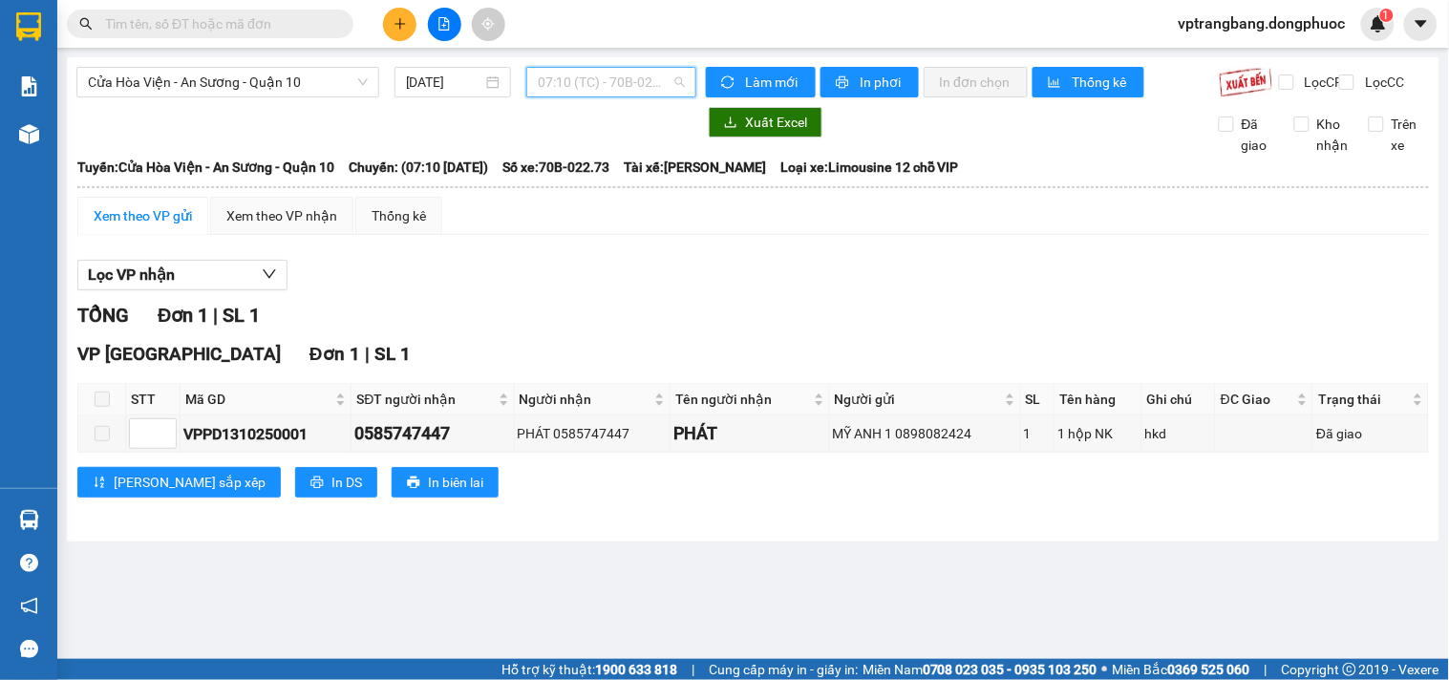
click at [621, 82] on span "07:10 (TC) - 70B-022.73" at bounding box center [611, 82] width 147 height 29
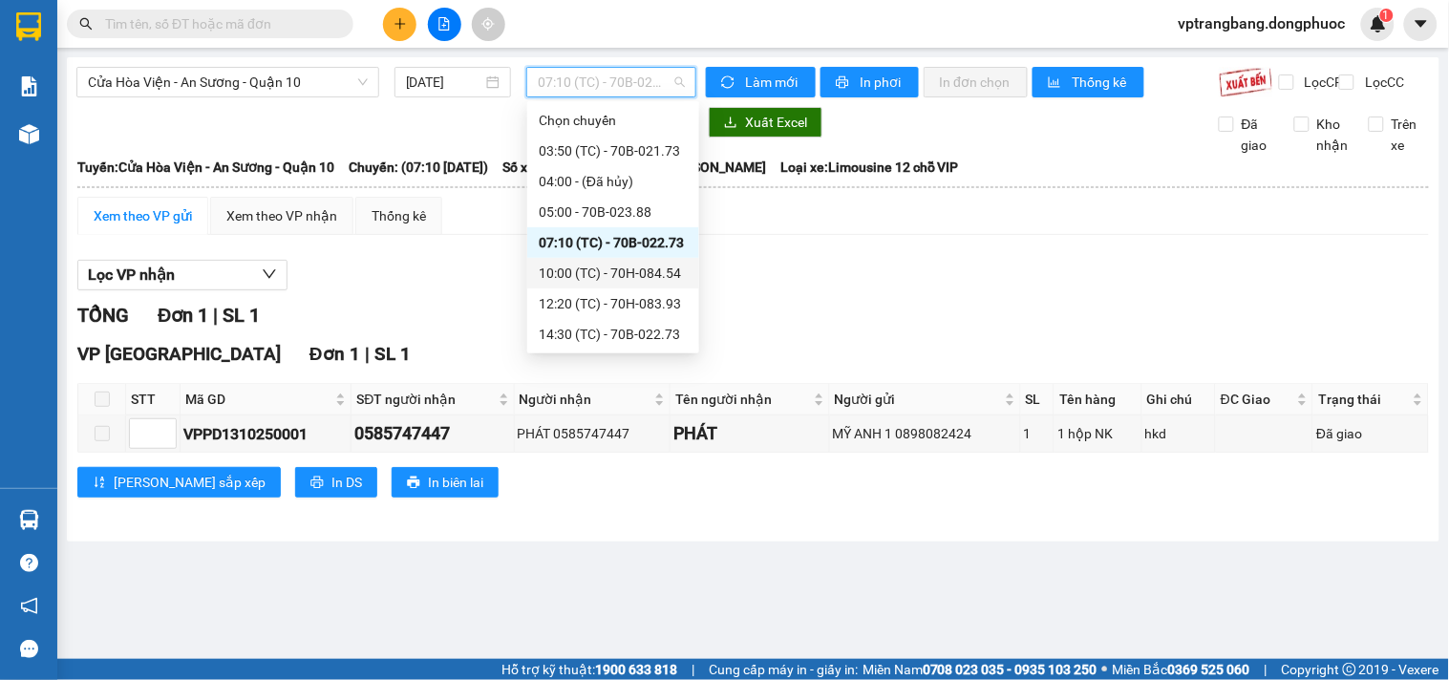
click at [650, 282] on div "10:00 (TC) - 70H-084.54" at bounding box center [613, 273] width 149 height 21
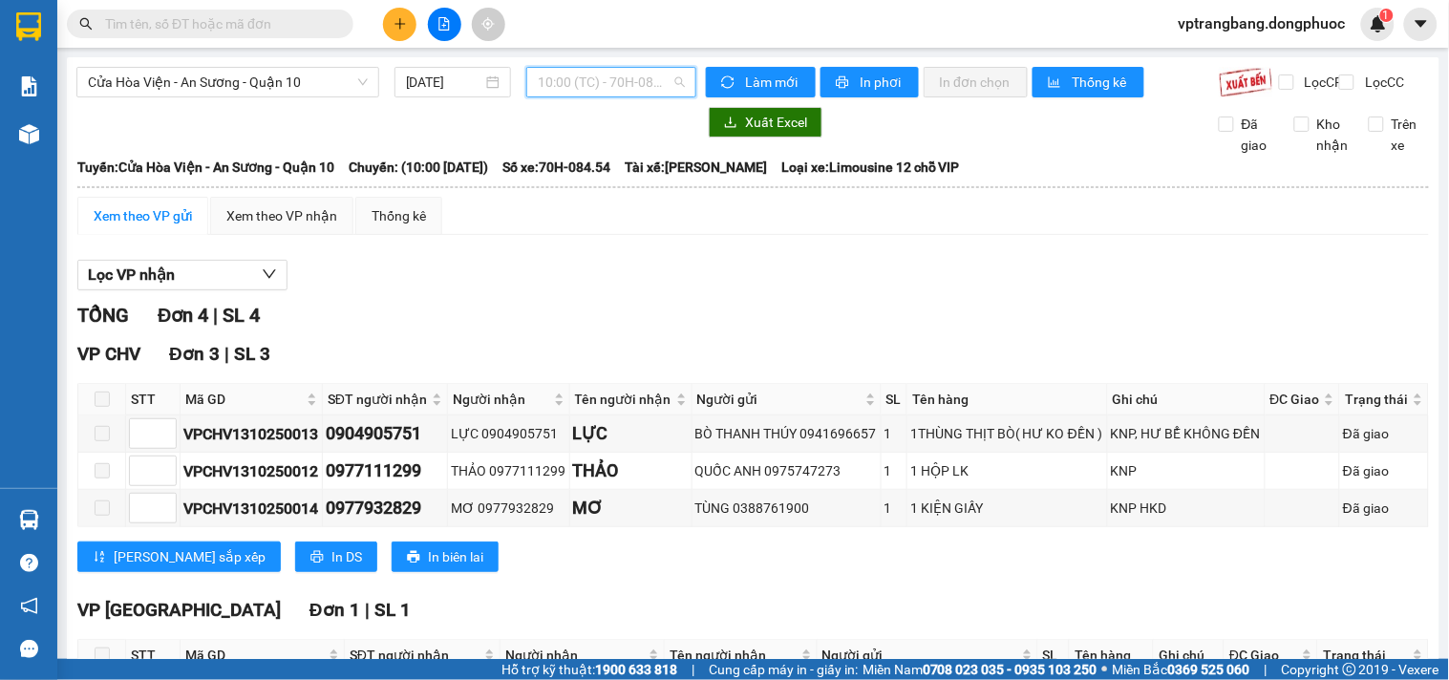
click at [595, 82] on span "10:00 (TC) - 70H-084.54" at bounding box center [611, 82] width 147 height 29
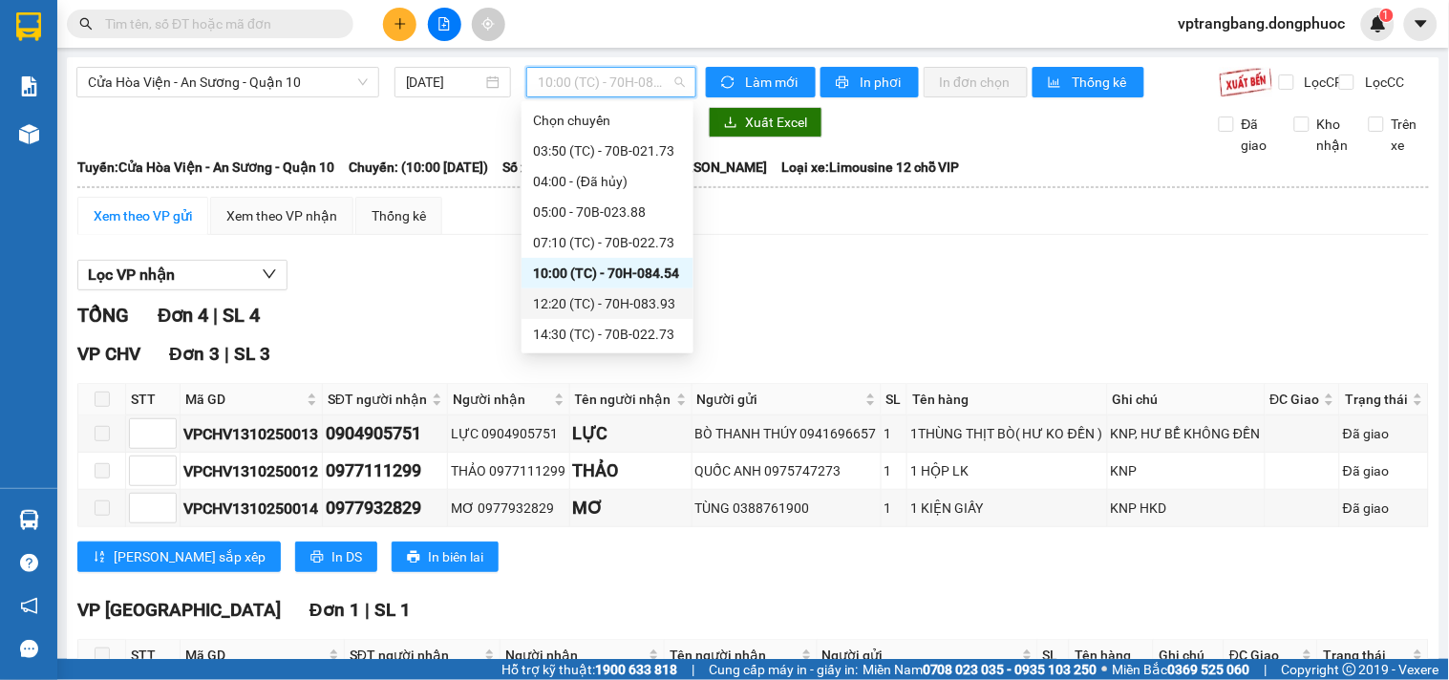
click at [569, 310] on div "12:20 (TC) - 70H-083.93" at bounding box center [607, 303] width 149 height 21
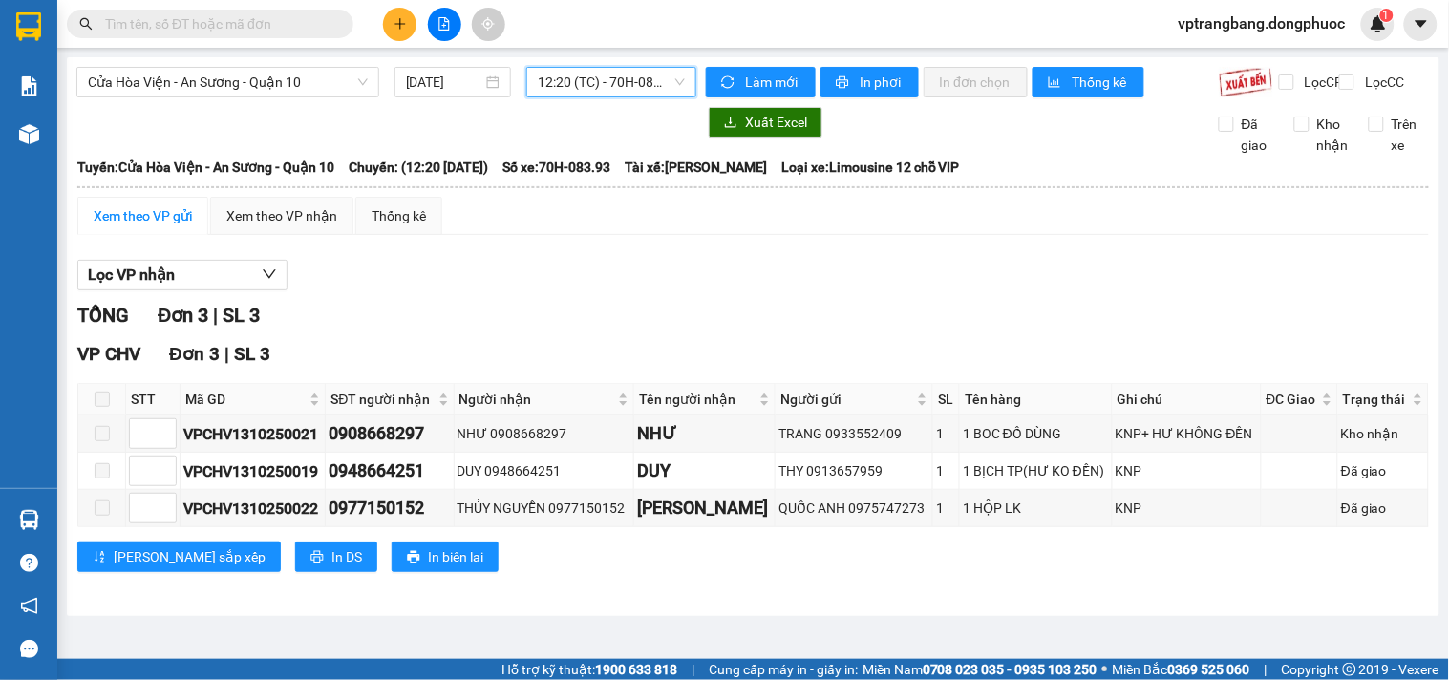
click at [580, 81] on span "12:20 (TC) - 70H-083.93" at bounding box center [611, 82] width 147 height 29
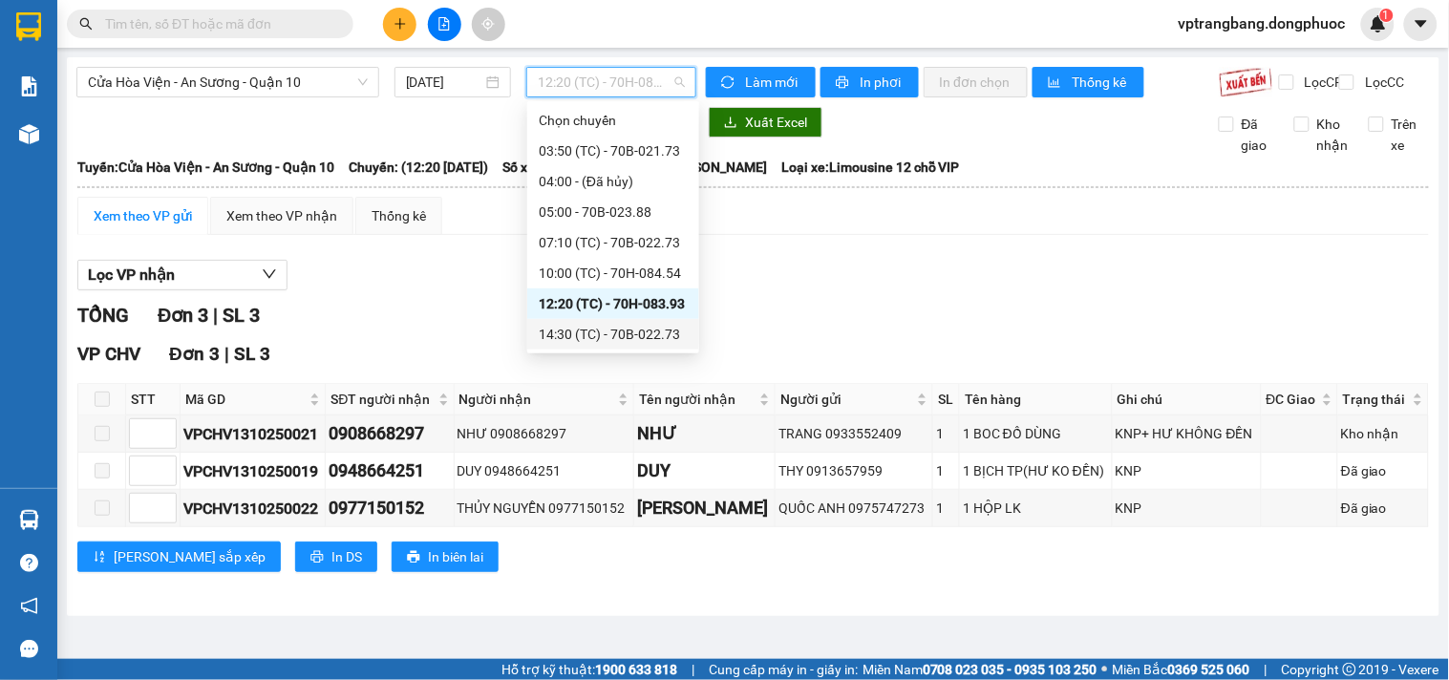
click at [597, 337] on div "14:30 (TC) - 70B-022.73" at bounding box center [613, 334] width 149 height 21
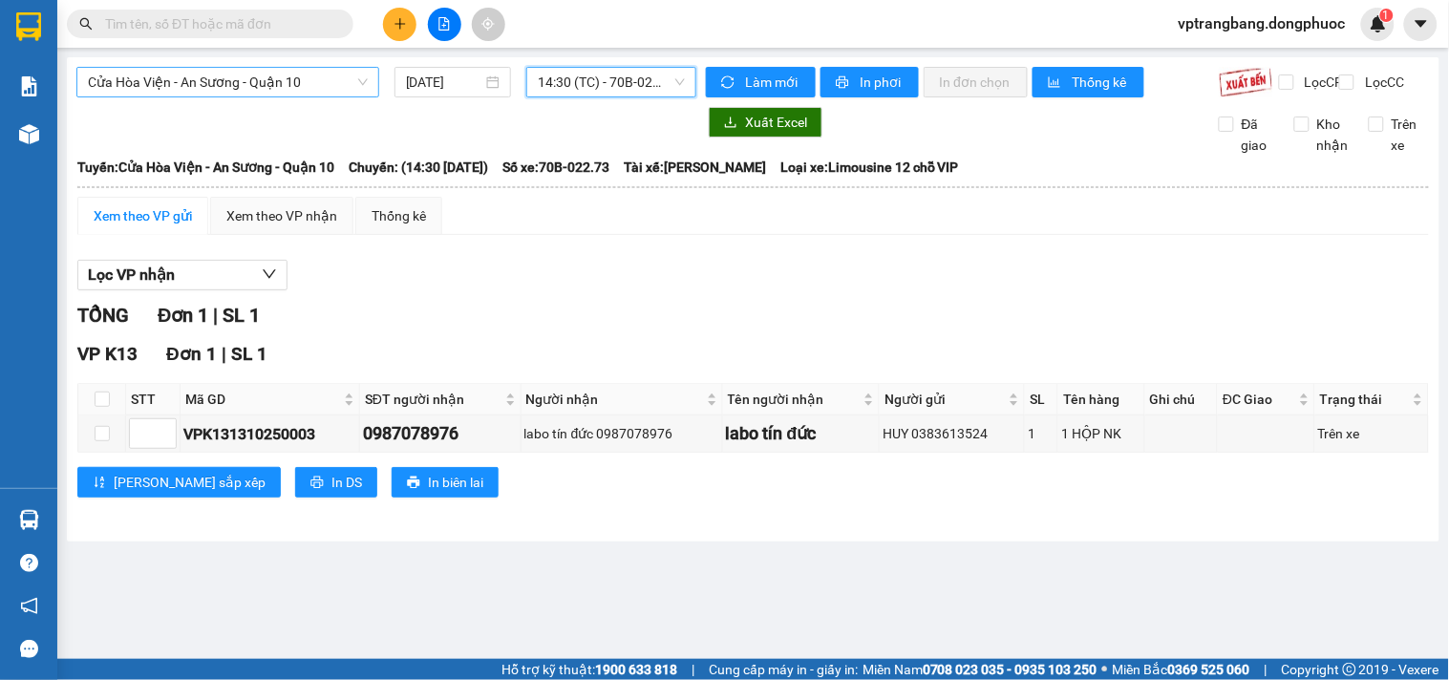
click at [182, 84] on span "Cửa Hòa Viện - An Sương - Quận 10" at bounding box center [228, 82] width 280 height 29
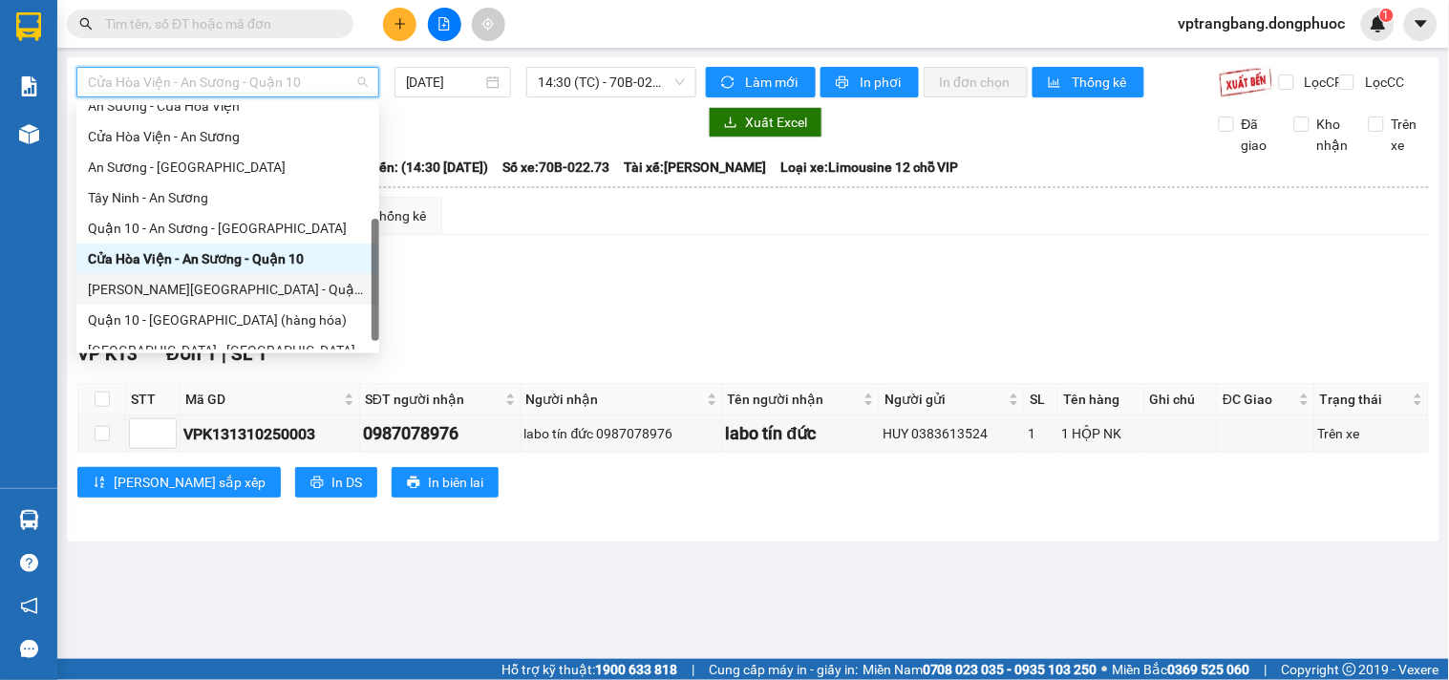
scroll to position [214, 0]
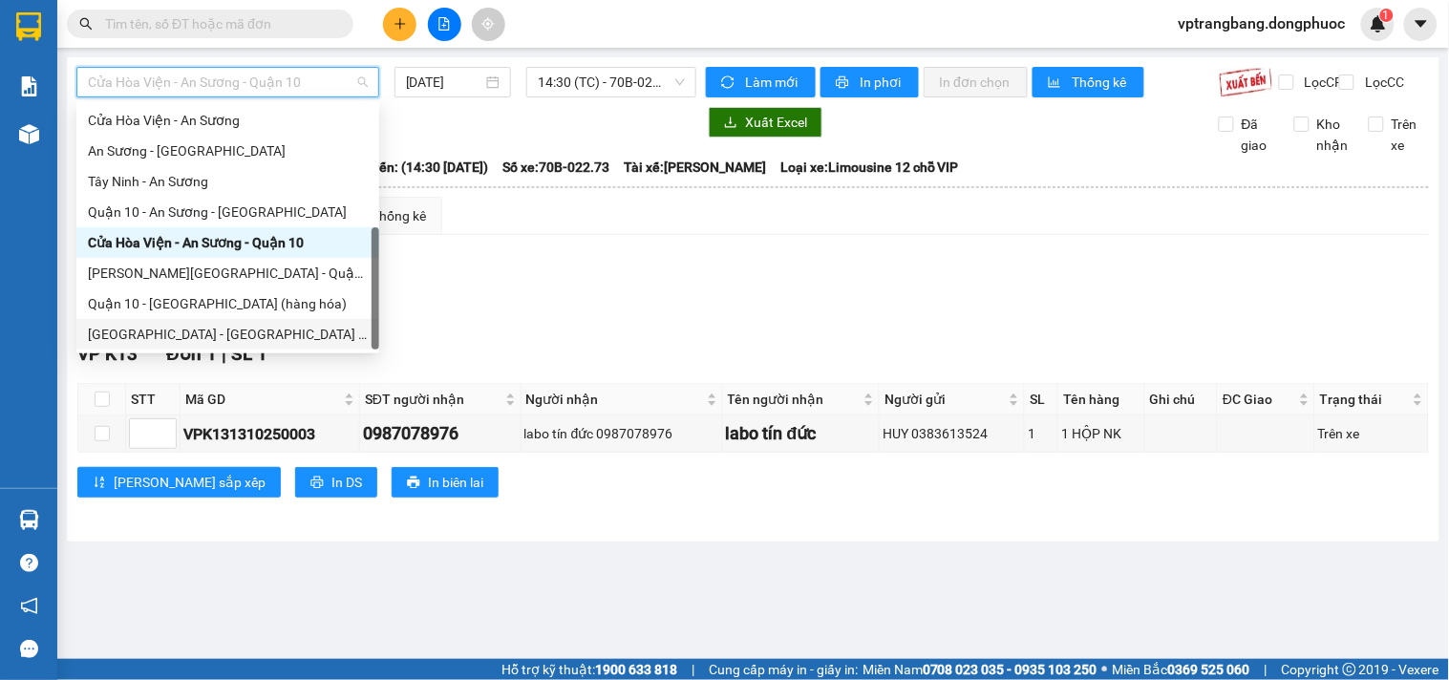
click at [221, 329] on div "[GEOGRAPHIC_DATA] - [GEOGRAPHIC_DATA] (vip)" at bounding box center [228, 334] width 280 height 21
type input "[DATE]"
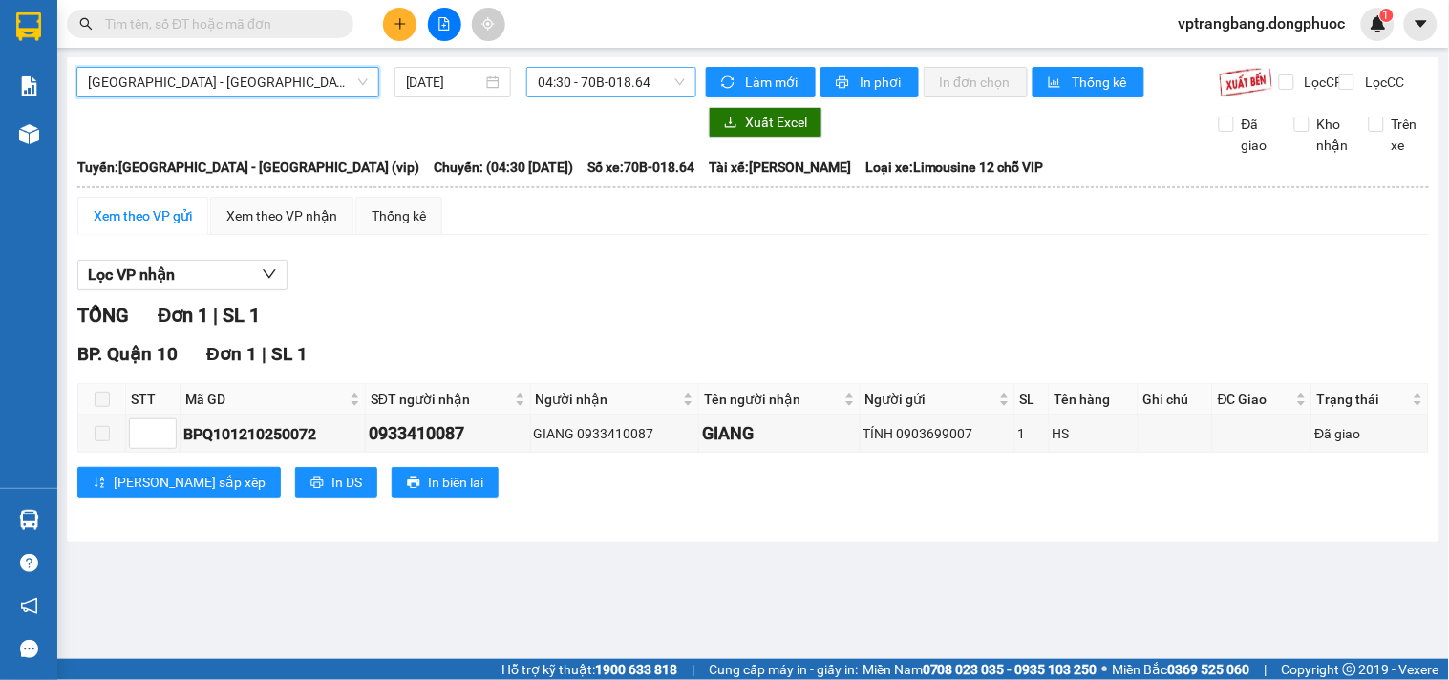
click at [588, 76] on span "04:30 - 70B-018.64" at bounding box center [611, 82] width 147 height 29
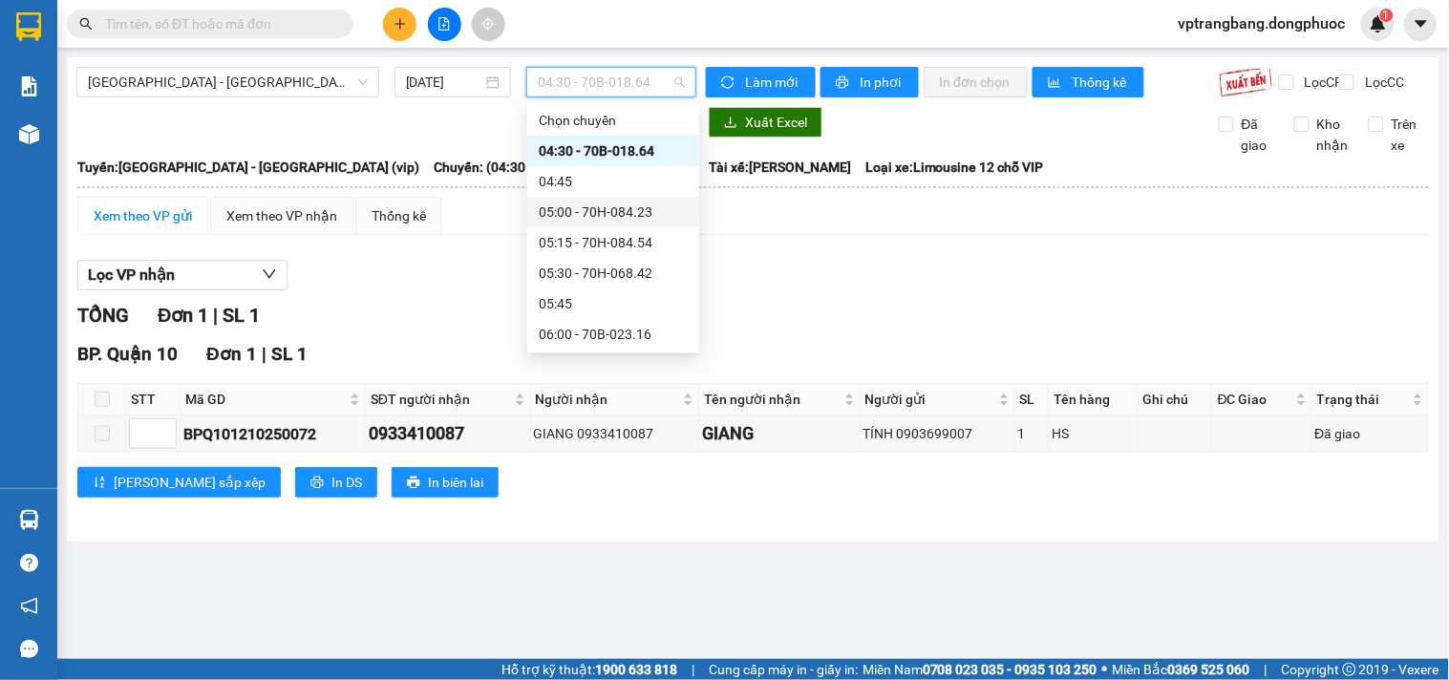
click at [581, 213] on div "05:00 - 70H-084.23" at bounding box center [613, 212] width 149 height 21
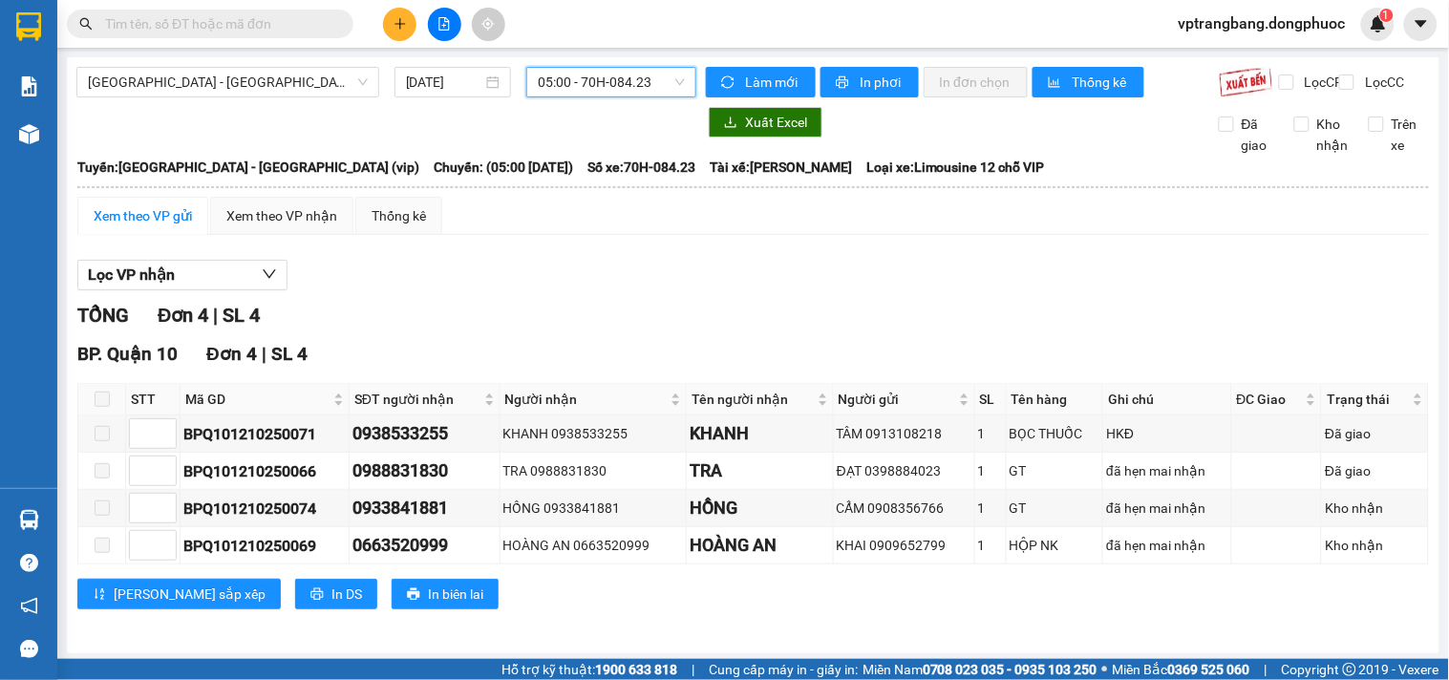
click at [567, 81] on span "05:00 - 70H-084.23" at bounding box center [611, 82] width 147 height 29
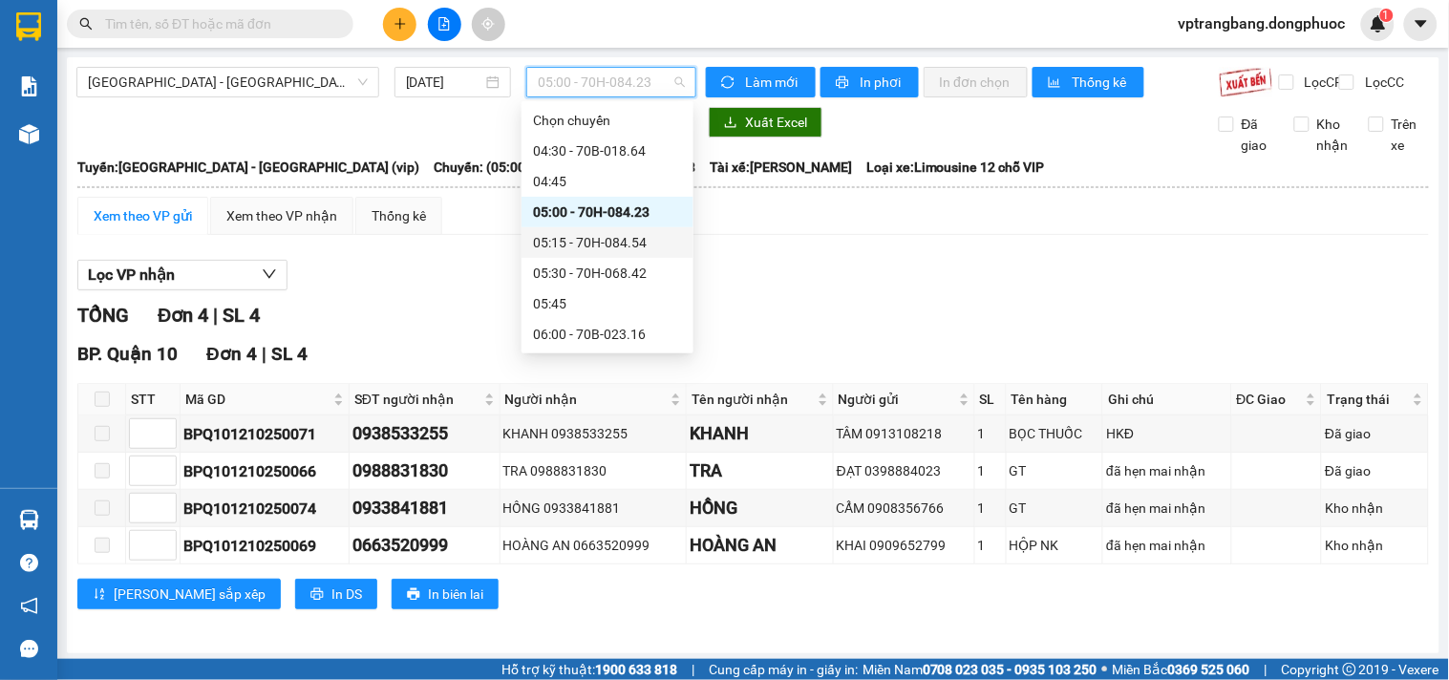
click at [603, 249] on div "05:15 - 70H-084.54" at bounding box center [607, 242] width 149 height 21
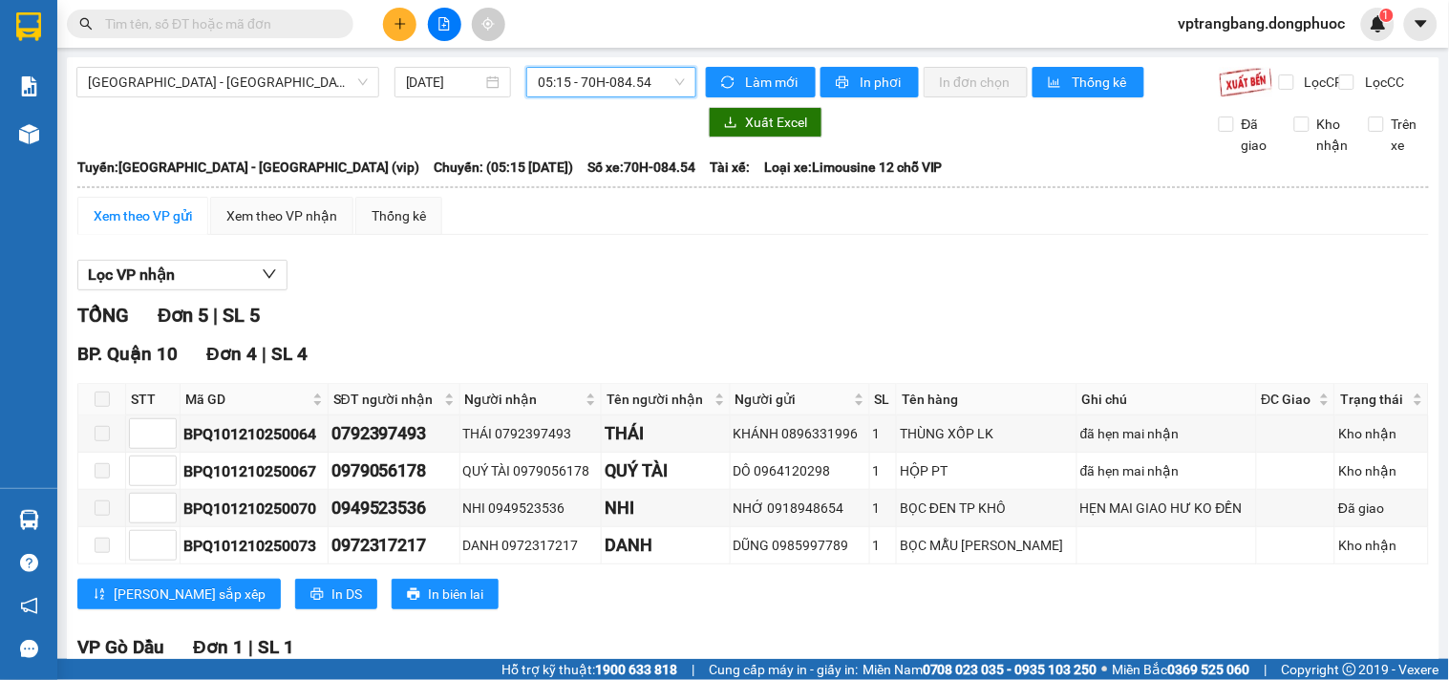
click at [603, 86] on span "05:15 - 70H-084.54" at bounding box center [611, 82] width 147 height 29
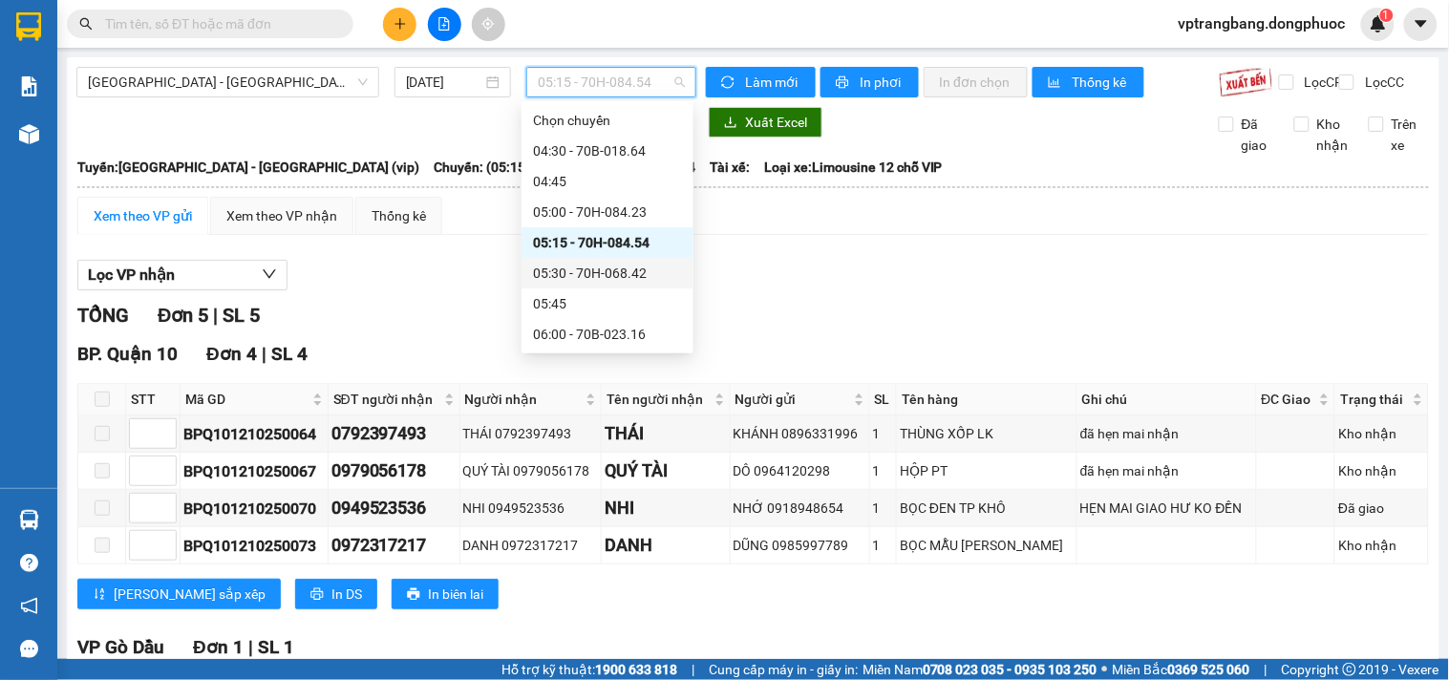
click at [607, 272] on div "05:30 - 70H-068.42" at bounding box center [607, 273] width 149 height 21
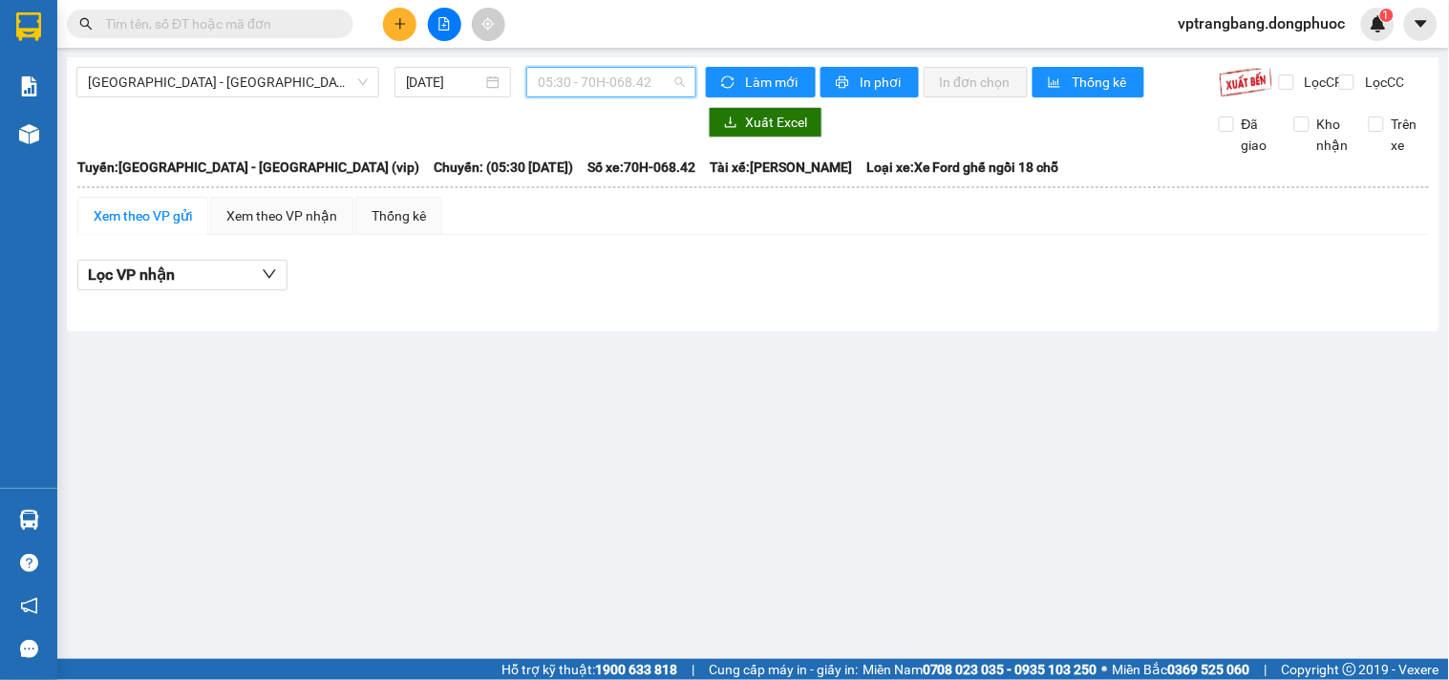
click at [616, 83] on span "05:30 - 70H-068.42" at bounding box center [611, 82] width 147 height 29
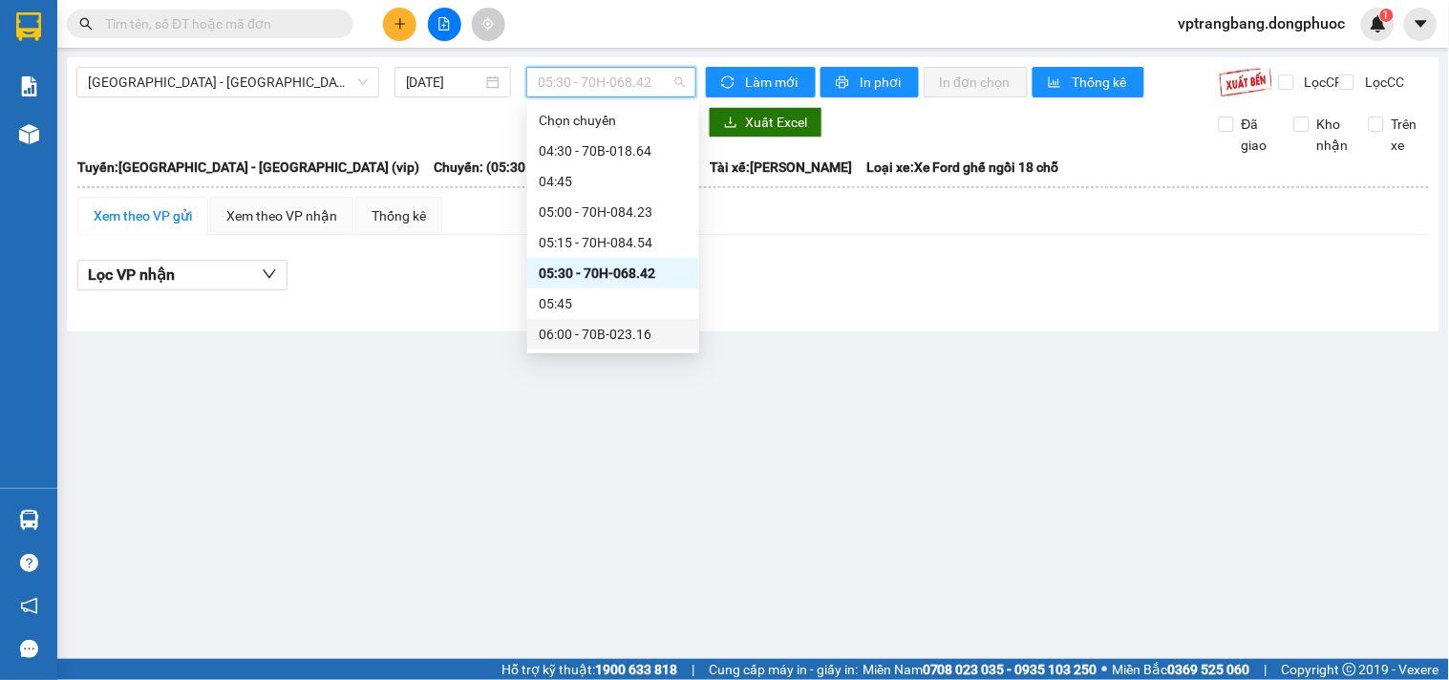
click at [605, 336] on div "06:00 - 70B-023.16" at bounding box center [613, 334] width 149 height 21
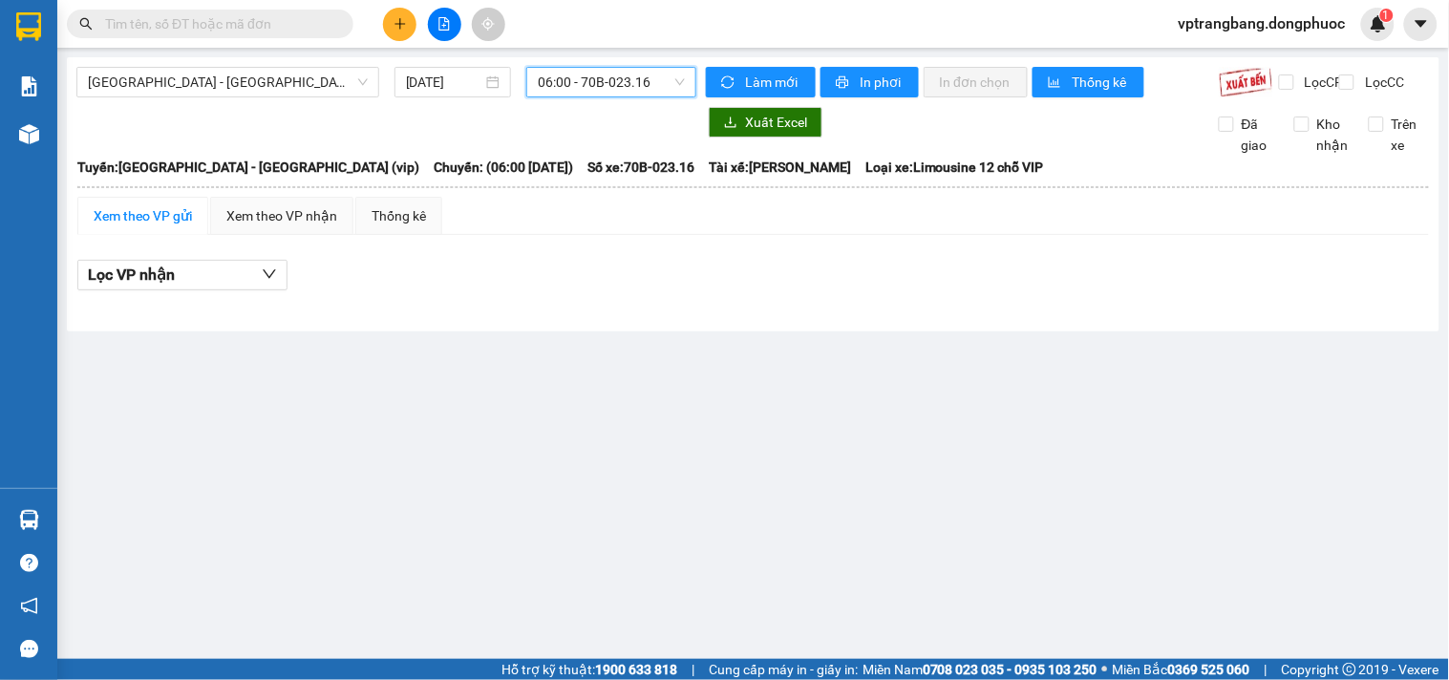
click at [578, 92] on span "06:00 - 70B-023.16" at bounding box center [611, 82] width 147 height 29
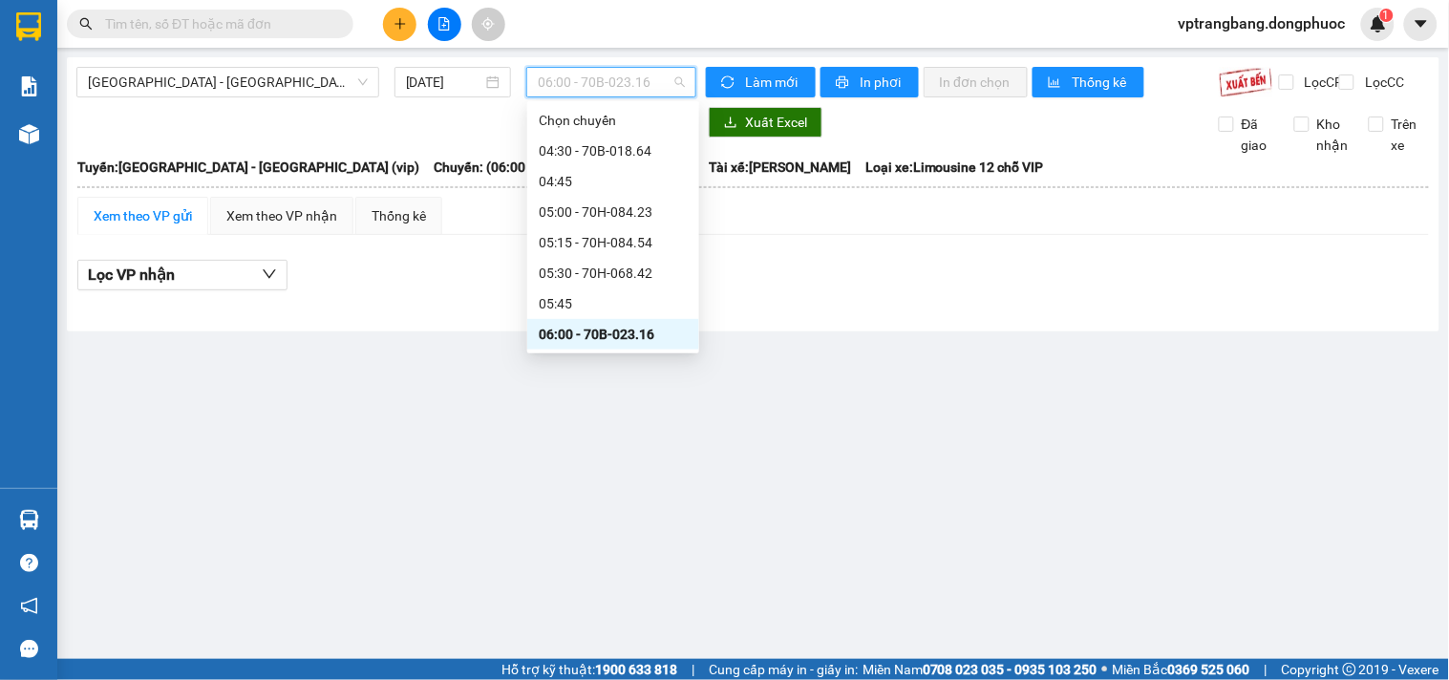
scroll to position [106, 0]
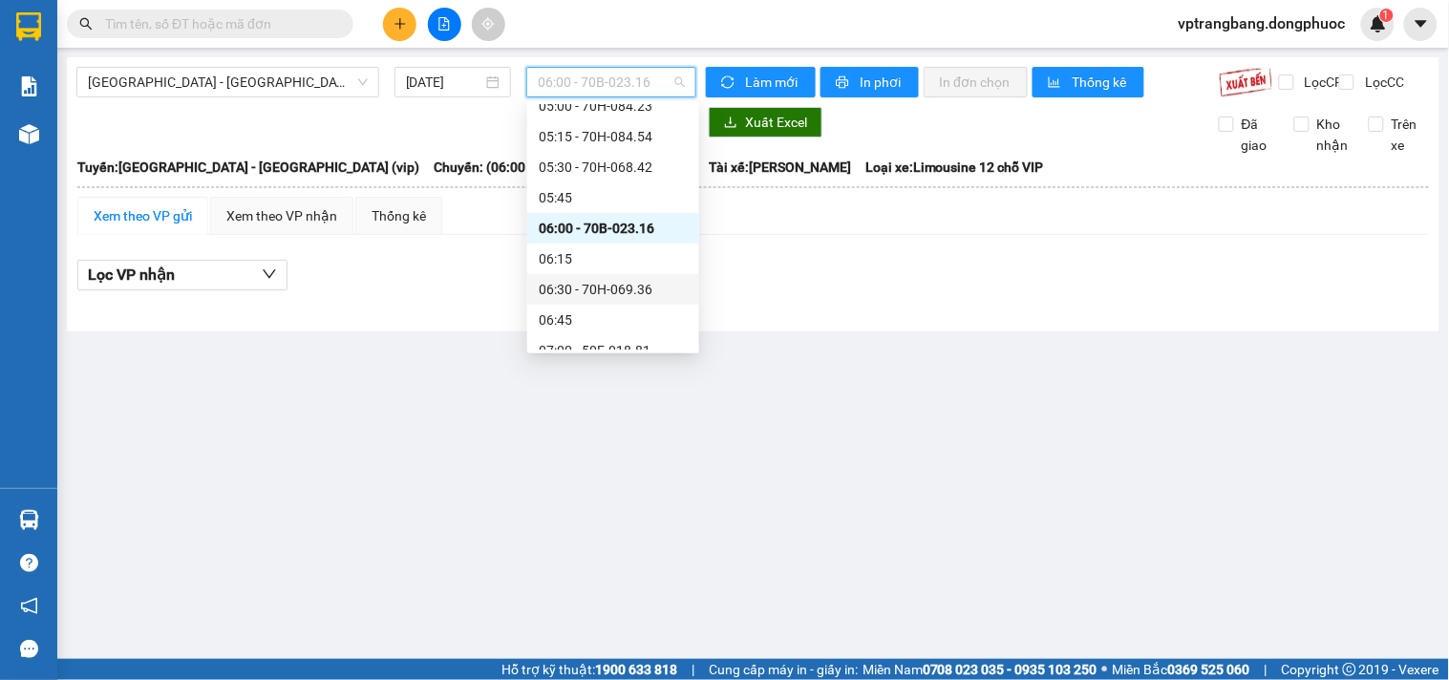
click at [608, 294] on div "06:30 - 70H-069.36" at bounding box center [613, 289] width 149 height 21
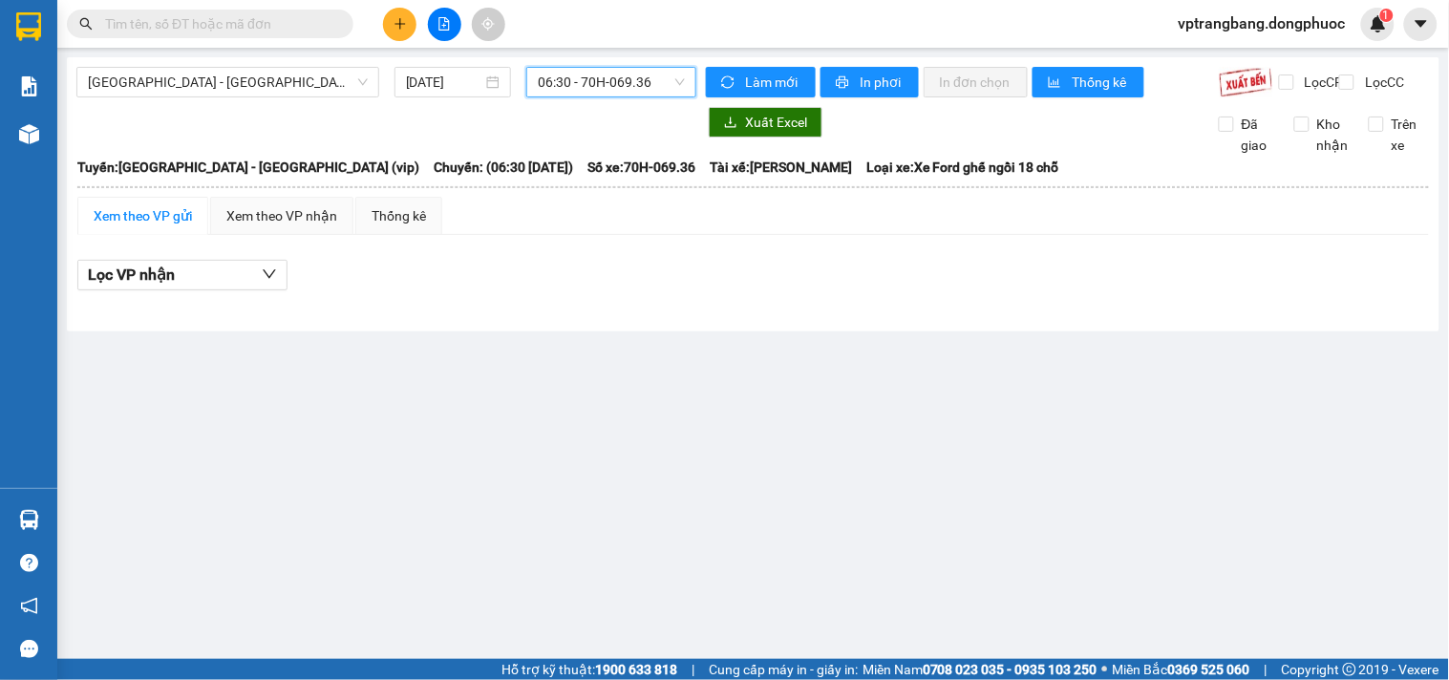
click at [595, 78] on span "06:30 - 70H-069.36" at bounding box center [611, 82] width 147 height 29
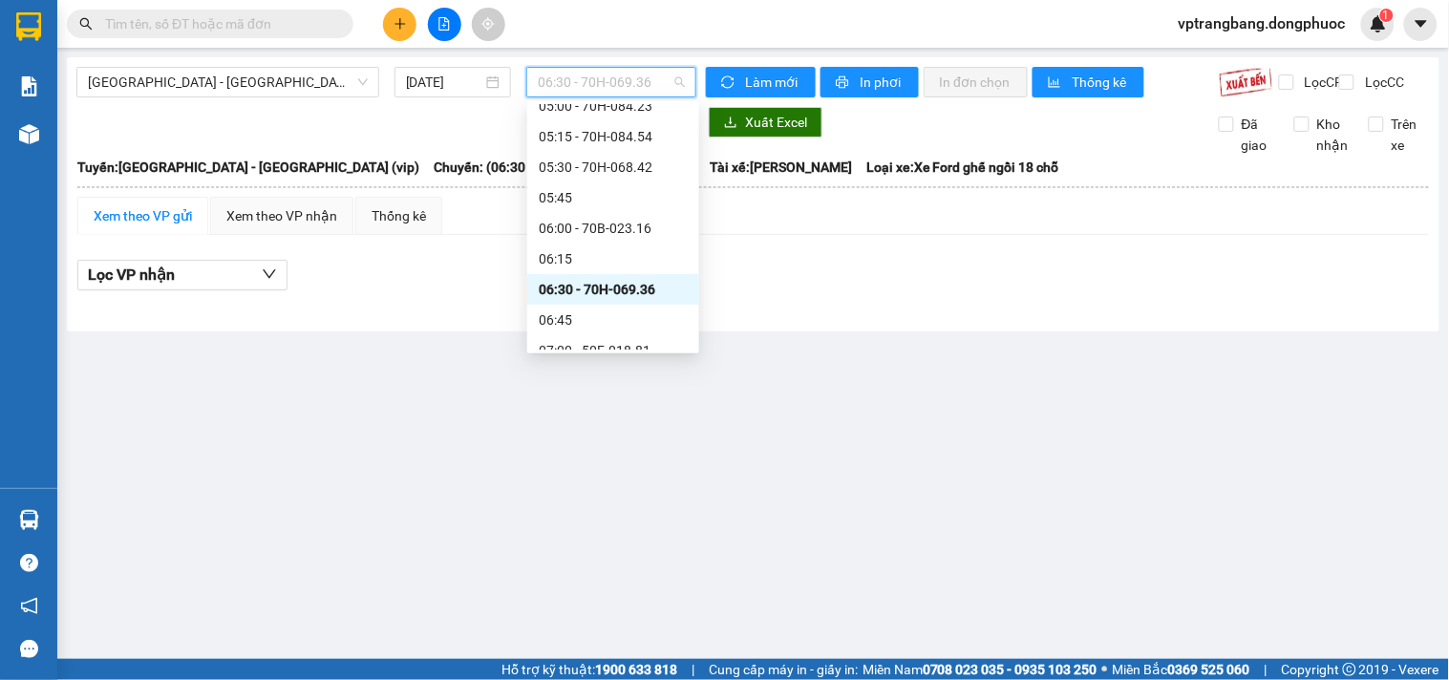
scroll to position [212, 0]
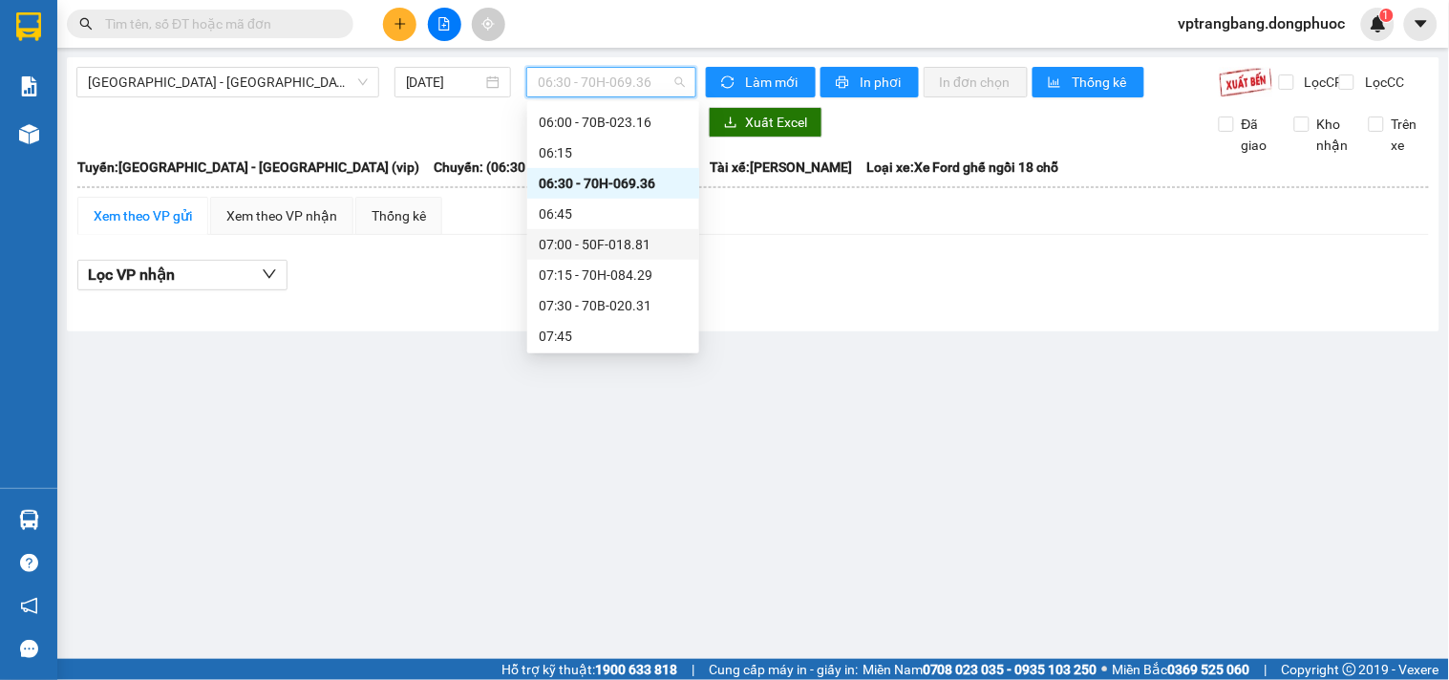
click at [599, 235] on div "07:00 - 50F-018.81" at bounding box center [613, 244] width 149 height 21
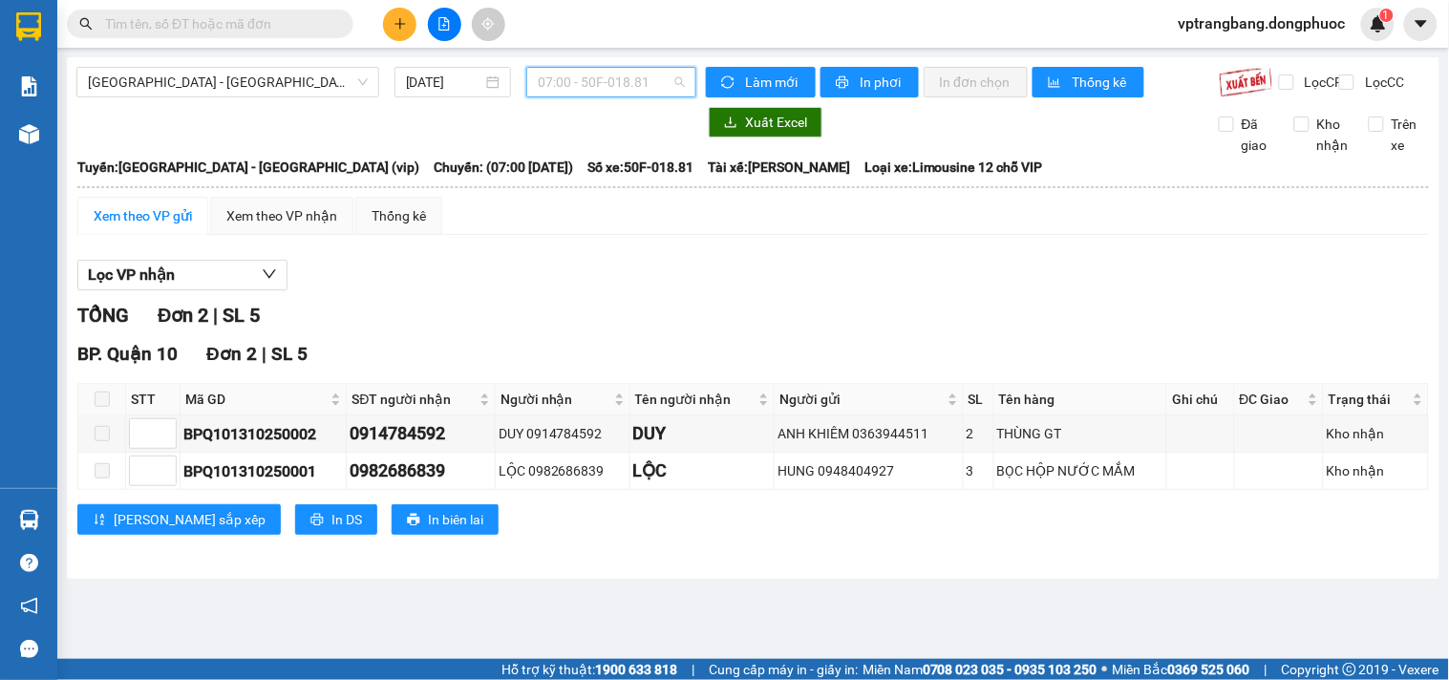
click at [587, 86] on span "07:00 - 50F-018.81" at bounding box center [611, 82] width 147 height 29
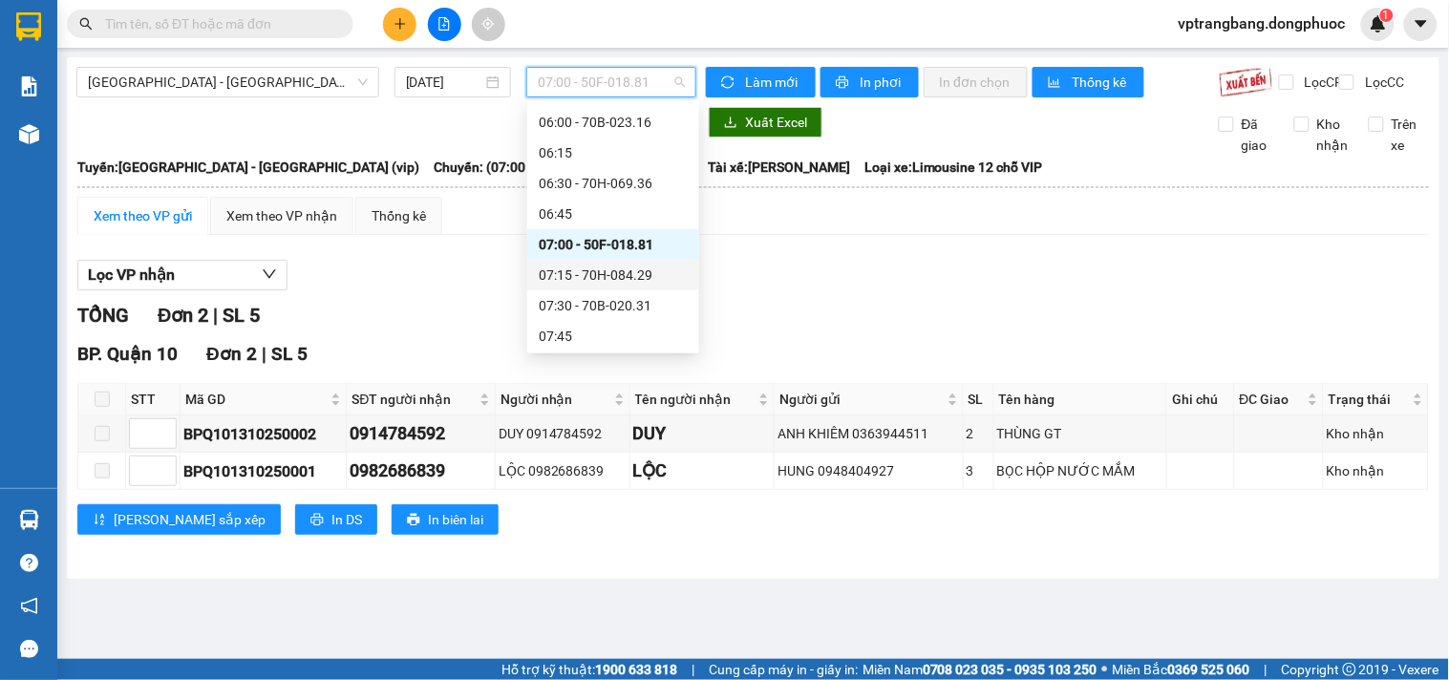
click at [595, 275] on div "07:15 - 70H-084.29" at bounding box center [613, 275] width 149 height 21
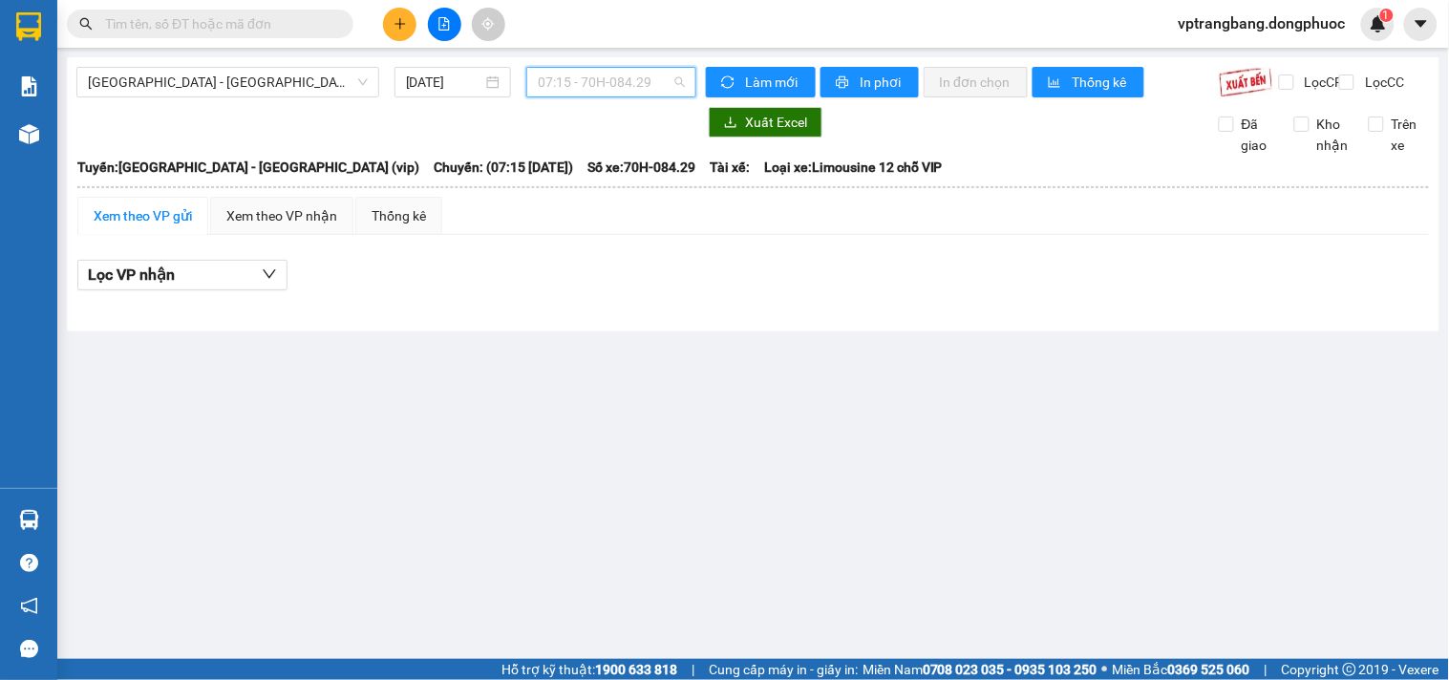
click at [615, 78] on span "07:15 - 70H-084.29" at bounding box center [611, 82] width 147 height 29
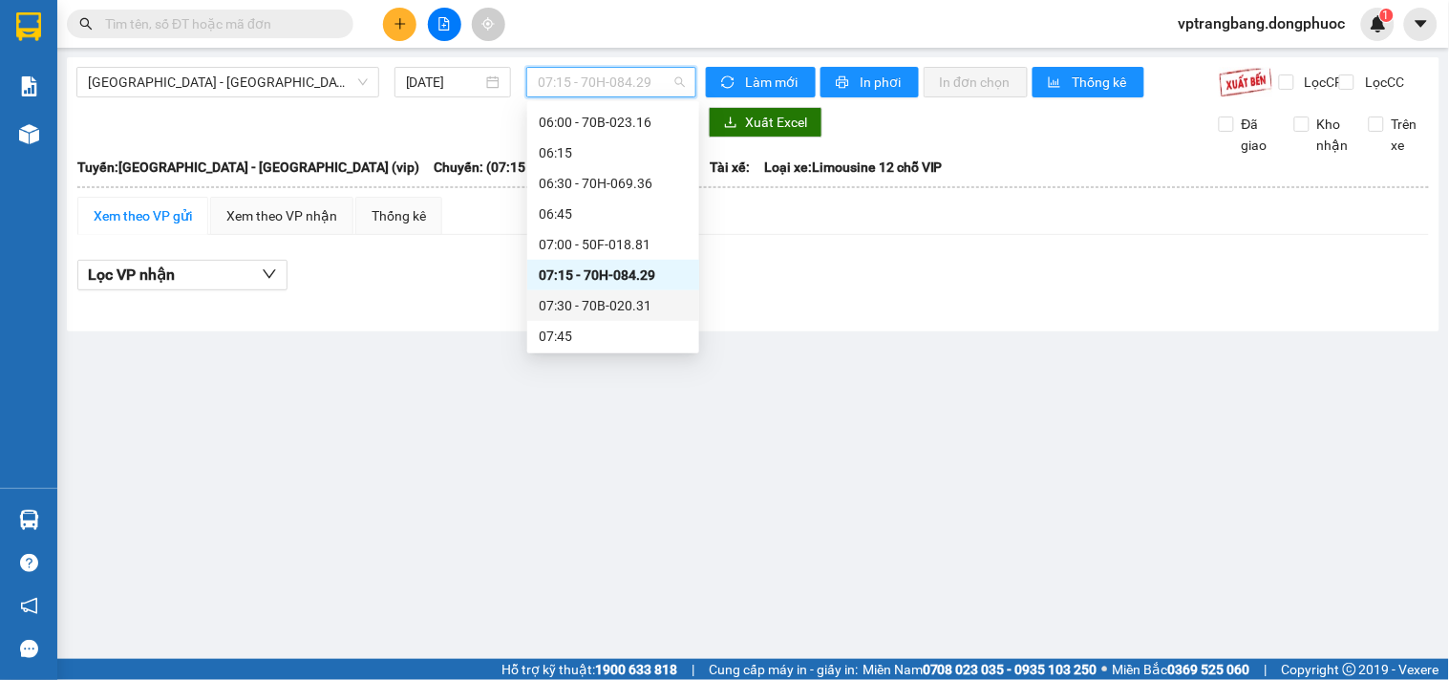
click at [586, 308] on div "07:30 - 70B-020.31" at bounding box center [613, 305] width 149 height 21
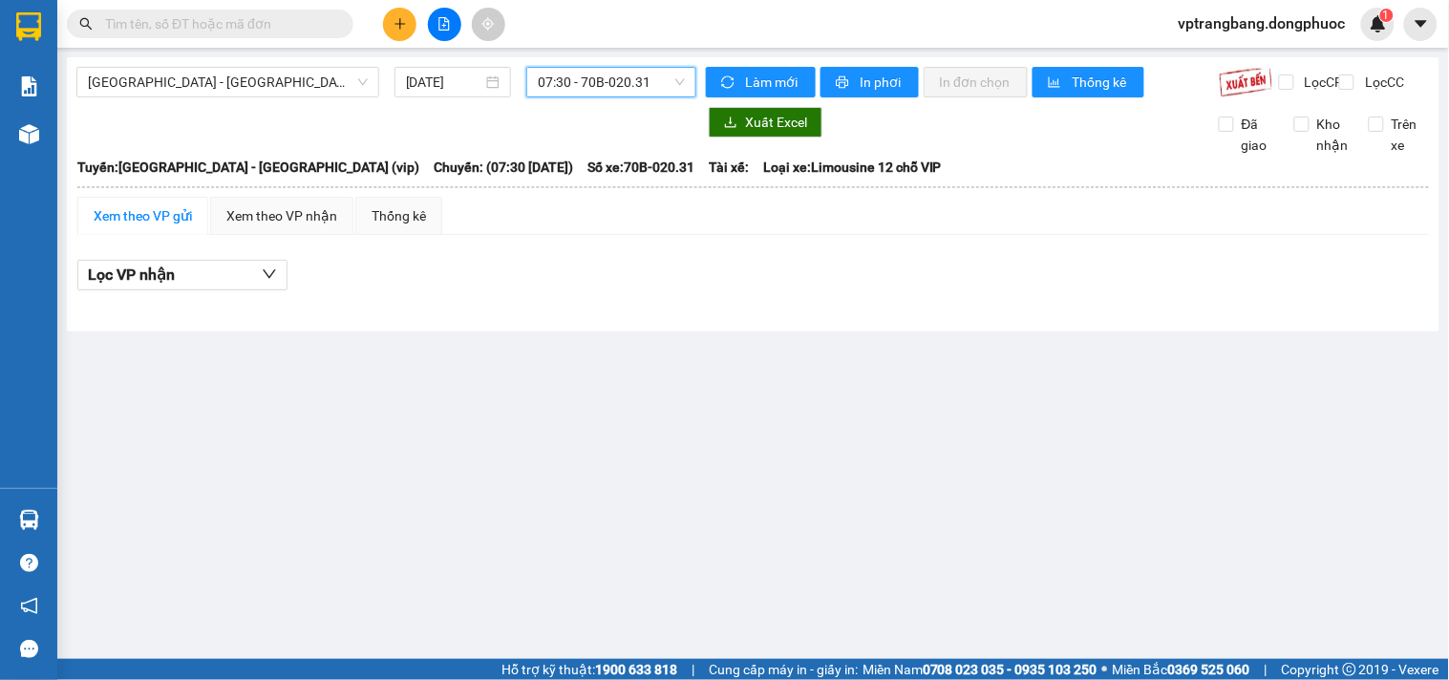
click at [567, 91] on span "07:30 - 70B-020.31" at bounding box center [611, 82] width 147 height 29
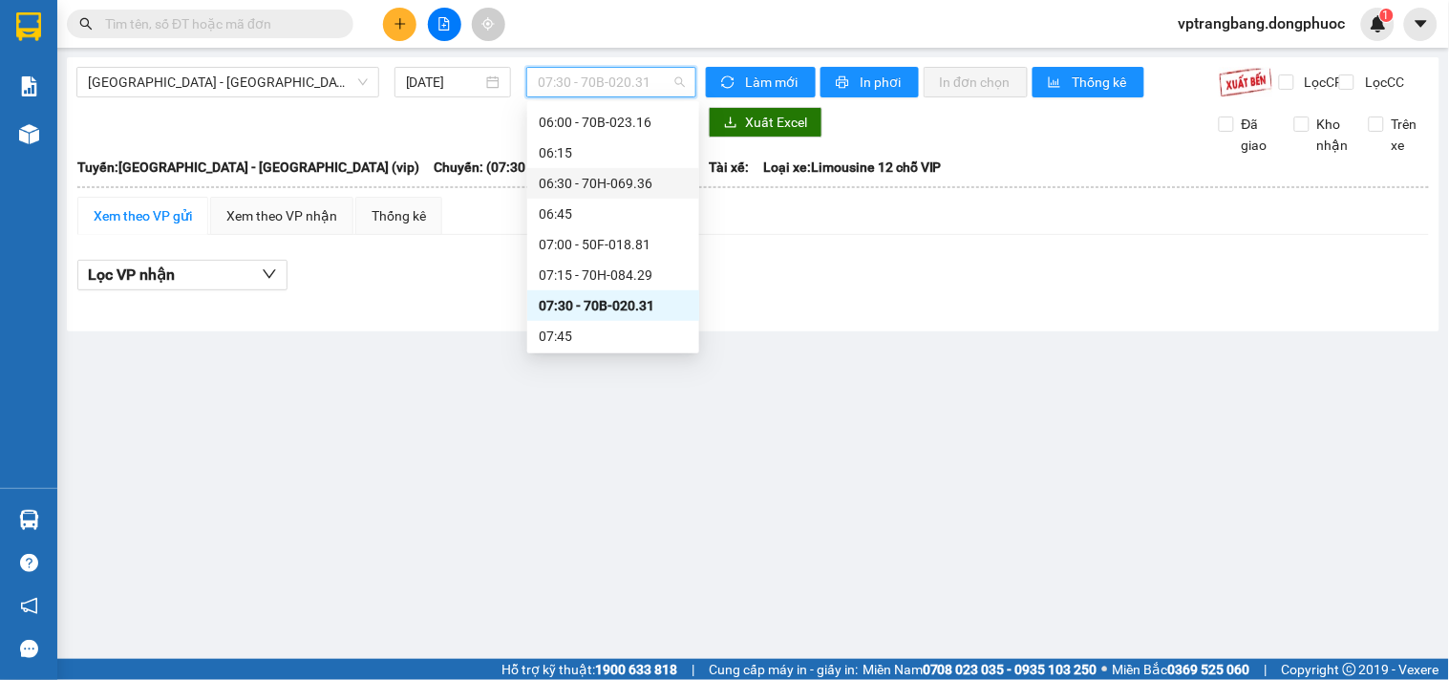
scroll to position [318, 0]
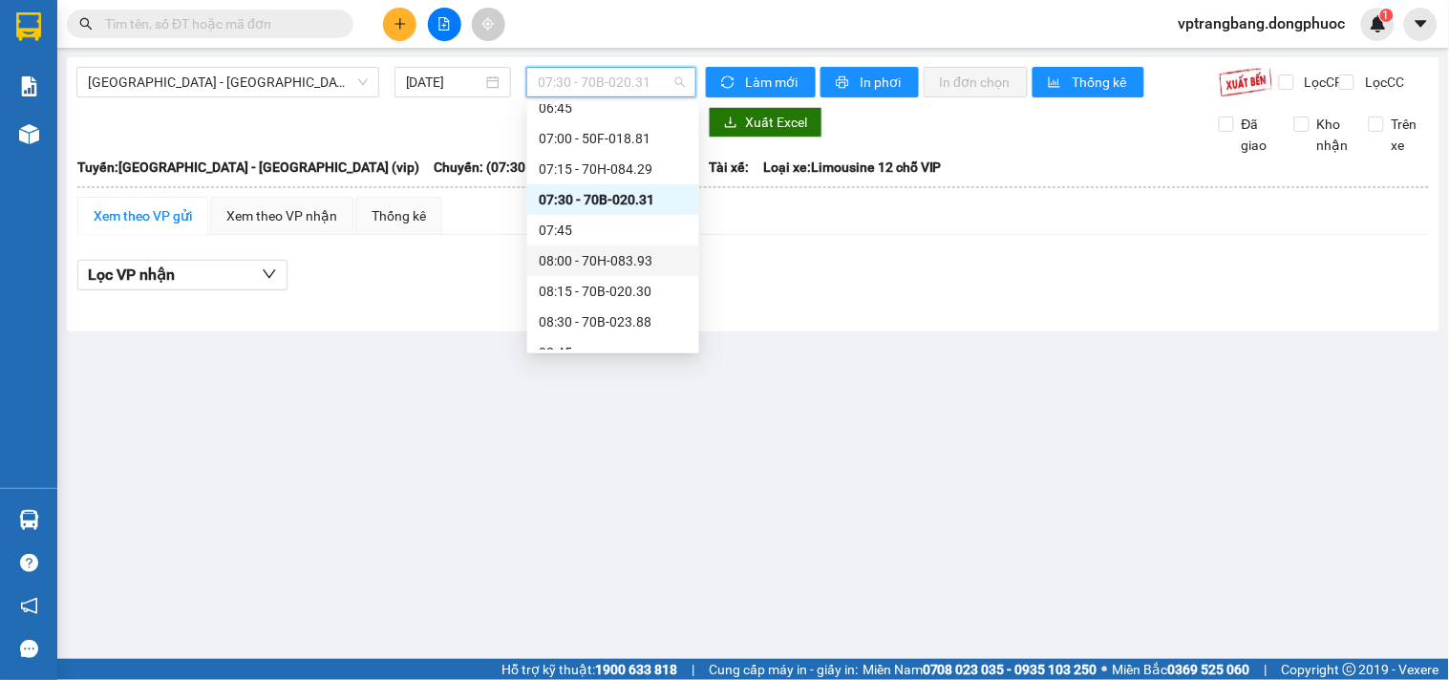
click at [625, 267] on div "08:00 - 70H-083.93" at bounding box center [613, 260] width 149 height 21
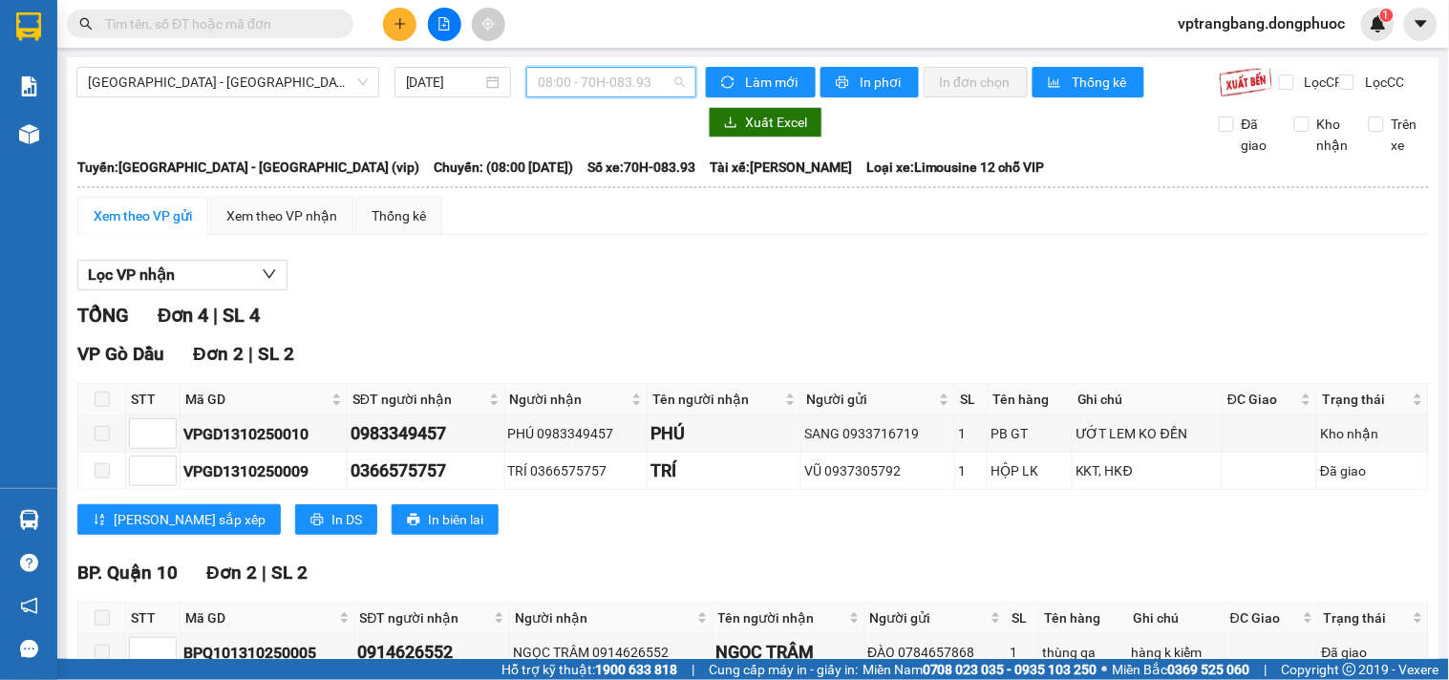
click at [617, 94] on span "08:00 - 70H-083.93" at bounding box center [611, 82] width 147 height 29
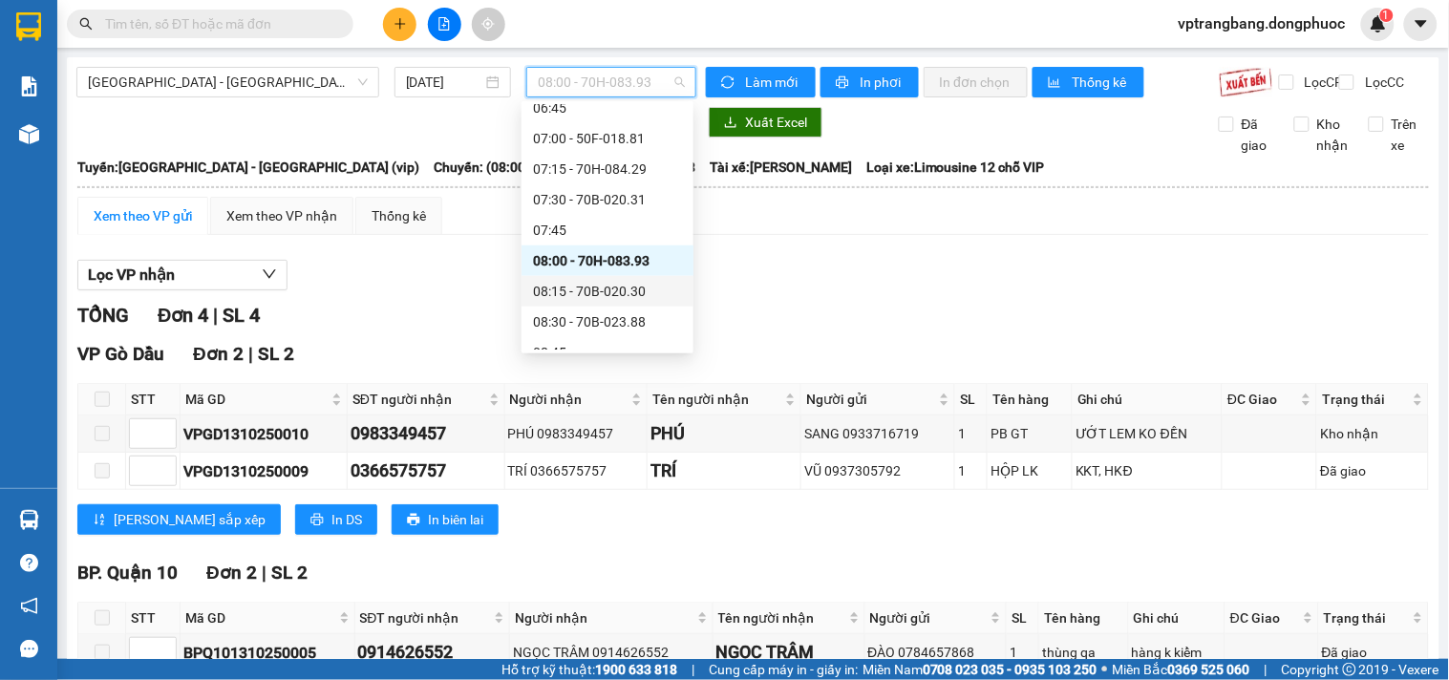
click at [618, 292] on div "08:15 - 70B-020.30" at bounding box center [607, 291] width 149 height 21
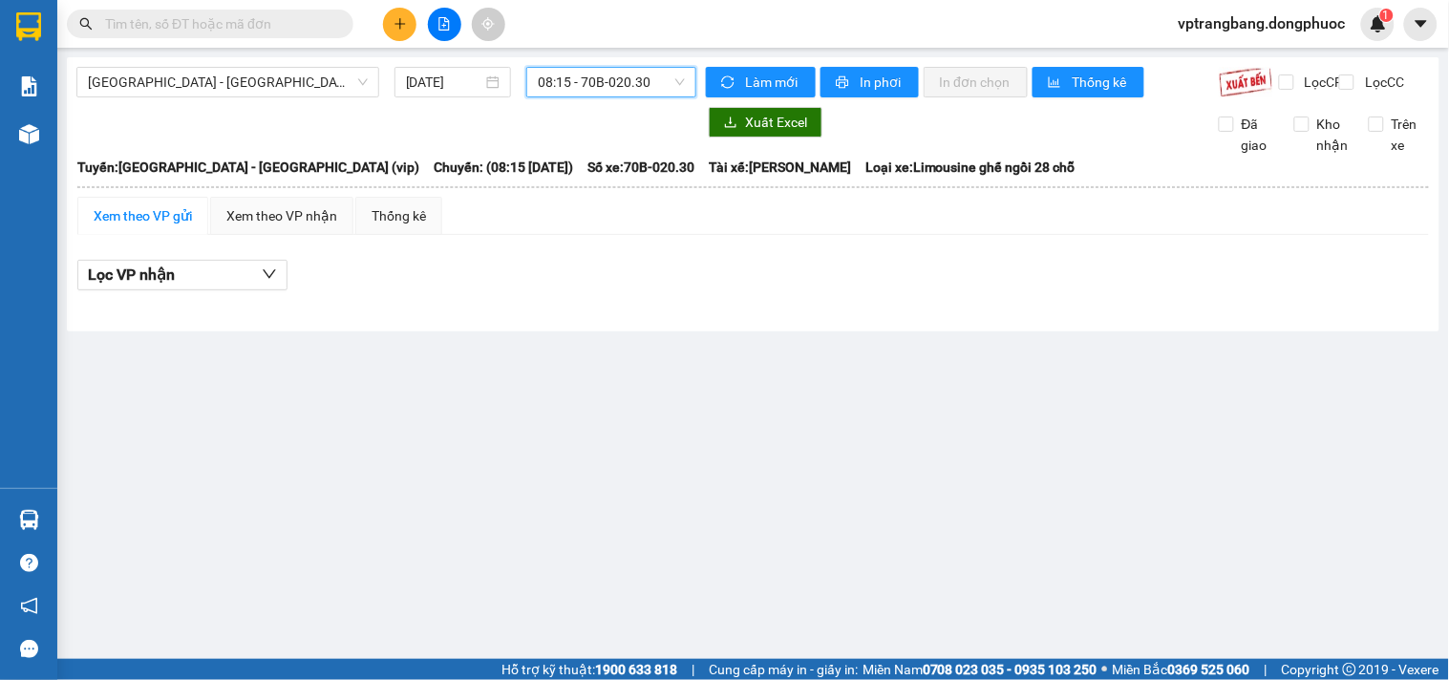
click at [580, 89] on span "08:15 - 70B-020.30" at bounding box center [611, 82] width 147 height 29
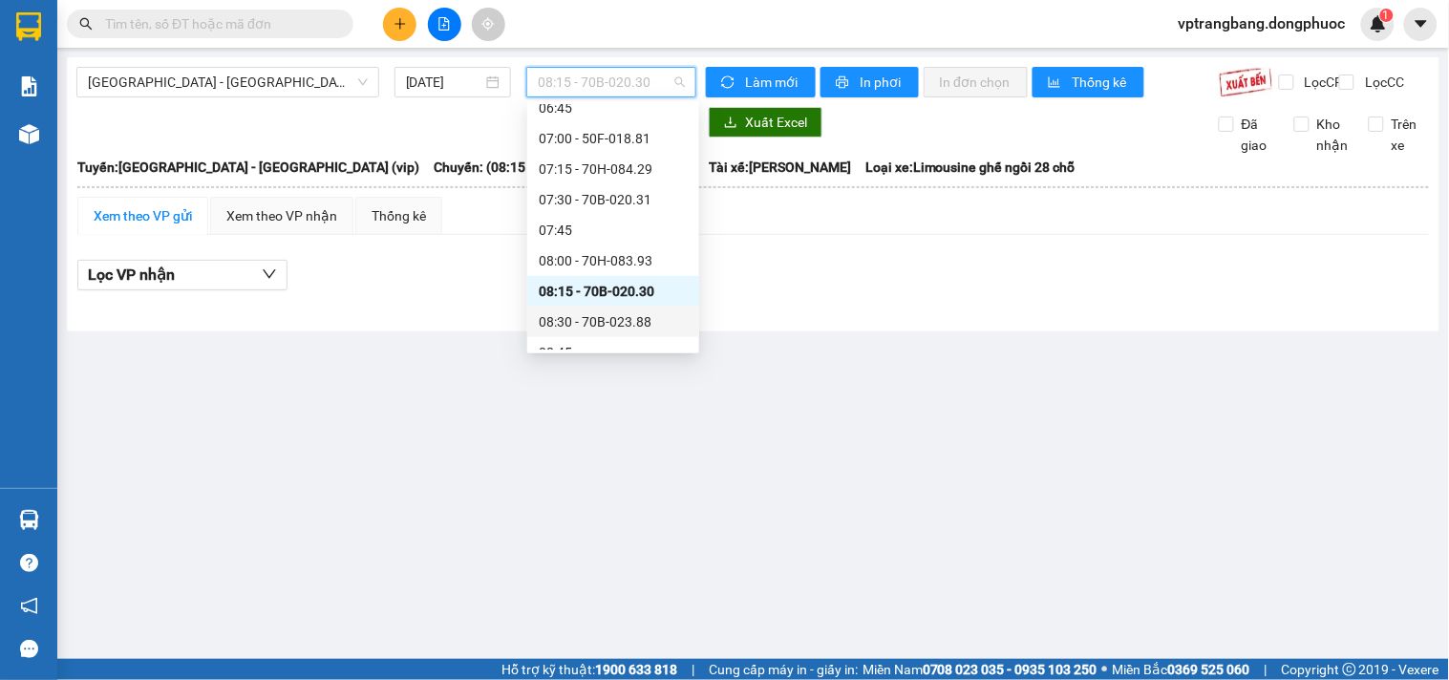
click at [609, 317] on div "08:30 - 70B-023.88" at bounding box center [613, 321] width 149 height 21
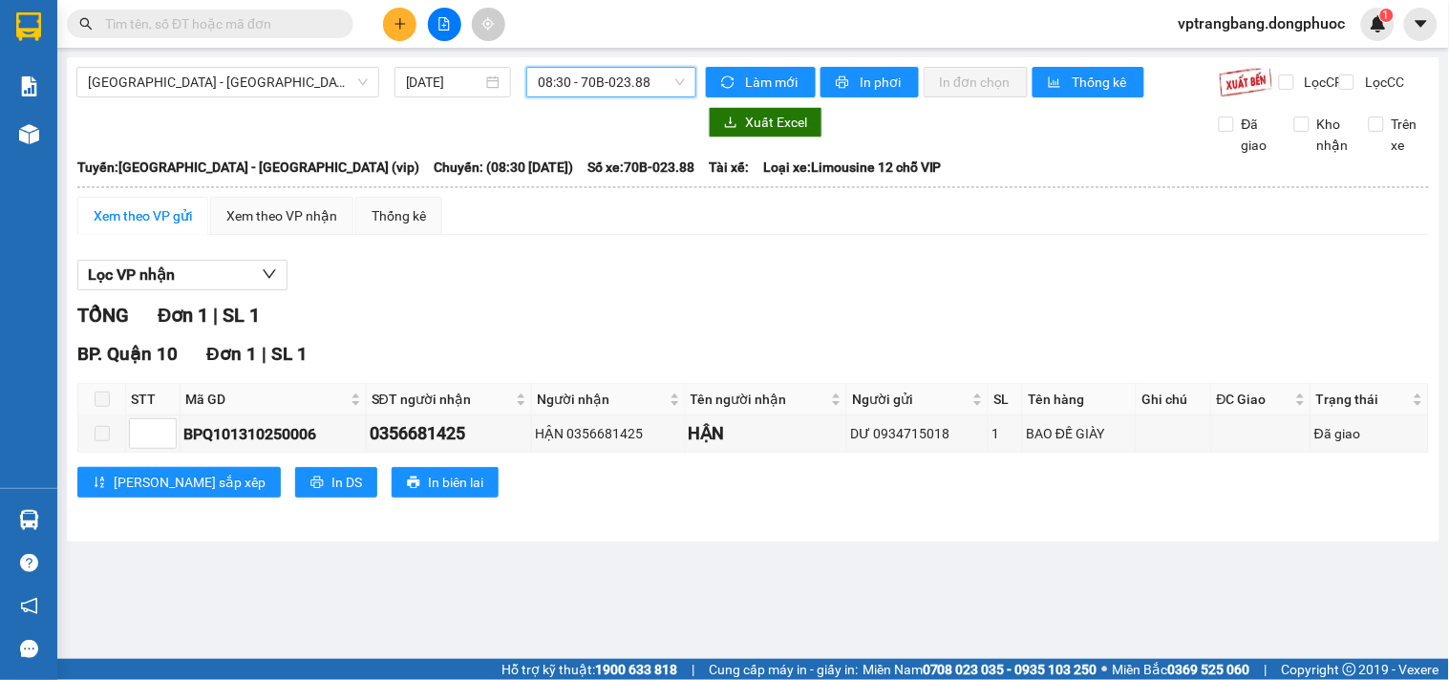
click at [583, 80] on span "08:30 - 70B-023.88" at bounding box center [611, 82] width 147 height 29
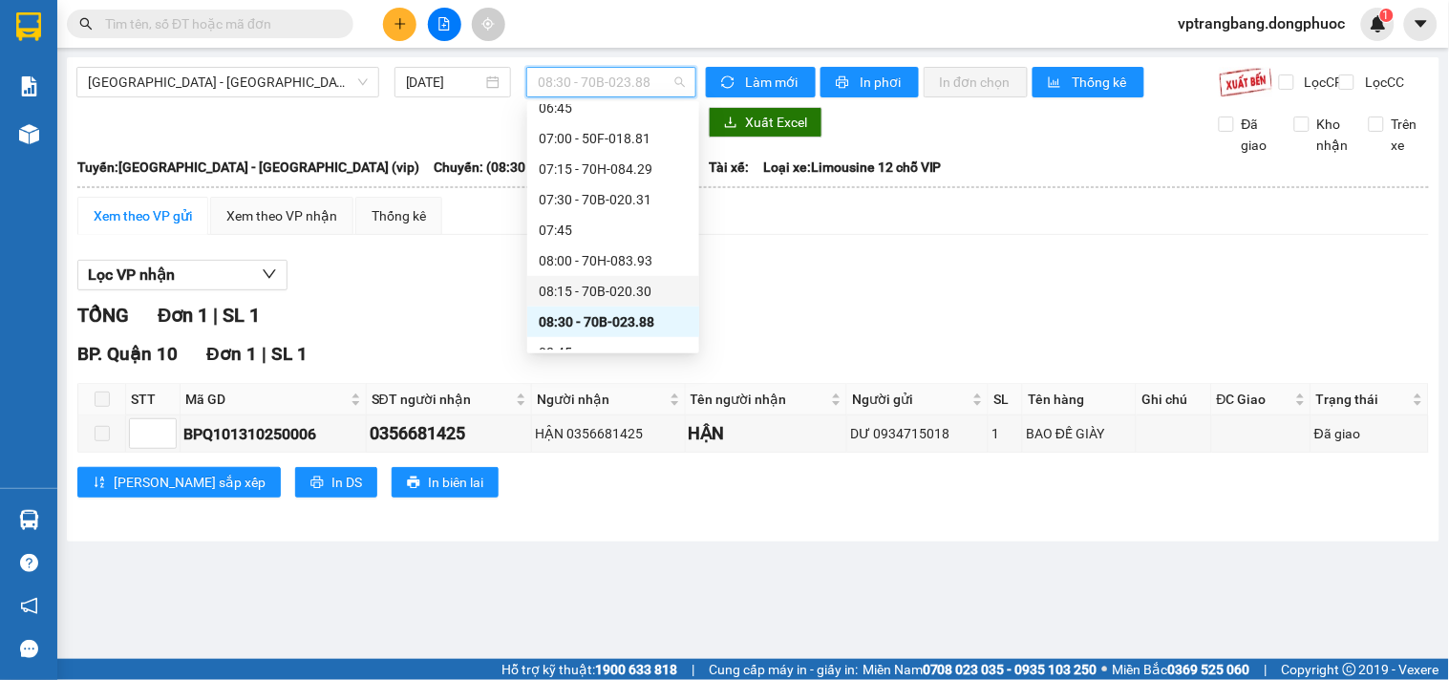
scroll to position [424, 0]
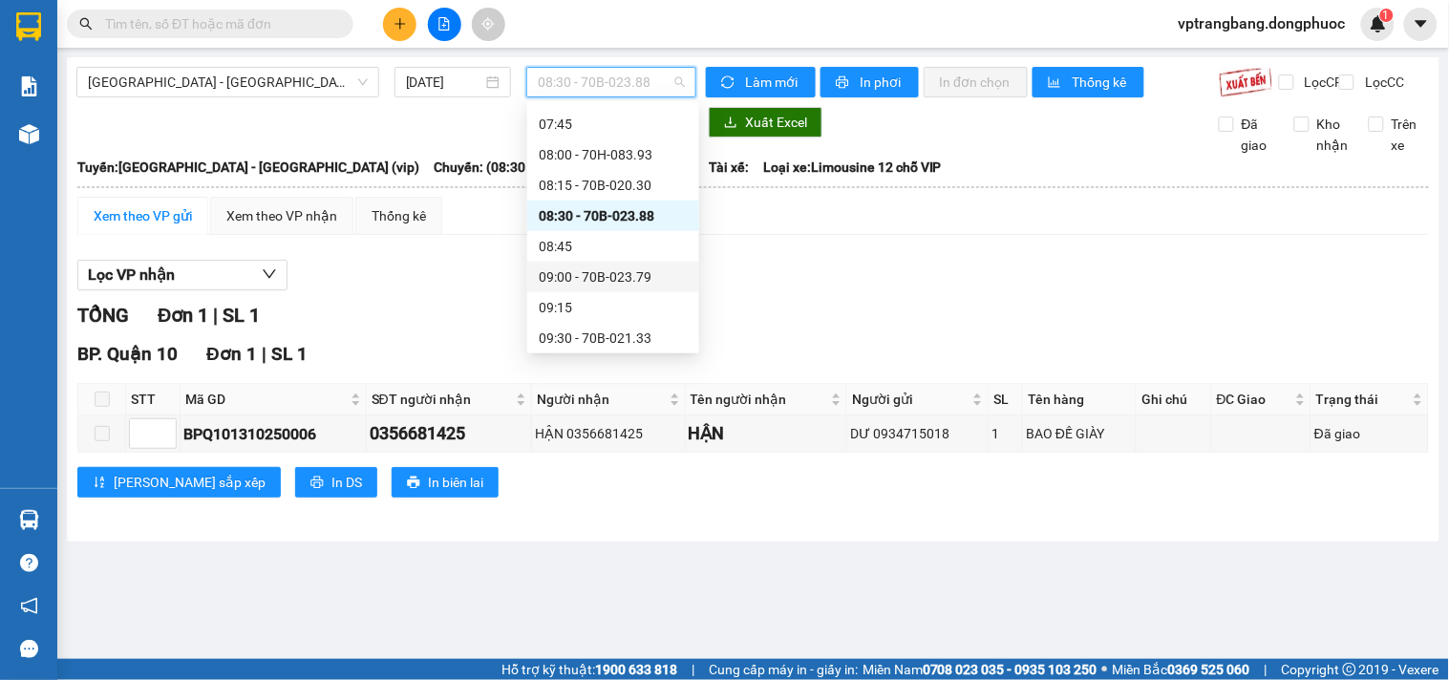
click at [613, 275] on div "09:00 - 70B-023.79" at bounding box center [613, 276] width 149 height 21
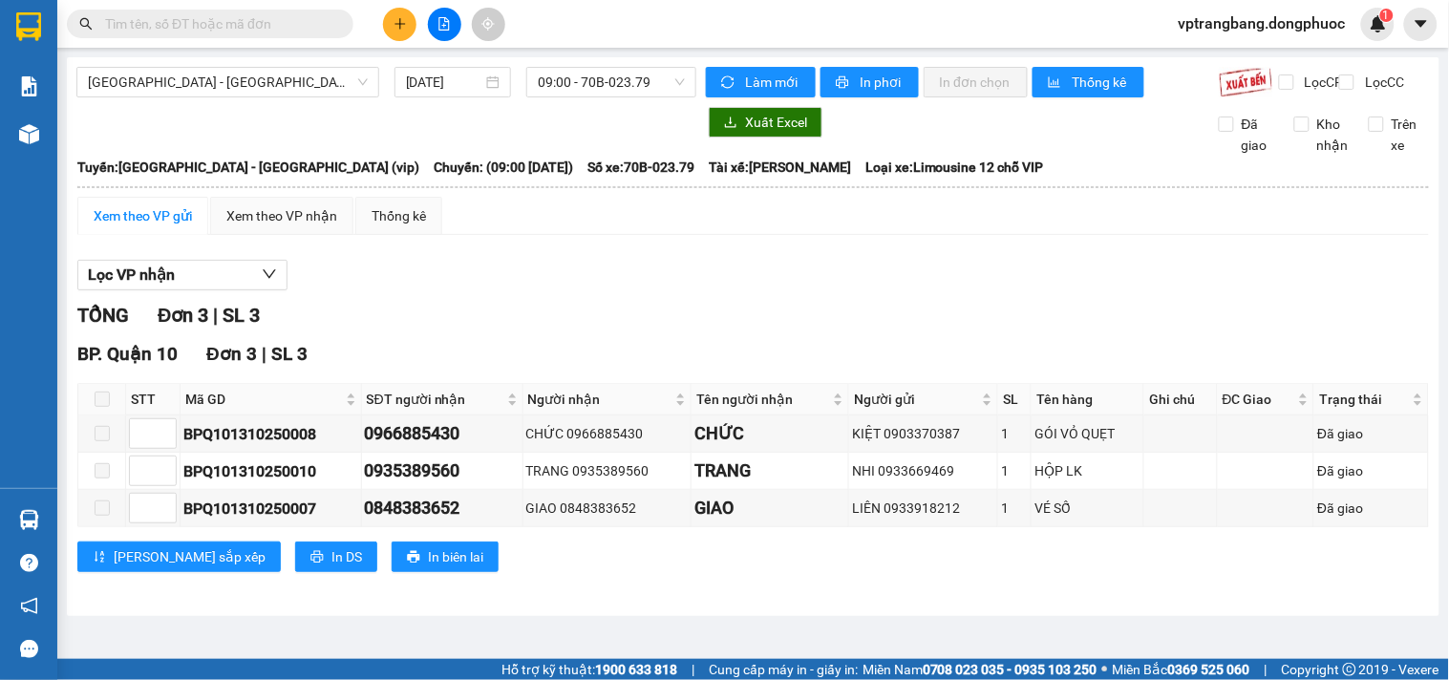
click at [600, 97] on div "Hồ Chí Minh - Tây Ninh (vip) 13/10/2025 09:00 - 70B-023.79" at bounding box center [386, 82] width 620 height 31
click at [597, 94] on span "09:00 - 70B-023.79" at bounding box center [611, 82] width 147 height 29
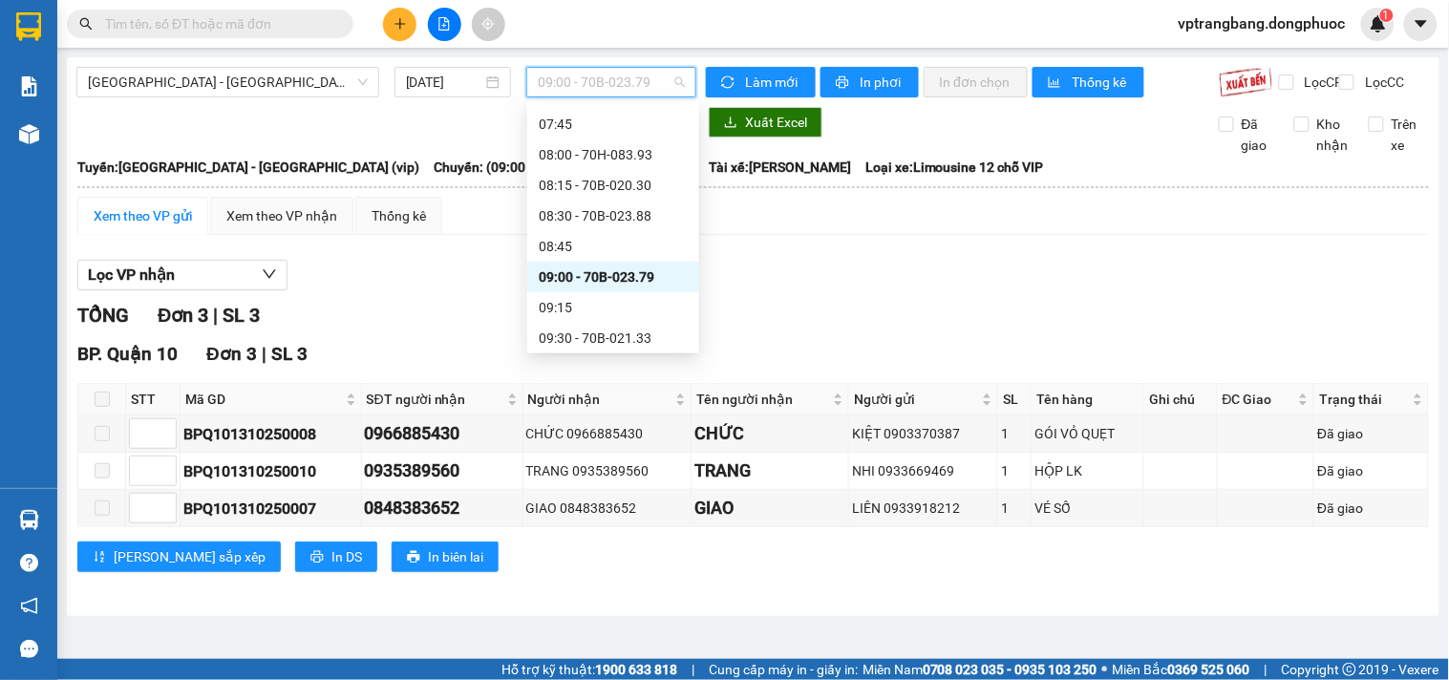
scroll to position [530, 0]
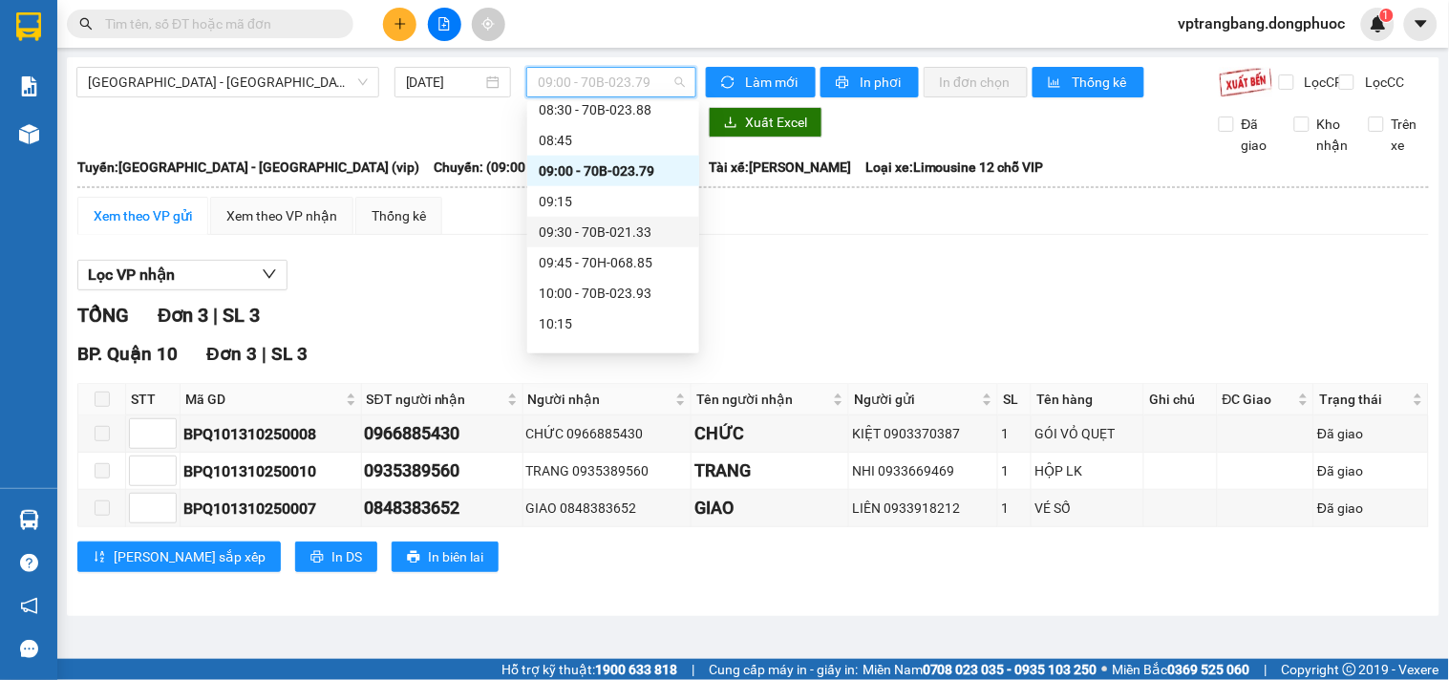
click at [612, 229] on div "09:30 - 70B-021.33" at bounding box center [613, 232] width 149 height 21
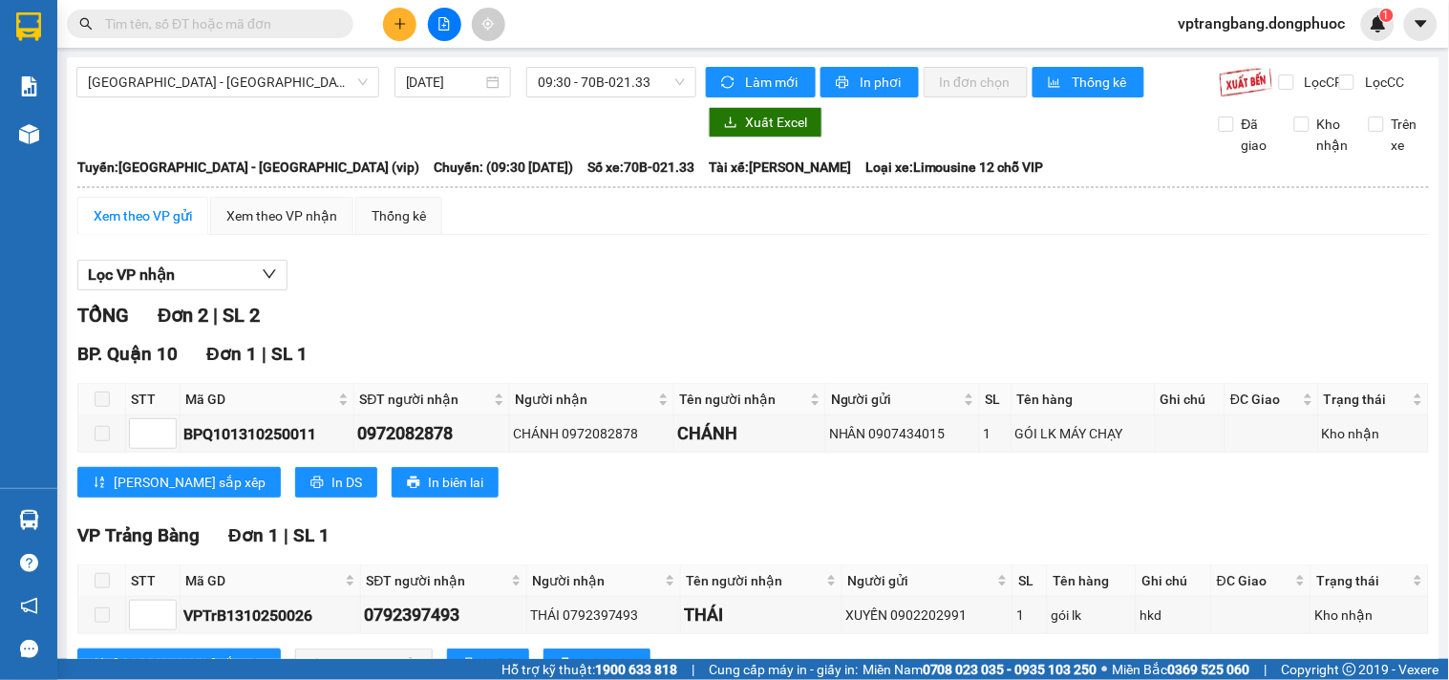
click at [484, 326] on div "TỔNG Đơn 2 | SL 2" at bounding box center [752, 316] width 1351 height 30
click at [540, 91] on span "09:30 - 70B-021.33" at bounding box center [611, 82] width 147 height 29
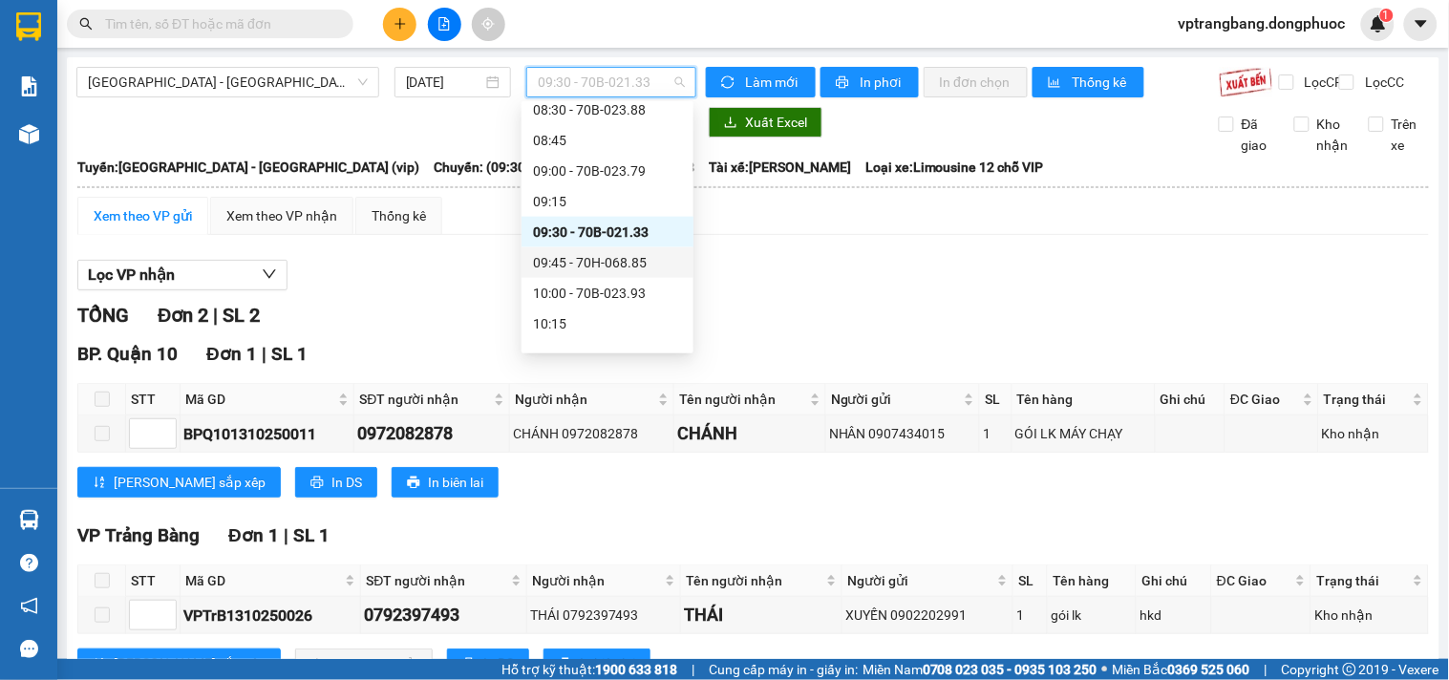
click at [617, 261] on div "09:45 - 70H-068.85" at bounding box center [607, 262] width 149 height 21
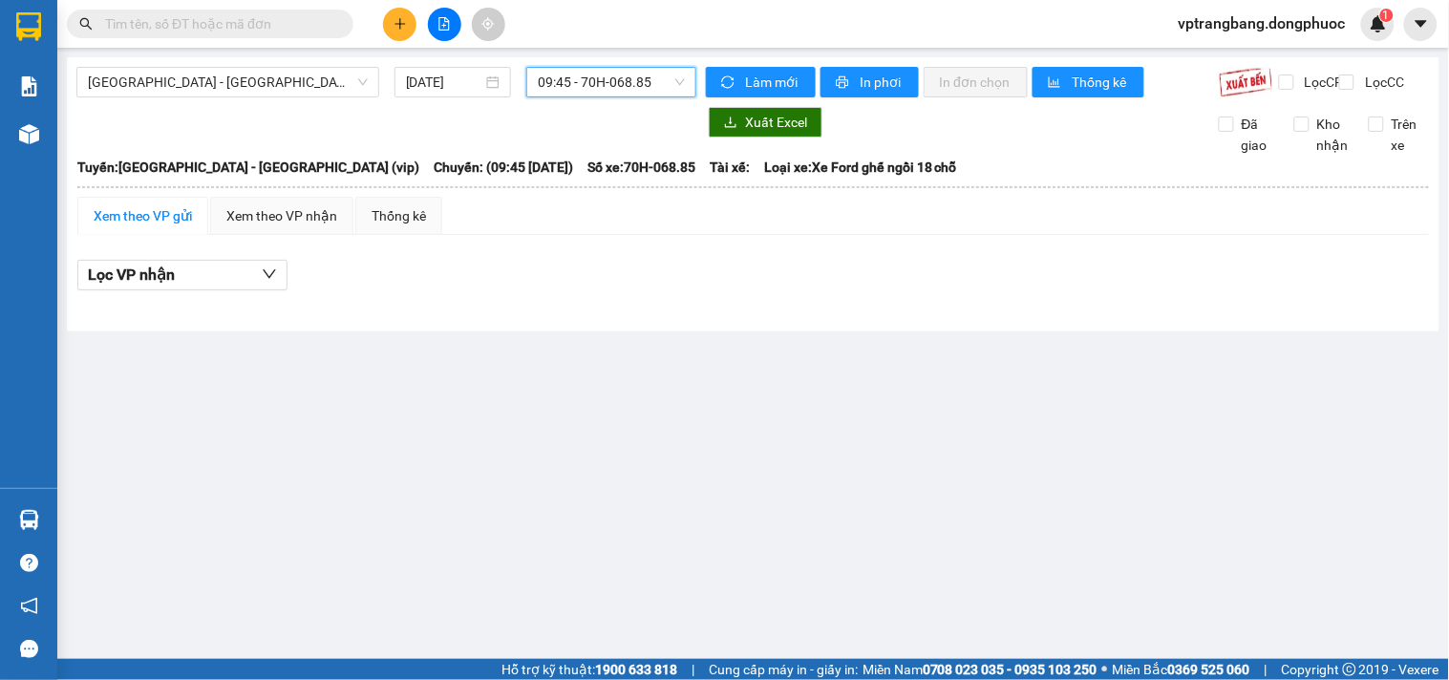
click at [634, 88] on span "09:45 - 70H-068.85" at bounding box center [611, 82] width 147 height 29
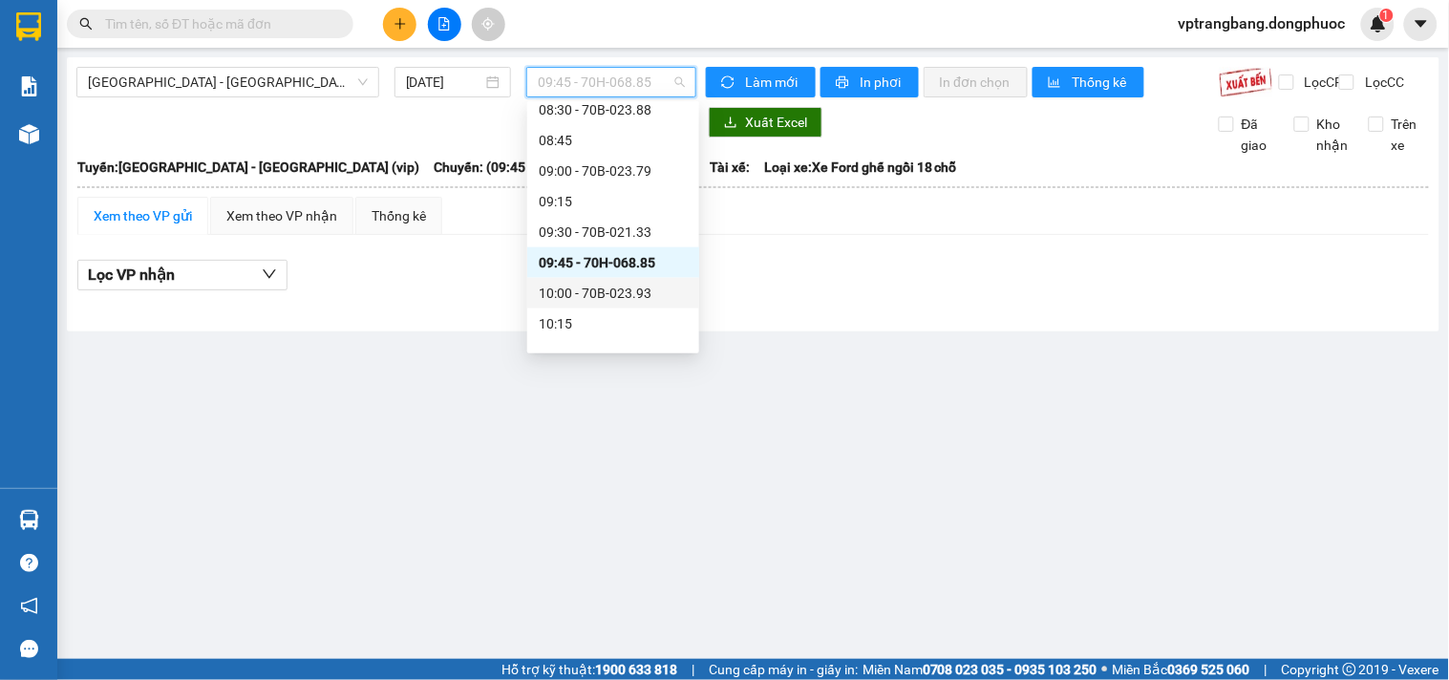
click at [585, 292] on div "10:00 - 70B-023.93" at bounding box center [613, 293] width 149 height 21
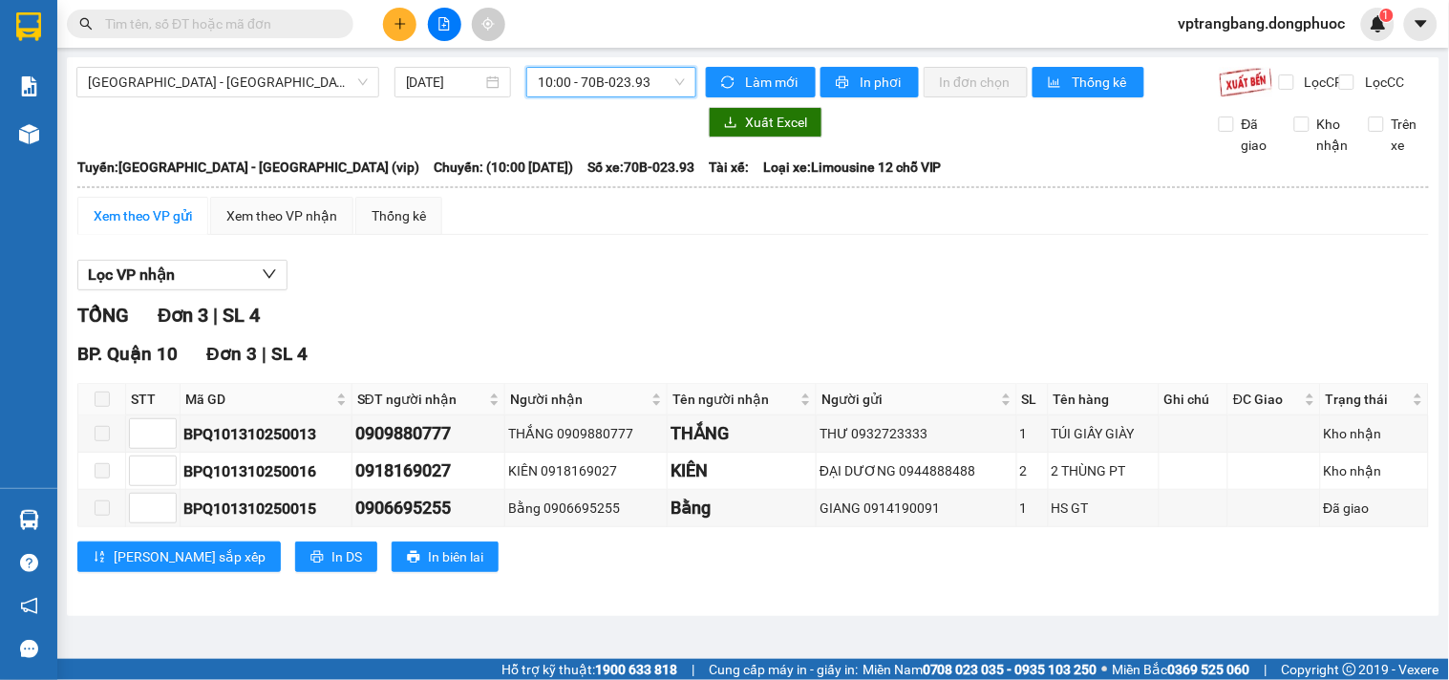
click at [608, 89] on span "10:00 - 70B-023.93" at bounding box center [611, 82] width 147 height 29
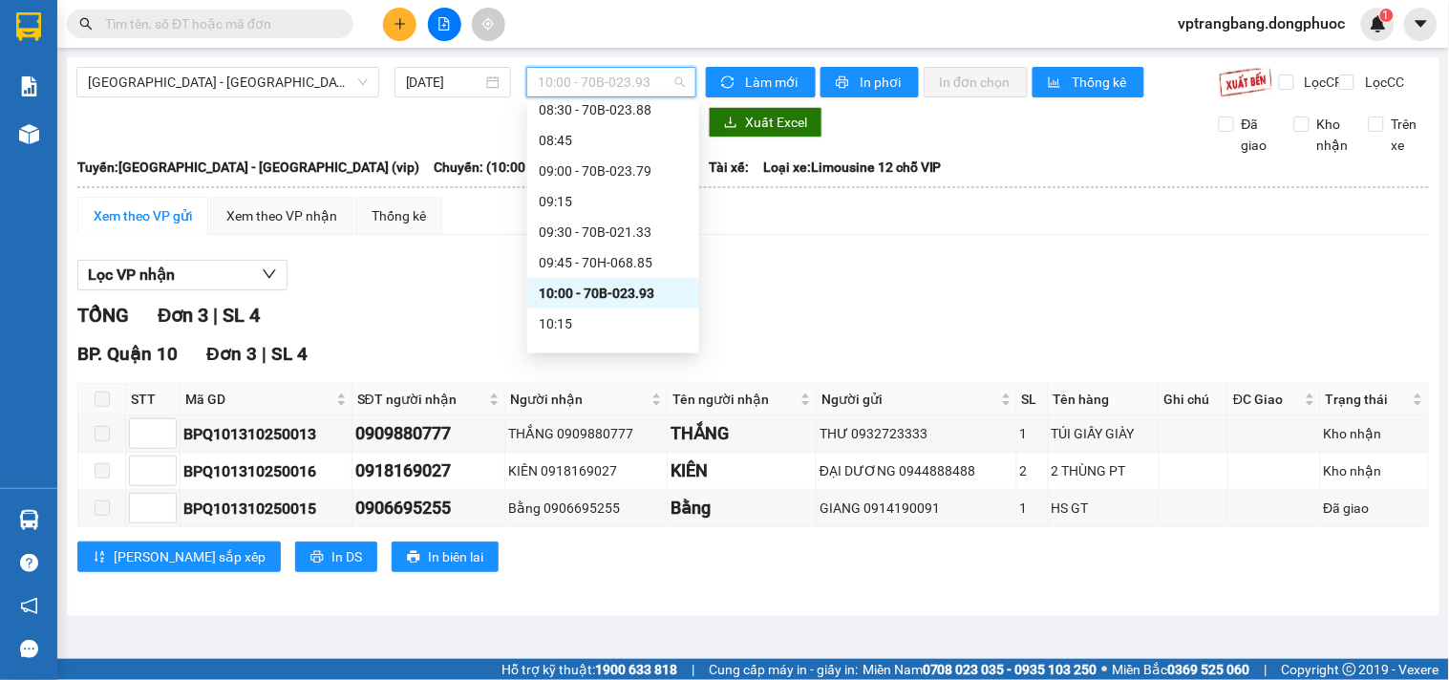
scroll to position [636, 0]
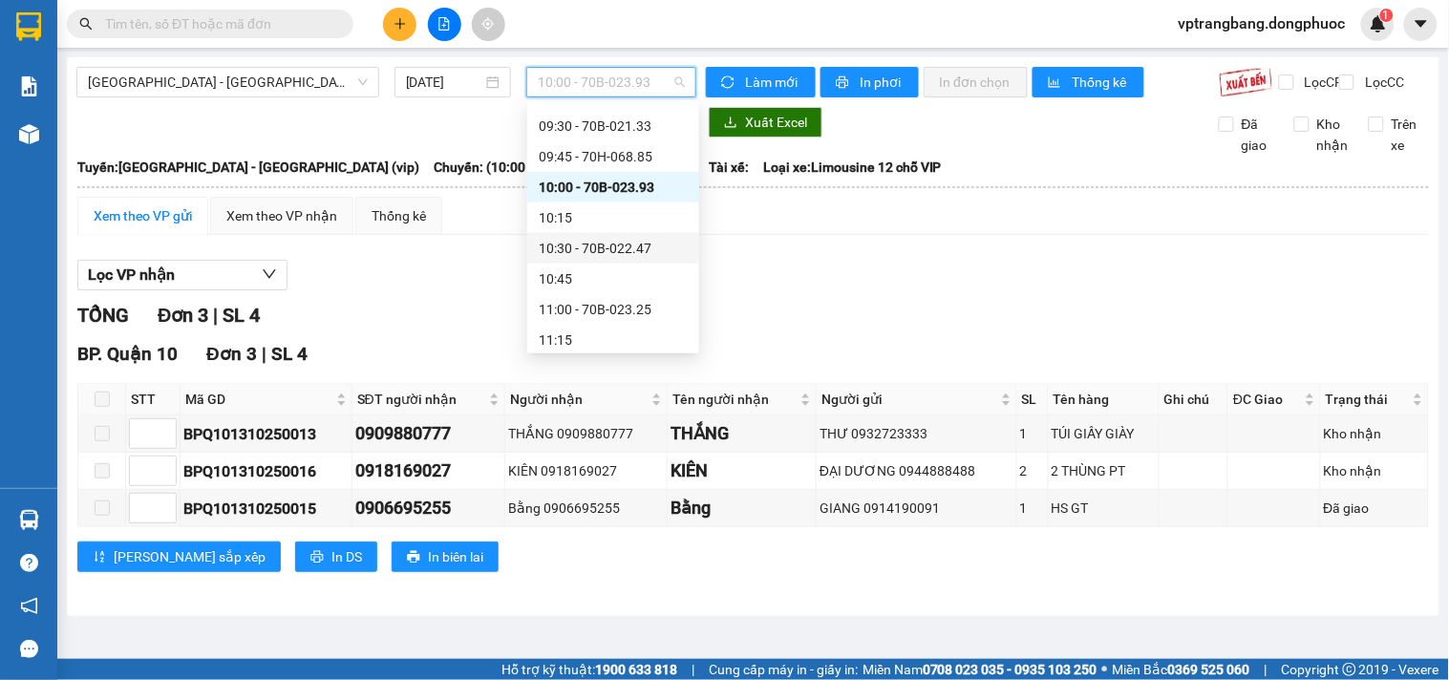
click at [589, 245] on div "10:30 - 70B-022.47" at bounding box center [613, 248] width 149 height 21
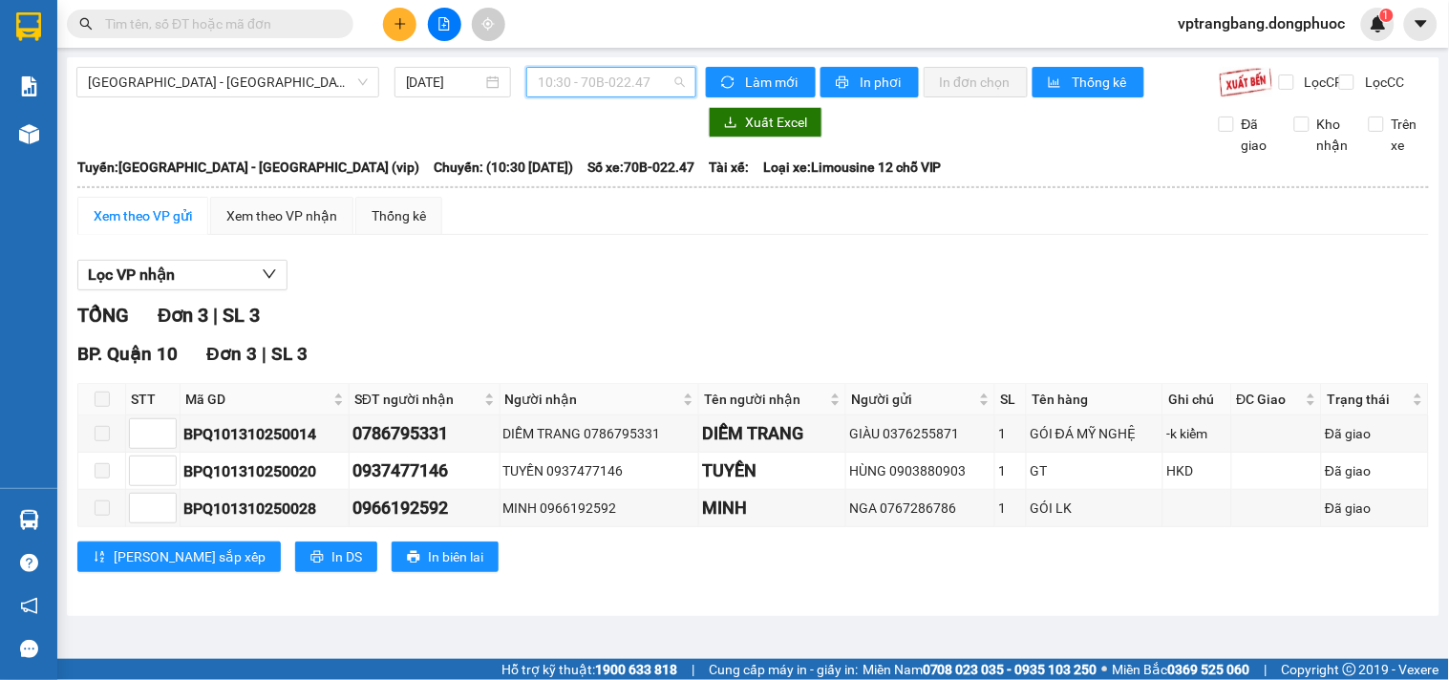
click at [585, 90] on span "10:30 - 70B-022.47" at bounding box center [611, 82] width 147 height 29
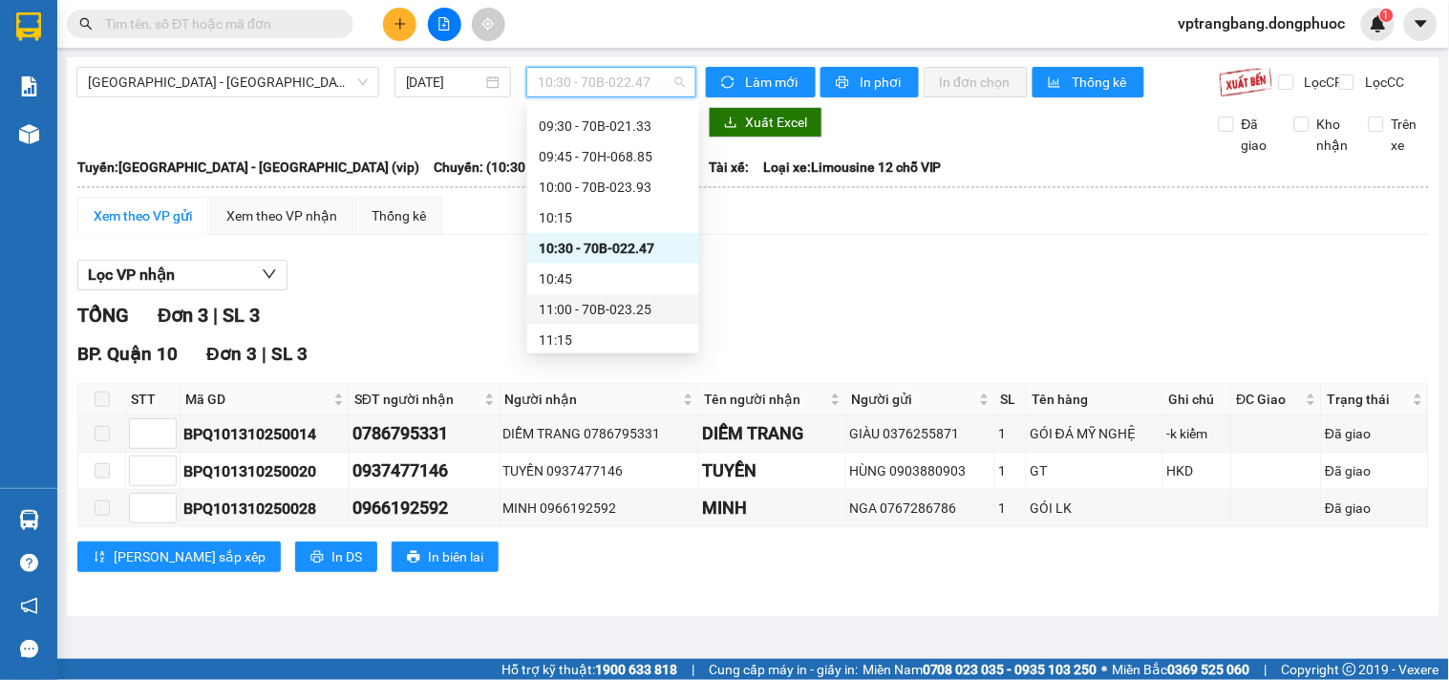
click at [604, 315] on div "11:00 - 70B-023.25" at bounding box center [613, 309] width 149 height 21
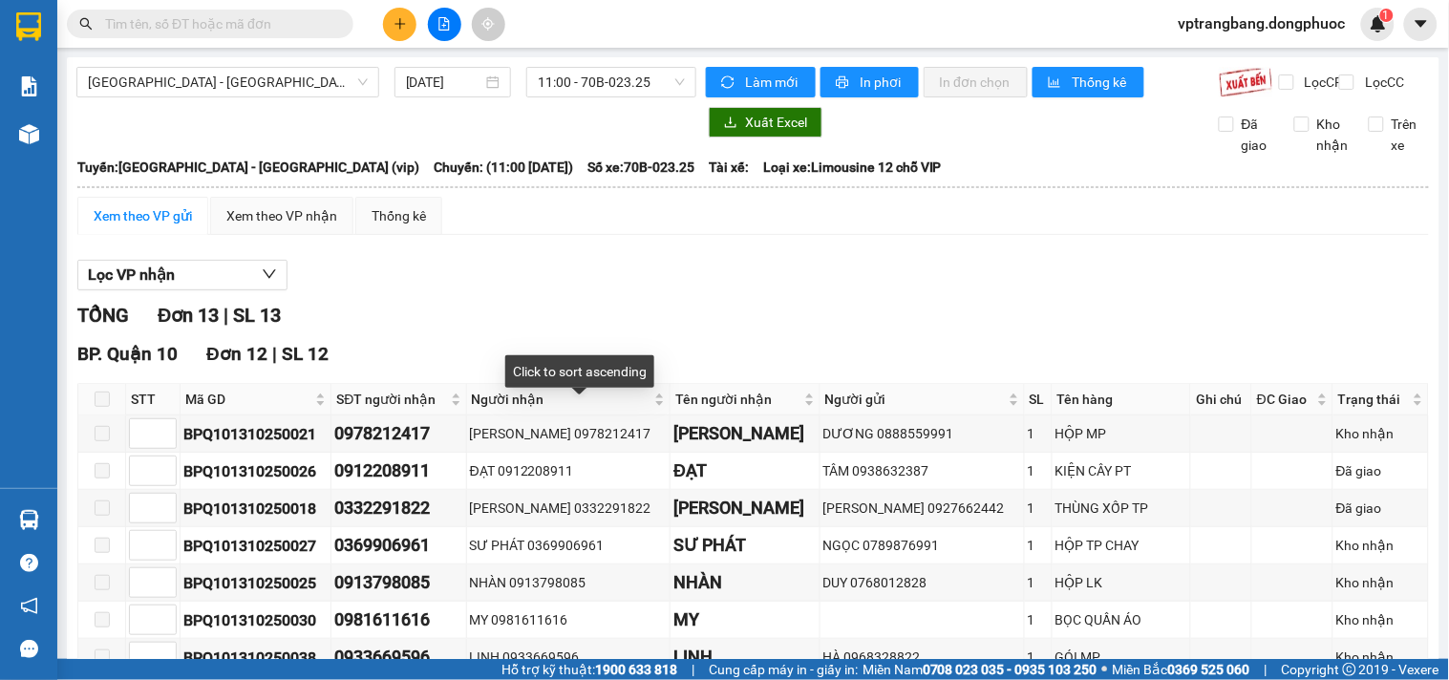
click at [560, 290] on div "Lọc VP nhận" at bounding box center [752, 276] width 1351 height 32
click at [640, 74] on span "11:00 - 70B-023.25" at bounding box center [611, 82] width 147 height 29
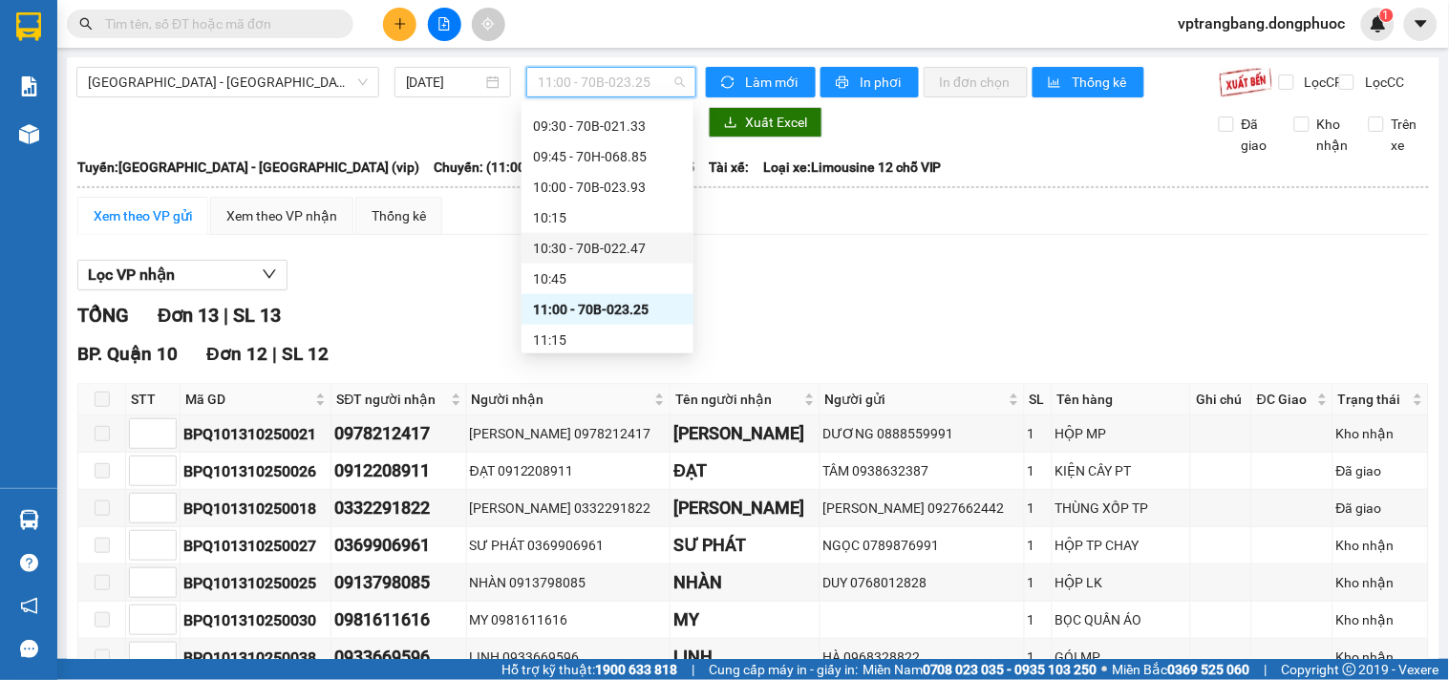
scroll to position [742, 0]
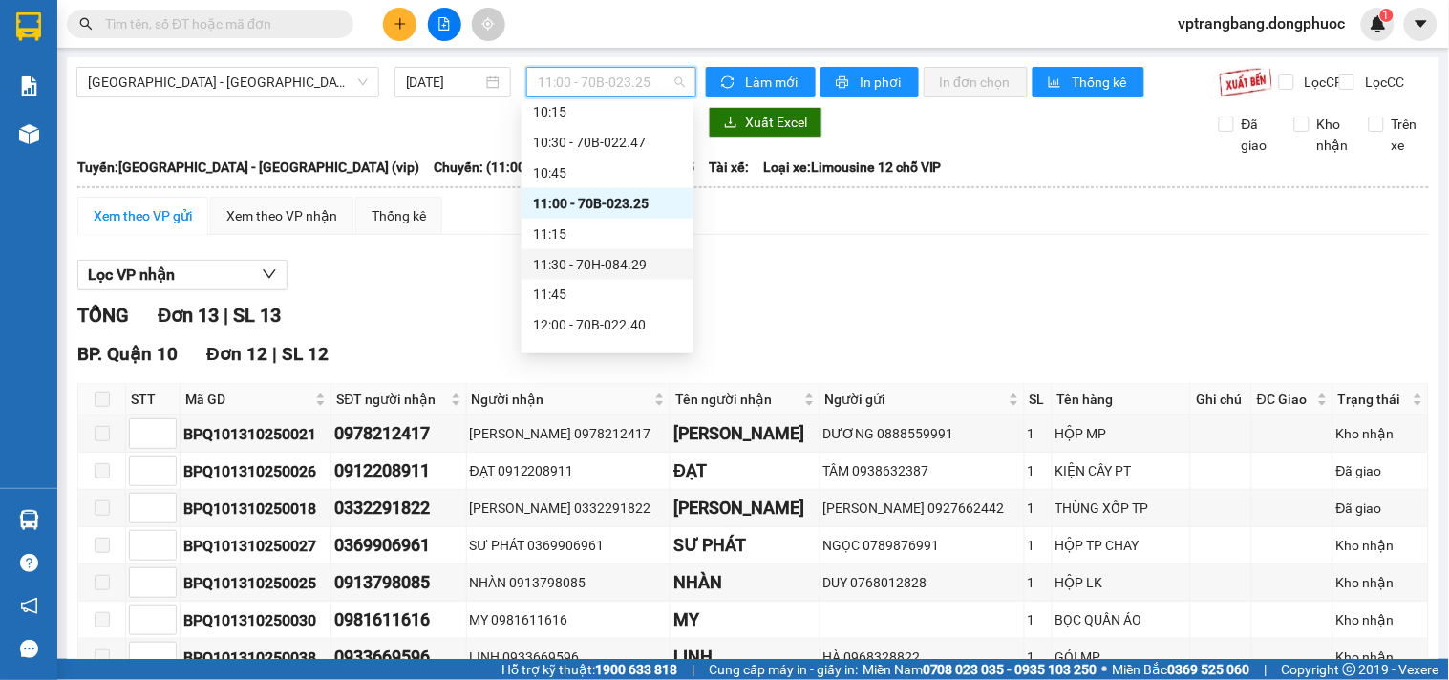
click at [607, 259] on div "11:30 - 70H-084.29" at bounding box center [607, 264] width 149 height 21
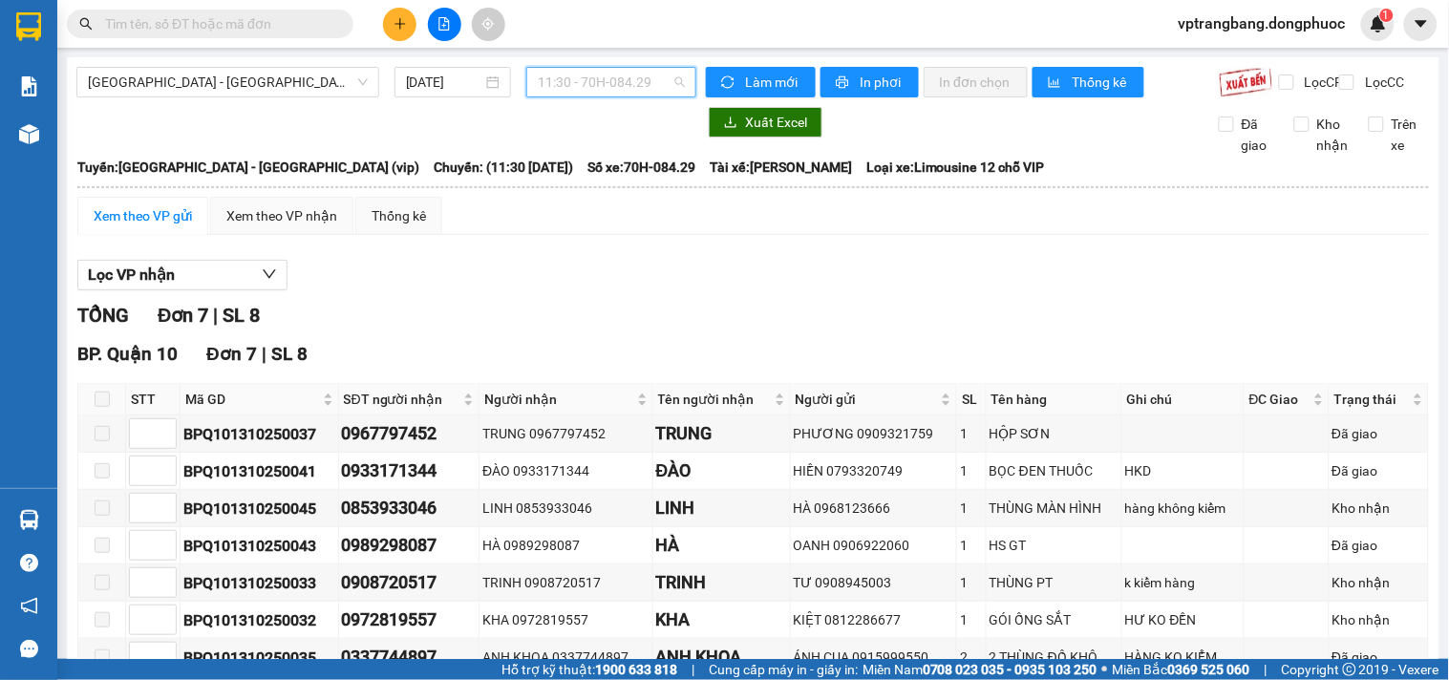
click at [594, 84] on span "11:30 - 70H-084.29" at bounding box center [611, 82] width 147 height 29
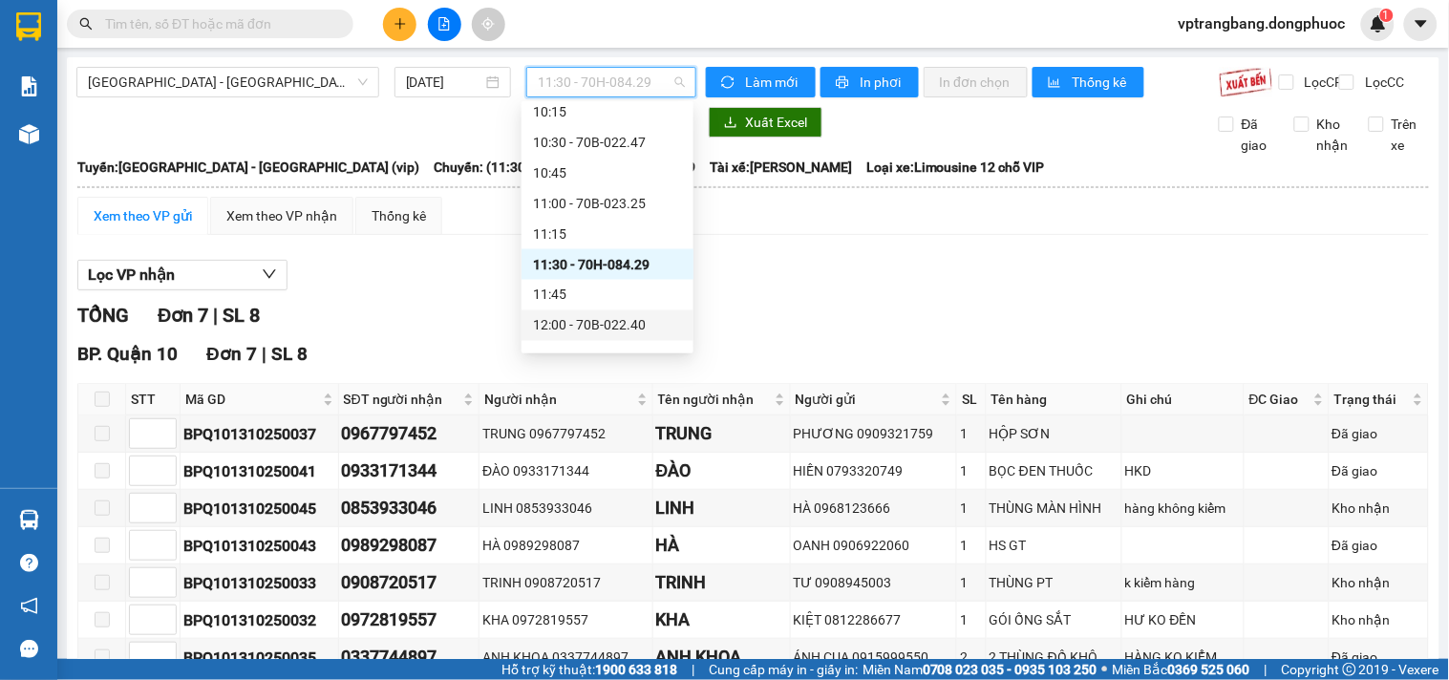
click at [606, 327] on div "12:00 - 70B-022.40" at bounding box center [607, 325] width 149 height 21
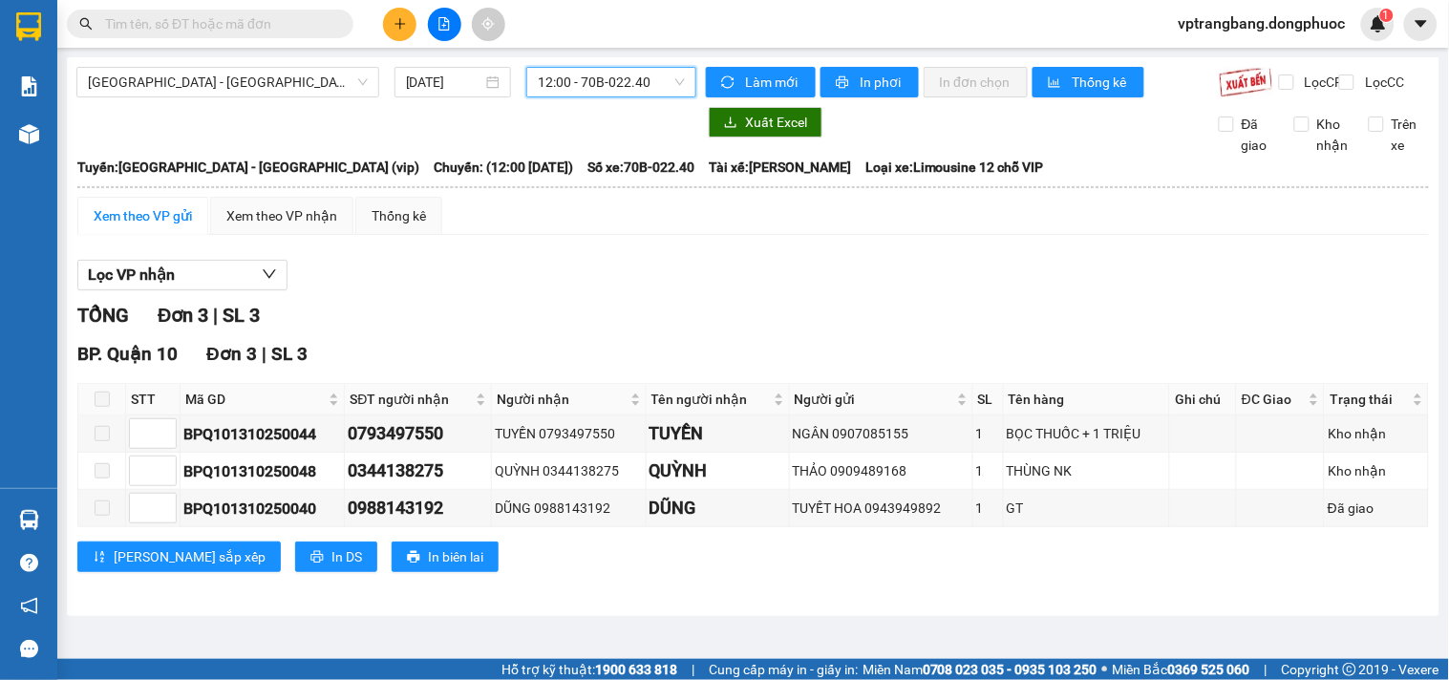
click at [568, 88] on span "12:00 - 70B-022.40" at bounding box center [611, 82] width 147 height 29
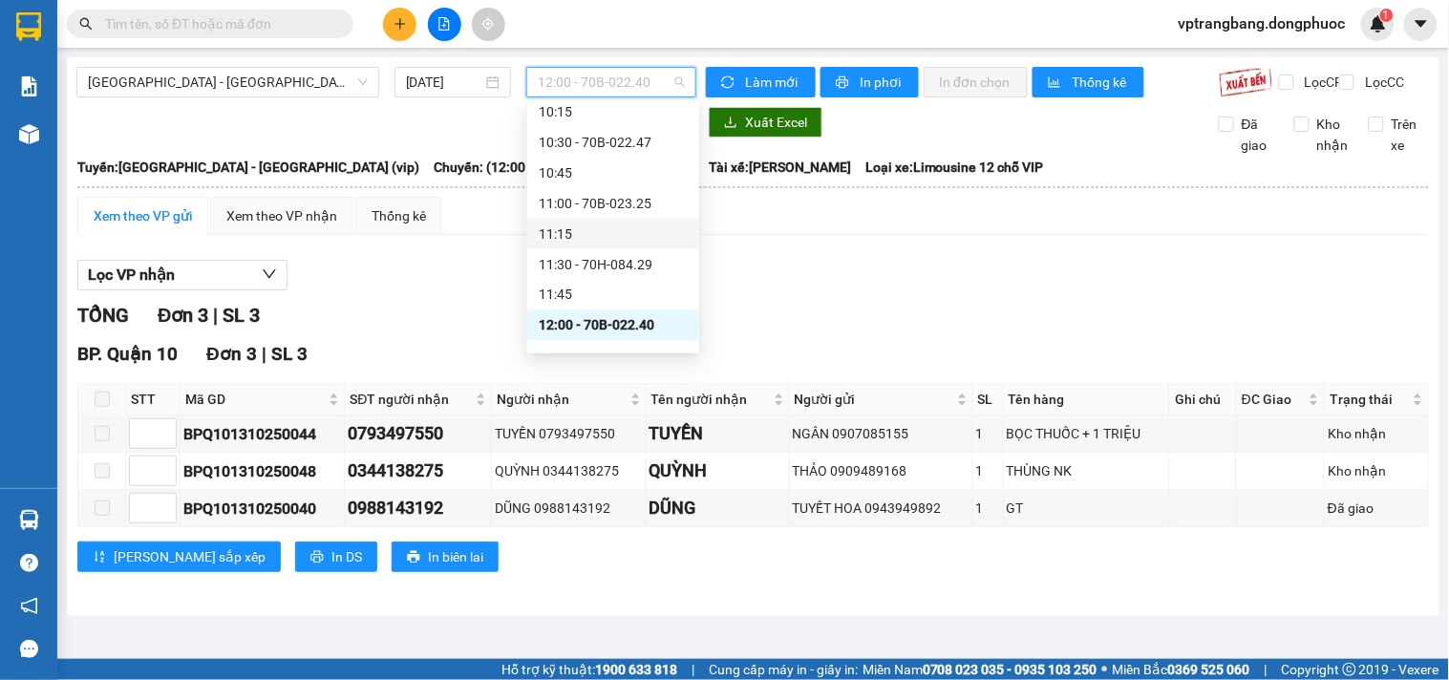
scroll to position [955, 0]
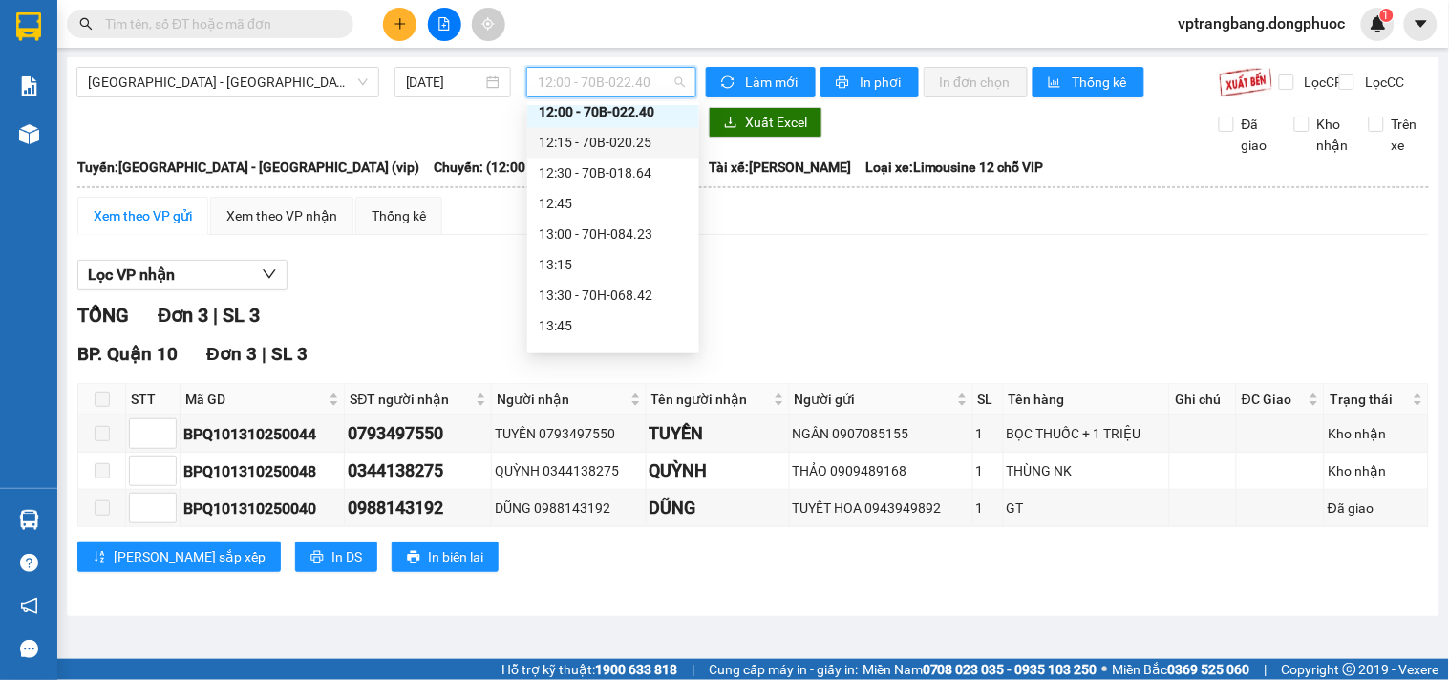
click at [619, 138] on div "12:15 - 70B-020.25" at bounding box center [613, 143] width 149 height 21
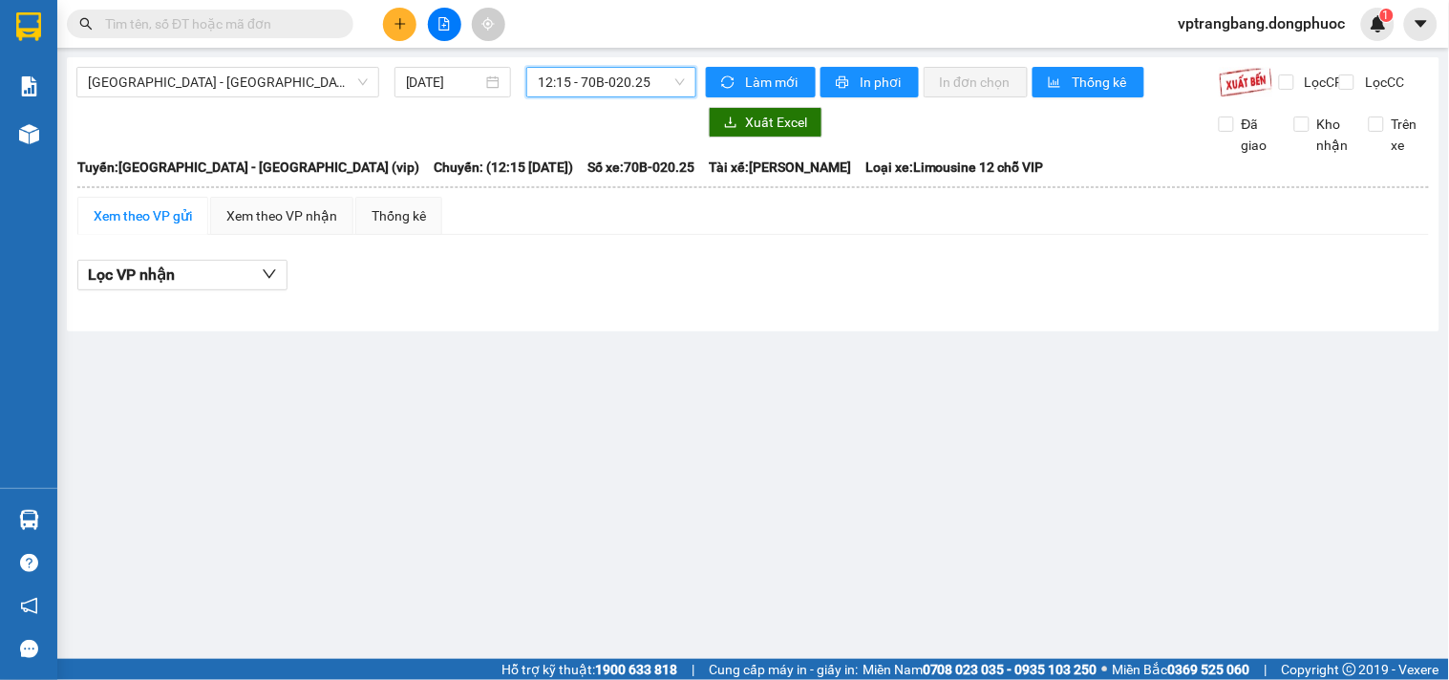
click at [608, 79] on span "12:15 - 70B-020.25" at bounding box center [611, 82] width 147 height 29
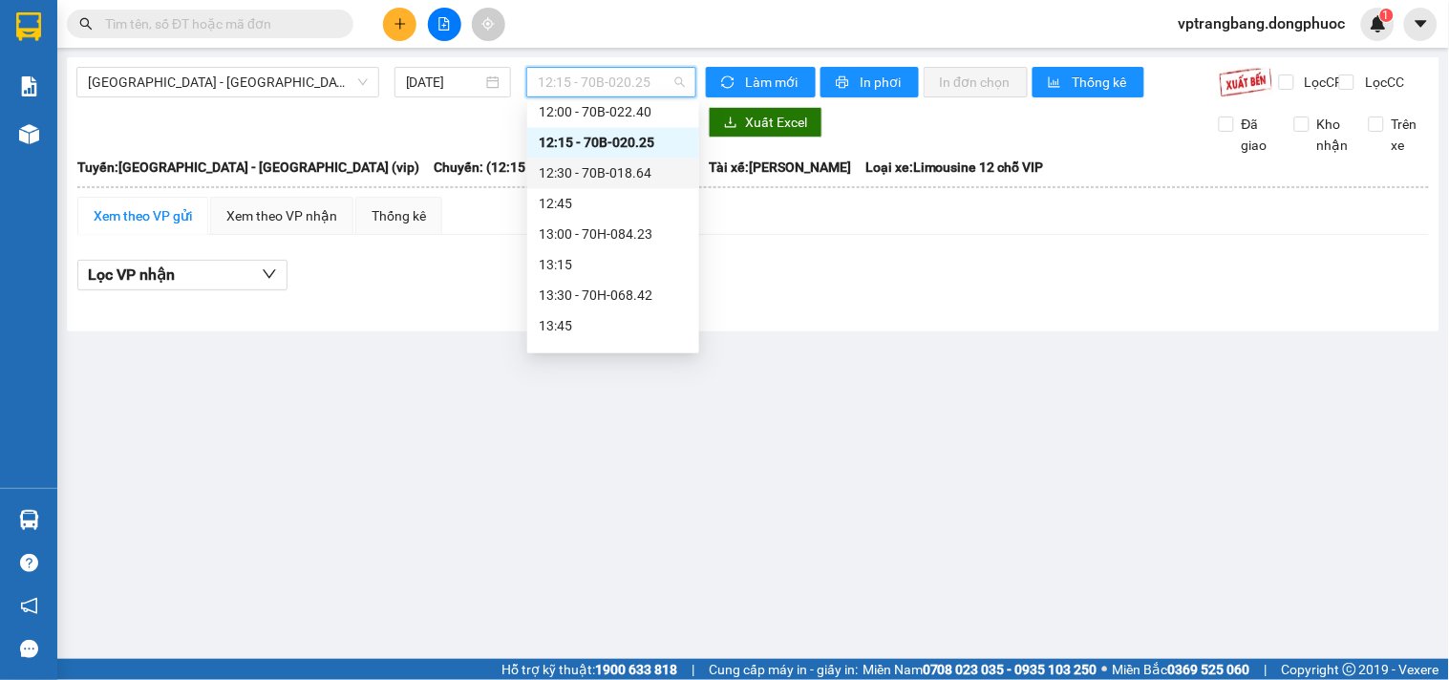
click at [617, 168] on div "12:30 - 70B-018.64" at bounding box center [613, 173] width 149 height 21
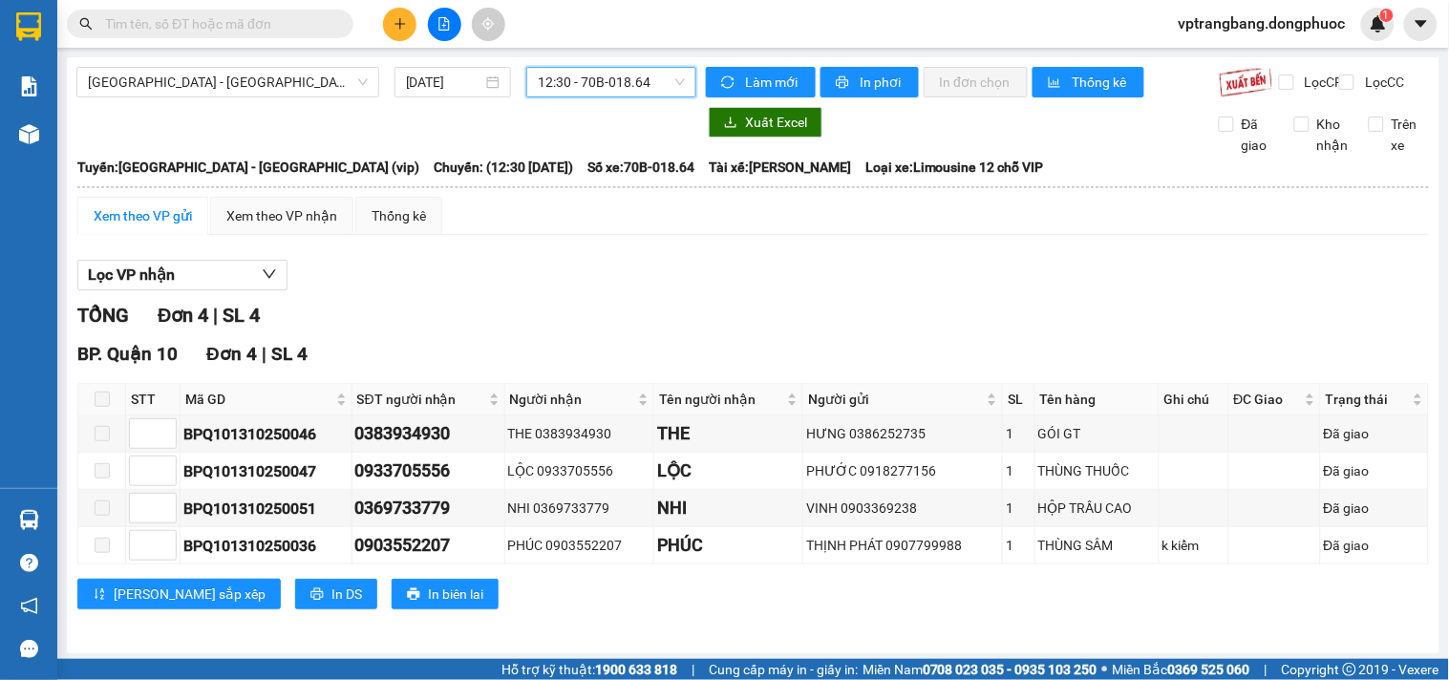
click at [584, 89] on span "12:30 - 70B-018.64" at bounding box center [611, 82] width 147 height 29
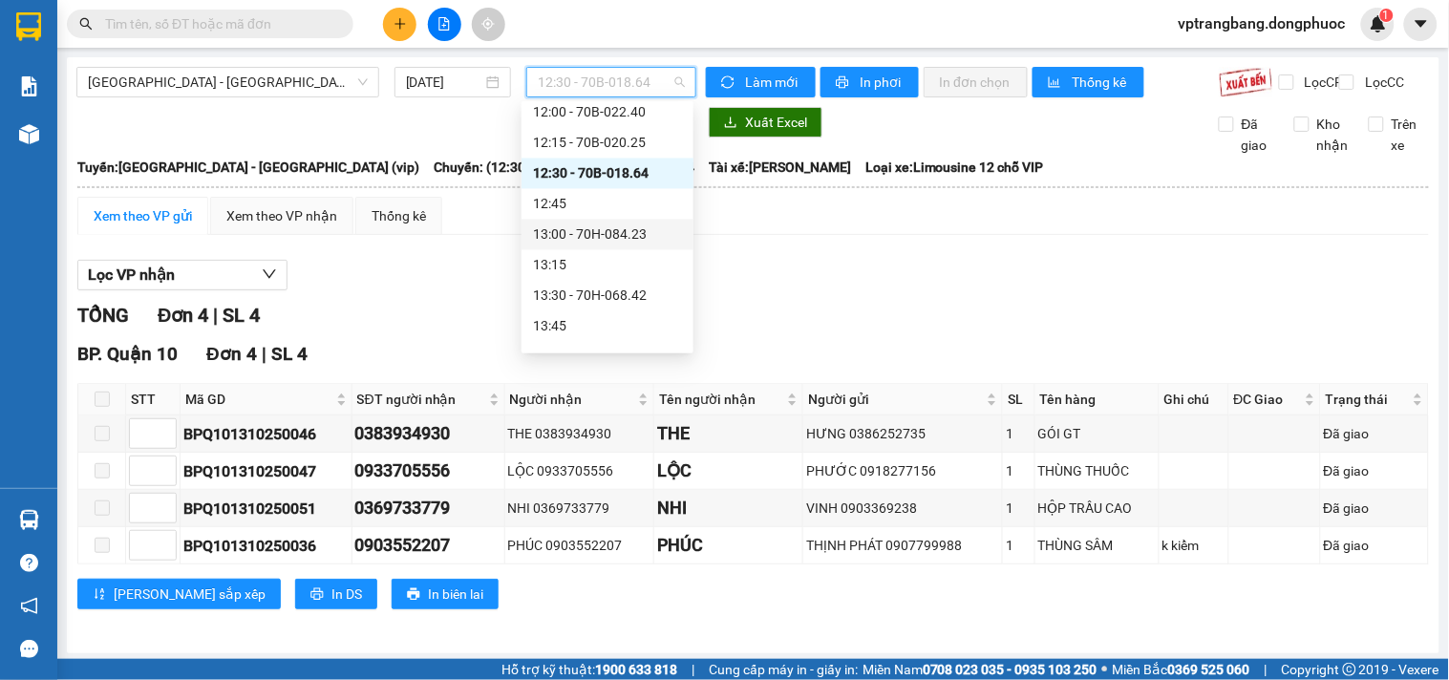
click at [622, 227] on div "13:00 - 70H-084.23" at bounding box center [607, 234] width 149 height 21
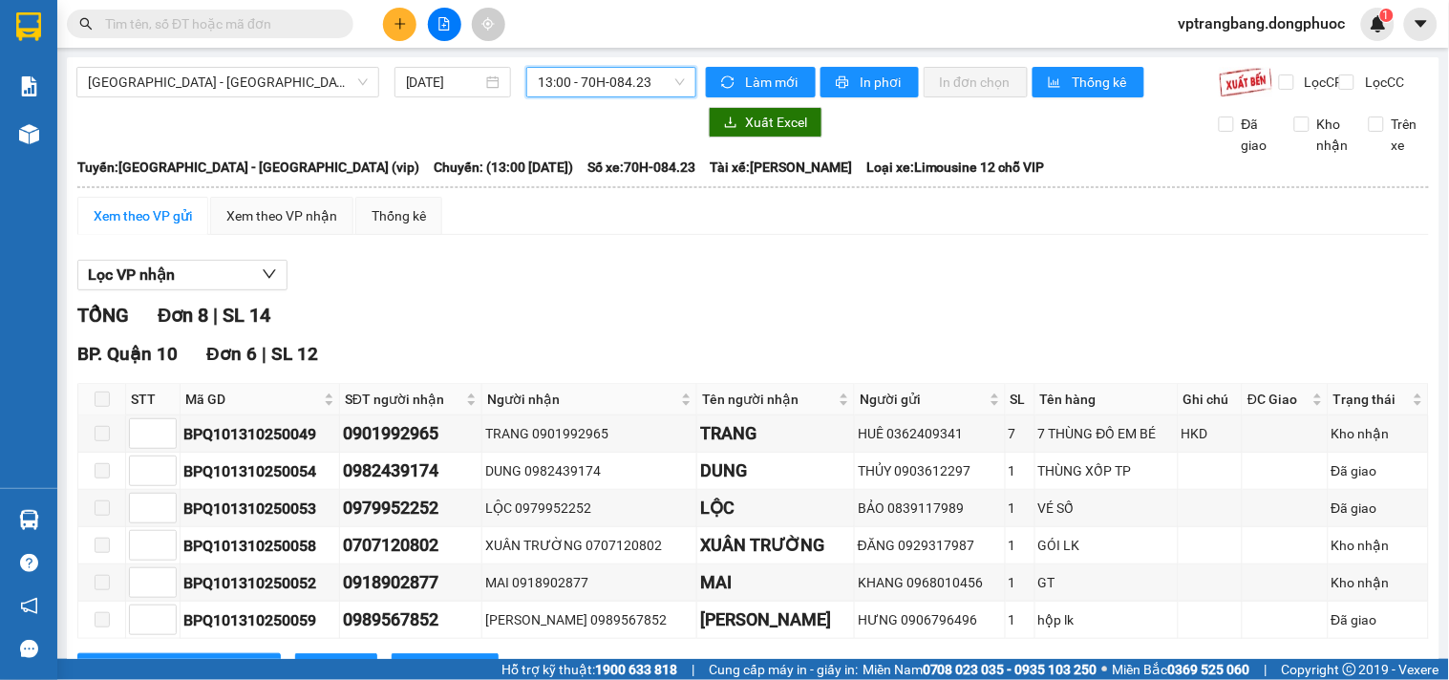
click at [563, 86] on span "13:00 - 70H-084.23" at bounding box center [611, 82] width 147 height 29
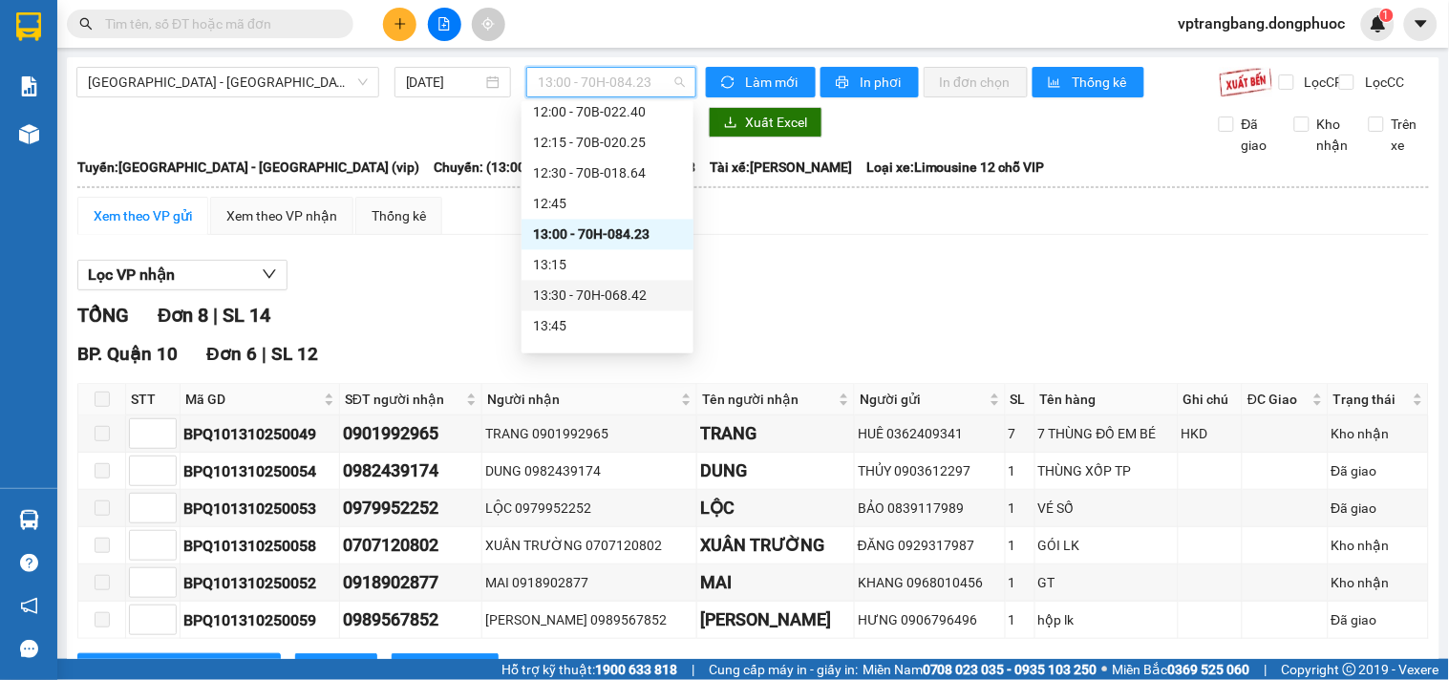
click at [622, 294] on div "13:30 - 70H-068.42" at bounding box center [607, 296] width 149 height 21
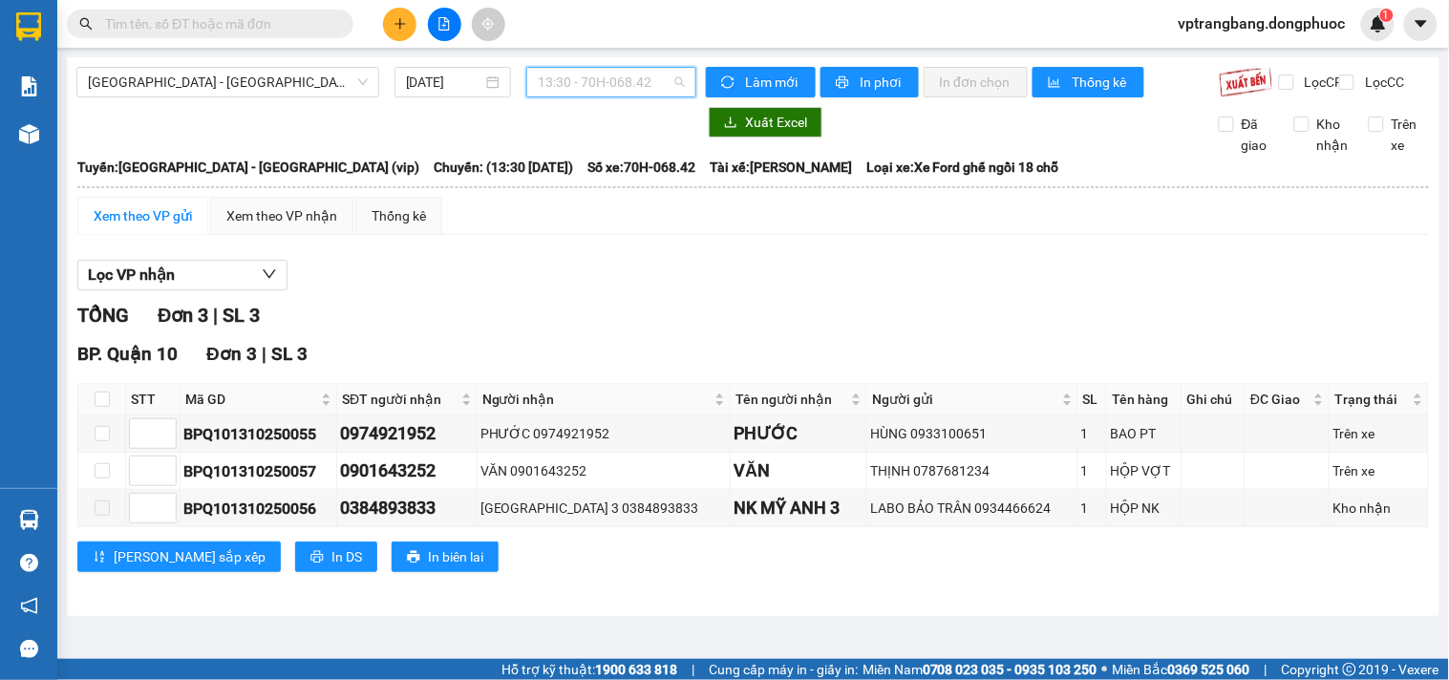
click at [567, 86] on span "13:30 - 70H-068.42" at bounding box center [611, 82] width 147 height 29
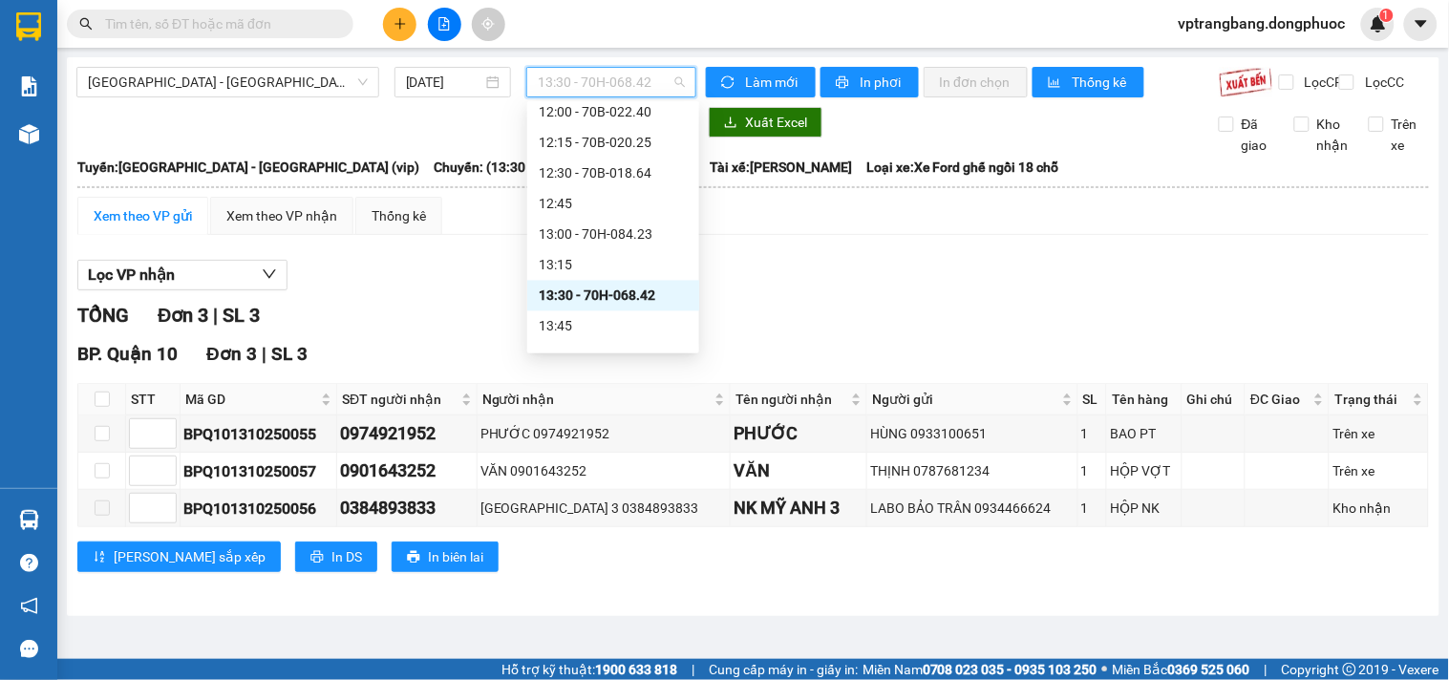
scroll to position [1061, 0]
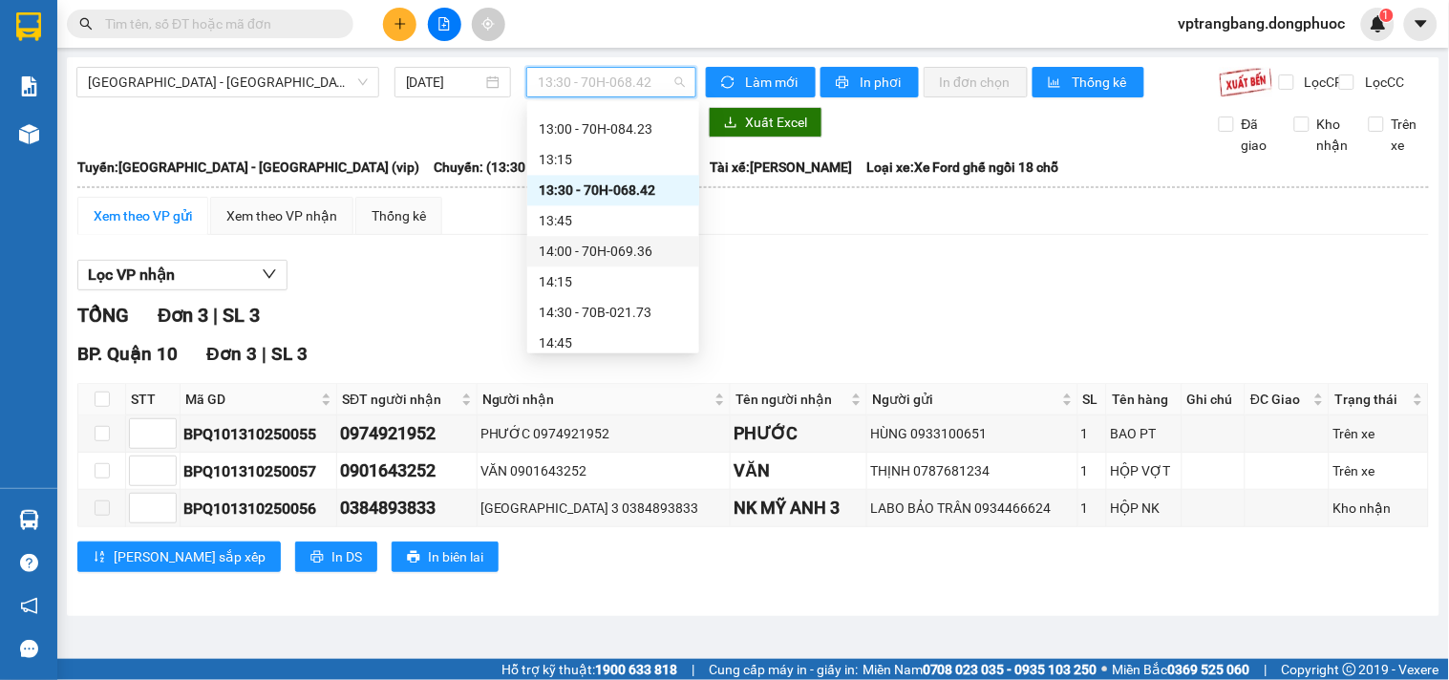
click at [590, 255] on div "14:00 - 70H-069.36" at bounding box center [613, 251] width 149 height 21
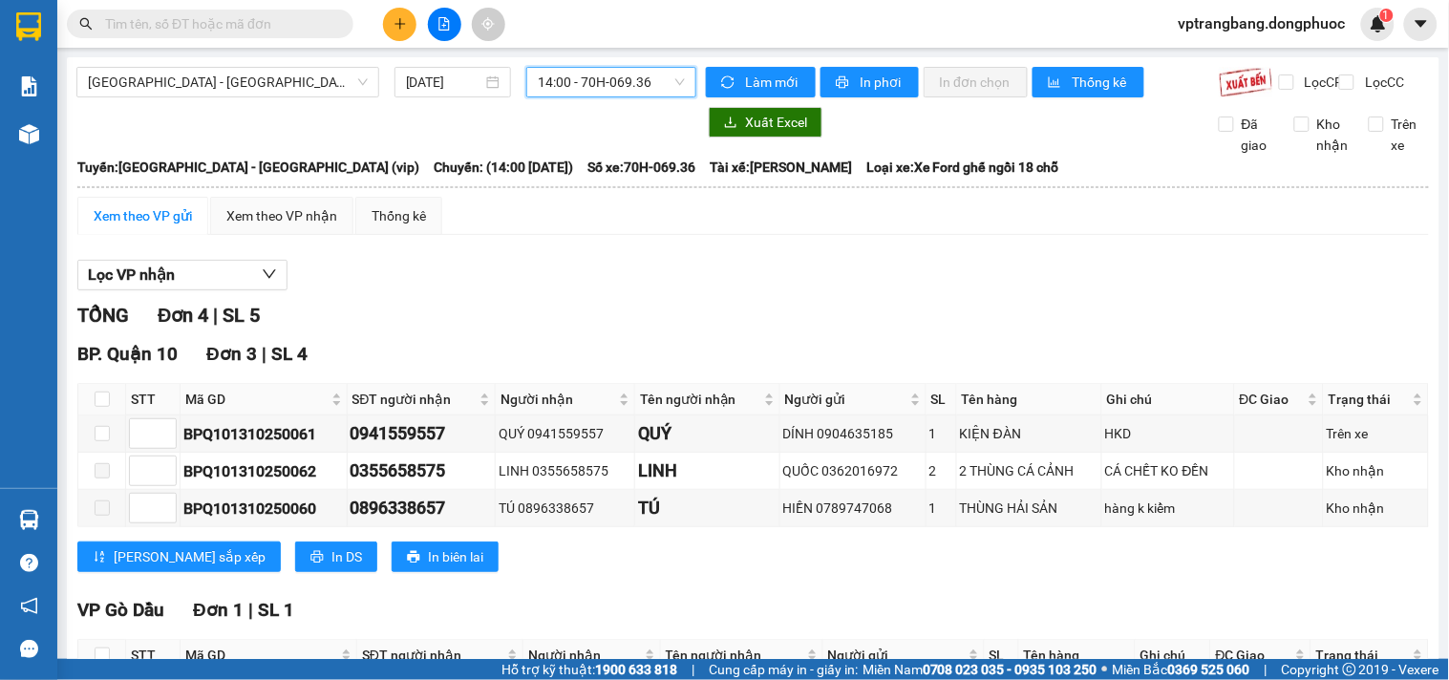
click at [580, 93] on span "14:00 - 70H-069.36" at bounding box center [611, 82] width 147 height 29
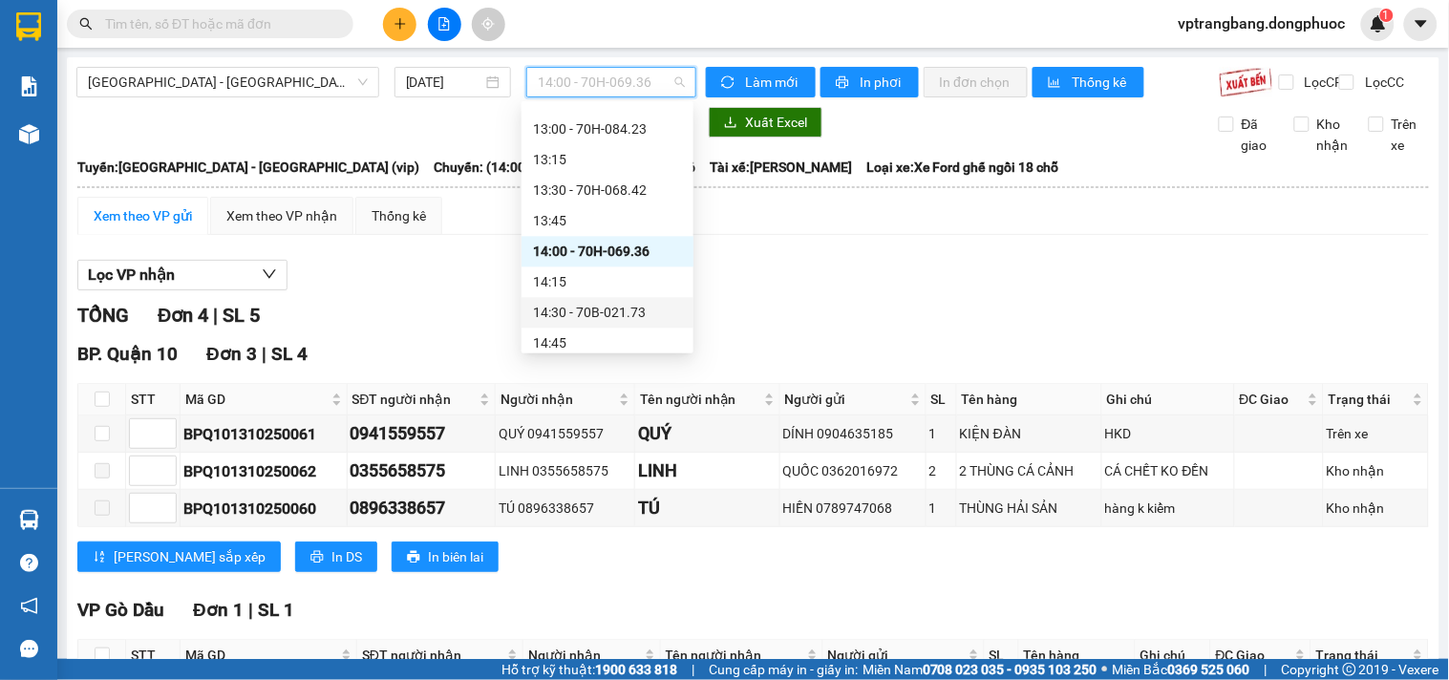
click at [595, 312] on div "14:30 - 70B-021.73" at bounding box center [607, 312] width 149 height 21
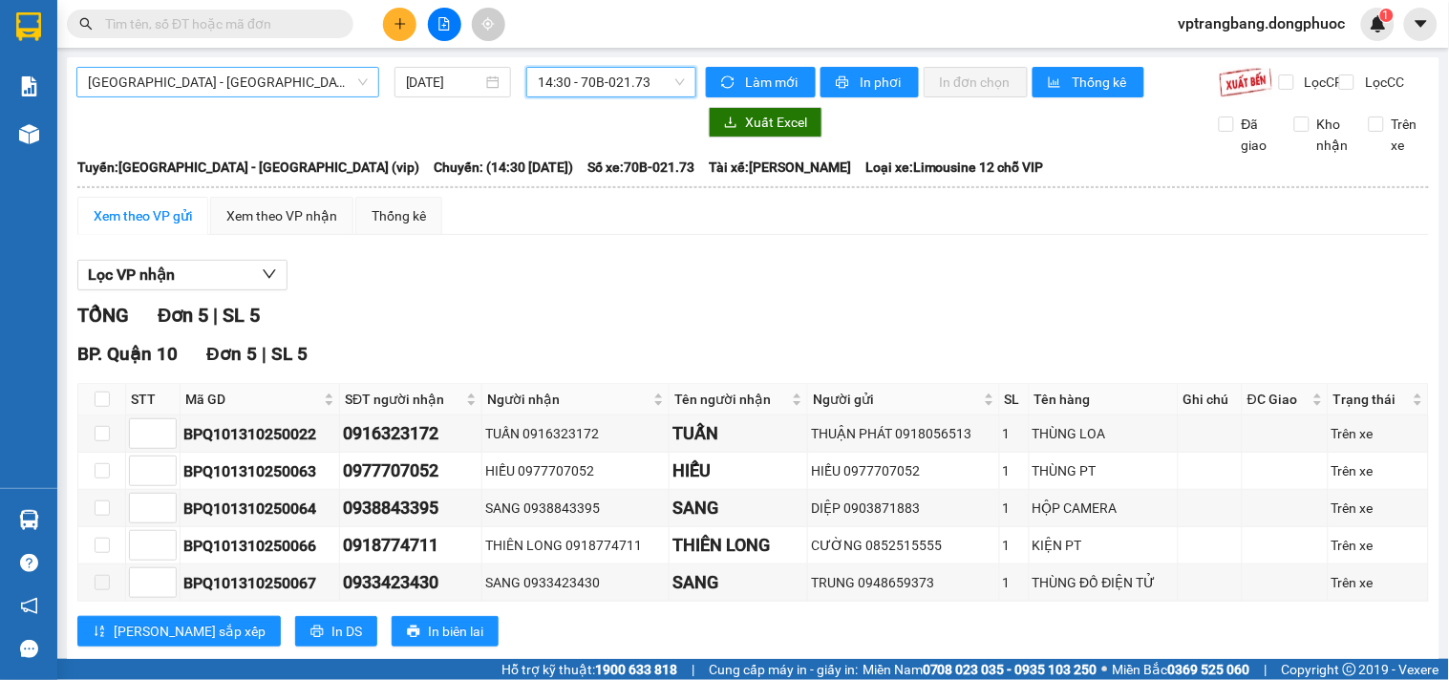
click at [326, 84] on span "[GEOGRAPHIC_DATA] - [GEOGRAPHIC_DATA] (vip)" at bounding box center [228, 82] width 280 height 29
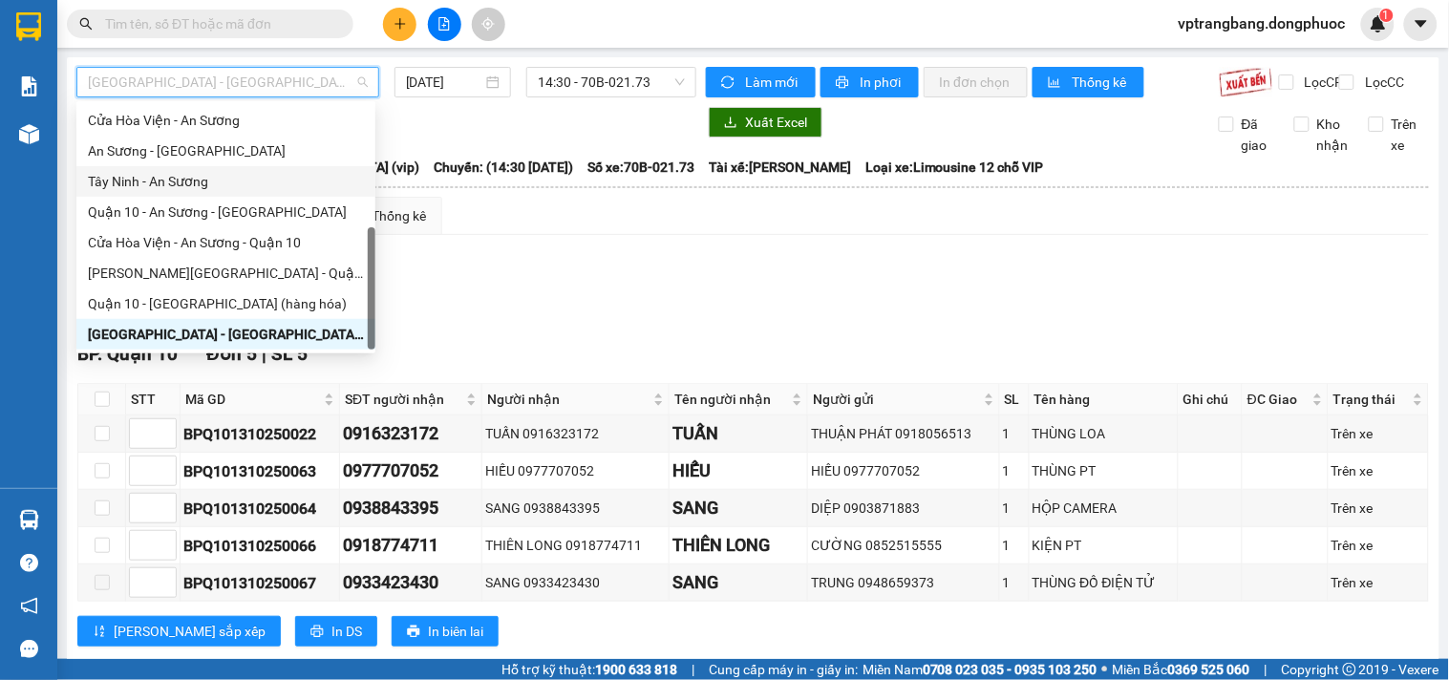
click at [195, 181] on div "Tây Ninh - An Sương" at bounding box center [226, 181] width 276 height 21
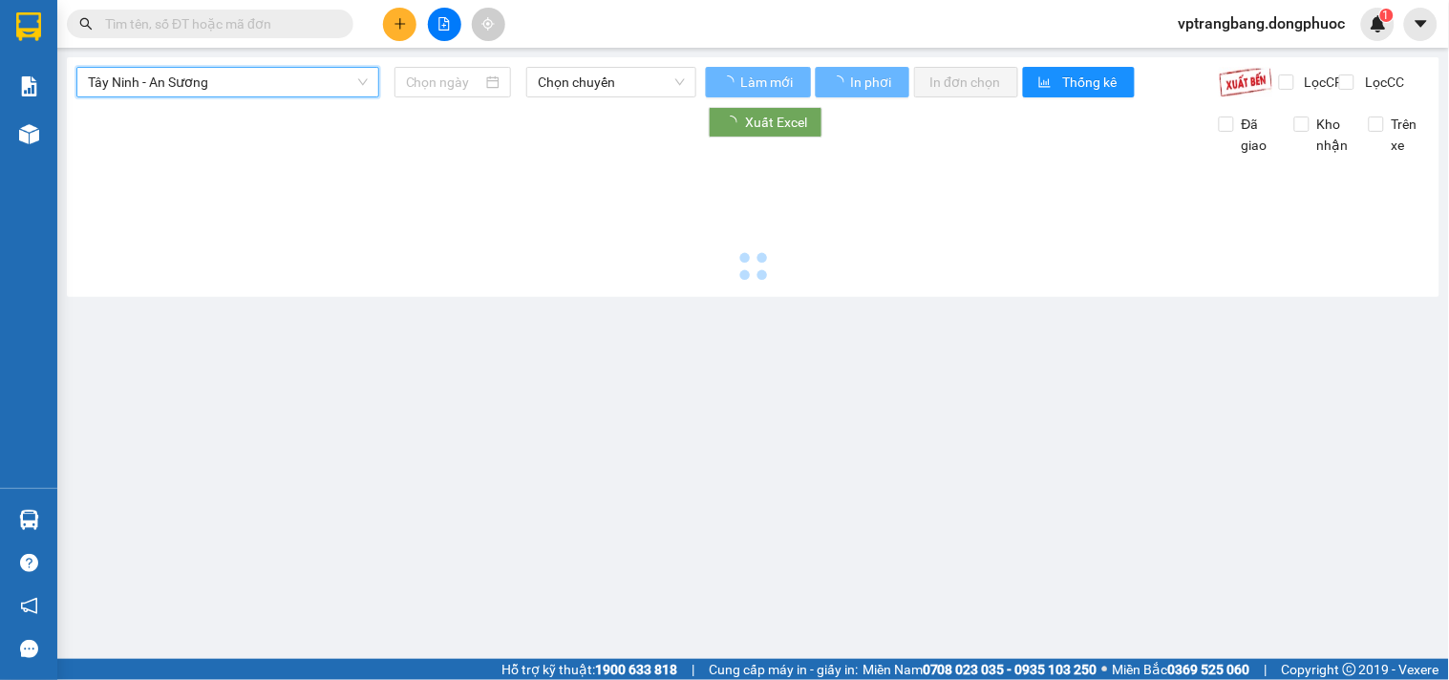
type input "[DATE]"
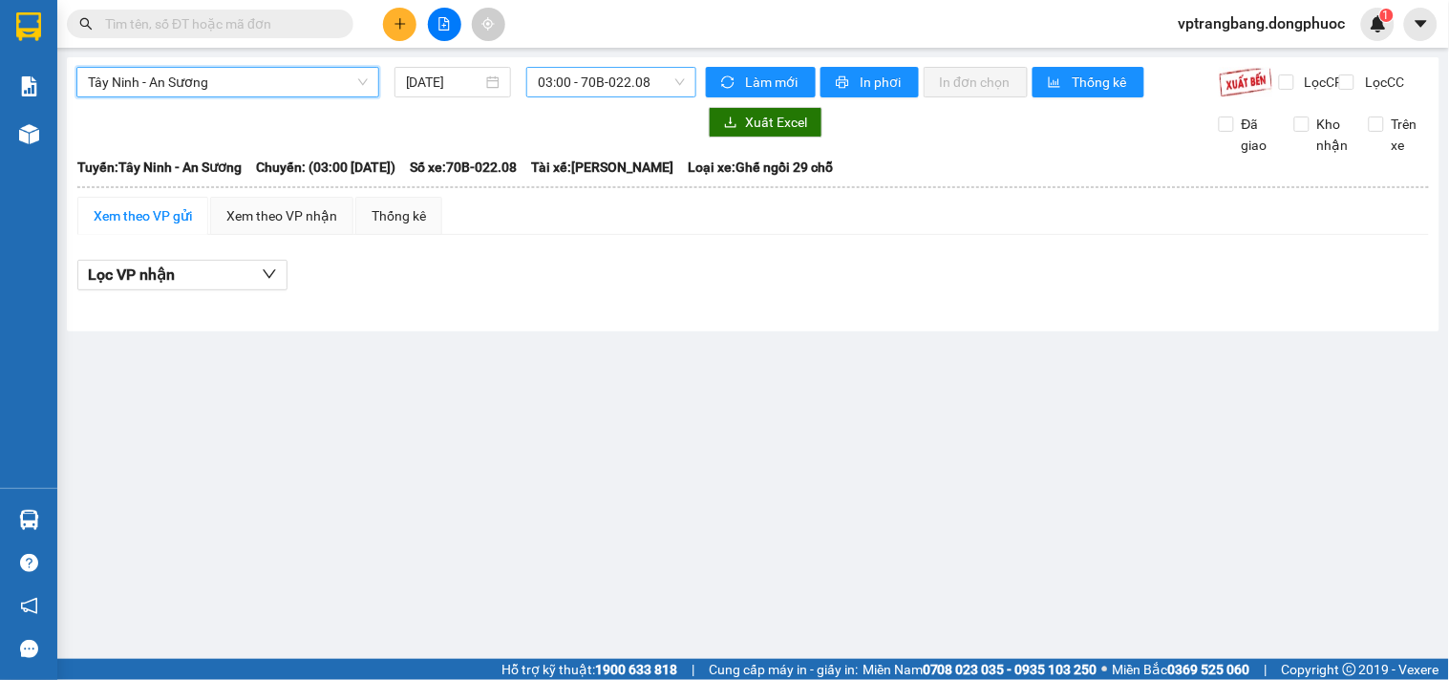
click at [569, 81] on span "03:00 - 70B-022.08" at bounding box center [611, 82] width 147 height 29
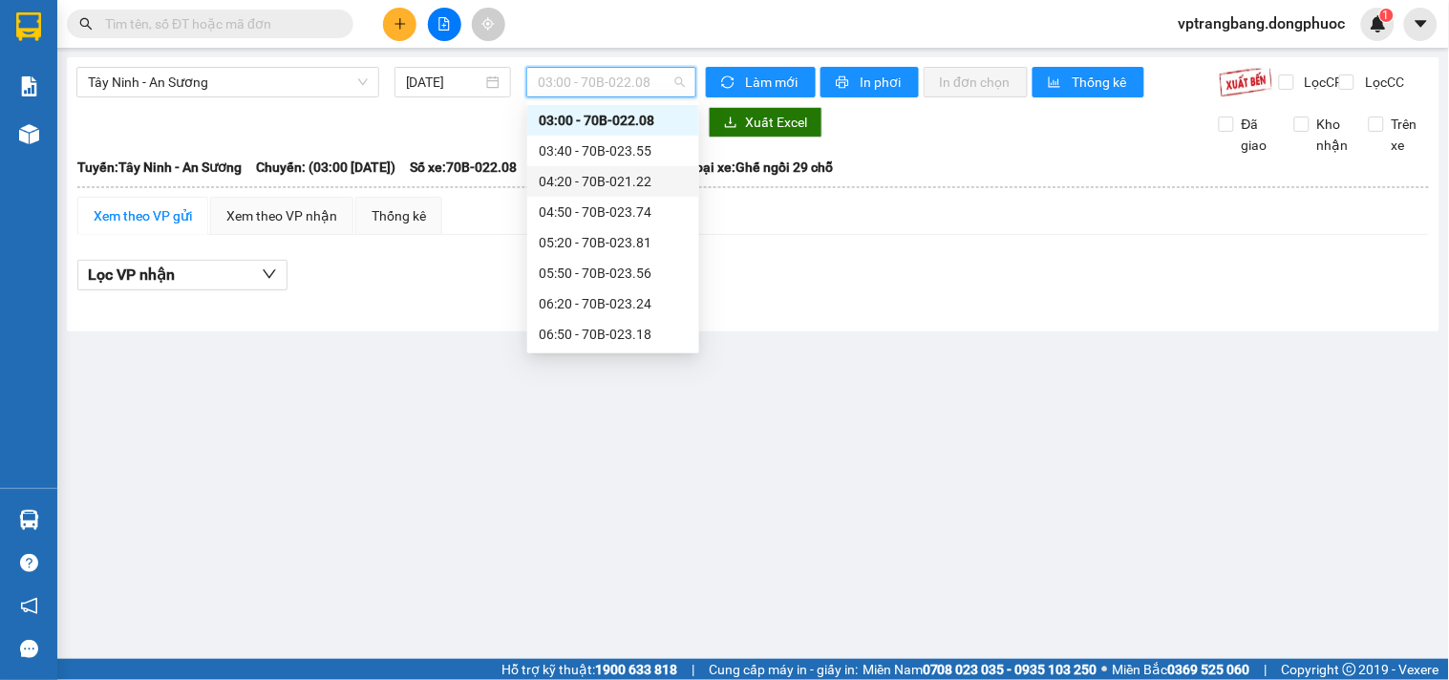
scroll to position [667, 0]
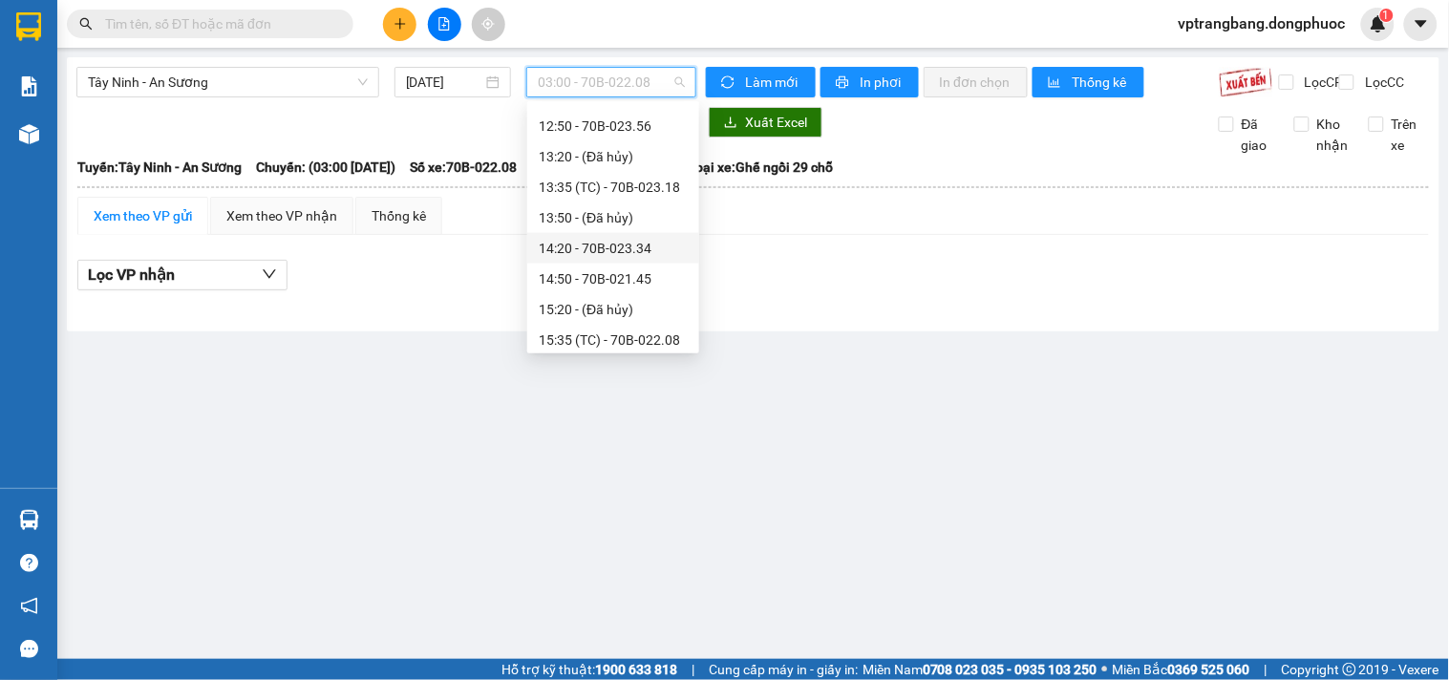
click at [605, 242] on div "14:20 - 70B-023.34" at bounding box center [613, 248] width 149 height 21
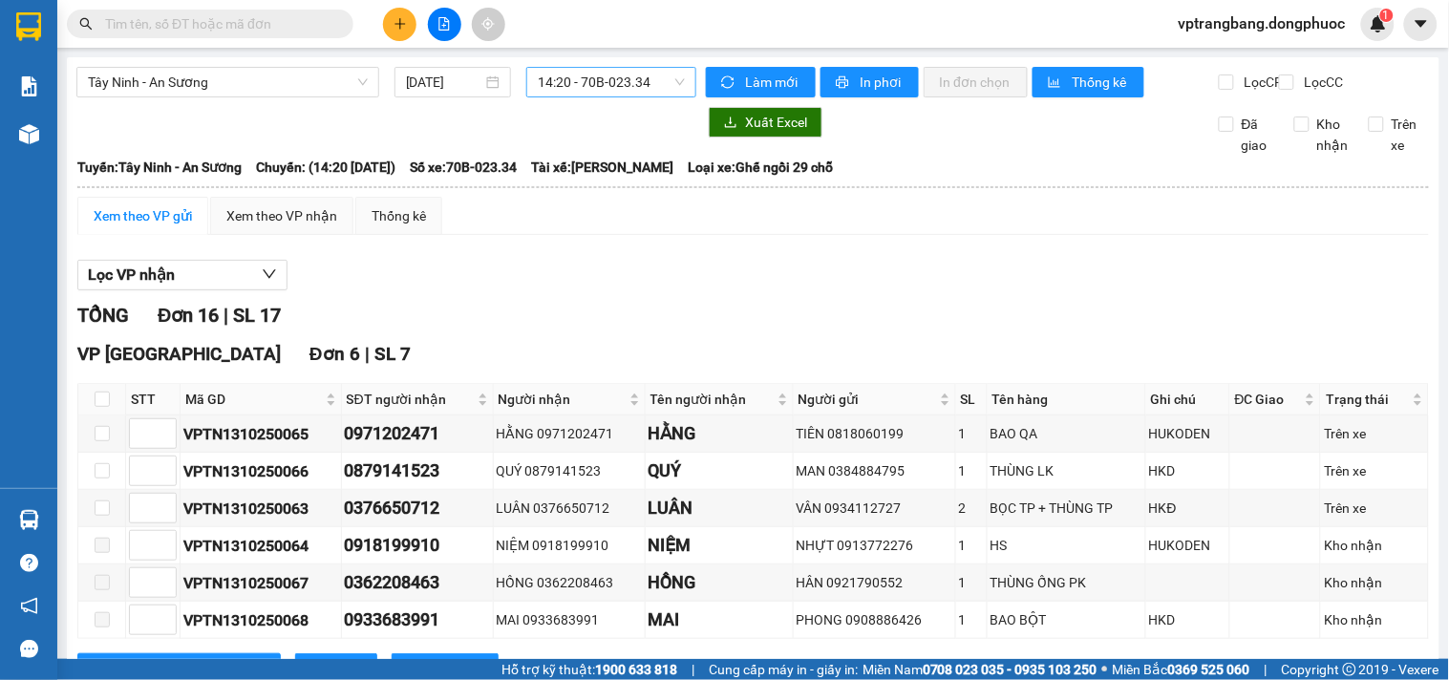
click at [565, 80] on span "14:20 - 70B-023.34" at bounding box center [611, 82] width 147 height 29
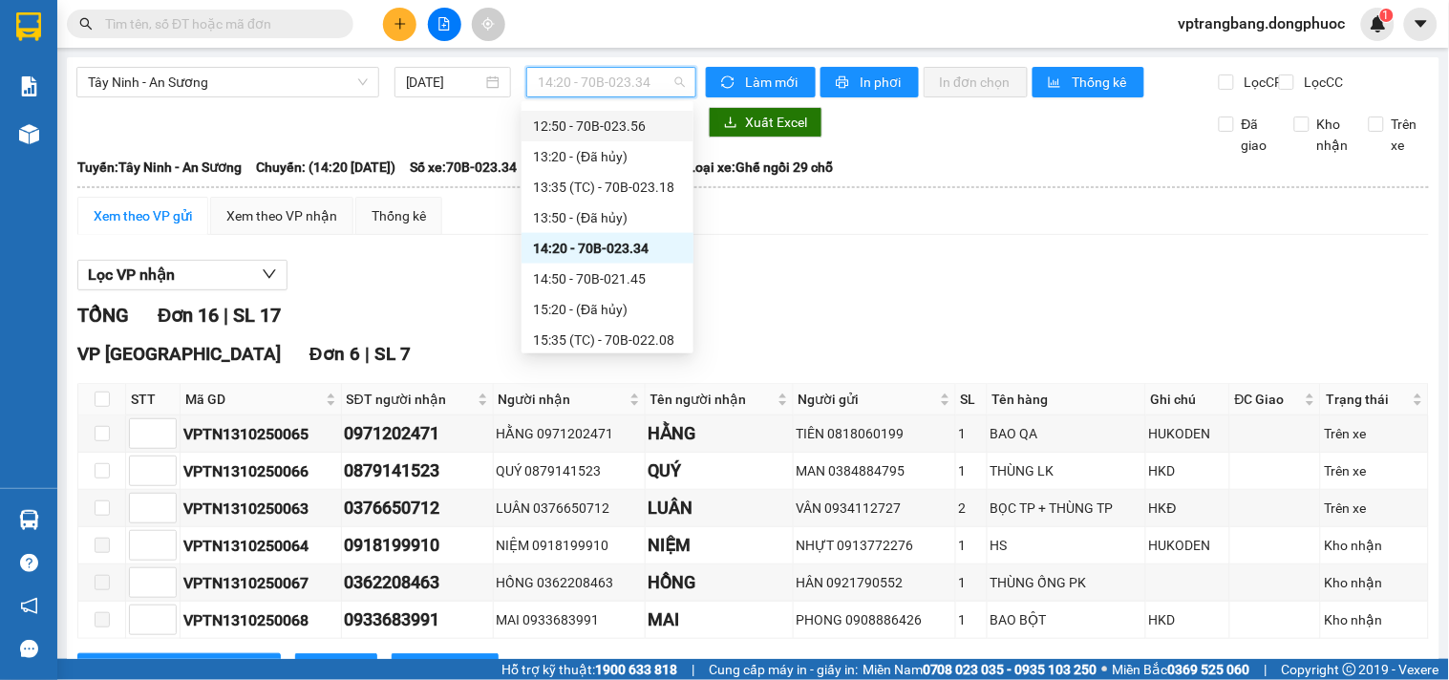
click at [622, 130] on div "12:50 - 70B-023.56" at bounding box center [607, 126] width 149 height 21
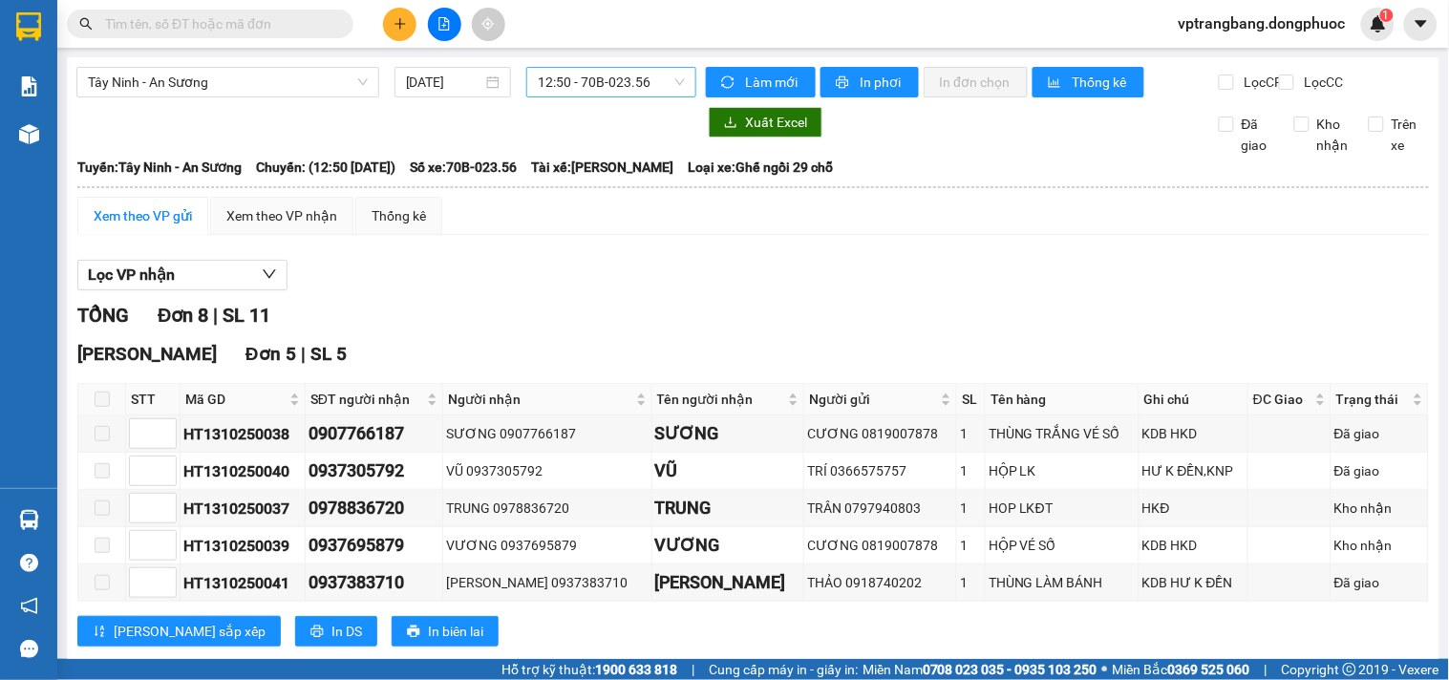
drag, startPoint x: 578, startPoint y: 93, endPoint x: 590, endPoint y: 96, distance: 12.7
click at [578, 93] on span "12:50 - 70B-023.56" at bounding box center [611, 82] width 147 height 29
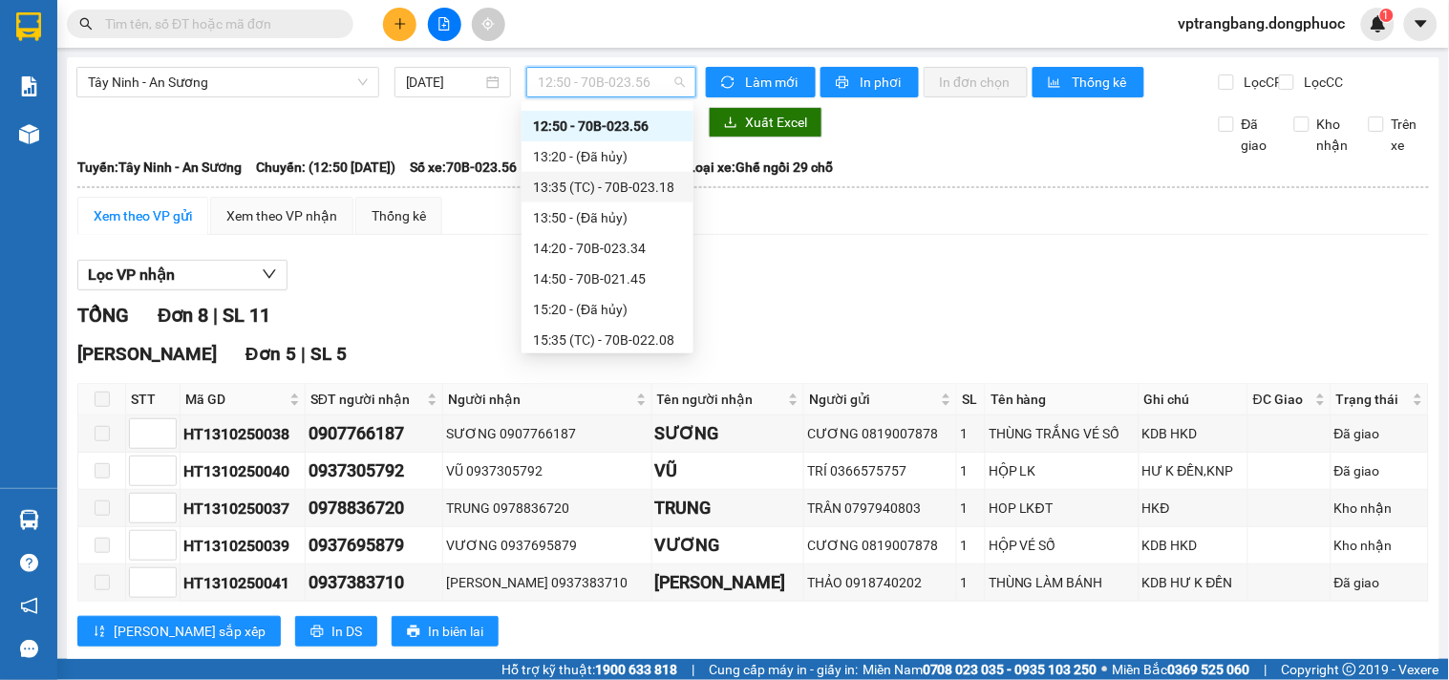
click at [593, 192] on div "13:35 (TC) - 70B-023.18" at bounding box center [607, 187] width 149 height 21
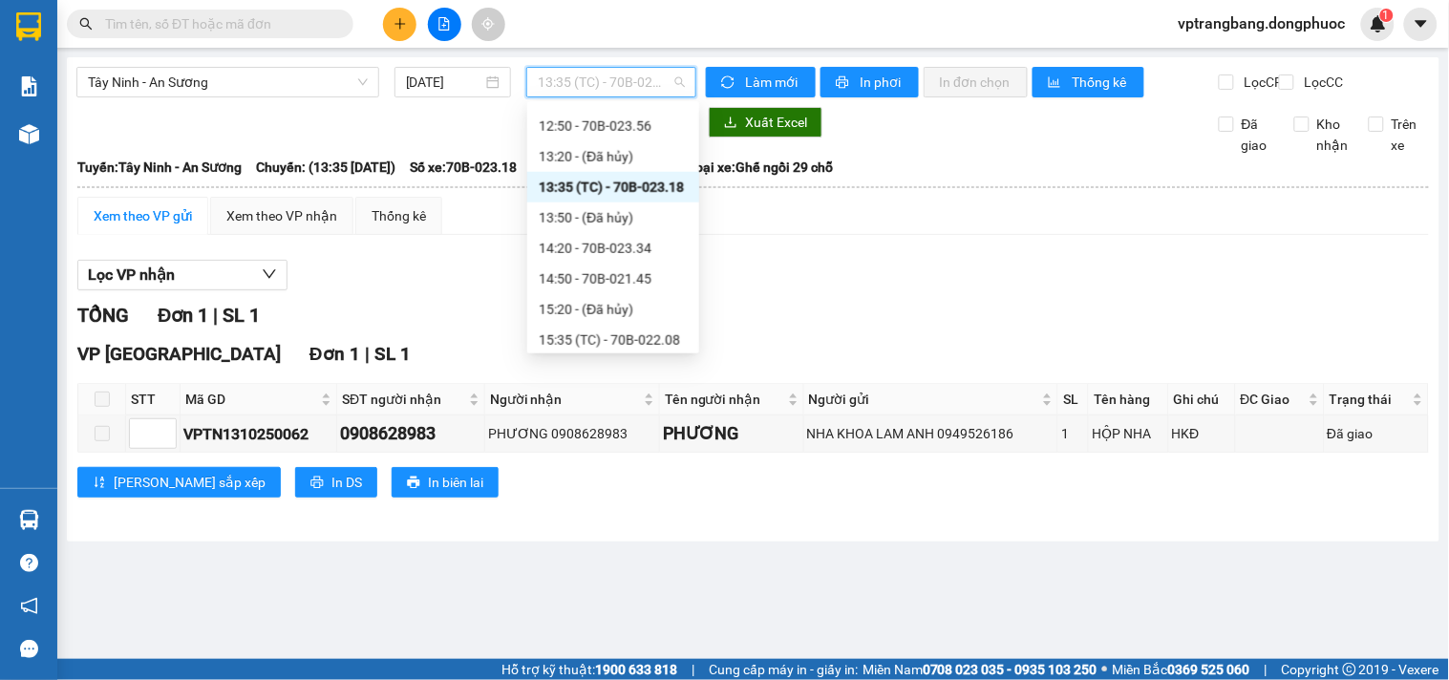
click at [565, 74] on span "13:35 (TC) - 70B-023.18" at bounding box center [611, 82] width 147 height 29
click at [624, 248] on div "14:20 - 70B-023.34" at bounding box center [613, 248] width 149 height 21
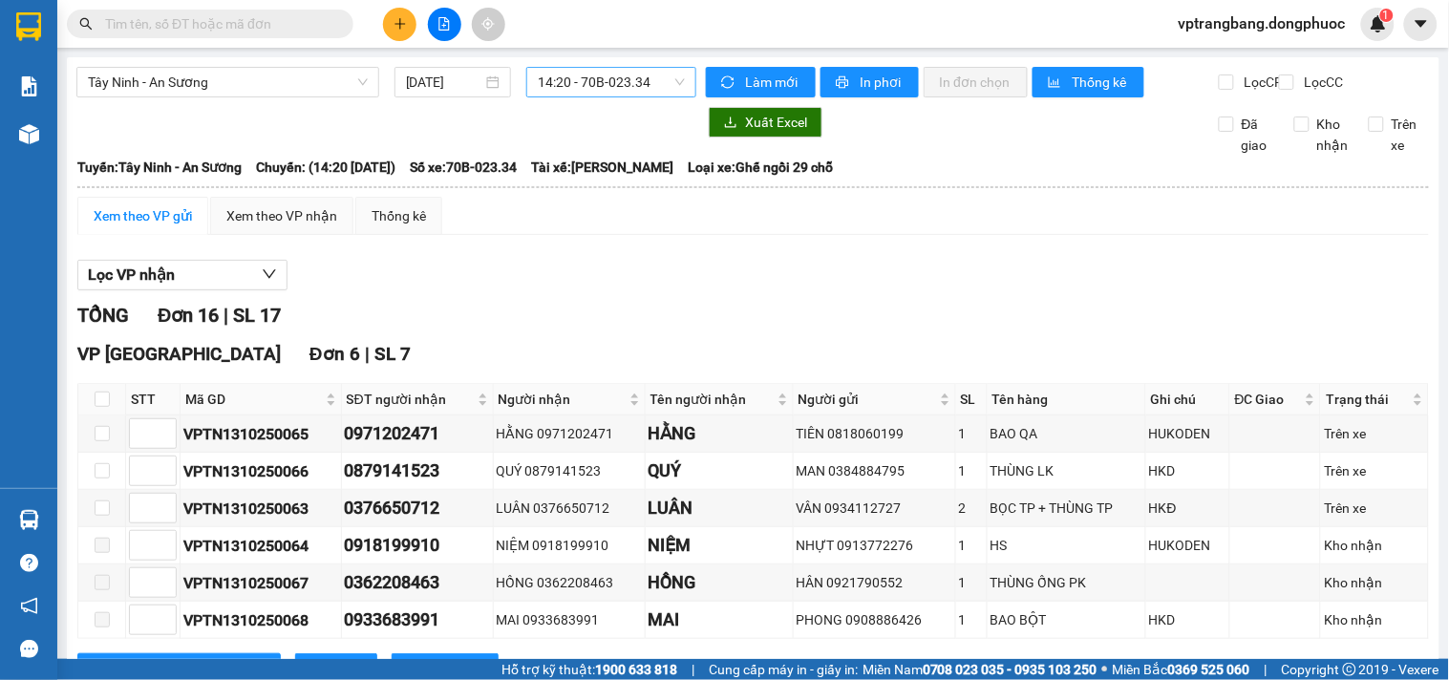
click at [569, 86] on span "14:20 - 70B-023.34" at bounding box center [611, 82] width 147 height 29
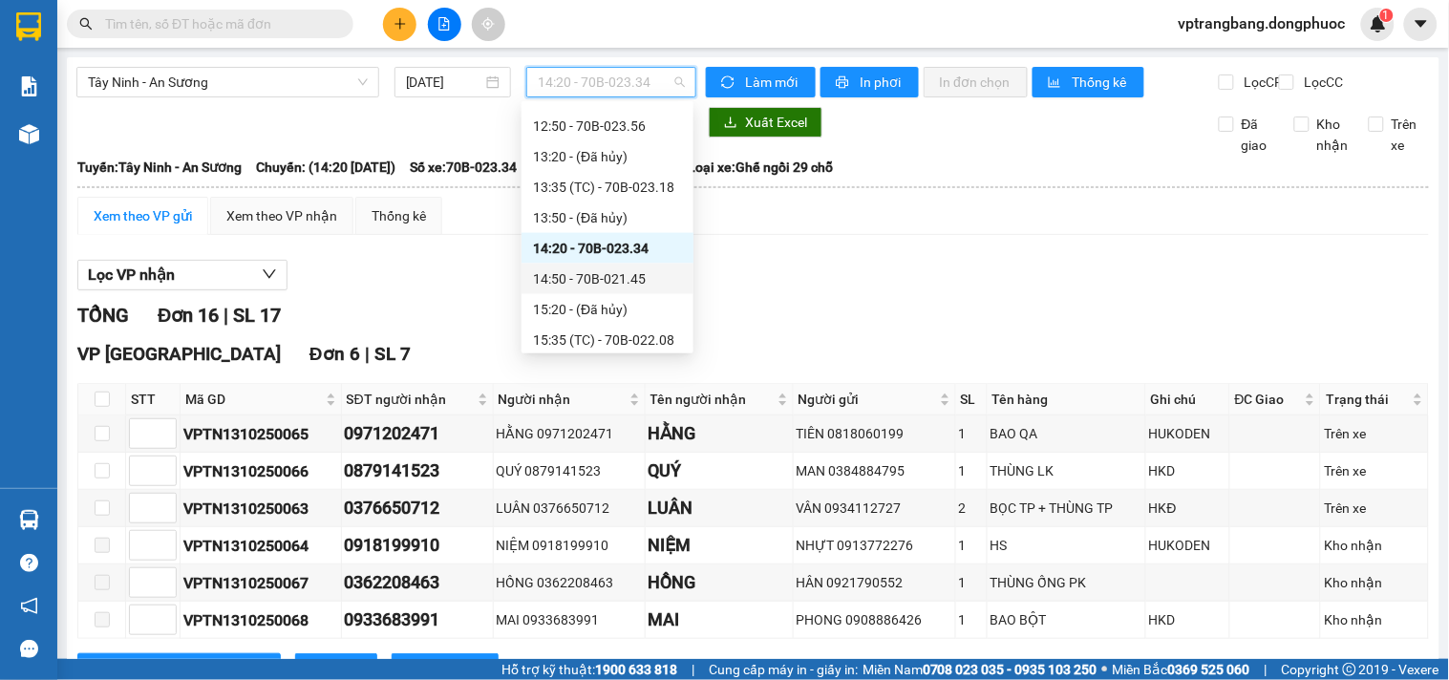
click at [622, 279] on div "14:50 - 70B-021.45" at bounding box center [607, 278] width 149 height 21
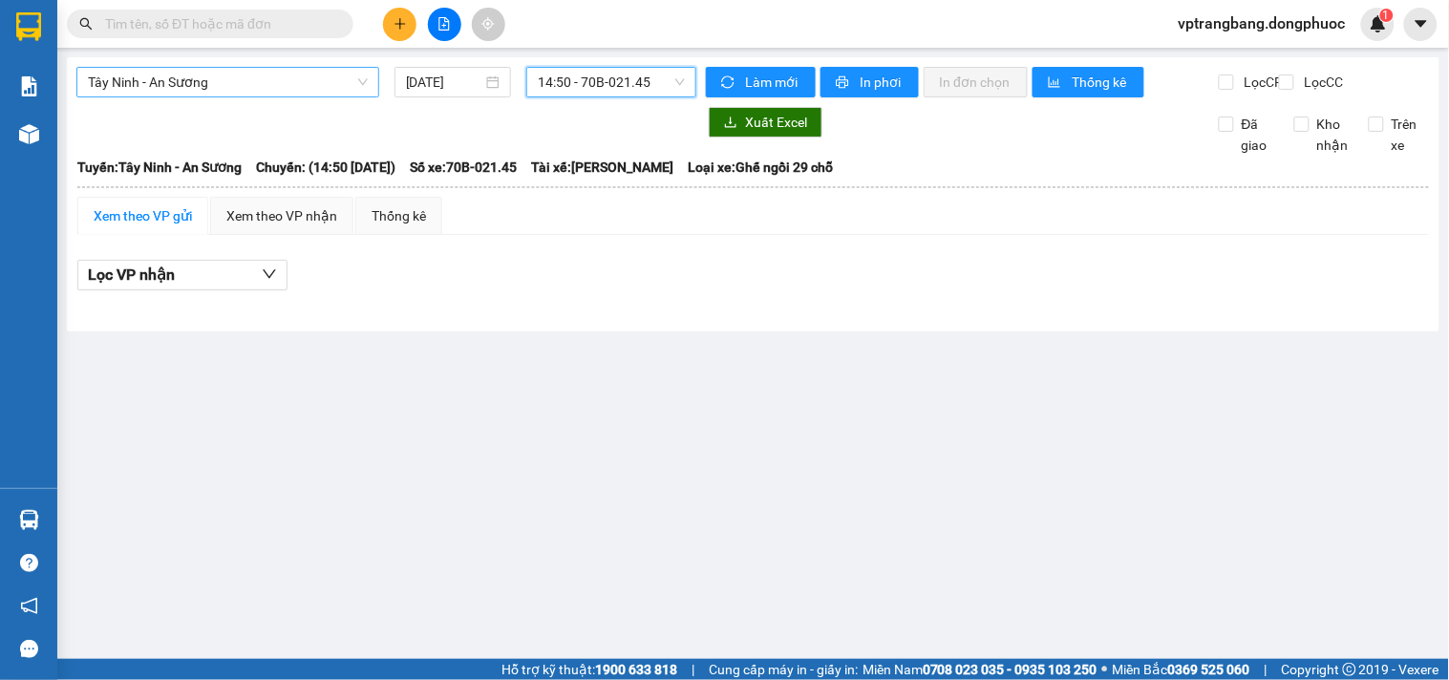
click at [260, 96] on span "Tây Ninh - An Sương" at bounding box center [228, 82] width 280 height 29
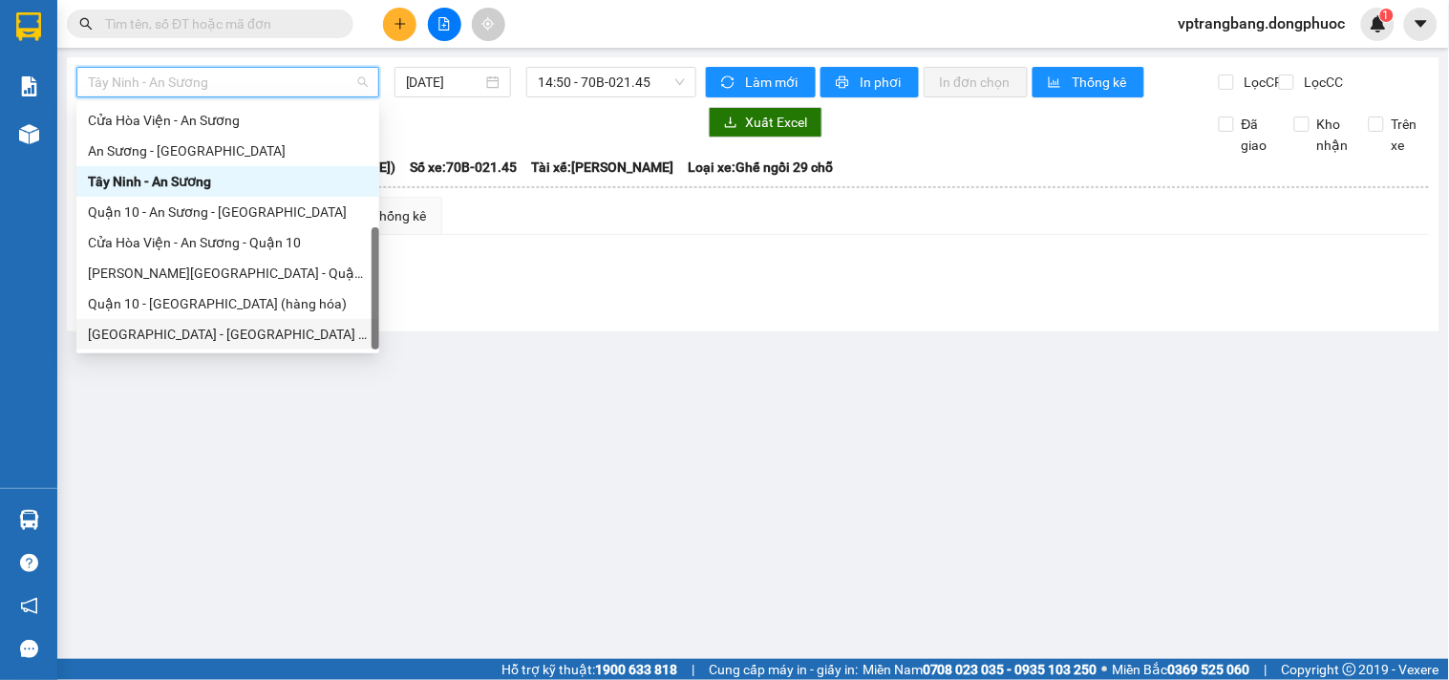
click at [212, 336] on div "[GEOGRAPHIC_DATA] - [GEOGRAPHIC_DATA] (vip)" at bounding box center [228, 334] width 280 height 21
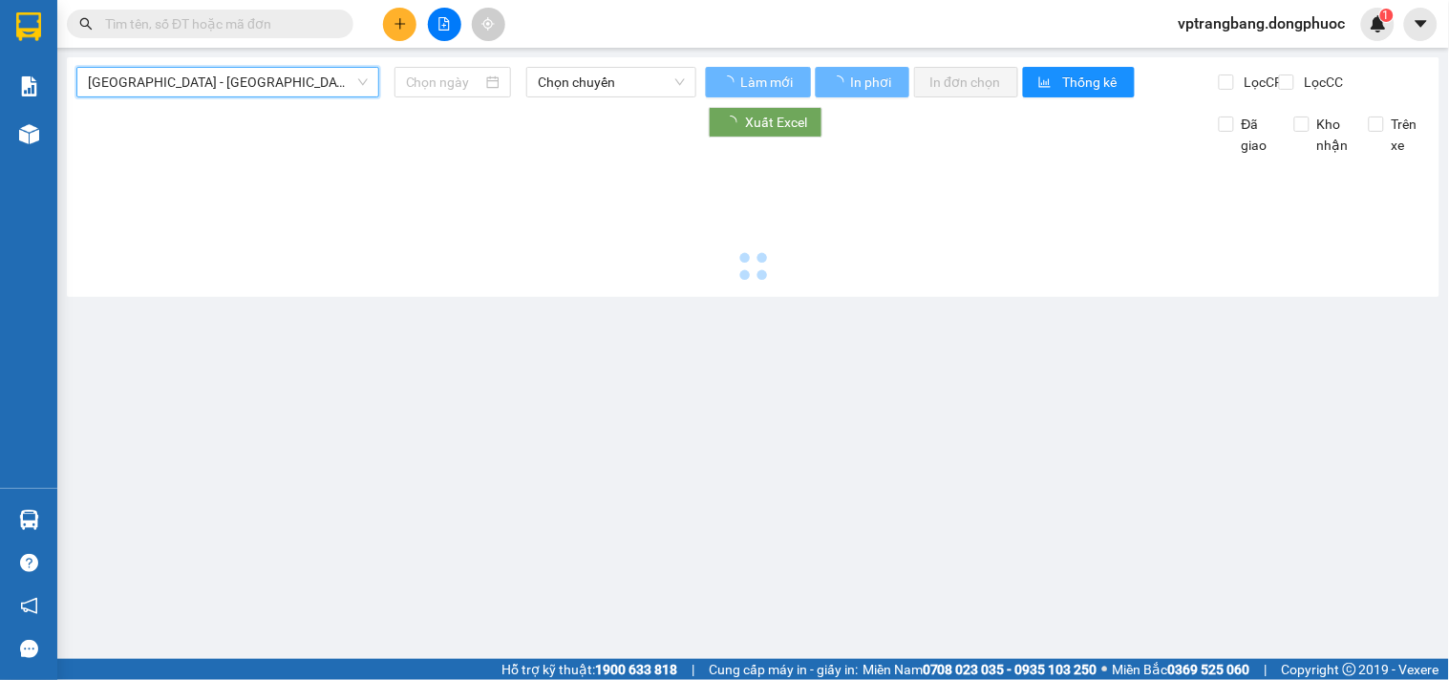
type input "[DATE]"
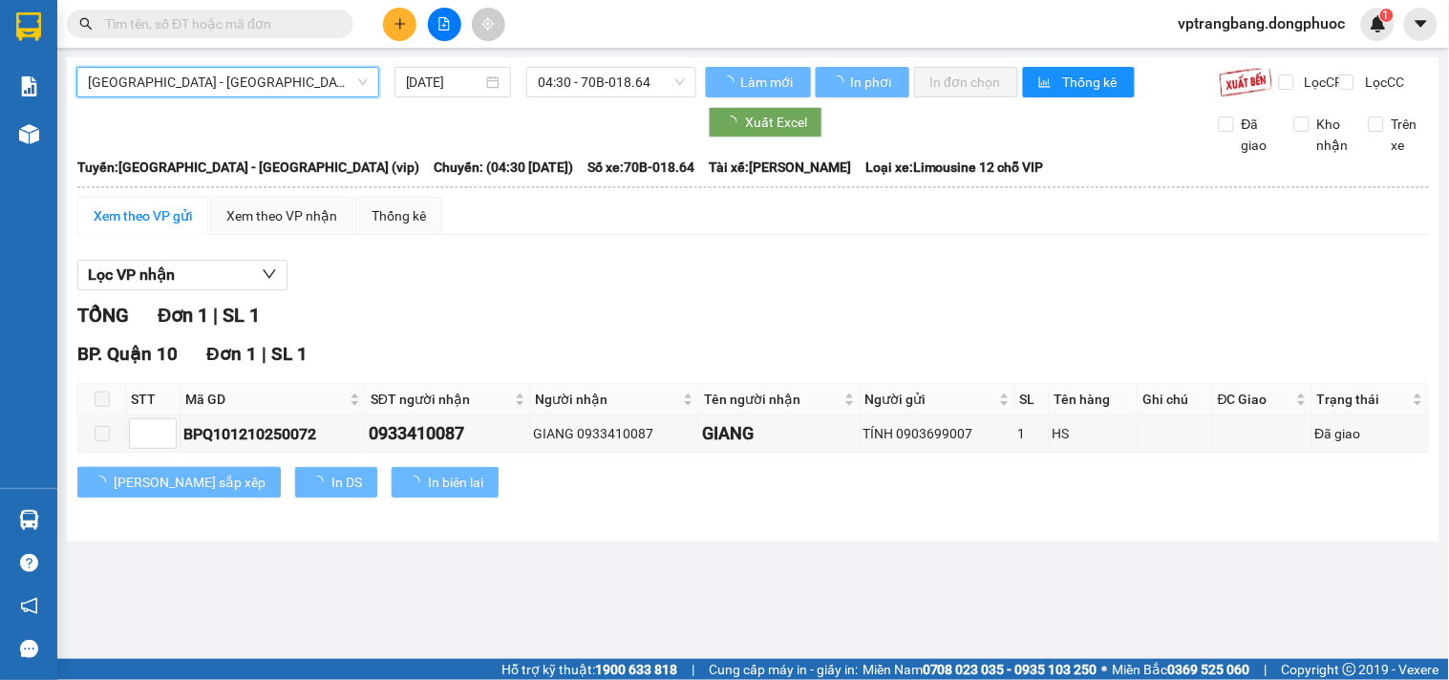
click at [251, 97] on div "Hồ Chí Minh - Tây Ninh (vip) Hồ Chí Minh - Tây Ninh (vip) 13/10/2025 04:30 - 70…" at bounding box center [386, 82] width 620 height 31
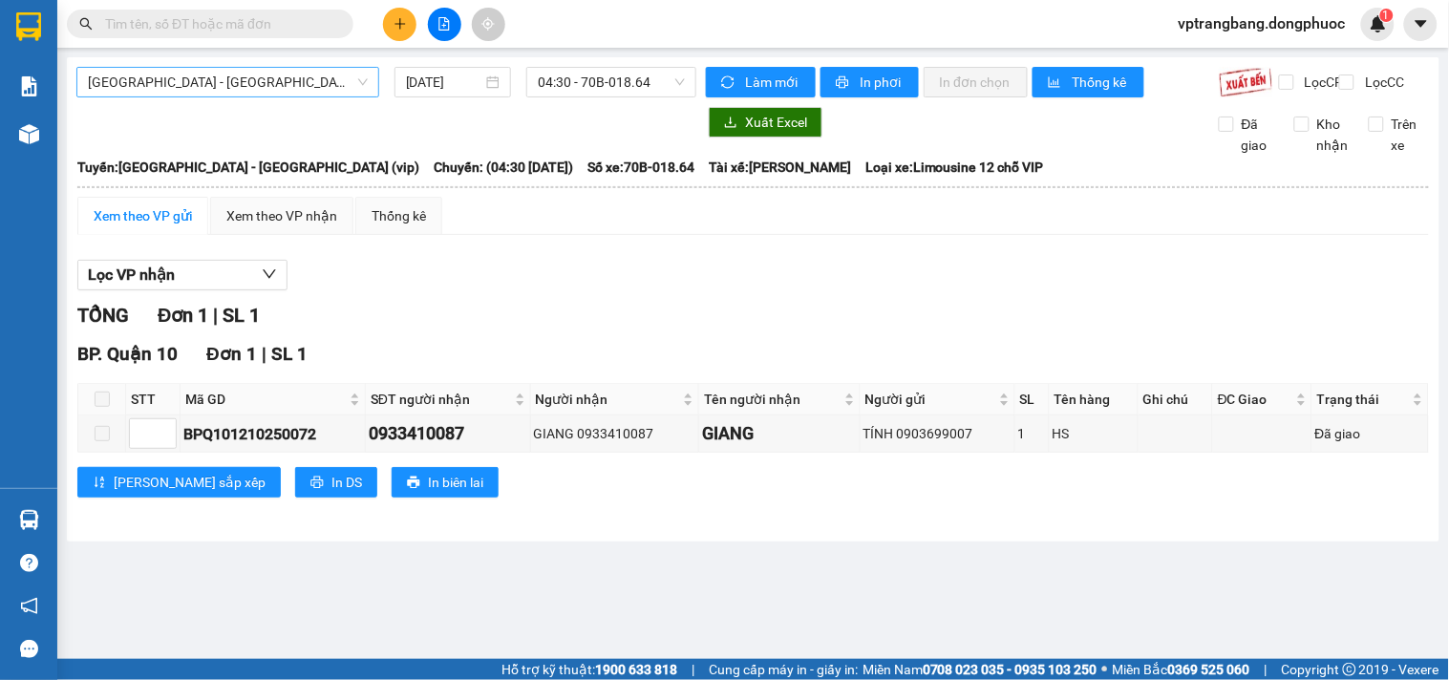
click at [262, 79] on span "[GEOGRAPHIC_DATA] - [GEOGRAPHIC_DATA] (vip)" at bounding box center [228, 82] width 280 height 29
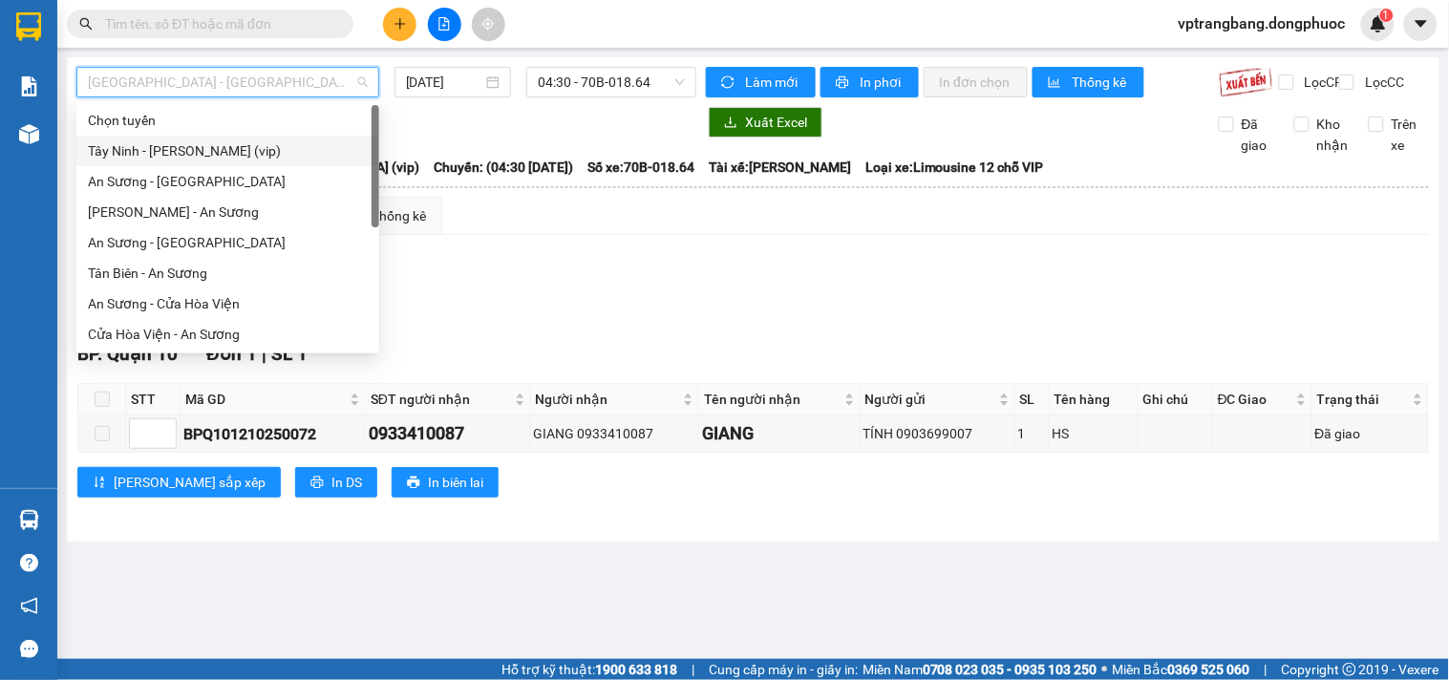
click at [223, 154] on div "Tây Ninh - Hồ Chí Minh (vip)" at bounding box center [228, 150] width 280 height 21
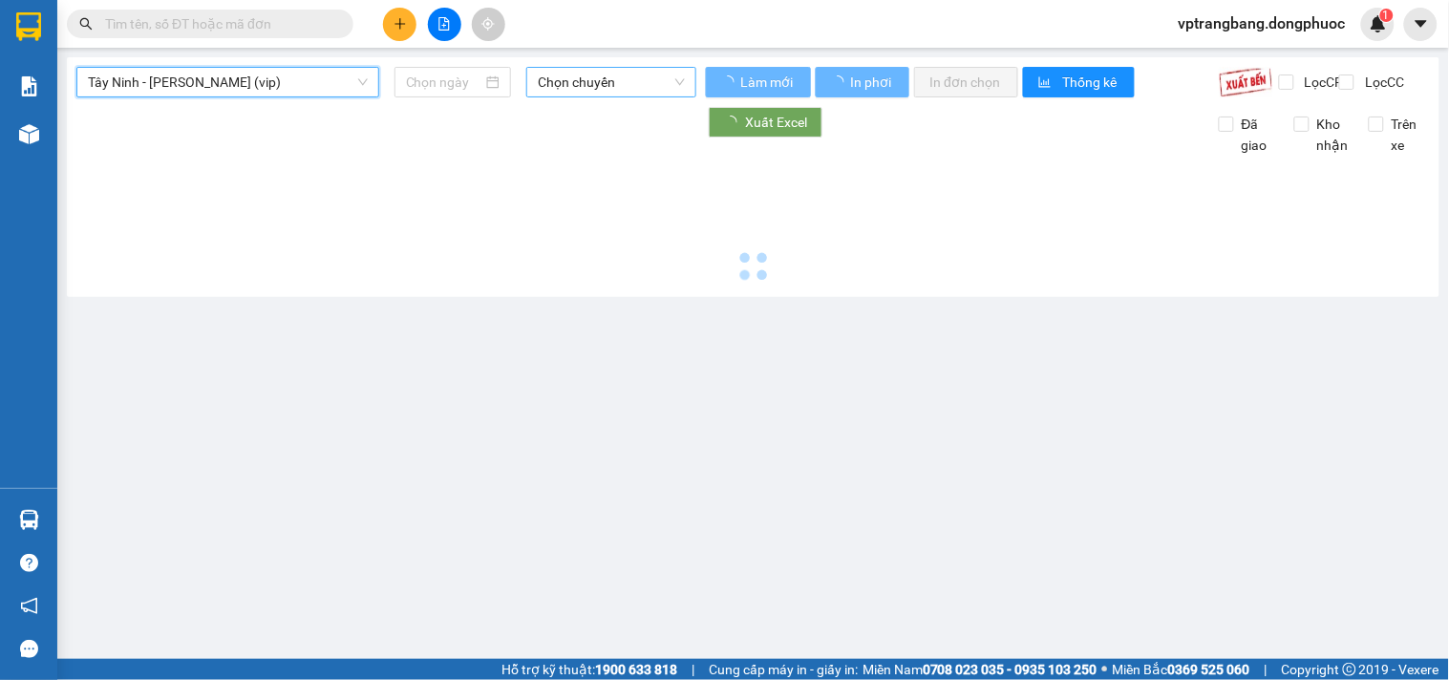
type input "[DATE]"
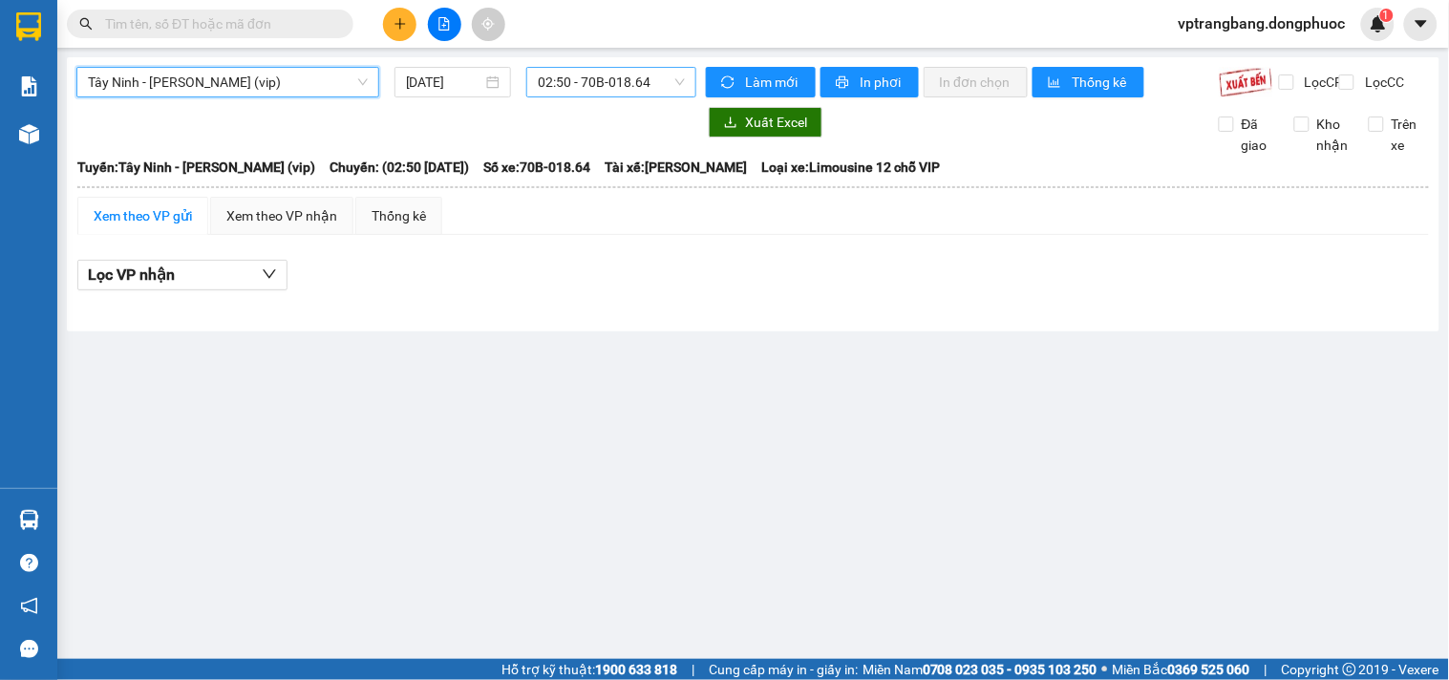
click at [599, 89] on span "02:50 - 70B-018.64" at bounding box center [611, 82] width 147 height 29
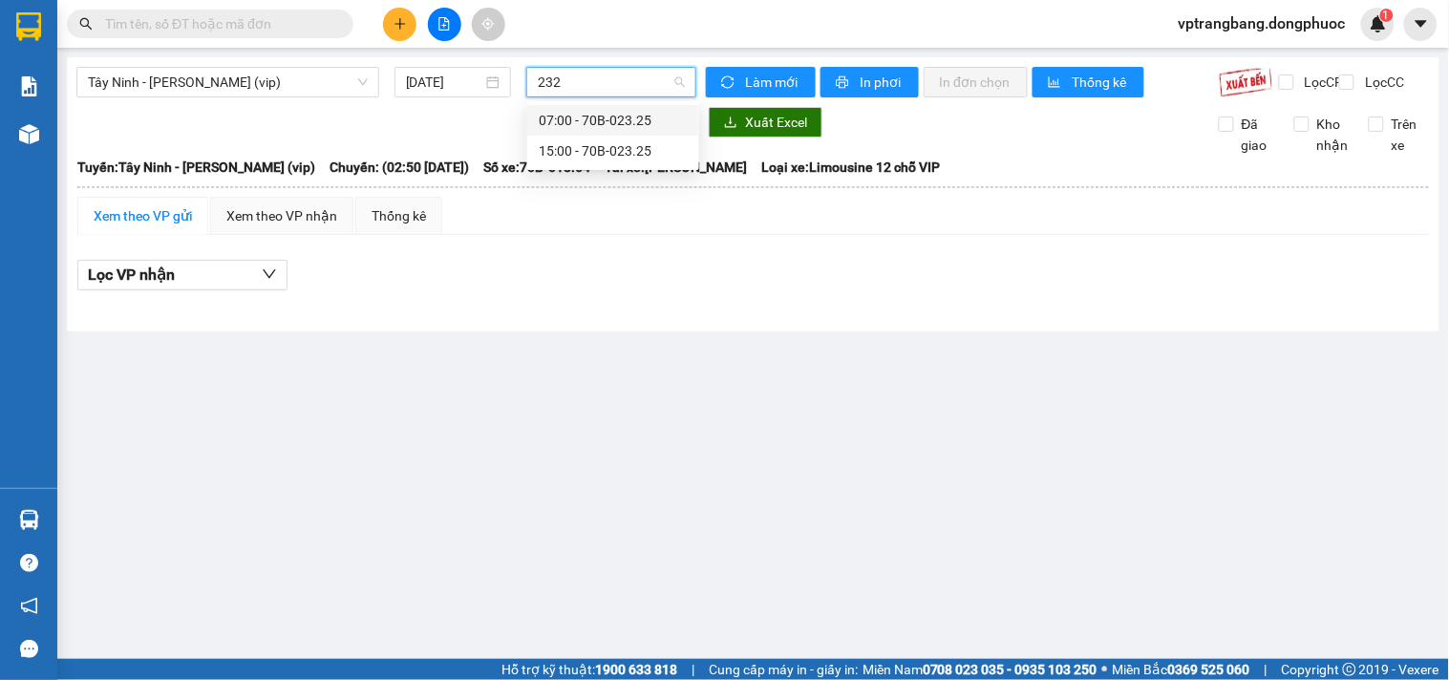
type input "2325"
click at [602, 149] on div "15:00 - 70B-023.25" at bounding box center [613, 150] width 149 height 21
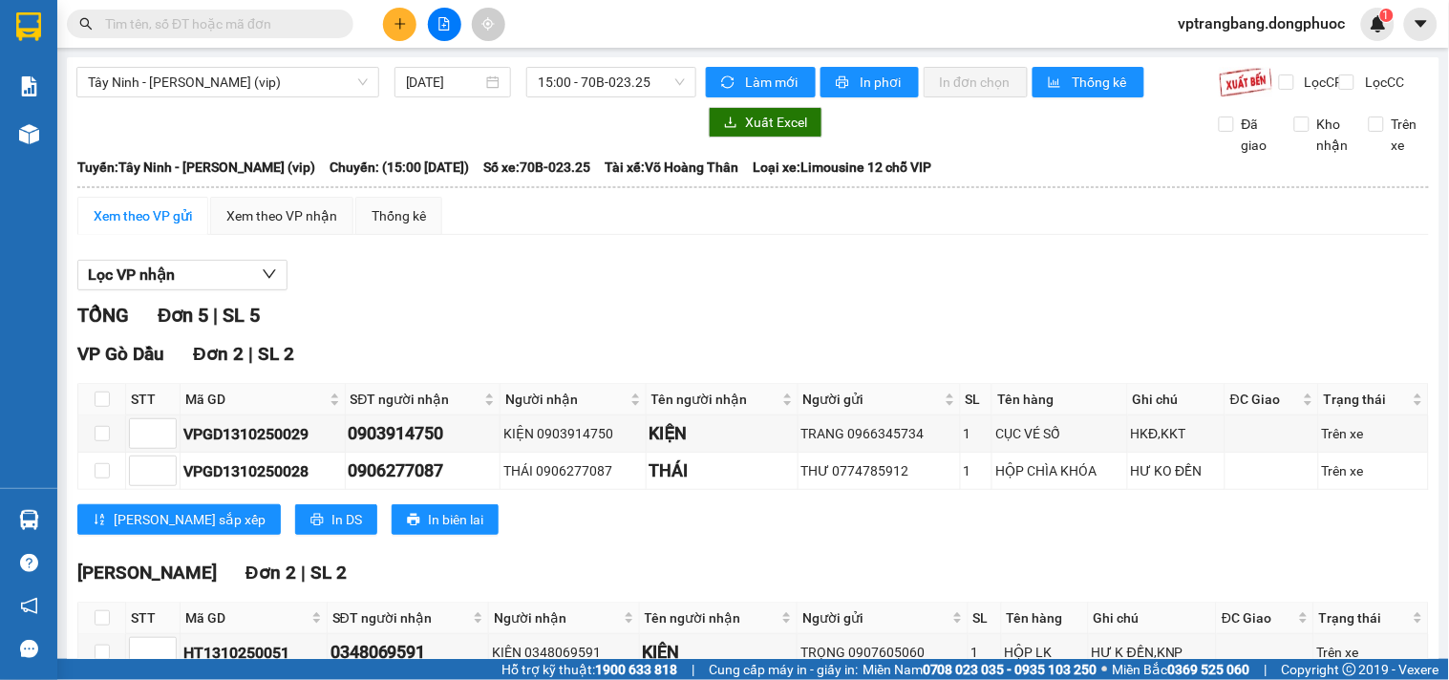
click at [573, 330] on div "TỔNG Đơn 5 | SL 5" at bounding box center [752, 316] width 1351 height 30
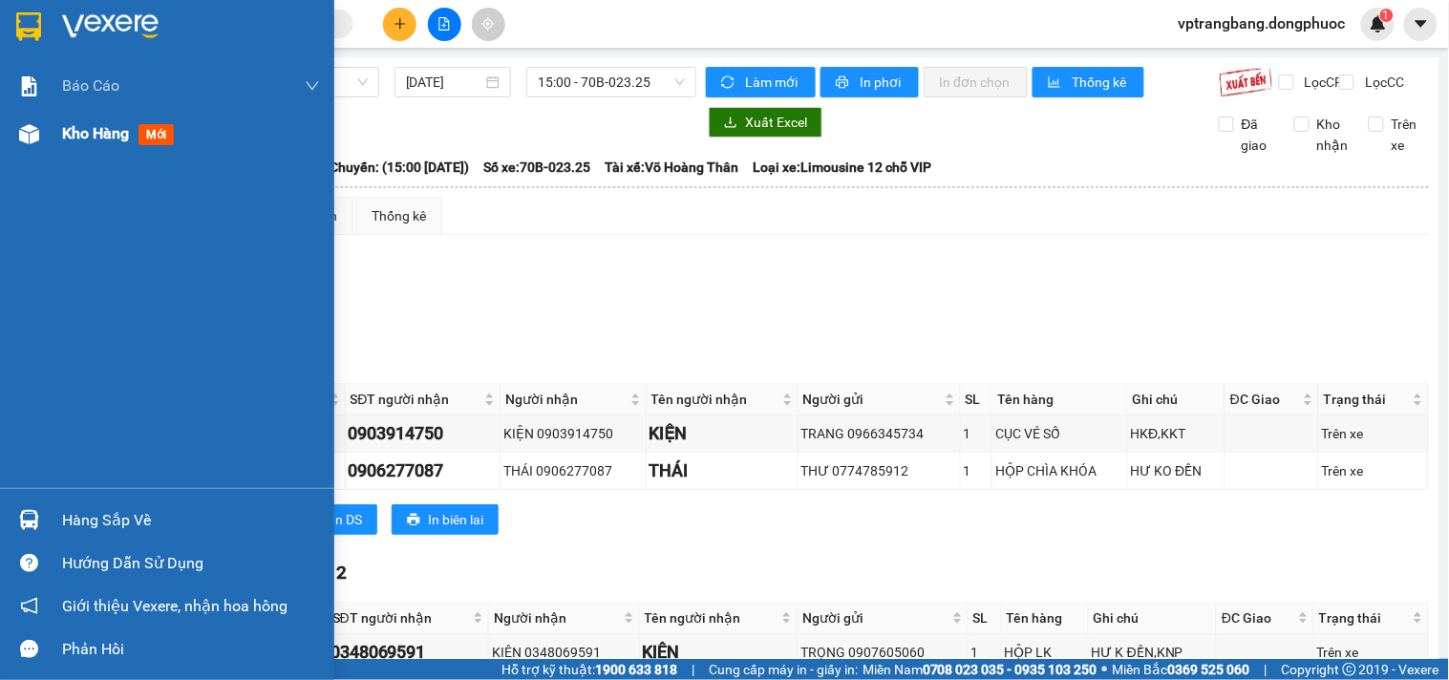
click at [59, 139] on div "Kho hàng mới" at bounding box center [167, 134] width 334 height 48
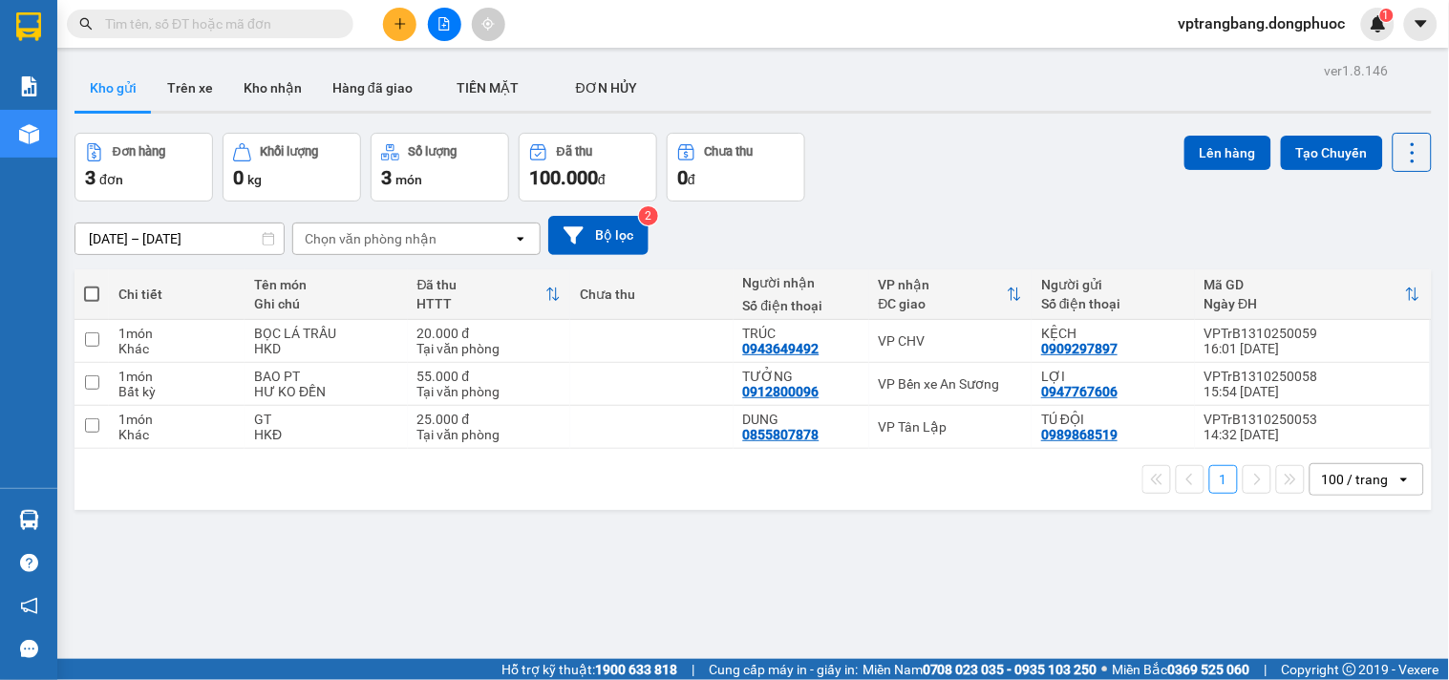
drag, startPoint x: 510, startPoint y: 587, endPoint x: 624, endPoint y: 502, distance: 141.9
click at [510, 587] on div "ver 1.8.146 Kho gửi Trên xe Kho nhận Hàng đã giao TIỀN MẶT ĐƠN HỦY Đơn hàng 3…" at bounding box center [753, 397] width 1372 height 680
click at [443, 24] on icon "file-add" at bounding box center [443, 23] width 13 height 13
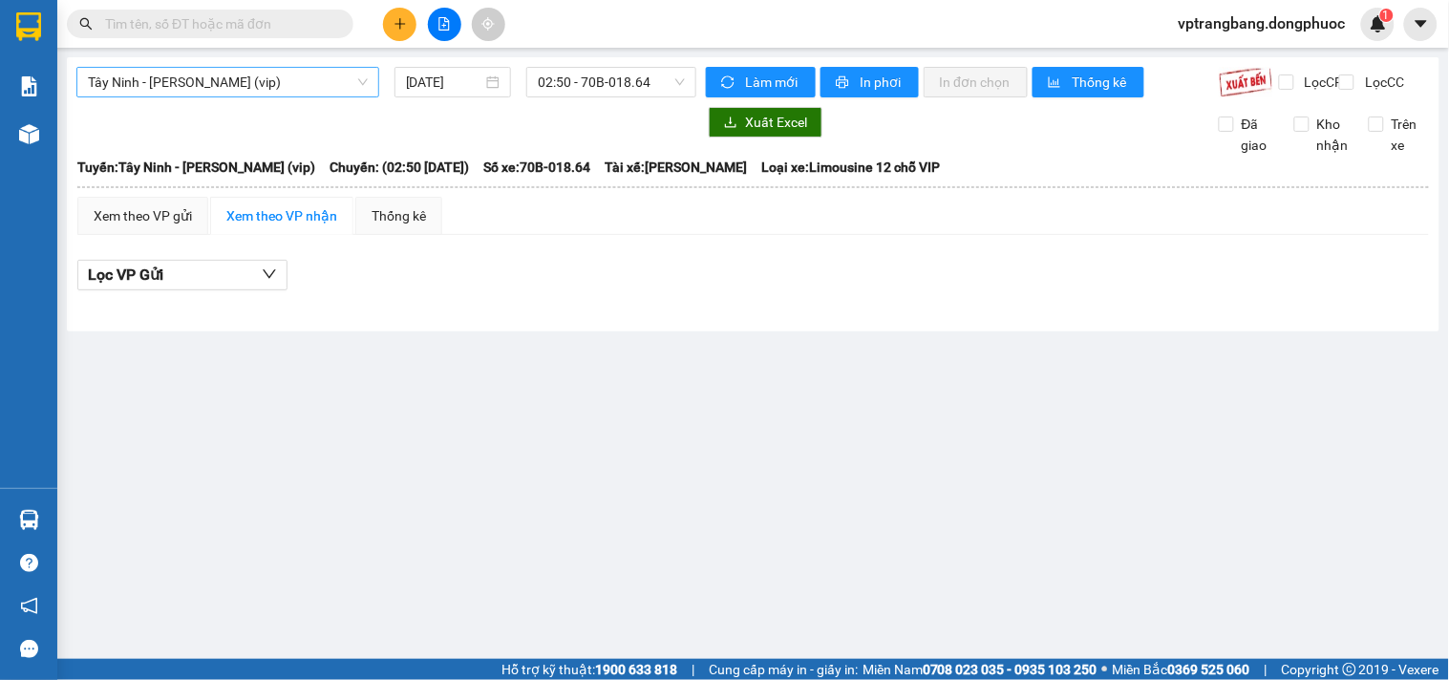
click at [223, 76] on span "Tây Ninh - Hồ Chí Minh (vip)" at bounding box center [228, 82] width 280 height 29
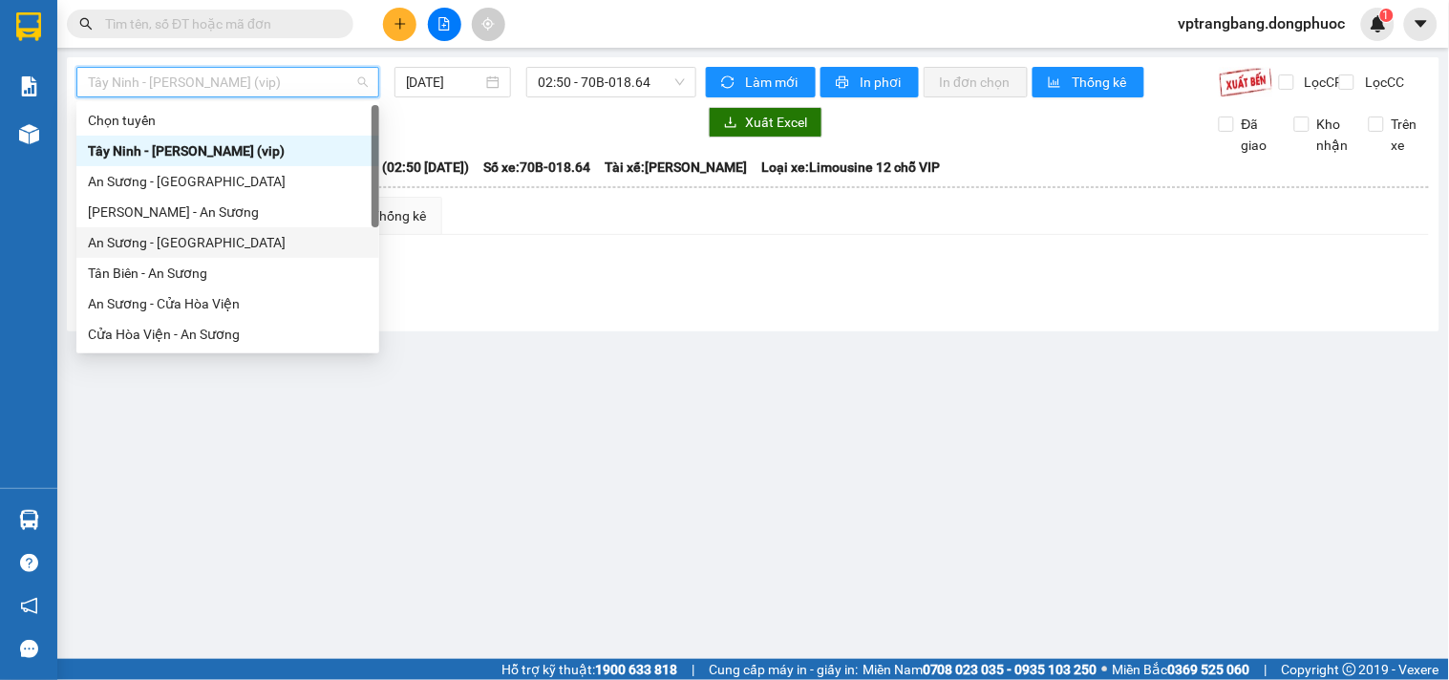
scroll to position [198, 0]
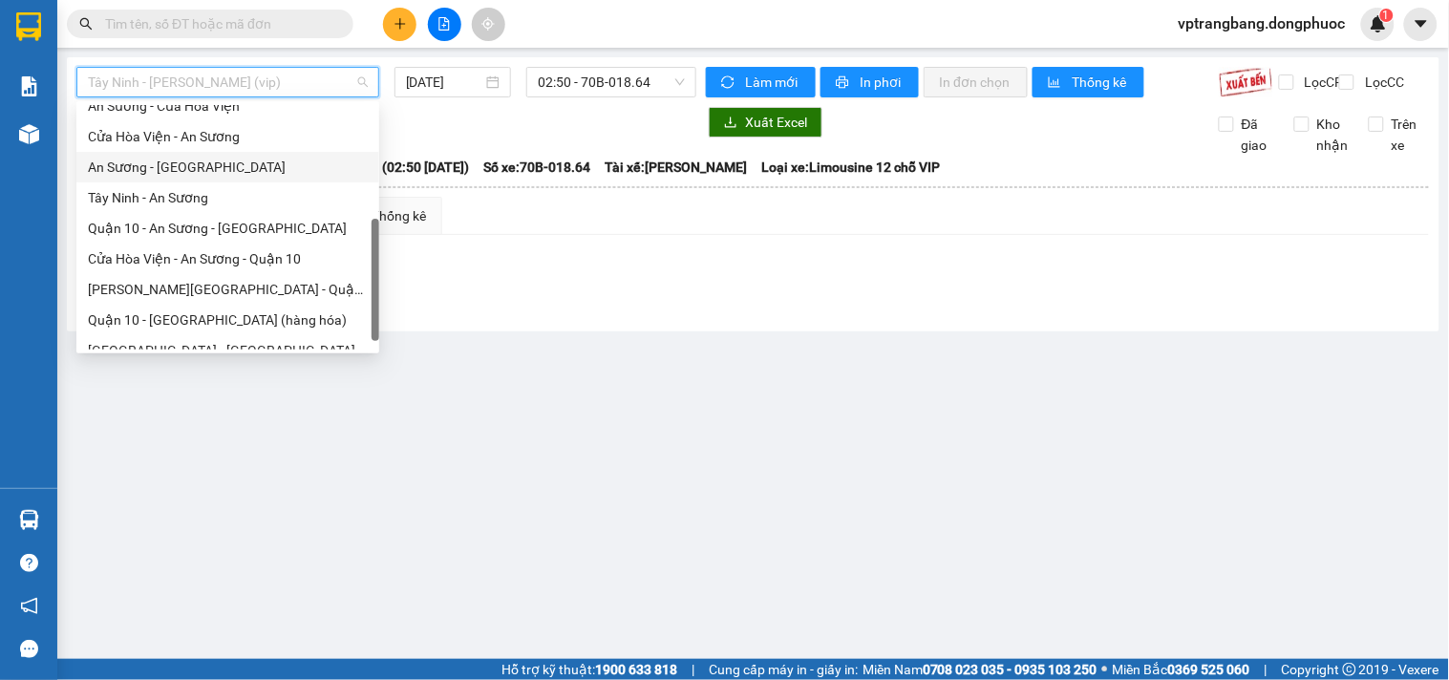
click at [183, 160] on div "An Sương - [GEOGRAPHIC_DATA]" at bounding box center [228, 167] width 280 height 21
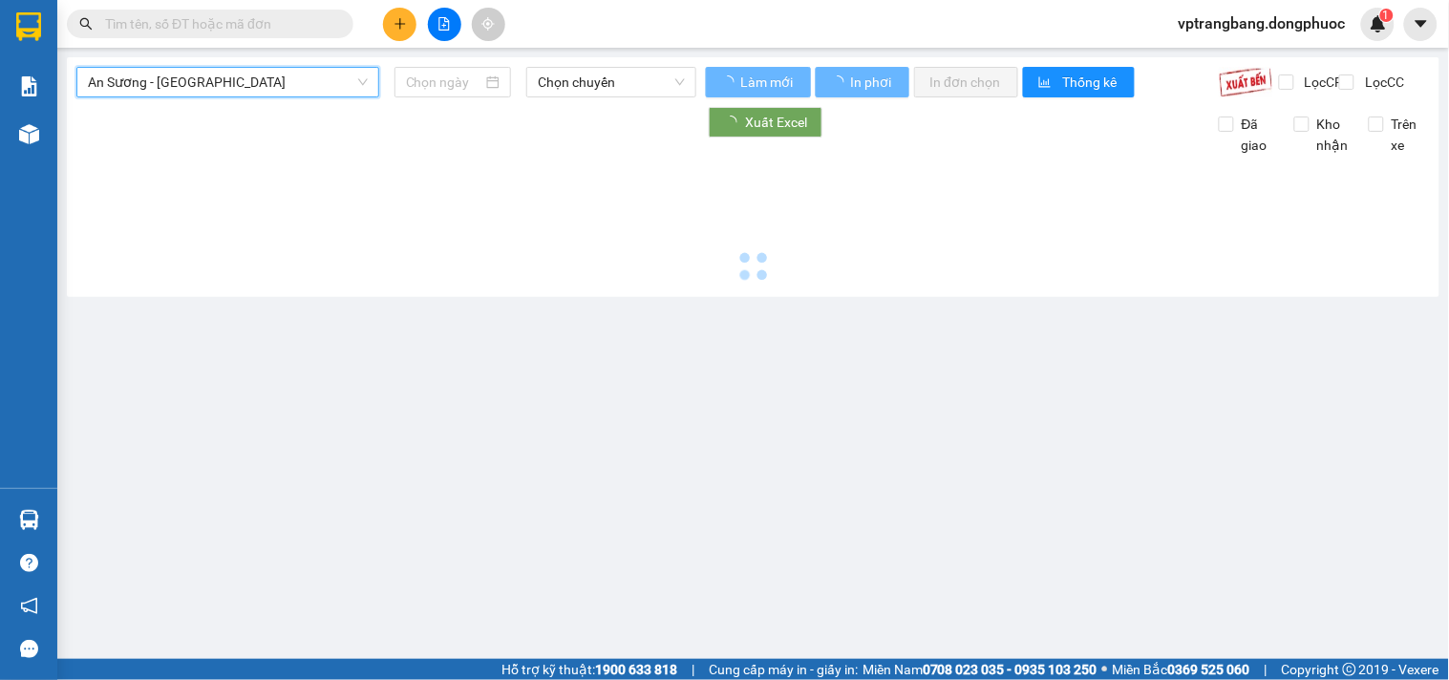
type input "[DATE]"
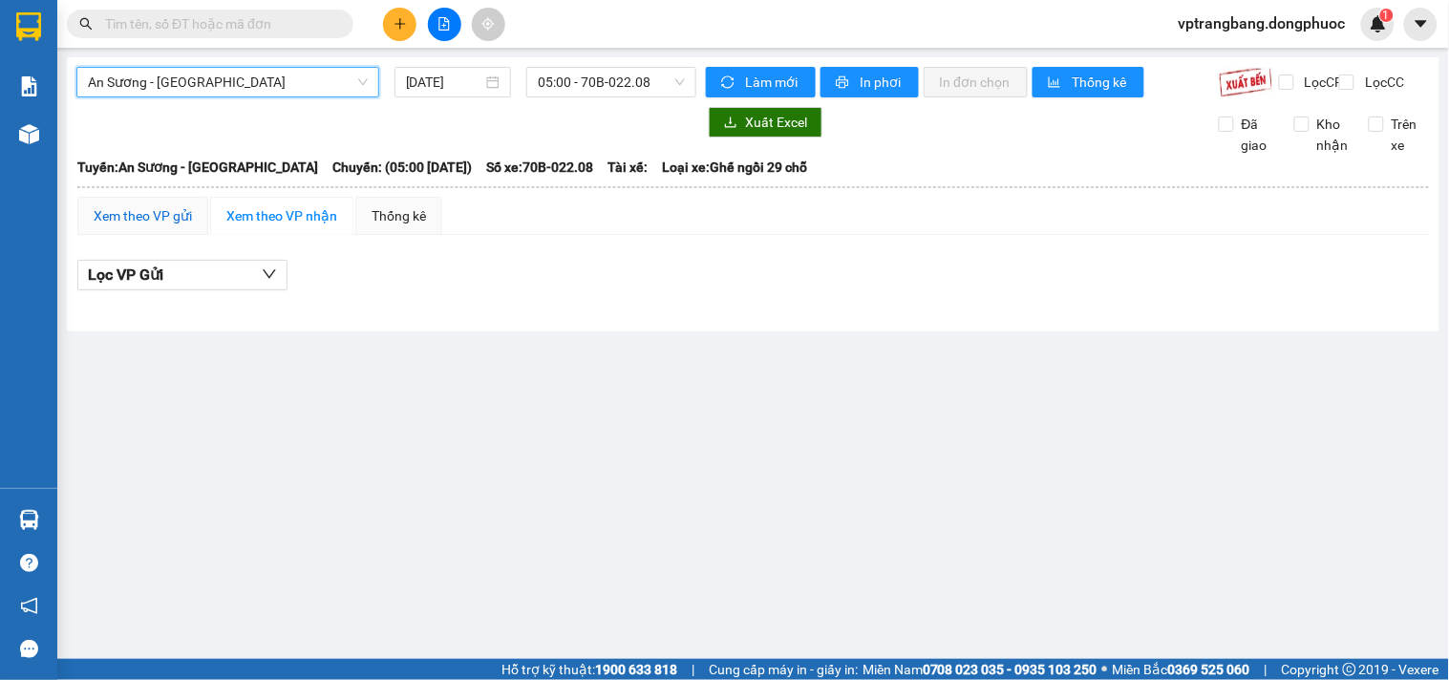
click at [164, 226] on div "Xem theo VP gửi" at bounding box center [143, 215] width 98 height 21
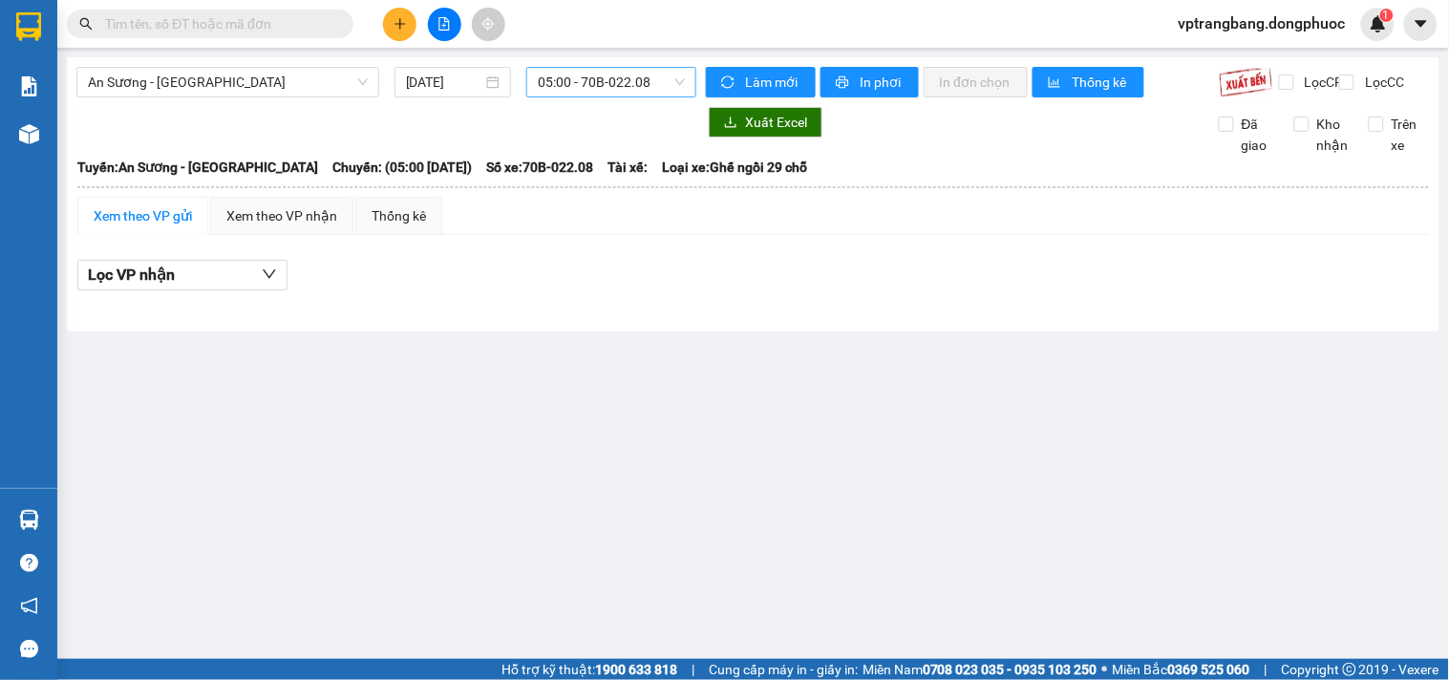
click at [592, 81] on span "05:00 - 70B-022.08" at bounding box center [611, 82] width 147 height 29
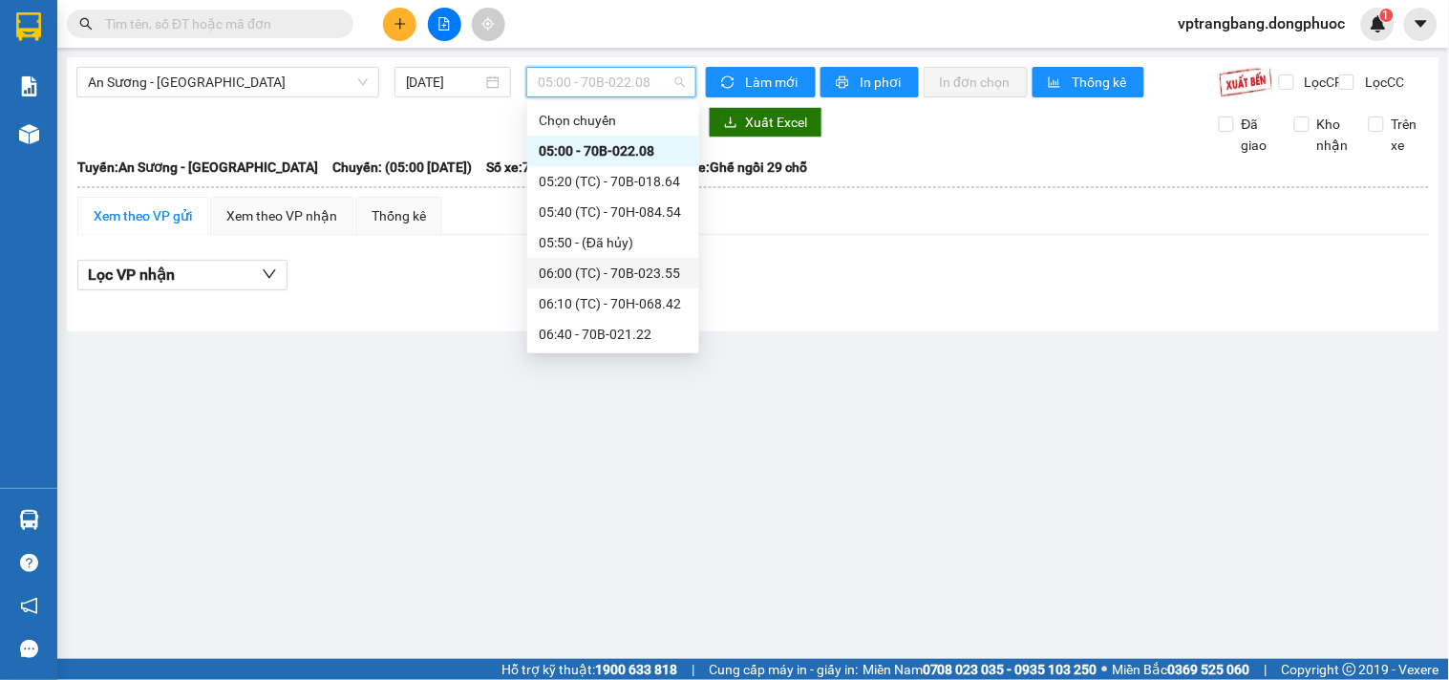
scroll to position [106, 0]
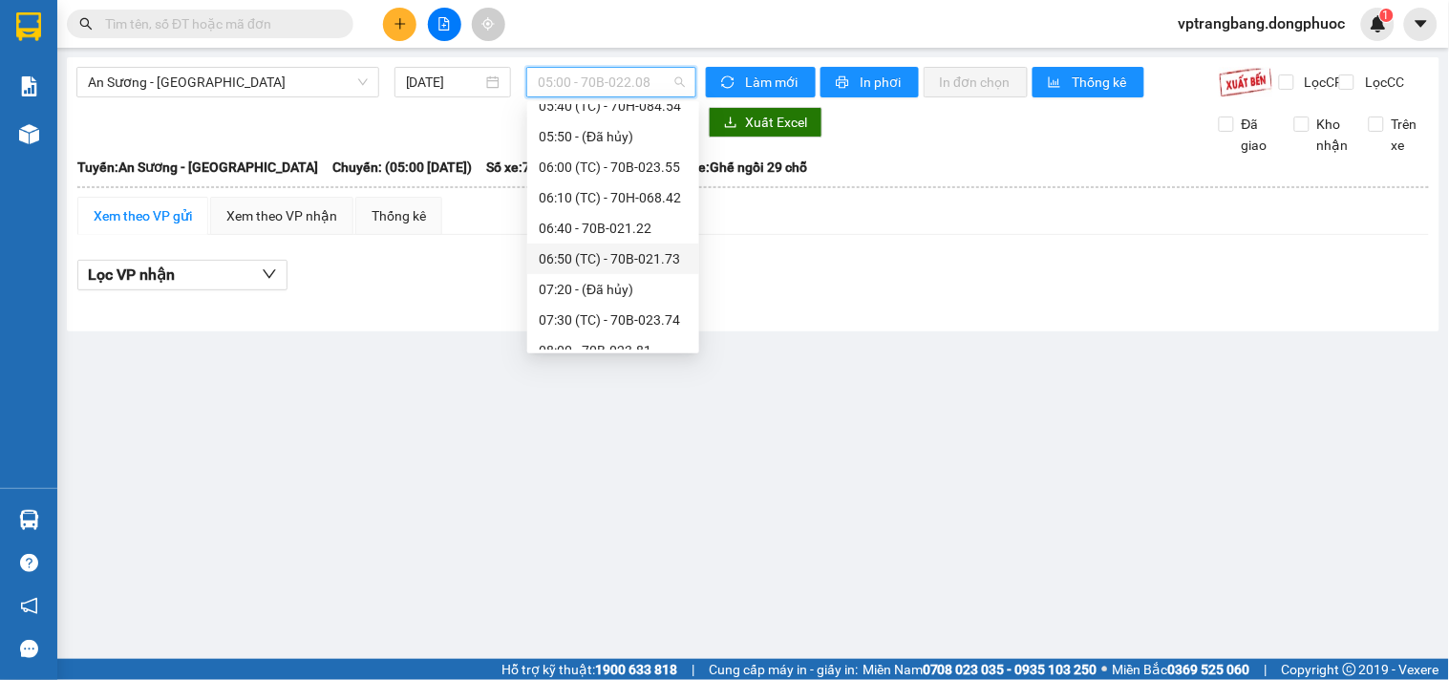
click at [602, 269] on div "06:50 (TC) - 70B-021.73" at bounding box center [613, 259] width 172 height 31
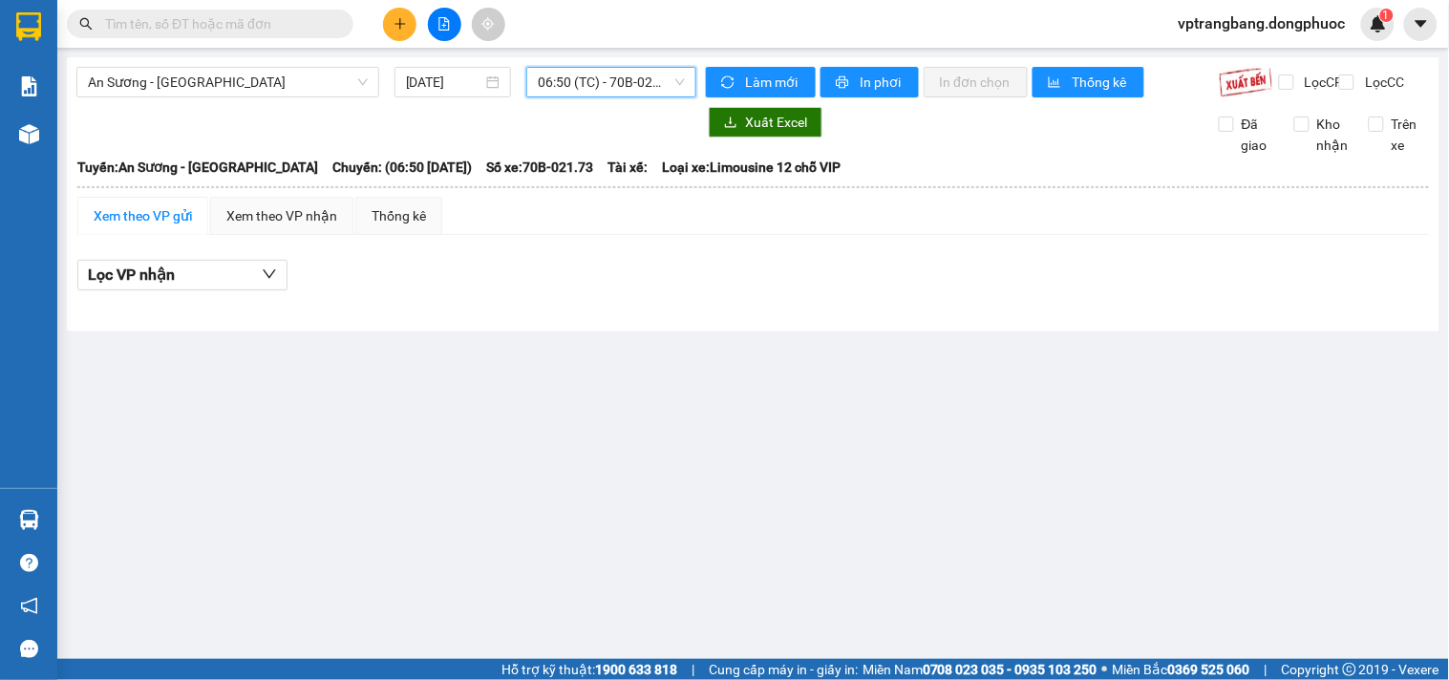
click at [612, 80] on span "06:50 (TC) - 70B-021.73" at bounding box center [611, 82] width 147 height 29
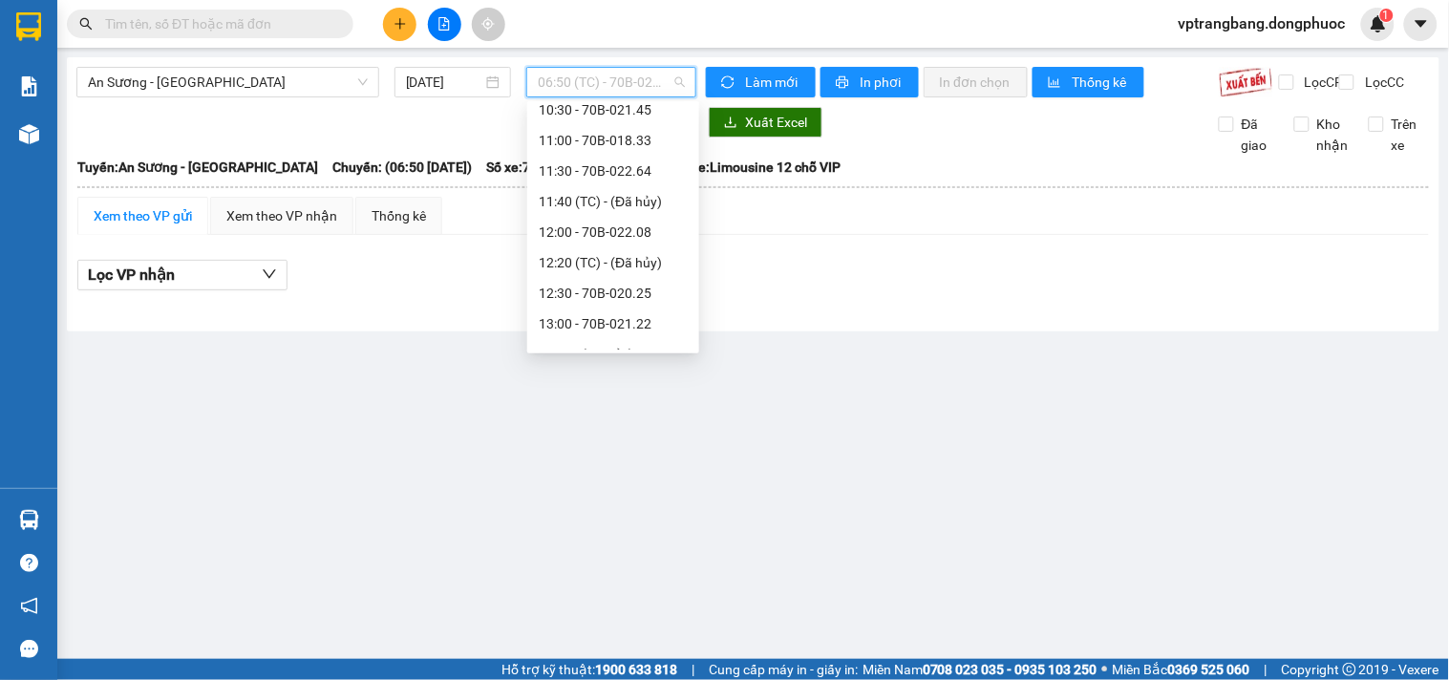
scroll to position [742, 0]
click at [611, 117] on div "13:00 - 70B-021.22" at bounding box center [613, 111] width 149 height 21
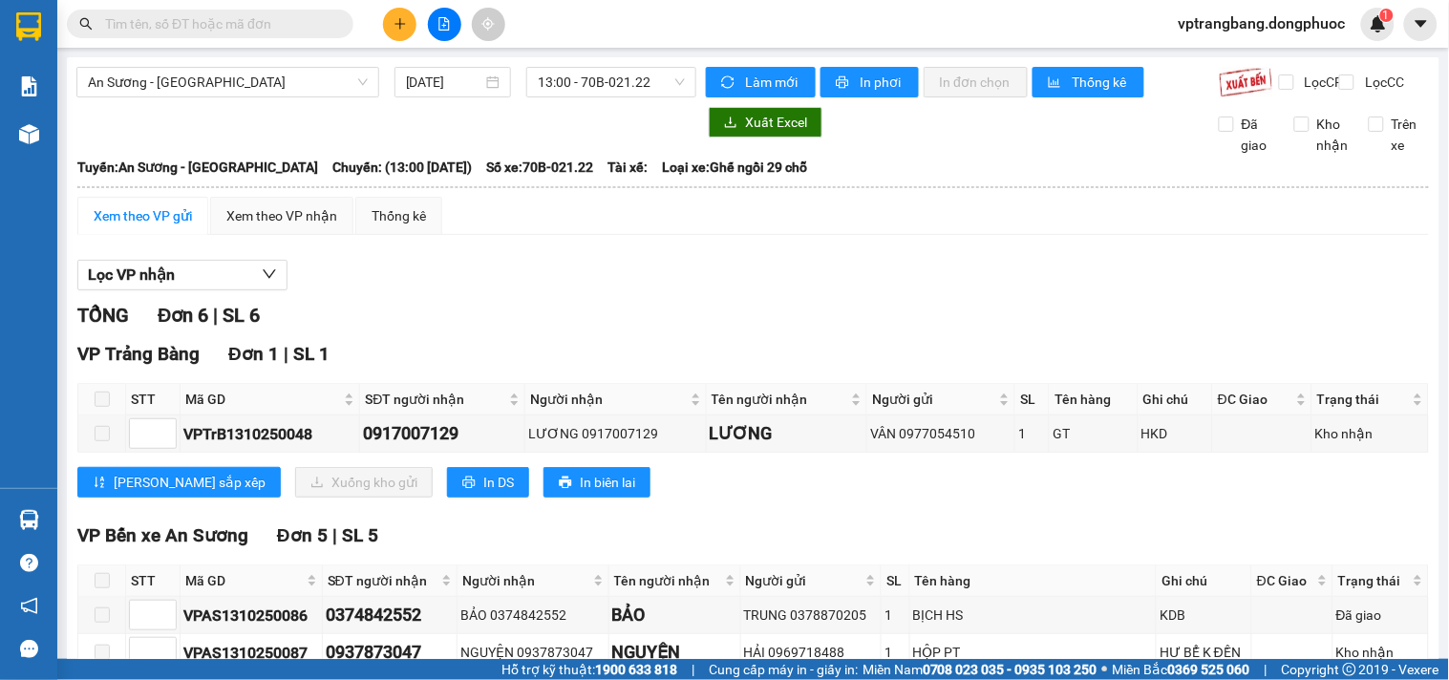
drag, startPoint x: 584, startPoint y: 291, endPoint x: 593, endPoint y: 229, distance: 62.8
click at [584, 290] on div "Lọc VP nhận" at bounding box center [752, 276] width 1351 height 32
click at [628, 76] on span "13:00 - 70B-021.22" at bounding box center [611, 82] width 147 height 29
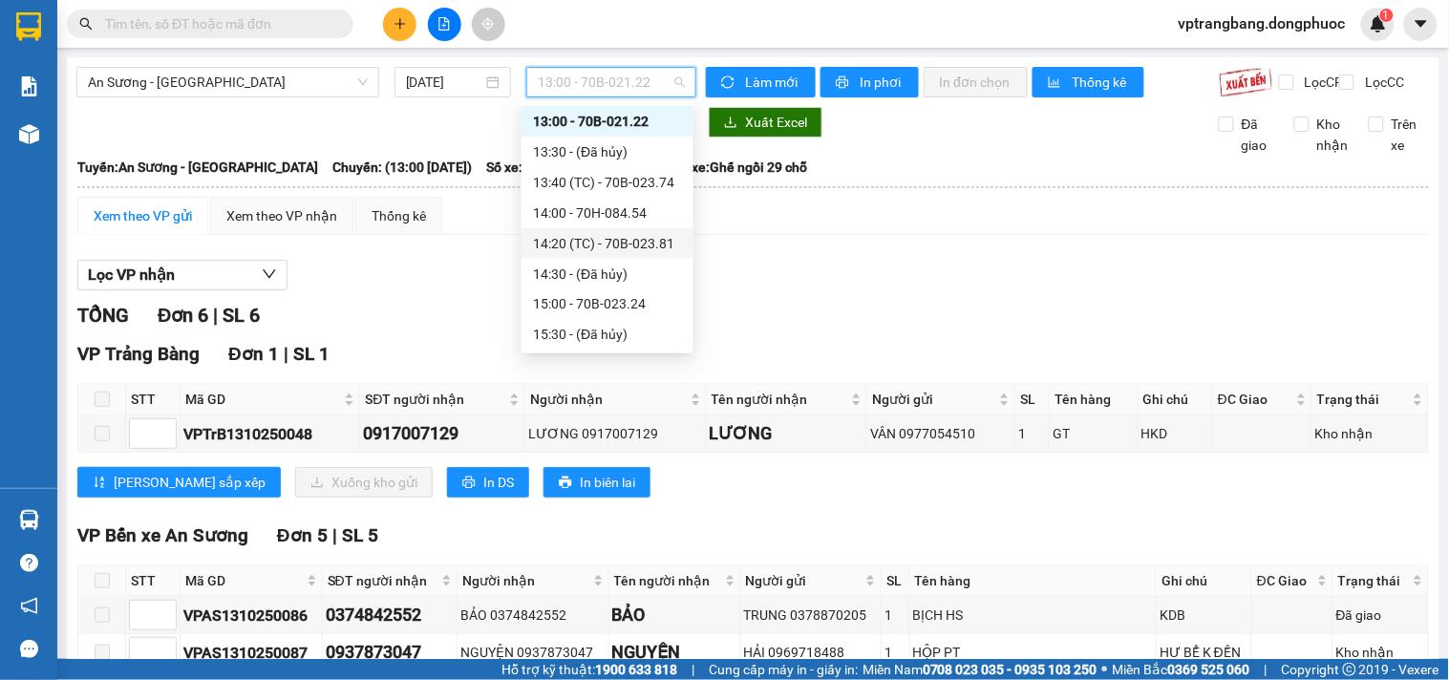
scroll to position [839, 0]
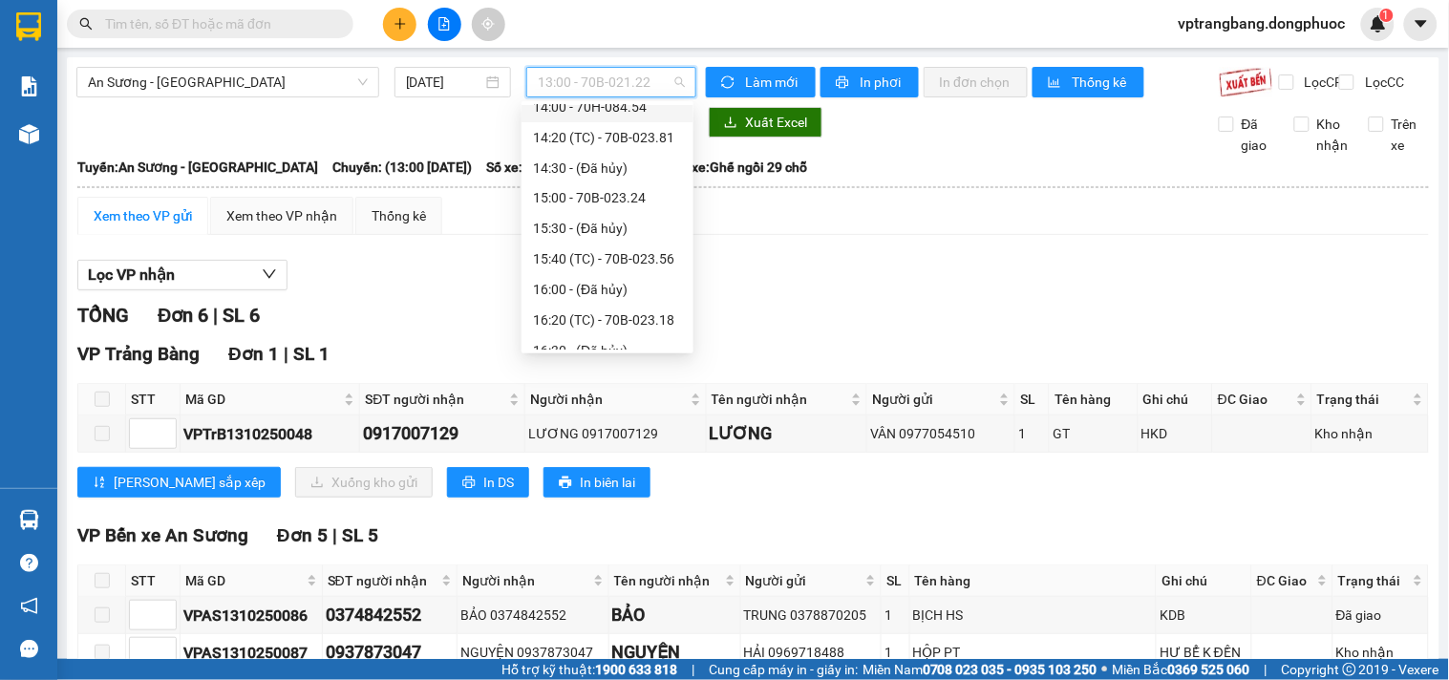
click at [632, 112] on div "14:00 - 70H-084.54" at bounding box center [607, 106] width 149 height 21
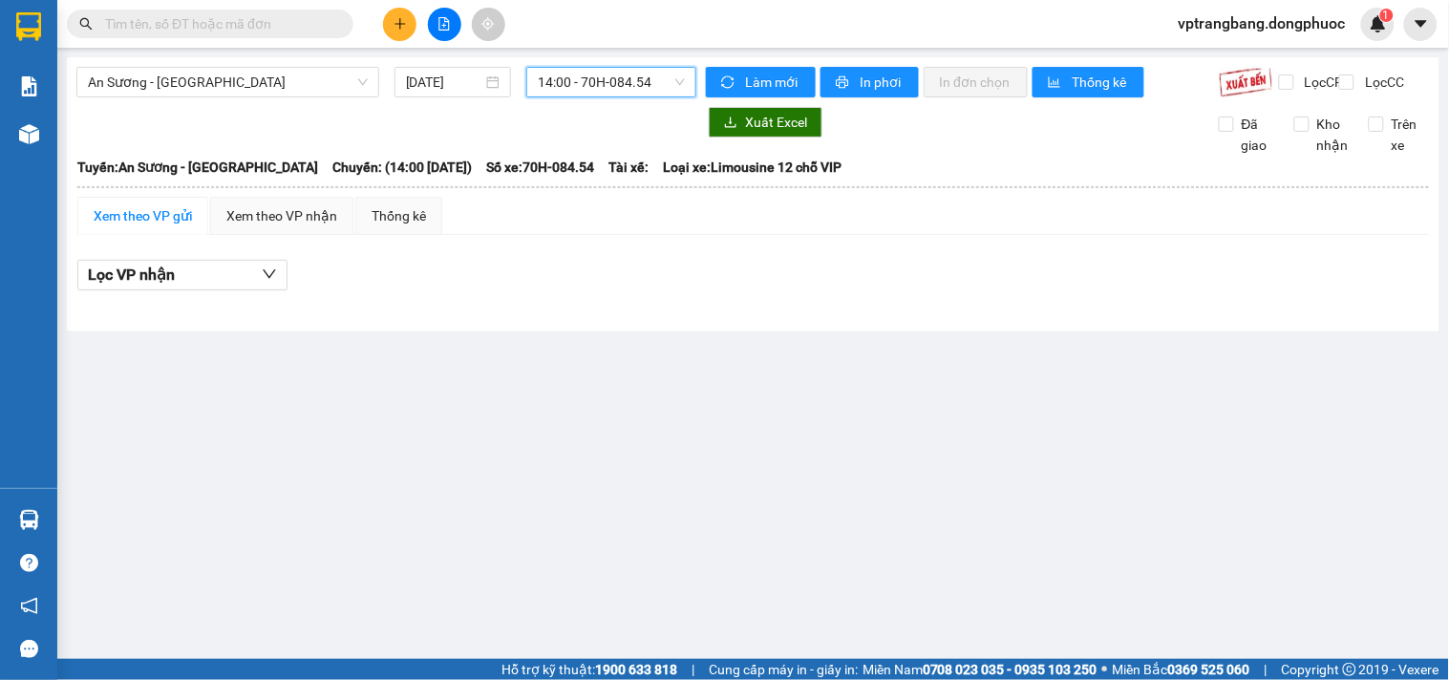
click at [613, 79] on span "14:00 - 70H-084.54" at bounding box center [611, 82] width 147 height 29
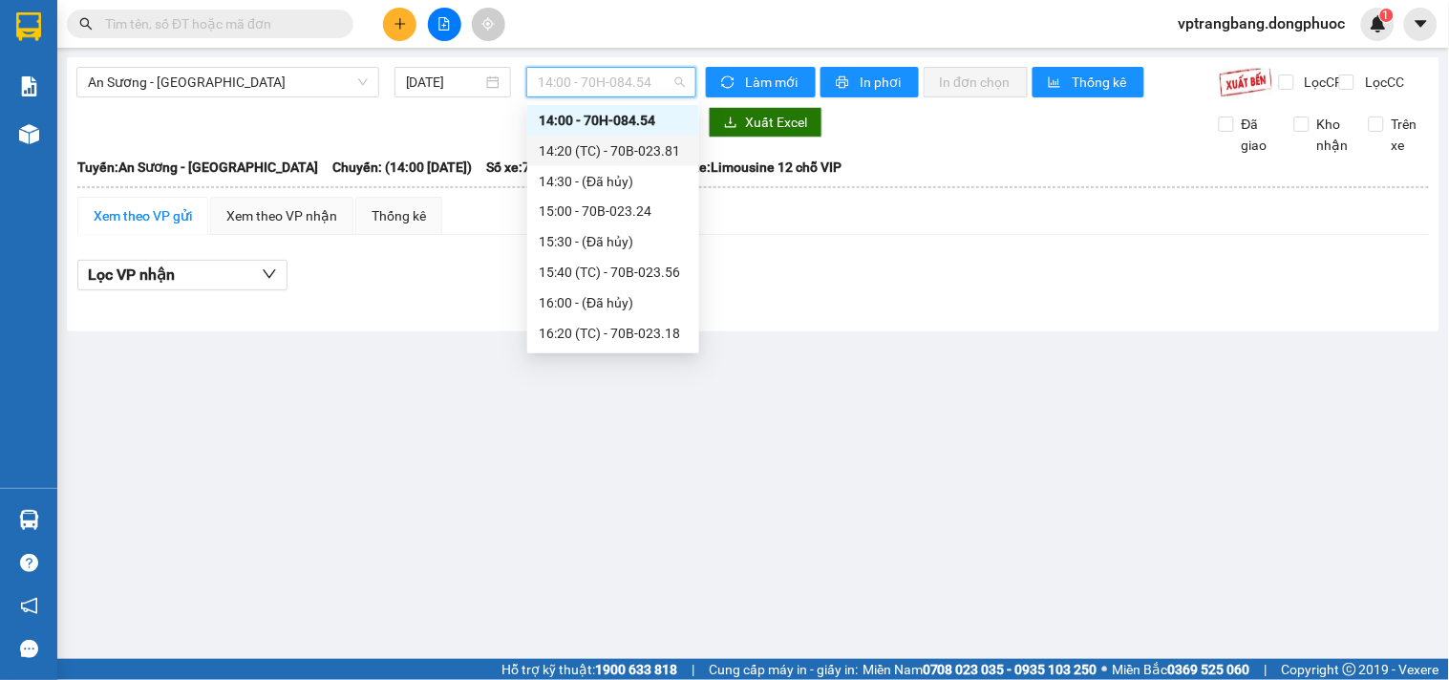
scroll to position [719, 0]
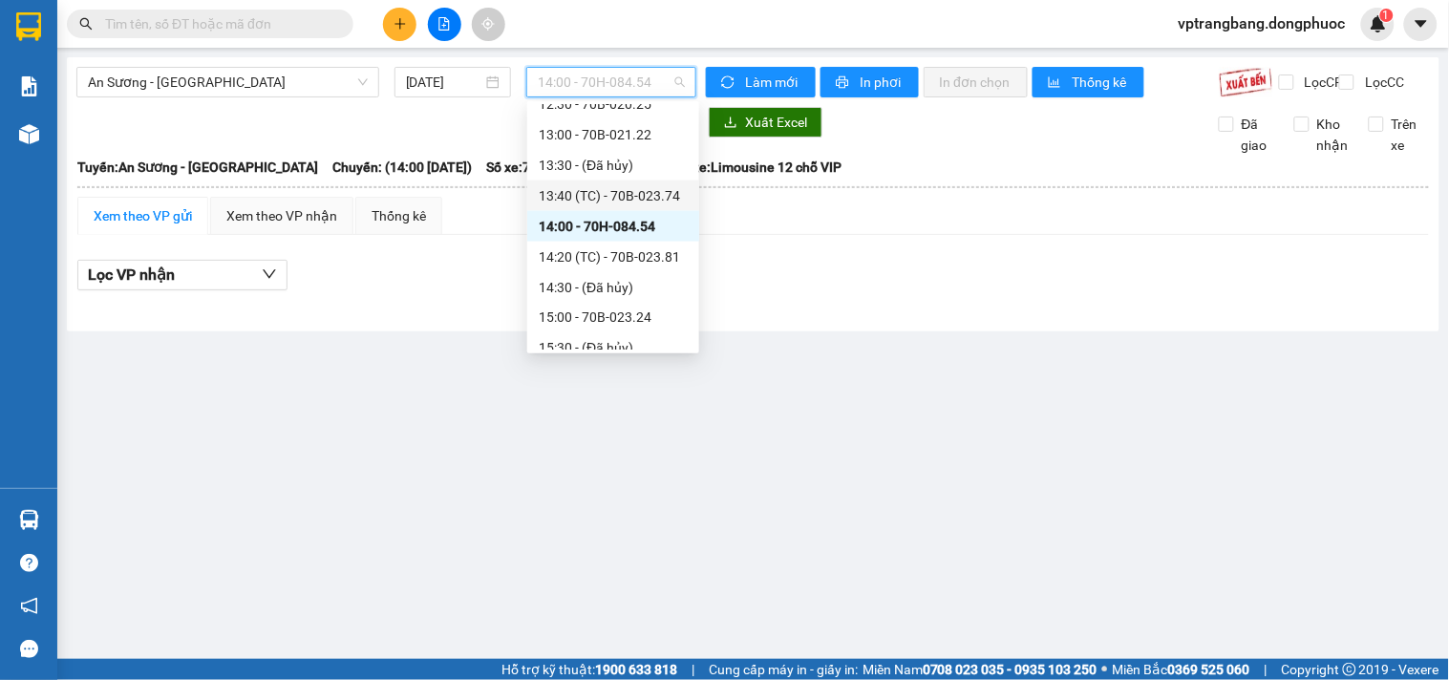
click at [638, 197] on div "13:40 (TC) - 70B-023.74" at bounding box center [613, 195] width 149 height 21
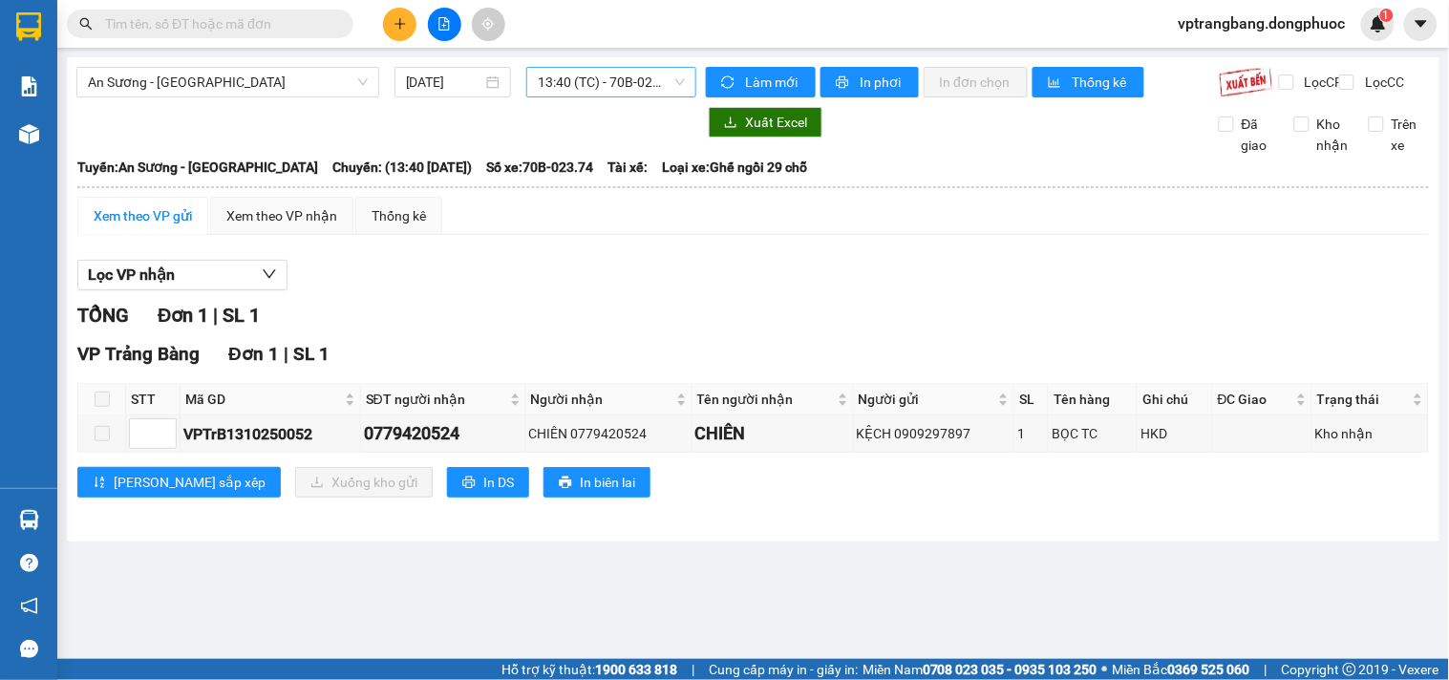
click at [569, 81] on span "13:40 (TC) - 70B-023.74" at bounding box center [611, 82] width 147 height 29
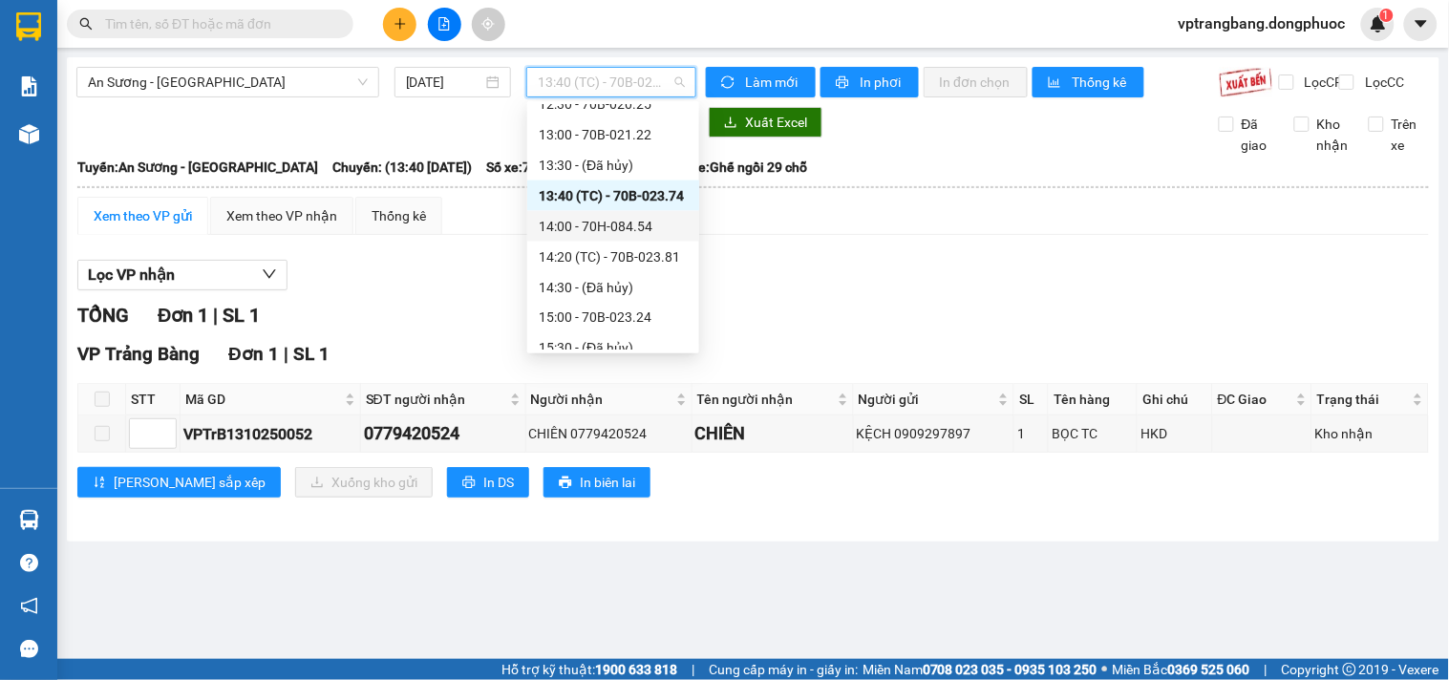
click at [614, 229] on div "14:00 - 70H-084.54" at bounding box center [613, 226] width 149 height 21
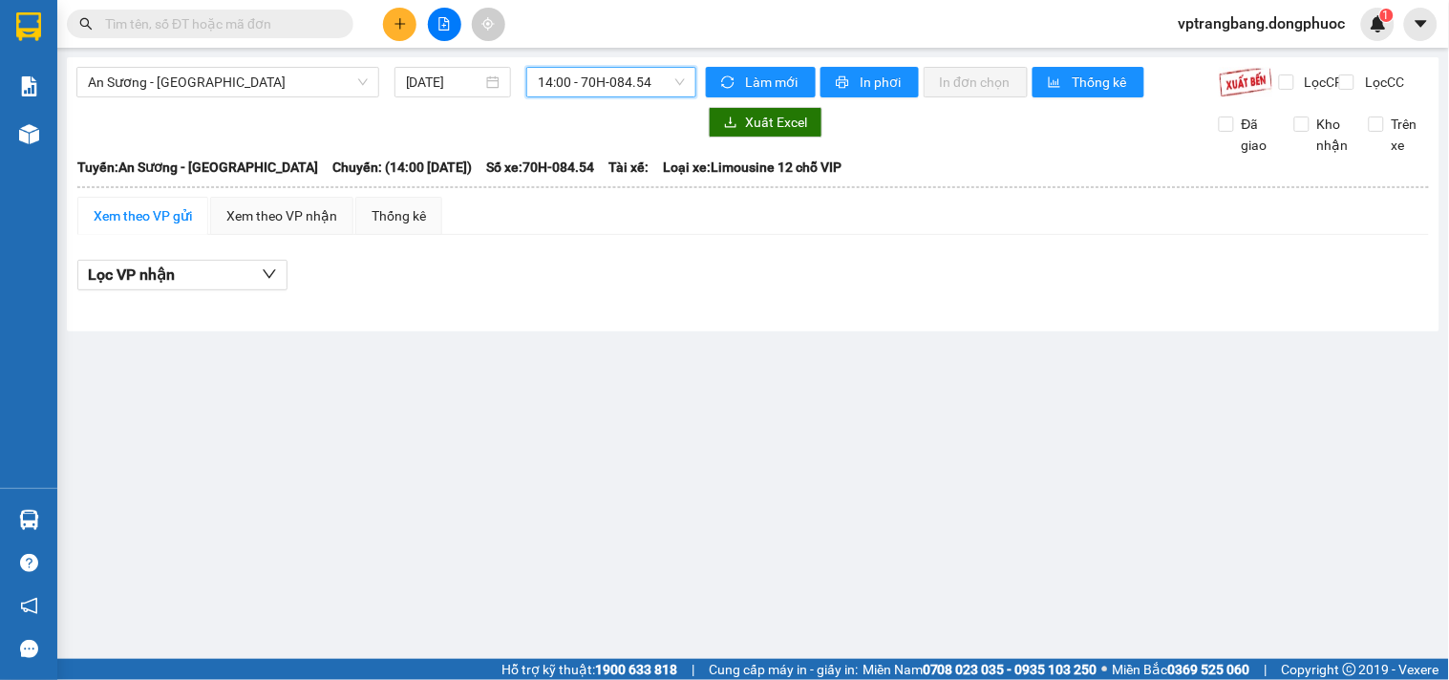
drag, startPoint x: 600, startPoint y: 84, endPoint x: 615, endPoint y: 126, distance: 44.7
click at [598, 84] on span "14:00 - 70H-084.54" at bounding box center [611, 82] width 147 height 29
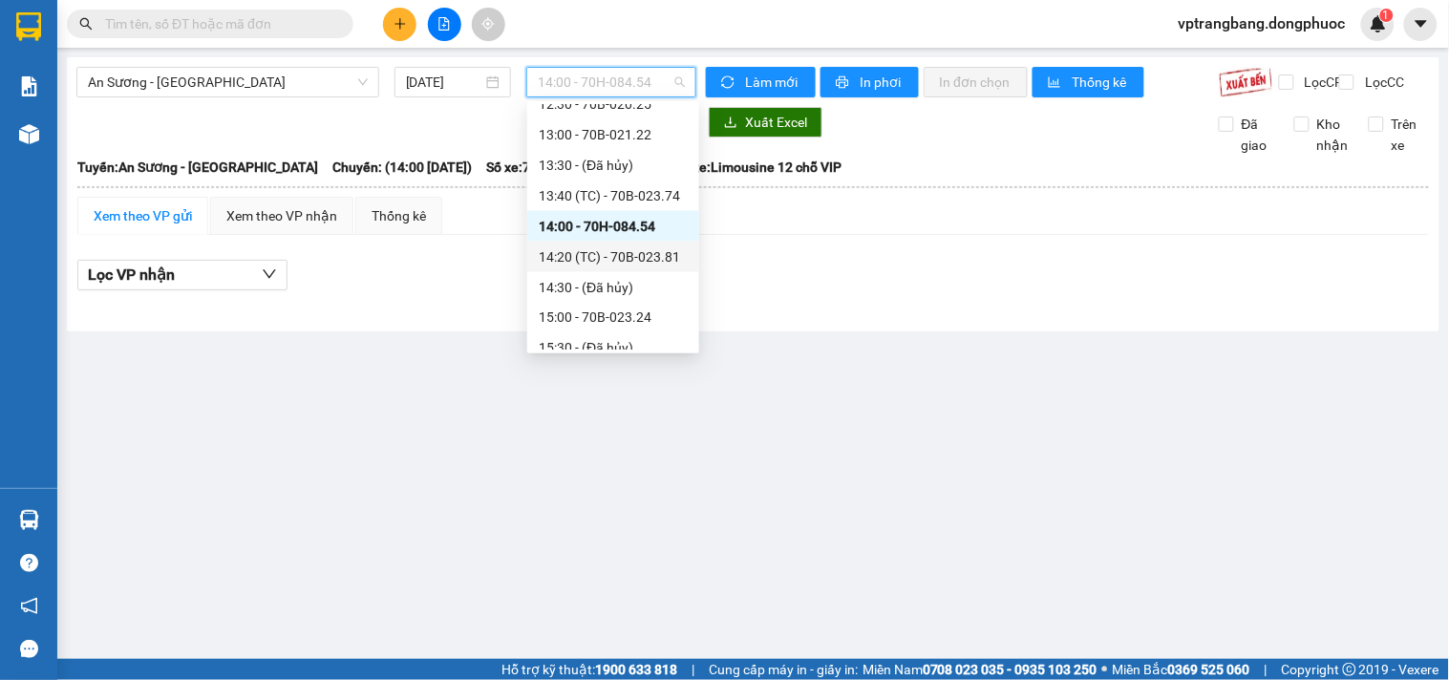
click at [615, 263] on div "14:20 (TC) - 70B-023.81" at bounding box center [613, 256] width 149 height 21
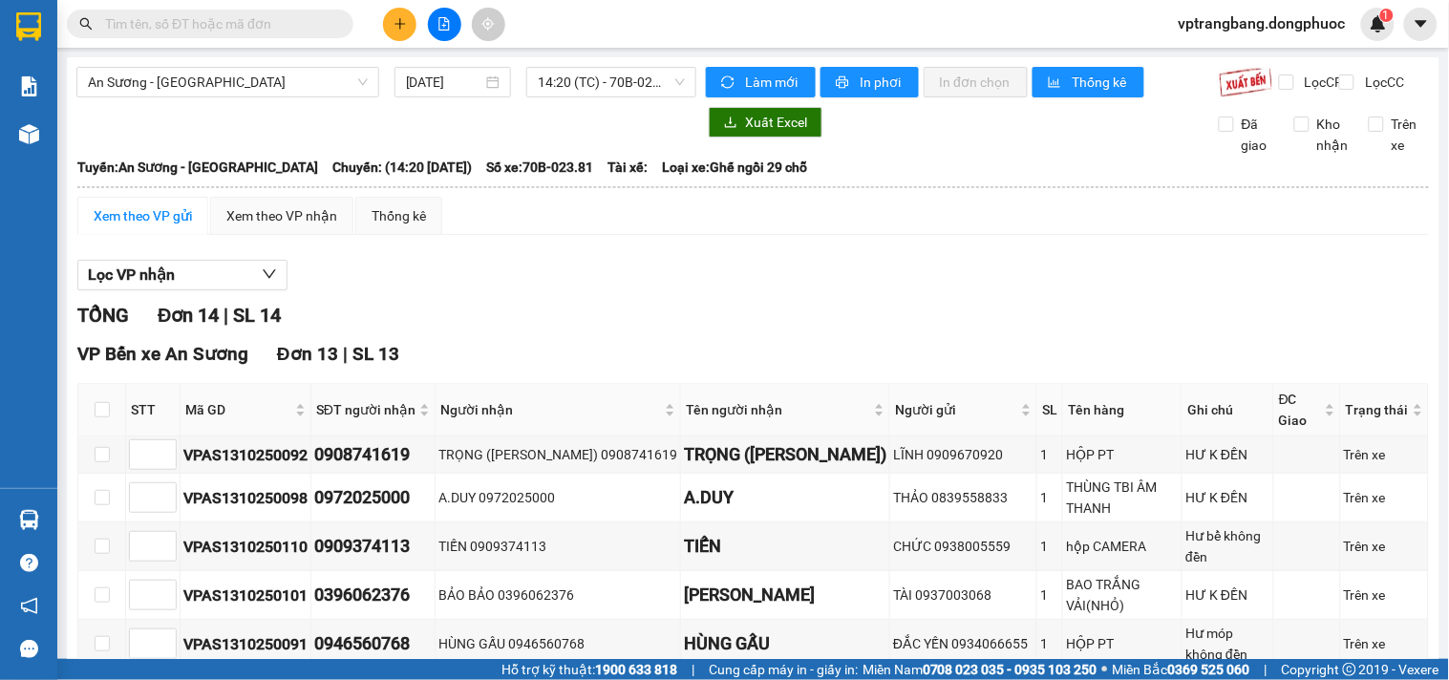
click at [577, 290] on div "Lọc VP nhận" at bounding box center [752, 276] width 1351 height 32
click at [574, 82] on span "14:20 (TC) - 70B-023.81" at bounding box center [611, 82] width 147 height 29
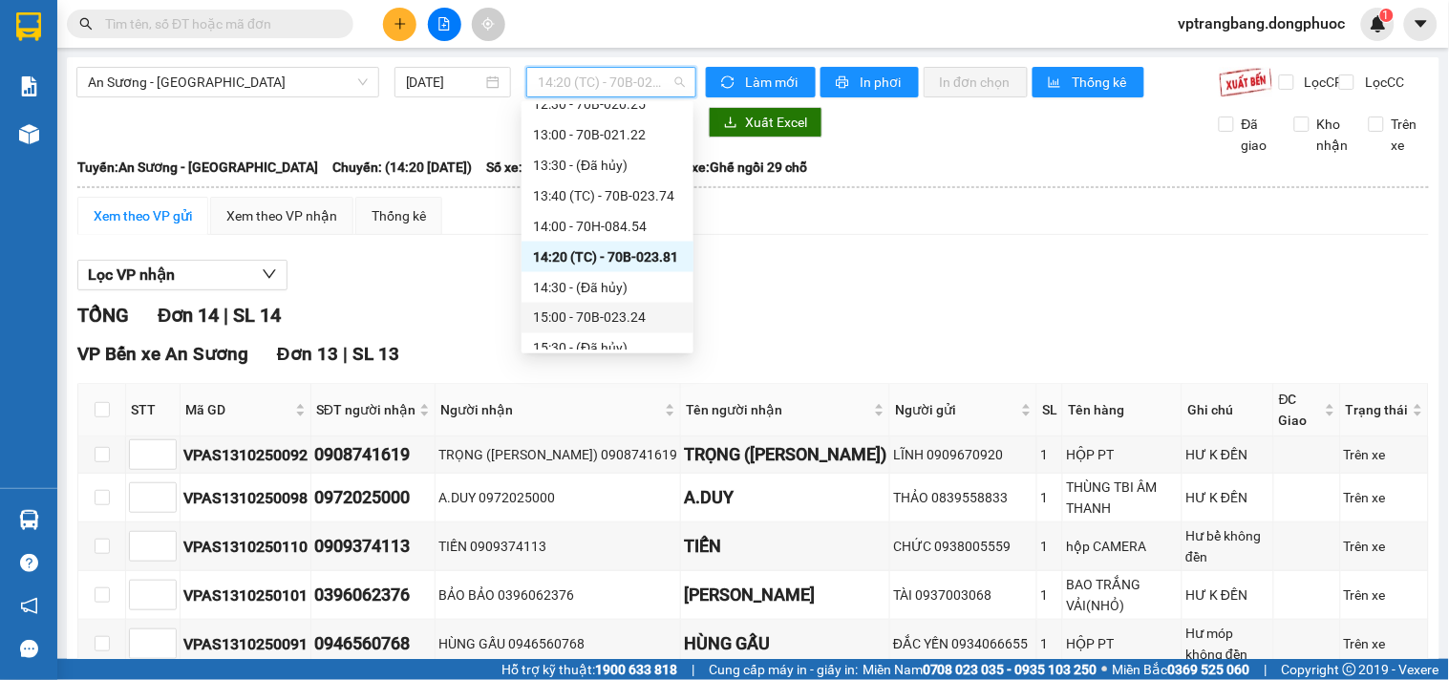
click at [617, 313] on div "15:00 - 70B-023.24" at bounding box center [607, 318] width 149 height 21
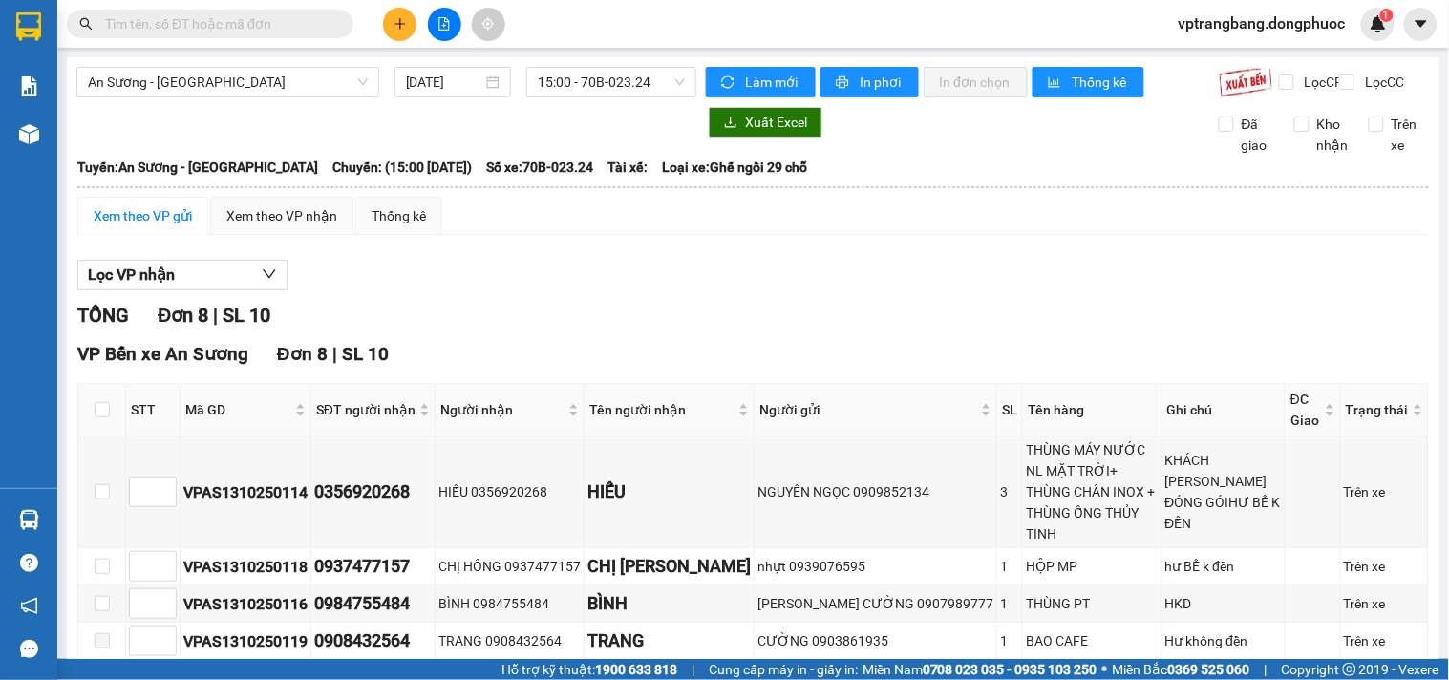
click at [576, 283] on div "Lọc VP nhận" at bounding box center [752, 276] width 1351 height 32
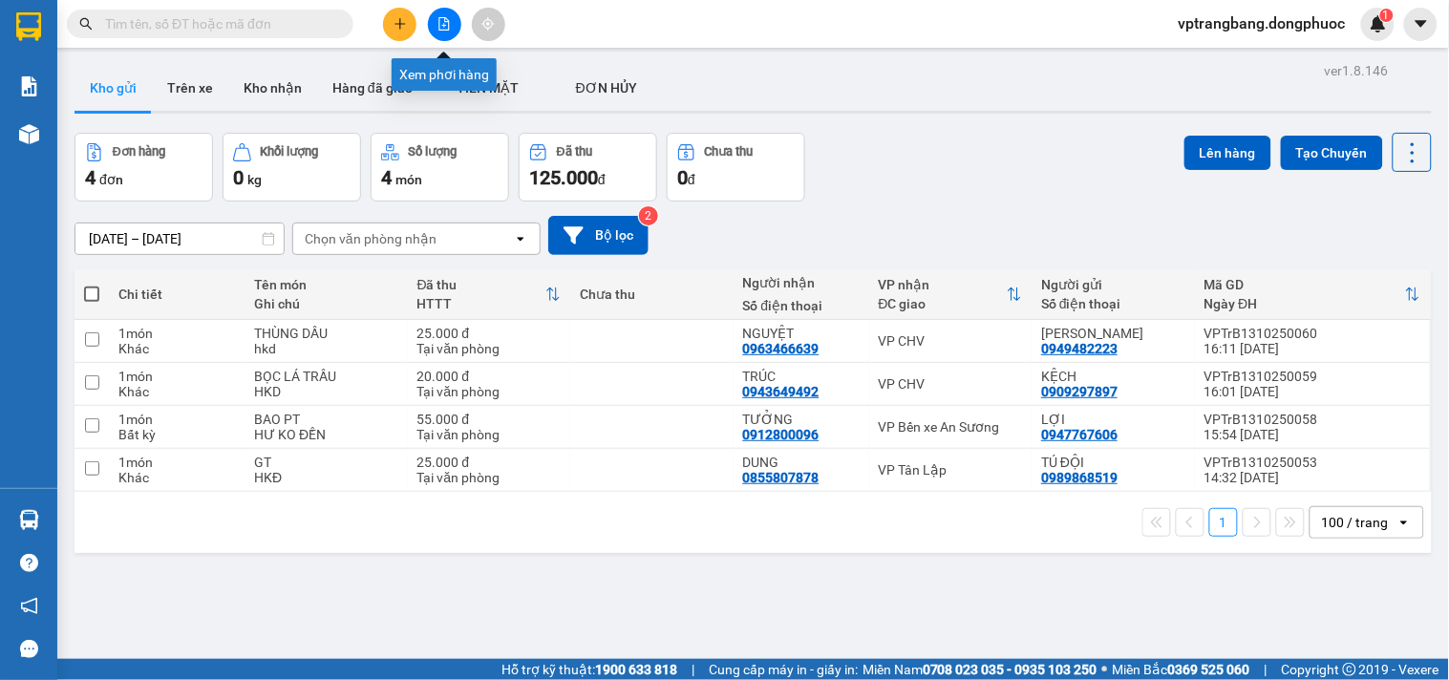
click at [439, 17] on icon "file-add" at bounding box center [443, 23] width 13 height 13
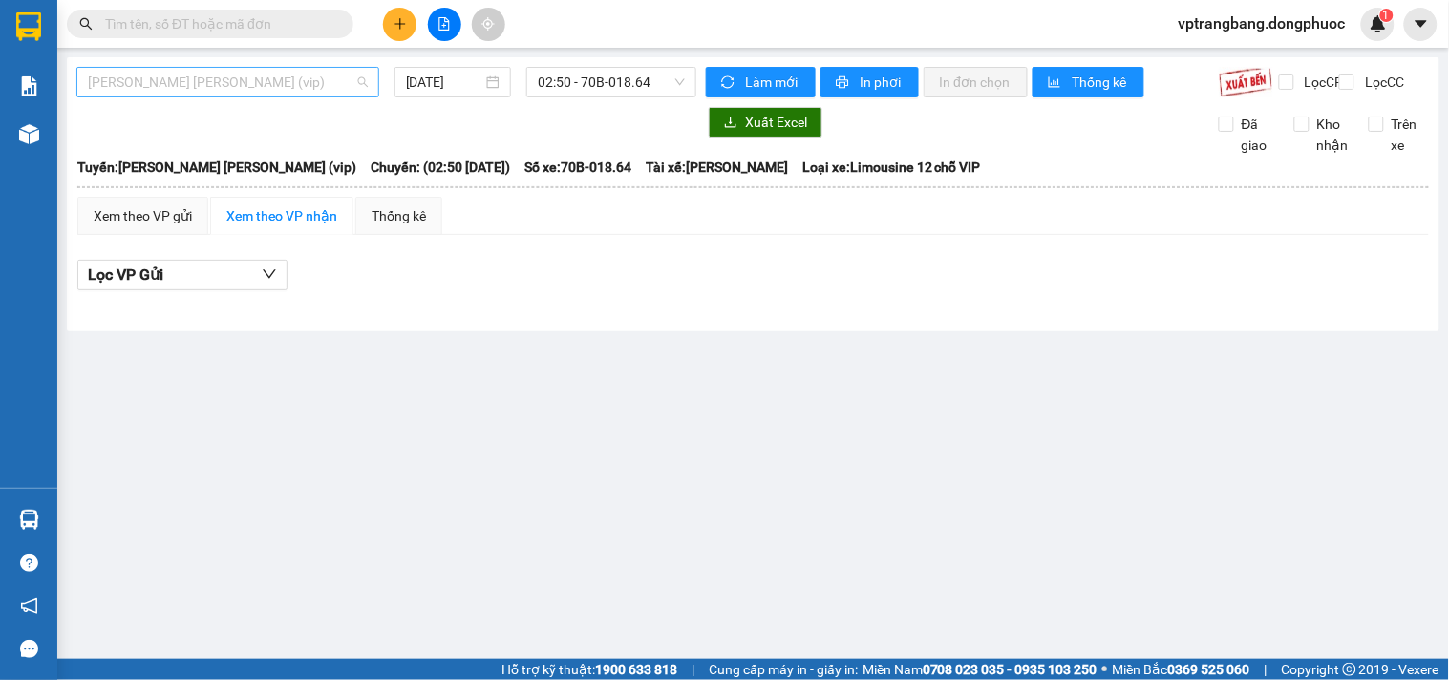
click at [198, 89] on span "[PERSON_NAME] [PERSON_NAME] (vip)" at bounding box center [228, 82] width 280 height 29
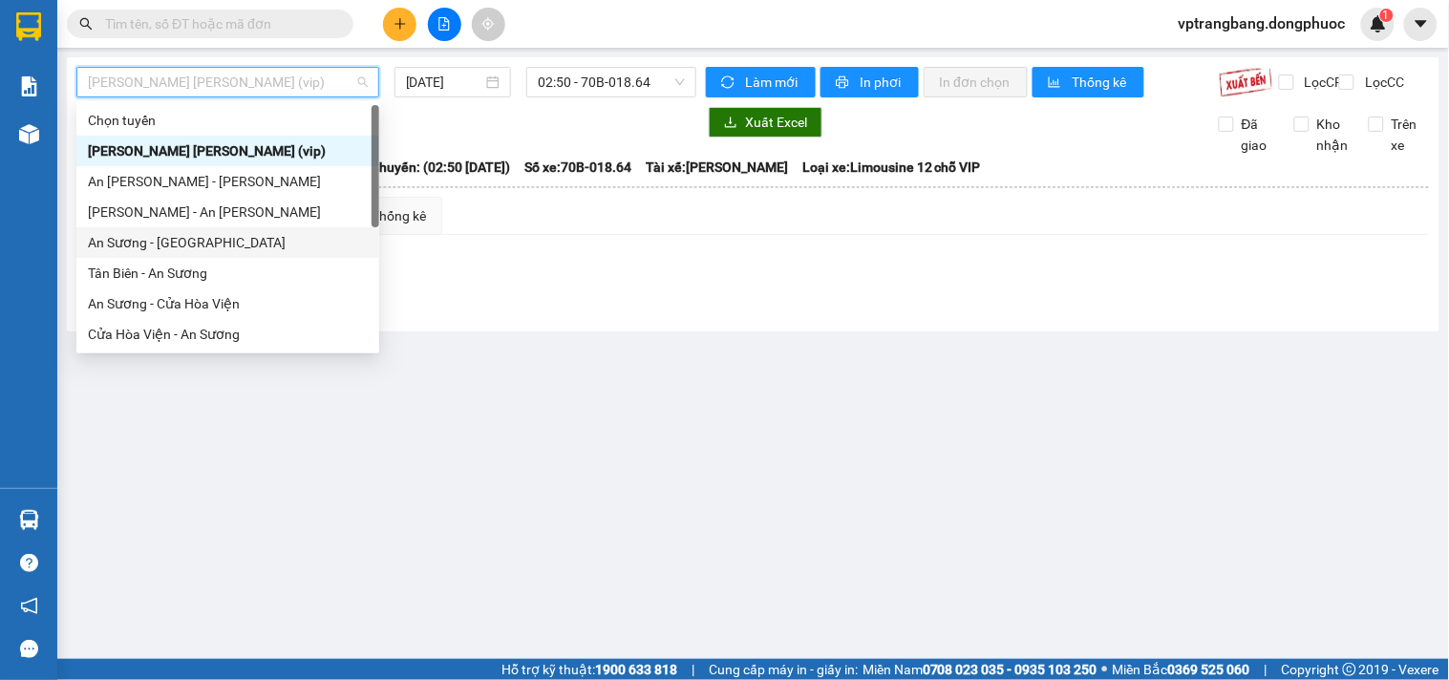
click at [187, 244] on div "An Sương - [GEOGRAPHIC_DATA]" at bounding box center [228, 242] width 280 height 21
type input "[DATE]"
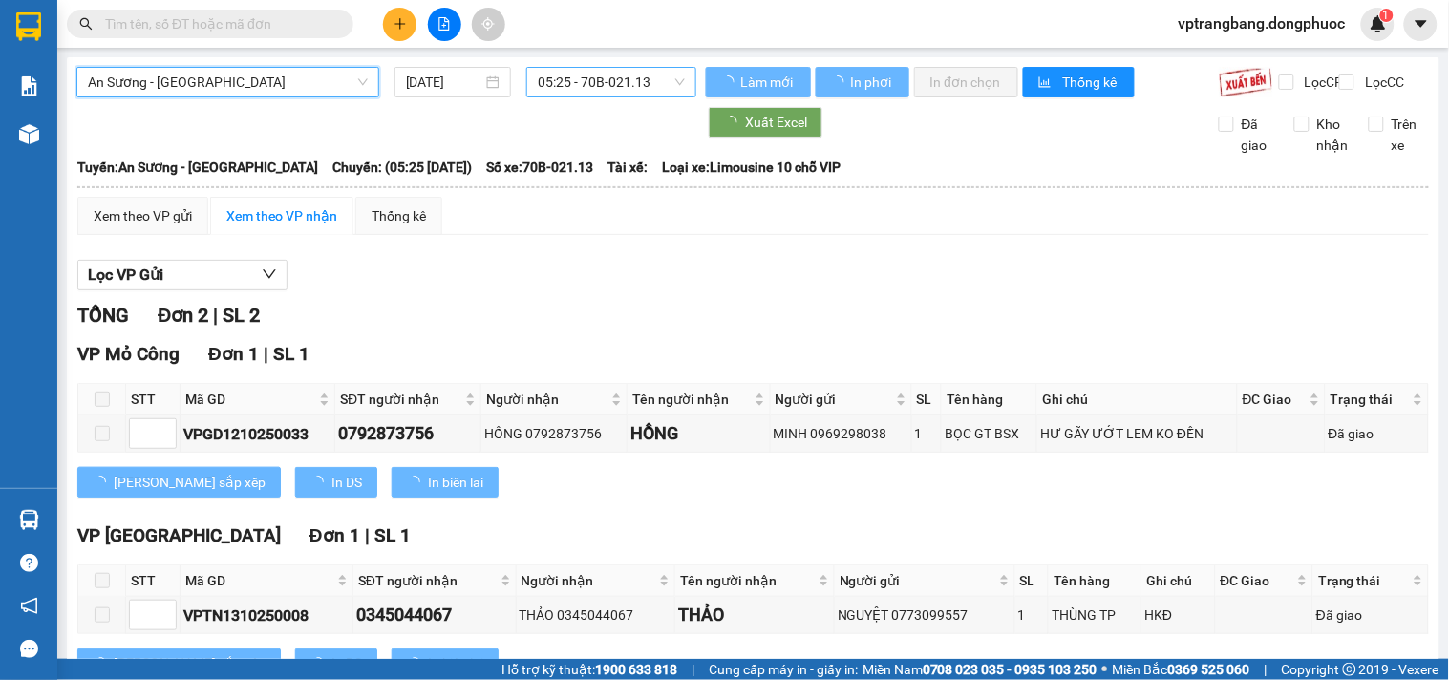
click at [603, 84] on span "05:25 - 70B-021.13" at bounding box center [611, 82] width 147 height 29
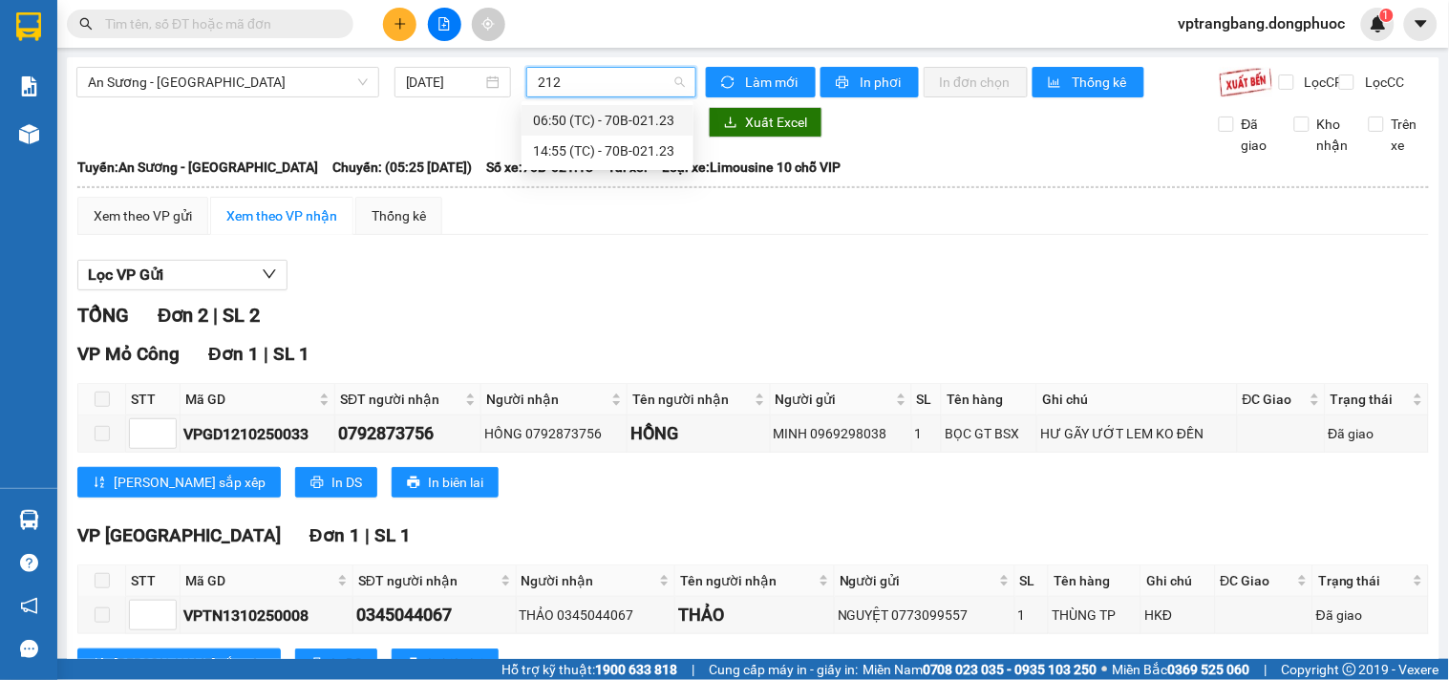
type input "2123"
drag, startPoint x: 580, startPoint y: 154, endPoint x: 555, endPoint y: 166, distance: 27.8
click at [579, 157] on div "14:55 (TC) - 70B-021.23" at bounding box center [607, 150] width 149 height 21
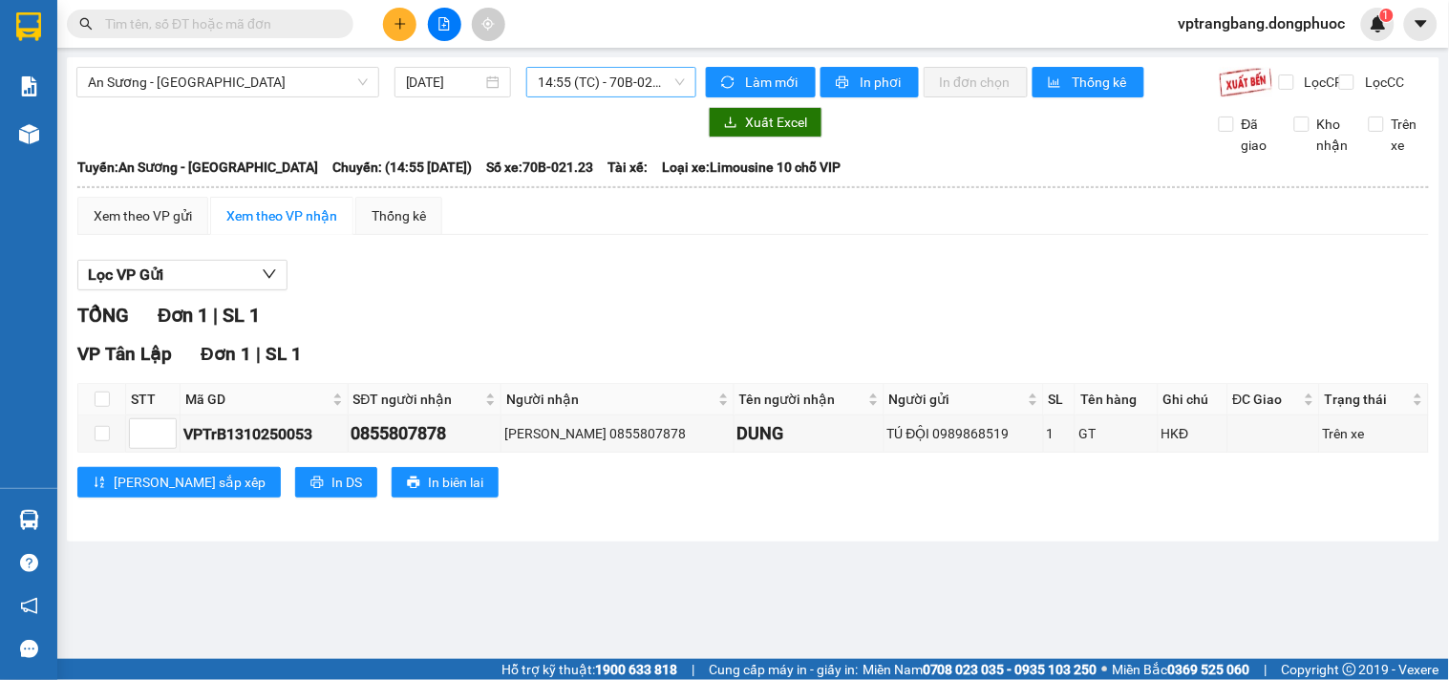
click at [550, 258] on div "Xem theo VP gửi Xem theo VP nhận Thống kê Lọc VP Gửi TỔNG Đơn 1 | SL 1 VP Tân …" at bounding box center [752, 359] width 1351 height 325
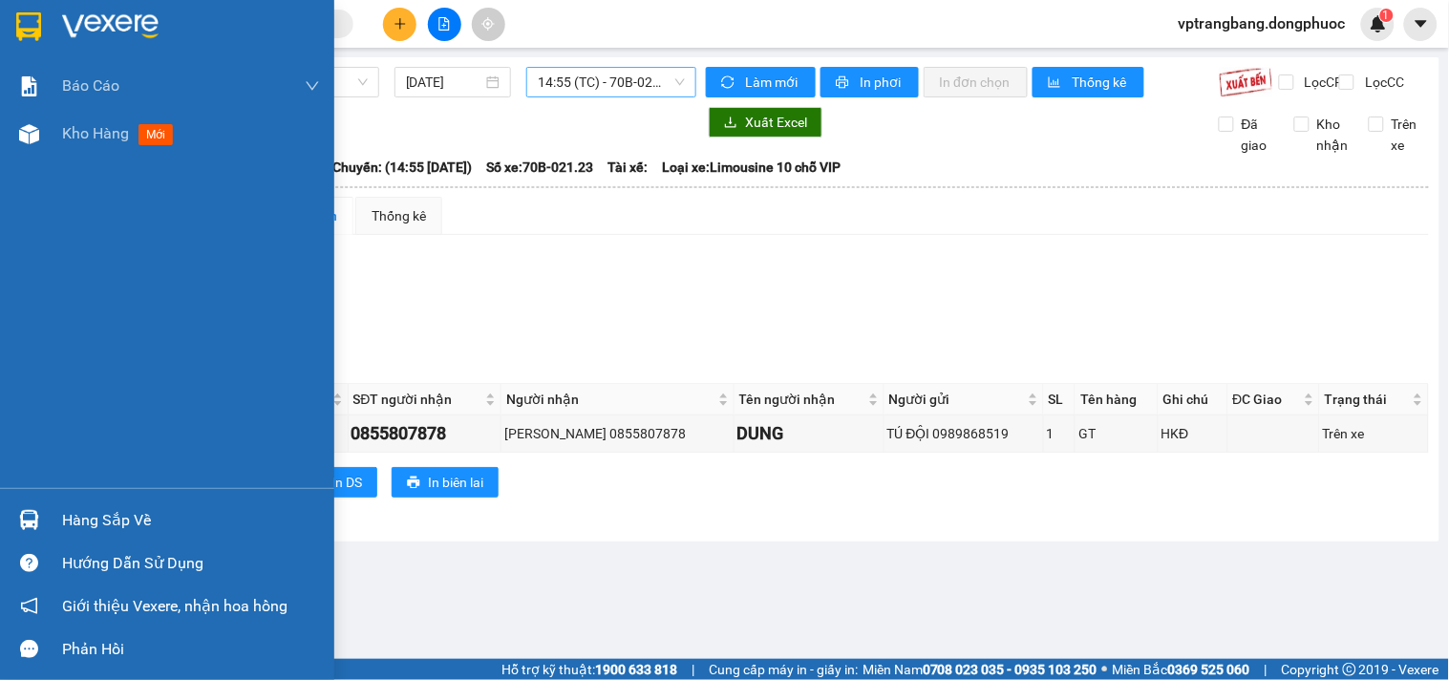
click at [121, 507] on div "Hàng sắp về" at bounding box center [191, 520] width 258 height 29
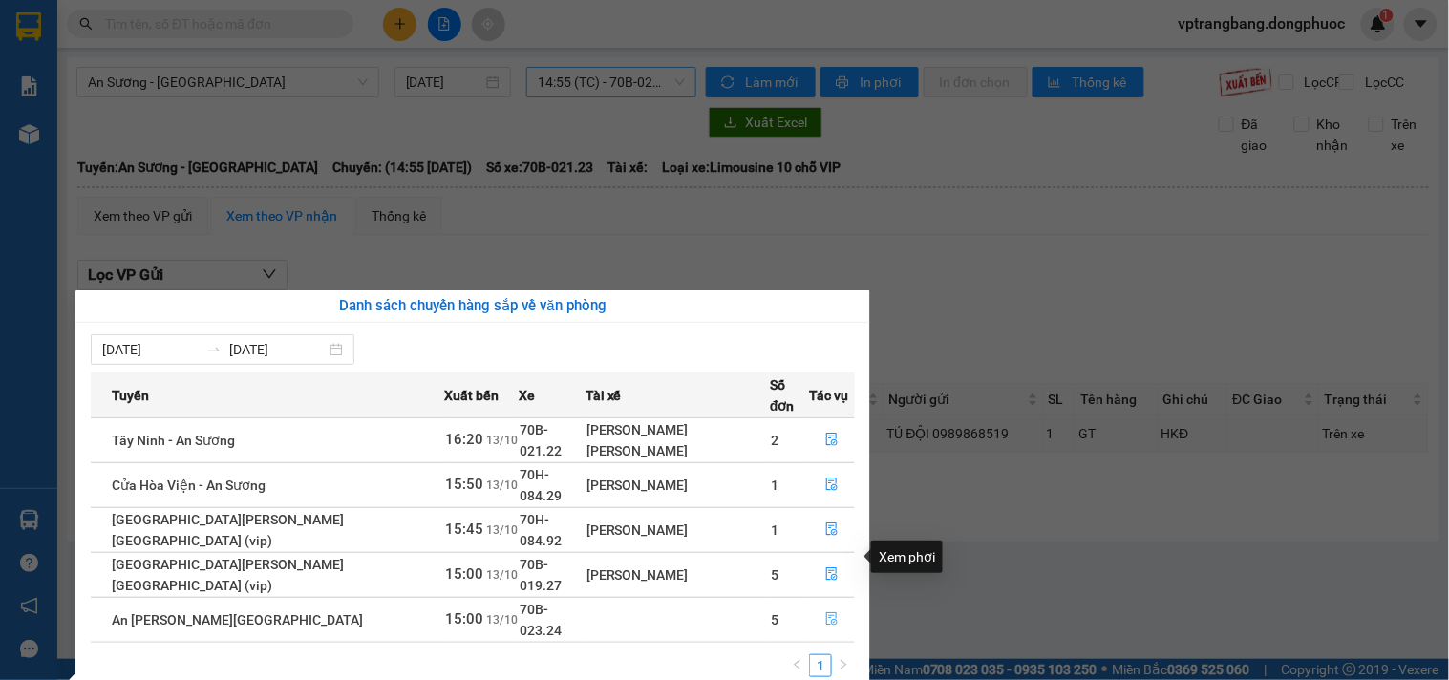
click at [826, 612] on icon "file-done" at bounding box center [831, 618] width 11 height 13
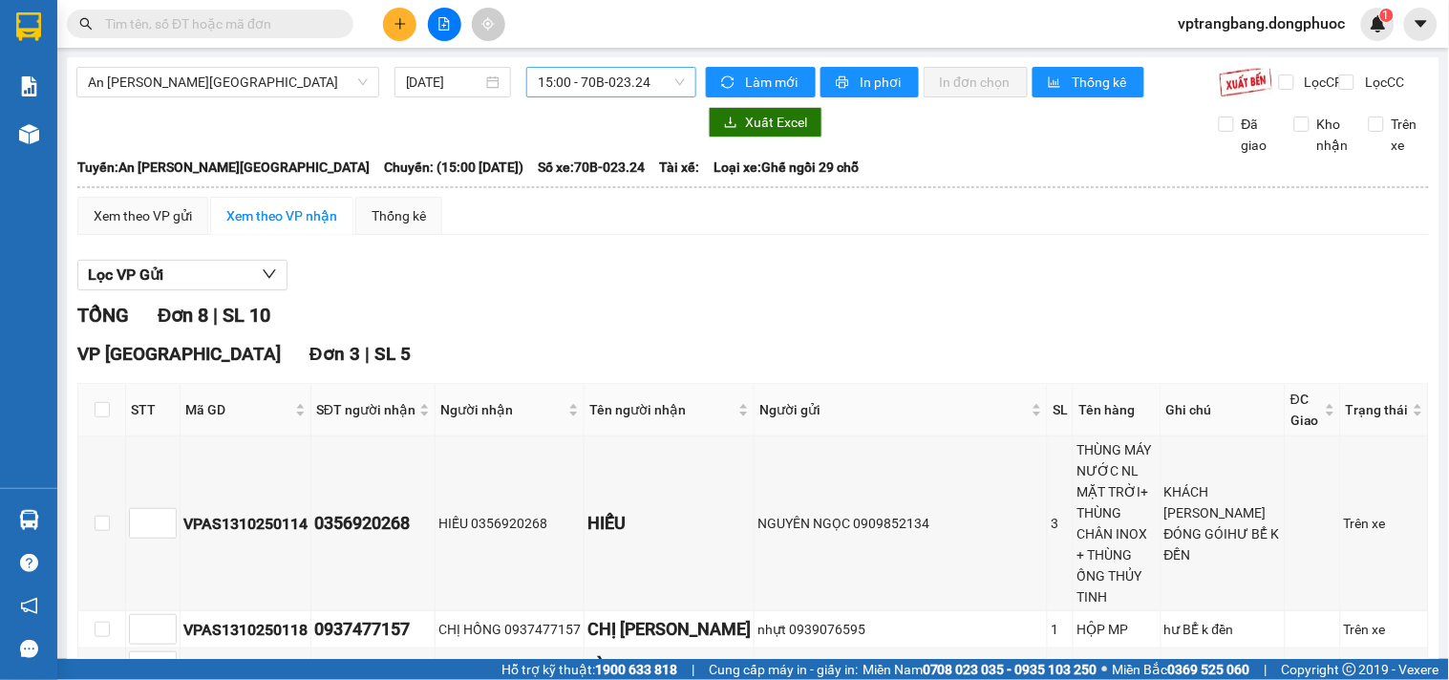
scroll to position [369, 0]
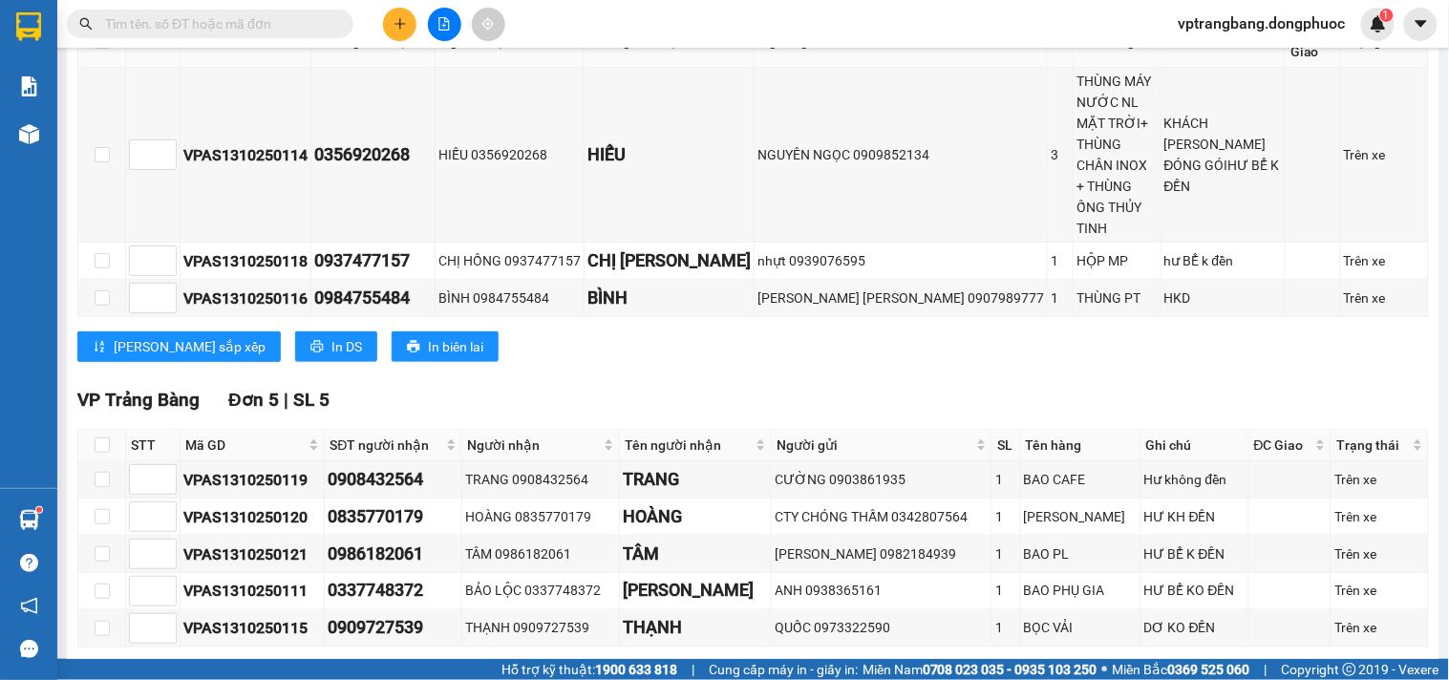
click at [237, 22] on input "text" at bounding box center [217, 23] width 225 height 21
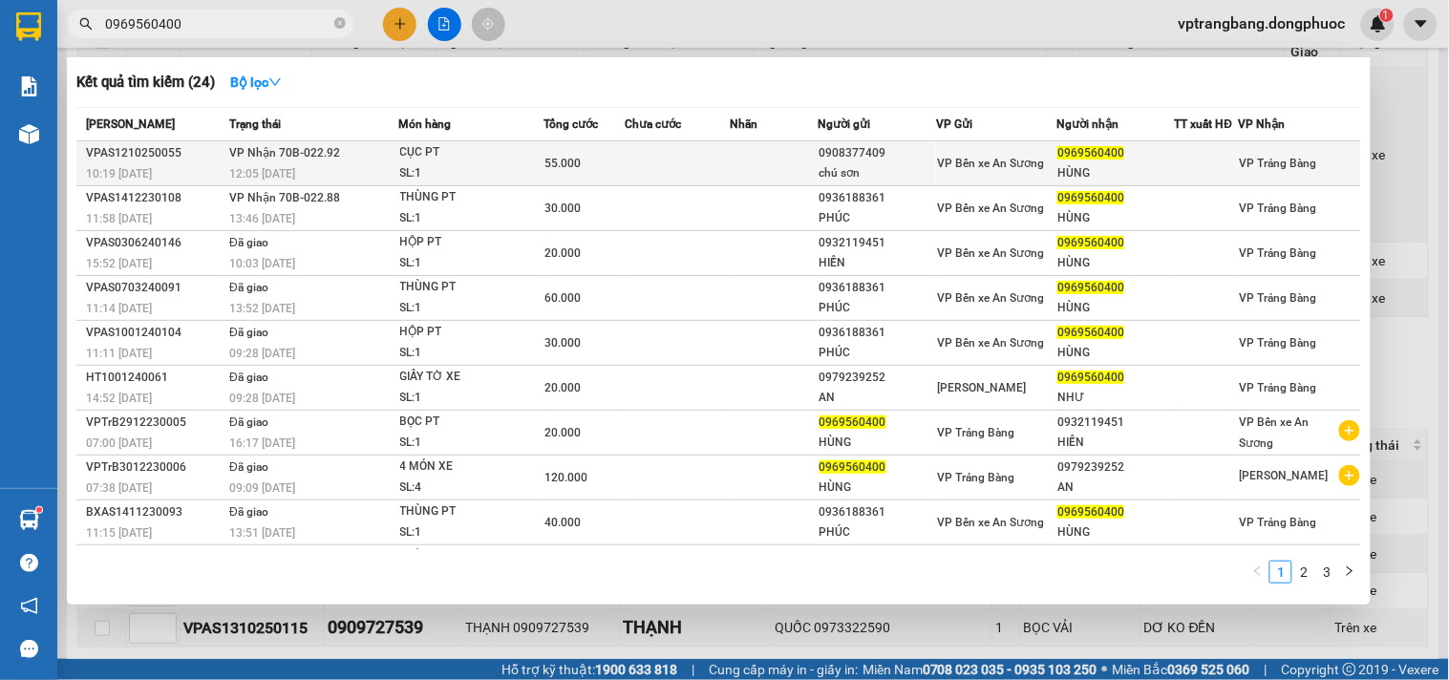
type input "0969560400"
click at [656, 169] on td at bounding box center [678, 163] width 105 height 45
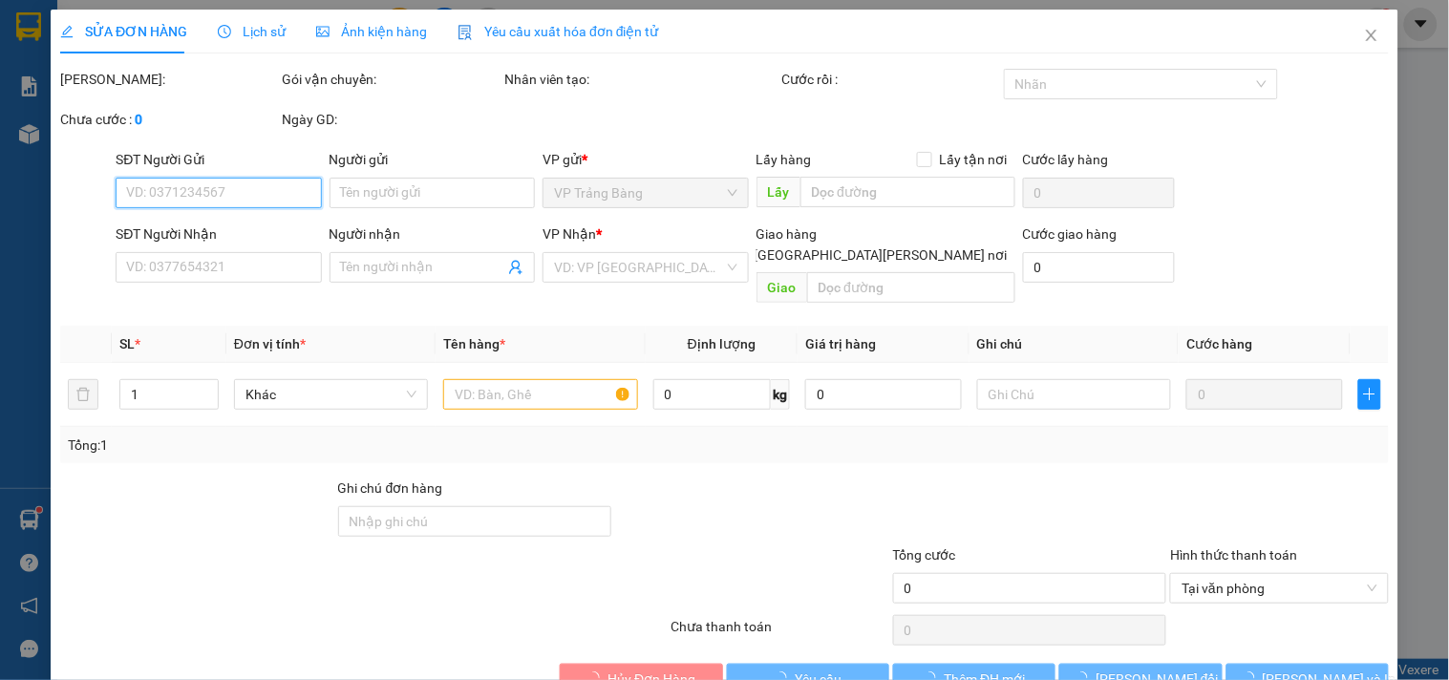
type input "0908377409"
type input "chú sơn"
type input "0969560400"
type input "HÙNG"
type input "55.000"
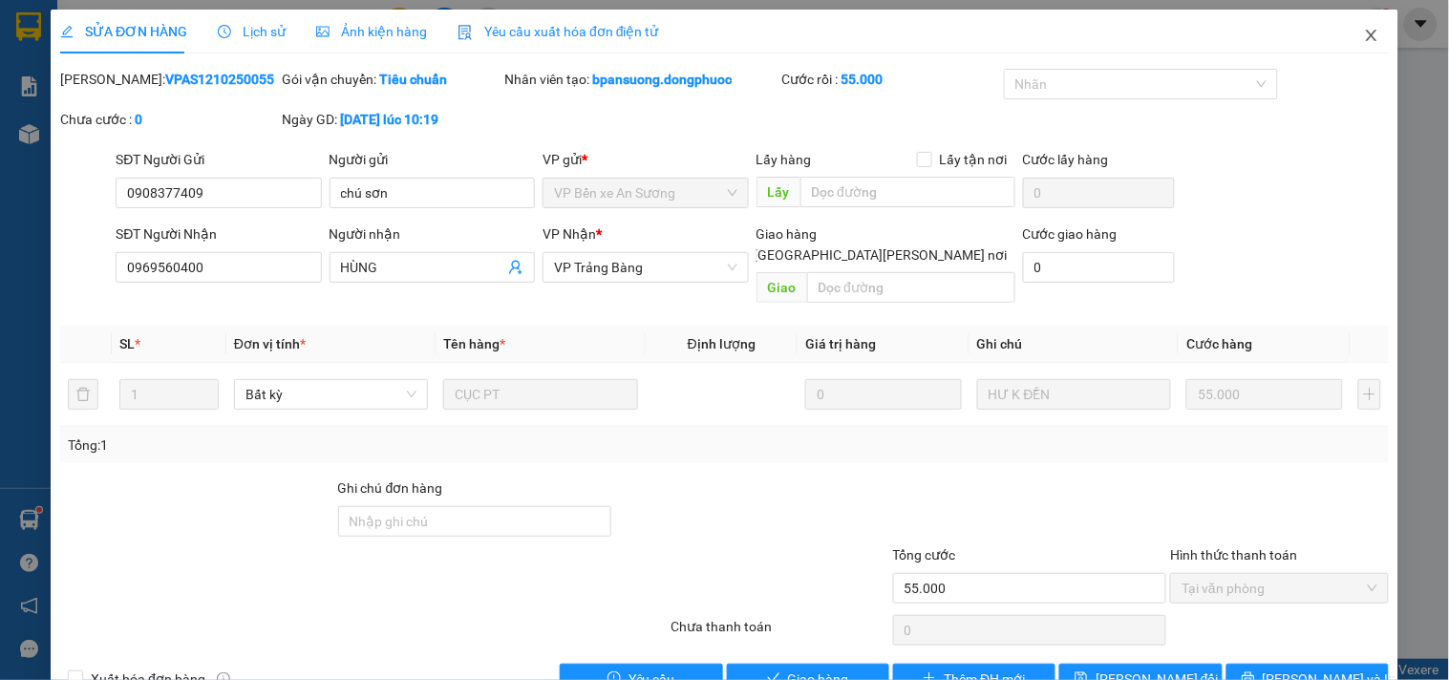
click at [1366, 41] on icon "close" at bounding box center [1371, 35] width 11 height 11
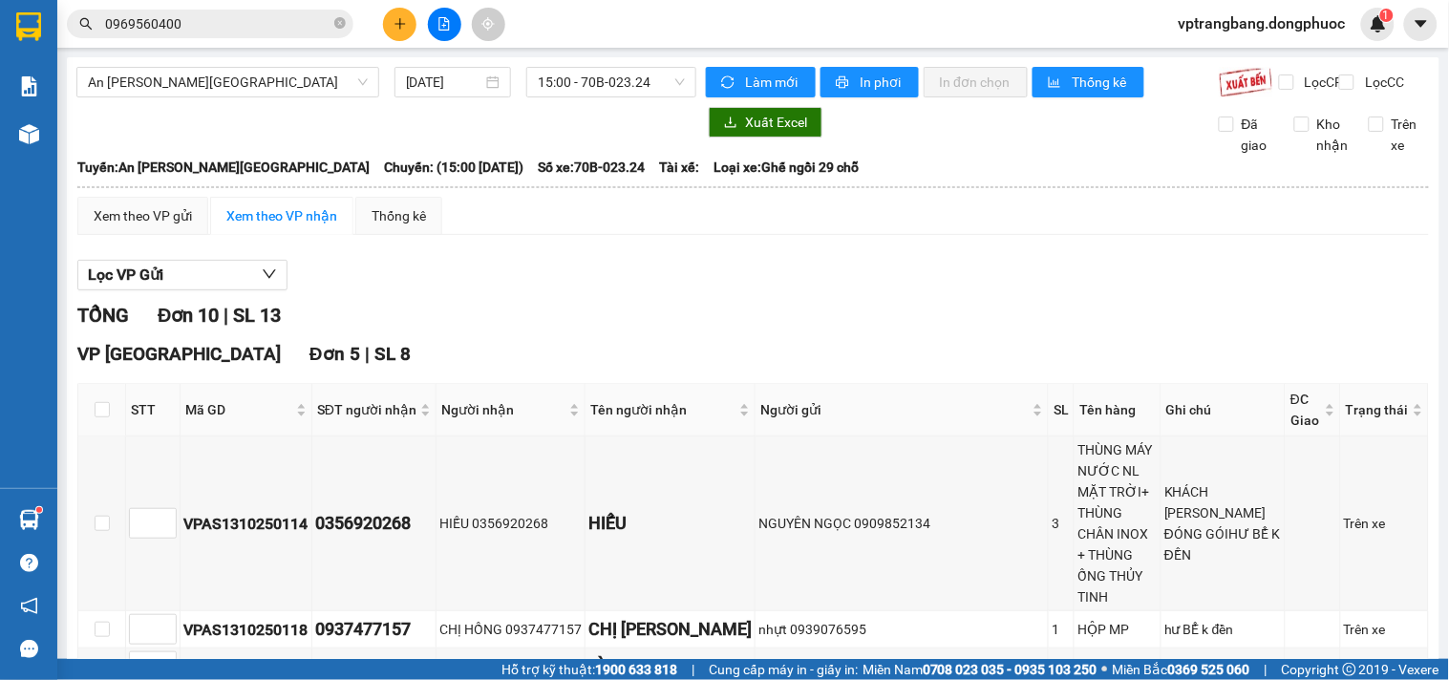
click at [221, 32] on input "0969560400" at bounding box center [217, 23] width 225 height 21
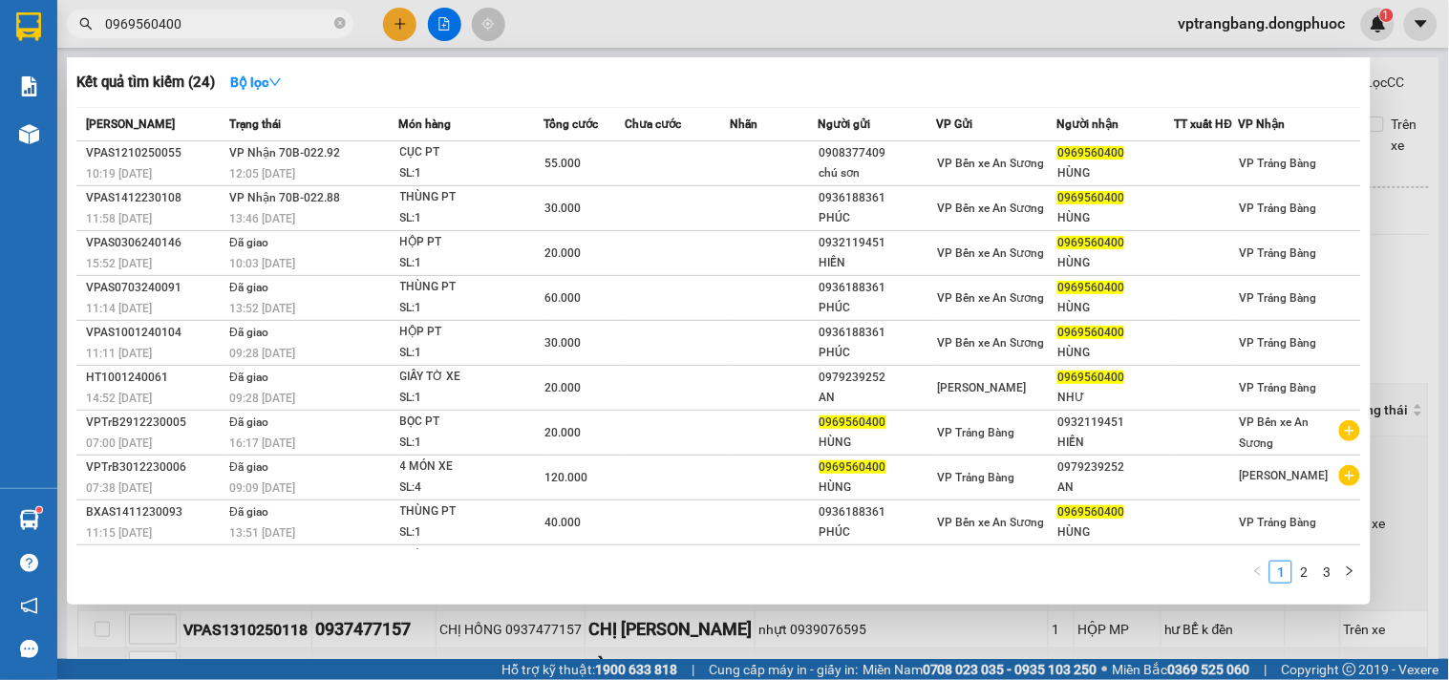
click at [1397, 242] on div at bounding box center [724, 340] width 1449 height 680
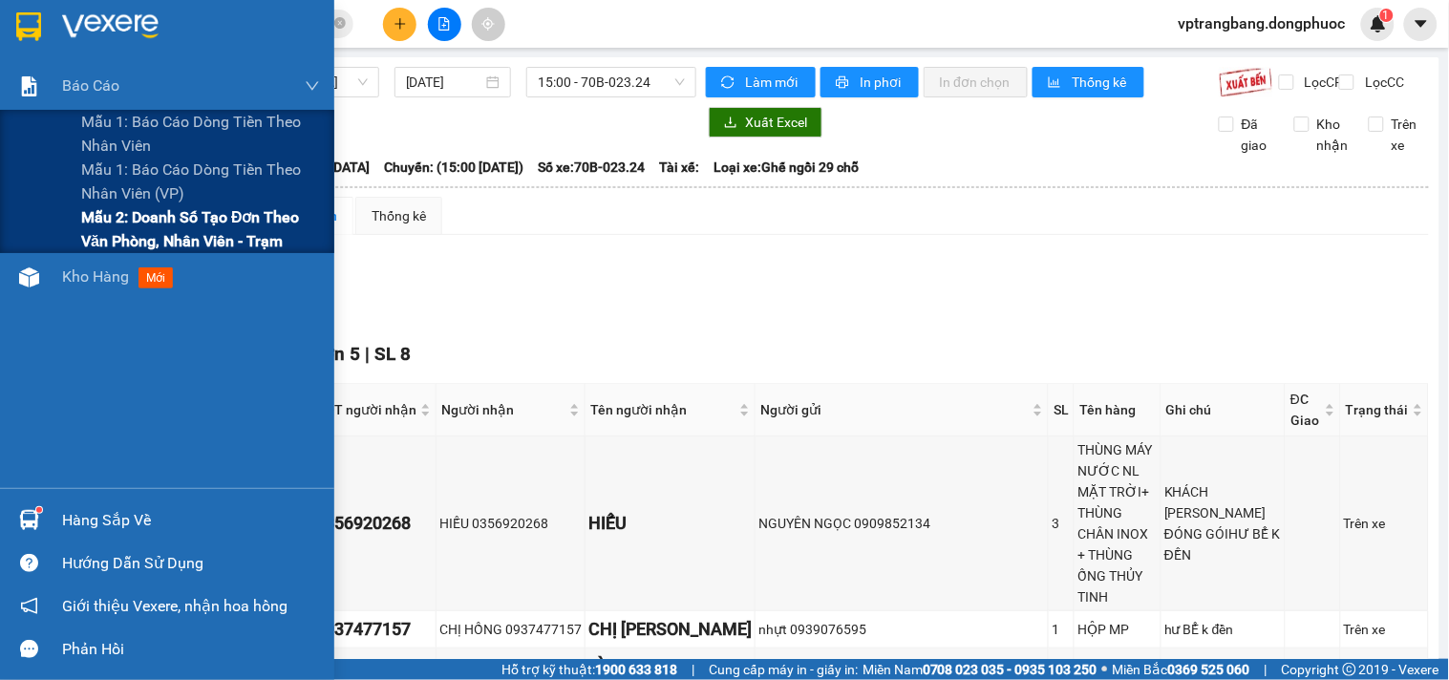
click at [108, 231] on span "Mẫu 2: Doanh số tạo đơn theo Văn phòng, nhân viên - Trạm" at bounding box center [200, 229] width 239 height 48
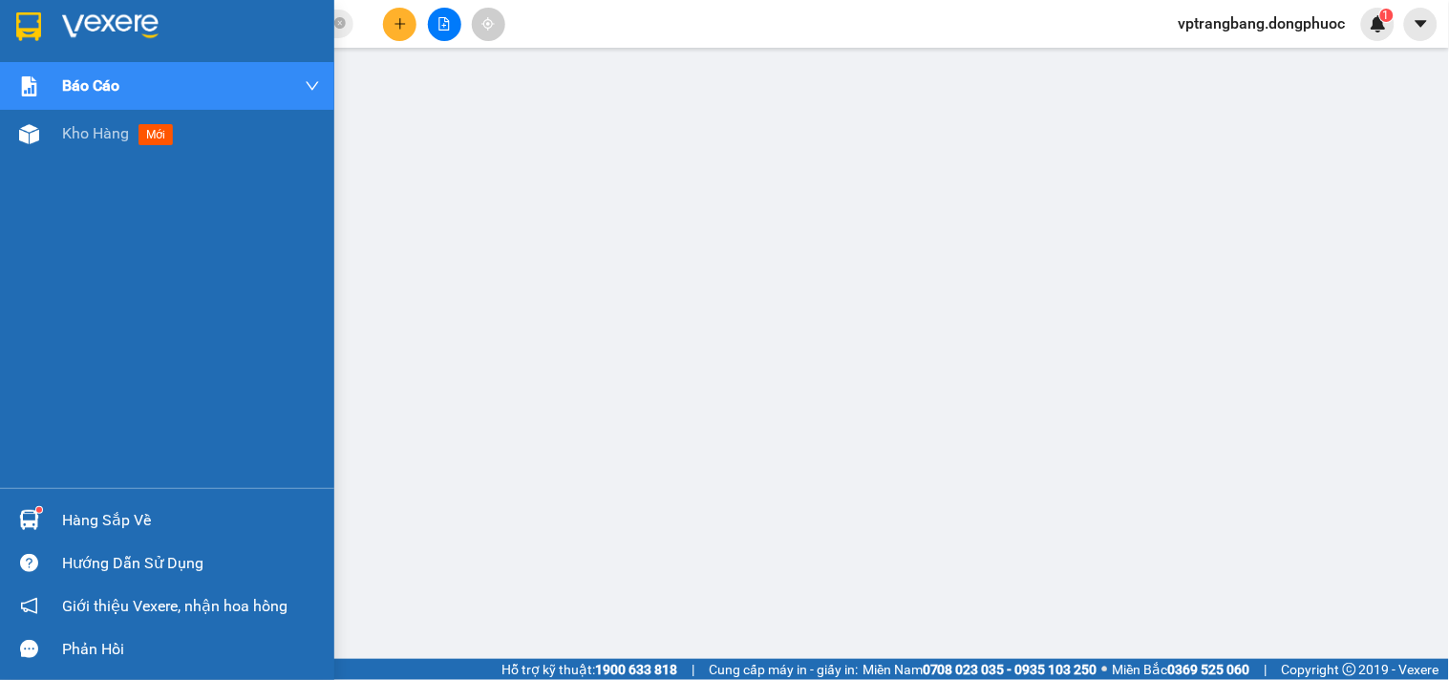
click at [40, 511] on sup at bounding box center [39, 510] width 6 height 6
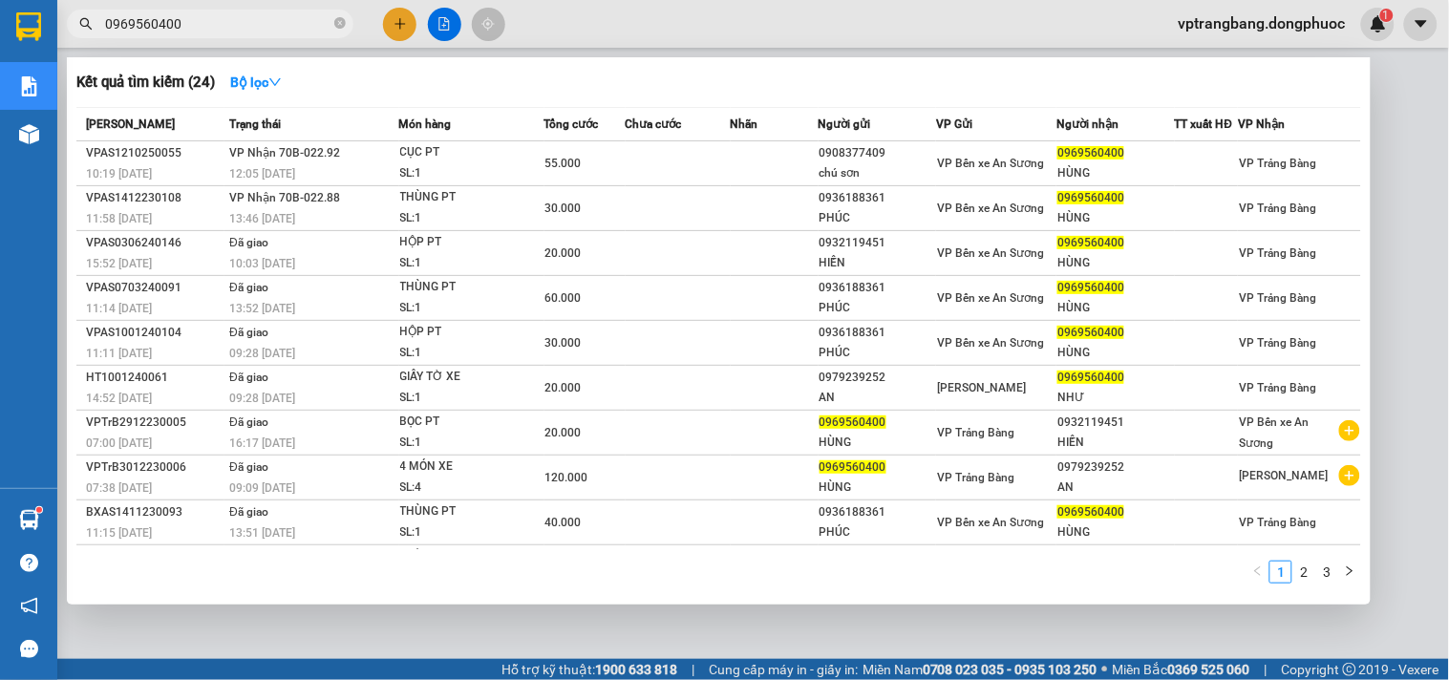
click at [244, 15] on input "0969560400" at bounding box center [217, 23] width 225 height 21
click at [244, 16] on input "0969560400" at bounding box center [217, 23] width 225 height 21
click at [340, 24] on icon "close-circle" at bounding box center [339, 22] width 11 height 11
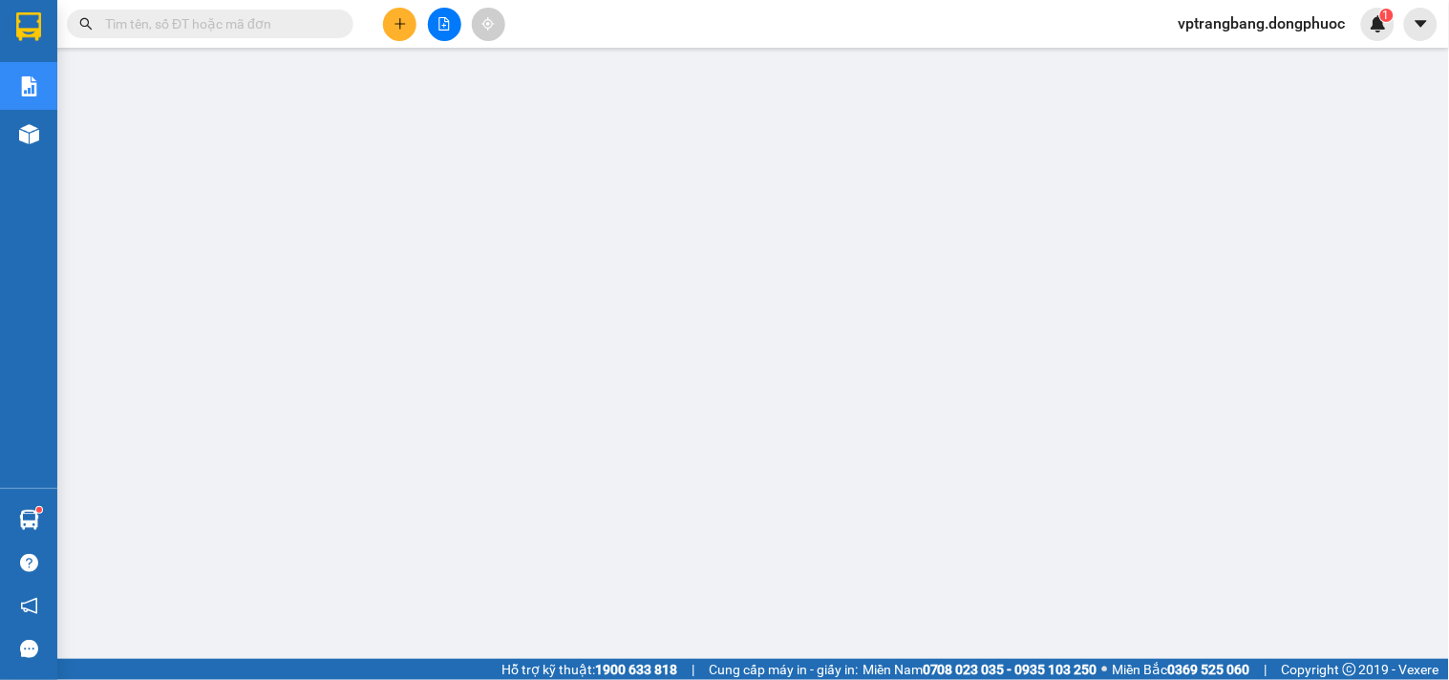
click at [319, 27] on input "text" at bounding box center [217, 23] width 225 height 21
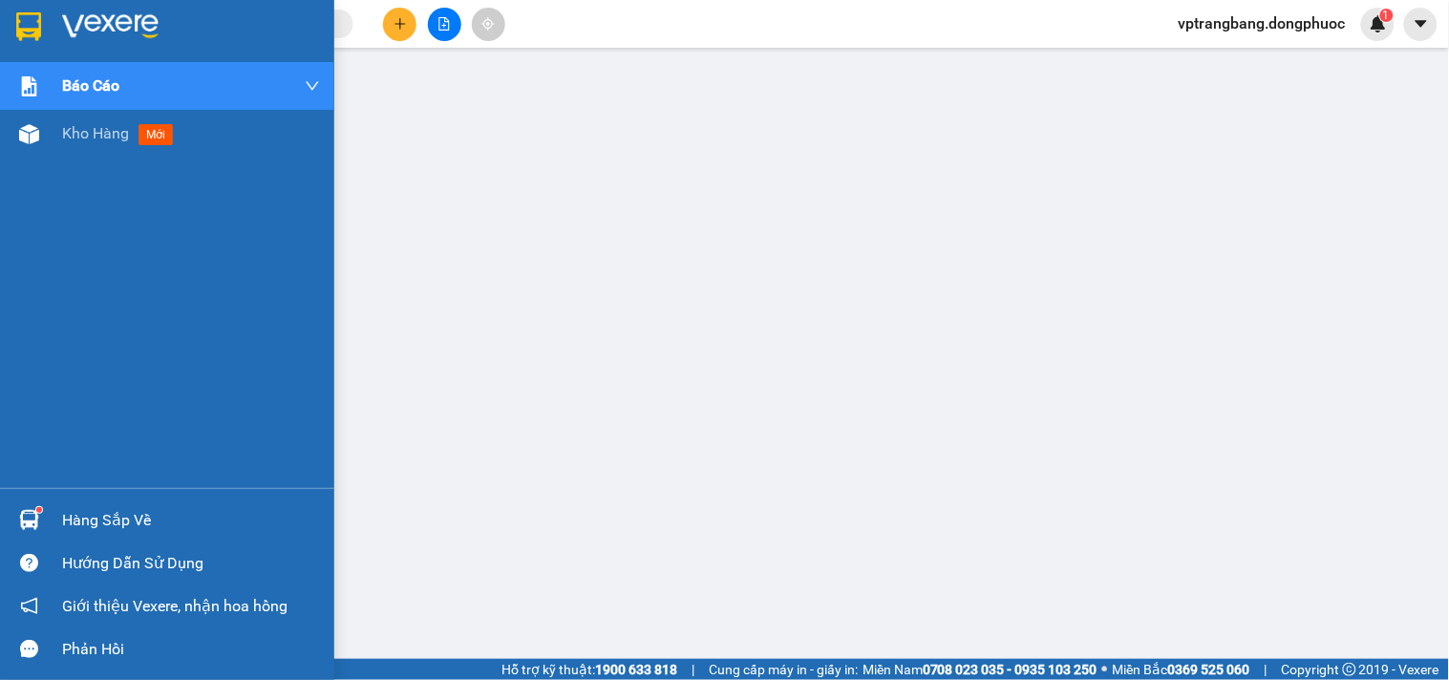
click at [69, 522] on div "Hàng sắp về" at bounding box center [191, 520] width 258 height 29
click at [50, 139] on div "Kho hàng mới" at bounding box center [167, 134] width 334 height 48
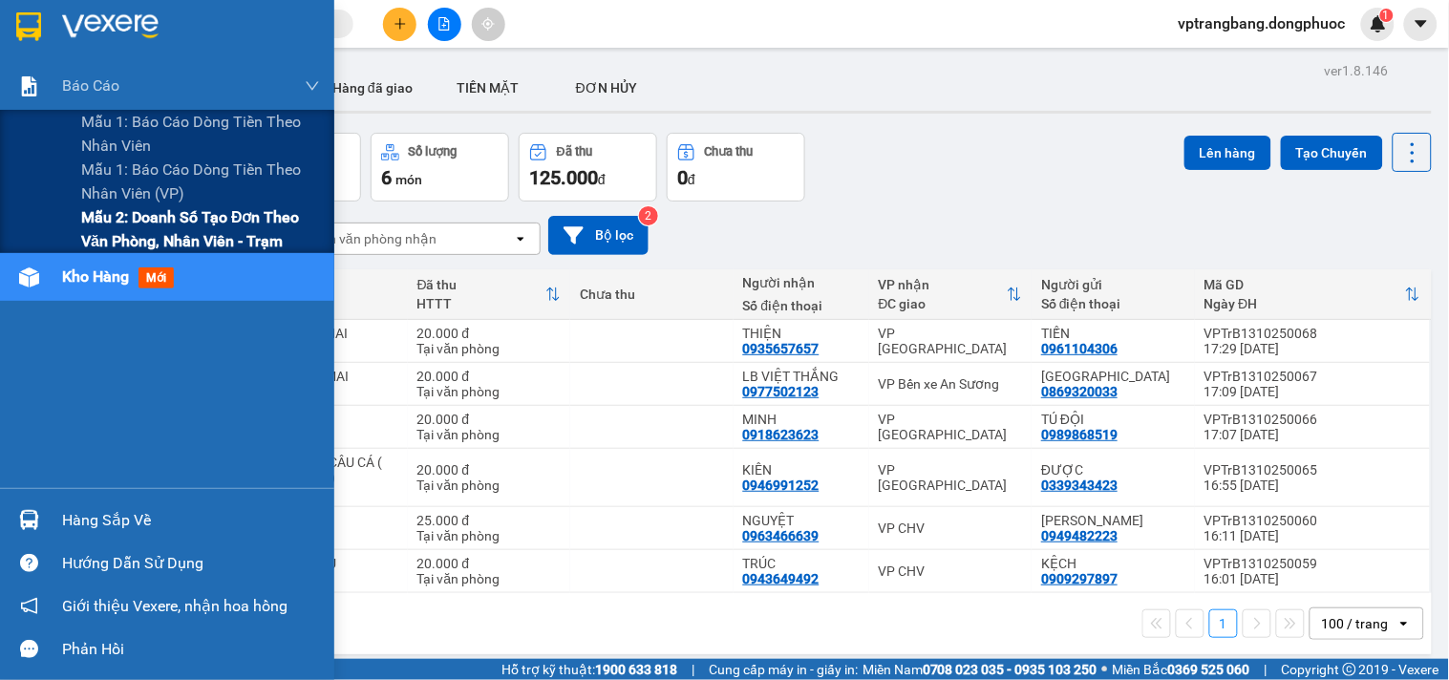
click at [105, 222] on span "Mẫu 2: Doanh số tạo đơn theo Văn phòng, nhân viên - Trạm" at bounding box center [200, 229] width 239 height 48
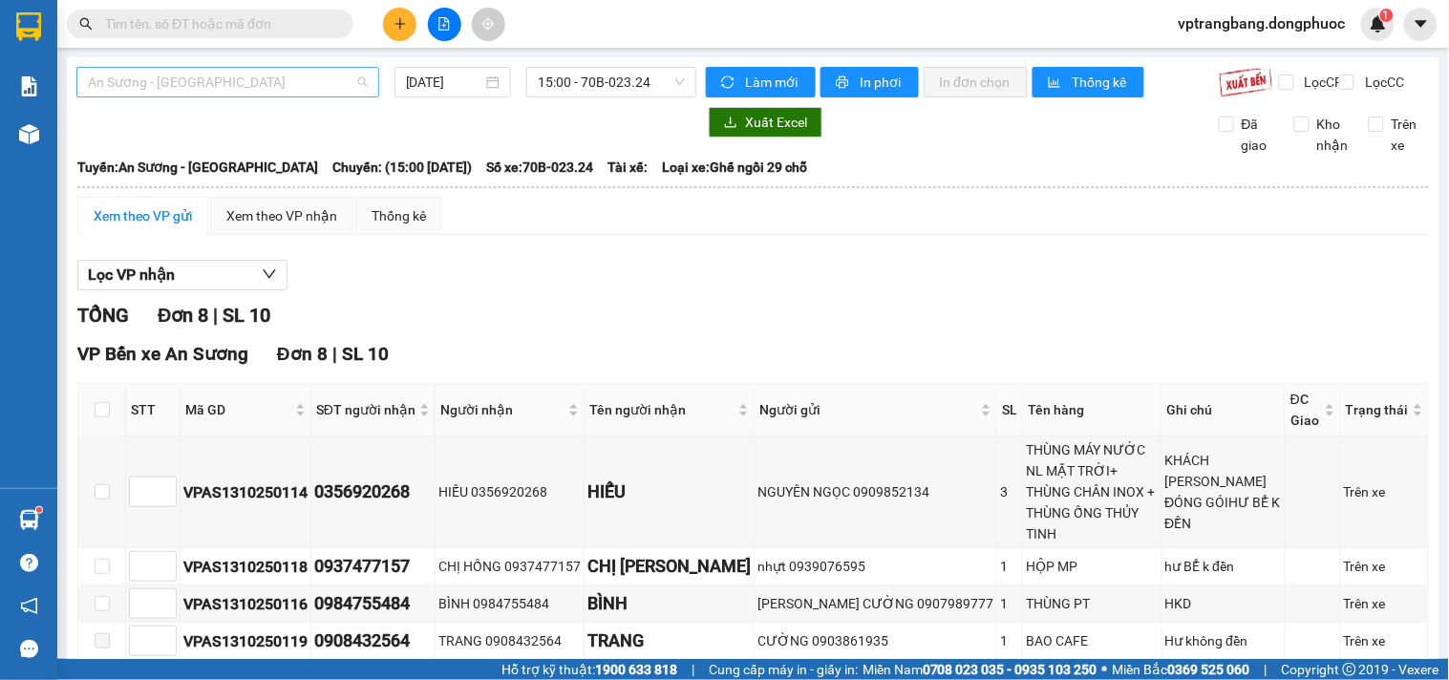
click at [244, 80] on span "An Sương - [GEOGRAPHIC_DATA]" at bounding box center [228, 82] width 280 height 29
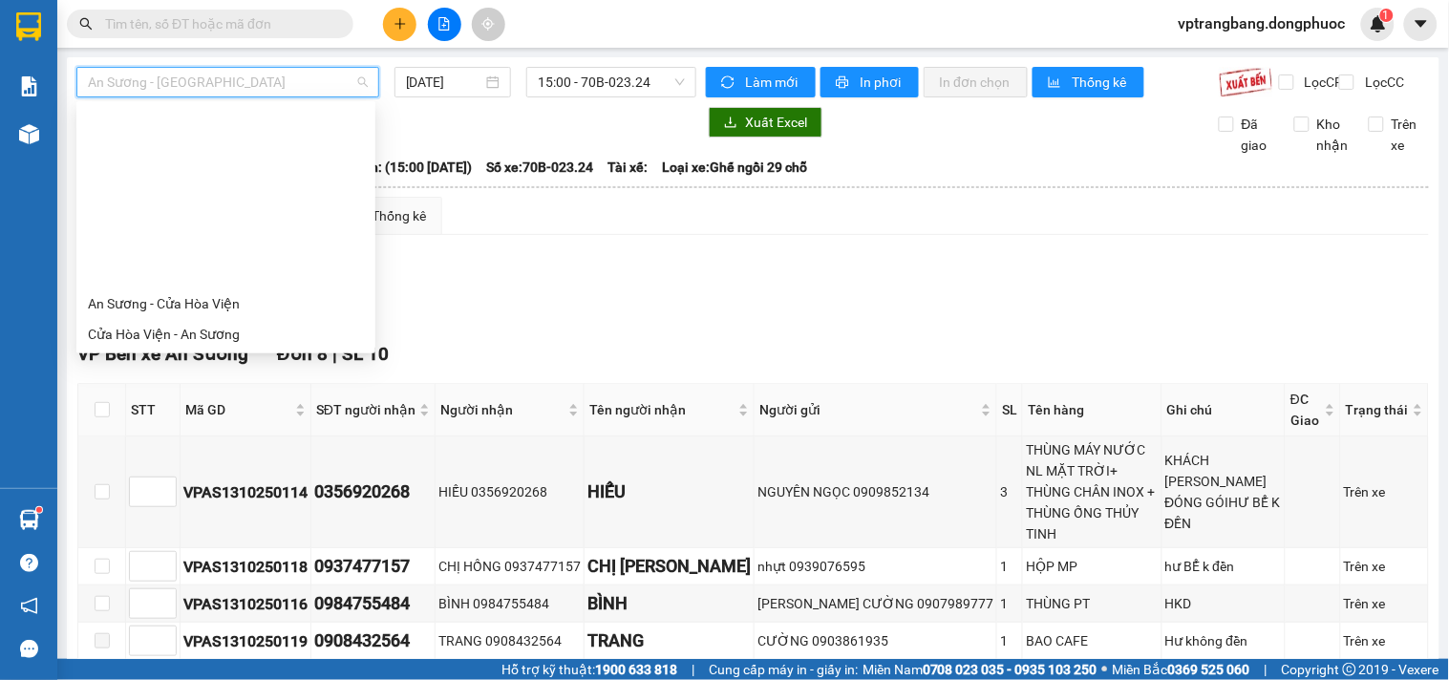
click at [191, 385] on div "Tây Ninh - An Sương" at bounding box center [226, 395] width 276 height 21
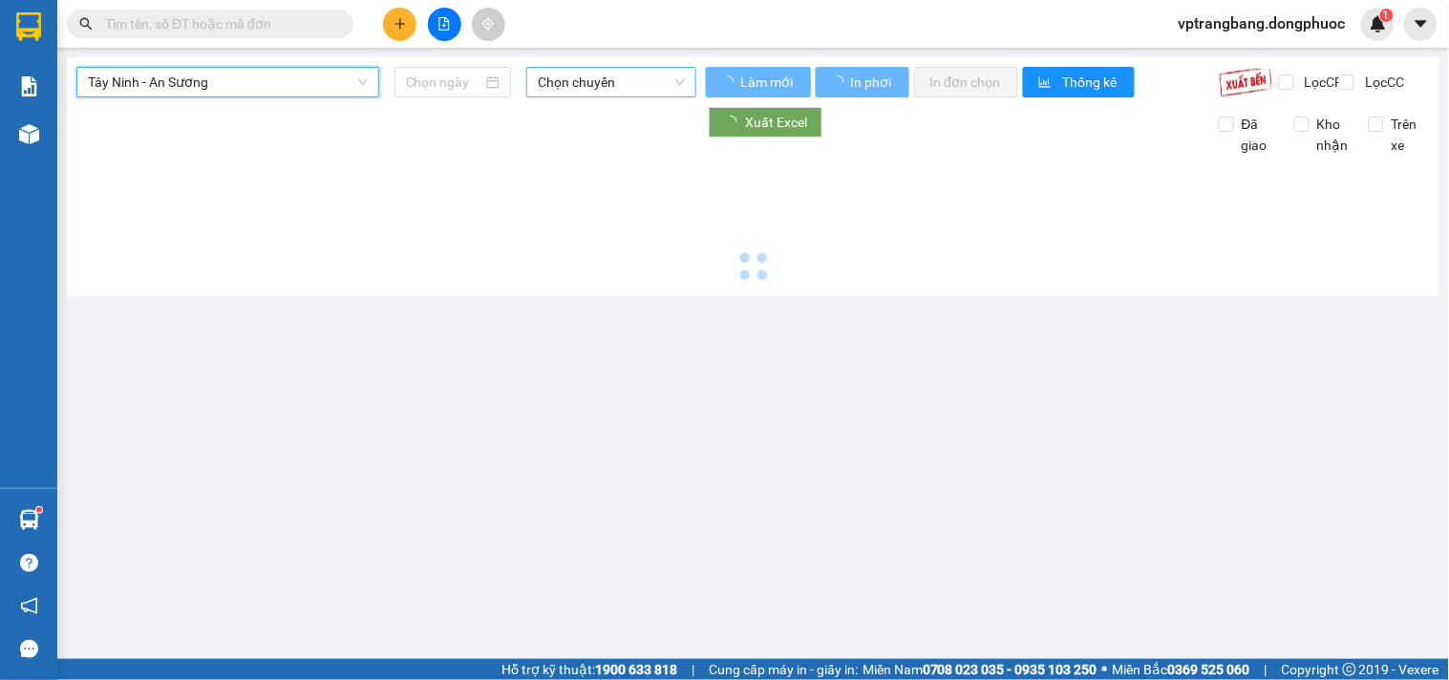
type input "[DATE]"
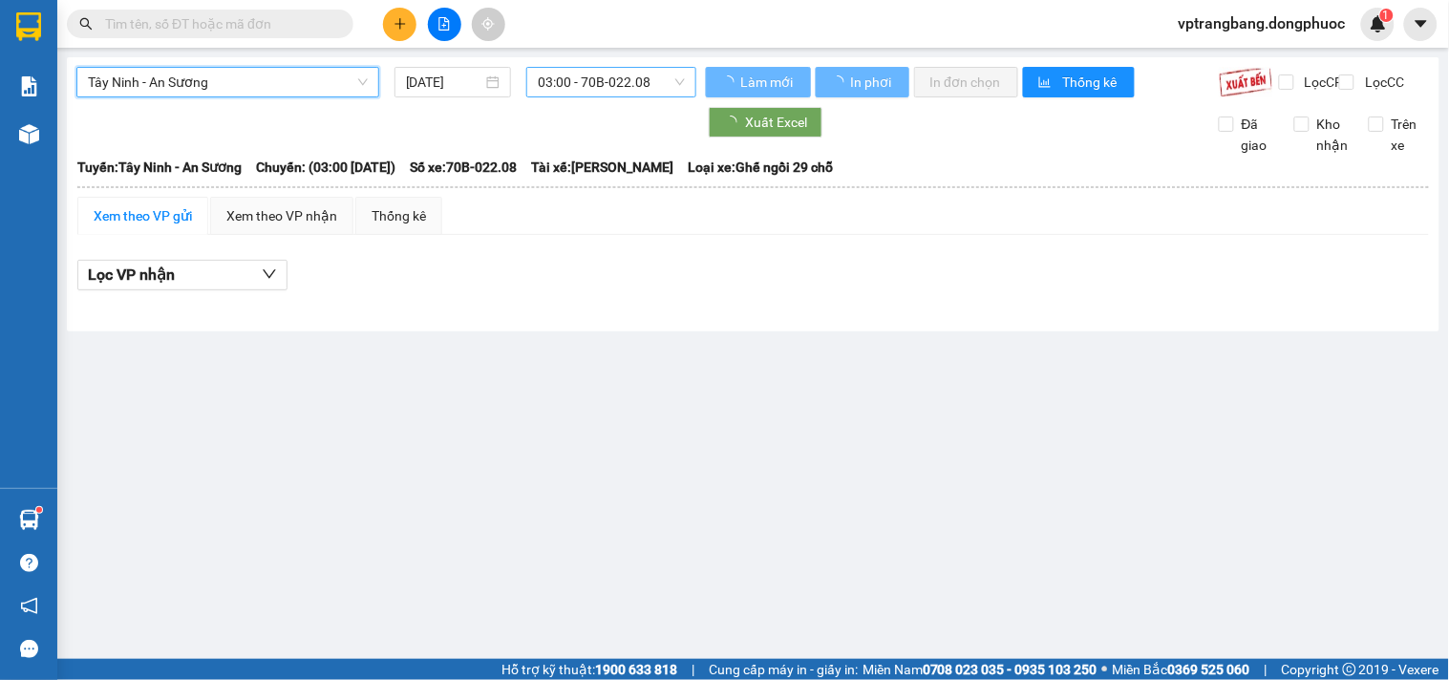
click at [579, 86] on span "03:00 - 70B-022.08" at bounding box center [611, 82] width 147 height 29
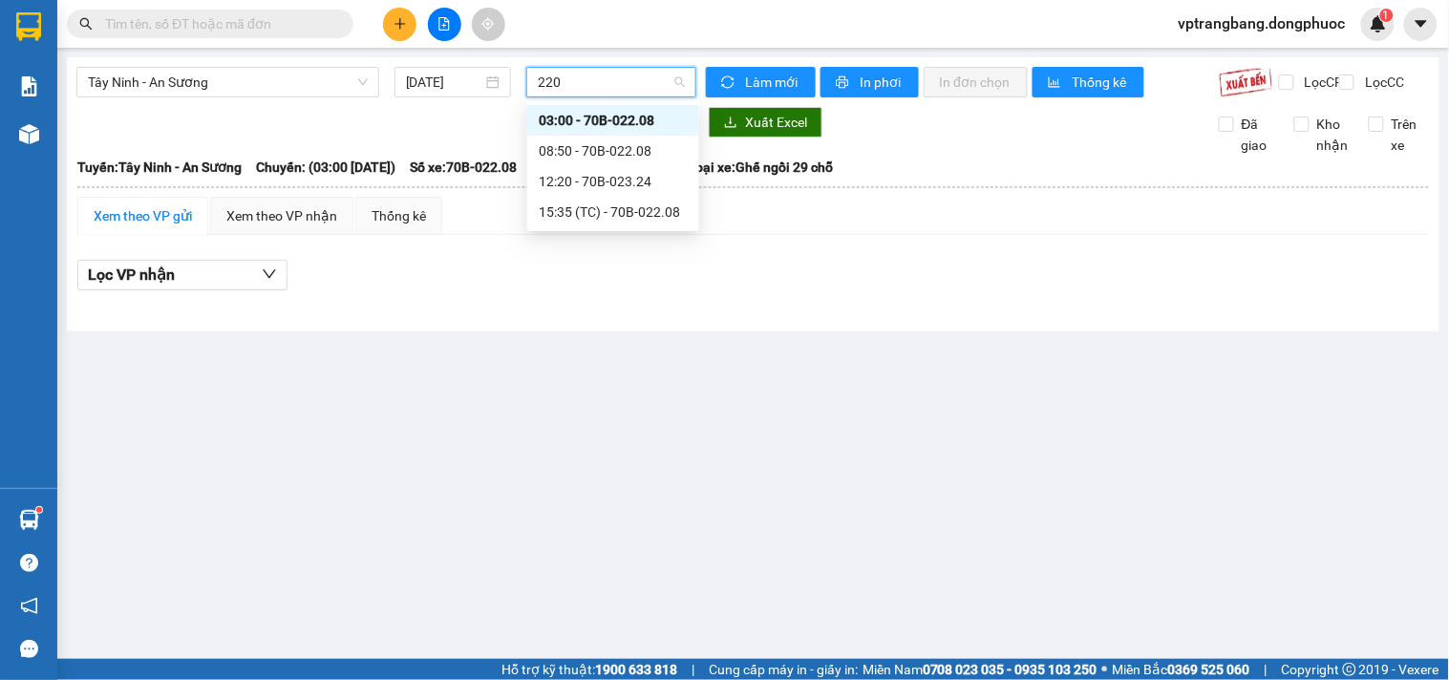
type input "2208"
click at [566, 183] on div "15:35 (TC) - 70B-022.08" at bounding box center [613, 181] width 149 height 21
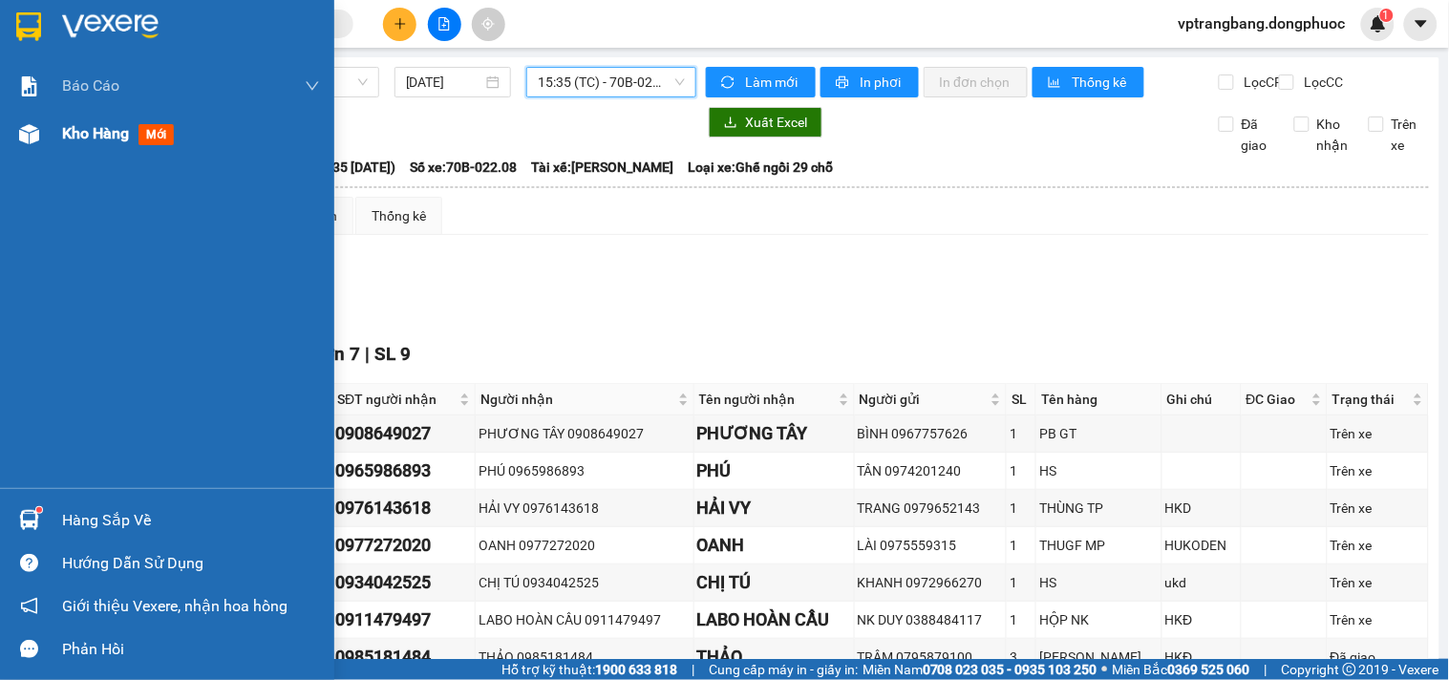
click at [80, 130] on span "Kho hàng" at bounding box center [95, 133] width 67 height 18
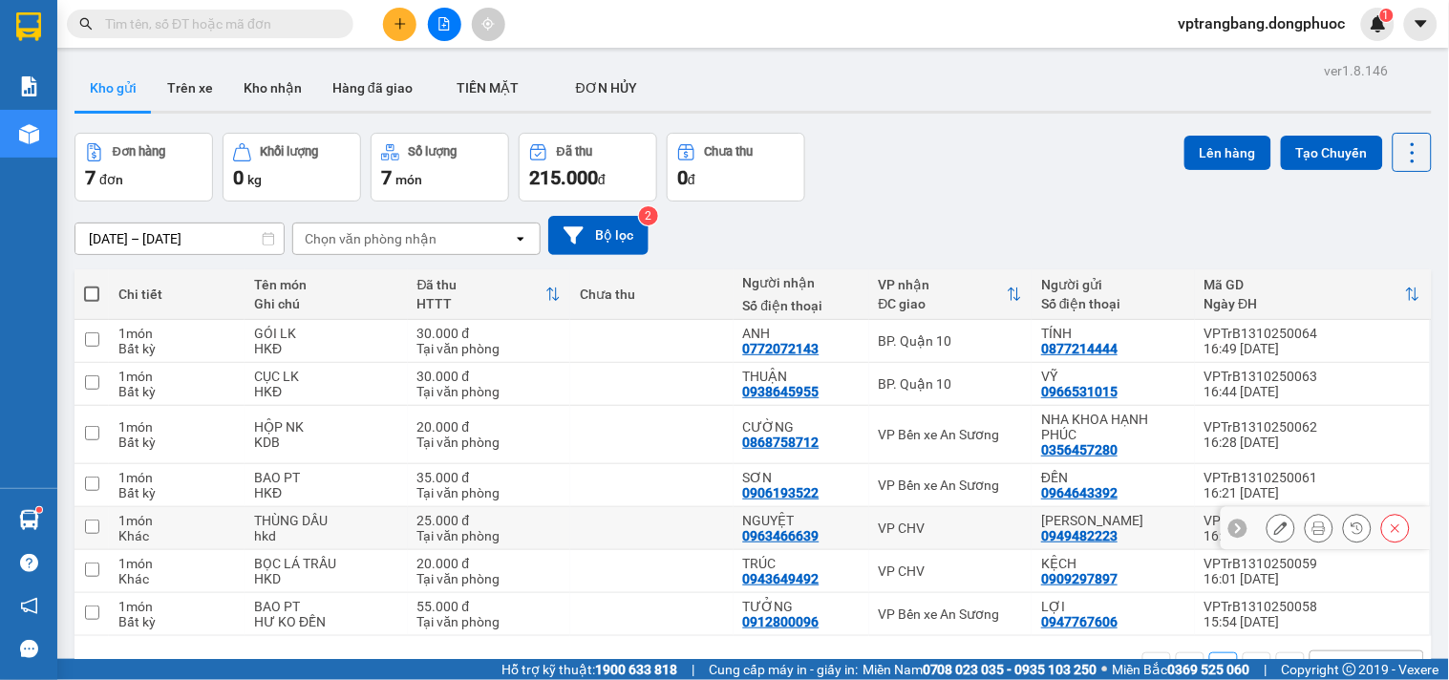
scroll to position [88, 0]
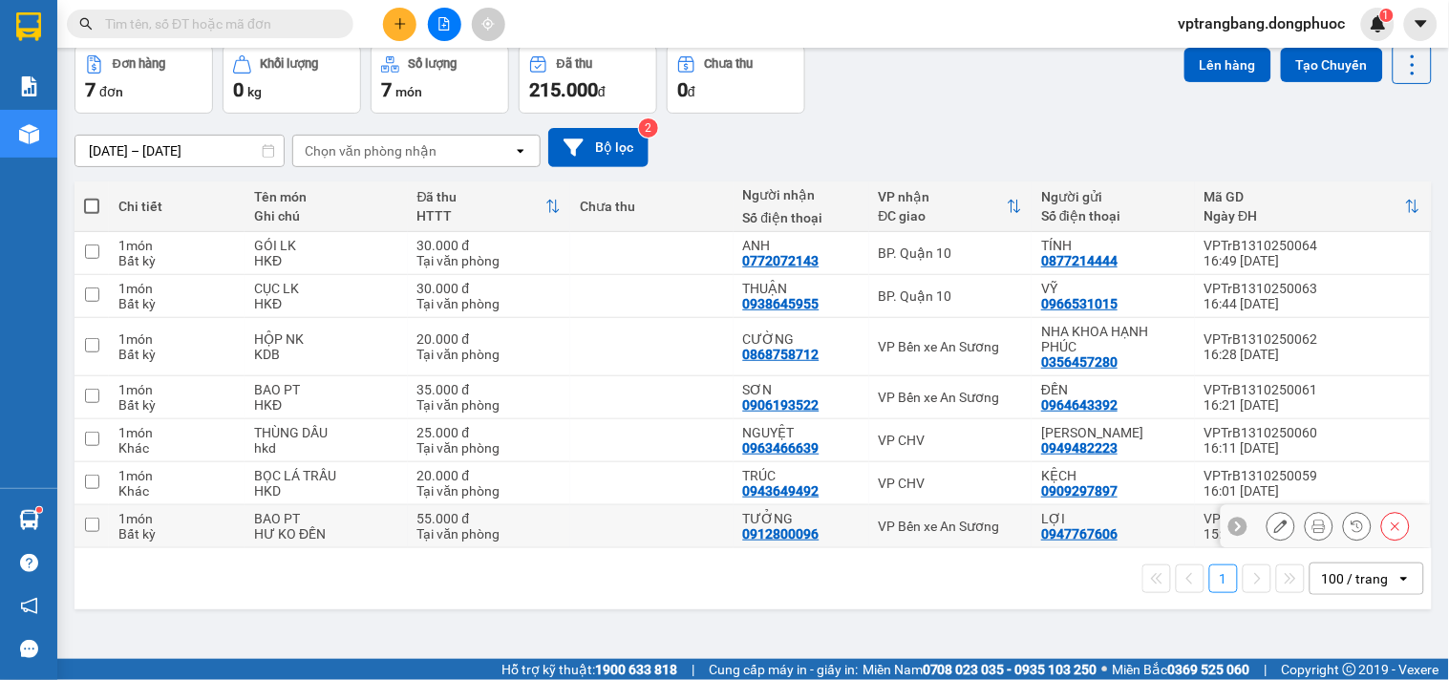
click at [923, 533] on div "VP Bến xe An Sương" at bounding box center [951, 526] width 144 height 15
checkbox input "true"
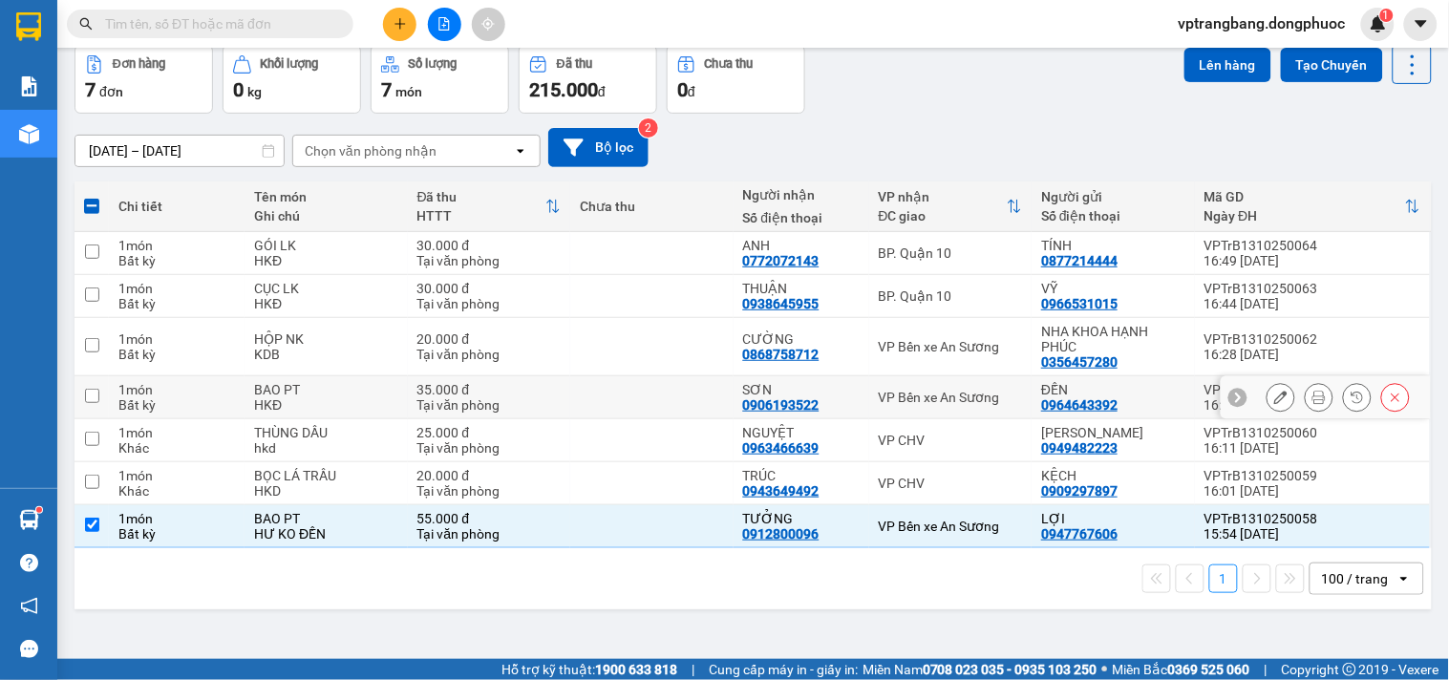
drag, startPoint x: 924, startPoint y: 399, endPoint x: 915, endPoint y: 351, distance: 48.7
click at [924, 398] on div "VP Bến xe An Sương" at bounding box center [951, 397] width 144 height 15
checkbox input "true"
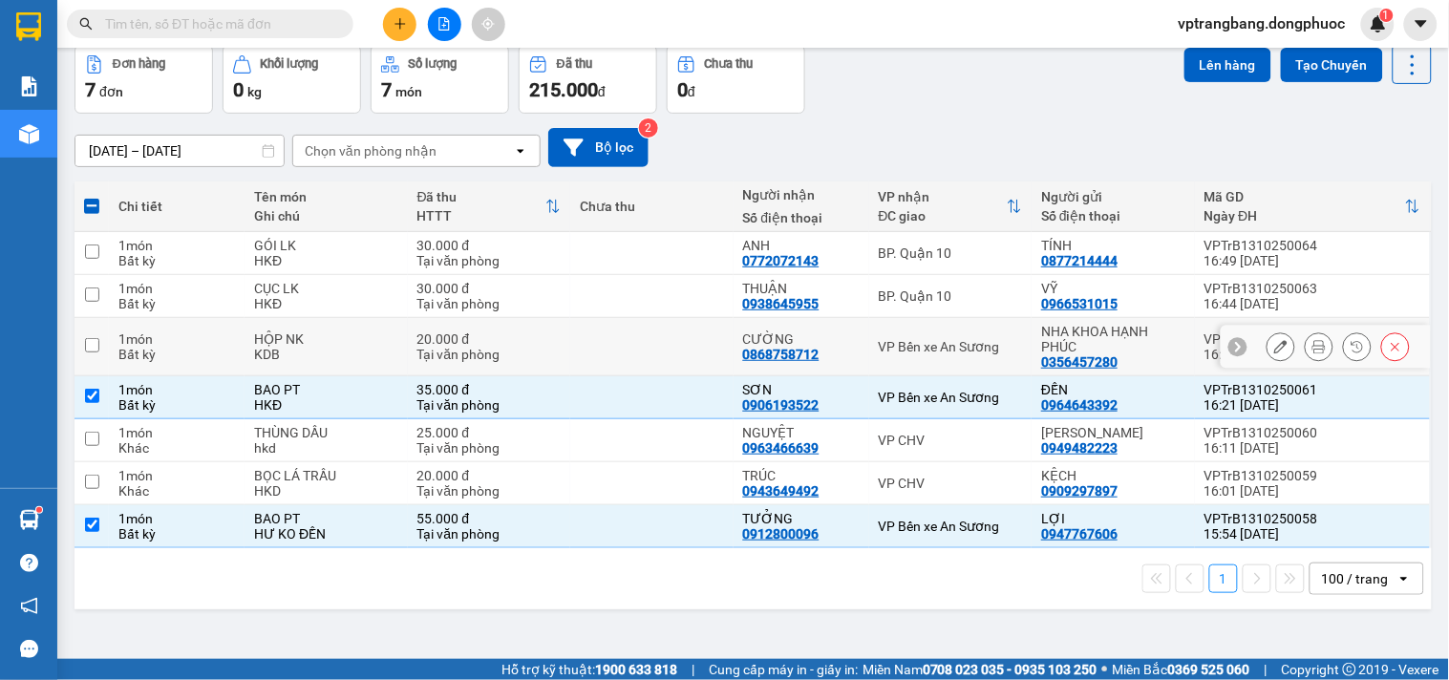
click at [913, 344] on div "VP Bến xe An Sương" at bounding box center [951, 346] width 144 height 15
checkbox input "true"
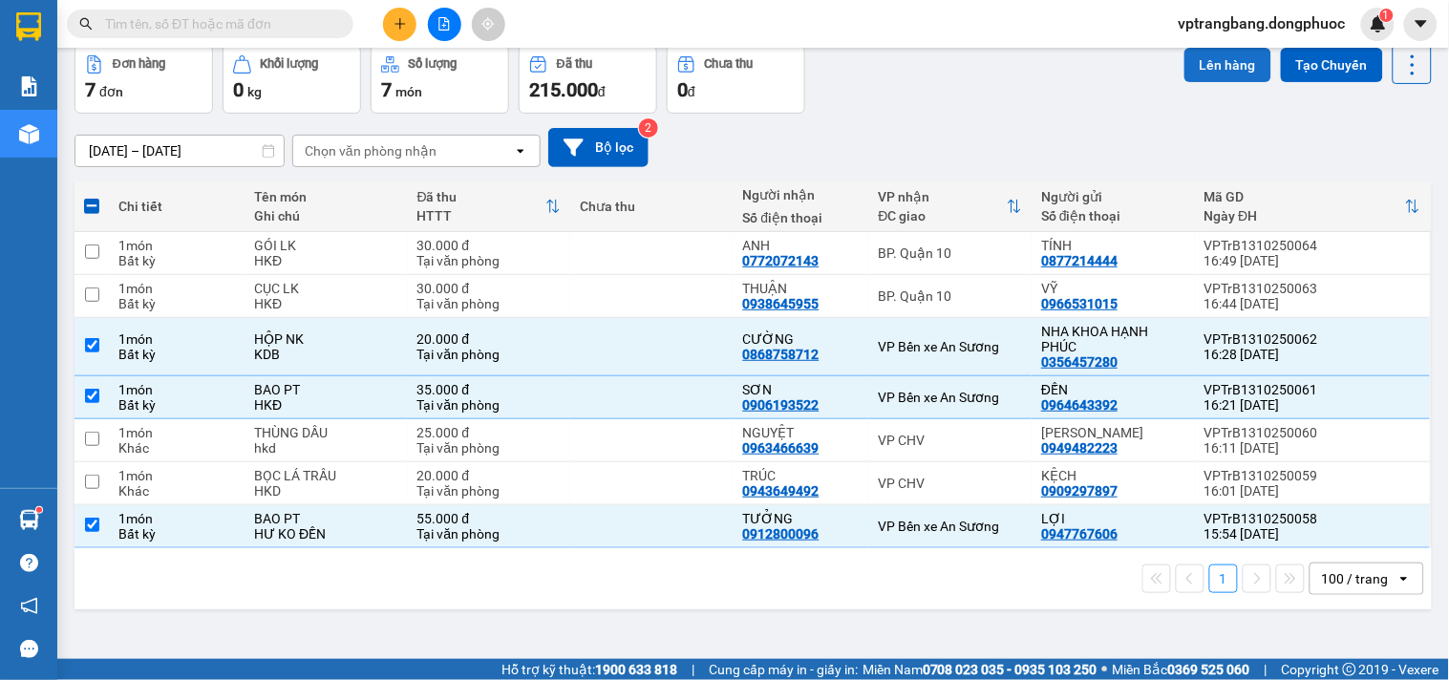
click at [1218, 60] on button "Lên hàng" at bounding box center [1227, 65] width 87 height 34
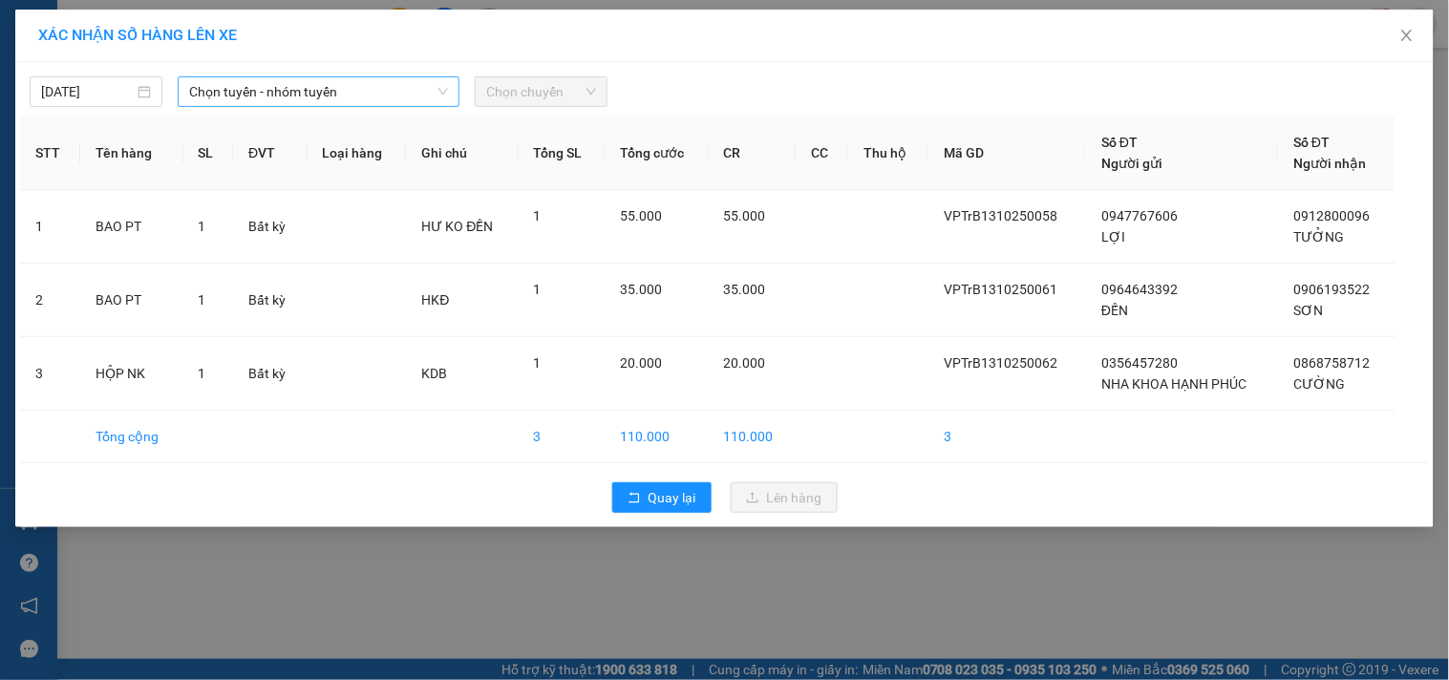
click at [363, 96] on span "Chọn tuyến - nhóm tuyến" at bounding box center [318, 91] width 259 height 29
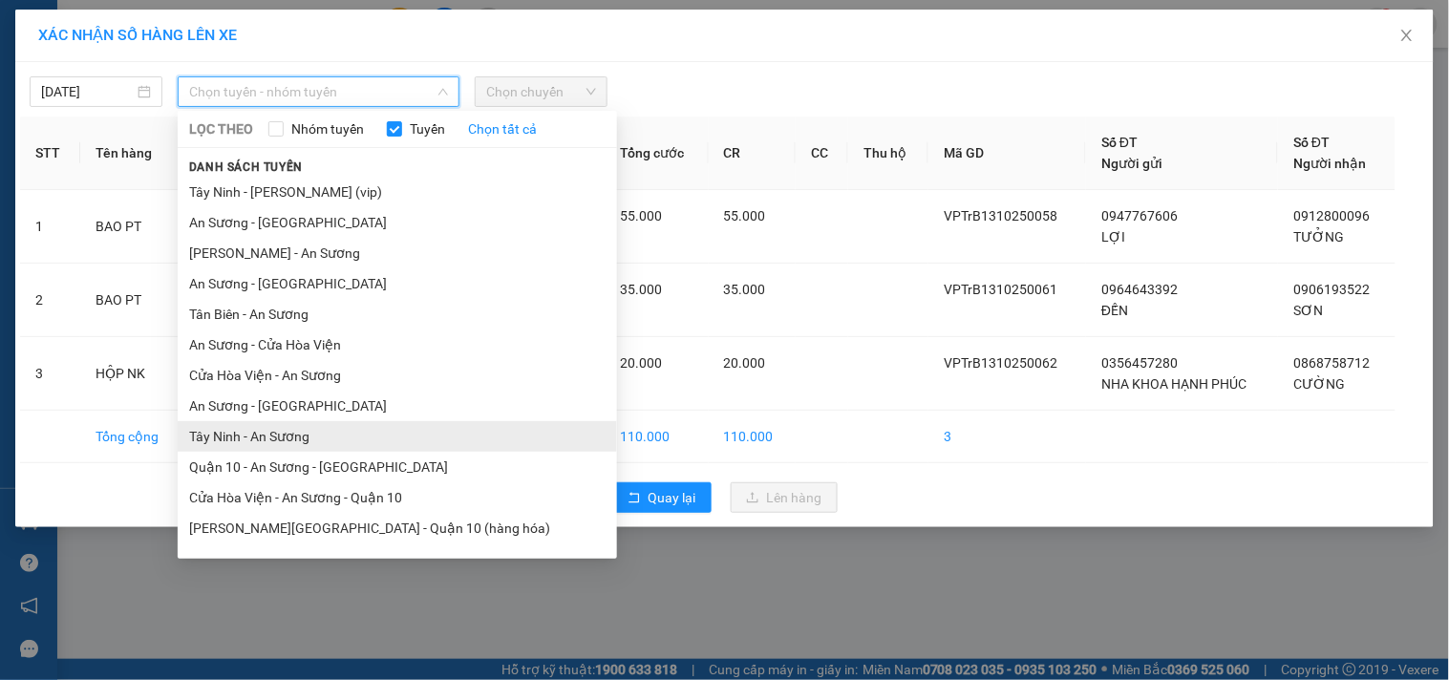
click at [270, 437] on li "Tây Ninh - An Sương" at bounding box center [397, 436] width 439 height 31
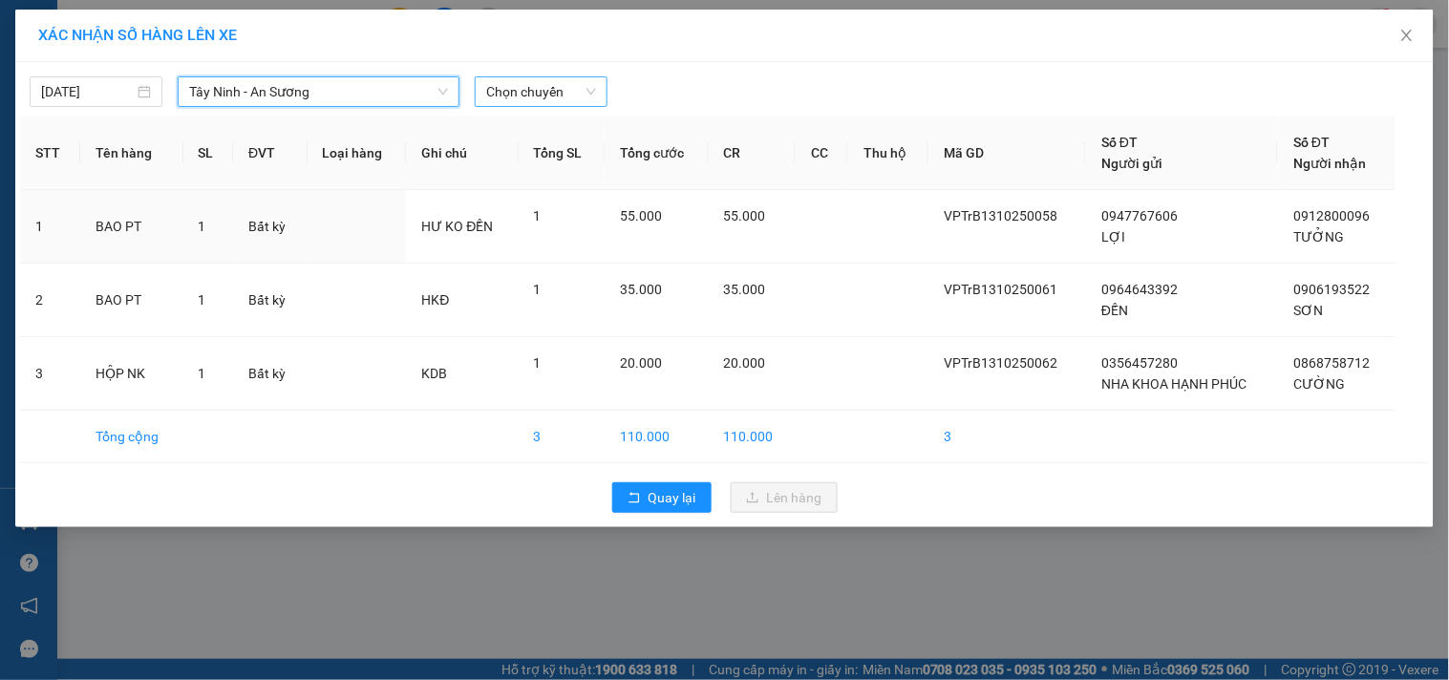
click at [513, 96] on span "Chọn chuyến" at bounding box center [541, 91] width 110 height 29
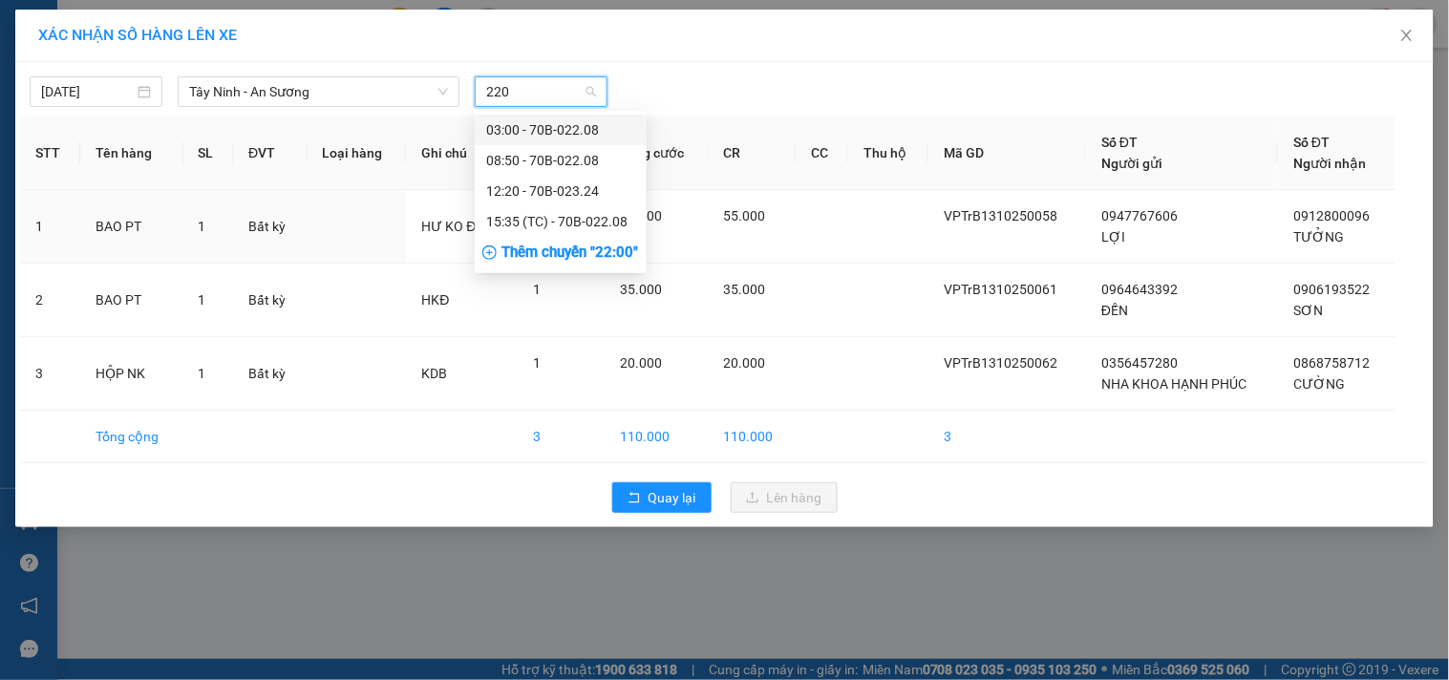
type input "2208"
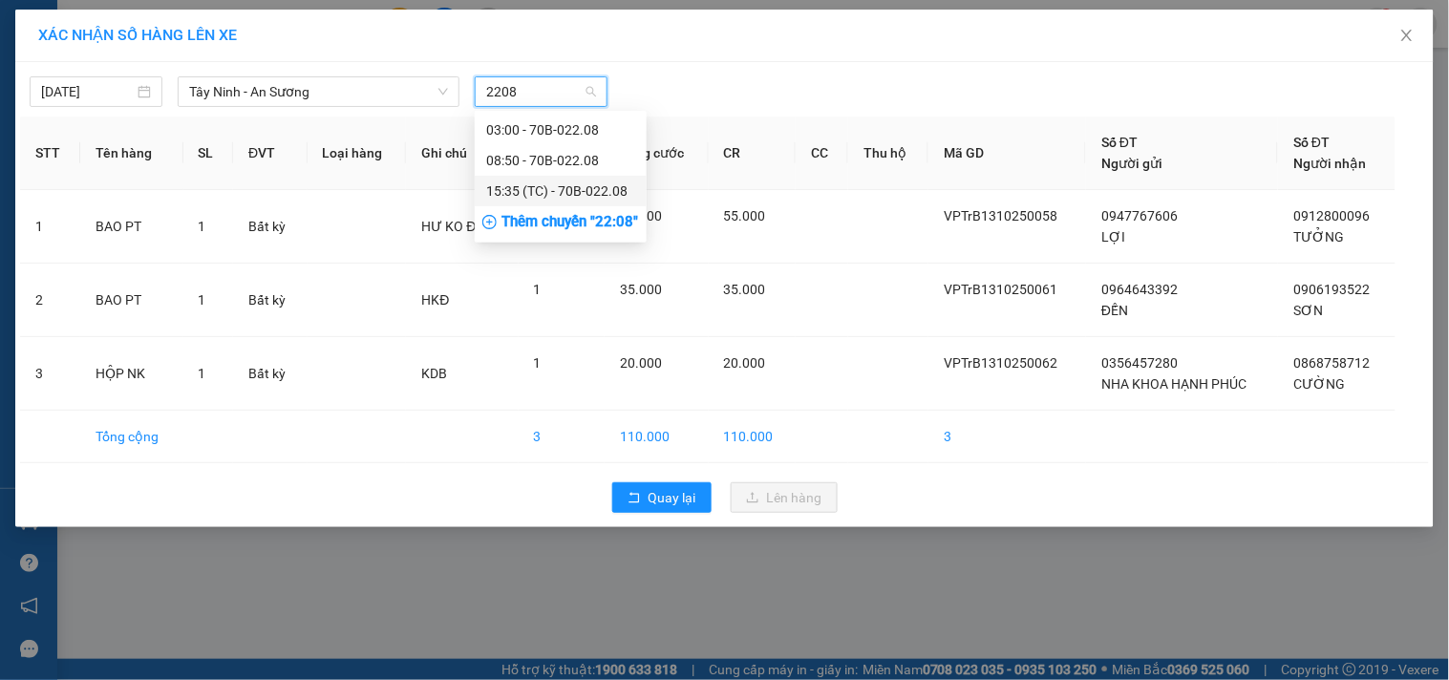
click at [528, 194] on div "15:35 (TC) - 70B-022.08" at bounding box center [560, 190] width 149 height 21
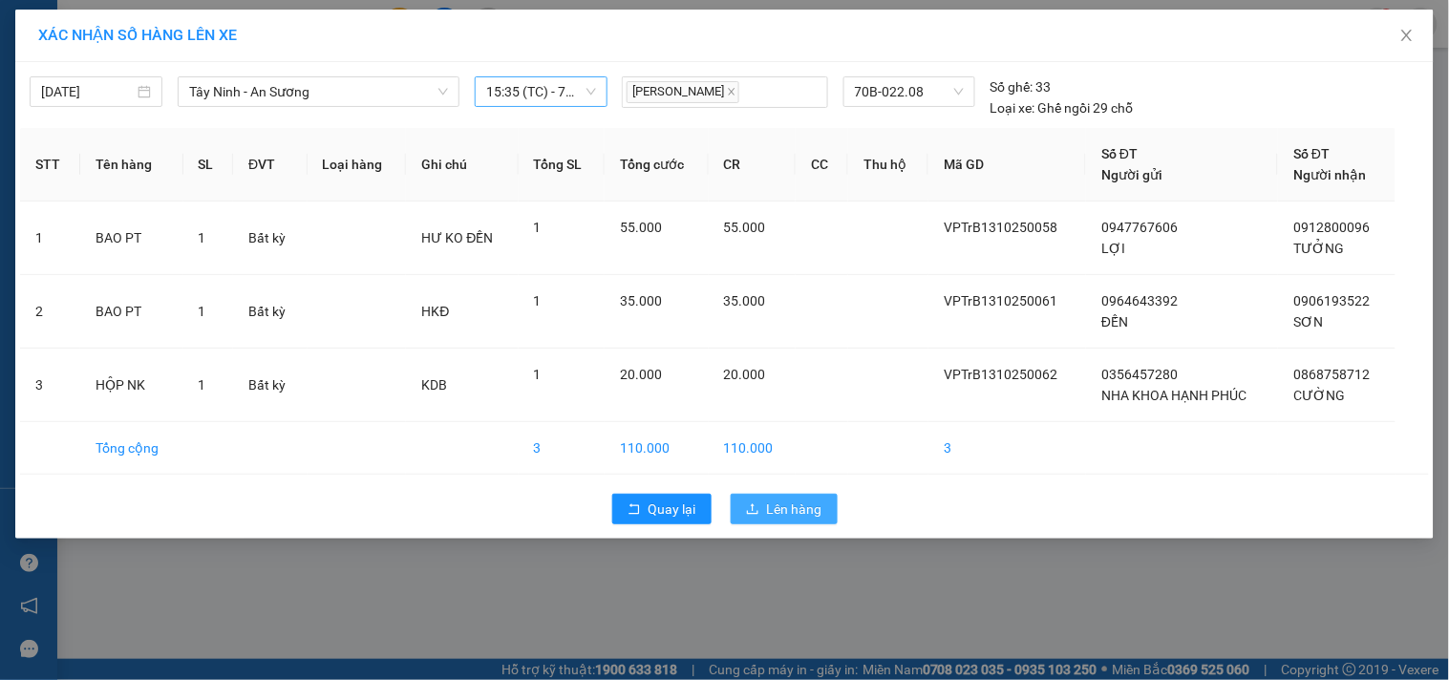
click at [768, 520] on button "Lên hàng" at bounding box center [784, 509] width 107 height 31
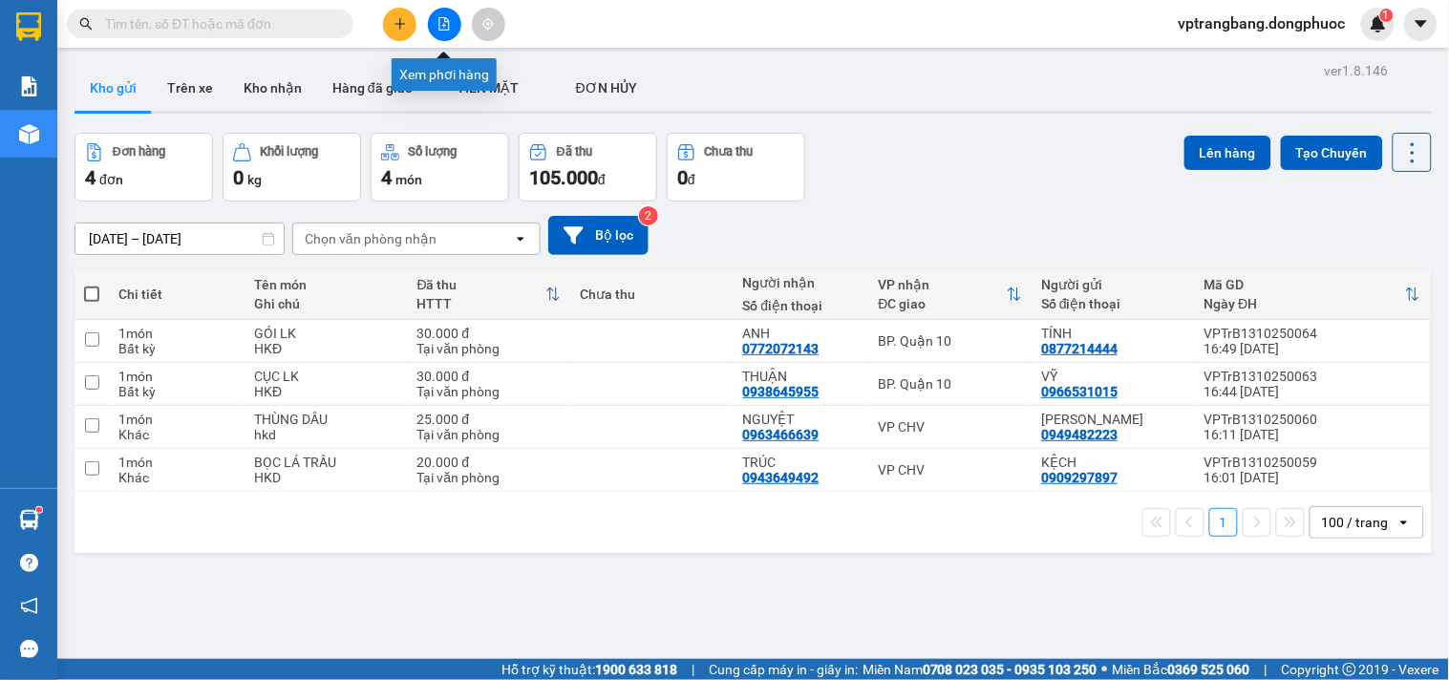
click at [435, 27] on button at bounding box center [444, 24] width 33 height 33
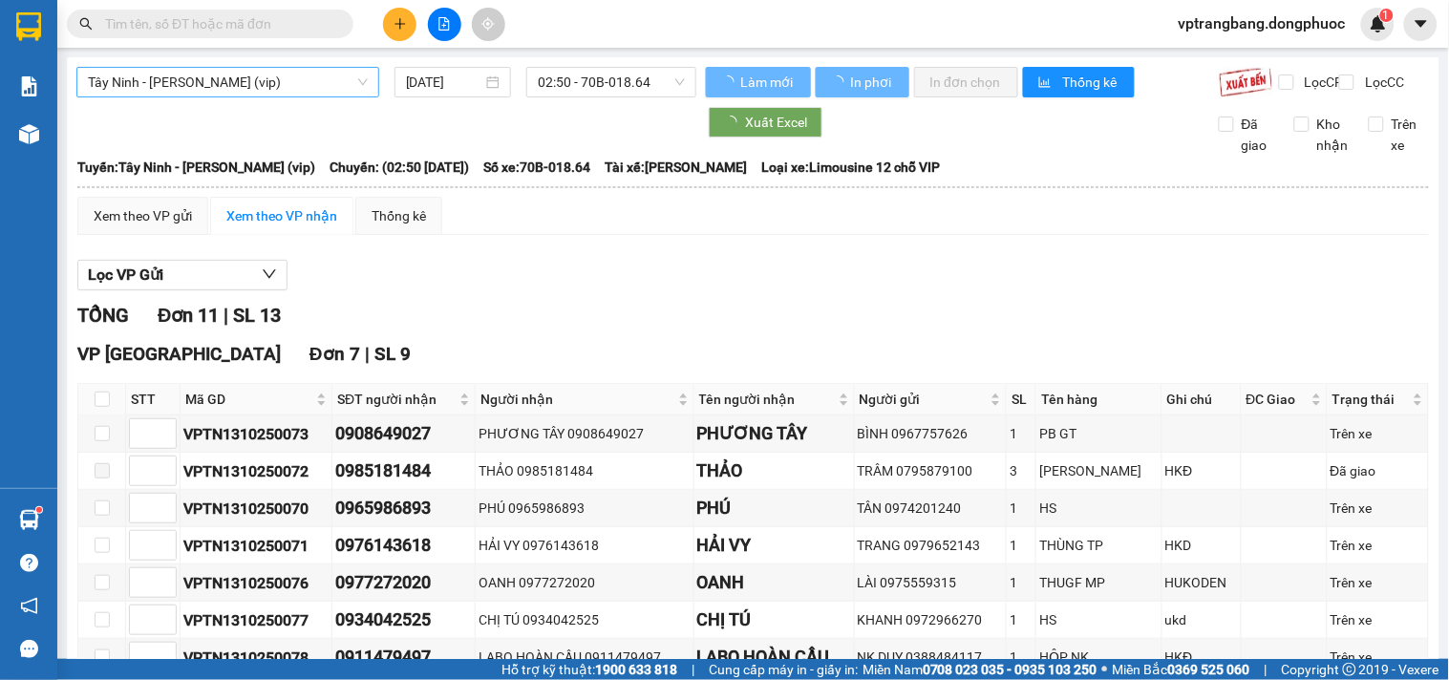
click at [198, 90] on span "Tây Ninh - [PERSON_NAME] (vip)" at bounding box center [228, 82] width 280 height 29
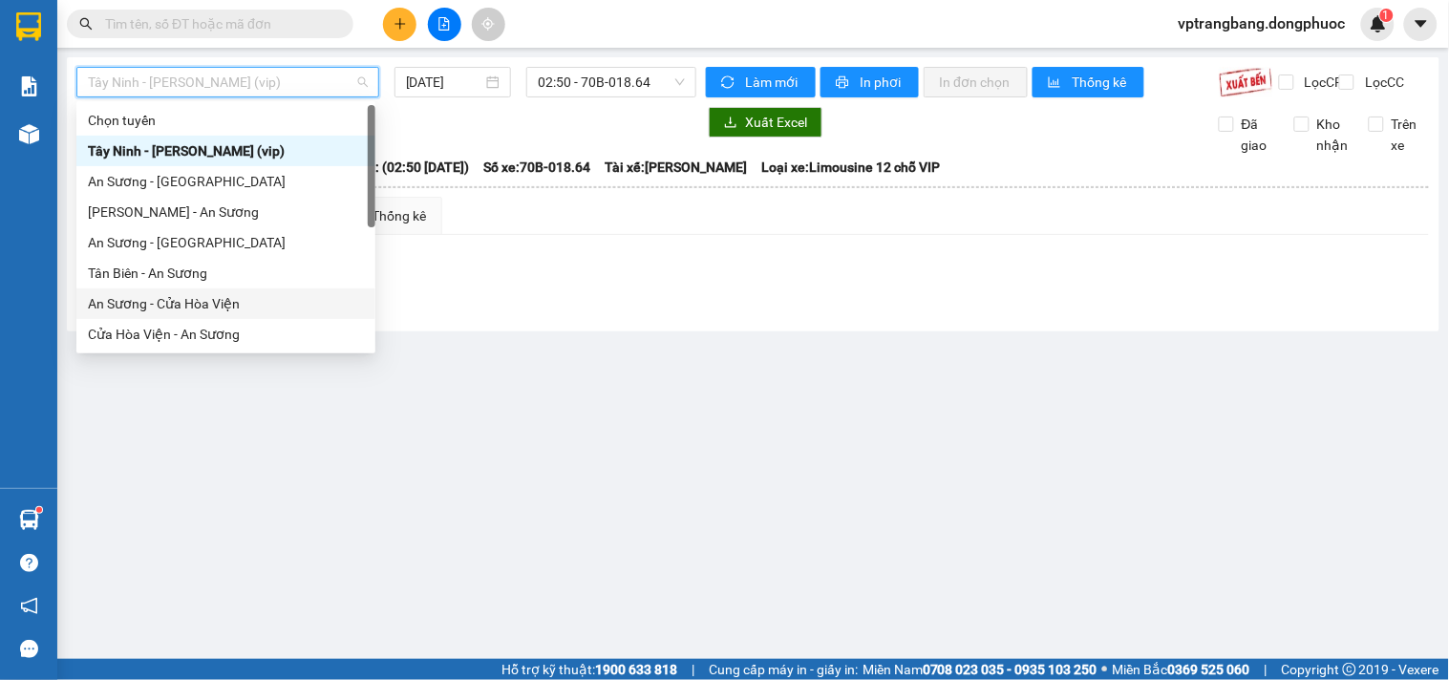
scroll to position [106, 0]
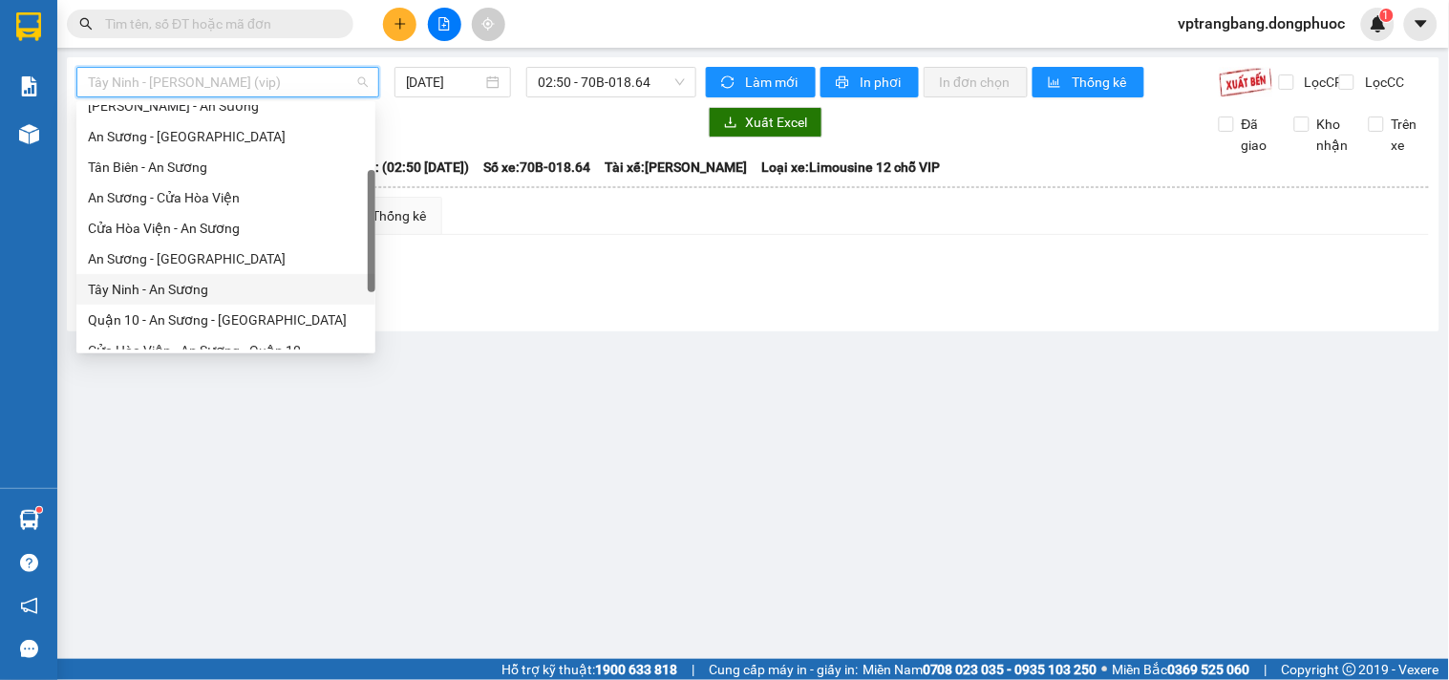
click at [170, 291] on div "Tây Ninh - An Sương" at bounding box center [226, 289] width 276 height 21
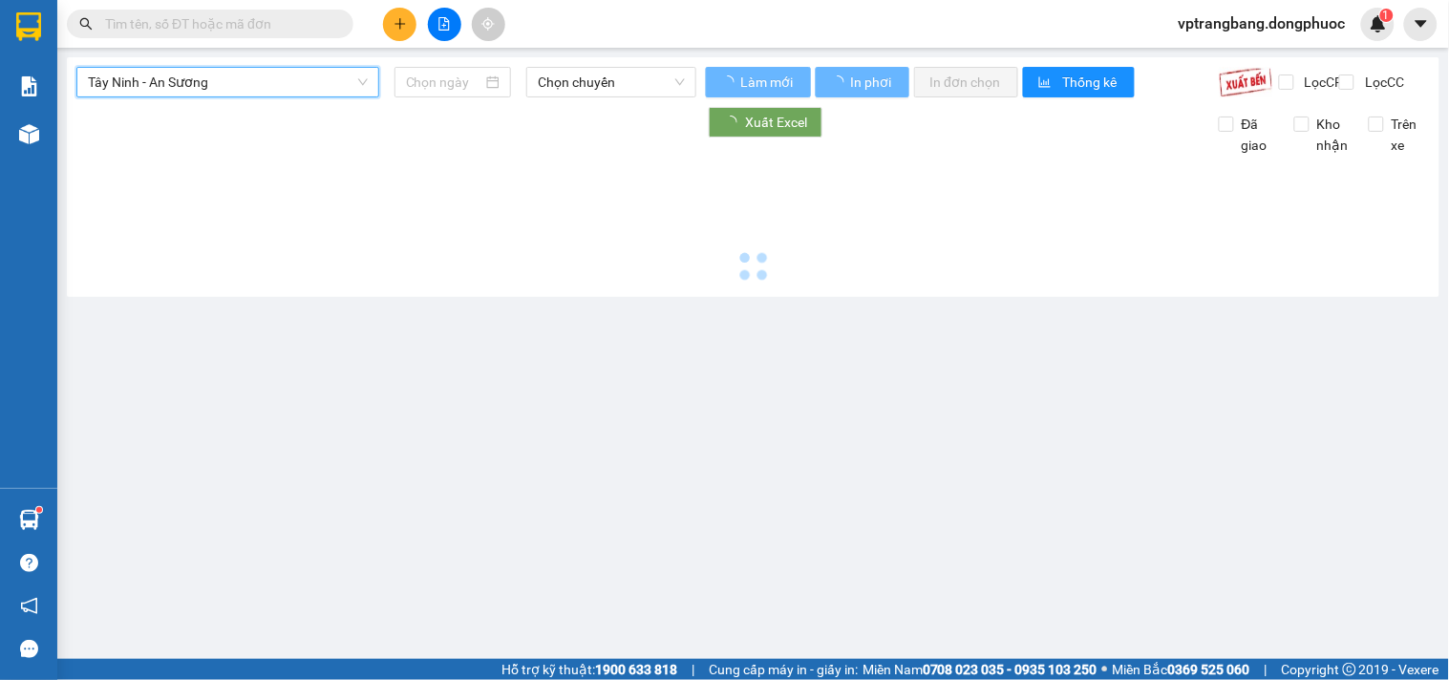
type input "[DATE]"
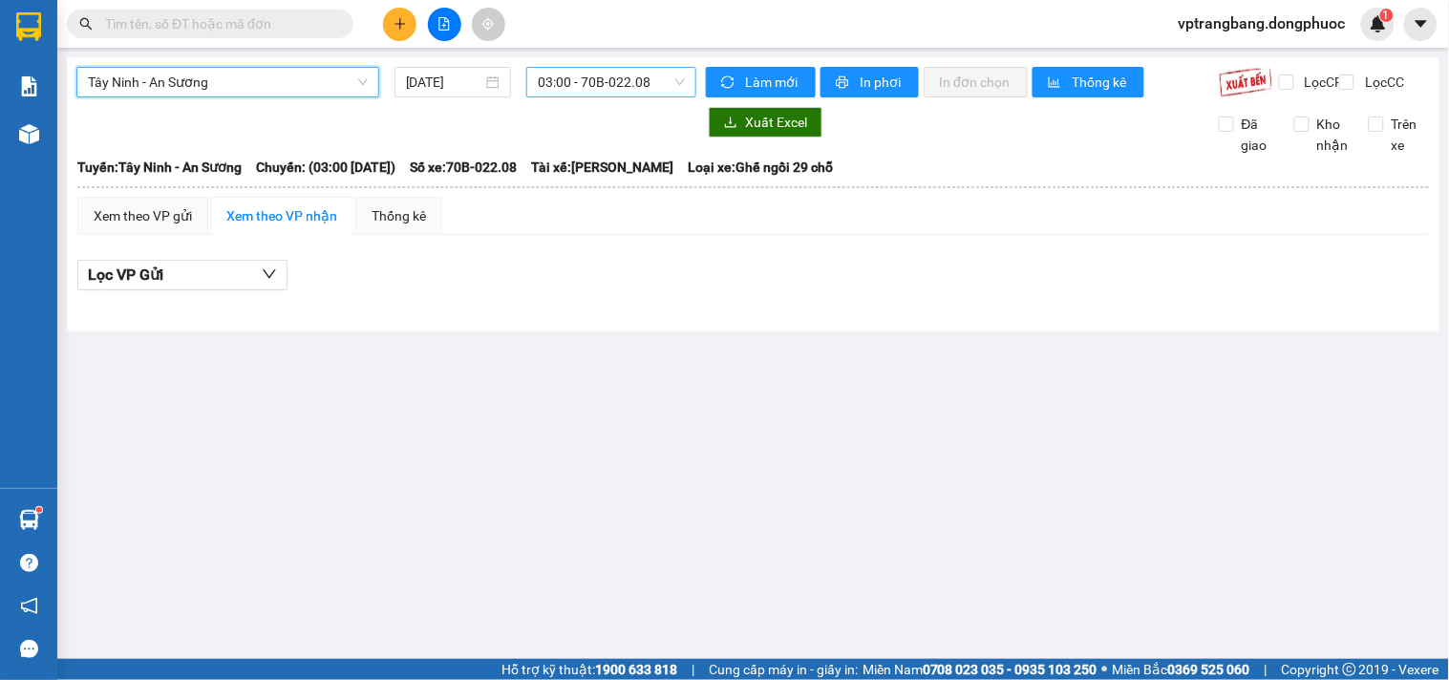
click at [567, 70] on span "03:00 - 70B-022.08" at bounding box center [611, 82] width 147 height 29
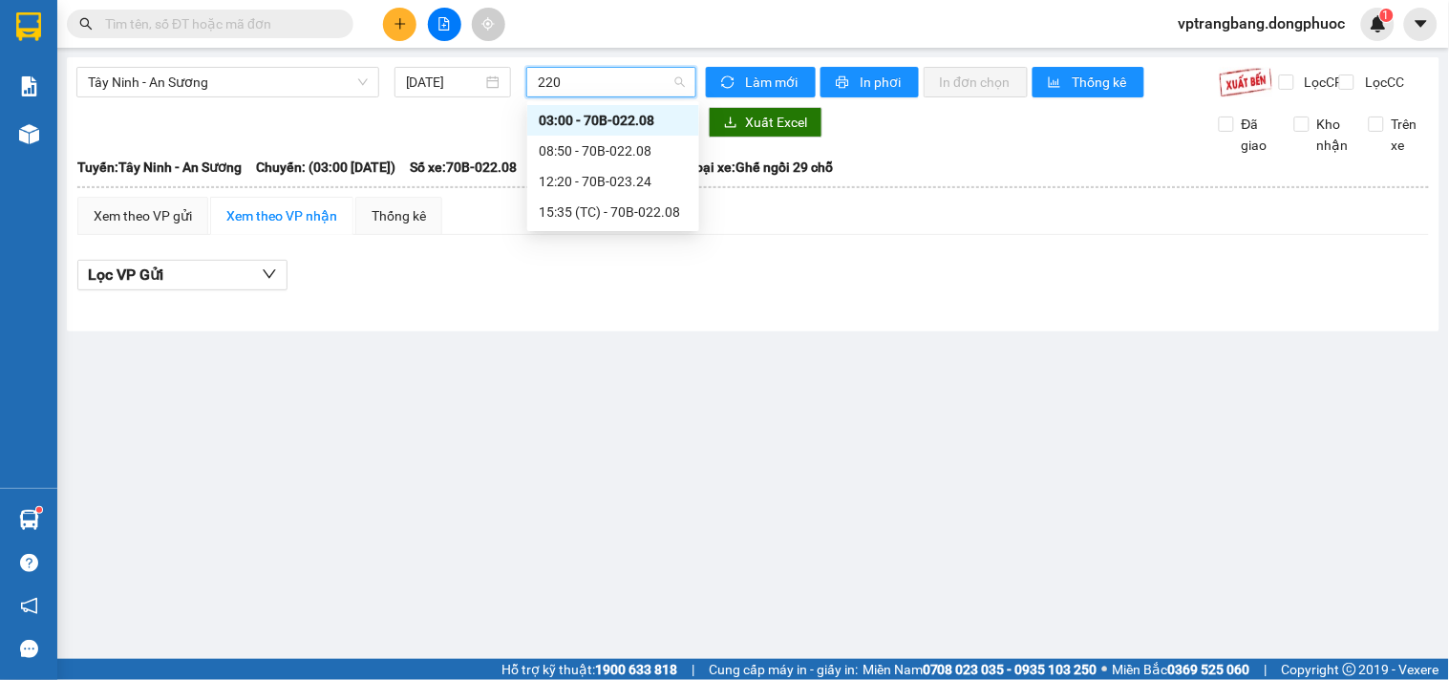
type input "2208"
click at [637, 153] on div "08:50 - 70B-022.08" at bounding box center [613, 150] width 149 height 21
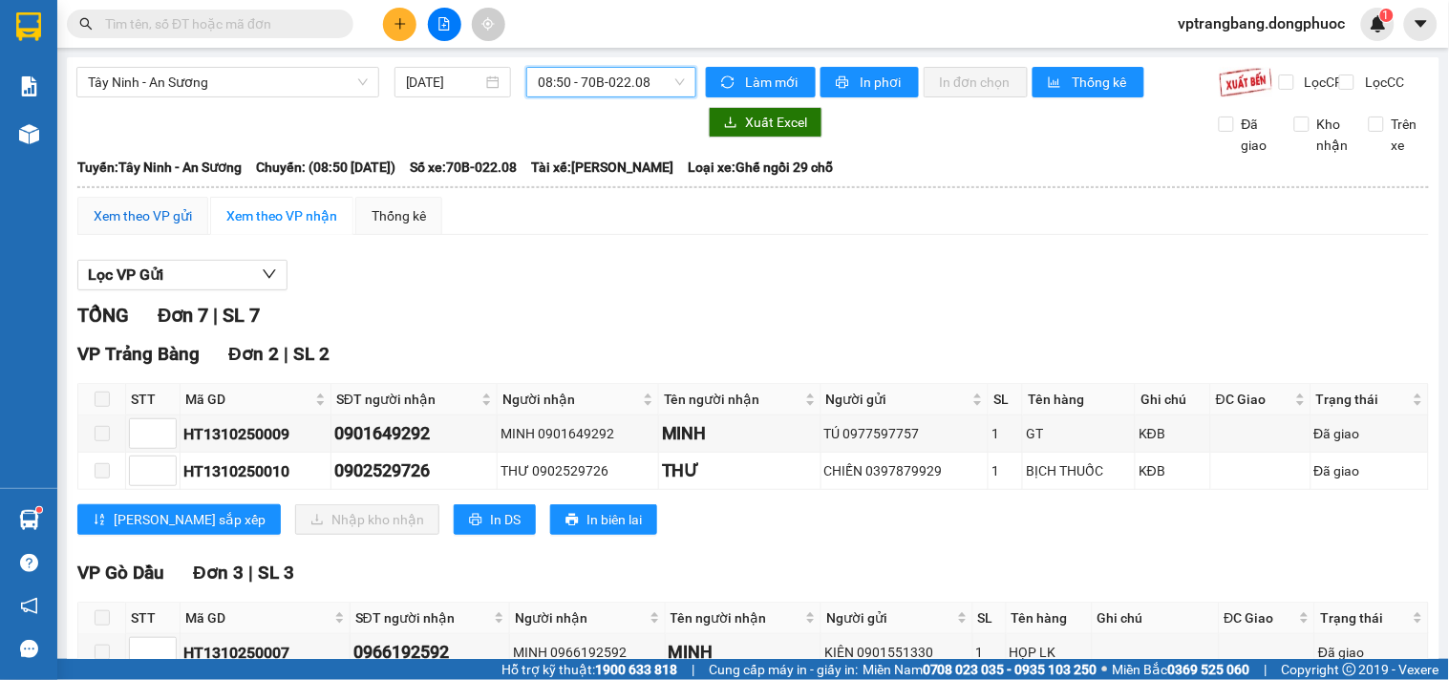
click at [139, 226] on div "Xem theo VP gửi" at bounding box center [143, 215] width 98 height 21
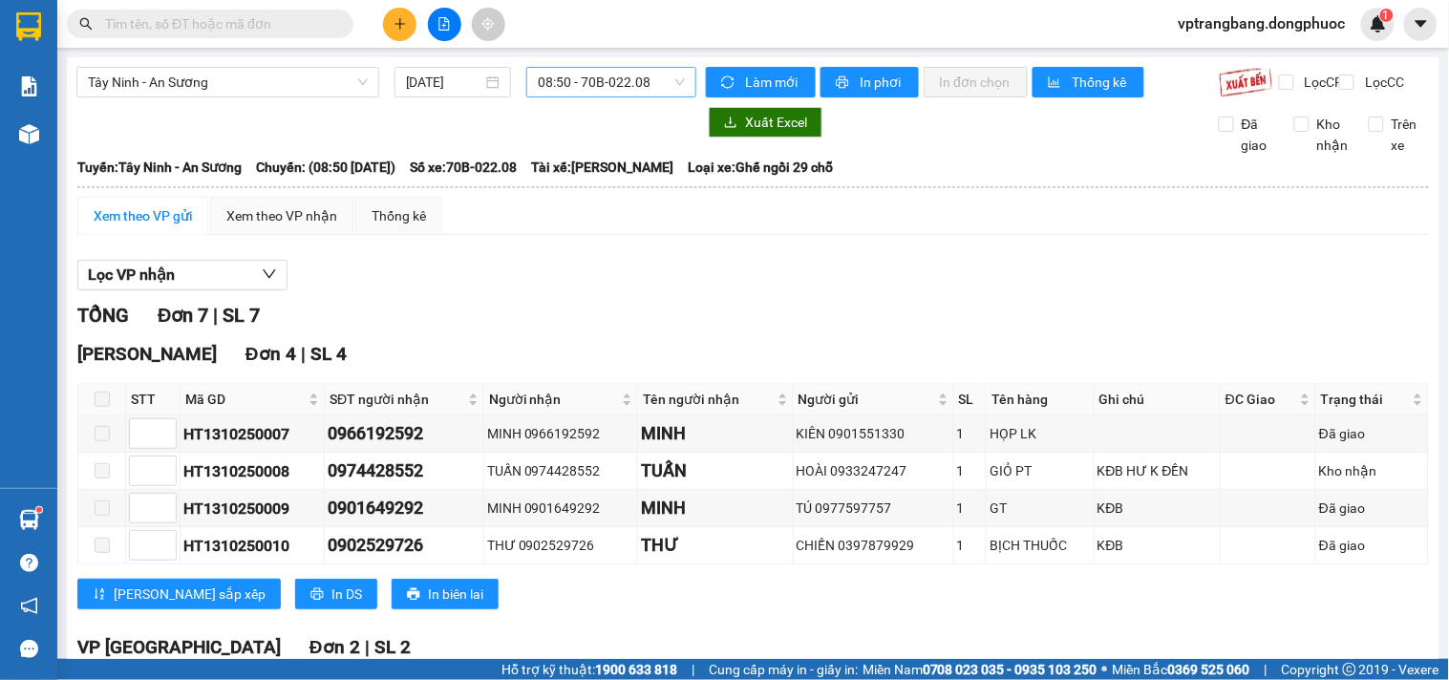
click at [812, 329] on div "TỔNG Đơn 7 | SL 7" at bounding box center [752, 316] width 1351 height 30
click at [172, 226] on div "Xem theo VP gửi" at bounding box center [143, 215] width 98 height 21
click at [605, 87] on span "08:50 - 70B-022.08" at bounding box center [611, 82] width 147 height 29
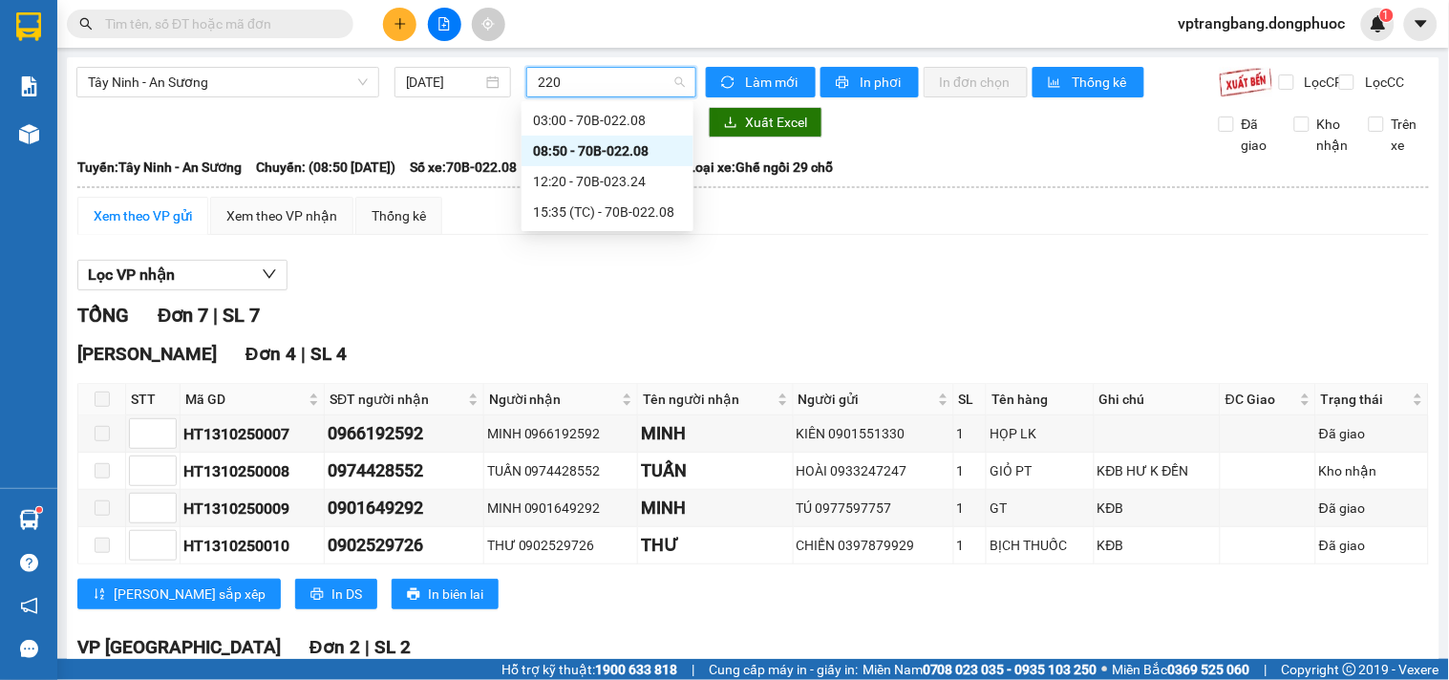
type input "2208"
click at [622, 182] on div "15:35 (TC) - 70B-022.08" at bounding box center [607, 181] width 149 height 21
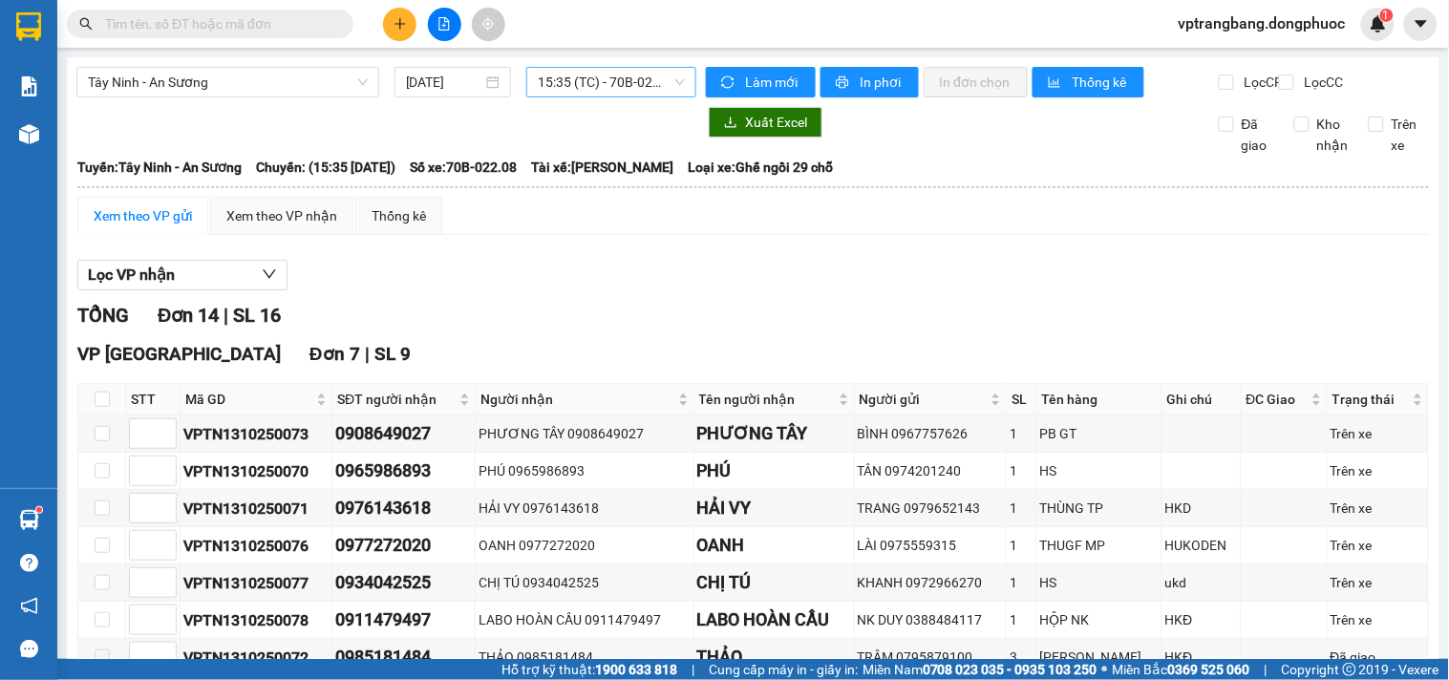
click at [372, 132] on div at bounding box center [386, 122] width 620 height 31
click at [210, 23] on input "text" at bounding box center [217, 23] width 225 height 21
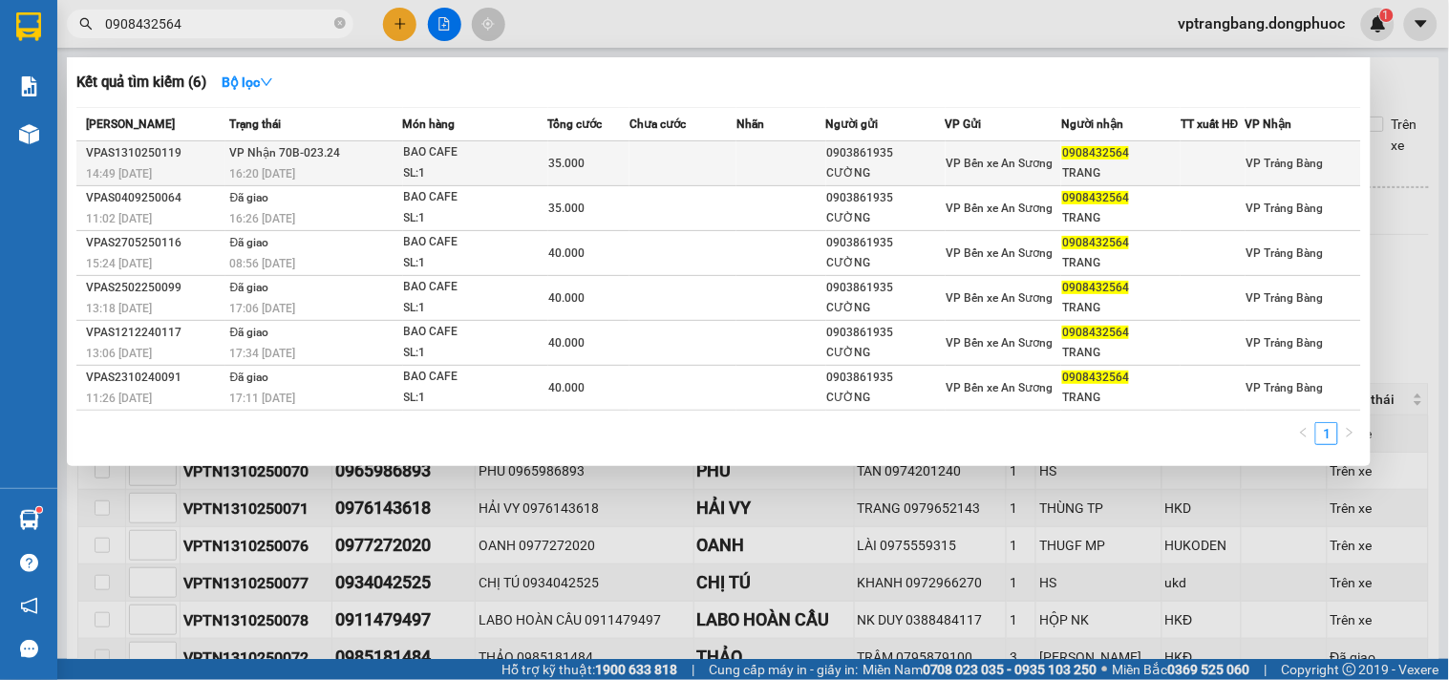
type input "0908432564"
click at [702, 145] on td at bounding box center [682, 163] width 107 height 45
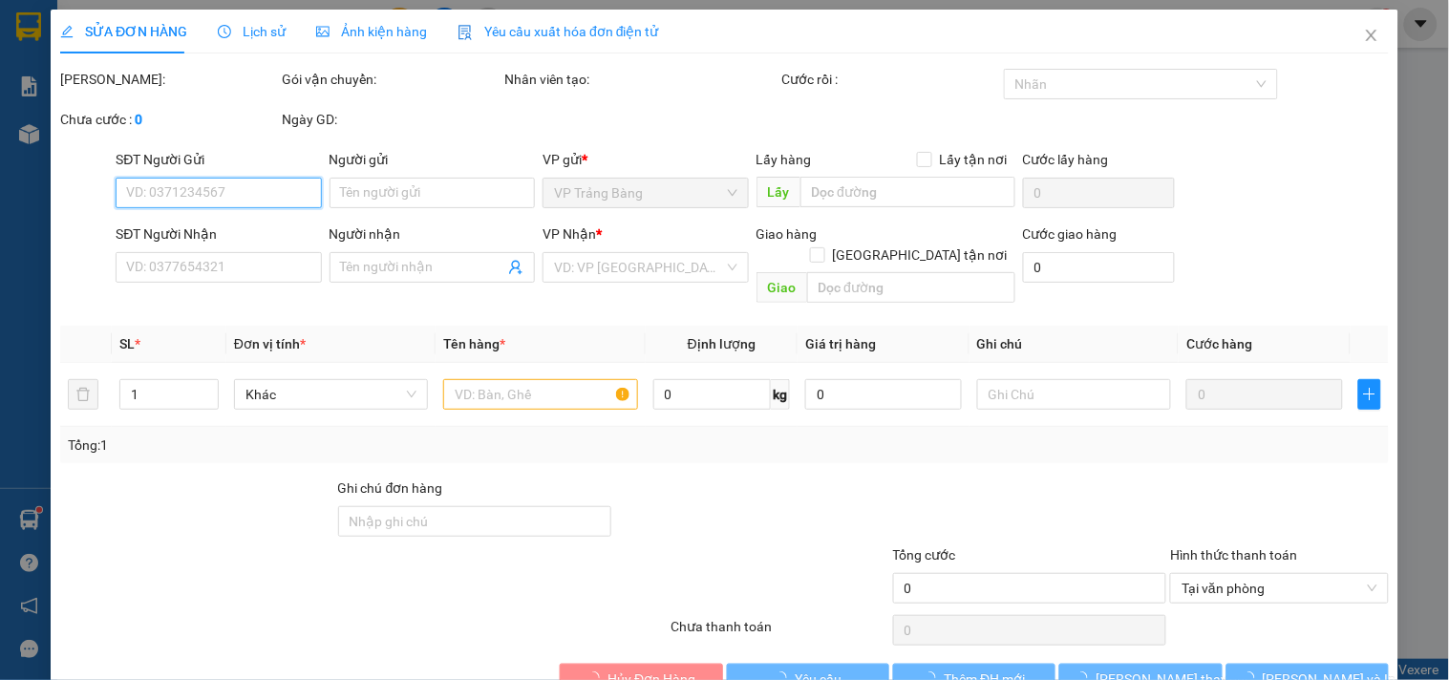
type input "0903861935"
type input "CƯỜNG"
type input "0908432564"
type input "TRANG"
type input "35.000"
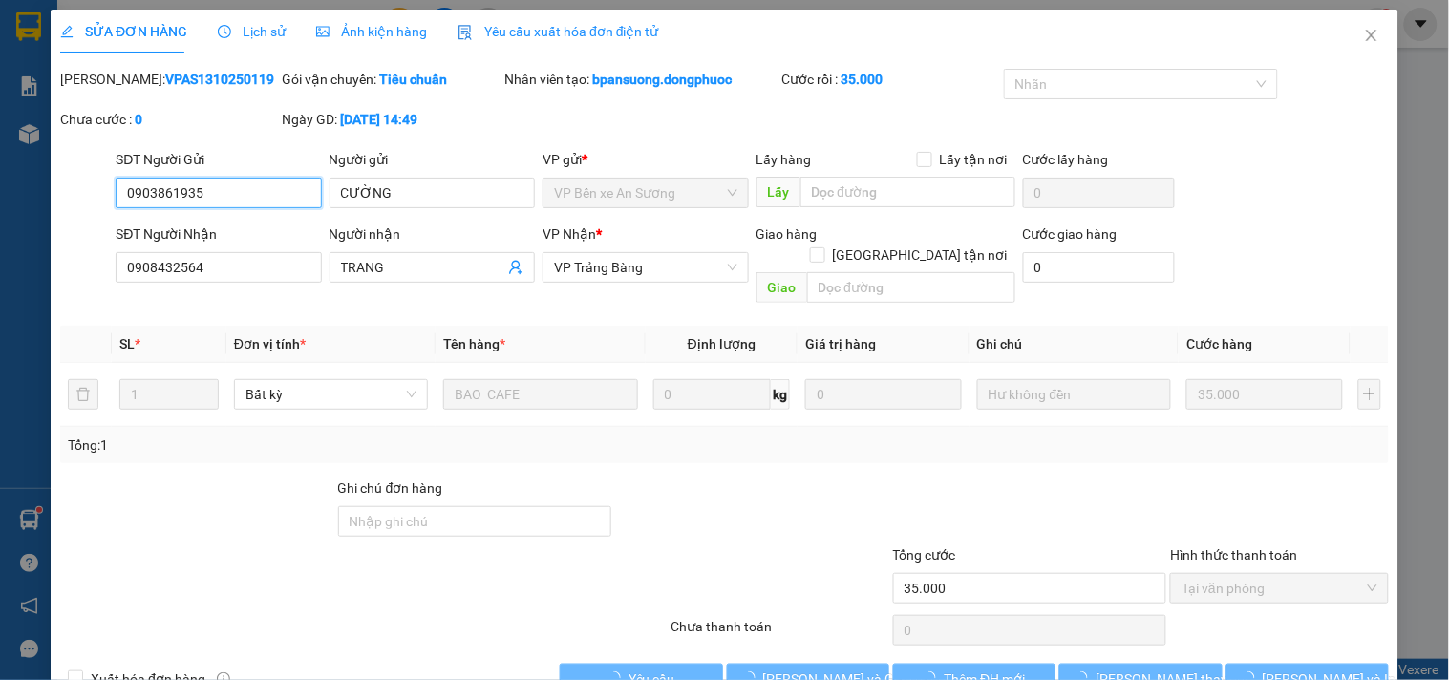
scroll to position [31, 0]
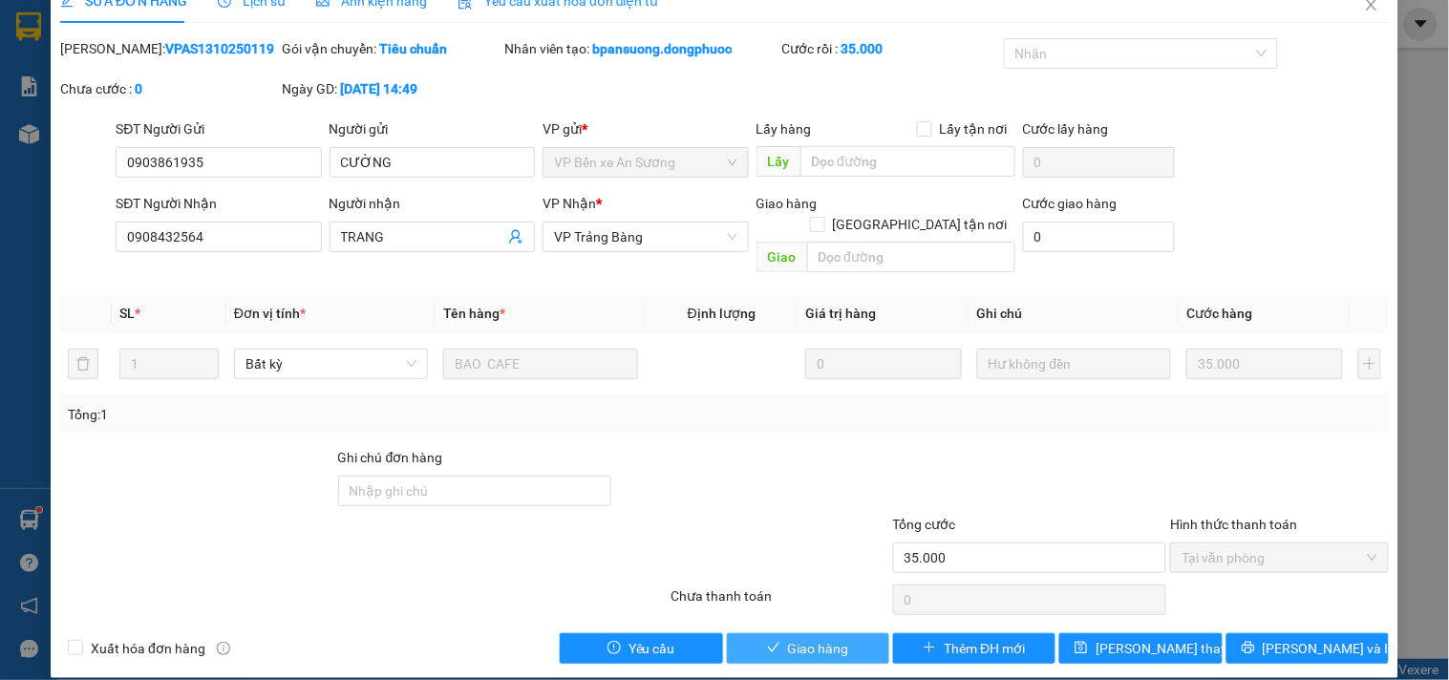
click at [790, 638] on span "Giao hàng" at bounding box center [818, 648] width 61 height 21
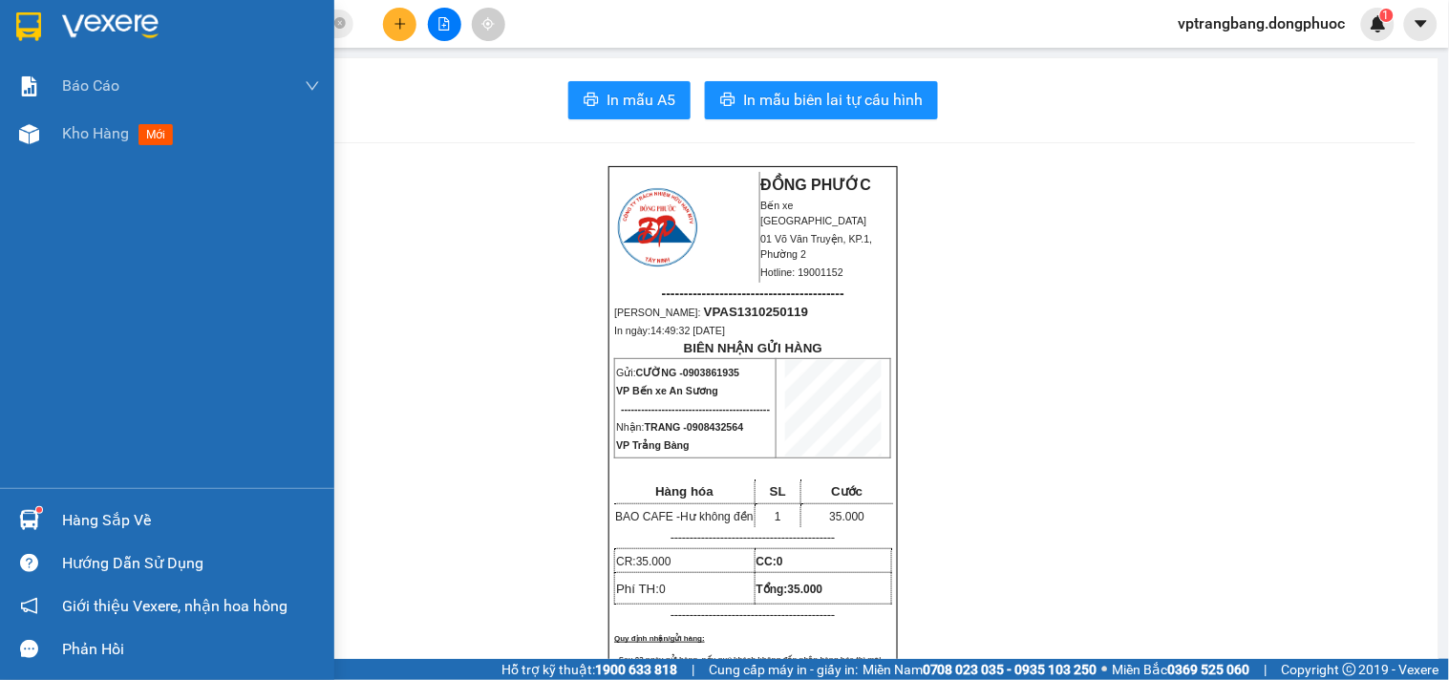
drag, startPoint x: 65, startPoint y: 522, endPoint x: 700, endPoint y: 517, distance: 635.1
click at [69, 522] on div "Hàng sắp về" at bounding box center [191, 520] width 258 height 29
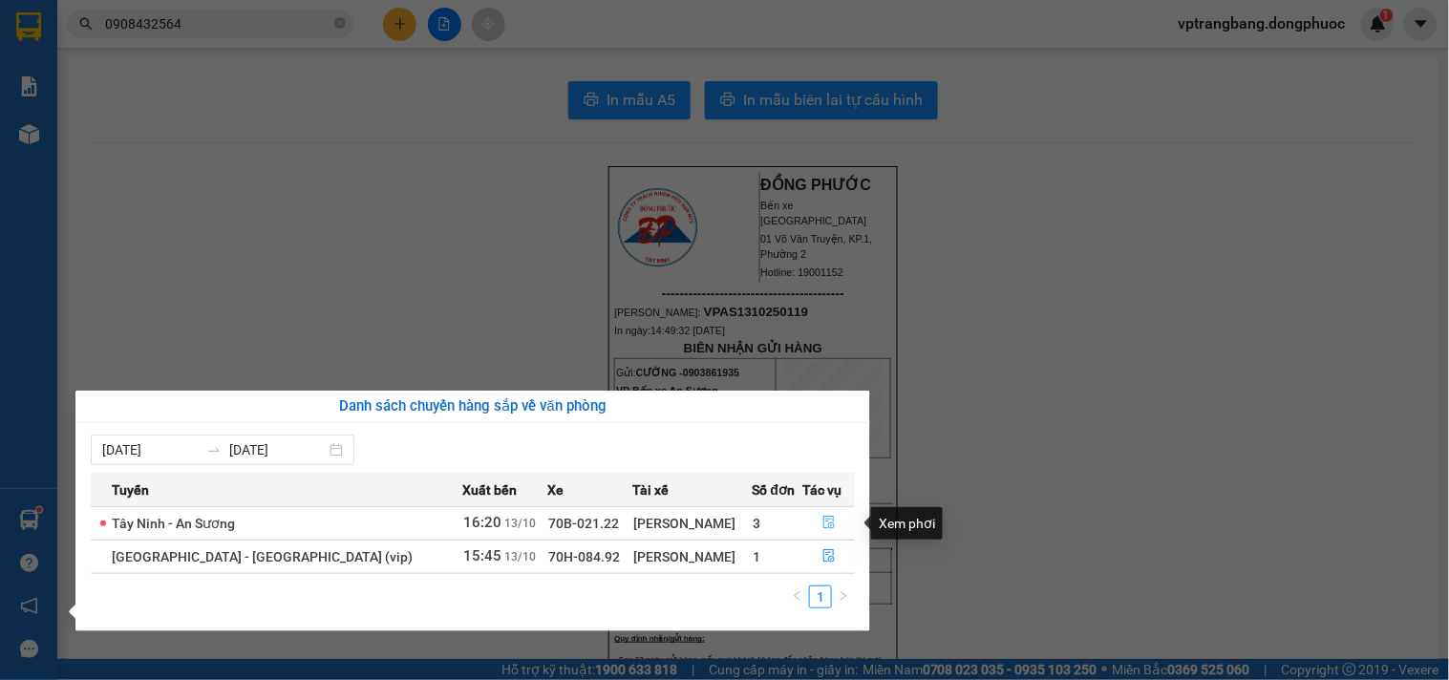
click at [823, 526] on icon "file-done" at bounding box center [828, 522] width 11 height 13
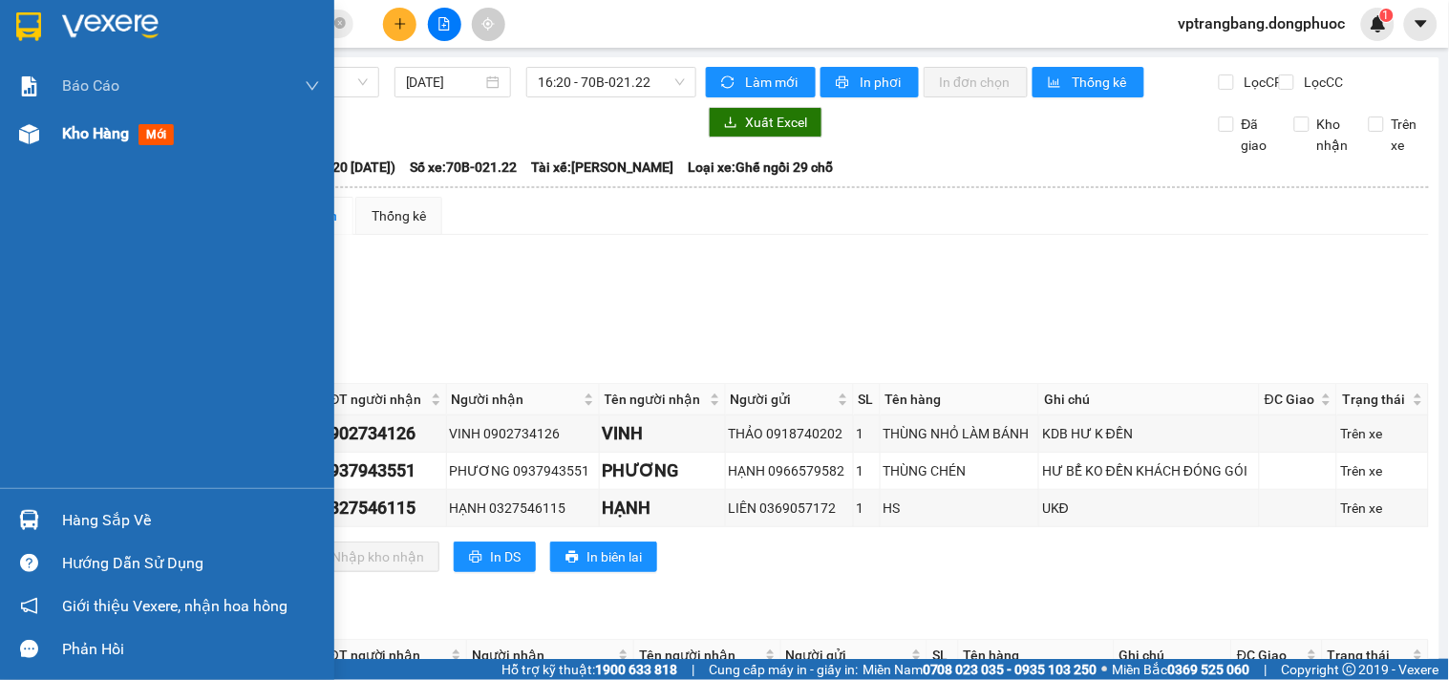
click at [62, 134] on span "Kho hàng" at bounding box center [95, 133] width 67 height 18
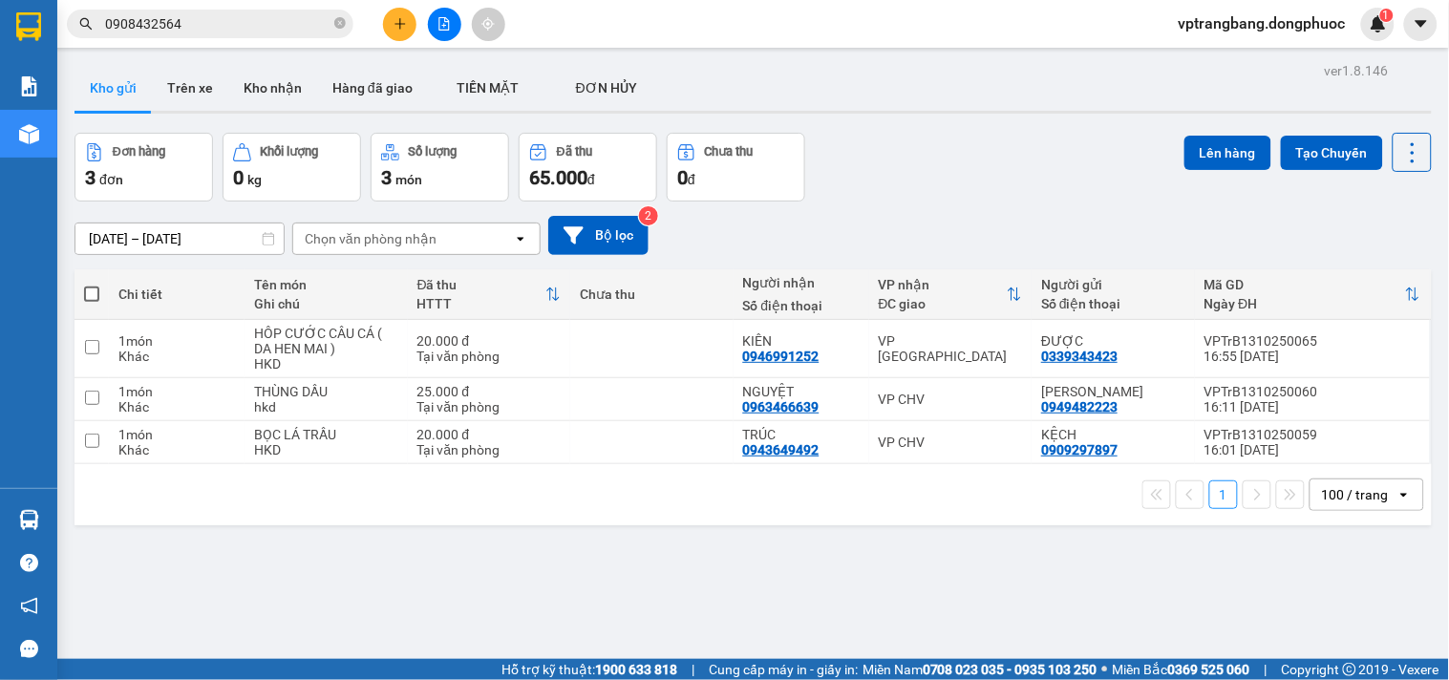
click at [426, 598] on div "ver 1.8.146 Kho gửi Trên xe Kho nhận Hàng đã giao TIỀN MẶT ĐƠN HỦY Đơn hàng 3…" at bounding box center [753, 397] width 1372 height 680
drag, startPoint x: 475, startPoint y: 578, endPoint x: 482, endPoint y: 558, distance: 21.5
click at [475, 578] on div "ver 1.8.146 Kho gửi Trên xe Kho nhận Hàng đã giao TIỀN MẶT ĐƠN HỦY Đơn hàng 3…" at bounding box center [753, 397] width 1372 height 680
click at [435, 16] on button at bounding box center [444, 24] width 33 height 33
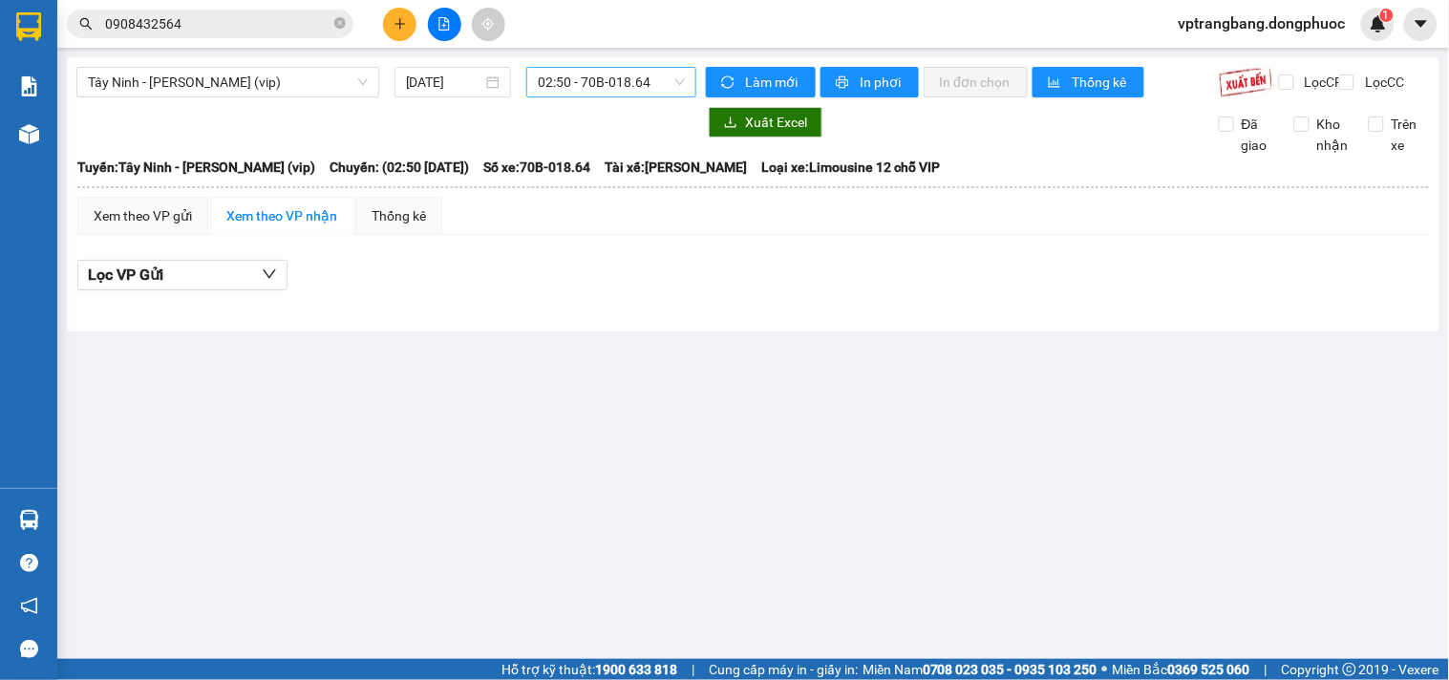
click at [606, 88] on span "02:50 - 70B-018.64" at bounding box center [611, 82] width 147 height 29
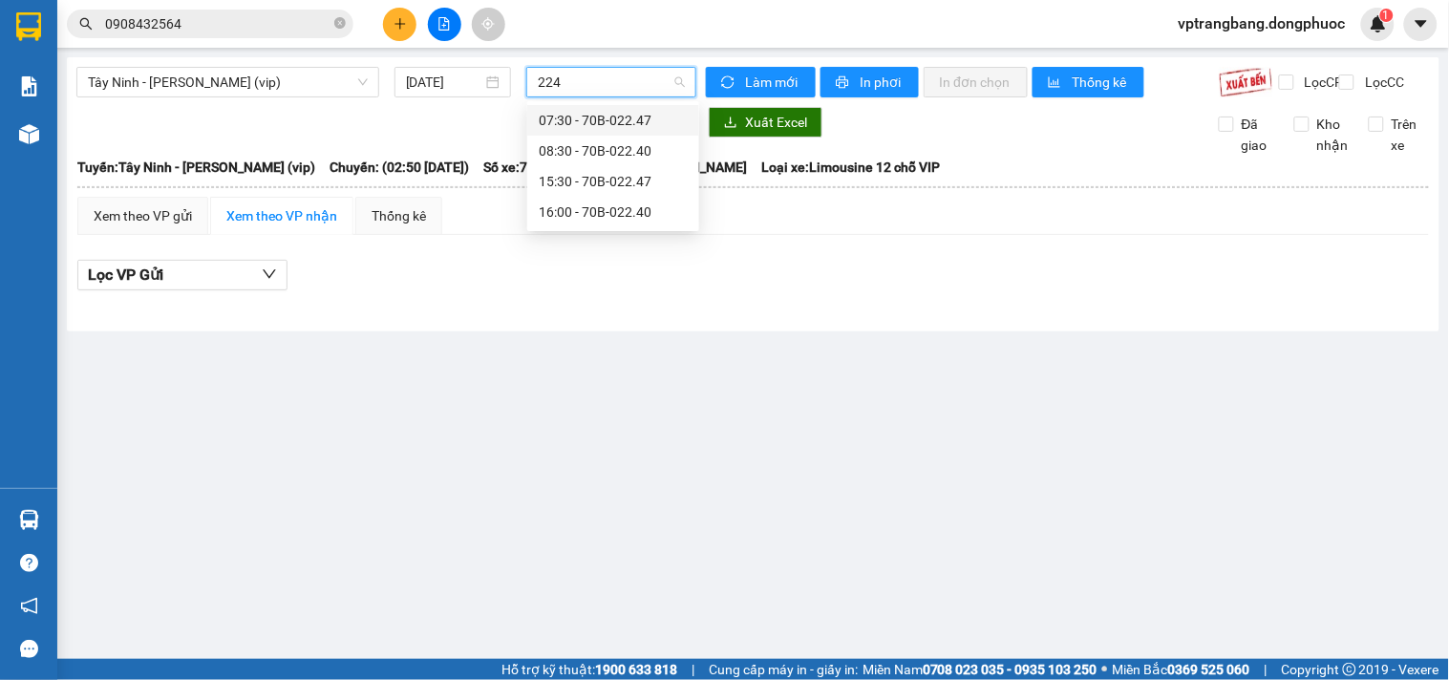
type input "2240"
click at [567, 149] on div "16:00 - 70B-022.40" at bounding box center [613, 150] width 149 height 21
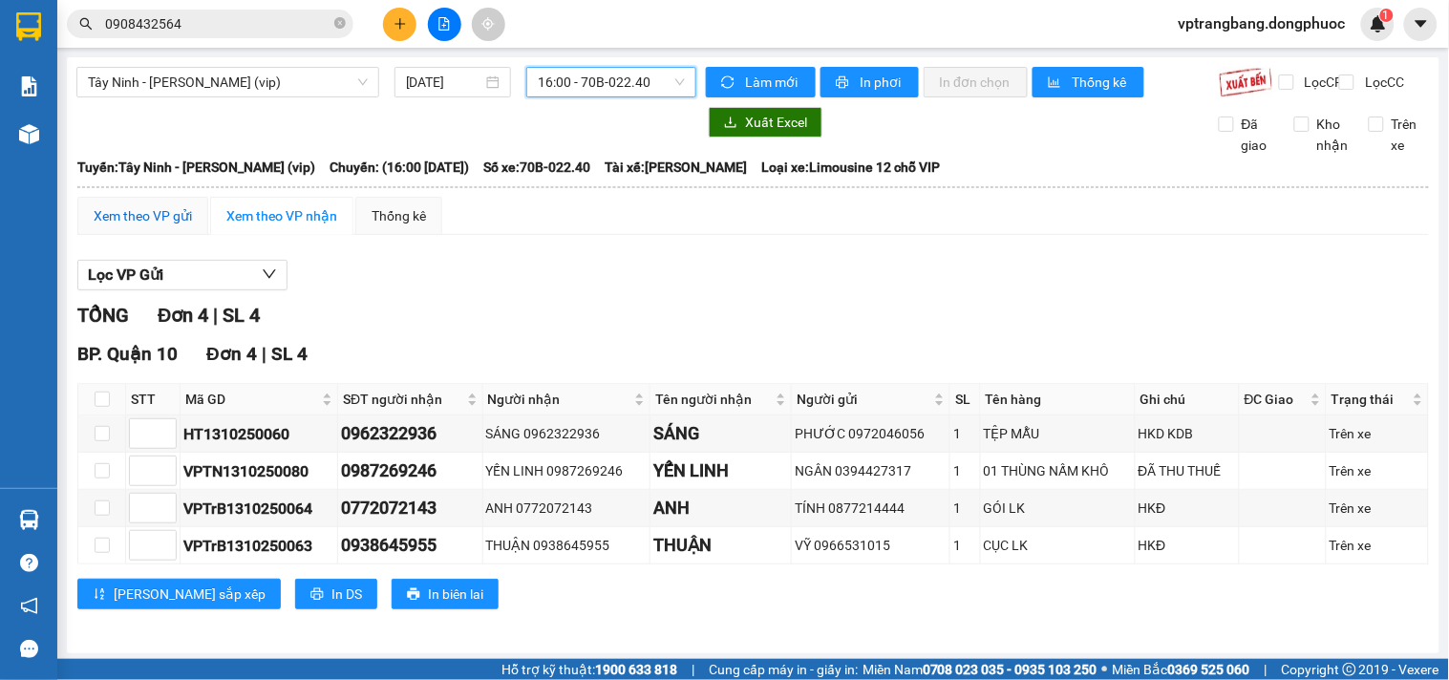
click at [117, 223] on div "Xem theo VP gửi" at bounding box center [143, 215] width 98 height 21
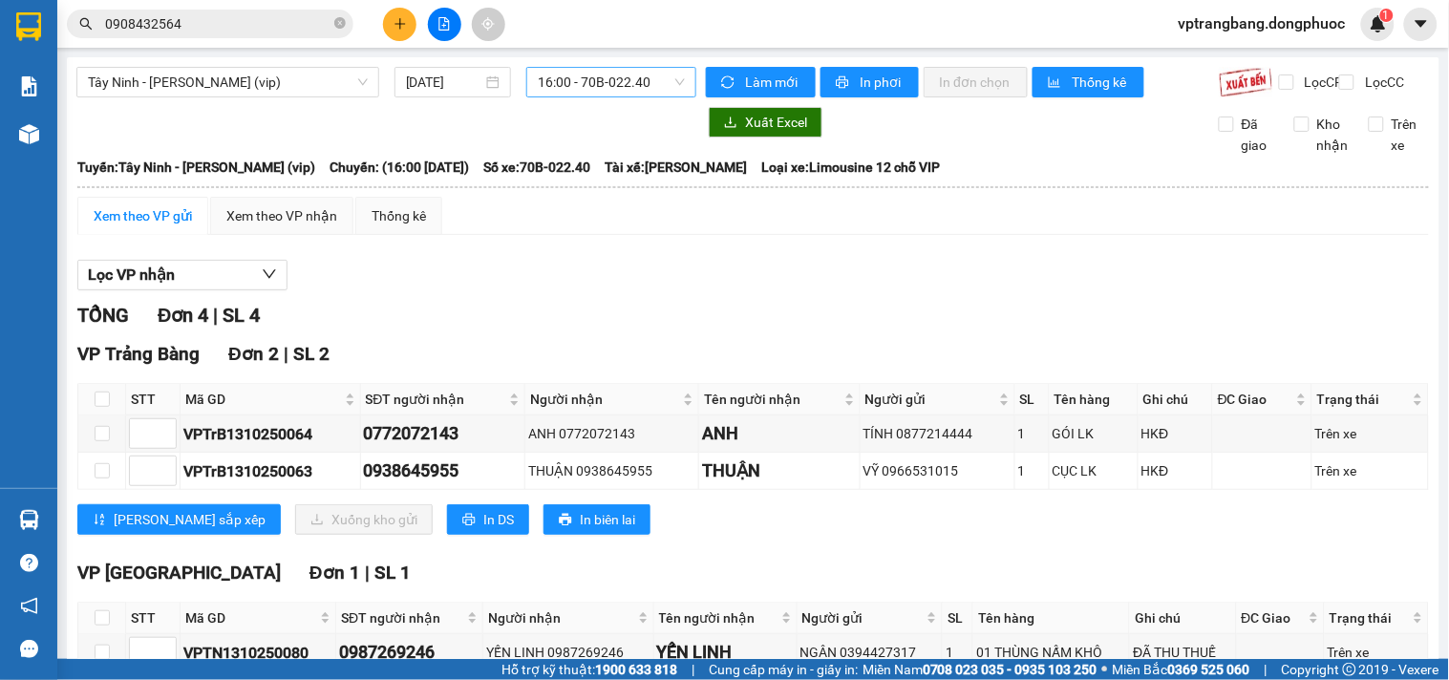
click at [503, 188] on hr at bounding box center [752, 187] width 1351 height 2
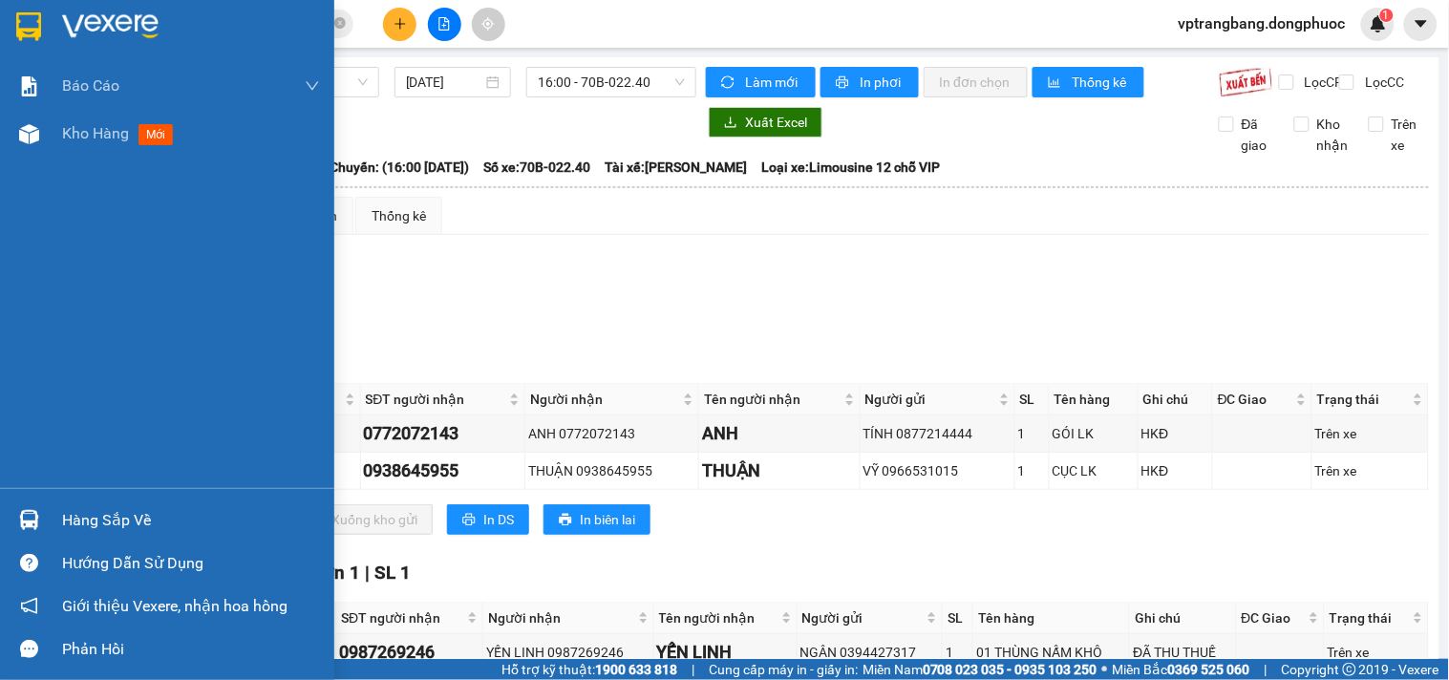
drag, startPoint x: 52, startPoint y: 507, endPoint x: 125, endPoint y: 499, distance: 74.0
click at [53, 507] on div "Hàng sắp về" at bounding box center [167, 520] width 334 height 43
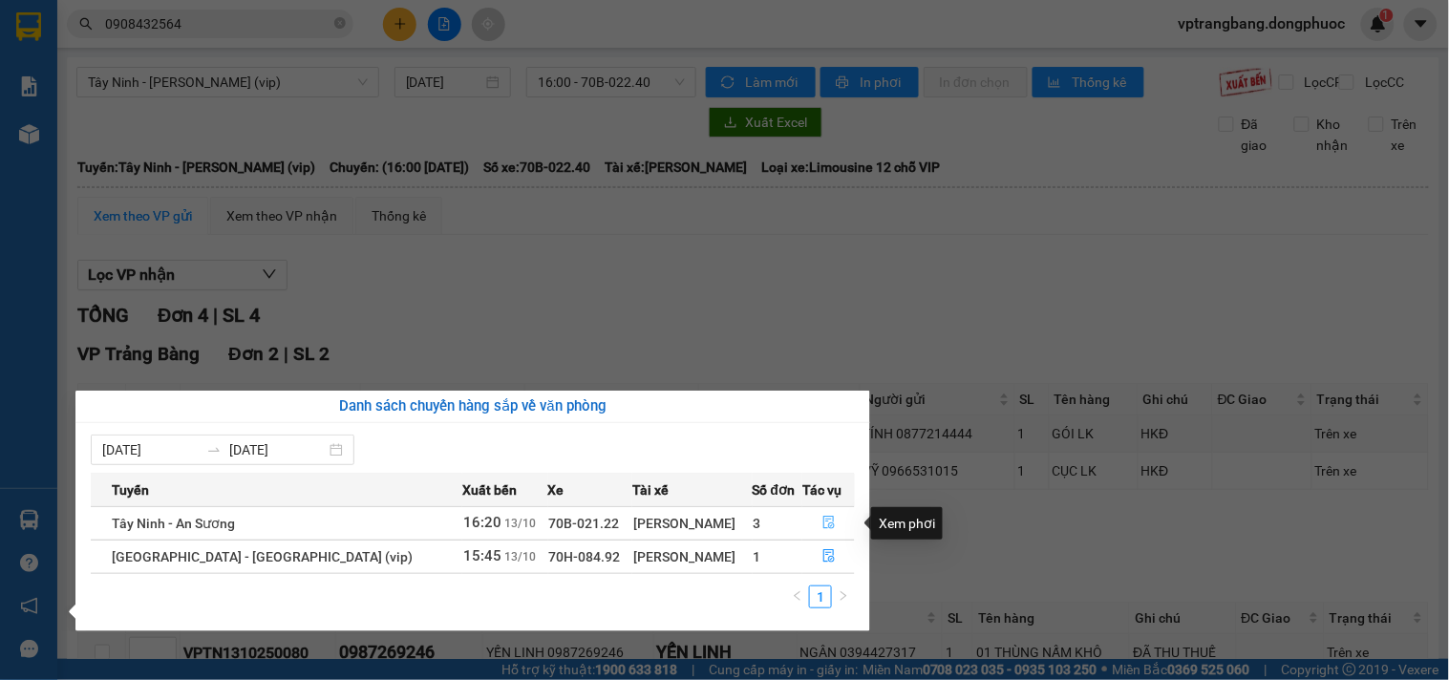
click at [823, 525] on icon "file-done" at bounding box center [828, 522] width 13 height 13
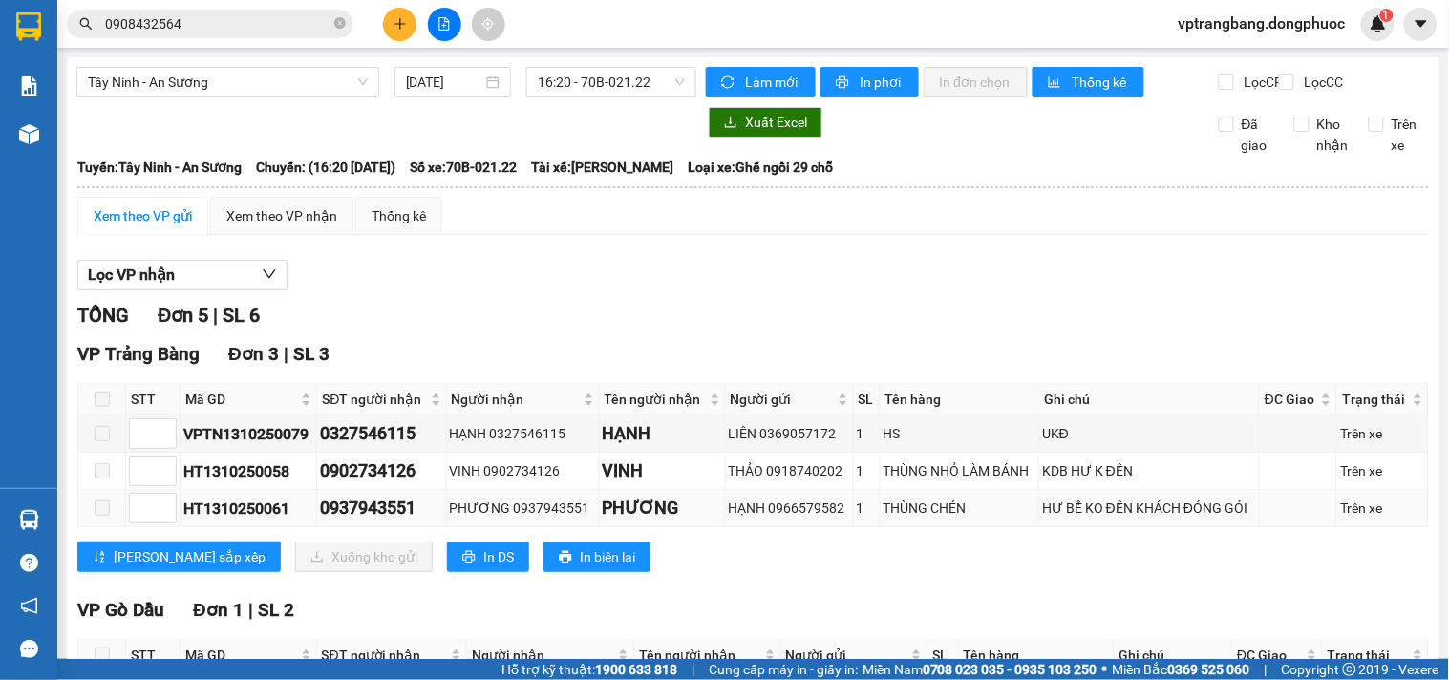
scroll to position [106, 0]
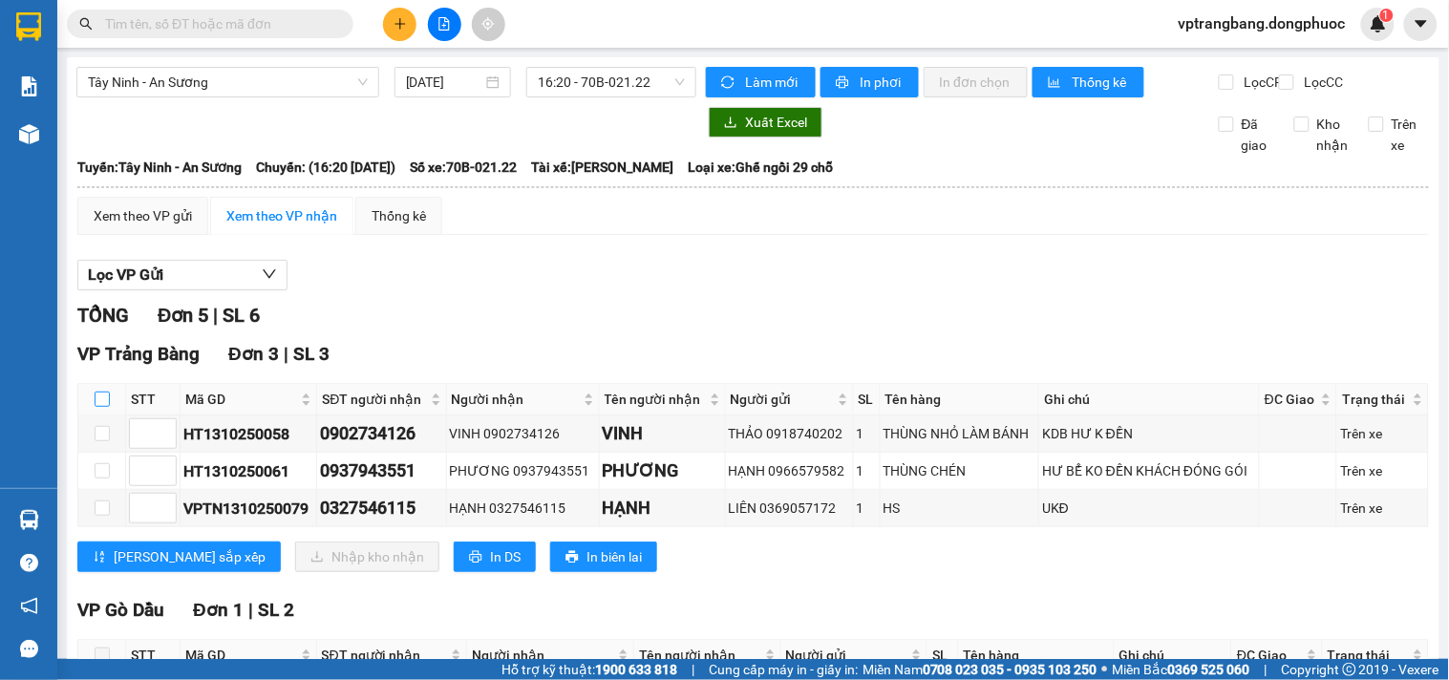
click at [100, 407] on input "checkbox" at bounding box center [102, 399] width 15 height 15
checkbox input "true"
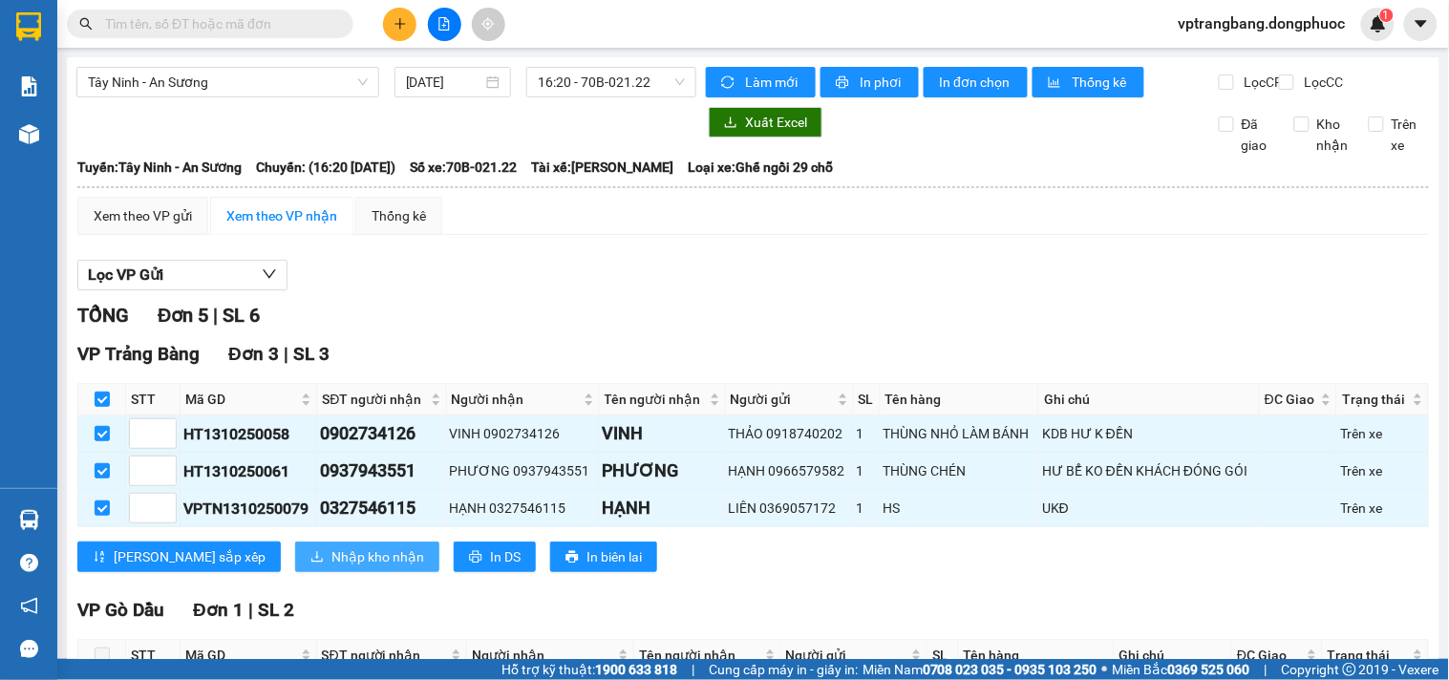
click at [331, 567] on span "Nhập kho nhận" at bounding box center [377, 556] width 93 height 21
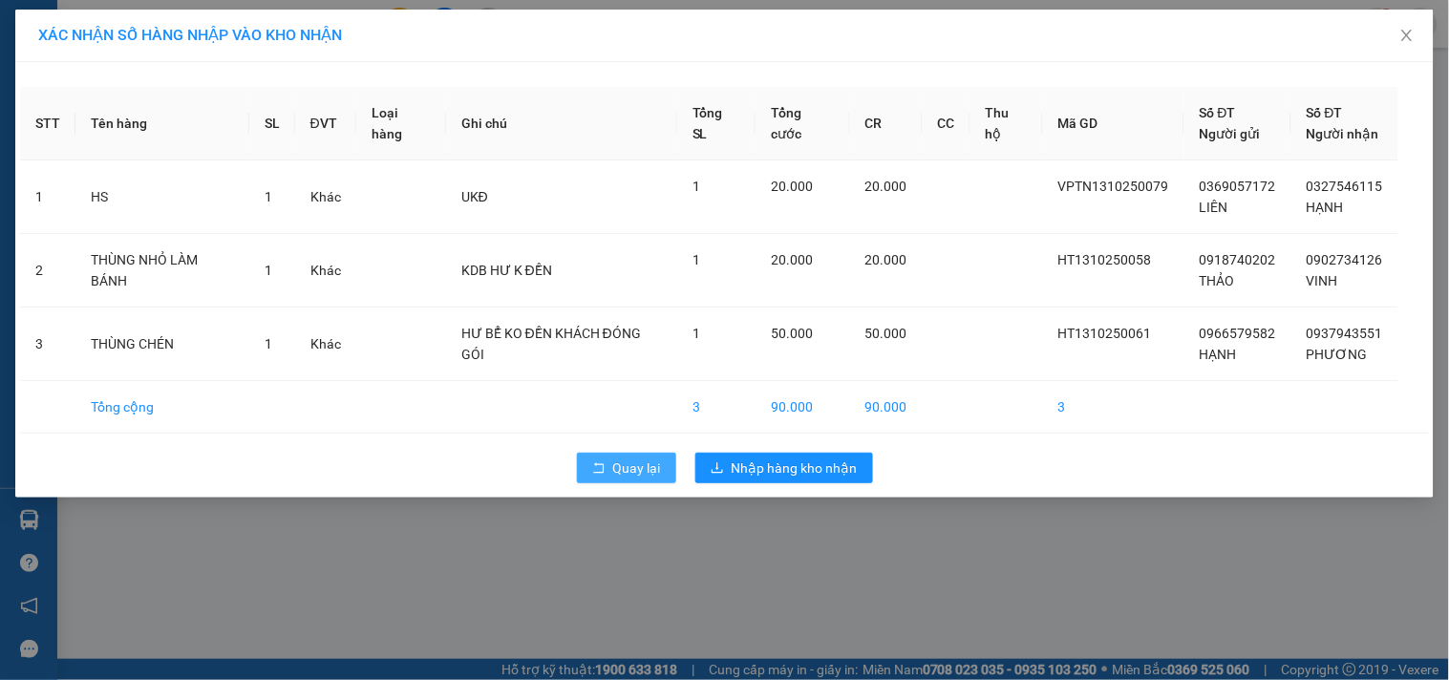
click at [622, 476] on span "Quay lại" at bounding box center [637, 467] width 48 height 21
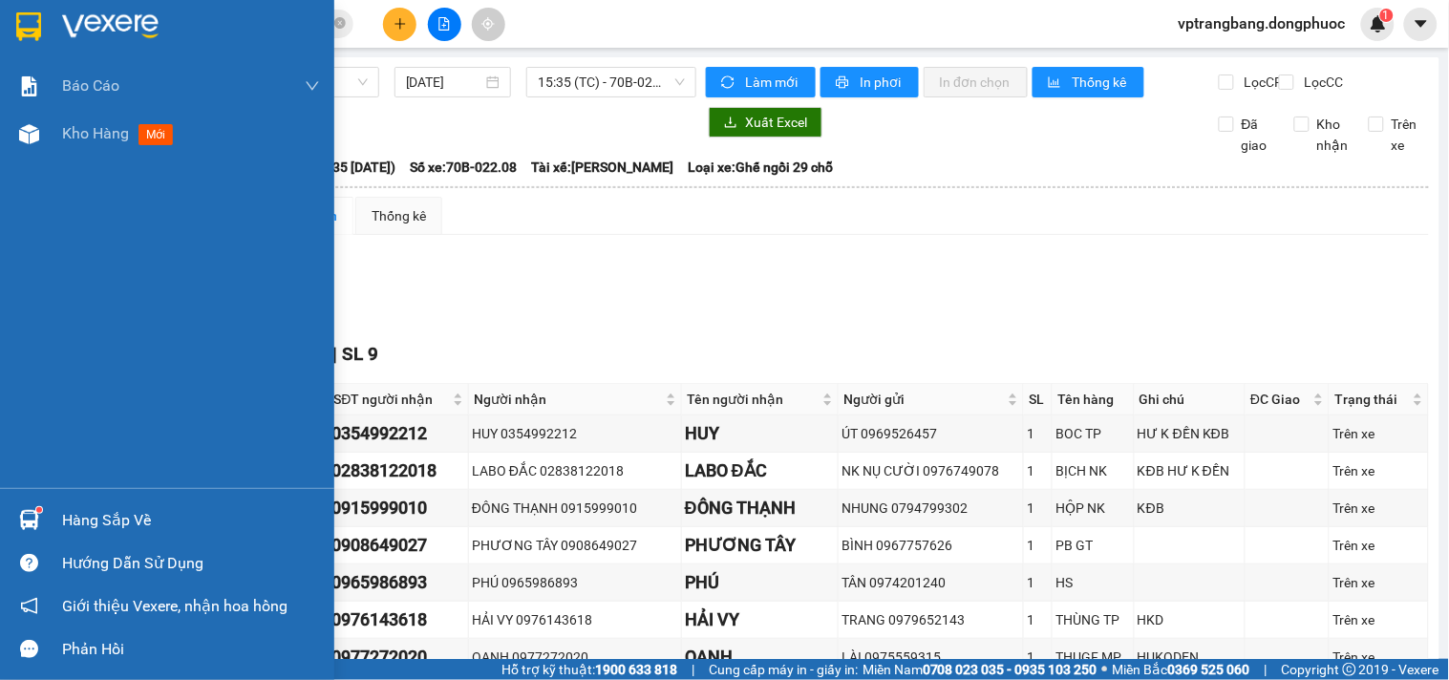
click at [58, 517] on div "Hàng sắp về" at bounding box center [167, 520] width 334 height 43
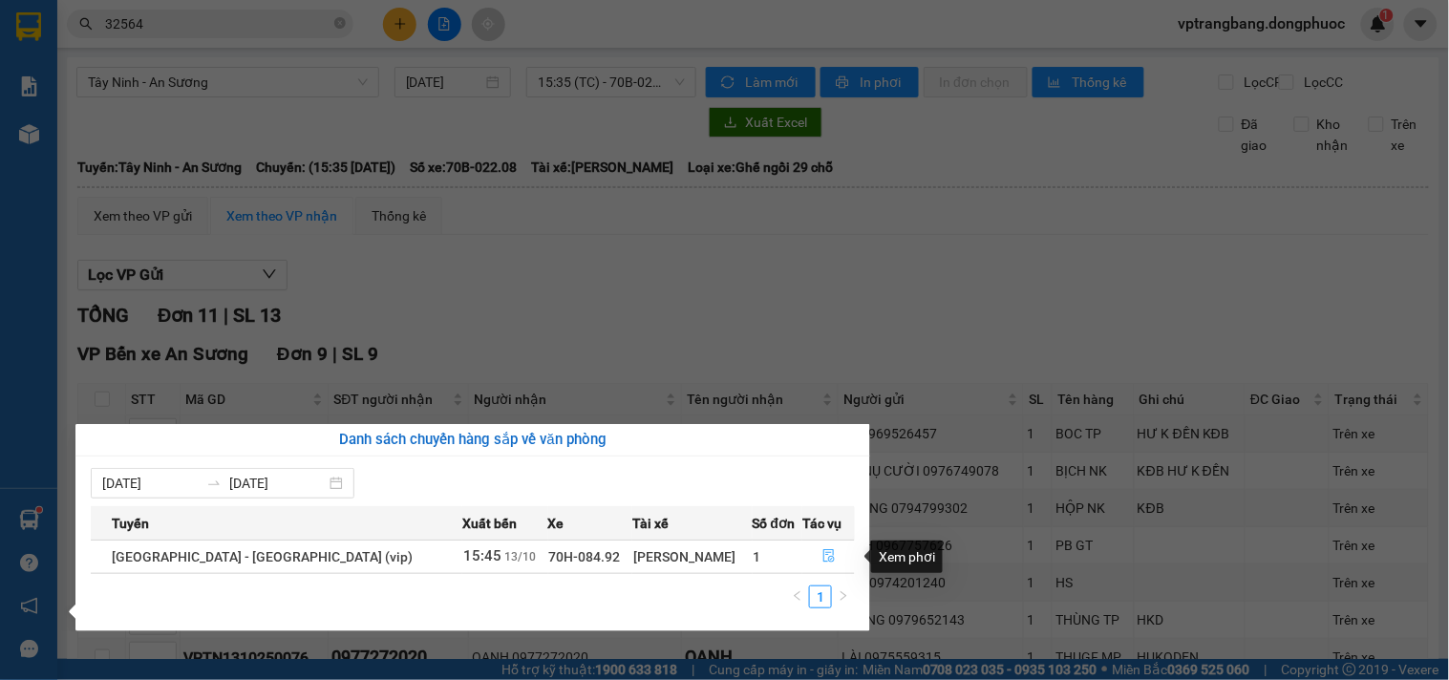
click at [823, 559] on icon "file-done" at bounding box center [828, 555] width 13 height 13
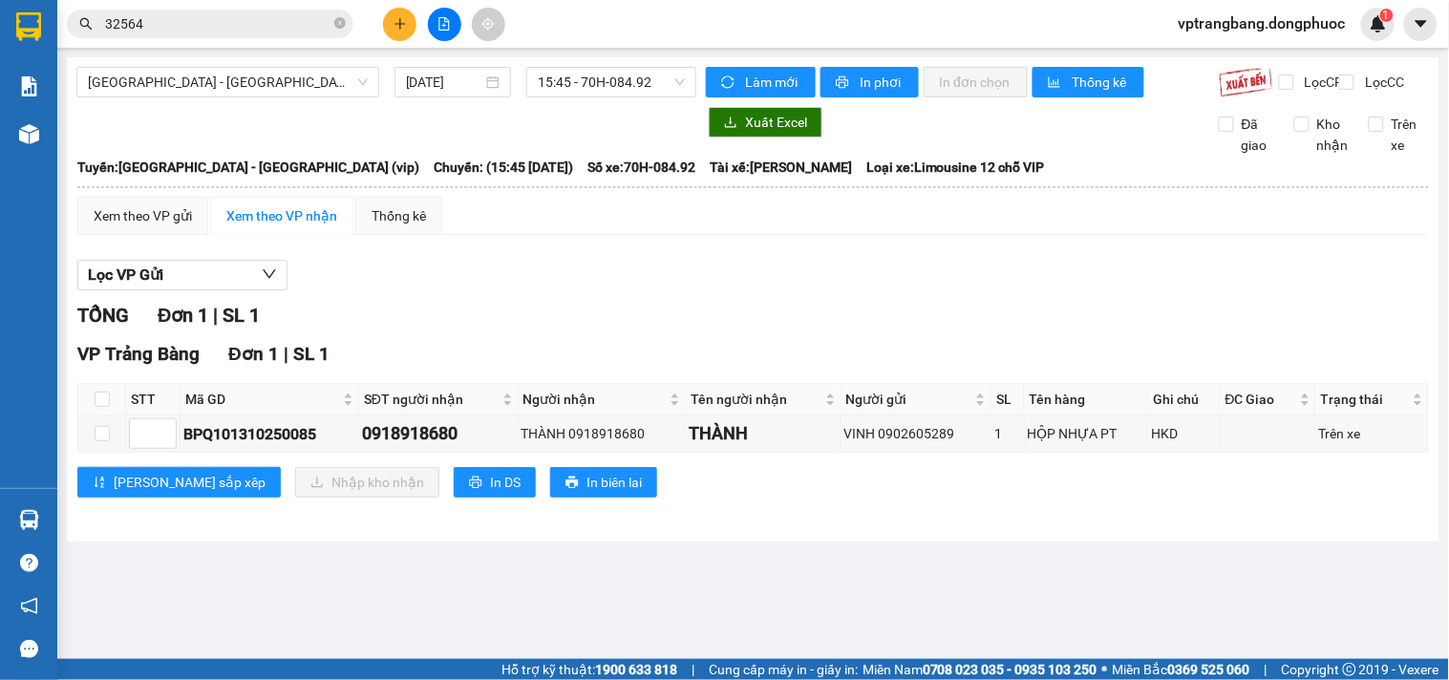
click at [664, 291] on div "Lọc VP Gửi" at bounding box center [752, 276] width 1351 height 32
